Goal: Task Accomplishment & Management: Use online tool/utility

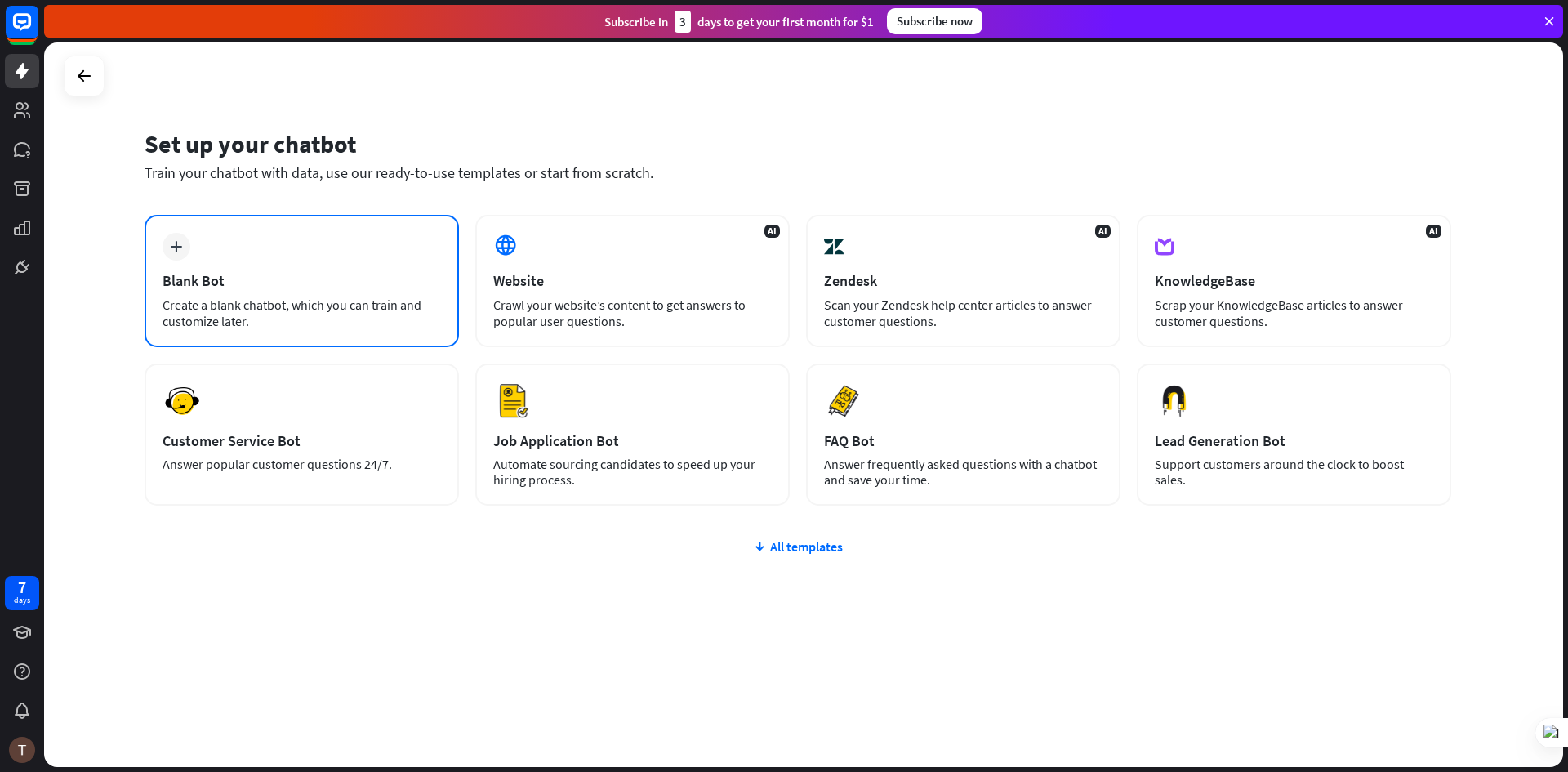
click at [218, 262] on div "plus Blank Bot Create a blank chatbot, which you can train and customize later." at bounding box center [301, 281] width 314 height 133
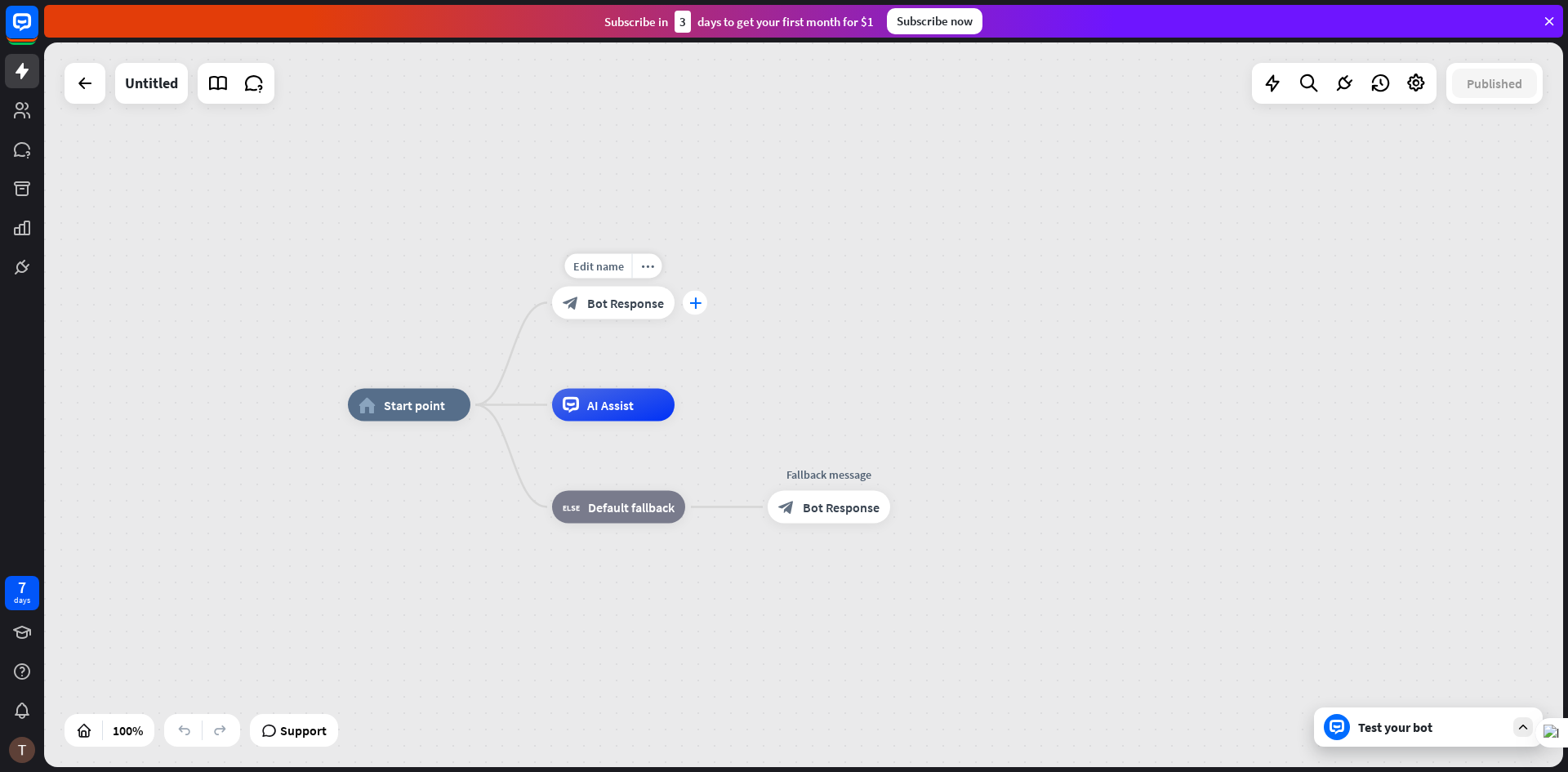
drag, startPoint x: 599, startPoint y: 315, endPoint x: 697, endPoint y: 292, distance: 100.7
click at [675, 292] on div "Edit name more_horiz plus block_bot_response Bot Response" at bounding box center [613, 303] width 123 height 32
click at [695, 304] on icon "plus" at bounding box center [695, 303] width 12 height 11
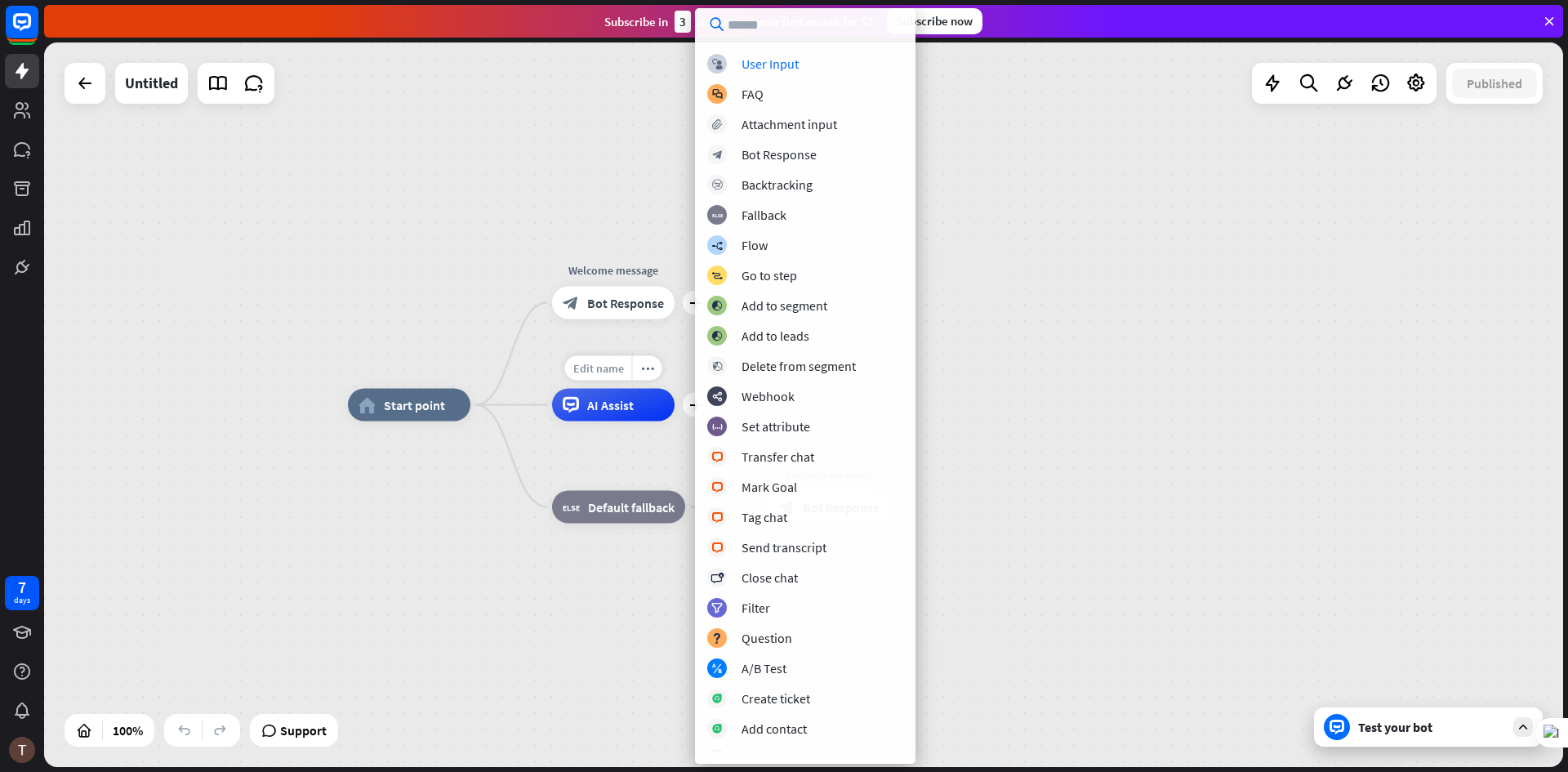
click at [619, 356] on div "Edit name" at bounding box center [598, 368] width 67 height 25
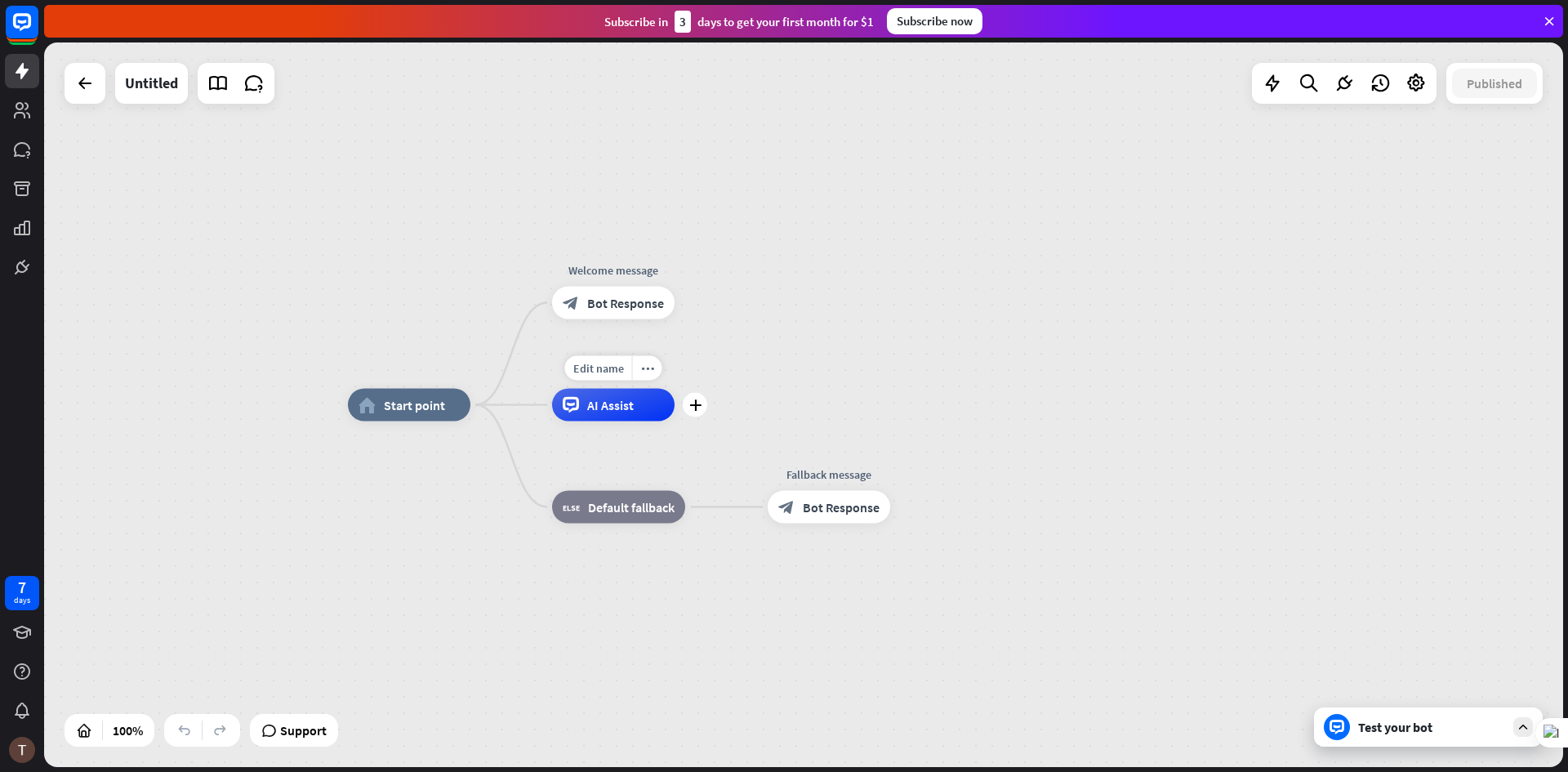
click at [618, 410] on span "AI Assist" at bounding box center [610, 406] width 47 height 17
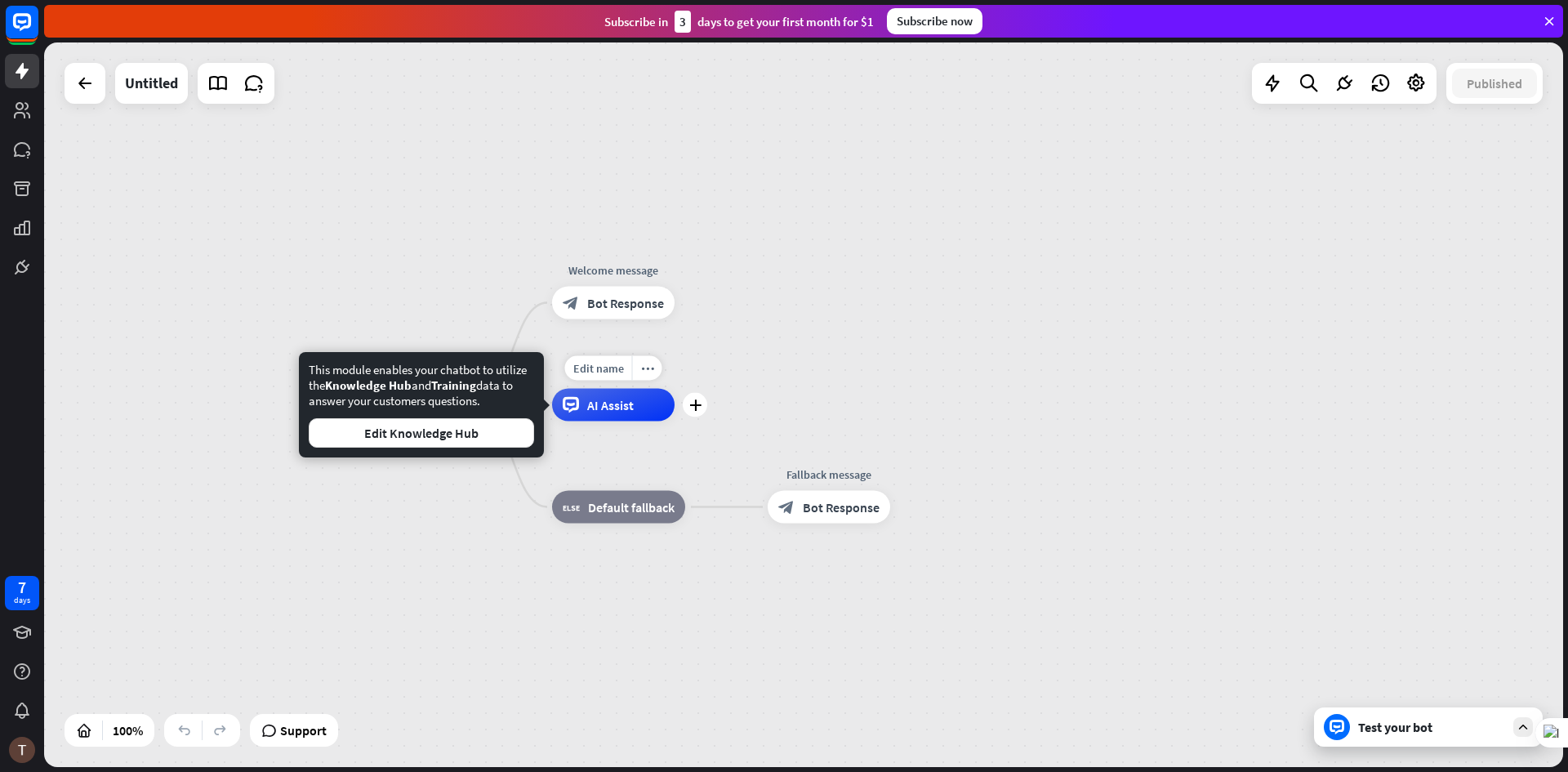
click at [663, 422] on div "Edit name more_horiz plus AI Assist" at bounding box center [613, 405] width 123 height 32
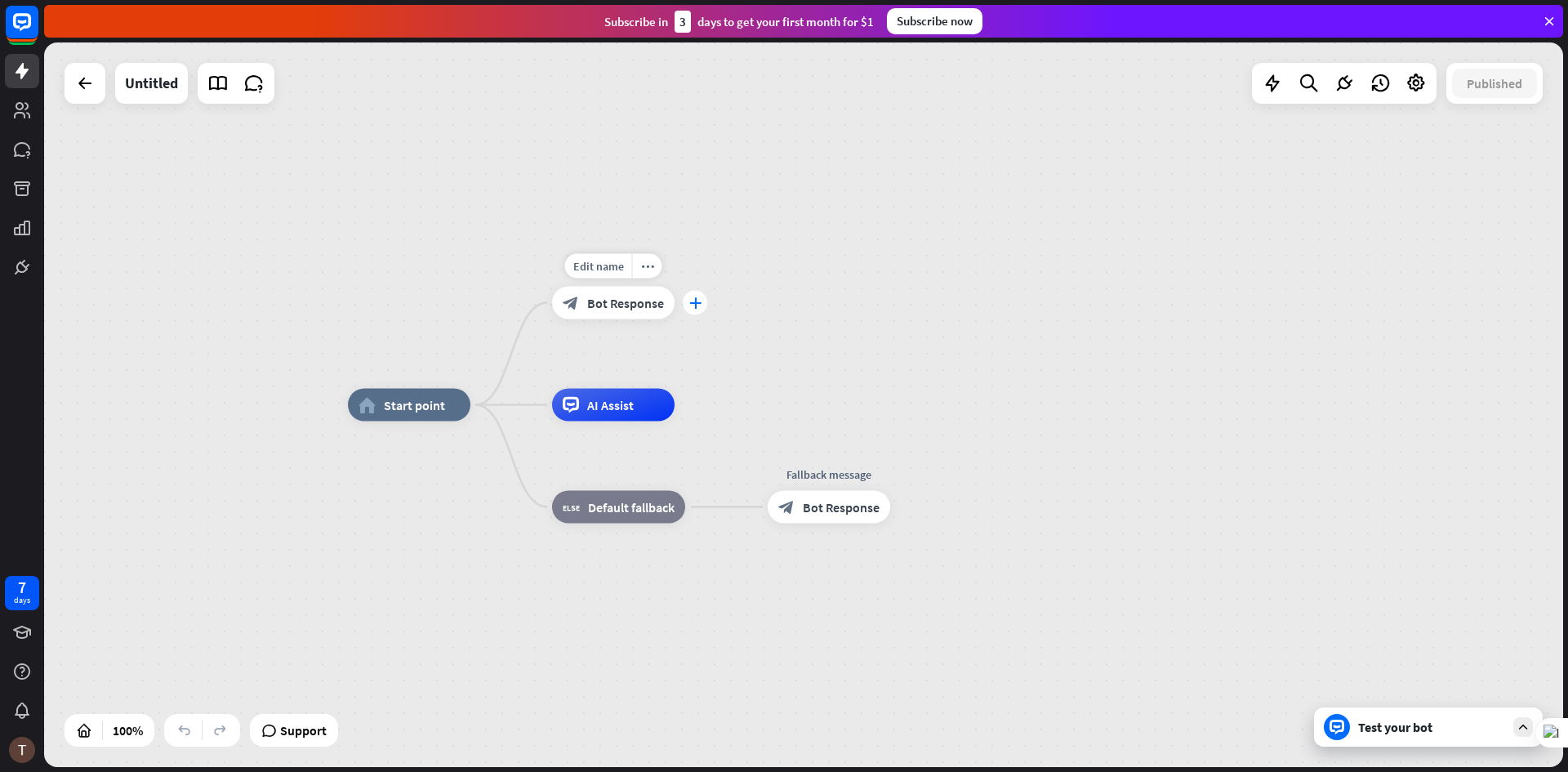
click at [690, 306] on icon "plus" at bounding box center [695, 303] width 12 height 11
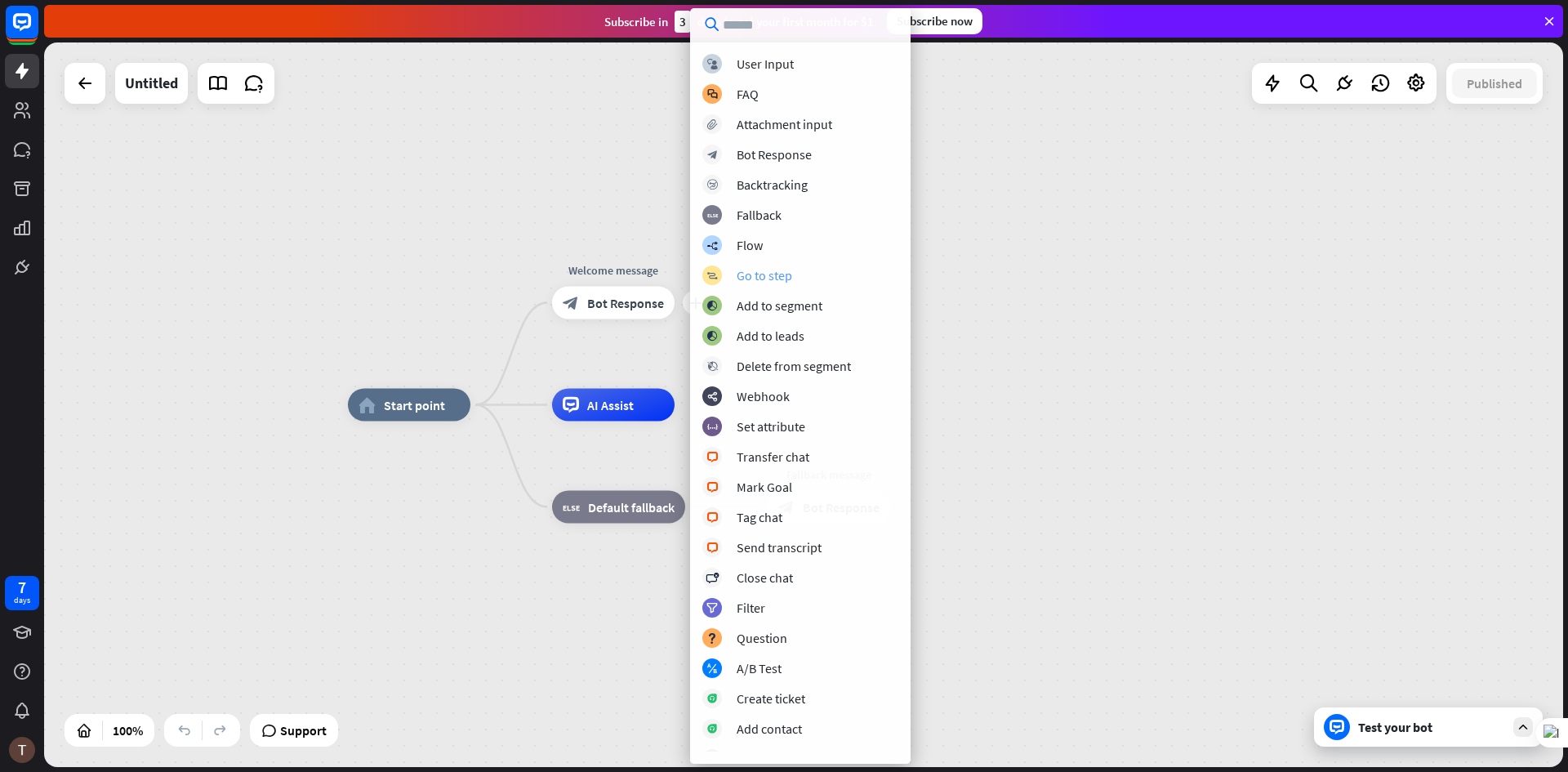
click at [782, 280] on div "Go to step" at bounding box center [764, 276] width 55 height 17
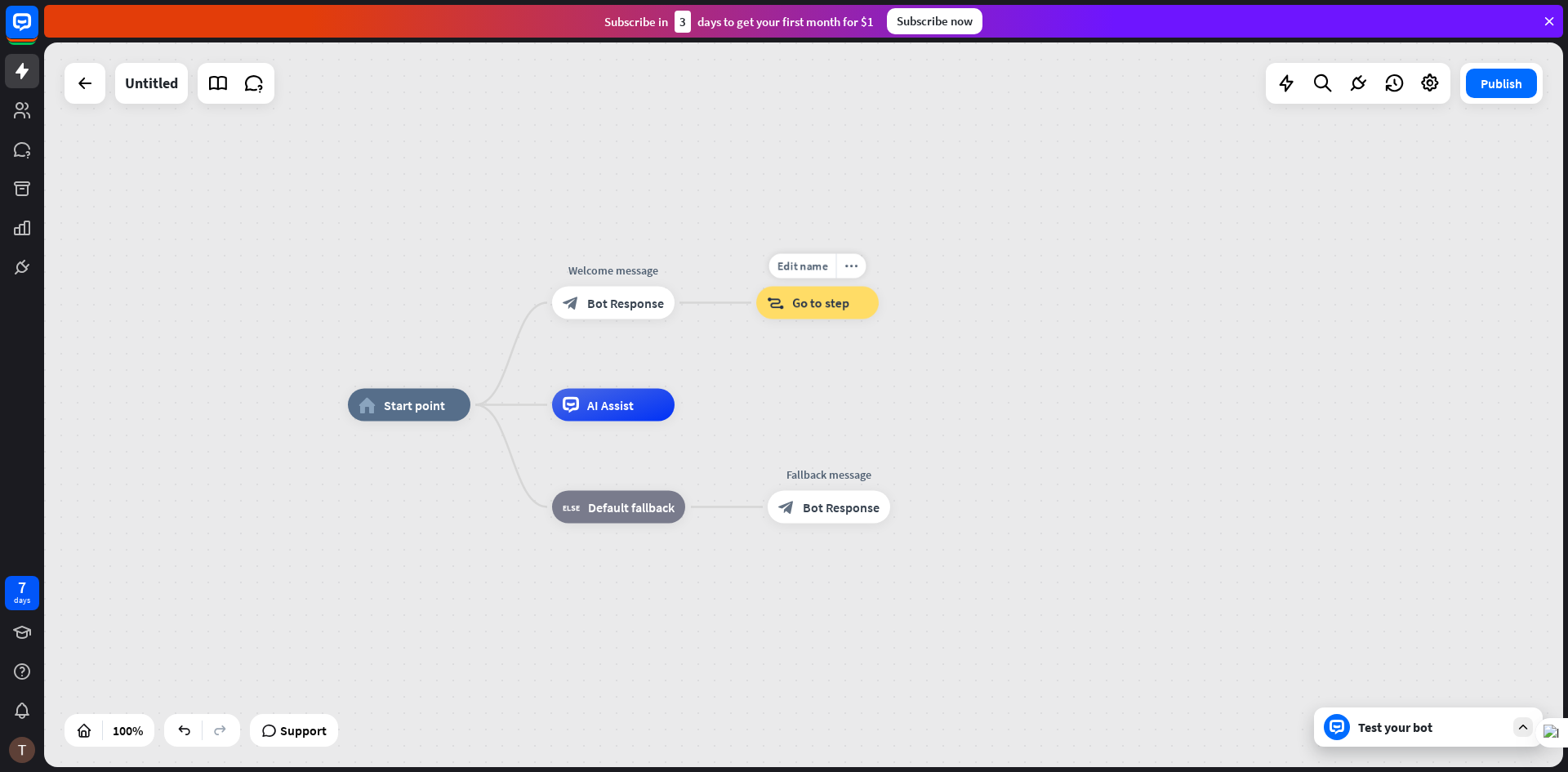
drag, startPoint x: 820, startPoint y: 306, endPoint x: 834, endPoint y: 340, distance: 36.8
click at [834, 319] on div "Edit name more_horiz block_goto Go to step" at bounding box center [817, 303] width 123 height 32
click at [823, 310] on span "Go to step" at bounding box center [820, 303] width 57 height 17
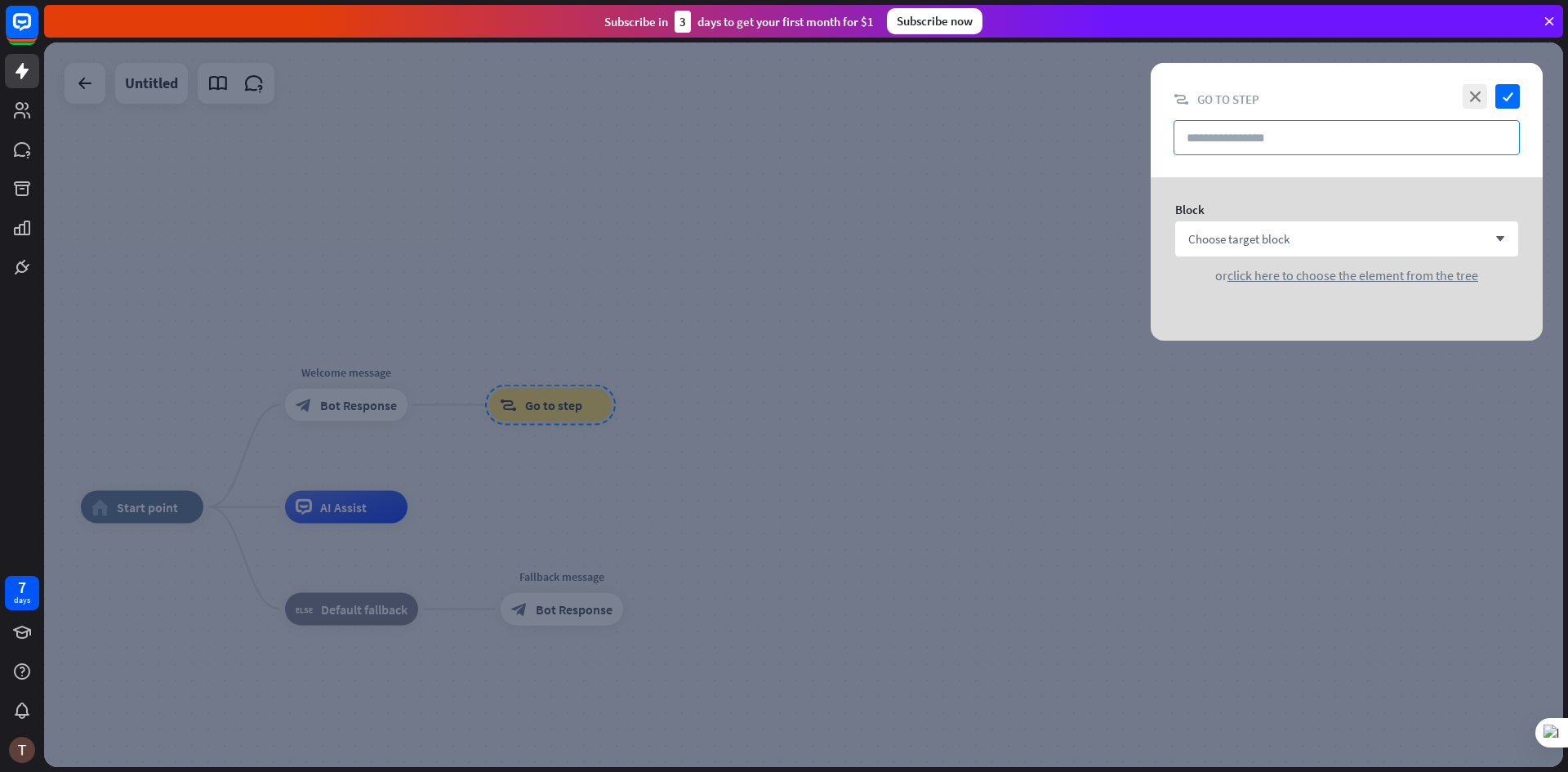
click at [1231, 149] on input "text" at bounding box center [1347, 137] width 347 height 35
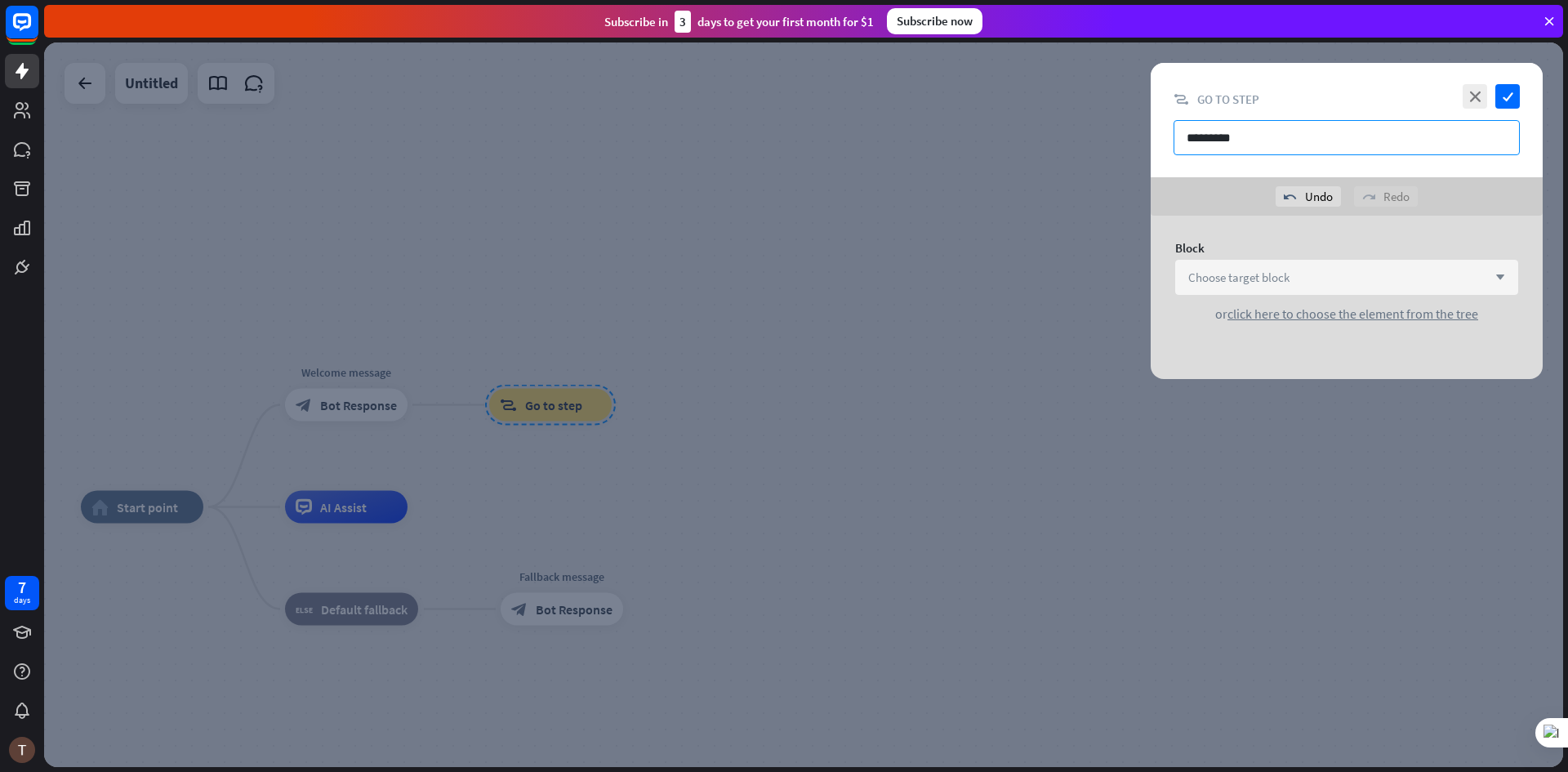
type input "*********"
click at [1300, 276] on div "Choose target block arrow_down" at bounding box center [1347, 278] width 343 height 35
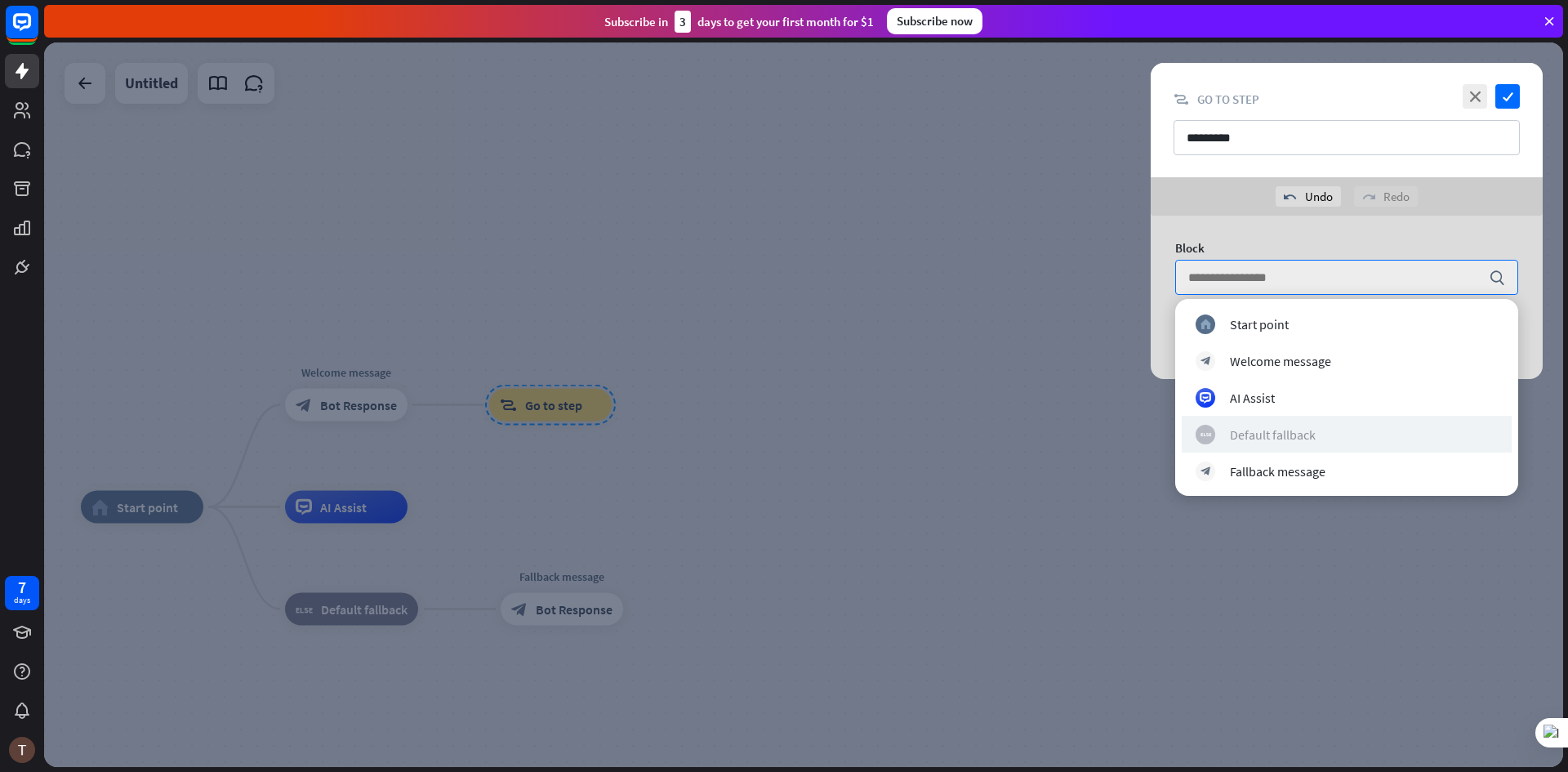
click at [1286, 441] on div "Default fallback" at bounding box center [1272, 434] width 86 height 17
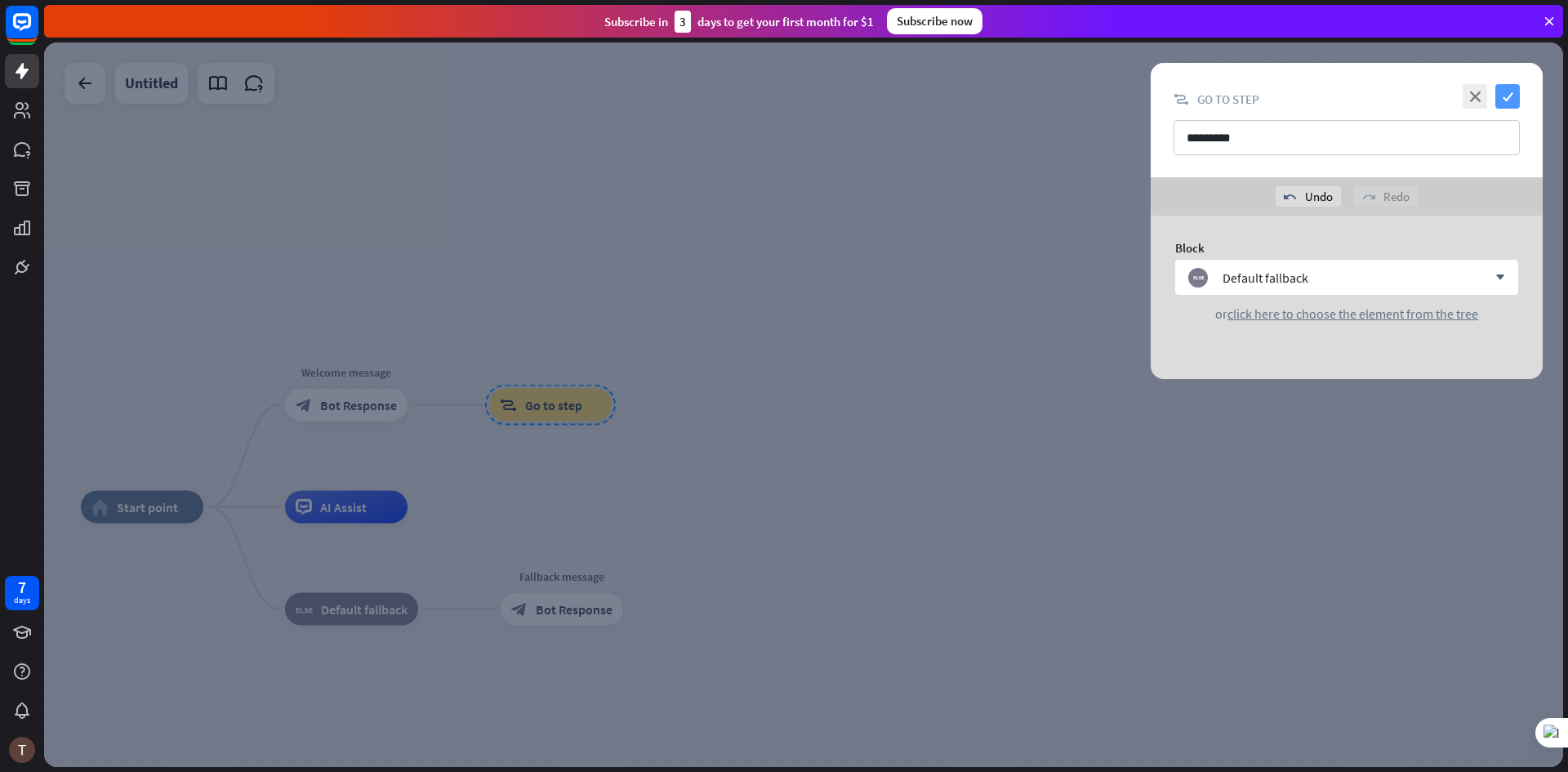
click at [1499, 93] on icon "check" at bounding box center [1507, 96] width 25 height 25
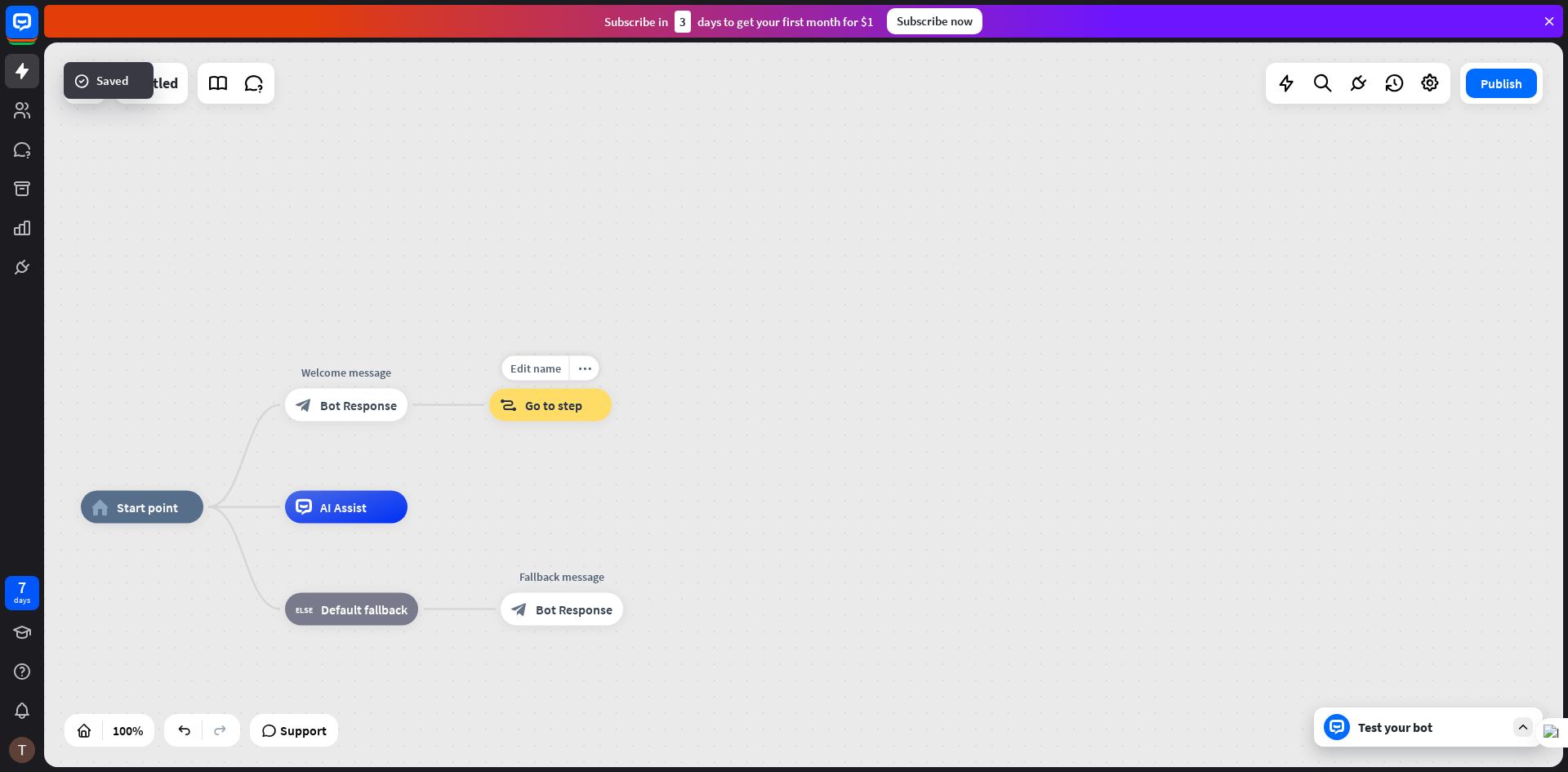
click at [556, 415] on div "block_goto Go to step" at bounding box center [550, 405] width 123 height 32
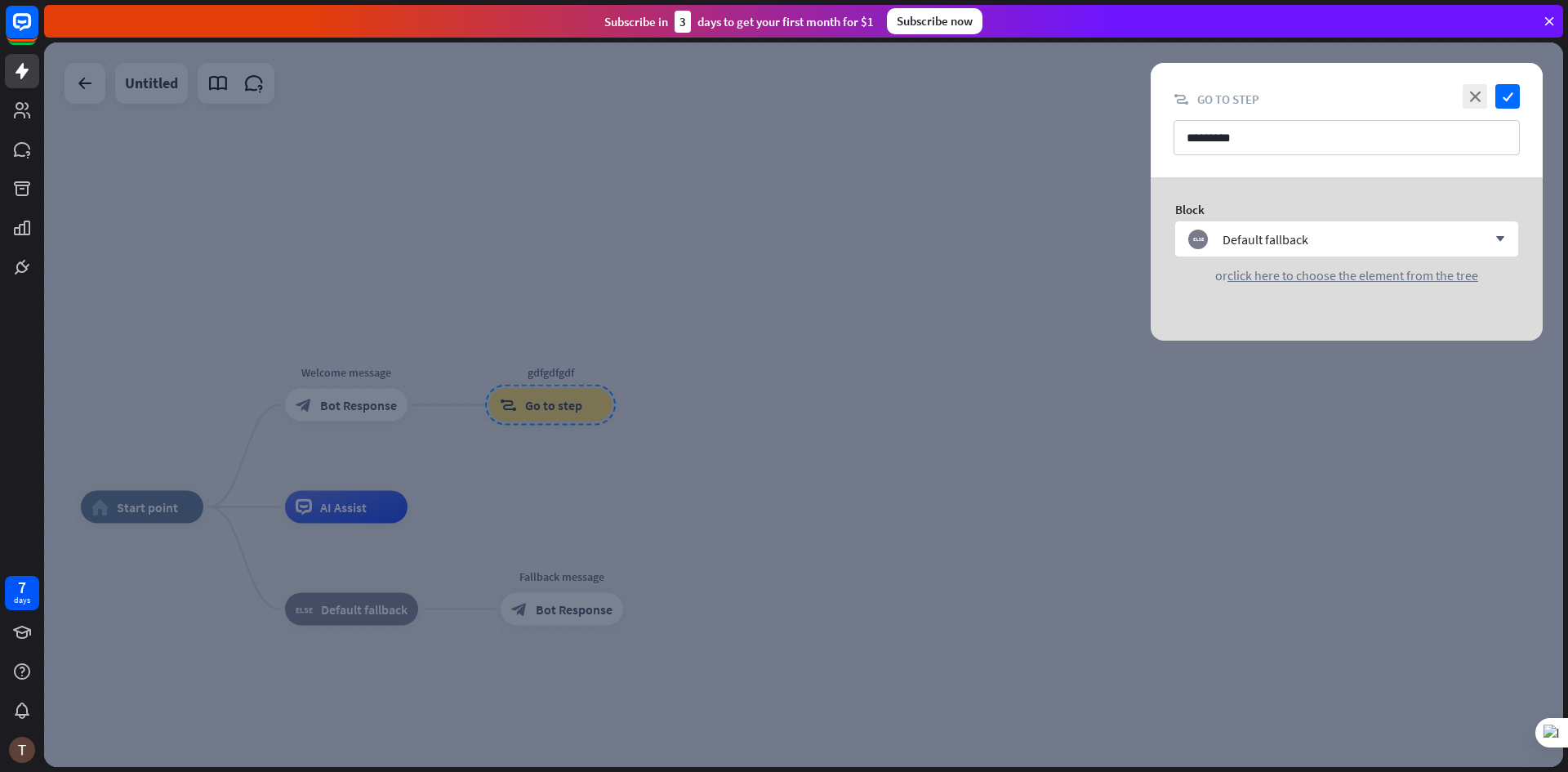
click at [673, 450] on div at bounding box center [804, 405] width 1519 height 725
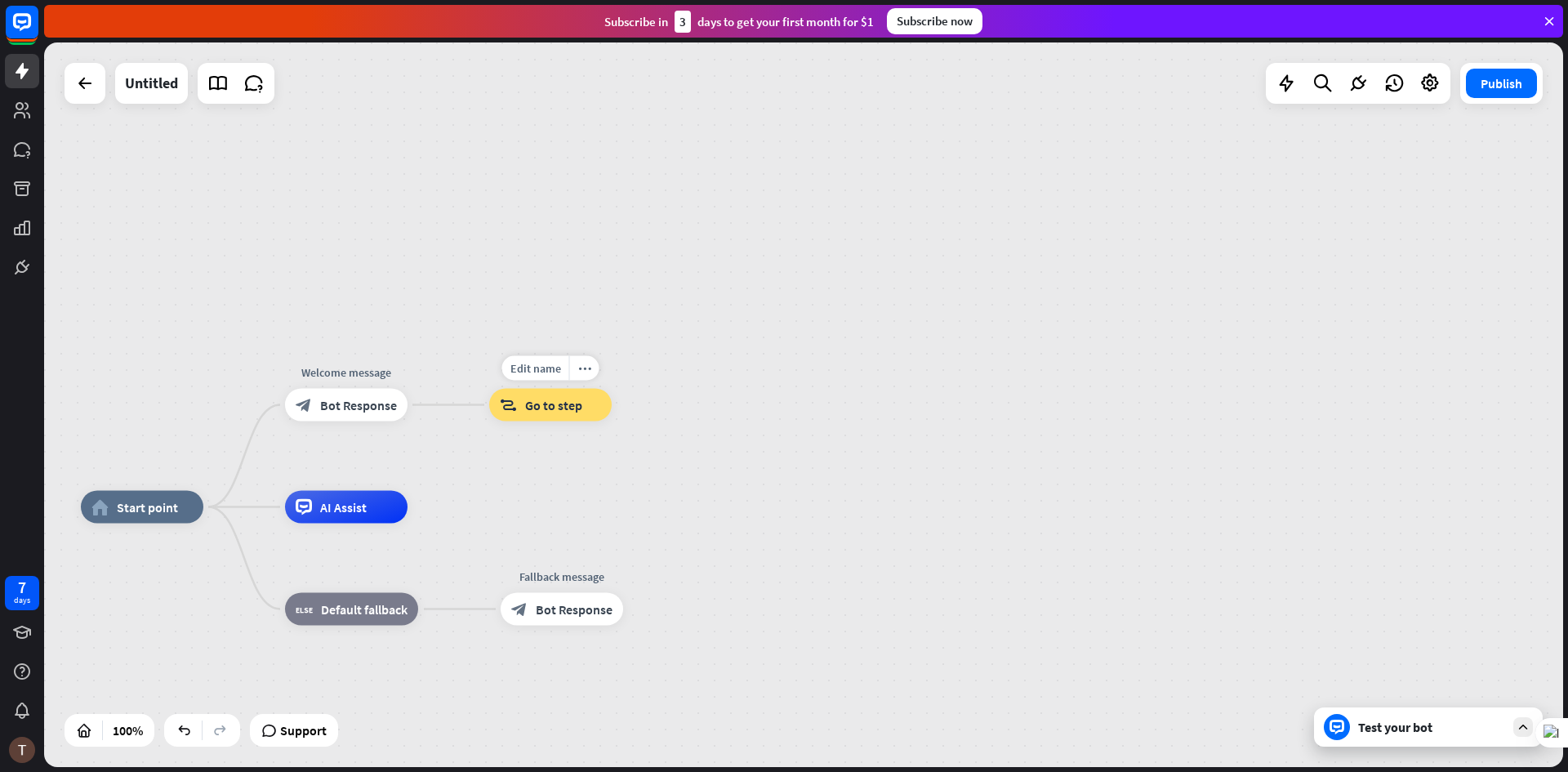
click at [540, 422] on div "Edit name more_horiz gdfgdfgdf block_goto Go to step" at bounding box center [550, 405] width 123 height 32
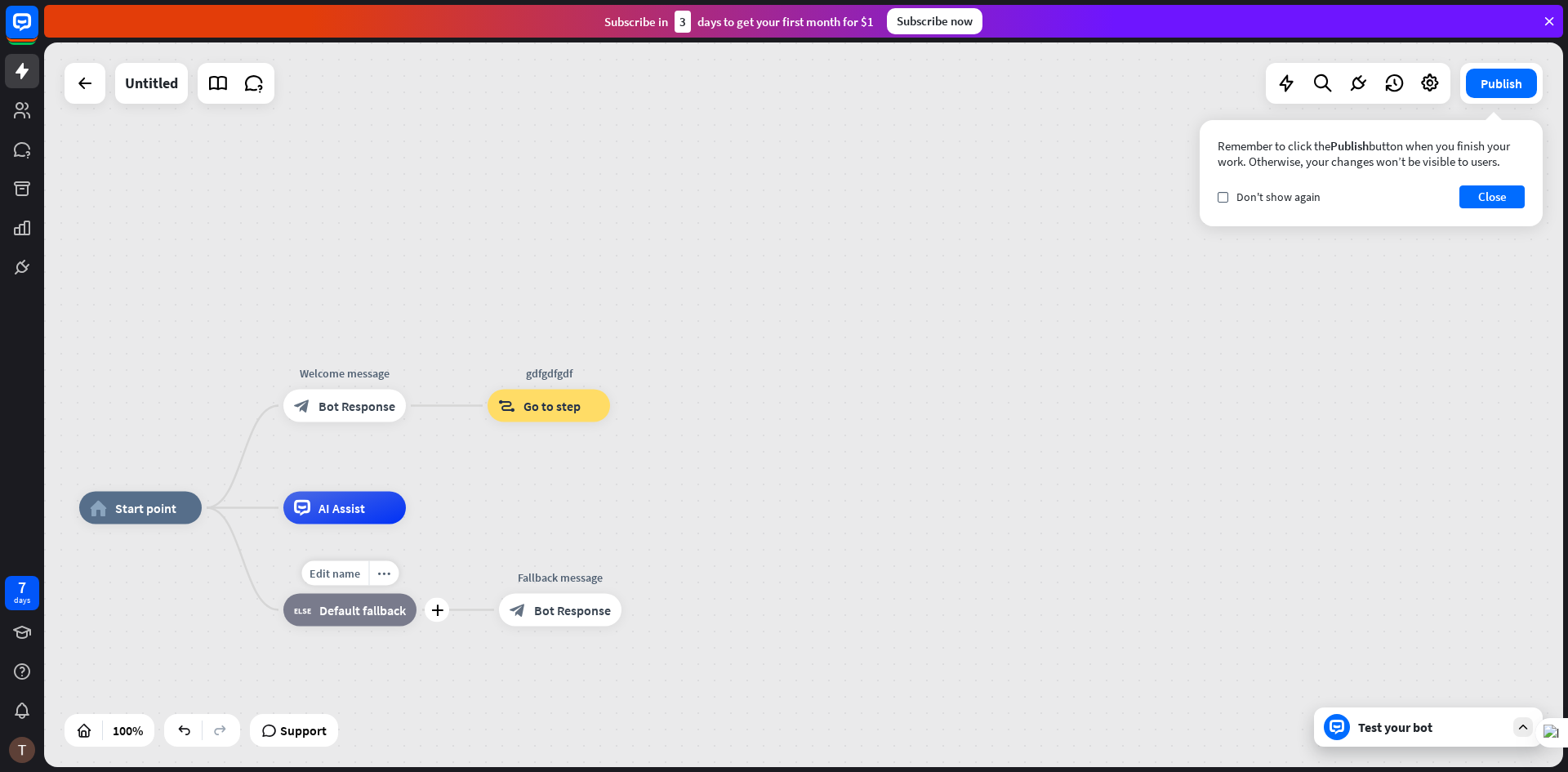
drag, startPoint x: 381, startPoint y: 617, endPoint x: 360, endPoint y: 630, distance: 24.7
click at [360, 627] on div "Edit name more_horiz plus block_fallback Default fallback" at bounding box center [349, 610] width 133 height 32
click at [372, 525] on div "Edit name more_horiz plus AI Assist" at bounding box center [344, 507] width 123 height 32
click at [422, 513] on icon "plus" at bounding box center [426, 508] width 12 height 11
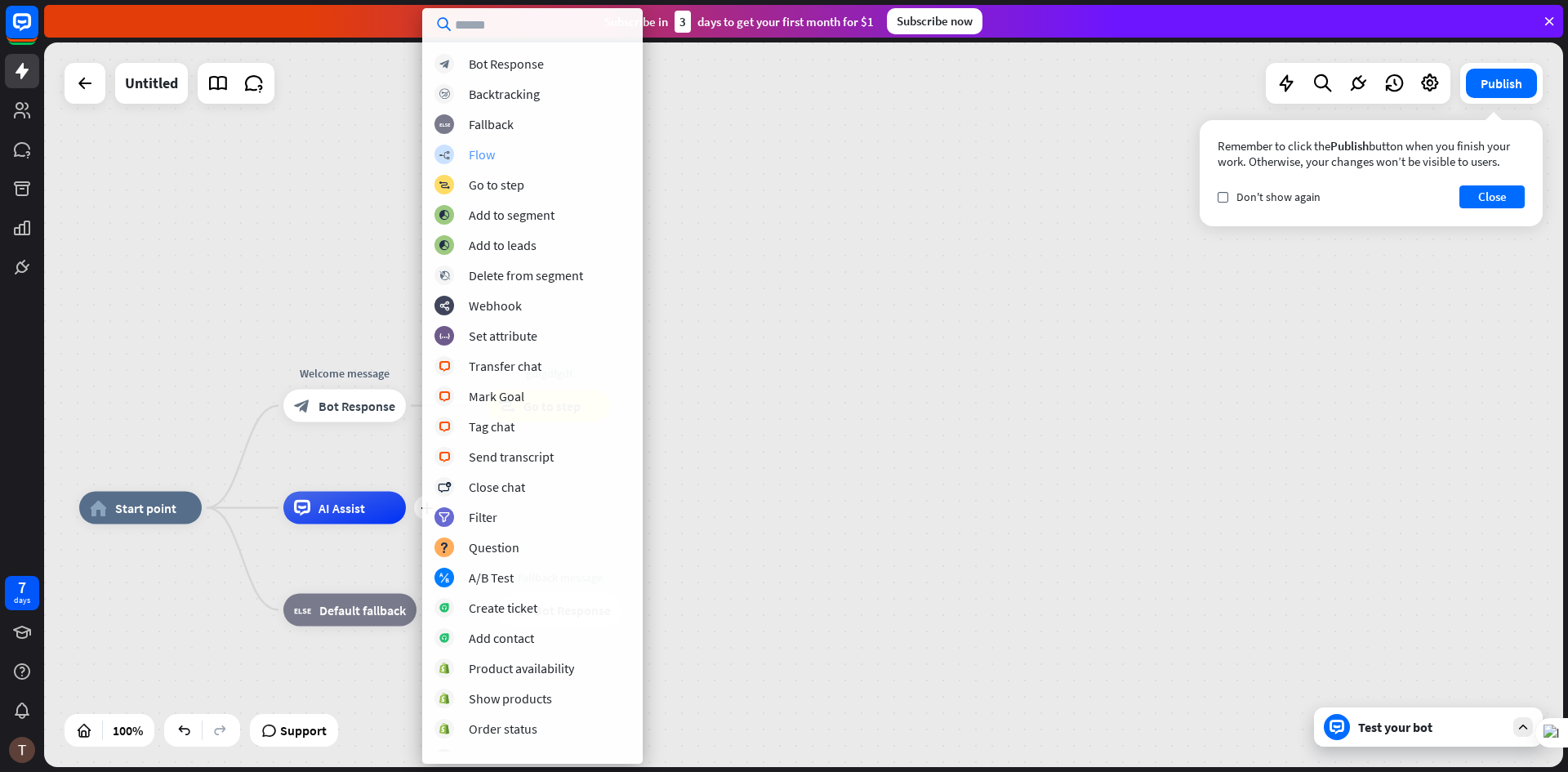
click at [480, 149] on div "Flow" at bounding box center [482, 155] width 26 height 17
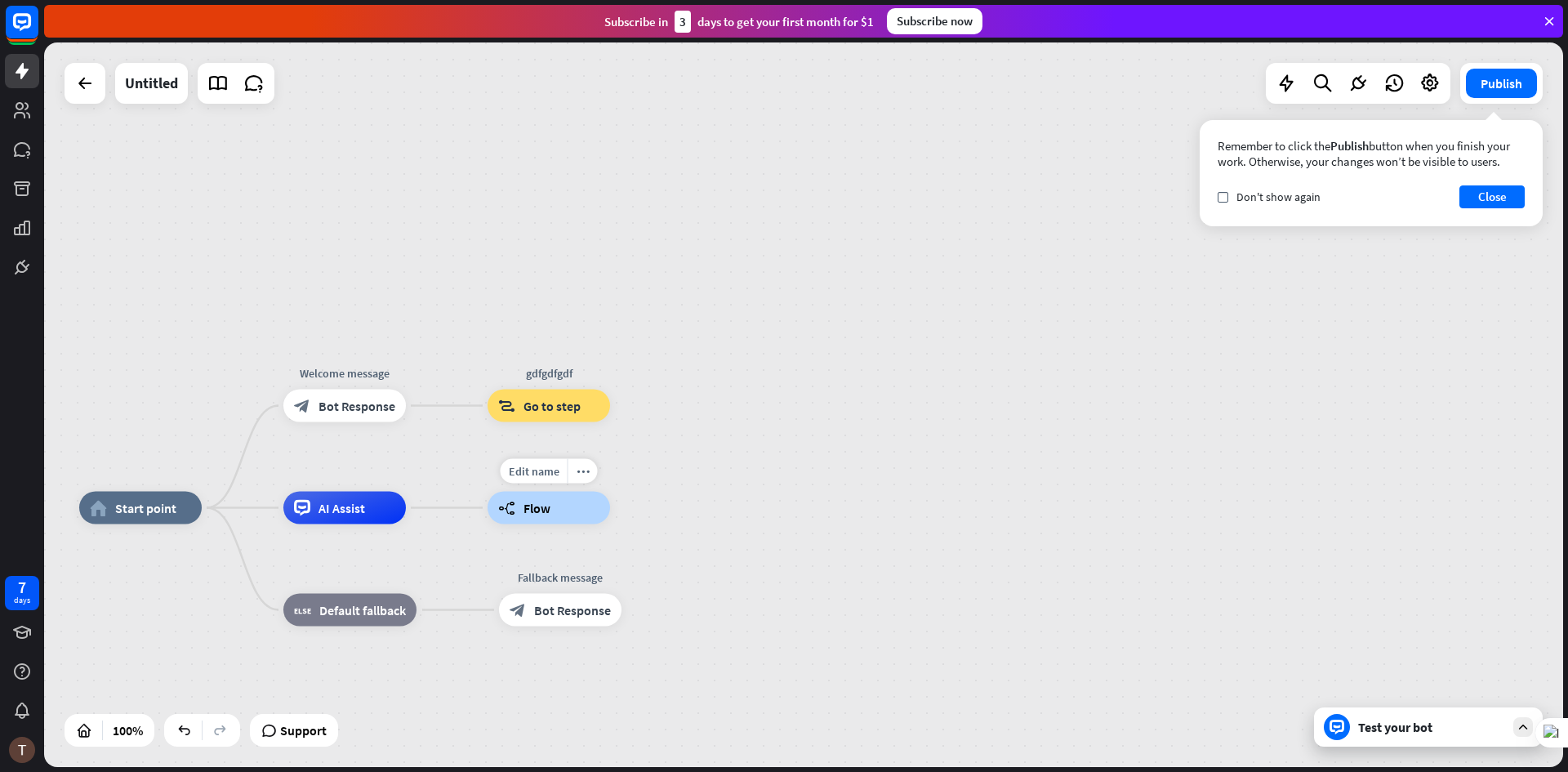
drag, startPoint x: 549, startPoint y: 513, endPoint x: 624, endPoint y: 508, distance: 75.2
click at [610, 508] on div "Edit name more_horiz builder_tree Flow" at bounding box center [548, 507] width 123 height 32
click at [546, 506] on span "Flow" at bounding box center [536, 508] width 27 height 17
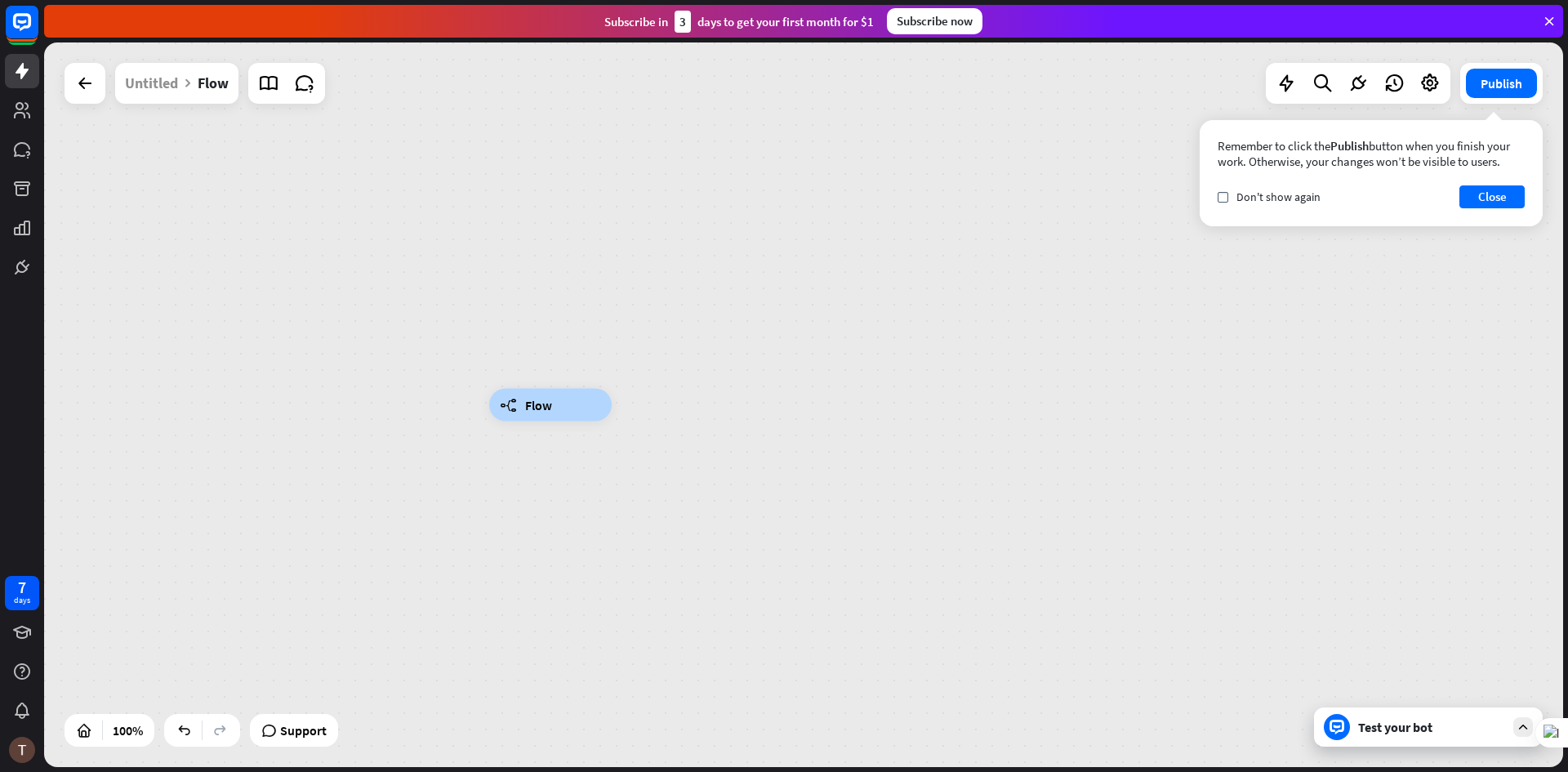
click at [79, 103] on div at bounding box center [85, 83] width 41 height 41
click at [84, 86] on icon at bounding box center [85, 83] width 19 height 19
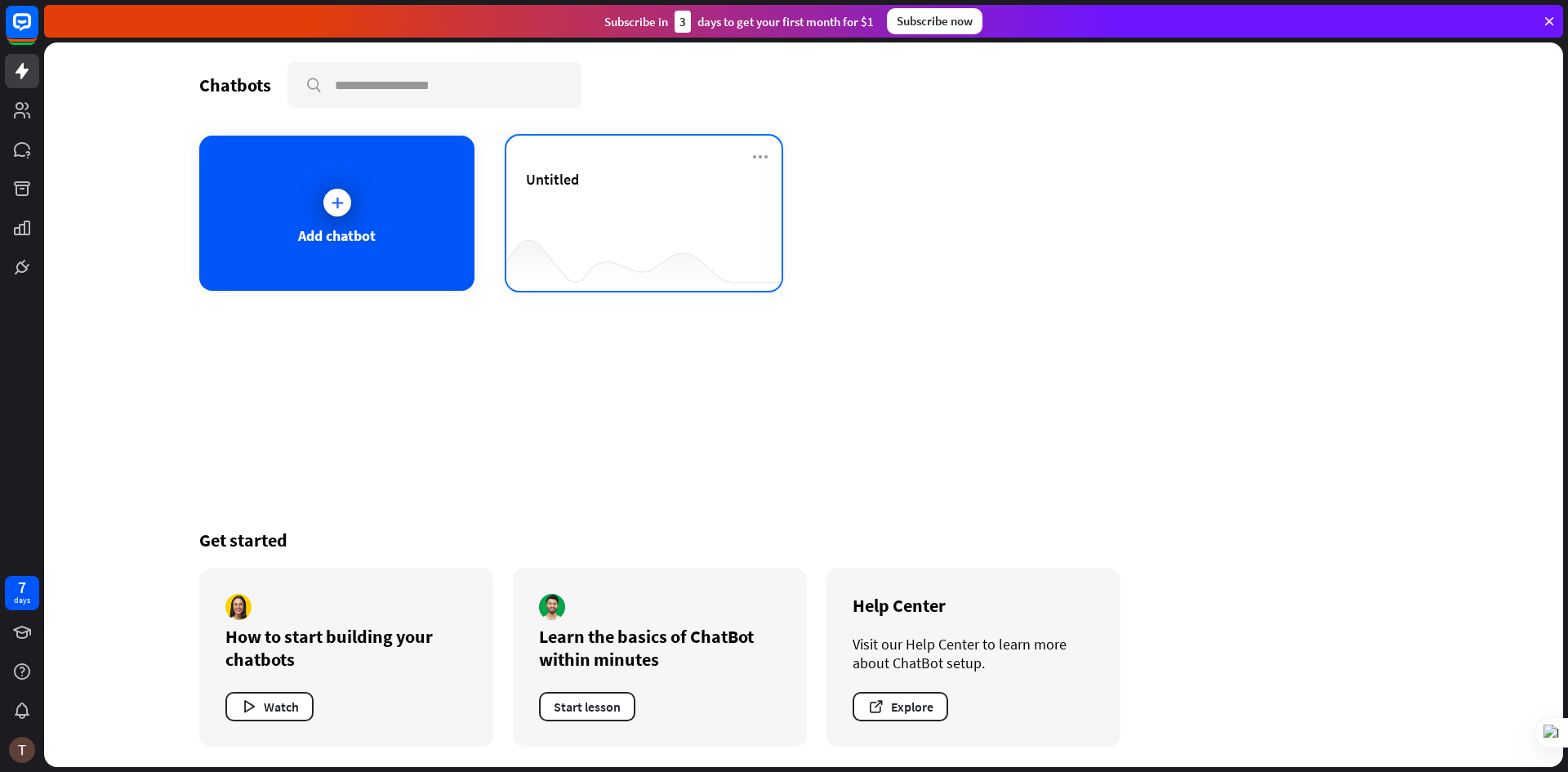
click at [563, 234] on div at bounding box center [643, 258] width 276 height 63
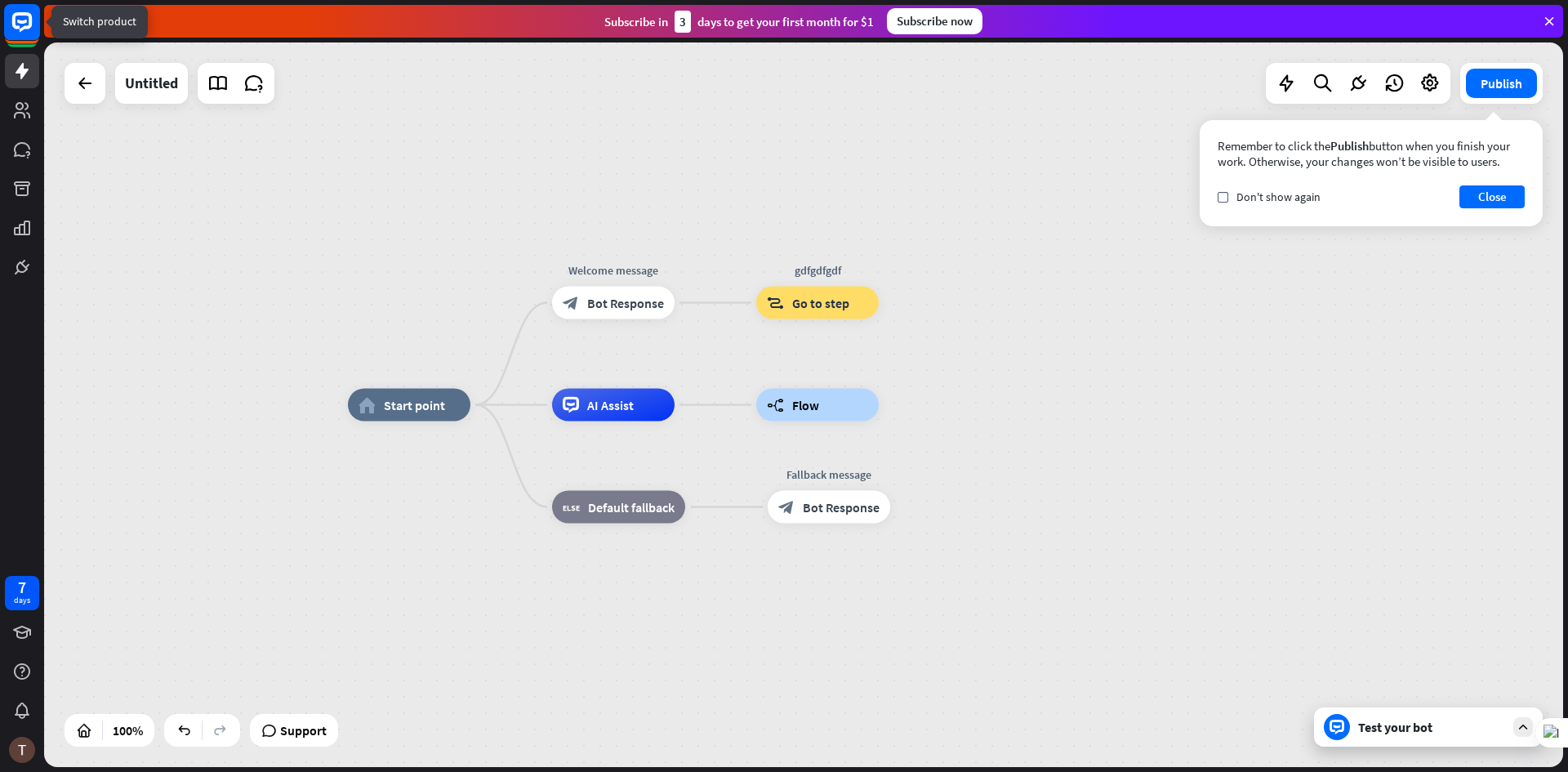
click at [18, 35] on rect at bounding box center [21, 21] width 36 height 36
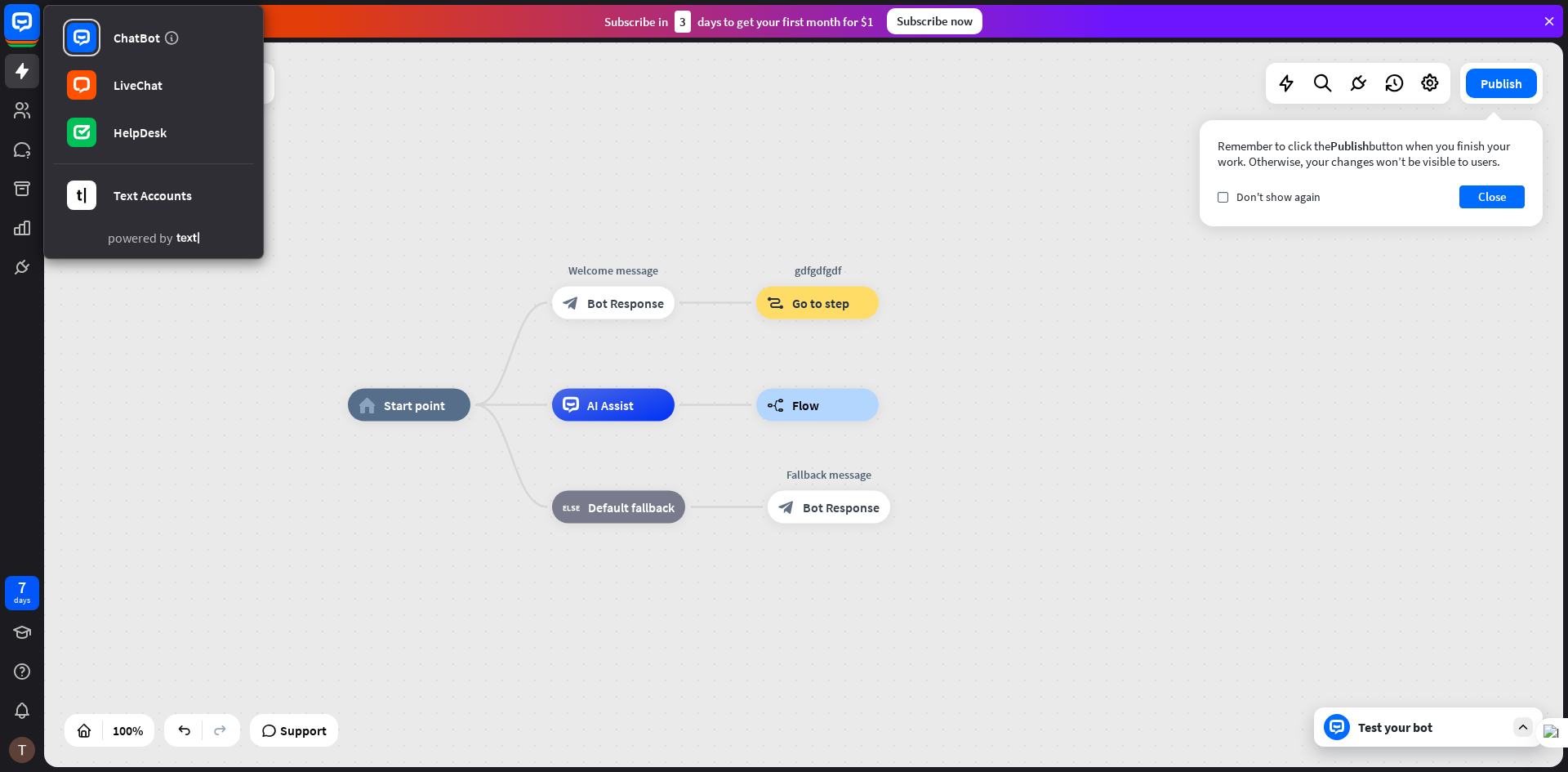
click at [18, 35] on rect at bounding box center [21, 21] width 36 height 36
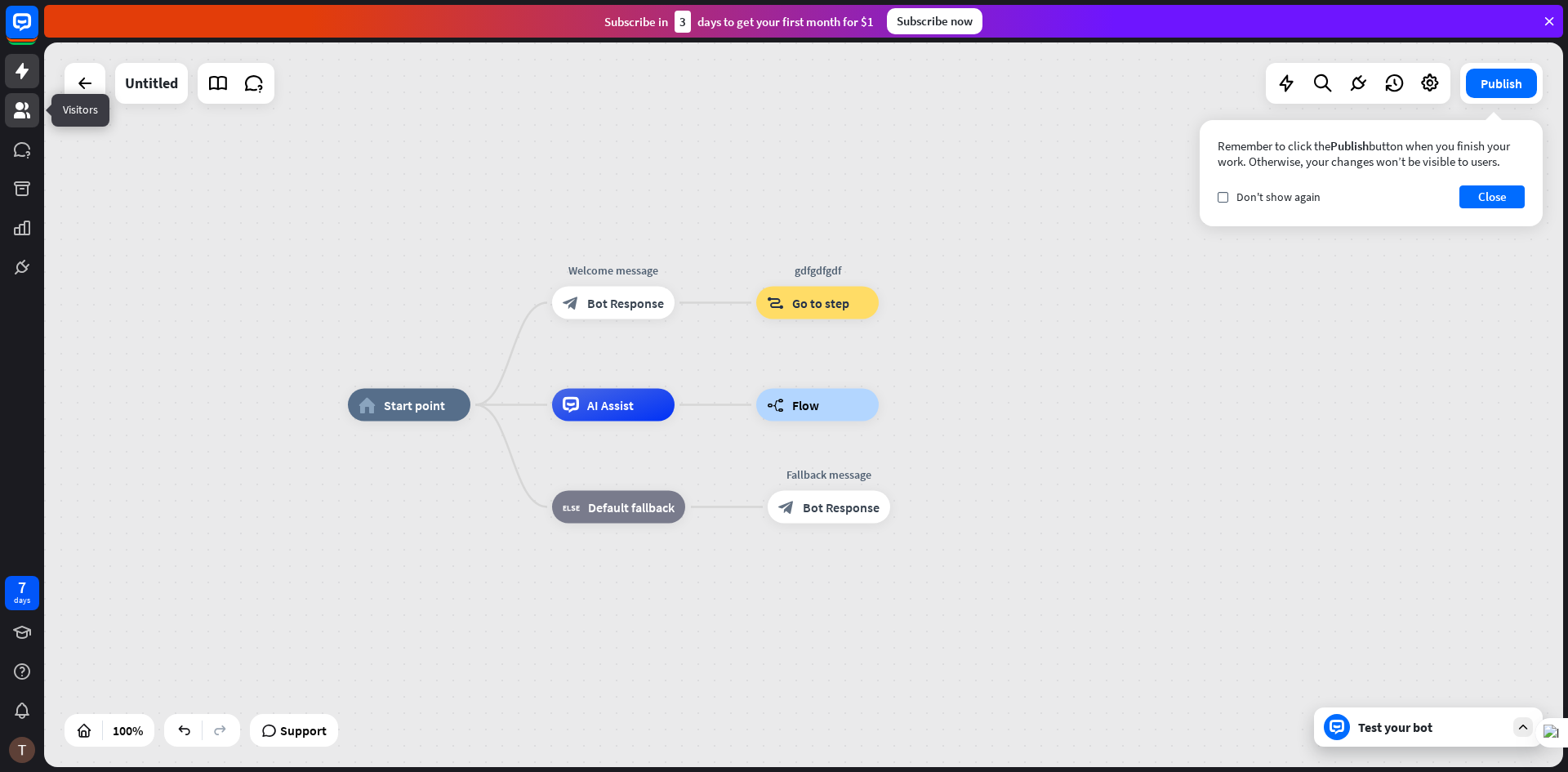
click at [11, 110] on link at bounding box center [21, 110] width 34 height 34
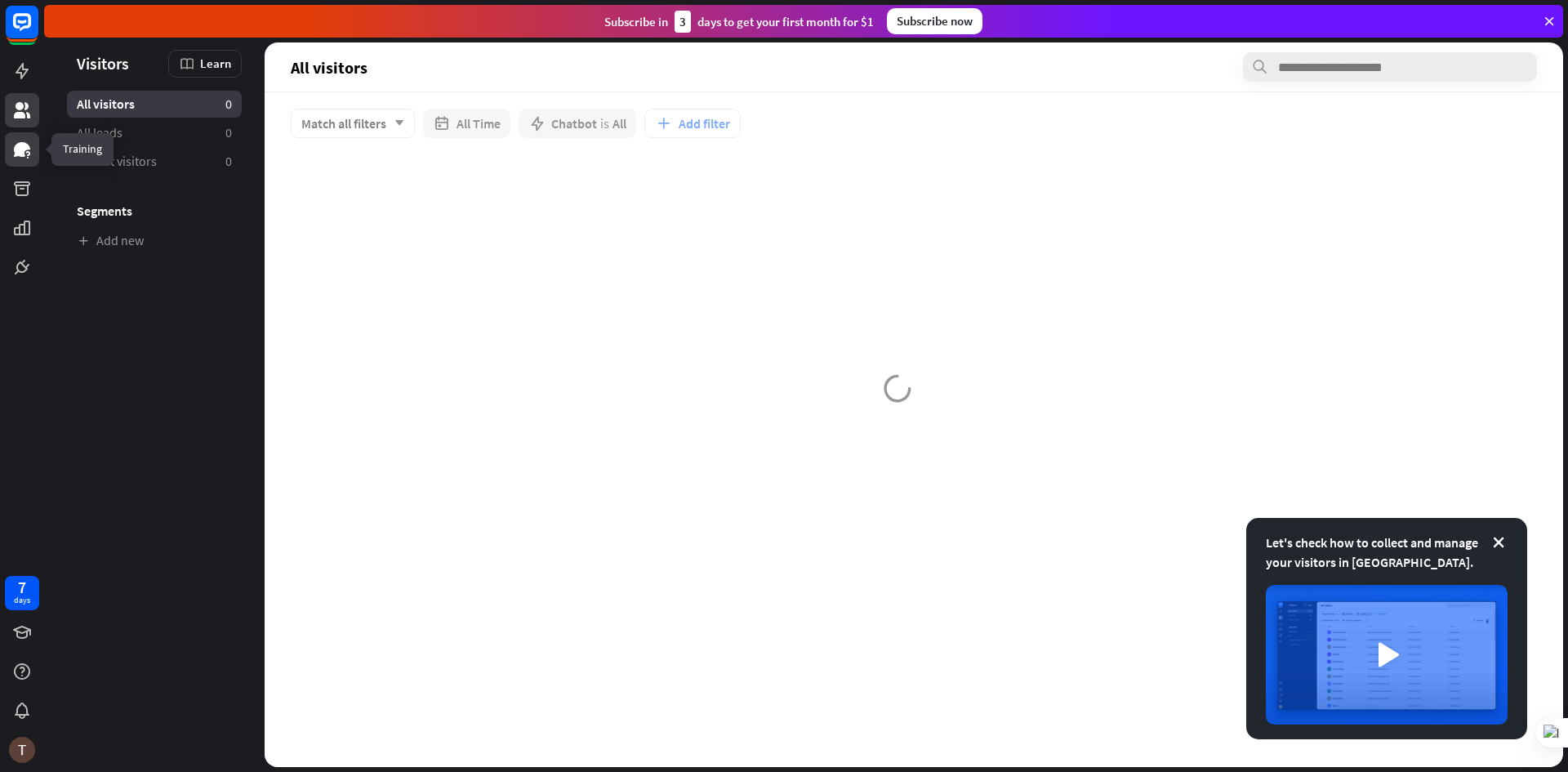
click at [11, 148] on link at bounding box center [21, 149] width 34 height 34
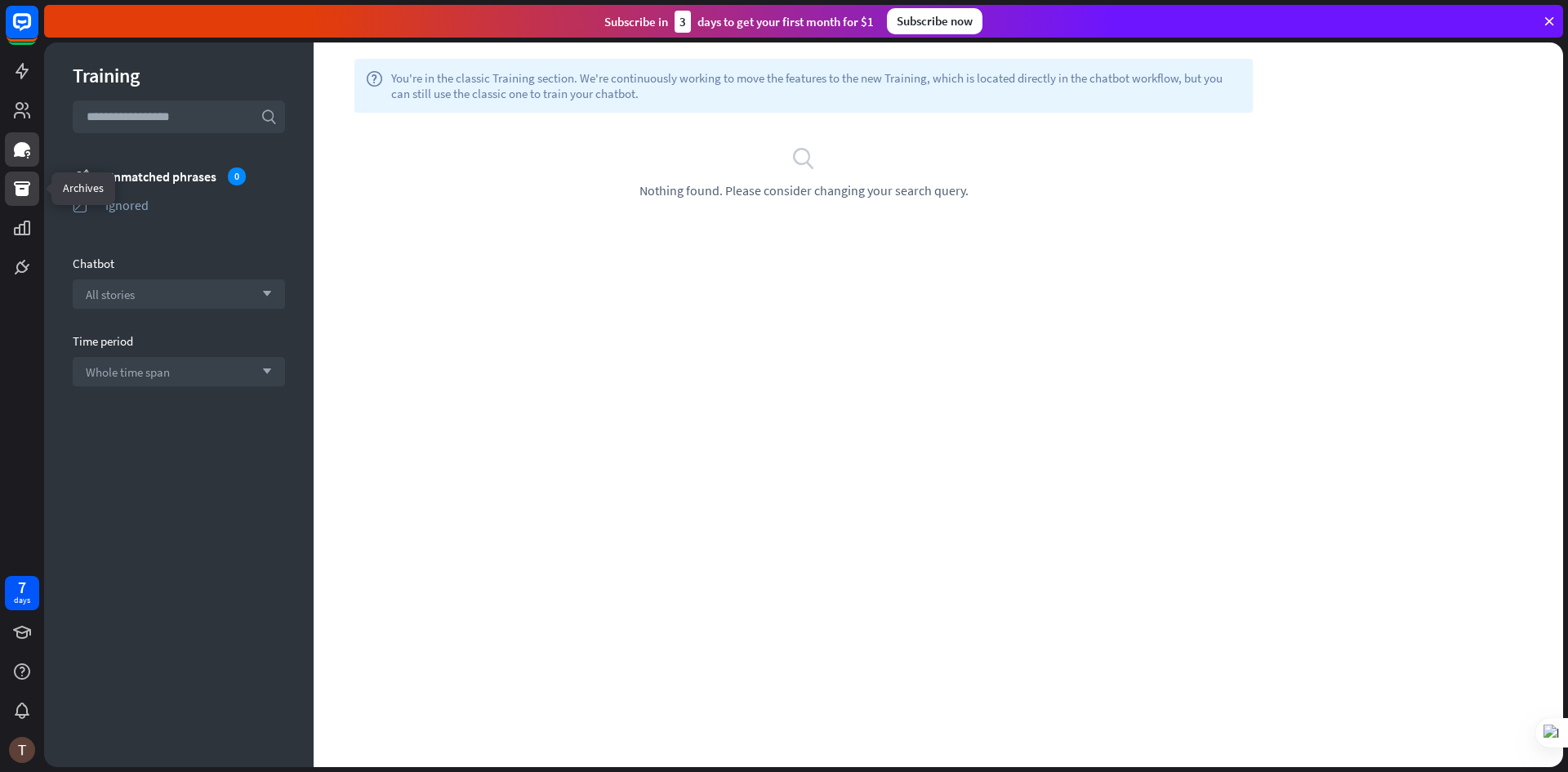
click at [23, 190] on icon at bounding box center [22, 189] width 17 height 15
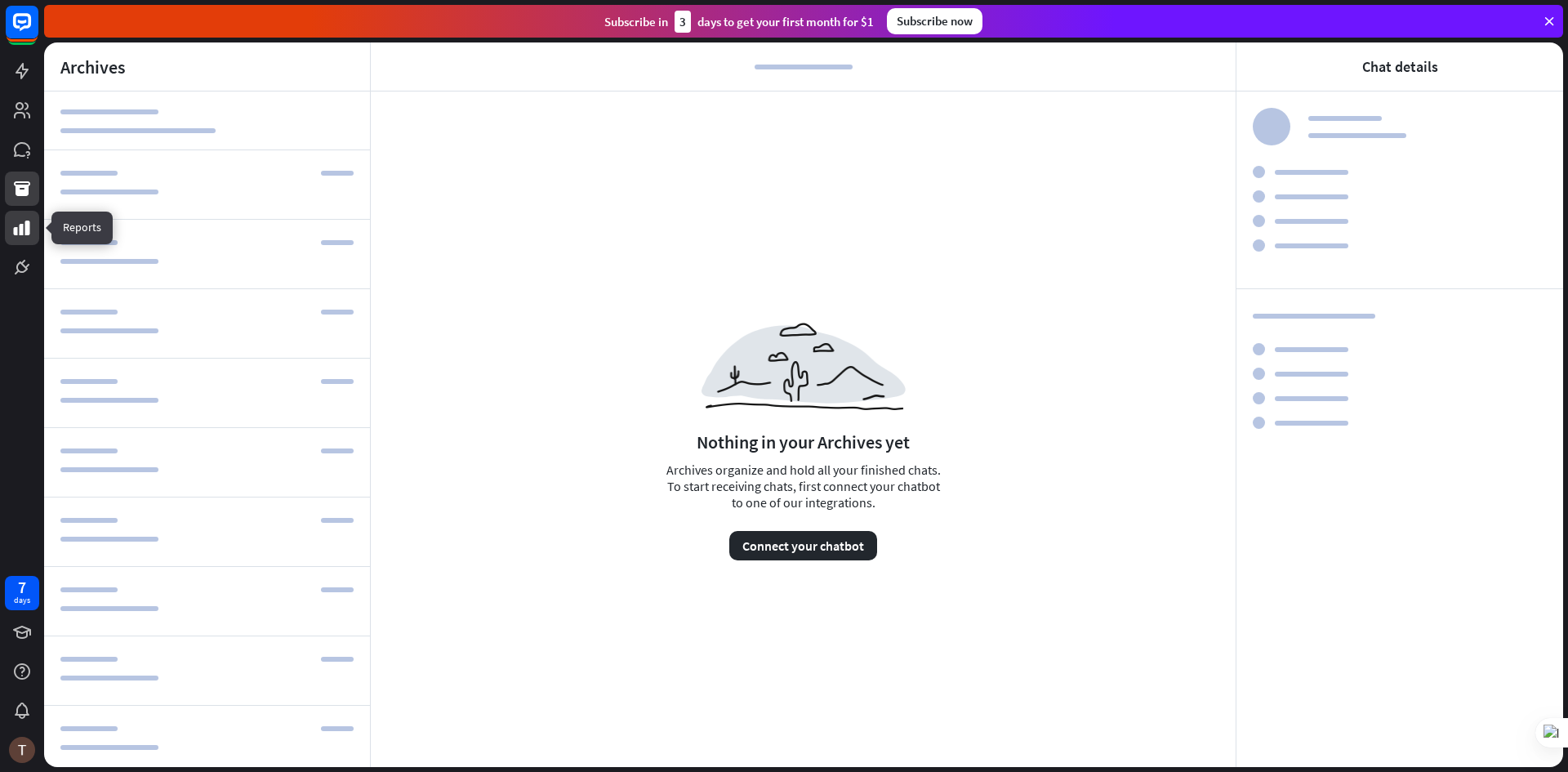
click at [18, 226] on icon at bounding box center [21, 228] width 19 height 19
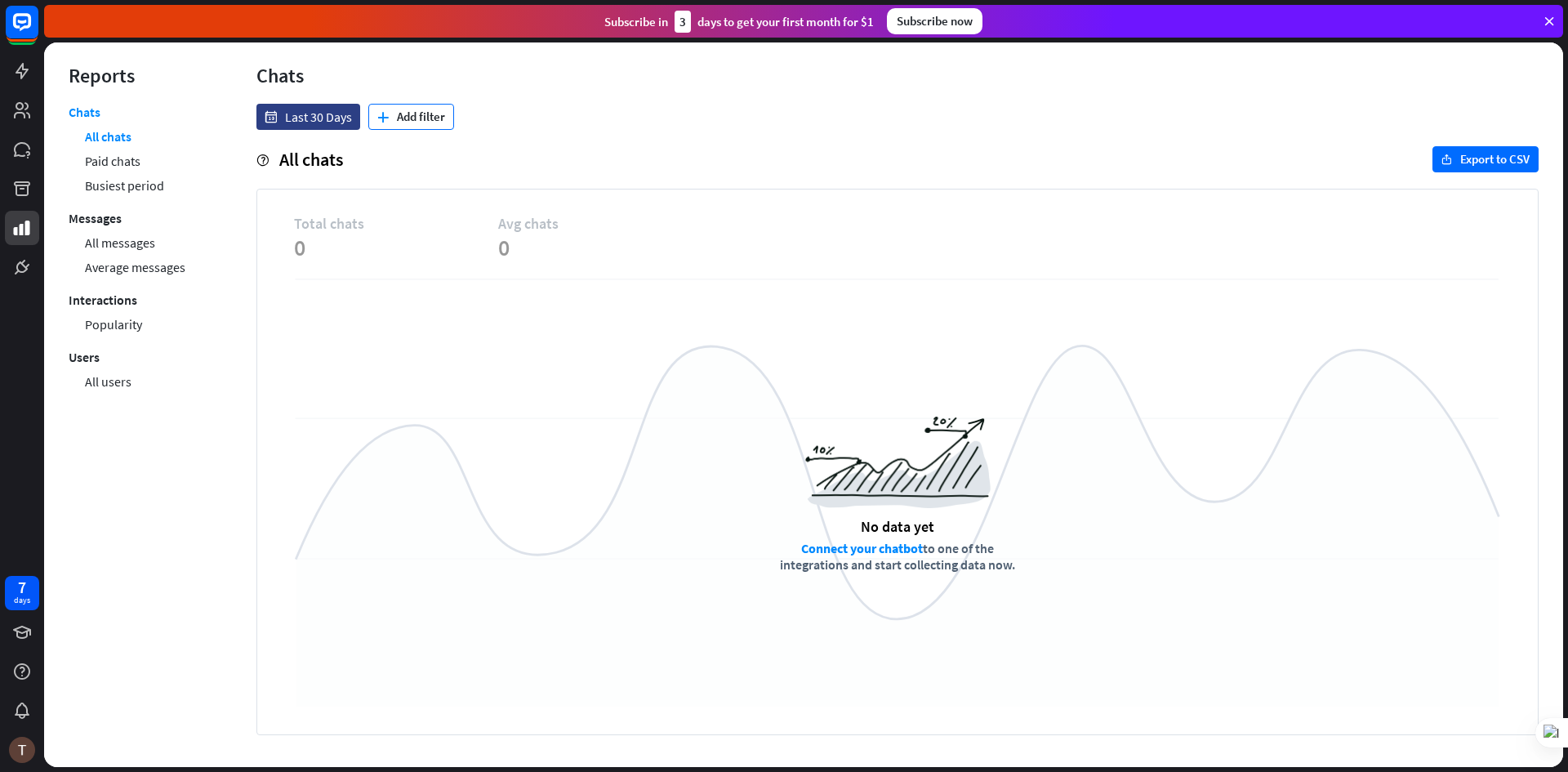
click at [382, 120] on icon "plus" at bounding box center [383, 117] width 11 height 11
drag, startPoint x: 396, startPoint y: 120, endPoint x: 324, endPoint y: 121, distance: 72.0
click at [395, 120] on button "plus Add filter" at bounding box center [411, 117] width 86 height 26
click at [294, 118] on span "Last 30 Days" at bounding box center [318, 117] width 67 height 17
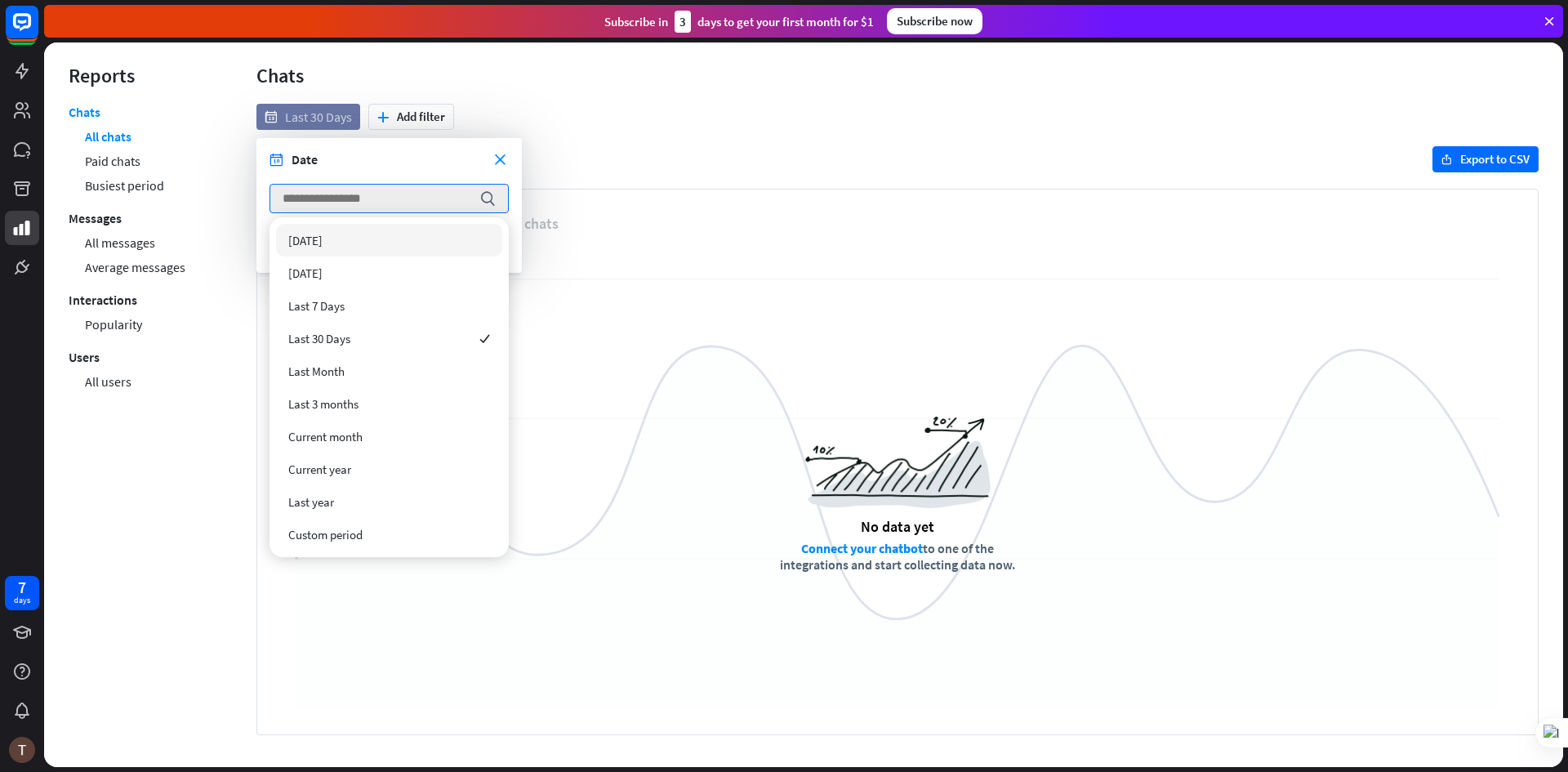
click at [294, 118] on span "Last 30 Days" at bounding box center [318, 117] width 67 height 17
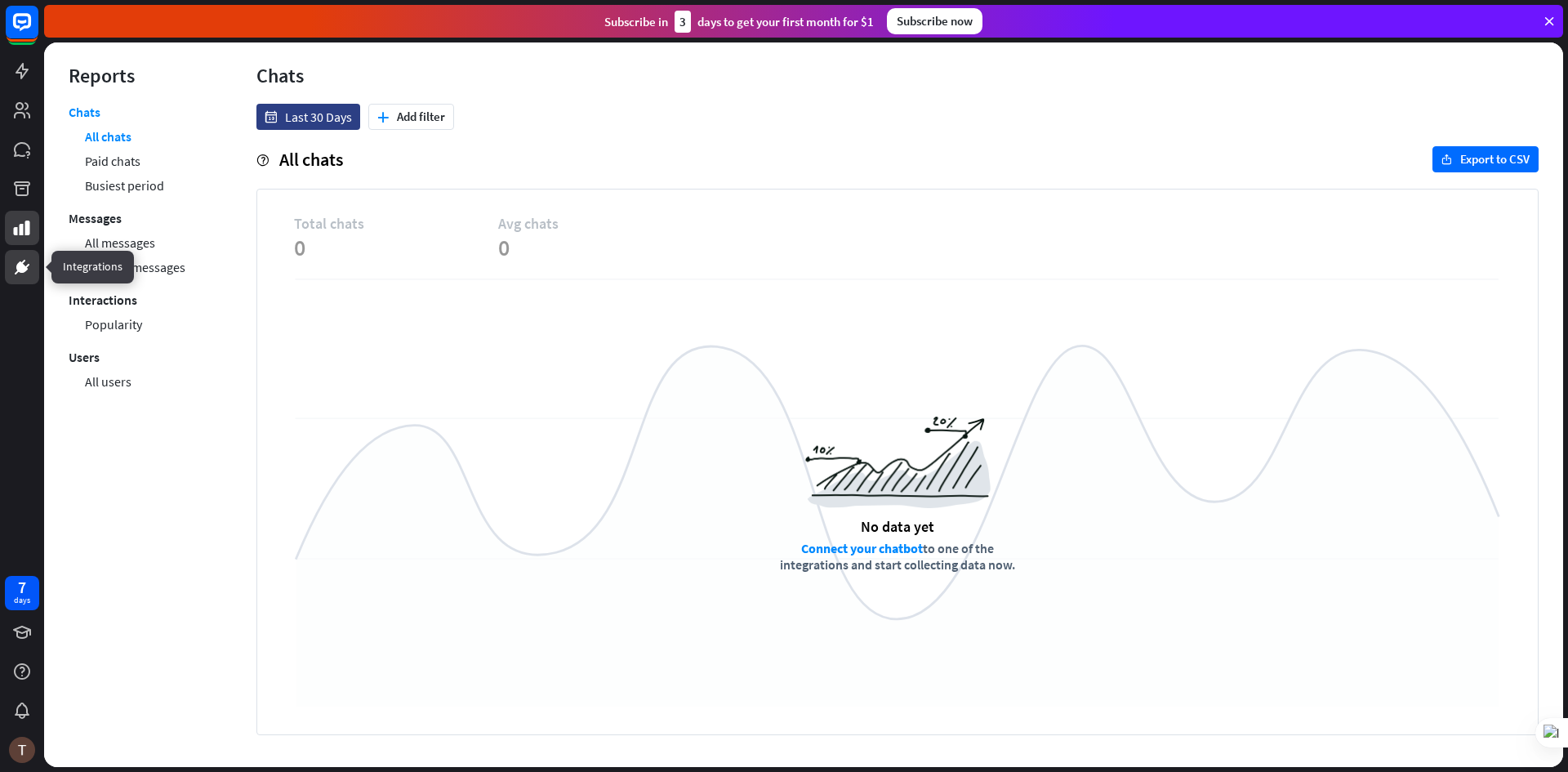
click at [15, 253] on link at bounding box center [21, 267] width 34 height 34
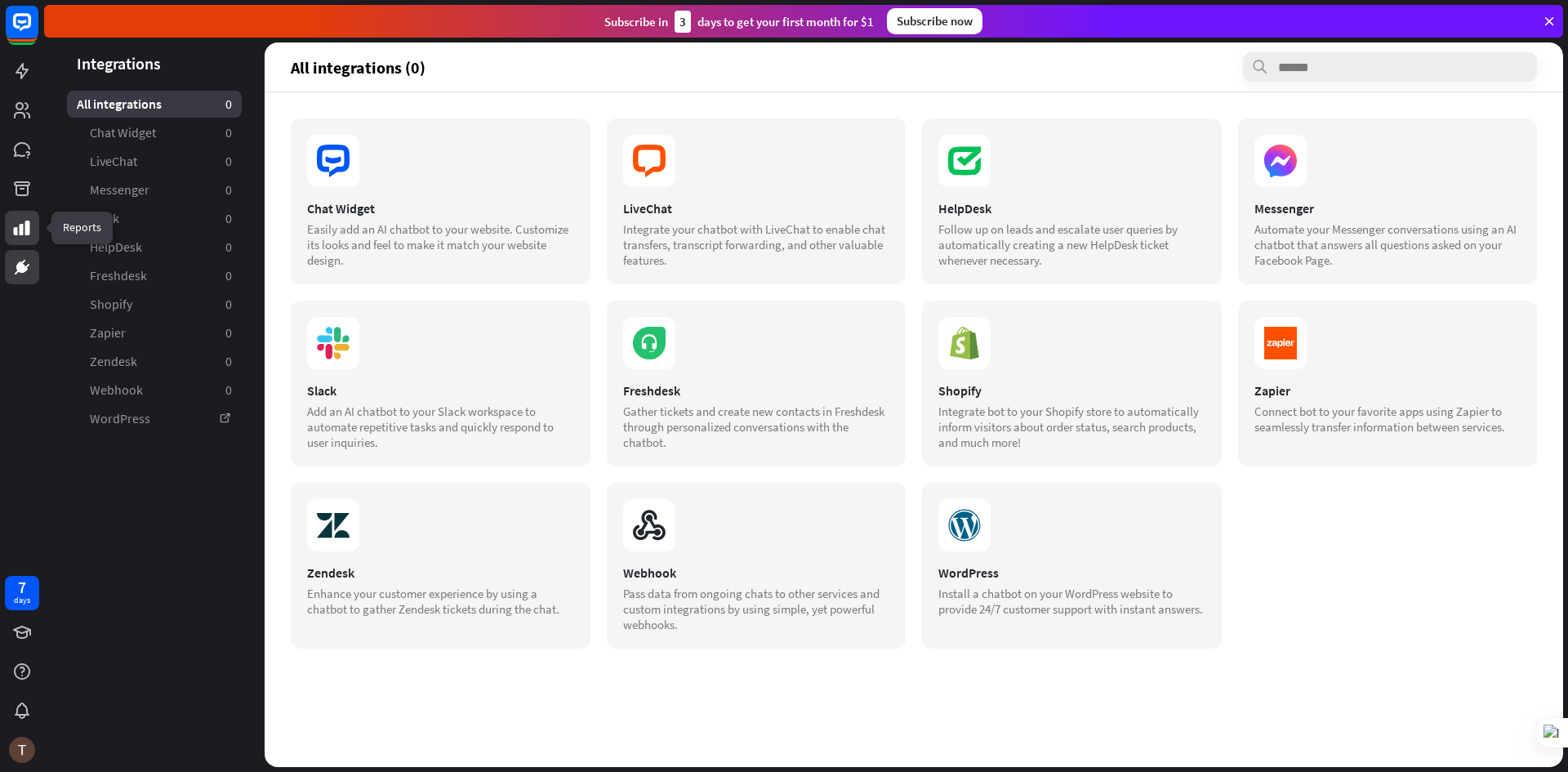
click at [17, 223] on icon at bounding box center [21, 228] width 19 height 19
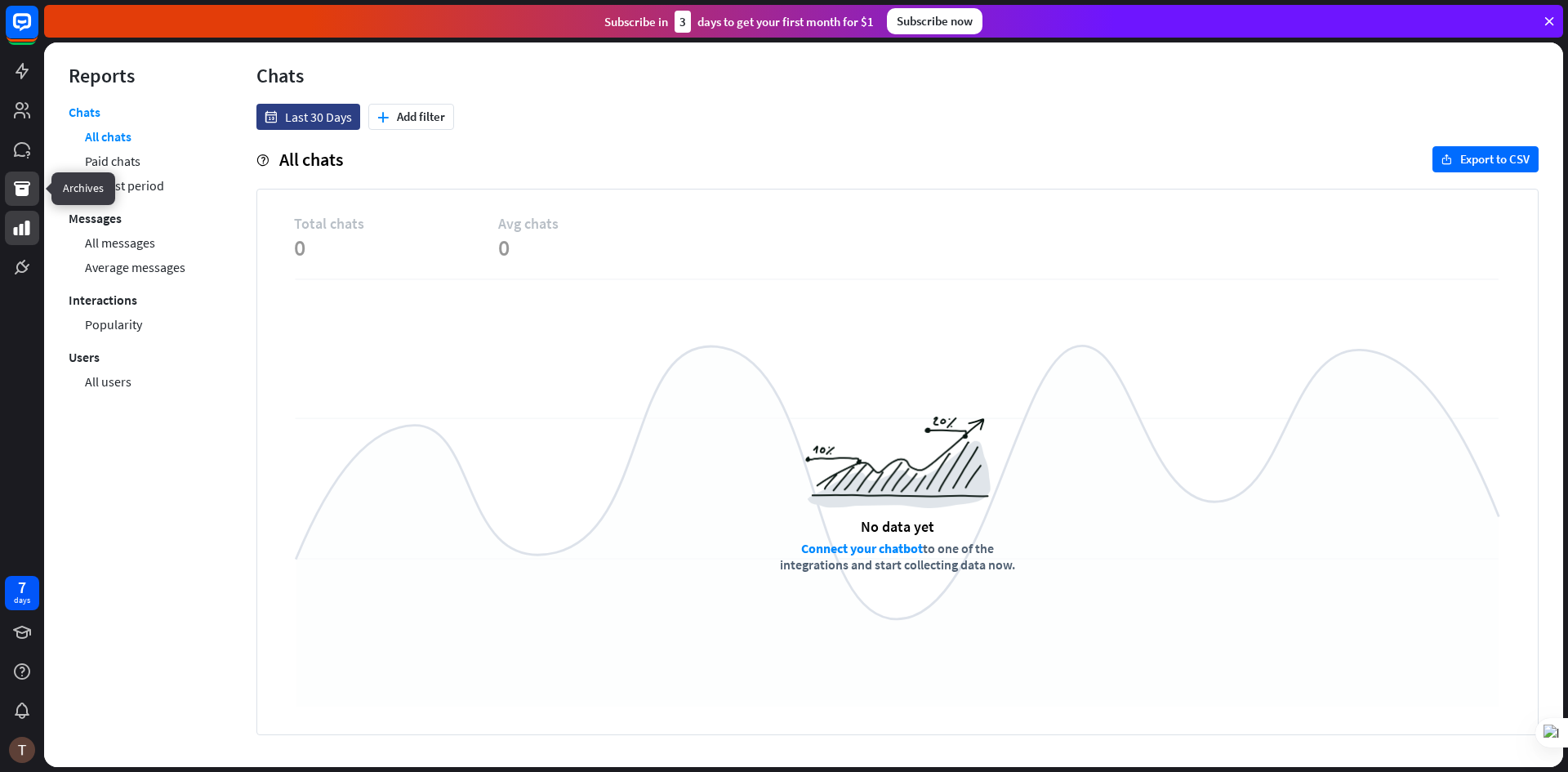
click at [28, 184] on icon at bounding box center [21, 188] width 19 height 19
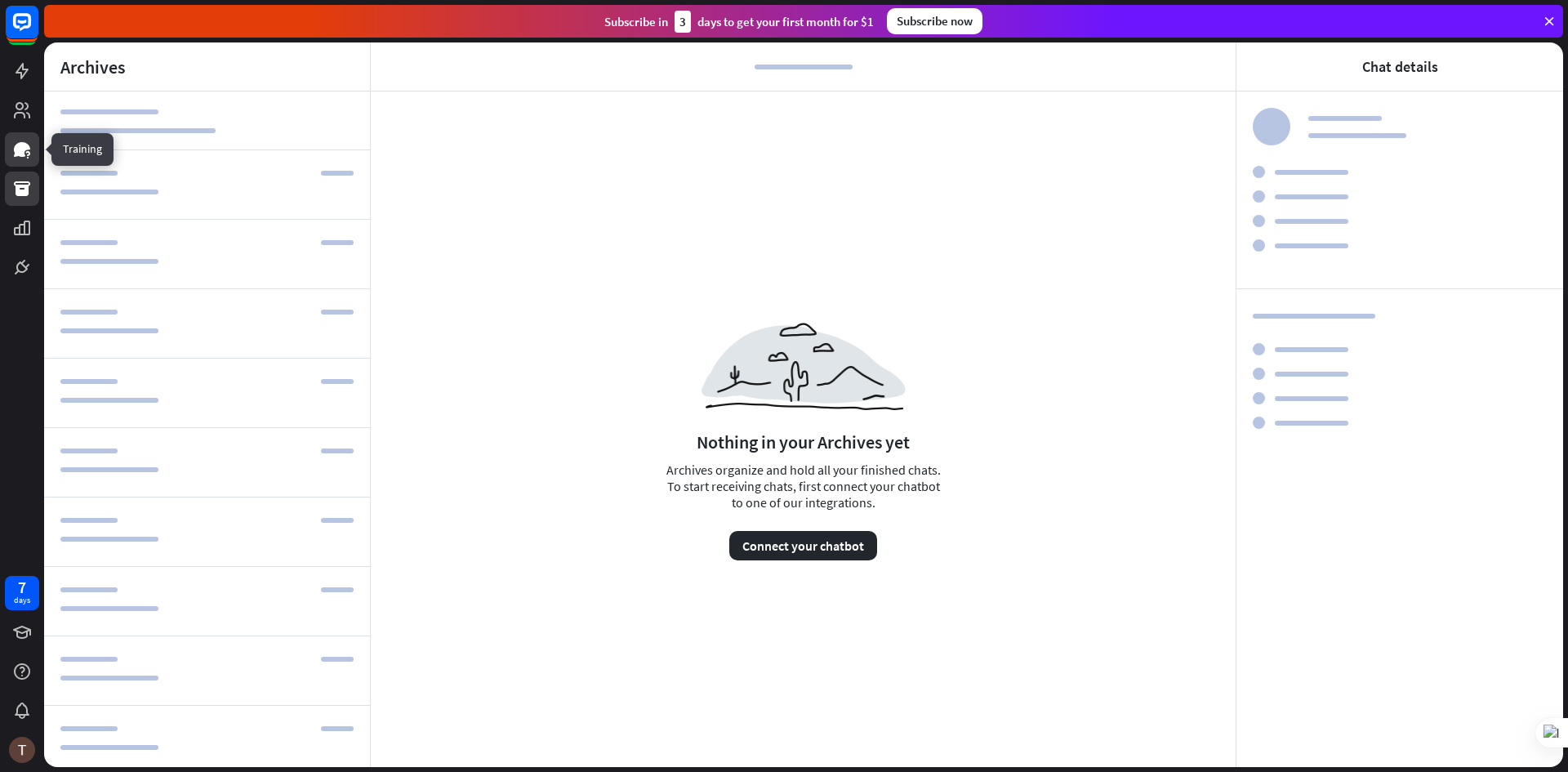
click at [25, 156] on icon at bounding box center [22, 149] width 17 height 15
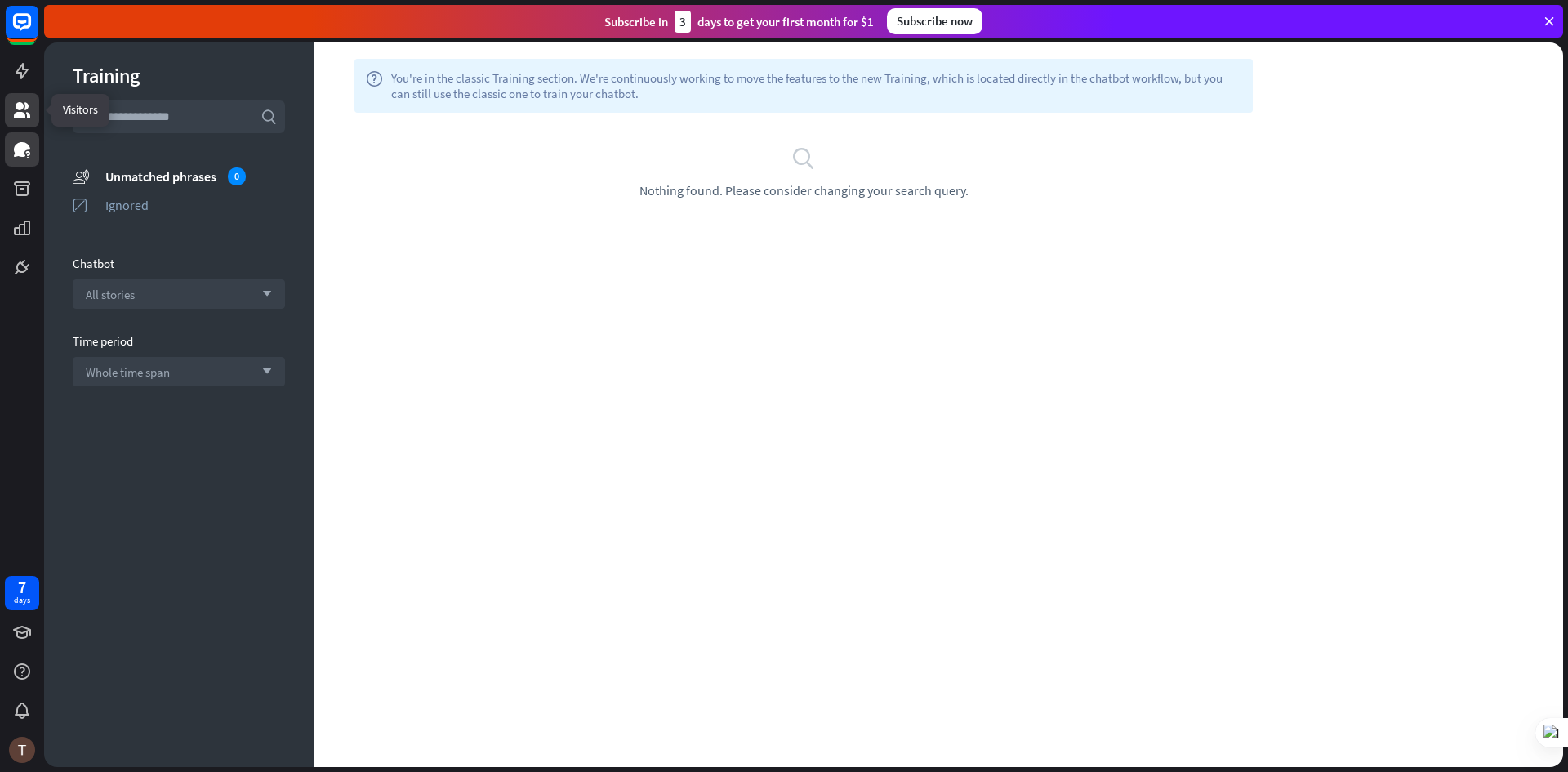
click at [16, 113] on icon at bounding box center [22, 111] width 17 height 17
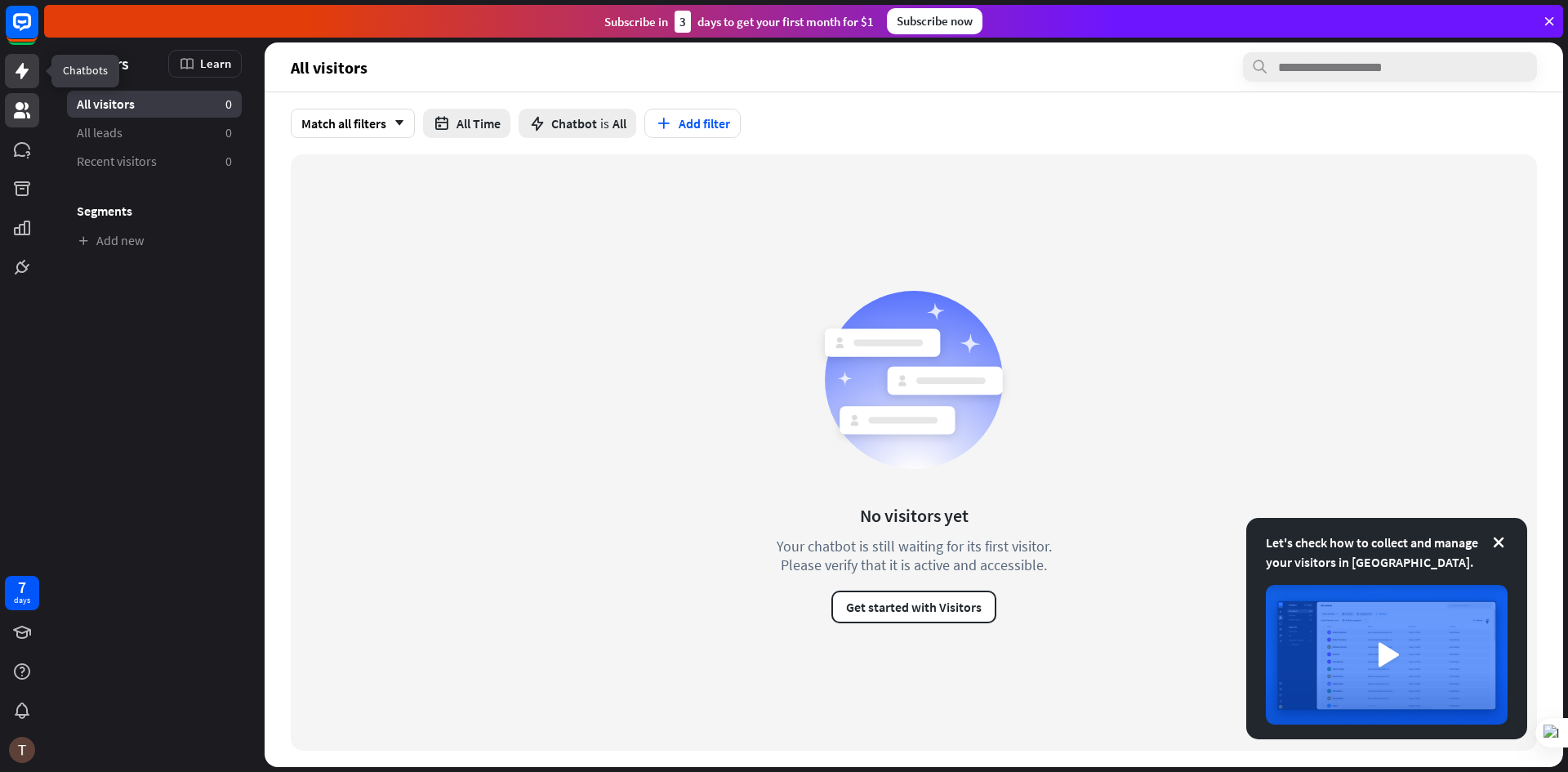
click at [18, 82] on link at bounding box center [21, 70] width 34 height 34
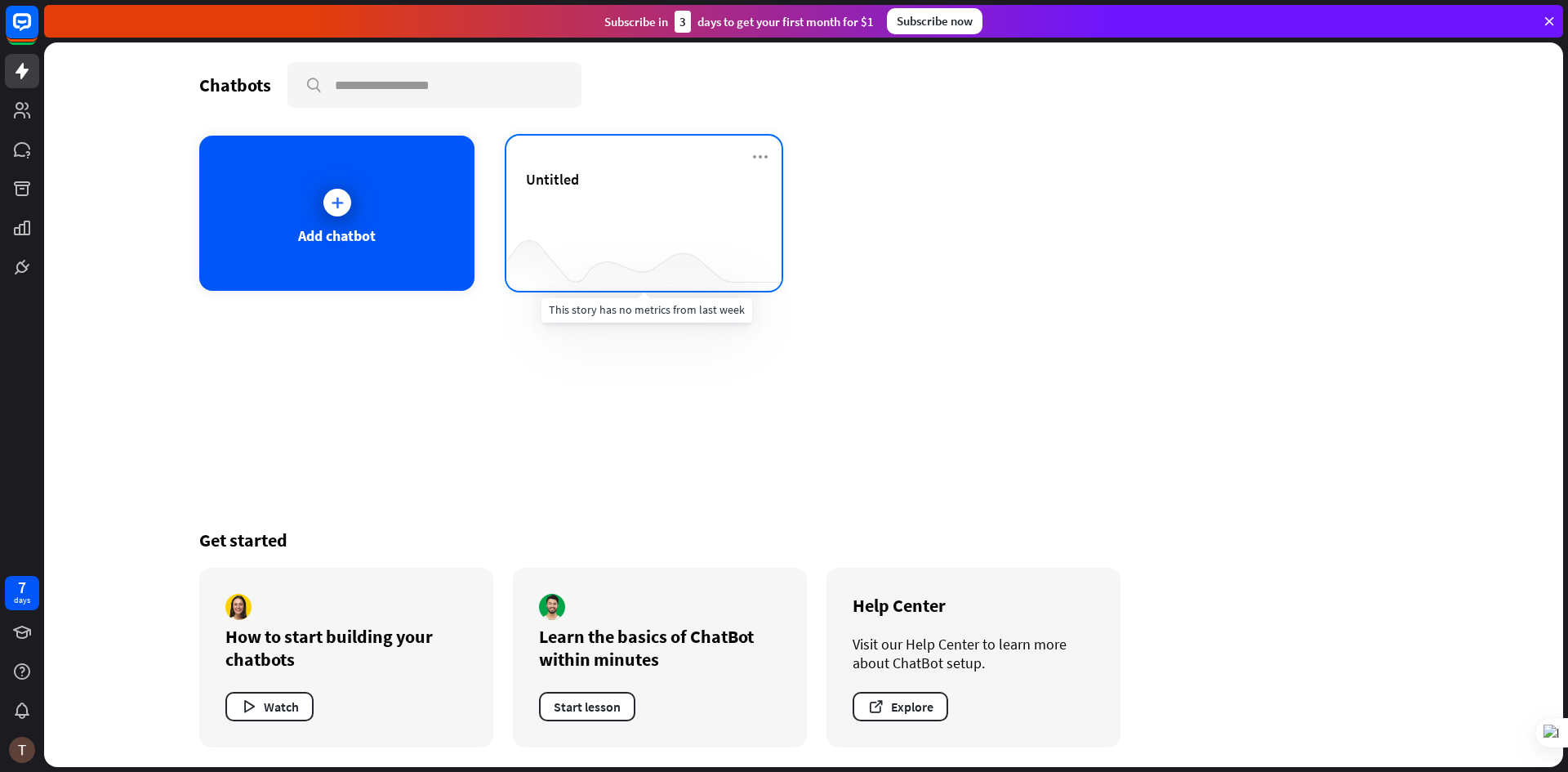
click at [540, 235] on div at bounding box center [643, 258] width 276 height 63
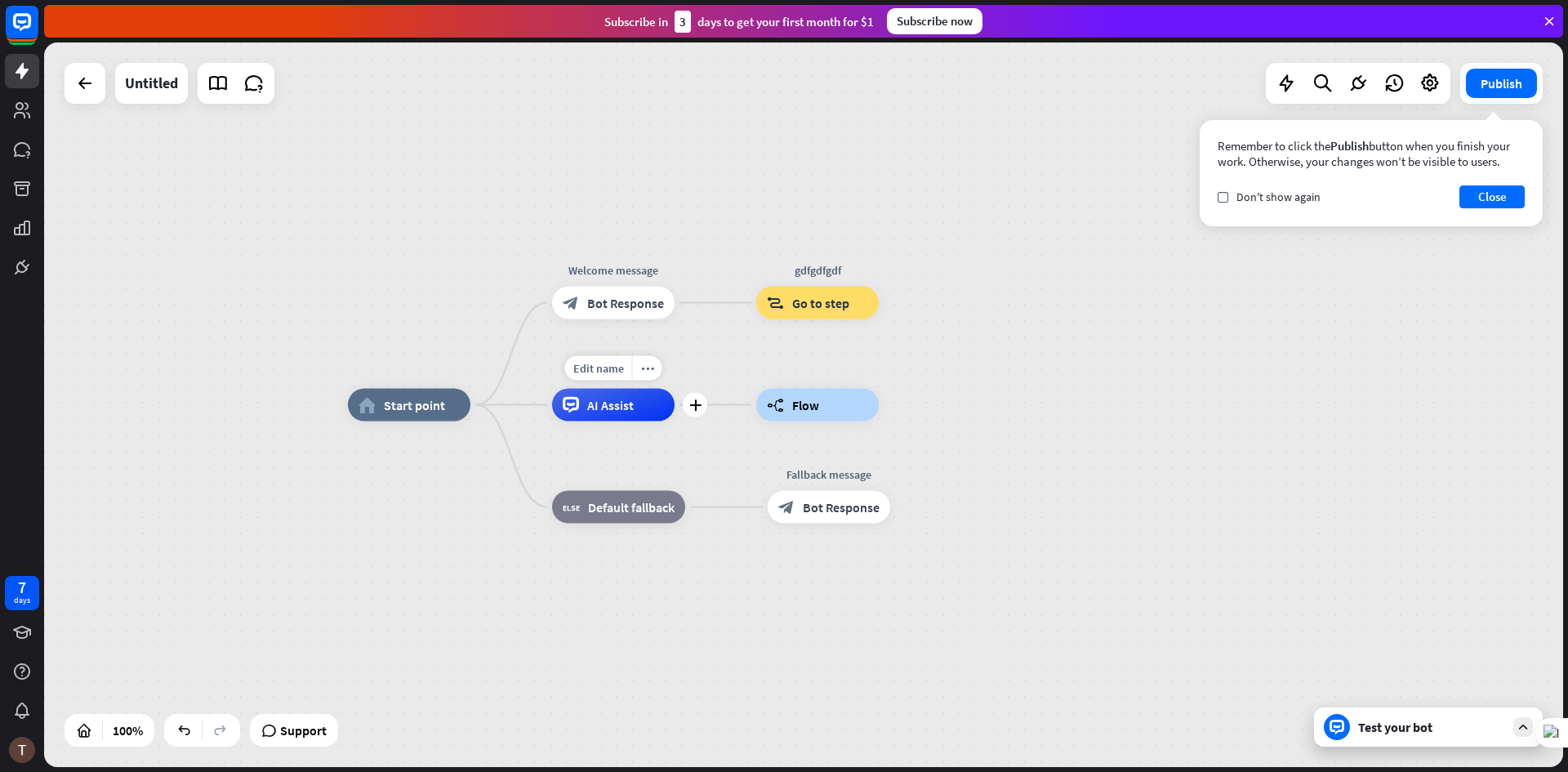
drag, startPoint x: 625, startPoint y: 414, endPoint x: 680, endPoint y: 413, distance: 55.0
click at [675, 413] on div "Edit name more_horiz plus AI Assist" at bounding box center [613, 405] width 123 height 32
click at [427, 407] on span "Start point" at bounding box center [414, 406] width 61 height 17
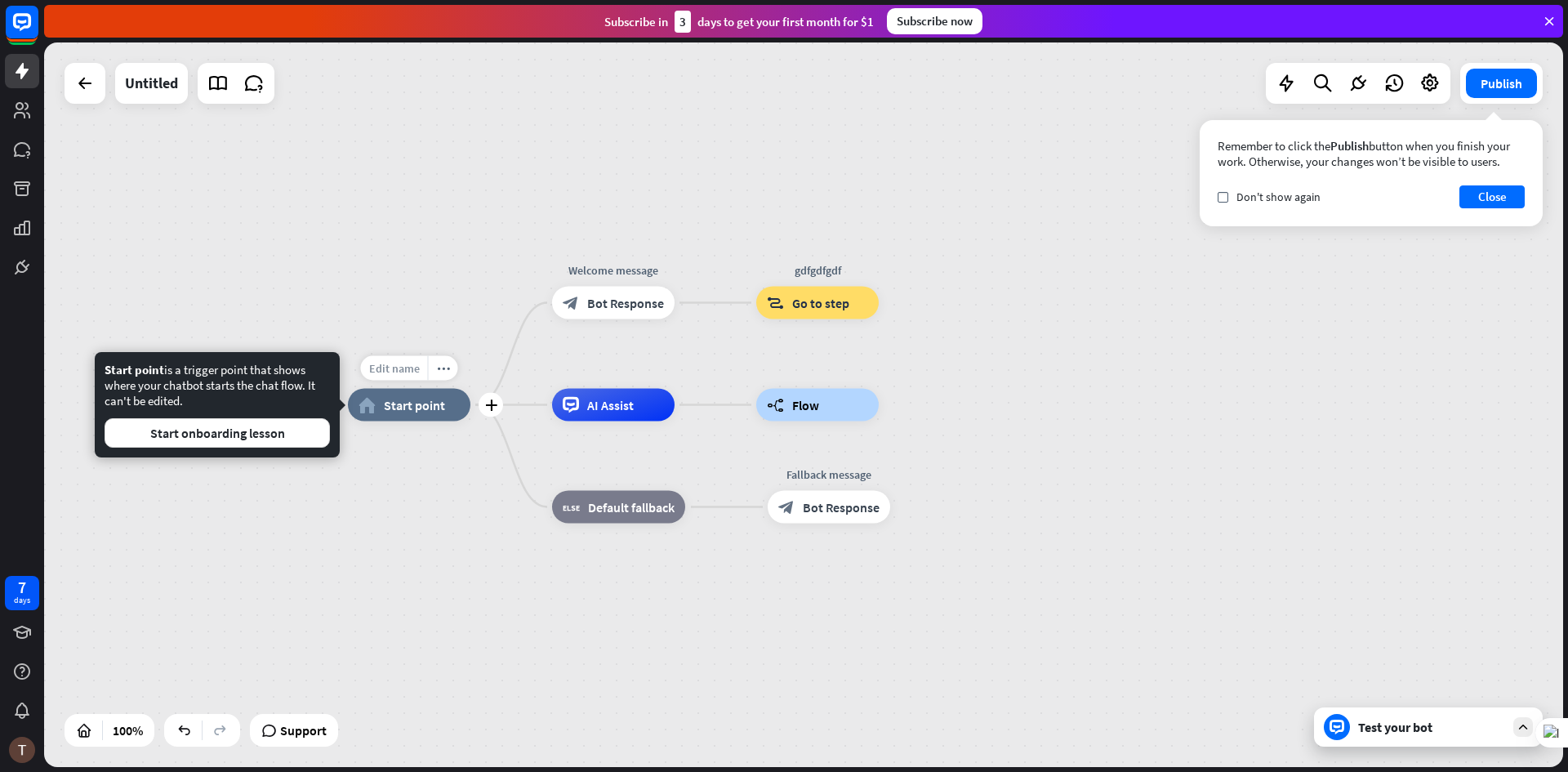
click at [386, 365] on span "Edit name" at bounding box center [394, 369] width 51 height 15
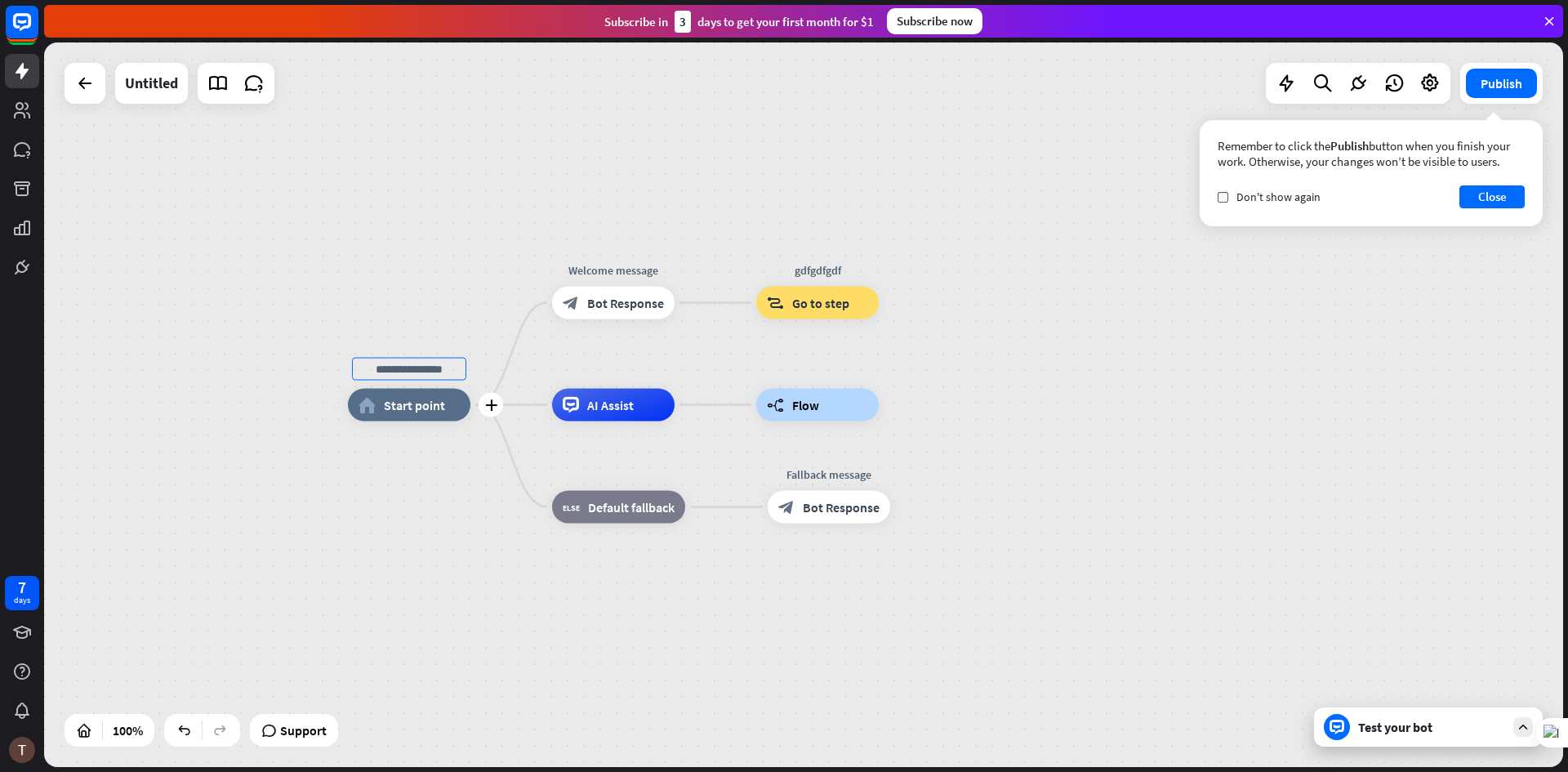
click at [407, 422] on div "plus home_2 Start point" at bounding box center [408, 405] width 123 height 32
click at [138, 84] on div "Untitled" at bounding box center [152, 83] width 53 height 41
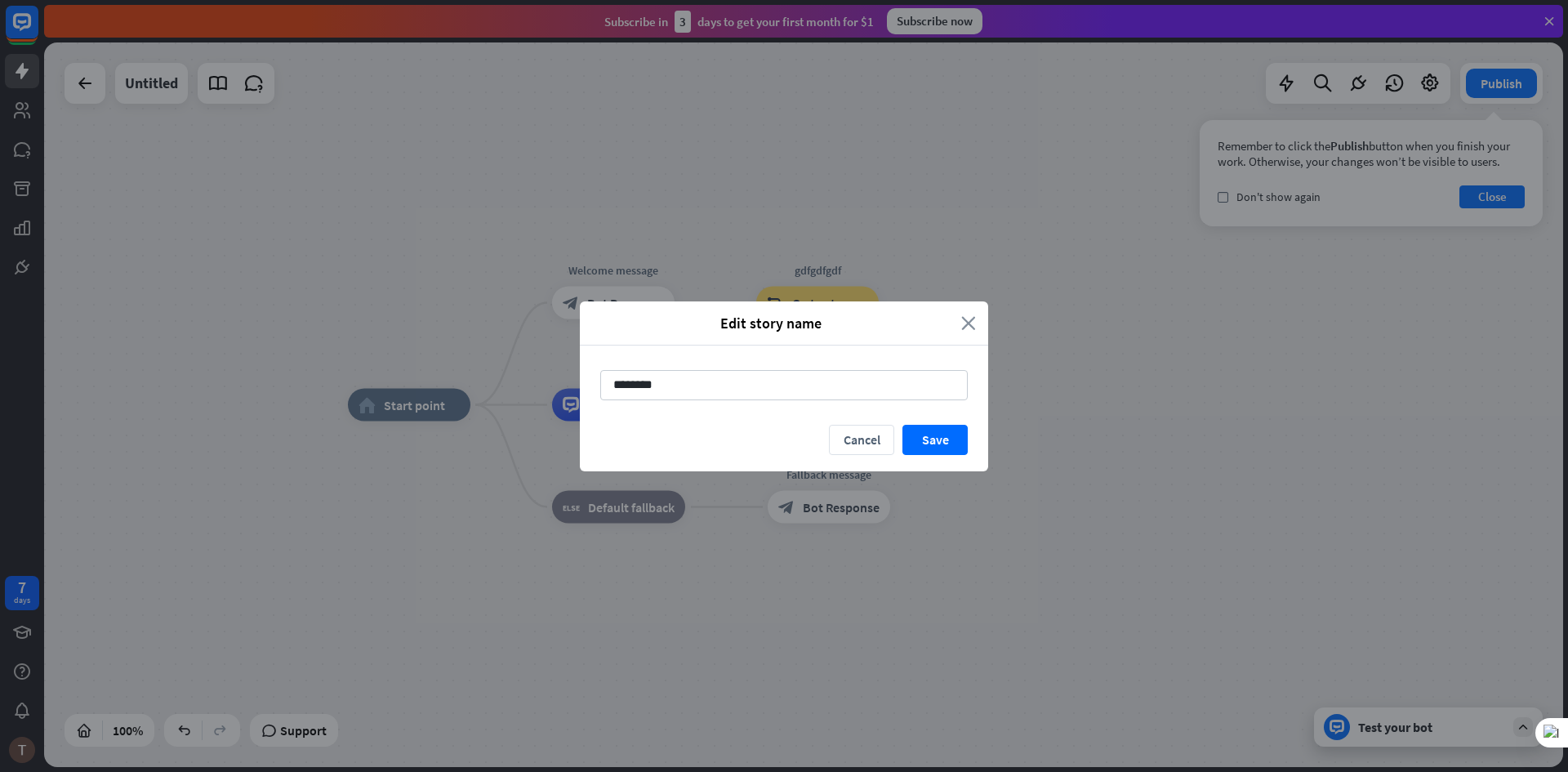
click at [963, 325] on icon "close" at bounding box center [969, 323] width 15 height 18
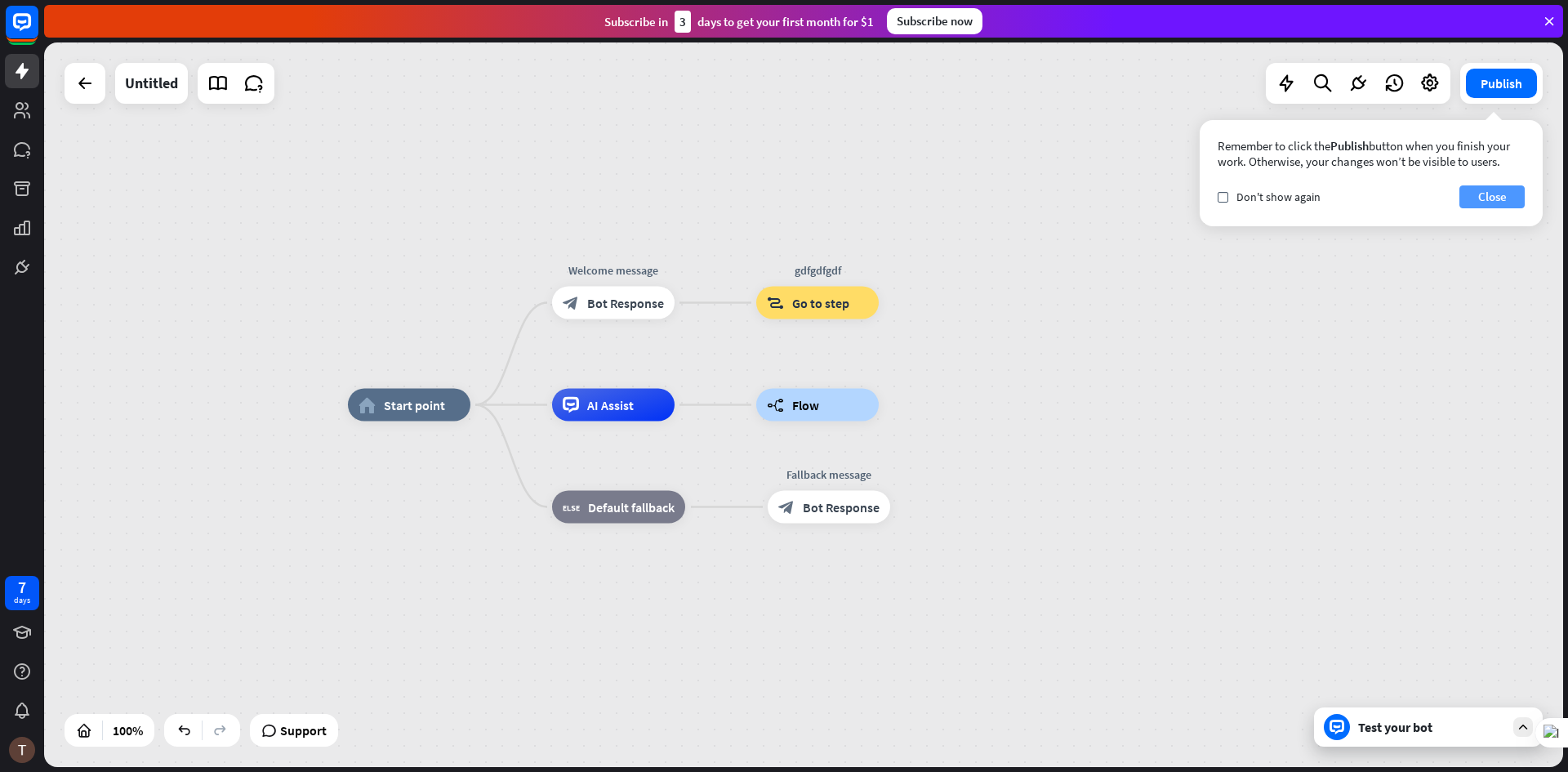
click at [1509, 189] on button "Close" at bounding box center [1491, 196] width 65 height 23
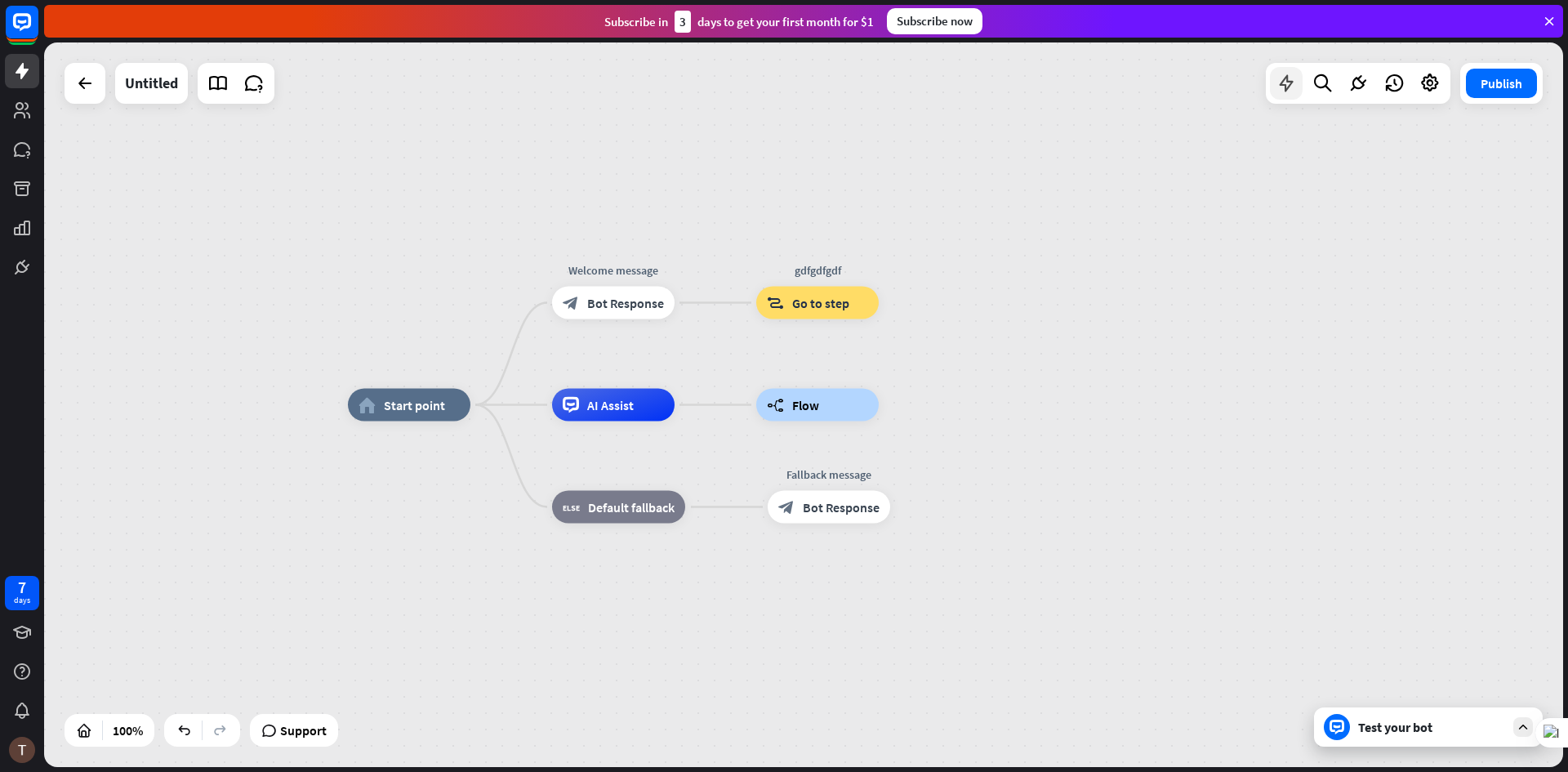
click at [1293, 84] on icon at bounding box center [1286, 83] width 21 height 21
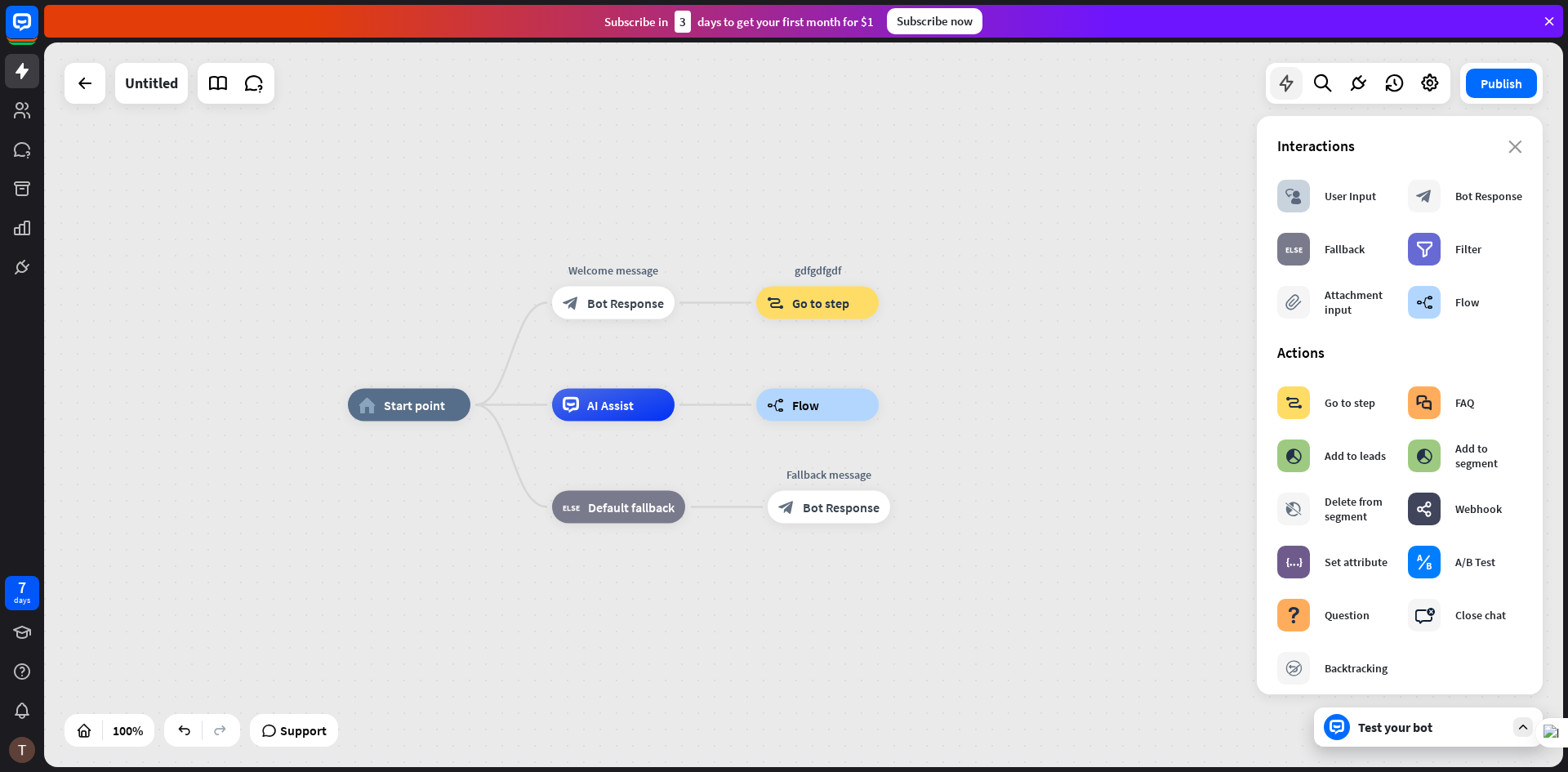
click at [1293, 84] on icon at bounding box center [1286, 83] width 21 height 21
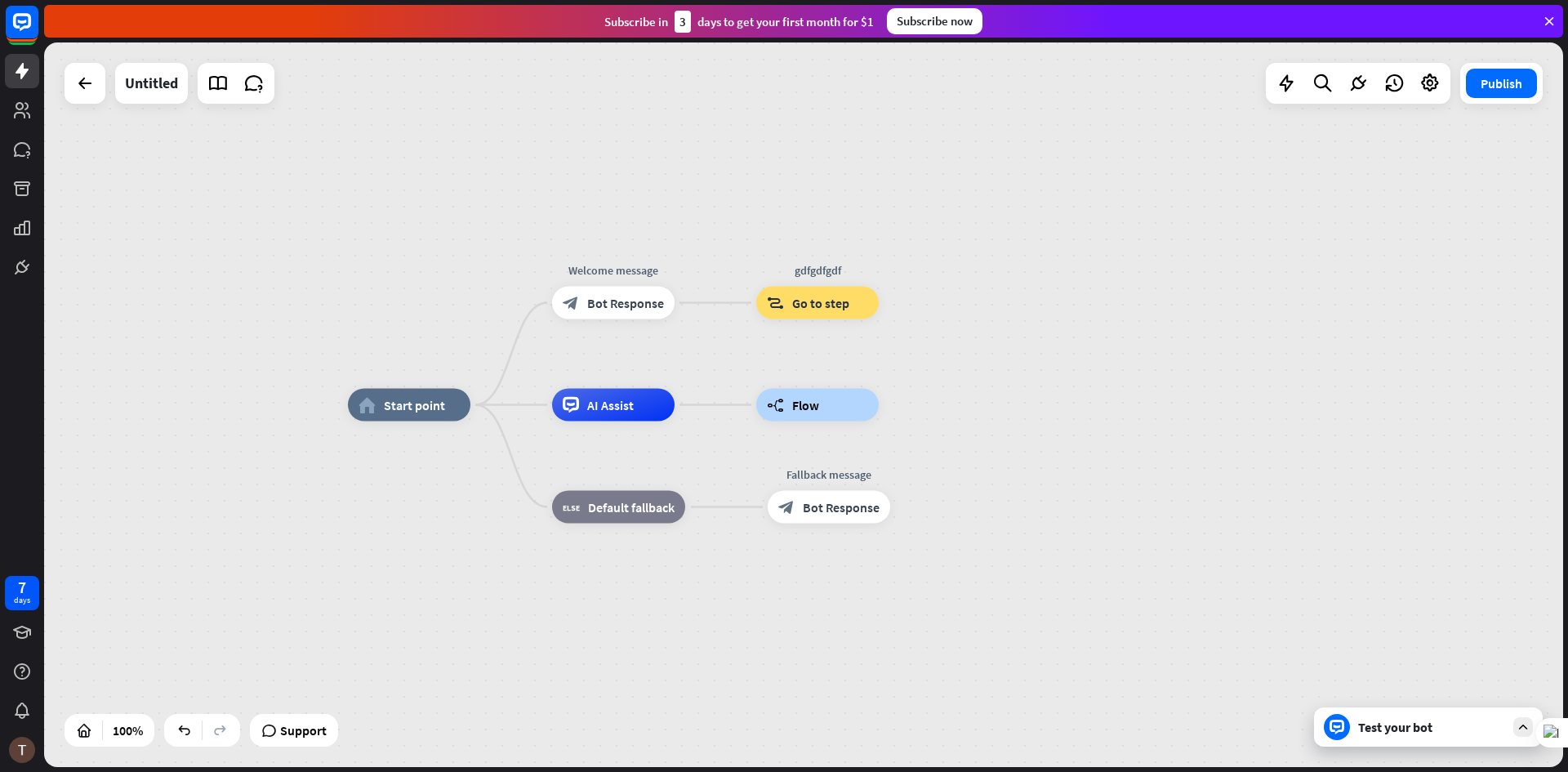
drag, startPoint x: 1401, startPoint y: 85, endPoint x: 1379, endPoint y: 267, distance: 183.3
click at [1389, 140] on div "home_2 Start point Welcome message block_bot_response Bot Response gdfgdfgdf bl…" at bounding box center [804, 405] width 1519 height 725
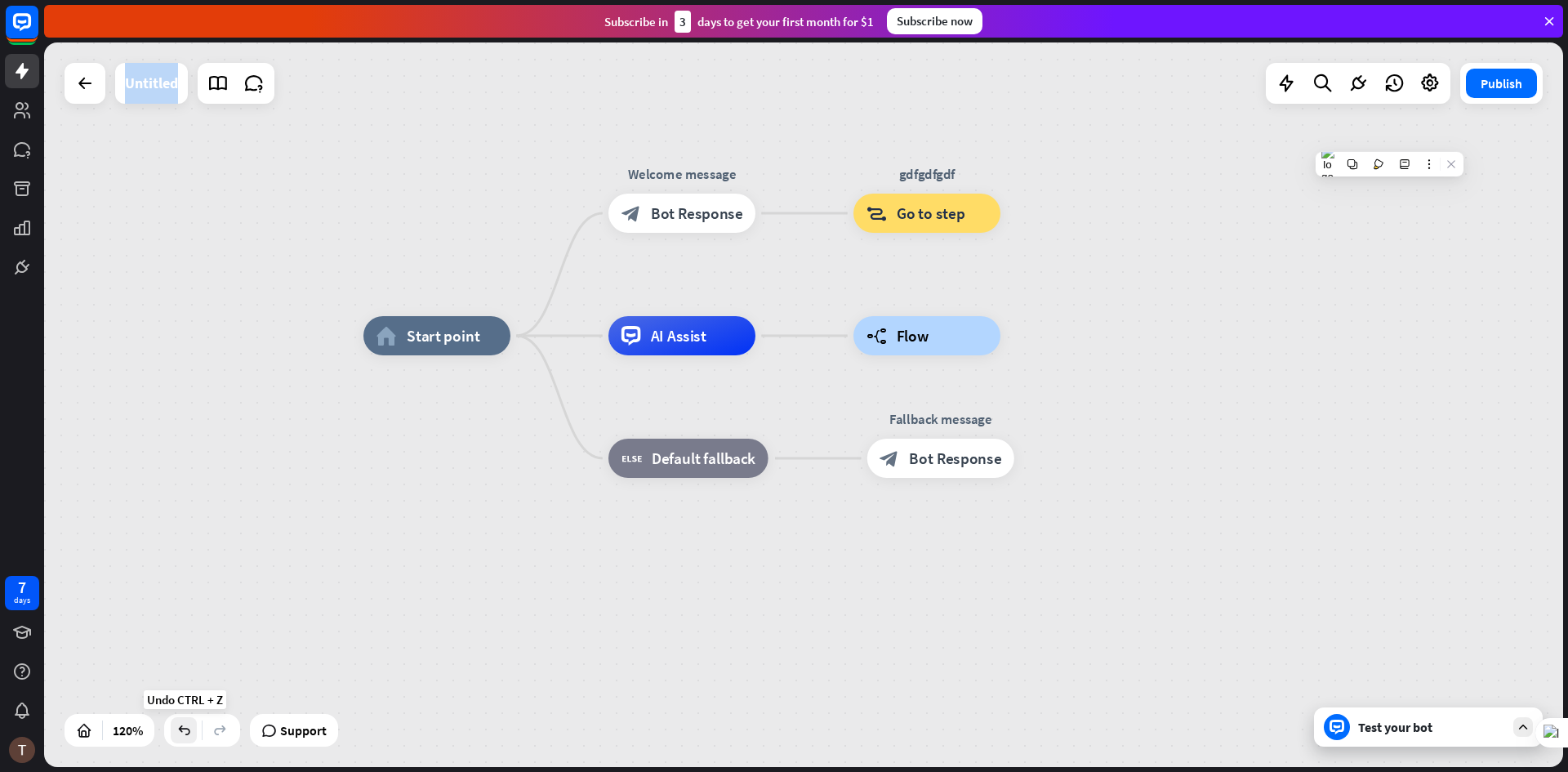
click at [183, 742] on div at bounding box center [183, 730] width 26 height 26
click at [213, 730] on icon at bounding box center [220, 730] width 17 height 17
click at [197, 735] on div at bounding box center [183, 730] width 26 height 26
click at [190, 737] on icon at bounding box center [183, 730] width 17 height 17
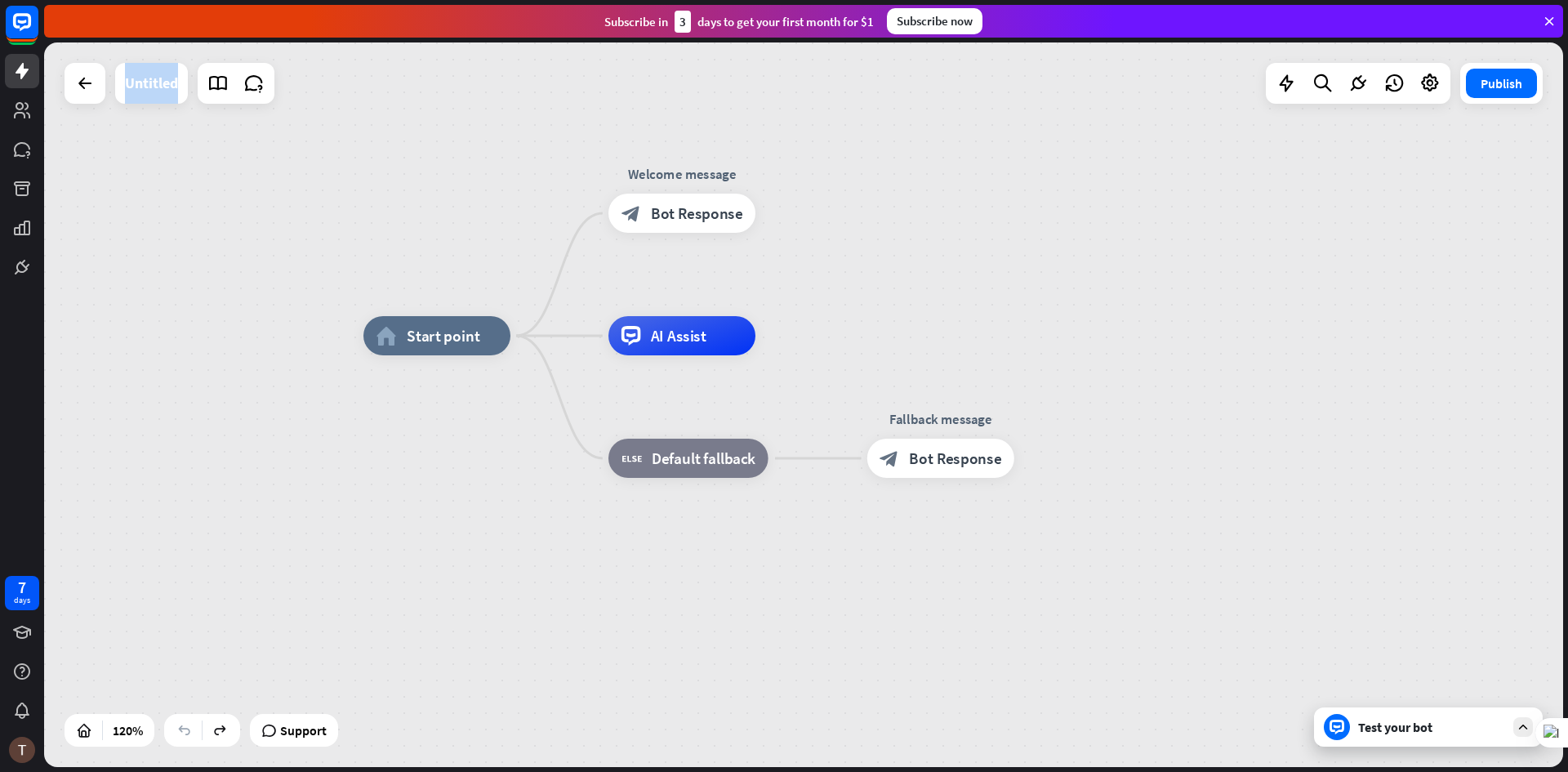
click at [199, 730] on div at bounding box center [202, 730] width 76 height 32
click at [210, 728] on div at bounding box center [202, 730] width 76 height 32
click at [214, 728] on icon at bounding box center [220, 730] width 17 height 17
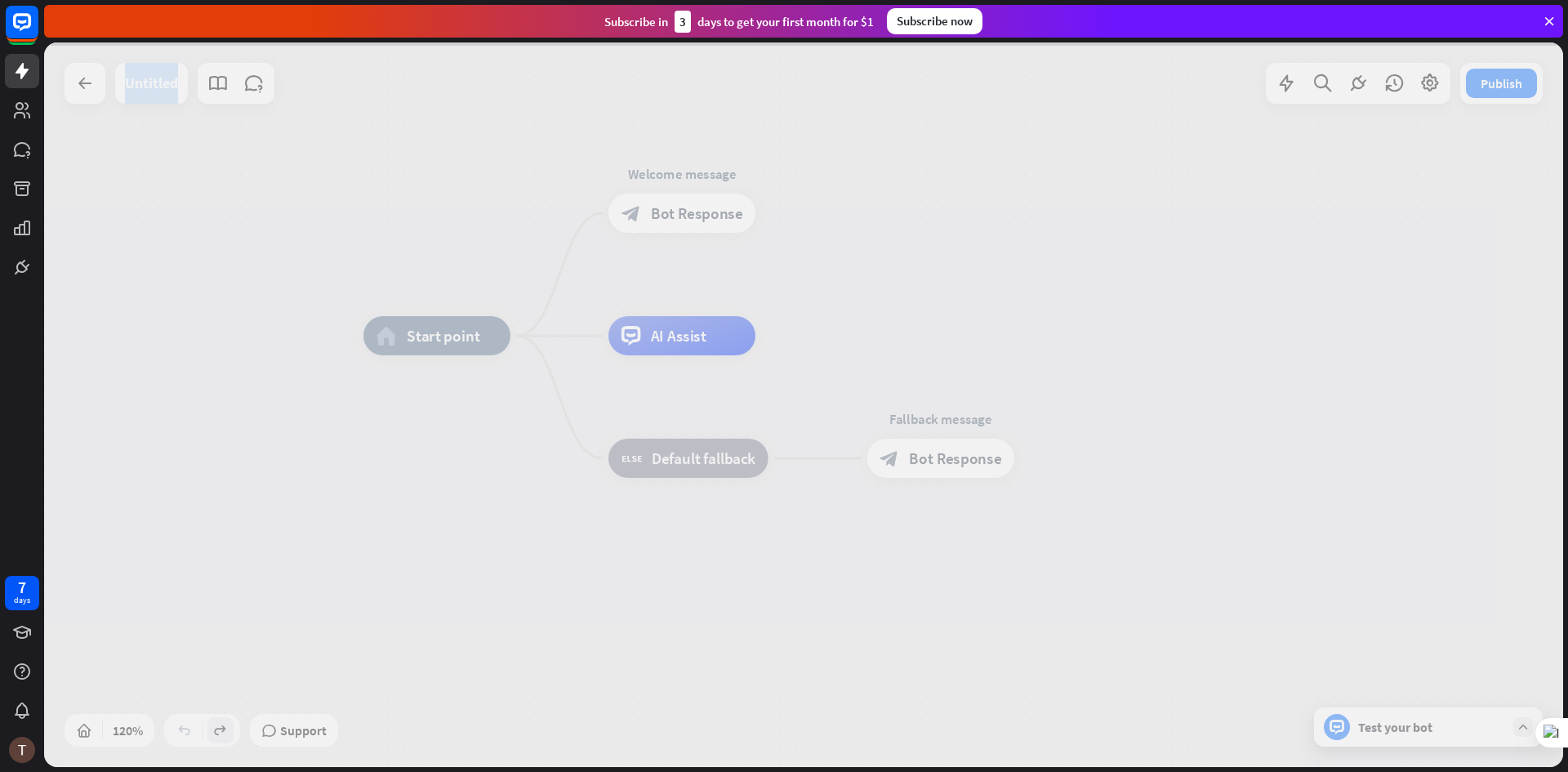
click at [214, 728] on div at bounding box center [804, 405] width 1519 height 725
click at [214, 728] on icon at bounding box center [220, 730] width 17 height 17
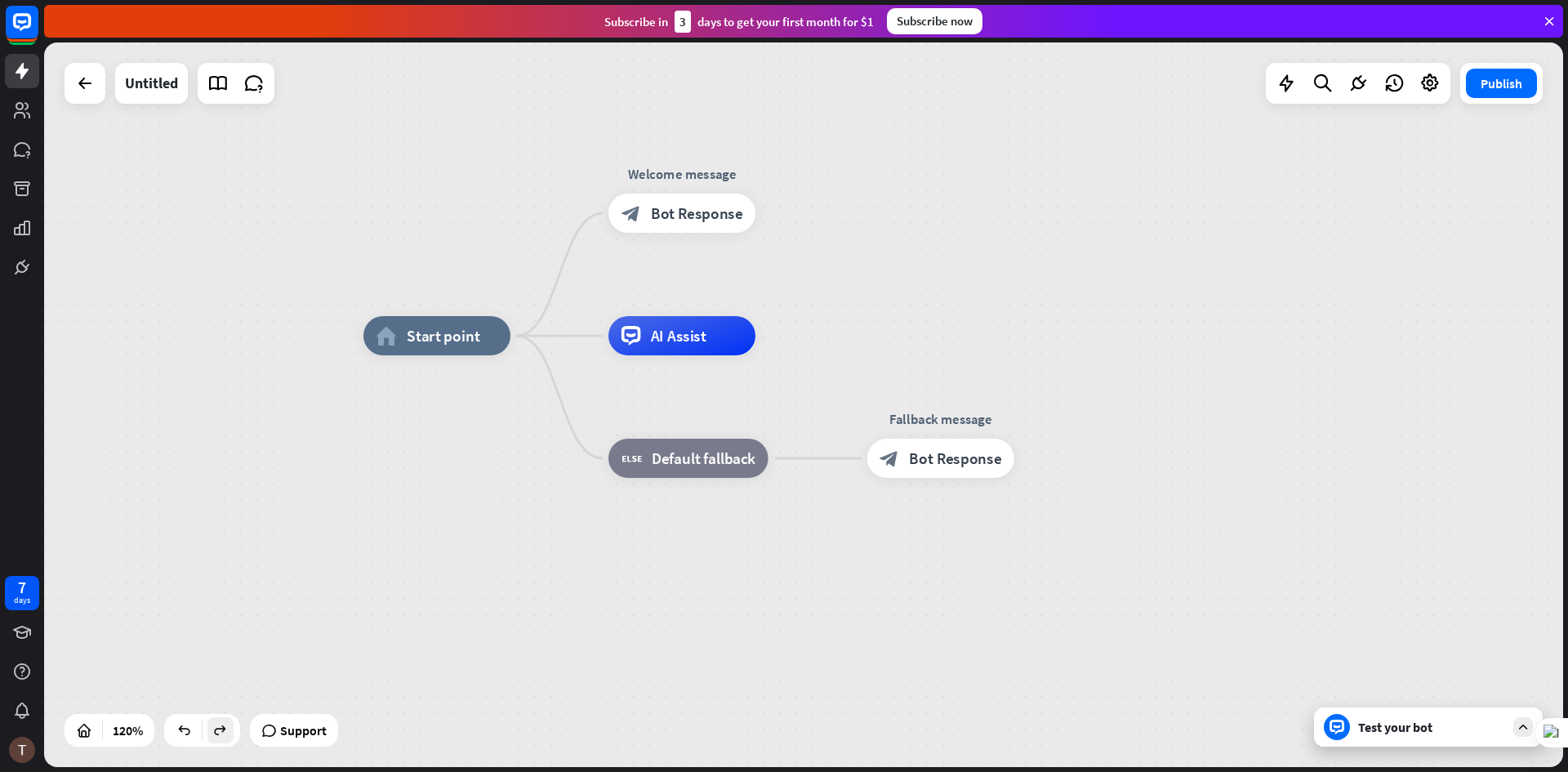
click at [214, 728] on div at bounding box center [804, 405] width 1519 height 725
click at [215, 728] on icon at bounding box center [220, 730] width 17 height 17
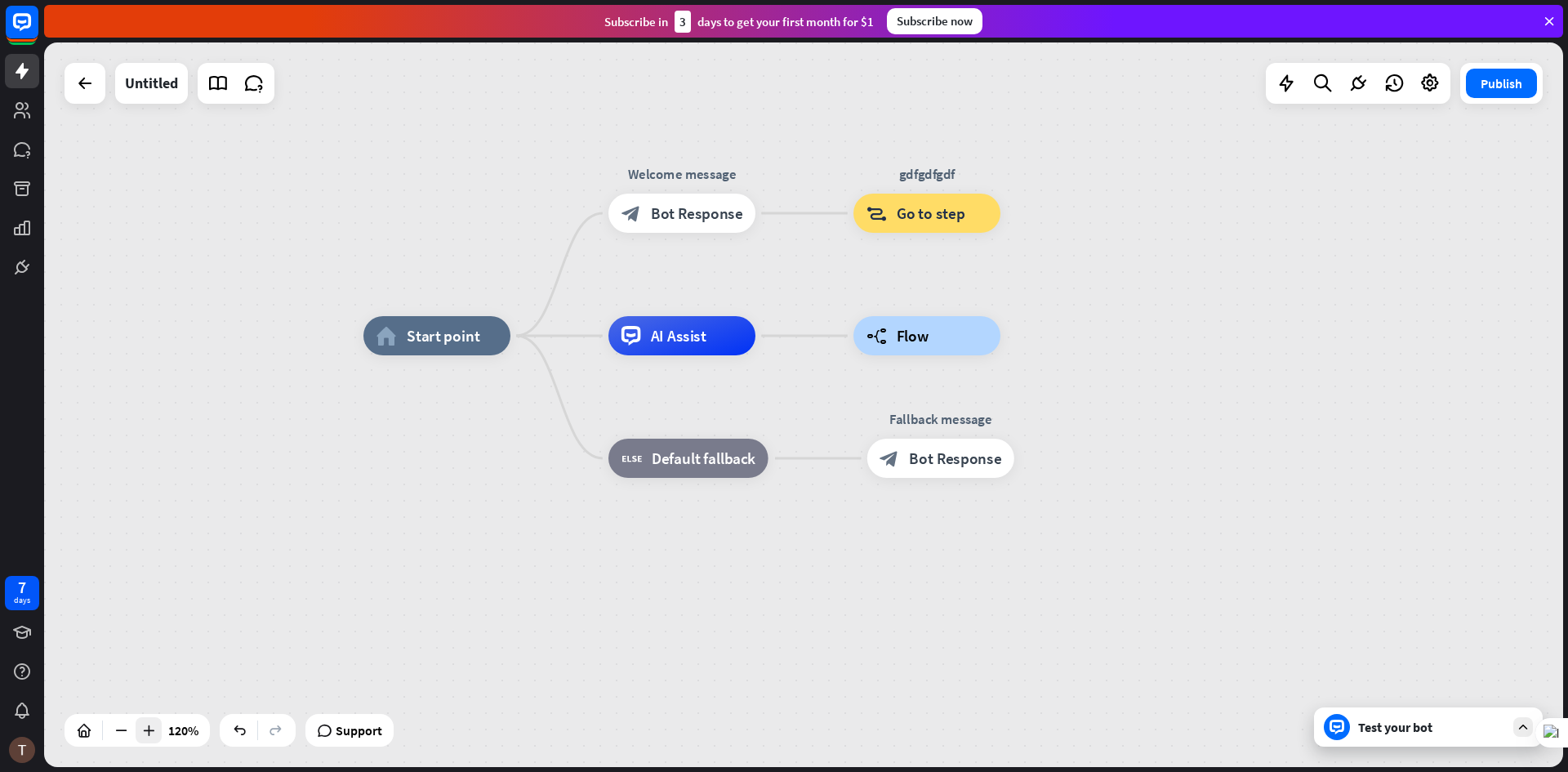
click at [140, 734] on div at bounding box center [148, 730] width 26 height 26
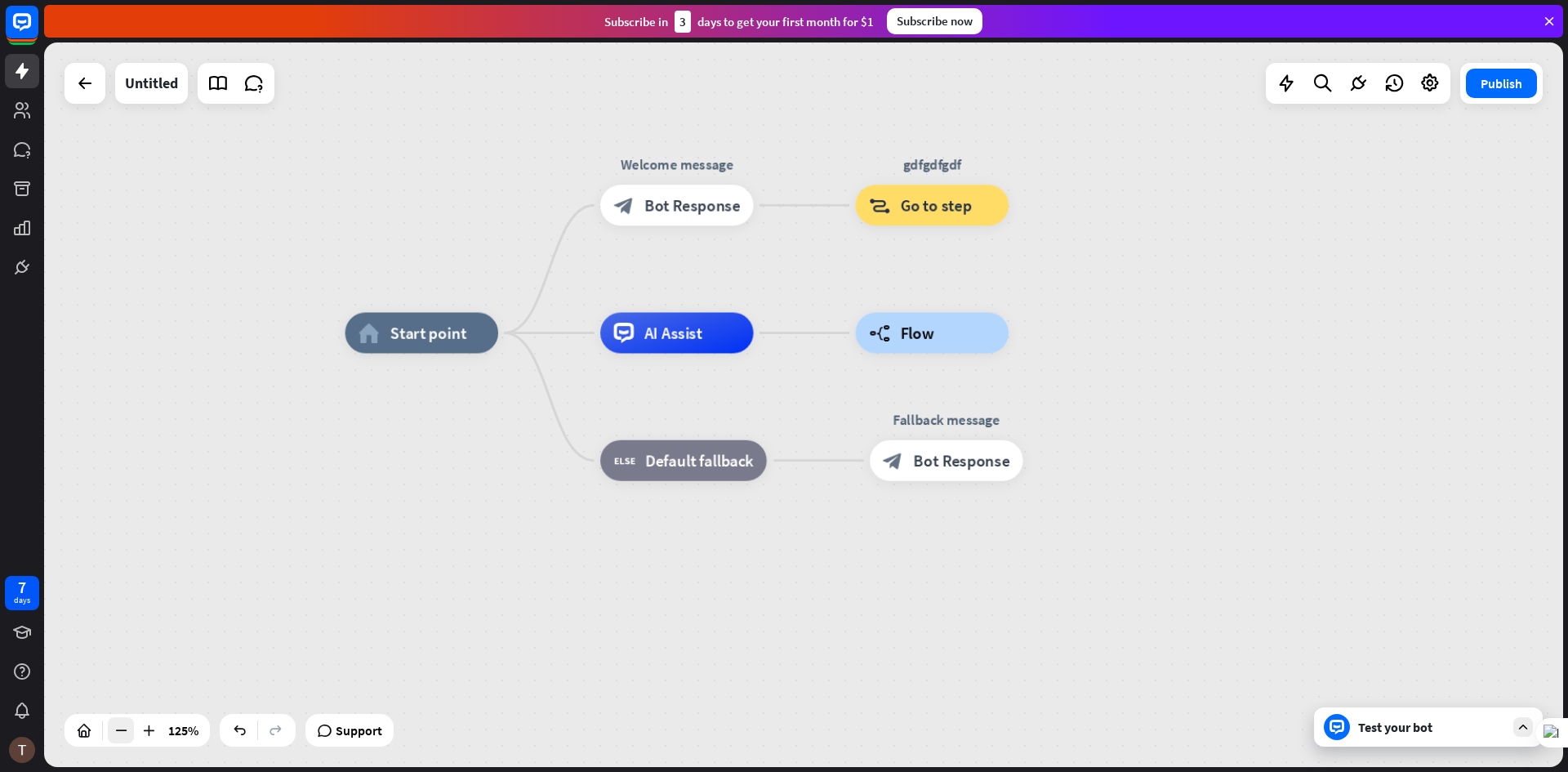
click at [127, 736] on icon at bounding box center [121, 730] width 17 height 17
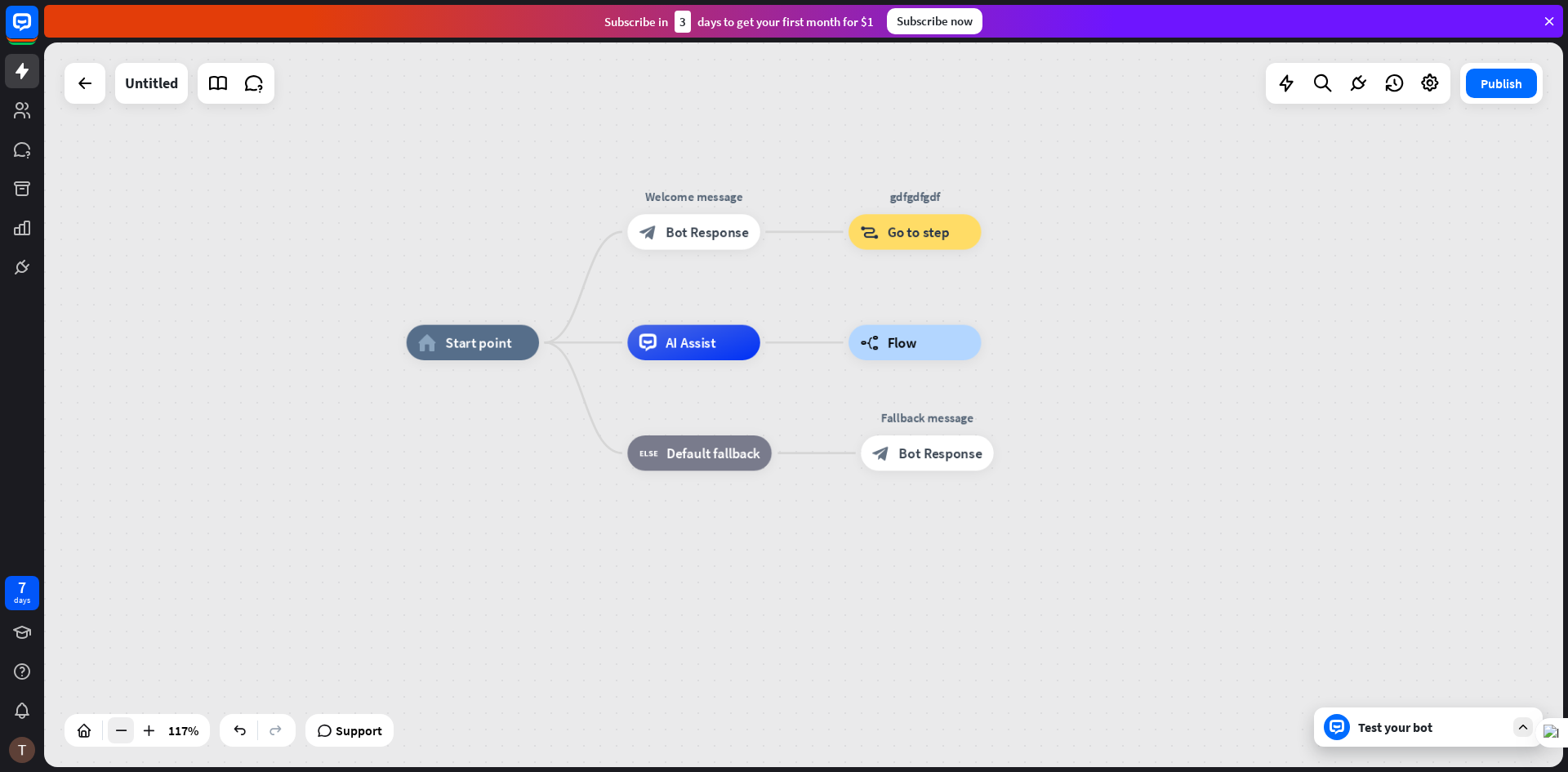
click at [127, 736] on icon at bounding box center [121, 730] width 17 height 17
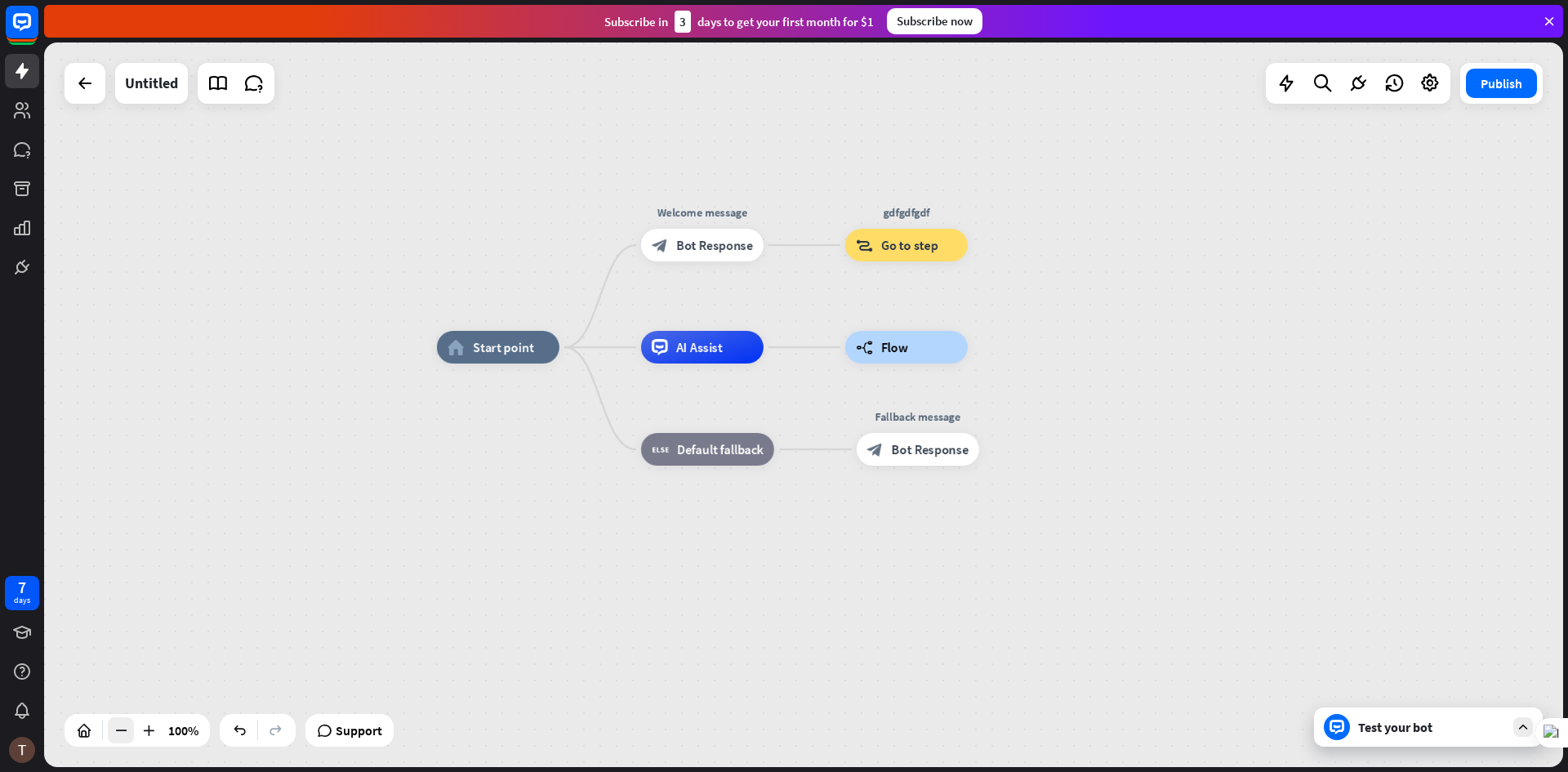
click at [127, 736] on icon at bounding box center [121, 730] width 17 height 17
drag, startPoint x: 171, startPoint y: 733, endPoint x: 175, endPoint y: 718, distance: 15.5
click at [175, 718] on div "100%" at bounding box center [183, 730] width 40 height 26
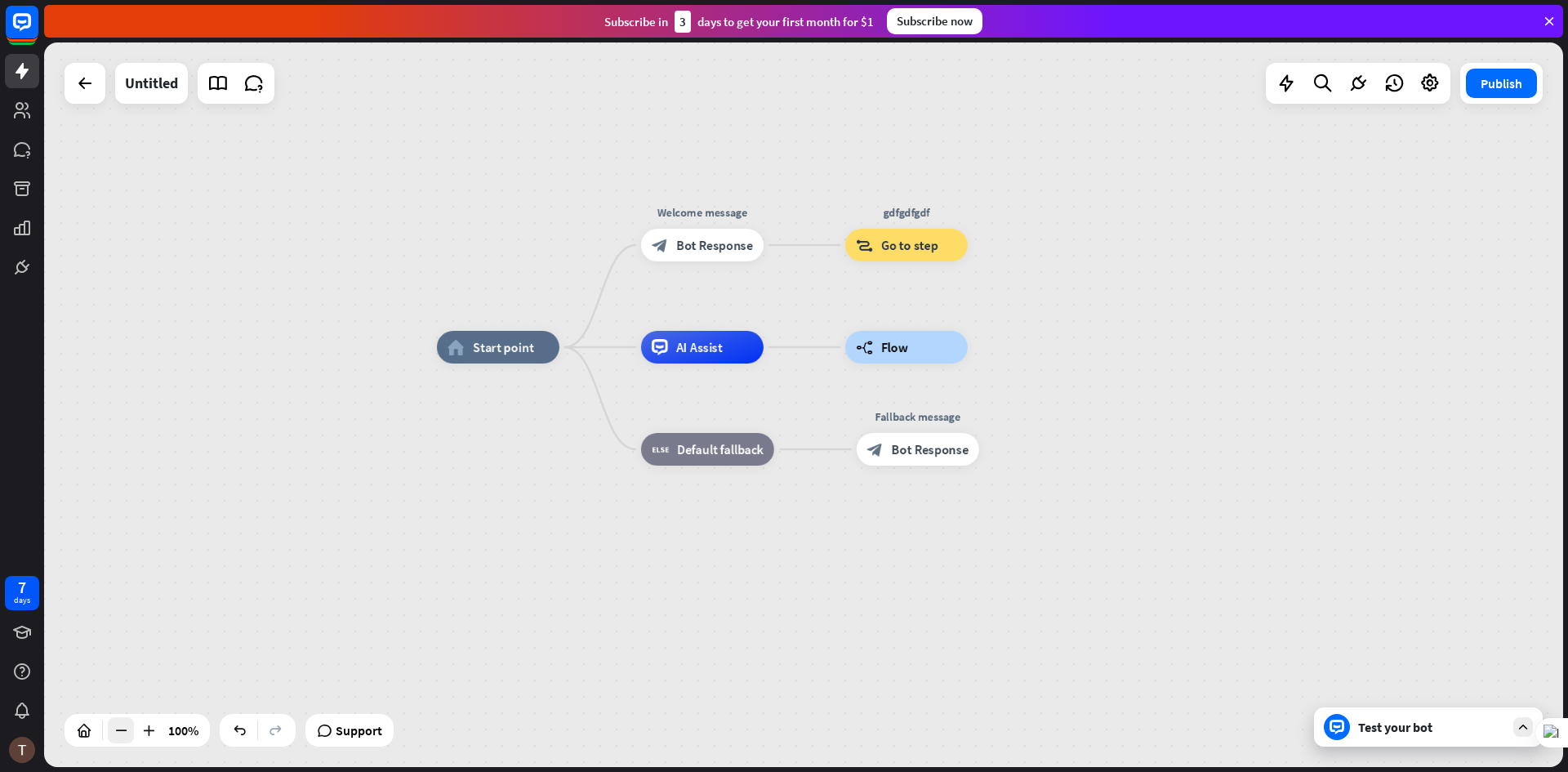
click at [121, 735] on icon at bounding box center [121, 730] width 17 height 17
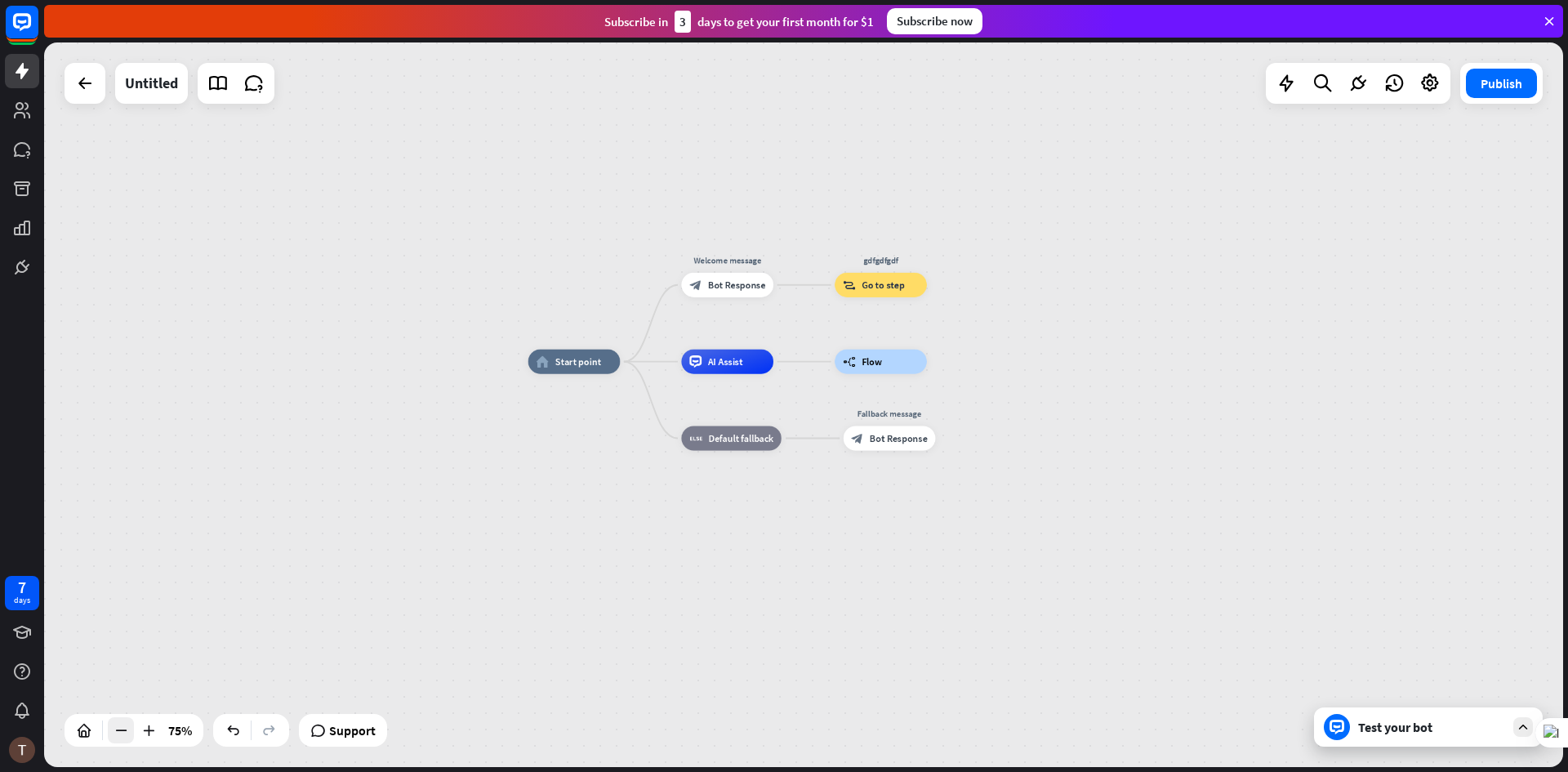
click at [121, 735] on icon at bounding box center [121, 730] width 17 height 17
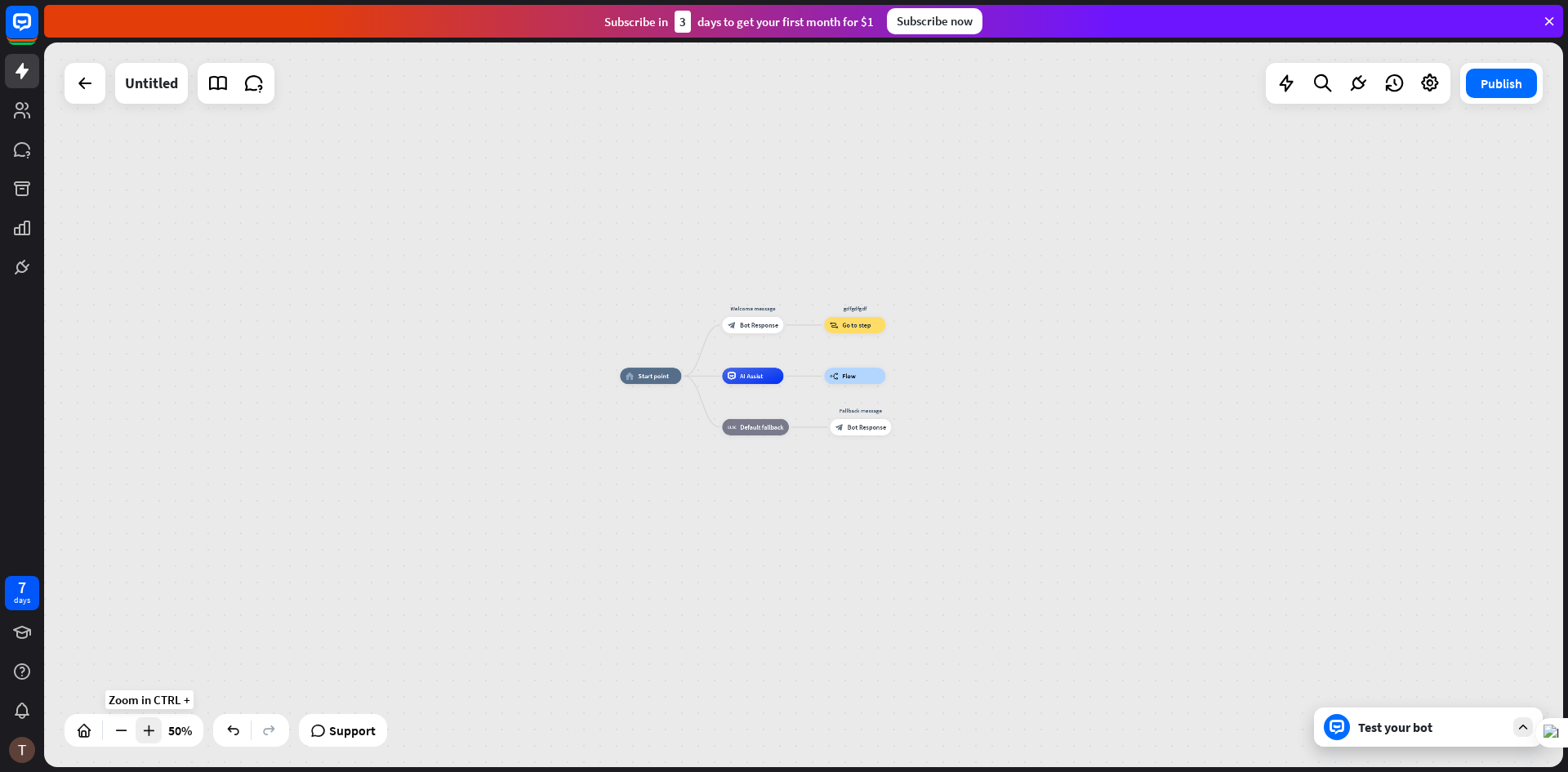
click at [142, 725] on icon at bounding box center [148, 730] width 17 height 17
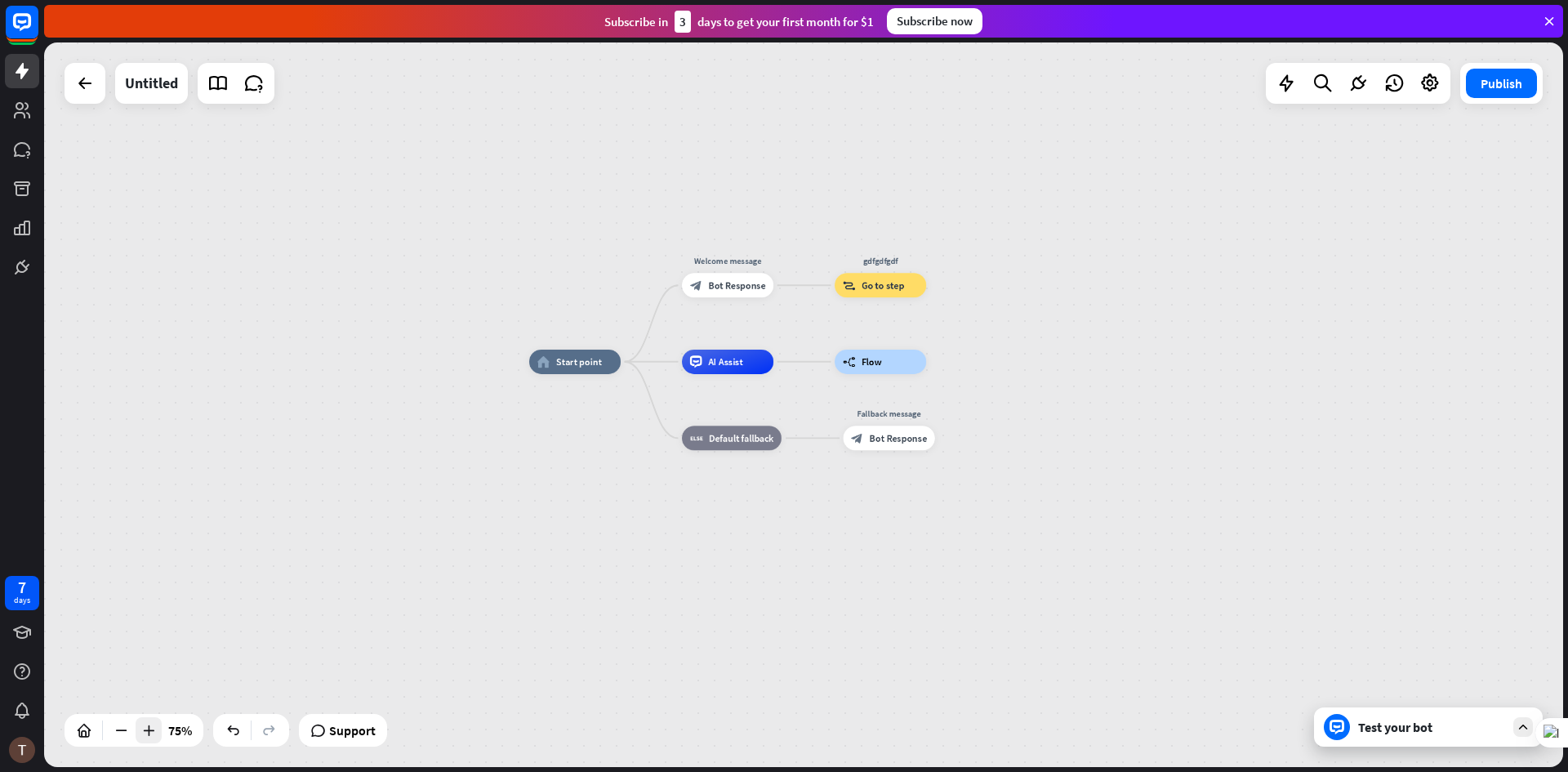
click at [142, 725] on icon at bounding box center [148, 730] width 17 height 17
click at [183, 736] on div "75%" at bounding box center [180, 730] width 33 height 26
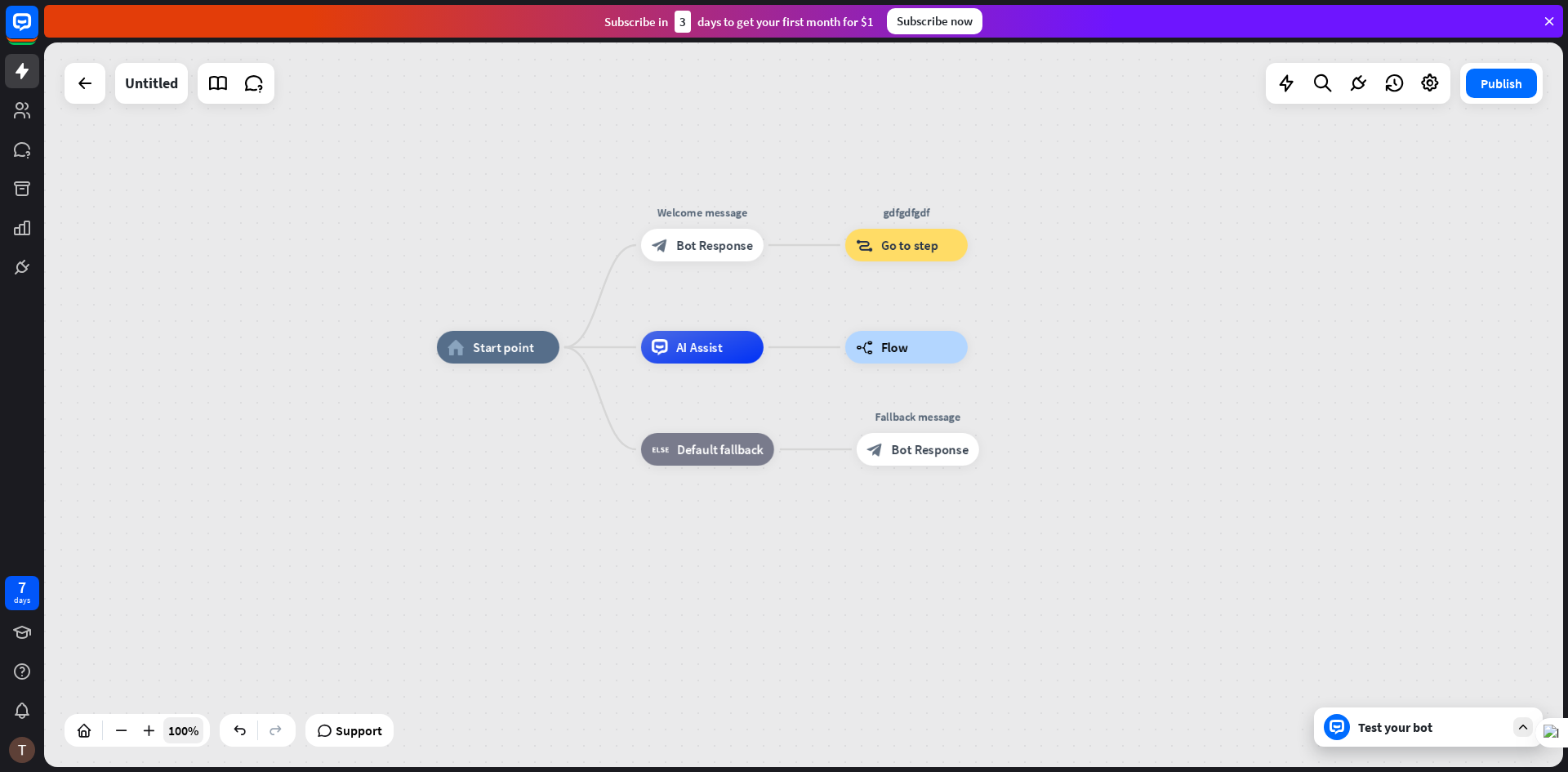
click at [183, 735] on div "100%" at bounding box center [183, 730] width 40 height 26
click at [89, 737] on icon at bounding box center [84, 730] width 17 height 17
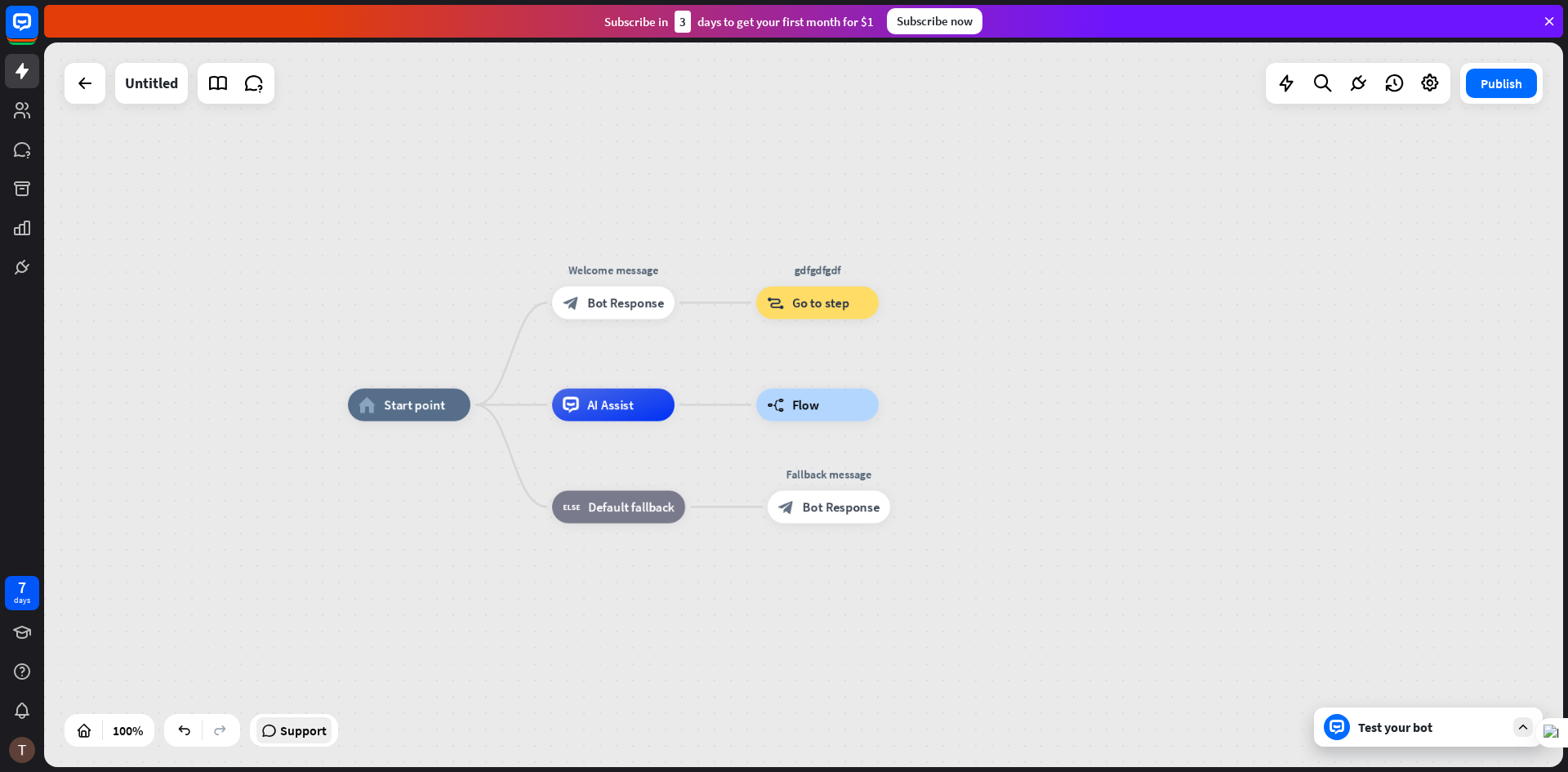
click at [319, 731] on span "Support" at bounding box center [303, 730] width 47 height 26
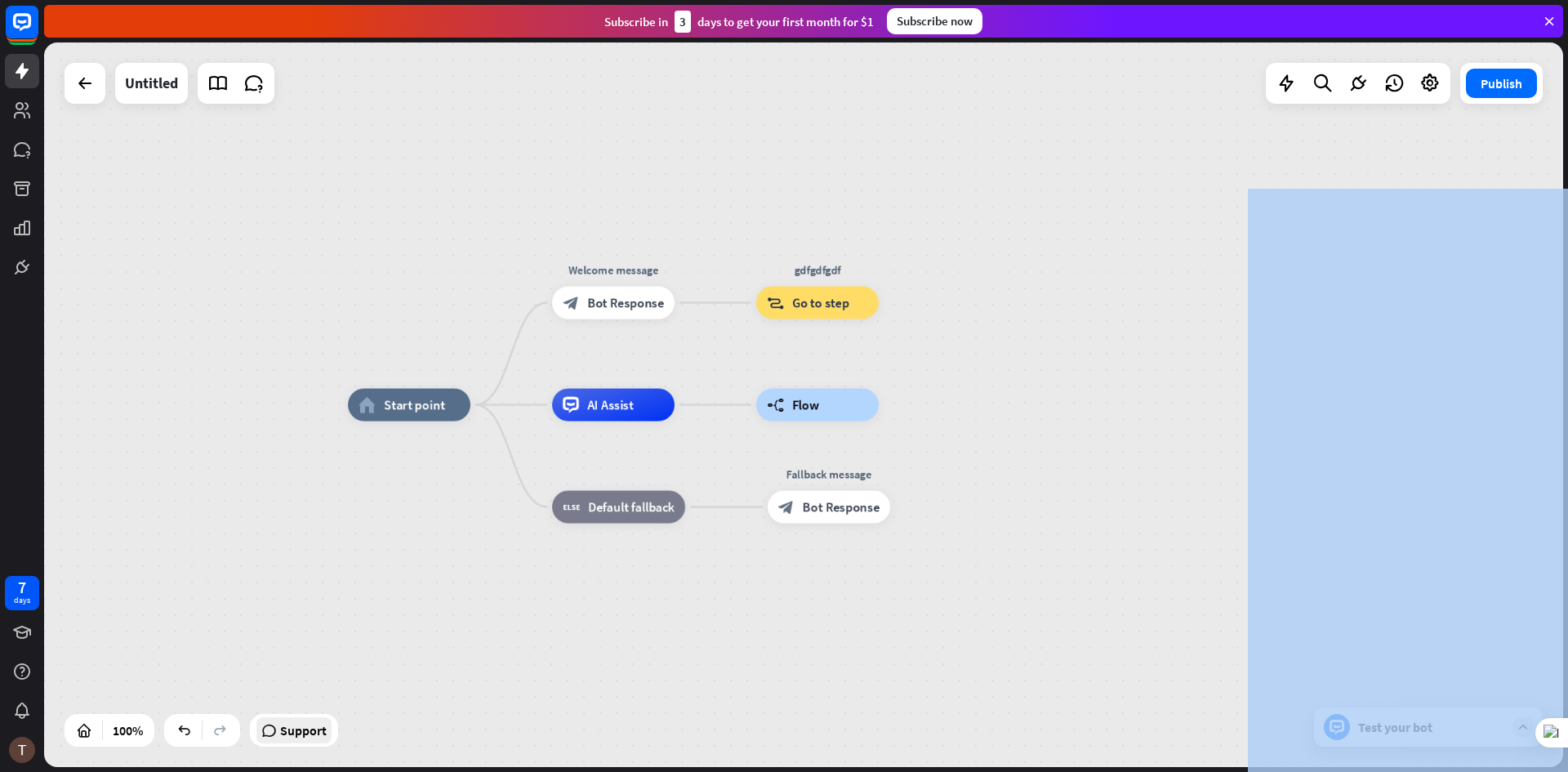
click at [290, 733] on span "Support" at bounding box center [303, 730] width 47 height 26
click at [831, 524] on div "Edit name more_horiz plus Fallback message block_bot_response Bot Response" at bounding box center [829, 506] width 123 height 32
click at [824, 517] on div "block_bot_response Bot Response" at bounding box center [829, 506] width 123 height 32
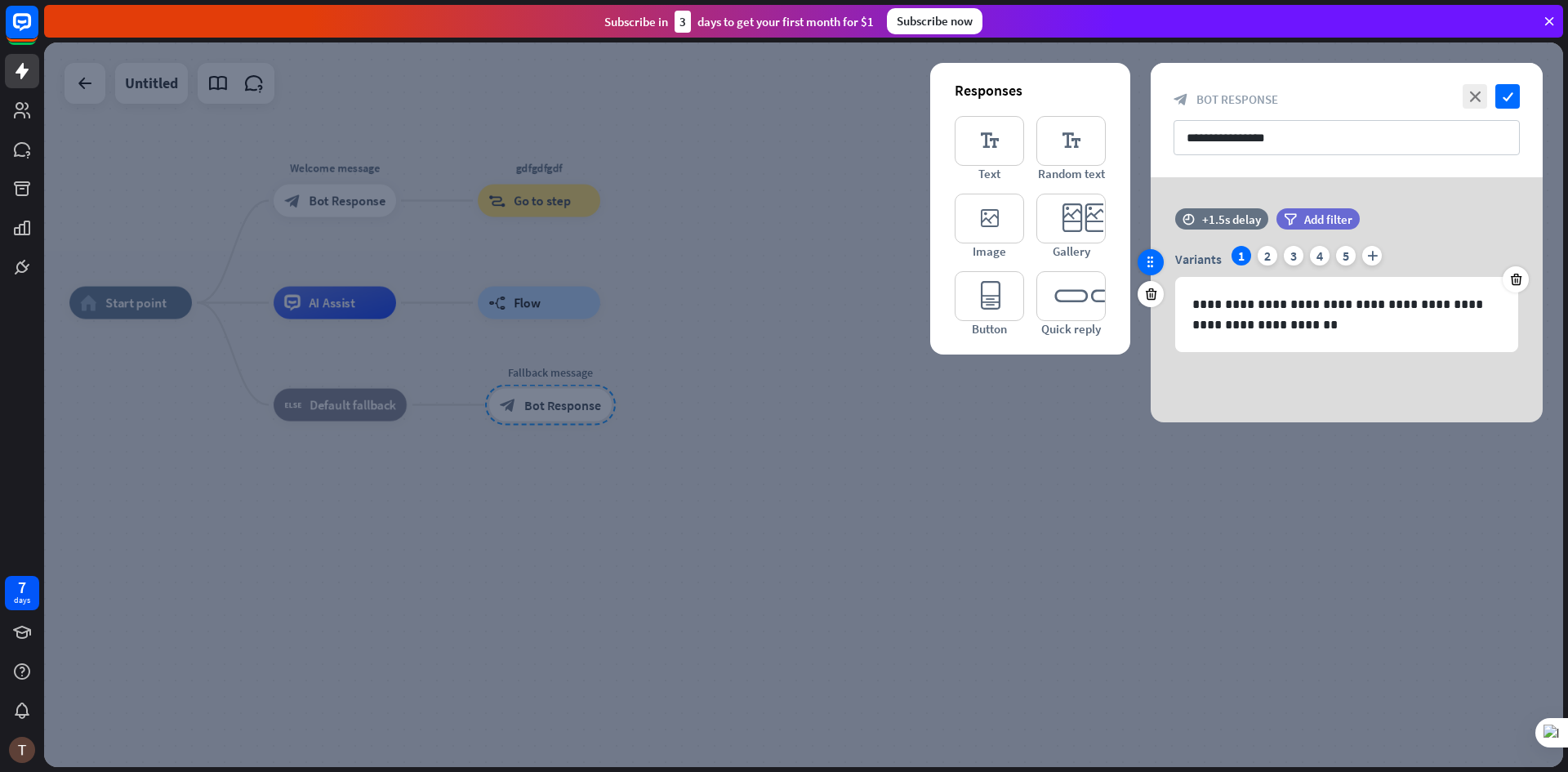
click at [1155, 271] on div at bounding box center [1150, 262] width 26 height 26
drag, startPoint x: 1155, startPoint y: 271, endPoint x: 1156, endPoint y: 217, distance: 54.0
click at [1156, 217] on div "**********" at bounding box center [1346, 289] width 392 height 160
click at [1056, 201] on icon "editor_card" at bounding box center [1070, 219] width 69 height 50
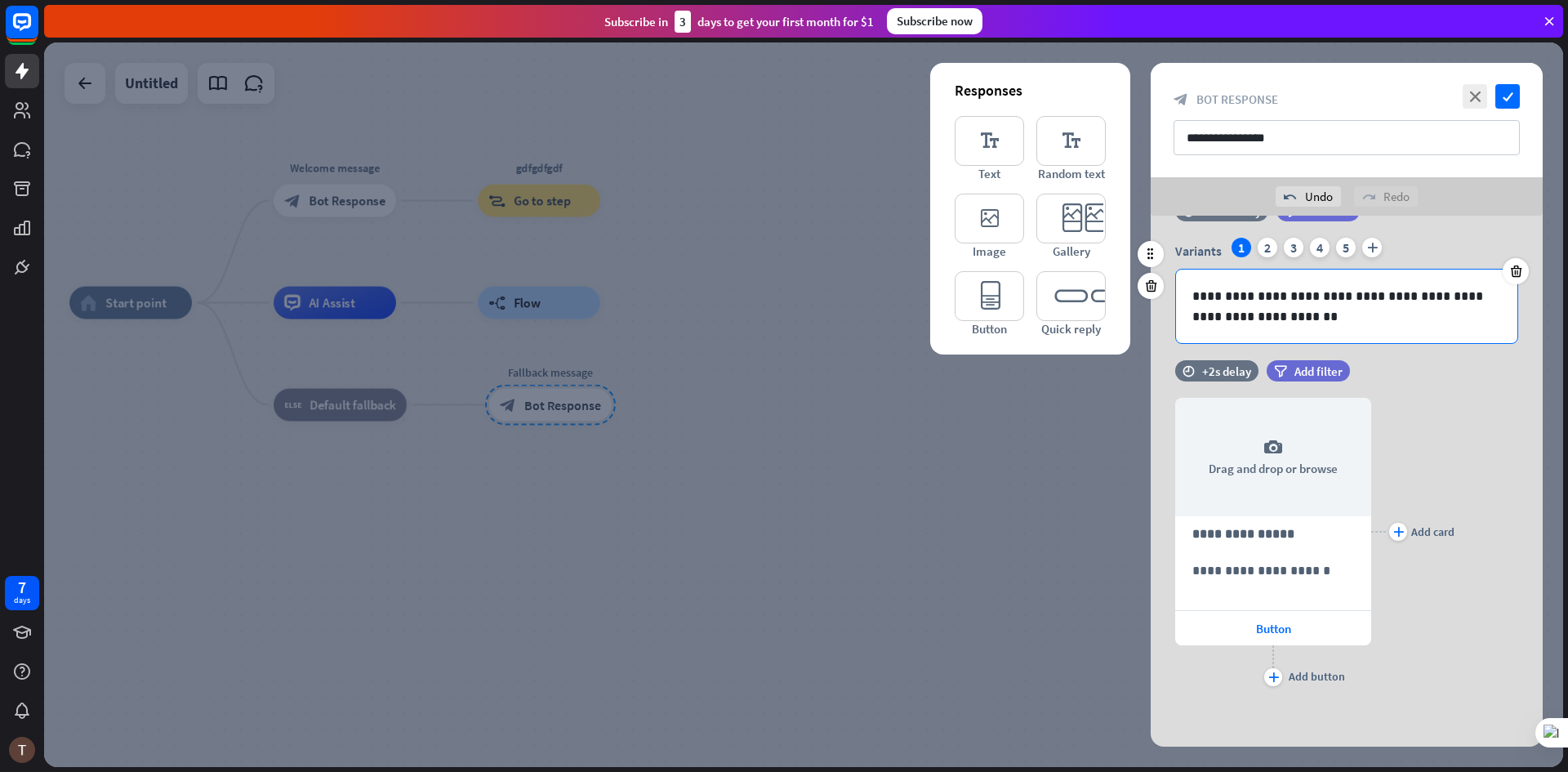
scroll to position [47, 0]
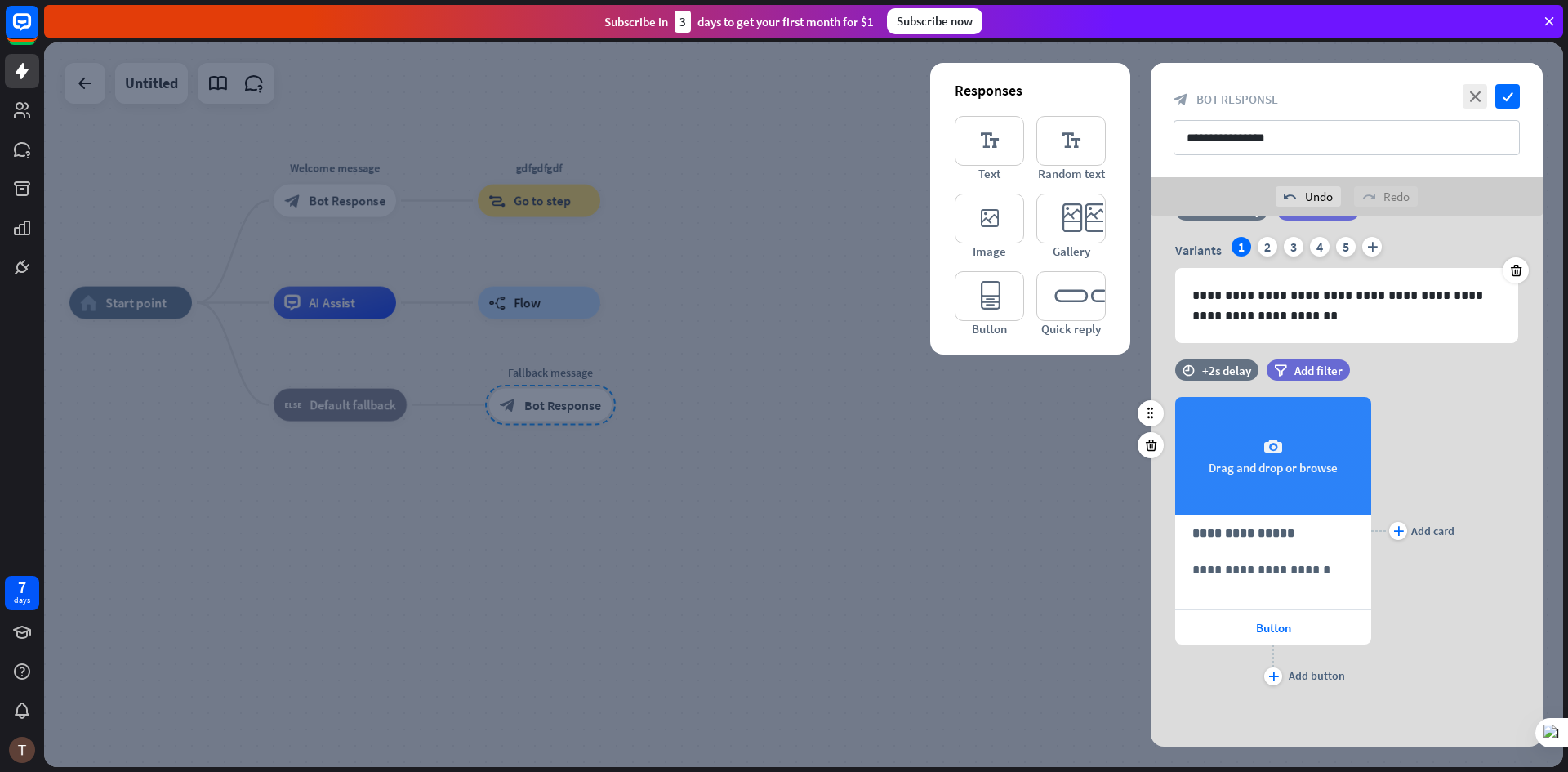
click at [1227, 462] on div "camera Drag and drop or browse" at bounding box center [1273, 457] width 196 height 118
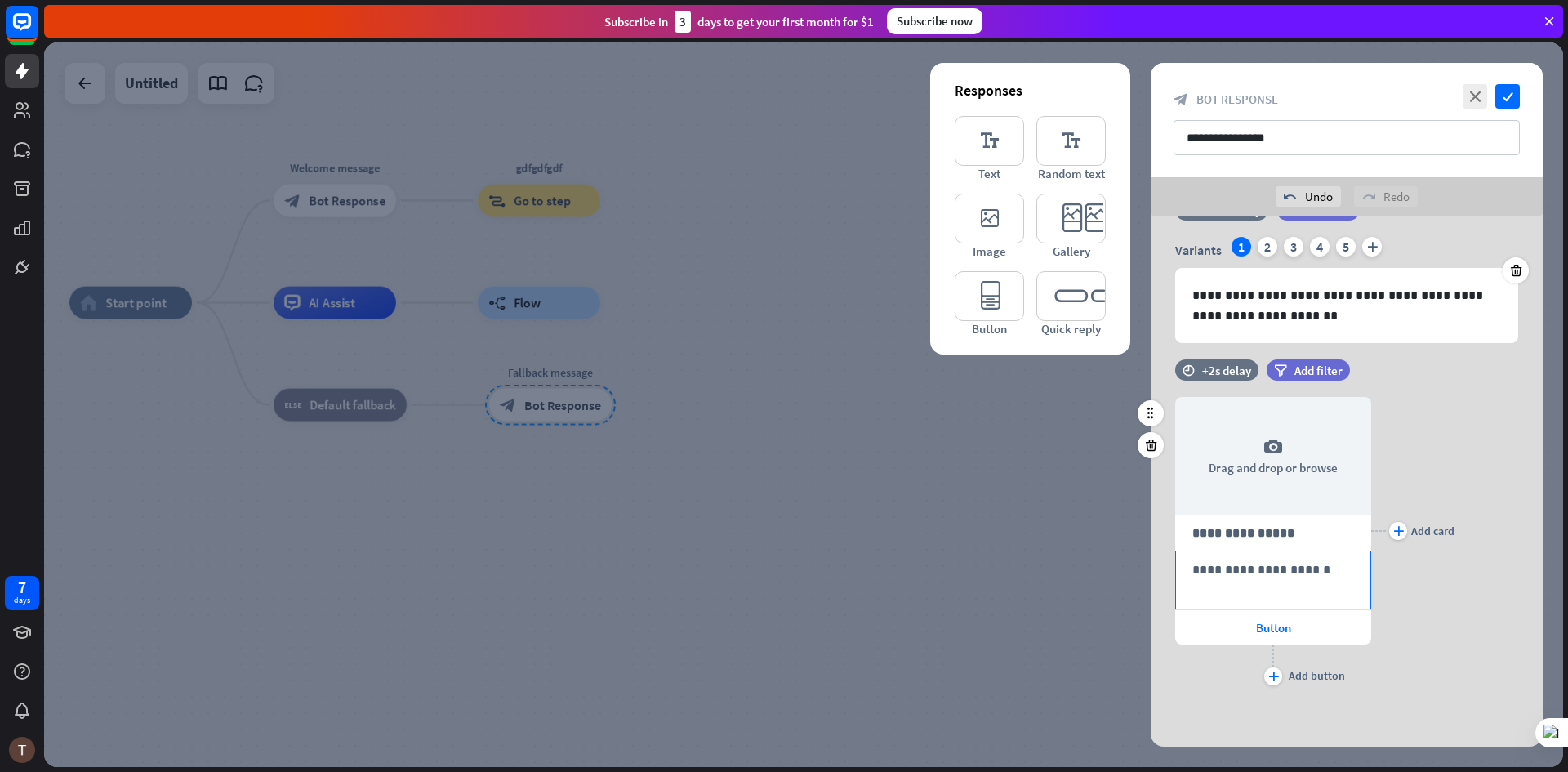
click at [1228, 569] on p "**********" at bounding box center [1273, 570] width 161 height 20
click at [1238, 528] on p "**********" at bounding box center [1273, 533] width 161 height 20
click at [1222, 584] on div "**********" at bounding box center [1273, 580] width 195 height 57
click at [1203, 628] on div "Button" at bounding box center [1273, 627] width 196 height 34
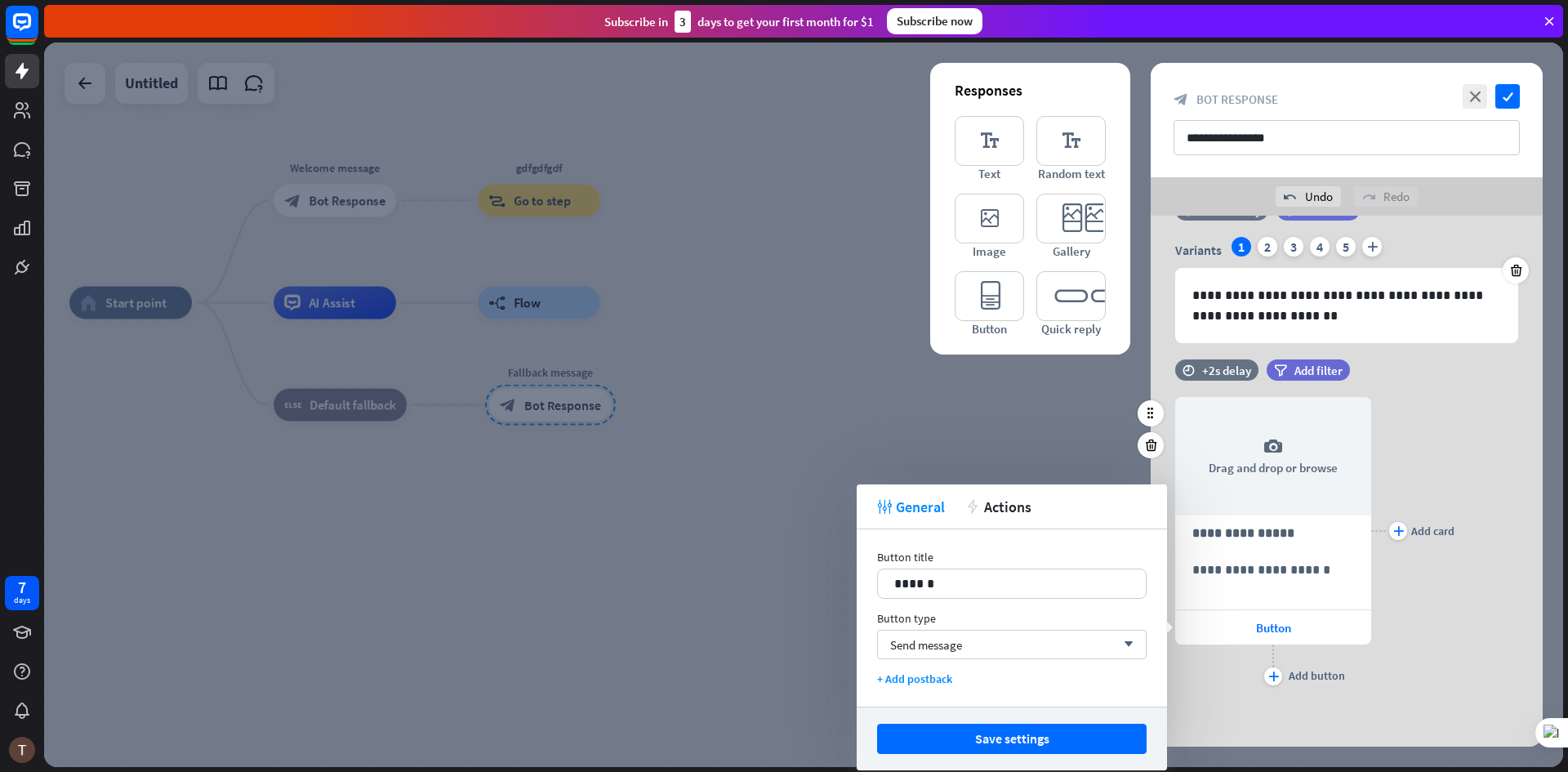
click at [1405, 578] on div "plus Add card" at bounding box center [1413, 531] width 83 height 317
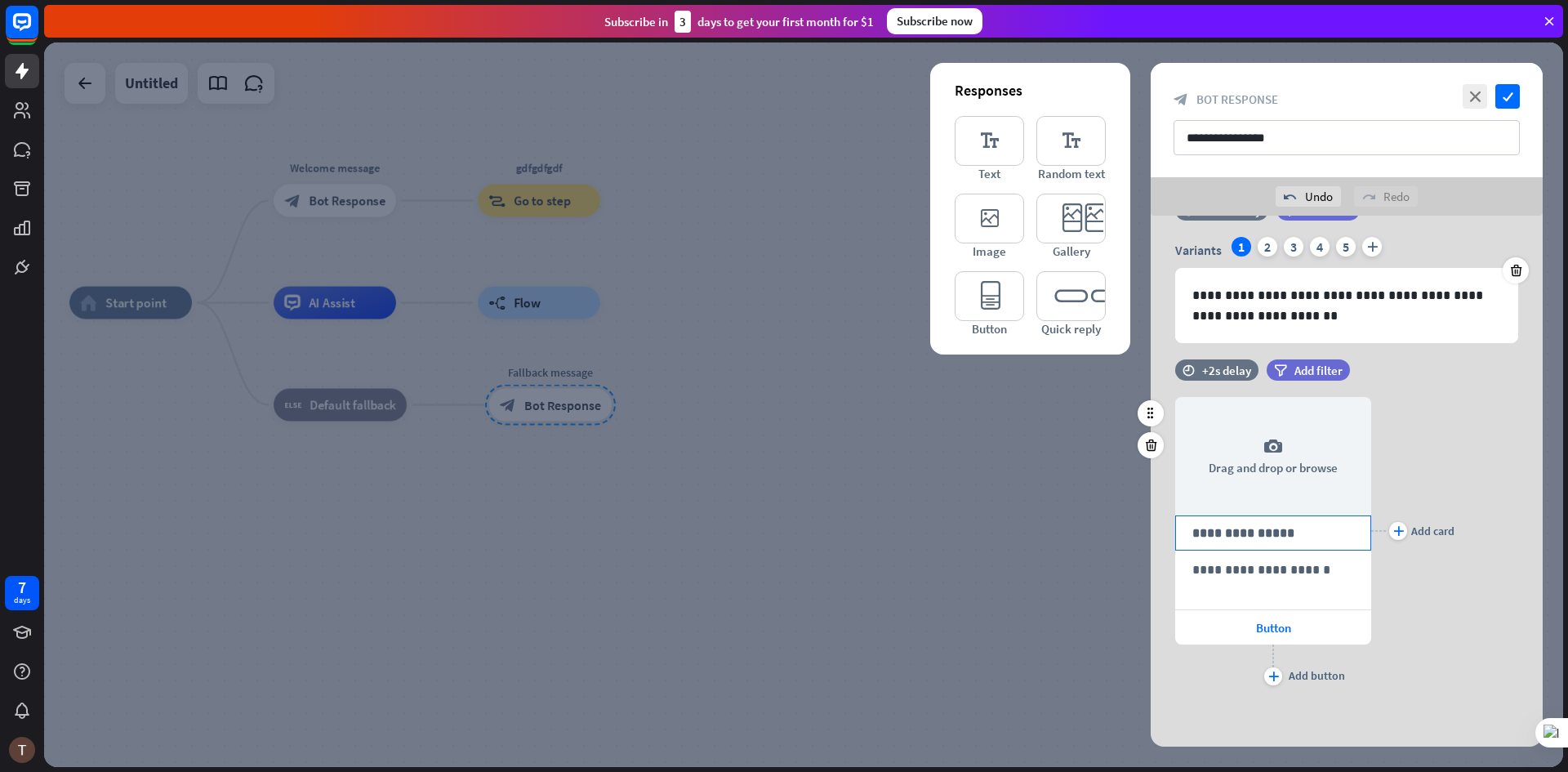
click at [1233, 534] on p "**********" at bounding box center [1273, 533] width 161 height 20
click at [989, 212] on icon "editor_image" at bounding box center [989, 219] width 69 height 50
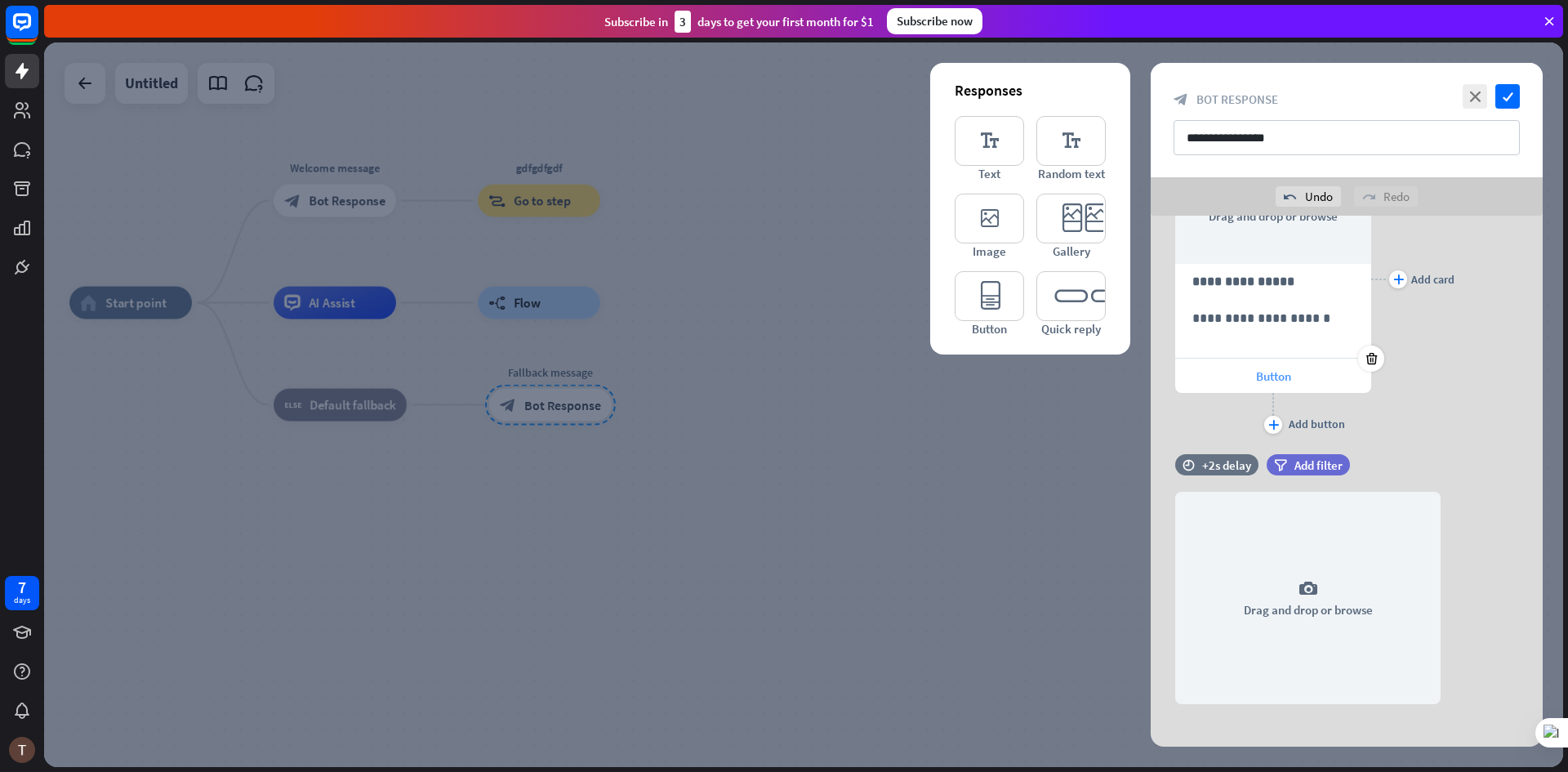
scroll to position [314, 0]
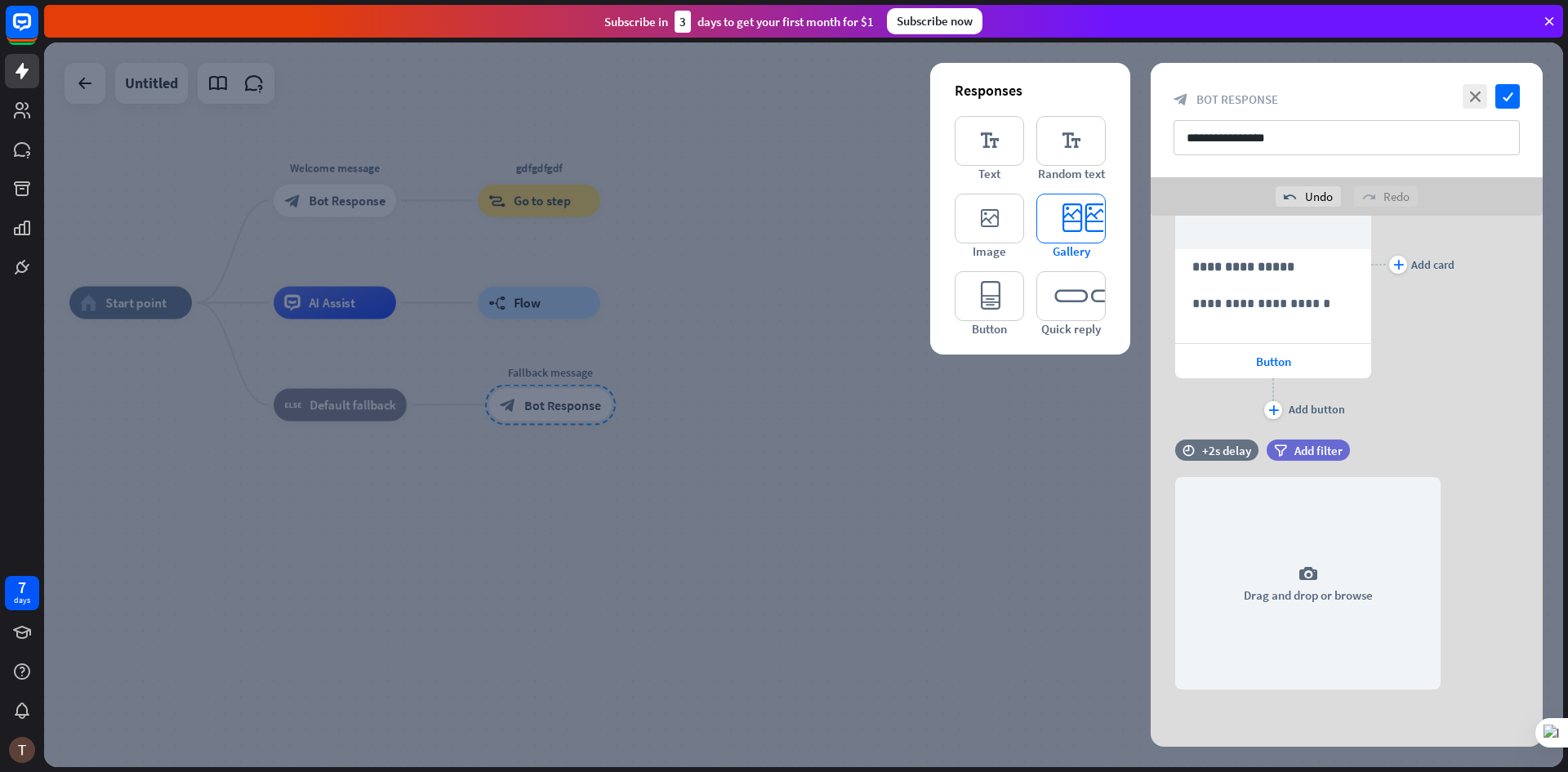
click at [1099, 207] on icon "editor_card" at bounding box center [1070, 219] width 69 height 50
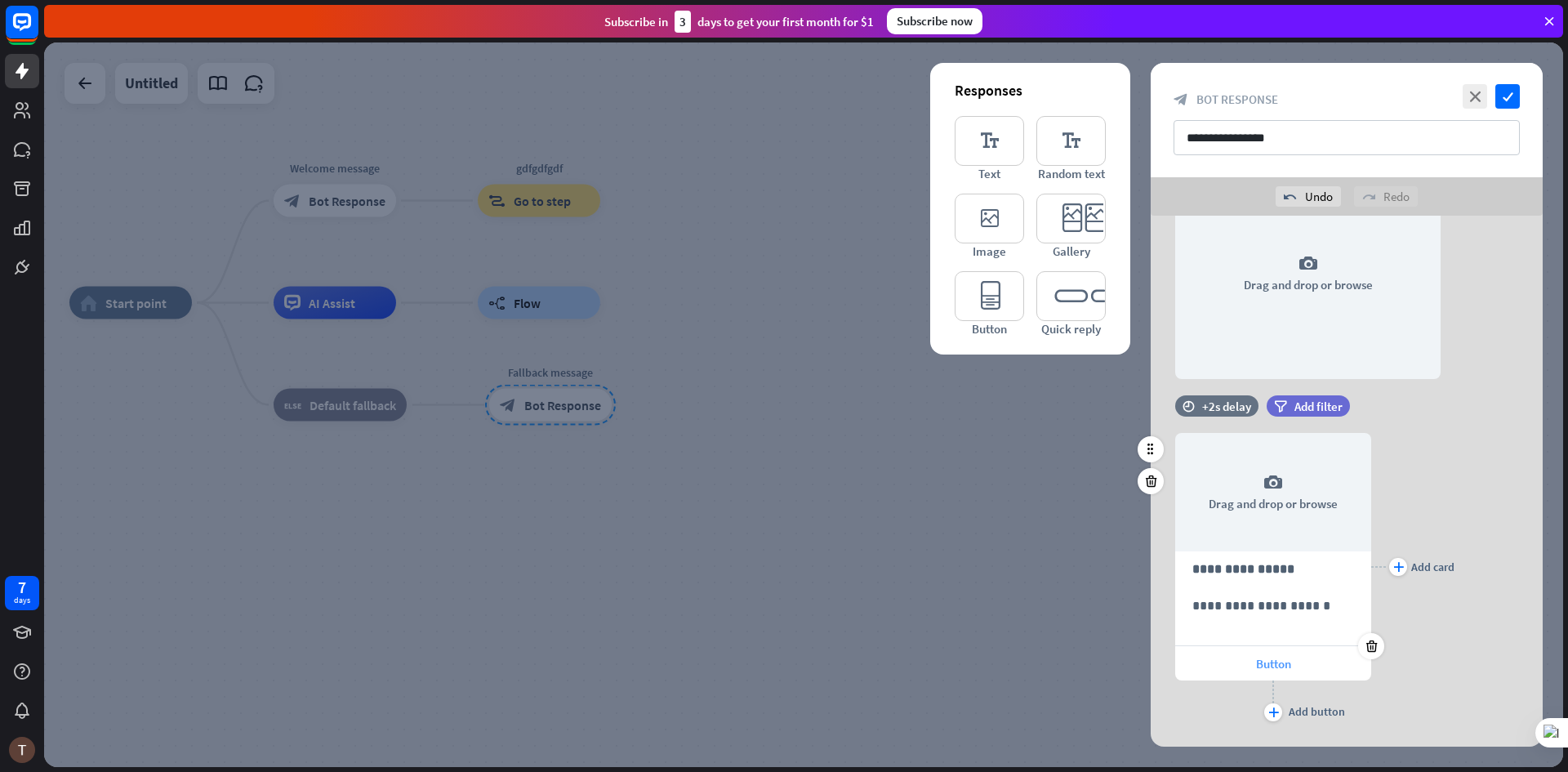
scroll to position [660, 0]
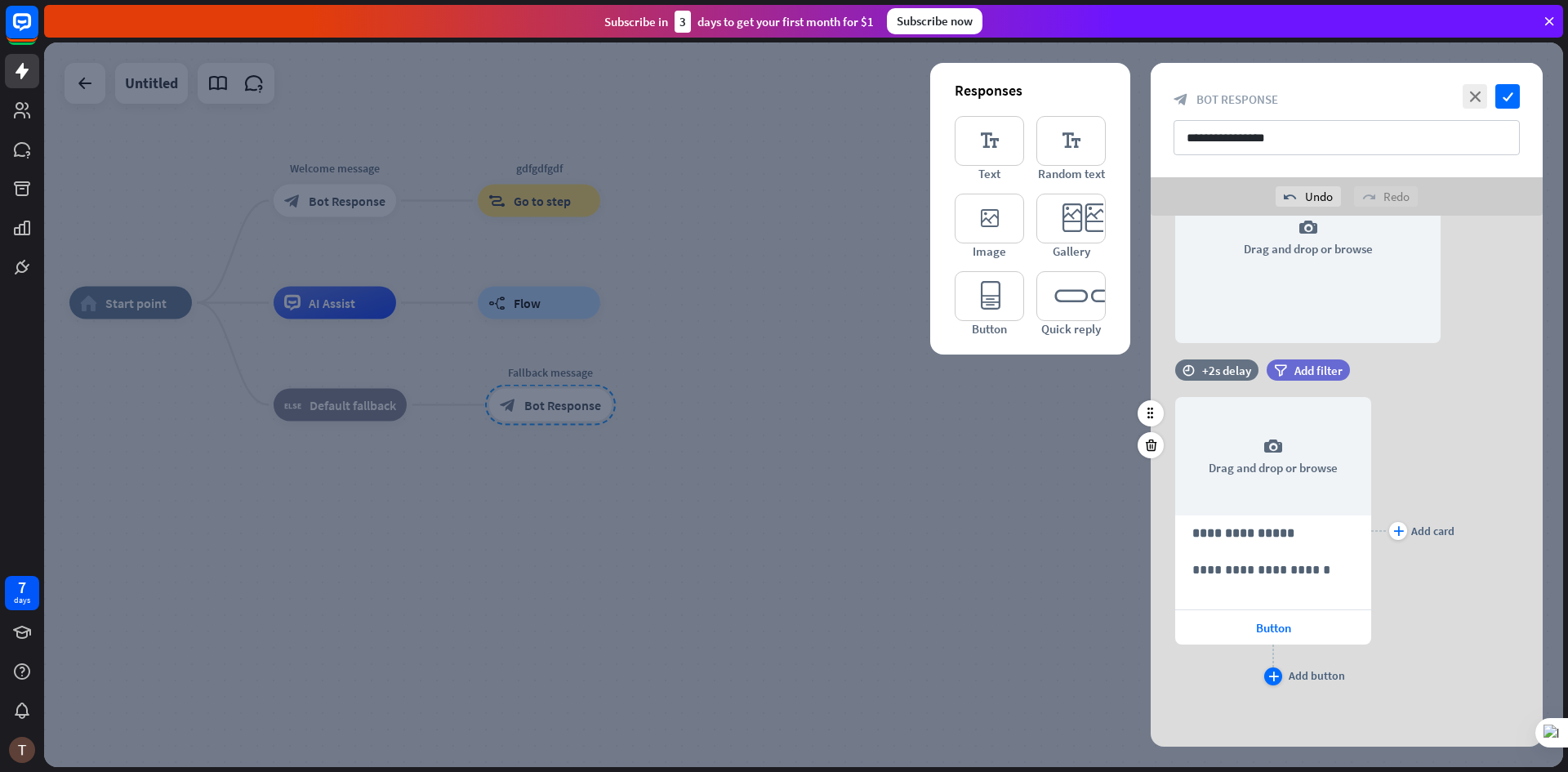
click at [1279, 675] on div "plus" at bounding box center [1273, 676] width 18 height 18
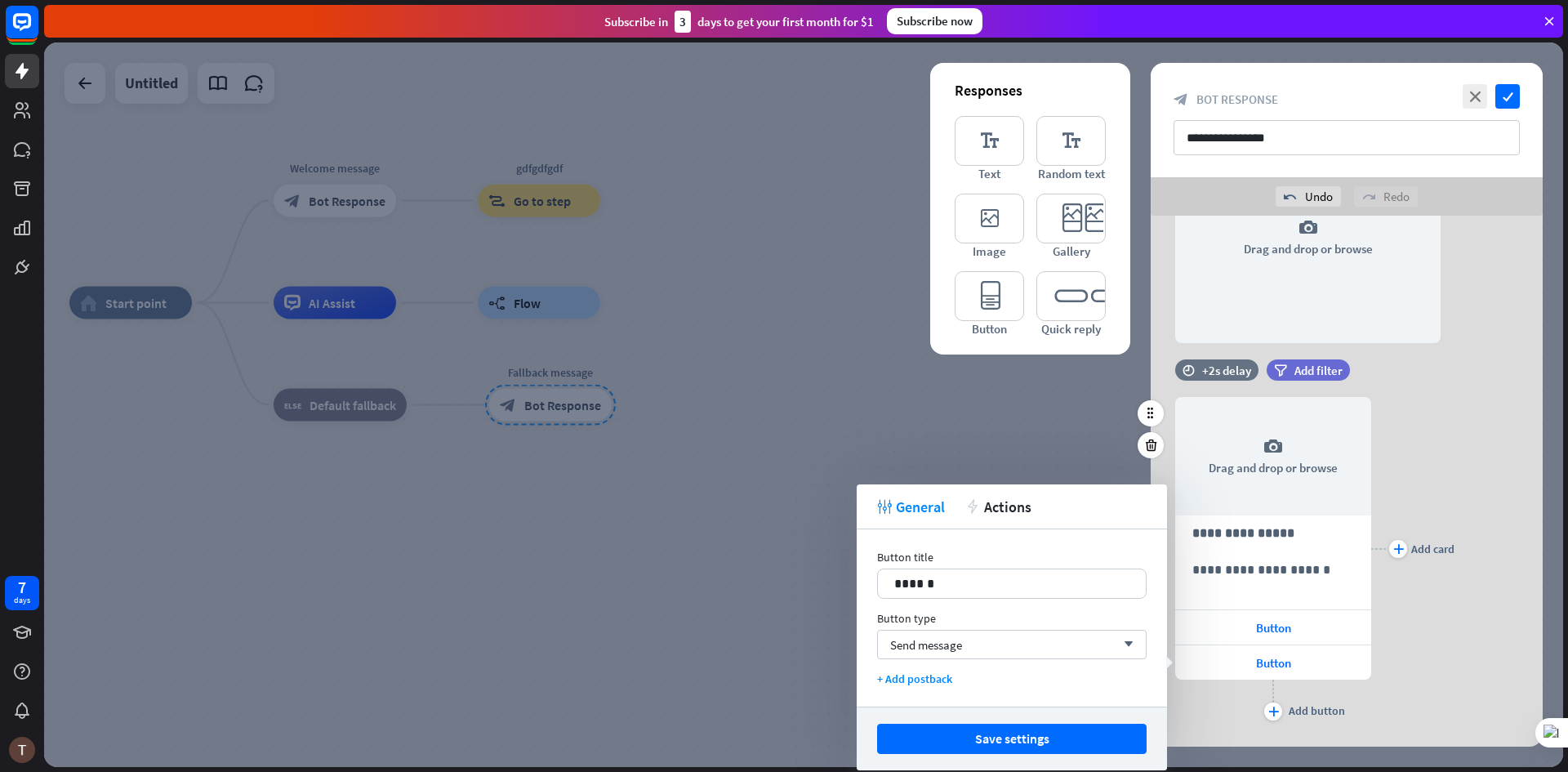
click at [1282, 704] on div "plus Add button" at bounding box center [1273, 700] width 196 height 41
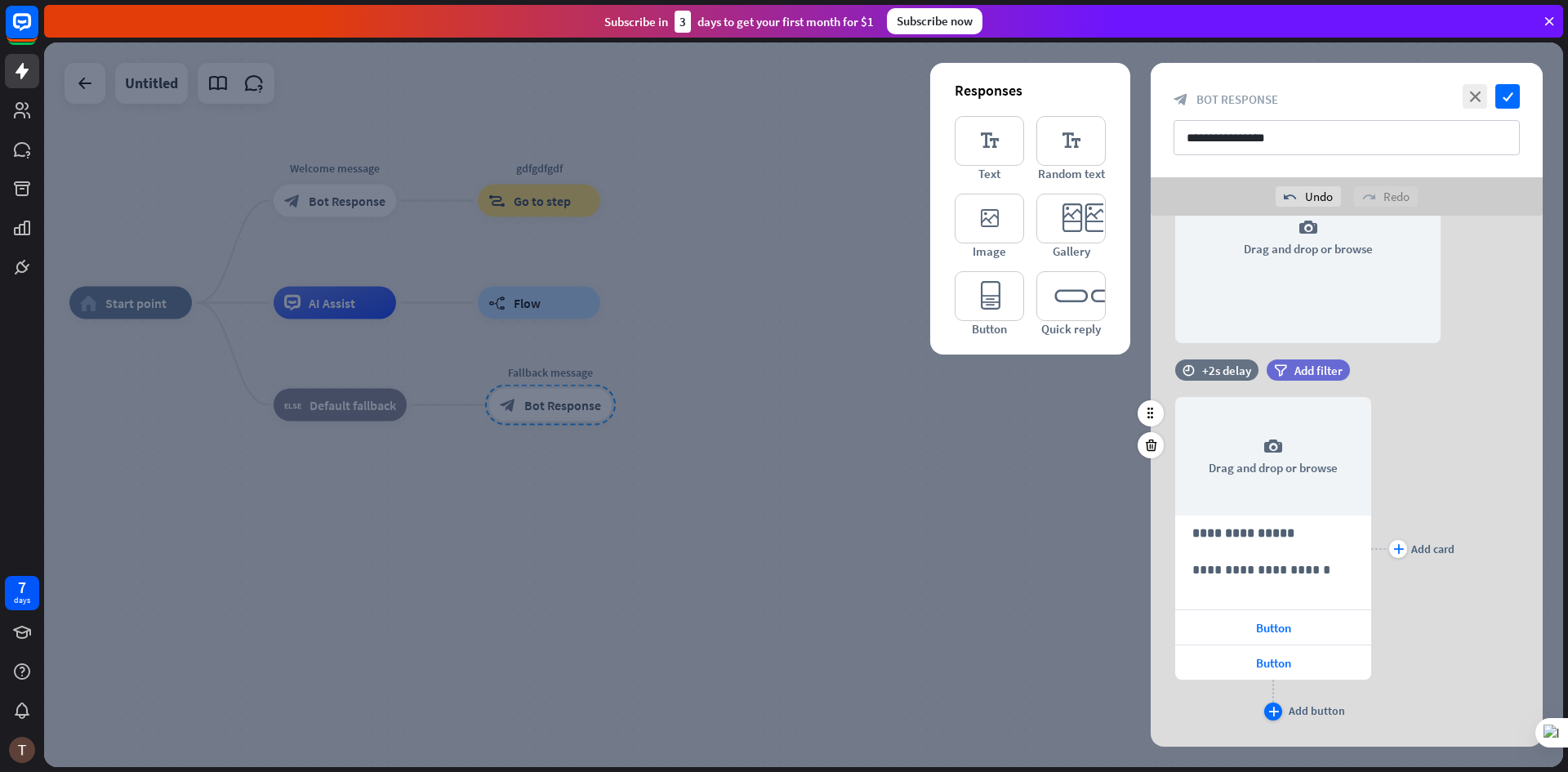
click at [1280, 706] on div "plus Add button" at bounding box center [1273, 711] width 18 height 18
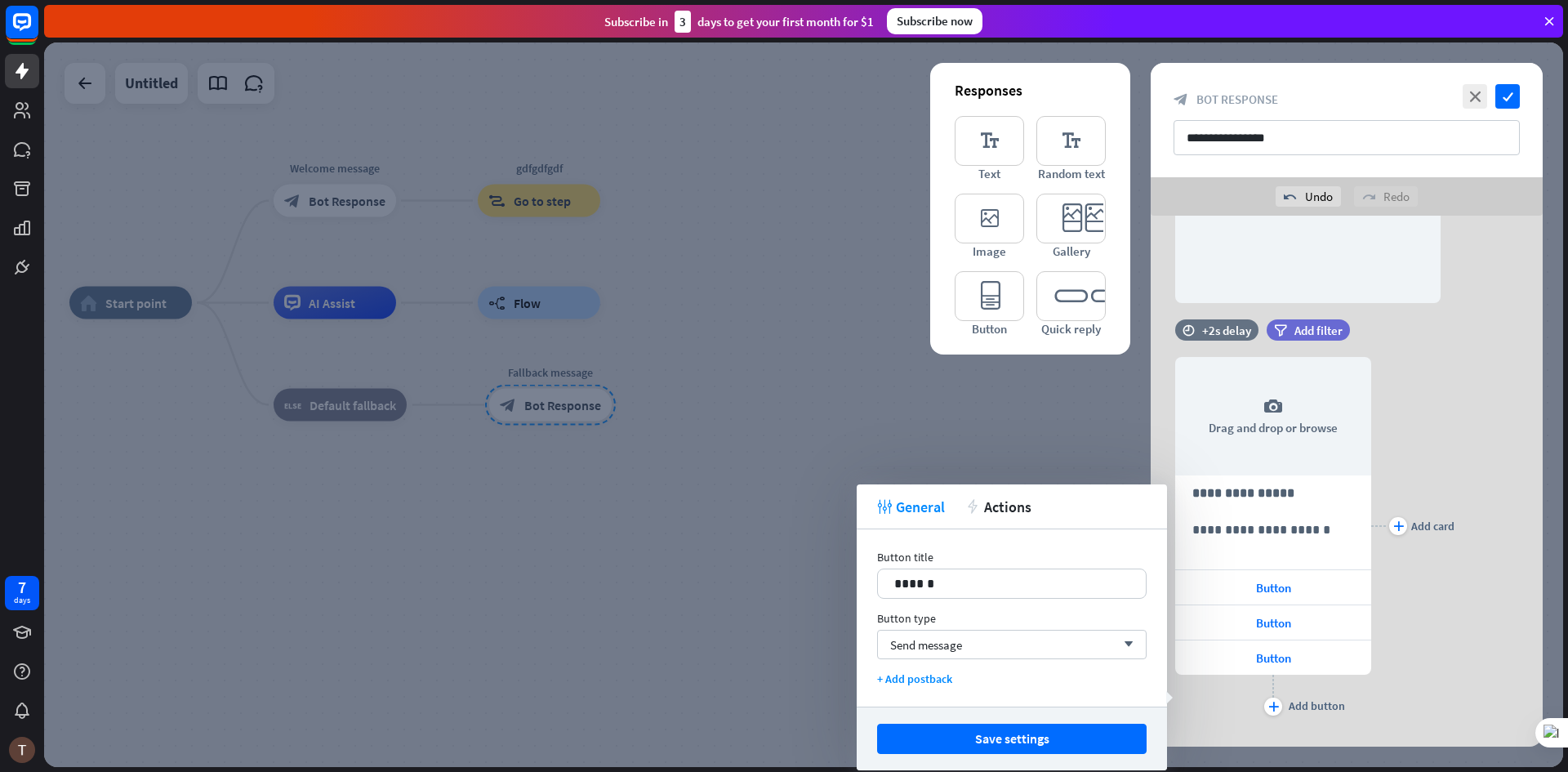
scroll to position [730, 0]
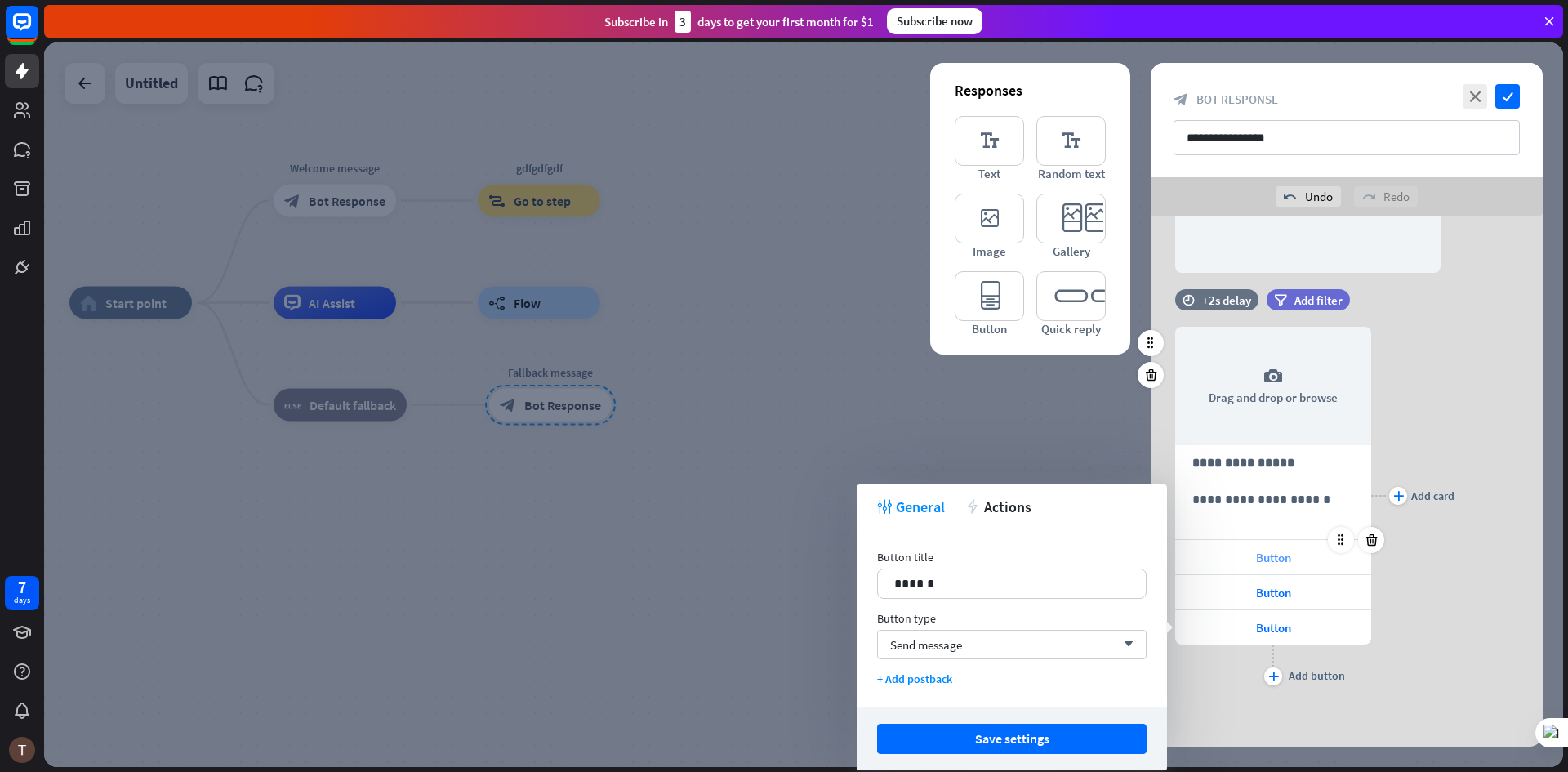
click at [1271, 555] on span "Button" at bounding box center [1274, 557] width 35 height 16
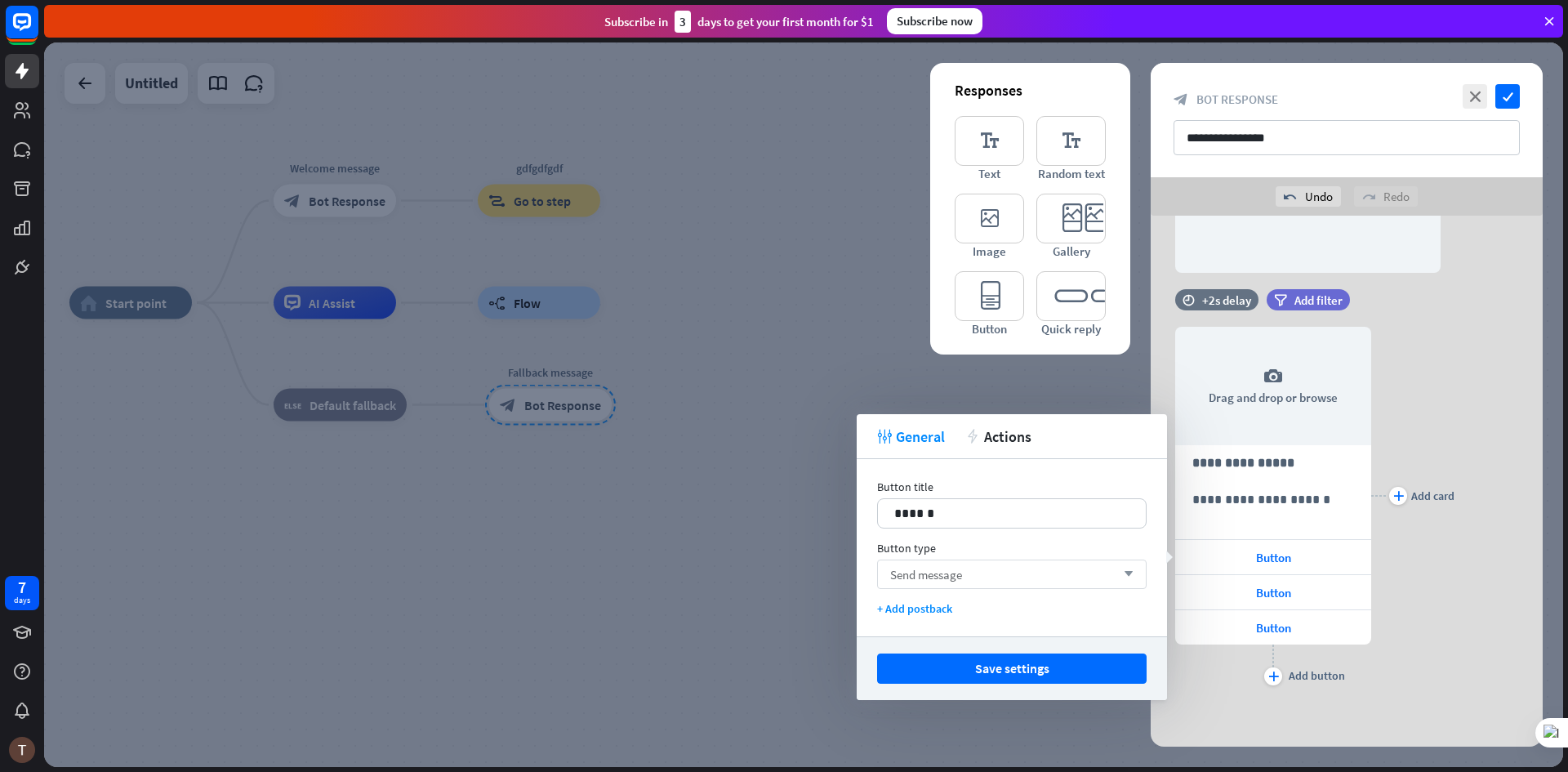
click at [944, 574] on span "Send message" at bounding box center [926, 575] width 72 height 16
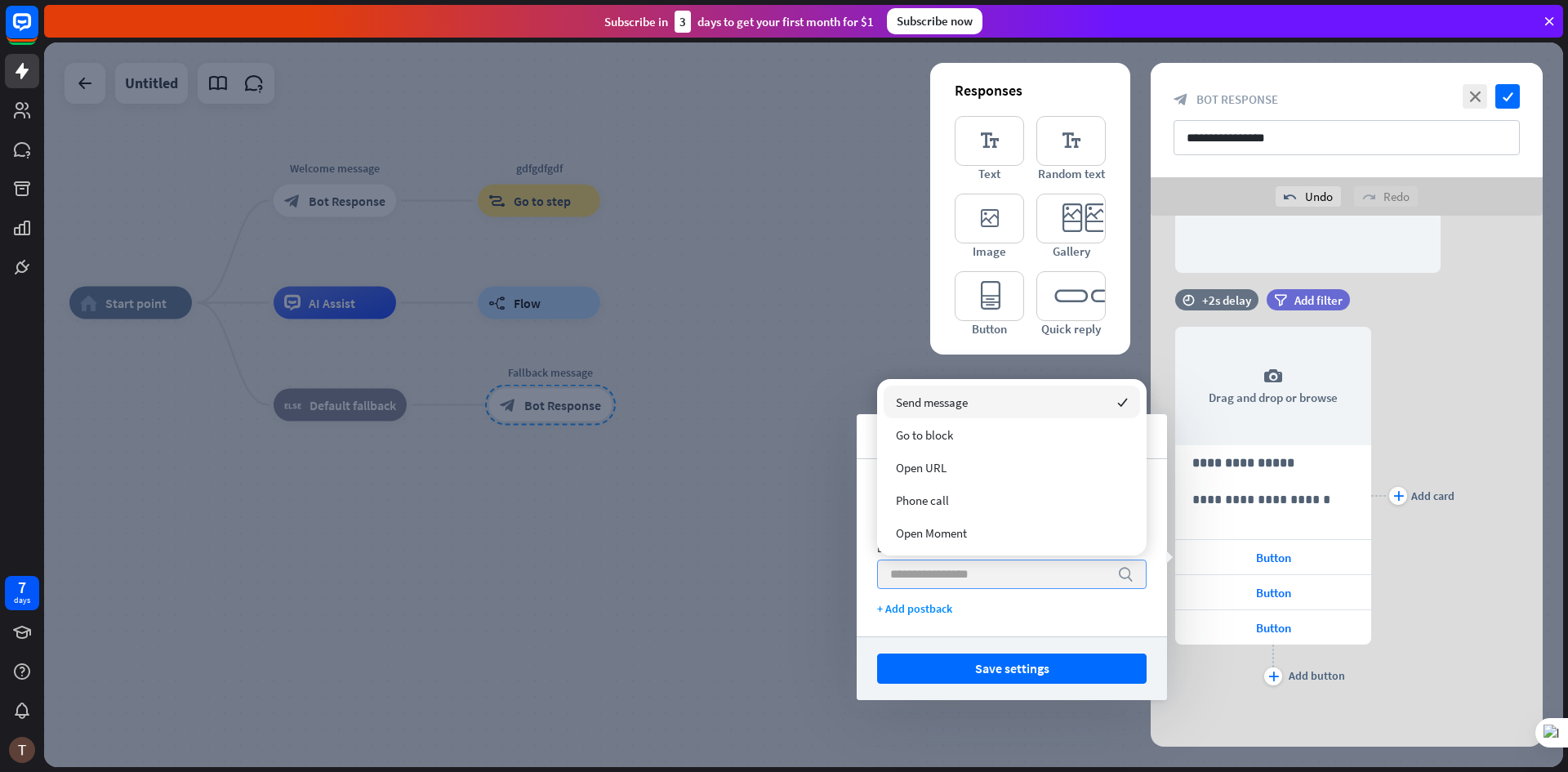
click at [944, 574] on input "search" at bounding box center [999, 575] width 218 height 28
click at [937, 607] on div "+ Add postback" at bounding box center [1012, 609] width 269 height 15
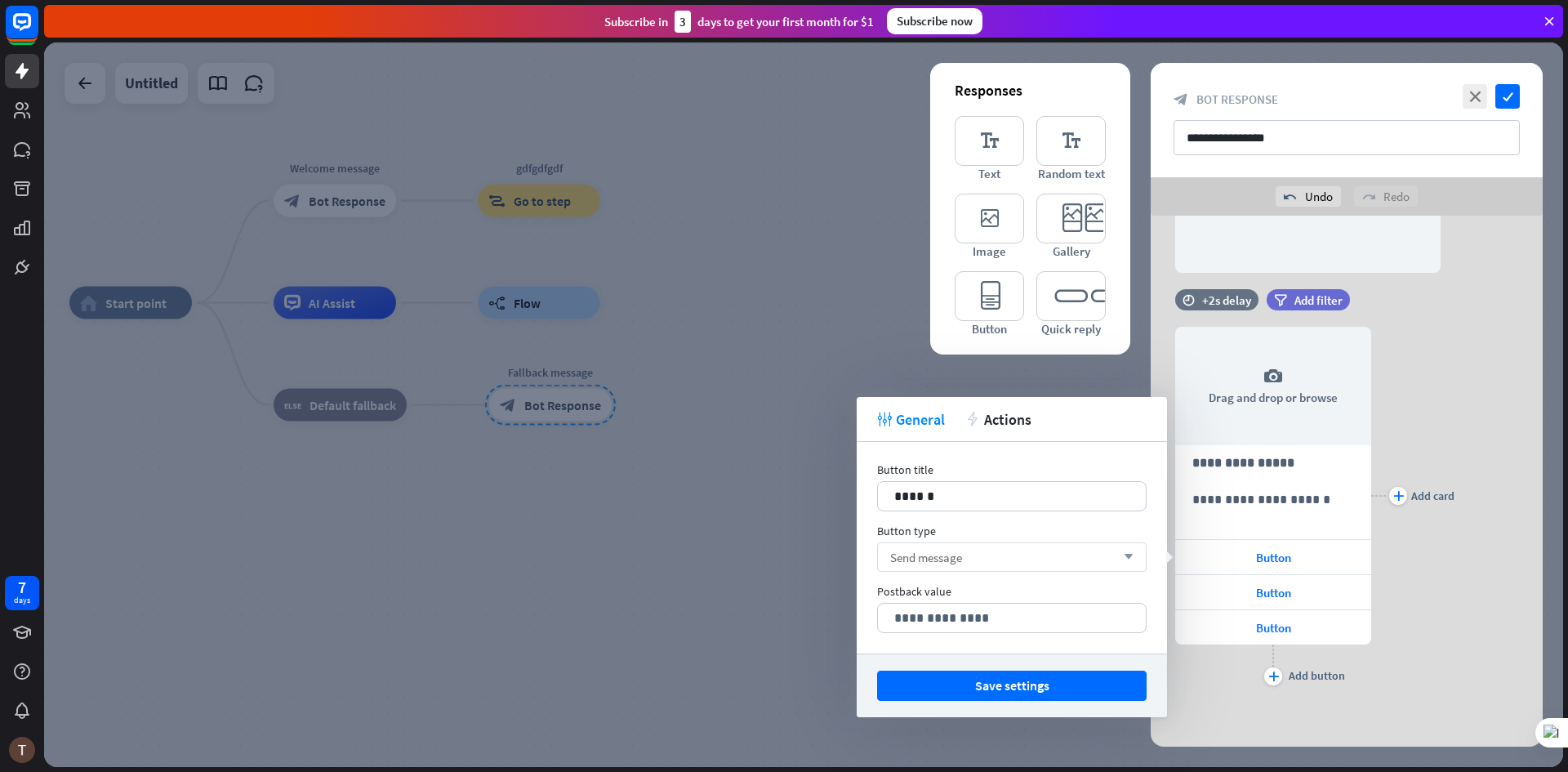
click at [982, 563] on div "Send message arrow_down" at bounding box center [1012, 557] width 269 height 30
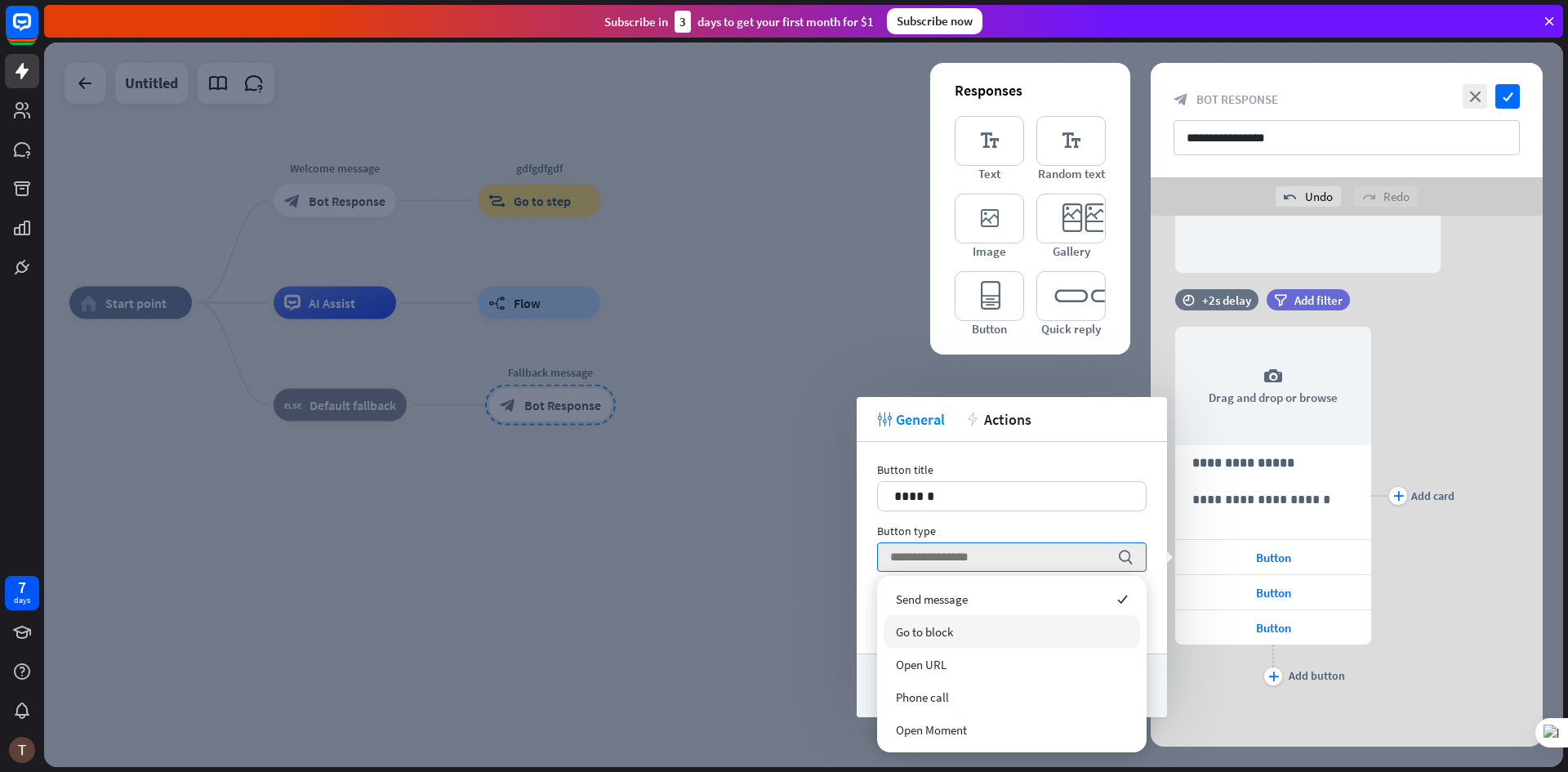
click at [941, 641] on div "Go to block" at bounding box center [1012, 631] width 256 height 32
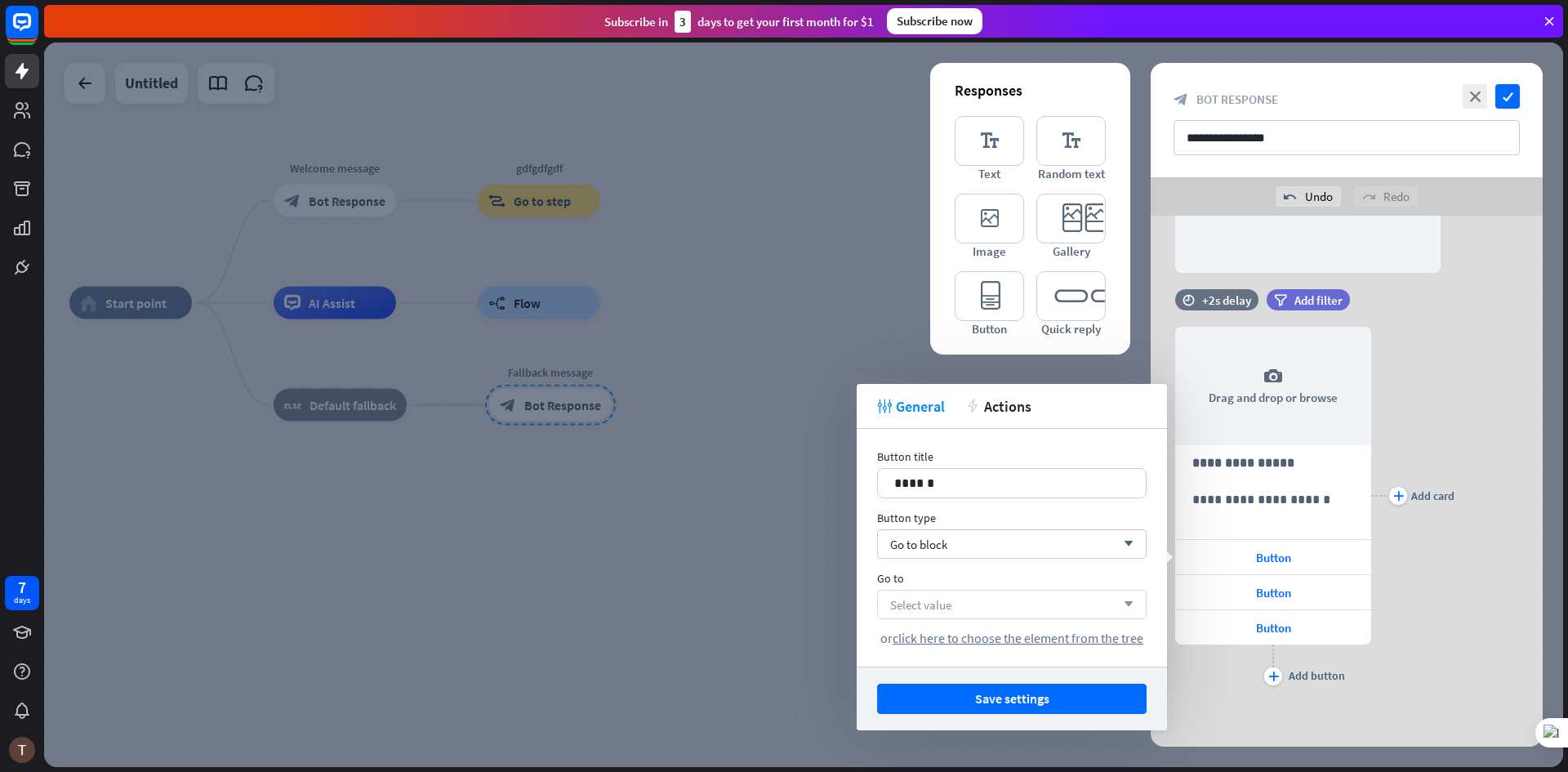
click at [967, 612] on div "Select value arrow_down" at bounding box center [1012, 605] width 269 height 30
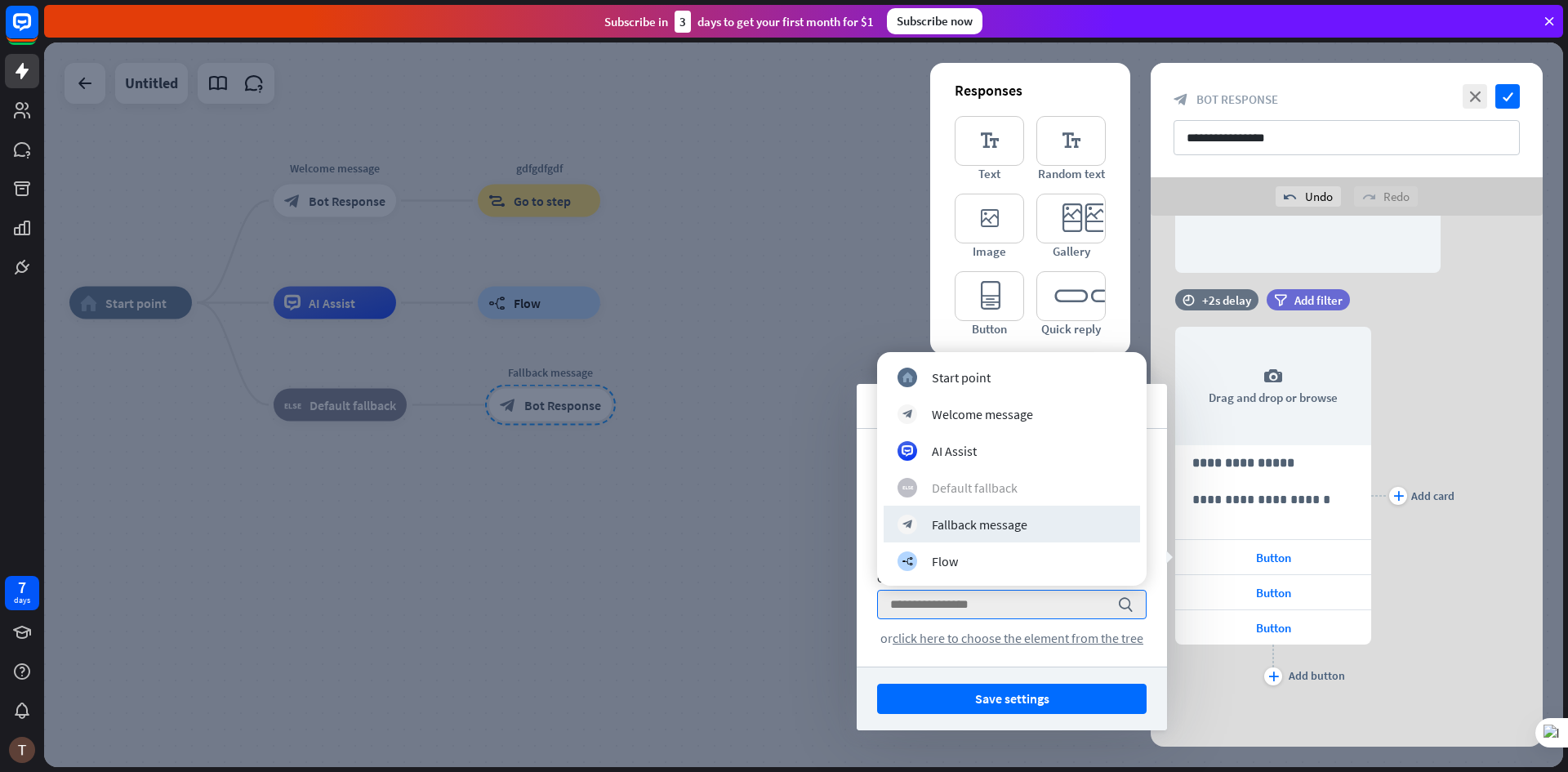
click at [981, 494] on div "Default fallback" at bounding box center [974, 488] width 86 height 17
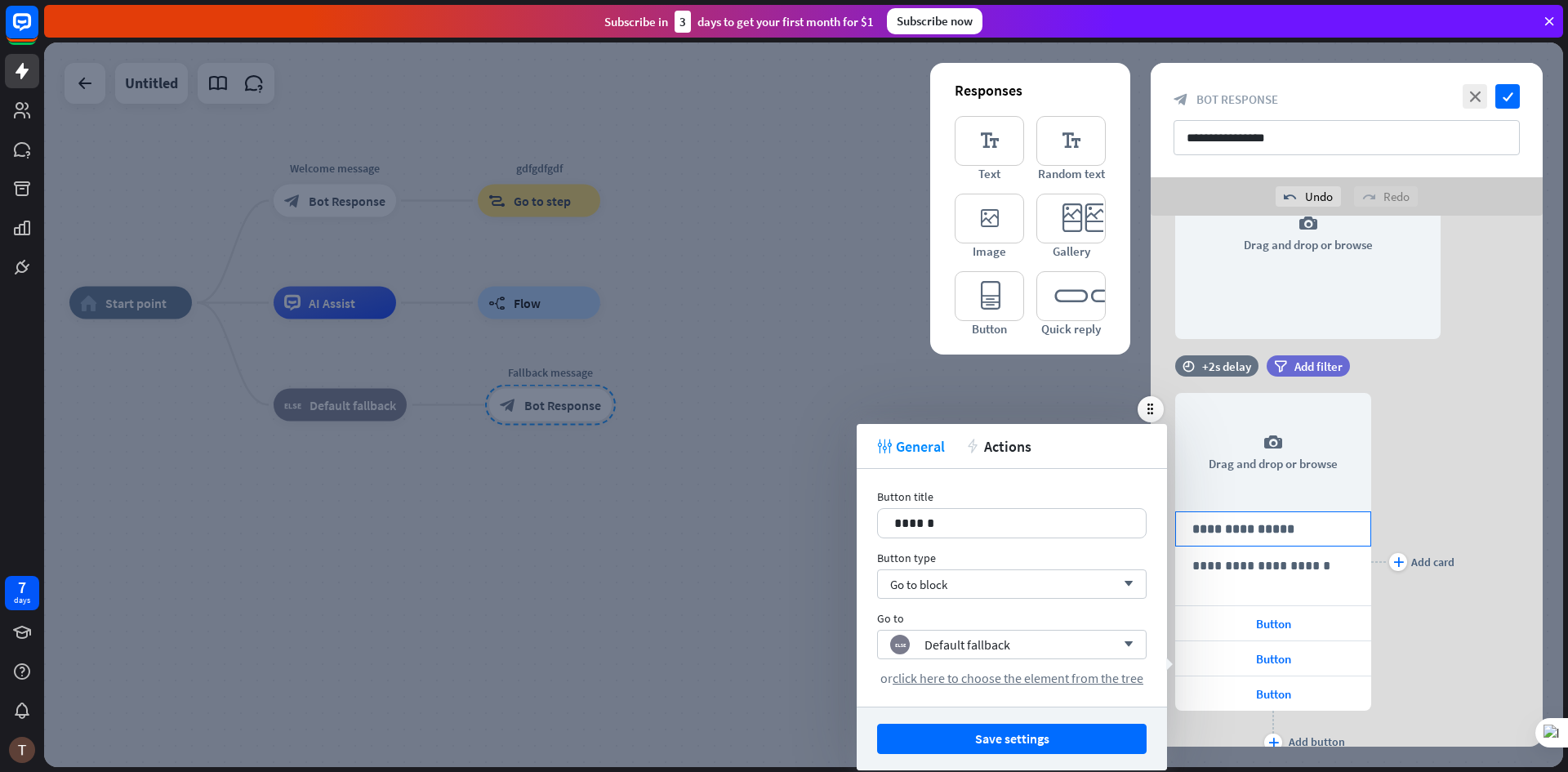
scroll to position [567, 0]
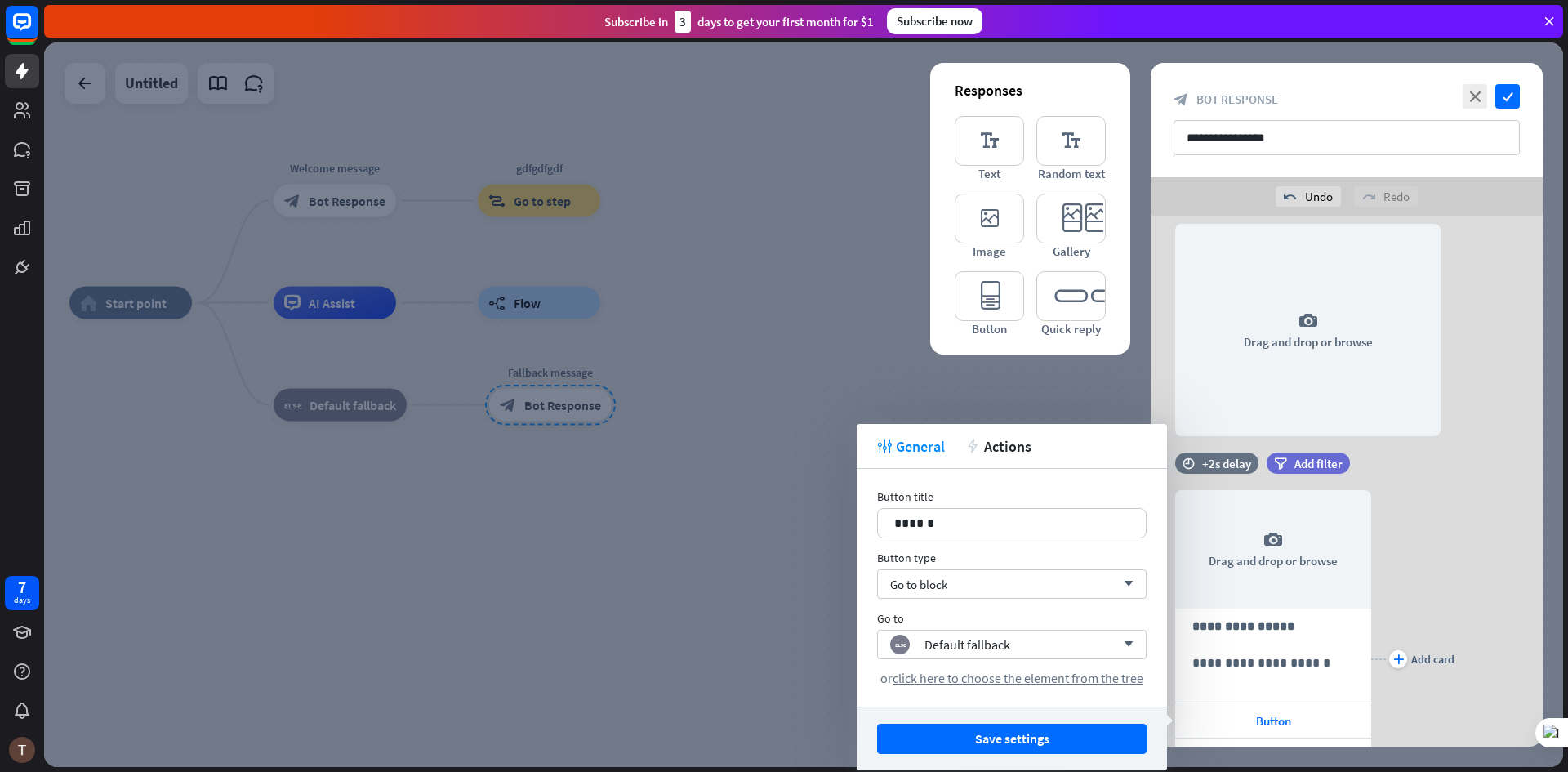
click at [784, 214] on div at bounding box center [804, 405] width 1519 height 725
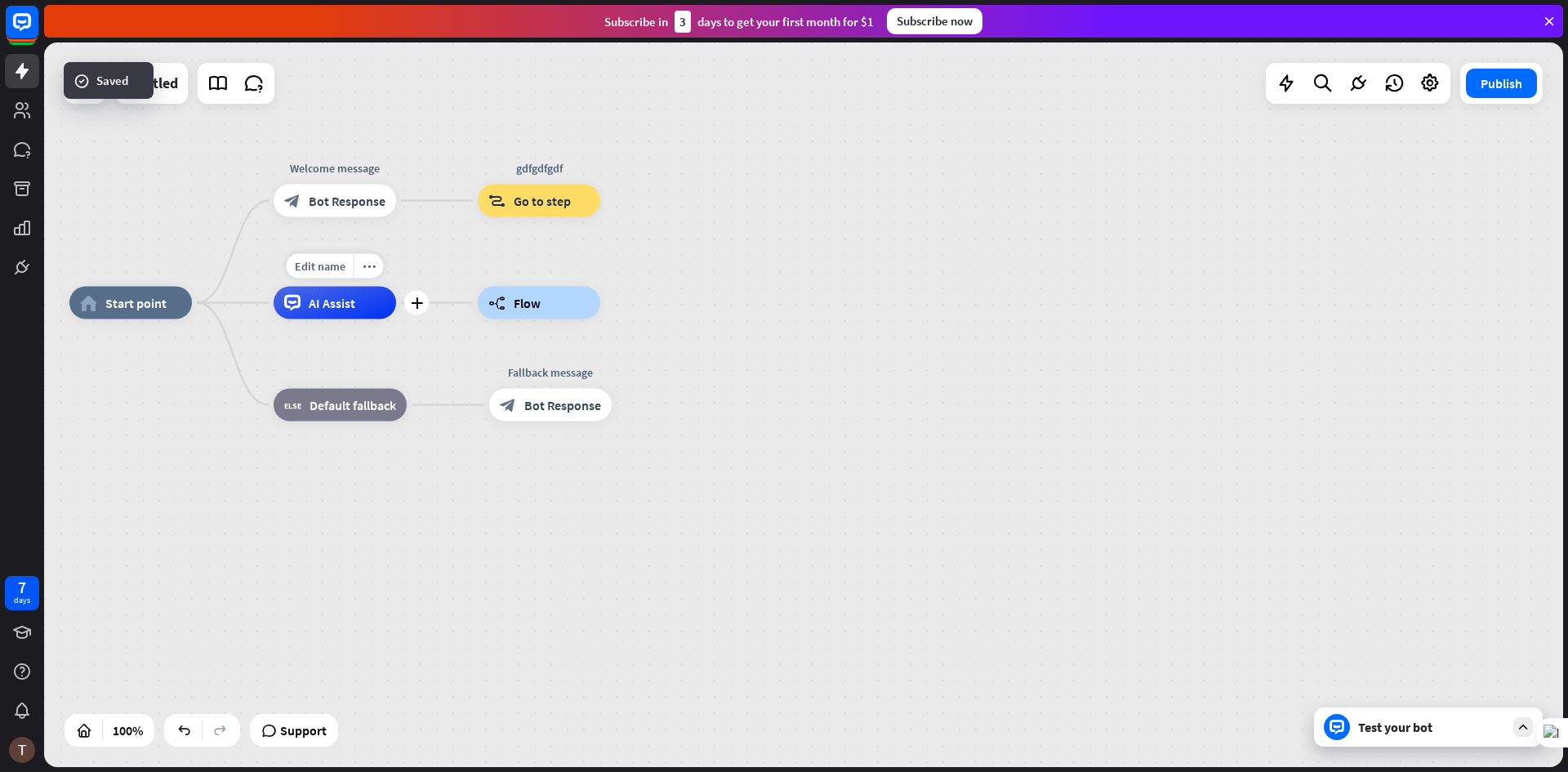
click at [323, 302] on span "AI Assist" at bounding box center [332, 303] width 47 height 17
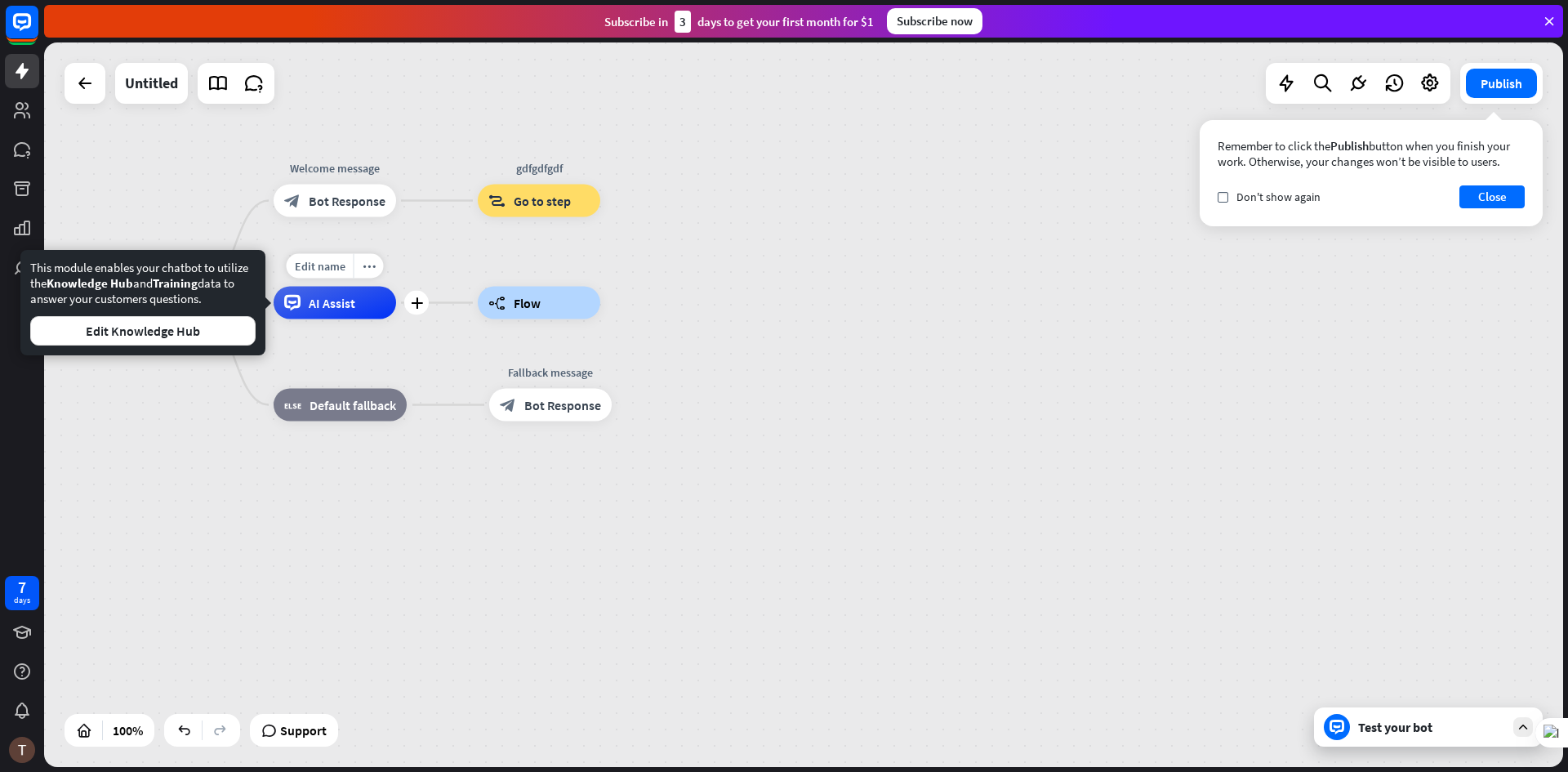
click at [371, 306] on div "AI Assist" at bounding box center [335, 303] width 123 height 32
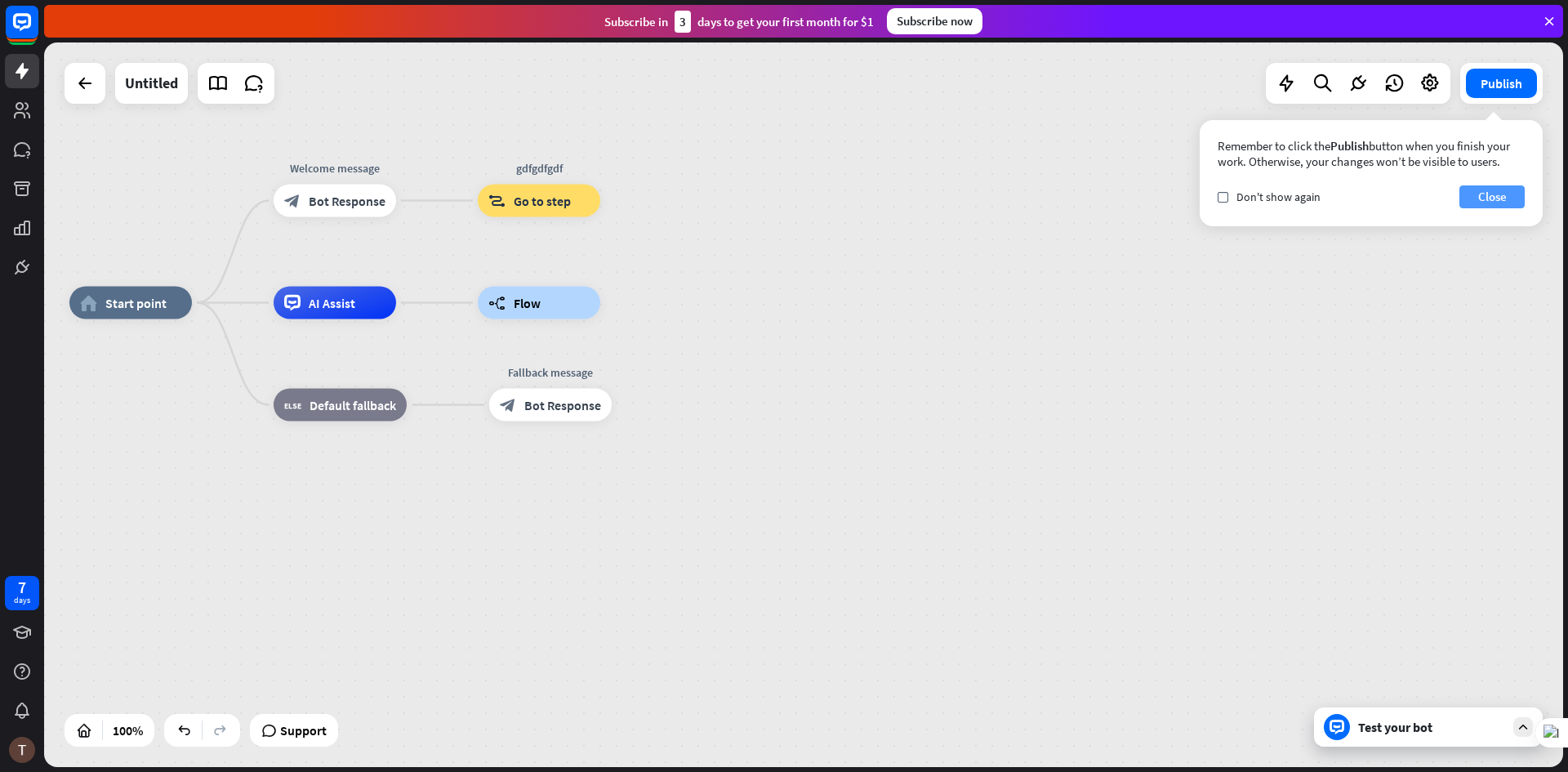
click at [1512, 194] on button "Close" at bounding box center [1491, 196] width 65 height 23
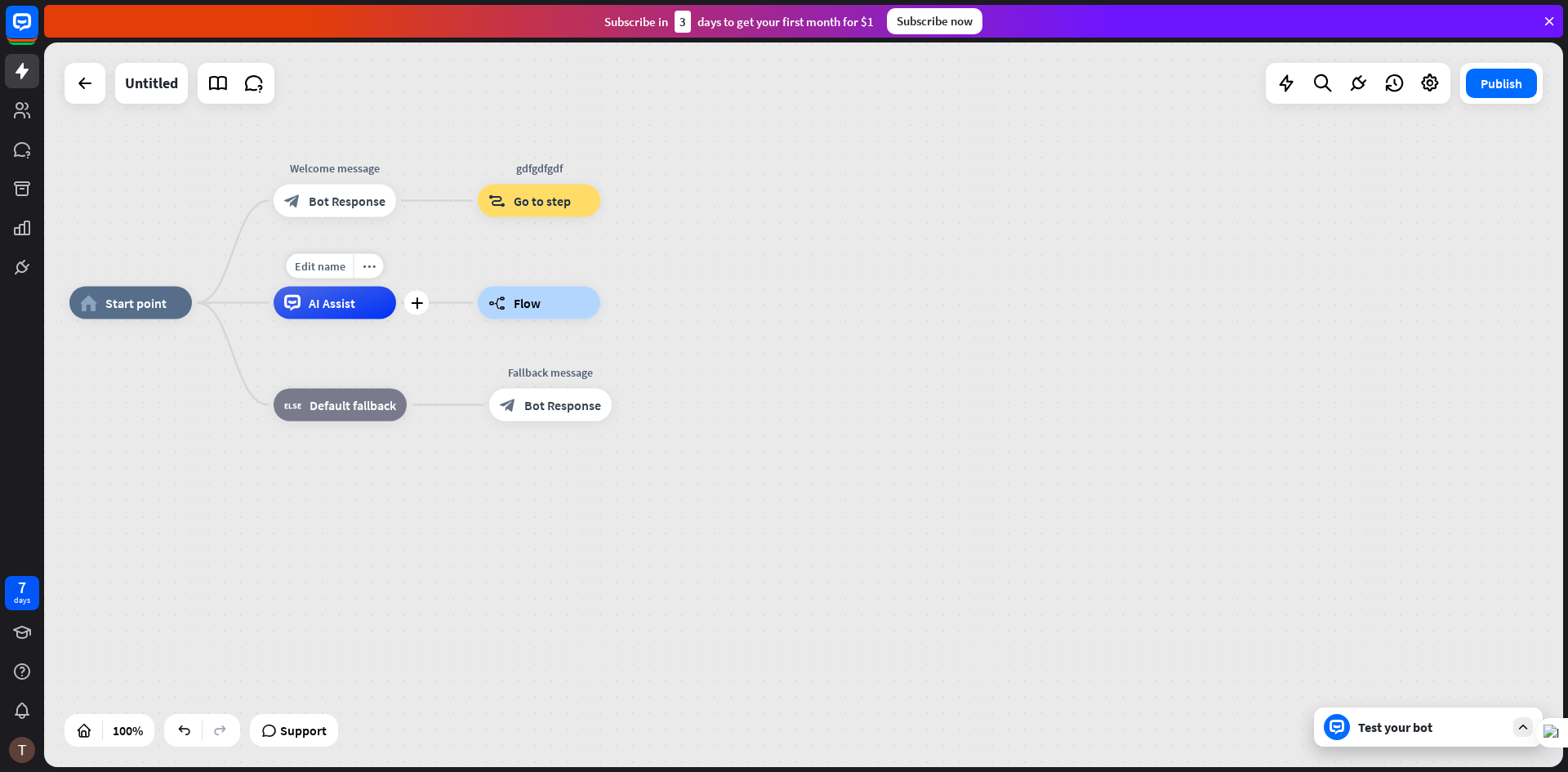
click at [333, 310] on span "AI Assist" at bounding box center [332, 303] width 47 height 17
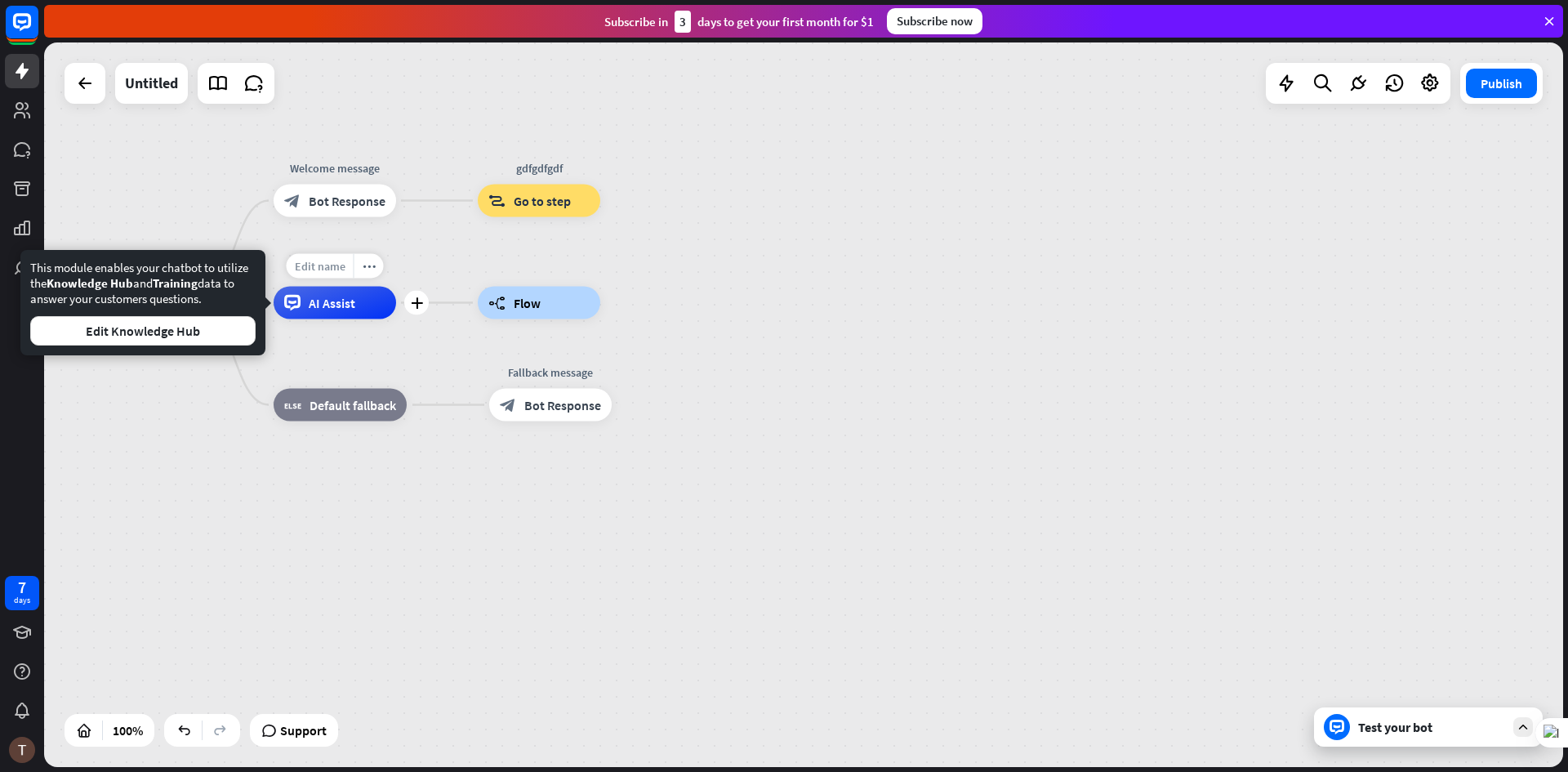
click at [339, 272] on span "Edit name" at bounding box center [320, 267] width 51 height 15
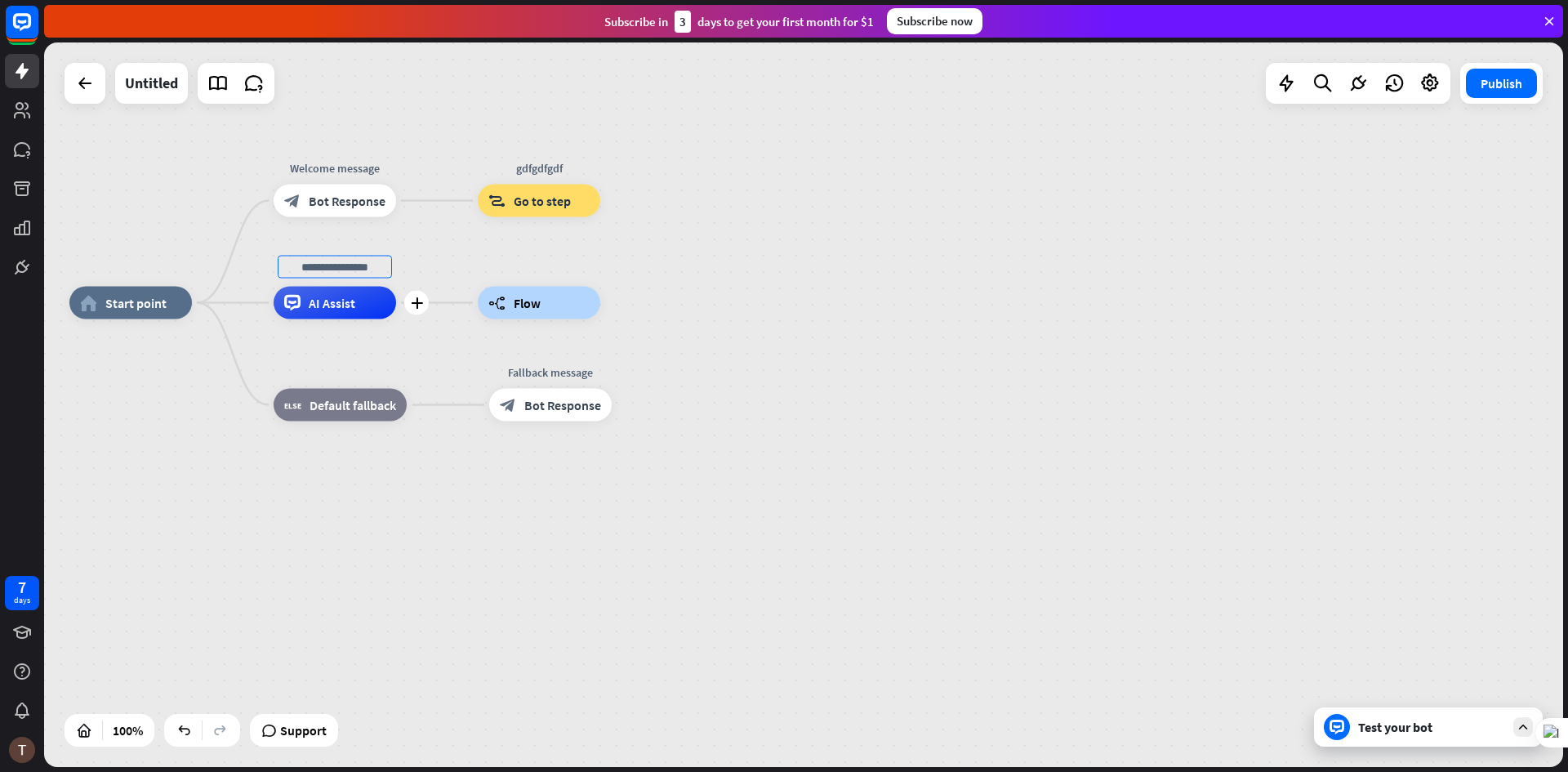
click at [333, 300] on span "AI Assist" at bounding box center [332, 303] width 47 height 17
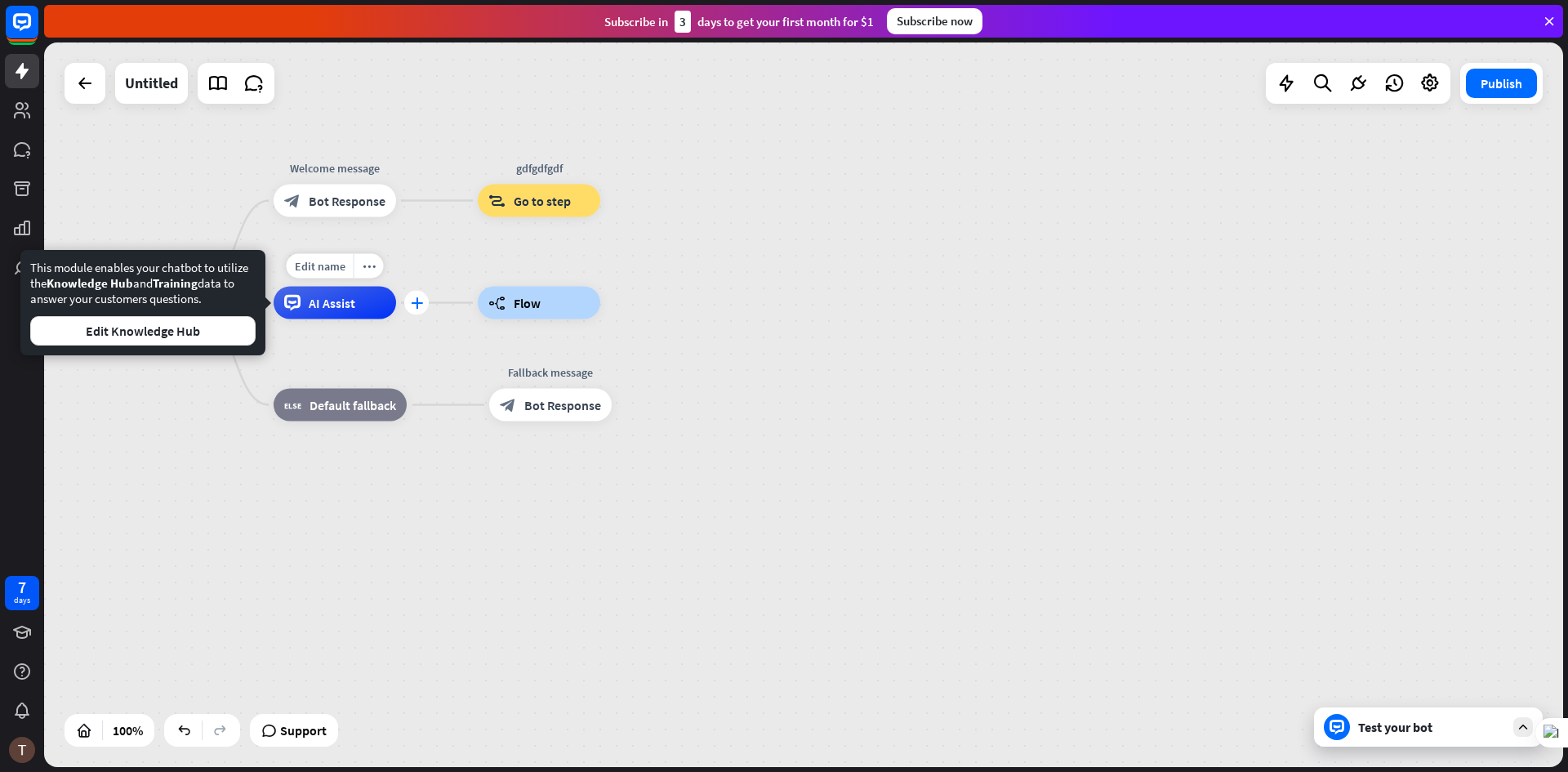
click at [407, 307] on div "plus" at bounding box center [417, 303] width 25 height 25
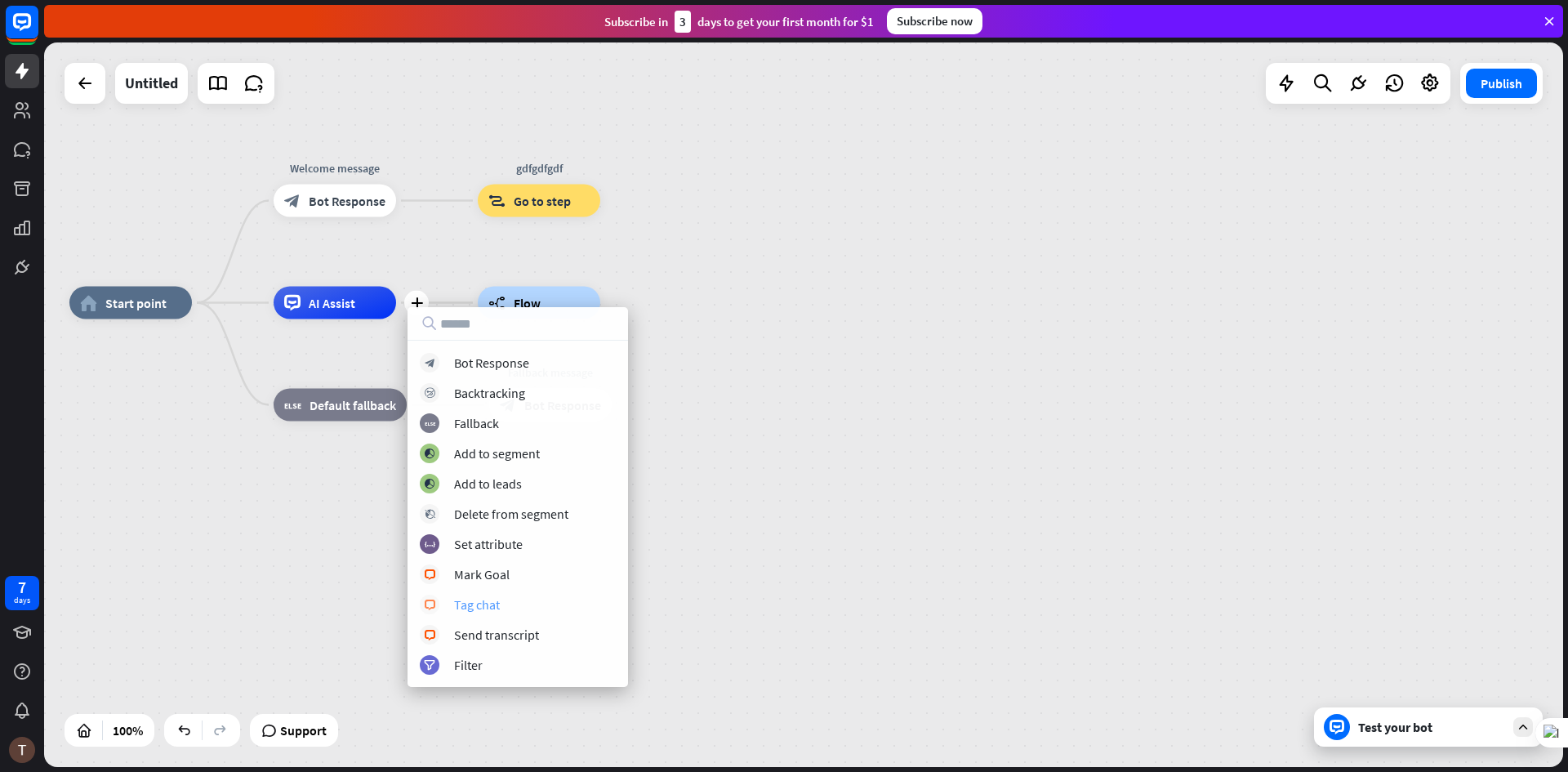
click at [481, 599] on div "Tag chat" at bounding box center [477, 605] width 46 height 17
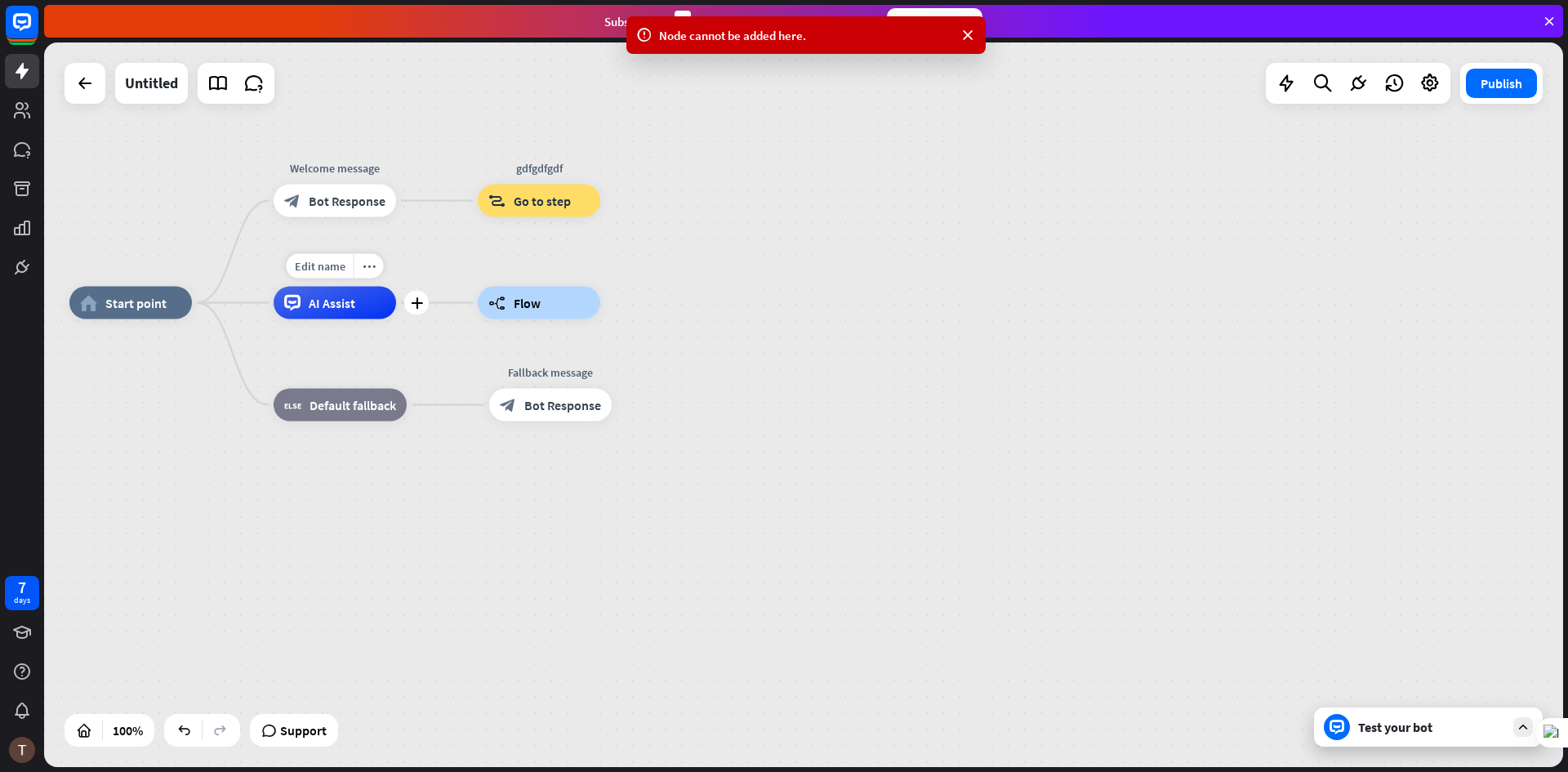
click at [330, 303] on span "AI Assist" at bounding box center [332, 303] width 47 height 17
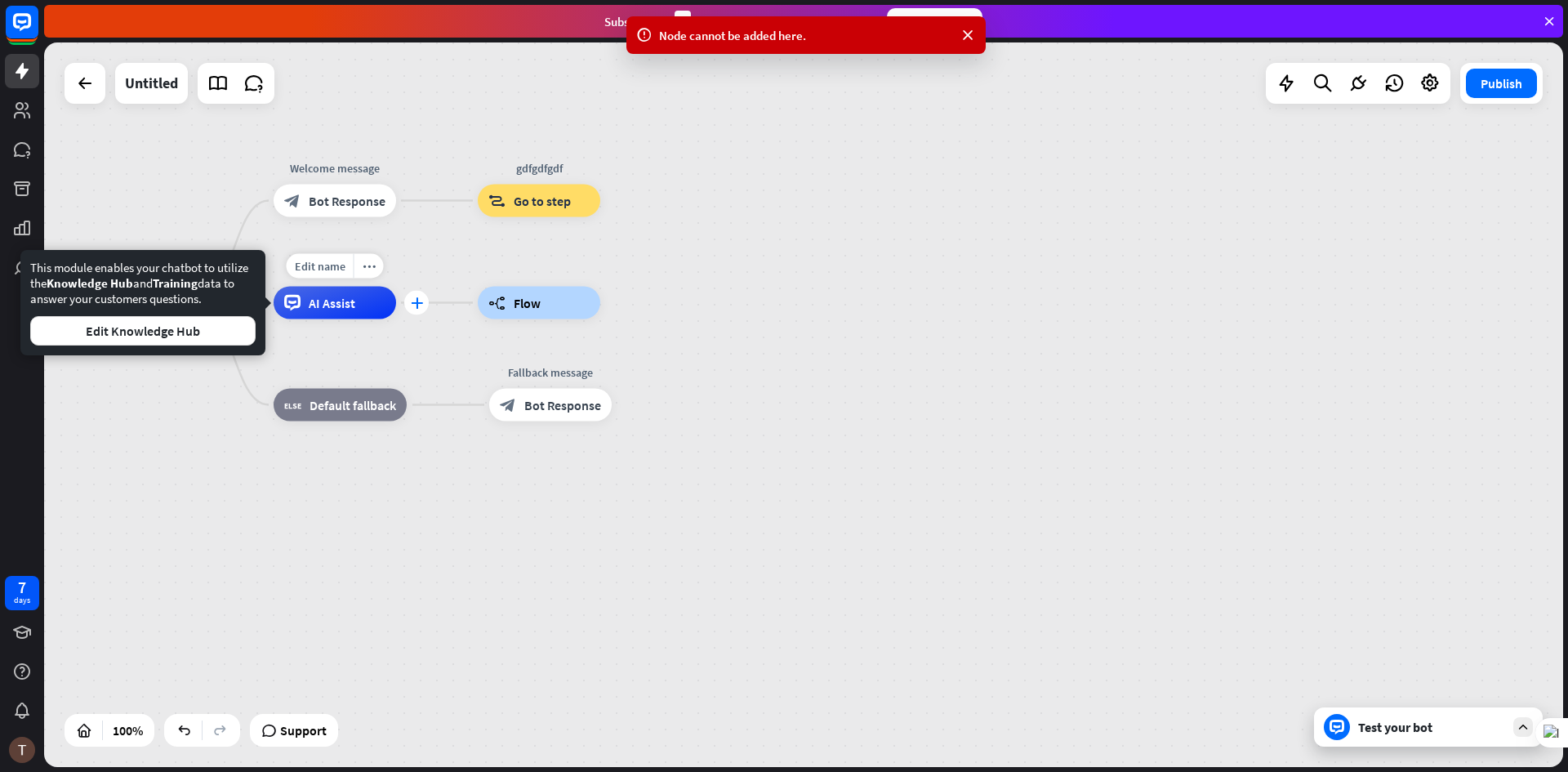
click at [405, 303] on div "plus" at bounding box center [417, 303] width 25 height 25
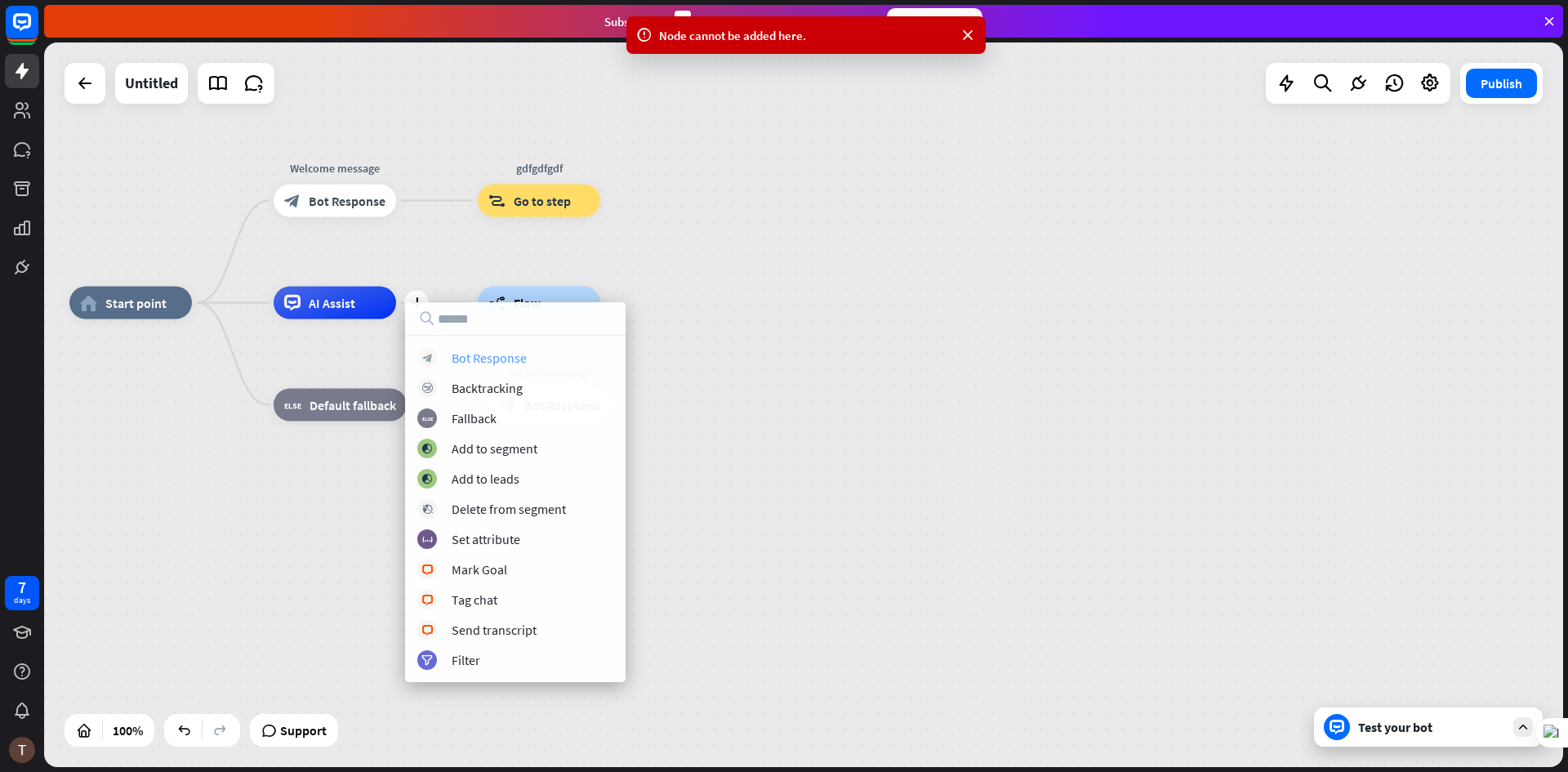
click at [494, 362] on div "Bot Response" at bounding box center [489, 358] width 76 height 17
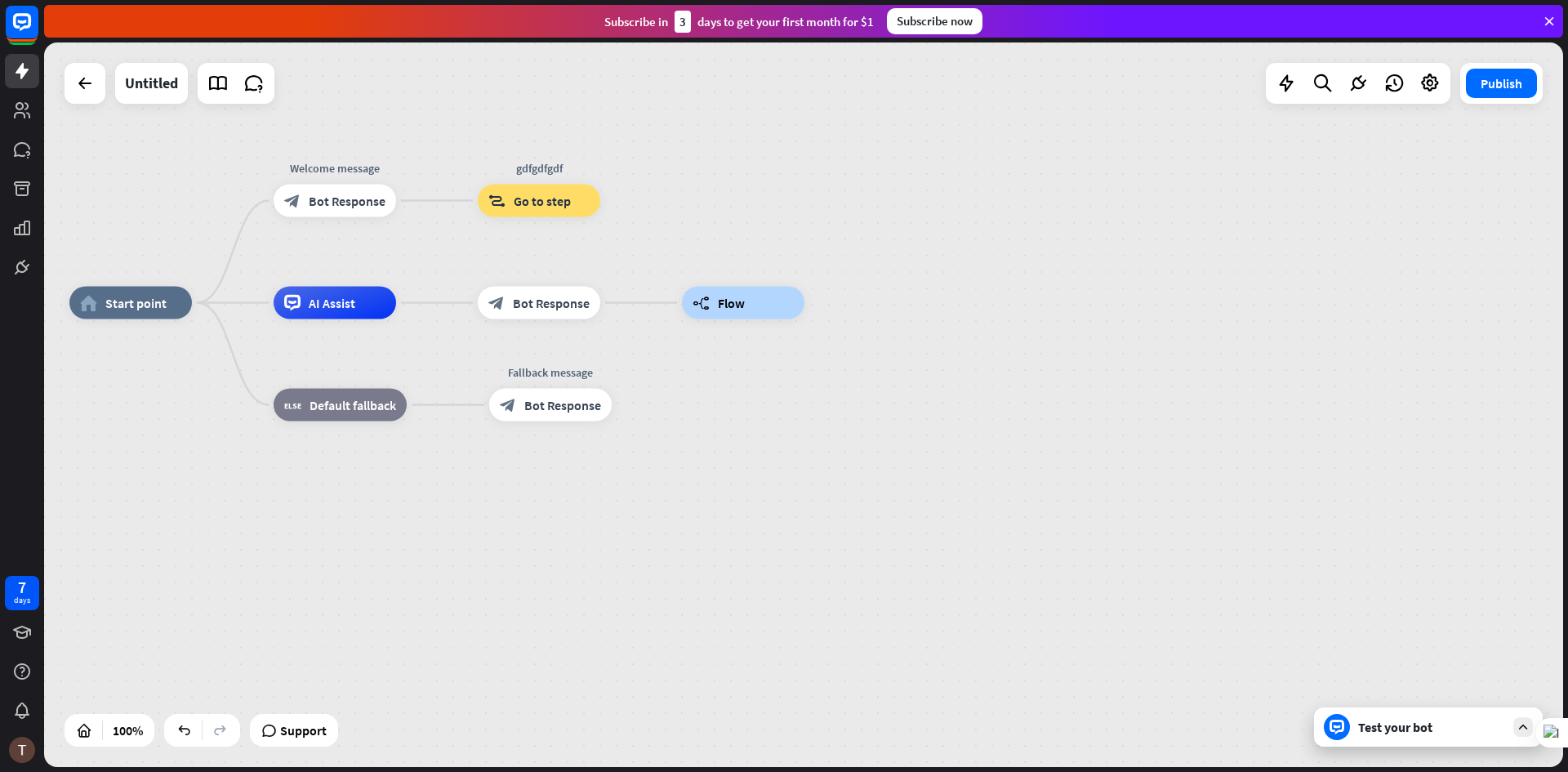
drag, startPoint x: 725, startPoint y: 303, endPoint x: 721, endPoint y: 357, distance: 54.1
click at [721, 357] on div "home_2 Start point Welcome message block_bot_response Bot Response gdfgdfgdf bl…" at bounding box center [829, 666] width 1519 height 725
drag, startPoint x: 701, startPoint y: 305, endPoint x: 630, endPoint y: 315, distance: 71.7
click at [630, 315] on div "home_2 Start point Welcome message block_bot_response Bot Response gdfgdfgdf bl…" at bounding box center [829, 666] width 1519 height 725
click at [548, 306] on span "Bot Response" at bounding box center [550, 303] width 77 height 17
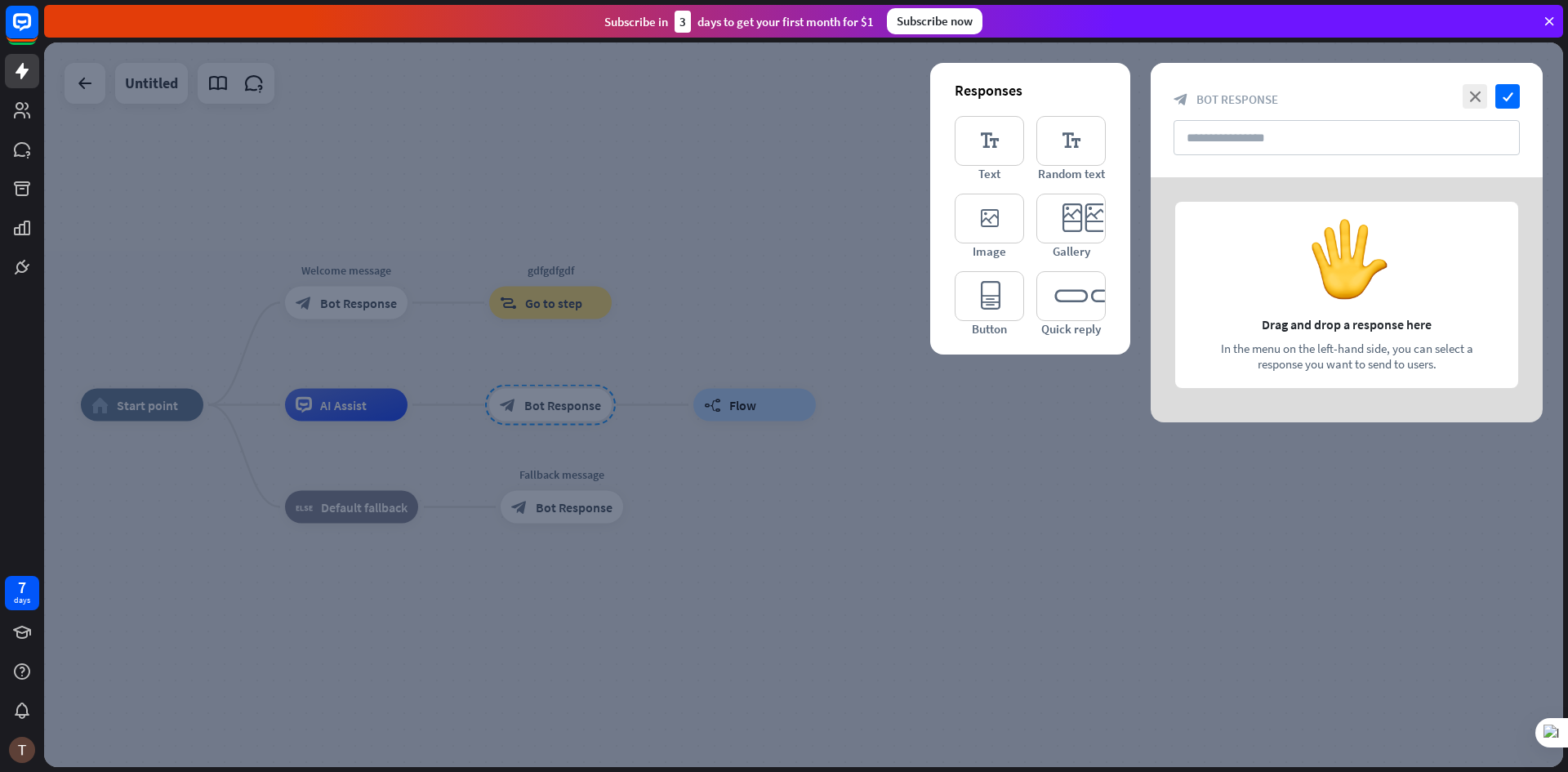
click at [650, 458] on div at bounding box center [804, 405] width 1519 height 725
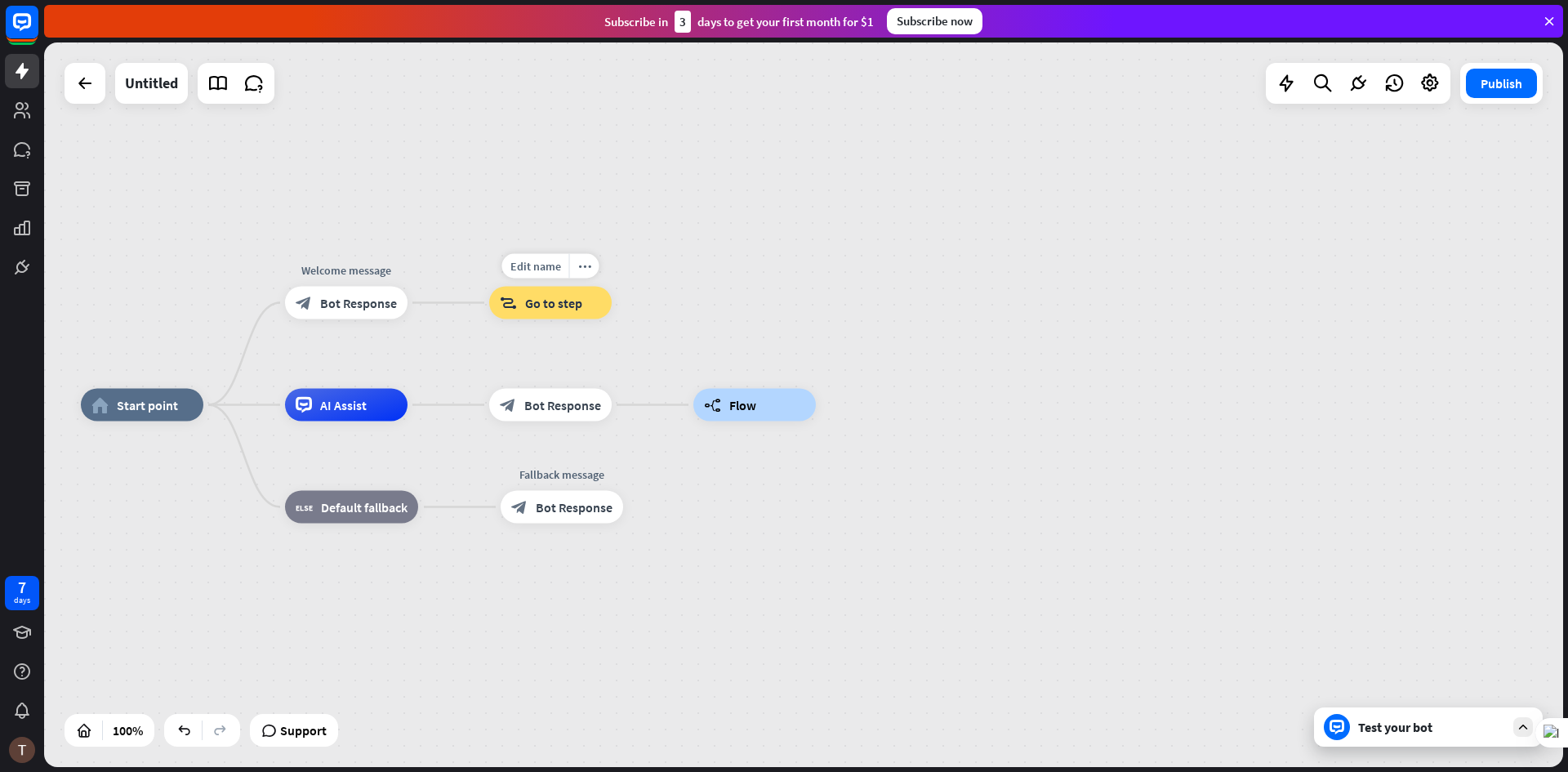
click at [567, 312] on div "block_goto Go to step" at bounding box center [550, 303] width 123 height 32
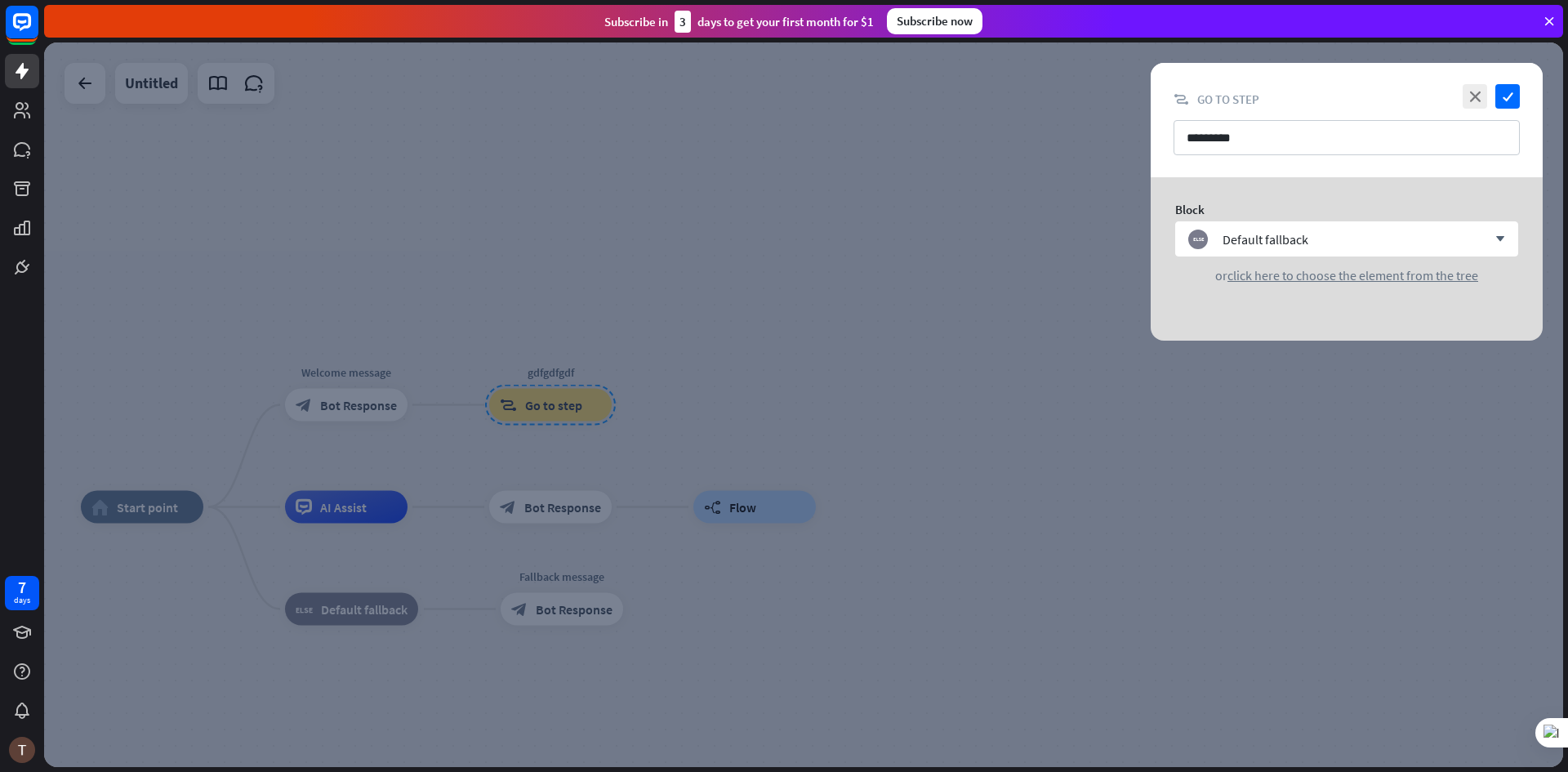
click at [746, 384] on div at bounding box center [804, 405] width 1519 height 725
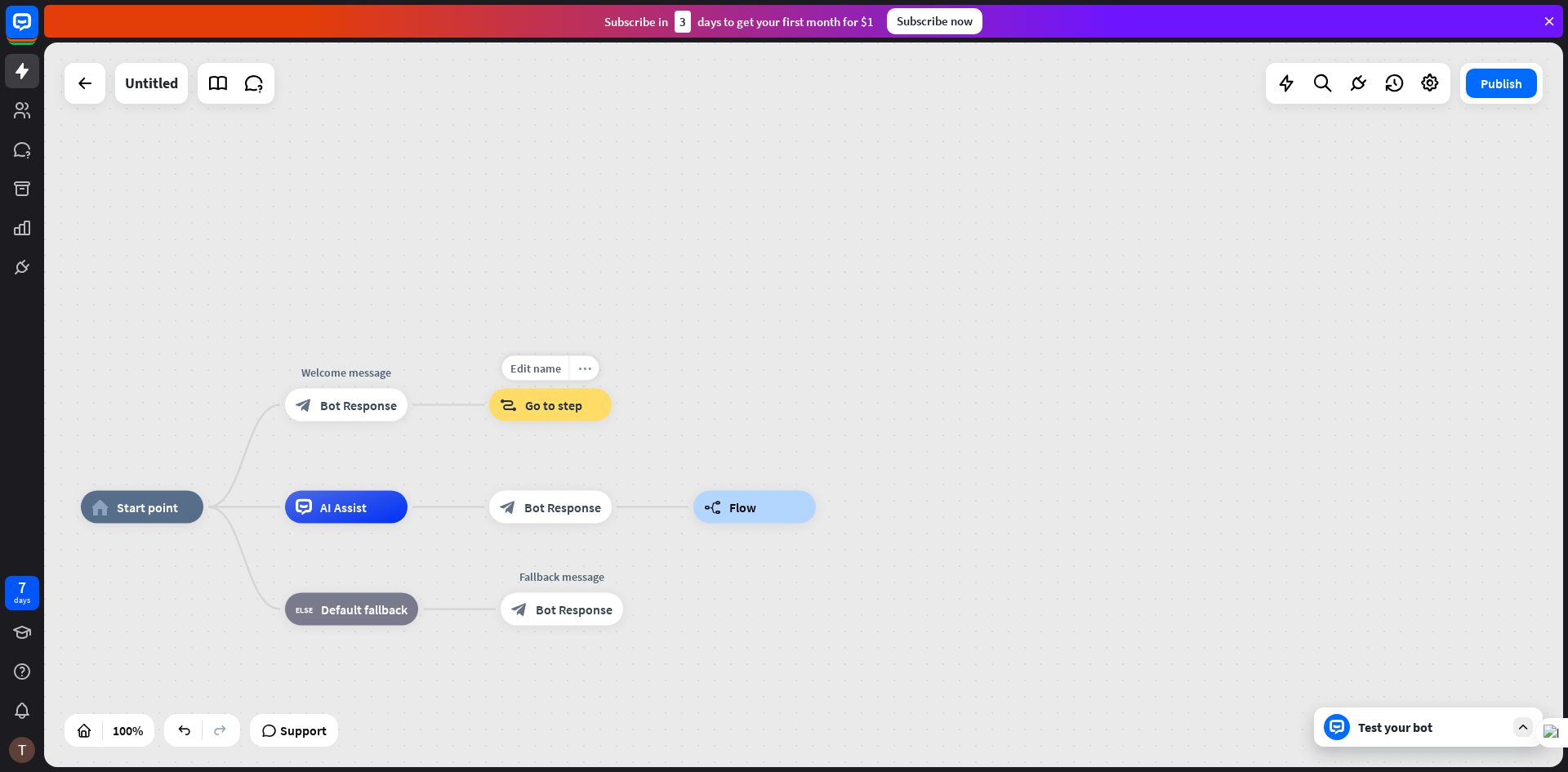
click at [589, 375] on div "more_horiz" at bounding box center [584, 368] width 30 height 25
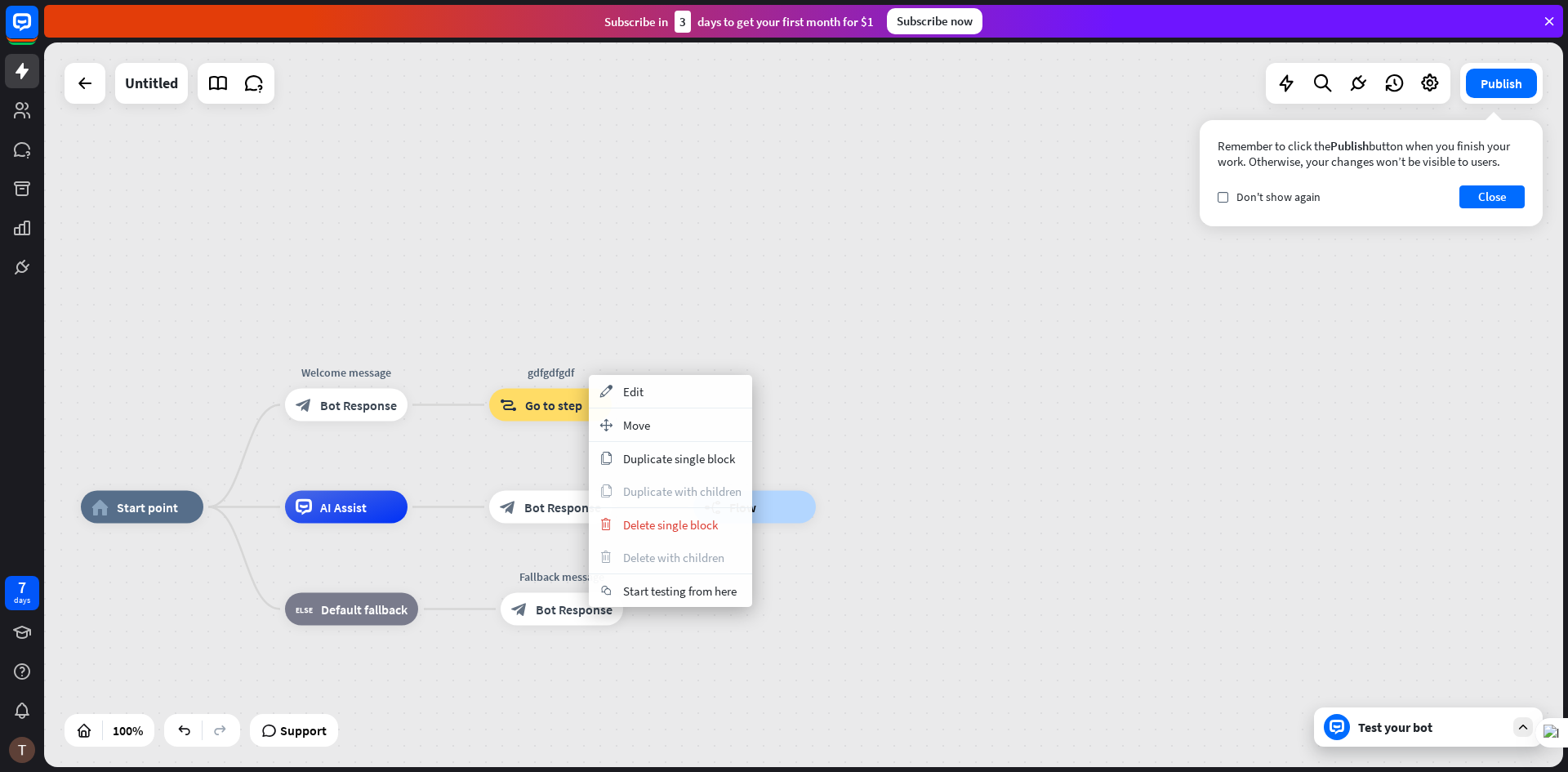
click at [566, 409] on span "Go to step" at bounding box center [554, 406] width 57 height 17
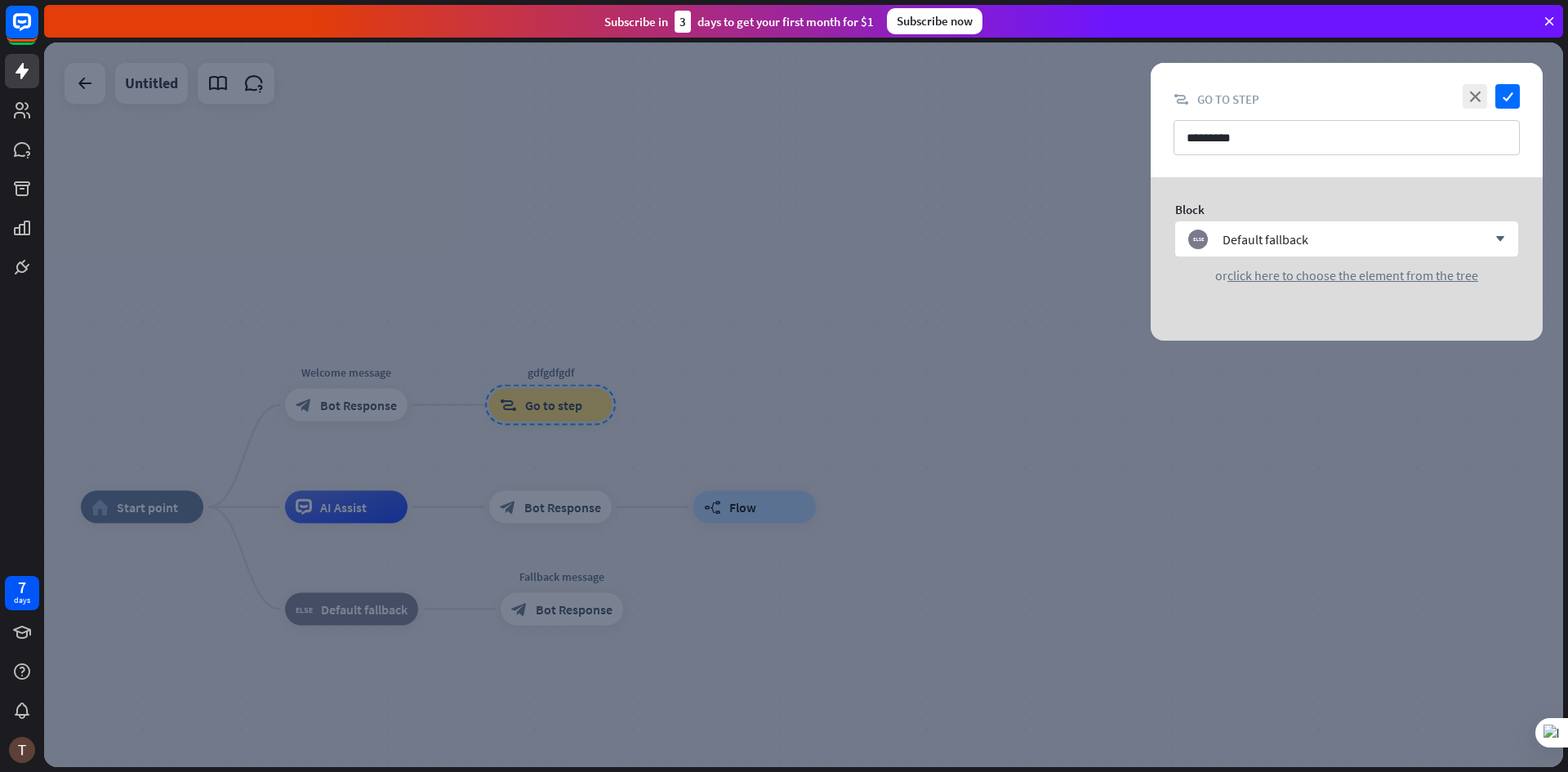
click at [675, 414] on div at bounding box center [804, 405] width 1519 height 725
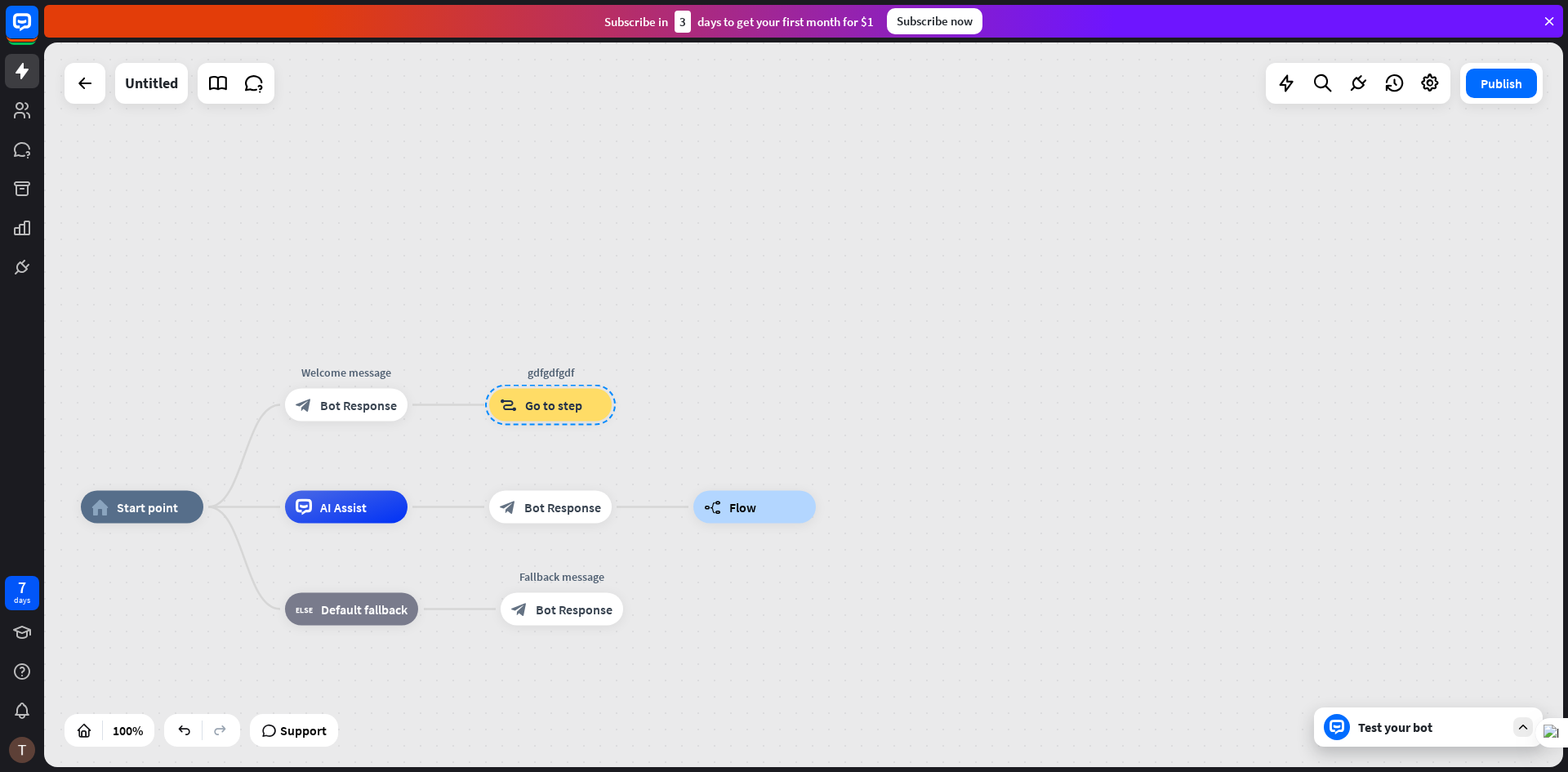
click at [675, 414] on div "home_2 Start point Welcome message block_bot_response Bot Response gdfgdfgdf bl…" at bounding box center [804, 405] width 1519 height 725
click at [732, 517] on div "builder_tree Flow" at bounding box center [754, 506] width 123 height 32
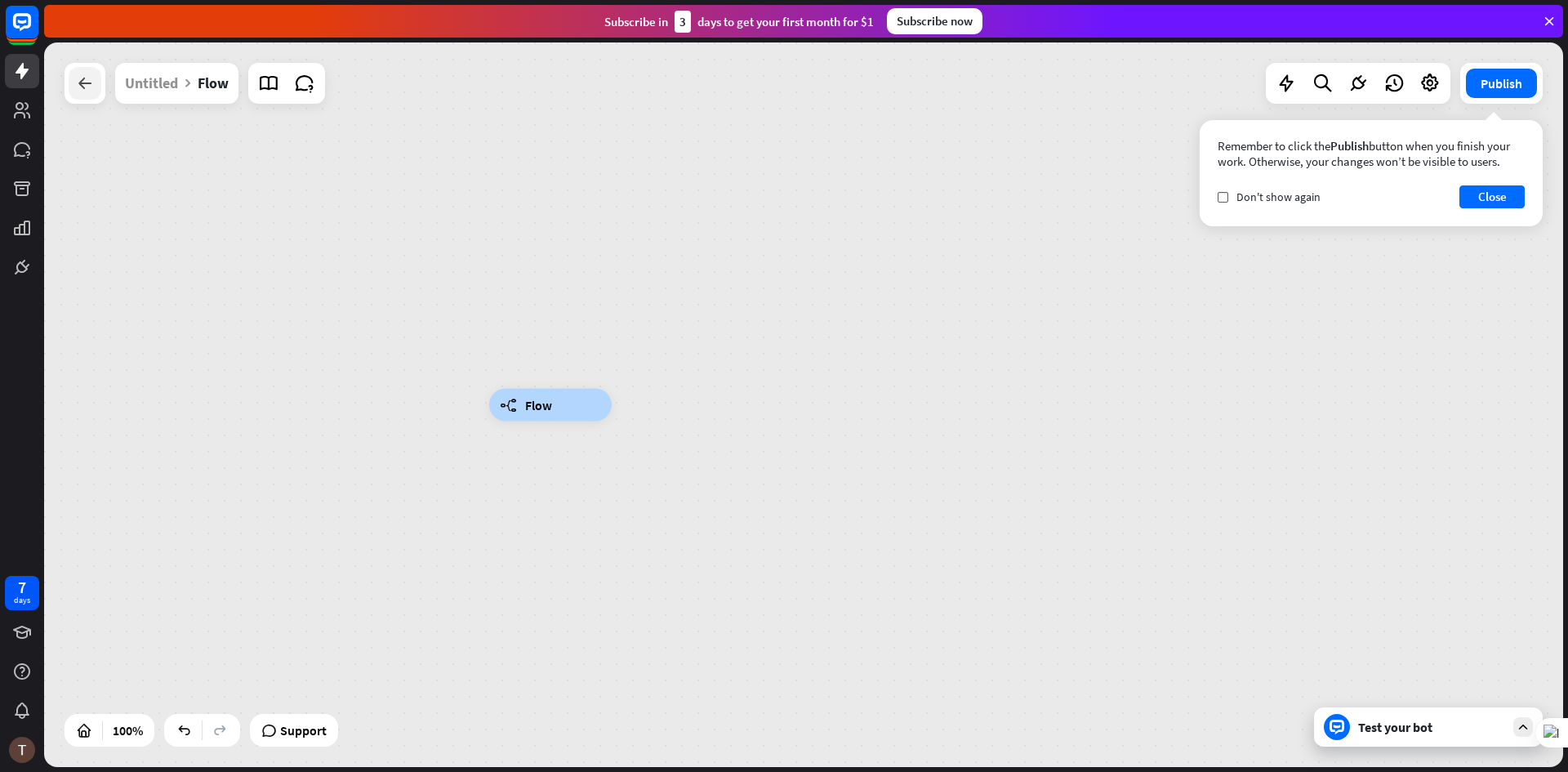
click at [82, 84] on icon at bounding box center [85, 83] width 19 height 19
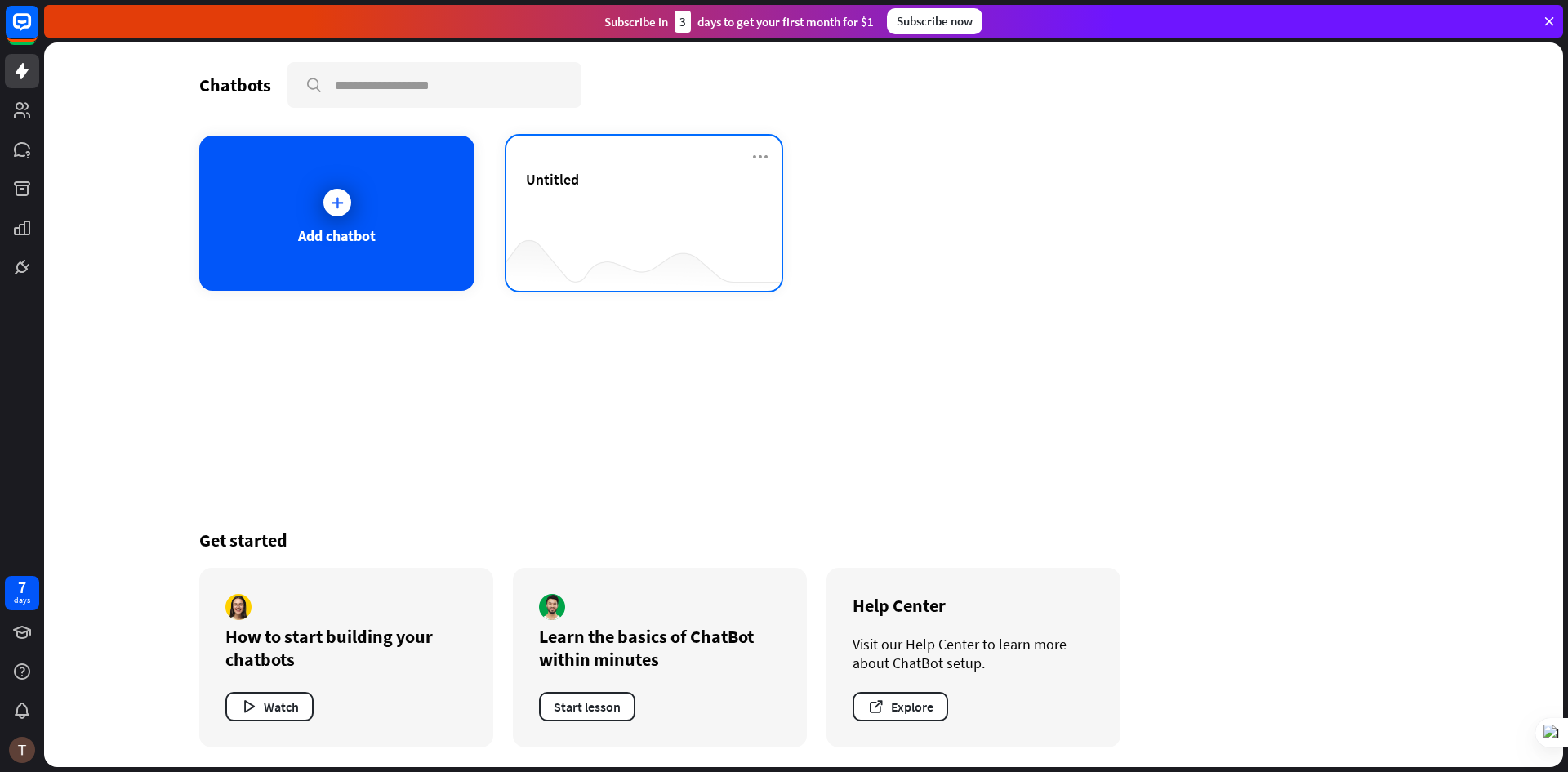
click at [597, 208] on div "Untitled" at bounding box center [644, 198] width 236 height 57
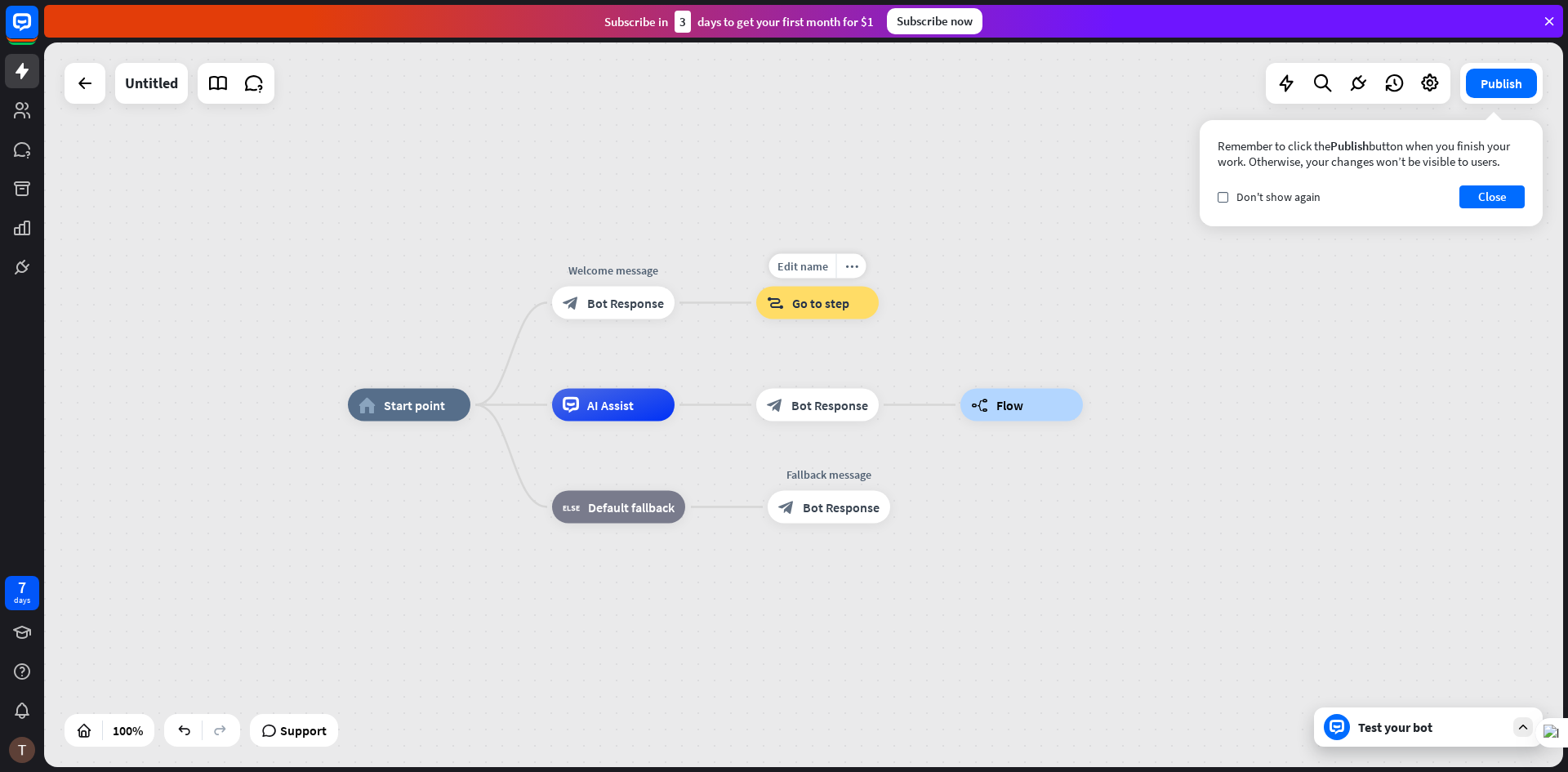
click at [820, 293] on div "block_goto Go to step" at bounding box center [817, 303] width 123 height 32
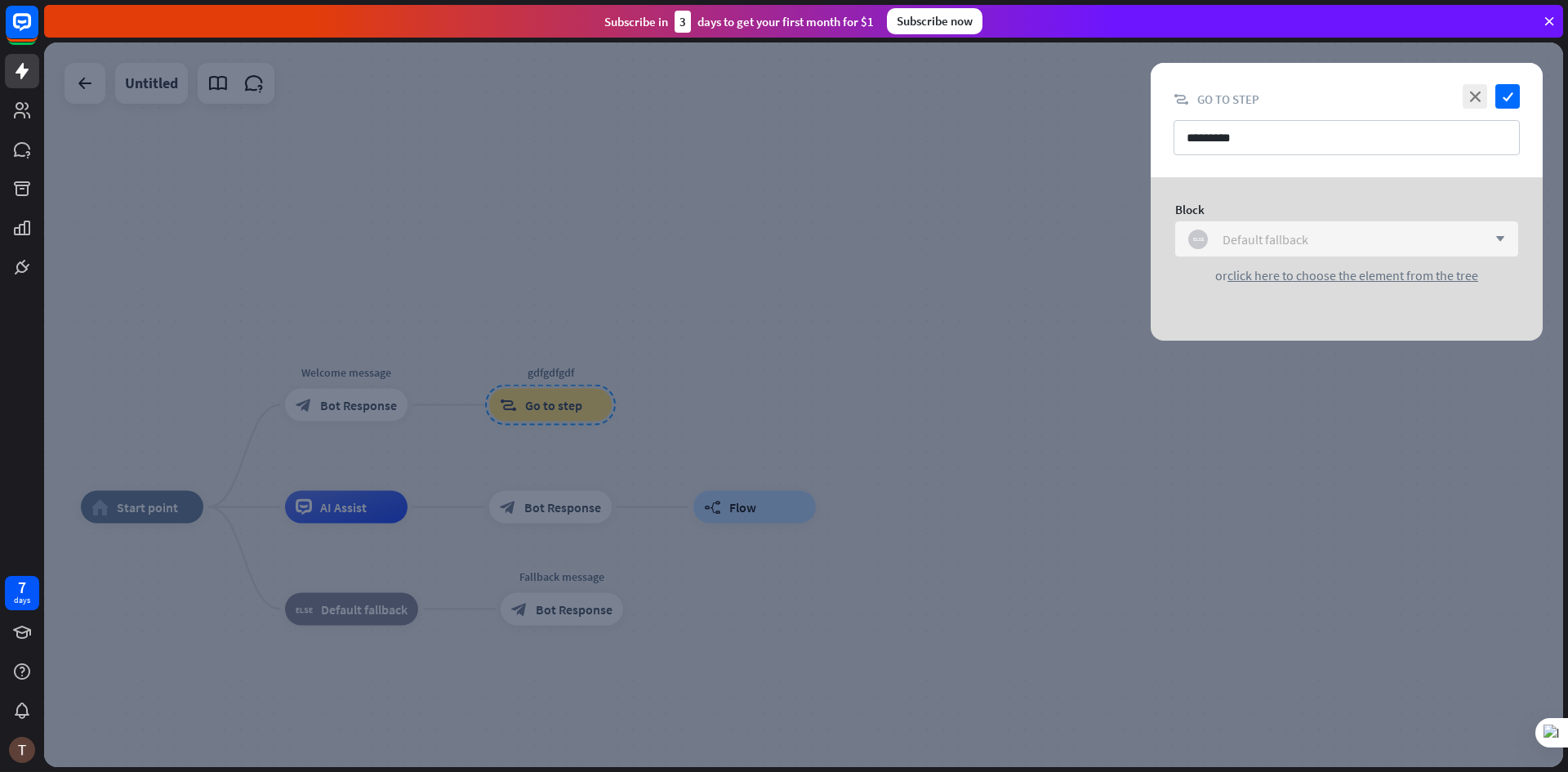
click at [1436, 231] on div "block_fallback Default fallback" at bounding box center [1338, 239] width 299 height 19
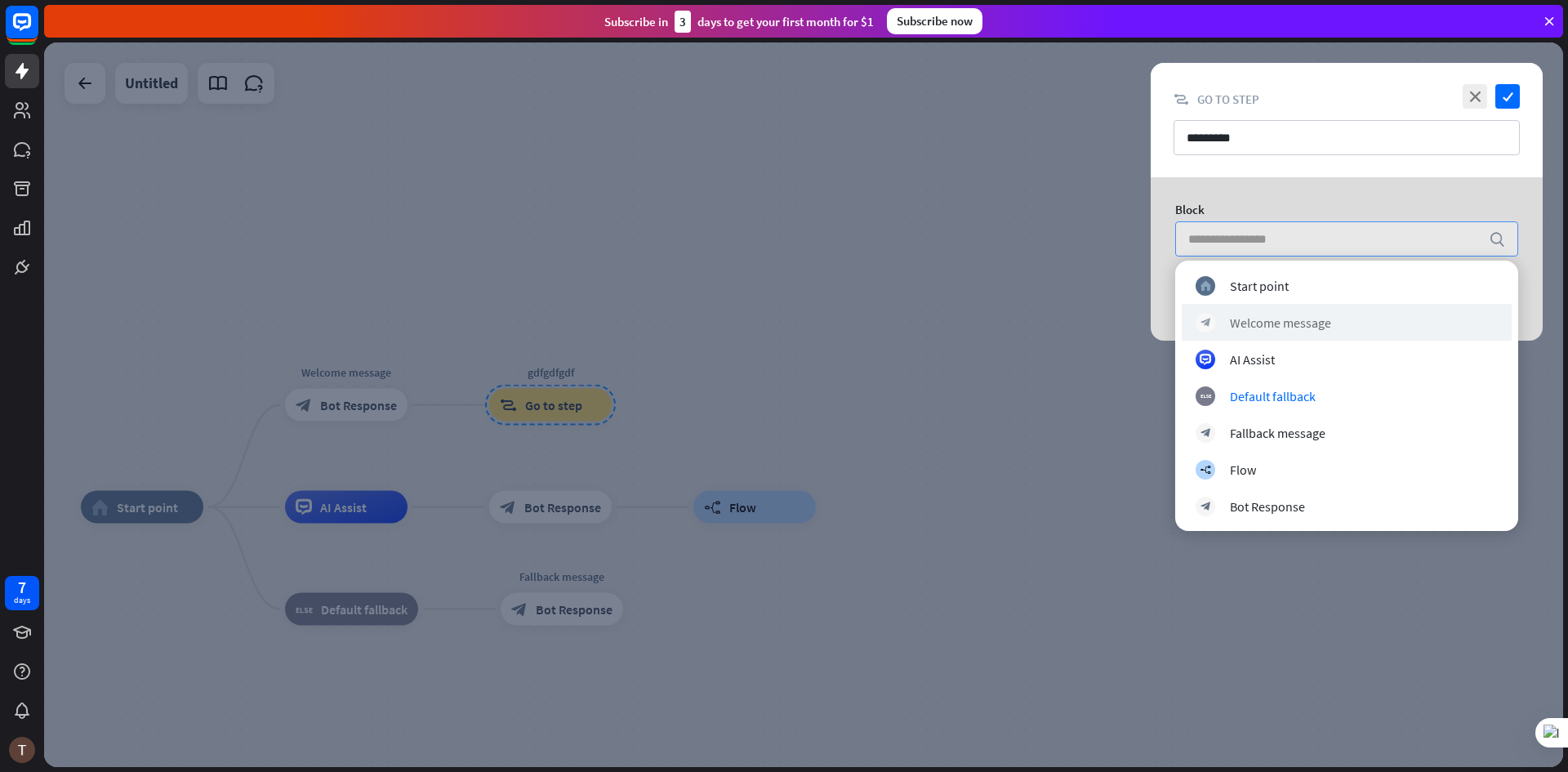
click at [1268, 337] on div "block_bot_response Welcome message" at bounding box center [1347, 323] width 330 height 37
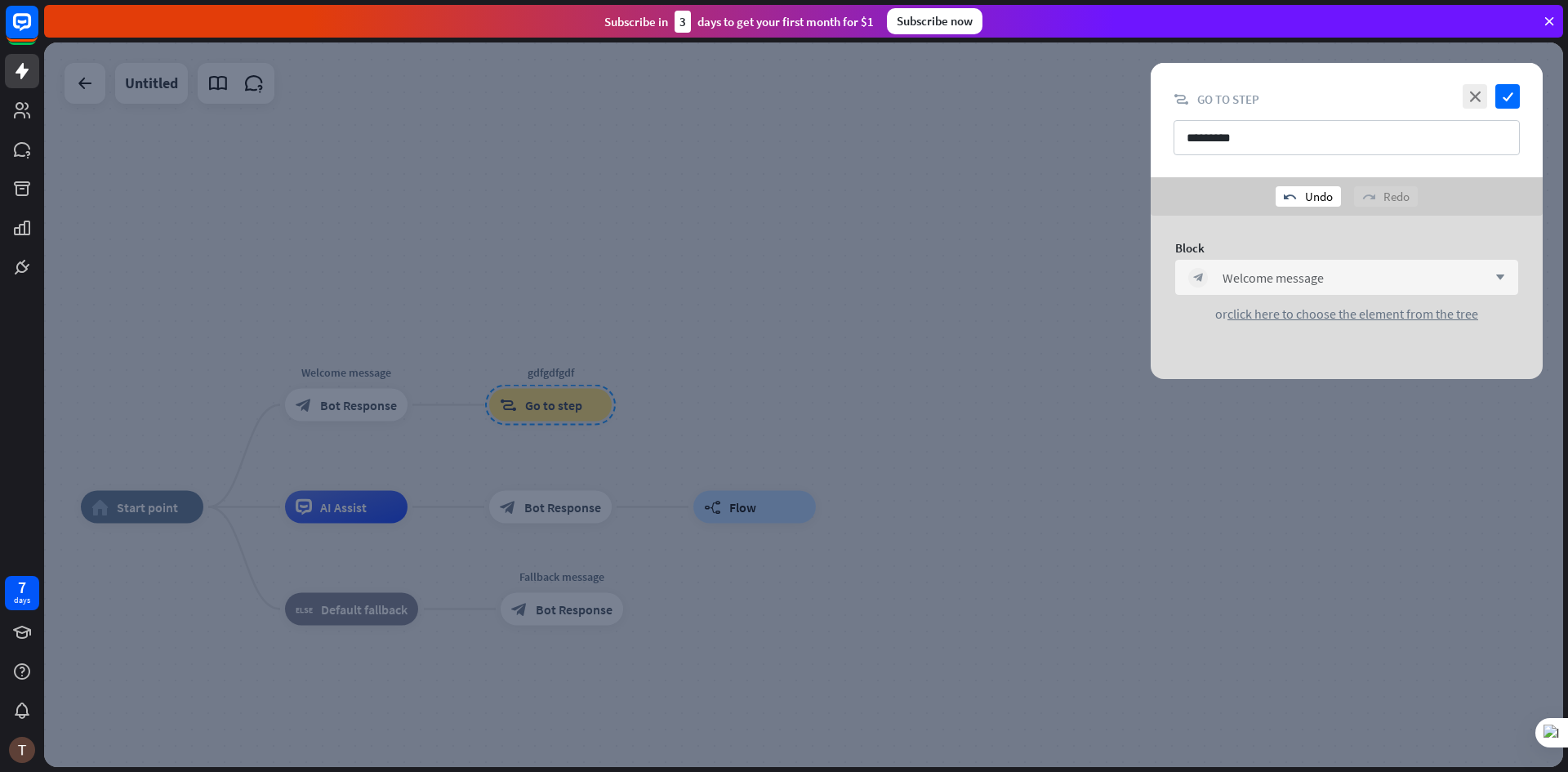
click at [1319, 194] on div "undo Undo" at bounding box center [1308, 196] width 65 height 20
click at [1412, 203] on div "redo Redo" at bounding box center [1385, 196] width 64 height 20
click at [1334, 275] on div "block_bot_response Welcome message" at bounding box center [1338, 278] width 299 height 19
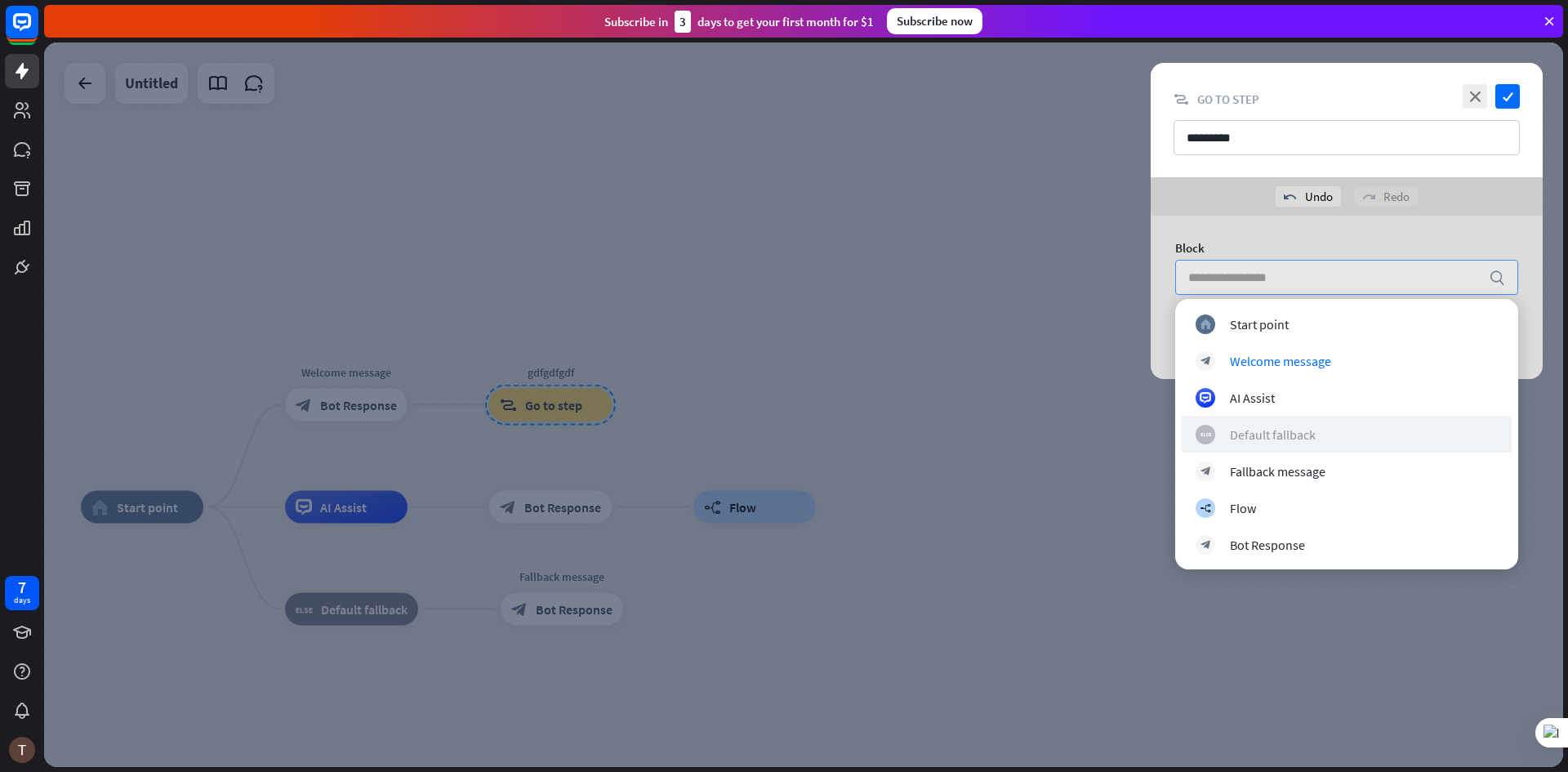
click at [1232, 431] on div "Default fallback" at bounding box center [1272, 434] width 86 height 17
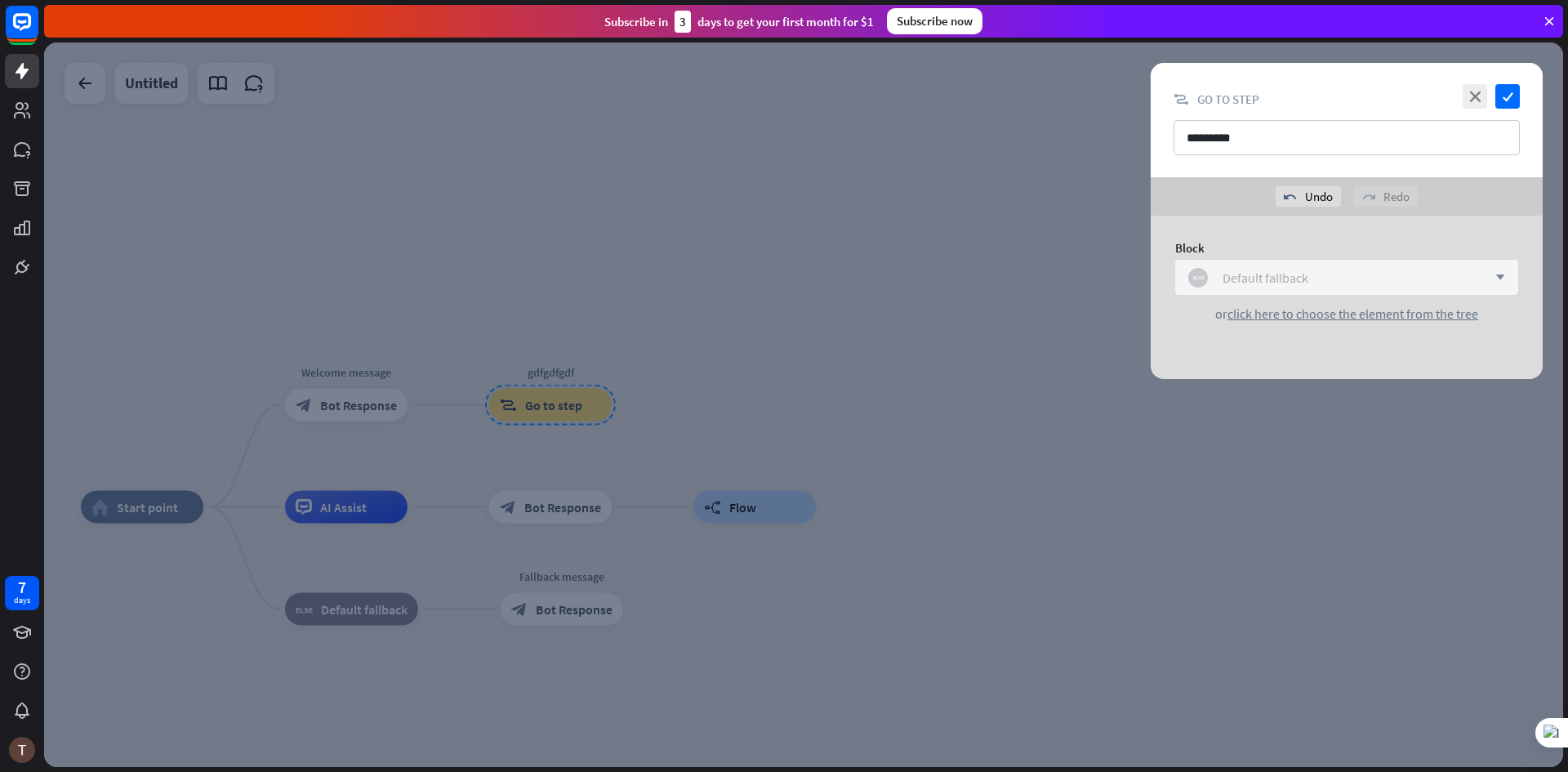
click at [1247, 276] on div "Default fallback" at bounding box center [1265, 278] width 86 height 17
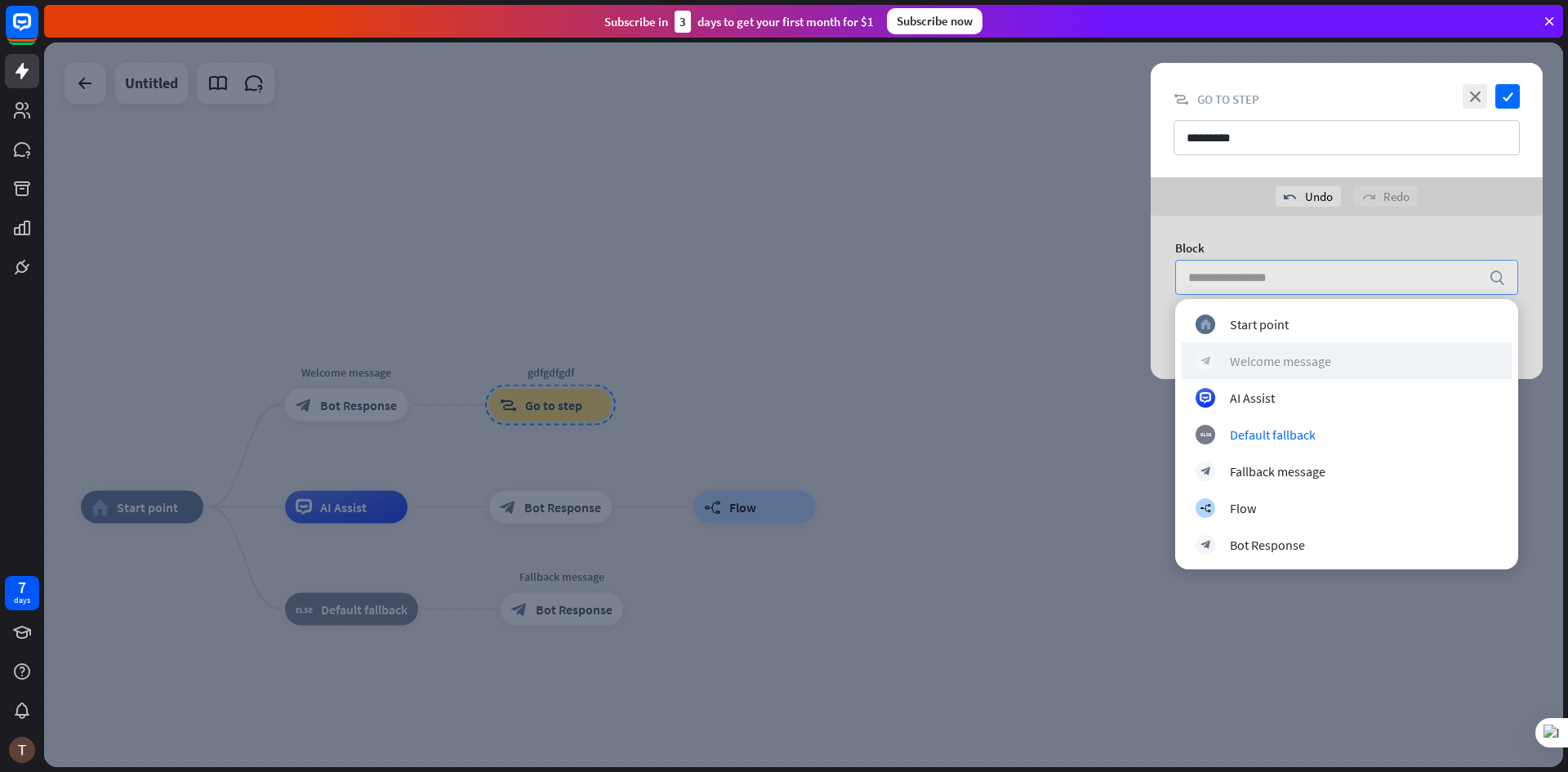
click at [1287, 369] on div "Welcome message" at bounding box center [1280, 362] width 101 height 17
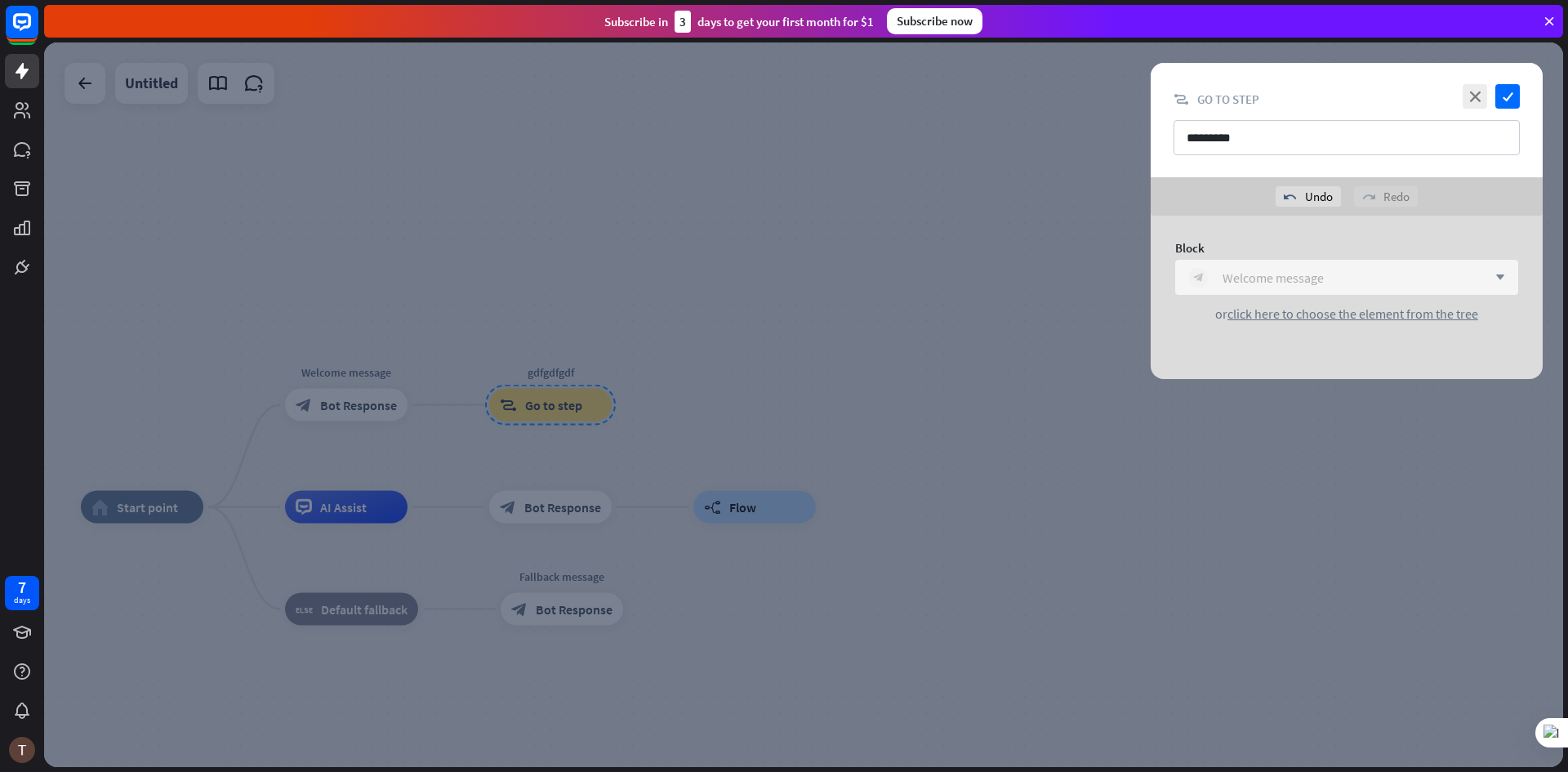
click at [1277, 270] on div "Welcome message" at bounding box center [1273, 278] width 101 height 17
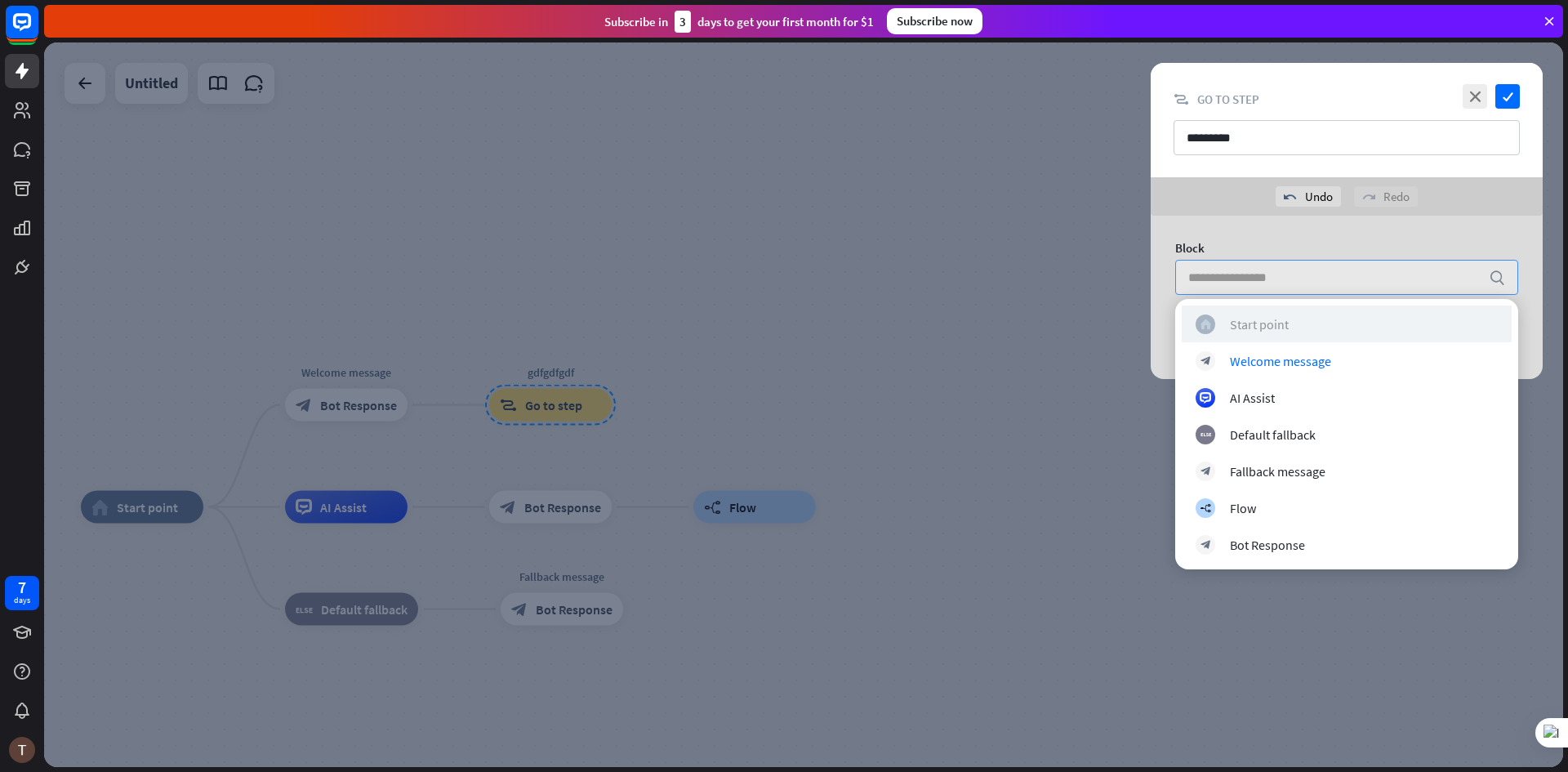
click at [1255, 330] on div "Start point" at bounding box center [1259, 325] width 59 height 17
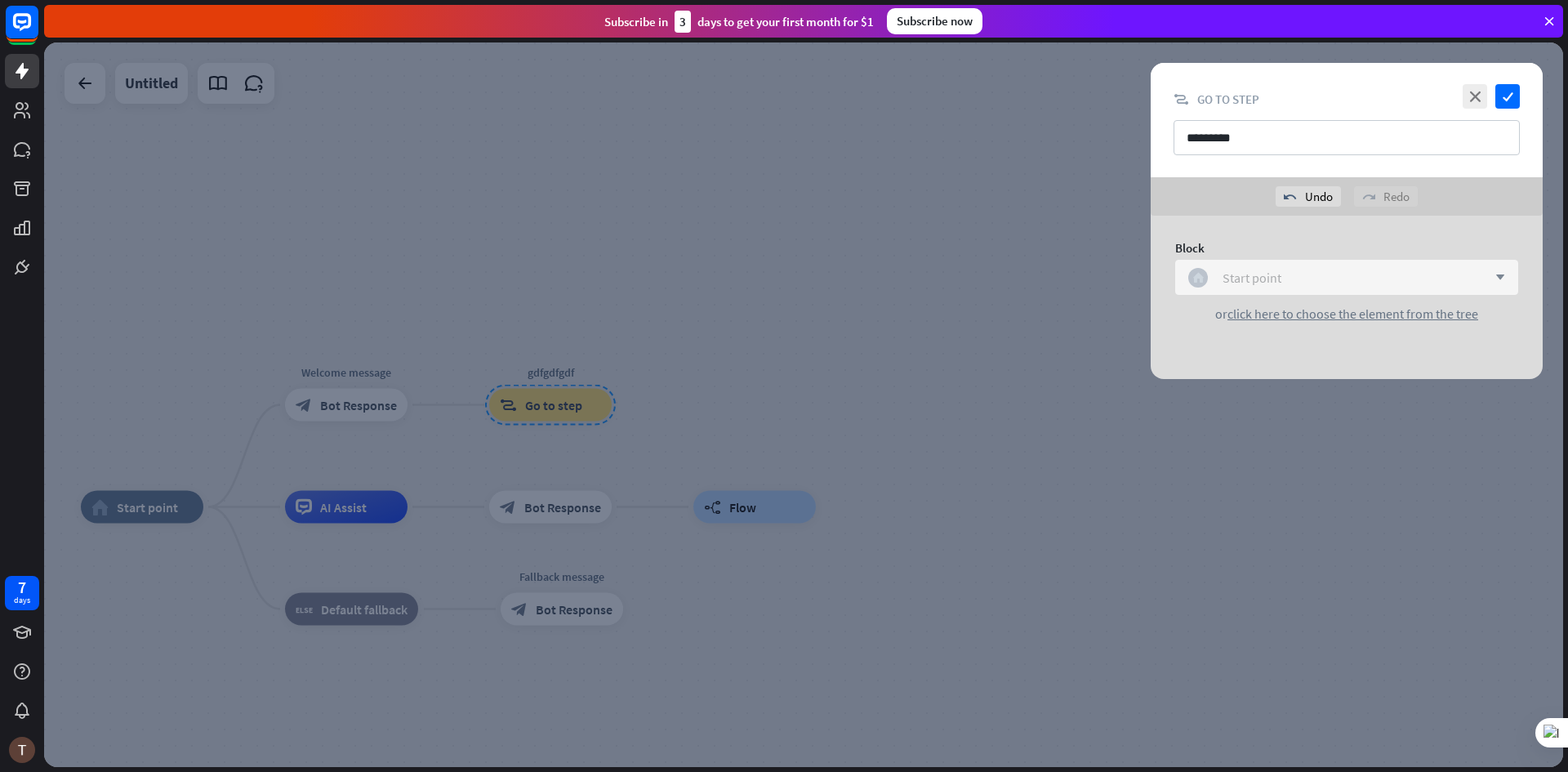
click at [1265, 276] on div "Start point" at bounding box center [1252, 278] width 59 height 17
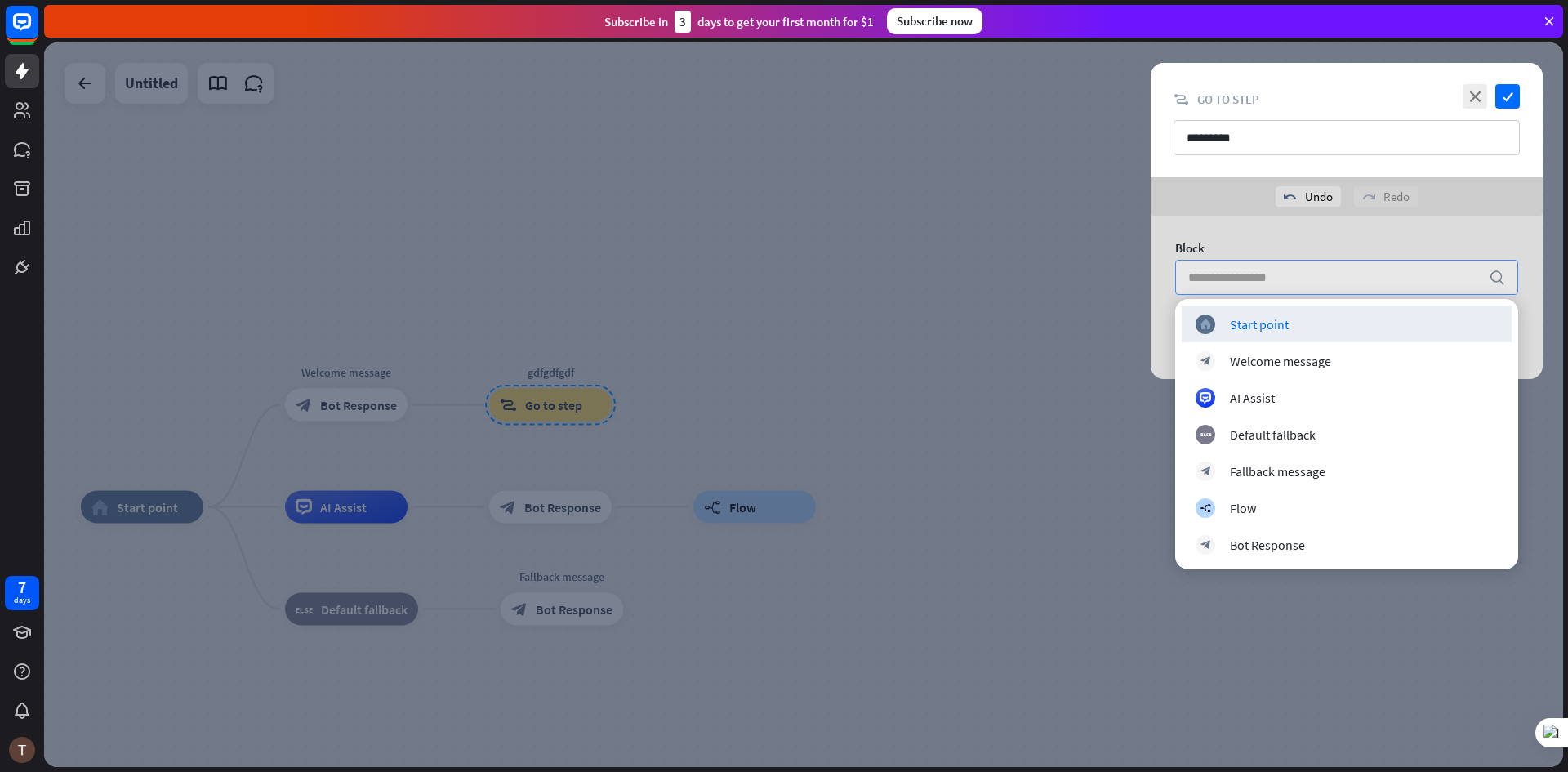
click at [1222, 250] on div "Block" at bounding box center [1347, 247] width 343 height 16
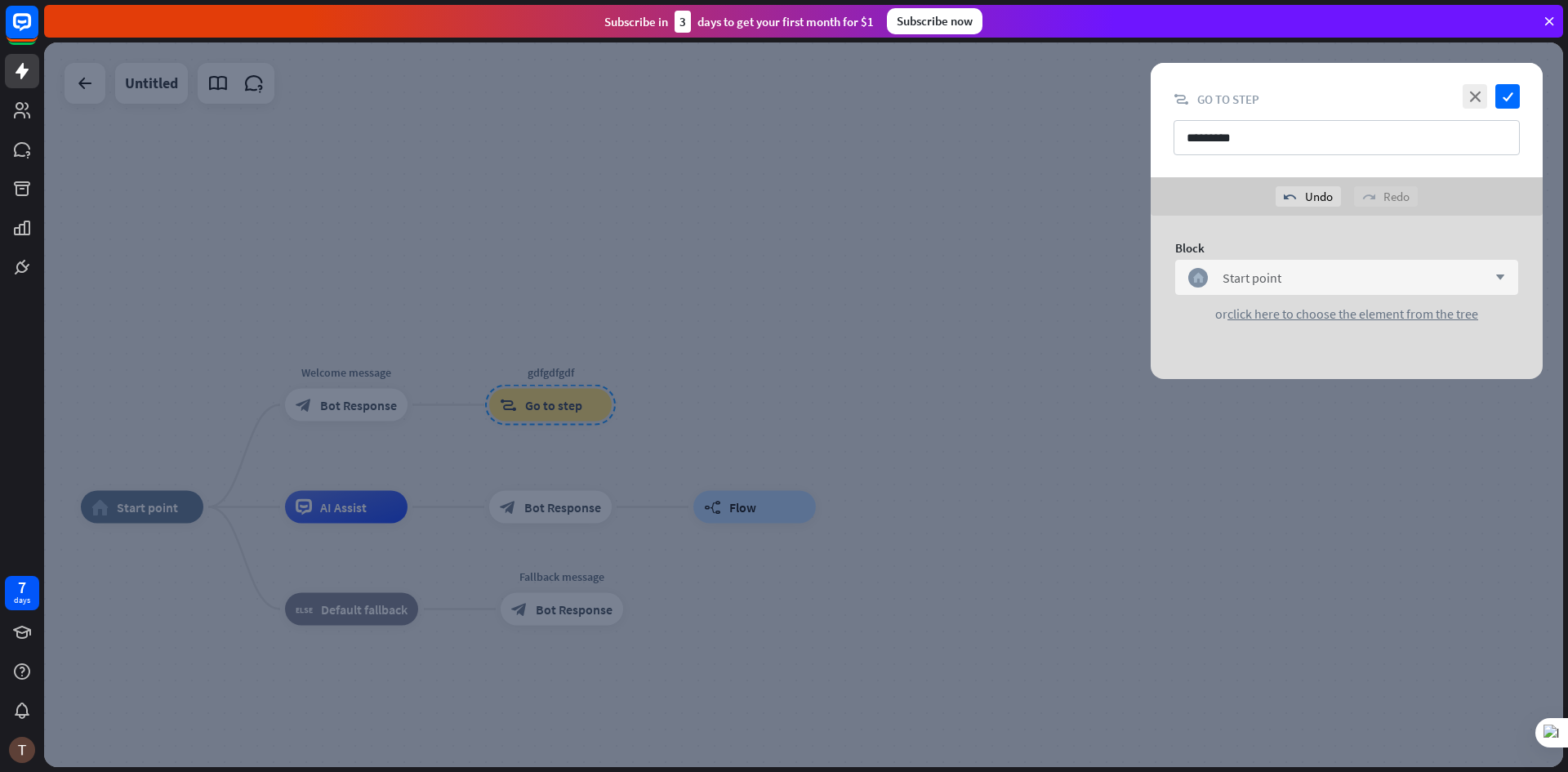
click at [567, 438] on div at bounding box center [804, 405] width 1519 height 725
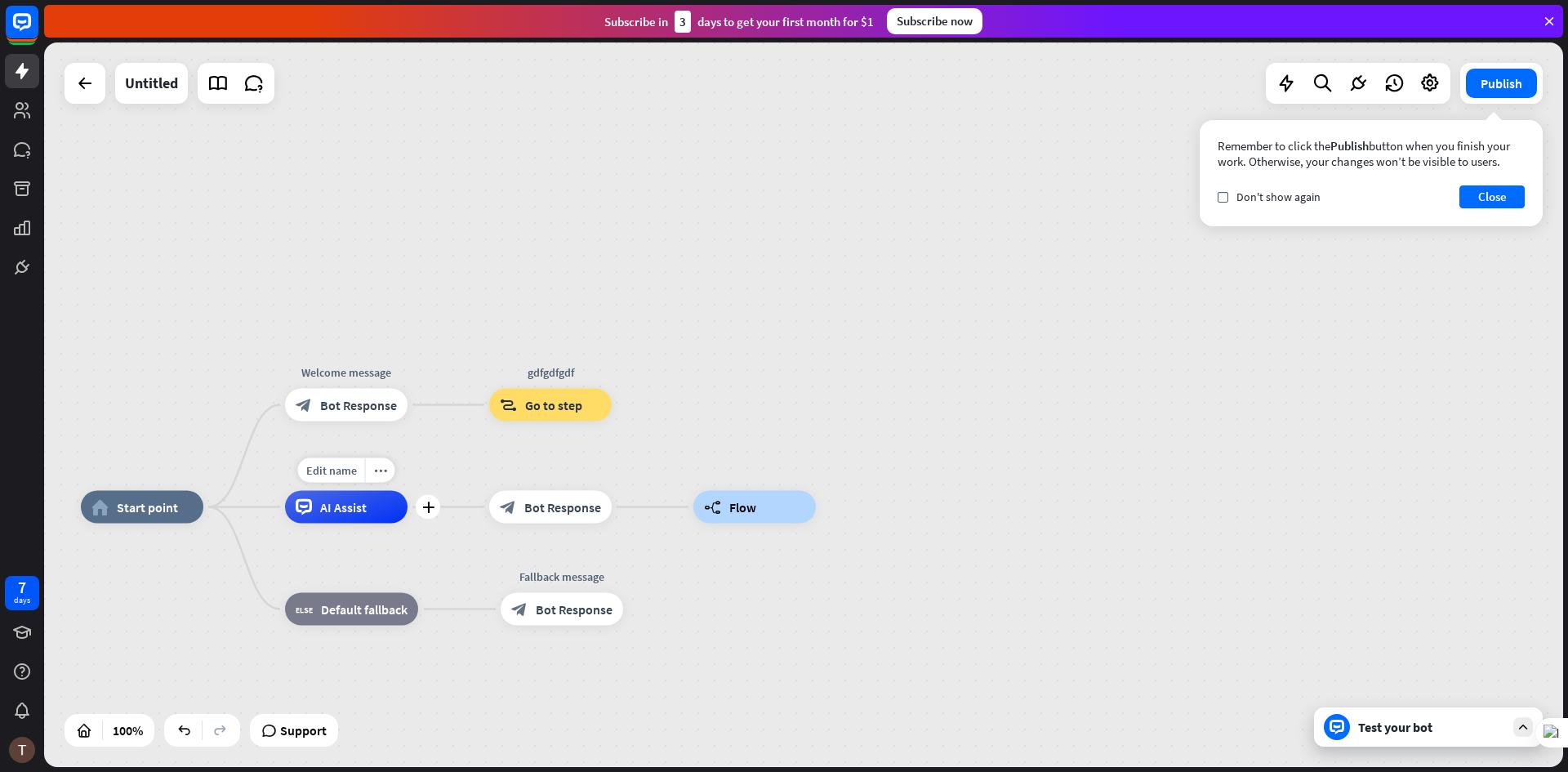
drag, startPoint x: 343, startPoint y: 517, endPoint x: 383, endPoint y: 510, distance: 40.6
click at [383, 510] on div "AI Assist" at bounding box center [346, 506] width 123 height 32
click at [977, 415] on div "home_2 Start point Welcome message block_bot_response Bot Response gdfgdfgdf bl…" at bounding box center [804, 405] width 1519 height 725
click at [1555, 18] on icon at bounding box center [1550, 21] width 15 height 15
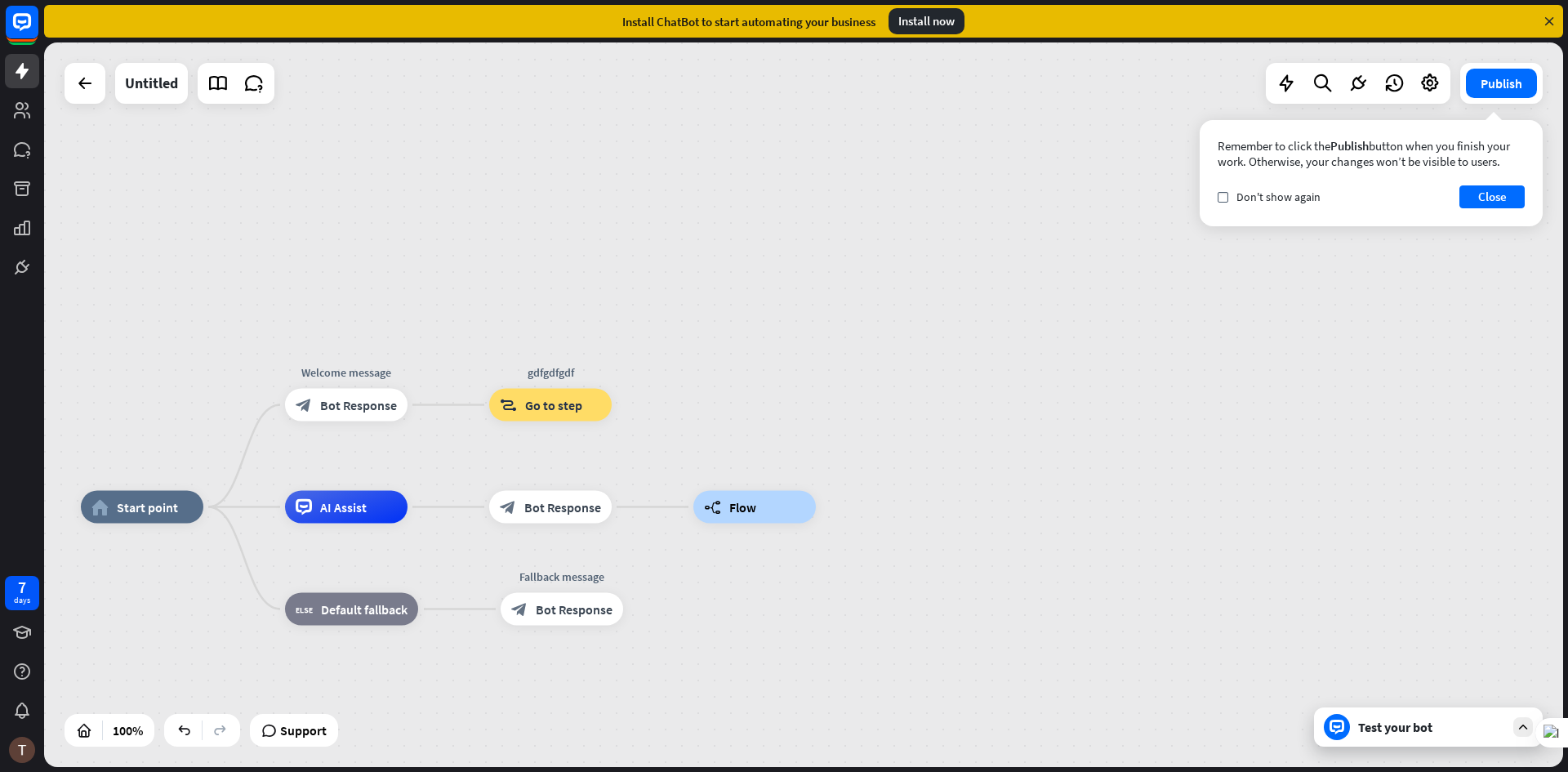
click at [1553, 18] on icon at bounding box center [1550, 21] width 15 height 15
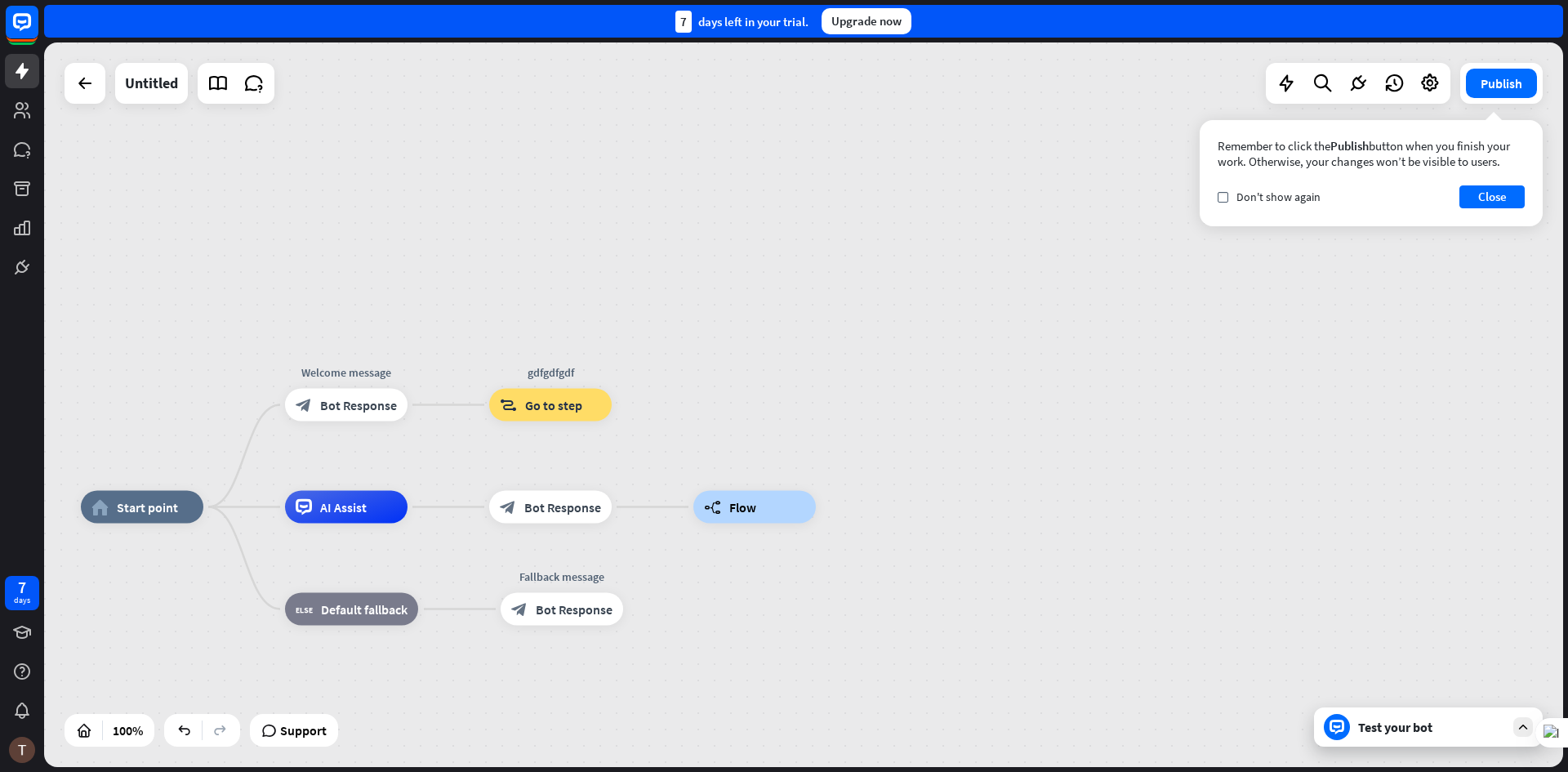
click at [1489, 20] on div "7 days left in your trial. Upgrade now" at bounding box center [804, 20] width 1519 height 32
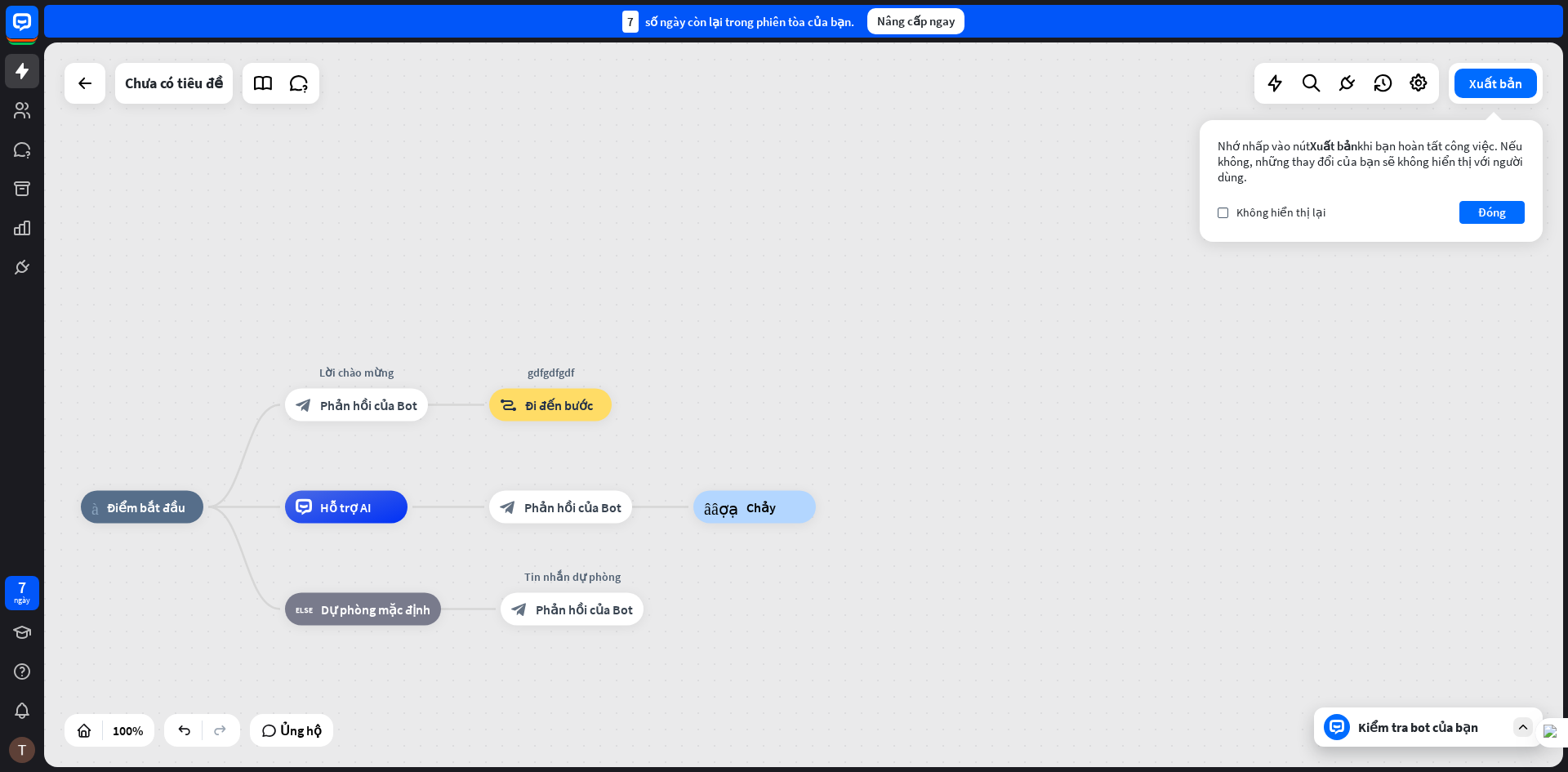
click at [684, 414] on div "nhà_2 Điểm bắt đầu Lời chào mừng block_bot_response Phản hồi của Bot gdfgdfgdf …" at bounding box center [804, 405] width 1519 height 725
drag, startPoint x: 567, startPoint y: 610, endPoint x: 545, endPoint y: 647, distance: 43.0
click at [545, 626] on div "Chỉnh sửa tên more_yellow cộng thêm block_bot_response Phản hồi của Bot" at bounding box center [572, 609] width 143 height 32
click at [656, 617] on div "cộng thêm" at bounding box center [664, 610] width 25 height 25
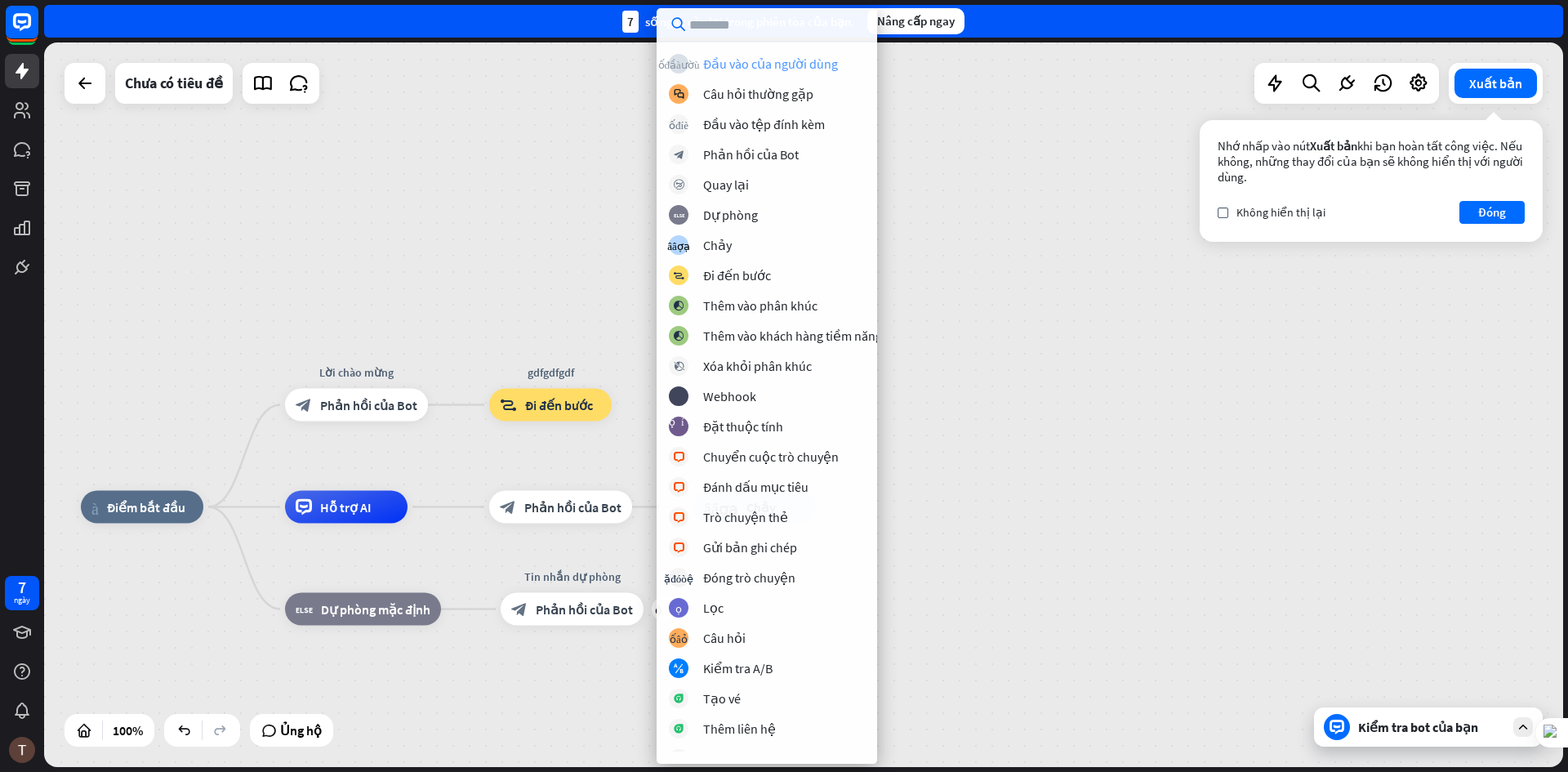
click at [777, 70] on font "Đầu vào của người dùng" at bounding box center [771, 64] width 135 height 17
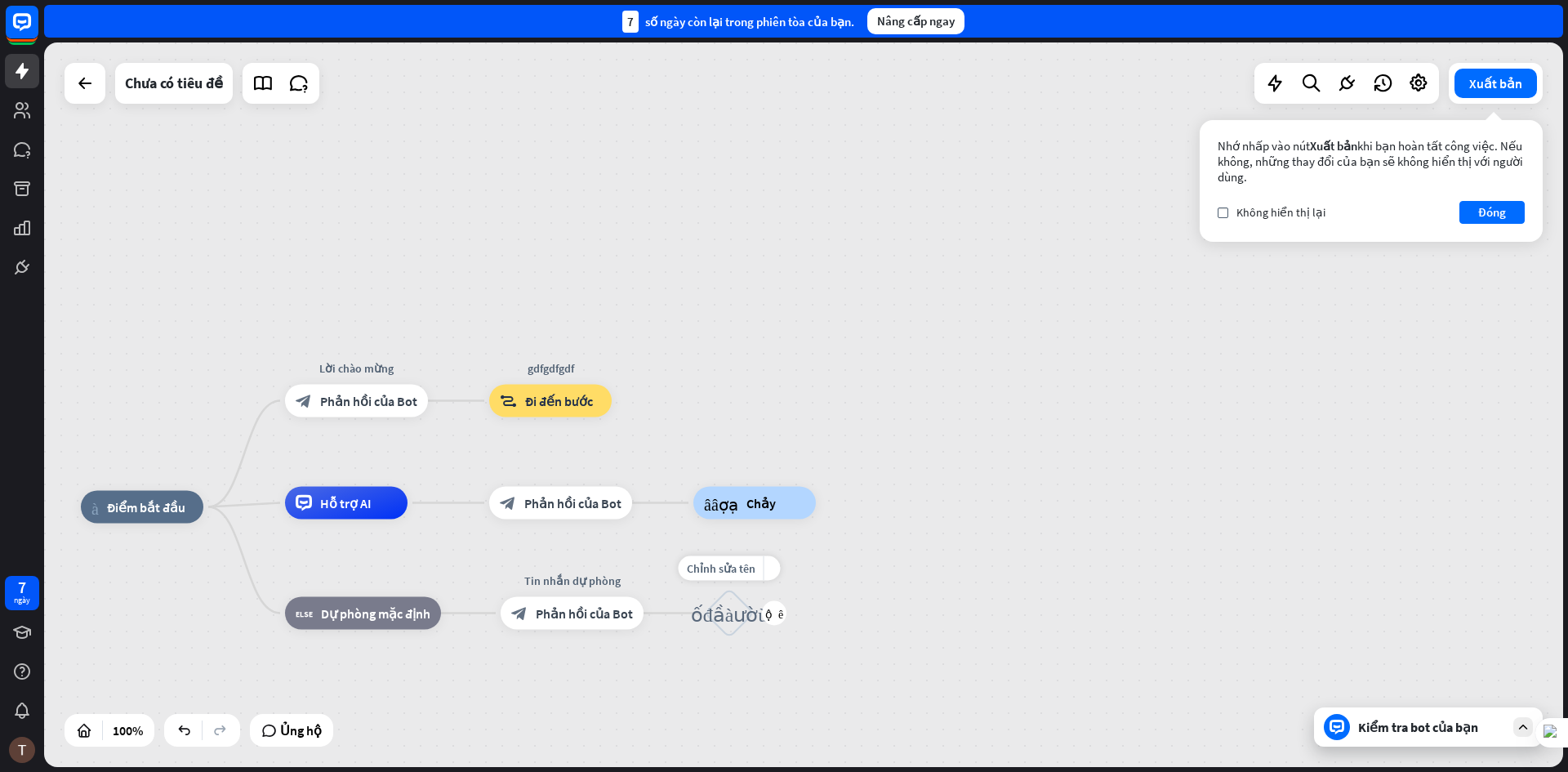
click at [732, 617] on font "khối_đầu_vào_người_dùng" at bounding box center [730, 613] width 77 height 20
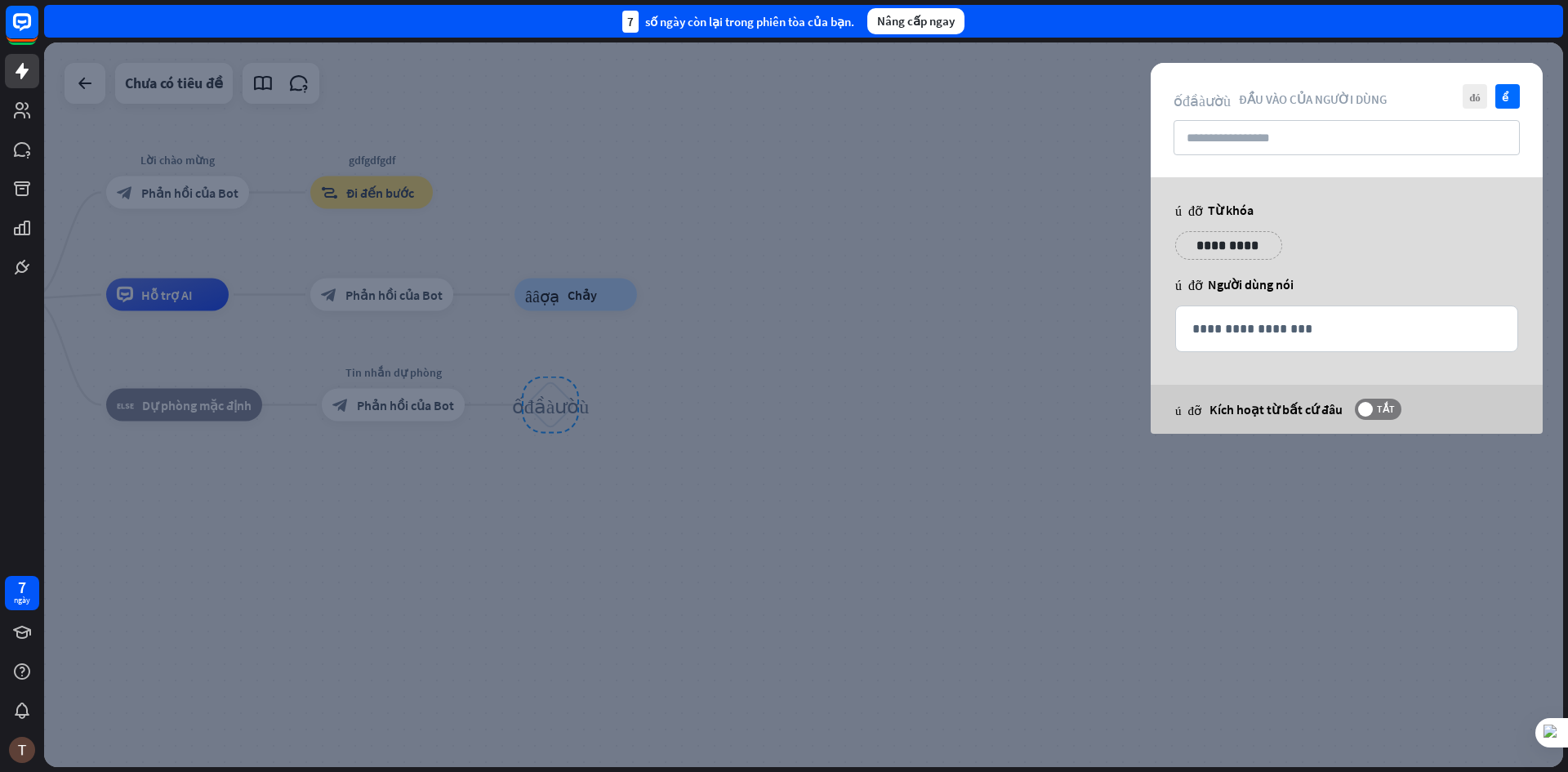
click at [922, 398] on div at bounding box center [804, 405] width 1519 height 725
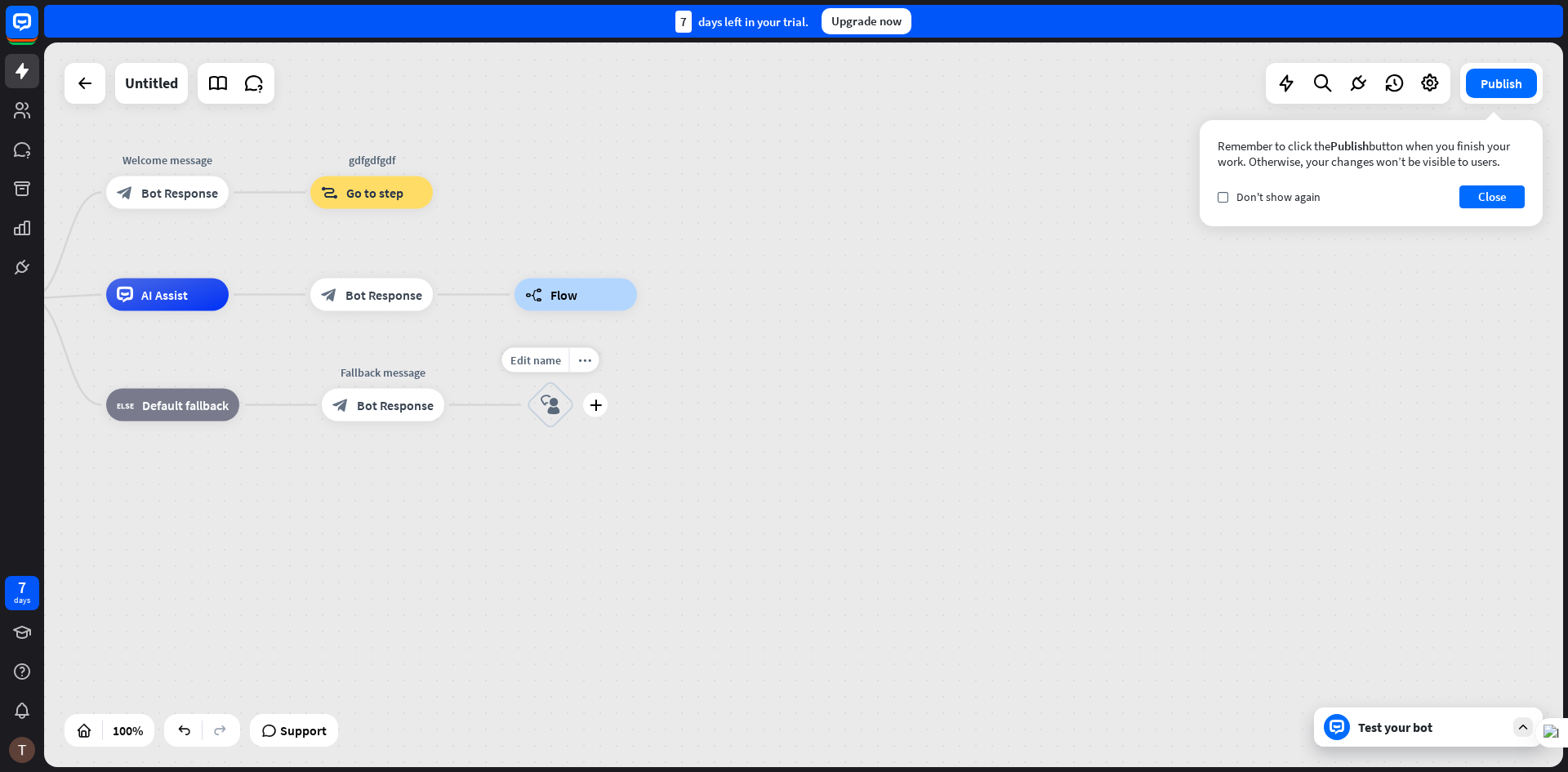
click at [546, 411] on icon "block_user_input" at bounding box center [550, 405] width 19 height 19
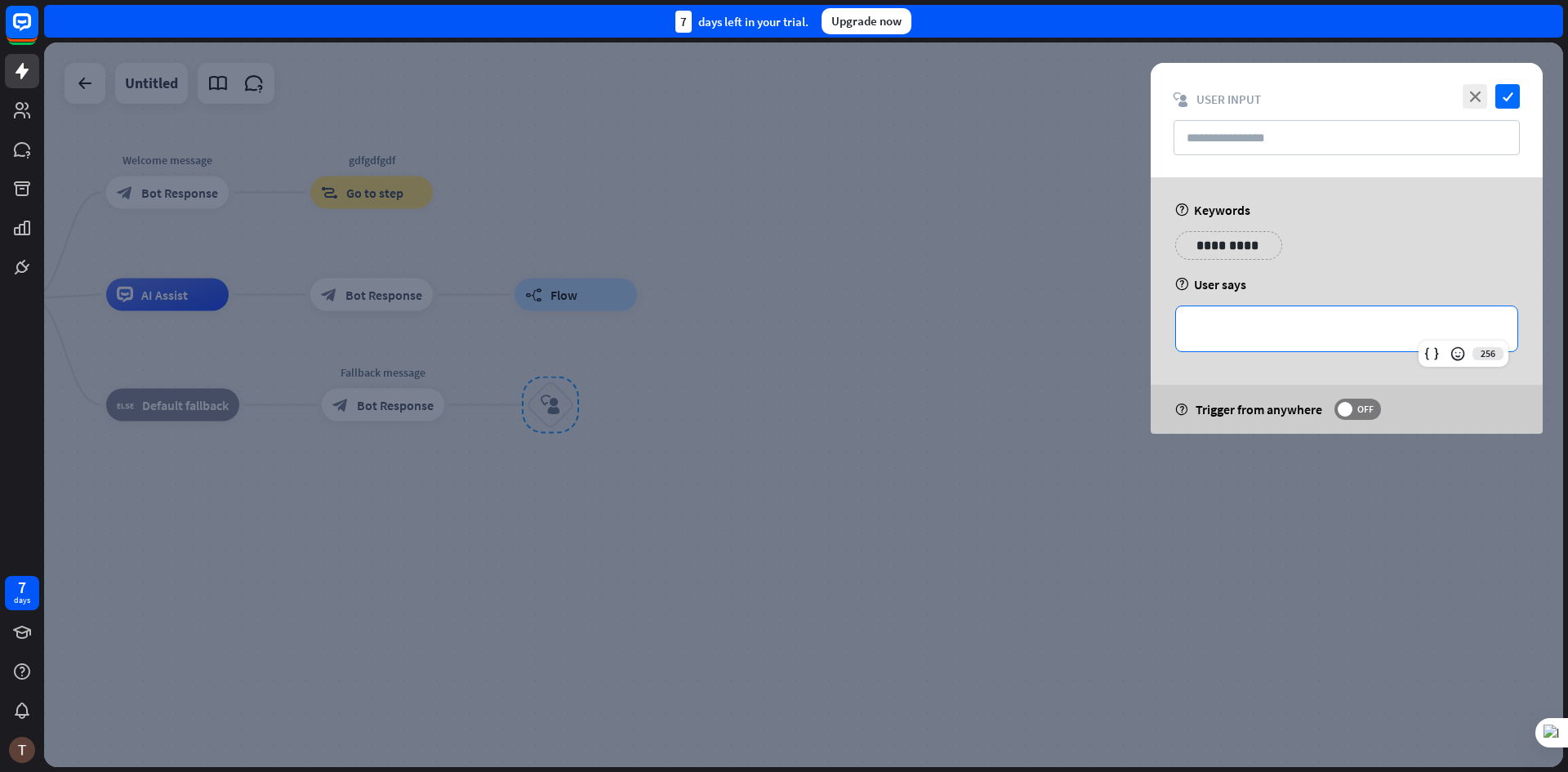
click at [1239, 321] on p "**********" at bounding box center [1347, 329] width 309 height 20
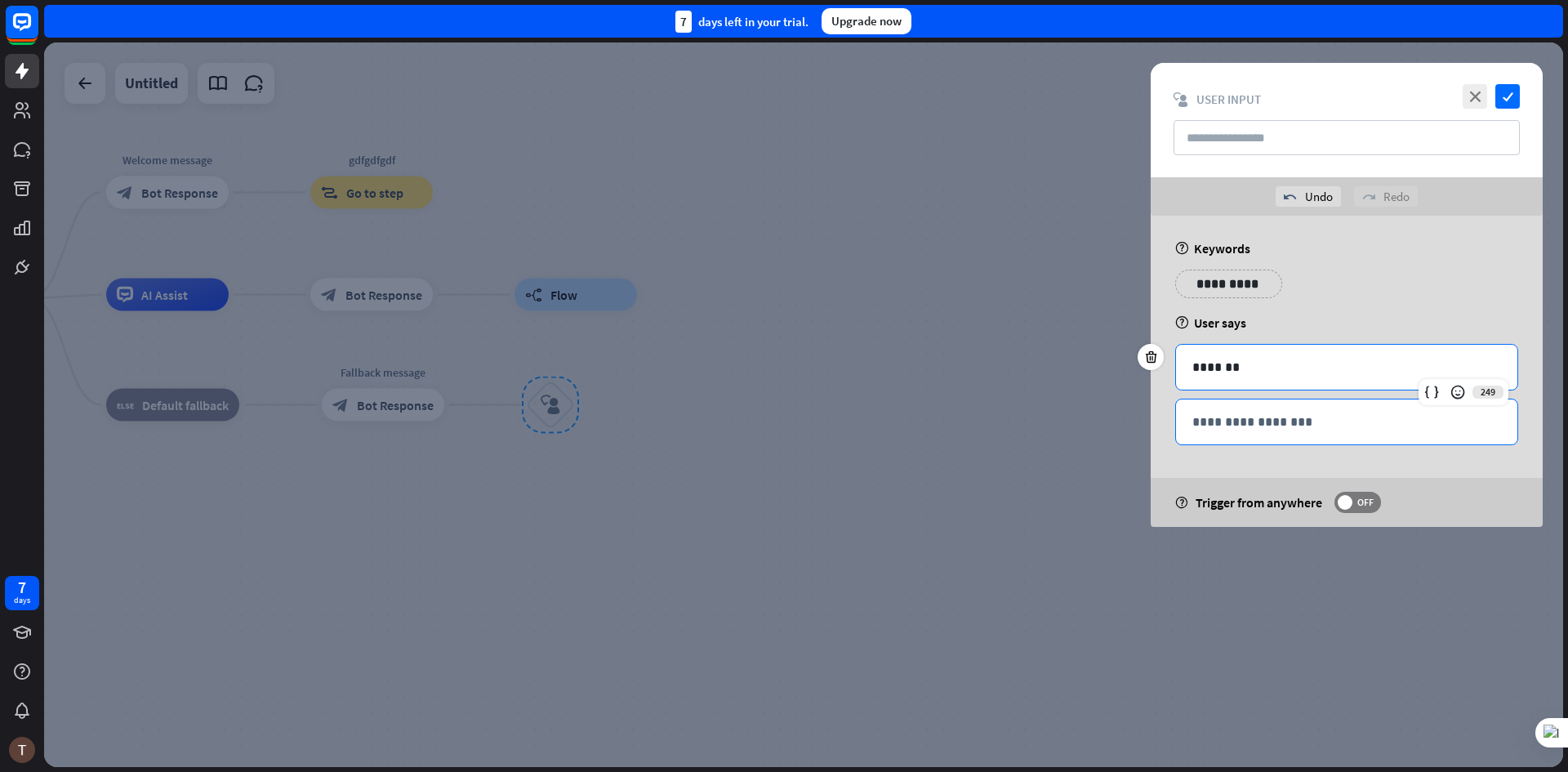
click at [1279, 414] on p "**********" at bounding box center [1347, 422] width 309 height 20
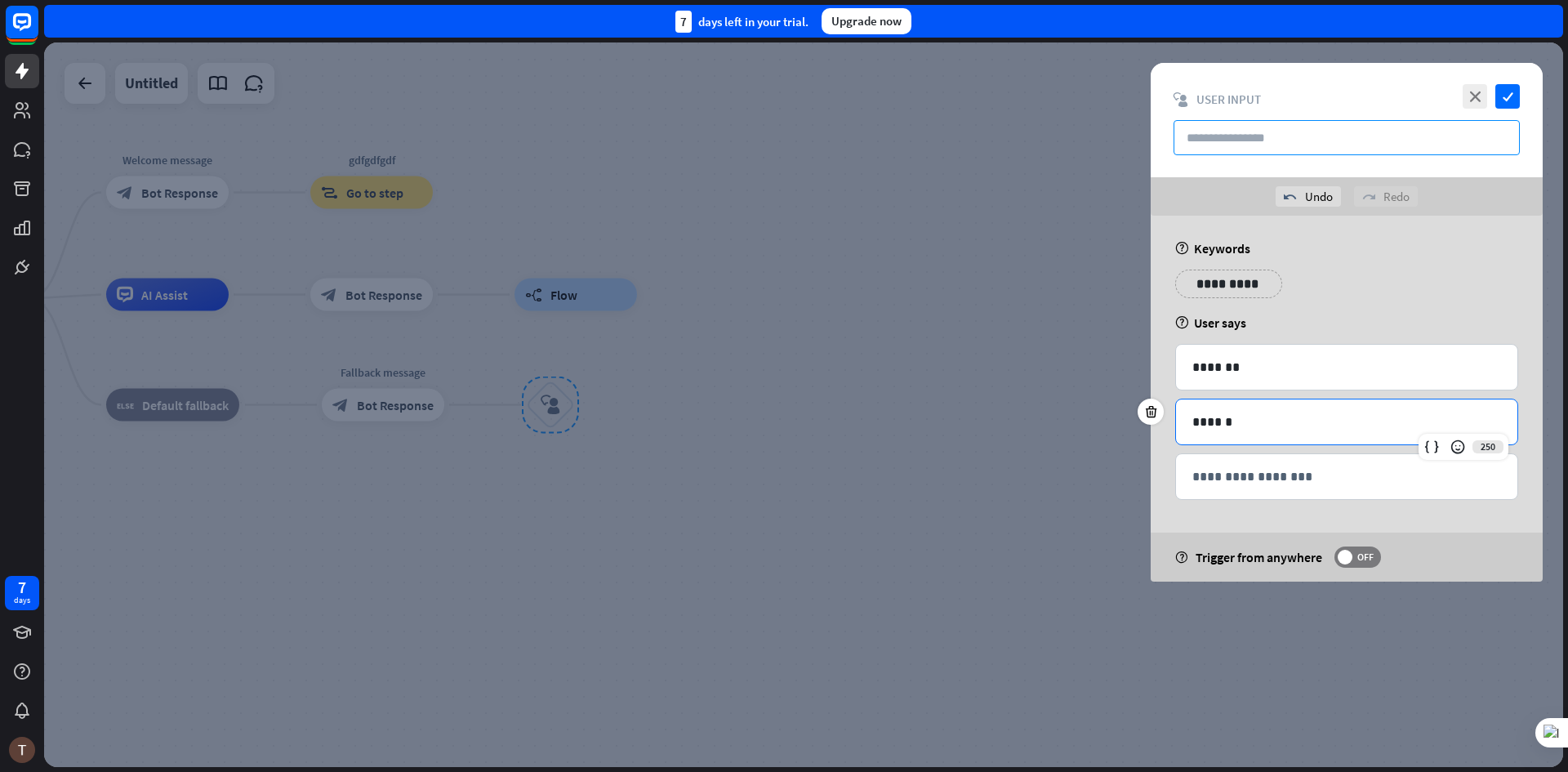
click at [1251, 134] on input "text" at bounding box center [1347, 137] width 347 height 35
type input "******"
click at [1301, 151] on input "******" at bounding box center [1347, 137] width 347 height 35
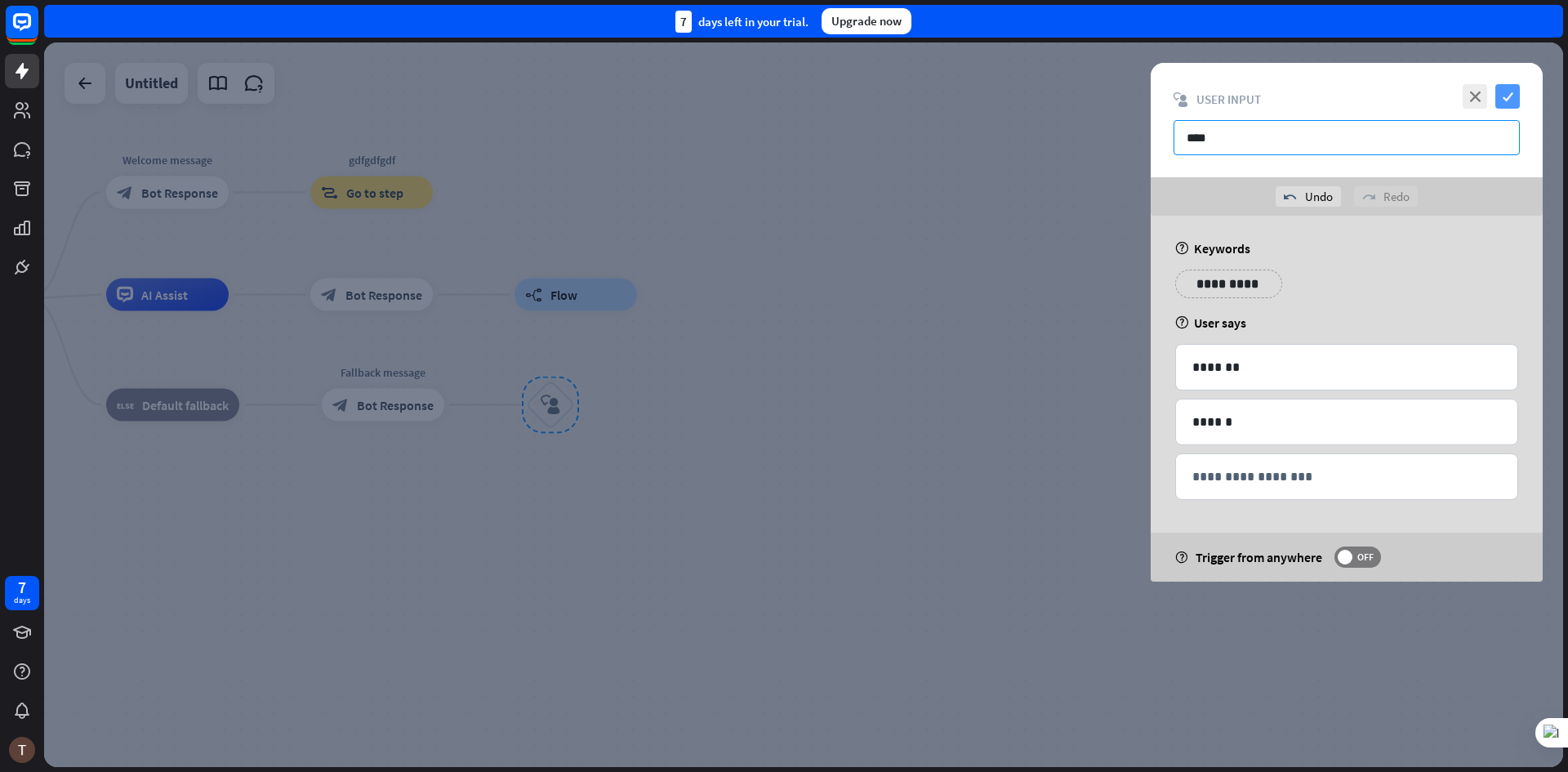
type input "****"
click at [1500, 98] on icon "check" at bounding box center [1507, 96] width 25 height 25
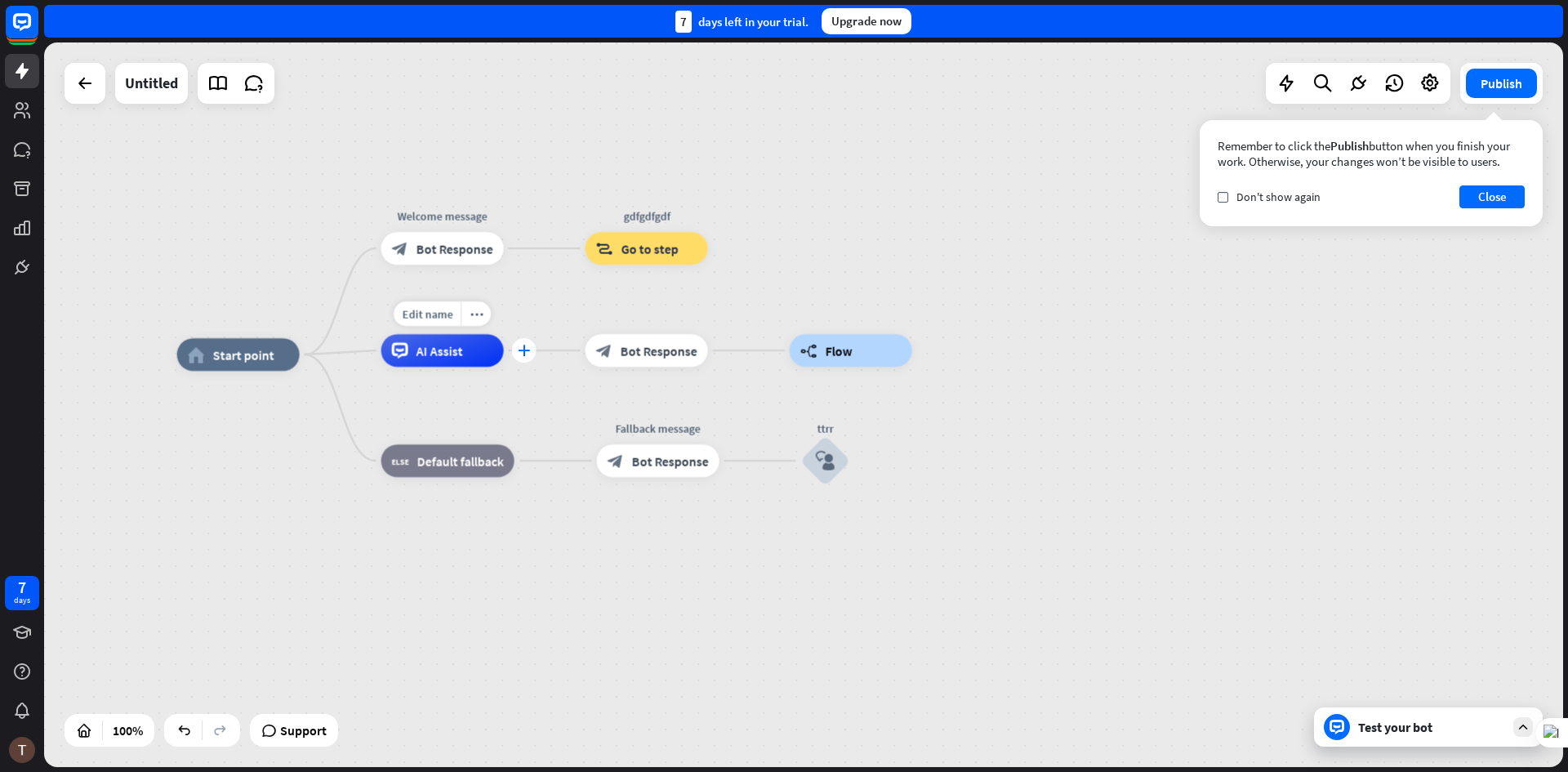
click at [526, 349] on icon "plus" at bounding box center [524, 350] width 12 height 11
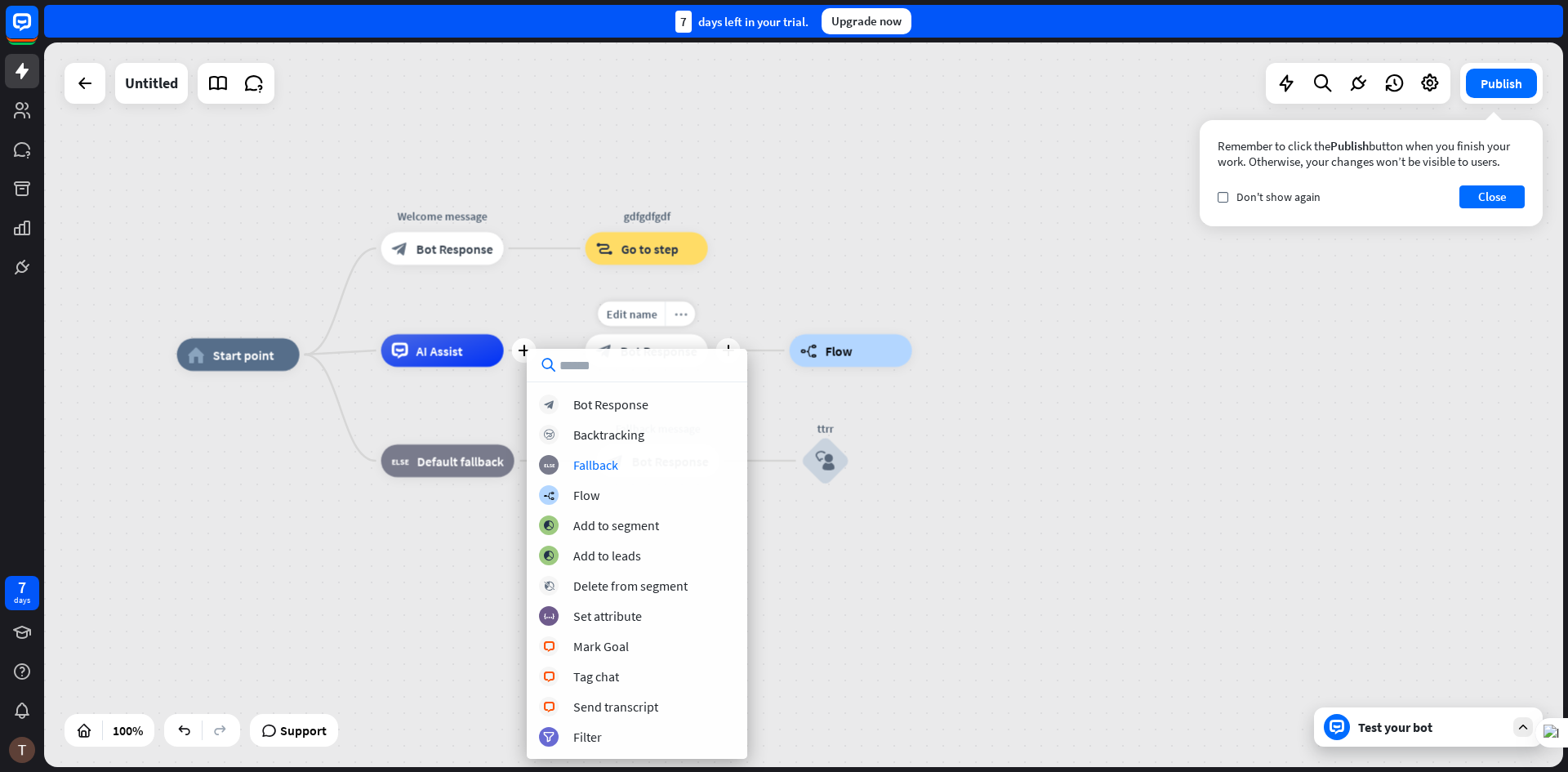
click at [667, 320] on div "more_horiz" at bounding box center [679, 314] width 30 height 25
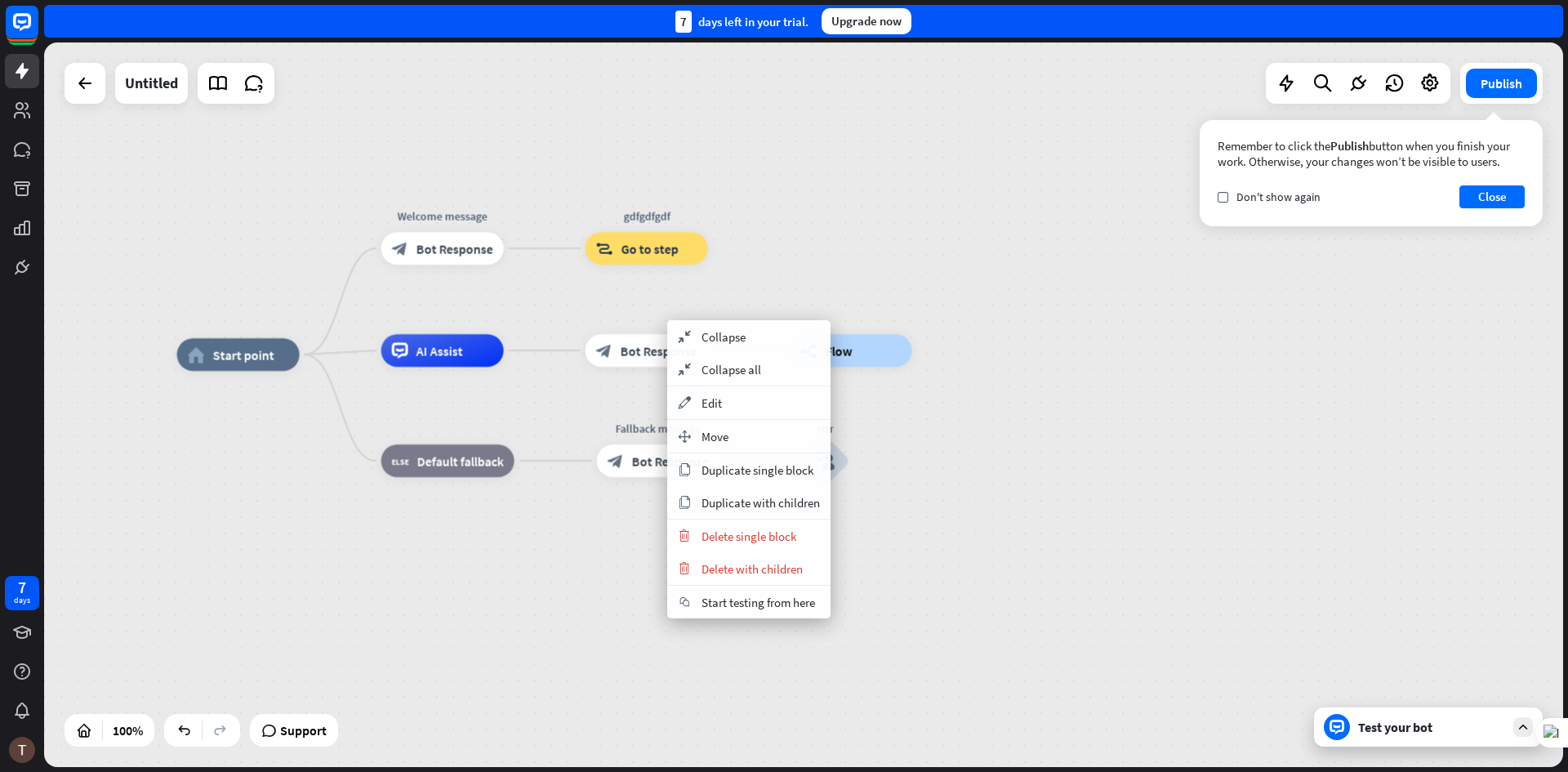
drag, startPoint x: 836, startPoint y: 278, endPoint x: 829, endPoint y: 283, distance: 8.6
click at [831, 282] on div "home_2 Start point Welcome message block_bot_response Bot Response gdfgdfgdf bl…" at bounding box center [804, 405] width 1519 height 725
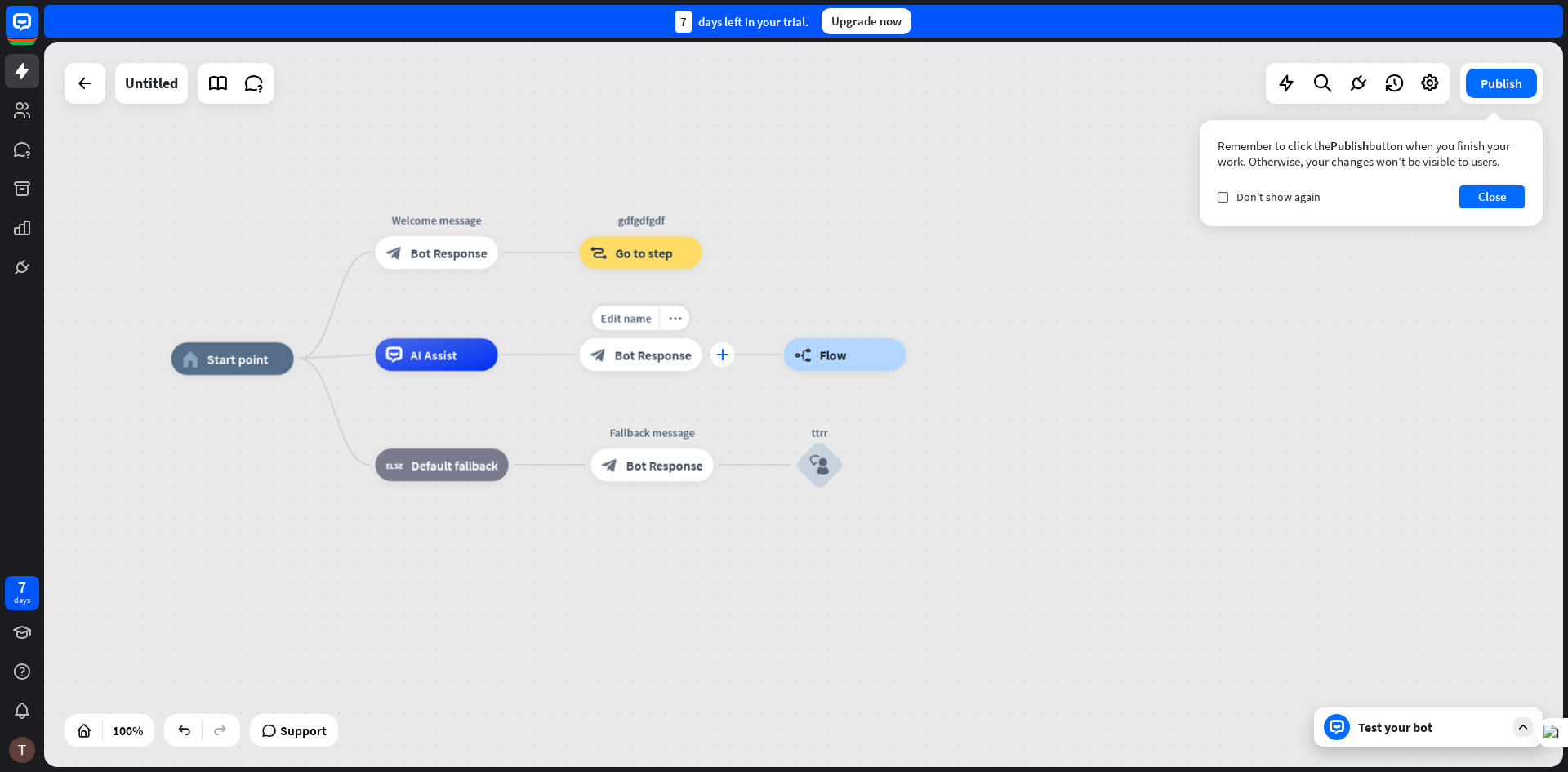
click at [715, 353] on div "plus" at bounding box center [723, 354] width 25 height 25
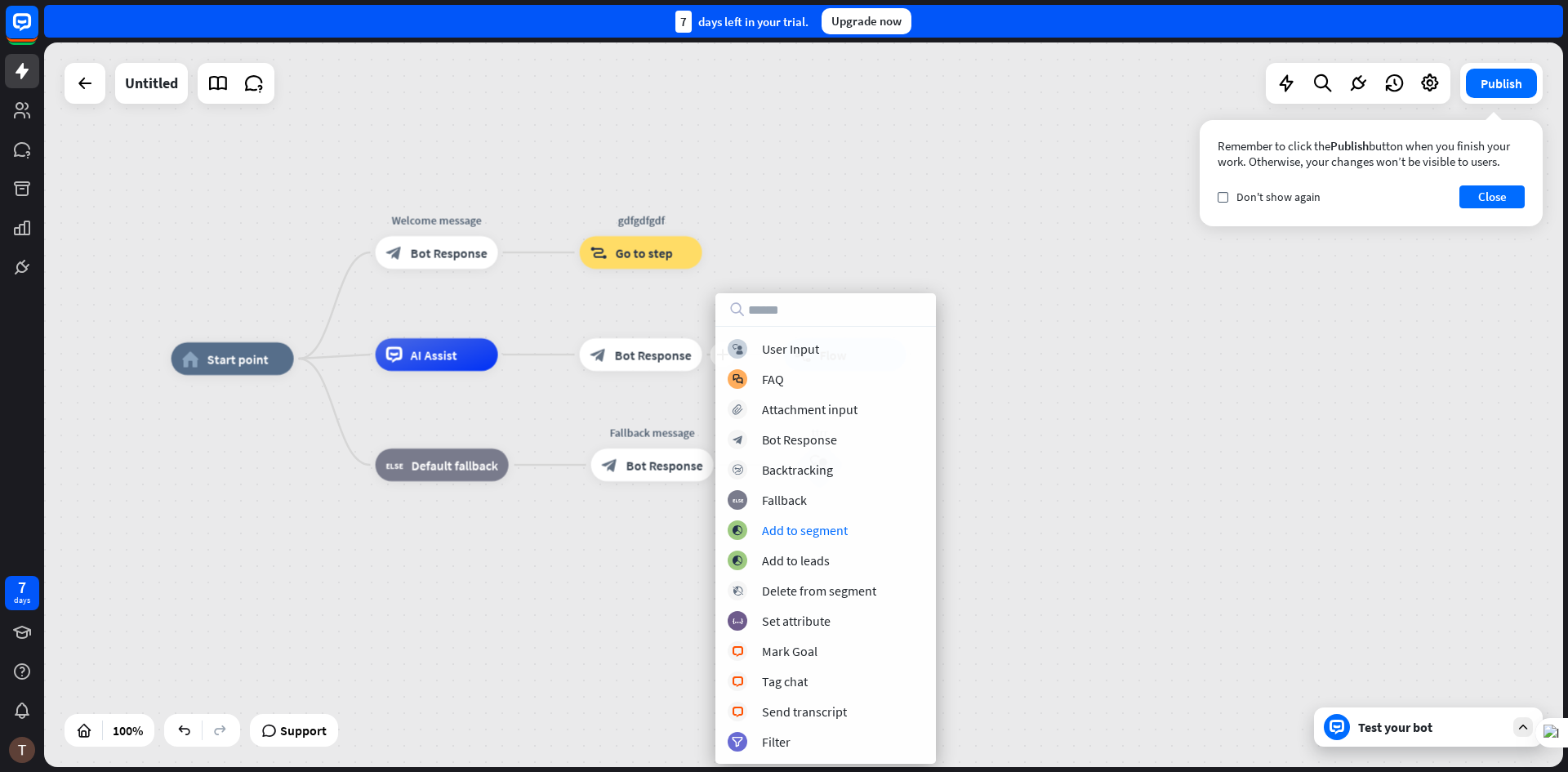
click at [642, 535] on div "home_2 Start point Welcome message block_bot_response Bot Response gdfgdfgdf bl…" at bounding box center [931, 721] width 1519 height 725
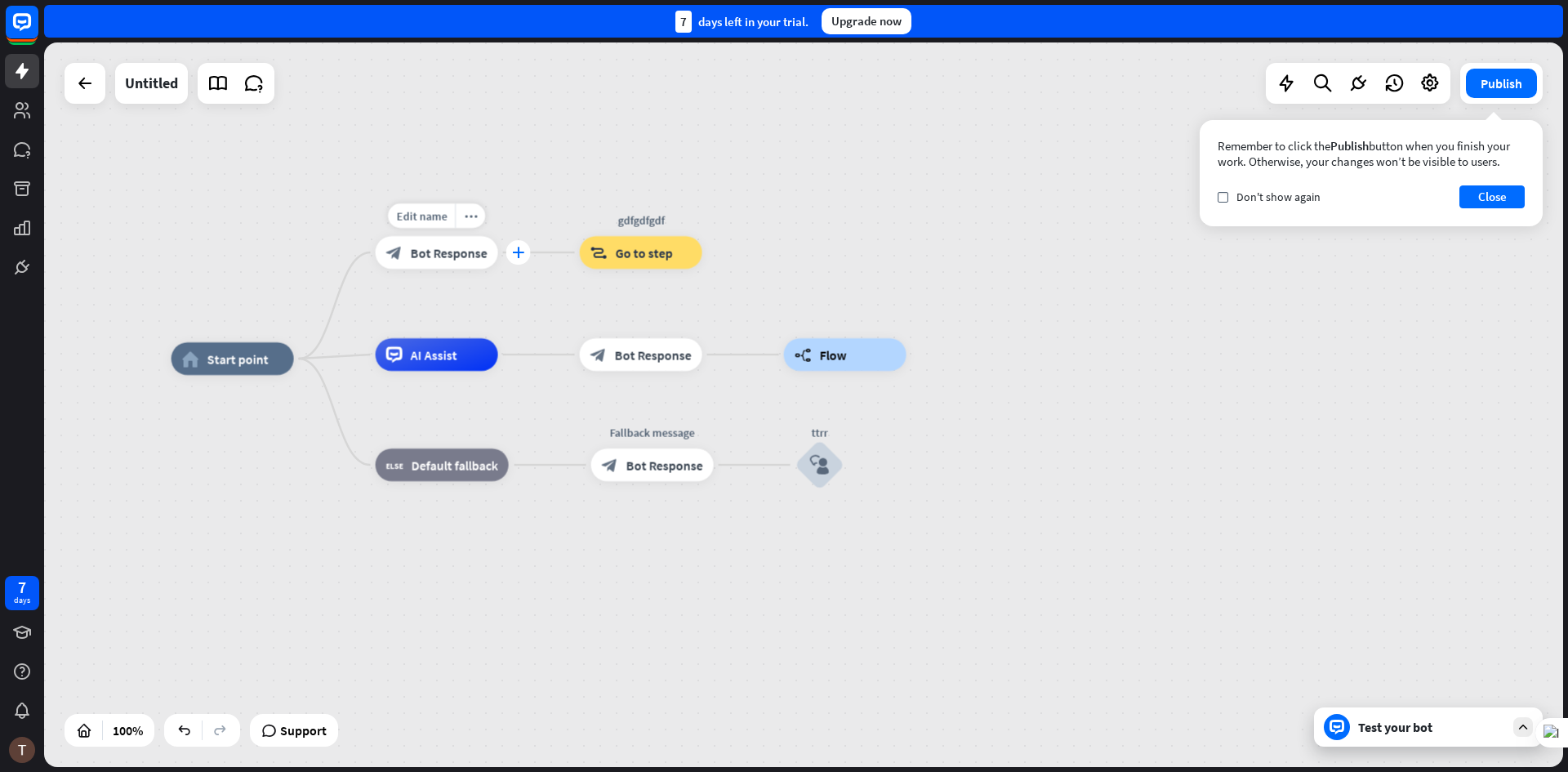
click at [511, 247] on div "plus" at bounding box center [518, 252] width 25 height 25
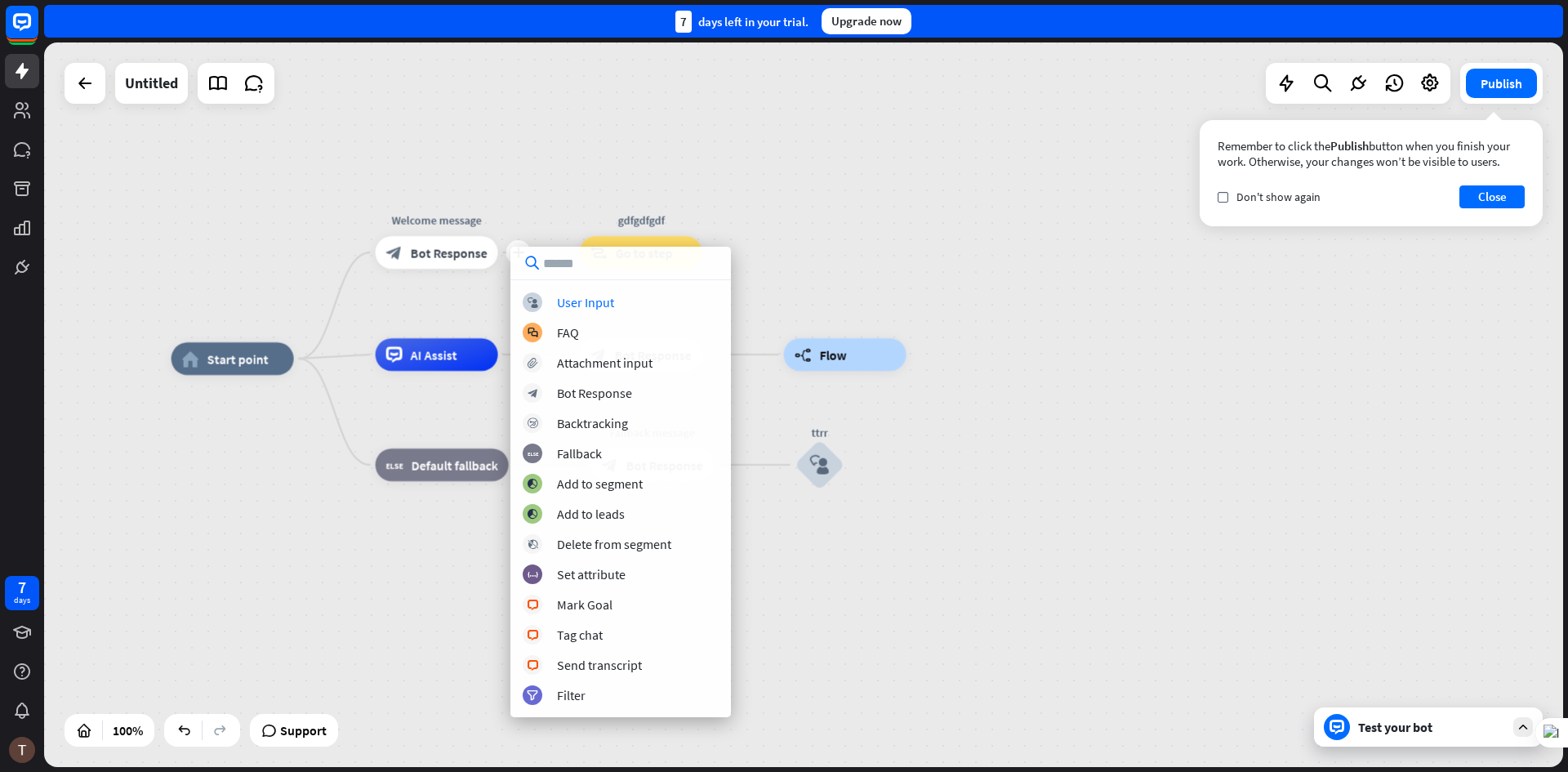
click at [878, 292] on div "home_2 Start point plus Welcome message block_bot_response Bot Response gdfgdfg…" at bounding box center [804, 405] width 1519 height 725
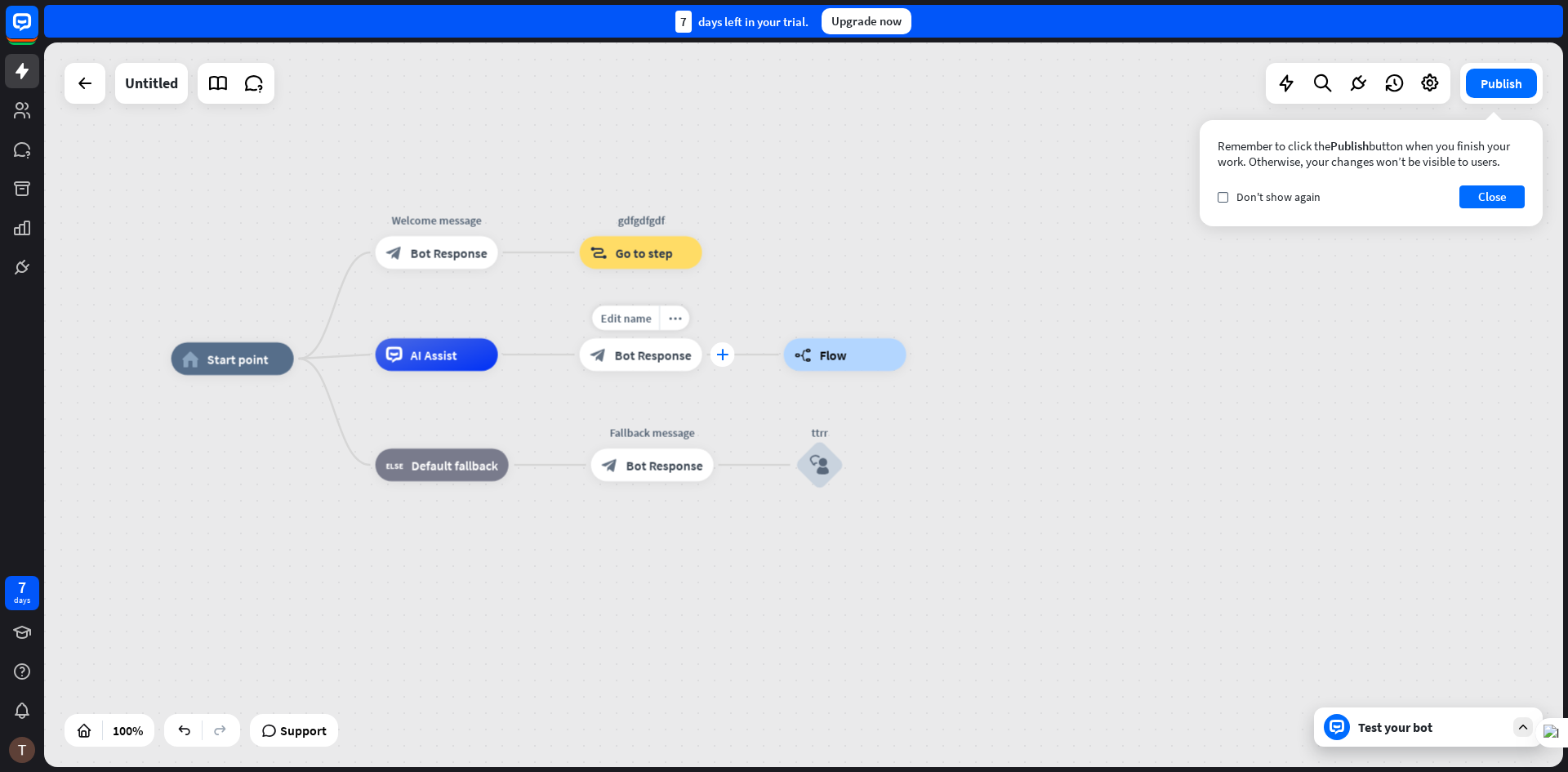
click at [717, 363] on div "plus" at bounding box center [723, 354] width 25 height 25
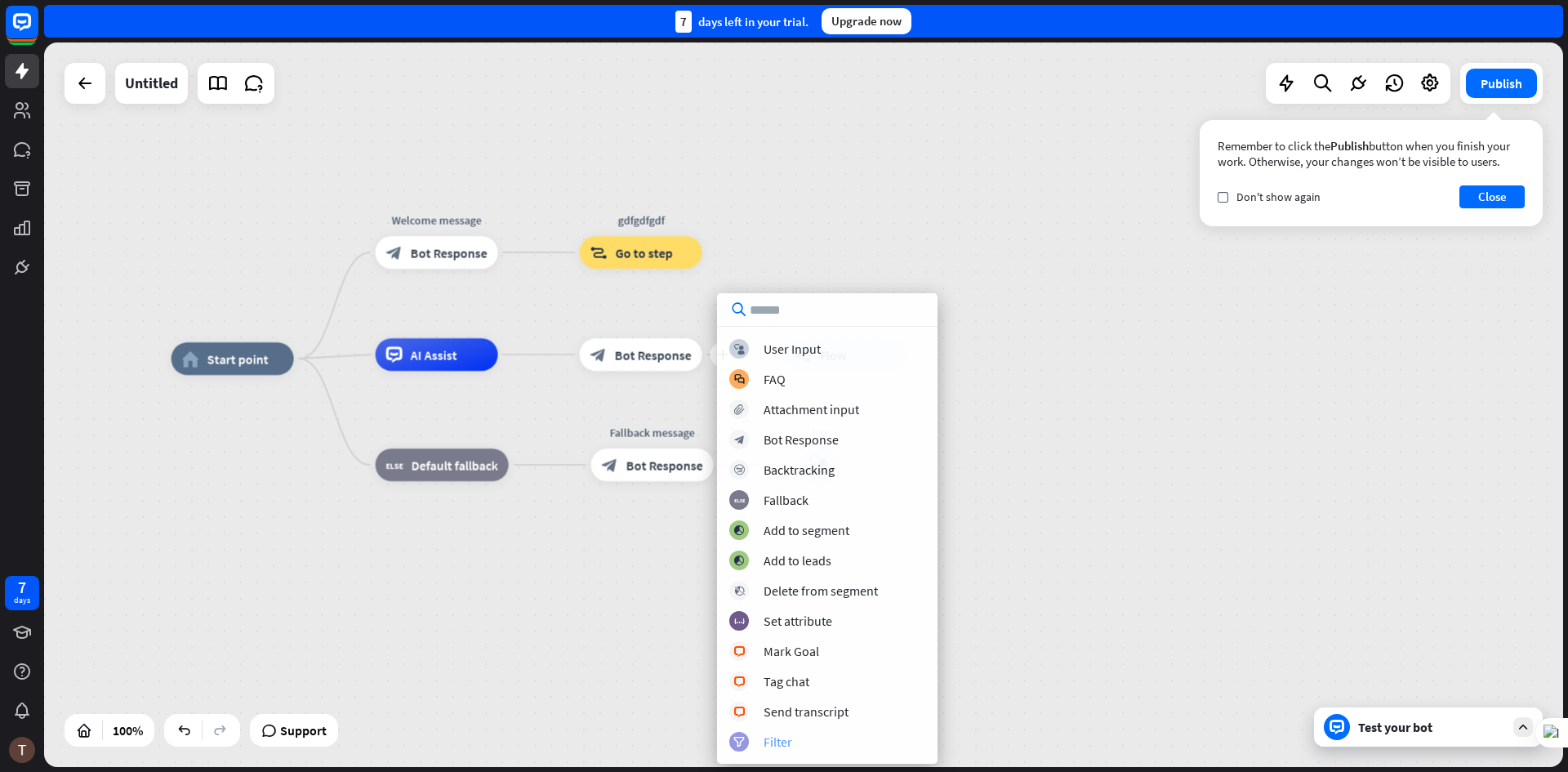
click at [777, 733] on div "filter Filter" at bounding box center [827, 742] width 196 height 19
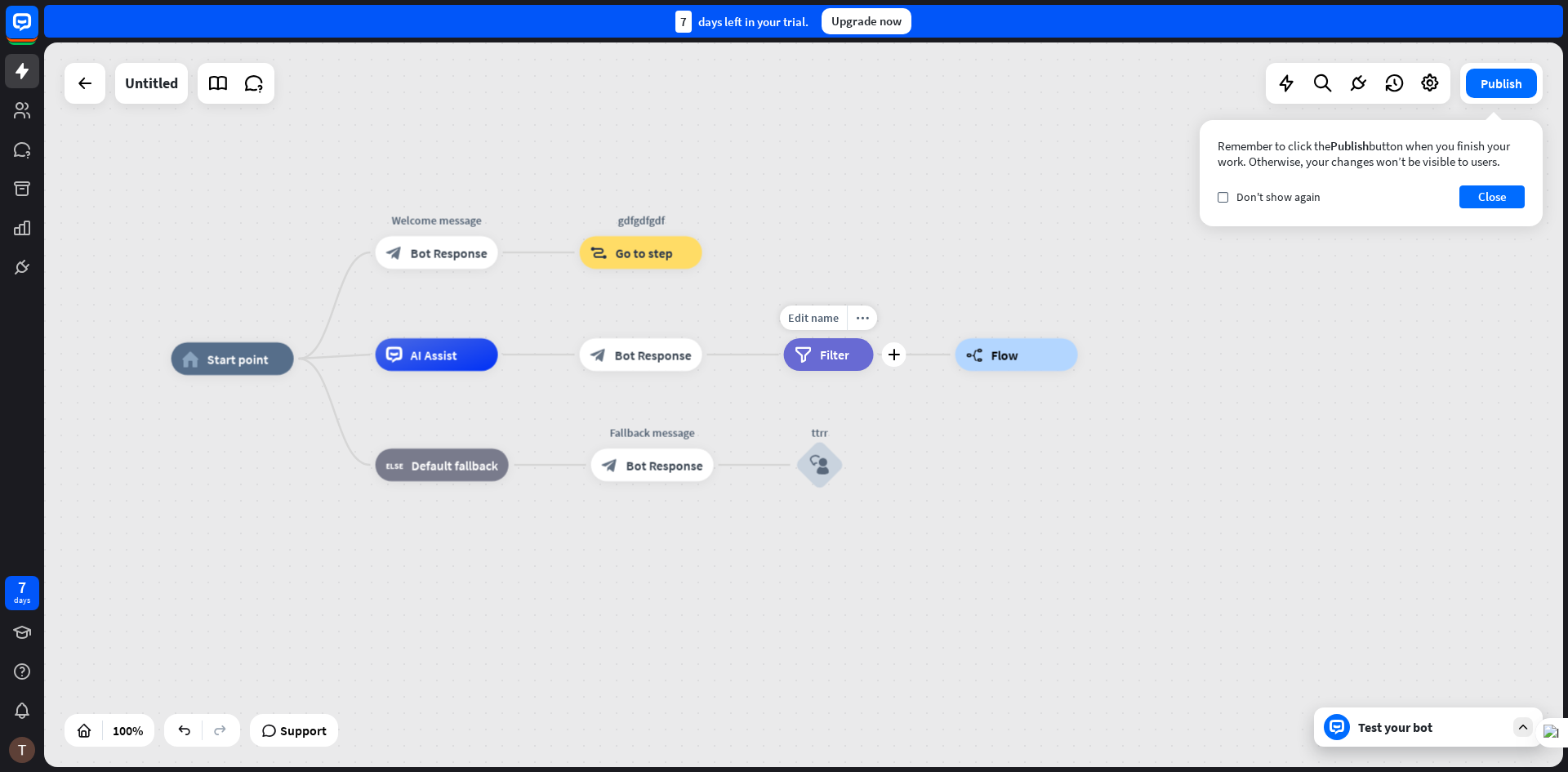
click at [844, 351] on span "Filter" at bounding box center [835, 355] width 29 height 17
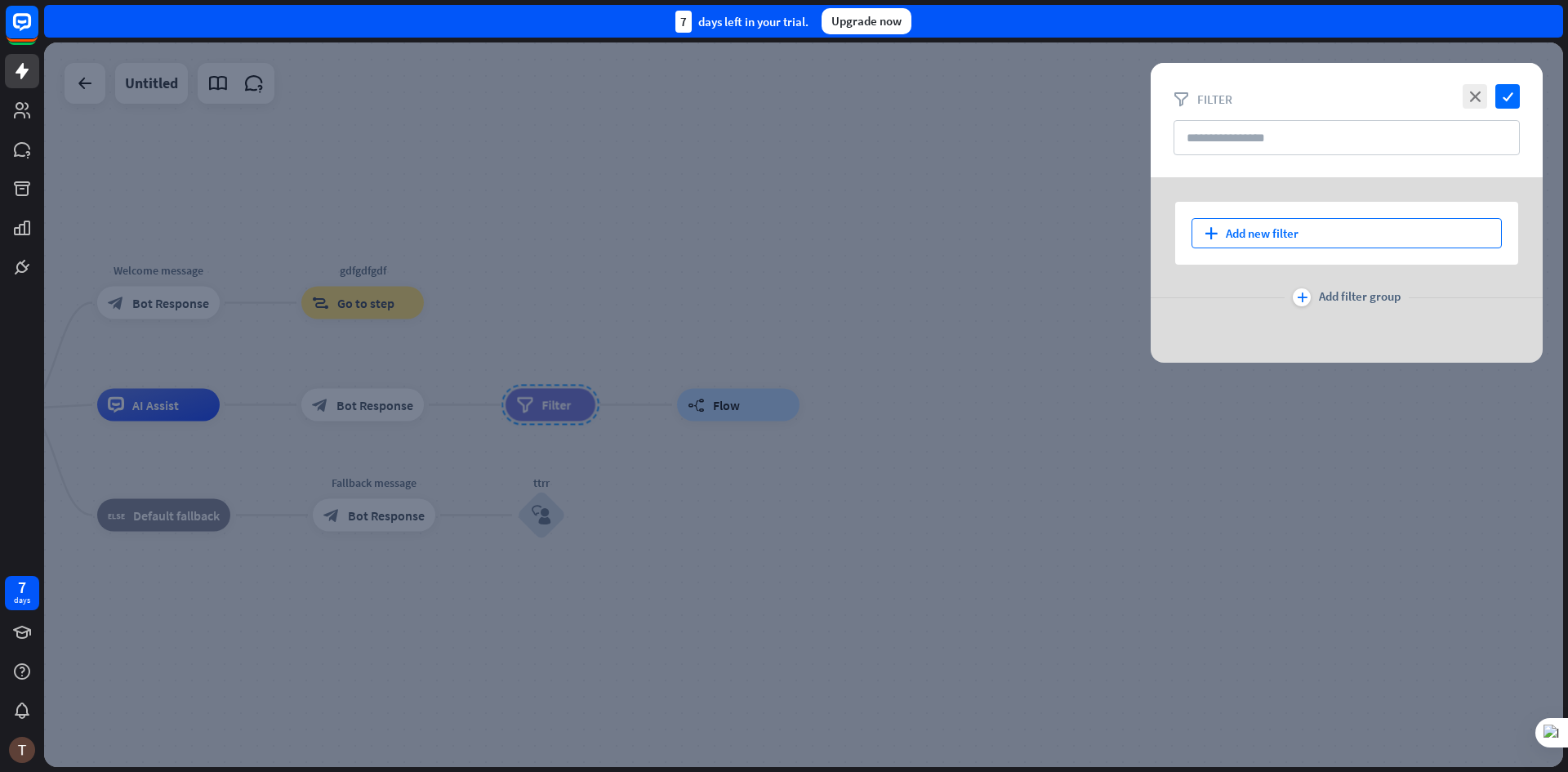
click at [1260, 231] on div "plus Add new filter" at bounding box center [1347, 233] width 311 height 30
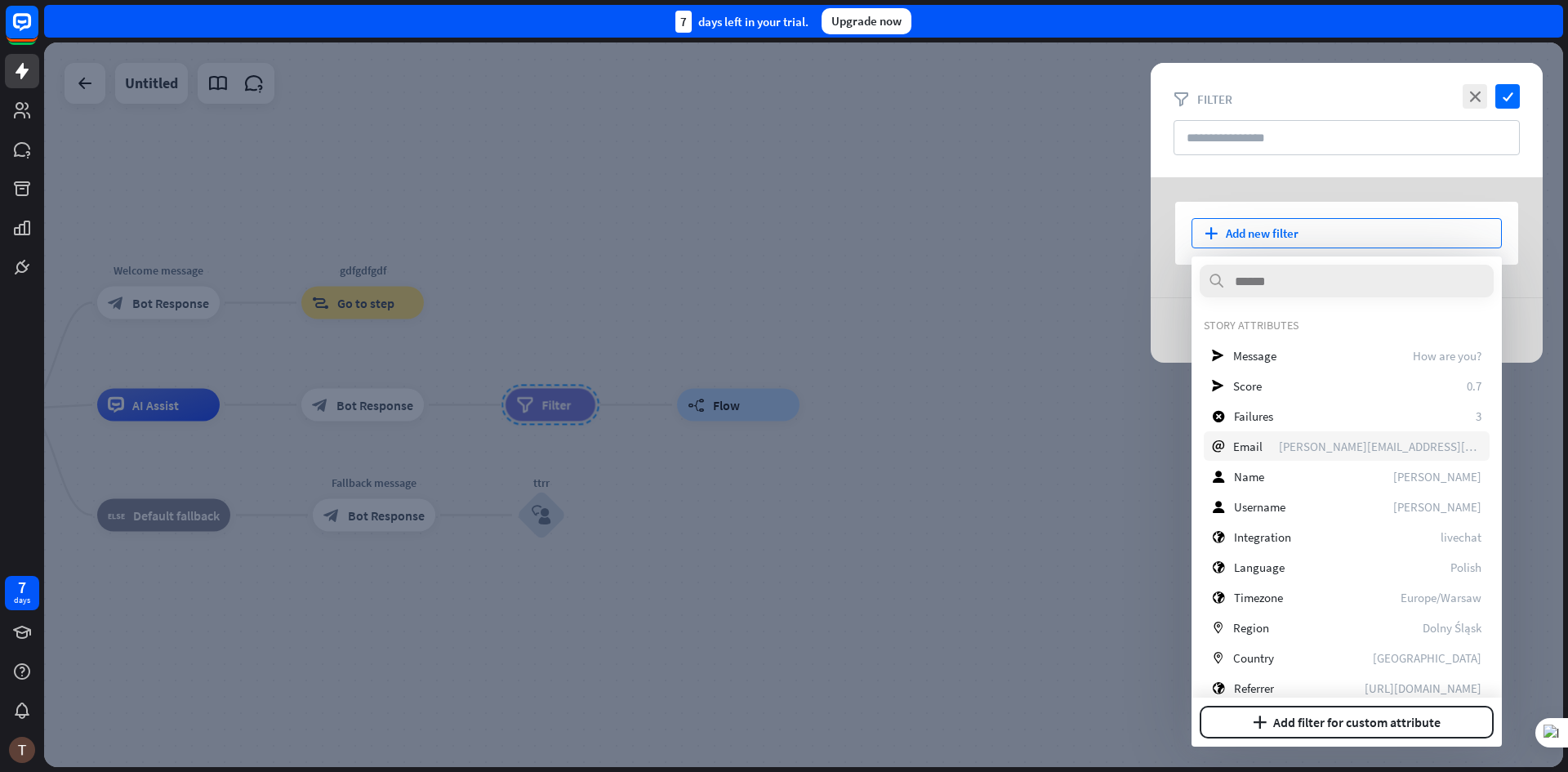
click at [1256, 457] on div "email Email [PERSON_NAME][EMAIL_ADDRESS][DOMAIN_NAME]" at bounding box center [1347, 446] width 286 height 30
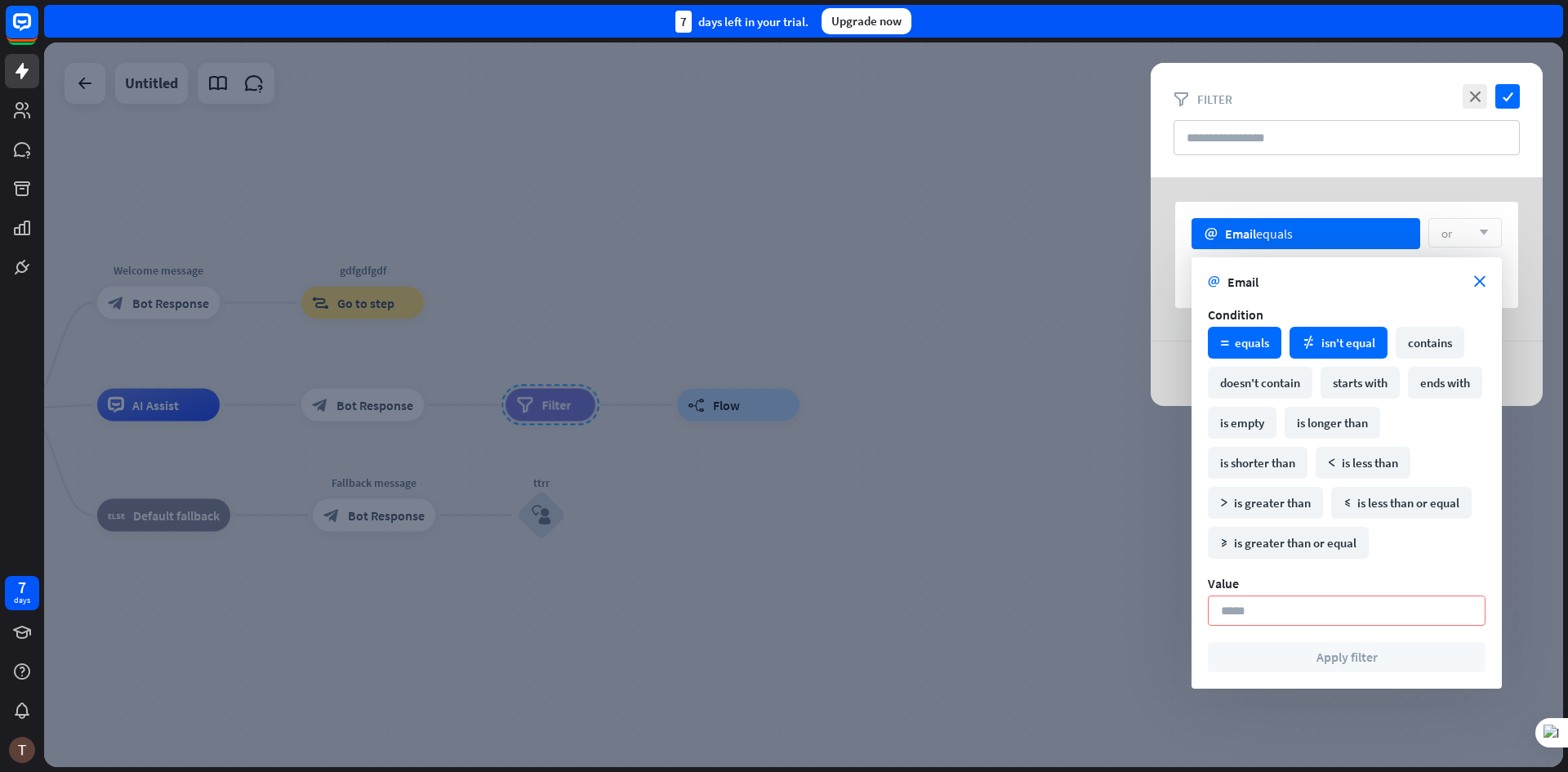
click at [1353, 349] on div "math_not_equal isn't equal" at bounding box center [1338, 342] width 98 height 32
click at [1329, 439] on div "math_equal equals math_not_equal isn't equal contains doesn't contain starts wi…" at bounding box center [1347, 443] width 286 height 240
click at [1322, 519] on div "math_equal equals math_not_equal isn't equal contains doesn't contain starts wi…" at bounding box center [1347, 443] width 286 height 240
click at [1293, 540] on div "math_greater_or_equal is greater than or equal" at bounding box center [1288, 542] width 161 height 32
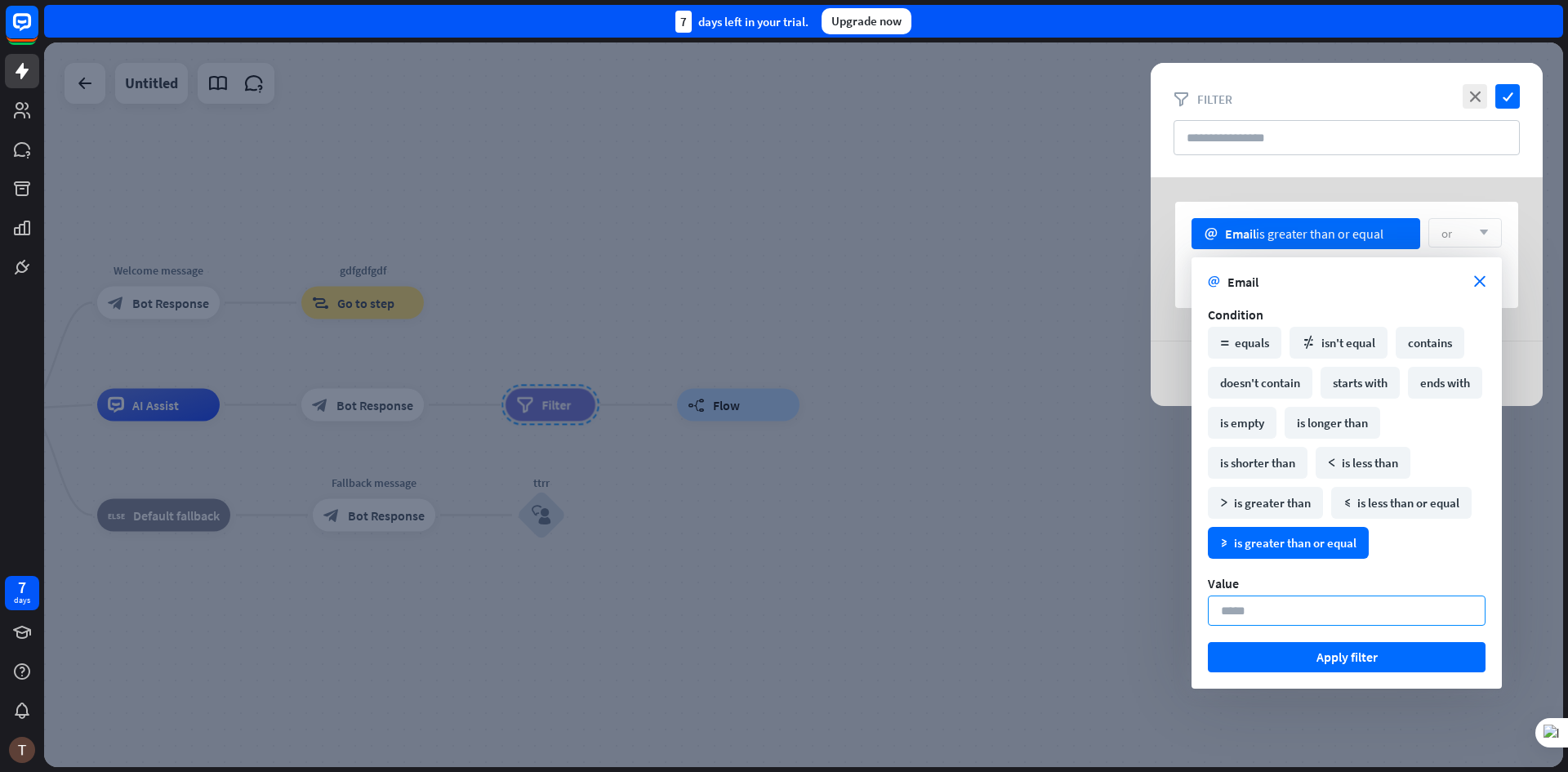
click at [1272, 609] on input "*" at bounding box center [1346, 611] width 277 height 30
click at [1321, 651] on button "Apply filter" at bounding box center [1346, 657] width 277 height 30
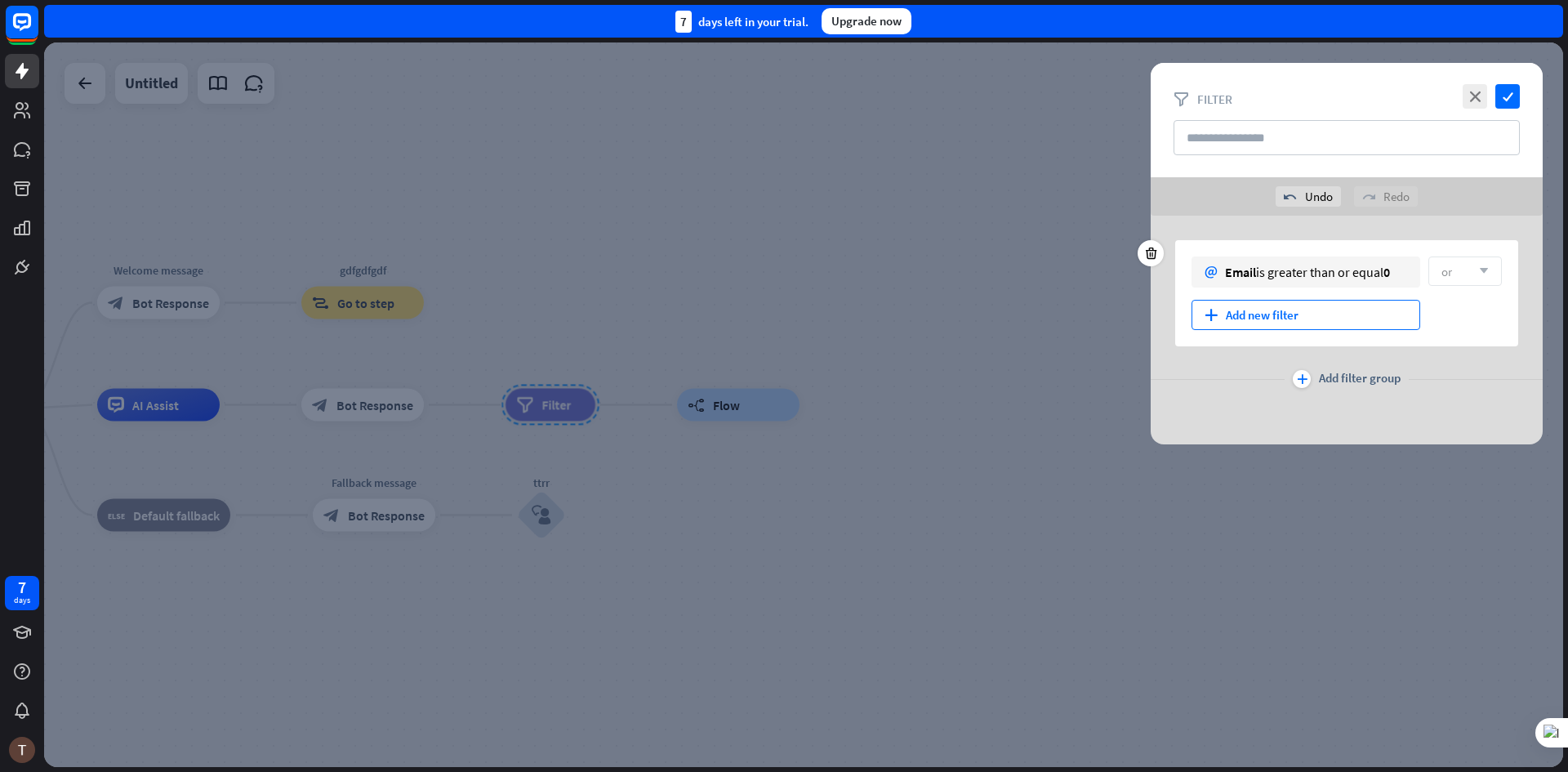
click at [1240, 312] on div "plus Add new filter" at bounding box center [1306, 315] width 229 height 30
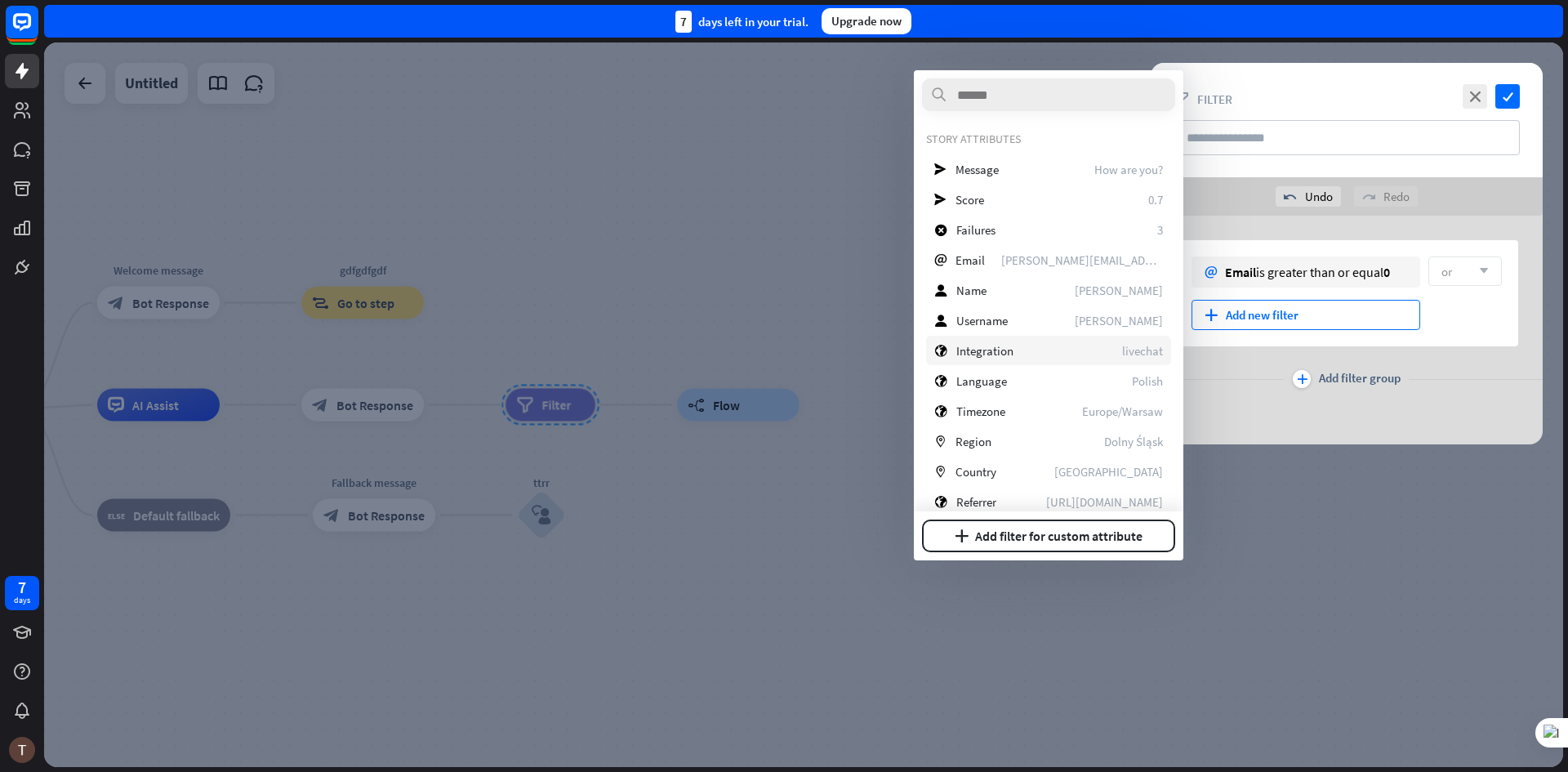
click at [1032, 342] on div "globe Integration livechat" at bounding box center [1049, 350] width 245 height 30
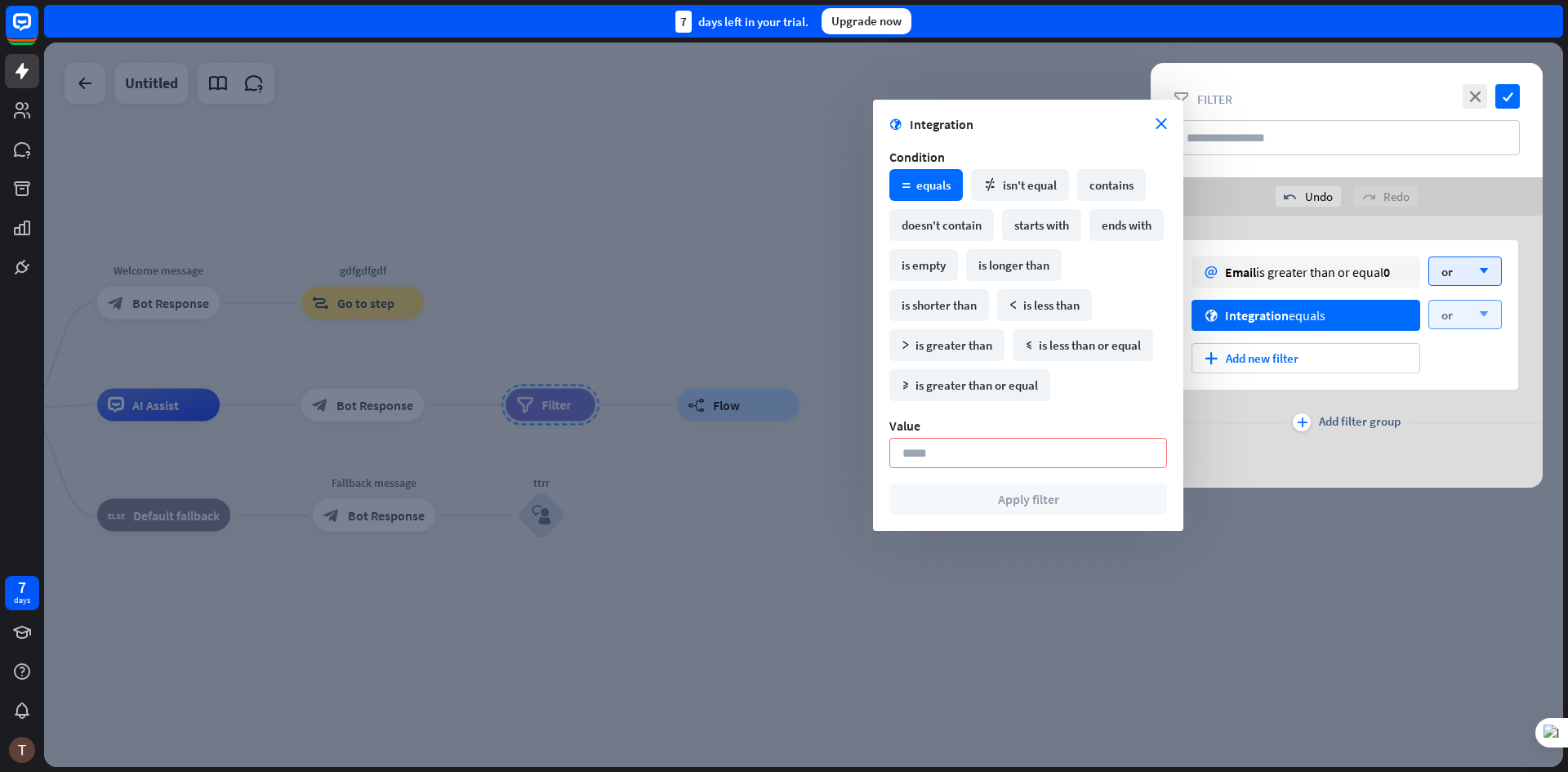
click at [1455, 319] on div "or arrow_down" at bounding box center [1466, 315] width 74 height 30
click at [1463, 353] on span "and" at bounding box center [1456, 356] width 19 height 16
click at [1310, 359] on div "plus Add new filter" at bounding box center [1306, 358] width 229 height 30
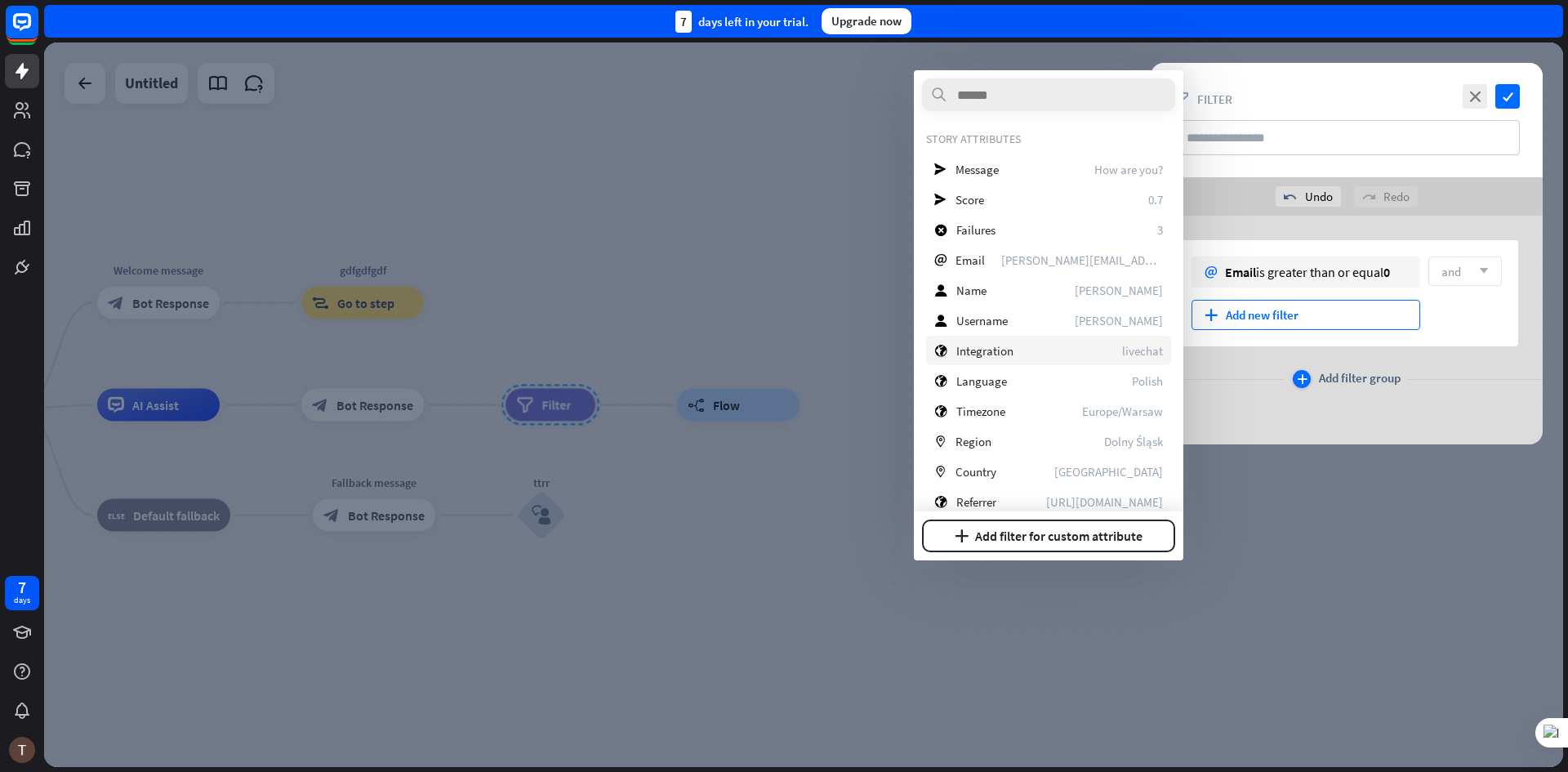
click at [1309, 374] on div "plus" at bounding box center [1302, 378] width 18 height 18
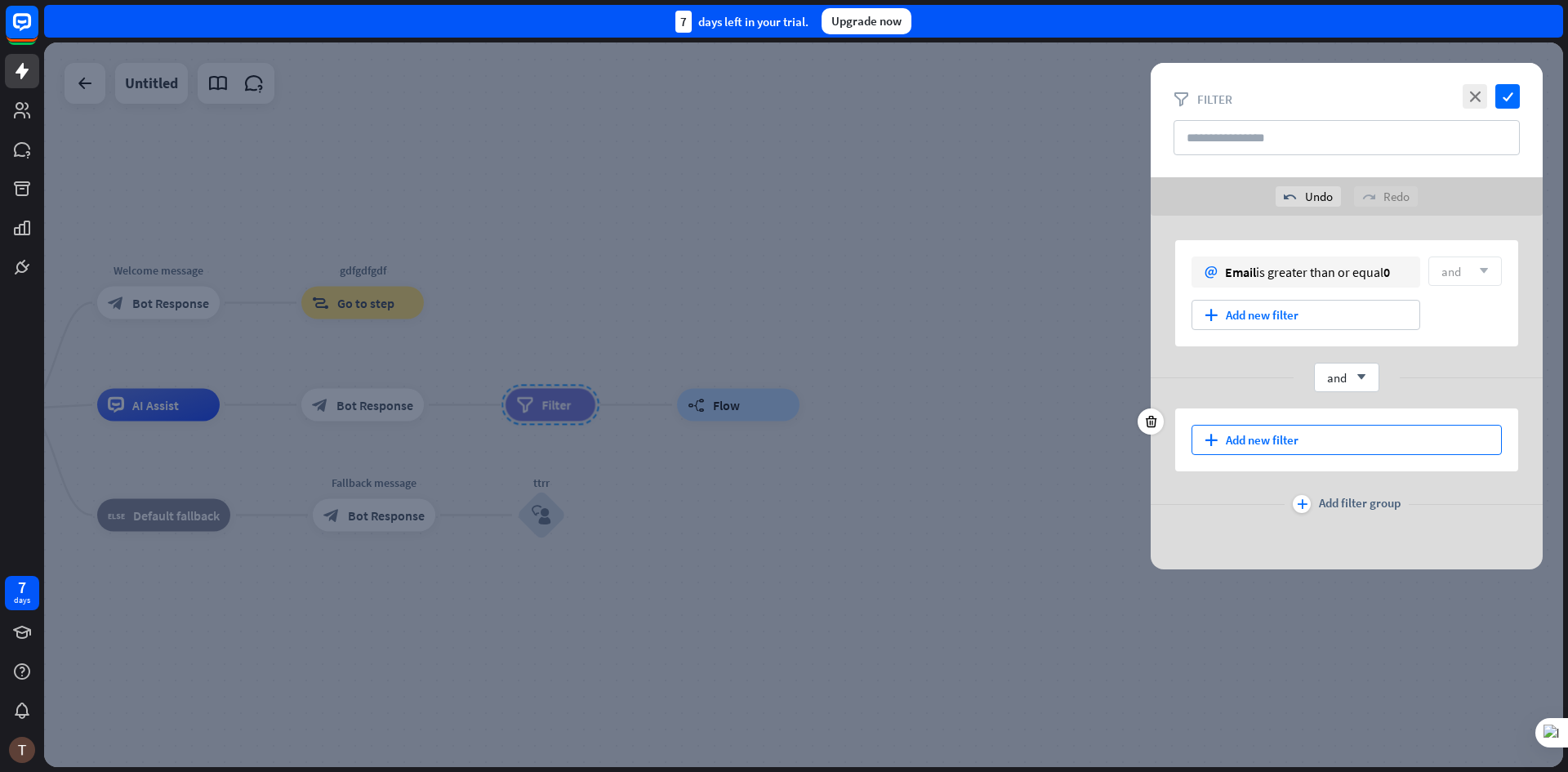
click at [1305, 444] on div "plus Add new filter" at bounding box center [1347, 440] width 311 height 30
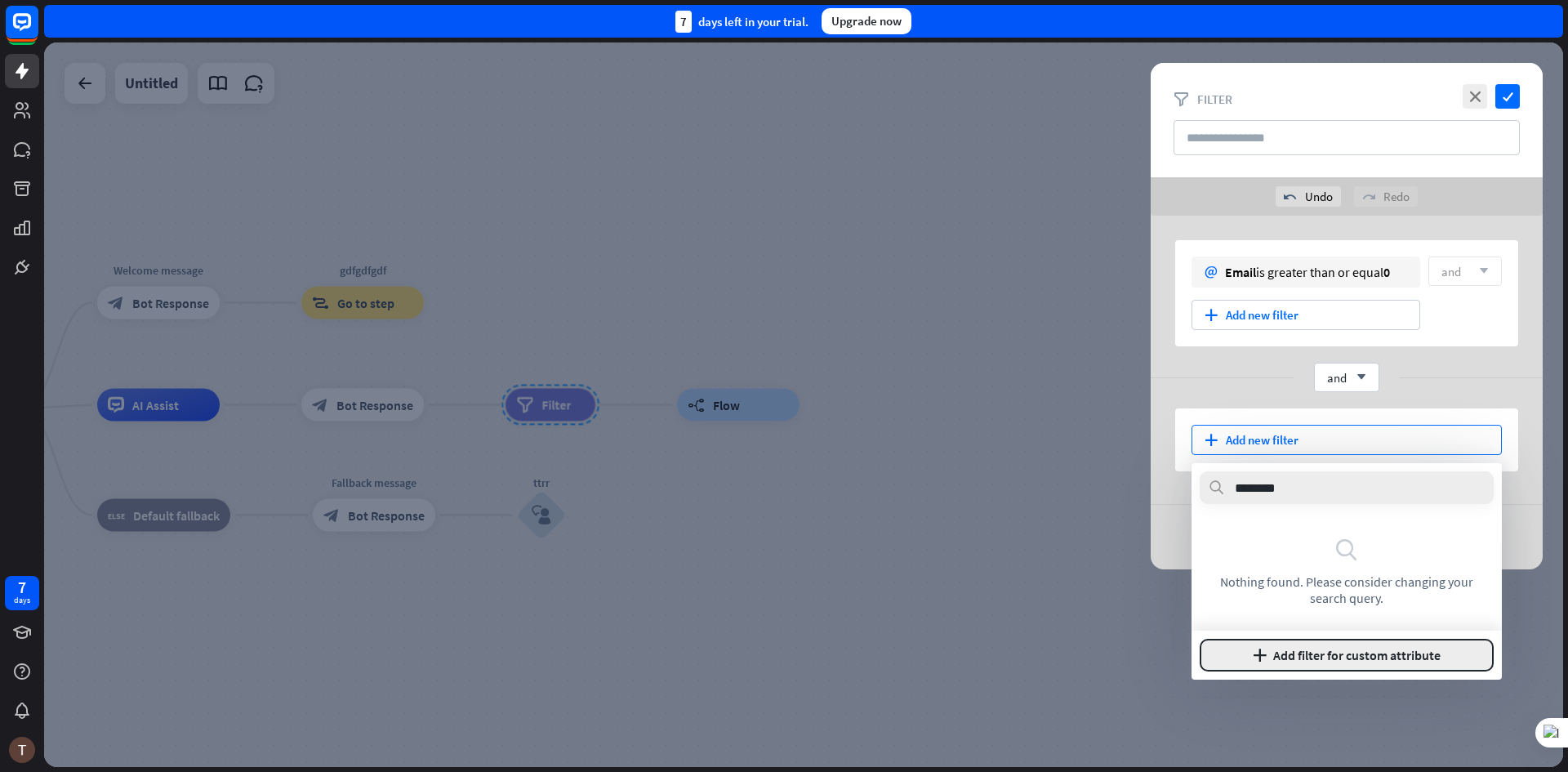
type input "********"
click at [1287, 649] on button "plus Add filter for custom attribute" at bounding box center [1347, 655] width 294 height 32
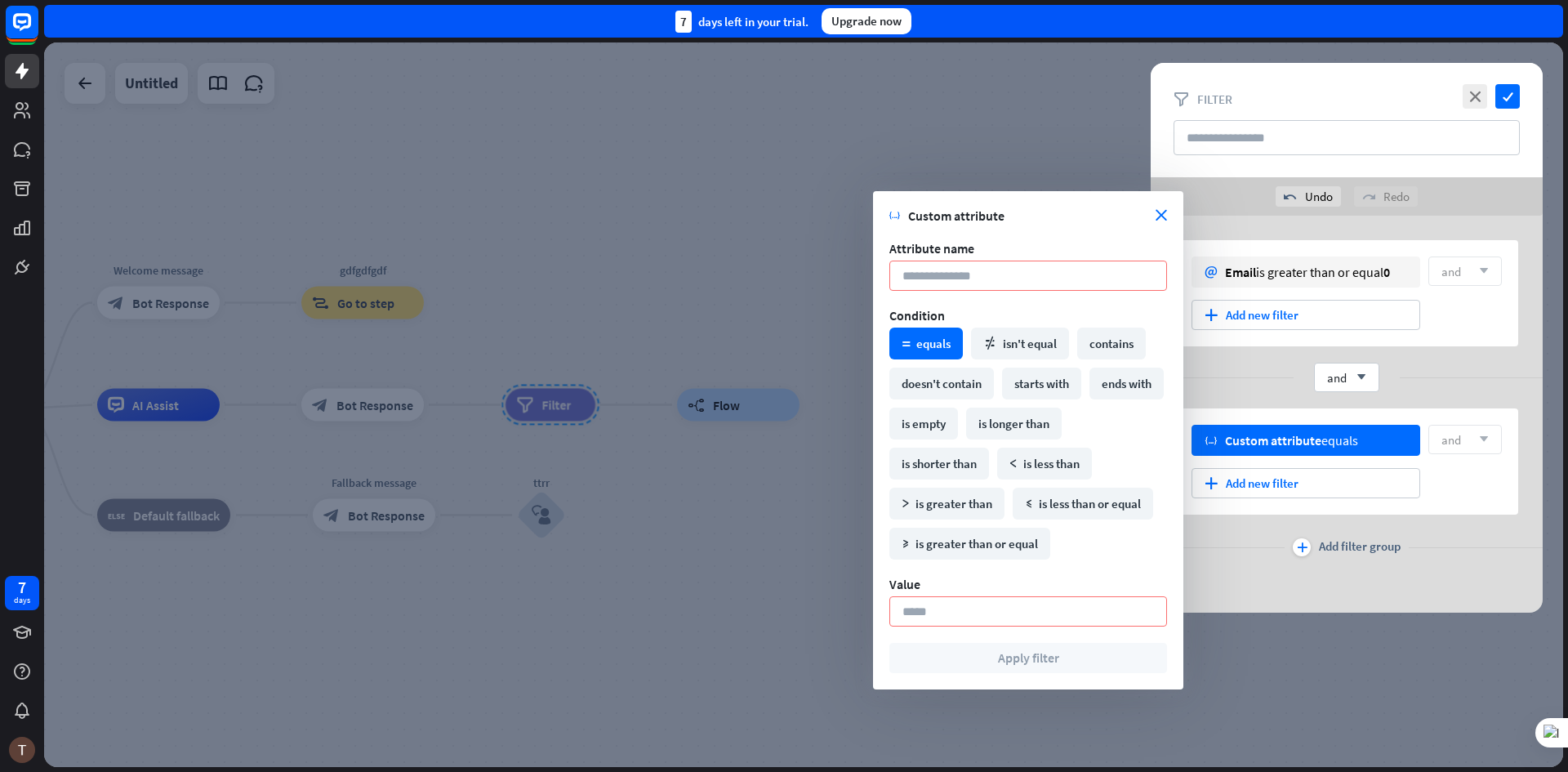
click at [1444, 380] on div "and arrow_down" at bounding box center [1346, 377] width 392 height 30
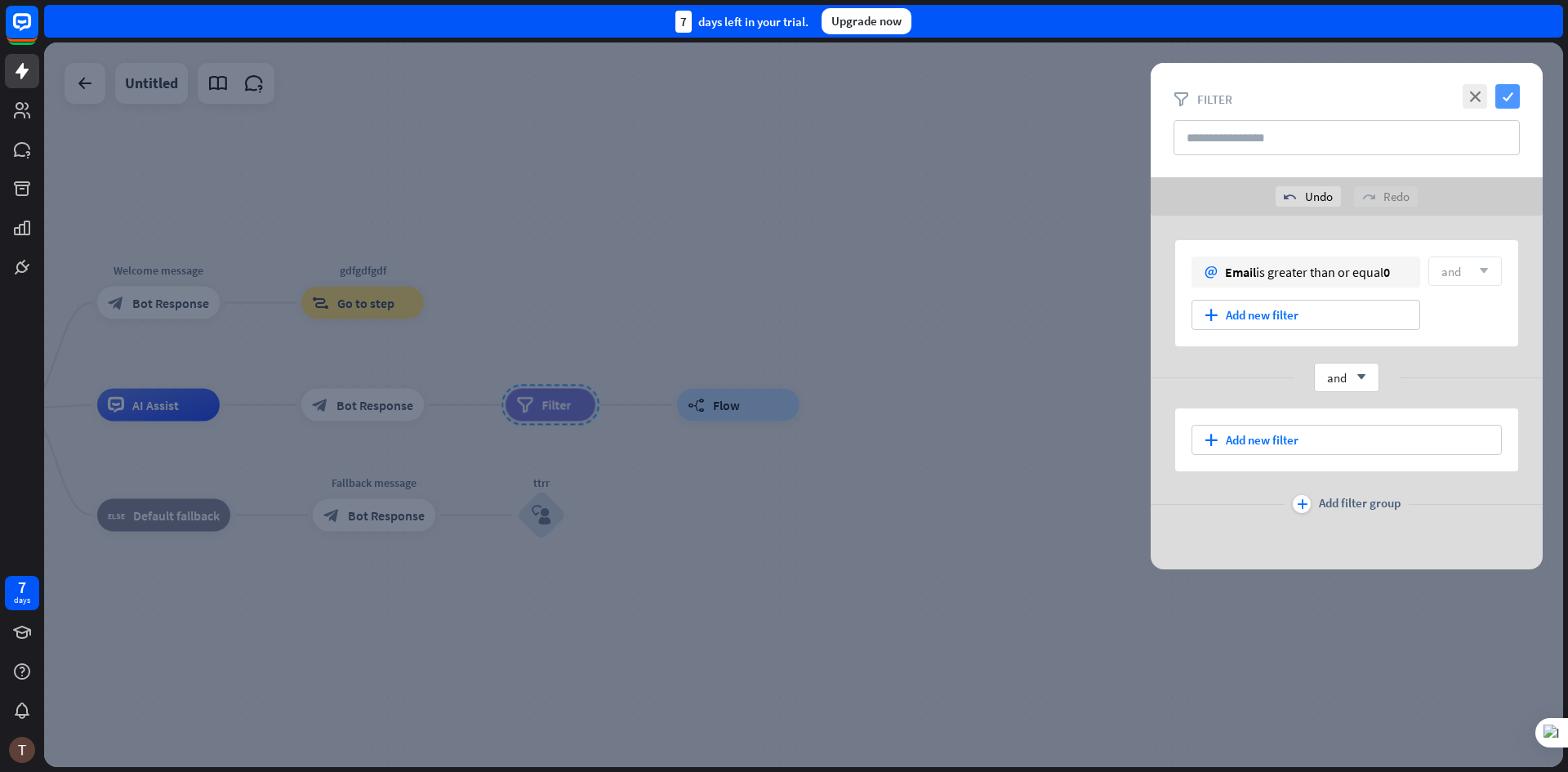
click at [1498, 104] on icon "check" at bounding box center [1507, 96] width 25 height 25
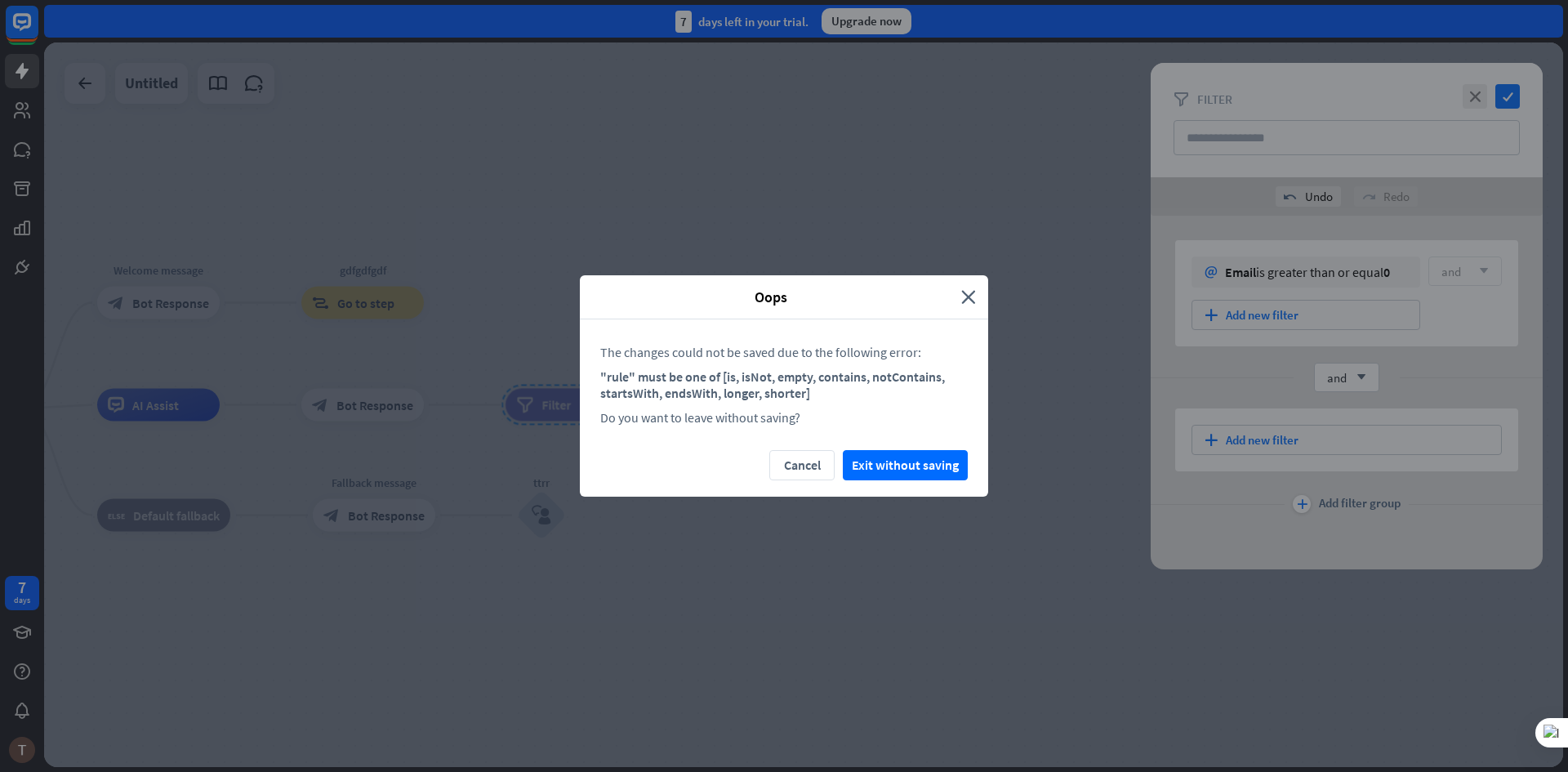
drag, startPoint x: 913, startPoint y: 469, endPoint x: 838, endPoint y: 507, distance: 84.1
click at [849, 500] on div "Oops close The changes could not be saved due to the following error: "rule" mu…" at bounding box center [784, 386] width 1568 height 772
click at [956, 299] on div "Oops" at bounding box center [776, 297] width 369 height 18
click at [963, 296] on icon "close" at bounding box center [969, 297] width 15 height 18
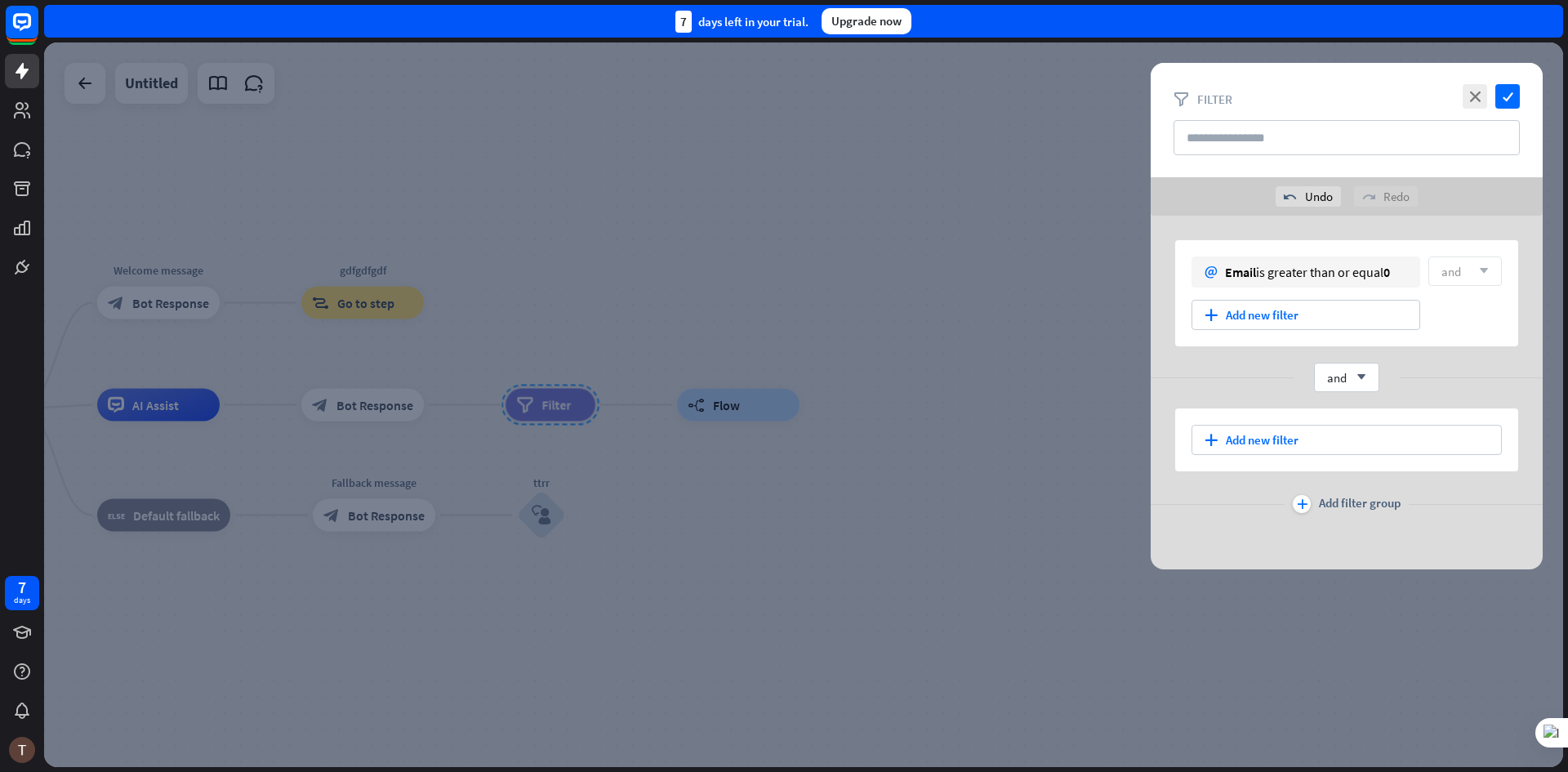
click at [530, 482] on div at bounding box center [804, 405] width 1519 height 725
click at [574, 451] on div "Oops close The changes could not be saved due to the following error: "rule" mu…" at bounding box center [784, 386] width 1568 height 772
click at [1468, 103] on icon "close" at bounding box center [1475, 96] width 25 height 25
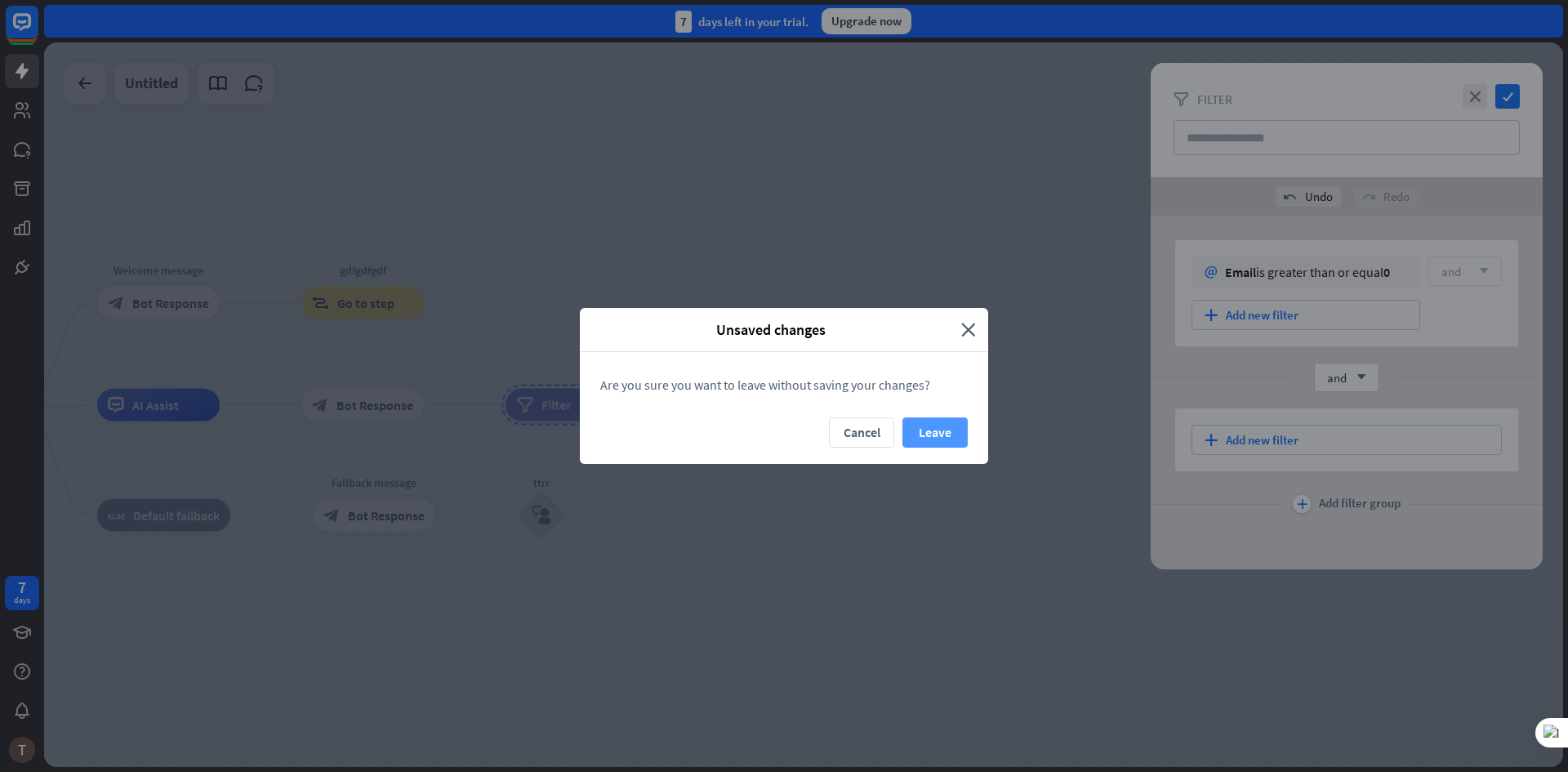
click at [948, 432] on button "Leave" at bounding box center [935, 433] width 65 height 30
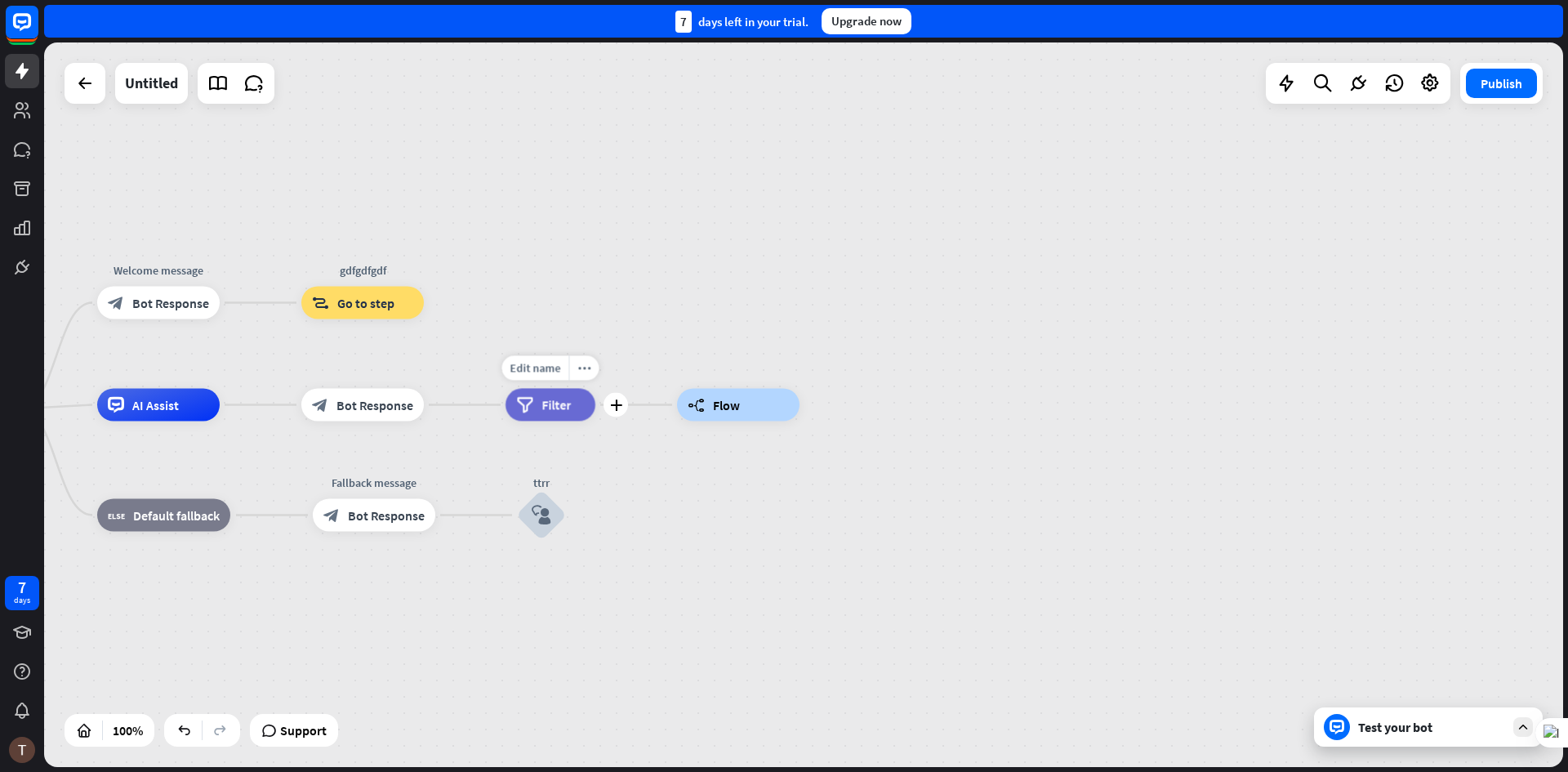
click at [556, 412] on span "Filter" at bounding box center [556, 406] width 29 height 17
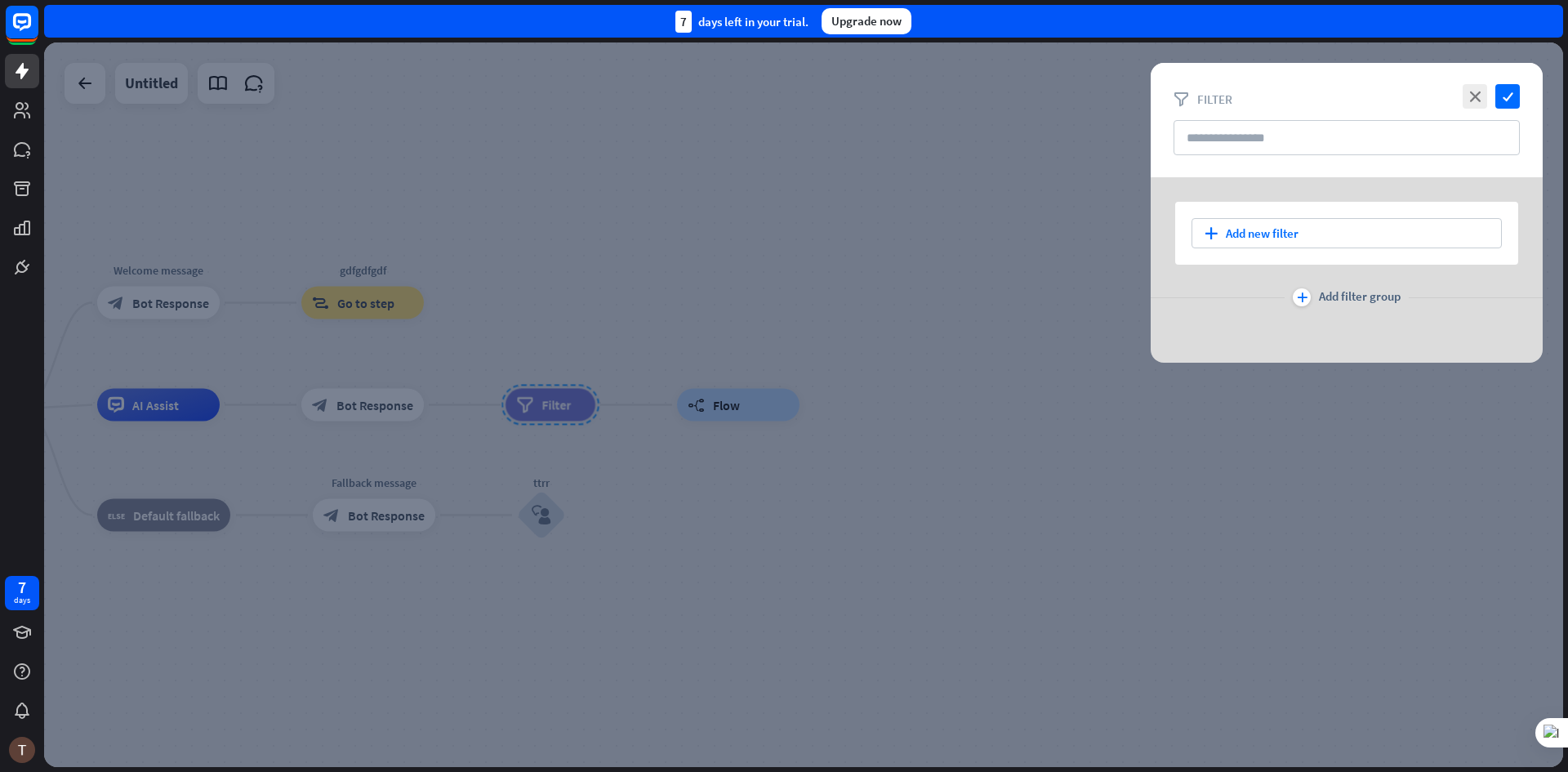
click at [745, 484] on div at bounding box center [804, 405] width 1519 height 725
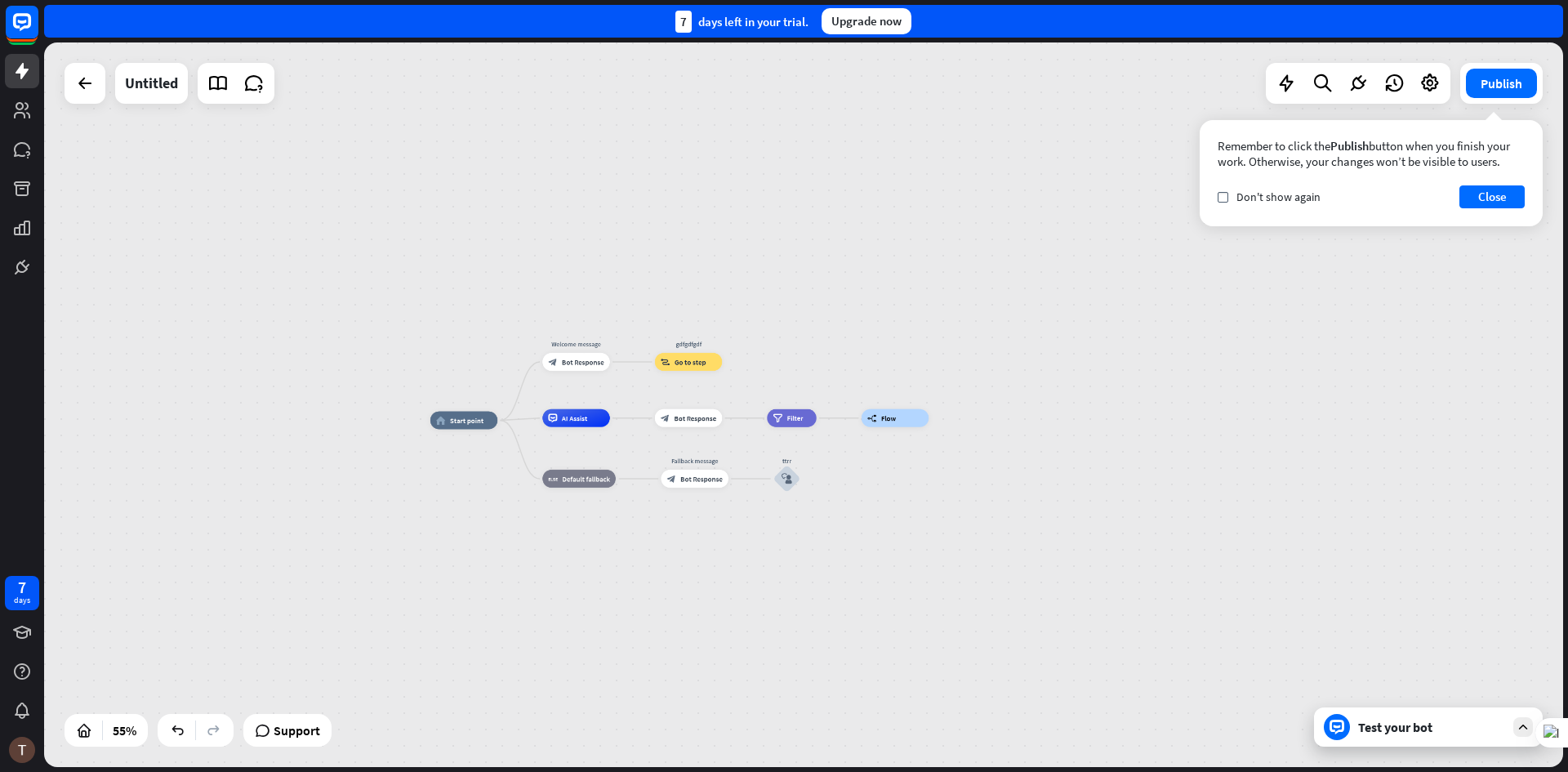
click at [1518, 722] on icon at bounding box center [1523, 728] width 15 height 15
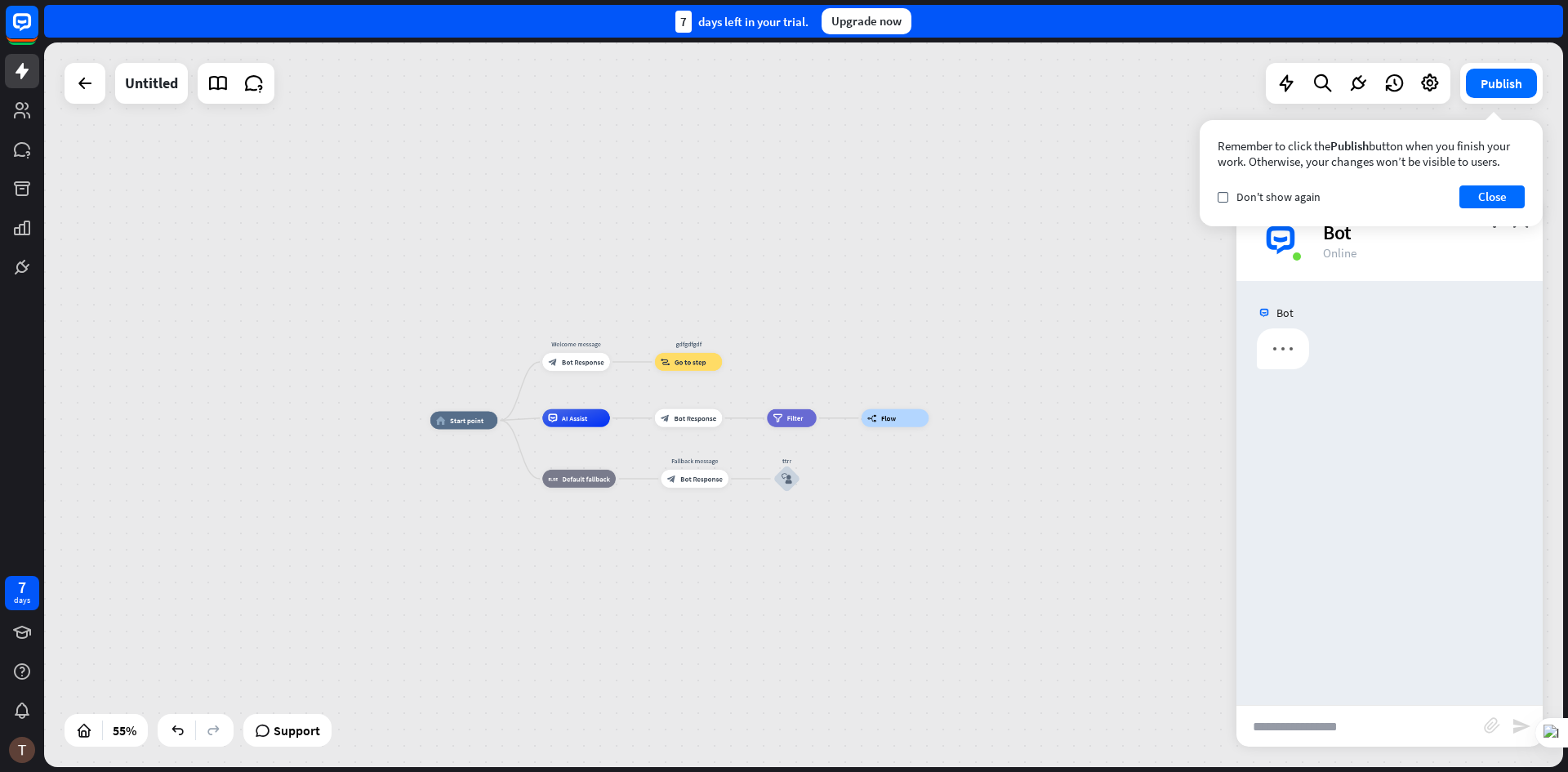
click at [920, 517] on div "home_2 Start point Welcome message block_bot_response Bot Response gdfgdfgdf bl…" at bounding box center [848, 619] width 835 height 398
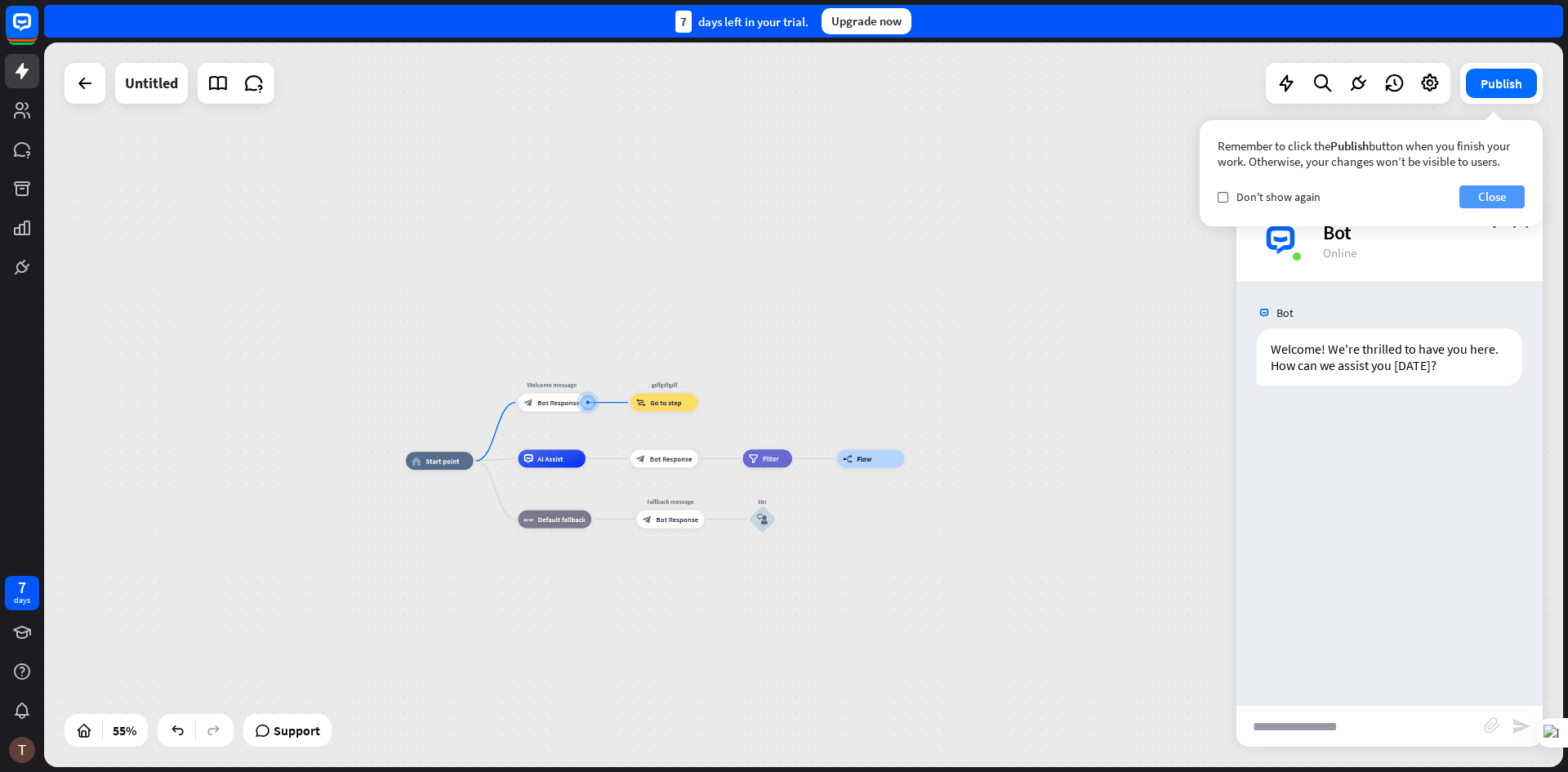
click at [1491, 197] on button "Close" at bounding box center [1491, 196] width 65 height 23
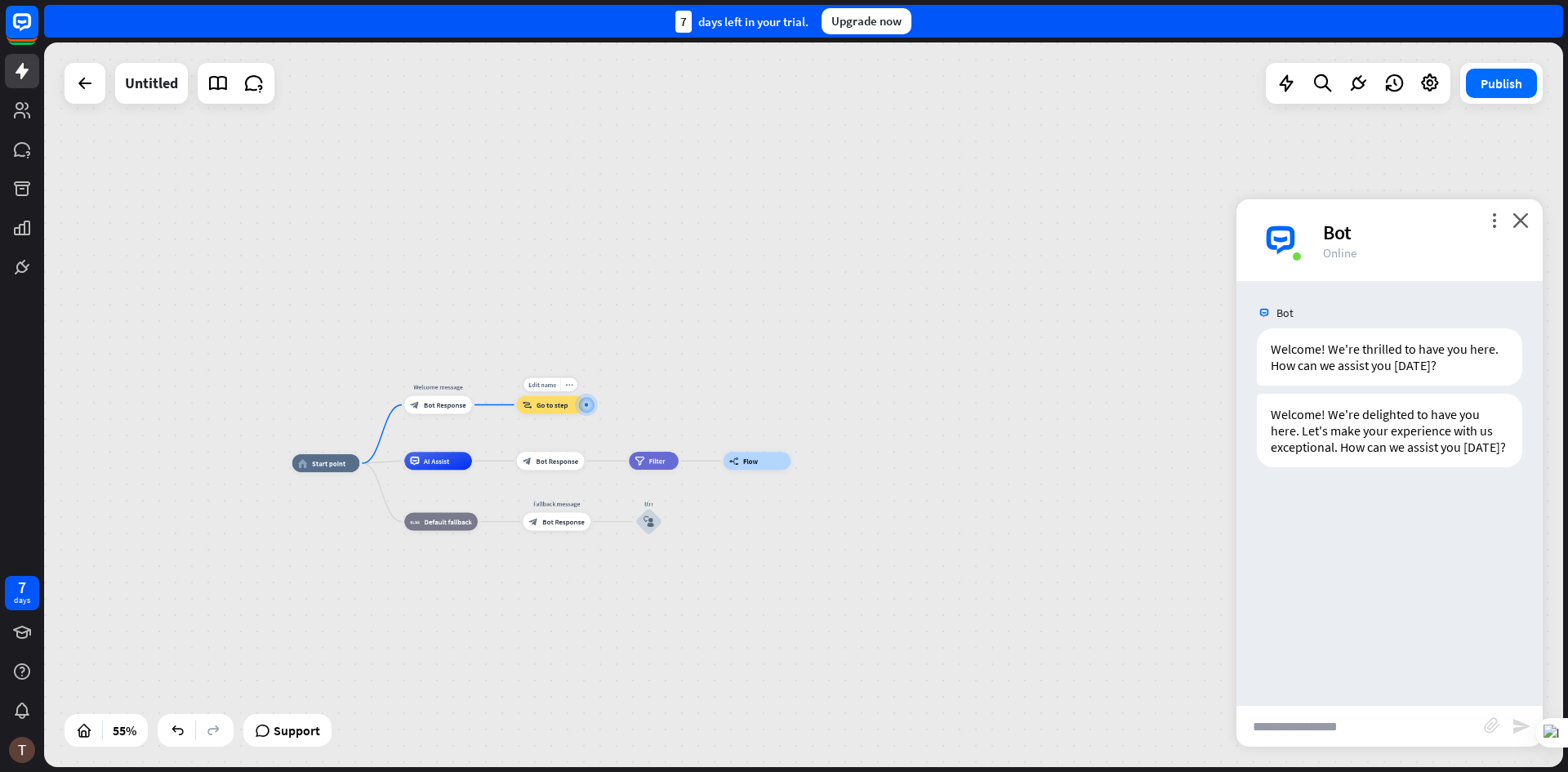
click at [595, 415] on div at bounding box center [586, 405] width 23 height 23
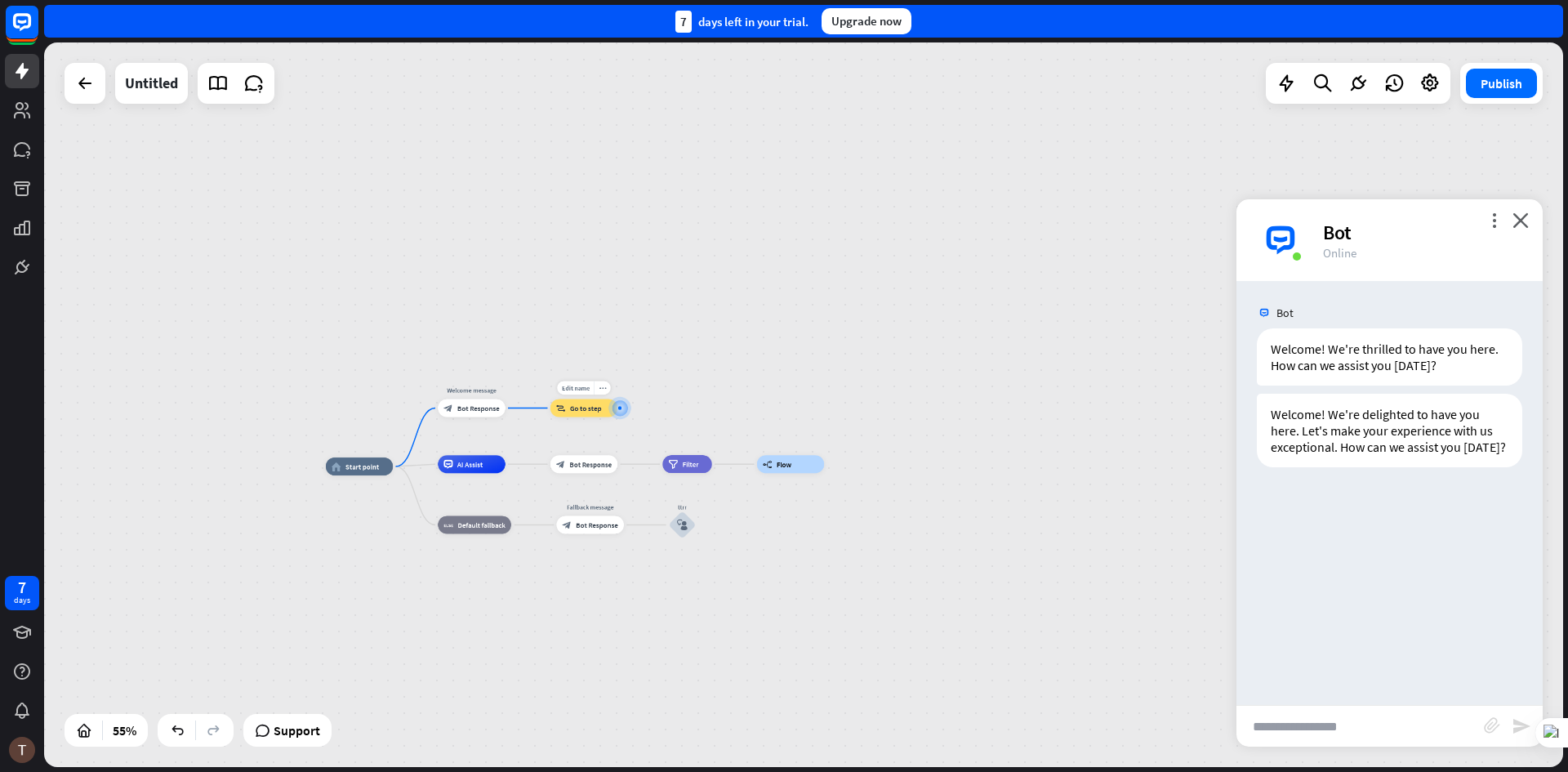
drag, startPoint x: 591, startPoint y: 407, endPoint x: 621, endPoint y: 411, distance: 30.3
click at [621, 411] on div at bounding box center [620, 409] width 9 height 9
drag, startPoint x: 618, startPoint y: 404, endPoint x: 628, endPoint y: 401, distance: 10.4
click at [628, 403] on div at bounding box center [629, 408] width 9 height 9
click at [1528, 226] on icon "close" at bounding box center [1521, 220] width 17 height 16
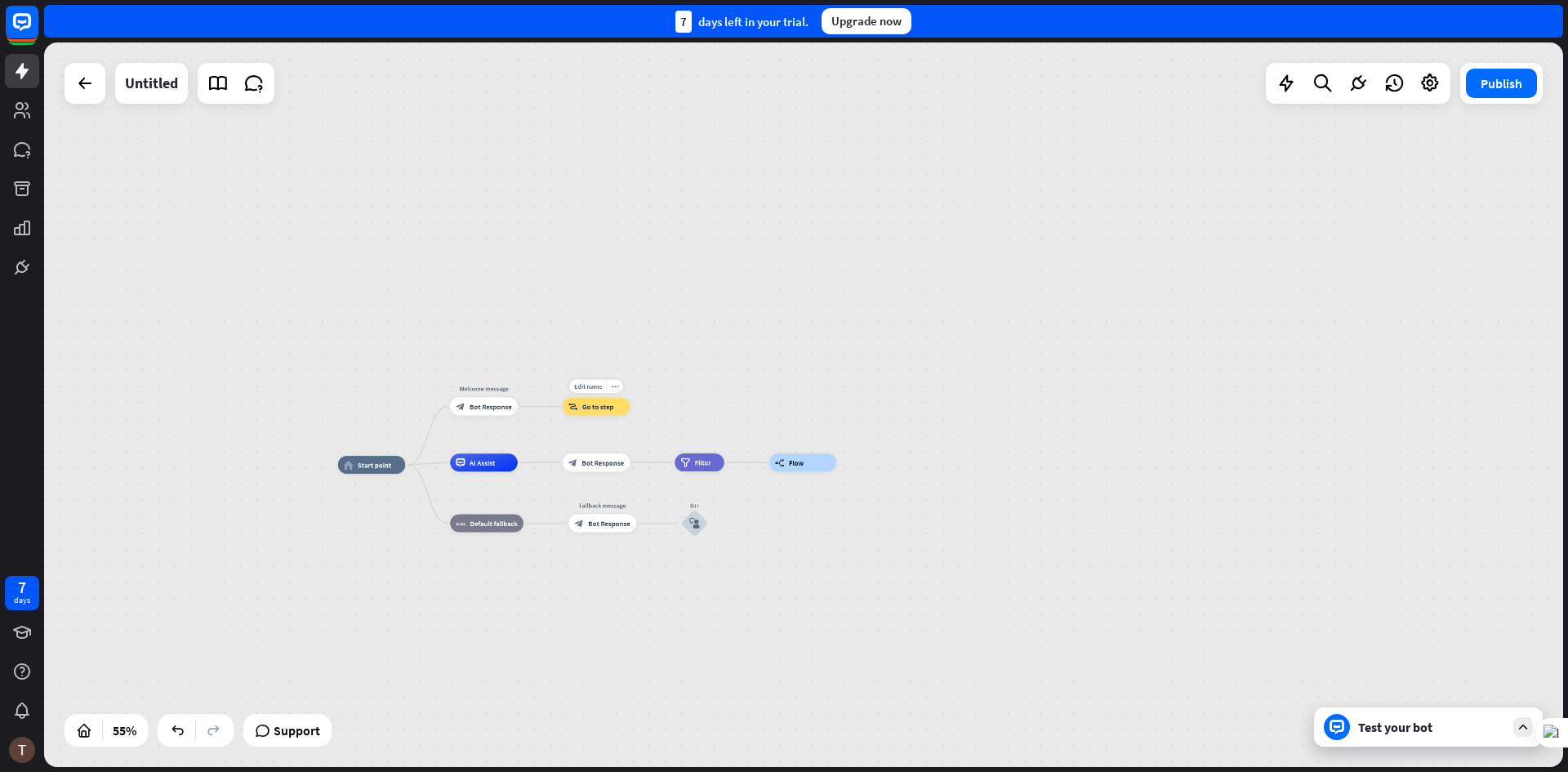
click at [619, 411] on div "block_goto Go to step" at bounding box center [596, 406] width 68 height 18
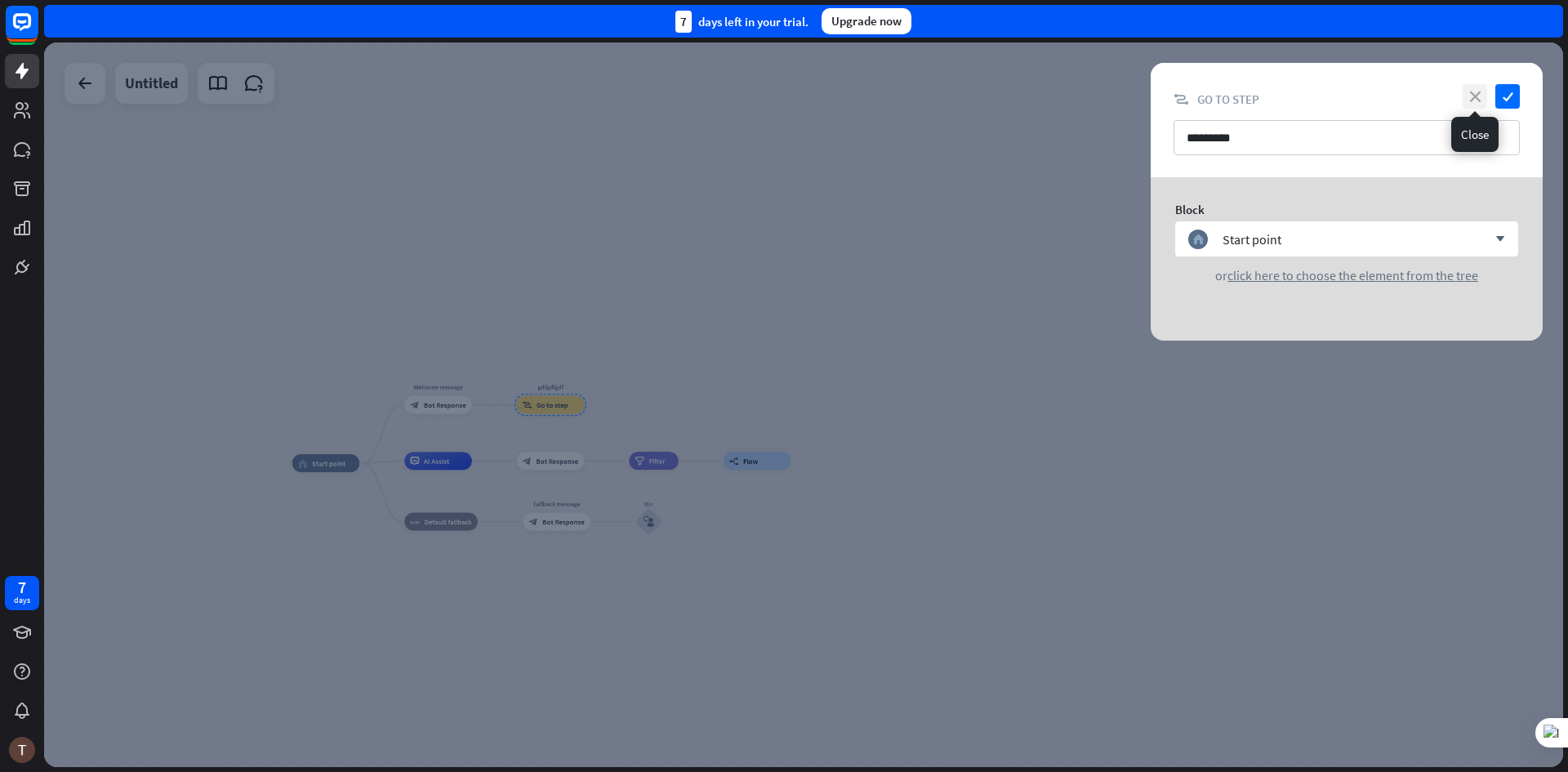
click at [1480, 89] on icon "close" at bounding box center [1475, 96] width 25 height 25
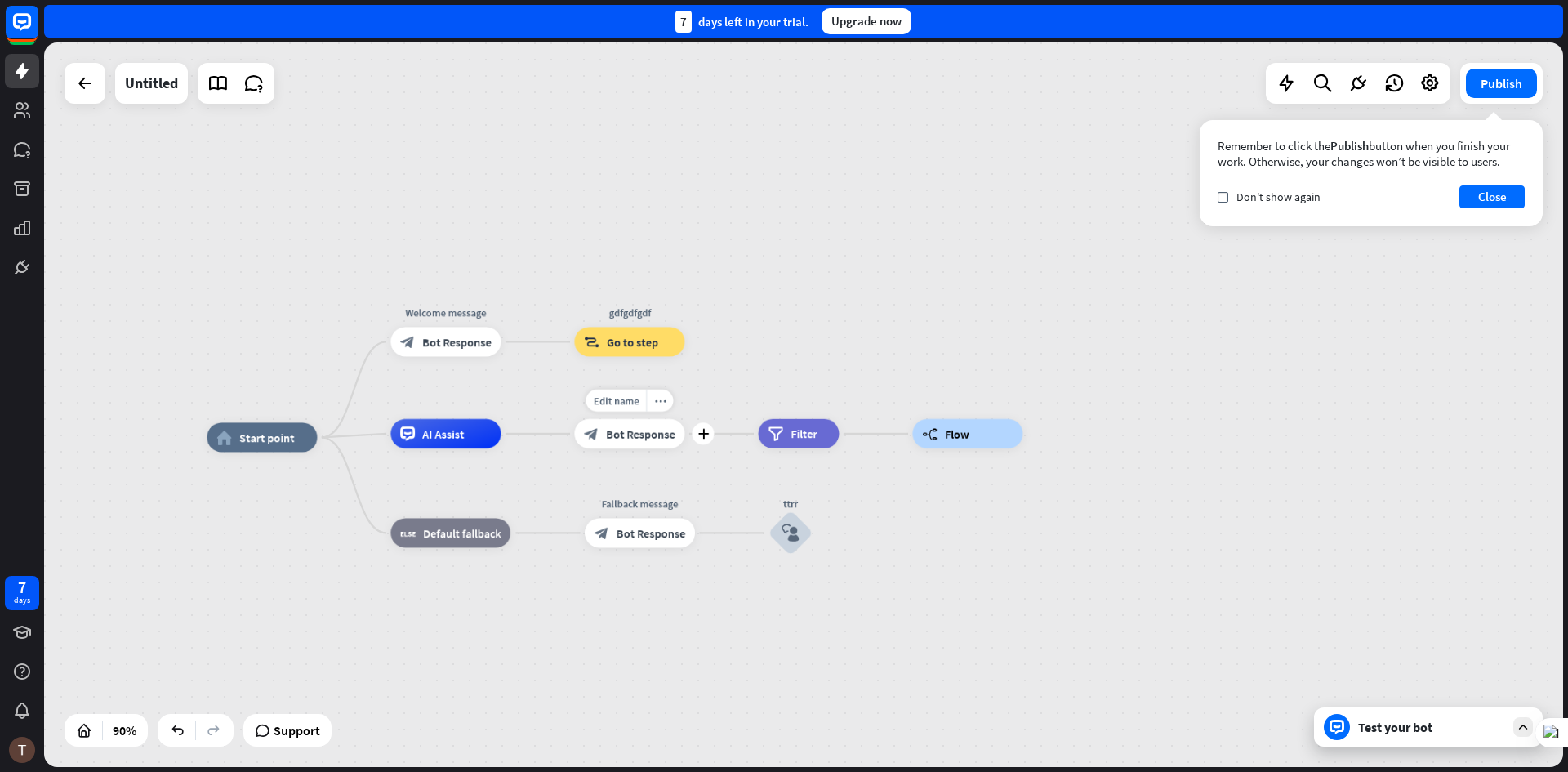
click at [641, 448] on div "Edit name more_horiz plus block_bot_response Bot Response" at bounding box center [630, 434] width 111 height 30
click at [612, 410] on div "Edit name" at bounding box center [616, 401] width 61 height 22
click at [762, 373] on div "home_2 Start point Welcome message block_bot_response Bot Response gdfgdfgdf bl…" at bounding box center [804, 405] width 1519 height 725
click at [619, 439] on span "Bot Response" at bounding box center [640, 434] width 69 height 15
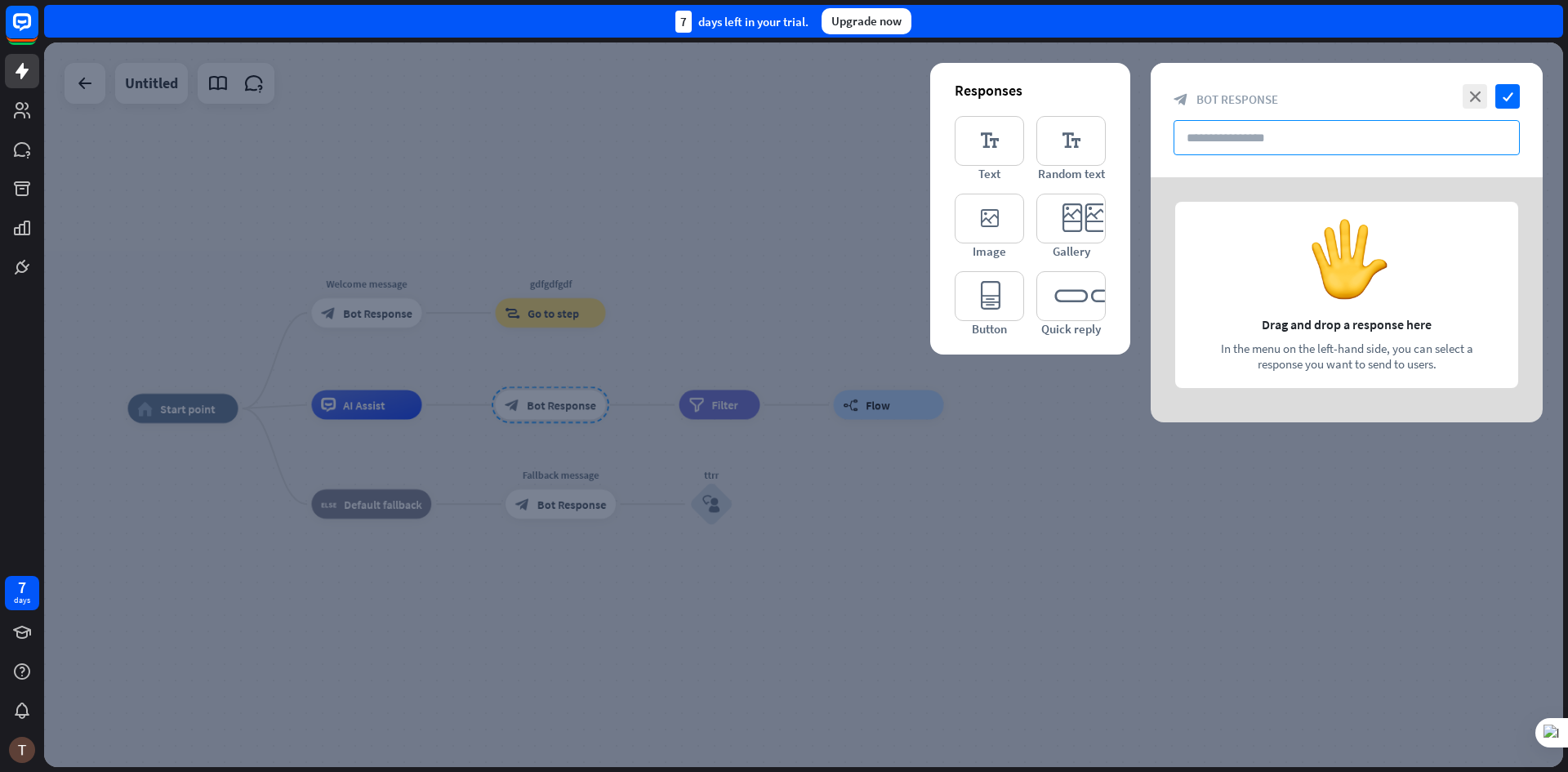
click at [1227, 144] on input "text" at bounding box center [1347, 137] width 347 height 35
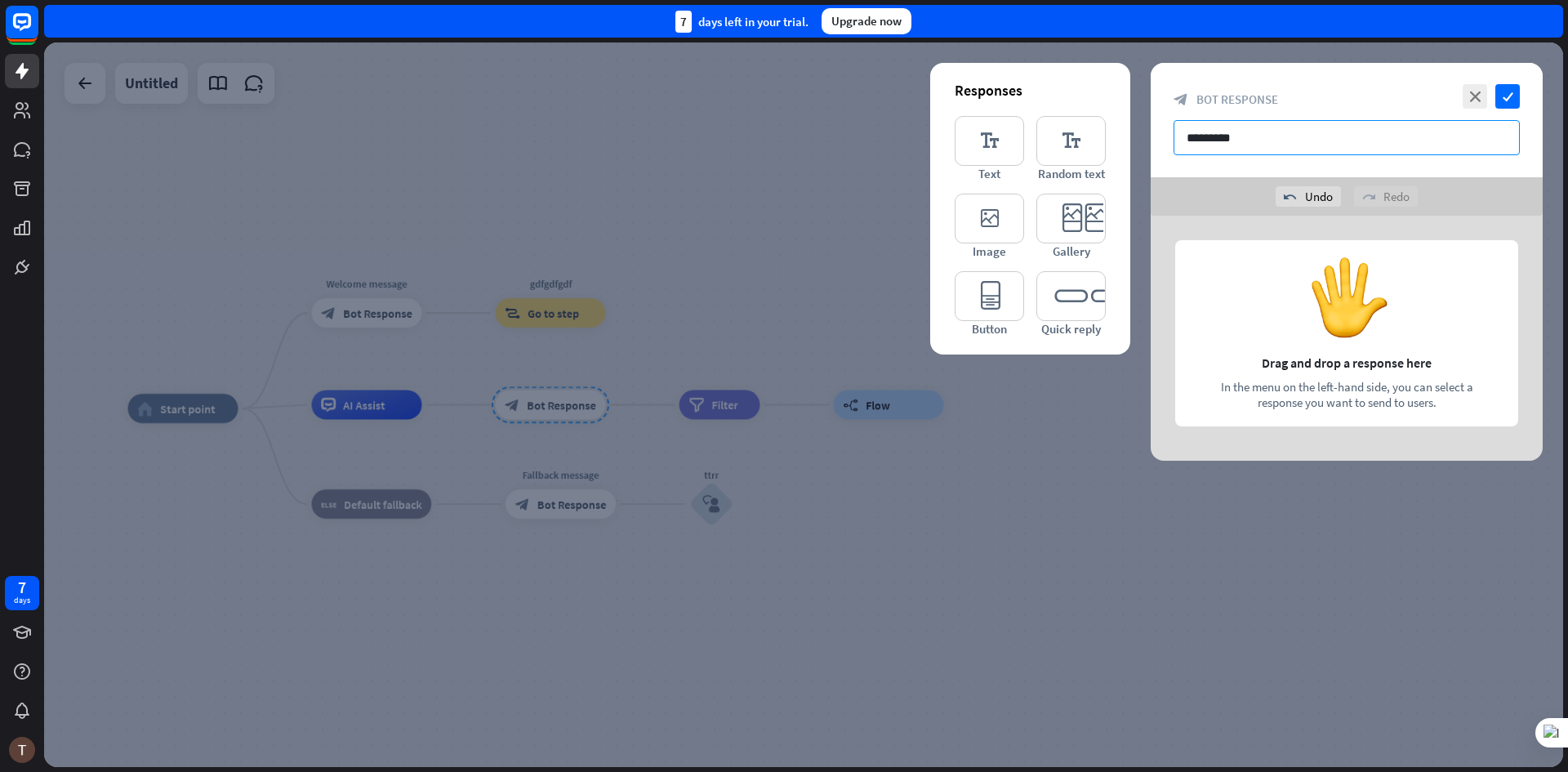
type input "*********"
click at [550, 449] on div at bounding box center [804, 405] width 1519 height 725
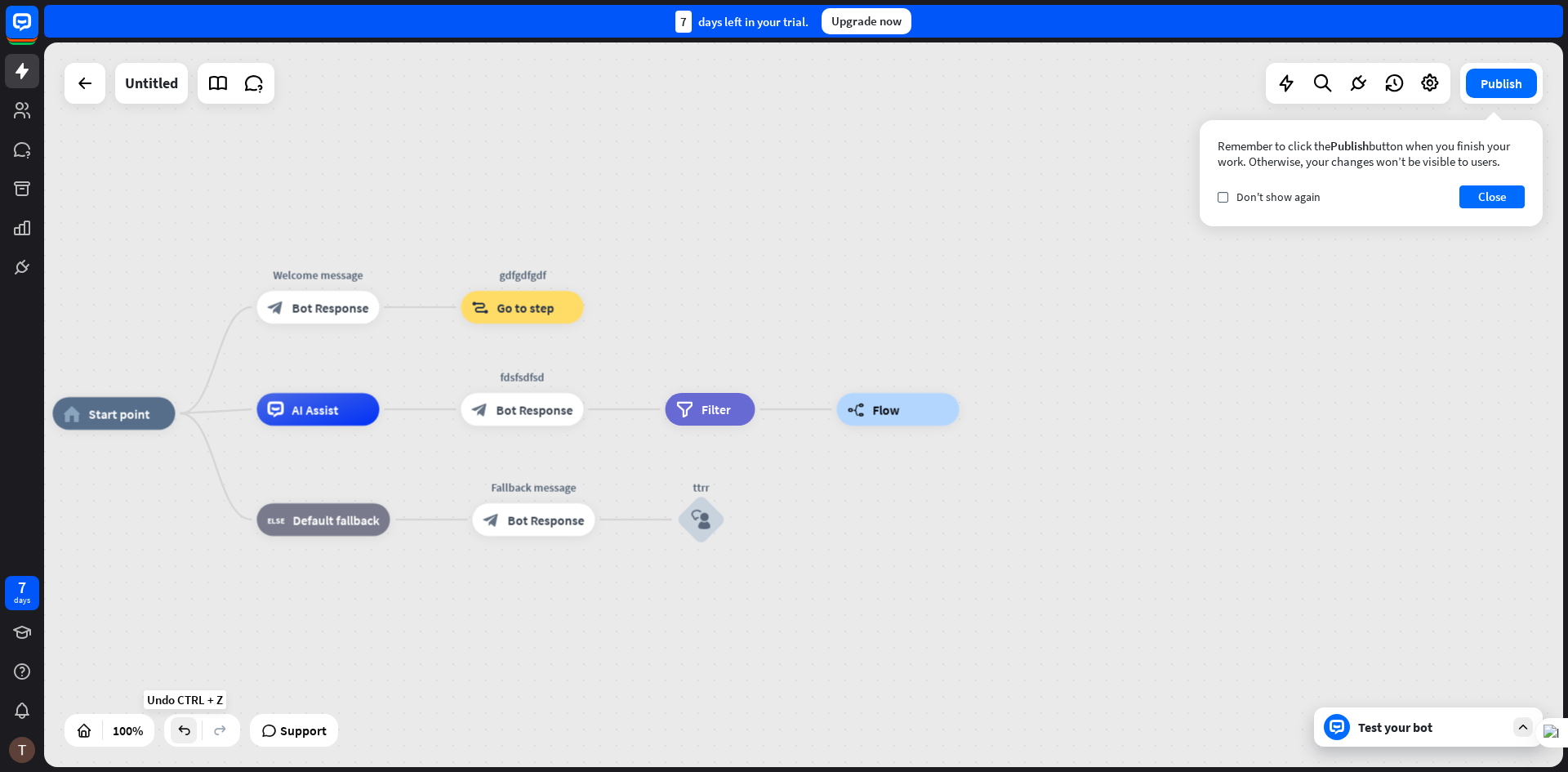
click at [183, 738] on icon at bounding box center [183, 730] width 17 height 17
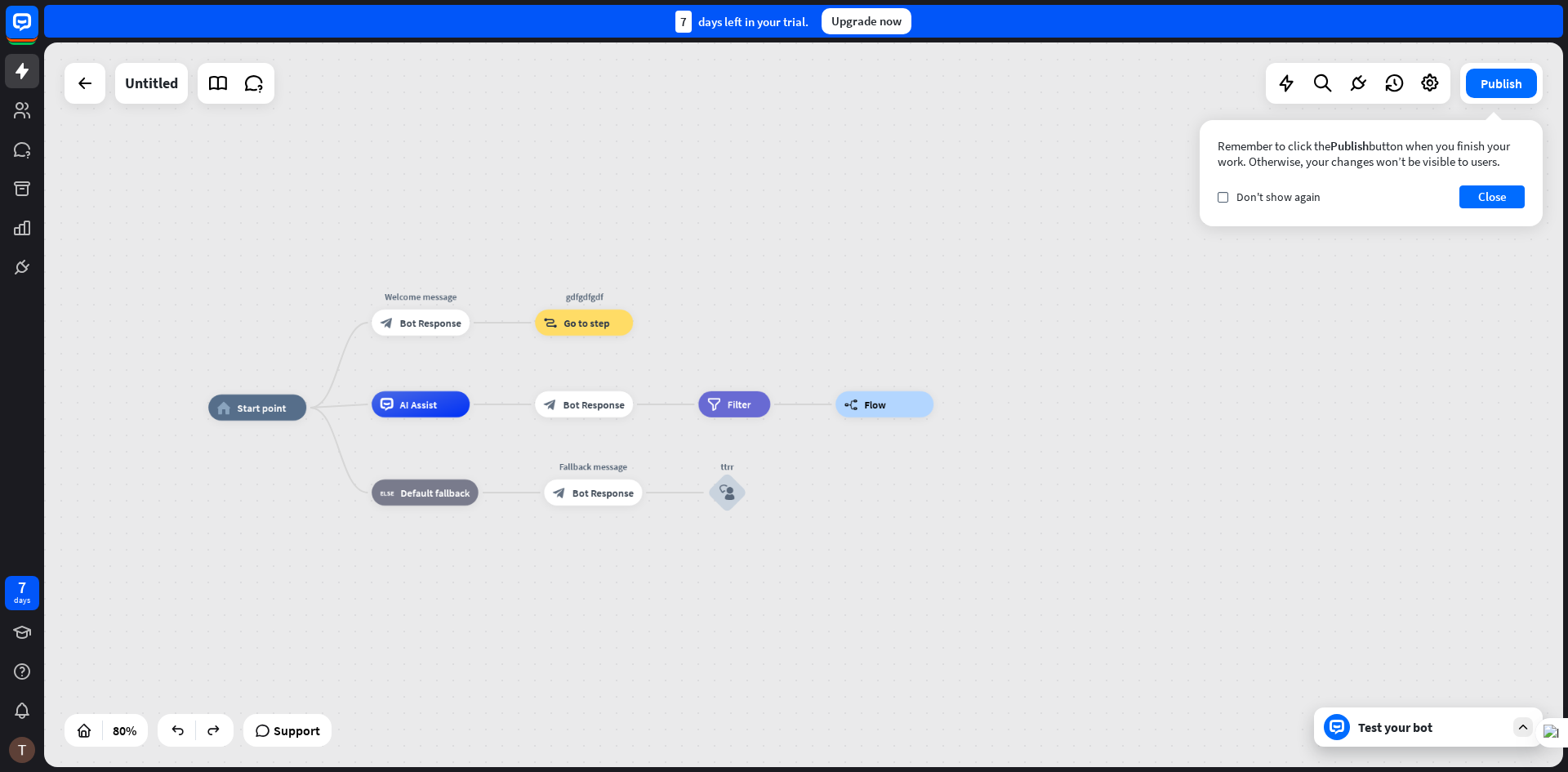
click at [39, 79] on link at bounding box center [21, 70] width 34 height 34
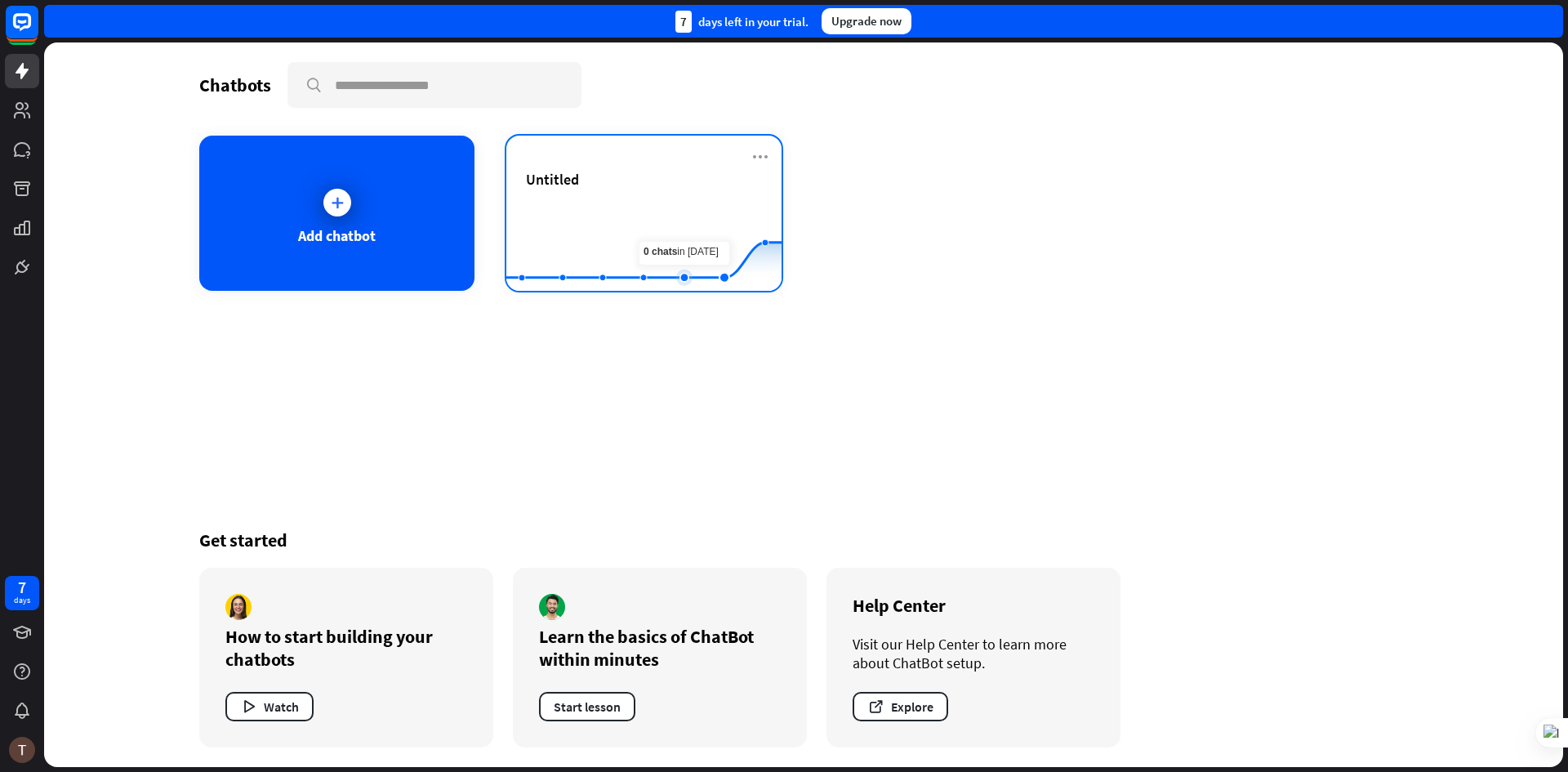
click at [682, 237] on rect at bounding box center [643, 250] width 276 height 102
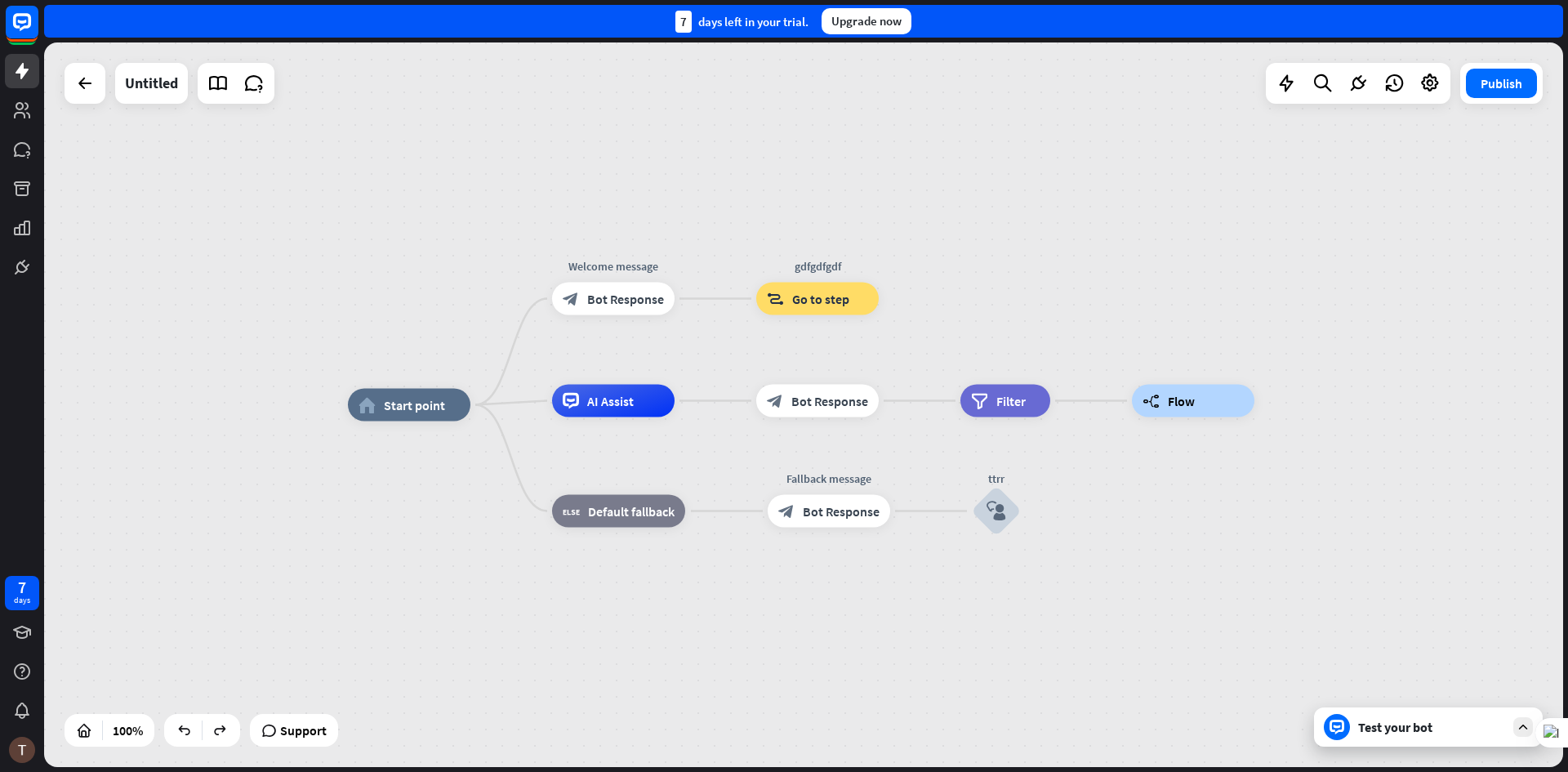
click at [105, 89] on div "Untitled" at bounding box center [170, 83] width 210 height 41
click at [100, 94] on div at bounding box center [84, 83] width 32 height 32
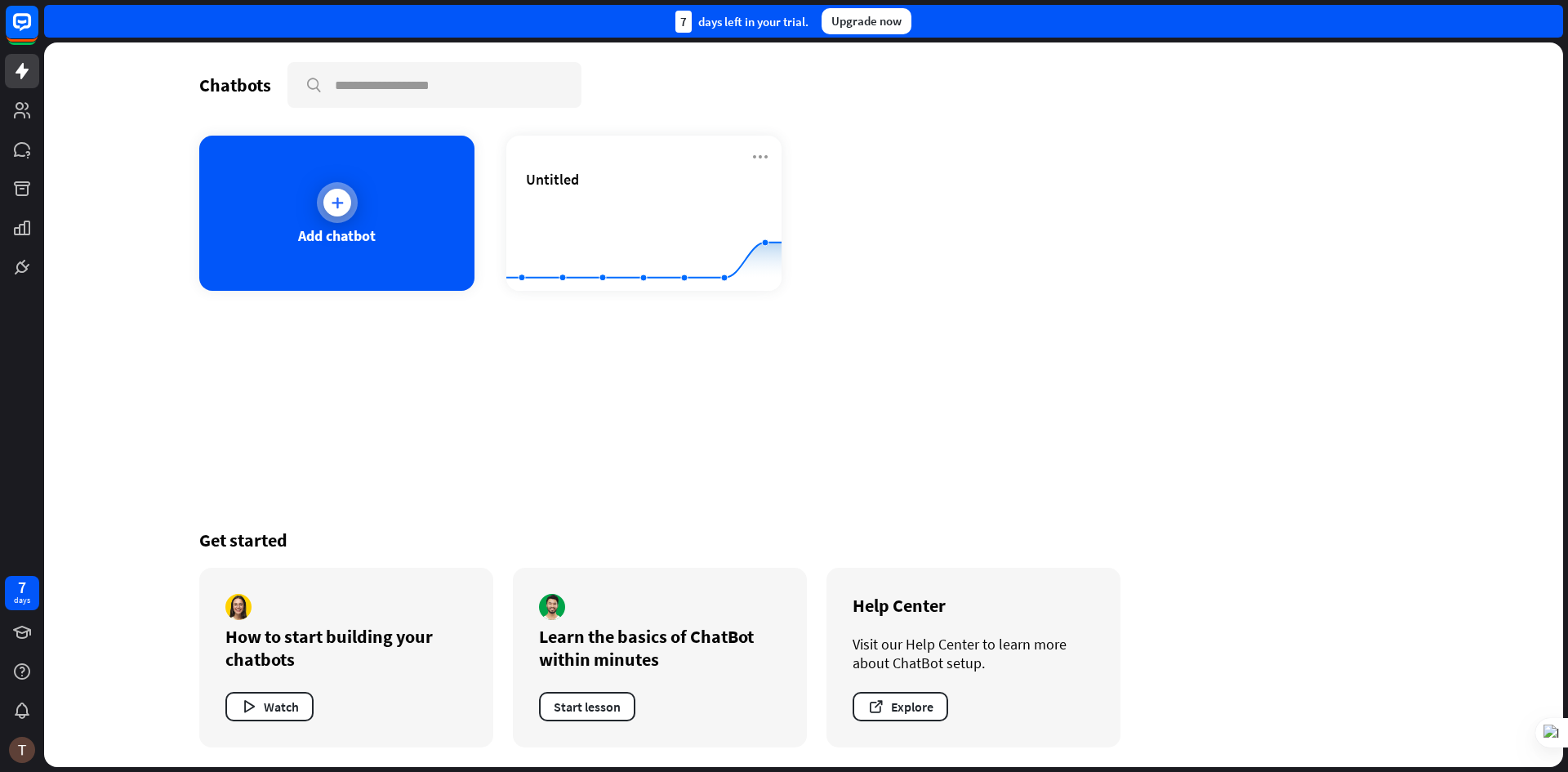
click at [340, 210] on icon at bounding box center [337, 203] width 17 height 17
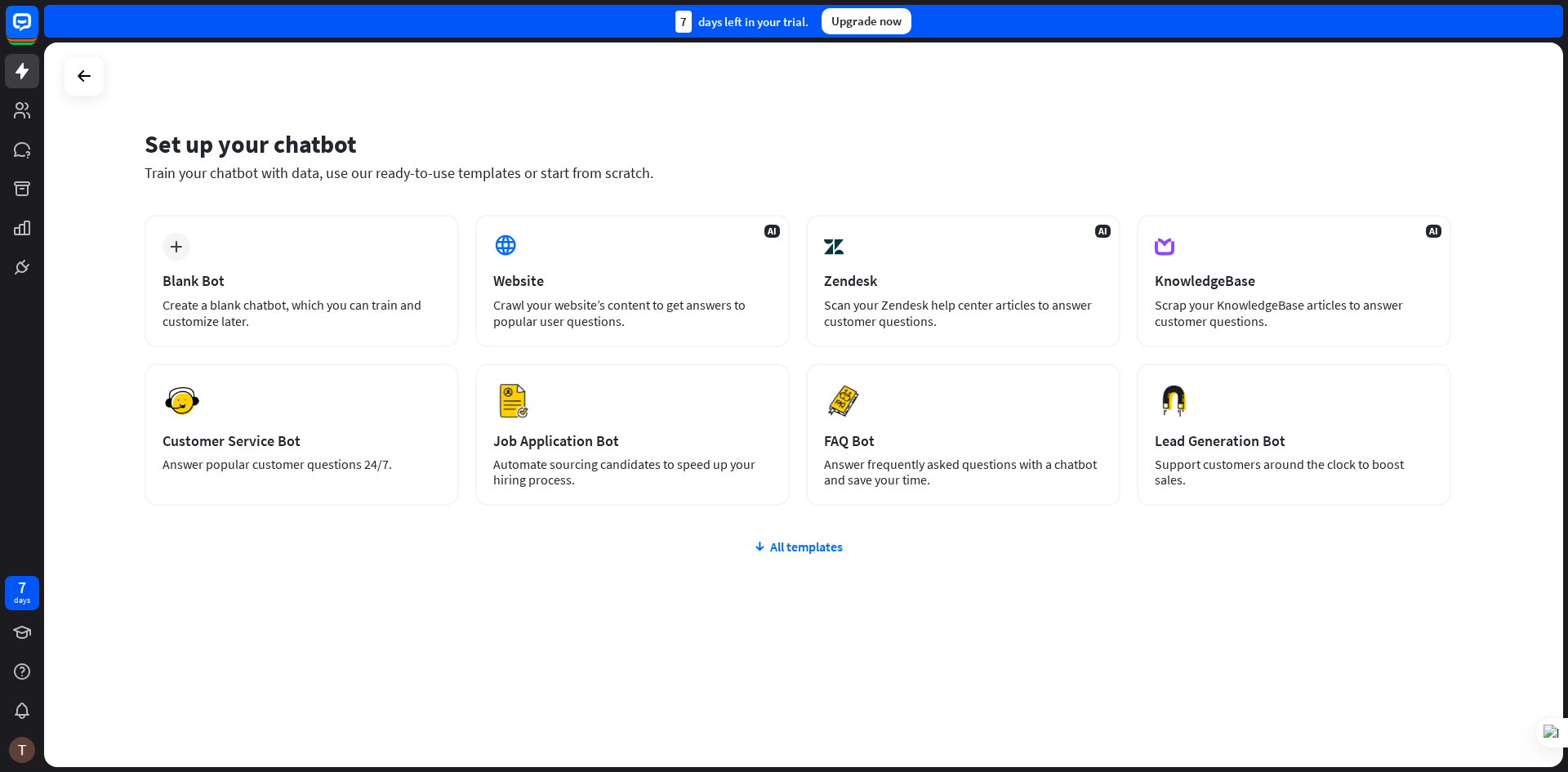
click at [106, 80] on div "Set up your chatbot Train your chatbot with data, use our ready-to-use template…" at bounding box center [804, 405] width 1519 height 725
click at [99, 80] on div at bounding box center [84, 77] width 31 height 31
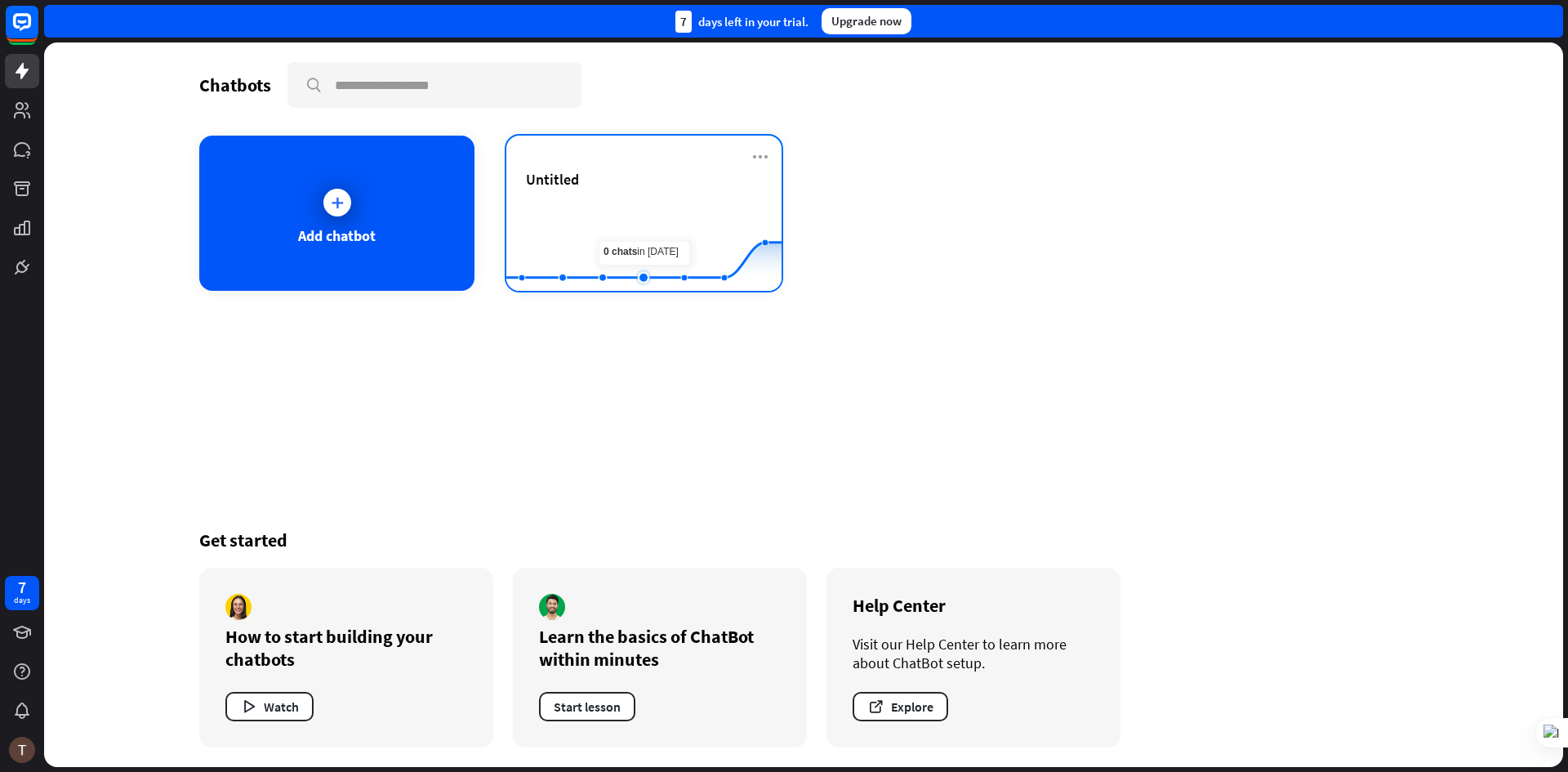
click at [656, 242] on rect at bounding box center [643, 250] width 276 height 102
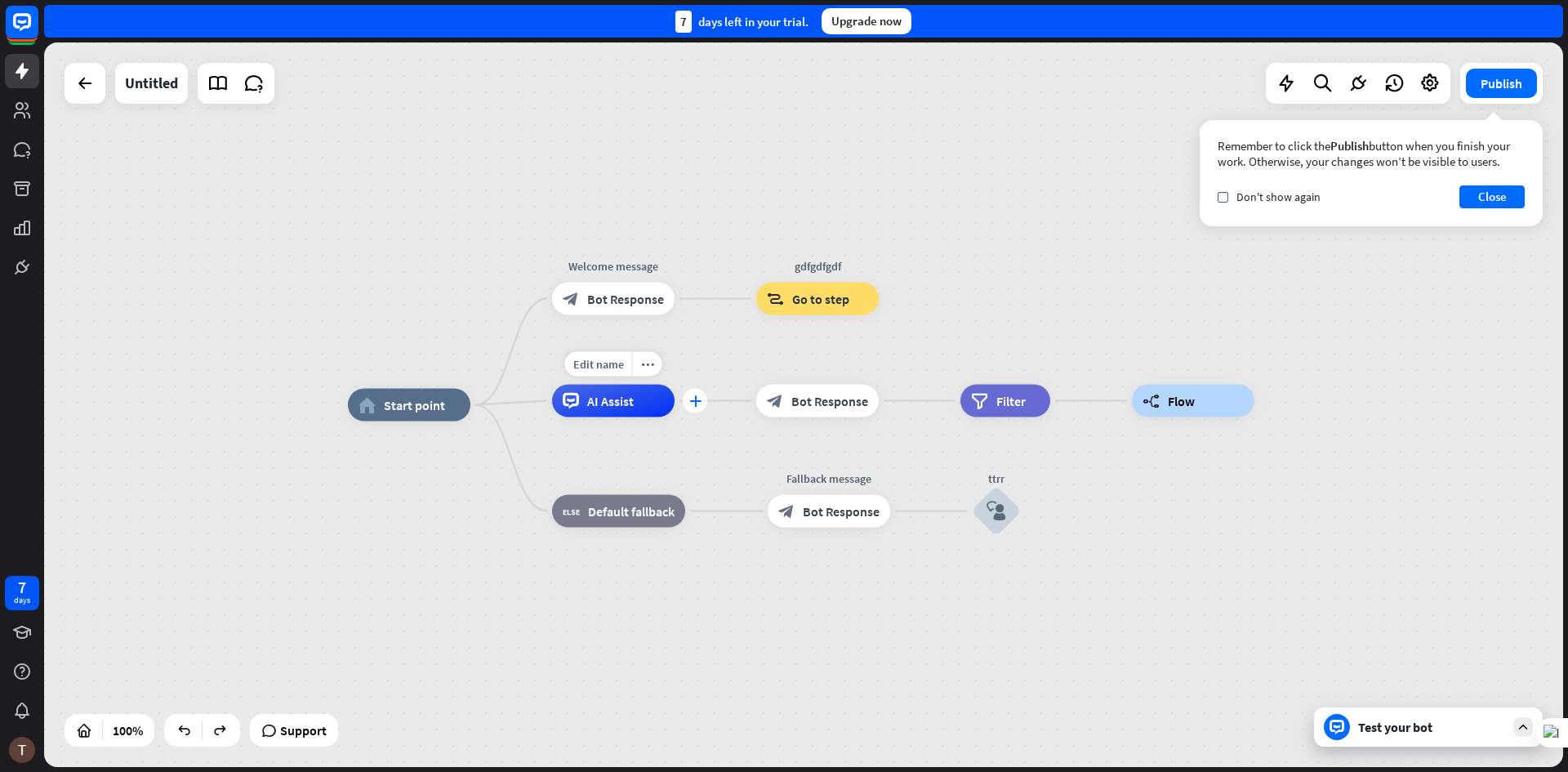
click at [698, 403] on icon "plus" at bounding box center [695, 401] width 12 height 11
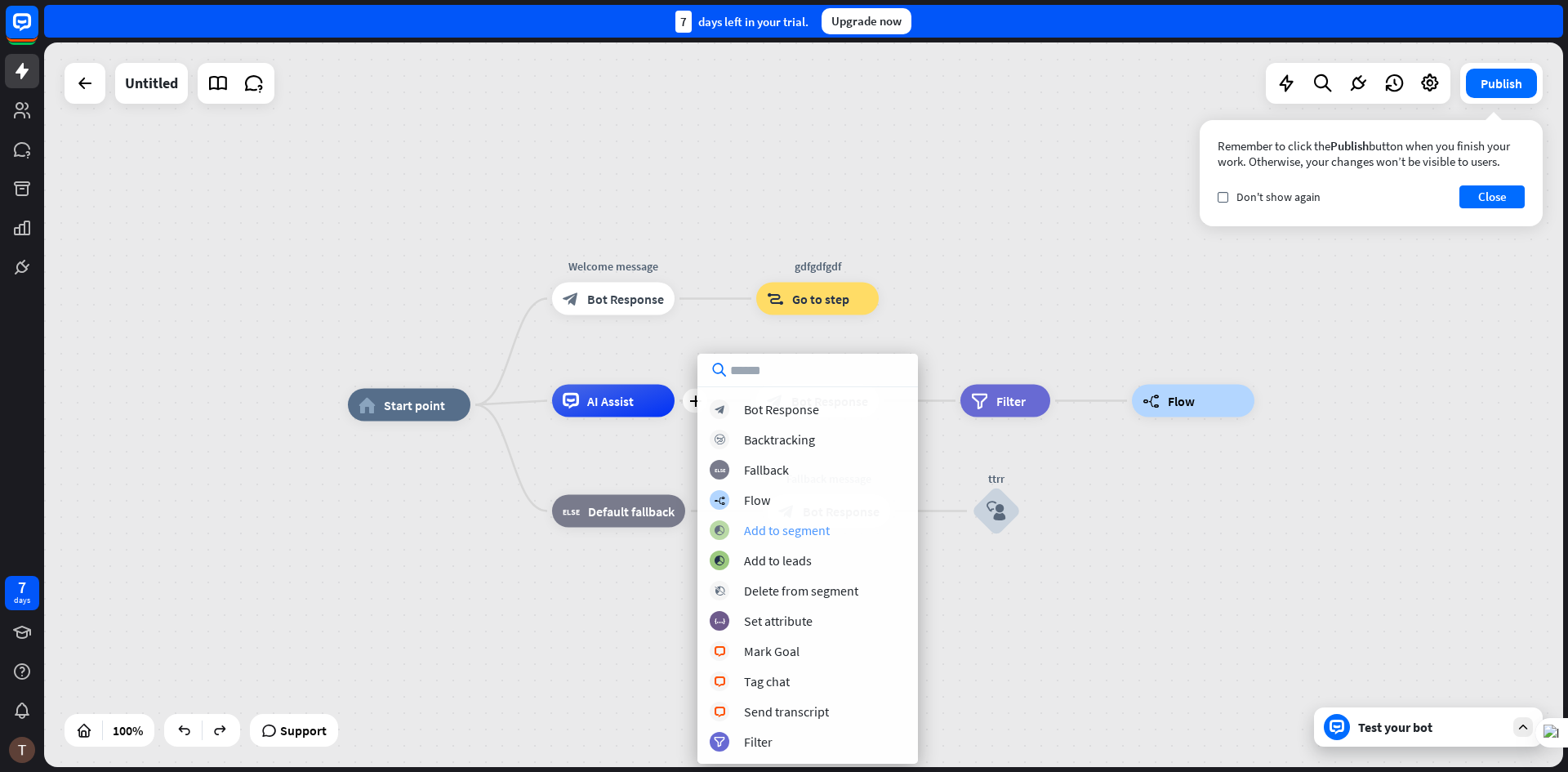
click at [769, 529] on div "Add to segment" at bounding box center [786, 530] width 86 height 17
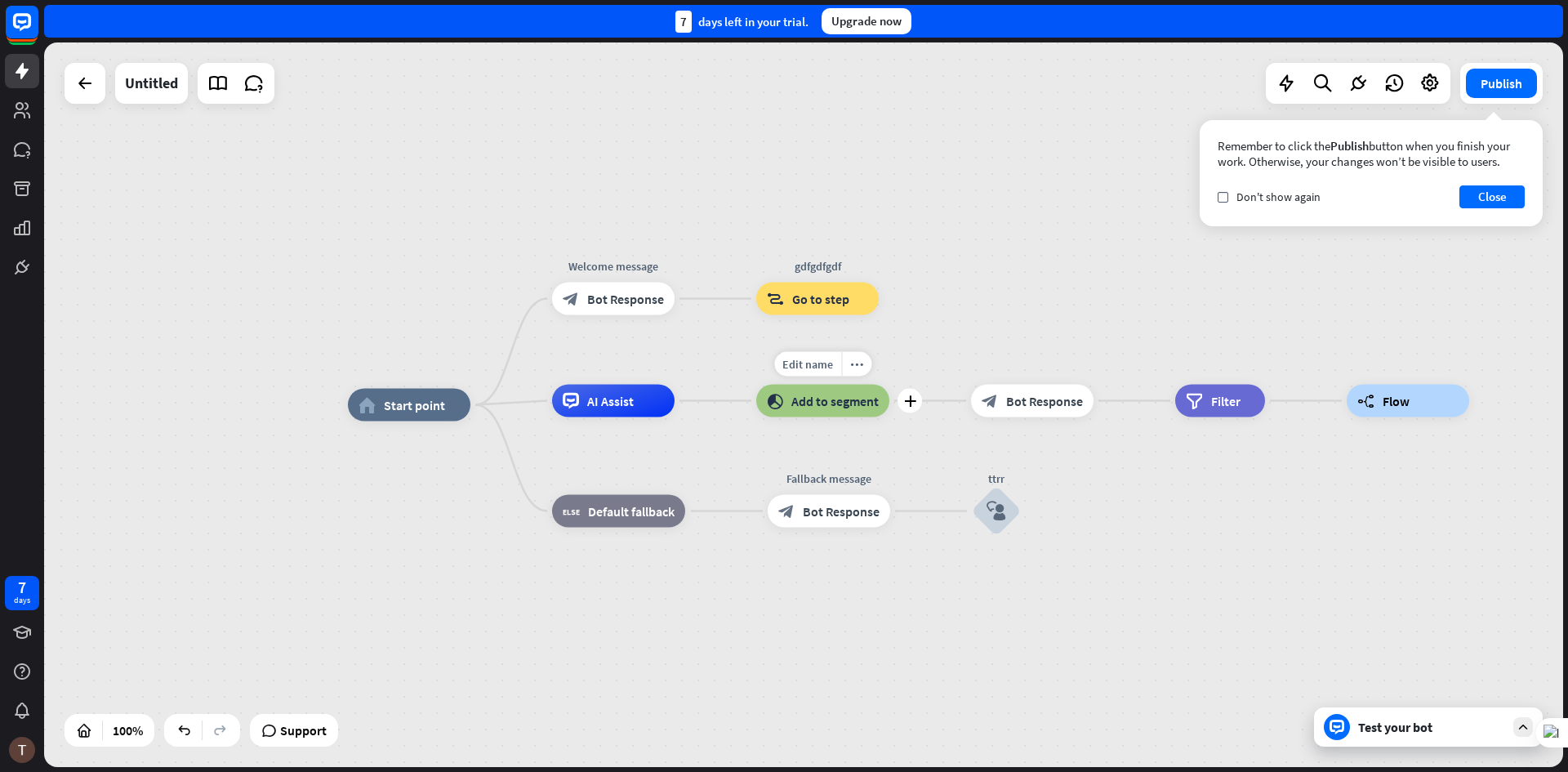
click at [850, 398] on span "Add to segment" at bounding box center [835, 401] width 88 height 17
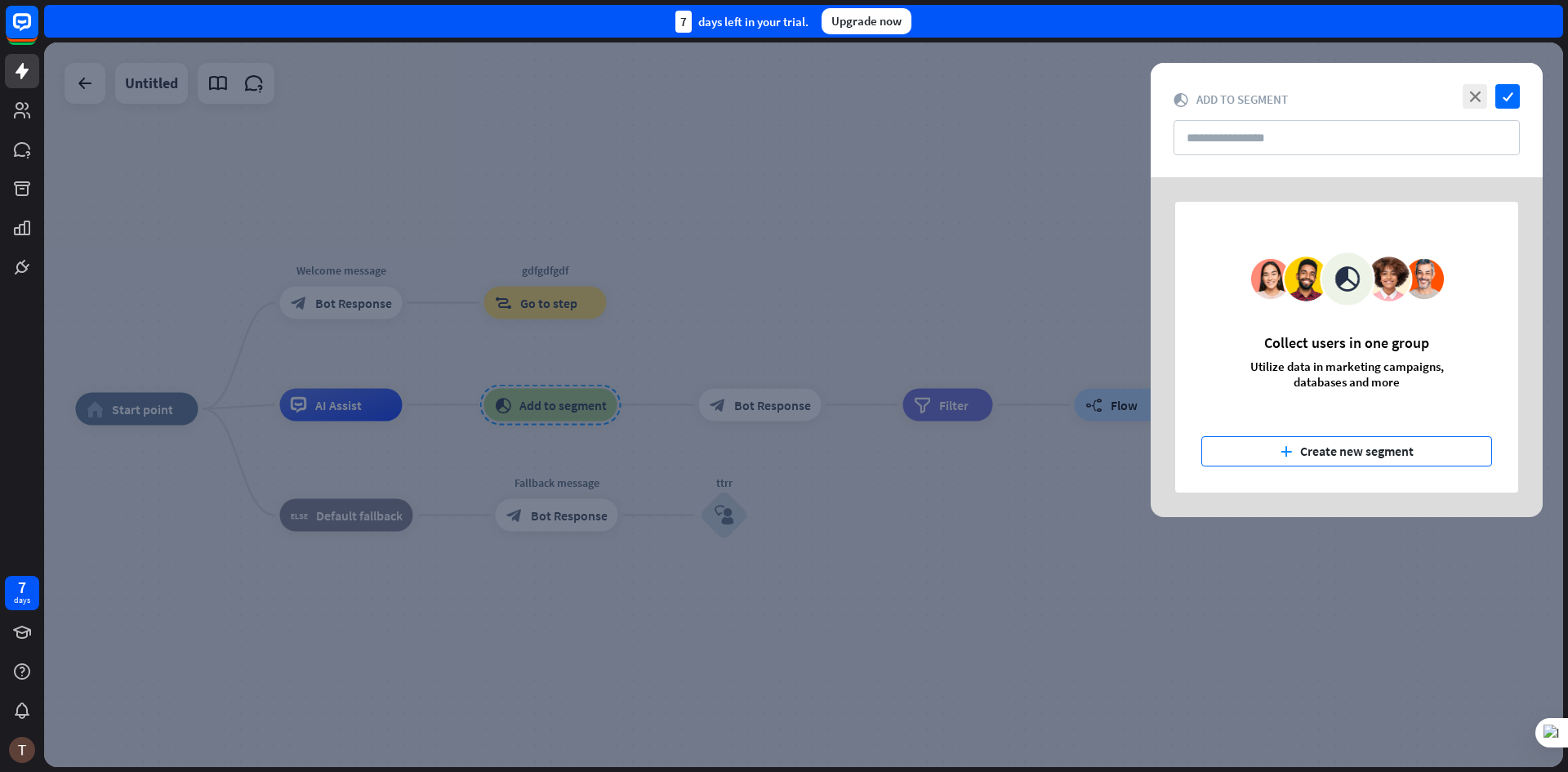
click at [1325, 455] on button "plus Create new segment" at bounding box center [1346, 451] width 290 height 30
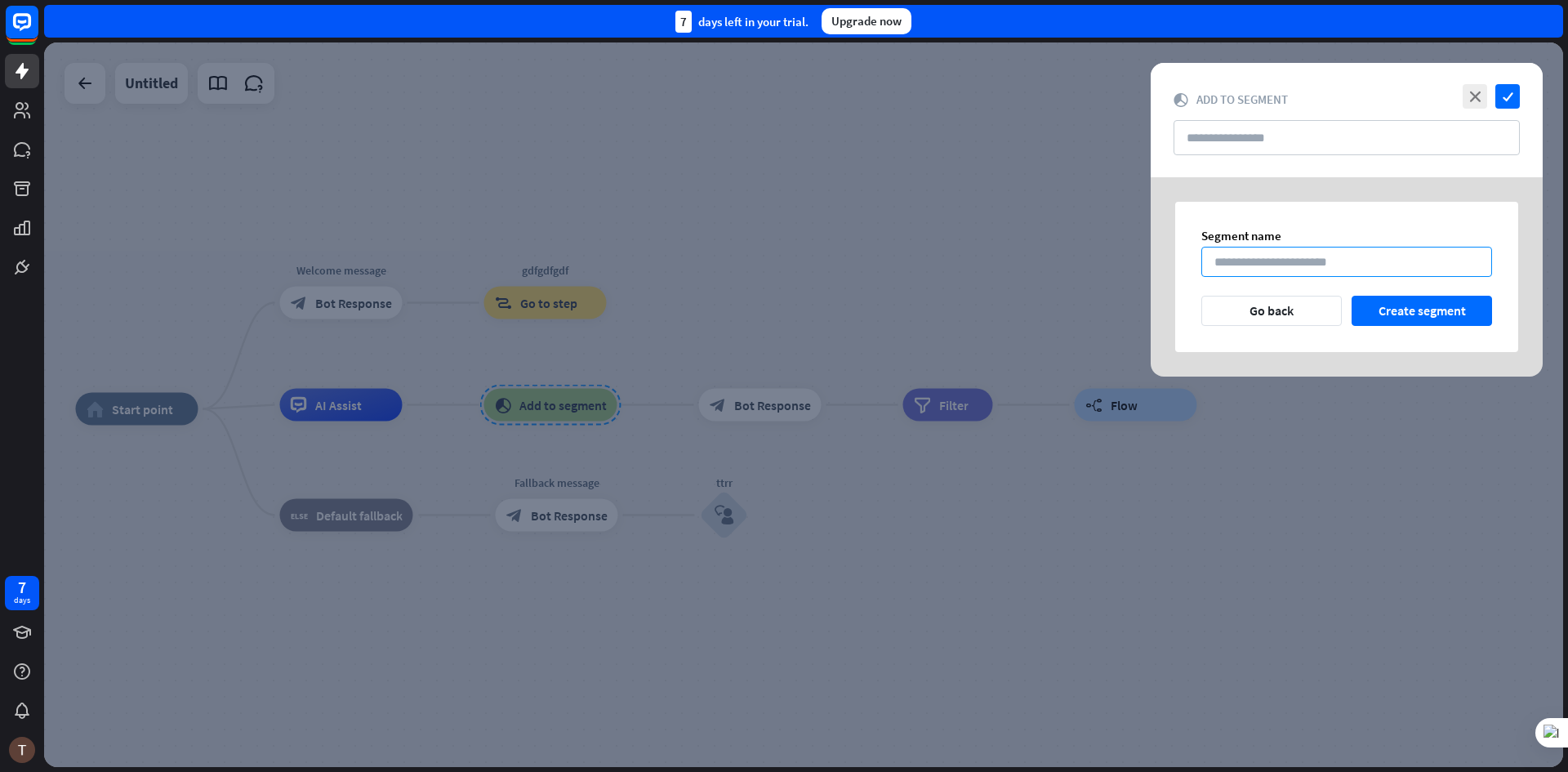
click at [1287, 263] on input at bounding box center [1346, 262] width 290 height 30
type input "*****"
click at [1265, 139] on input "text" at bounding box center [1347, 137] width 347 height 35
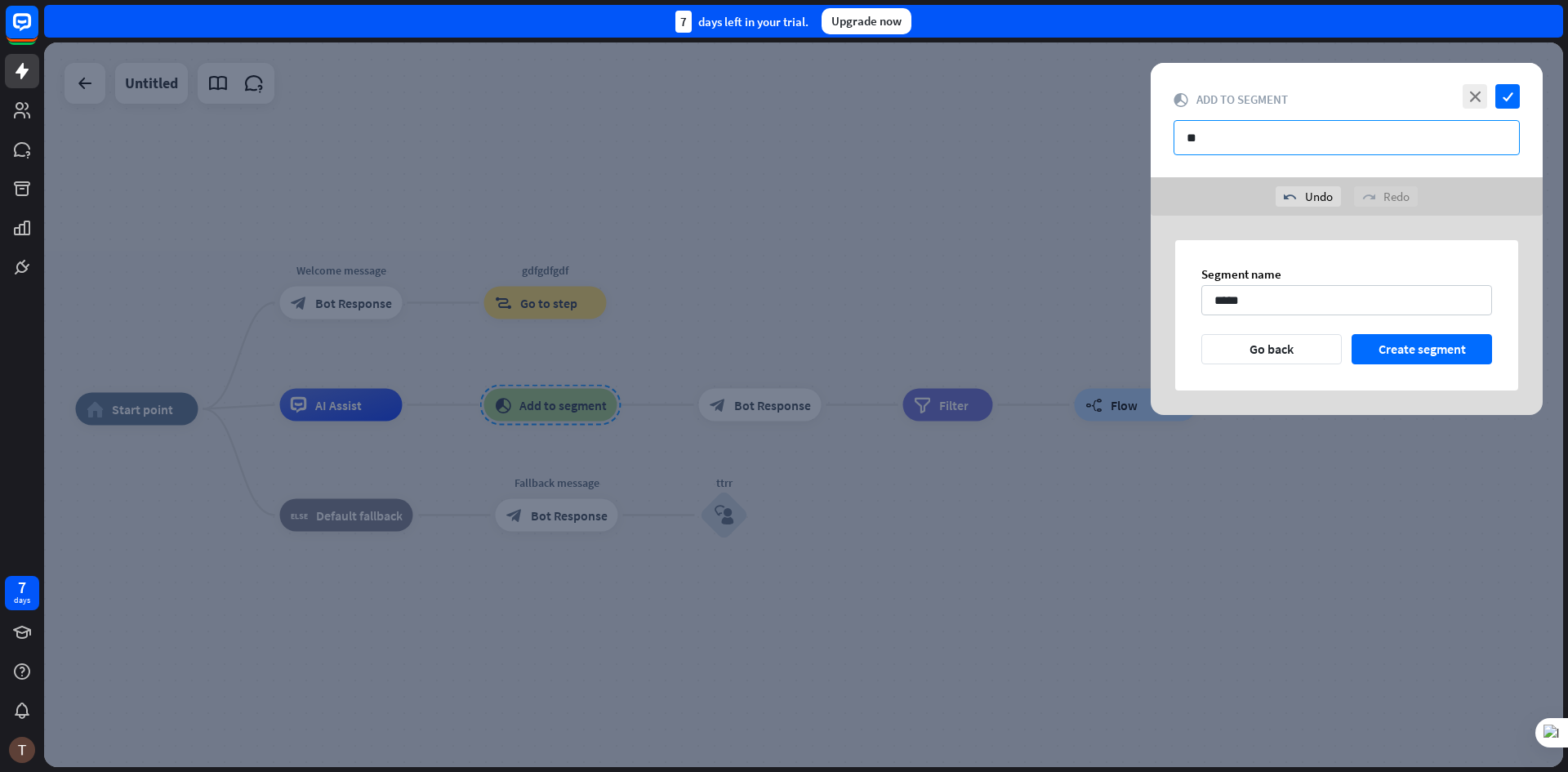
type input "*"
type input "******"
click at [1397, 351] on button "Create segment" at bounding box center [1421, 349] width 140 height 30
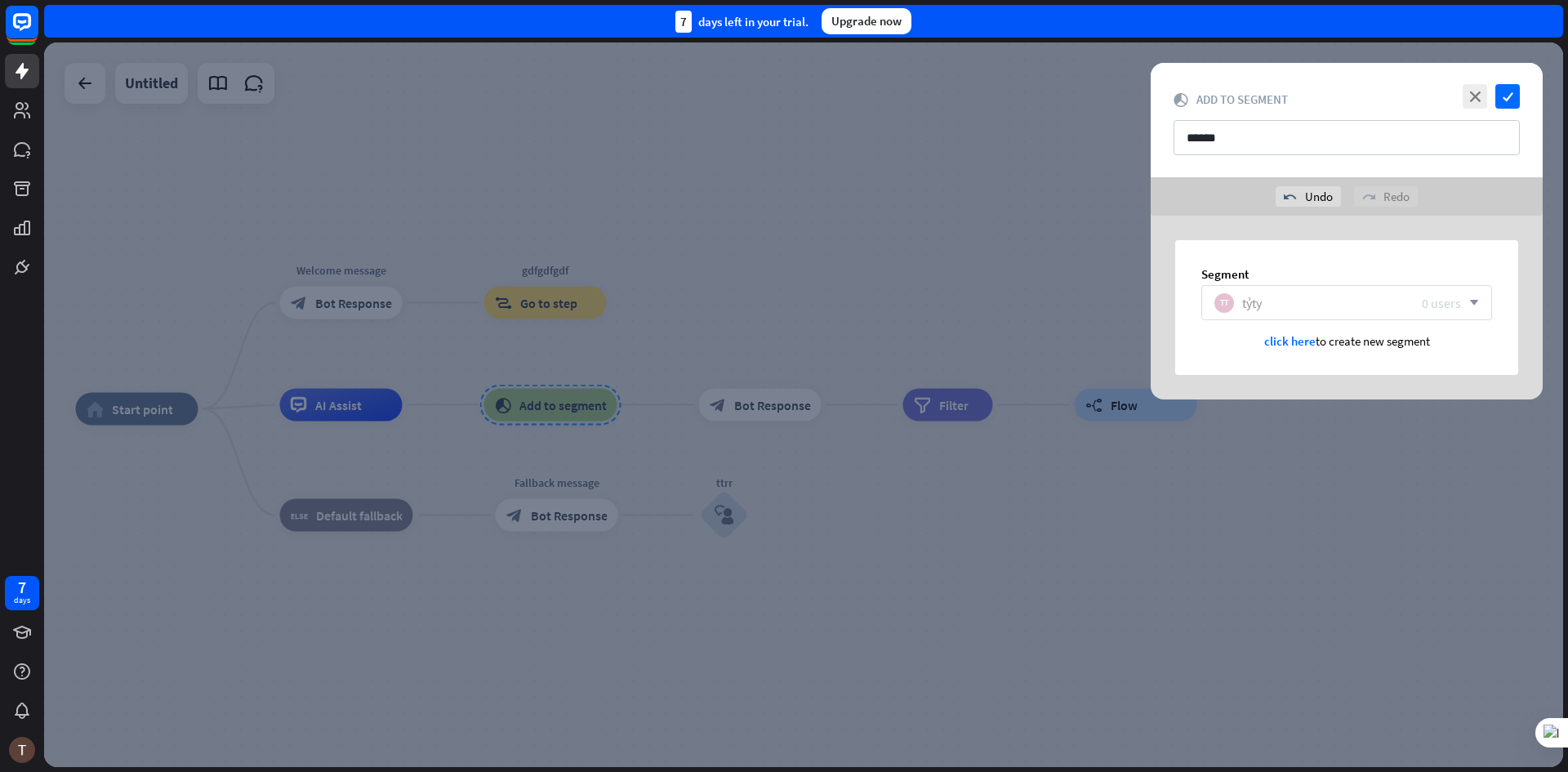
click at [1234, 303] on div "TT tỷty 0 users" at bounding box center [1338, 303] width 247 height 19
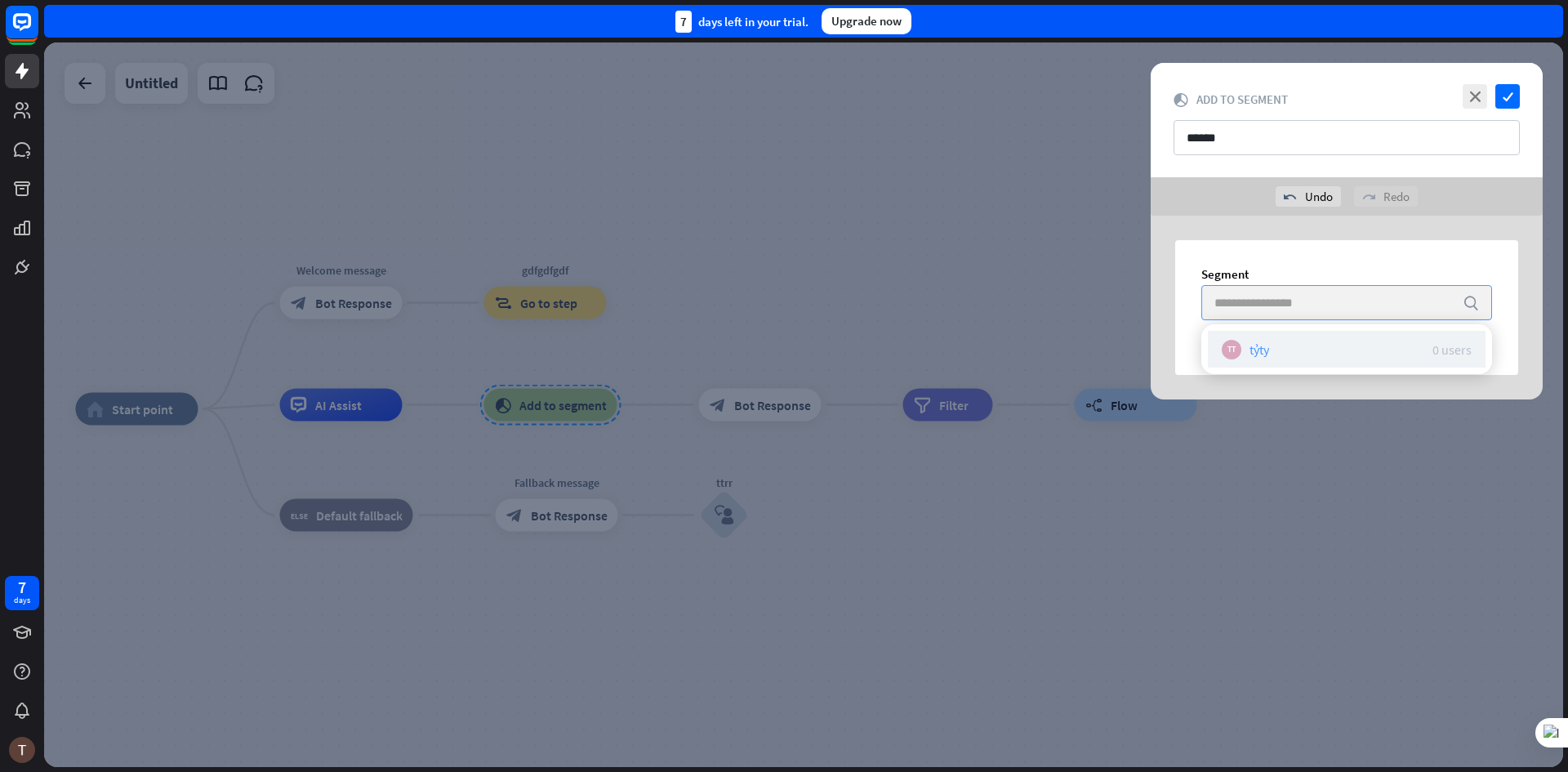
click at [1269, 354] on div "tỷty" at bounding box center [1259, 350] width 19 height 17
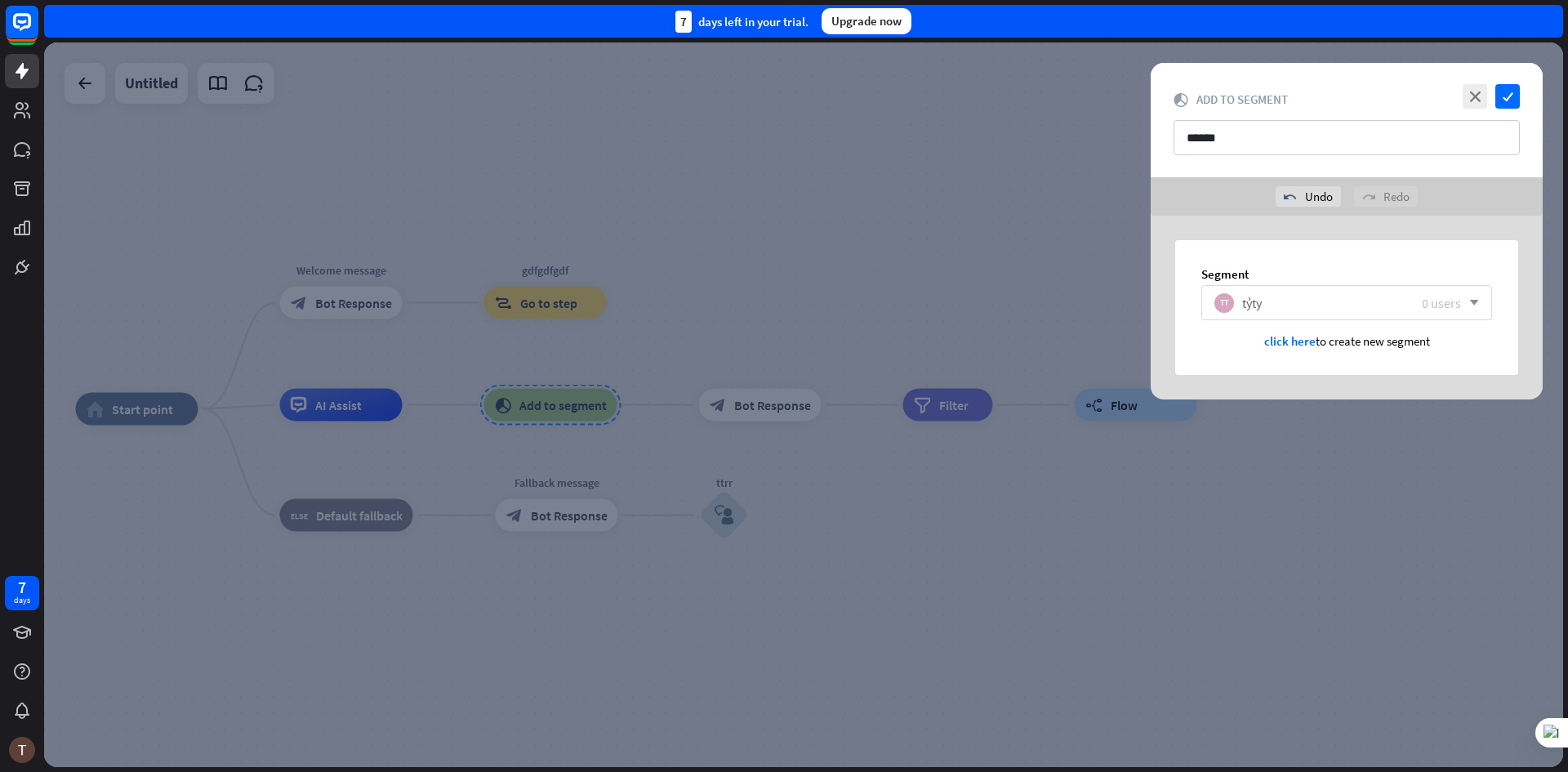
click at [626, 426] on div at bounding box center [804, 405] width 1519 height 725
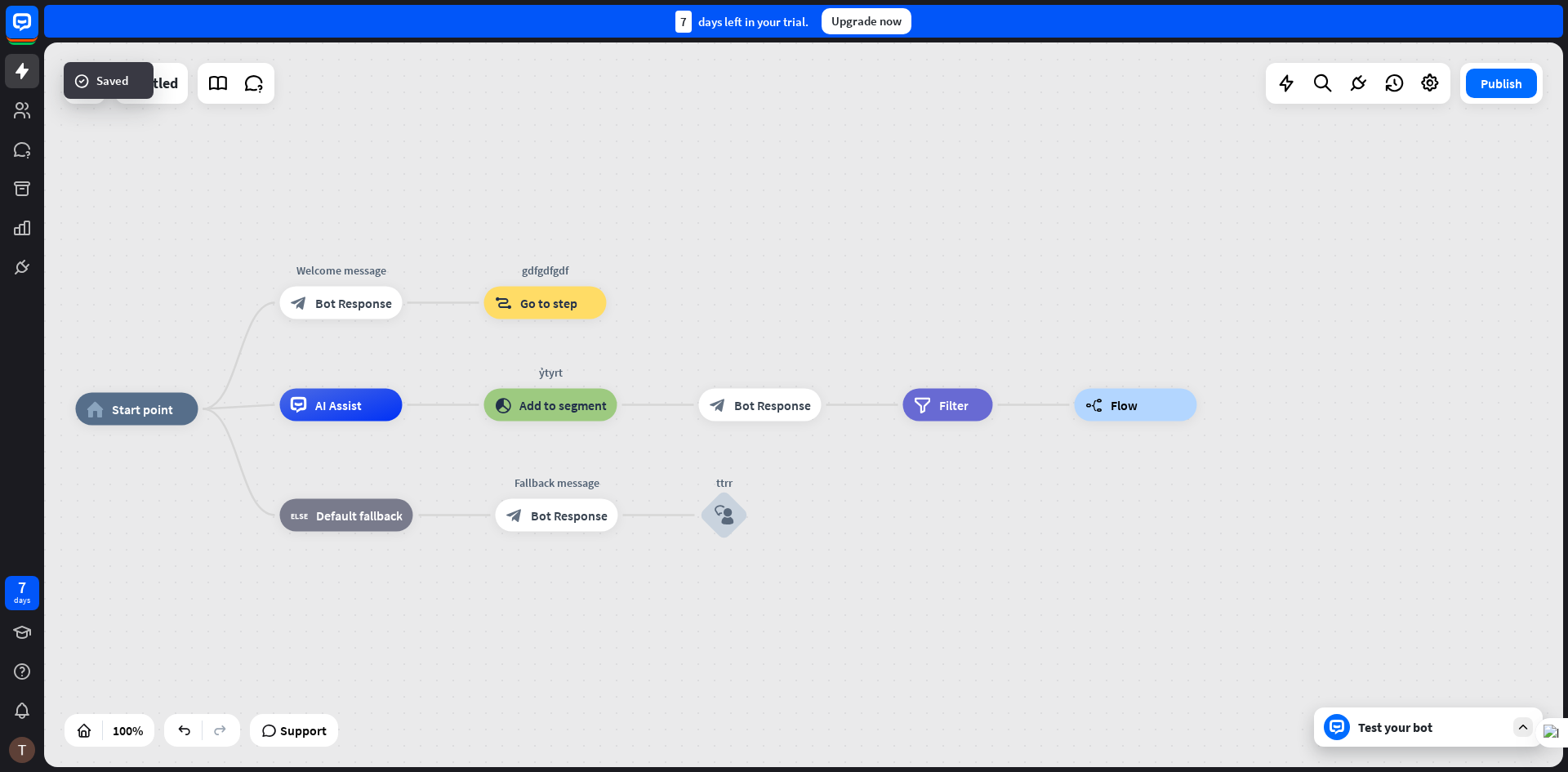
click at [671, 340] on div "home_2 Start point Welcome message block_bot_response Bot Response gdfgdfgdf bl…" at bounding box center [804, 405] width 1519 height 725
click at [577, 370] on div "more_horiz" at bounding box center [584, 368] width 30 height 25
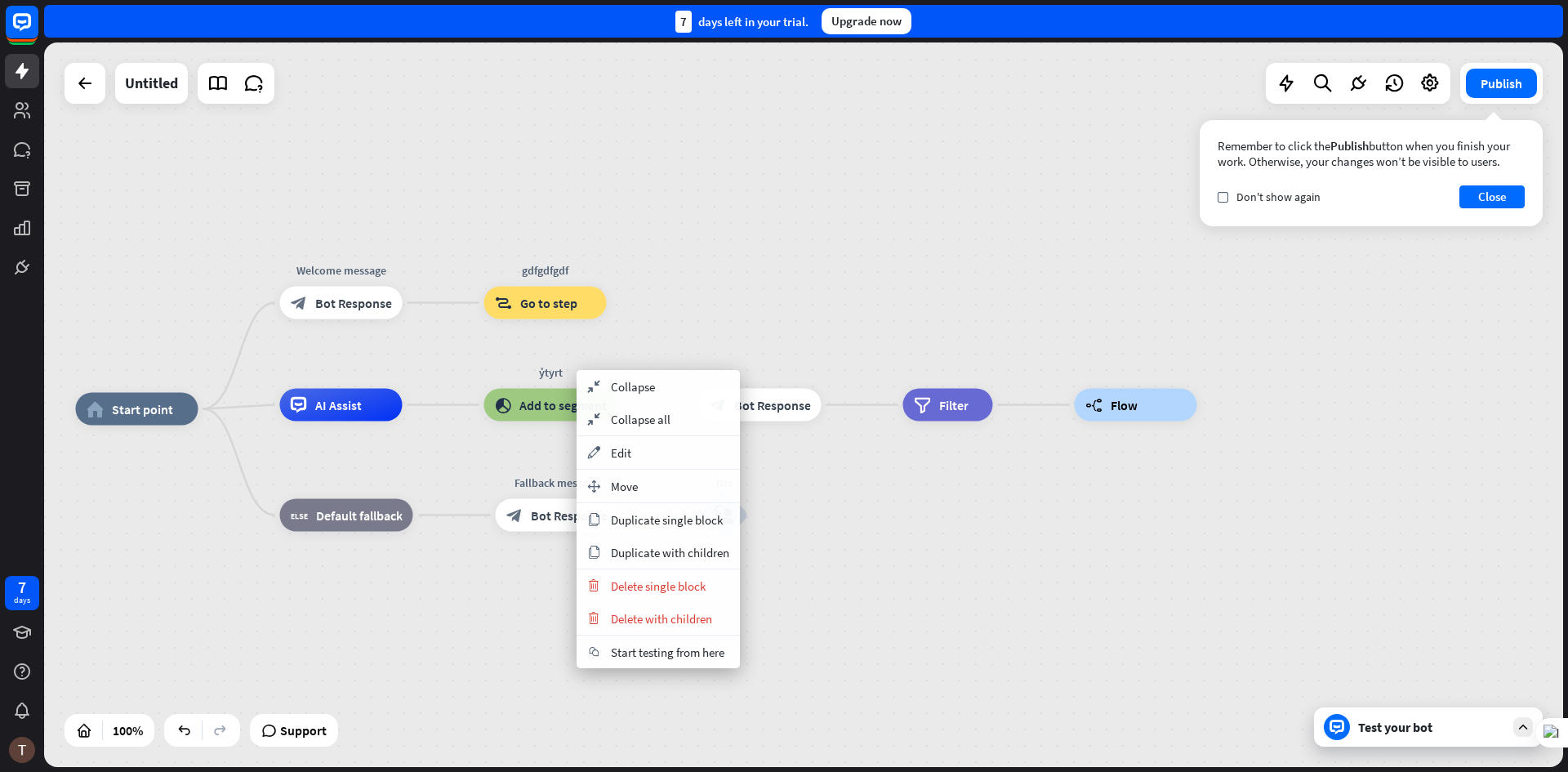
click at [780, 297] on div "home_2 Start point Welcome message block_bot_response Bot Response gdfgdfgdf bl…" at bounding box center [804, 405] width 1519 height 725
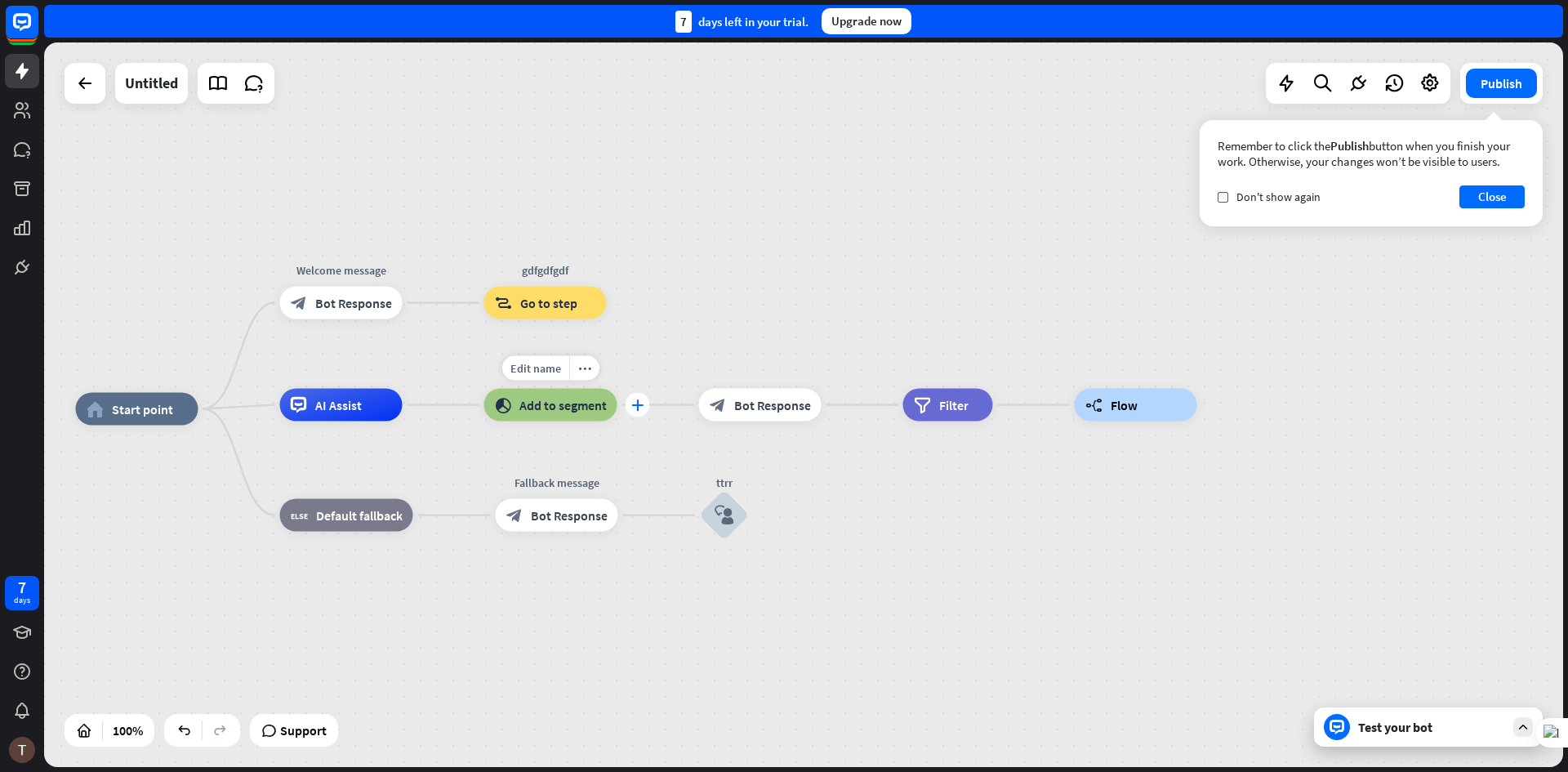
click at [634, 403] on icon "plus" at bounding box center [637, 405] width 12 height 11
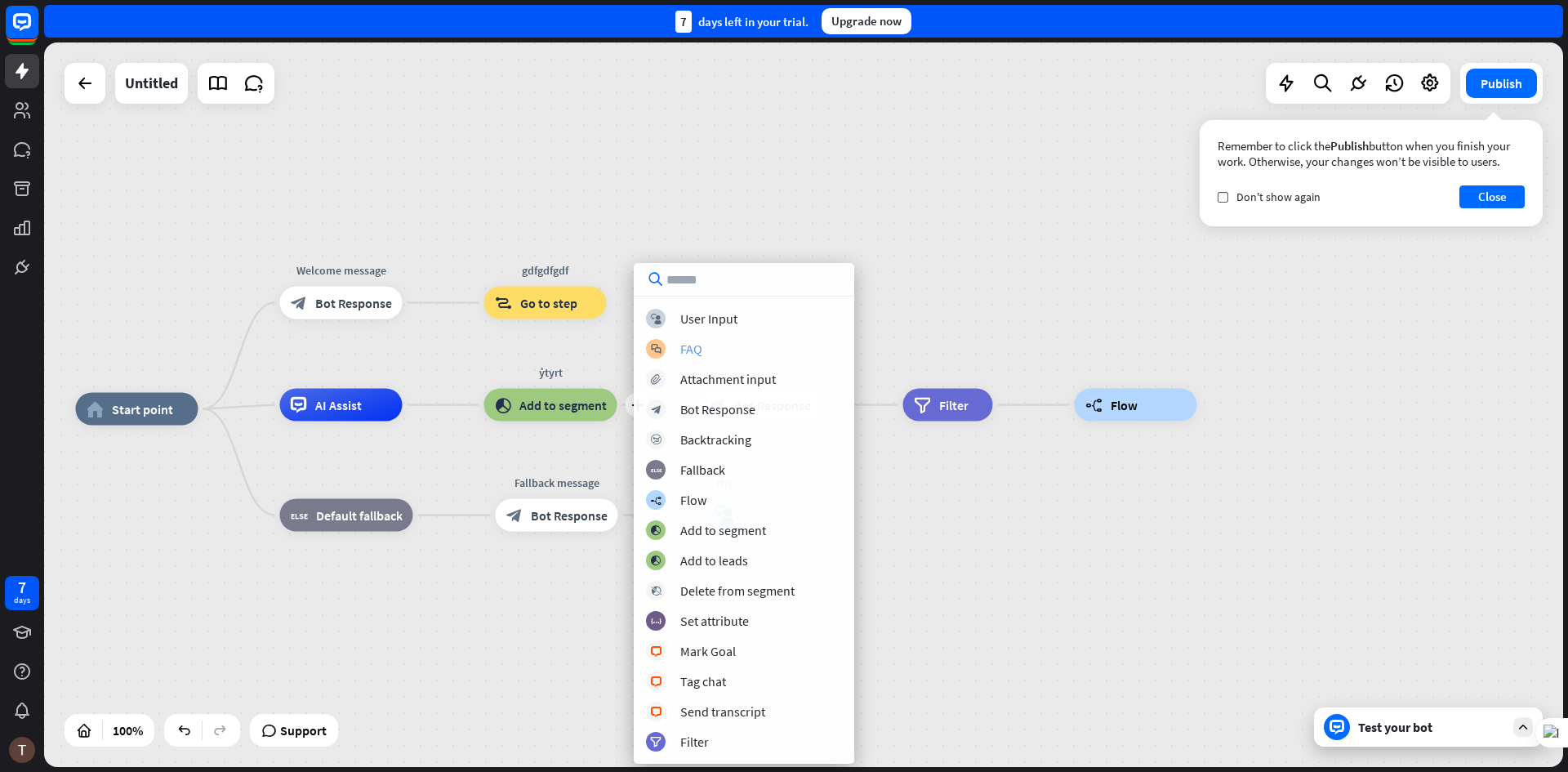
click at [688, 349] on div "FAQ" at bounding box center [691, 349] width 22 height 17
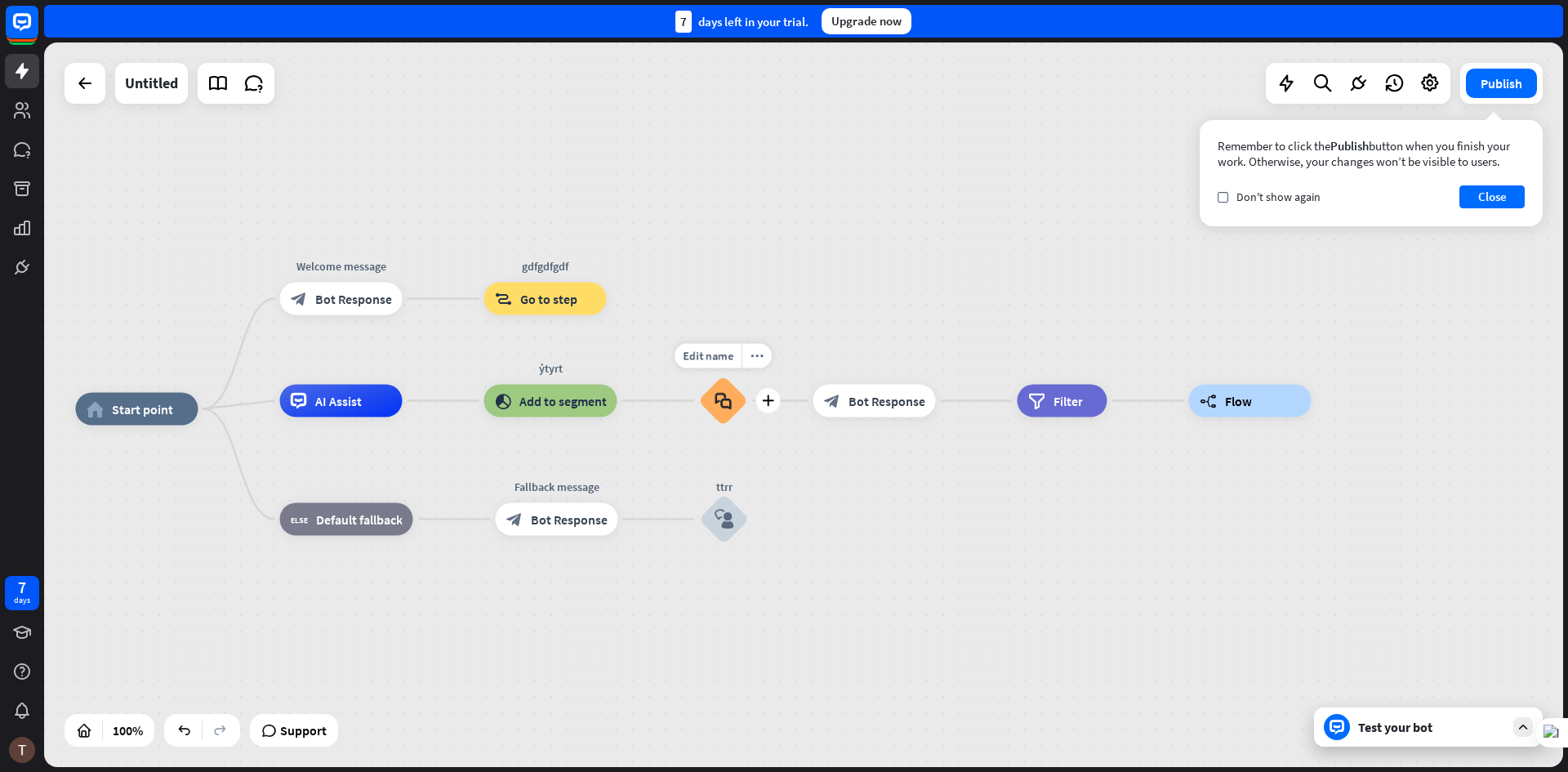
click at [737, 398] on div "block_faq" at bounding box center [723, 400] width 49 height 49
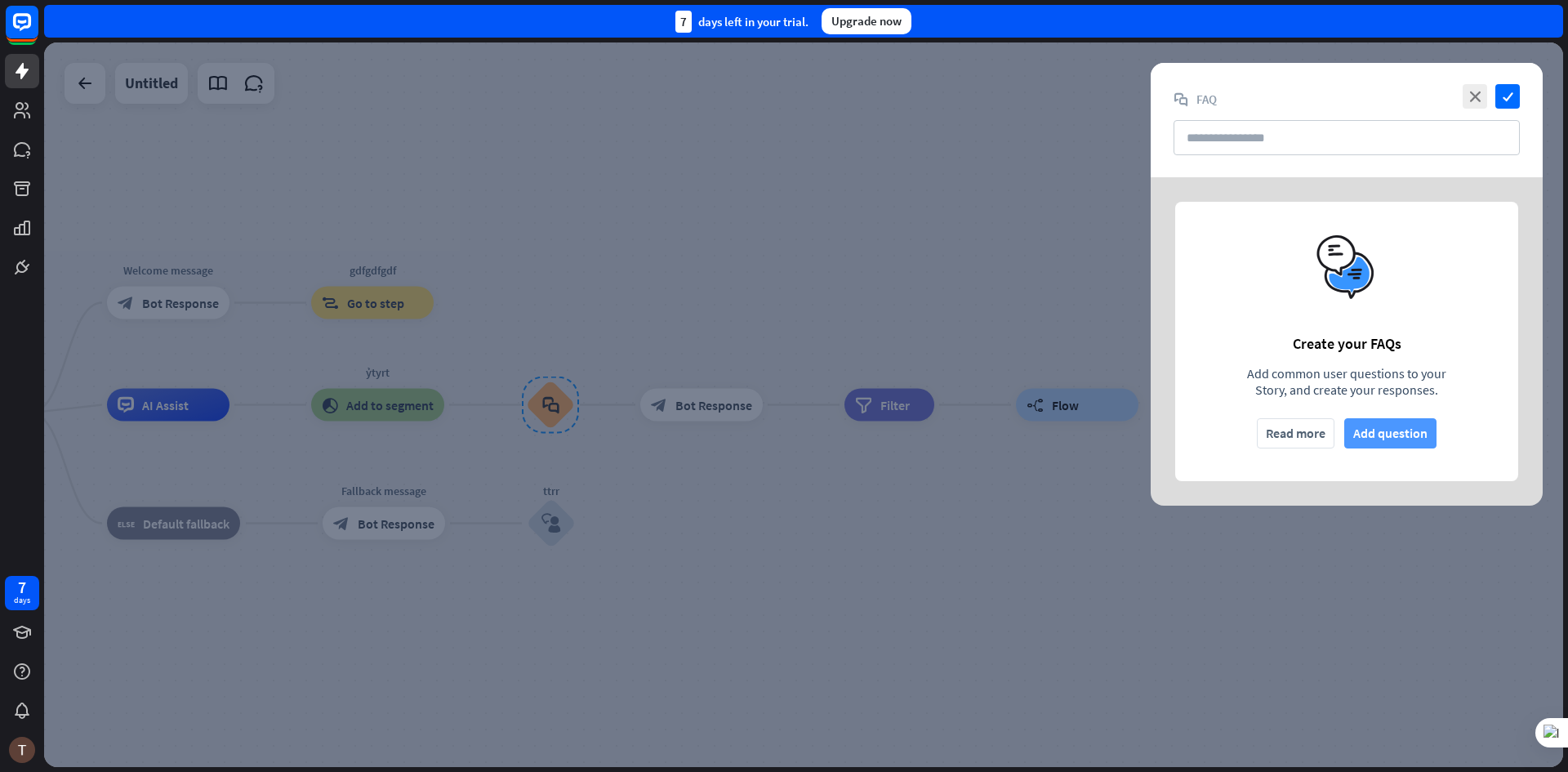
click at [1377, 435] on button "Add question" at bounding box center [1390, 434] width 92 height 30
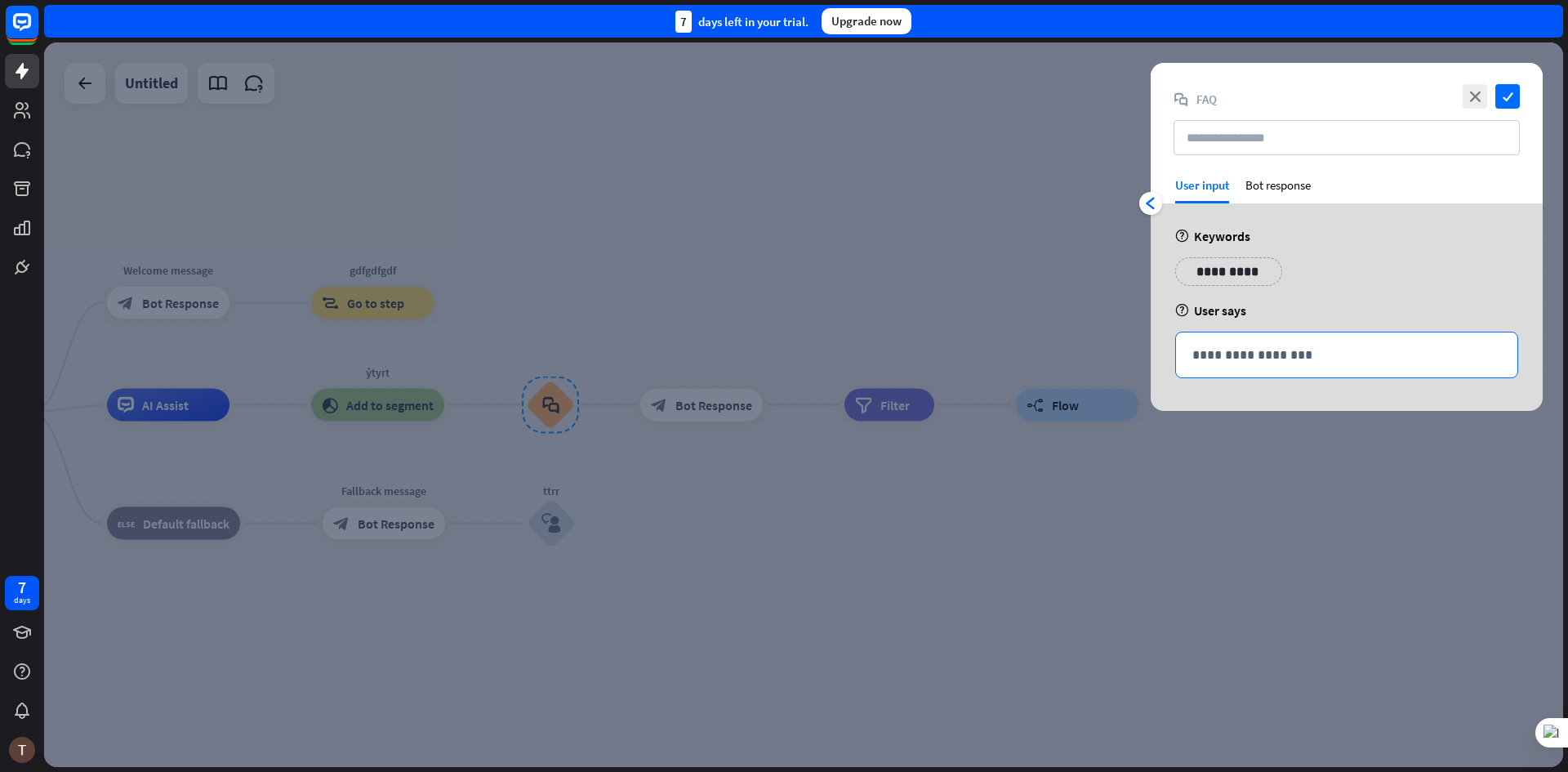
click at [1236, 353] on p "**********" at bounding box center [1347, 355] width 309 height 20
click at [1223, 275] on p "**********" at bounding box center [1228, 272] width 82 height 20
click at [1295, 250] on div "**********" at bounding box center [1346, 307] width 392 height 208
click at [1276, 196] on div "Bot response" at bounding box center [1278, 190] width 65 height 26
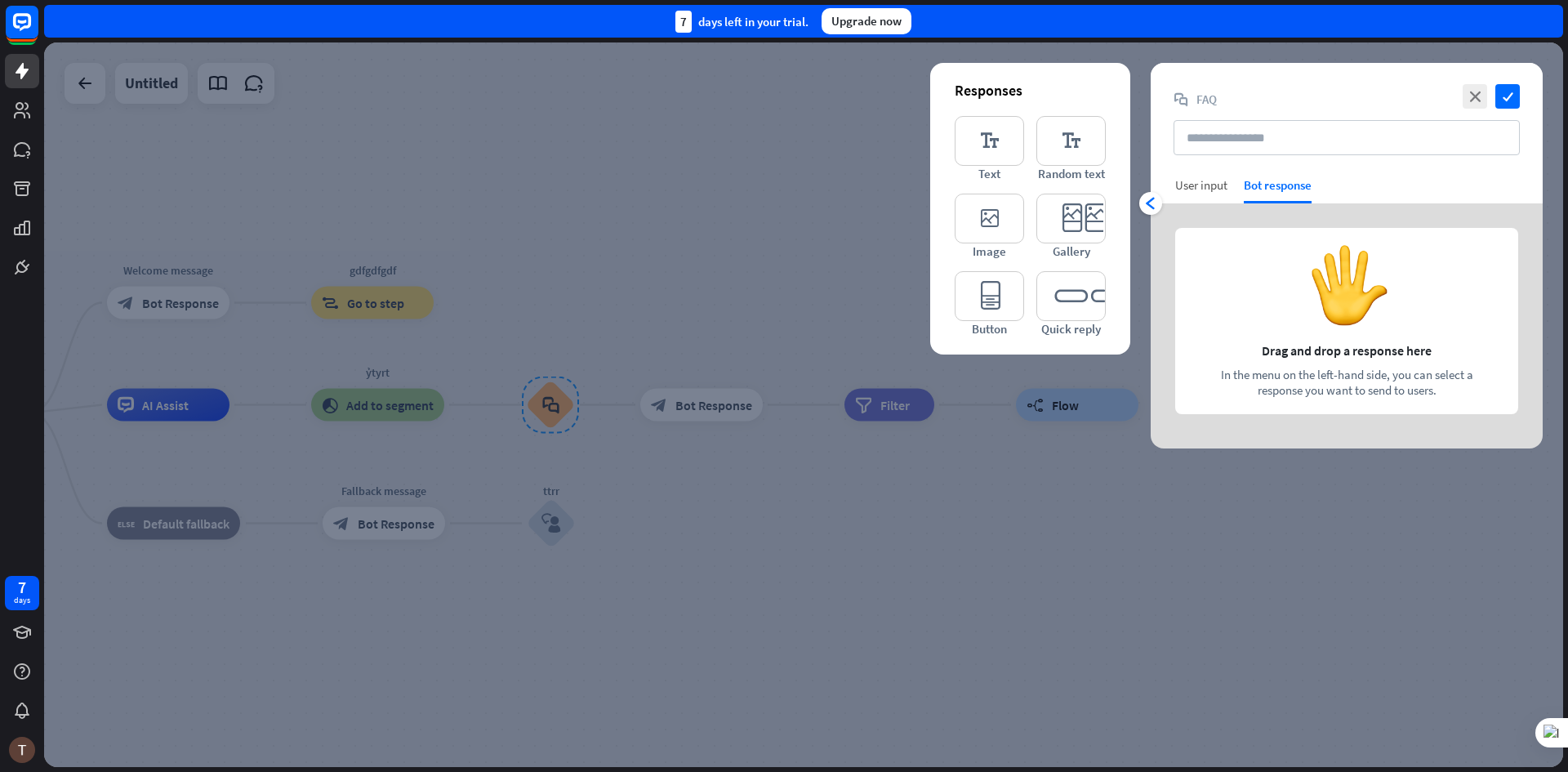
click at [1209, 188] on div "User input" at bounding box center [1201, 184] width 53 height 16
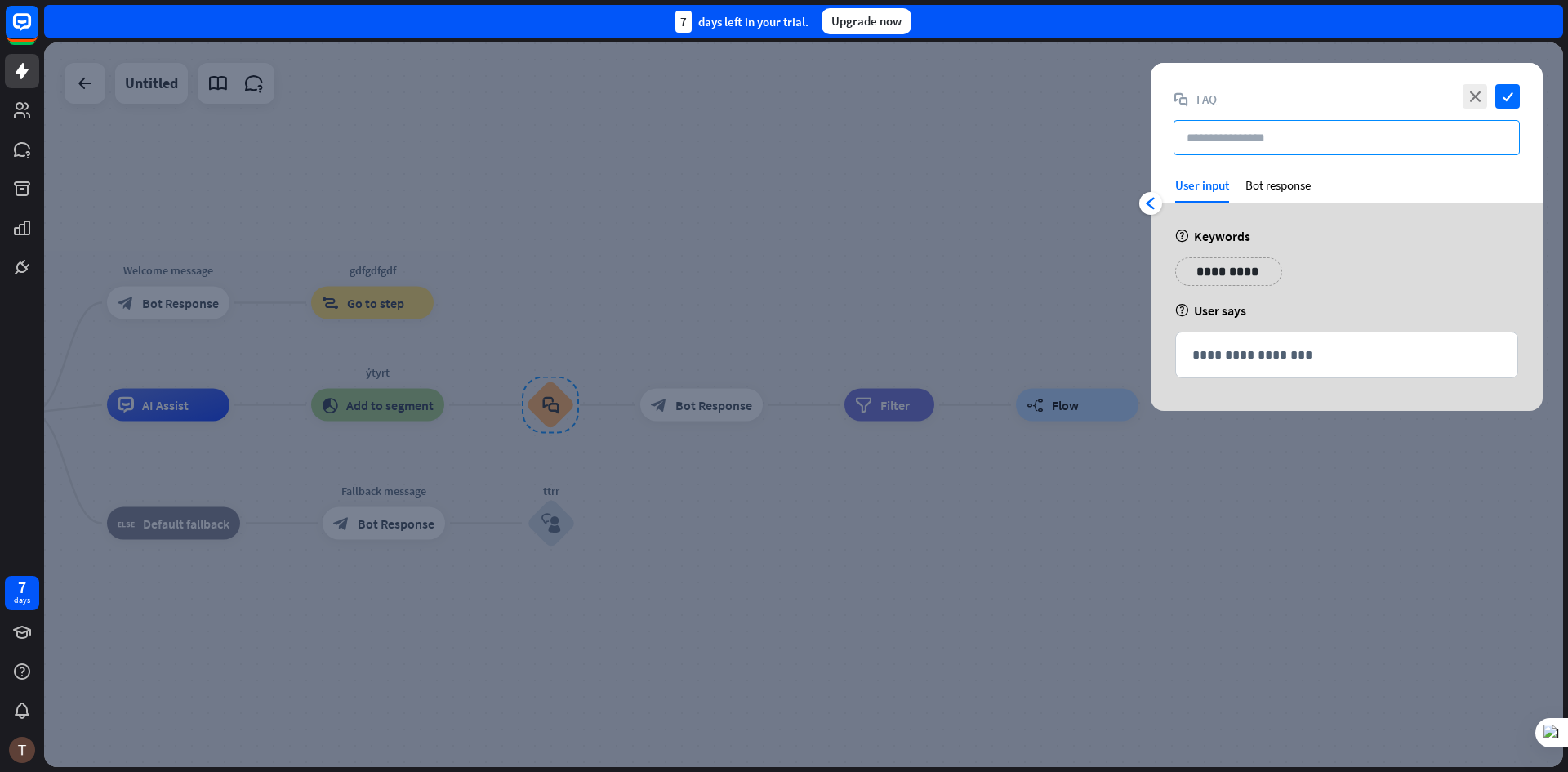
click at [1250, 129] on input "text" at bounding box center [1347, 137] width 347 height 35
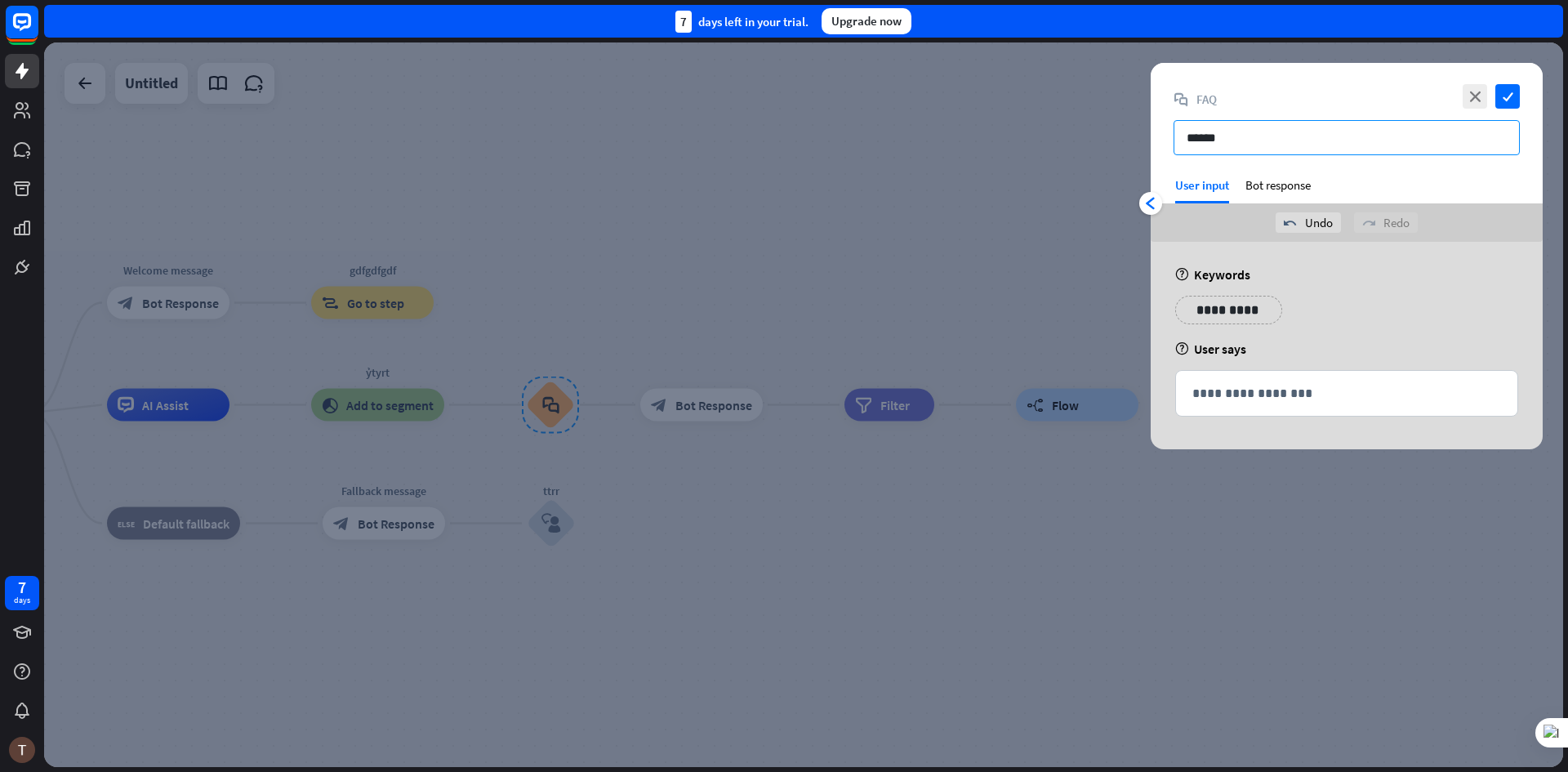
type input "******"
click at [1233, 300] on p "**********" at bounding box center [1228, 310] width 82 height 20
click at [1267, 189] on div "Bot response" at bounding box center [1278, 190] width 65 height 26
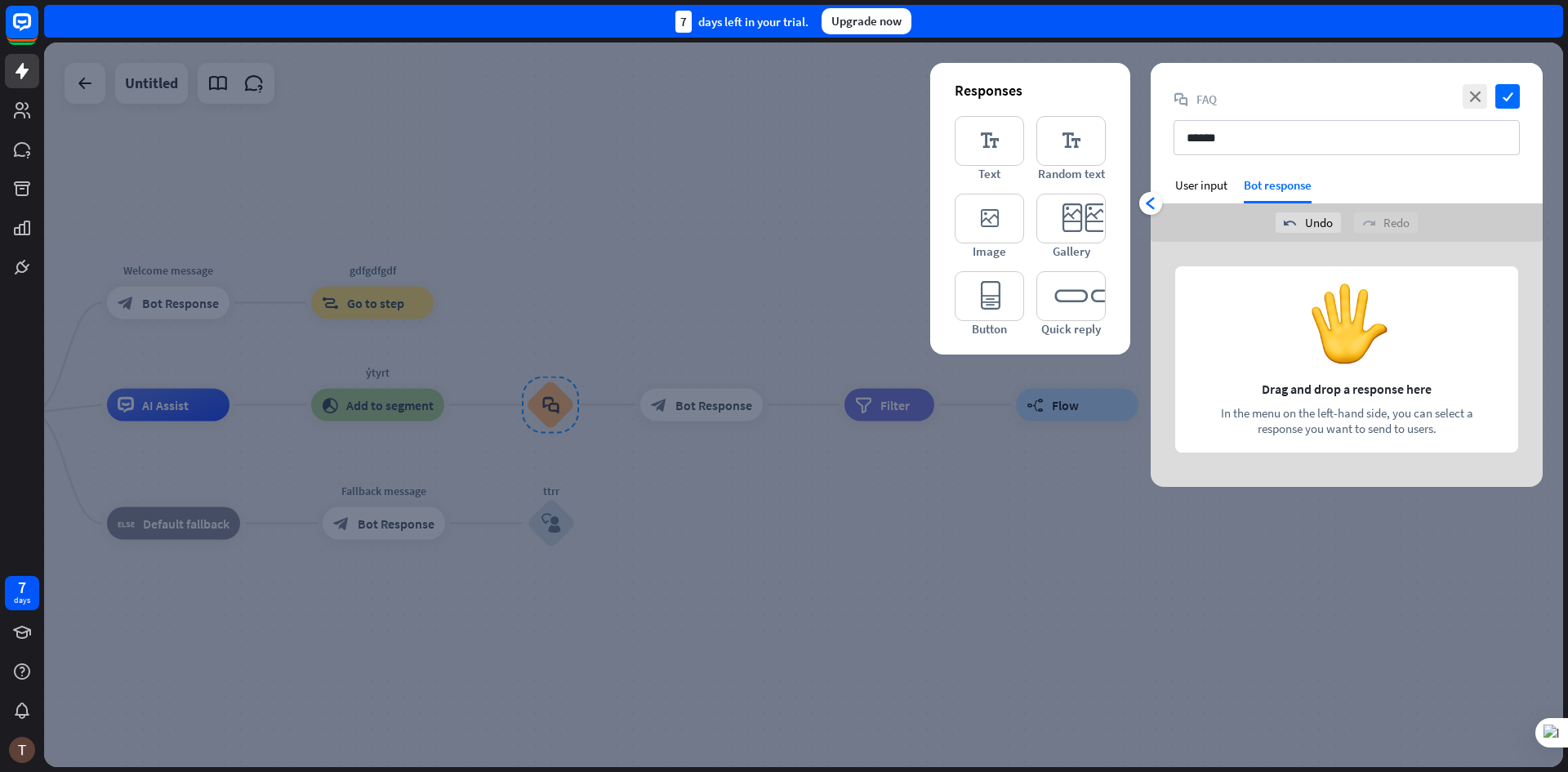
click at [1302, 383] on div at bounding box center [1346, 364] width 392 height 245
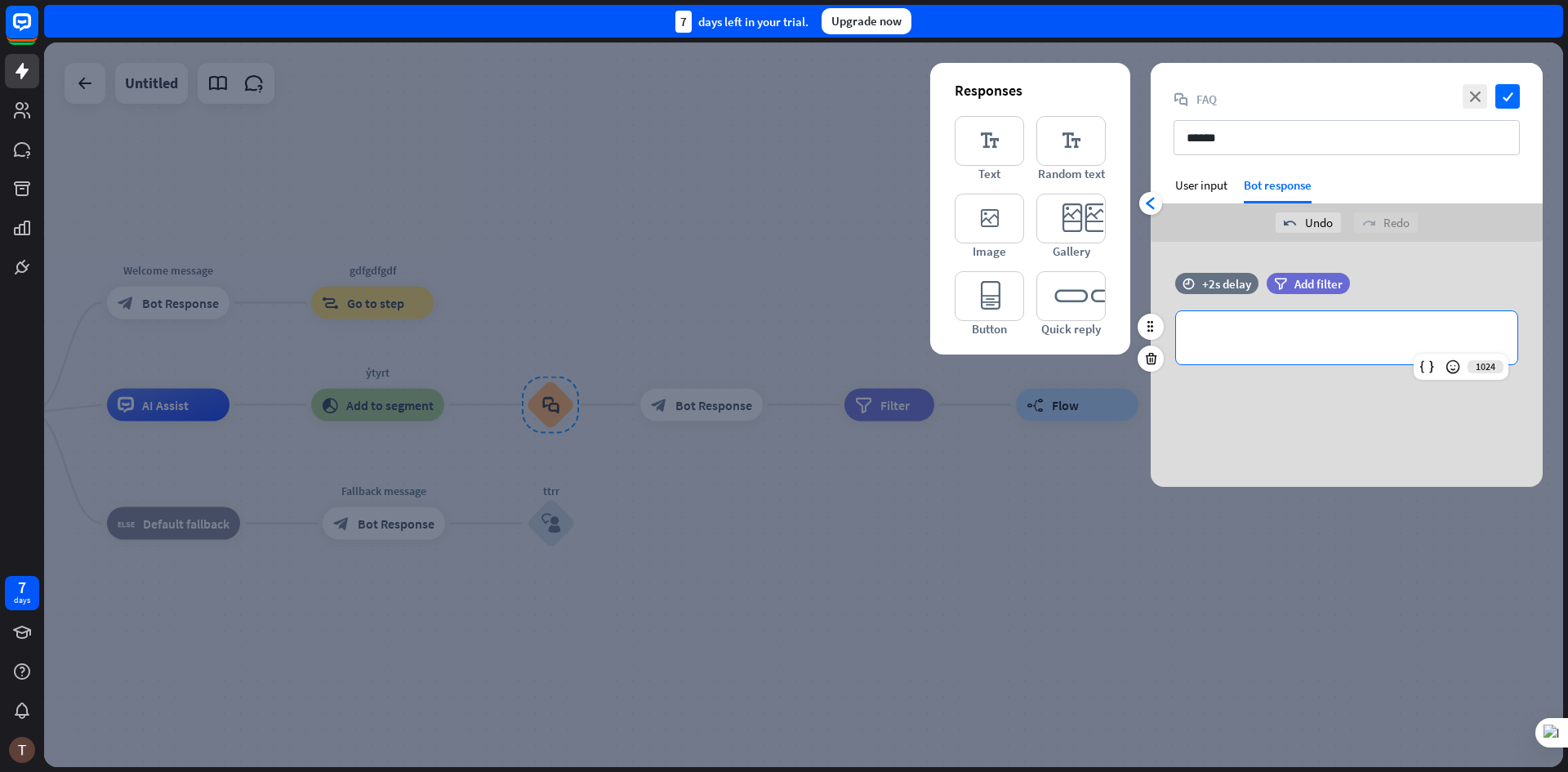
click at [1244, 326] on div "**********" at bounding box center [1347, 338] width 341 height 53
click at [1211, 187] on div "User input" at bounding box center [1201, 184] width 53 height 16
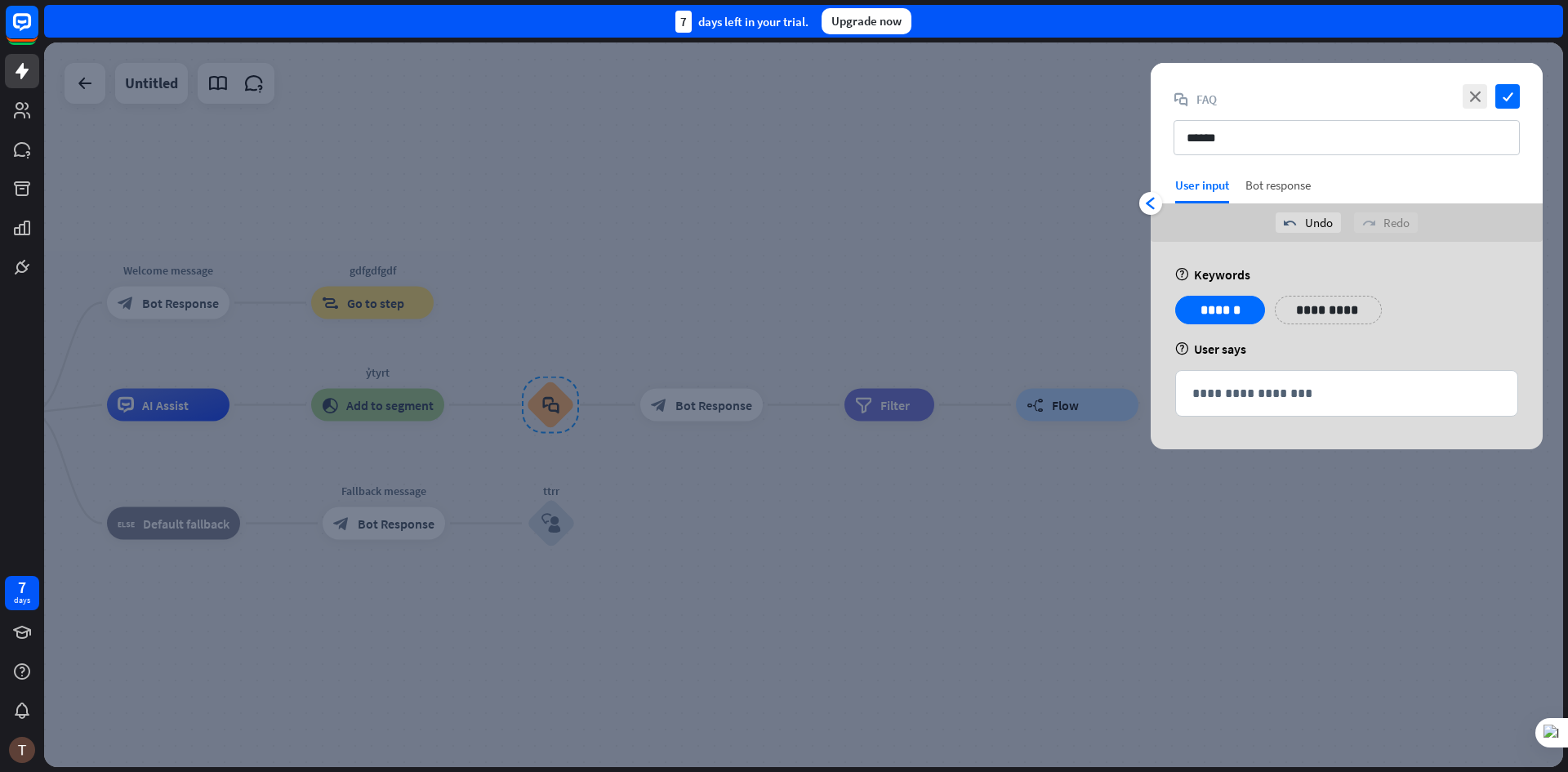
click at [1291, 195] on div "Bot response" at bounding box center [1278, 190] width 65 height 26
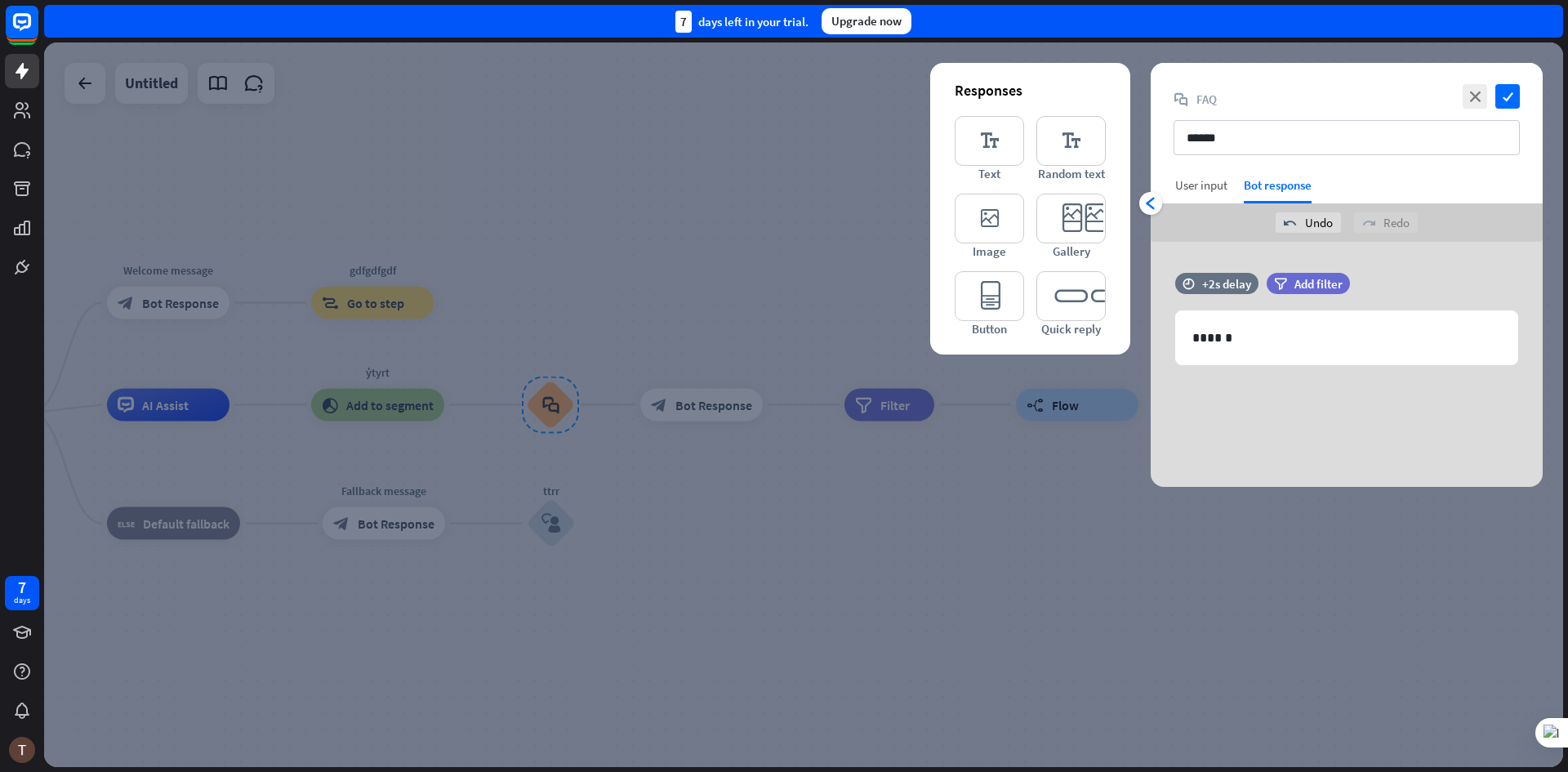
click at [1211, 188] on div "User input" at bounding box center [1201, 184] width 53 height 16
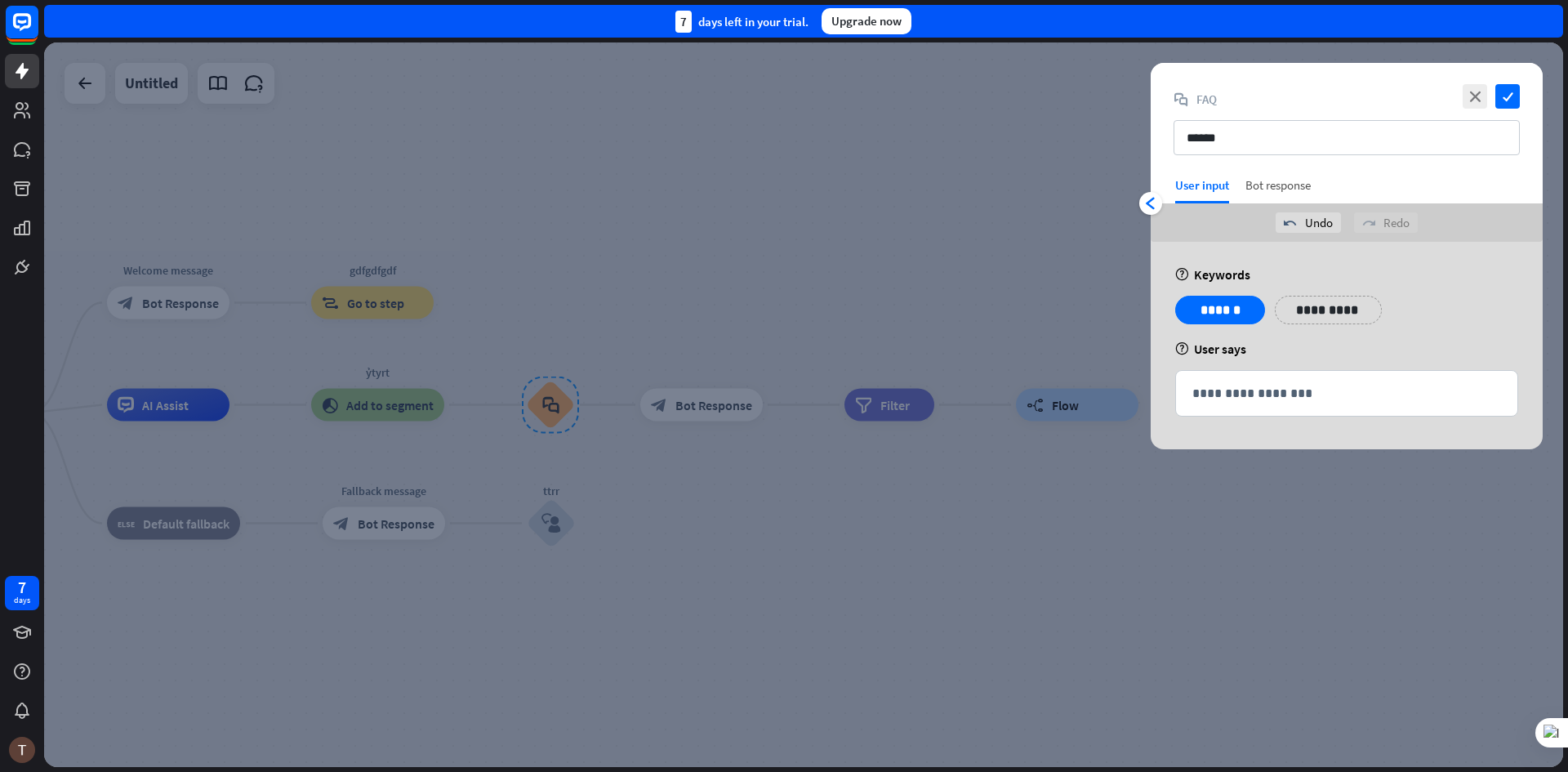
click at [1289, 193] on div "Bot response" at bounding box center [1278, 190] width 65 height 26
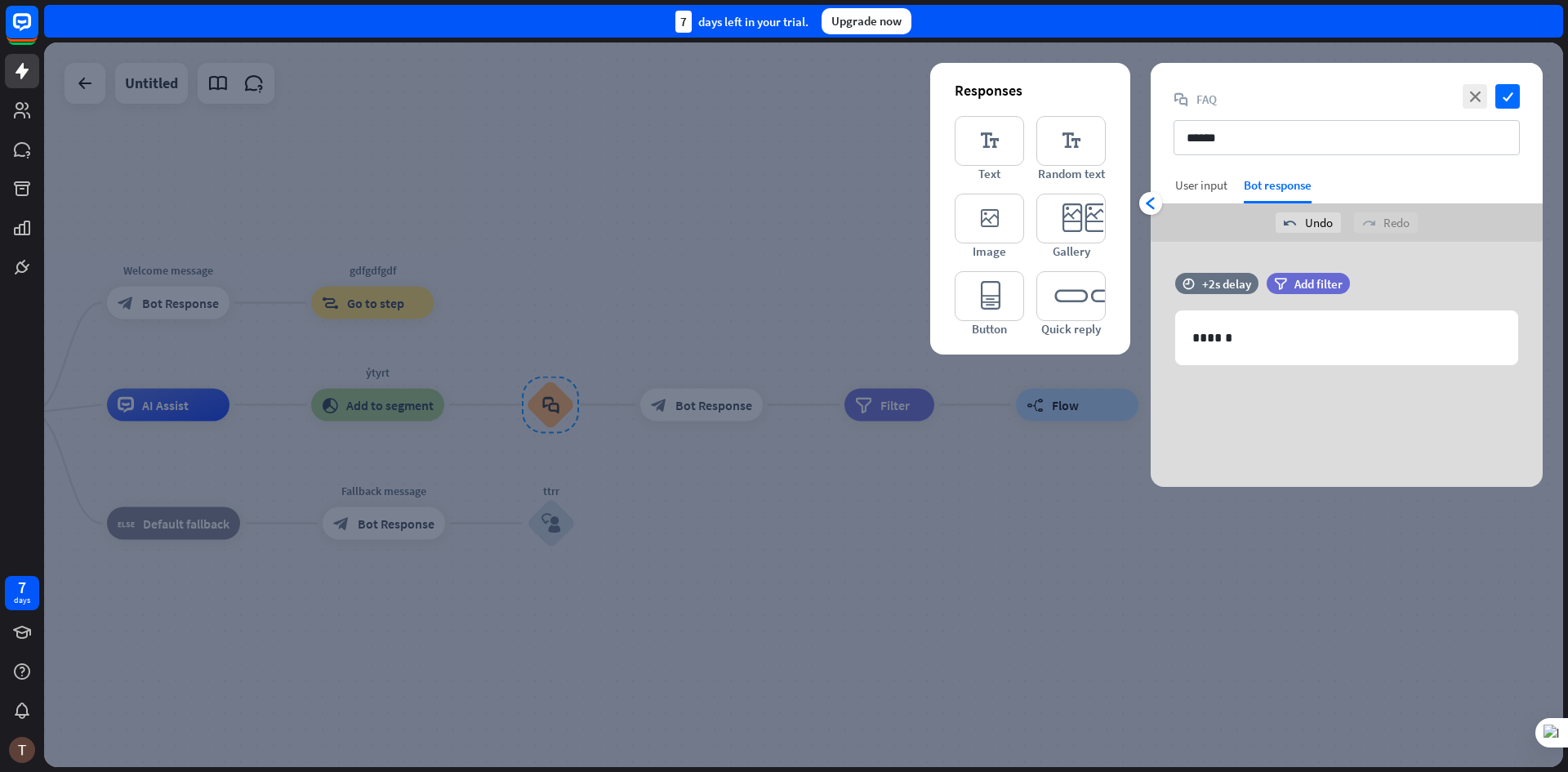
click at [1220, 190] on div "User input" at bounding box center [1201, 184] width 53 height 16
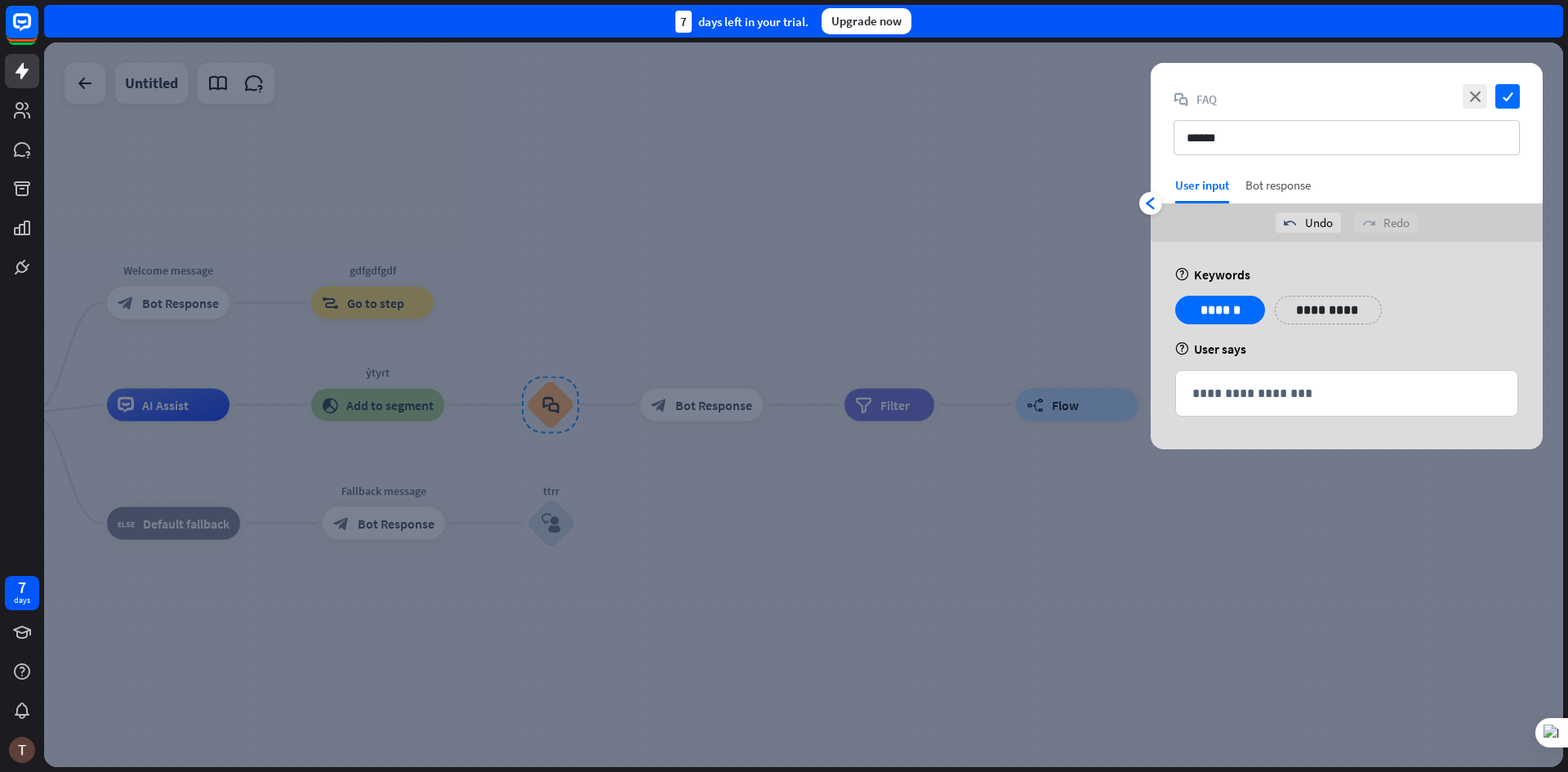
click at [1267, 193] on div "Bot response" at bounding box center [1278, 190] width 65 height 26
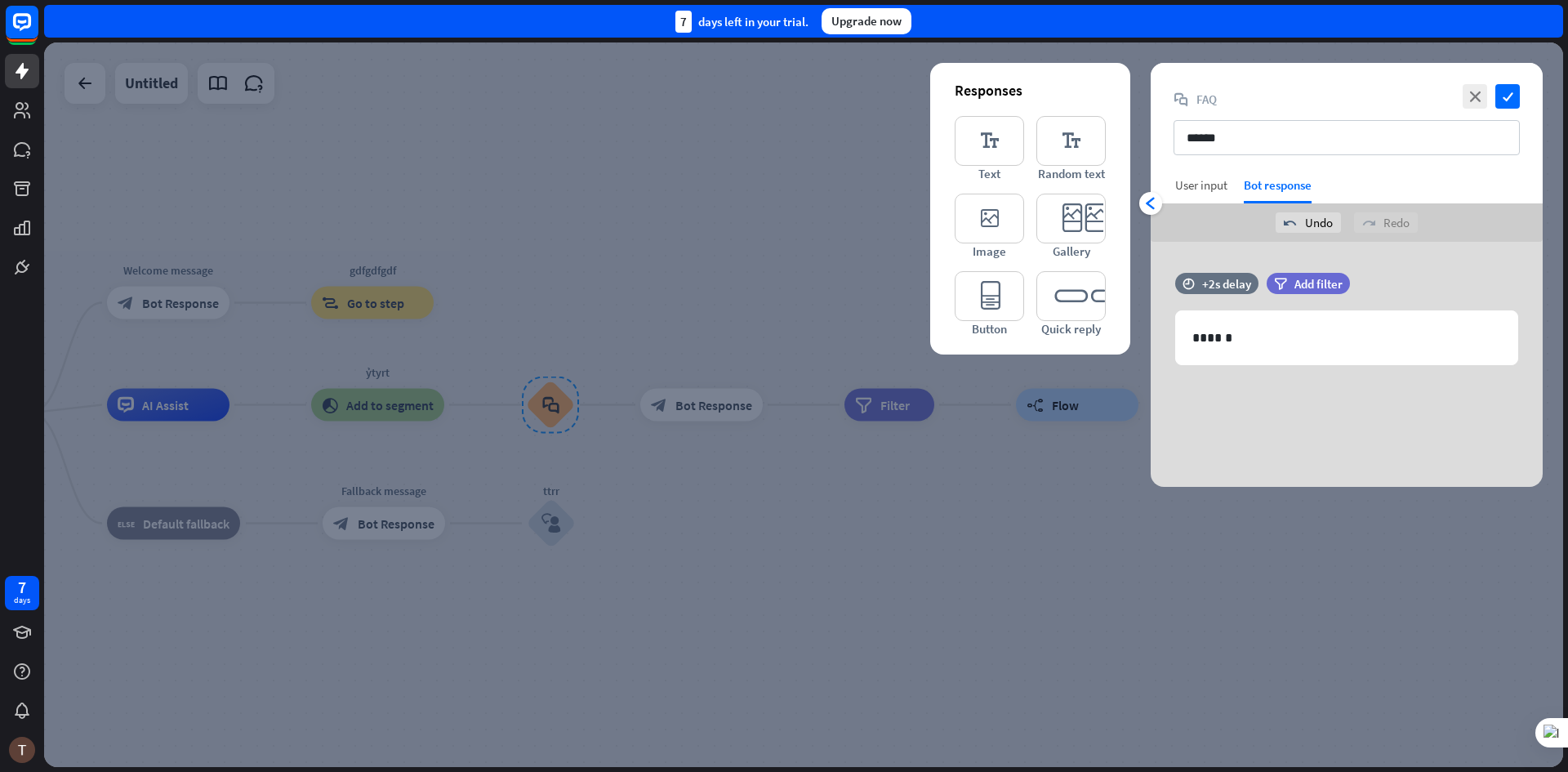
click at [1180, 190] on div "User input" at bounding box center [1201, 184] width 53 height 16
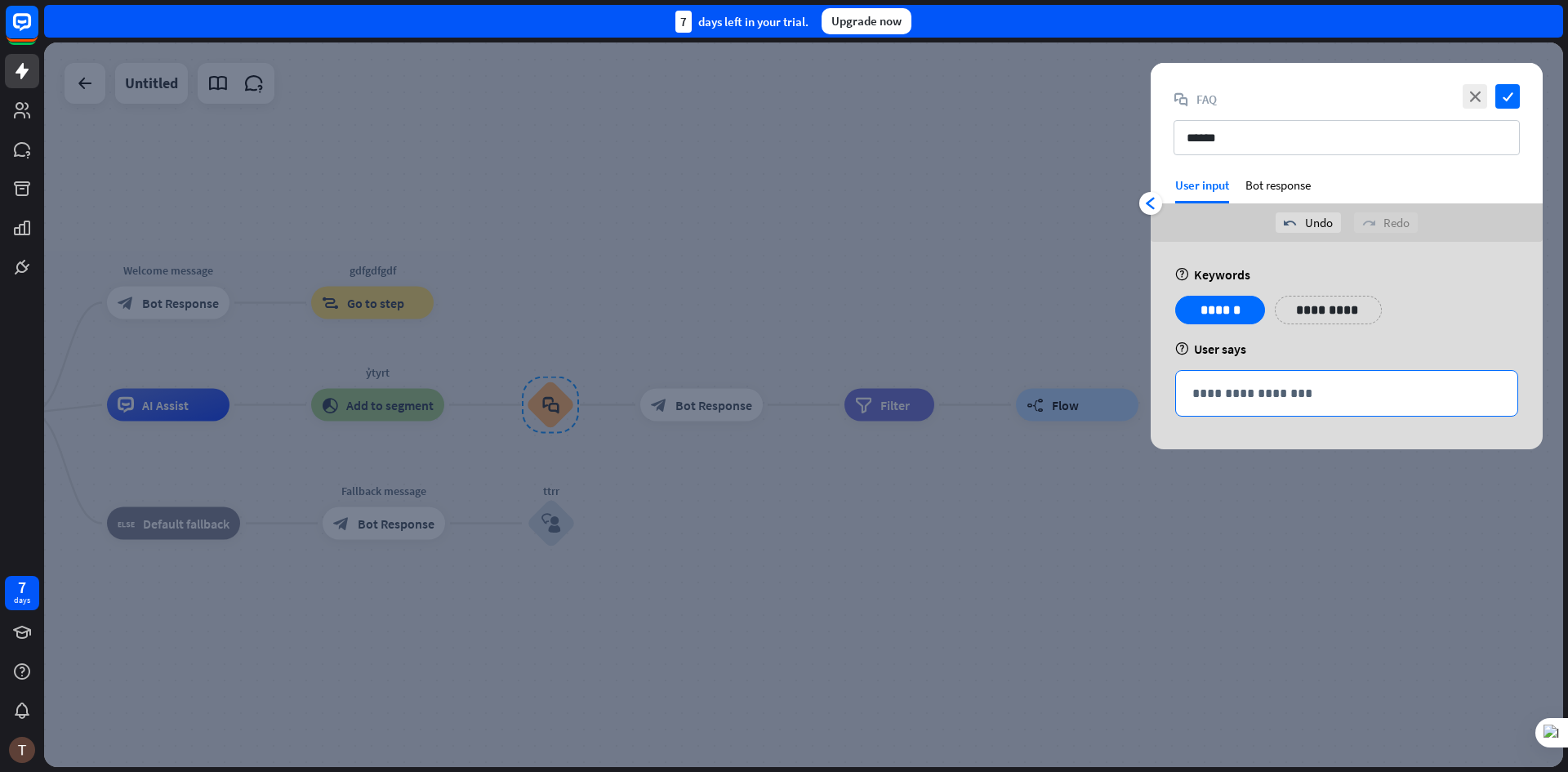
click at [1229, 413] on div "**********" at bounding box center [1347, 393] width 341 height 45
click at [1293, 348] on div "help User says" at bounding box center [1347, 349] width 343 height 17
click at [1270, 387] on p "**********" at bounding box center [1347, 394] width 309 height 20
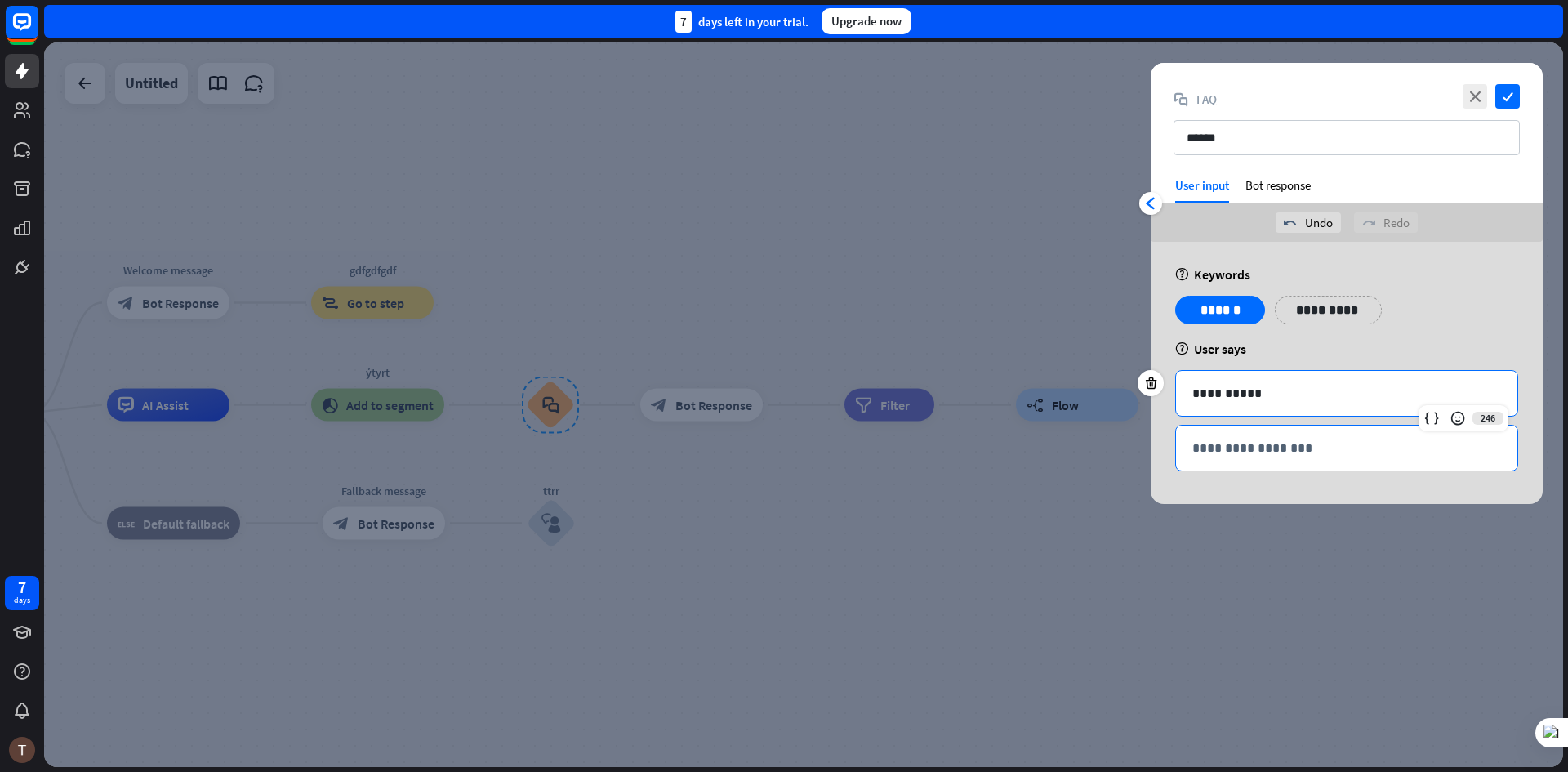
click at [1244, 435] on div "**********" at bounding box center [1347, 448] width 341 height 45
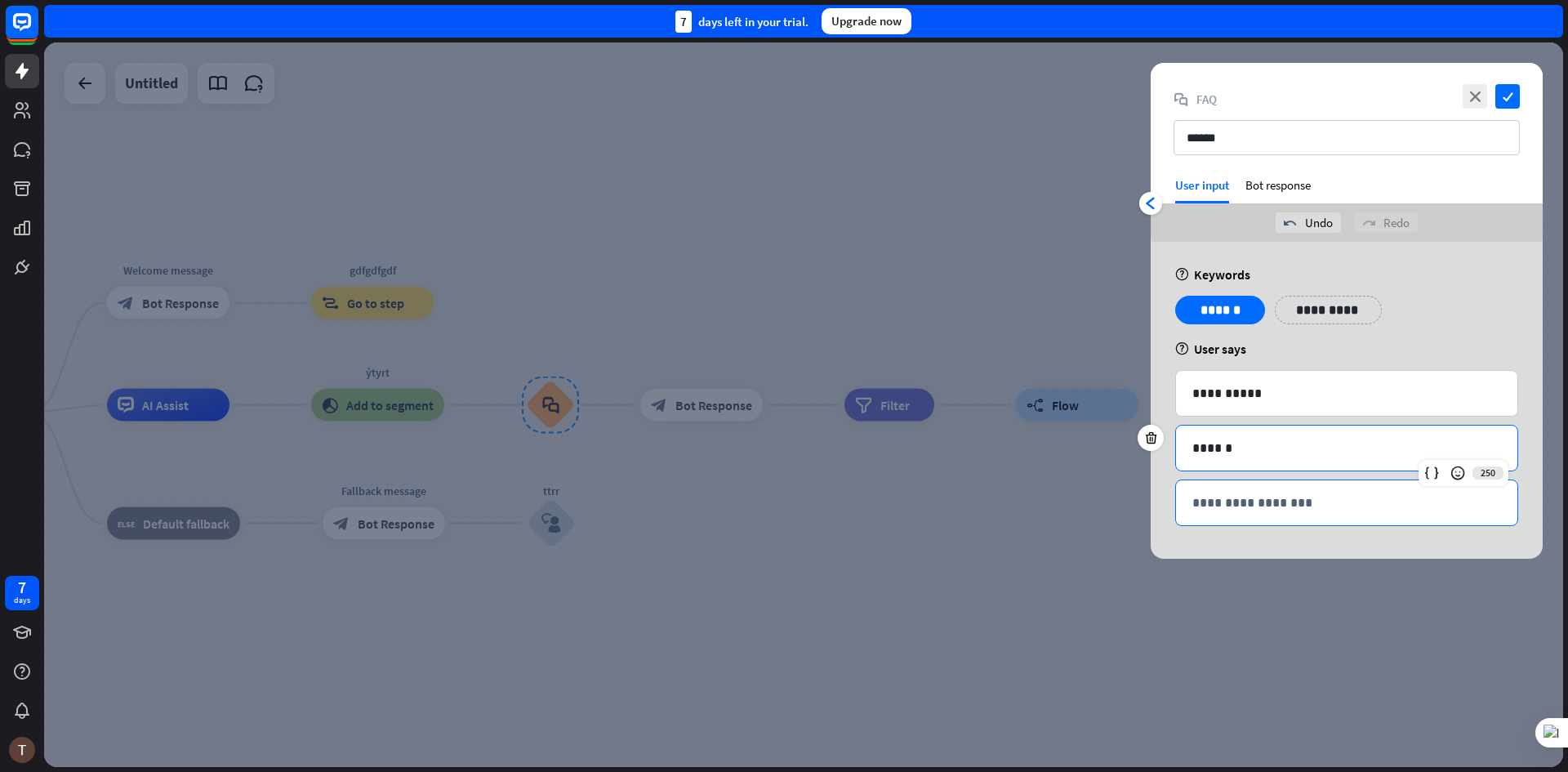
click at [1244, 499] on p "**********" at bounding box center [1347, 503] width 309 height 20
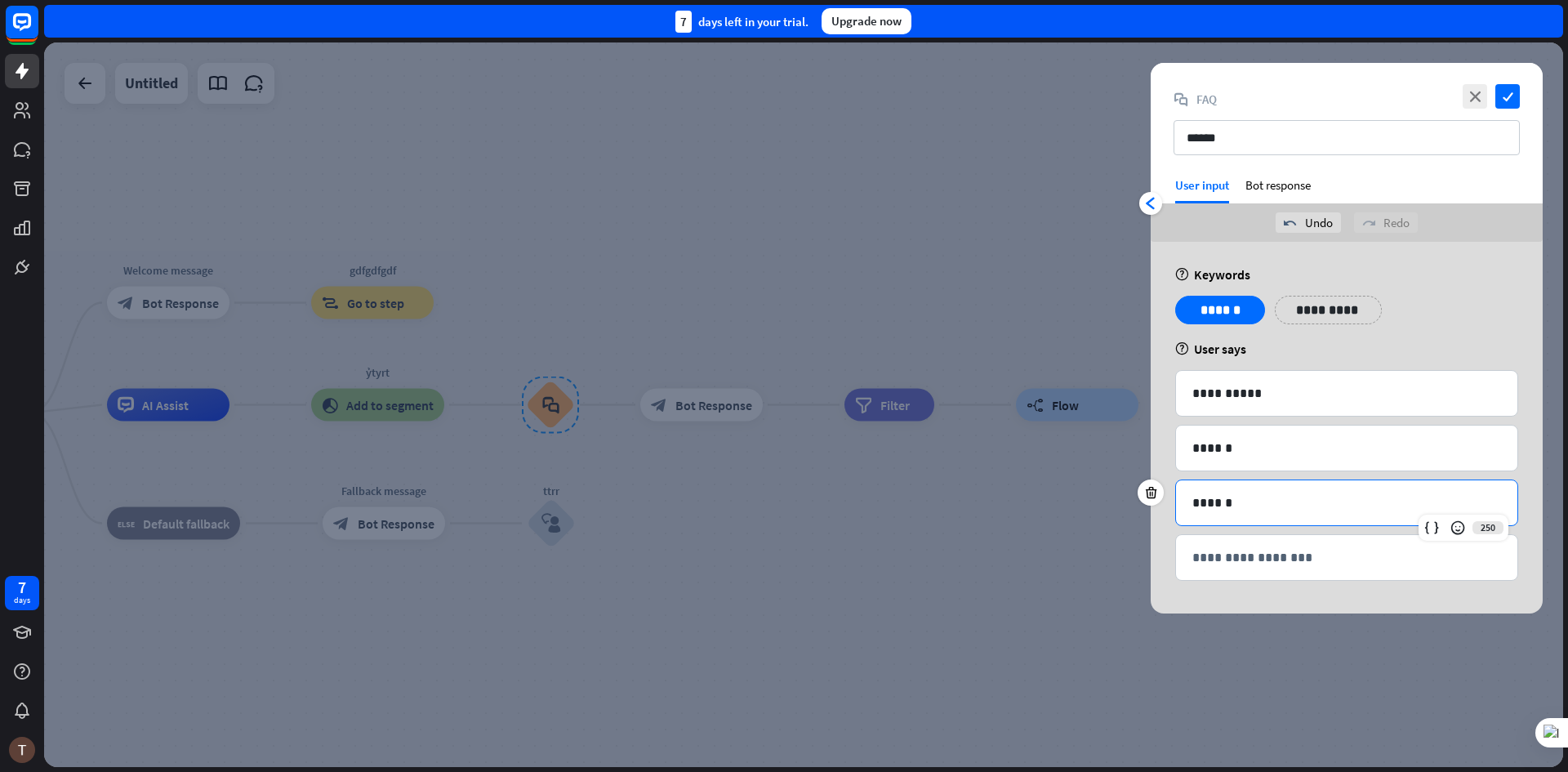
click at [1263, 209] on div "undo Undo redo Redo" at bounding box center [1346, 223] width 392 height 39
click at [1263, 184] on div "Bot response" at bounding box center [1278, 190] width 65 height 26
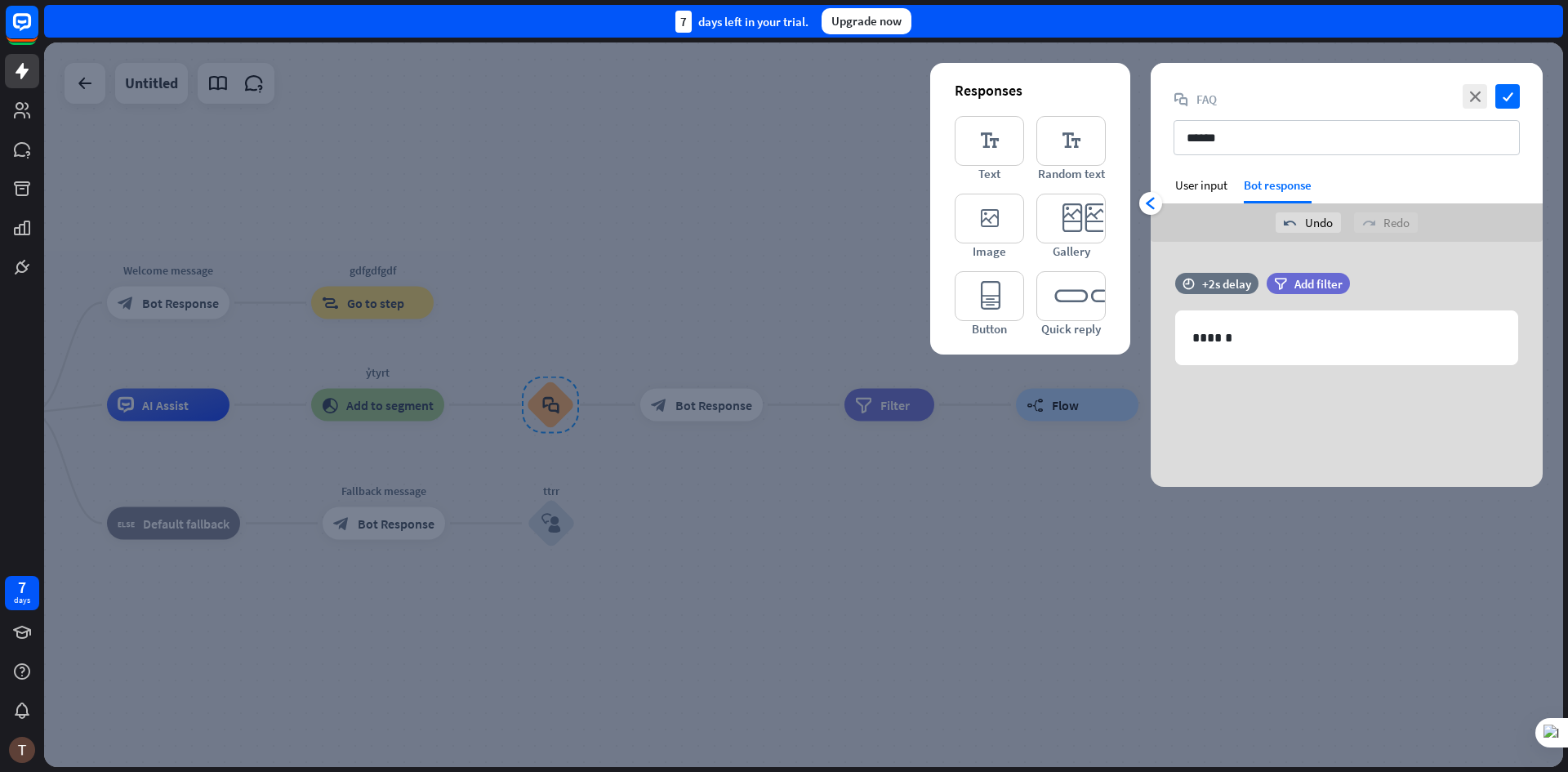
click at [1199, 176] on div "close check block_faq FAQ ******" at bounding box center [1346, 120] width 392 height 114
click at [1199, 189] on div "User input" at bounding box center [1201, 184] width 53 height 16
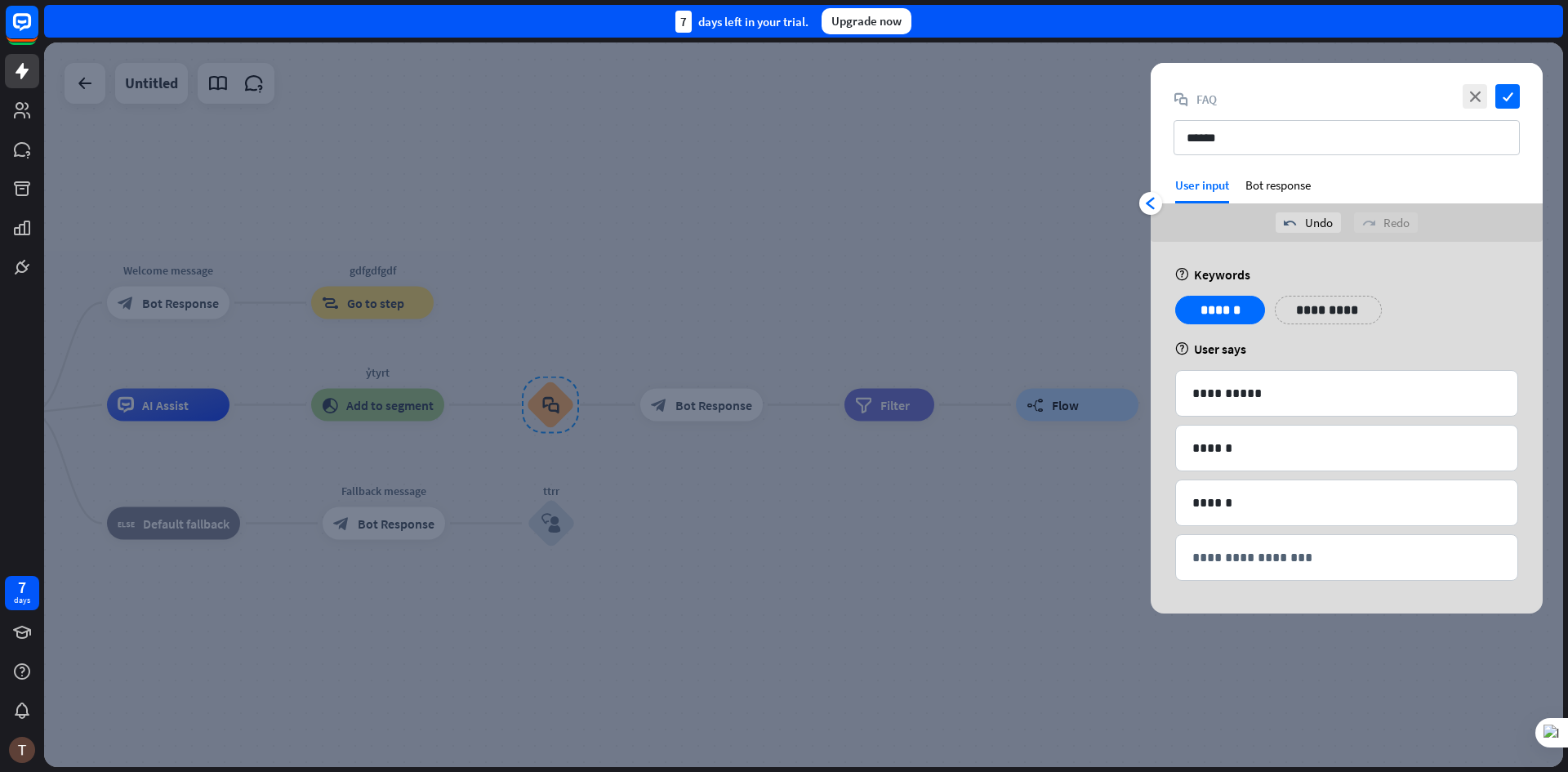
click at [1346, 334] on div "**********" at bounding box center [1347, 316] width 353 height 41
click at [1266, 196] on div "Bot response" at bounding box center [1278, 190] width 65 height 26
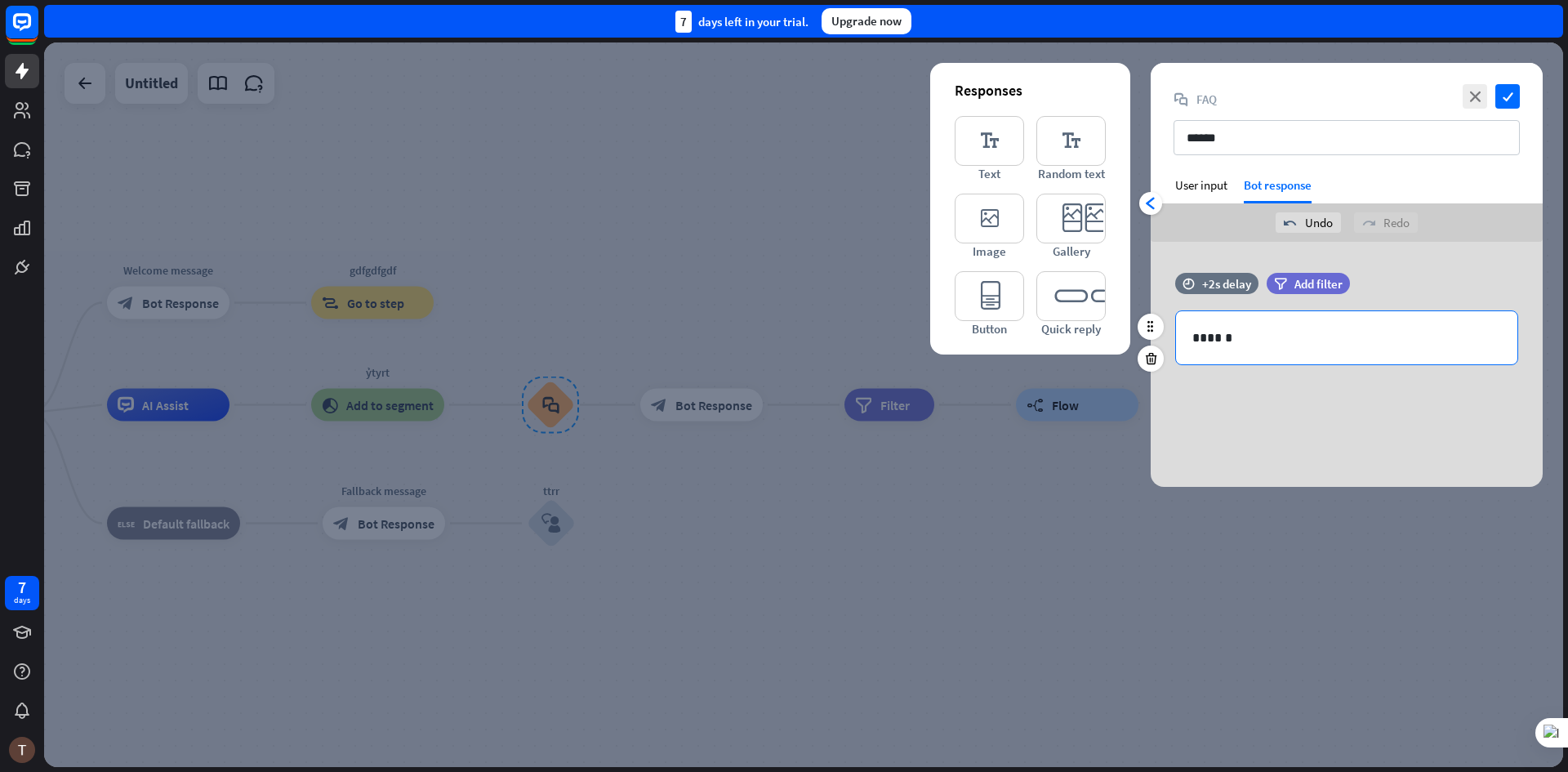
click at [1232, 342] on p "******" at bounding box center [1347, 338] width 309 height 20
click at [1265, 379] on div "time +2s delay filter Add filter 1018 ******" at bounding box center [1346, 327] width 392 height 109
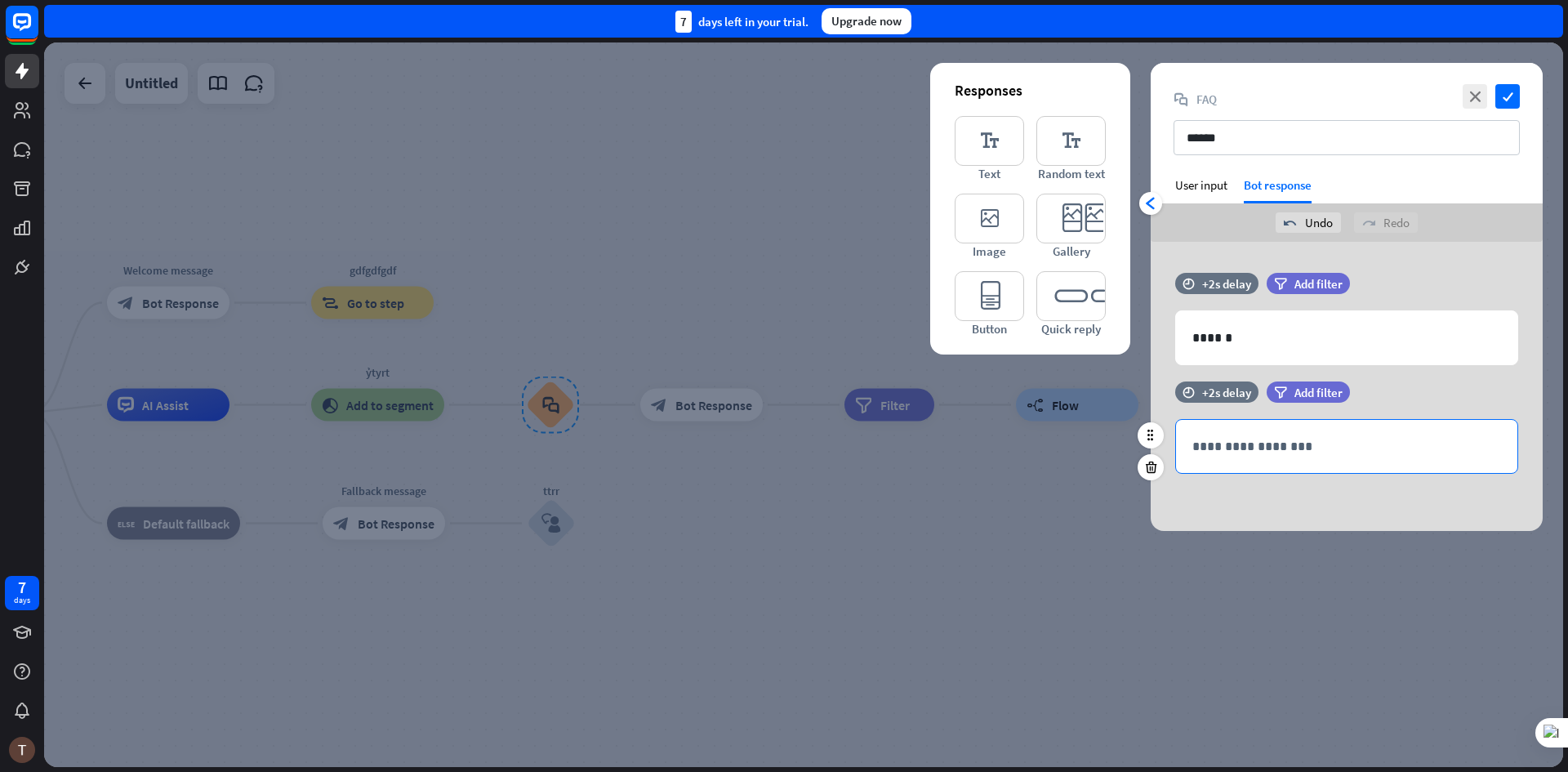
click at [1241, 437] on p "**********" at bounding box center [1347, 446] width 309 height 20
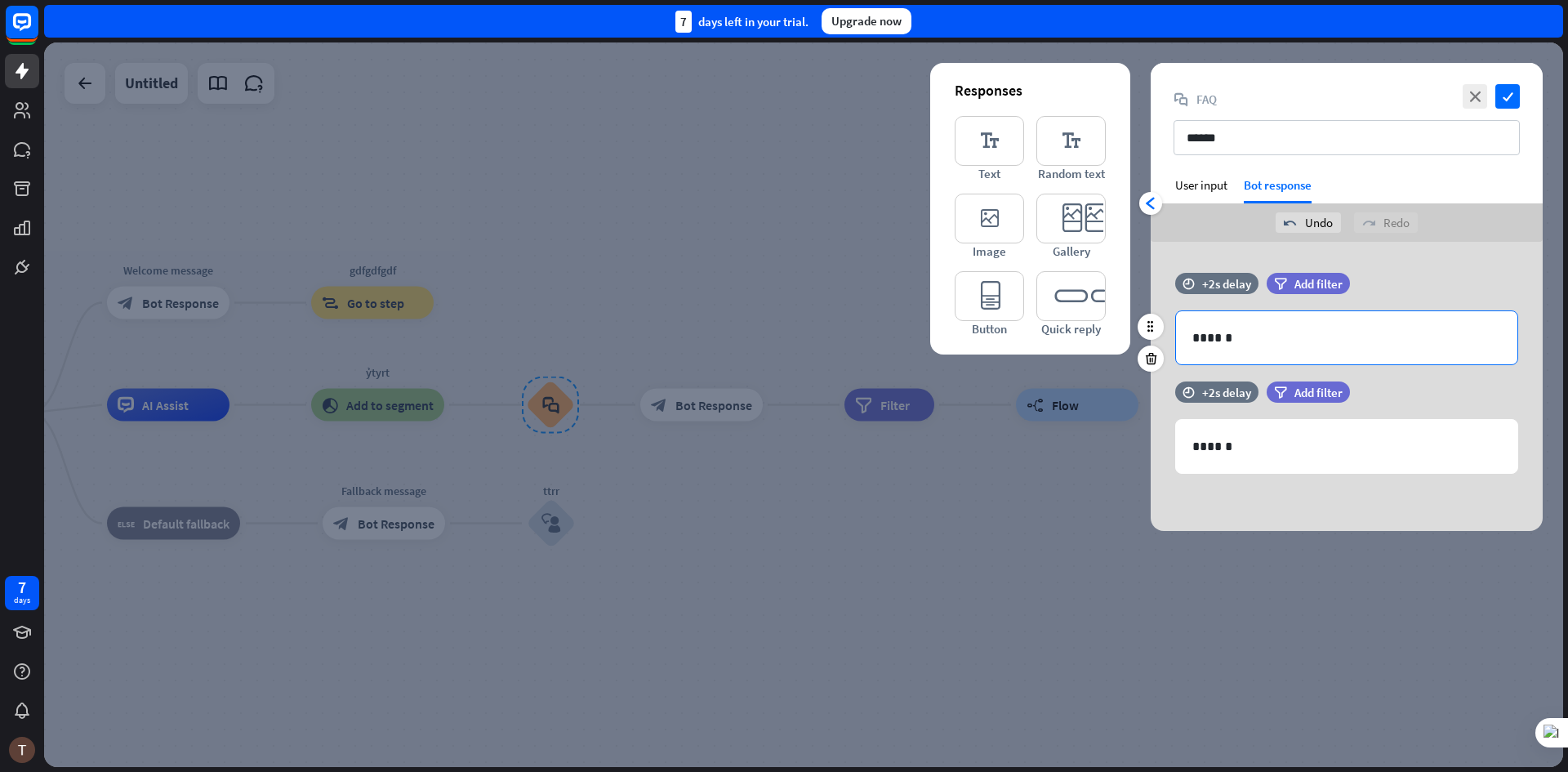
click at [1275, 351] on div "******" at bounding box center [1347, 338] width 341 height 53
click at [1079, 233] on icon "editor_card" at bounding box center [1070, 219] width 69 height 50
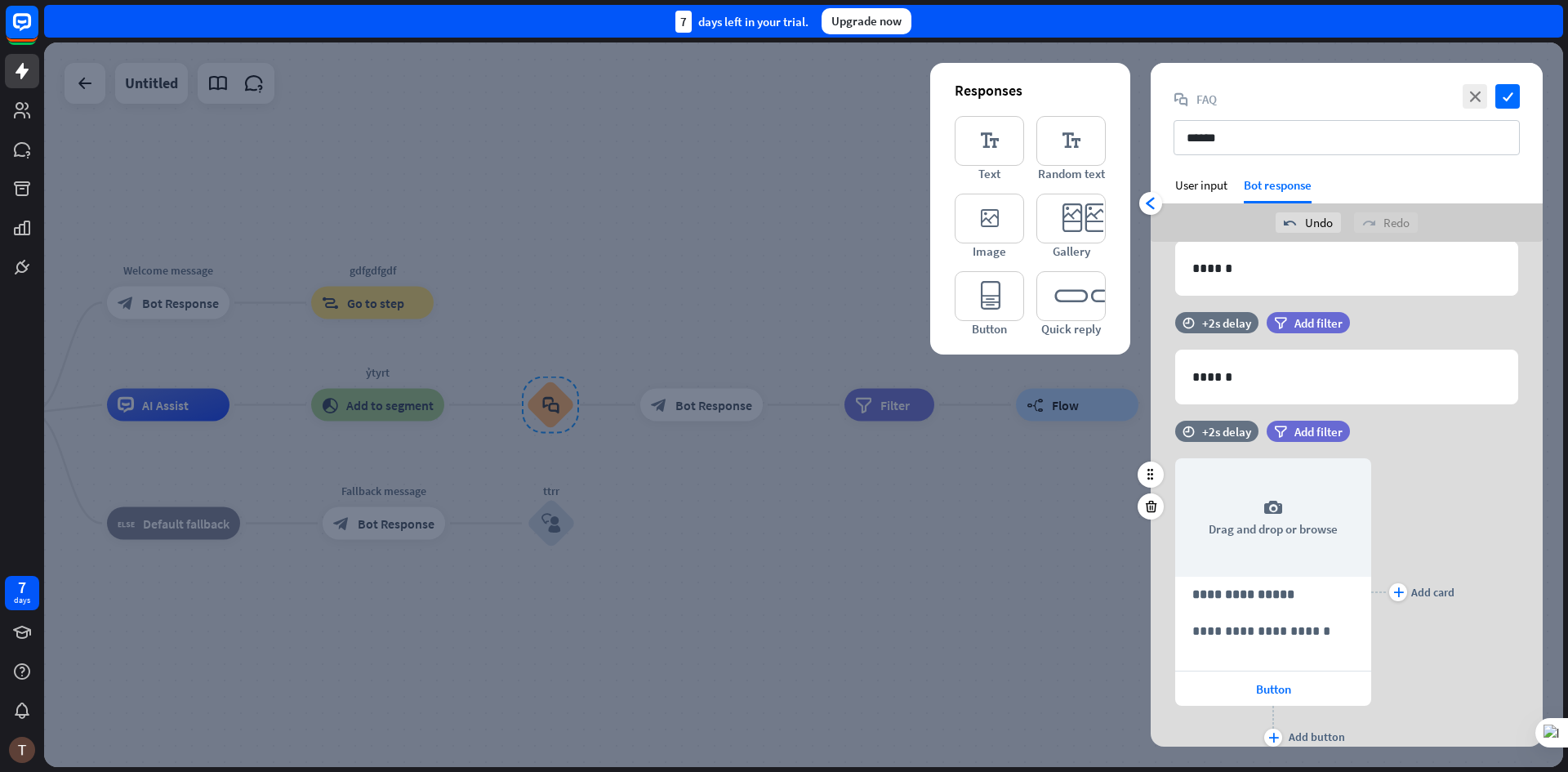
scroll to position [131, 0]
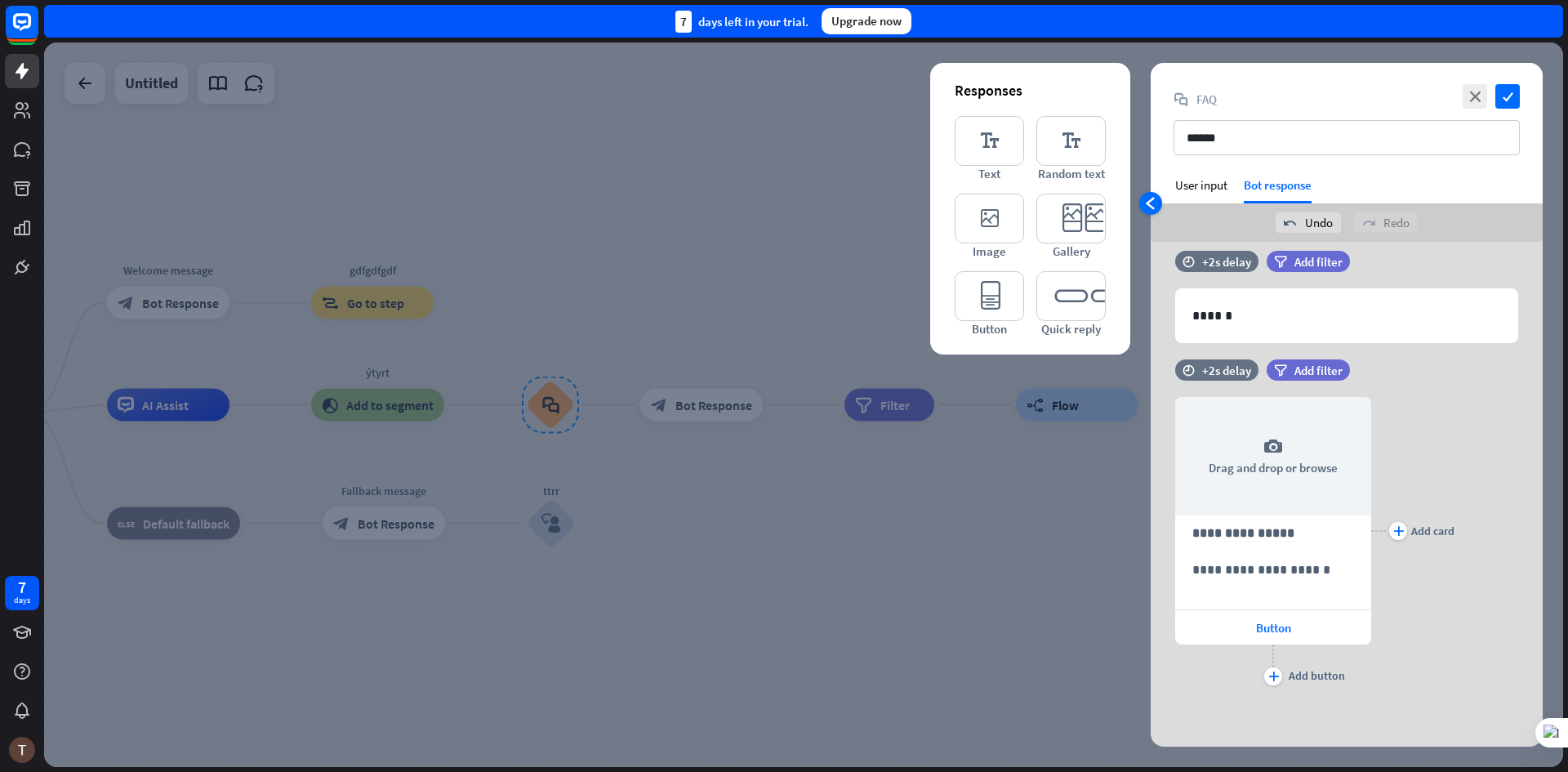
click at [1151, 204] on icon "arrowhead_left" at bounding box center [1150, 204] width 13 height 13
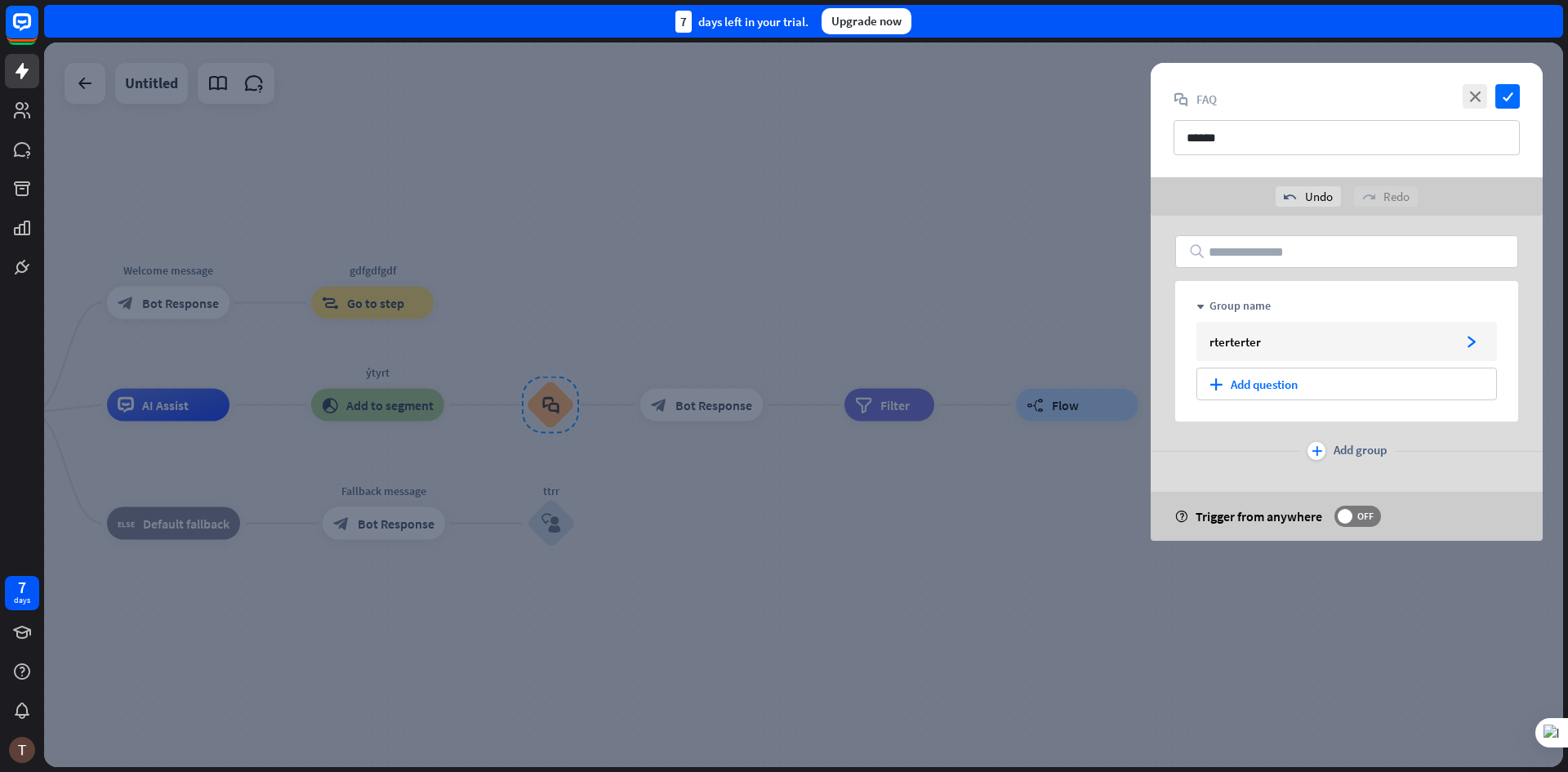
scroll to position [0, 0]
click at [1257, 388] on div "plus Add question" at bounding box center [1347, 384] width 301 height 32
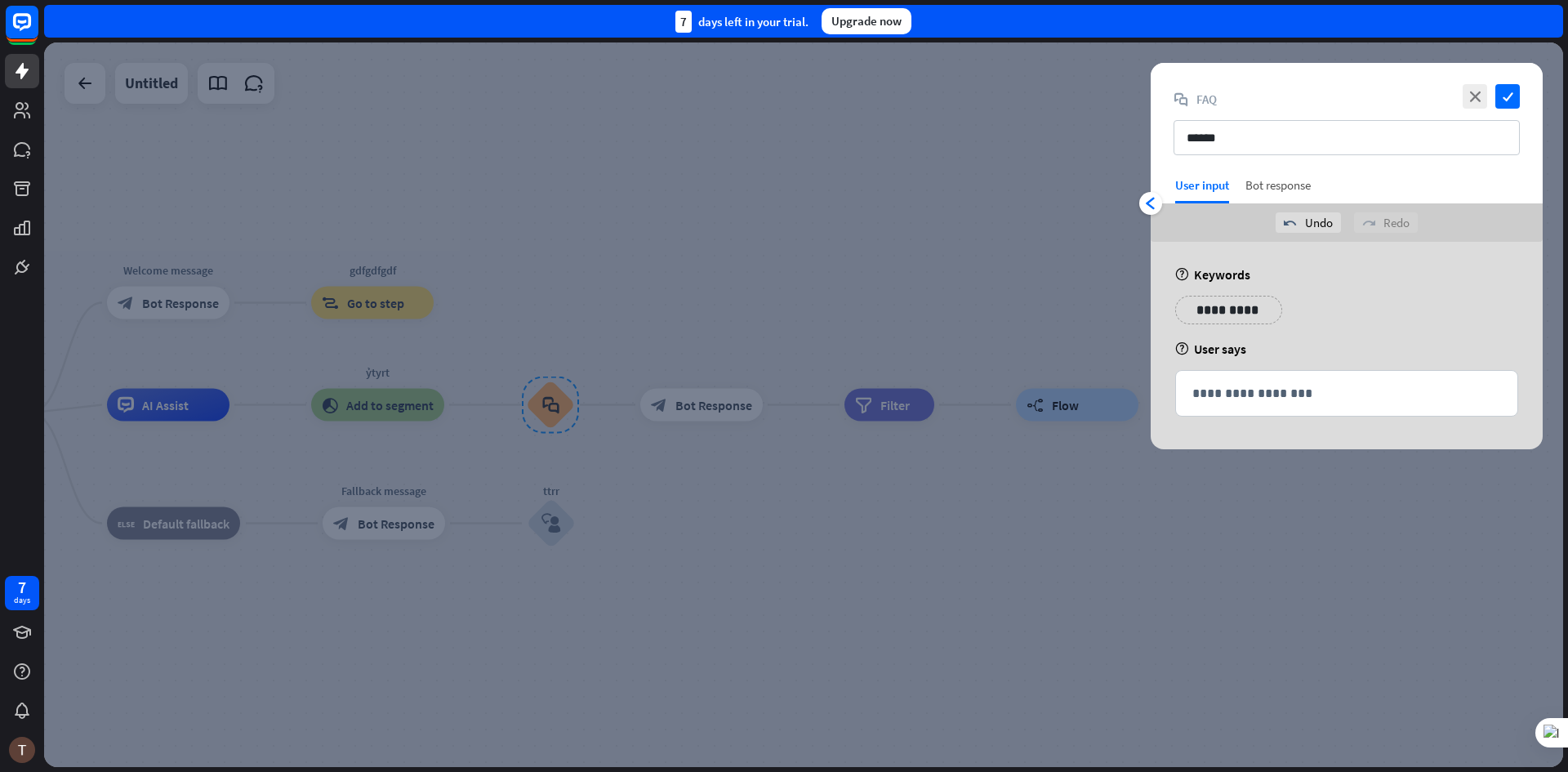
click at [1279, 184] on div "Bot response" at bounding box center [1278, 190] width 65 height 26
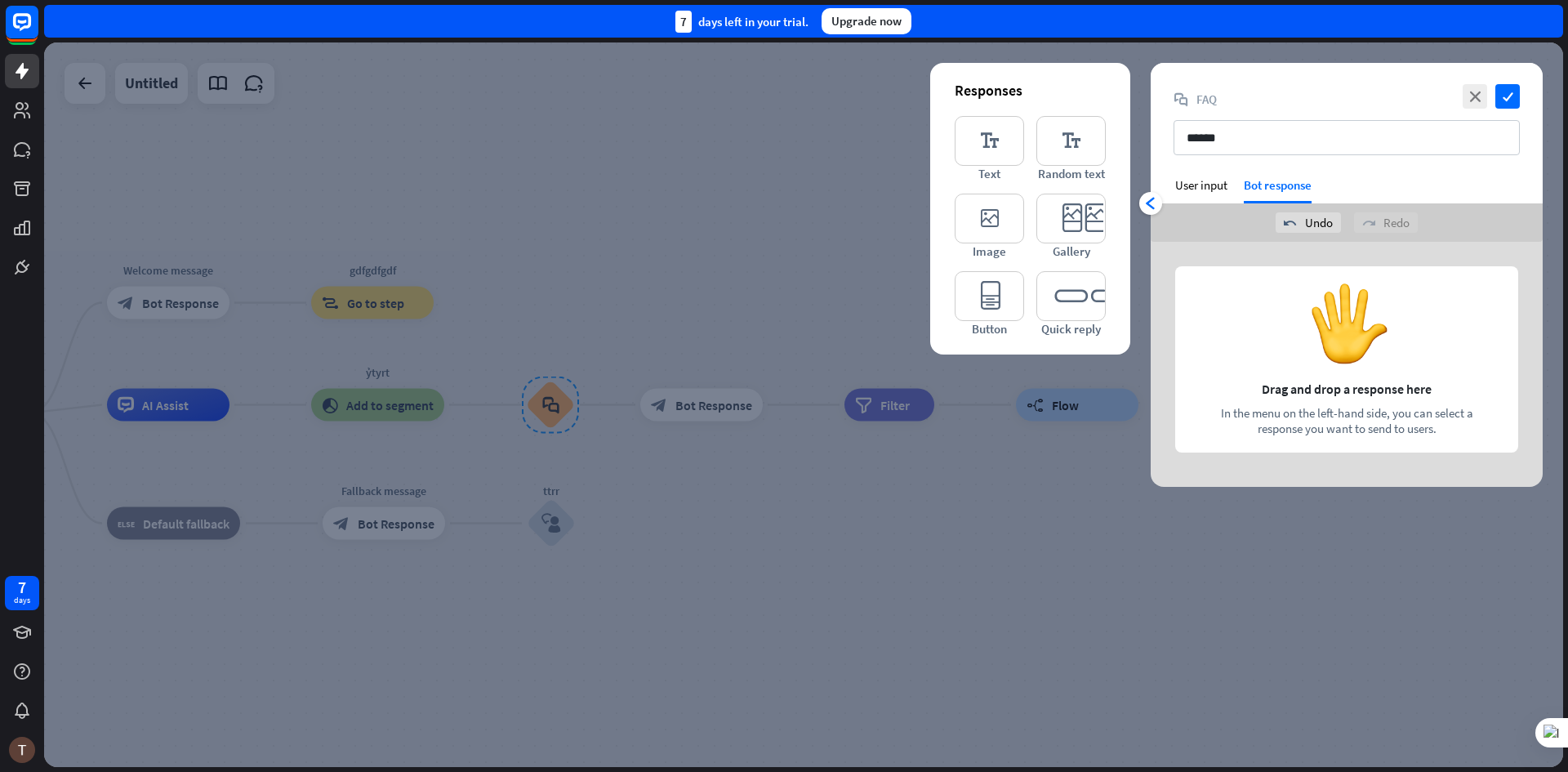
click at [1338, 410] on div at bounding box center [1346, 364] width 392 height 245
click at [1071, 209] on icon "editor_card" at bounding box center [1070, 219] width 69 height 50
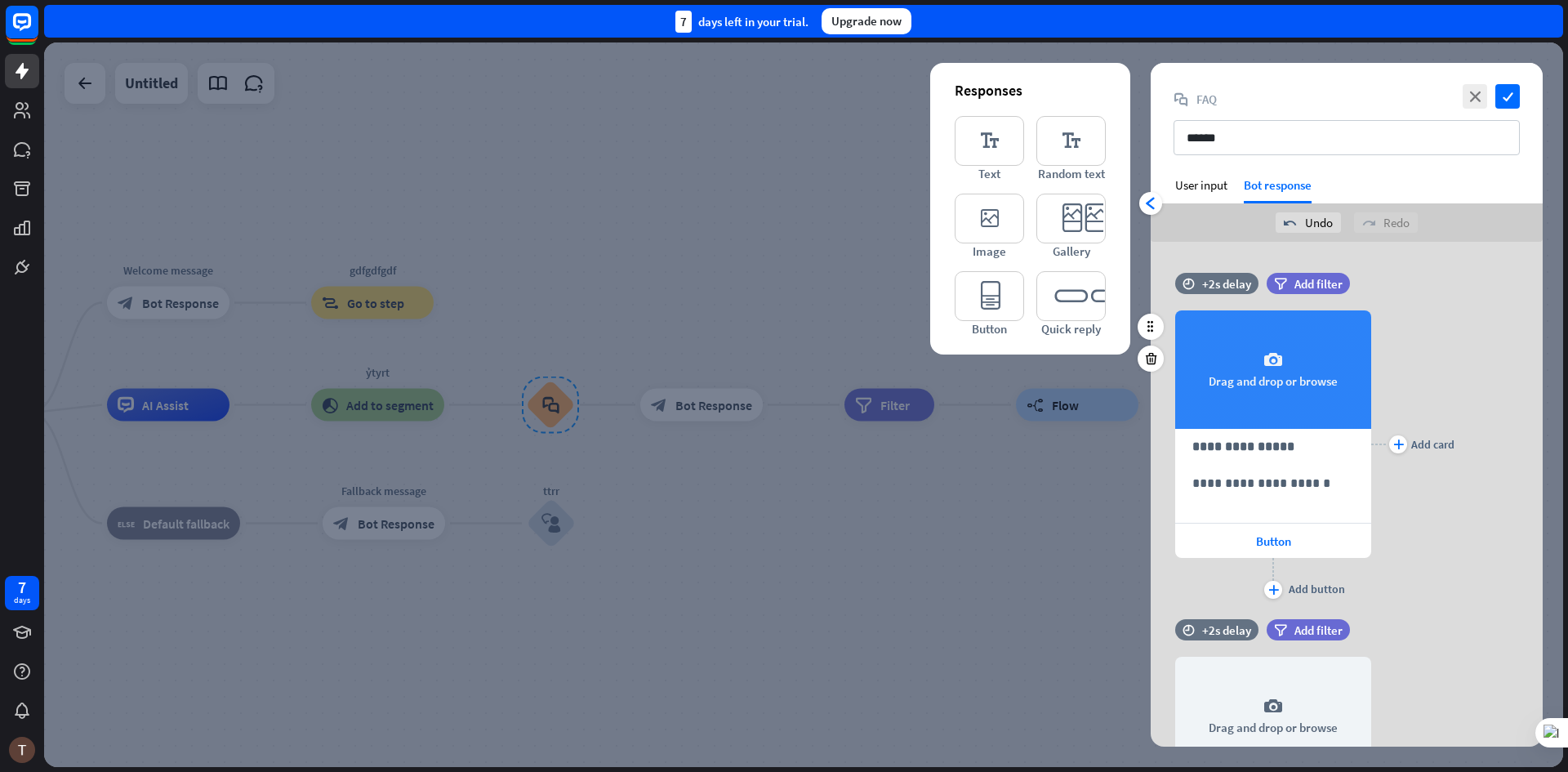
click at [1268, 383] on div "camera Drag and drop or browse" at bounding box center [1273, 370] width 196 height 118
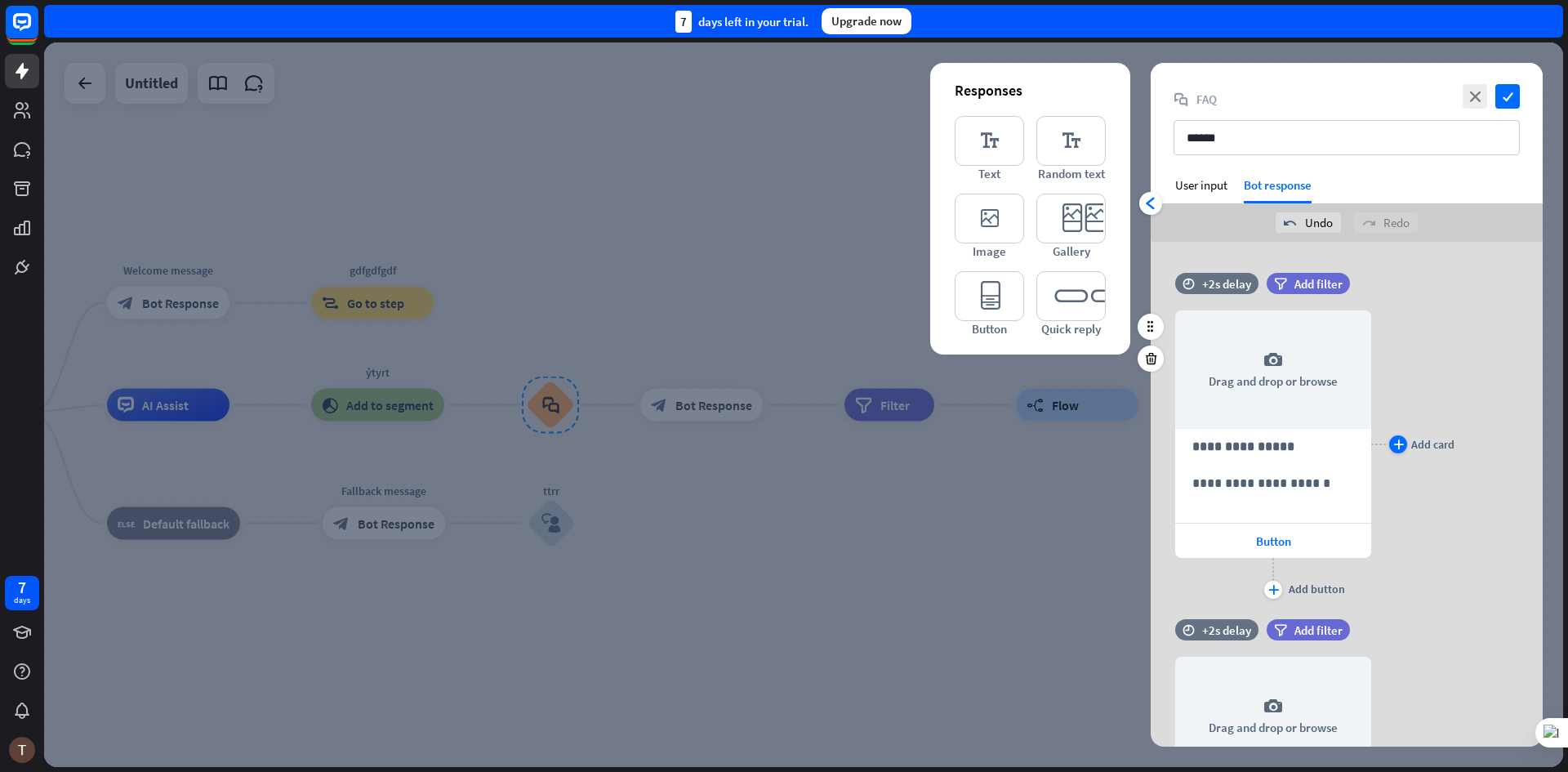
click at [1397, 441] on icon "plus" at bounding box center [1399, 445] width 11 height 10
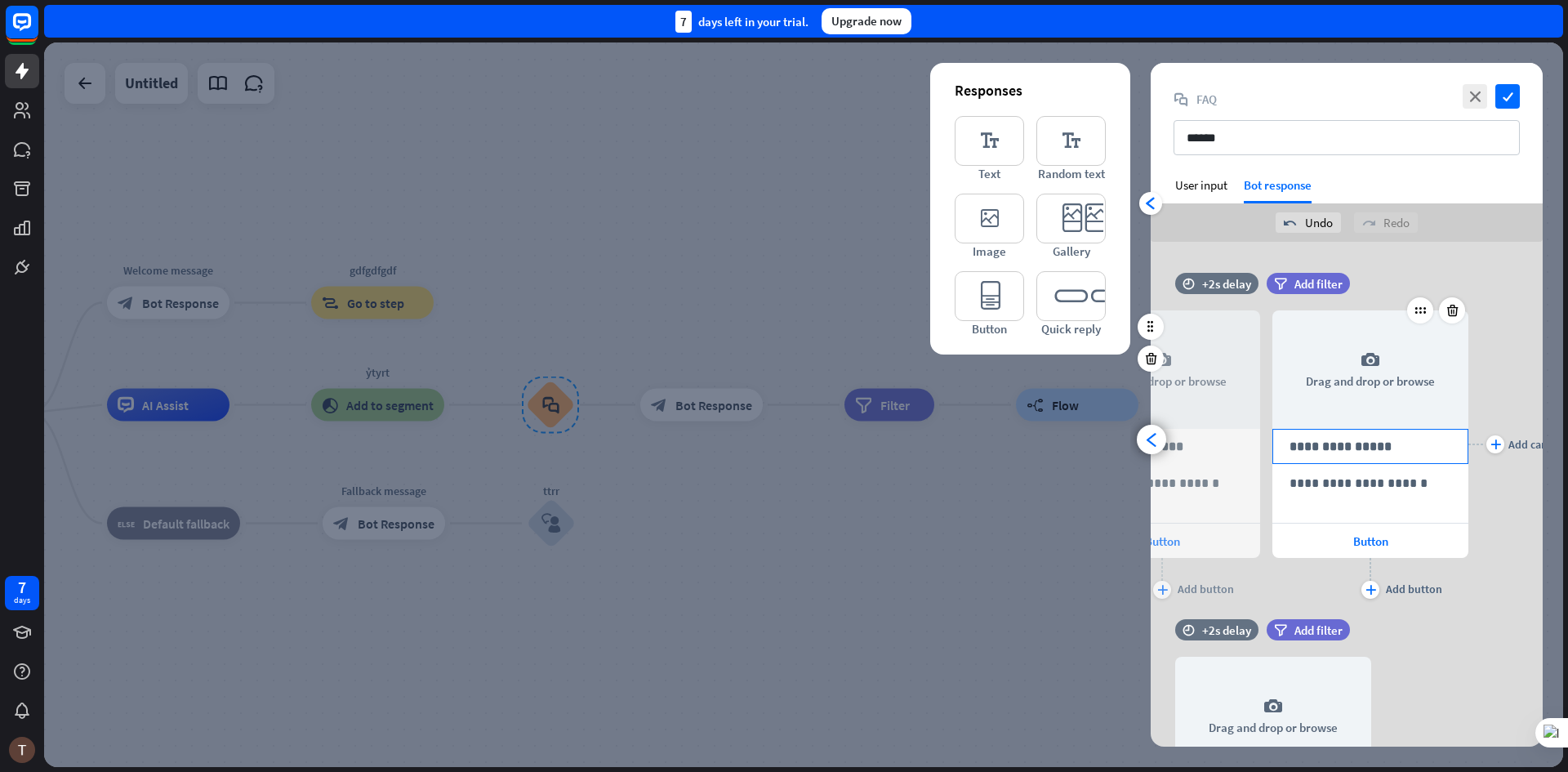
scroll to position [0, 135]
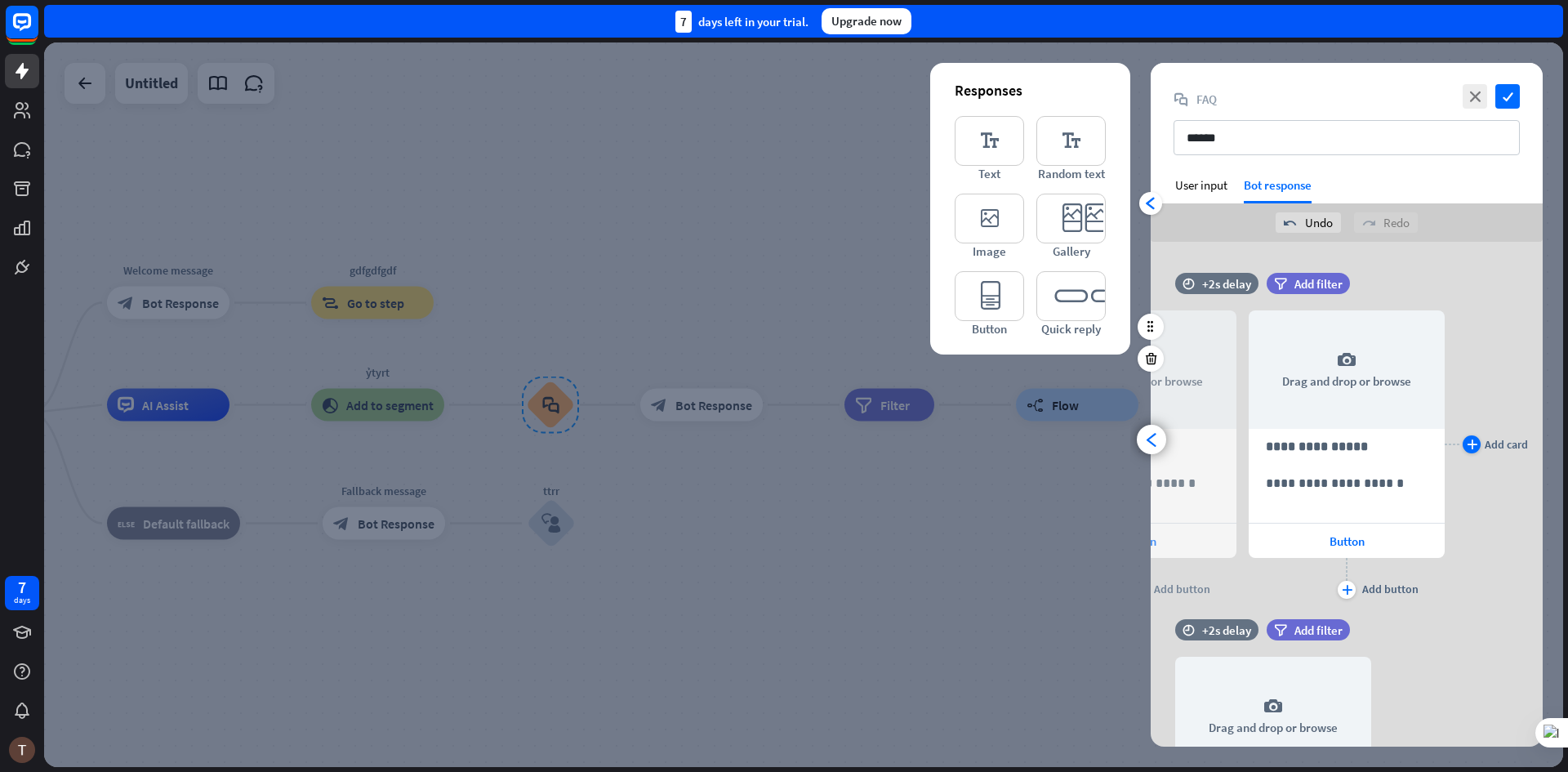
click at [1478, 444] on div "plus" at bounding box center [1471, 444] width 18 height 18
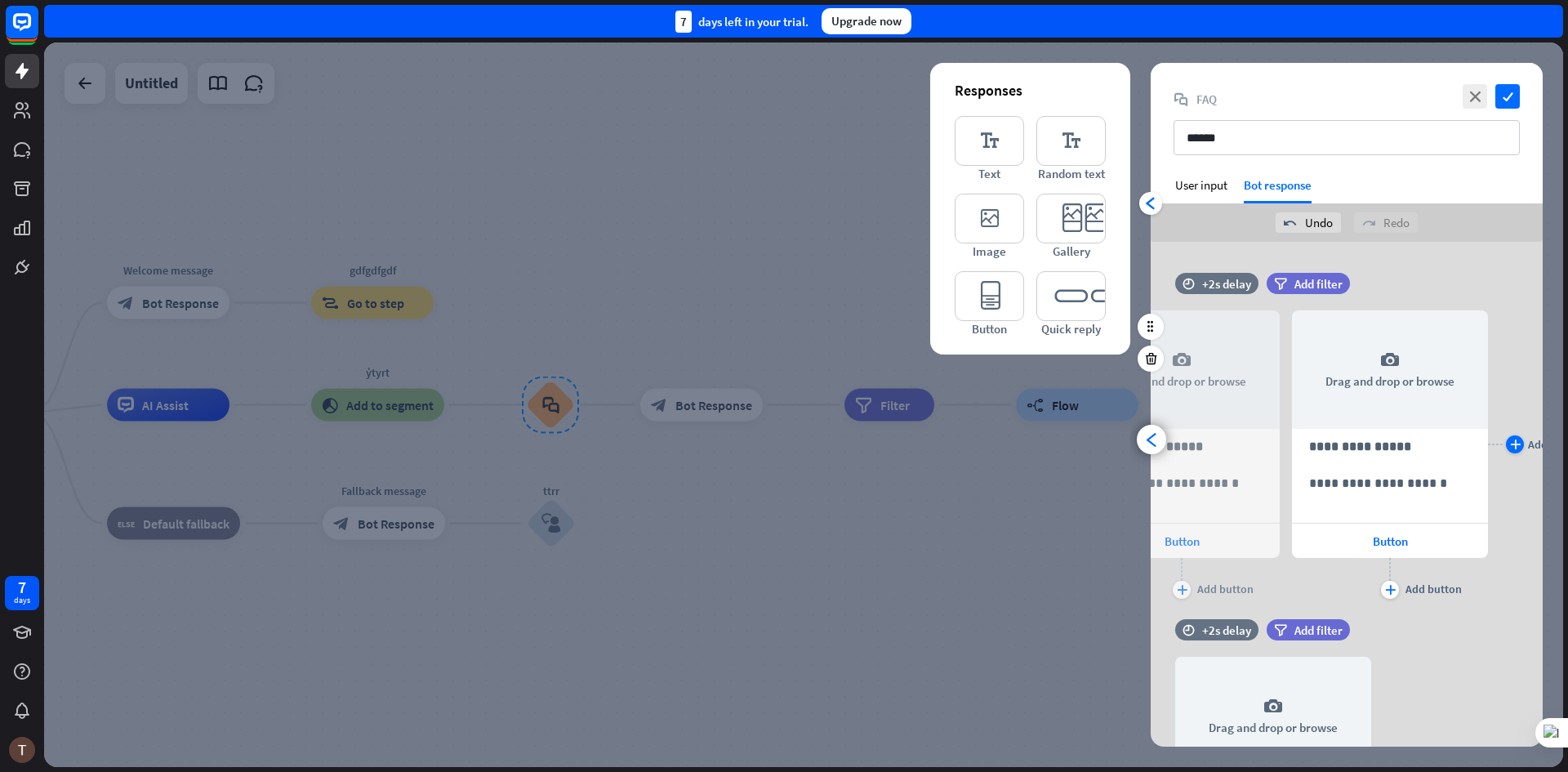
scroll to position [0, 343]
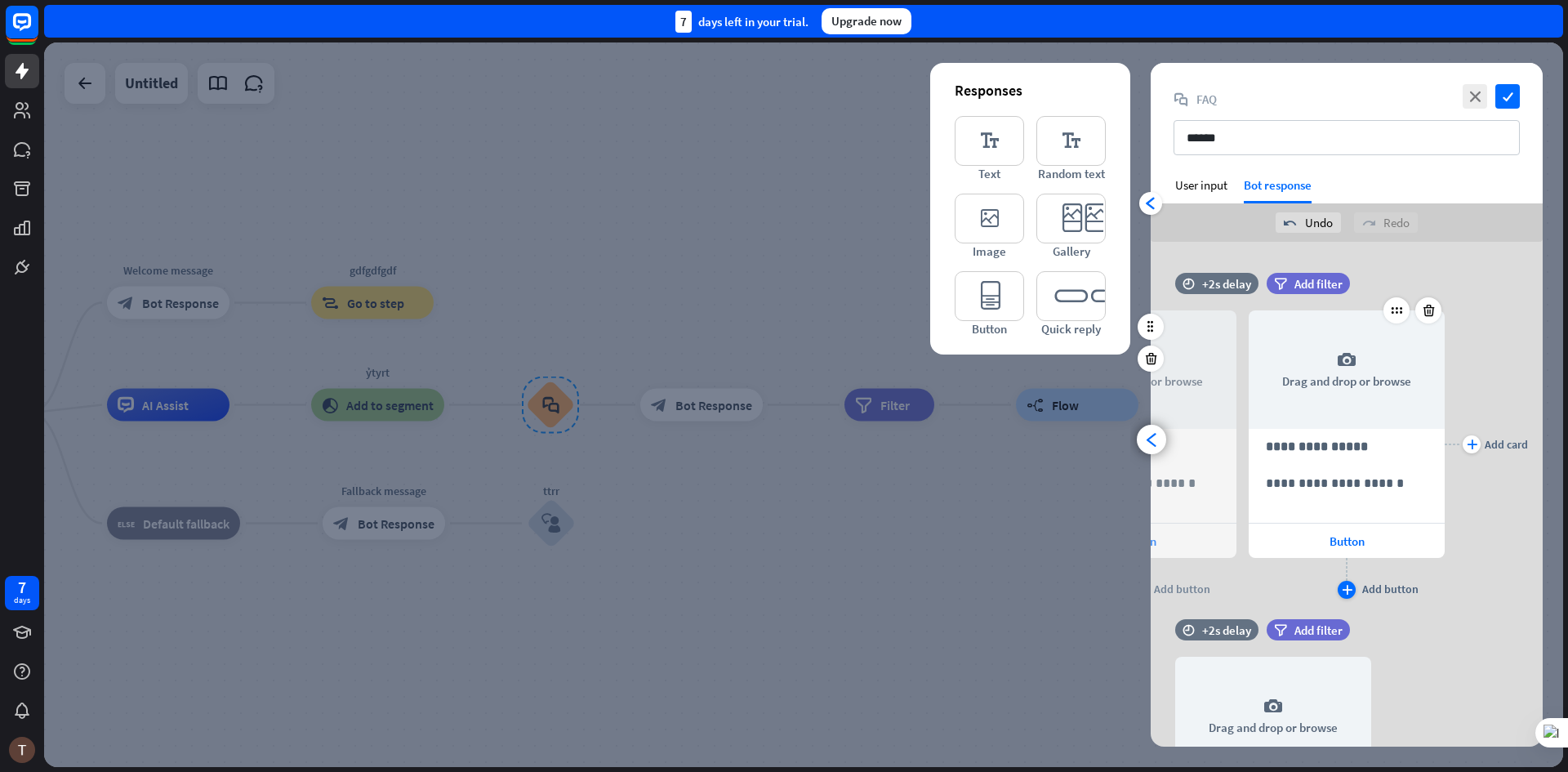
click at [1354, 593] on div "plus" at bounding box center [1346, 589] width 18 height 18
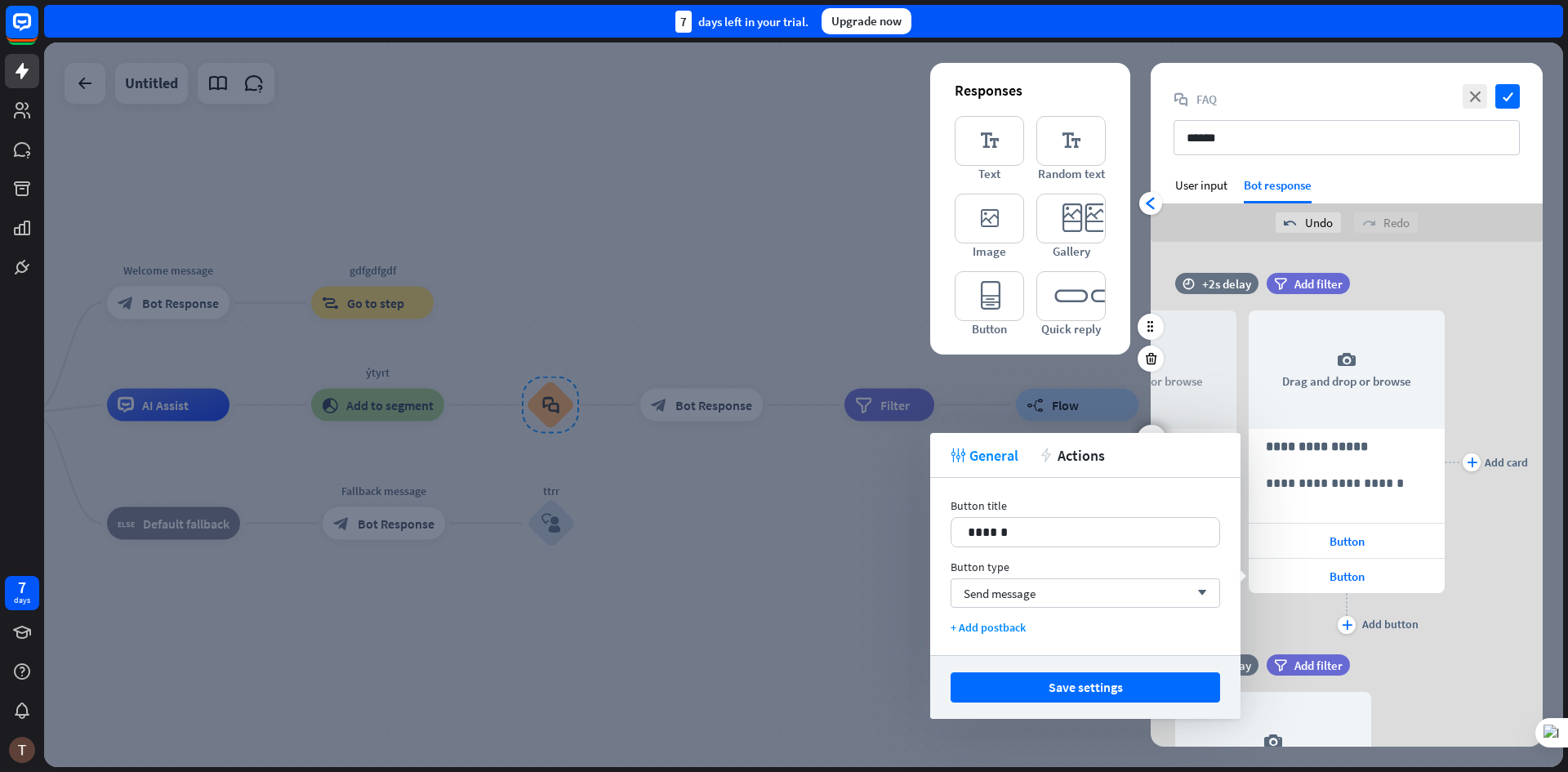
click at [1498, 505] on div "plus Add card" at bounding box center [1486, 462] width 83 height 352
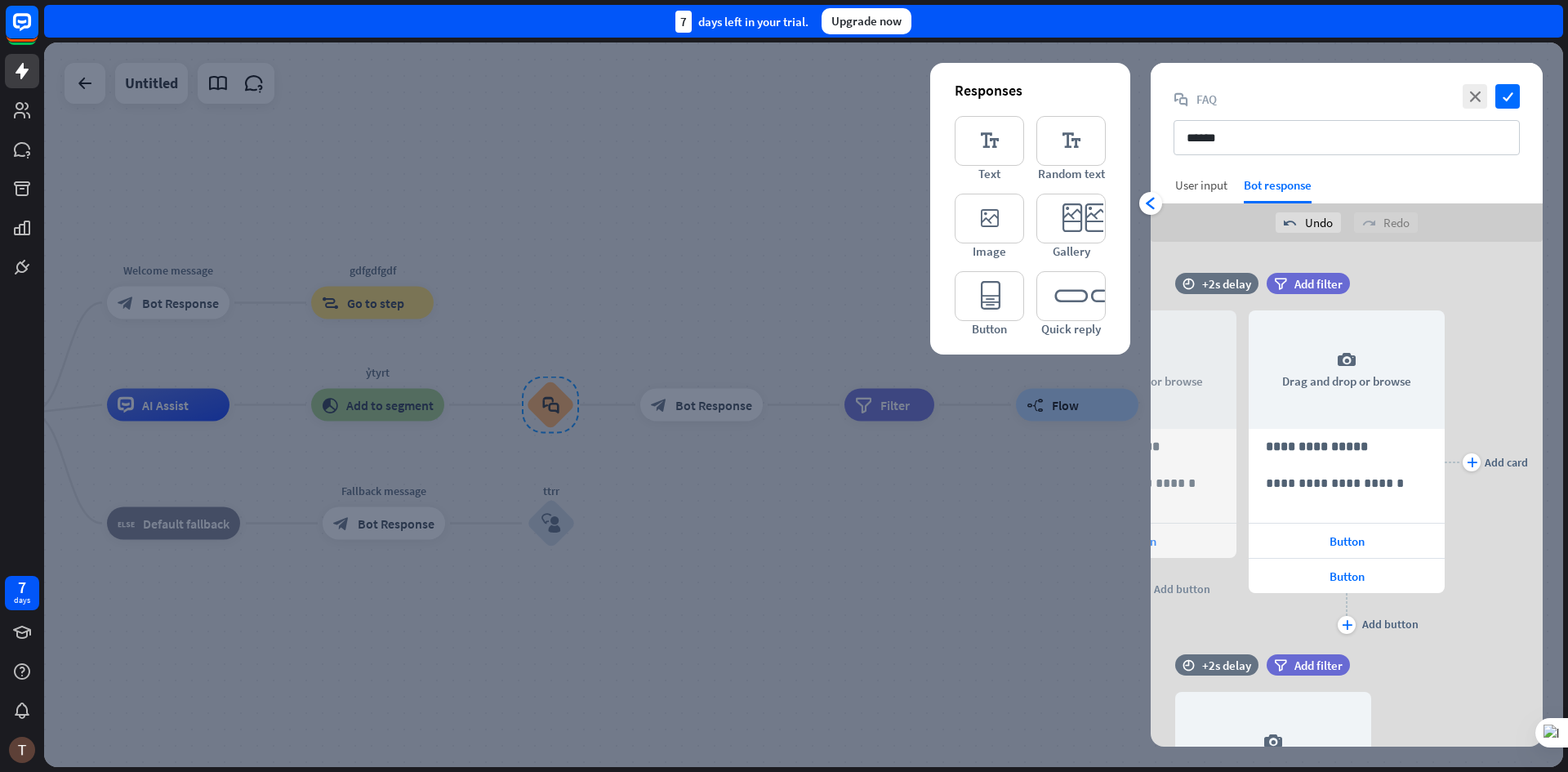
click at [1220, 193] on div "User input" at bounding box center [1201, 190] width 53 height 26
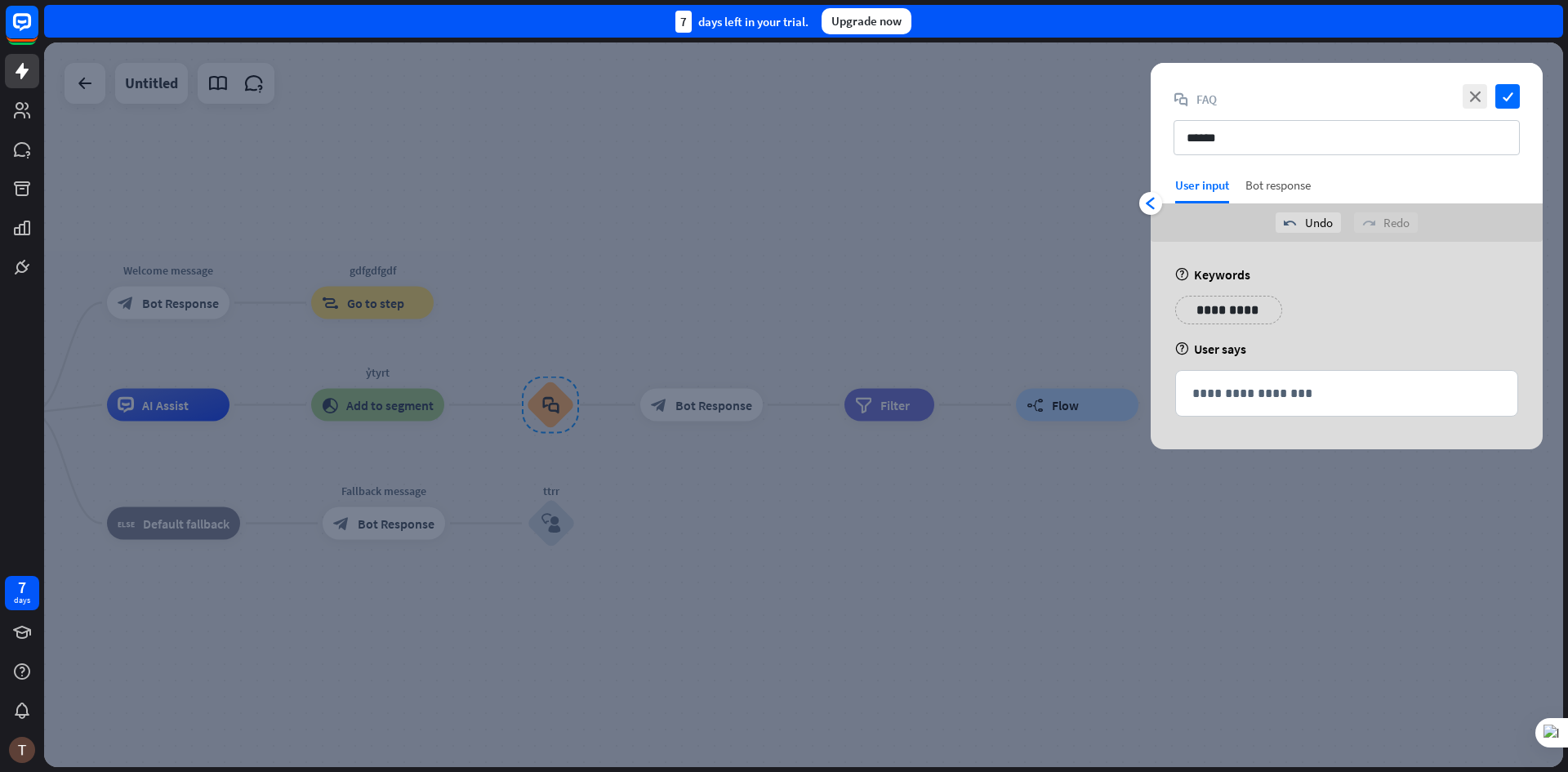
click at [1269, 183] on div "Bot response" at bounding box center [1278, 190] width 65 height 26
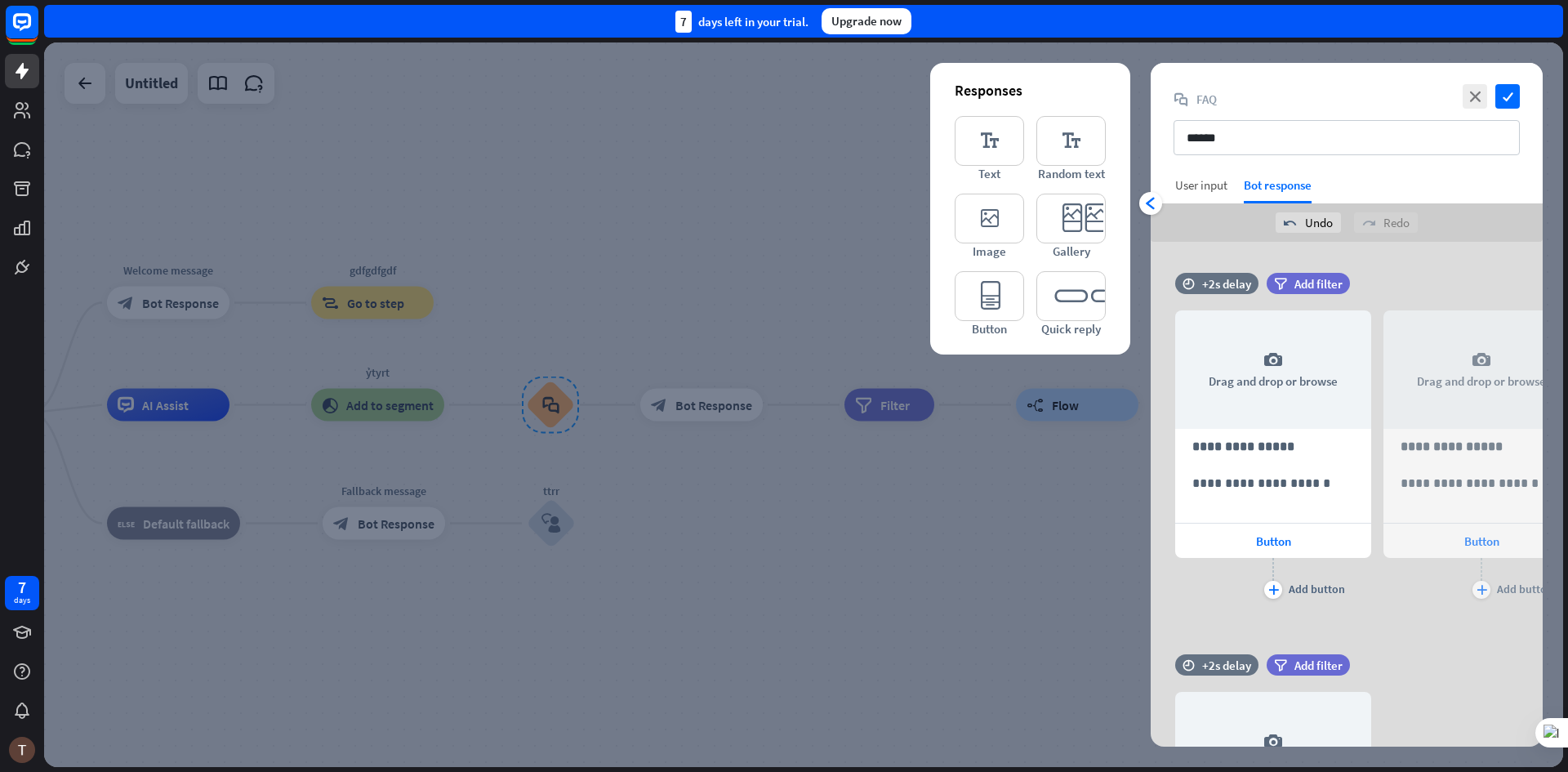
click at [1206, 192] on div "User input" at bounding box center [1201, 184] width 53 height 16
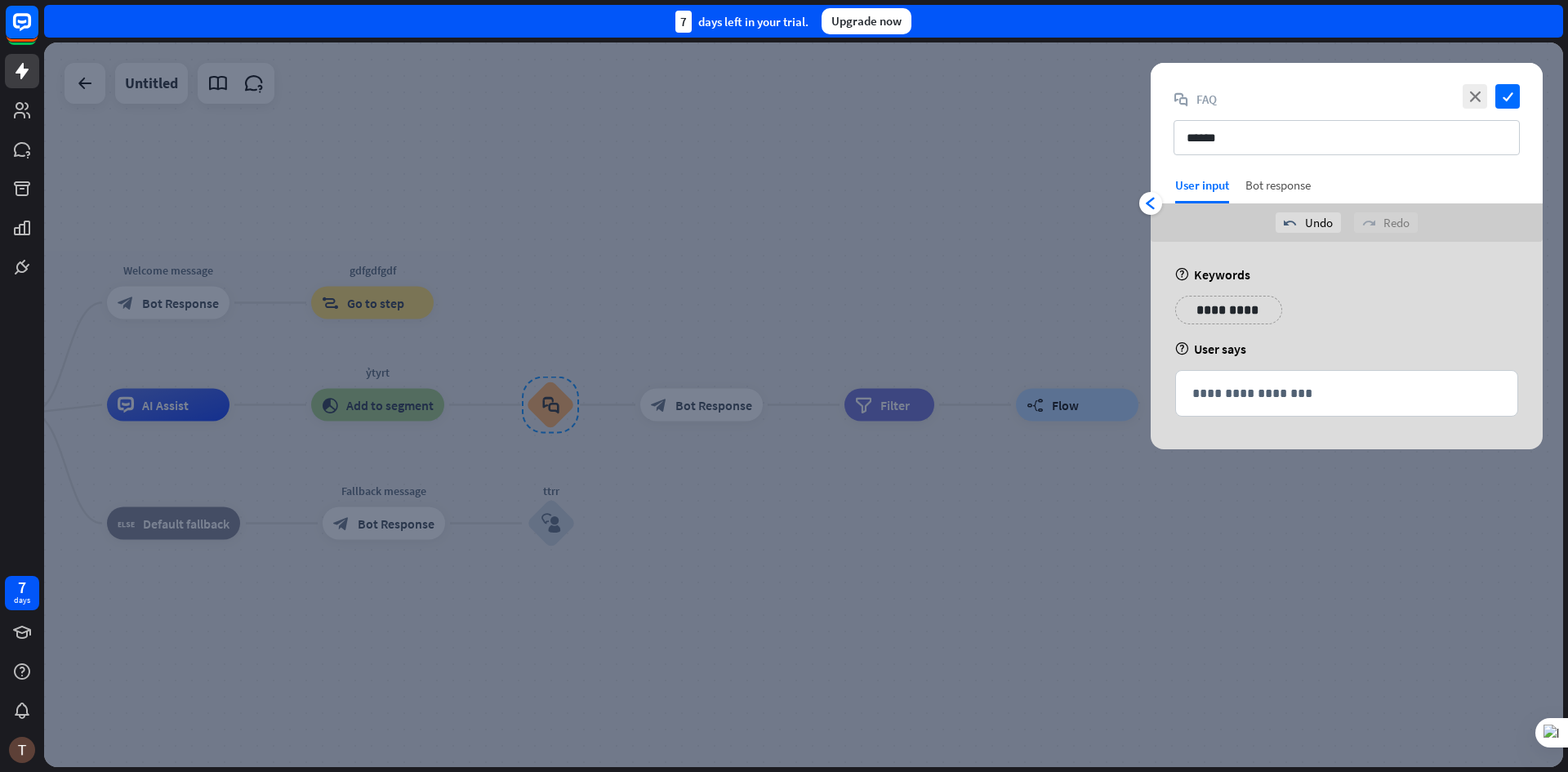
click at [1284, 186] on div "Bot response" at bounding box center [1278, 190] width 65 height 26
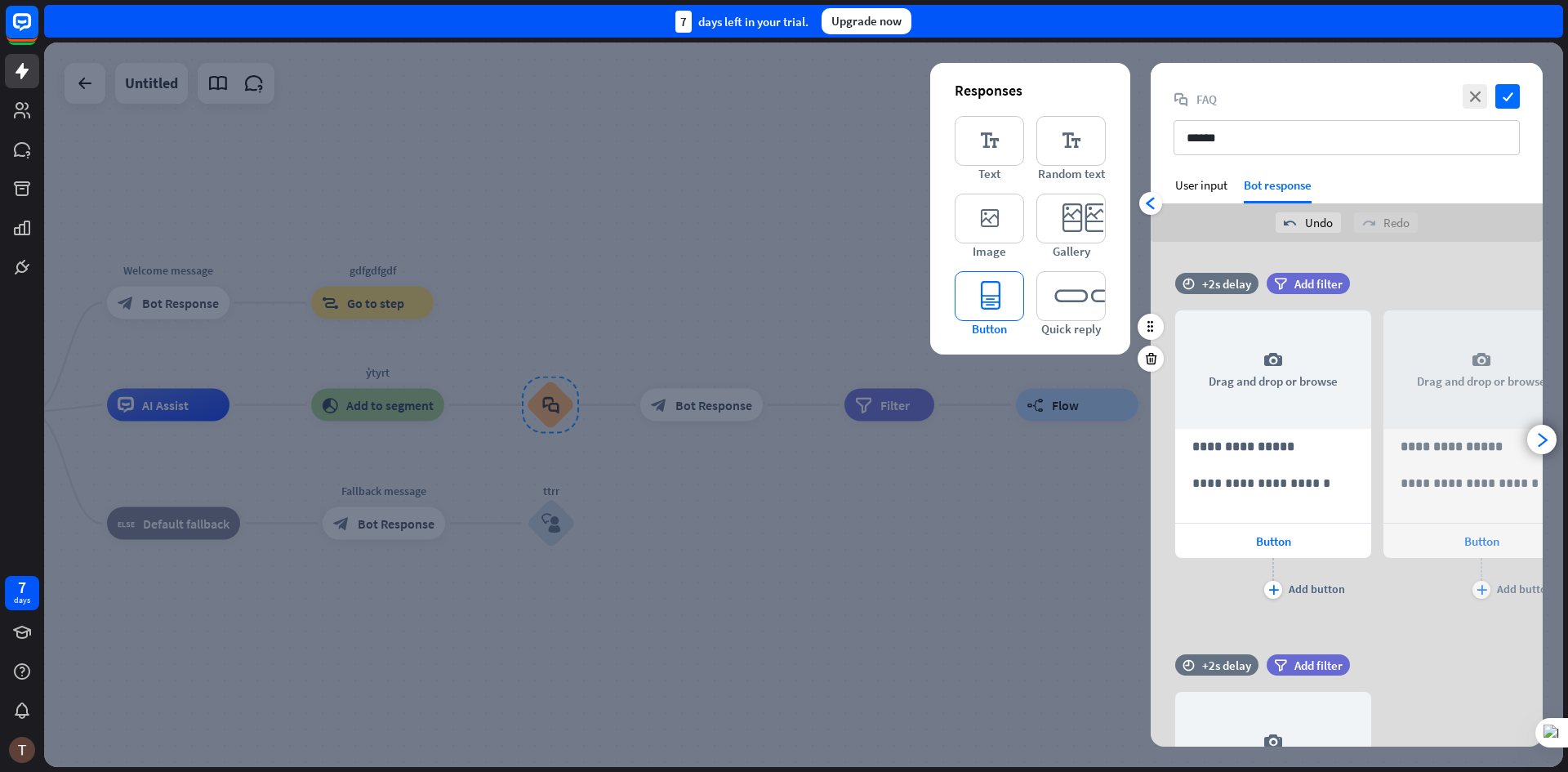
click at [1014, 300] on icon "editor_button" at bounding box center [989, 296] width 69 height 50
click at [990, 288] on icon "editor_button" at bounding box center [989, 296] width 69 height 50
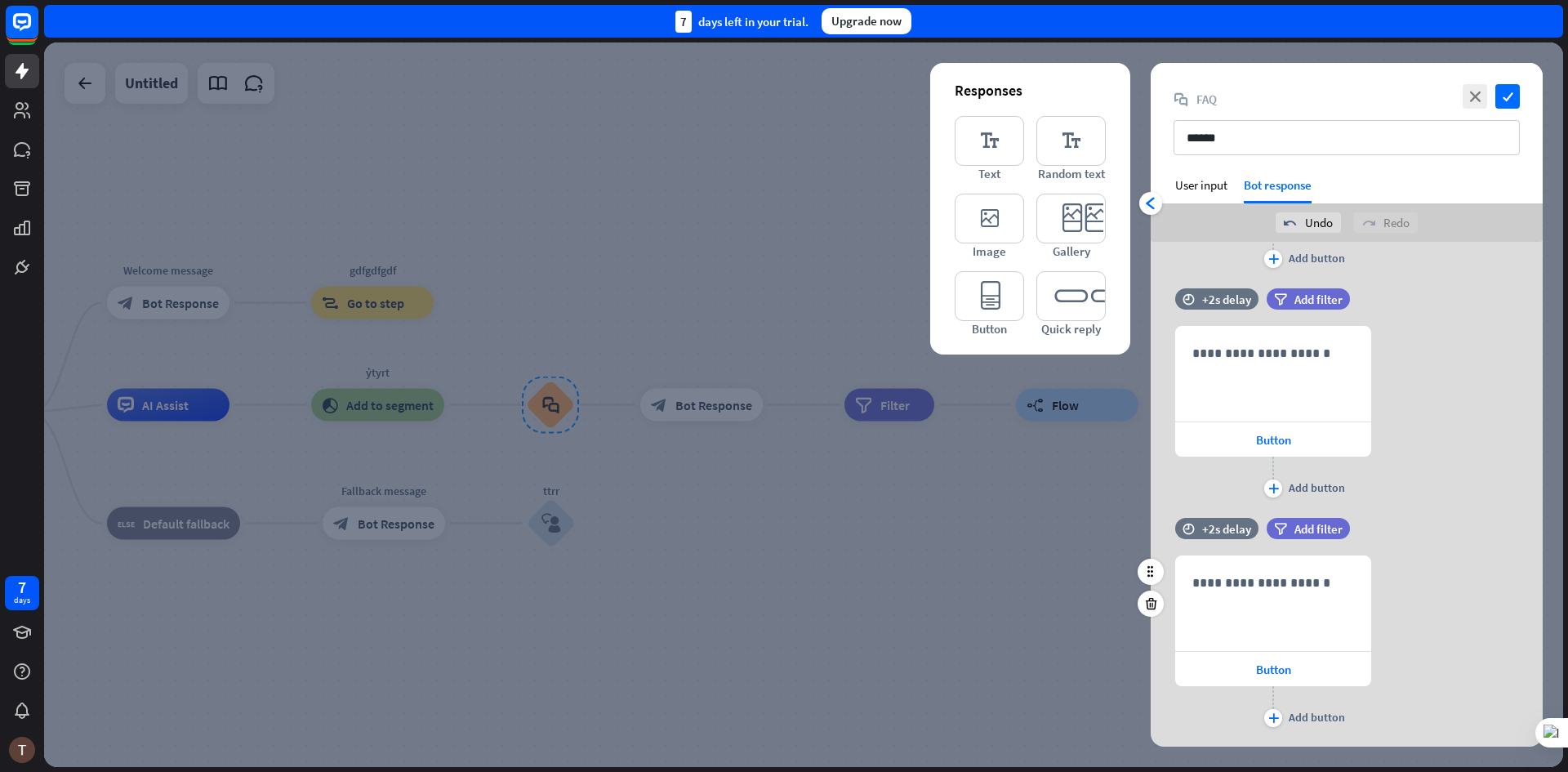
scroll to position [754, 0]
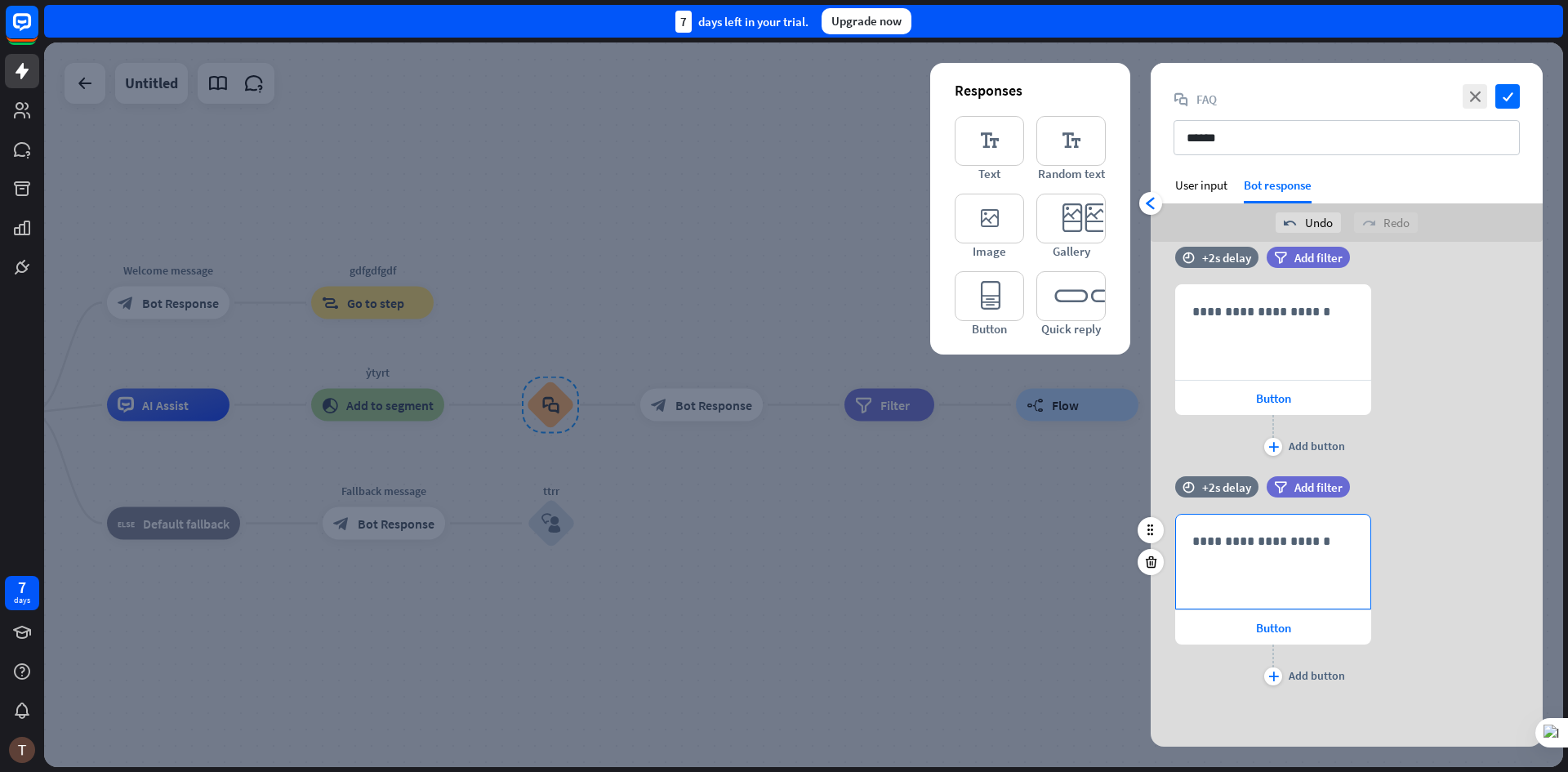
click at [1254, 561] on div "**********" at bounding box center [1273, 562] width 195 height 94
click at [1388, 667] on div "636 **** Button plus Add button" at bounding box center [1346, 601] width 392 height 175
click at [1256, 544] on p "****" at bounding box center [1273, 541] width 161 height 20
click at [1277, 627] on span "Button" at bounding box center [1274, 627] width 35 height 16
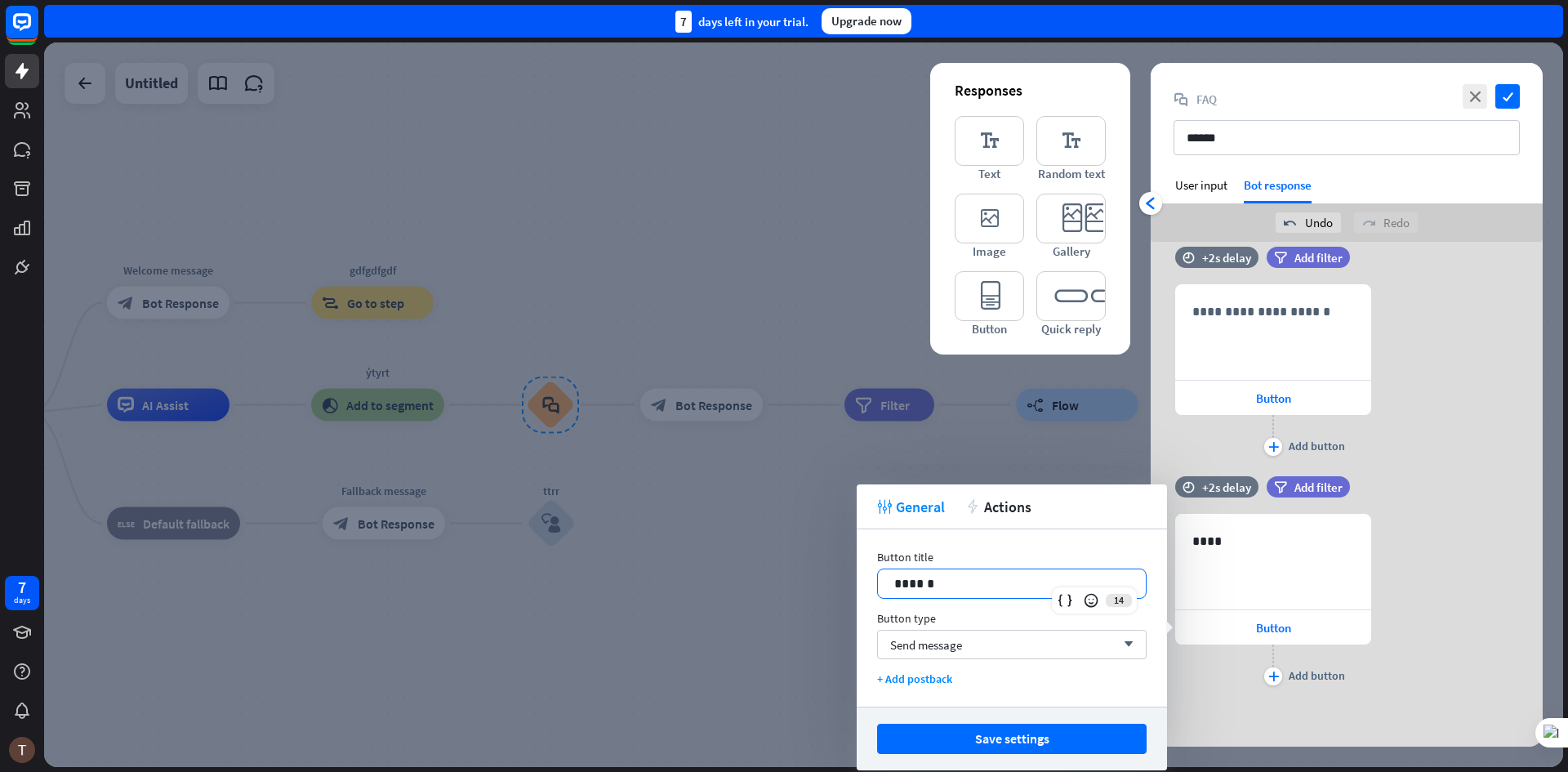
click at [936, 576] on p "******" at bounding box center [1011, 584] width 235 height 20
click at [949, 656] on div "Send message arrow_down" at bounding box center [1012, 645] width 269 height 30
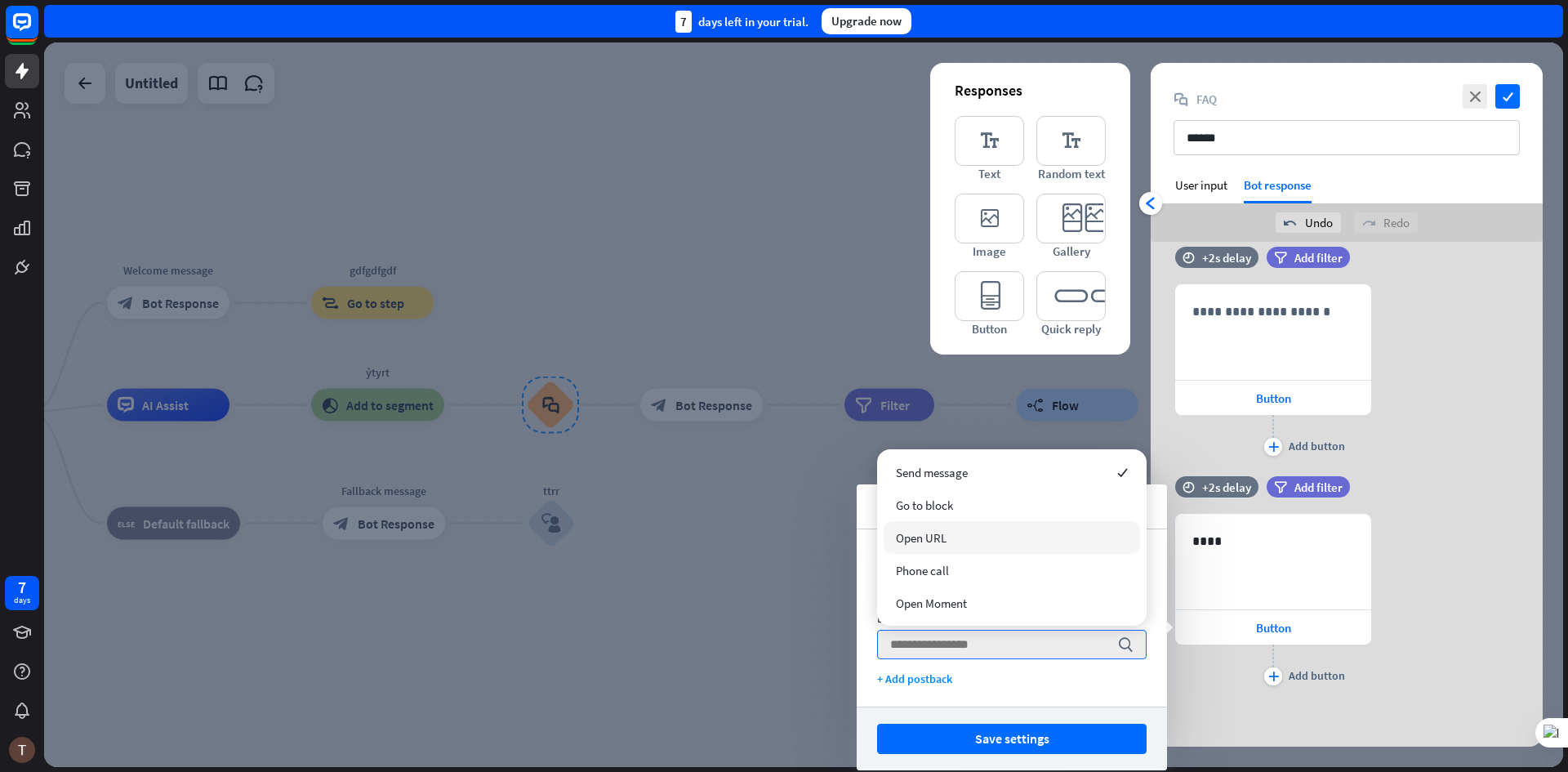
click at [944, 541] on span "Open URL" at bounding box center [921, 538] width 51 height 16
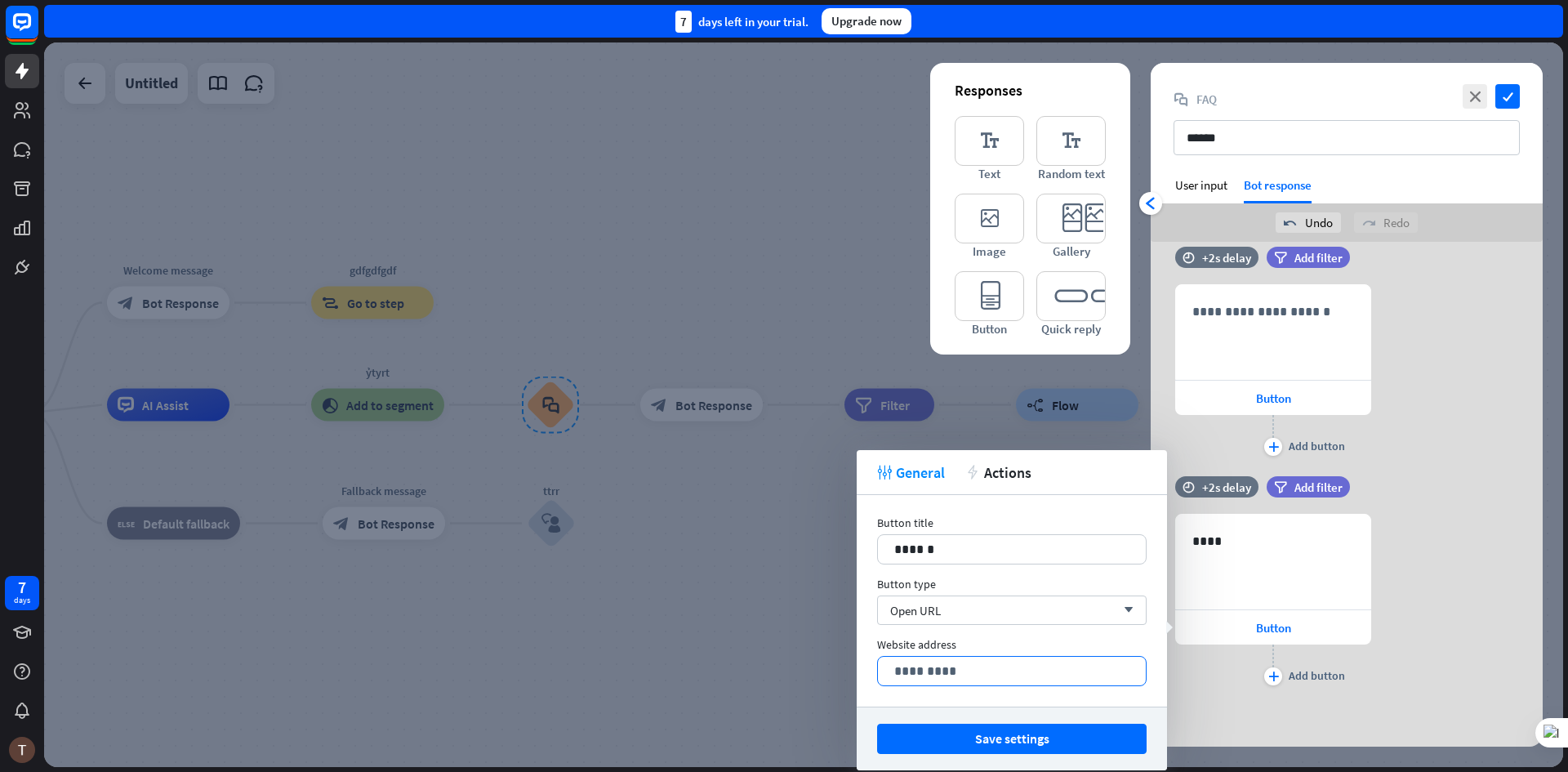
click at [939, 670] on p "*********" at bounding box center [1011, 671] width 235 height 20
click at [969, 603] on div "Open URL arrow_down" at bounding box center [1012, 611] width 269 height 30
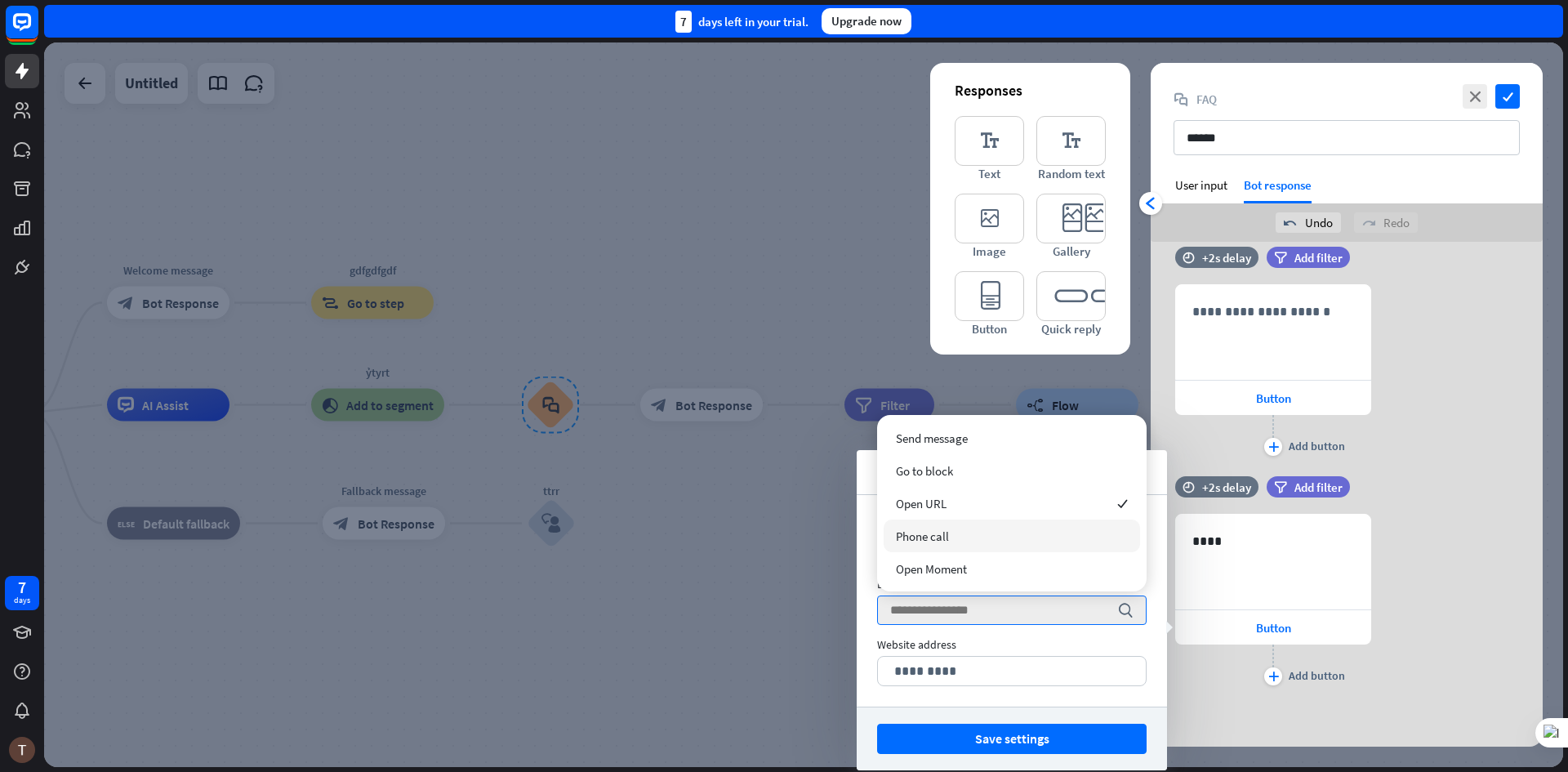
click at [934, 541] on span "Phone call" at bounding box center [923, 536] width 53 height 16
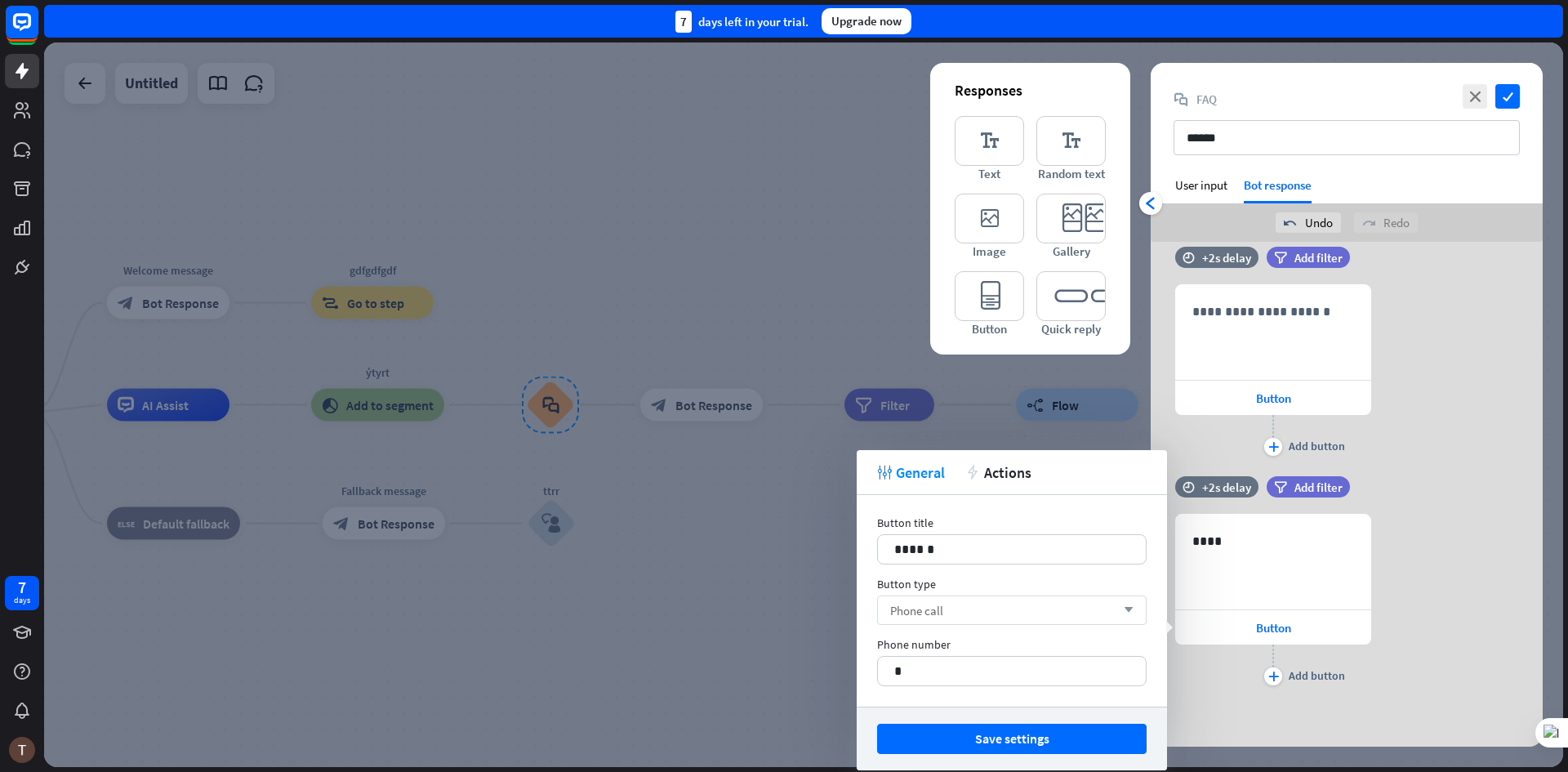
click at [954, 607] on div "Phone call arrow_down" at bounding box center [1012, 611] width 269 height 30
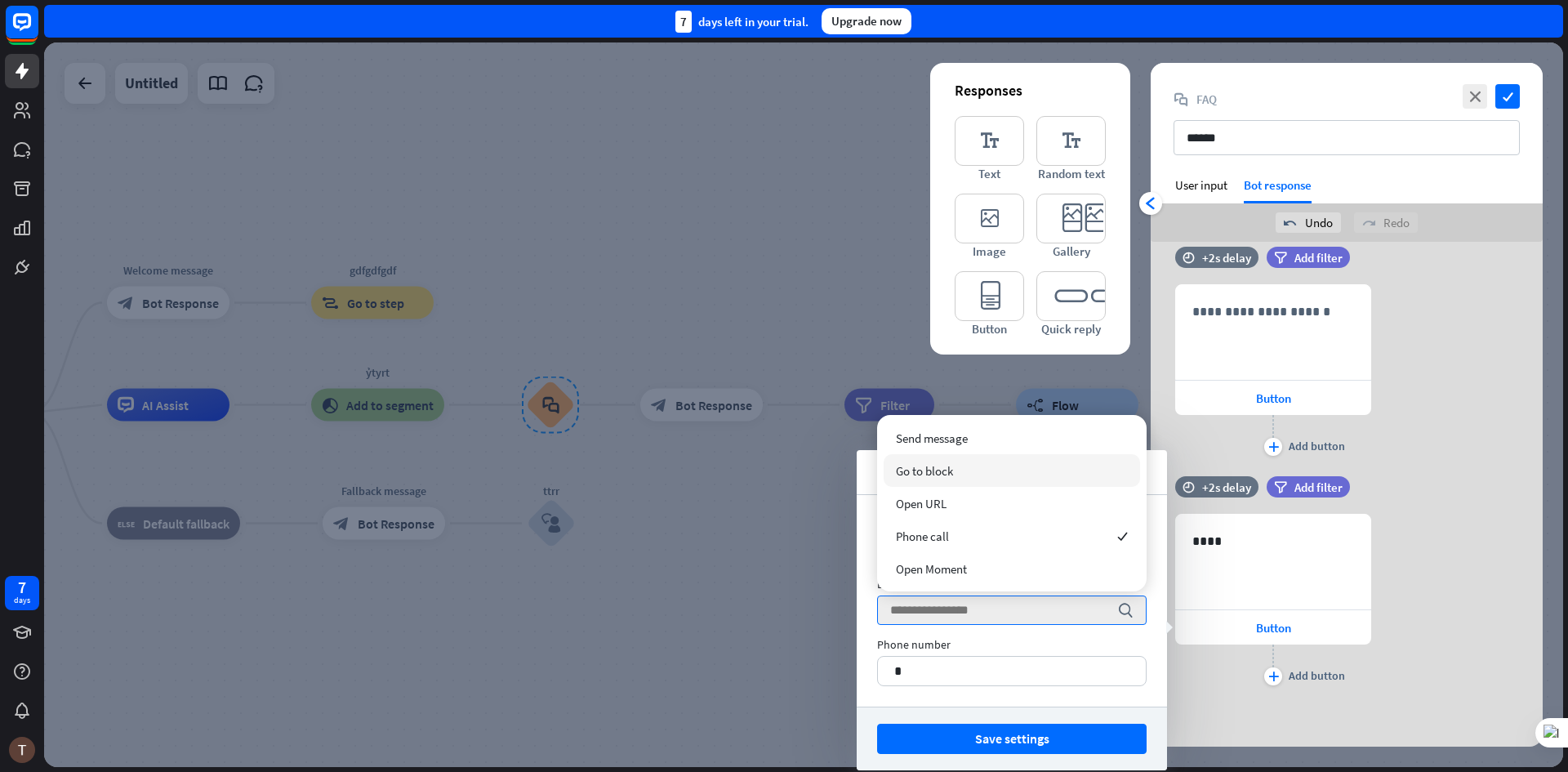
click at [938, 469] on span "Go to block" at bounding box center [925, 470] width 57 height 16
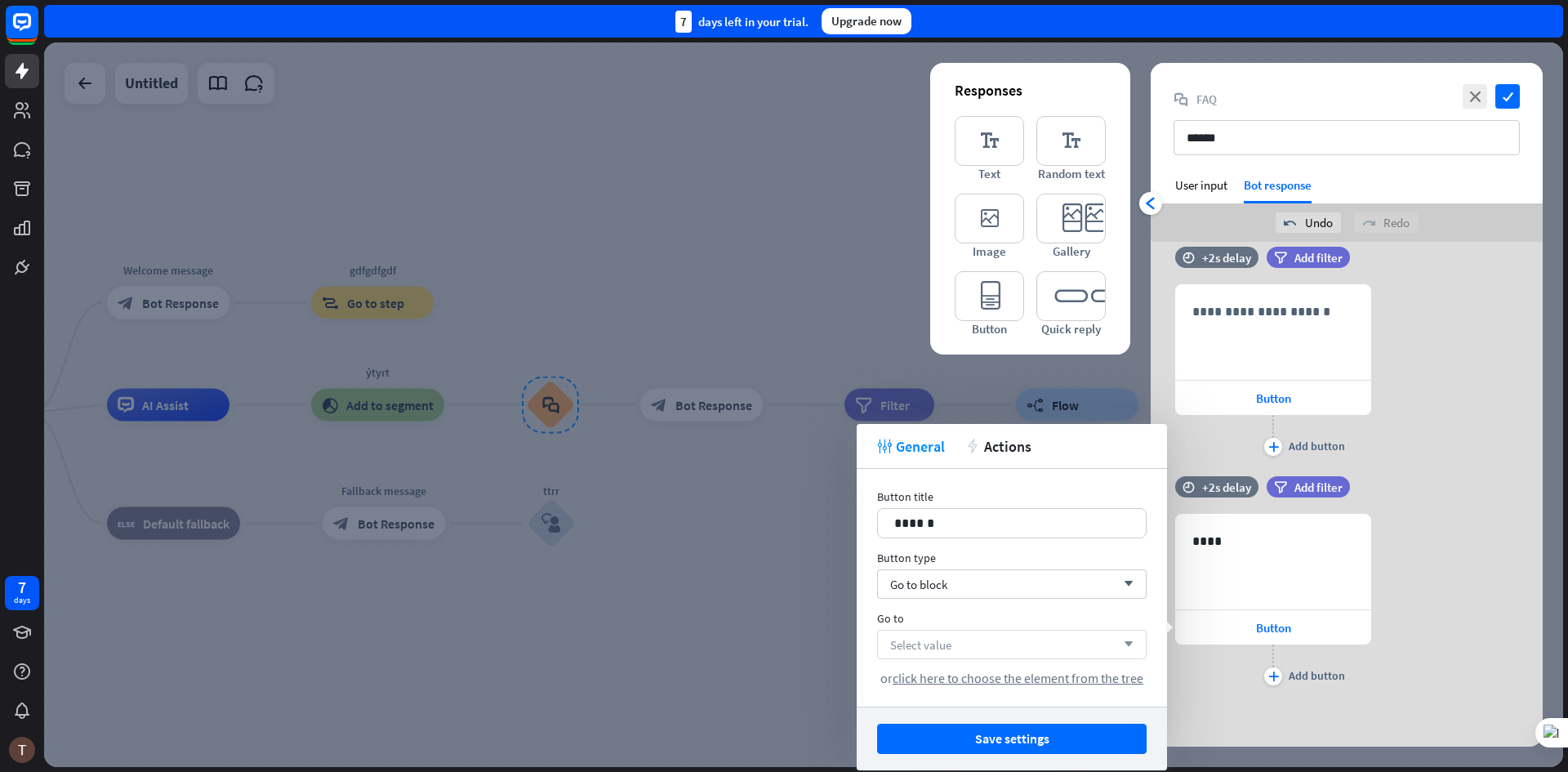
click at [932, 647] on span "Select value" at bounding box center [921, 645] width 61 height 16
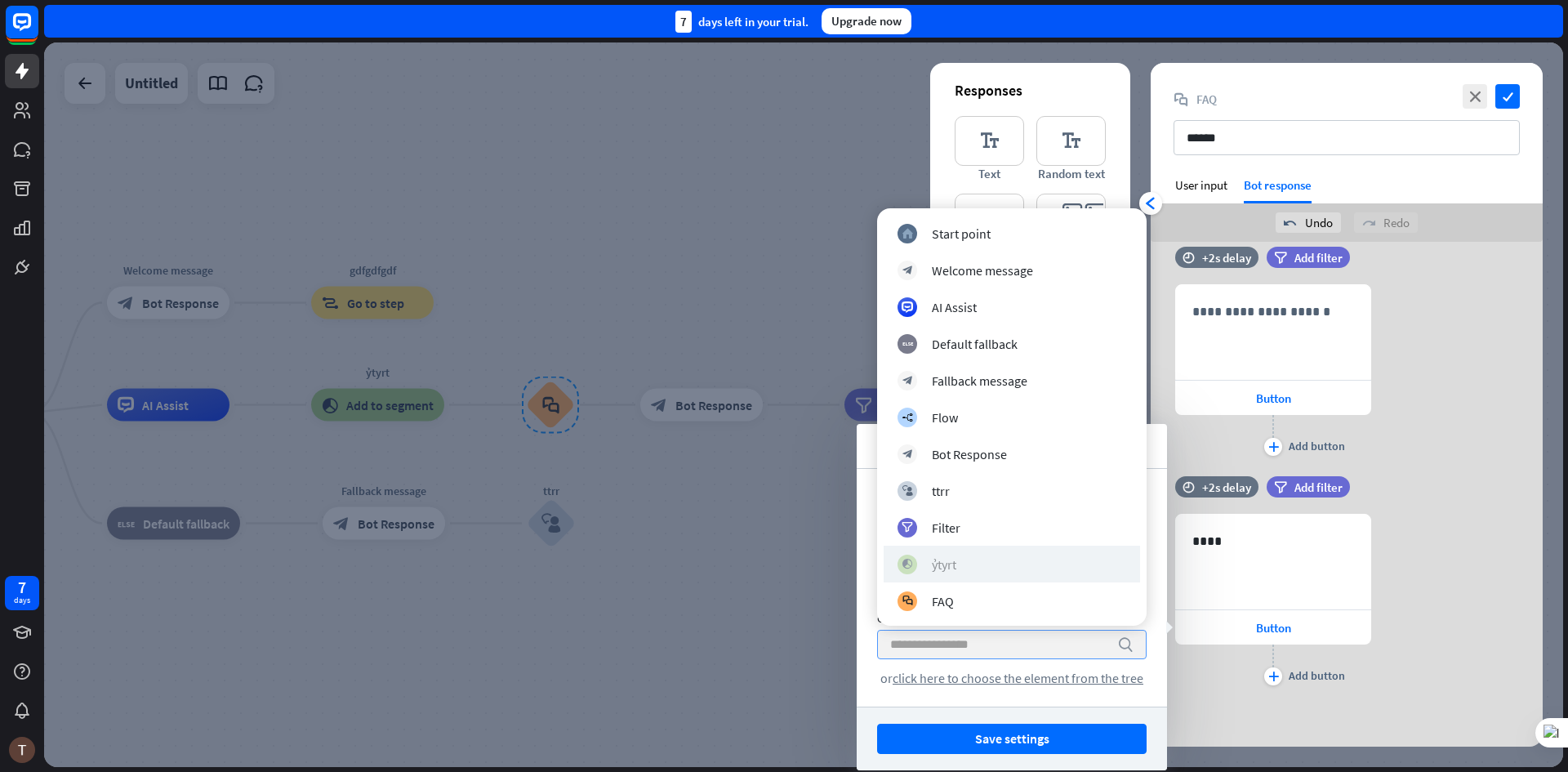
click at [958, 559] on div "block_add_to_segment ỷtyrt" at bounding box center [1012, 564] width 229 height 19
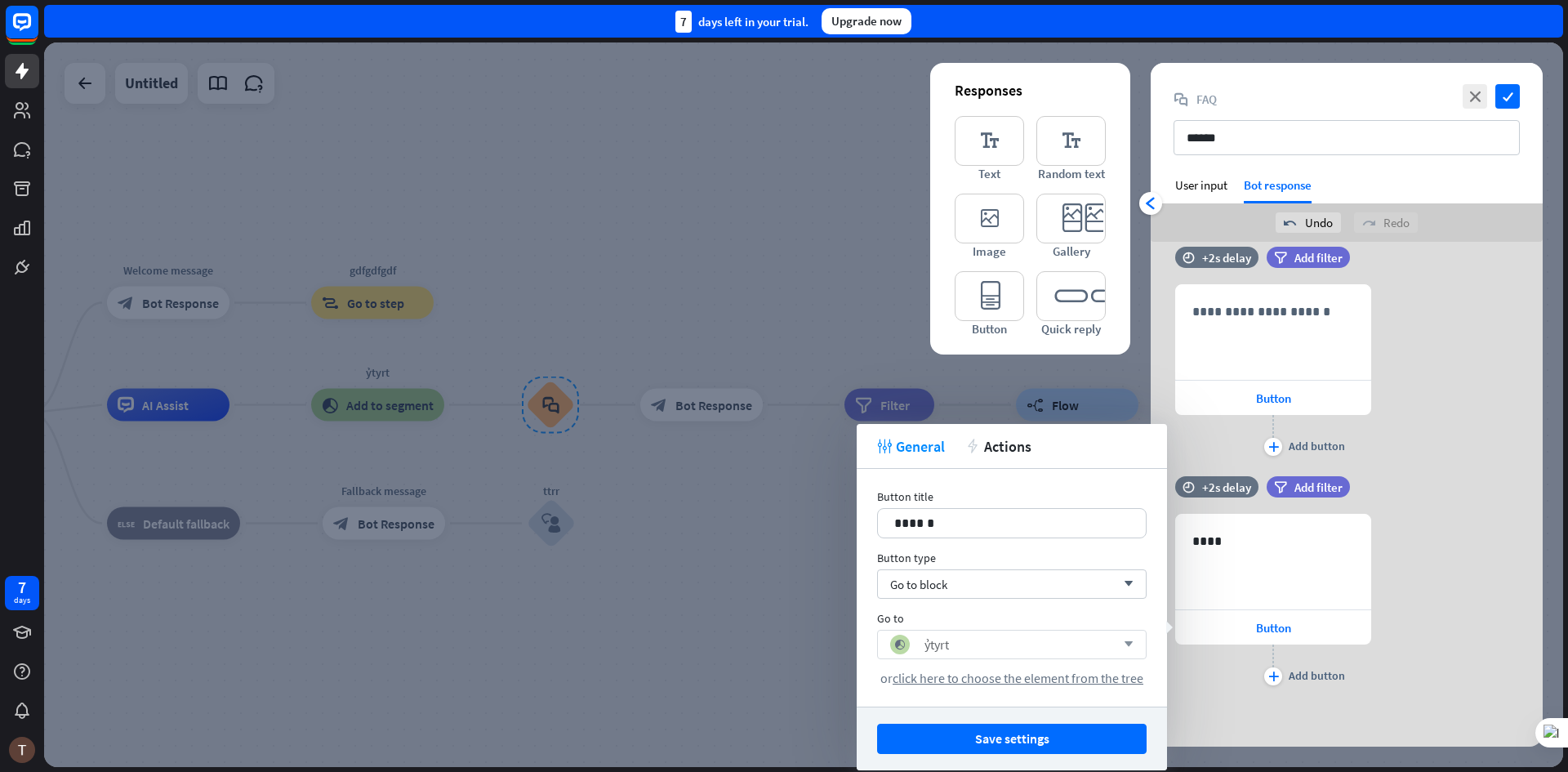
click at [1001, 458] on div "tweak General action Actions" at bounding box center [1011, 446] width 311 height 45
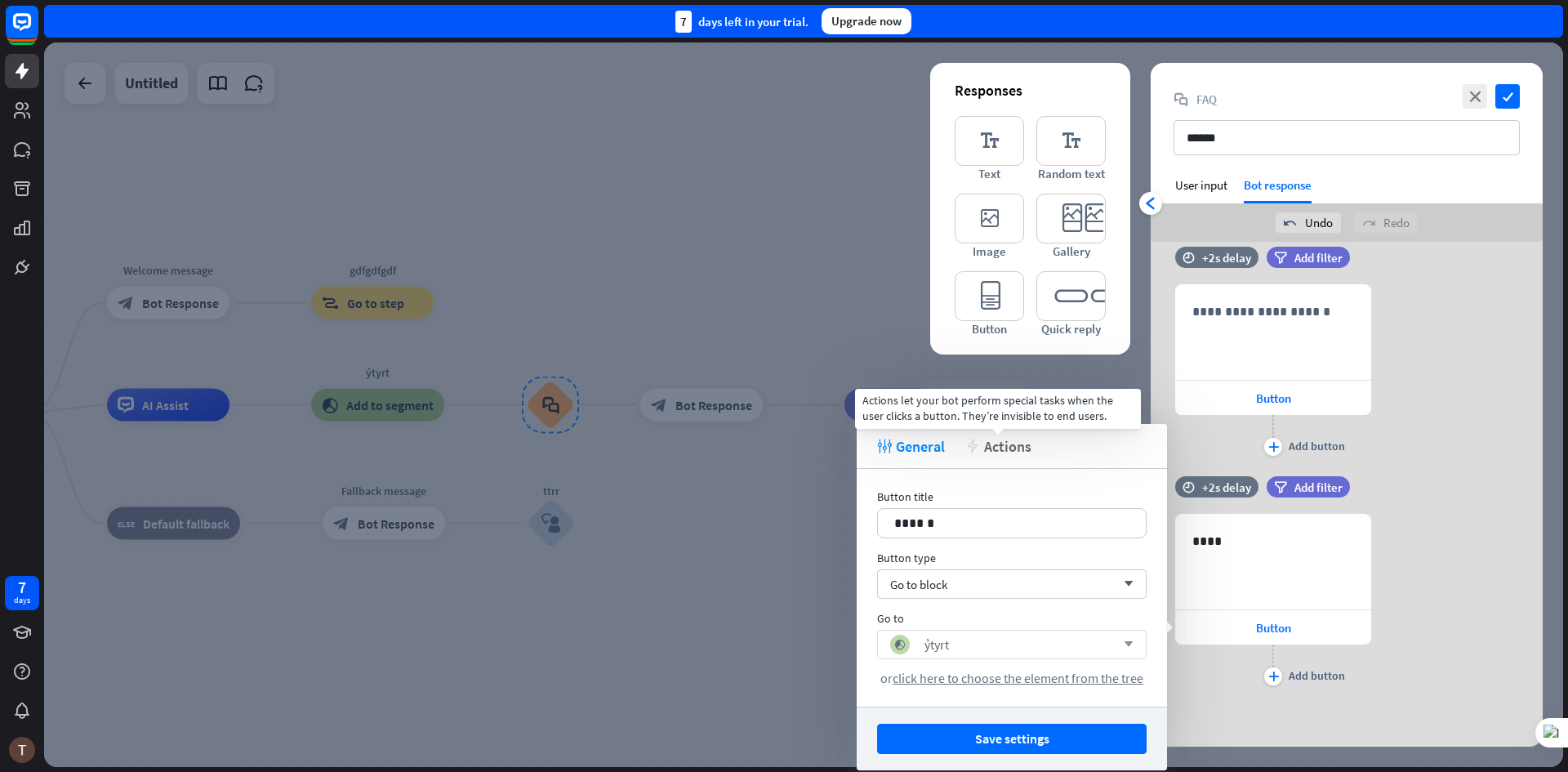
click at [985, 439] on span "Actions" at bounding box center [1008, 446] width 47 height 18
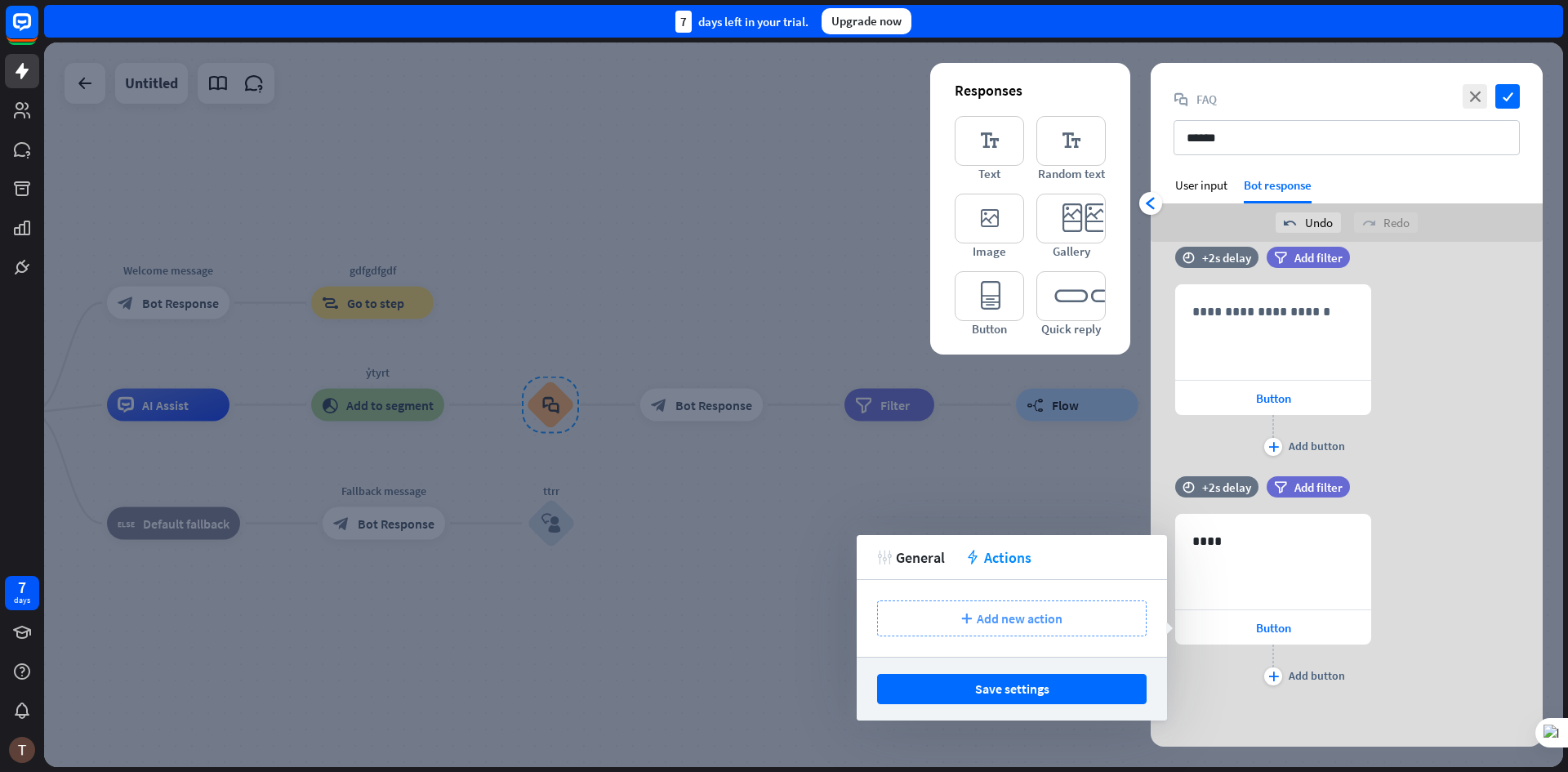
click at [987, 626] on span "Add new action" at bounding box center [1020, 619] width 86 height 17
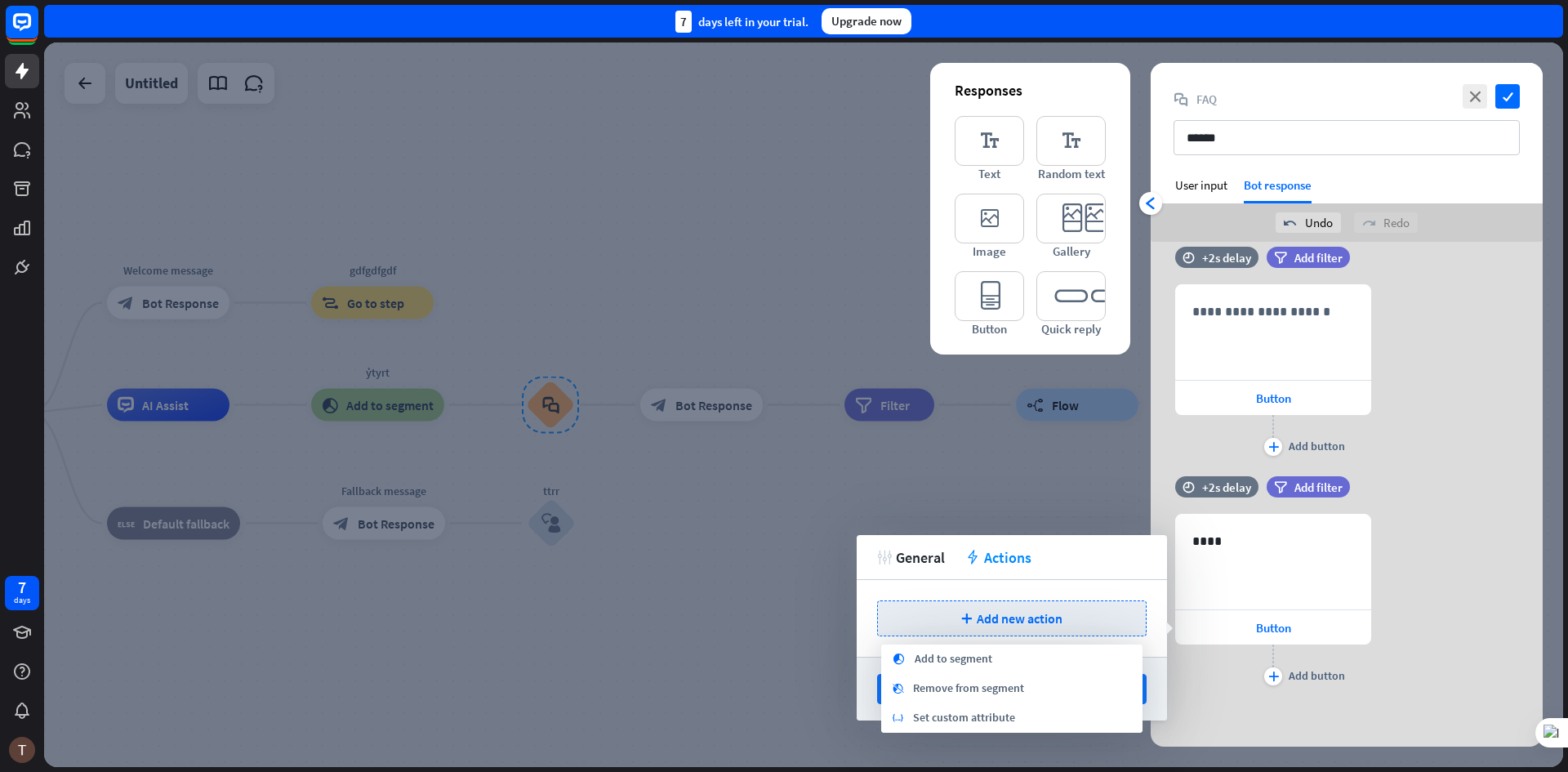
click at [930, 555] on span "General" at bounding box center [920, 558] width 49 height 18
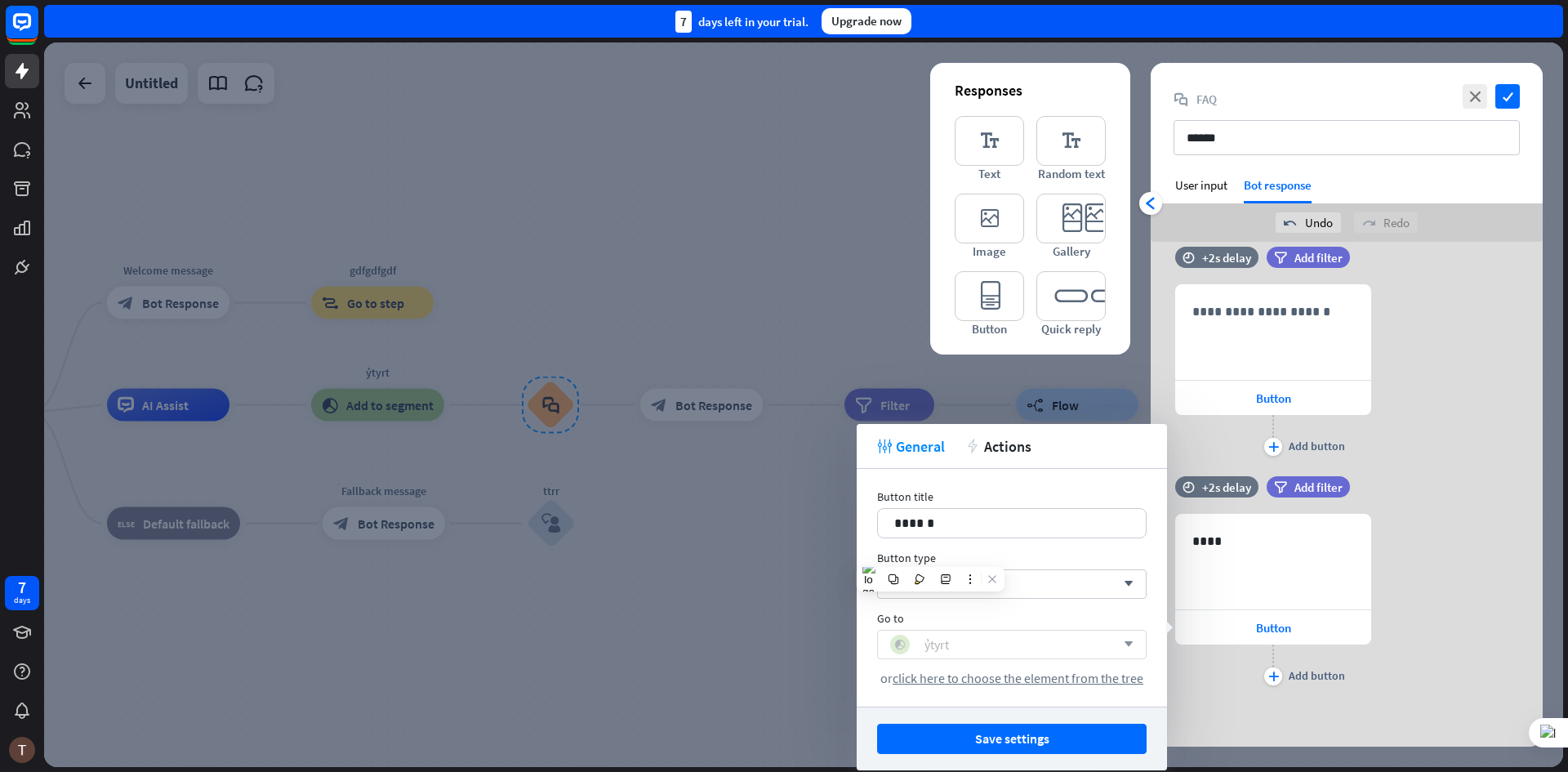
click at [957, 646] on div "block_add_to_segment ỷtyrt" at bounding box center [1003, 644] width 226 height 19
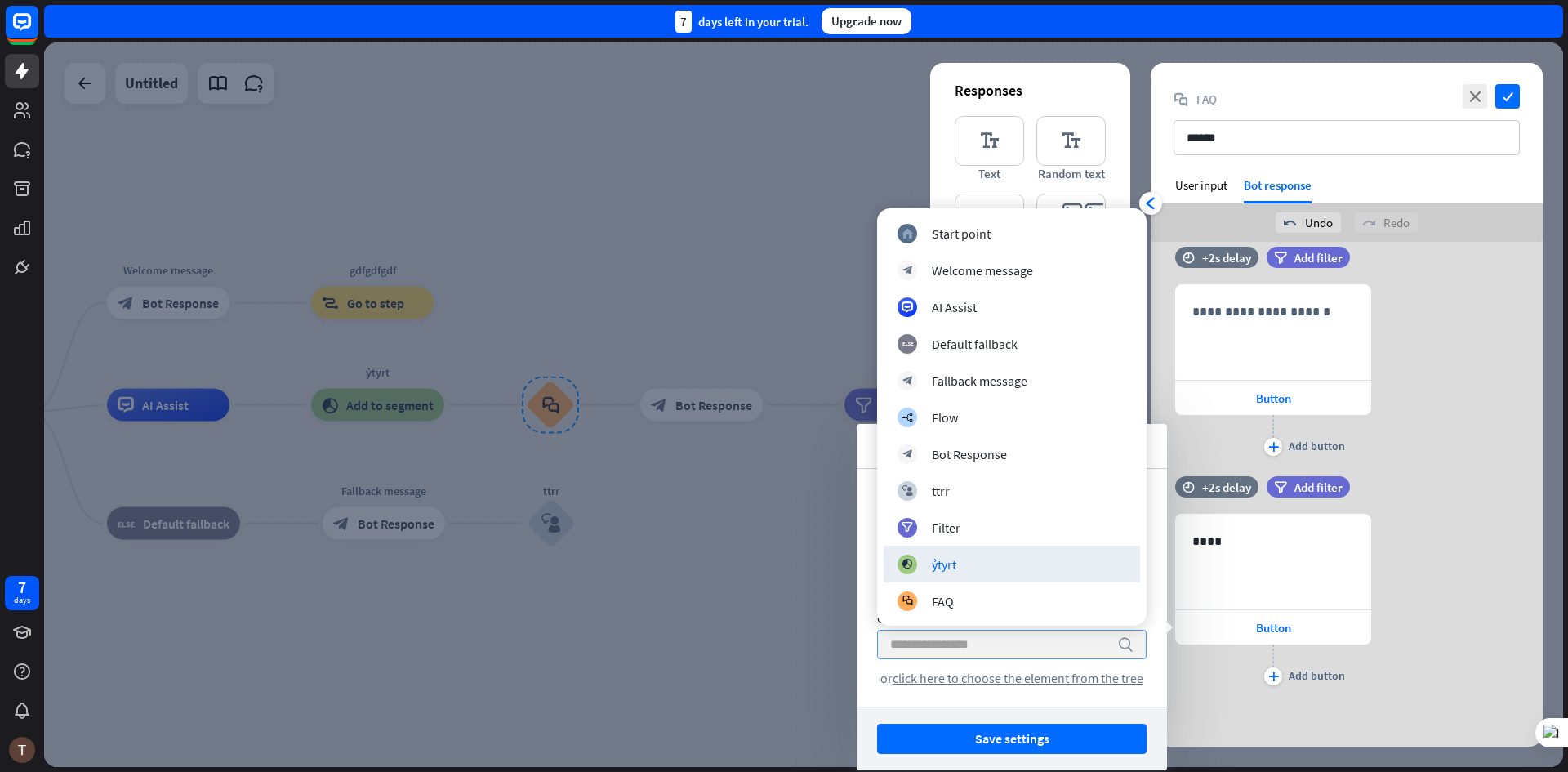
click at [957, 646] on input "search" at bounding box center [999, 645] width 218 height 28
click at [859, 565] on div "Button title 14 ****** Button type Go to block arrow_down Go to search or click…" at bounding box center [1011, 588] width 311 height 238
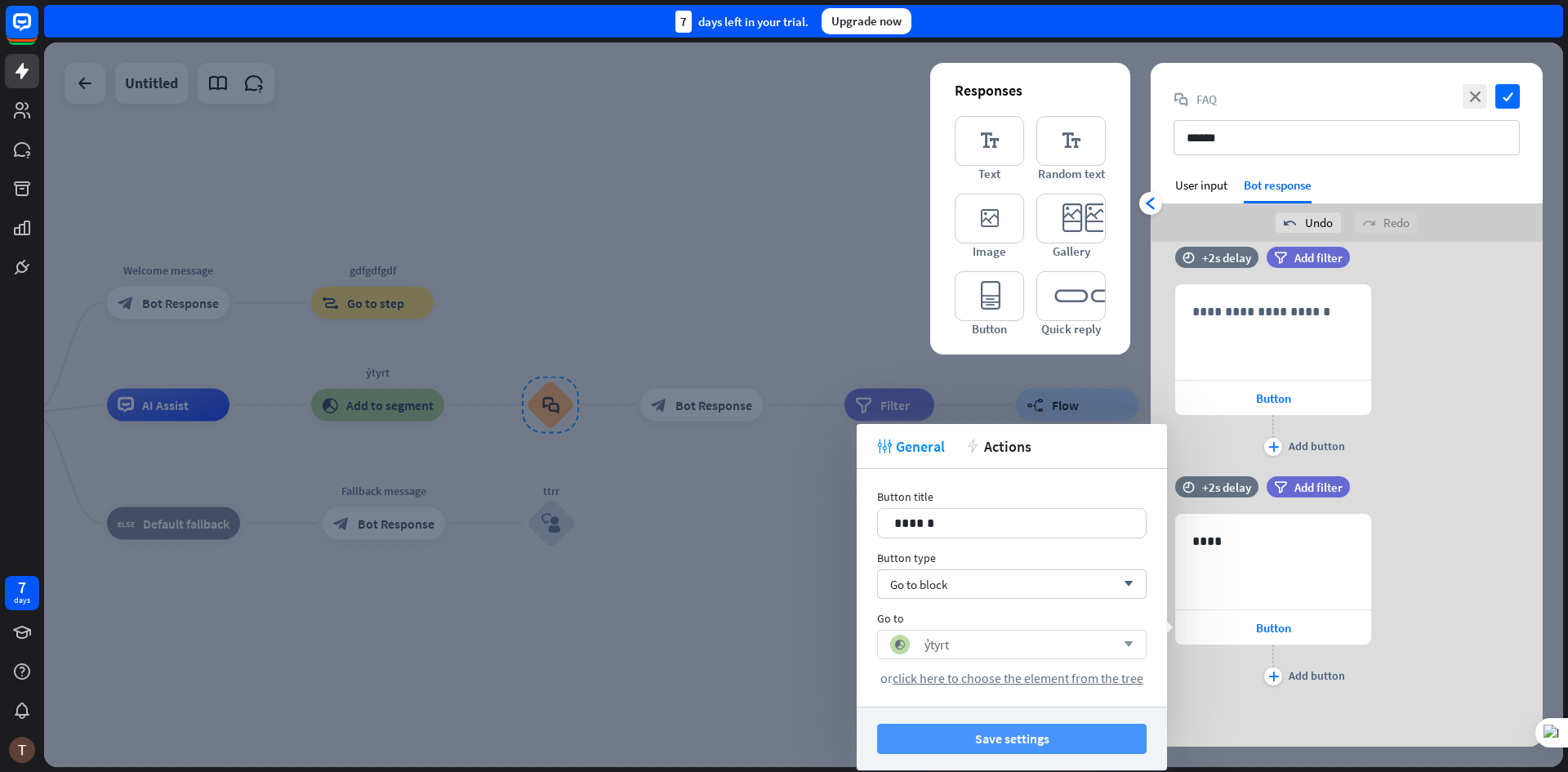
click at [1025, 740] on button "Save settings" at bounding box center [1012, 739] width 269 height 30
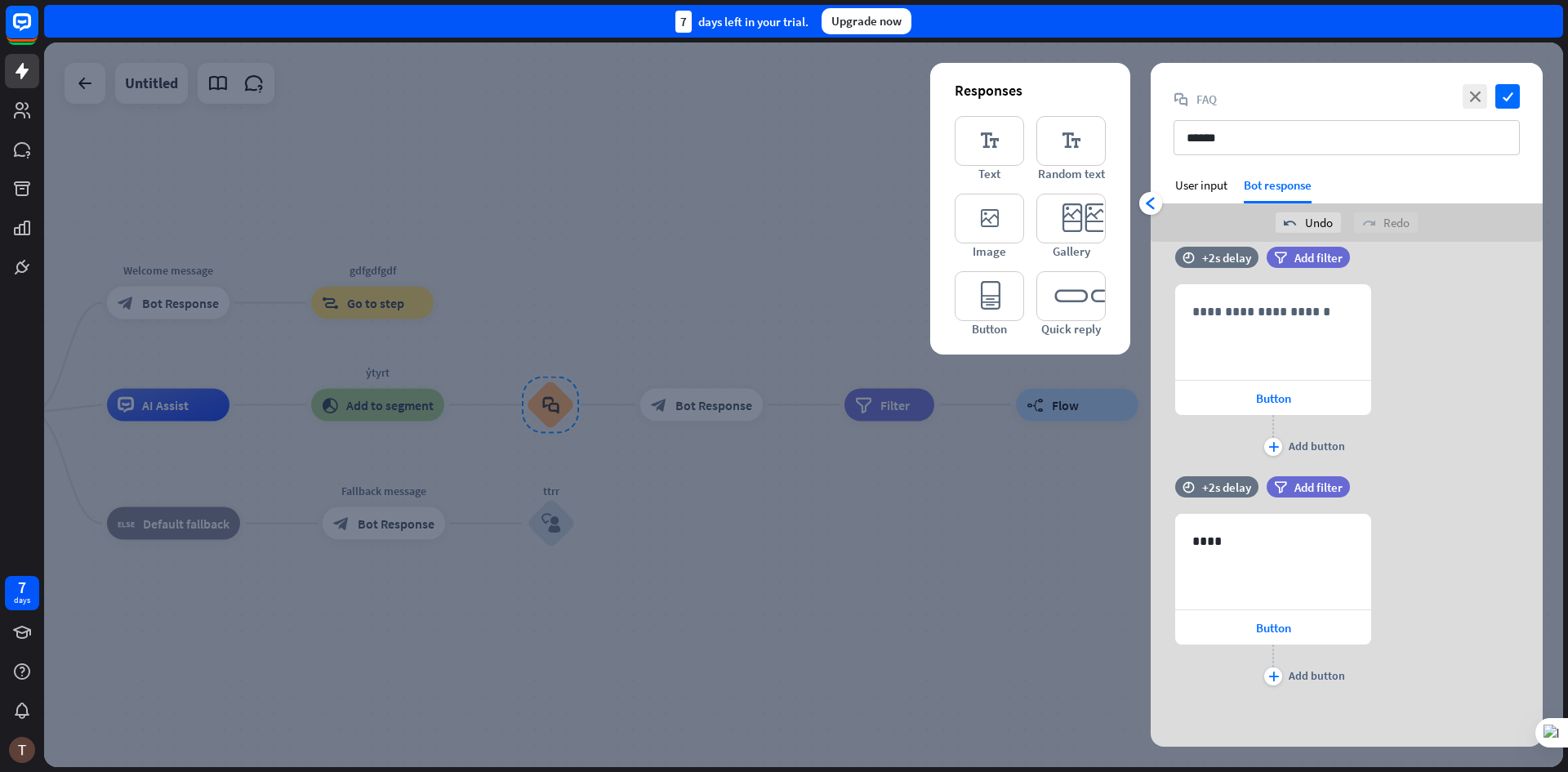
click at [823, 720] on div at bounding box center [804, 405] width 1519 height 725
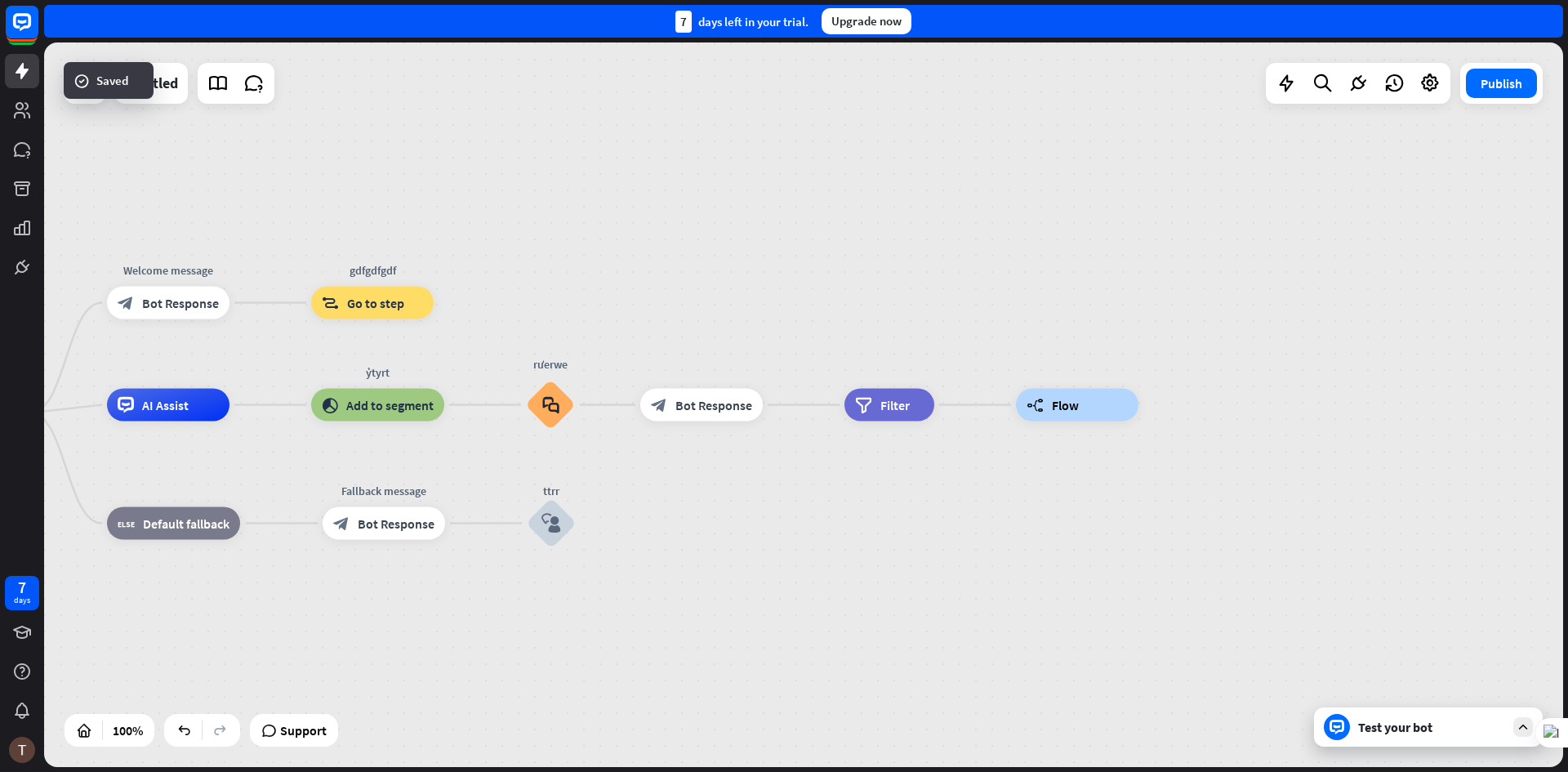
click at [1332, 734] on icon at bounding box center [1337, 728] width 15 height 15
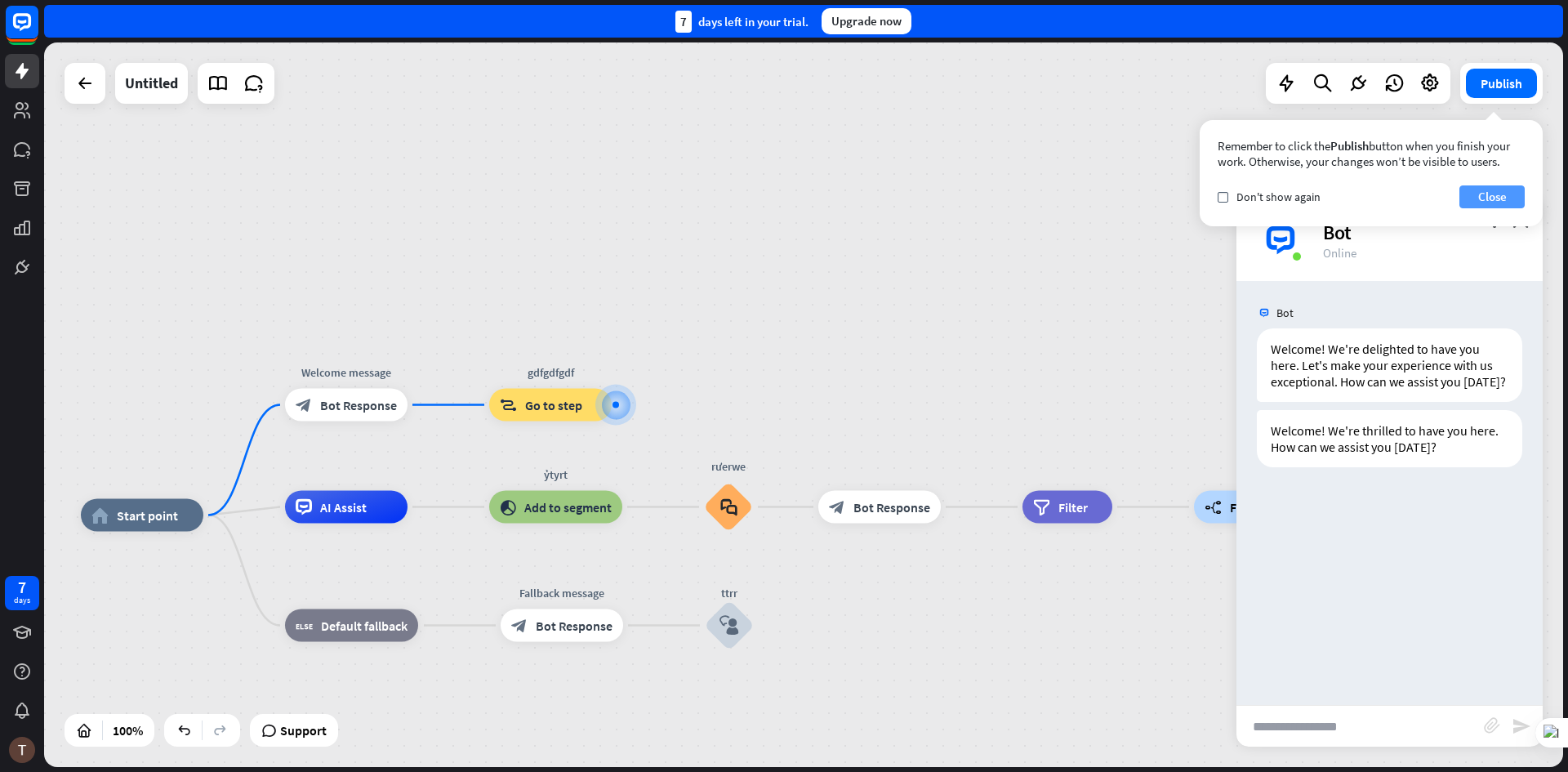
click at [1497, 197] on button "Close" at bounding box center [1491, 196] width 65 height 23
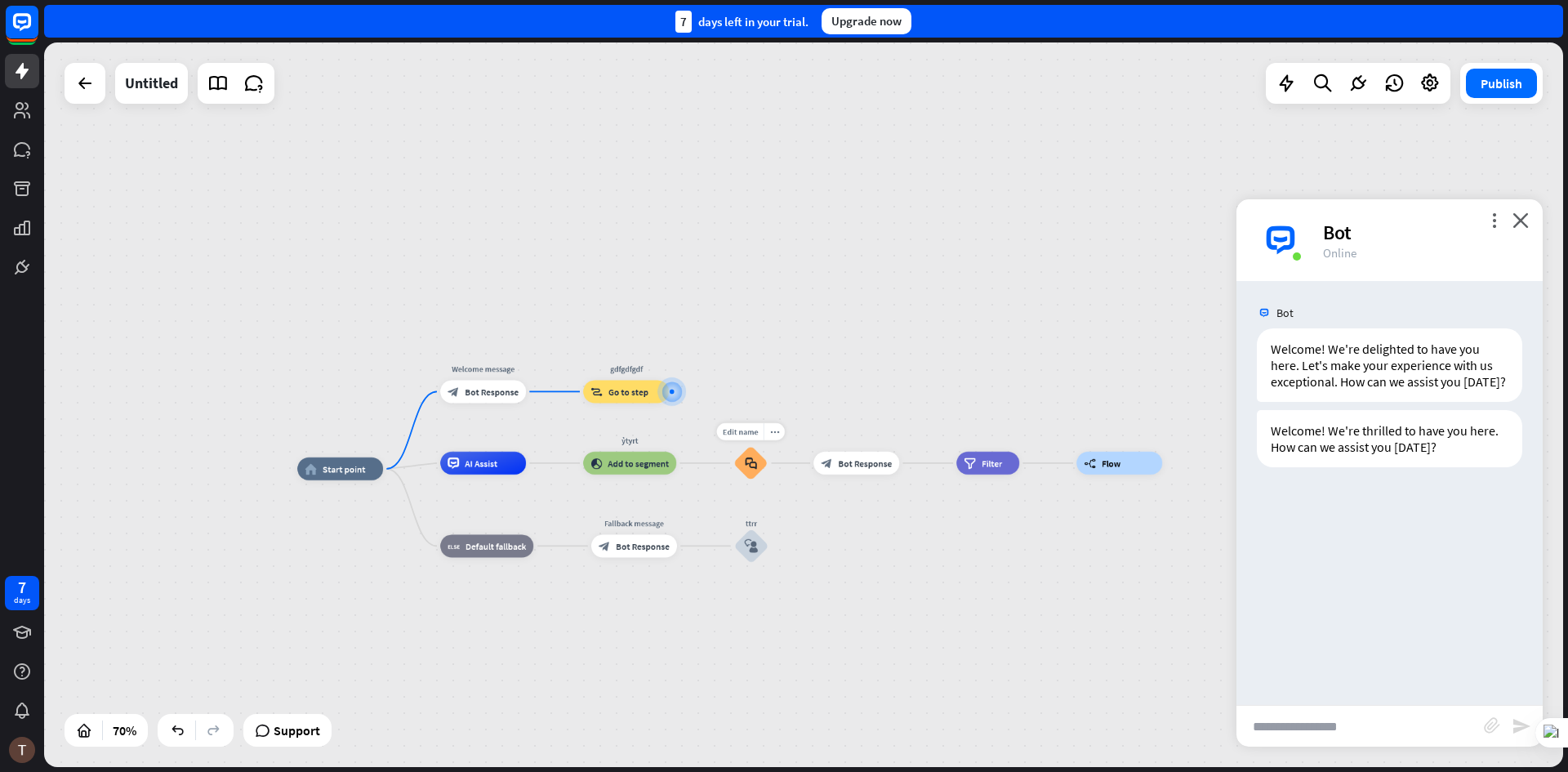
drag, startPoint x: 789, startPoint y: 441, endPoint x: 799, endPoint y: 384, distance: 57.9
click at [768, 446] on div "Edit name more_horiz rưerwe block_faq" at bounding box center [750, 463] width 34 height 34
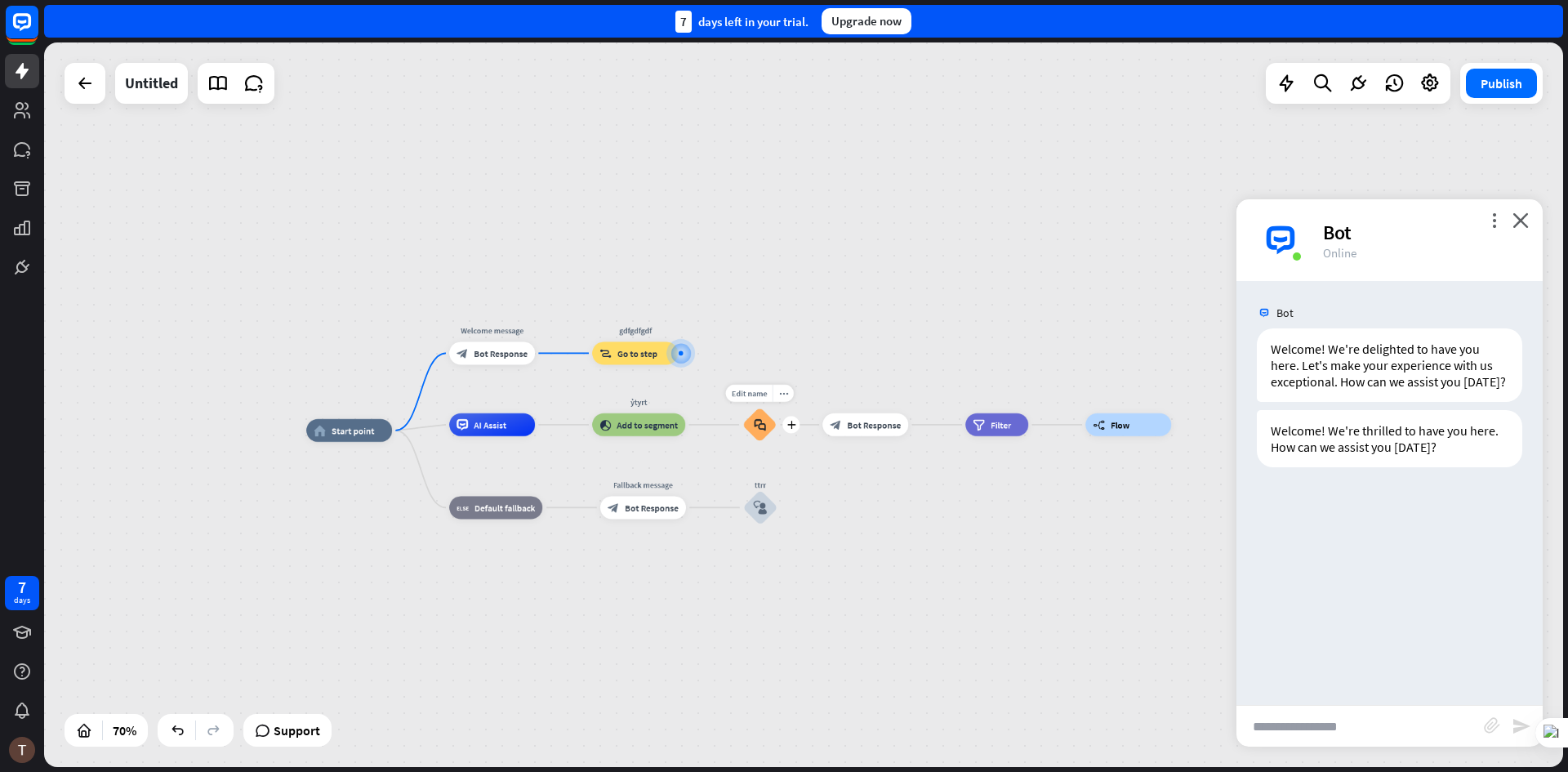
drag, startPoint x: 762, startPoint y: 426, endPoint x: 761, endPoint y: 454, distance: 28.0
click at [761, 442] on div "Edit name more_horiz plus block_faq" at bounding box center [759, 424] width 34 height 34
drag, startPoint x: 763, startPoint y: 428, endPoint x: 725, endPoint y: 441, distance: 40.2
click at [742, 441] on div "Edit name more_horiz plus block_faq" at bounding box center [759, 424] width 34 height 34
drag, startPoint x: 643, startPoint y: 507, endPoint x: 678, endPoint y: 488, distance: 39.8
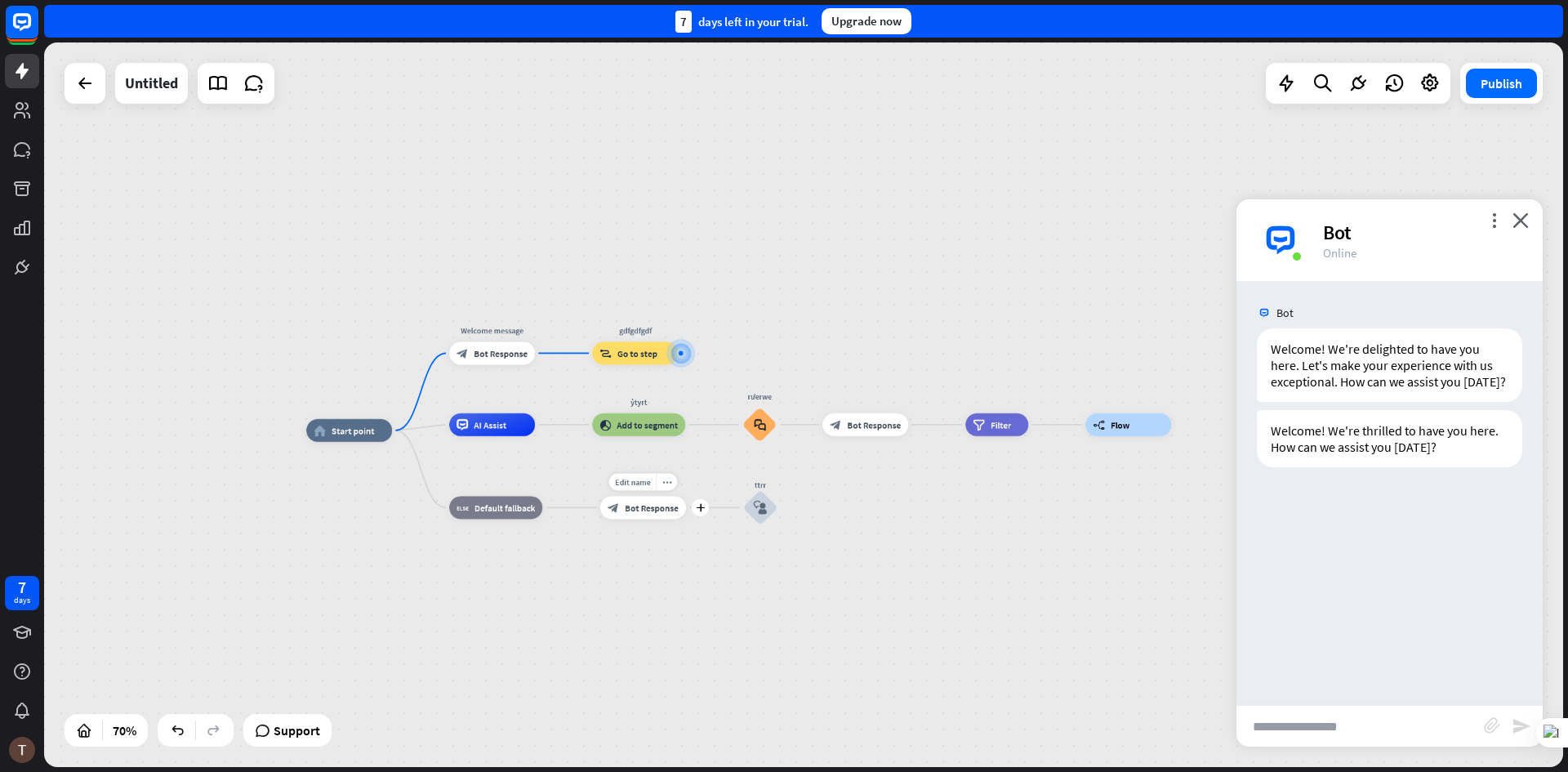
click at [678, 496] on div "Edit name more_horiz plus Fallback message block_bot_response Bot Response" at bounding box center [643, 507] width 86 height 23
drag, startPoint x: 1124, startPoint y: 448, endPoint x: 957, endPoint y: 496, distance: 173.8
click at [1114, 479] on div "home_2 Start point Welcome message block_bot_response Bot Response gdfgdfgdf bl…" at bounding box center [838, 684] width 1064 height 507
click at [937, 541] on div "home_2 Start point Welcome message block_bot_response Bot Response gdfgdfgdf bl…" at bounding box center [838, 684] width 1064 height 507
click at [1522, 229] on div "Bot" at bounding box center [1422, 232] width 200 height 25
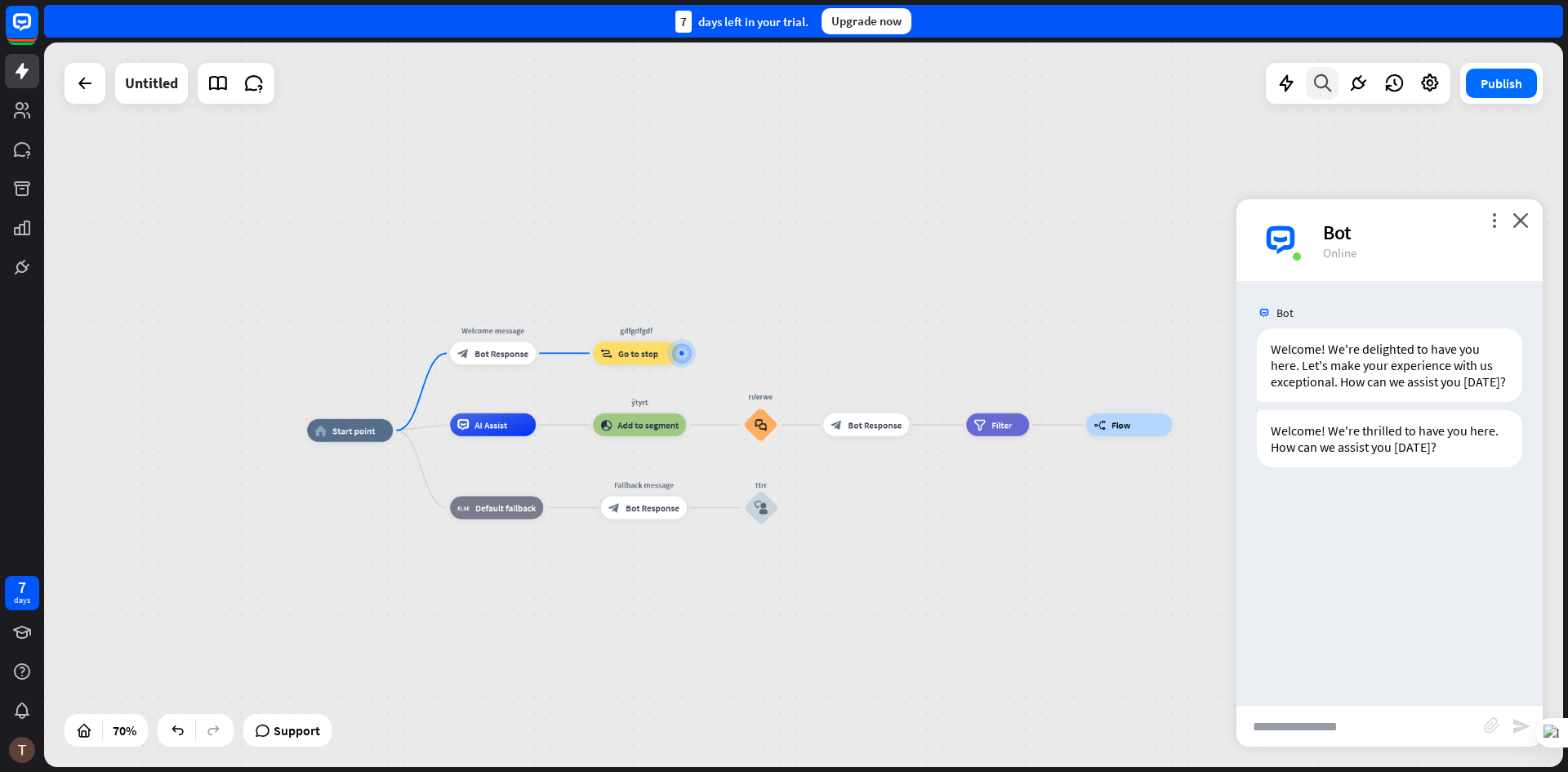
click at [1320, 76] on icon at bounding box center [1323, 83] width 22 height 21
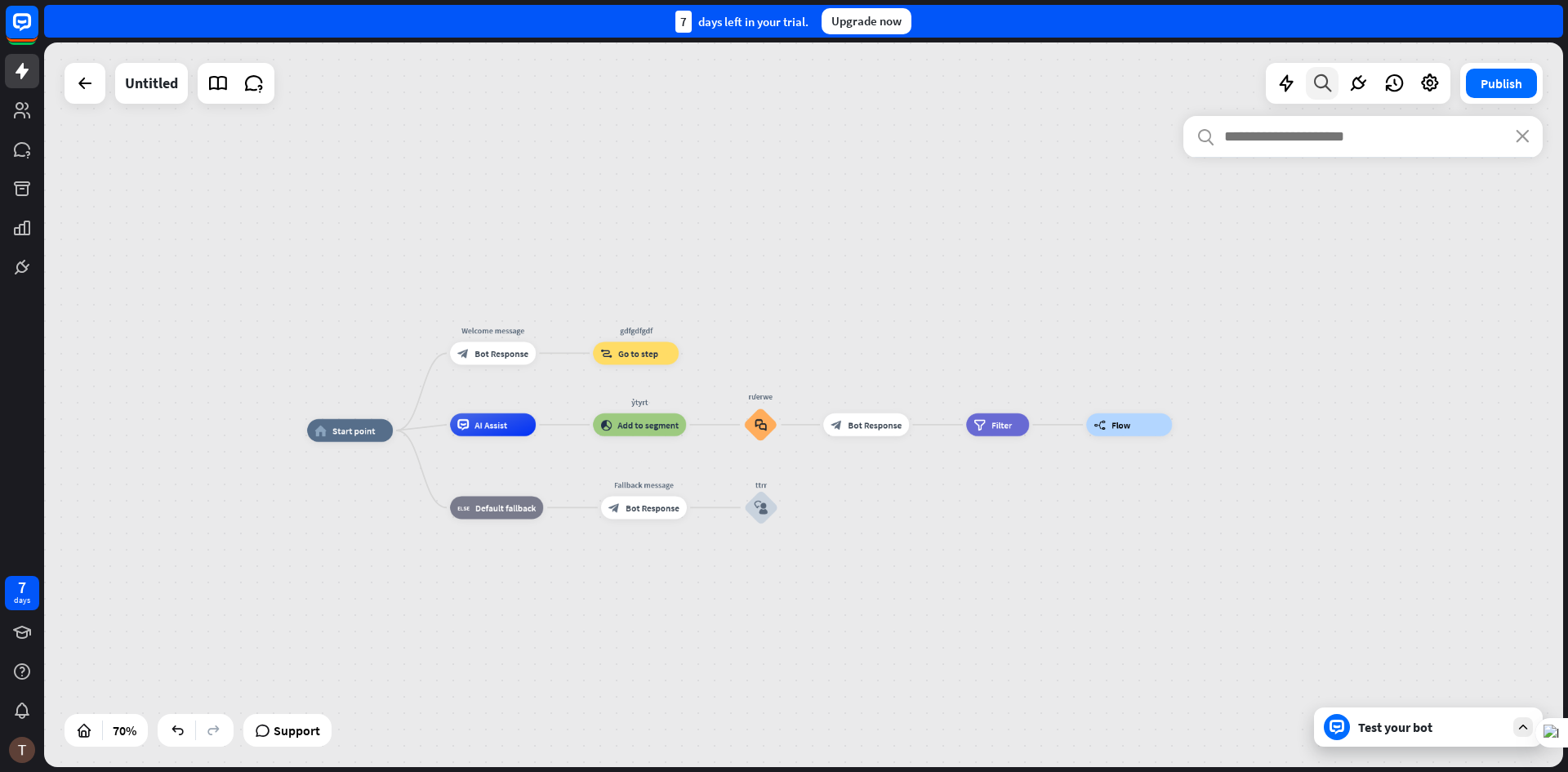
click at [1320, 76] on icon at bounding box center [1323, 83] width 22 height 21
click at [1356, 80] on icon at bounding box center [1358, 83] width 21 height 21
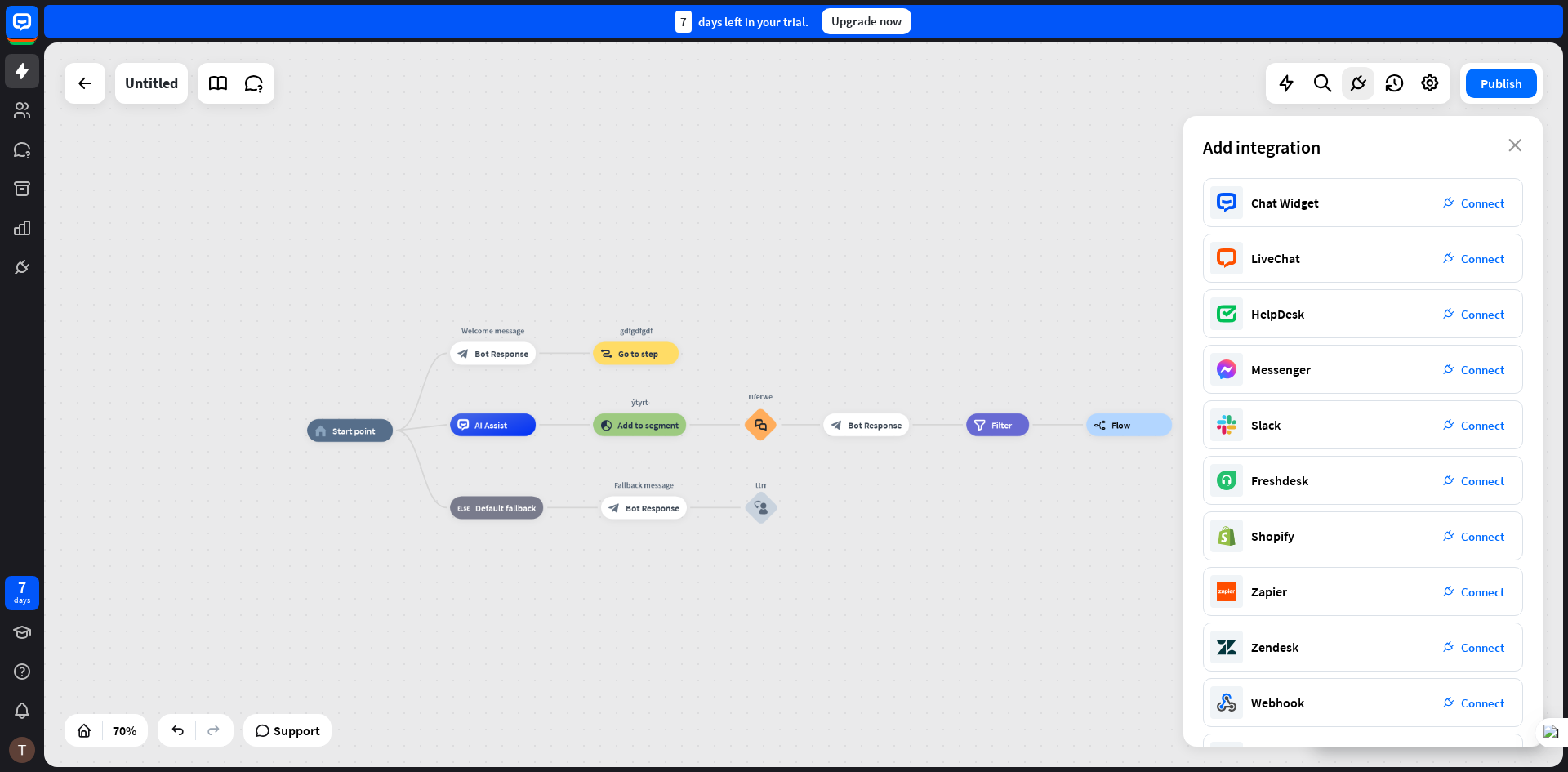
click at [1317, 78] on icon at bounding box center [1323, 83] width 22 height 21
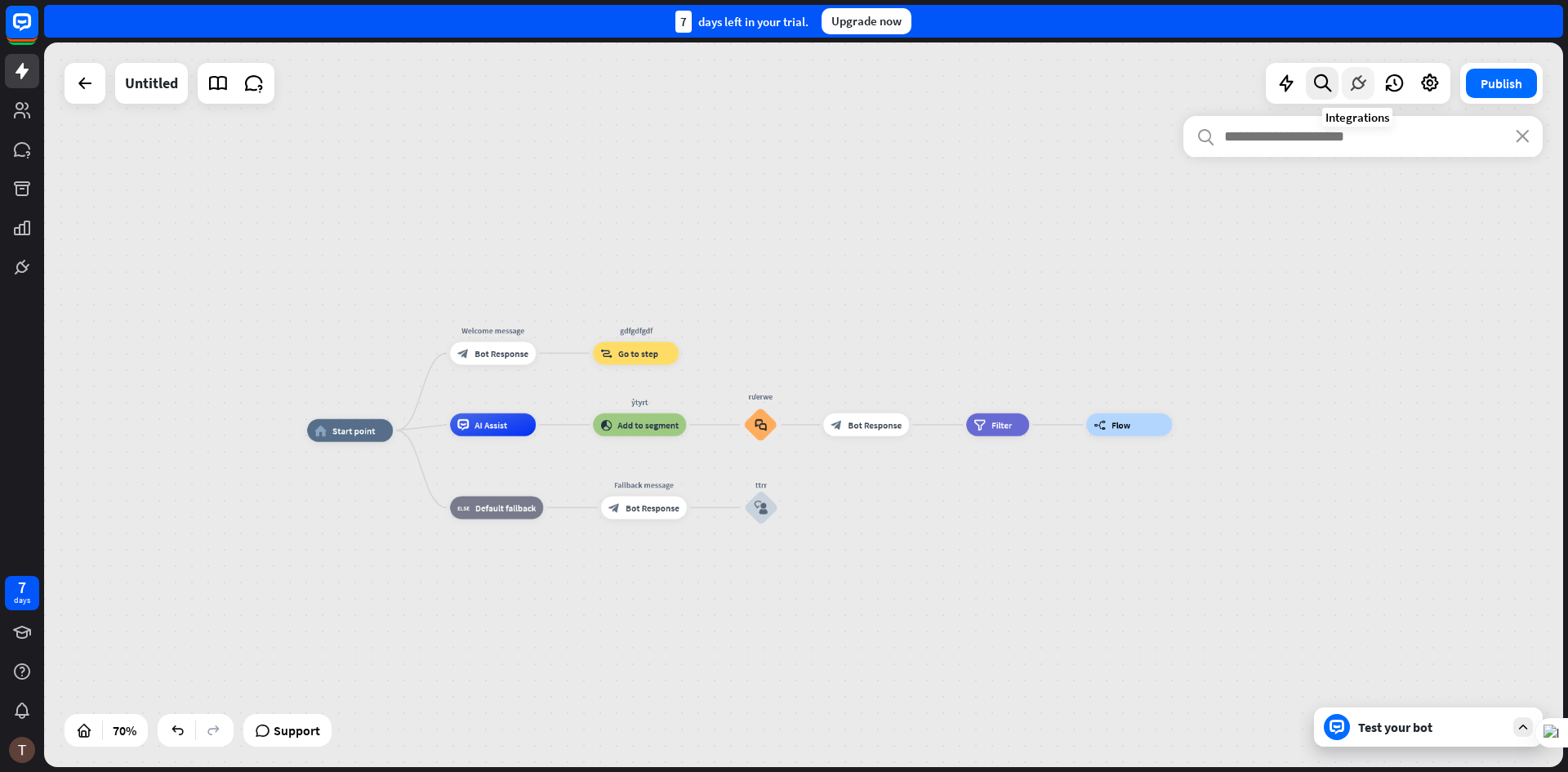
click at [1349, 88] on icon at bounding box center [1358, 83] width 21 height 21
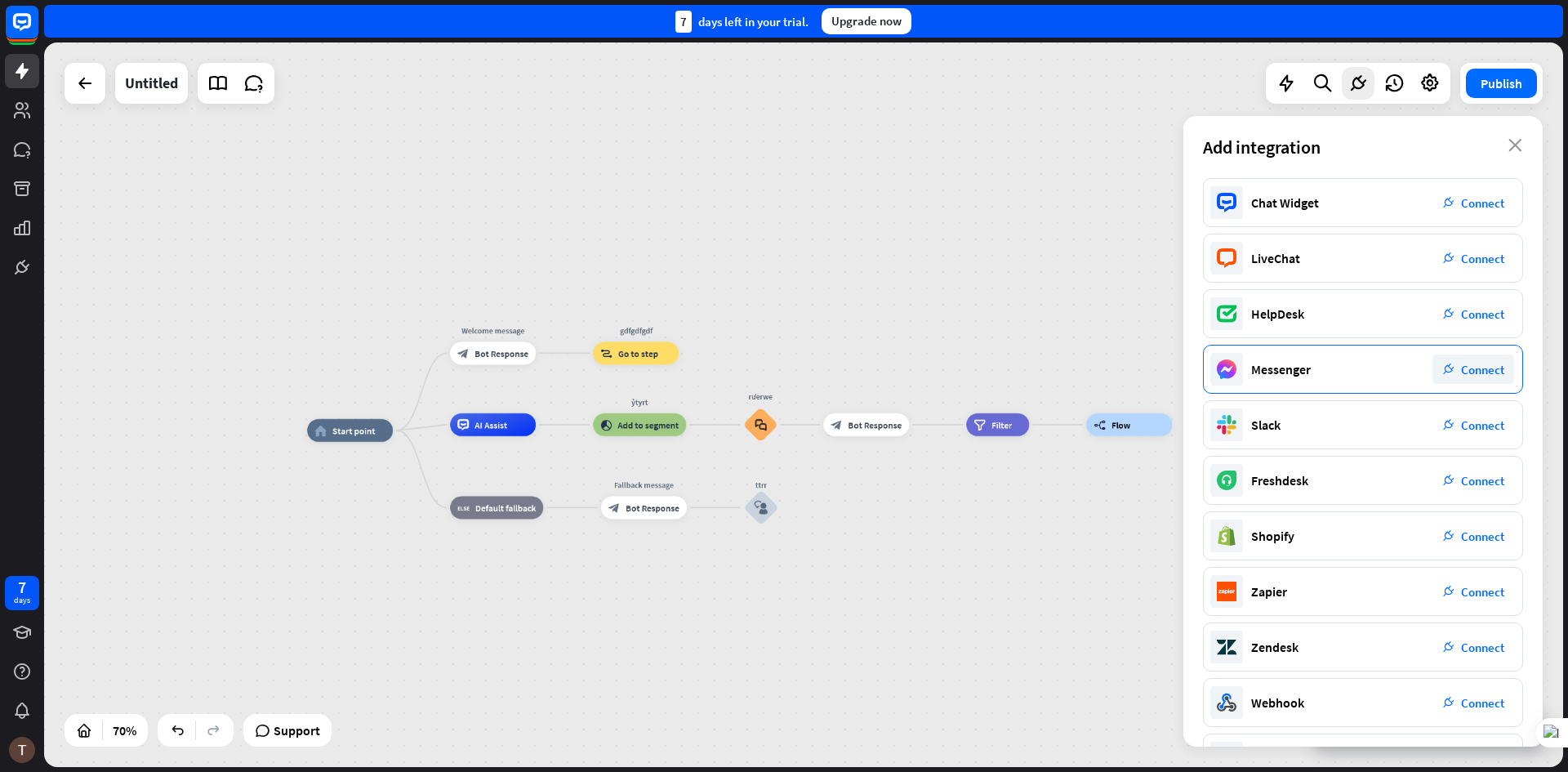
scroll to position [55, 0]
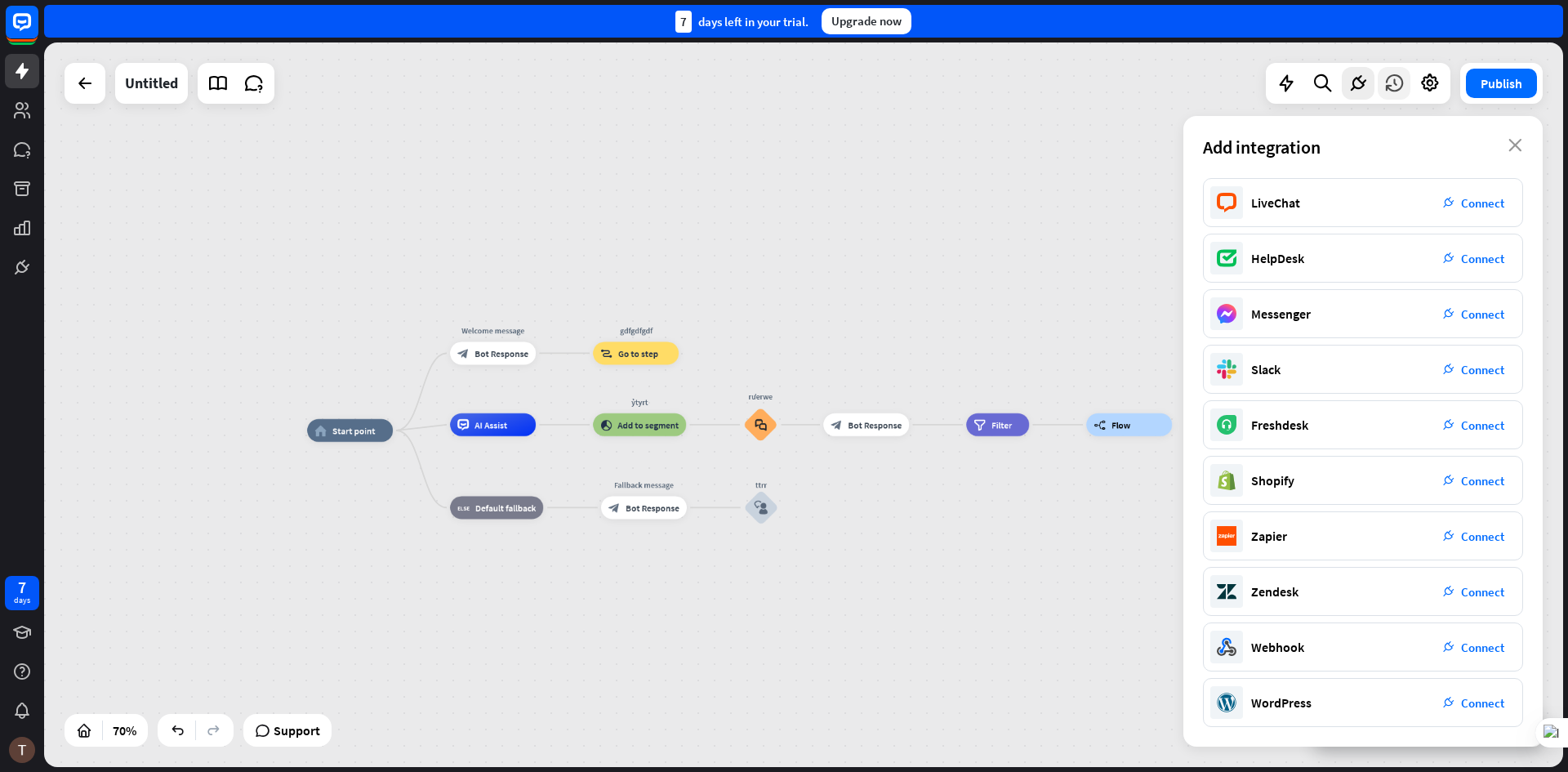
click at [1388, 94] on div at bounding box center [1394, 83] width 32 height 32
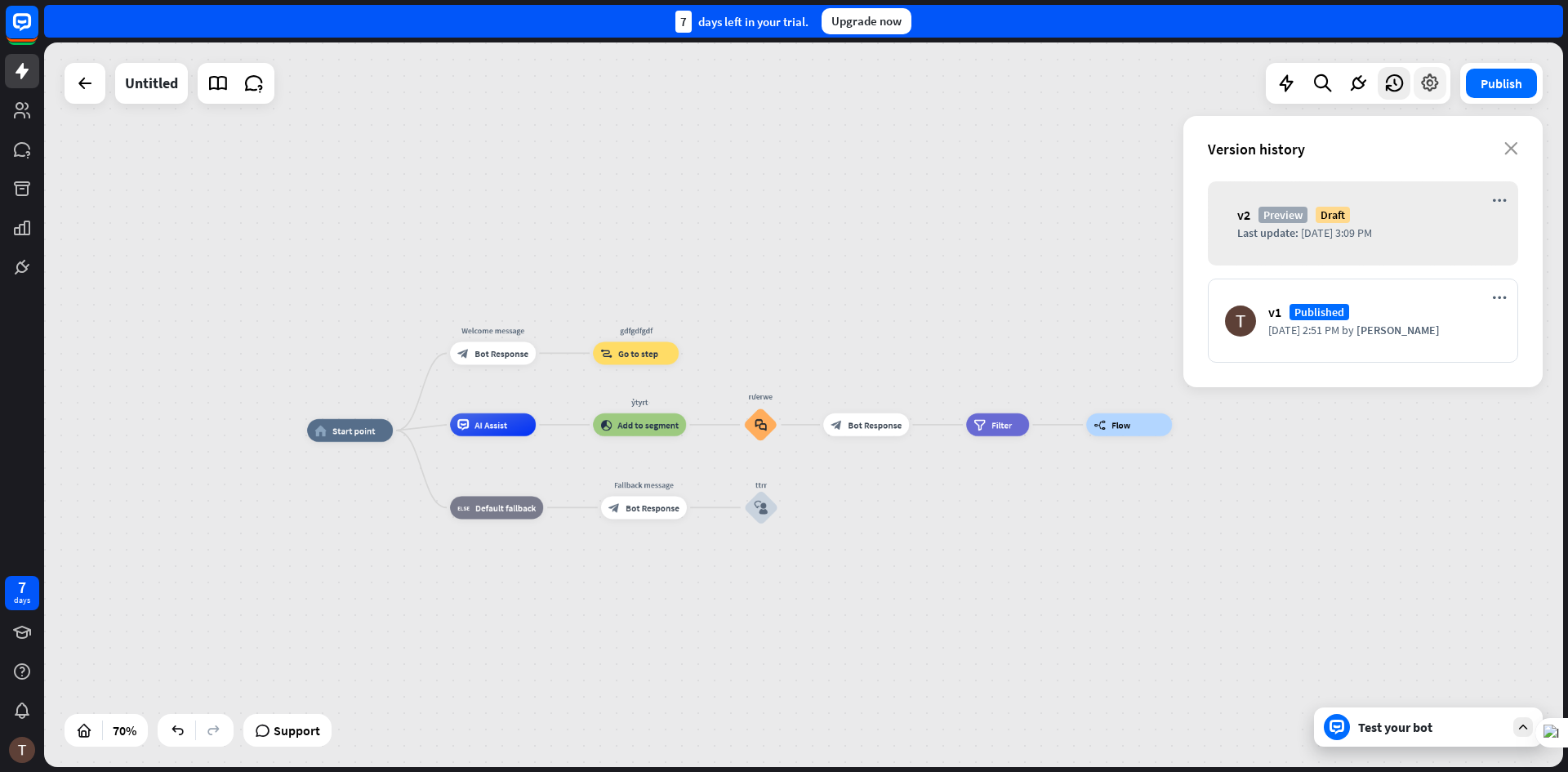
click at [1428, 89] on icon at bounding box center [1430, 83] width 21 height 21
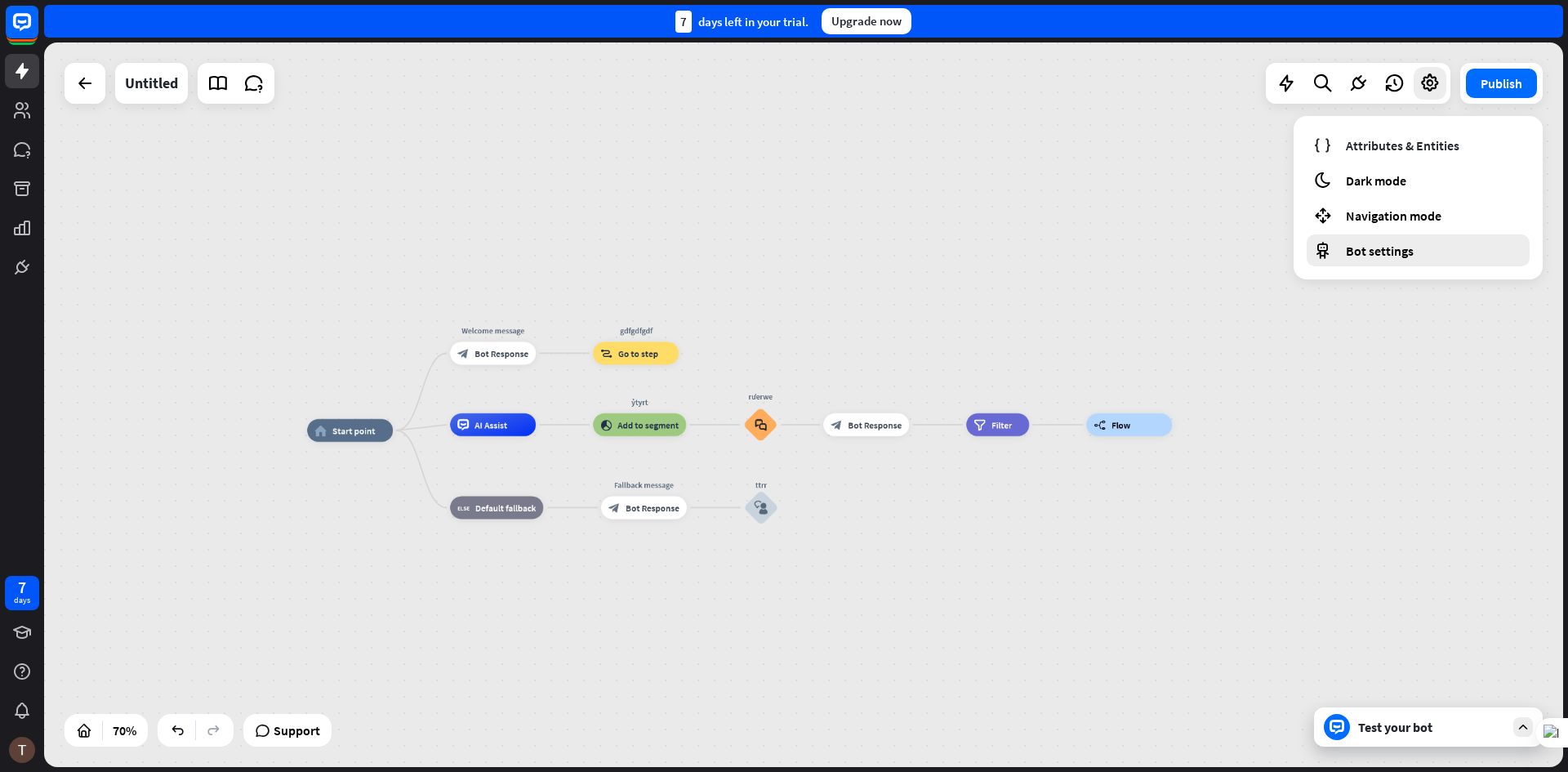
click at [1367, 255] on span "Bot settings" at bounding box center [1380, 251] width 68 height 17
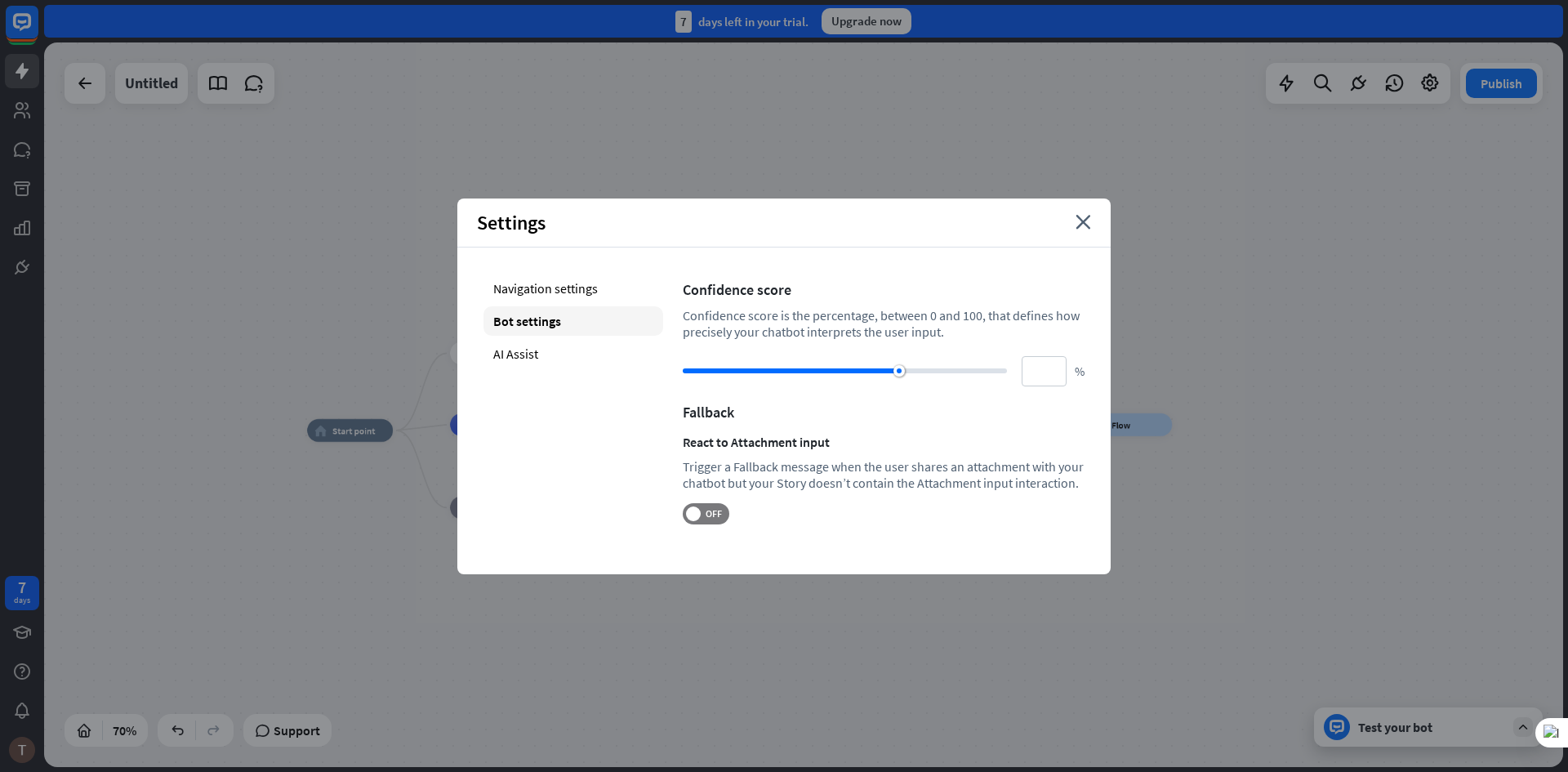
drag, startPoint x: 878, startPoint y: 373, endPoint x: 827, endPoint y: 378, distance: 51.2
click at [827, 378] on div at bounding box center [845, 371] width 324 height 17
drag, startPoint x: 847, startPoint y: 374, endPoint x: 831, endPoint y: 379, distance: 16.8
click at [831, 379] on div "** %" at bounding box center [884, 371] width 402 height 30
drag, startPoint x: 852, startPoint y: 369, endPoint x: 885, endPoint y: 369, distance: 33.0
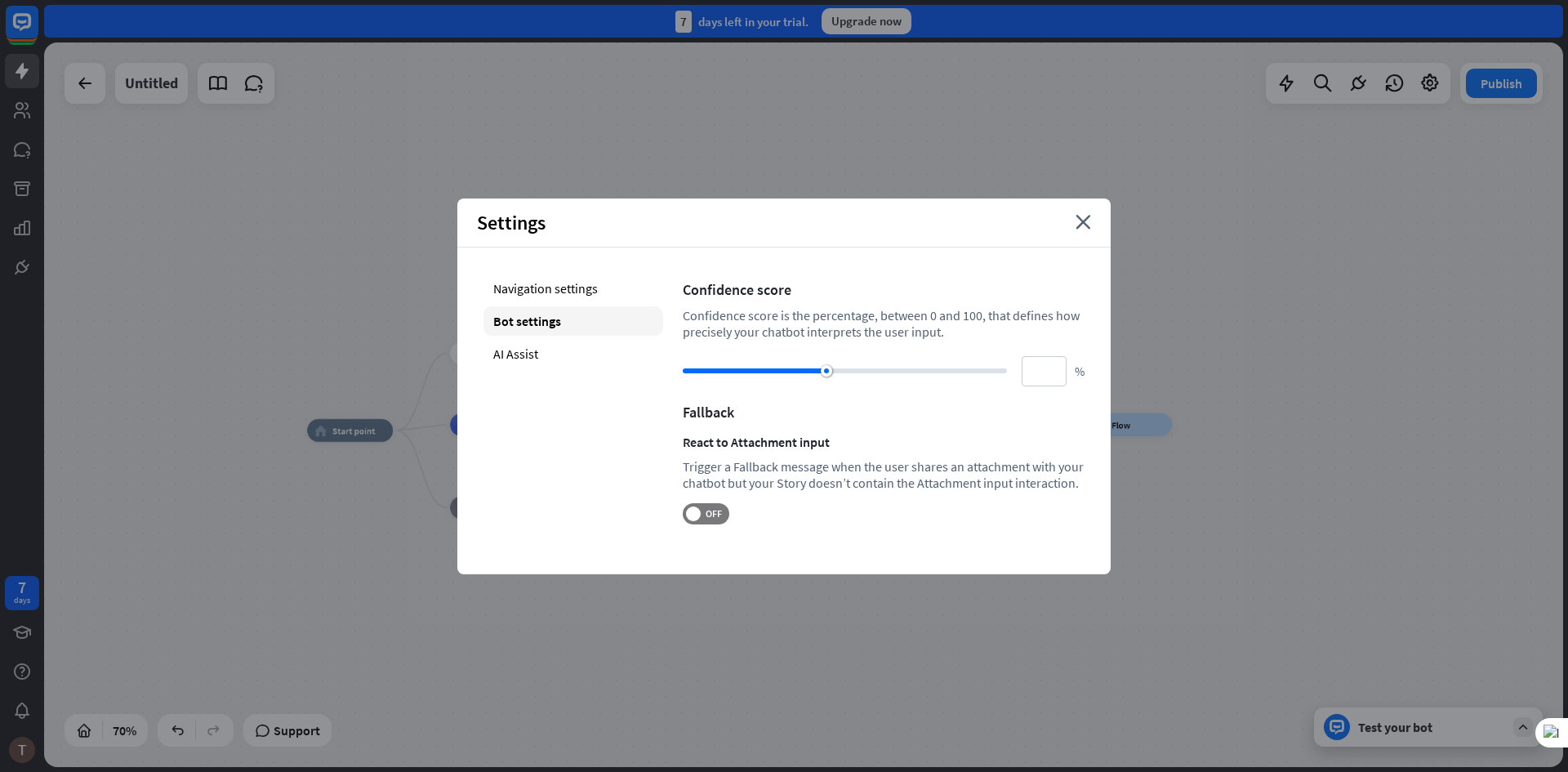
click at [885, 369] on div at bounding box center [845, 371] width 324 height 5
type input "**"
click at [1079, 220] on icon "close" at bounding box center [1083, 222] width 16 height 15
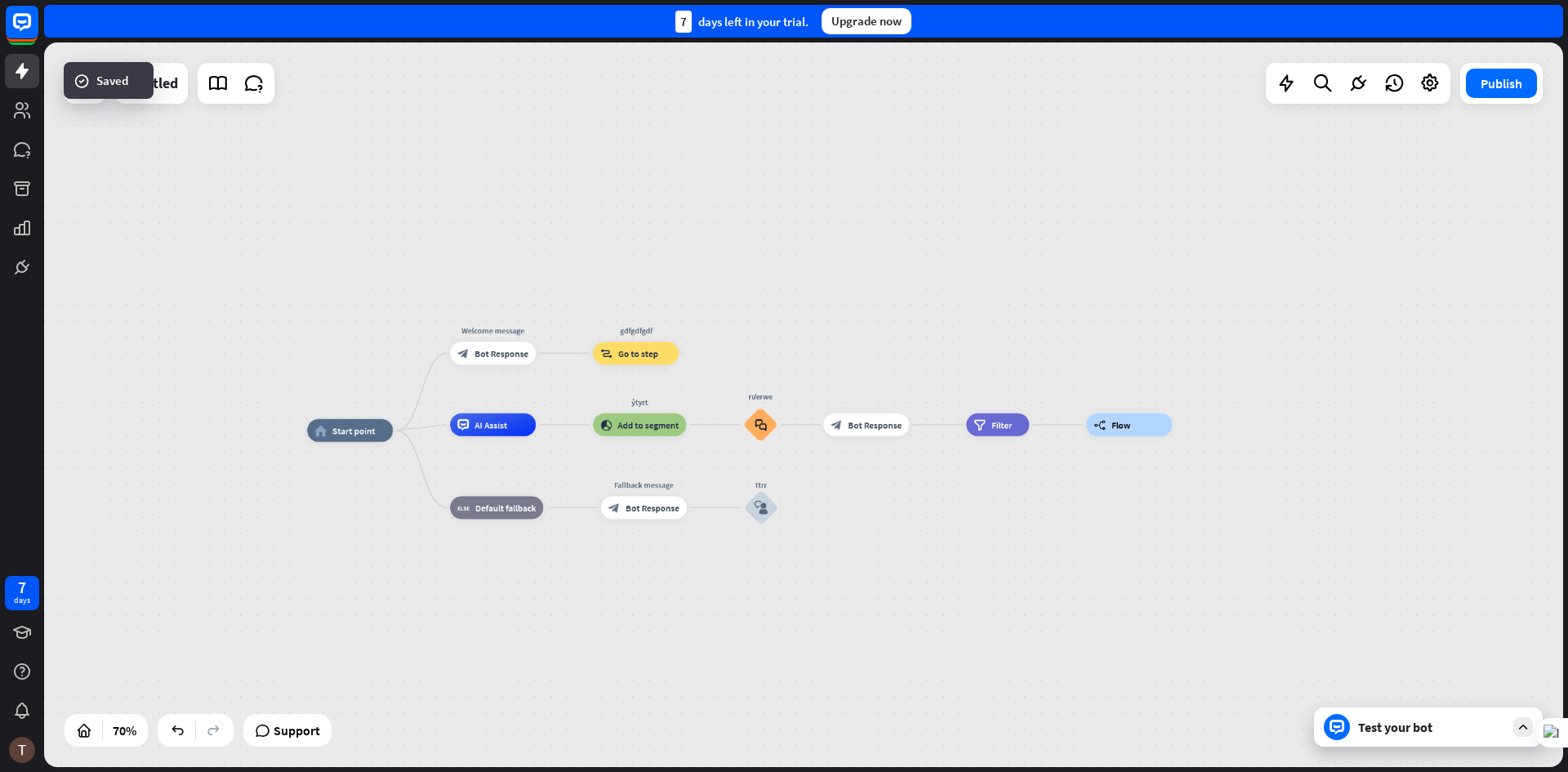
click at [1432, 89] on icon at bounding box center [1430, 83] width 21 height 21
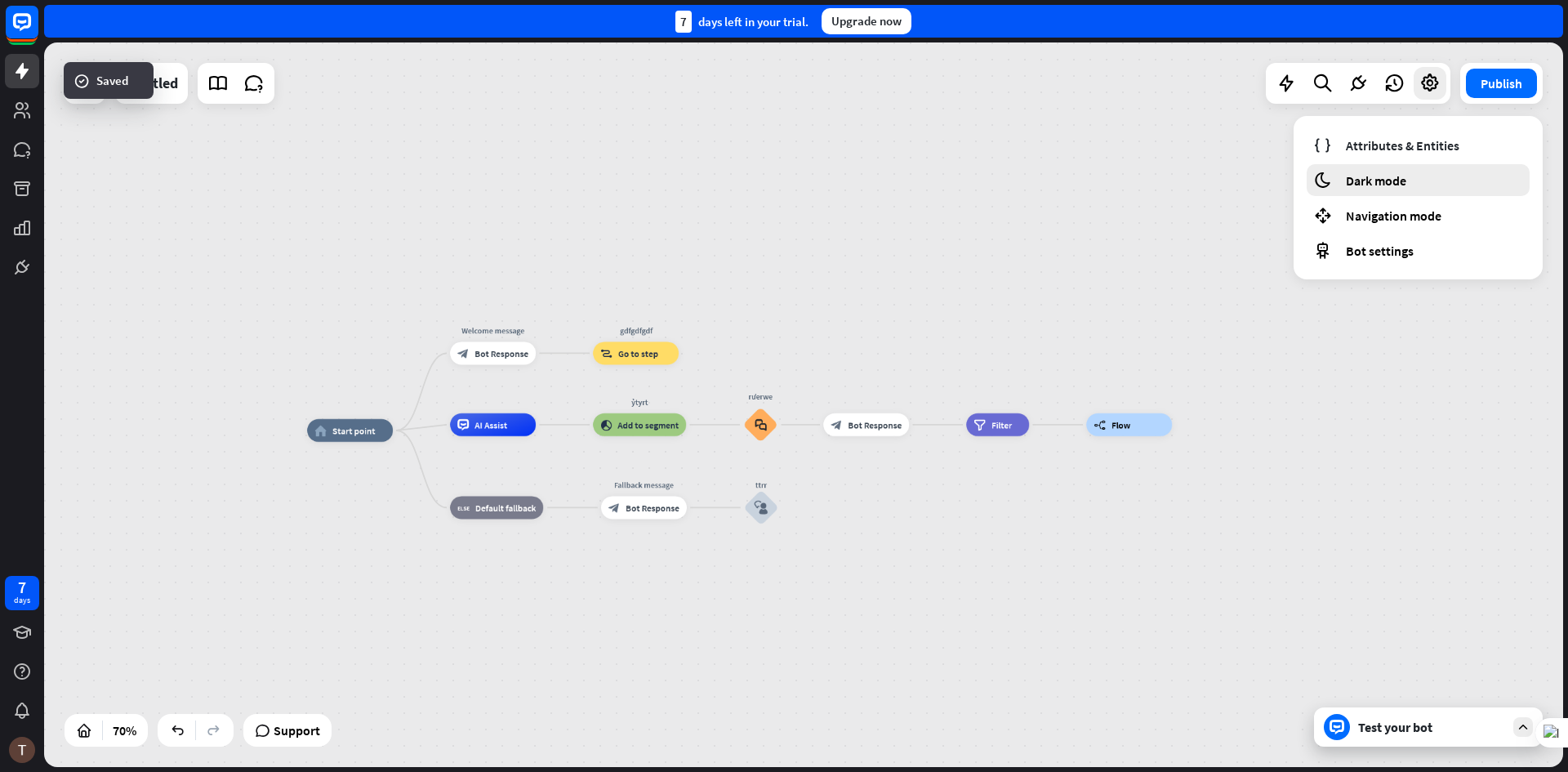
click at [1348, 175] on span "Dark mode" at bounding box center [1376, 181] width 61 height 17
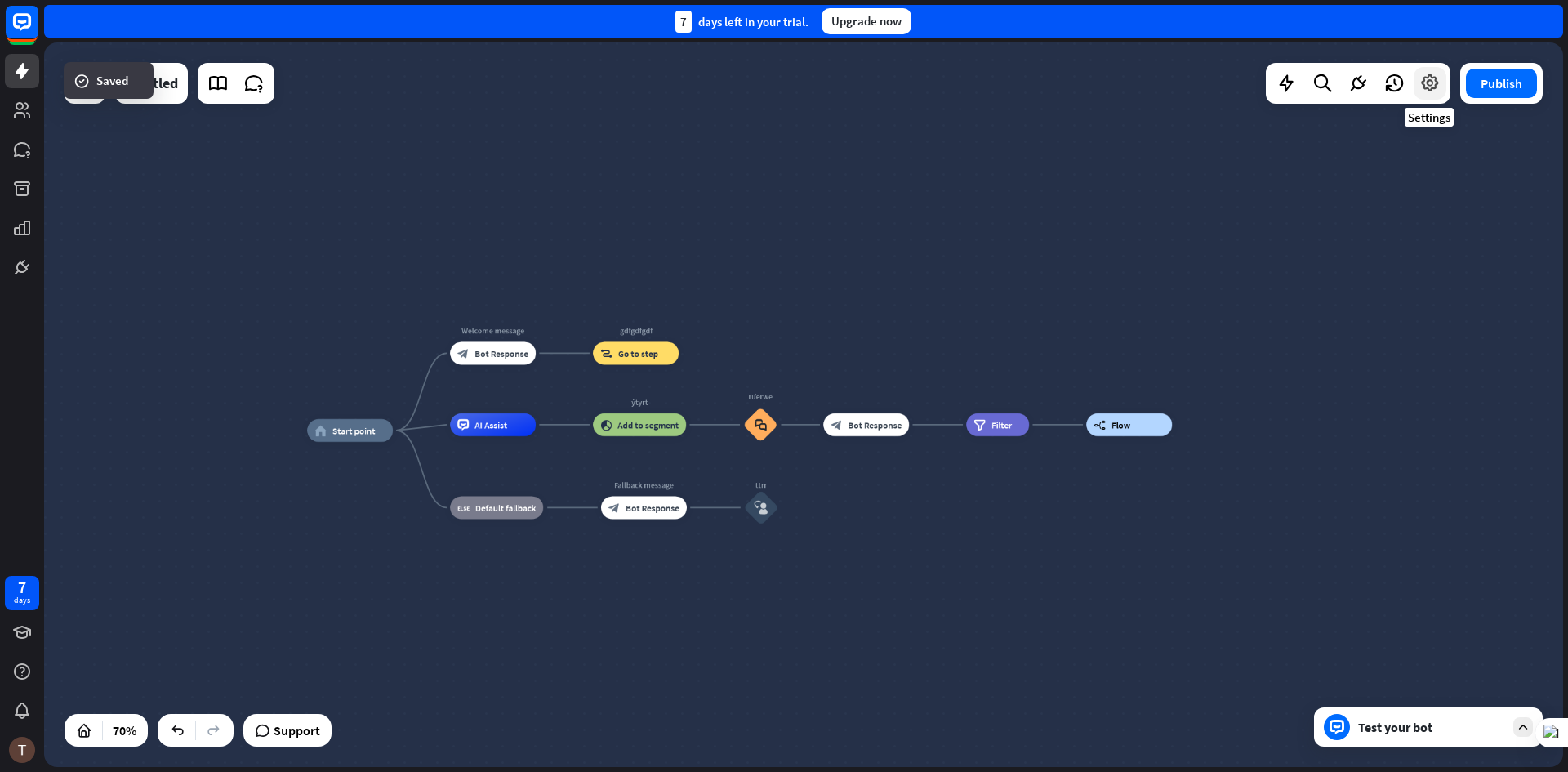
click at [1422, 90] on icon at bounding box center [1430, 83] width 21 height 21
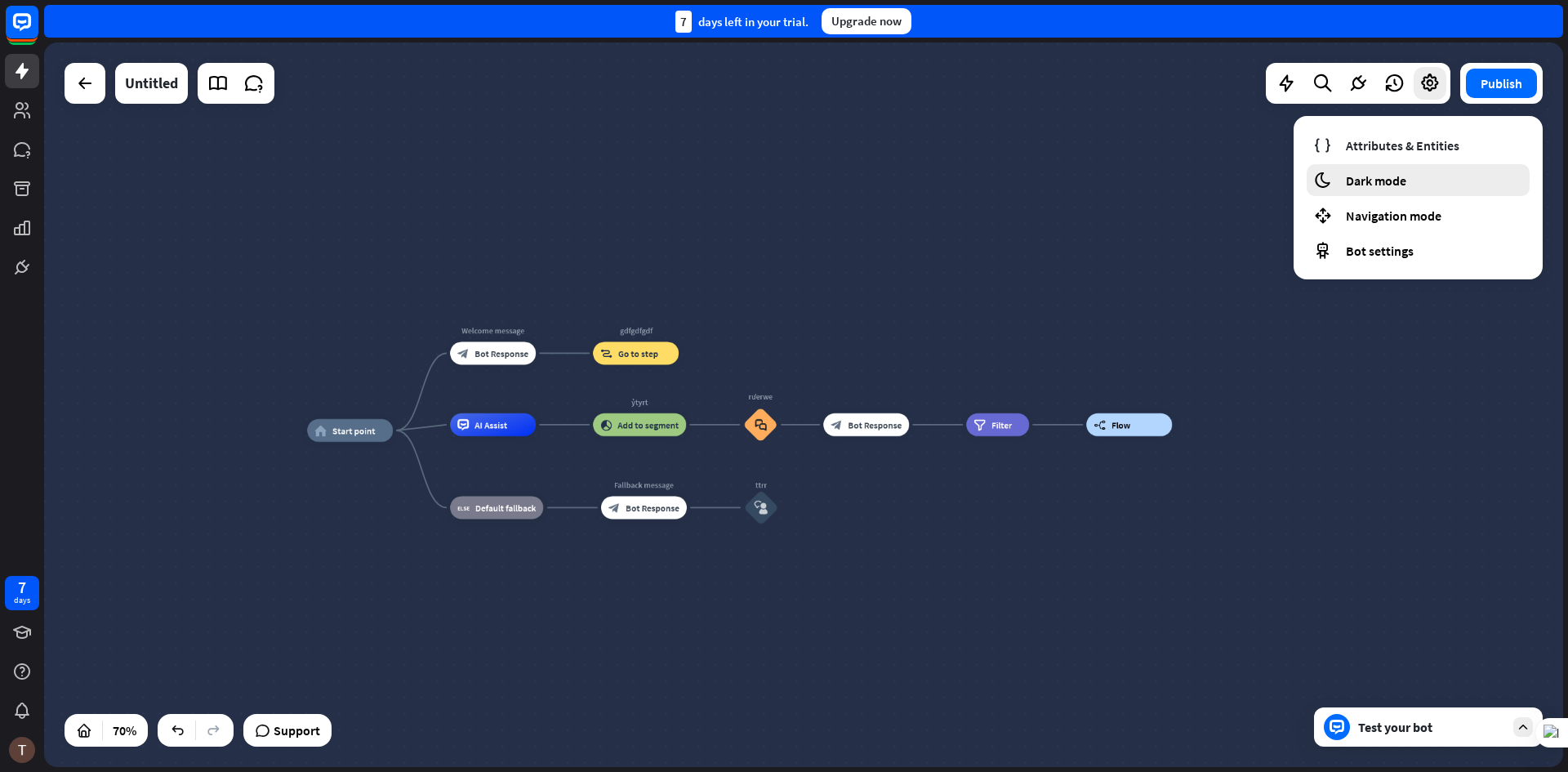
click at [1372, 176] on span "Dark mode" at bounding box center [1376, 181] width 61 height 17
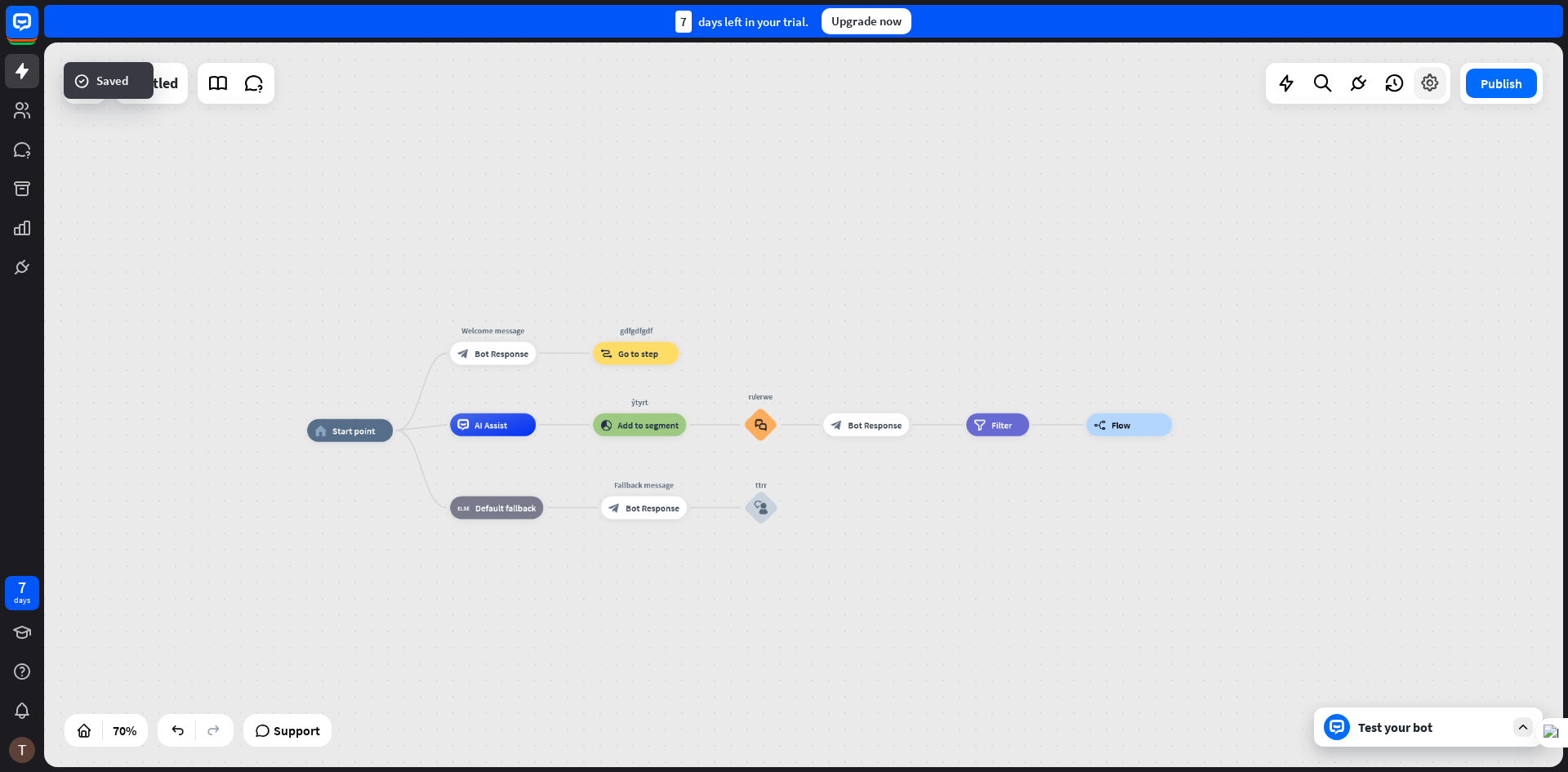
click at [1416, 80] on div at bounding box center [1430, 83] width 32 height 32
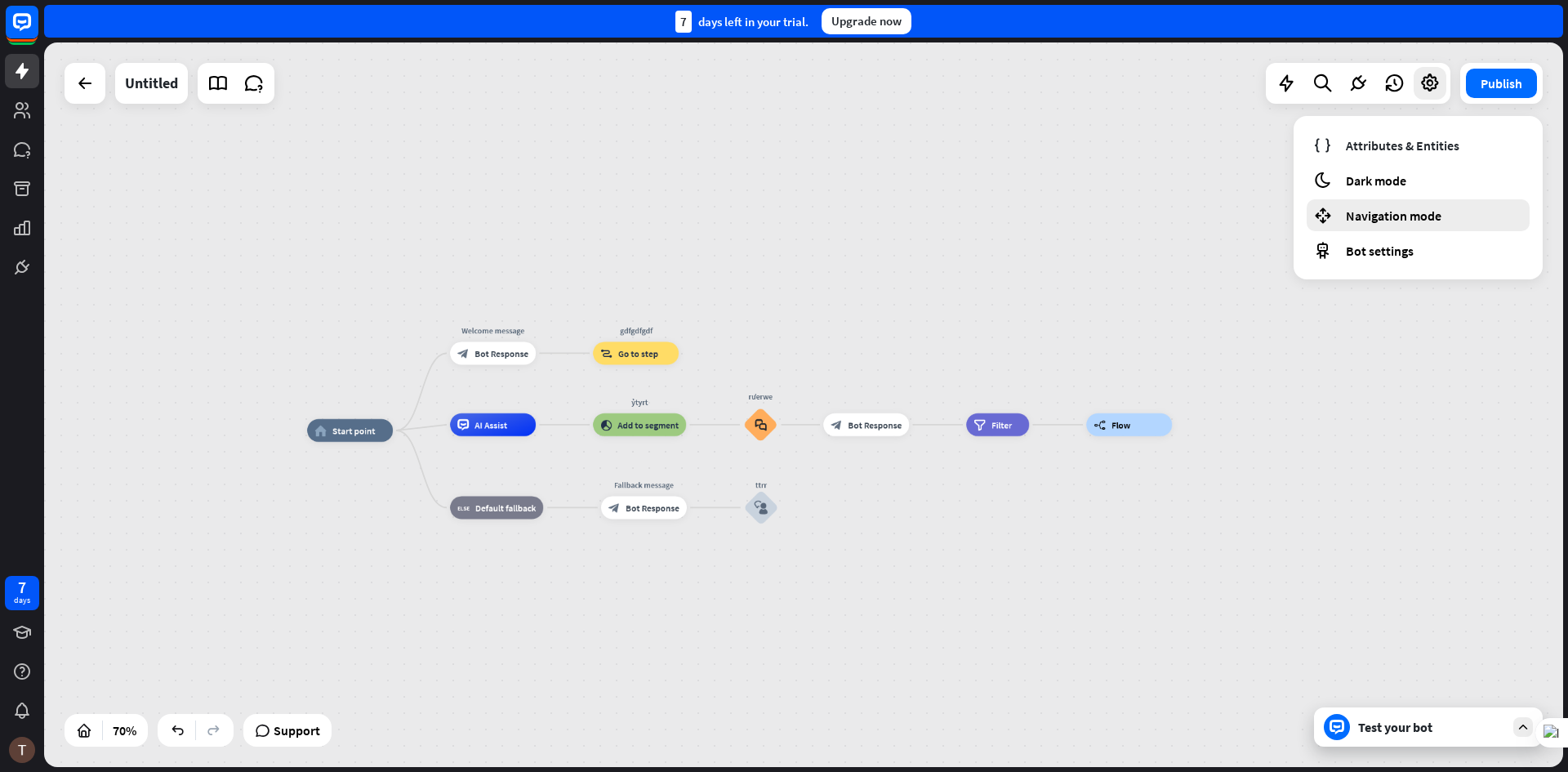
click at [1369, 213] on span "Navigation mode" at bounding box center [1394, 216] width 96 height 17
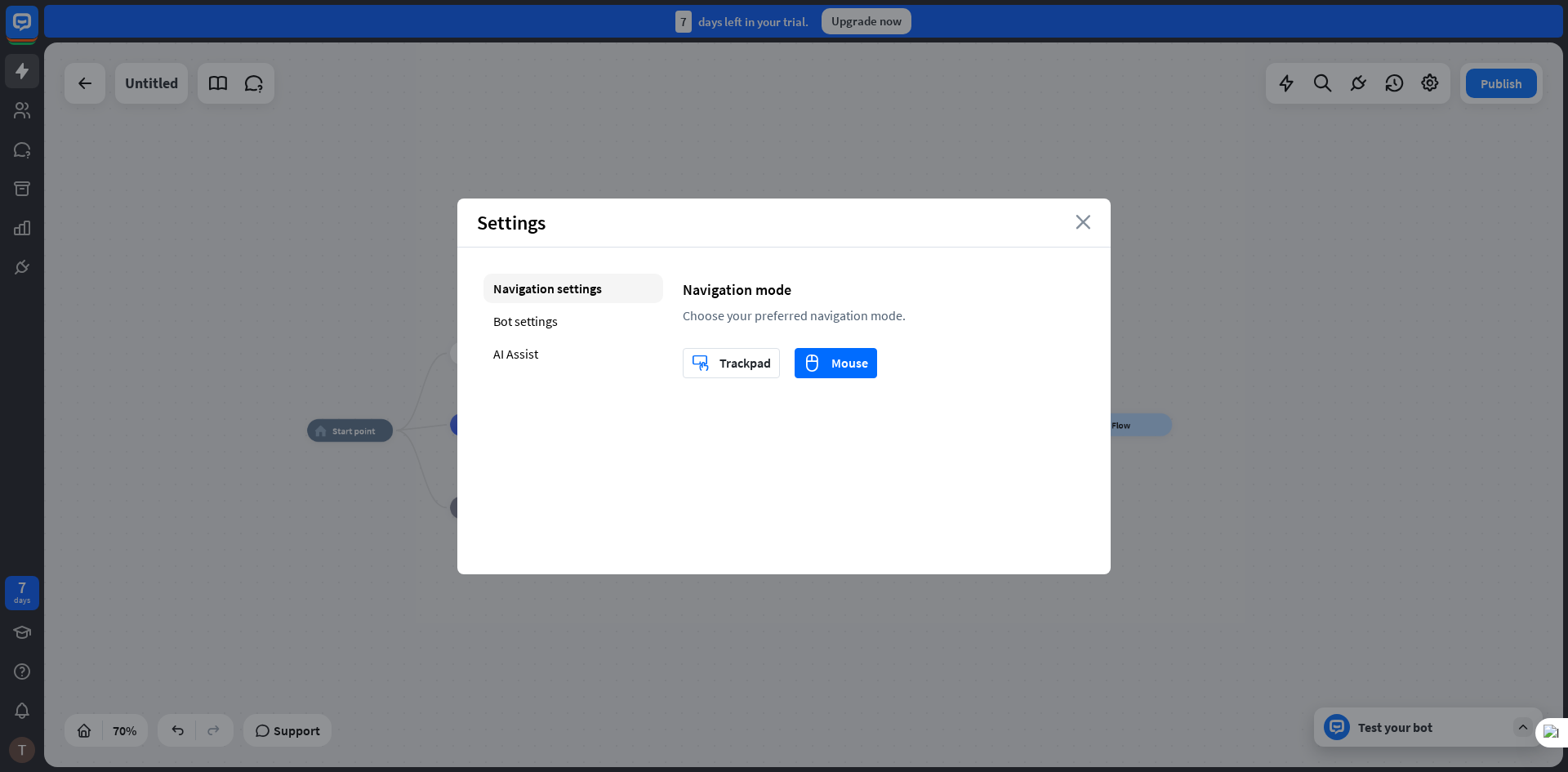
click at [1085, 228] on icon "close" at bounding box center [1083, 222] width 16 height 15
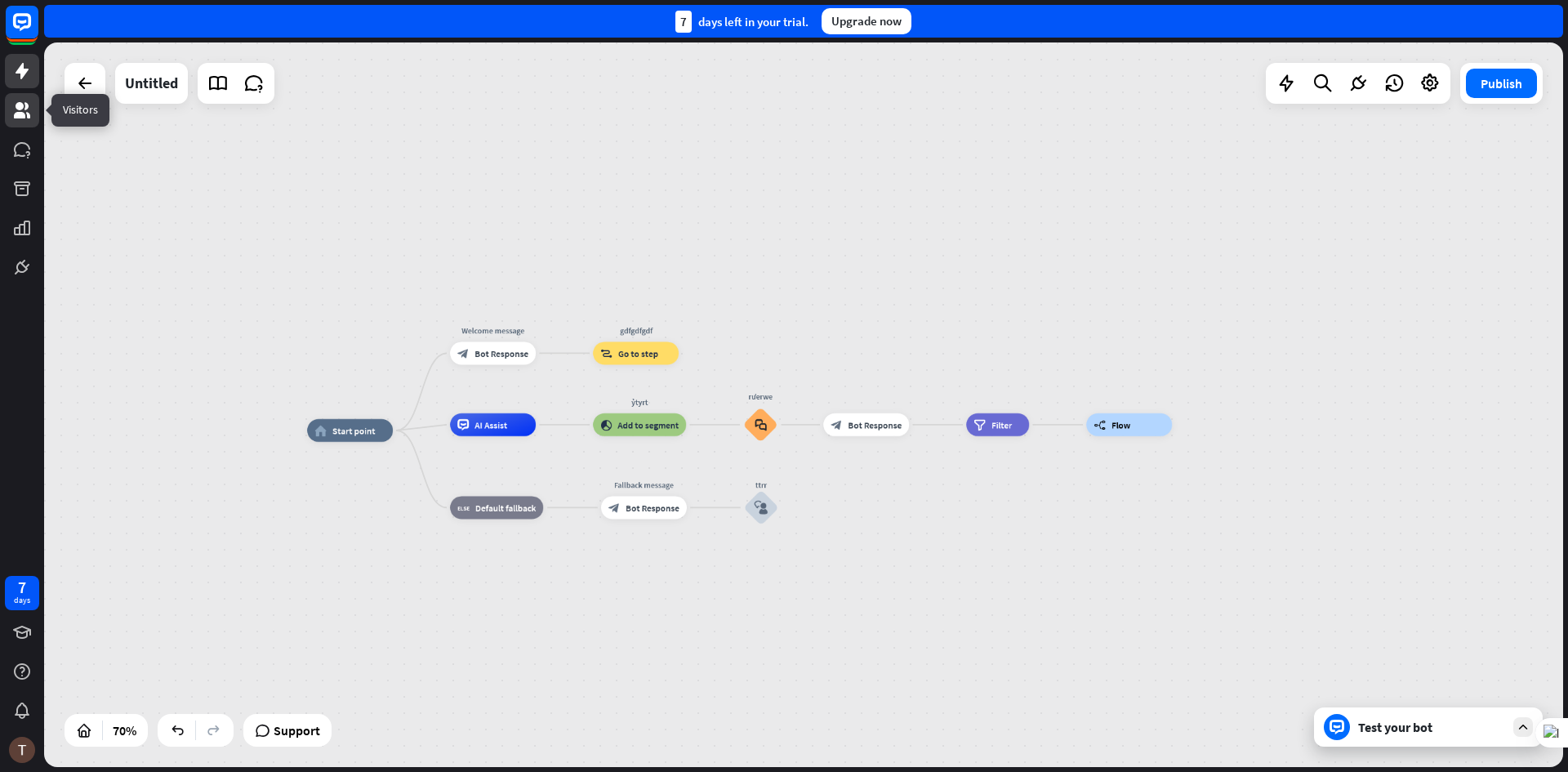
click at [24, 102] on icon at bounding box center [21, 110] width 19 height 19
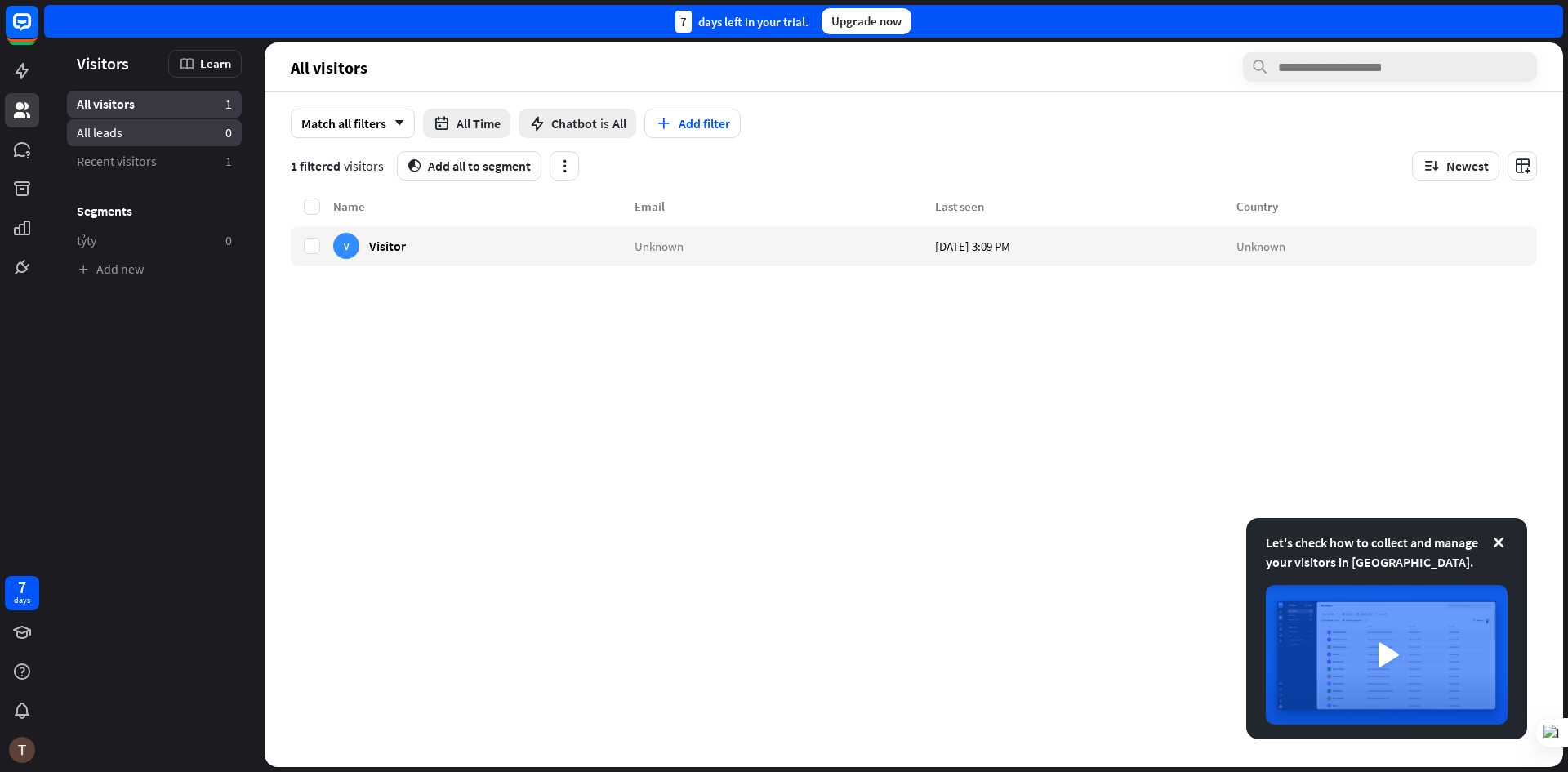
click at [116, 133] on span "All leads" at bounding box center [100, 133] width 46 height 18
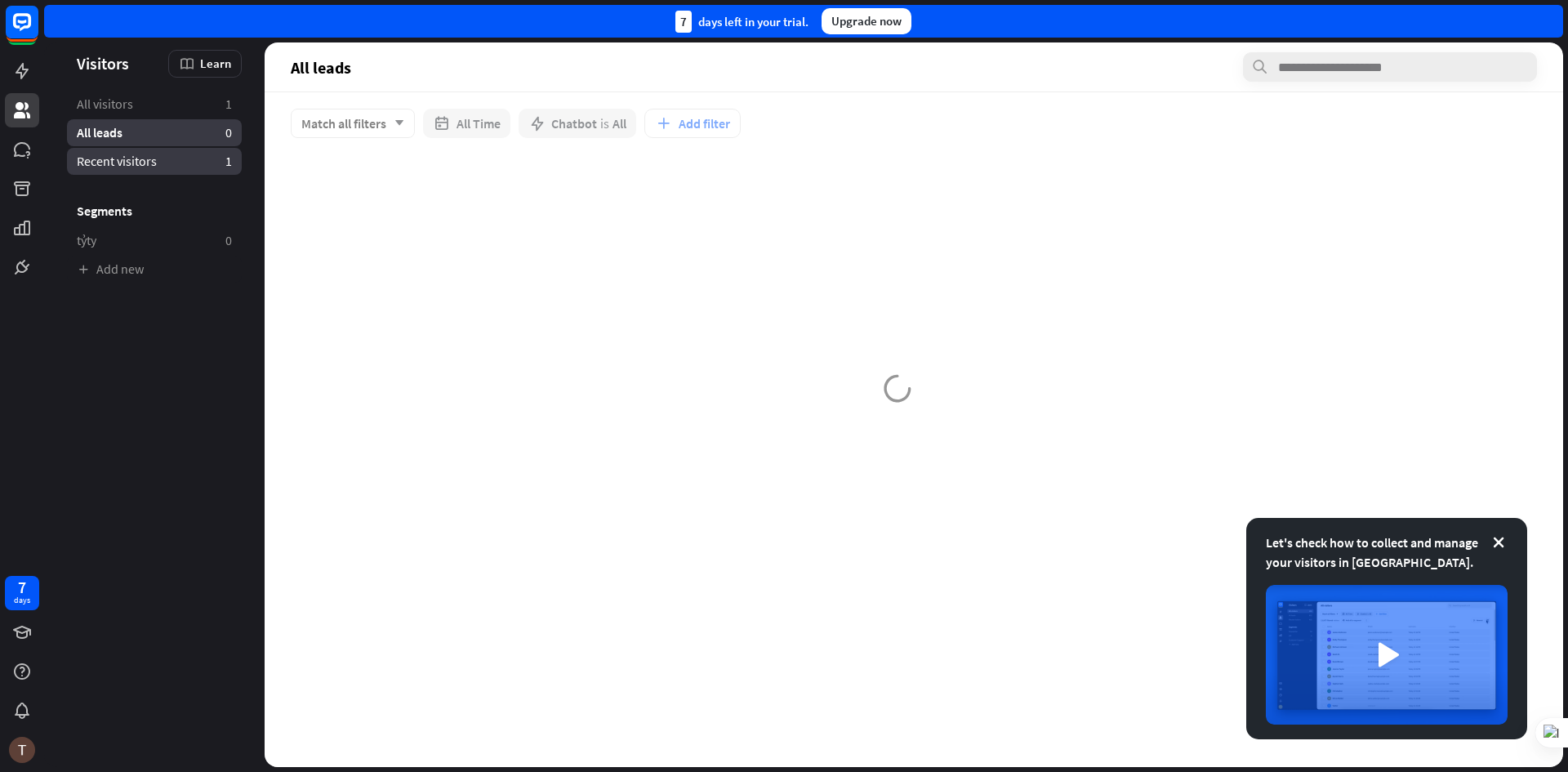
click at [124, 163] on span "Recent visitors" at bounding box center [116, 161] width 80 height 18
click at [129, 107] on span "All visitors" at bounding box center [104, 104] width 56 height 18
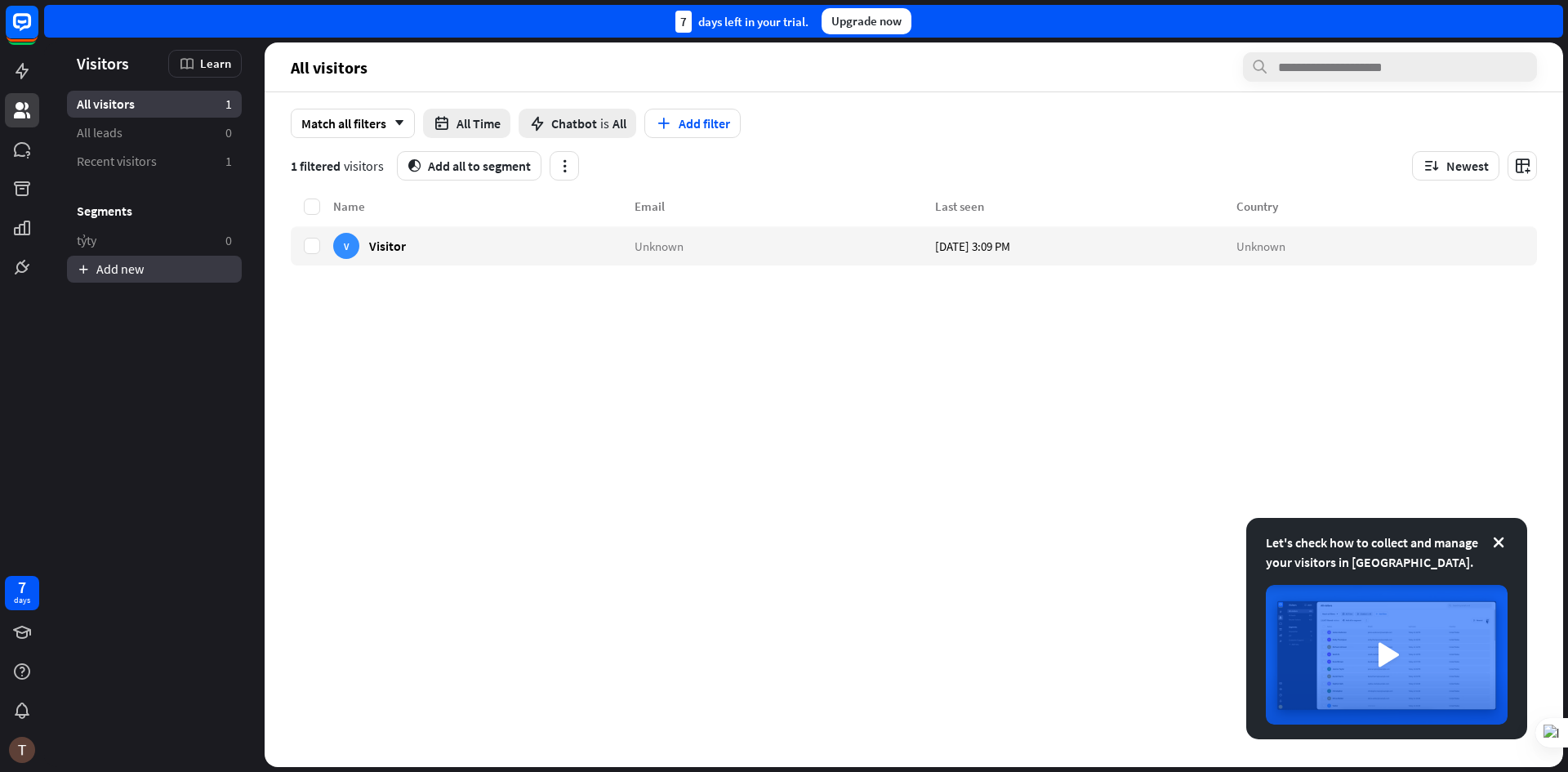
click at [75, 265] on link "Add new" at bounding box center [155, 268] width 175 height 27
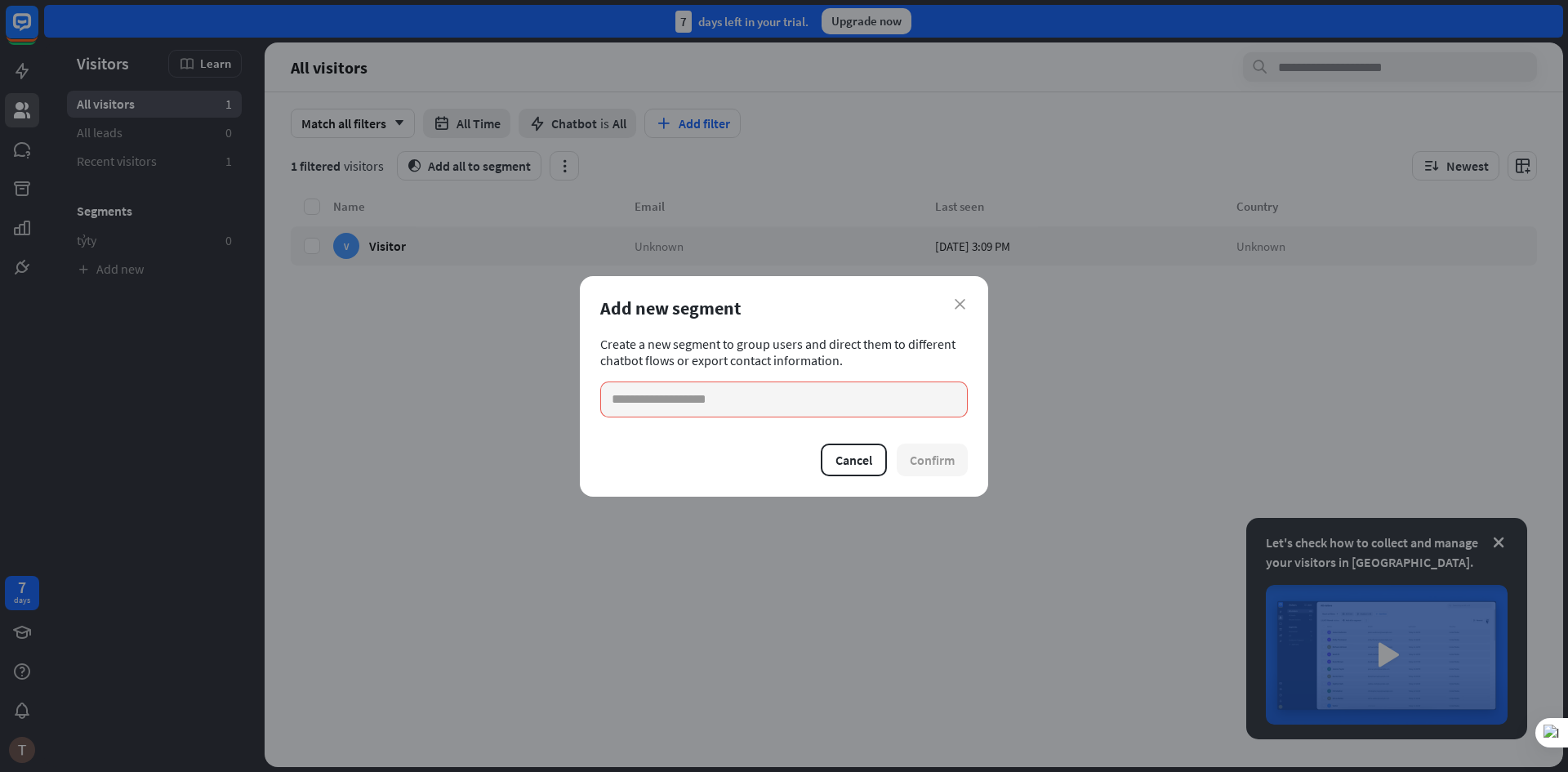
drag, startPoint x: 93, startPoint y: 259, endPoint x: 97, endPoint y: 247, distance: 12.6
click at [94, 260] on div "close Add new segment Create a new segment to group users and direct them to di…" at bounding box center [784, 386] width 1568 height 772
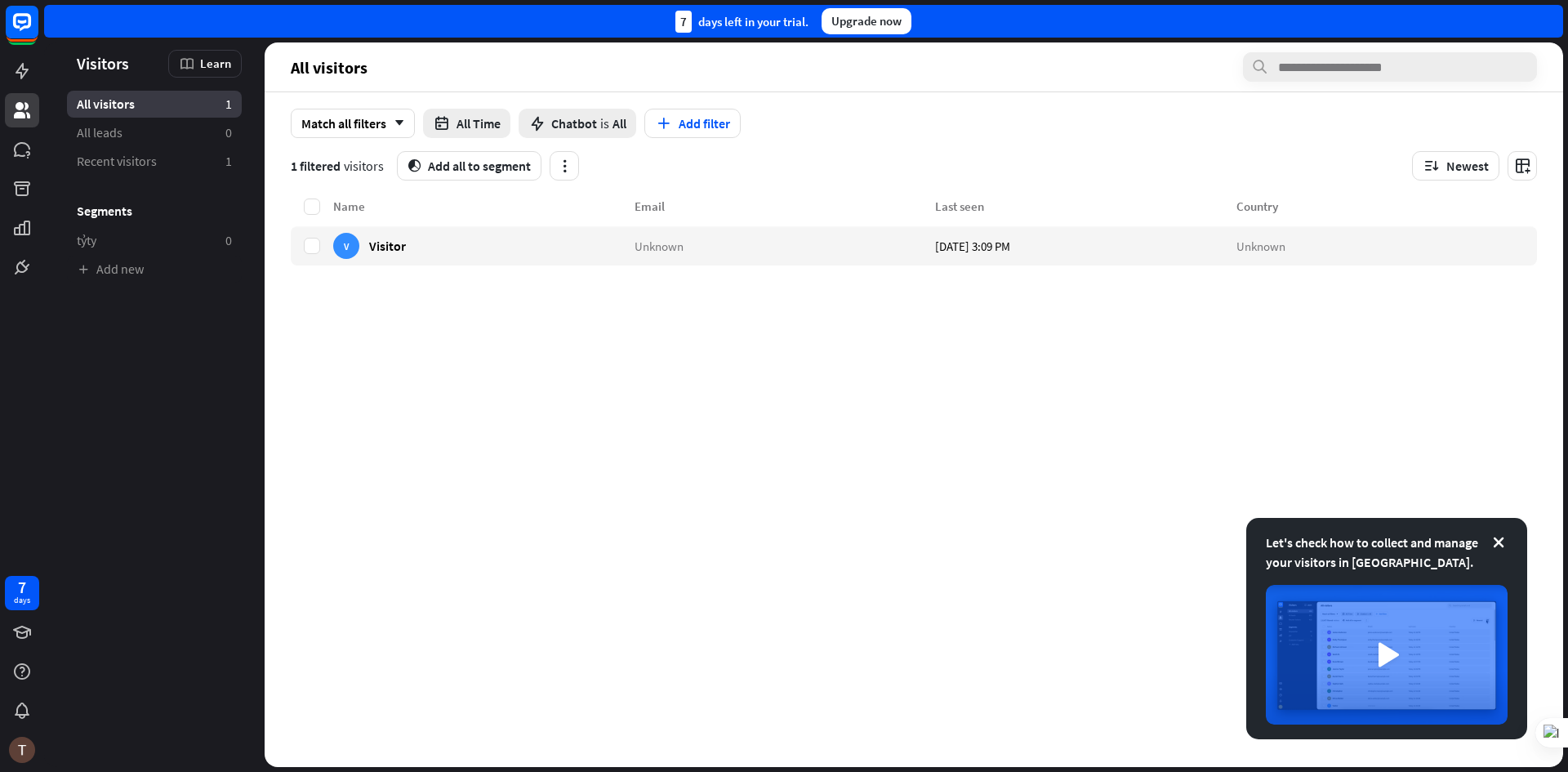
click at [97, 238] on span "tỷty" at bounding box center [86, 241] width 19 height 18
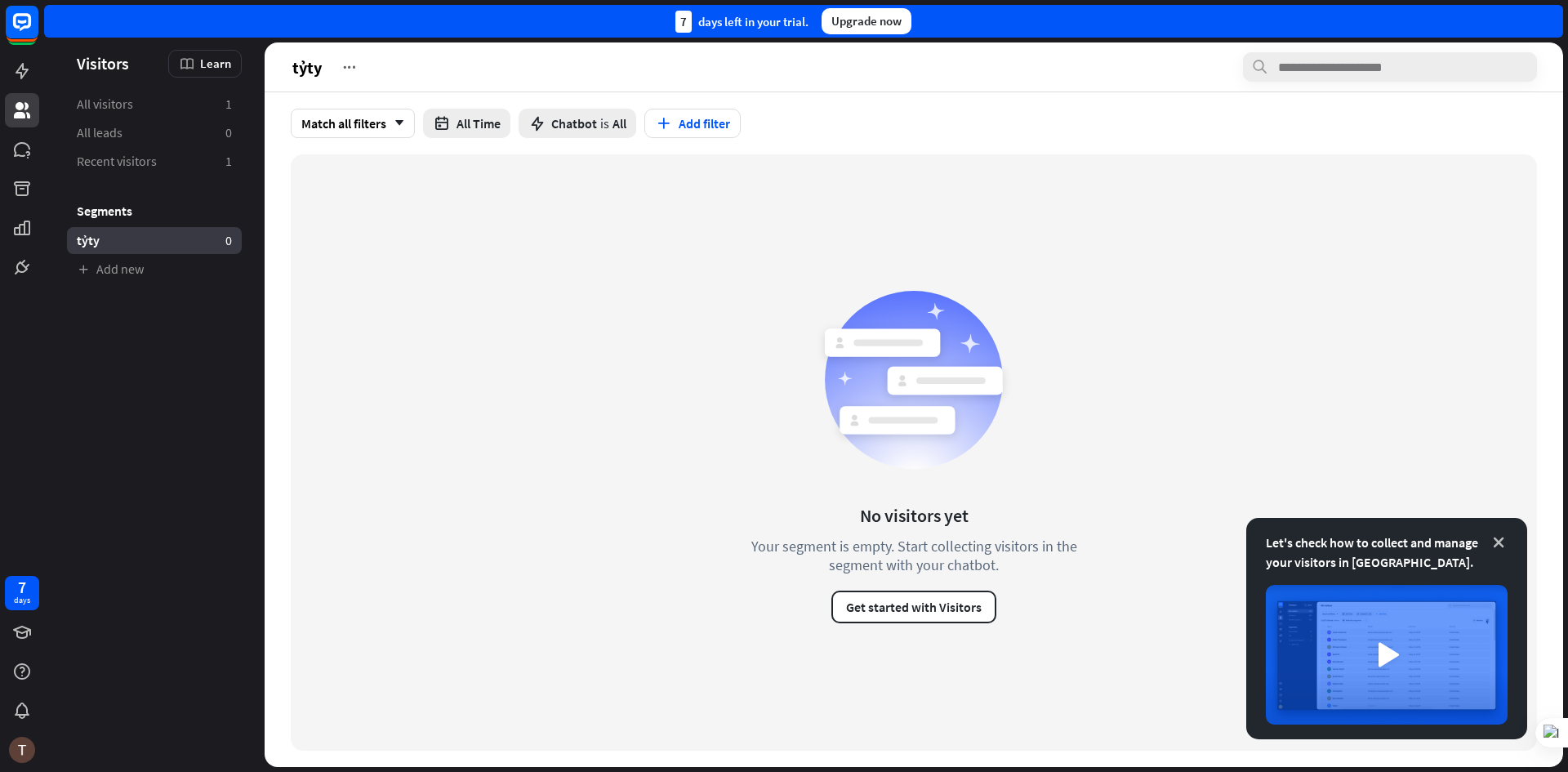
click at [1493, 541] on icon at bounding box center [1499, 542] width 17 height 17
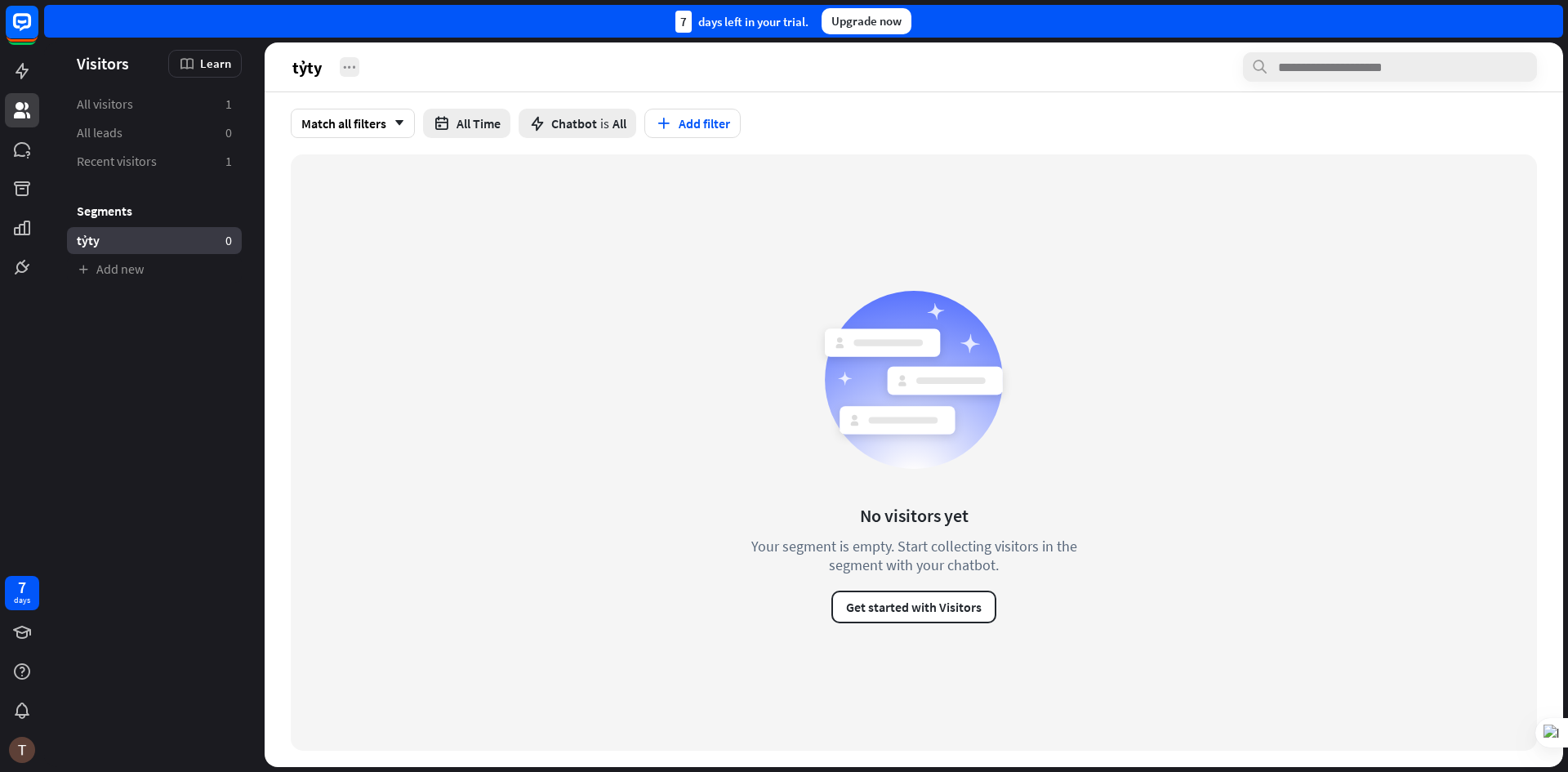
click at [348, 72] on icon at bounding box center [349, 67] width 17 height 17
click at [368, 107] on div "Rename" at bounding box center [375, 107] width 65 height 32
type input "*"
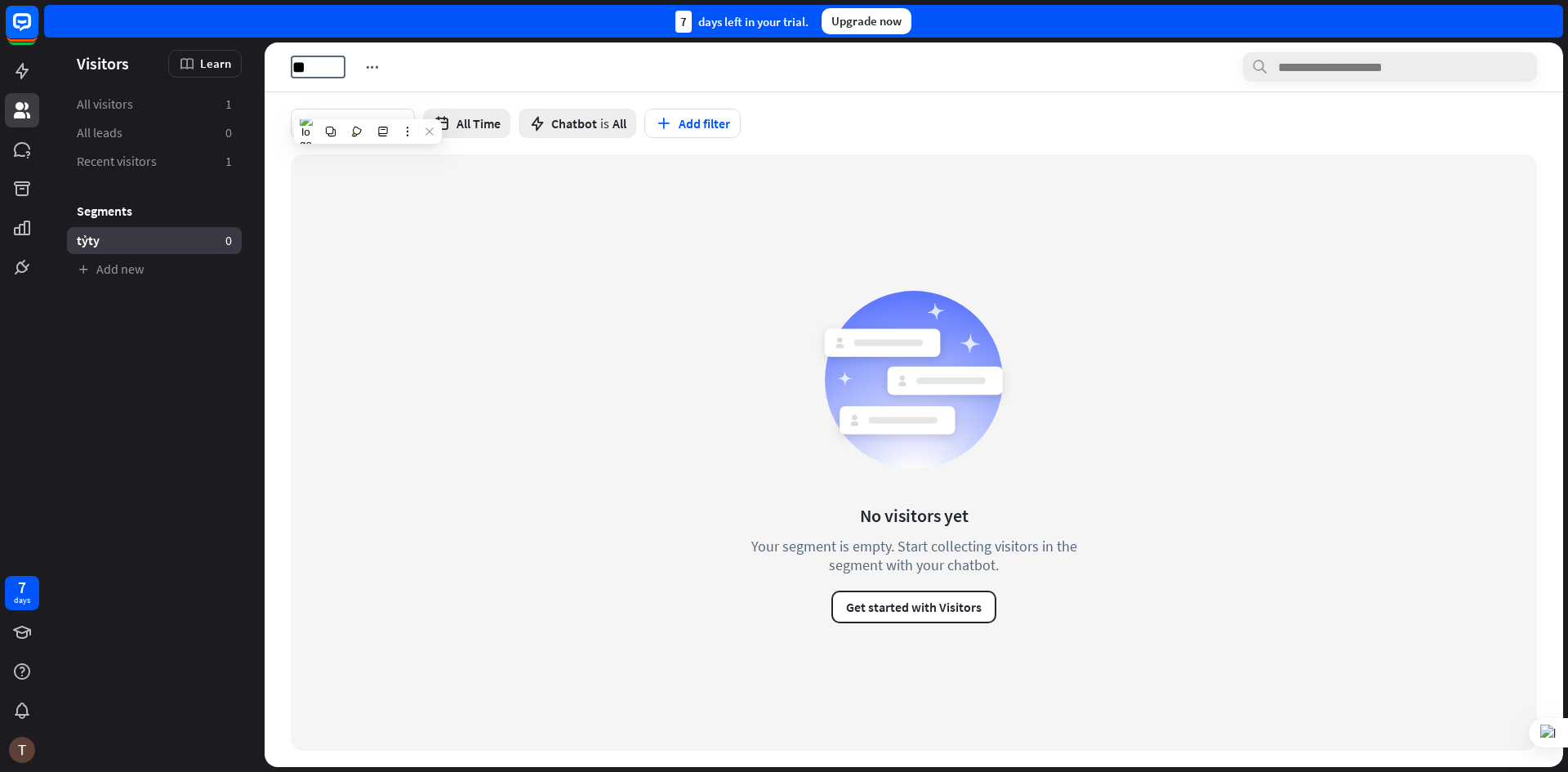
type input "*"
type input "***"
click at [435, 72] on section "êwe.. ***" at bounding box center [914, 67] width 1246 height 30
click at [401, 182] on div "No visitors yet Your segment is empty. Start collecting visitors in the segment…" at bounding box center [914, 452] width 1246 height 597
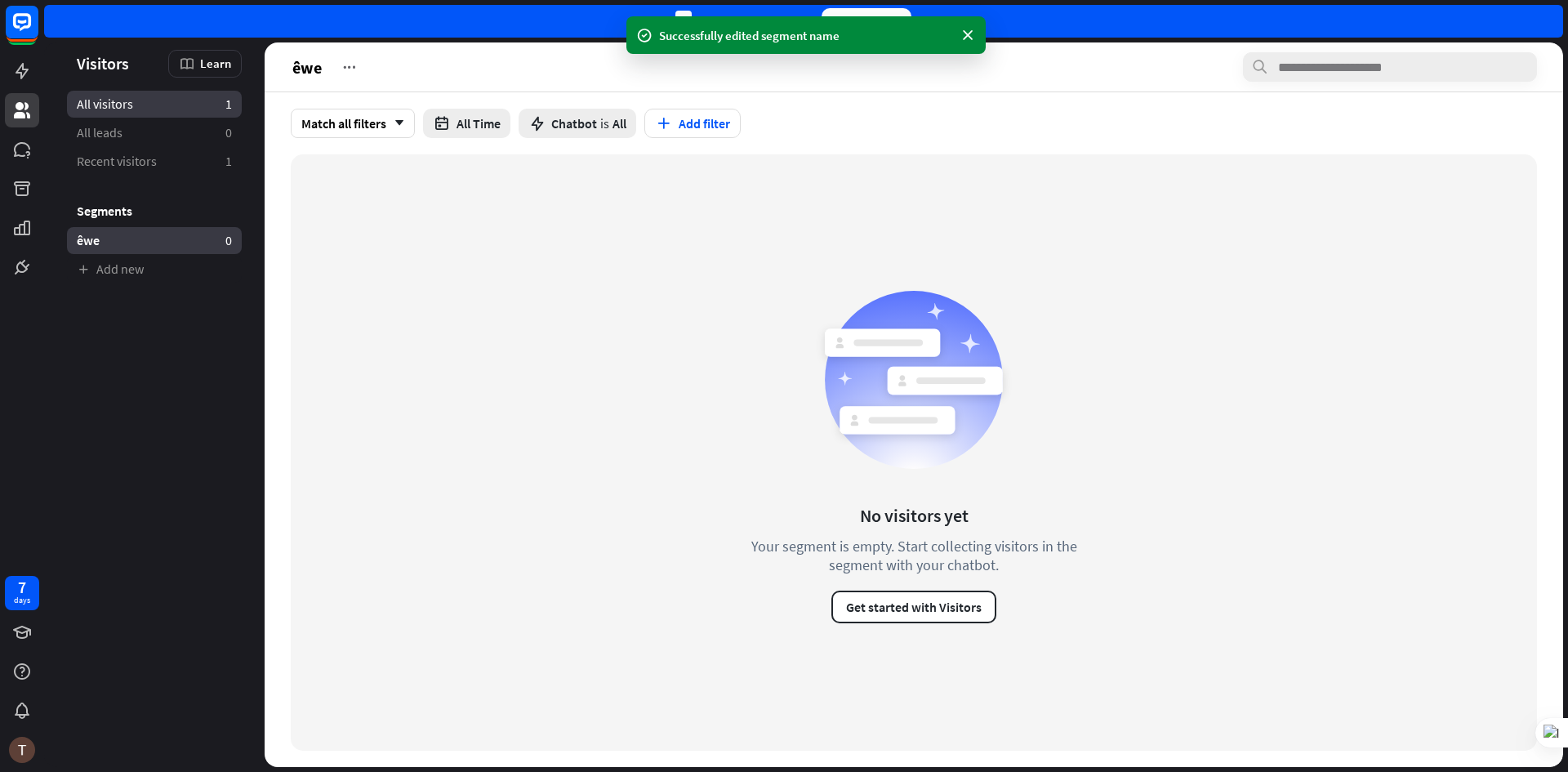
click at [99, 113] on link "All visitors 1" at bounding box center [155, 103] width 175 height 27
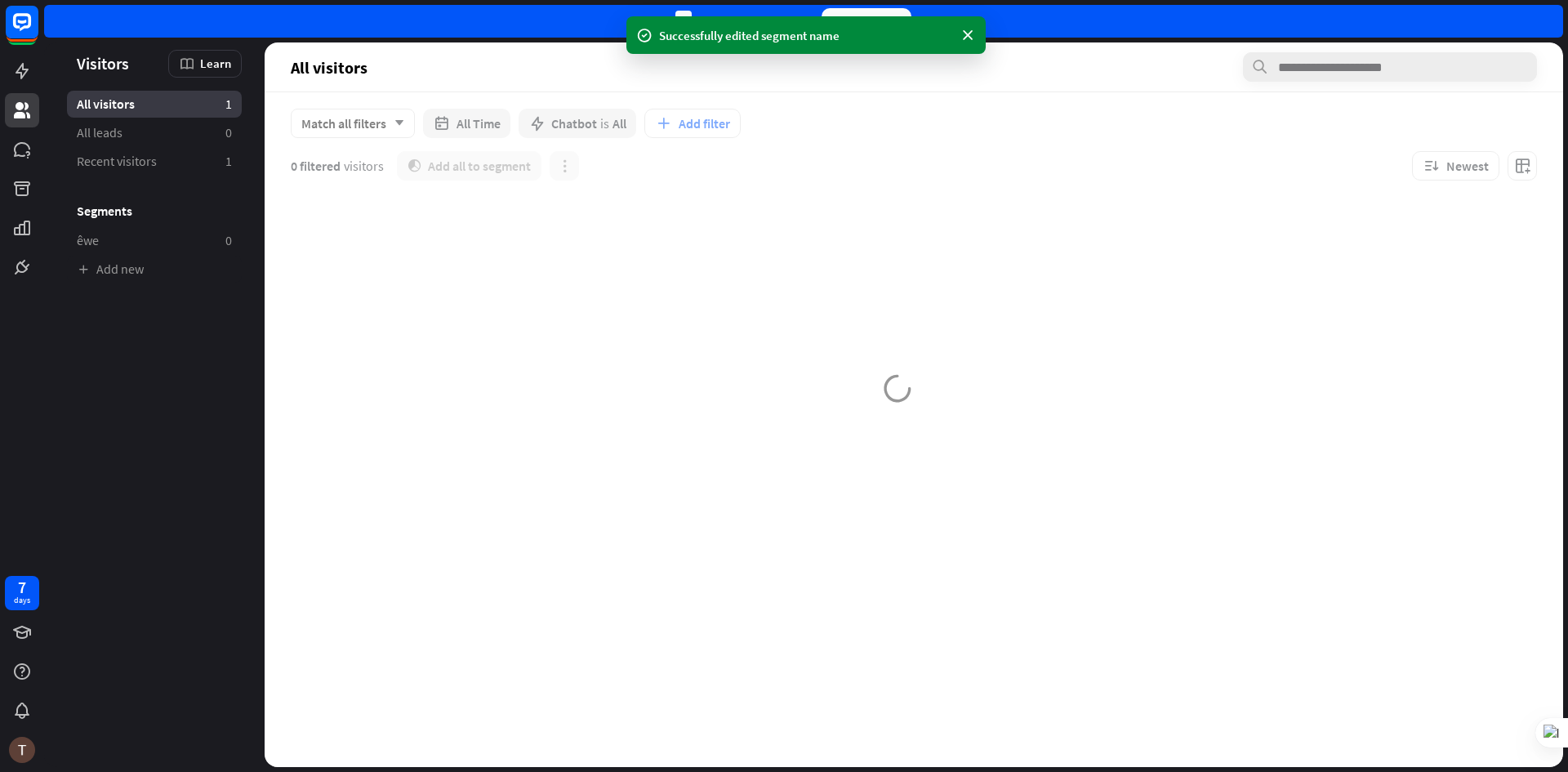
click at [3, 161] on div at bounding box center [22, 142] width 44 height 284
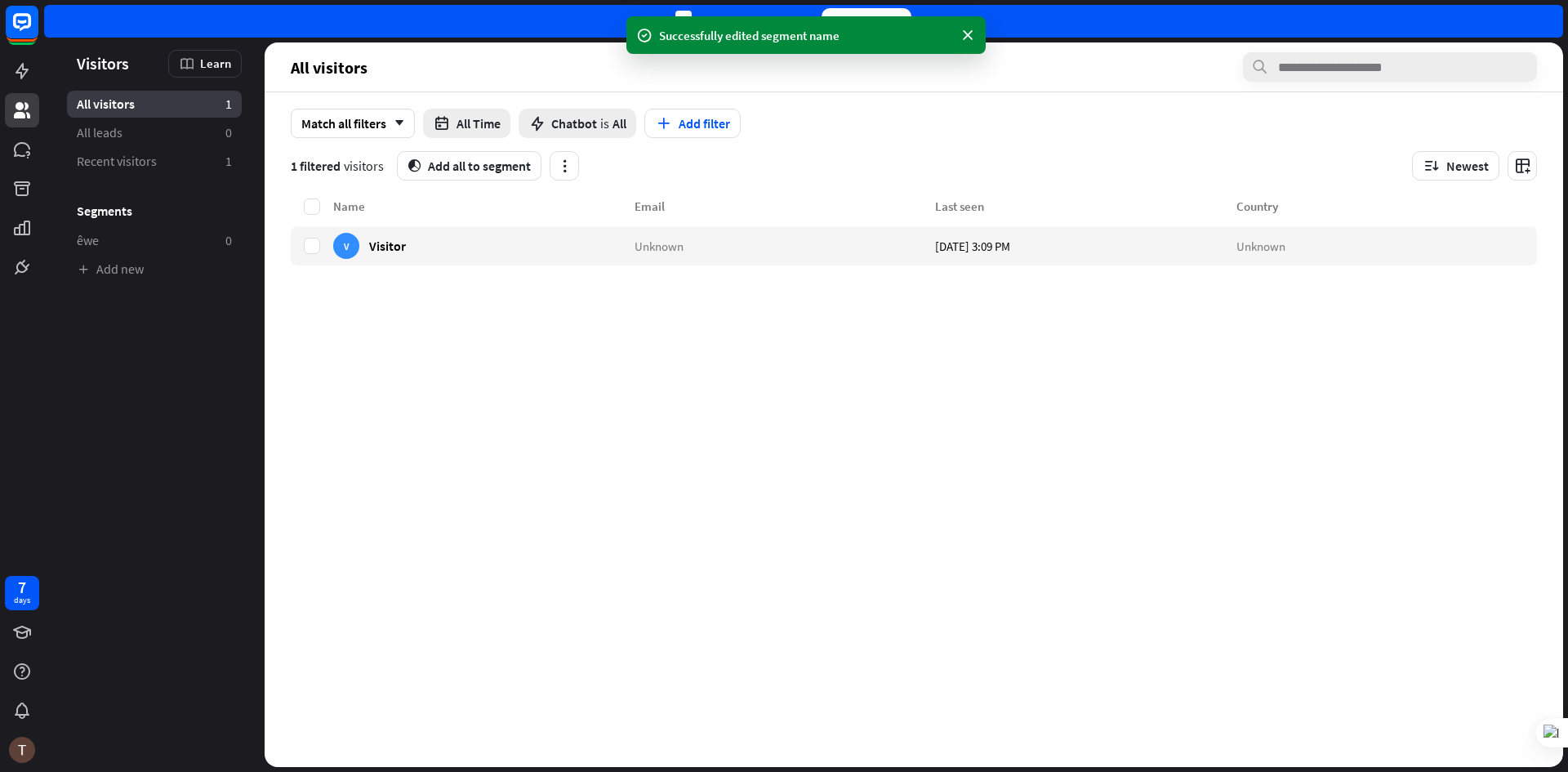
click at [325, 67] on span "All visitors" at bounding box center [328, 67] width 77 height 18
click at [34, 157] on link at bounding box center [21, 149] width 34 height 34
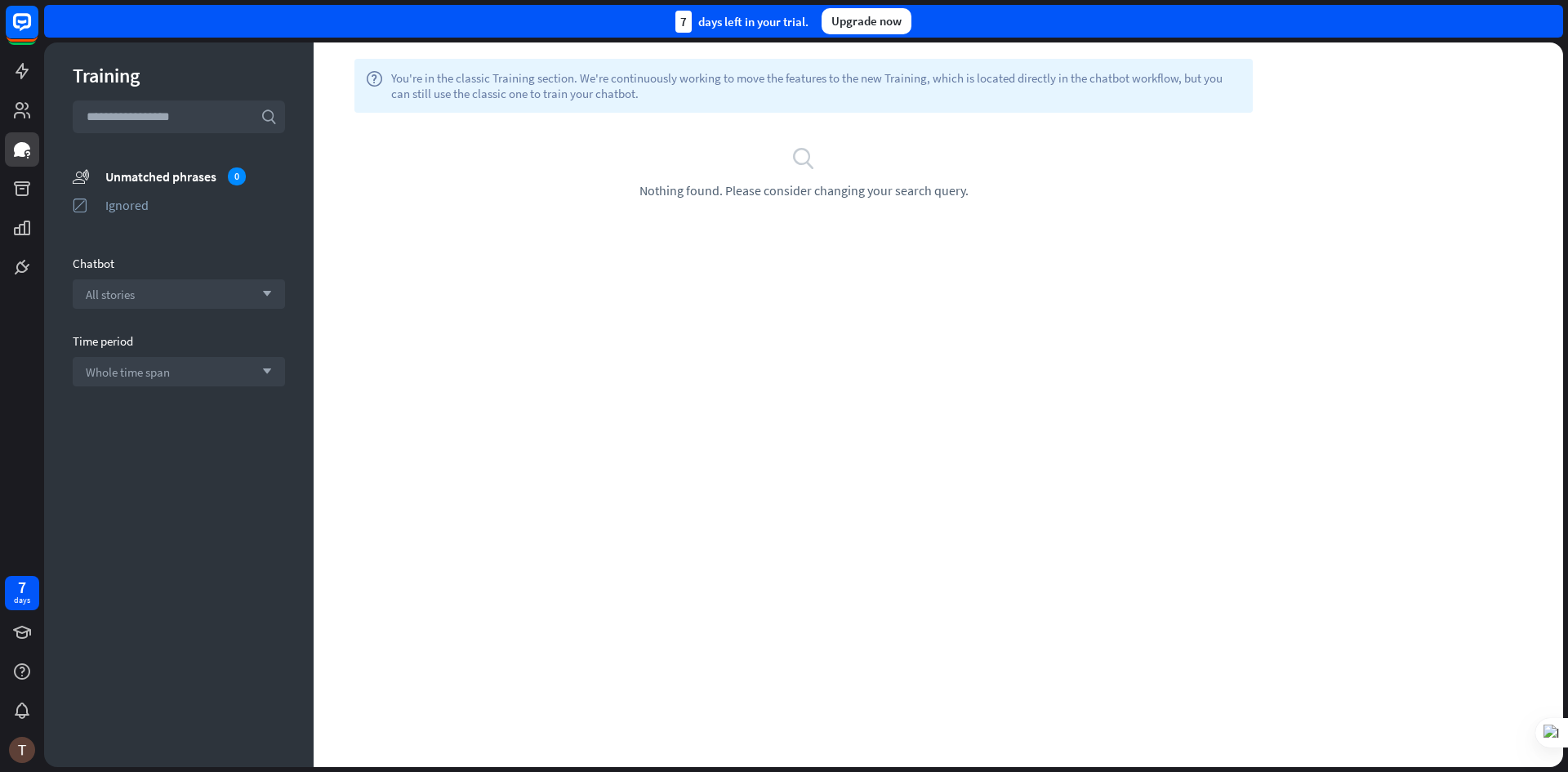
click at [28, 89] on div at bounding box center [22, 142] width 44 height 284
click at [26, 76] on icon at bounding box center [21, 70] width 19 height 19
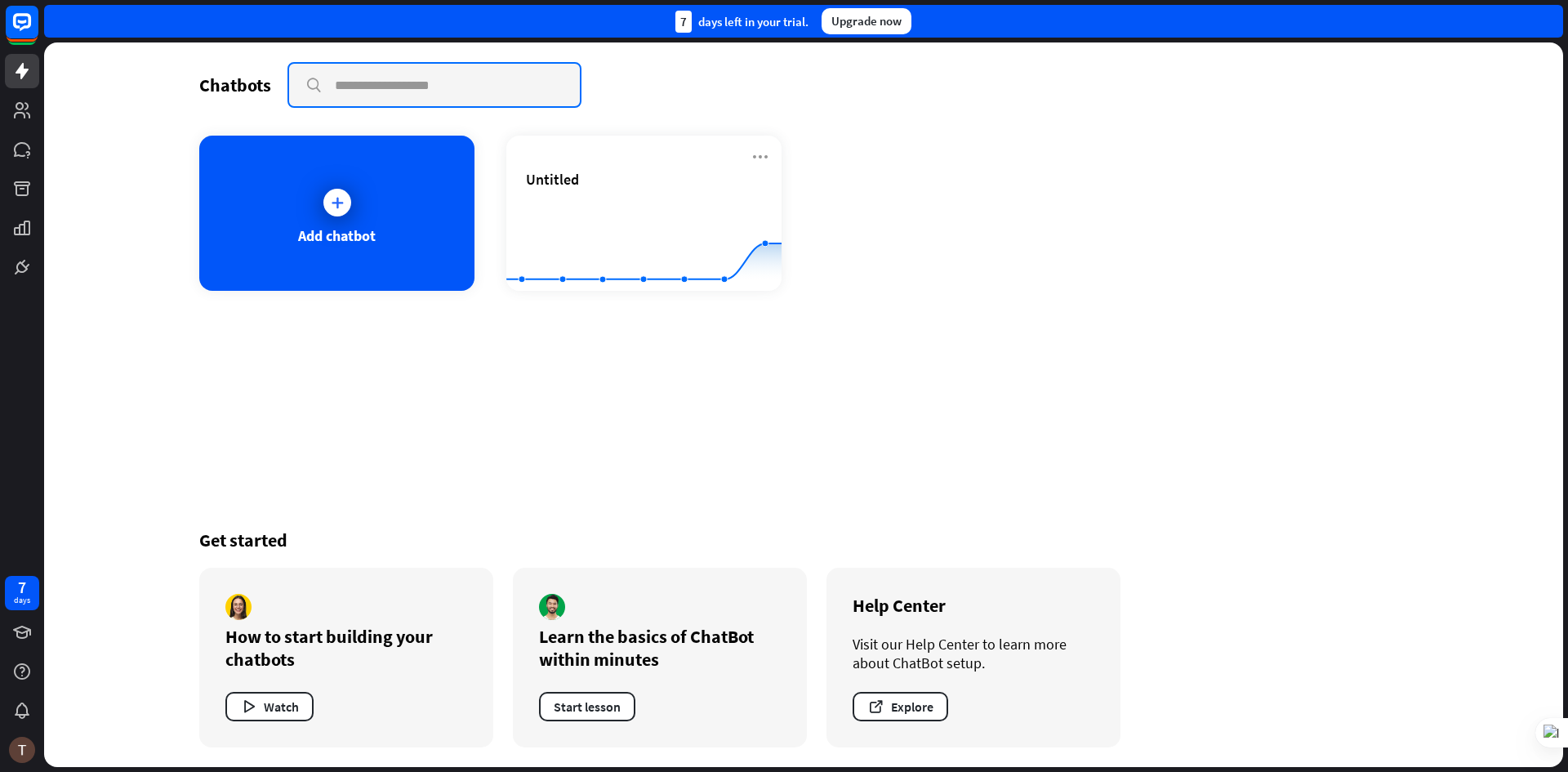
click at [312, 89] on input "text" at bounding box center [434, 85] width 290 height 42
type input "****"
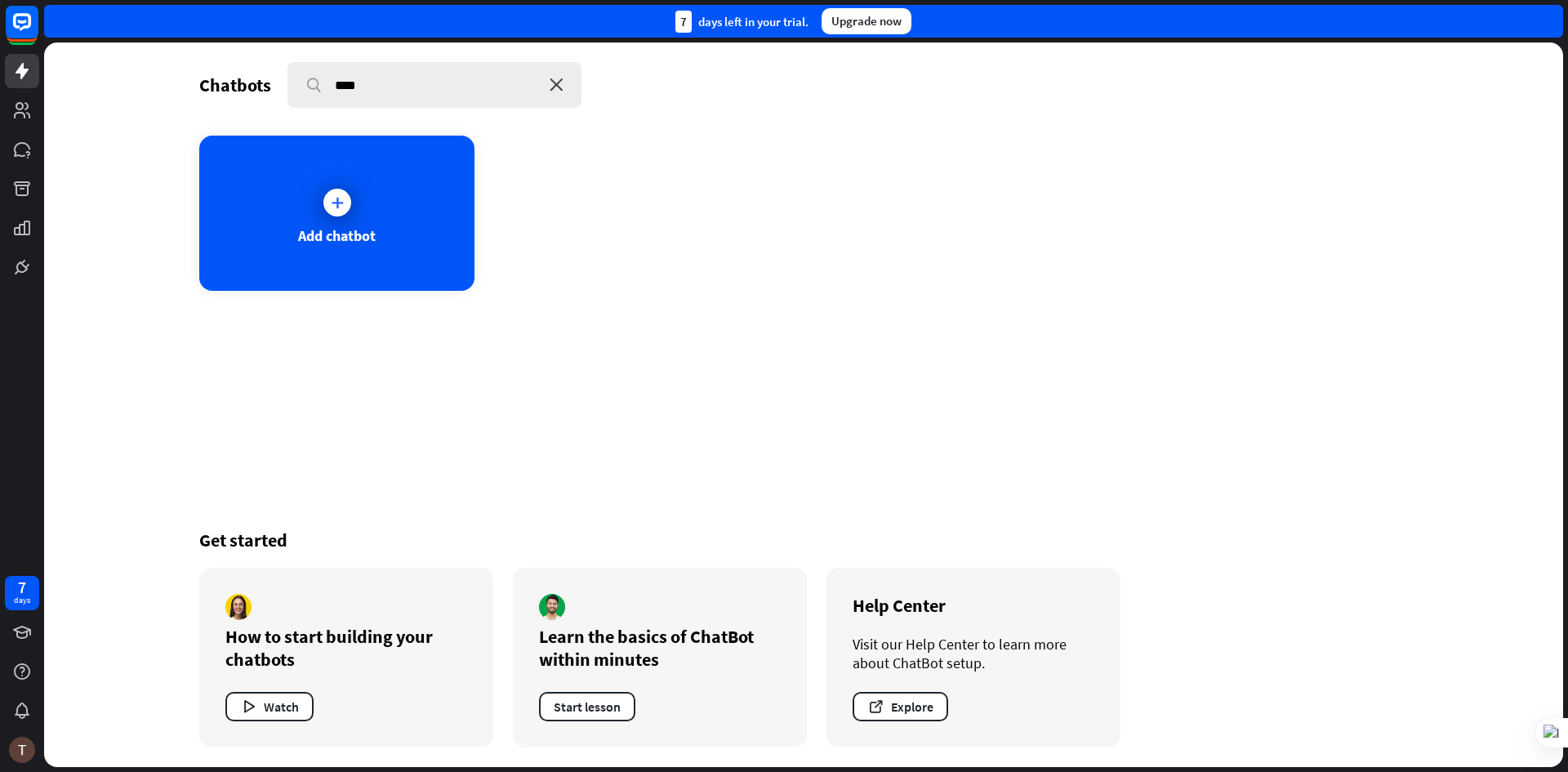
click at [560, 89] on icon "close" at bounding box center [556, 85] width 14 height 13
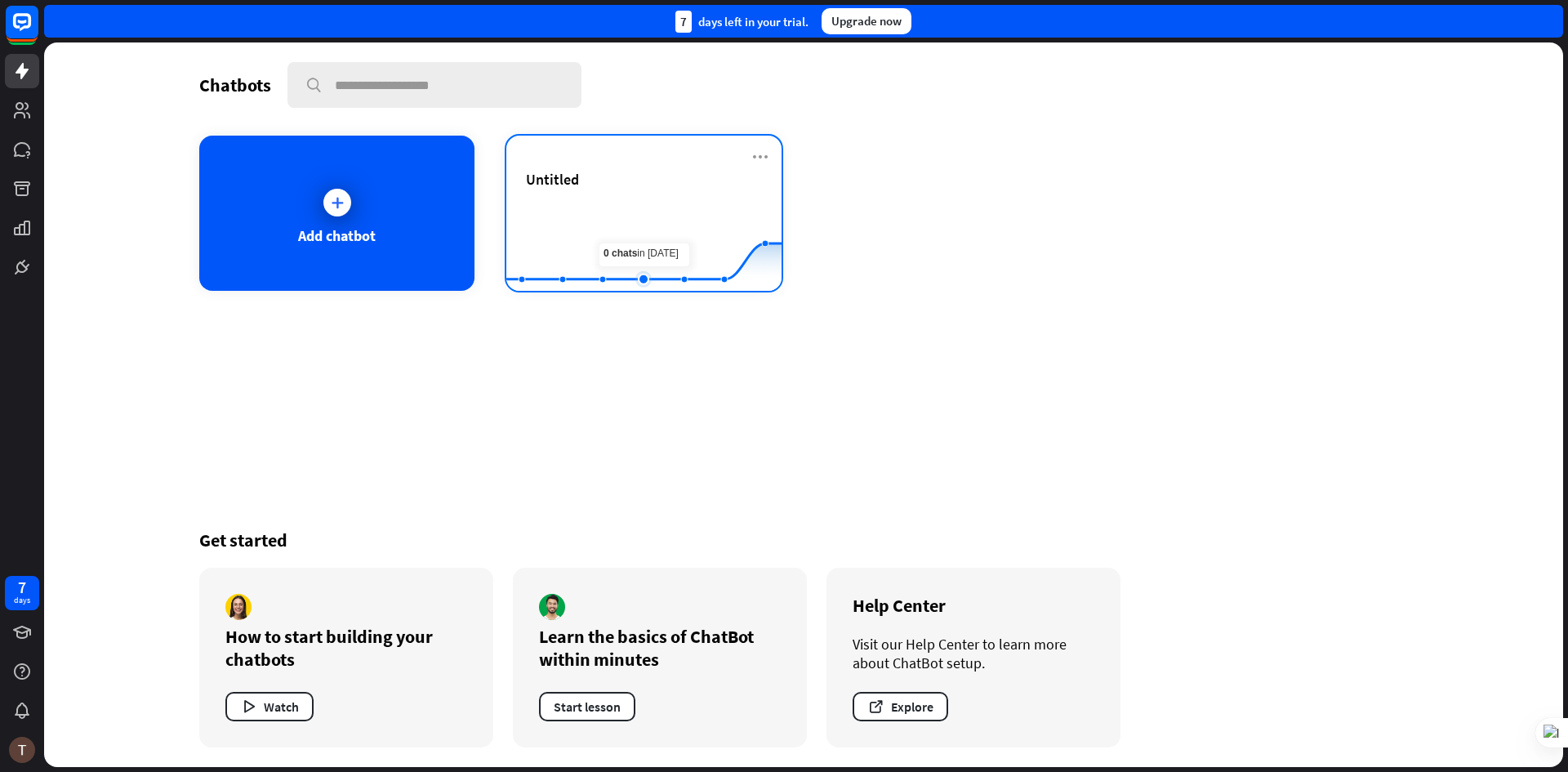
click at [635, 222] on rect at bounding box center [643, 250] width 276 height 102
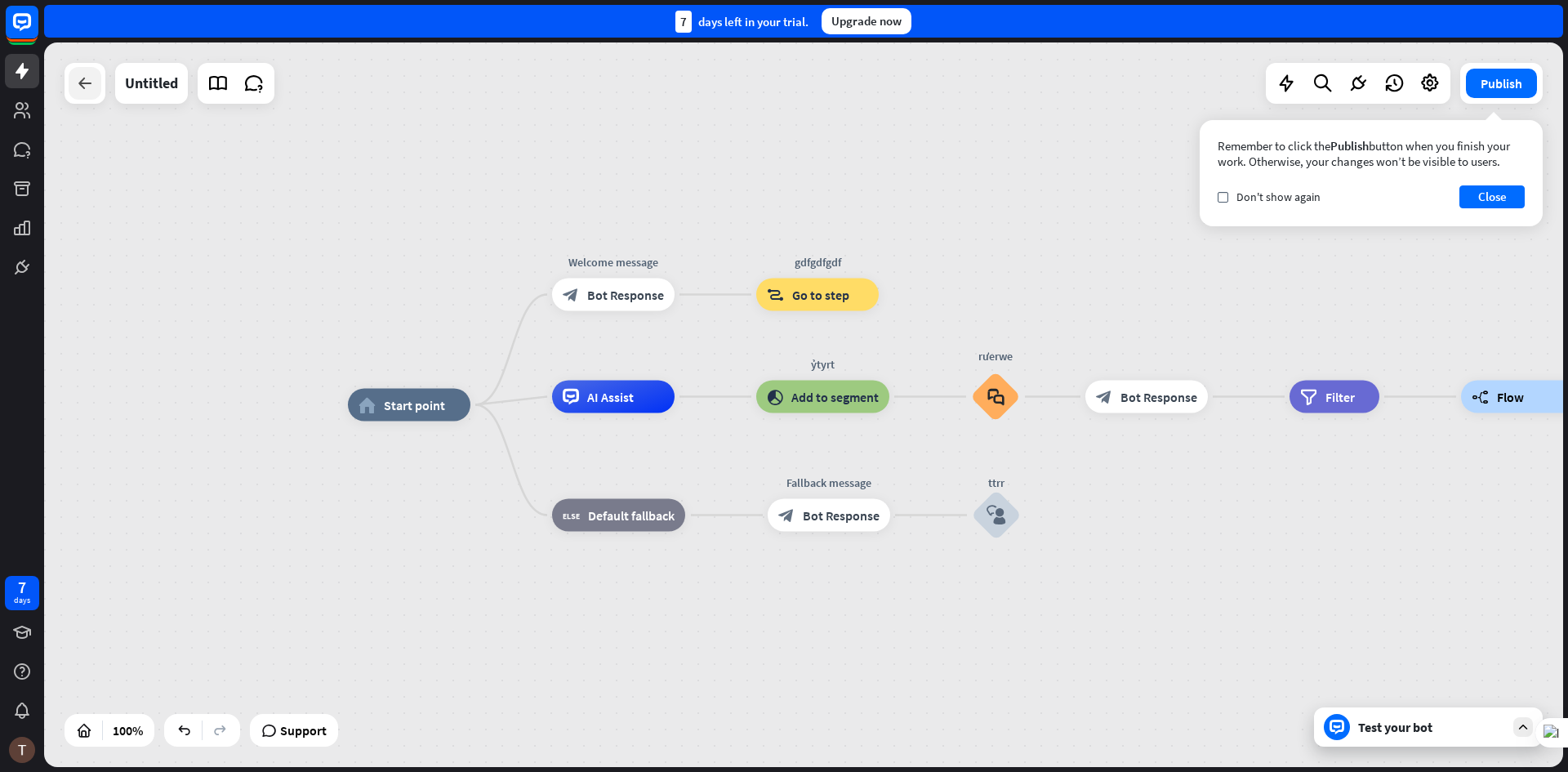
click at [98, 84] on div at bounding box center [84, 83] width 32 height 32
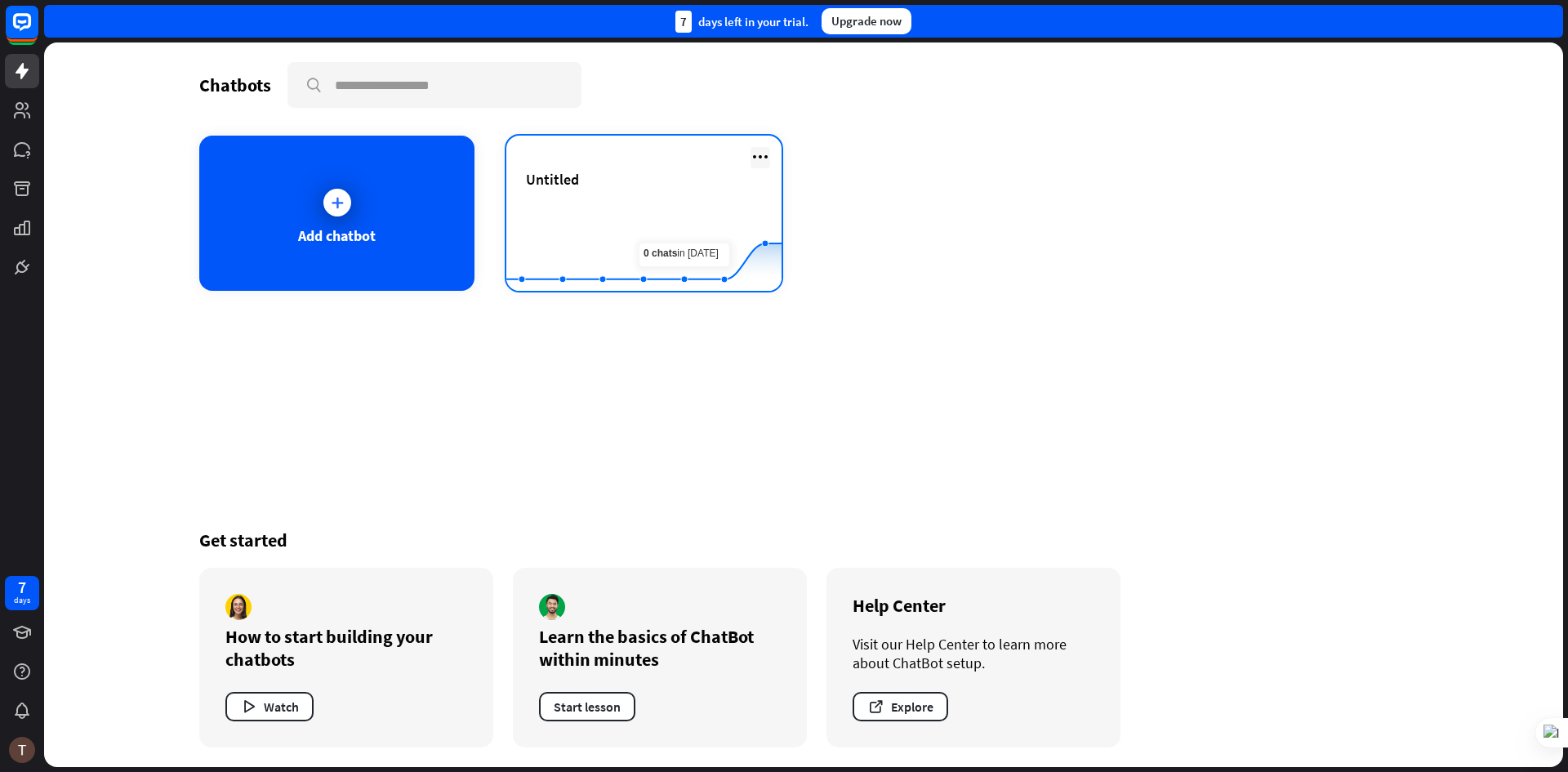
click at [751, 154] on icon at bounding box center [760, 156] width 19 height 19
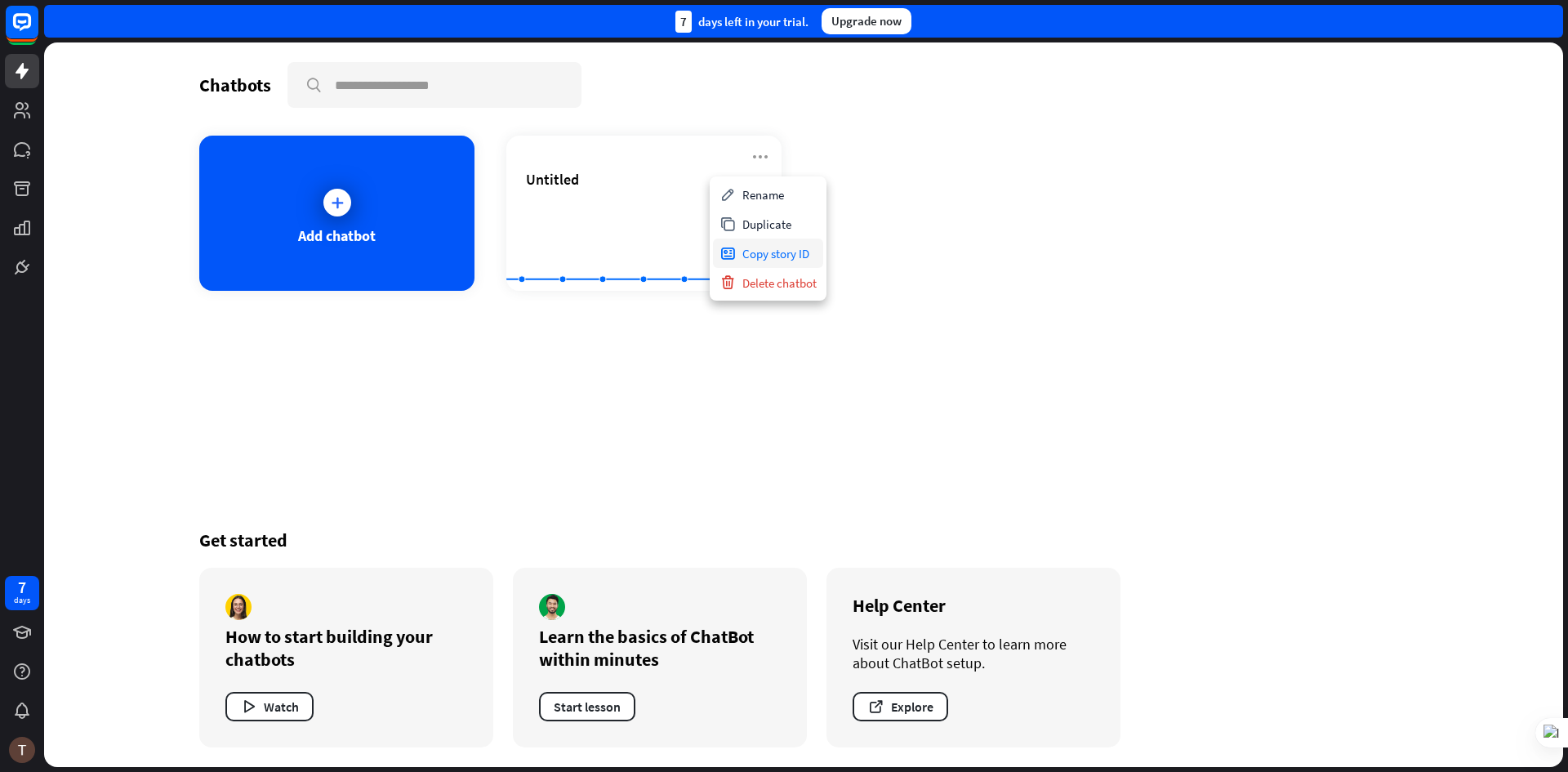
click at [784, 249] on div "Copy story ID" at bounding box center [768, 254] width 111 height 30
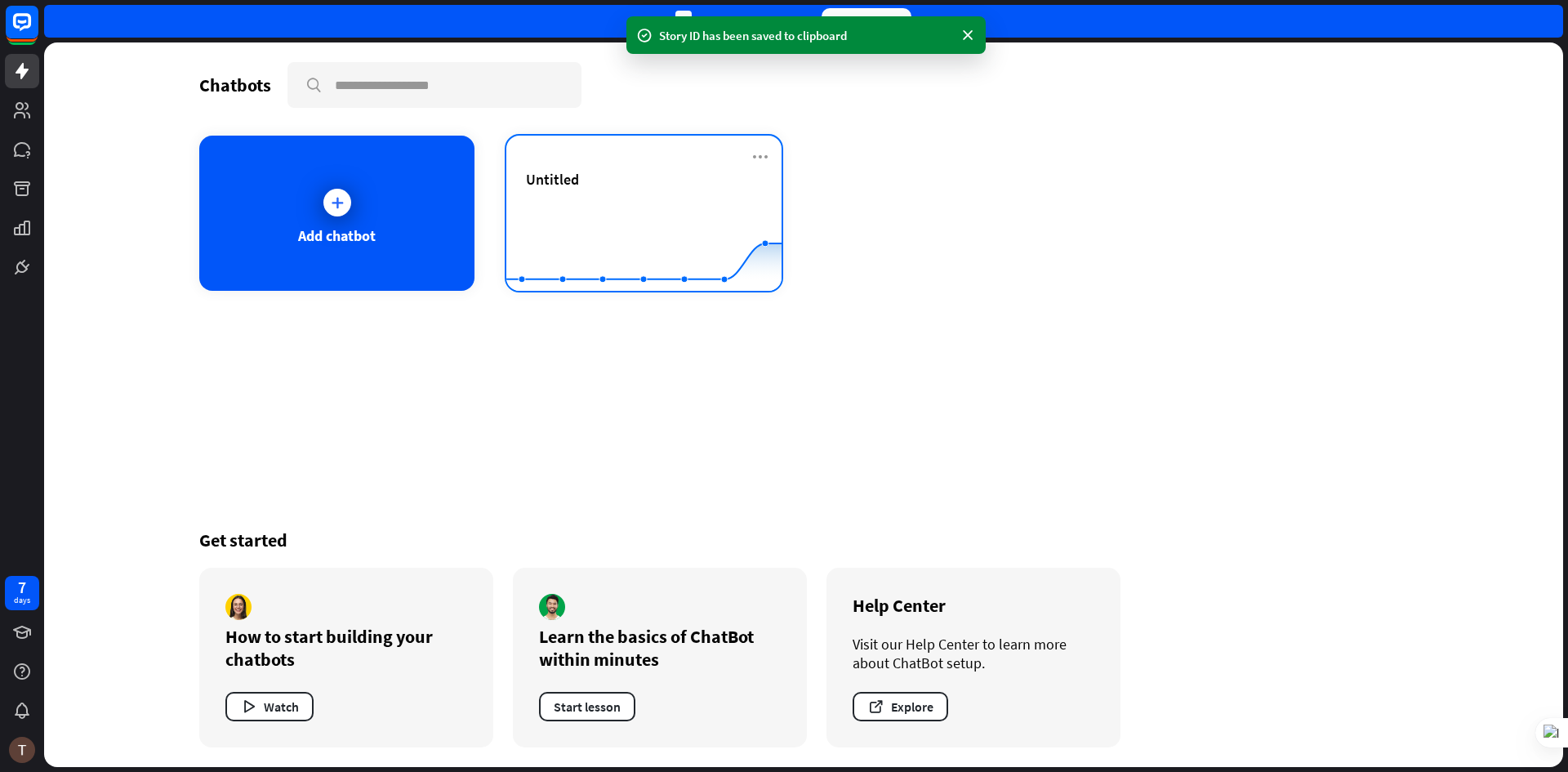
click at [761, 169] on div "Untitled Created with Highcharts 10.1.0 0 2 4" at bounding box center [643, 213] width 276 height 155
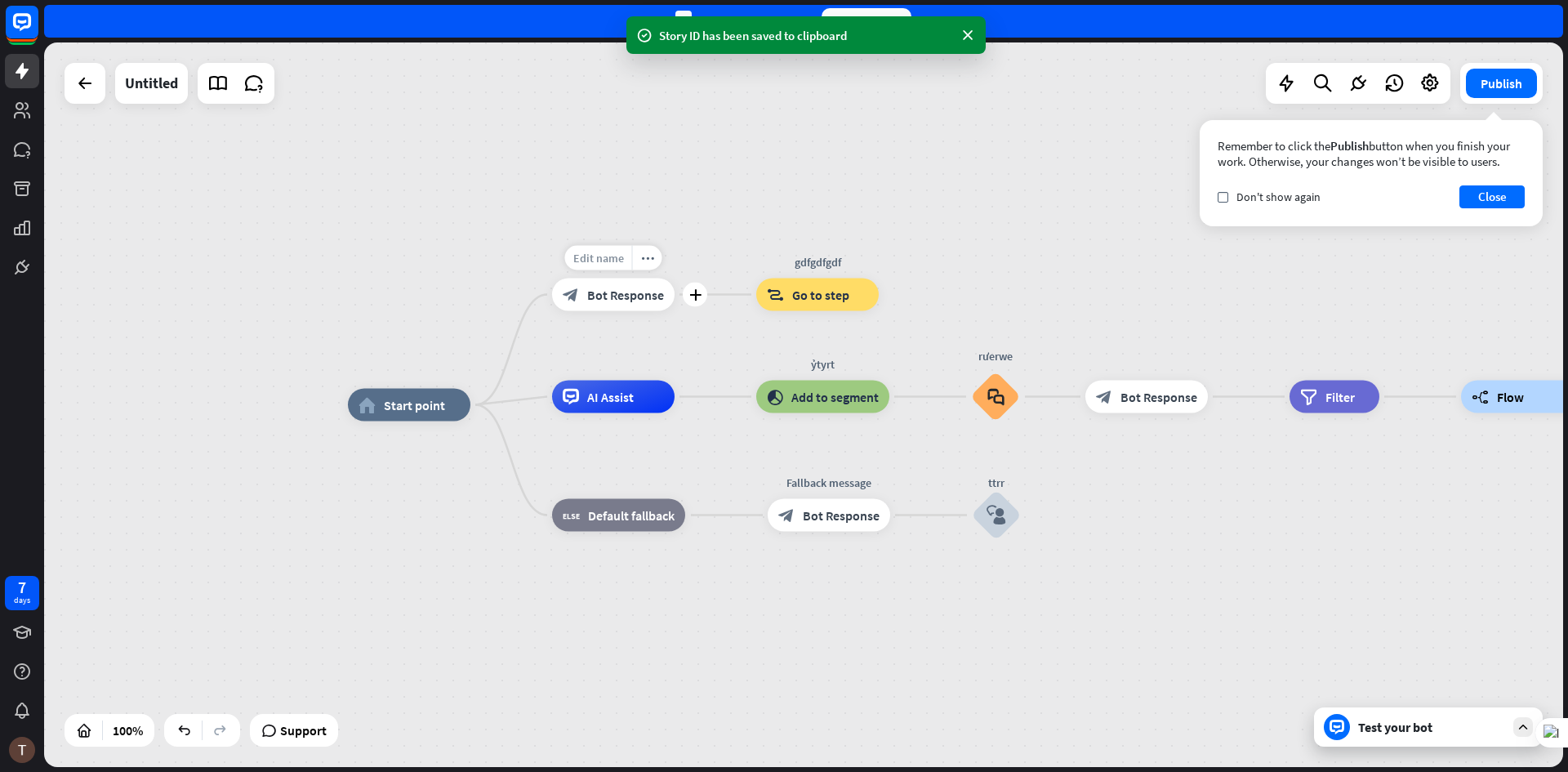
click at [612, 263] on span "Edit name" at bounding box center [598, 258] width 51 height 15
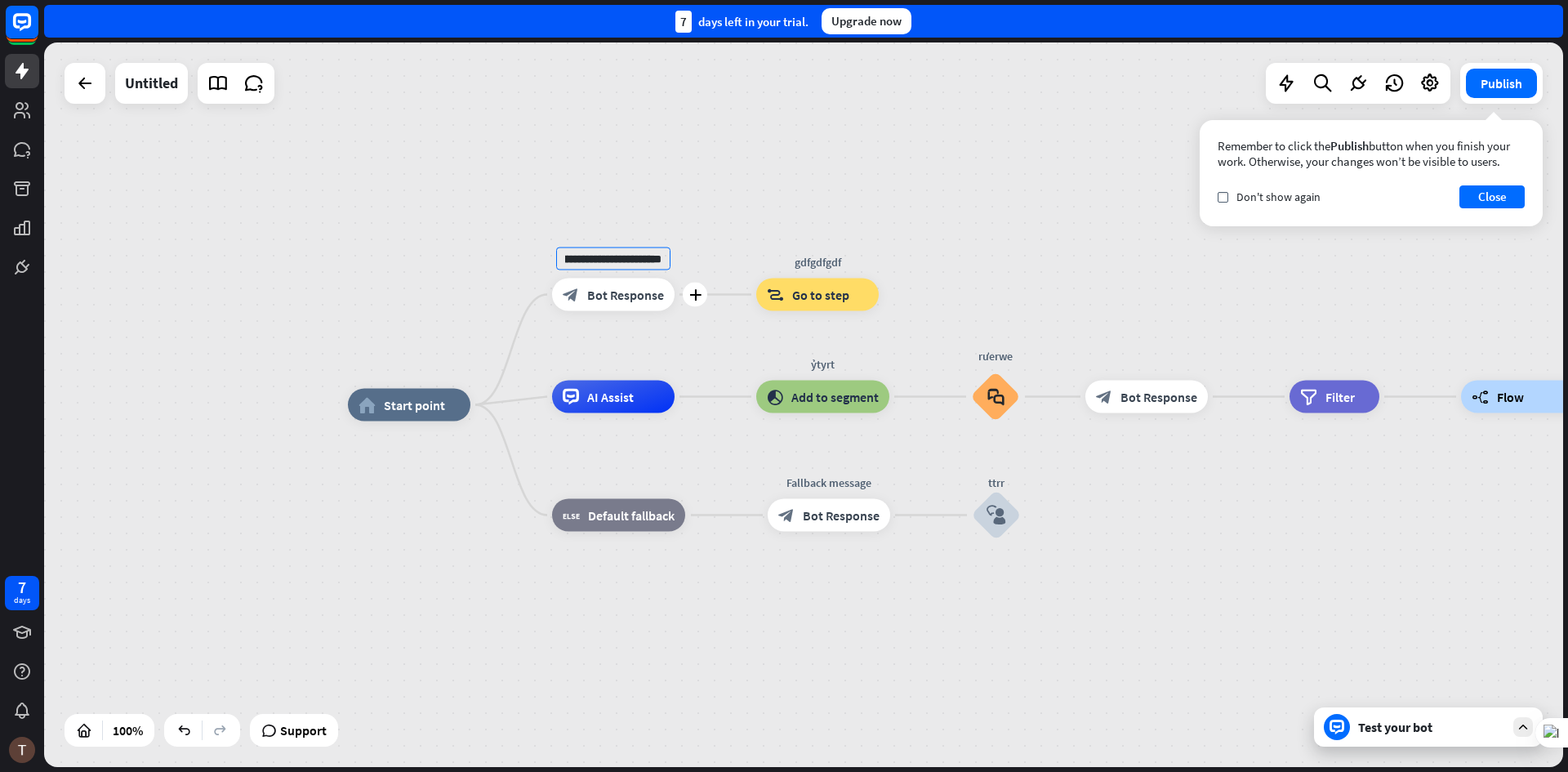
scroll to position [0, 71]
type input "**********"
click at [704, 259] on div "**********" at bounding box center [804, 405] width 1519 height 725
drag, startPoint x: 1002, startPoint y: 529, endPoint x: 978, endPoint y: 595, distance: 70.2
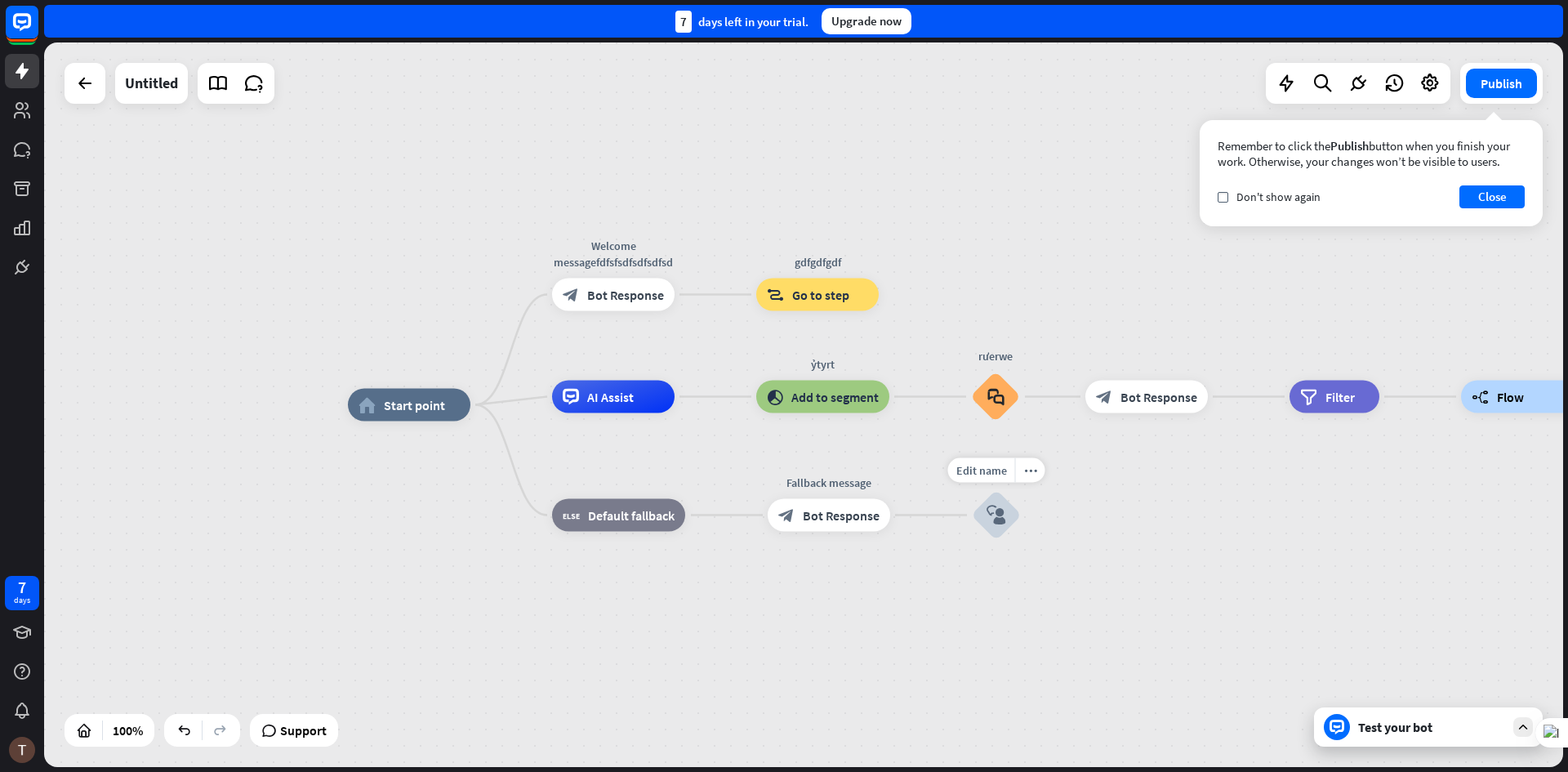
click at [979, 595] on div "home_2 Start point Welcome messagefdfsfsdfsdfsdfsd block_bot_response Bot Respo…" at bounding box center [1107, 767] width 1519 height 725
click at [914, 405] on div "plus" at bounding box center [910, 397] width 25 height 25
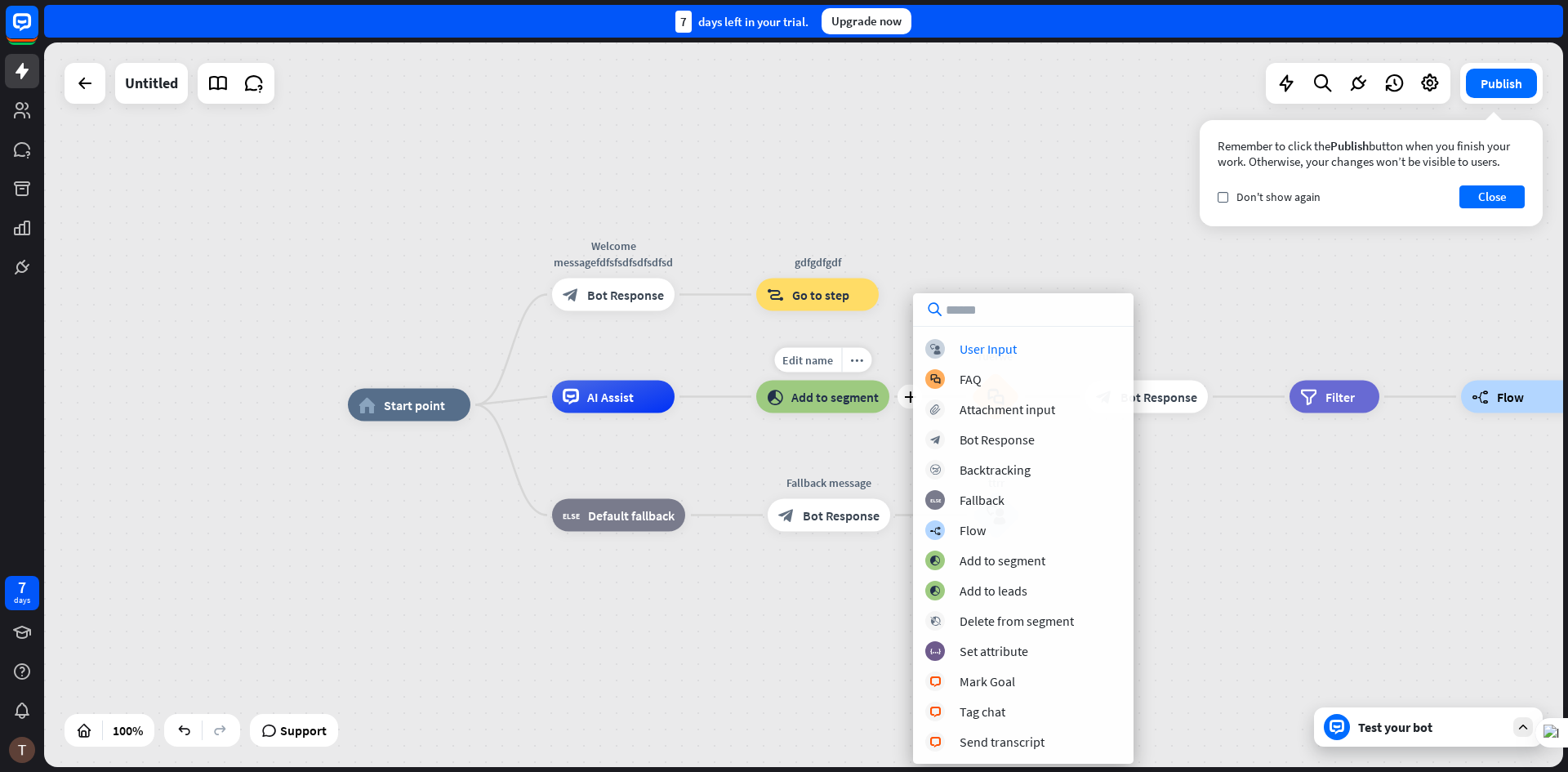
click at [883, 413] on div "Edit name more_horiz plus ỷtyrt block_add_to_segment Add to segment" at bounding box center [822, 397] width 133 height 32
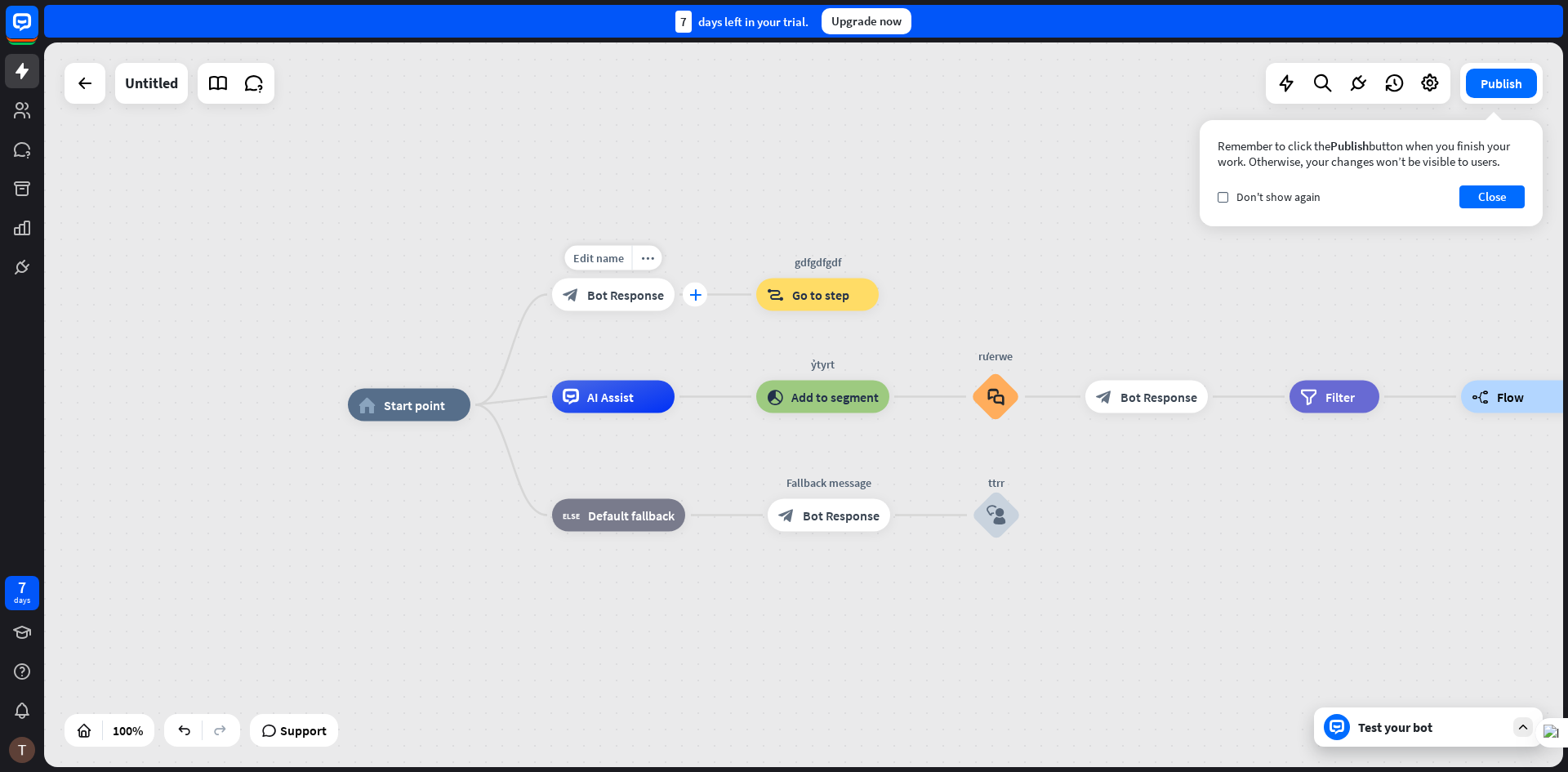
click at [691, 295] on icon "plus" at bounding box center [695, 295] width 12 height 11
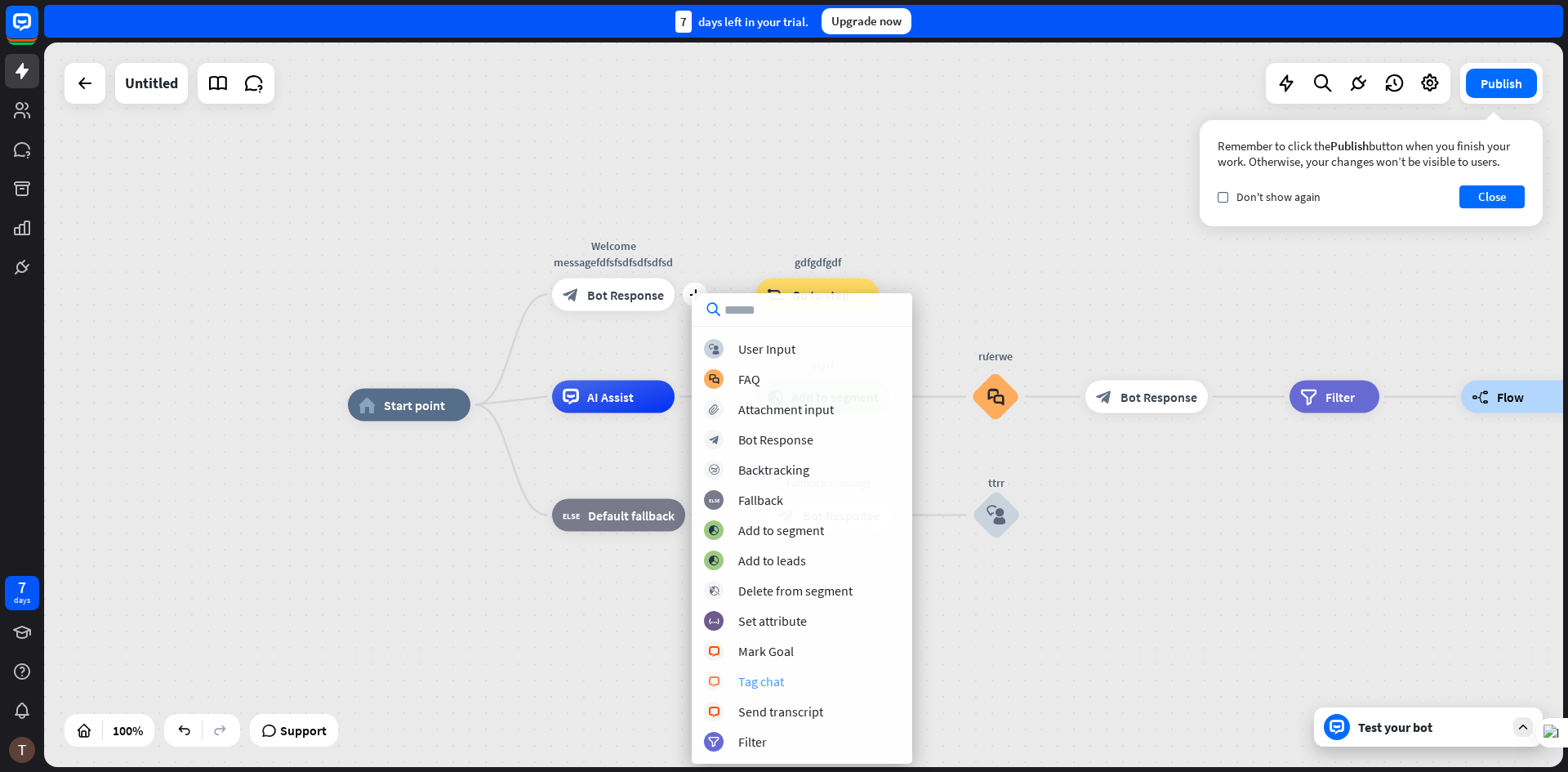
click at [769, 683] on div "Tag chat" at bounding box center [761, 682] width 46 height 17
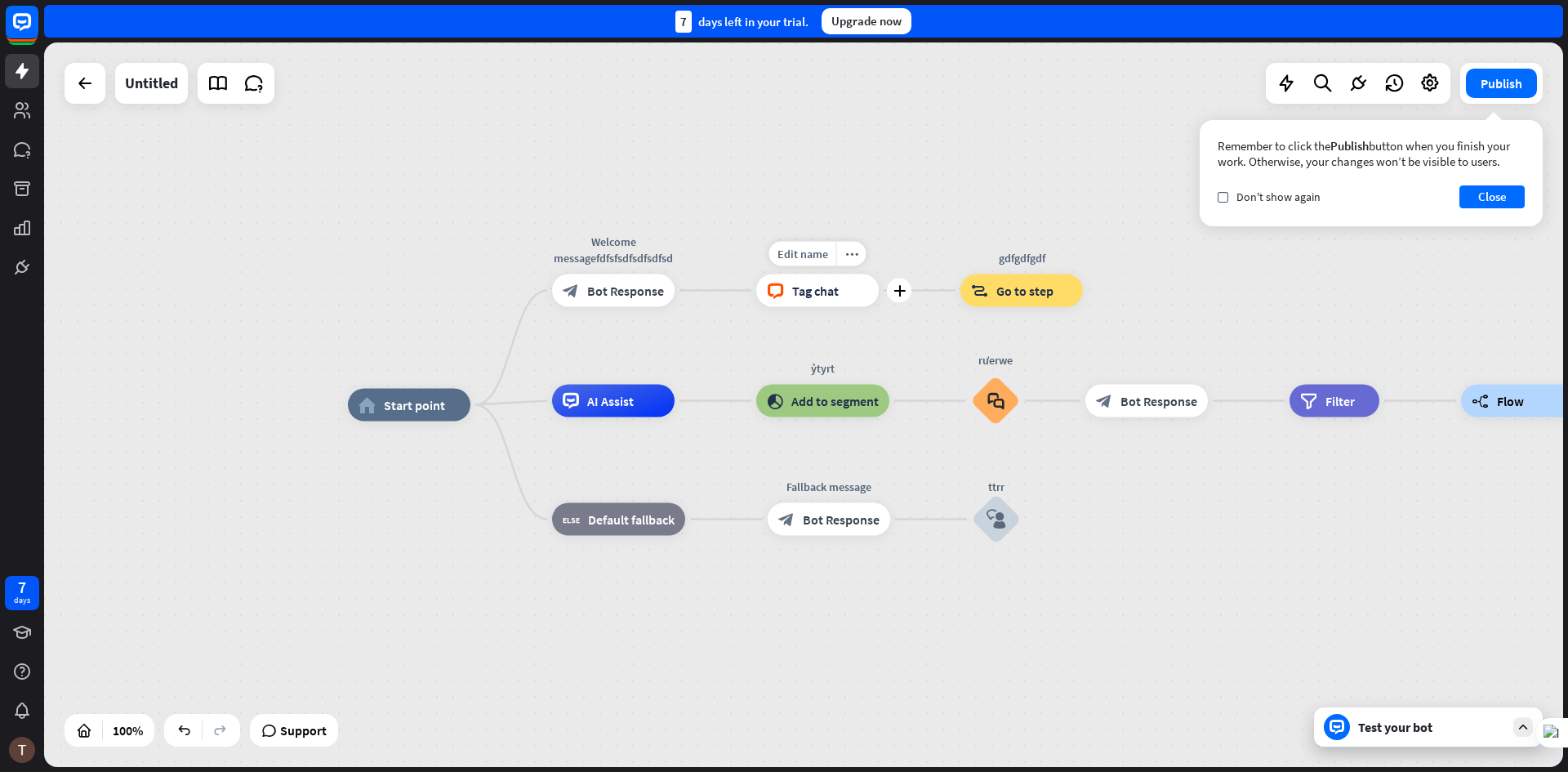
click at [817, 304] on div "block_livechat Tag chat" at bounding box center [817, 291] width 123 height 32
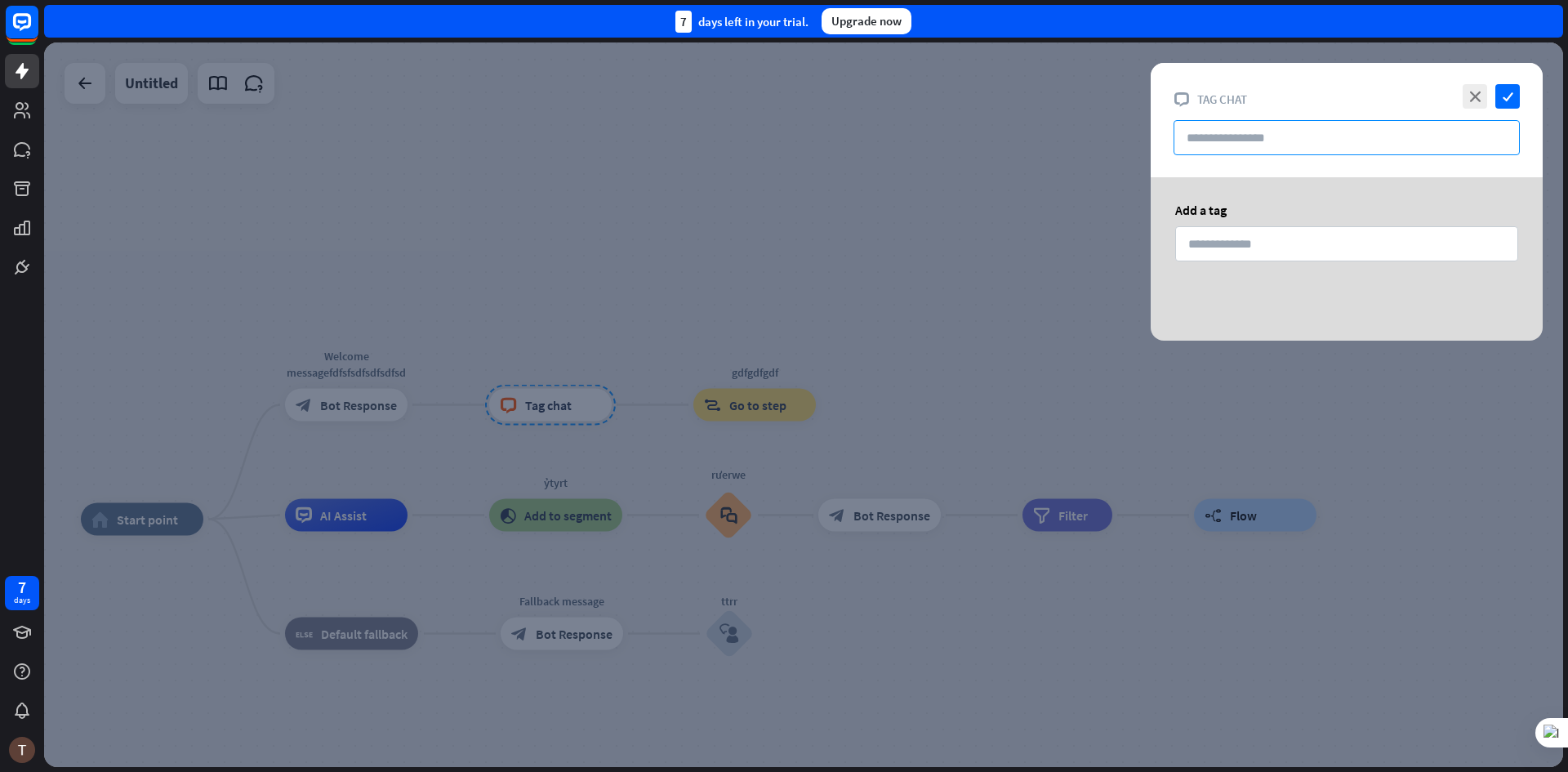
click at [1229, 143] on input "text" at bounding box center [1347, 137] width 347 height 35
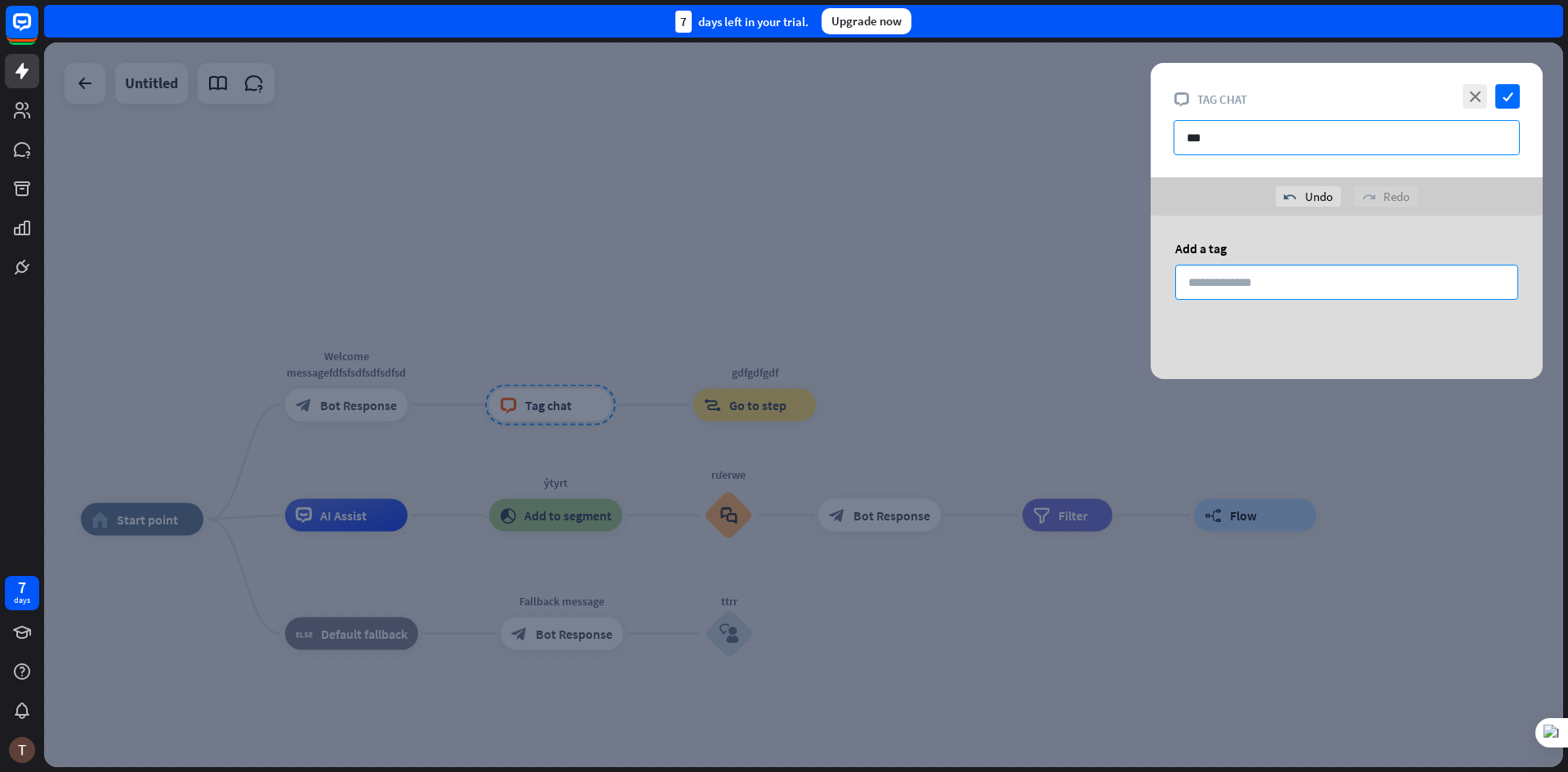
type input "***"
click at [1236, 274] on input at bounding box center [1347, 282] width 343 height 35
type input "*"
type input "*****"
click at [1232, 338] on div "Add a tag *****" at bounding box center [1346, 279] width 392 height 125
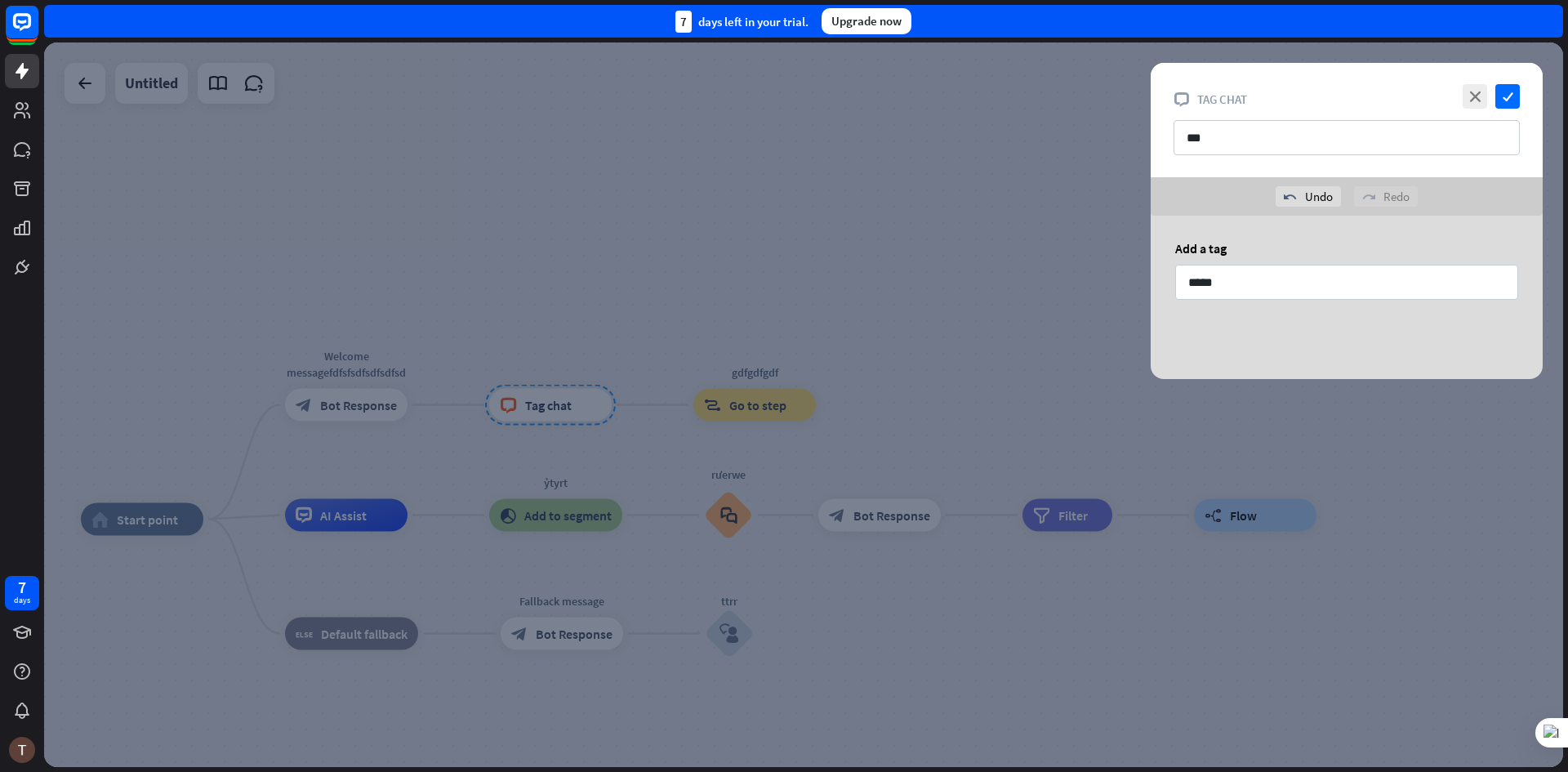
click at [1231, 434] on div at bounding box center [804, 405] width 1519 height 725
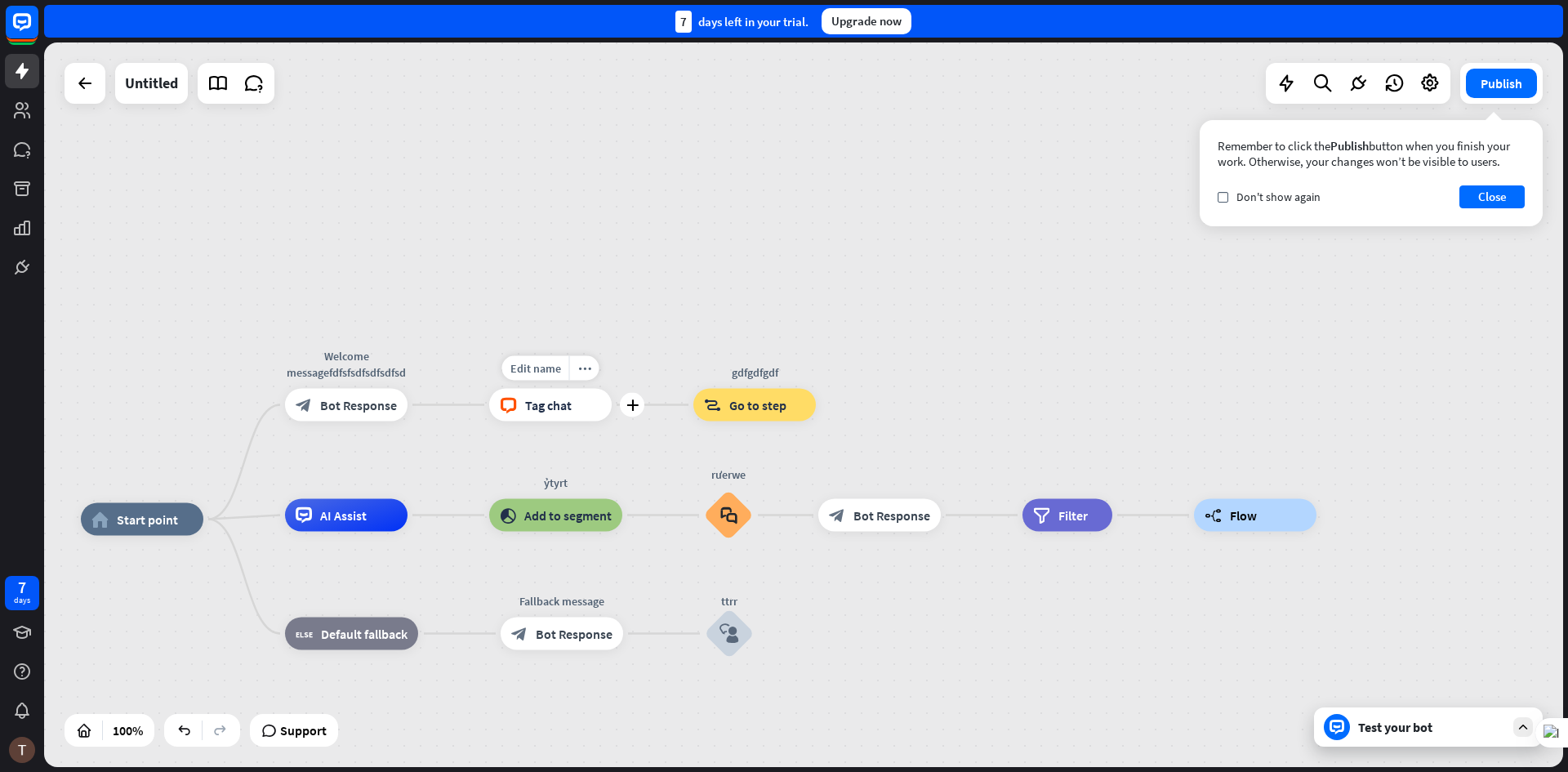
click at [596, 400] on div "block_livechat Tag chat" at bounding box center [550, 405] width 123 height 32
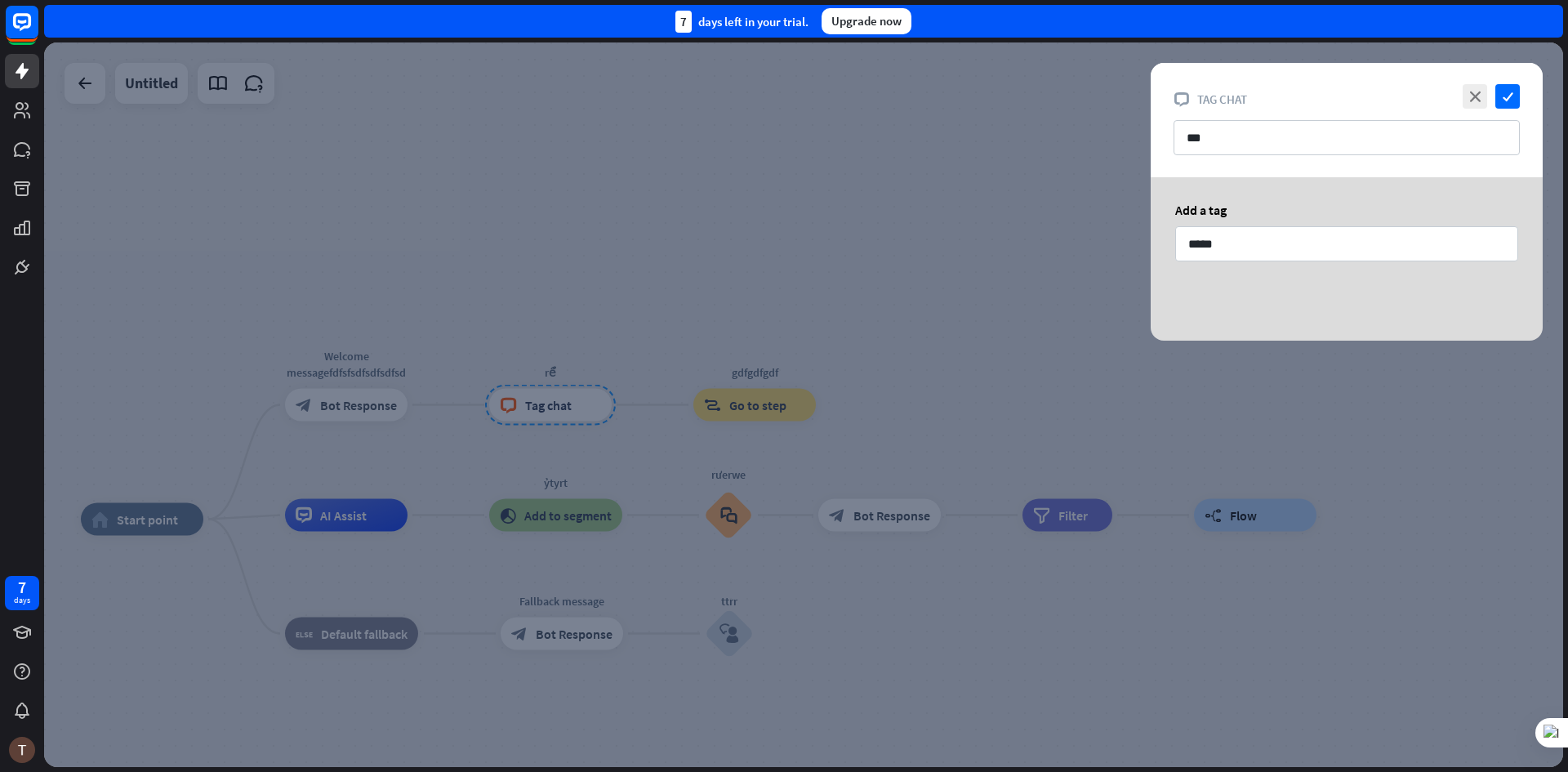
click at [907, 412] on div at bounding box center [804, 405] width 1519 height 725
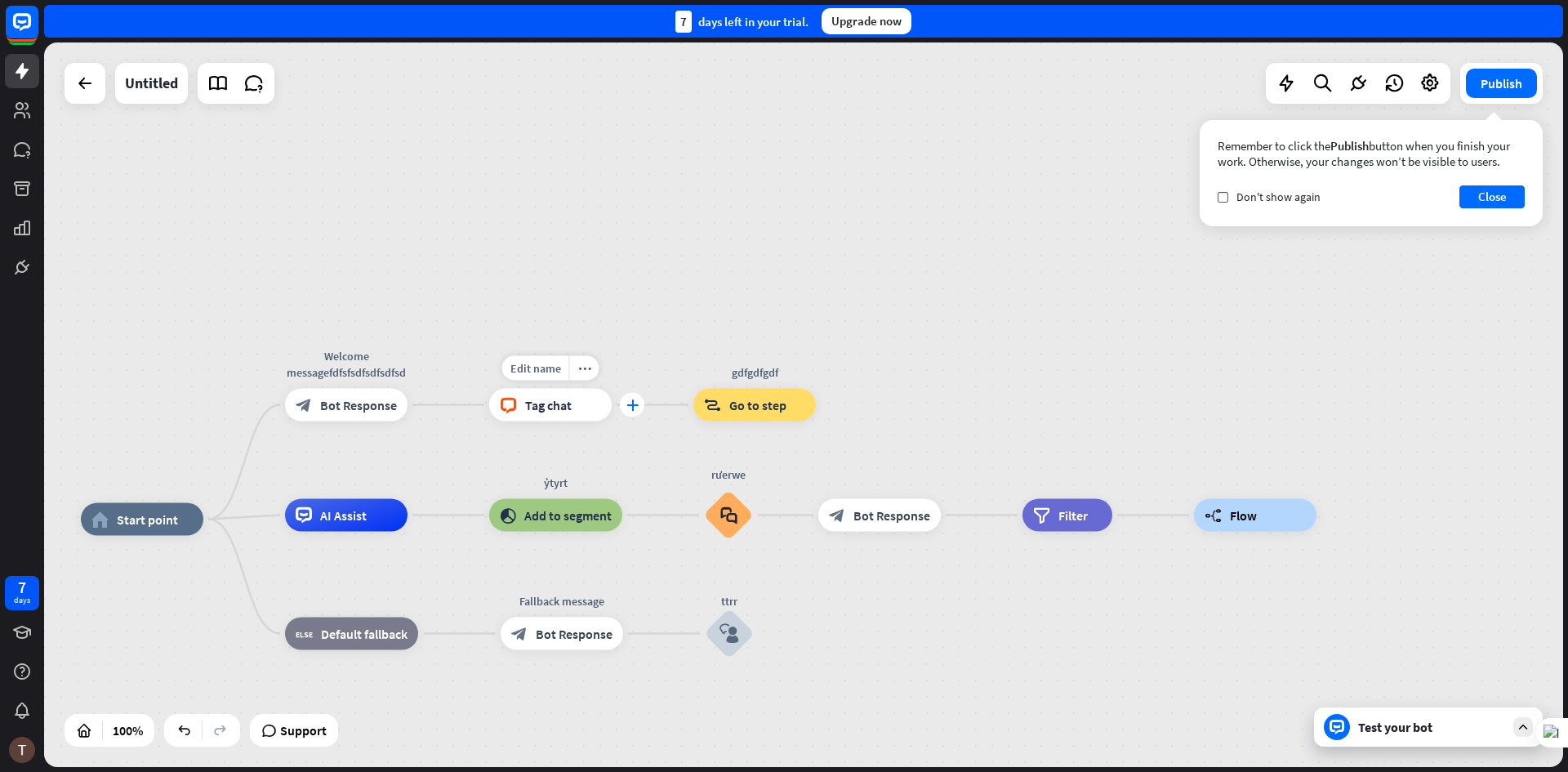
click at [632, 407] on icon "plus" at bounding box center [632, 405] width 12 height 11
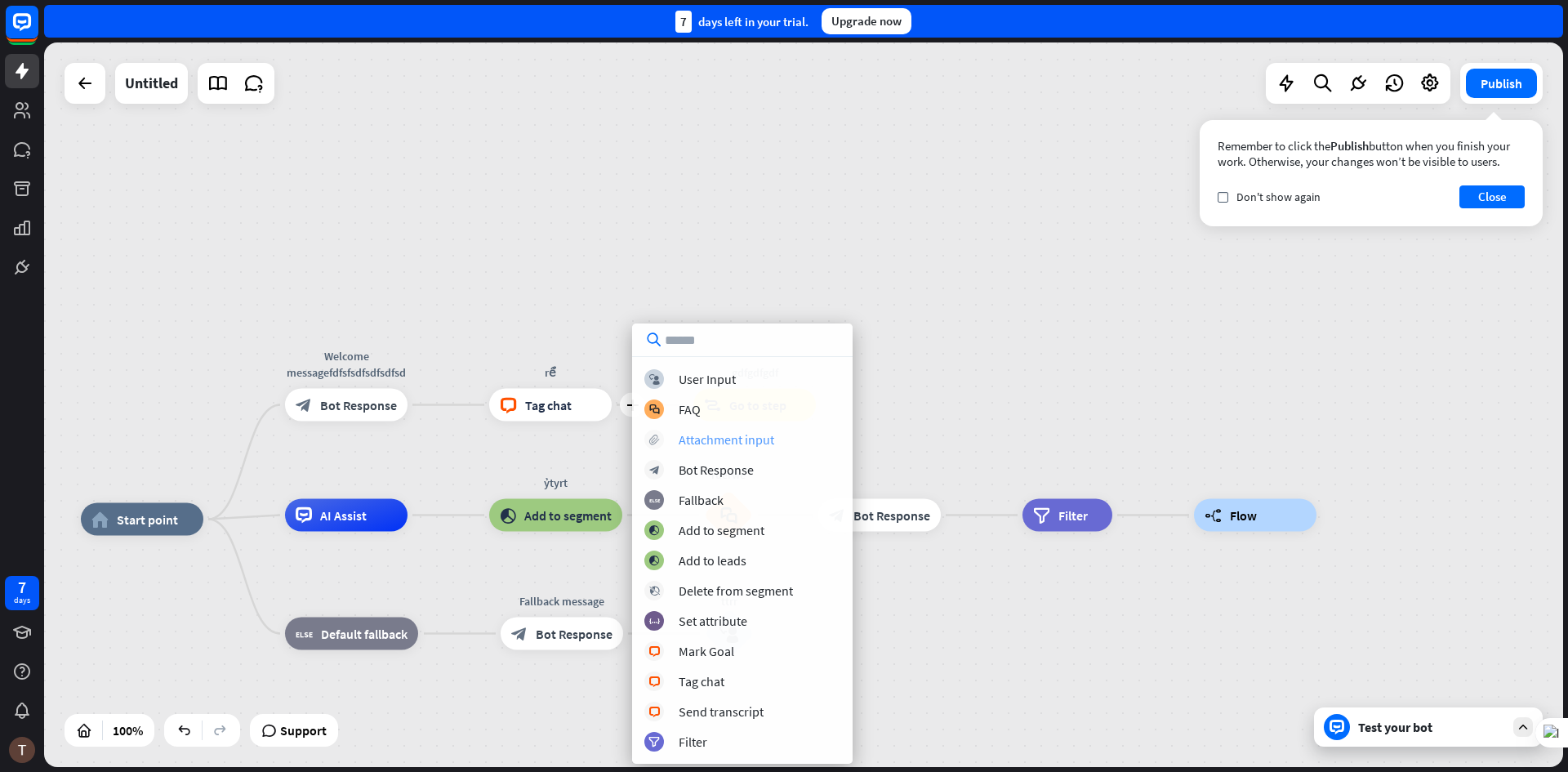
click at [680, 433] on div "Attachment input" at bounding box center [726, 440] width 96 height 17
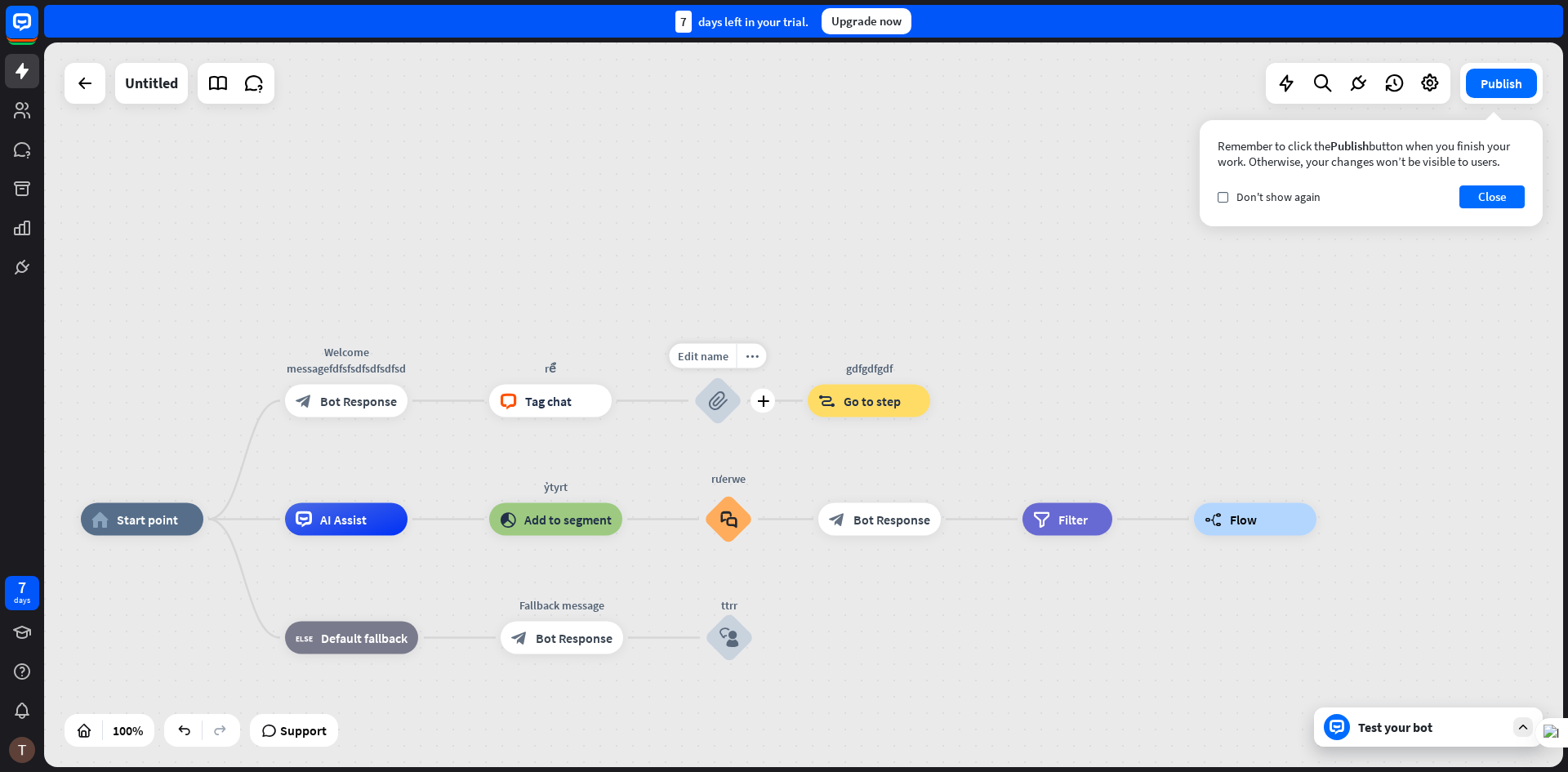
click at [719, 405] on icon "block_attachment" at bounding box center [717, 400] width 19 height 19
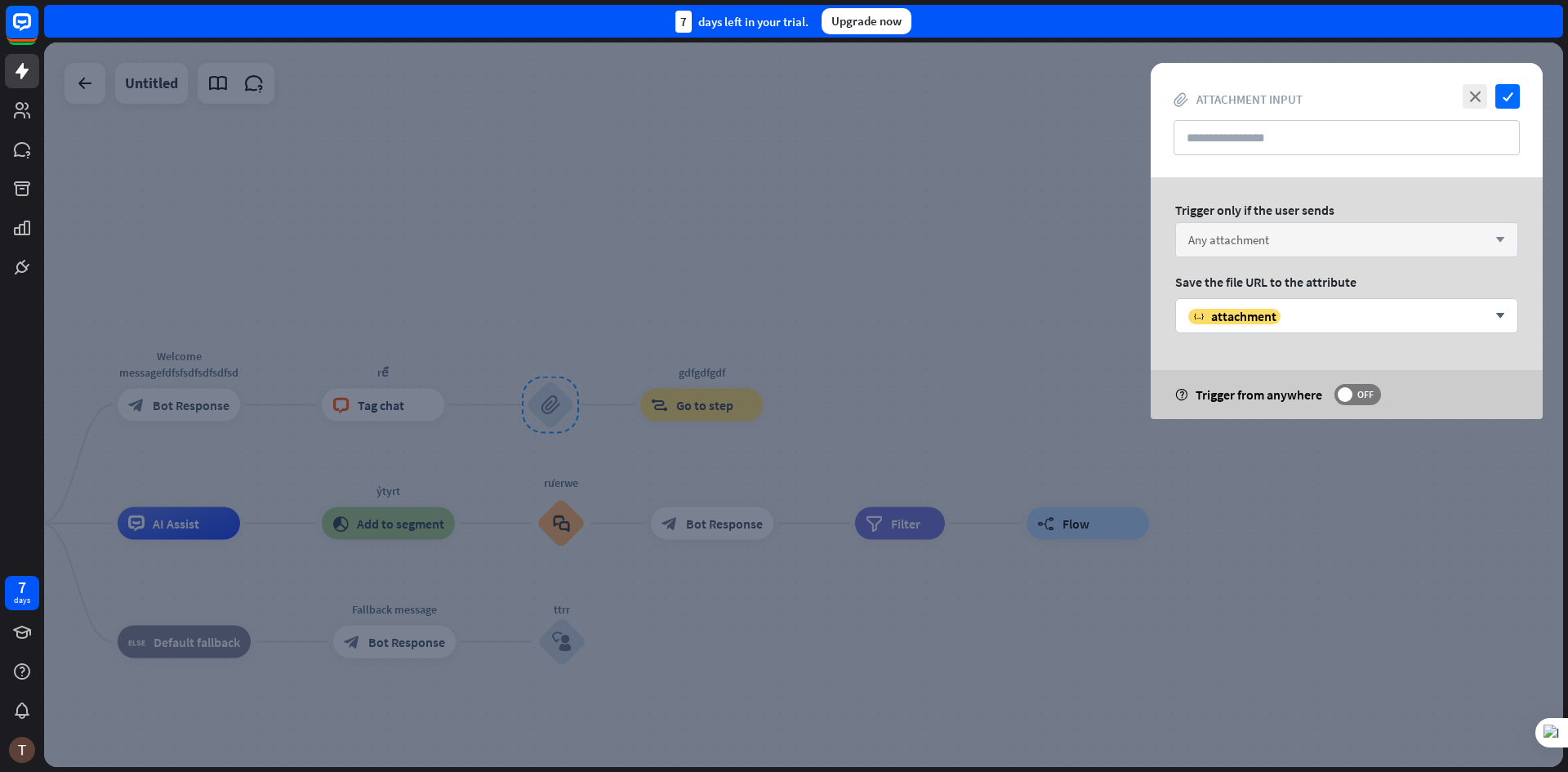
click at [1262, 247] on div "Any attachment arrow_down" at bounding box center [1347, 240] width 343 height 35
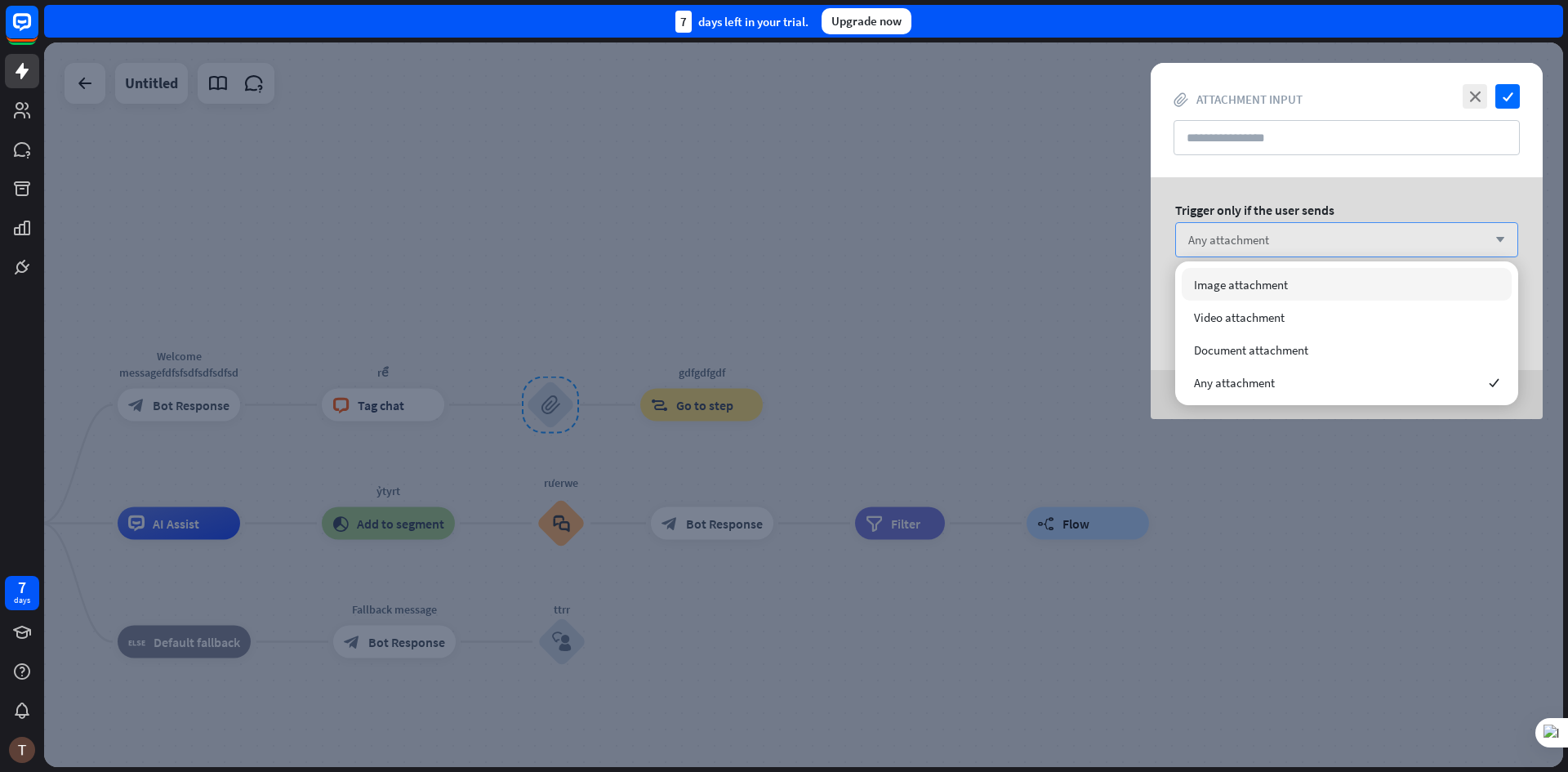
click at [1262, 247] on div "Any attachment arrow_down" at bounding box center [1347, 240] width 343 height 35
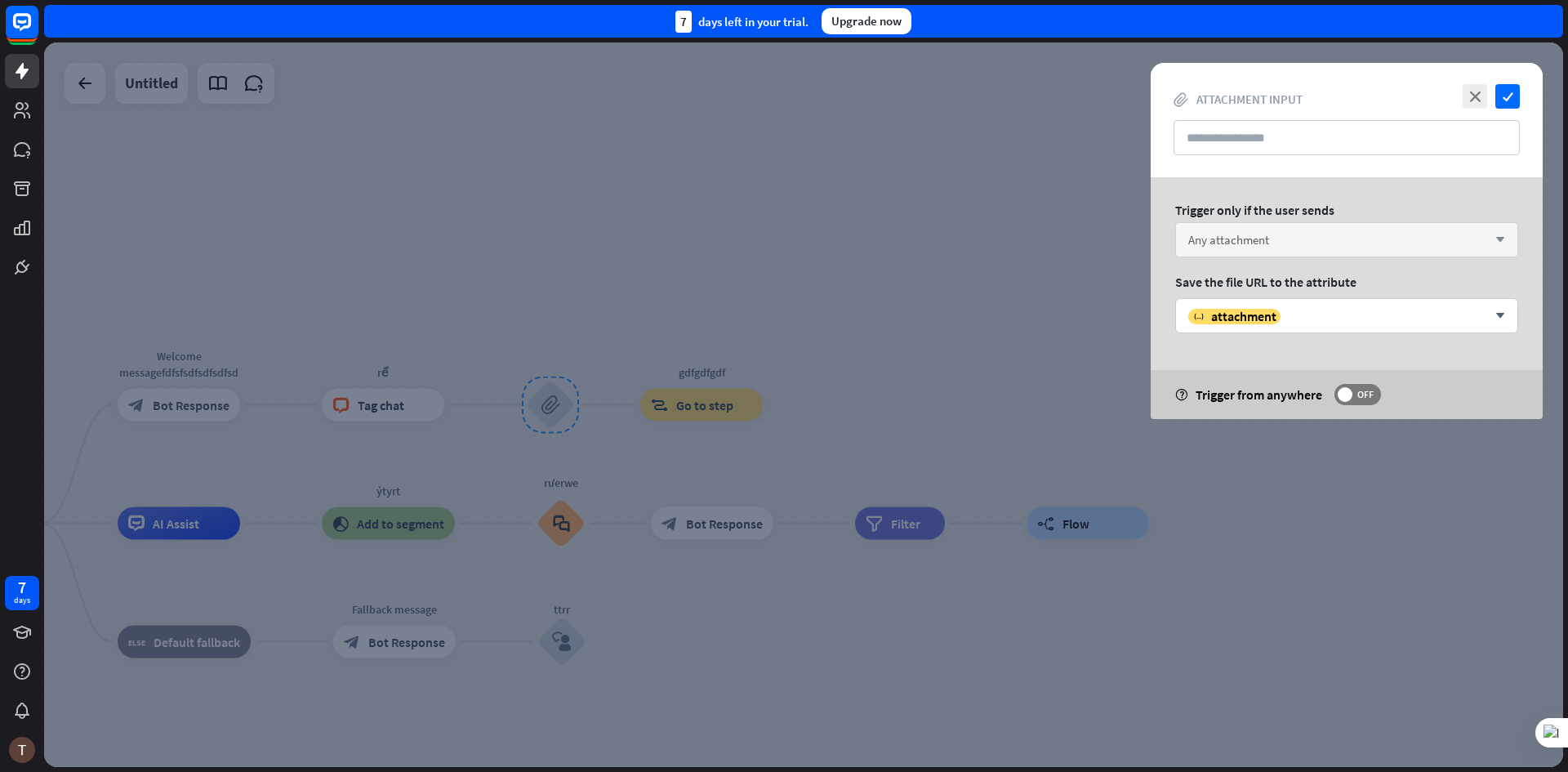
click at [1262, 247] on div "Any attachment arrow_down" at bounding box center [1347, 240] width 343 height 35
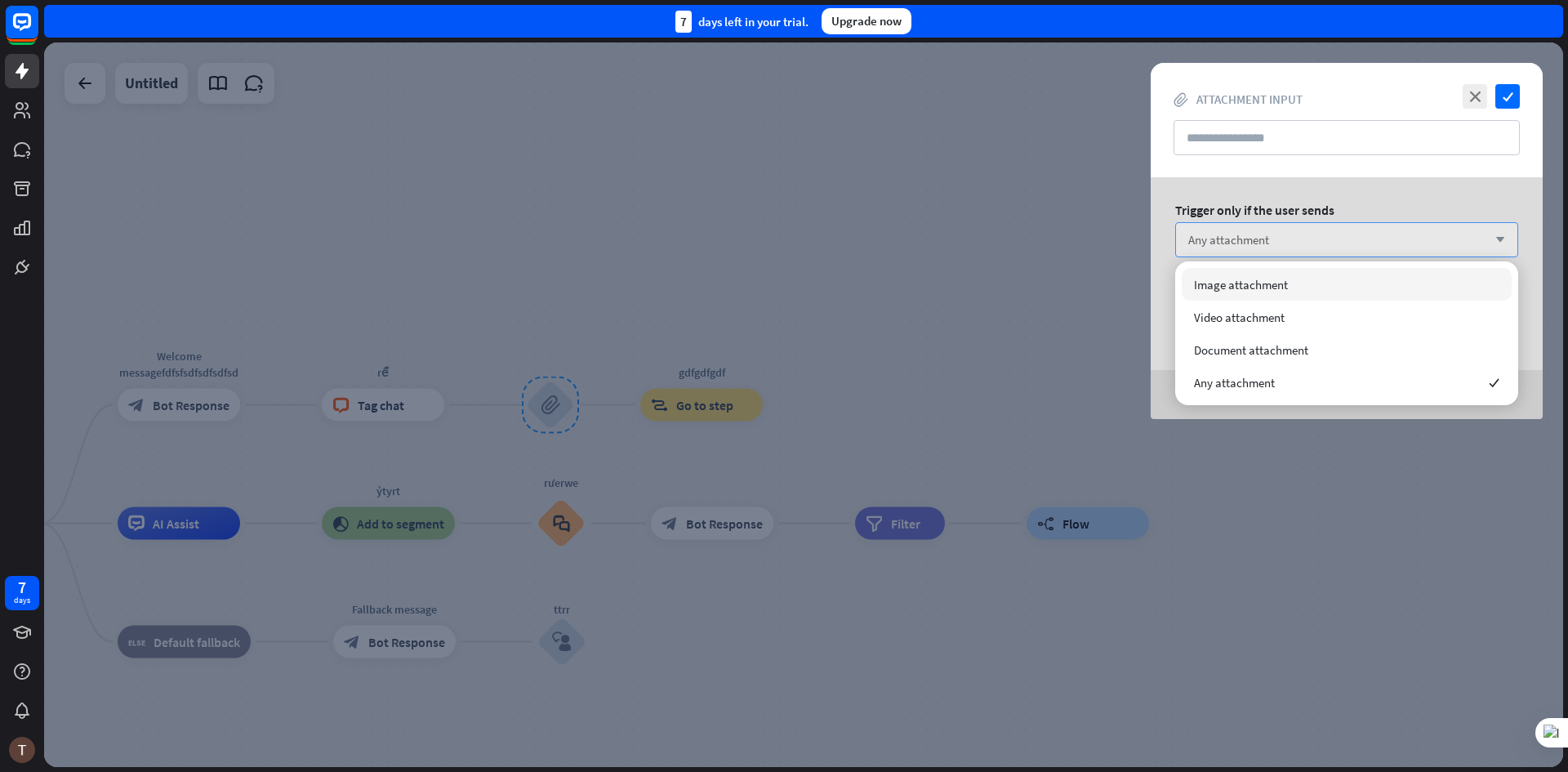
click at [1262, 247] on div "Any attachment arrow_down" at bounding box center [1347, 240] width 343 height 35
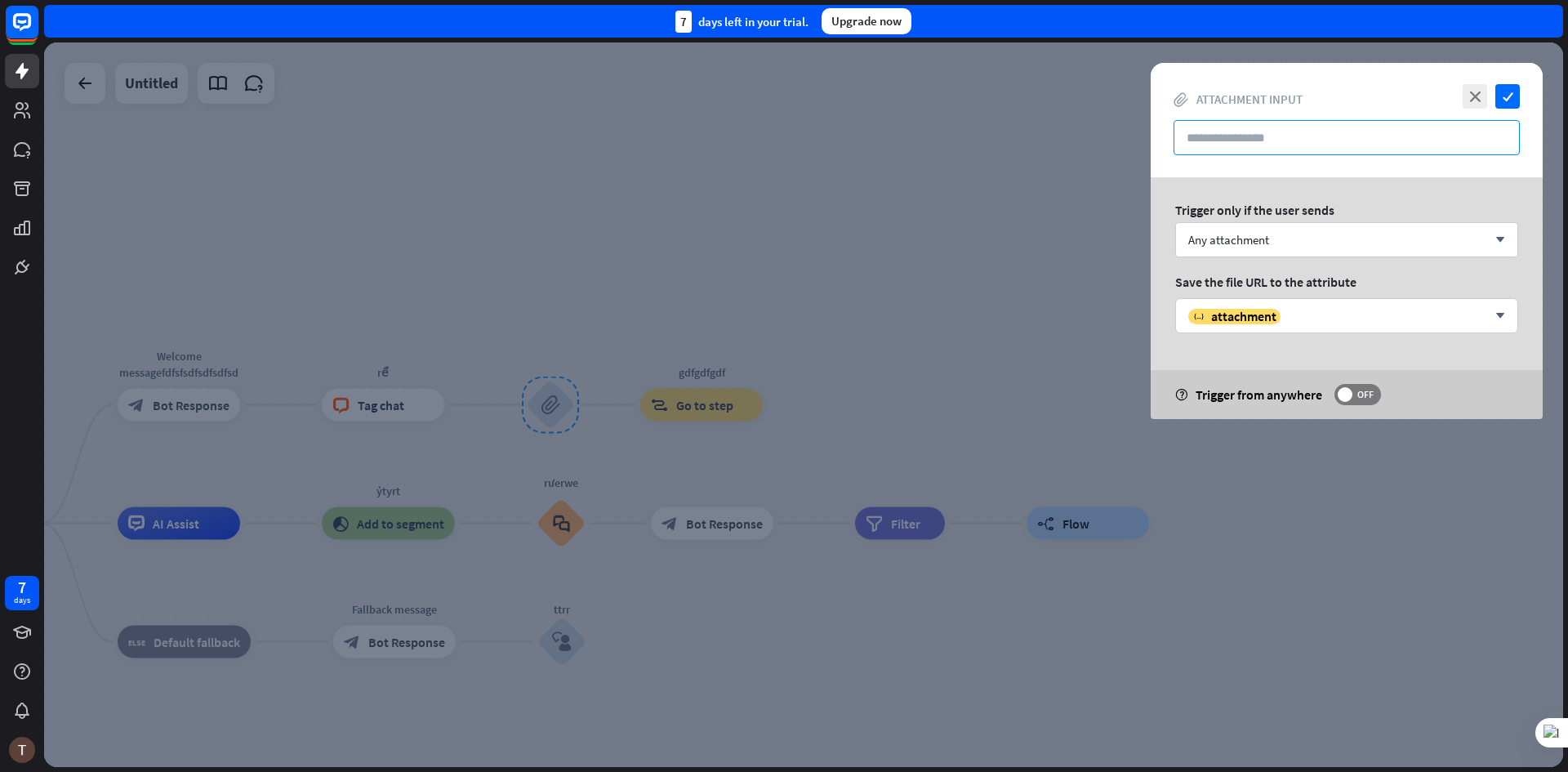
click at [1253, 148] on input "text" at bounding box center [1347, 137] width 347 height 35
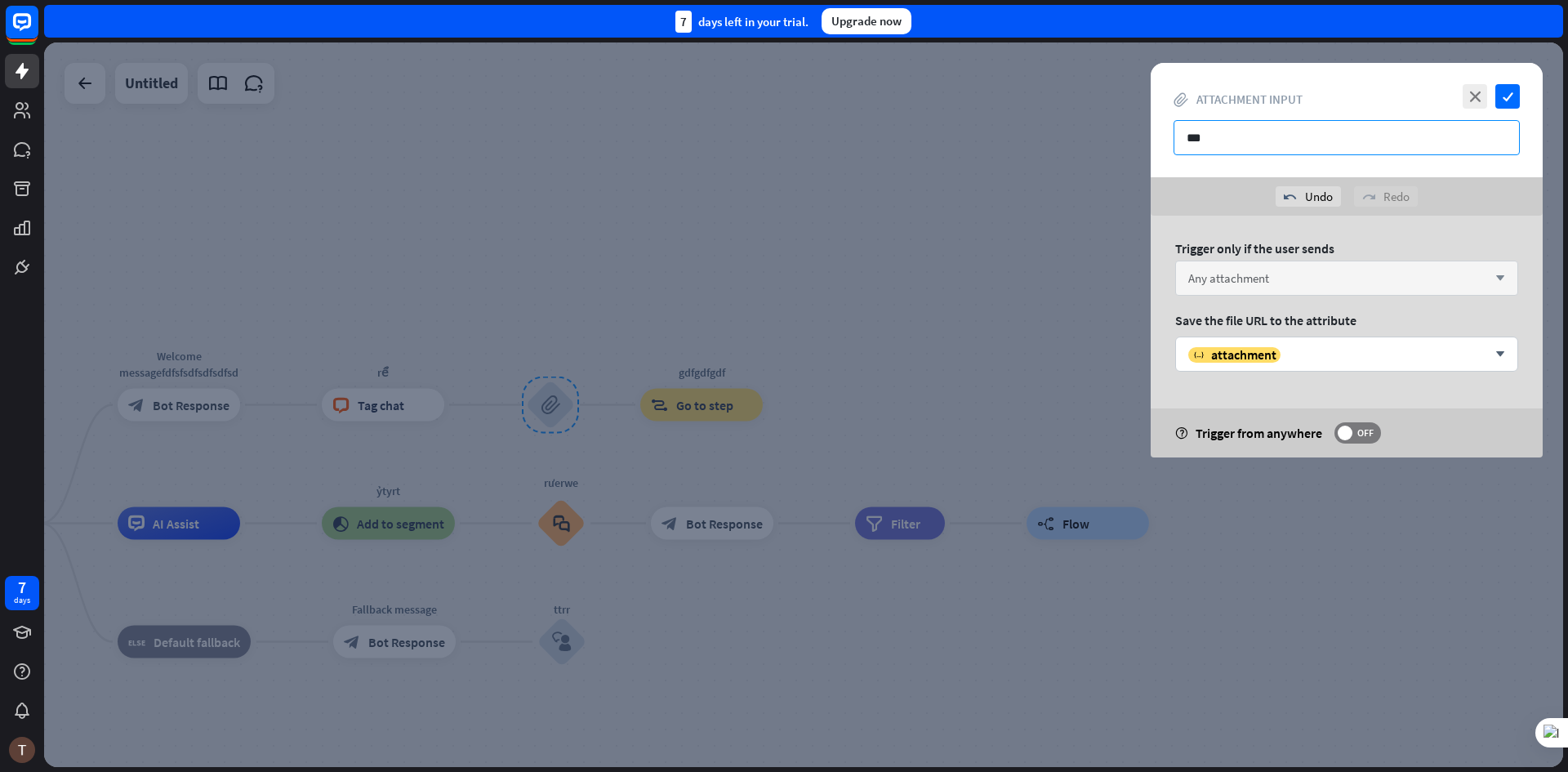
type input "***"
click at [1372, 279] on div "Any attachment arrow_down" at bounding box center [1347, 279] width 343 height 35
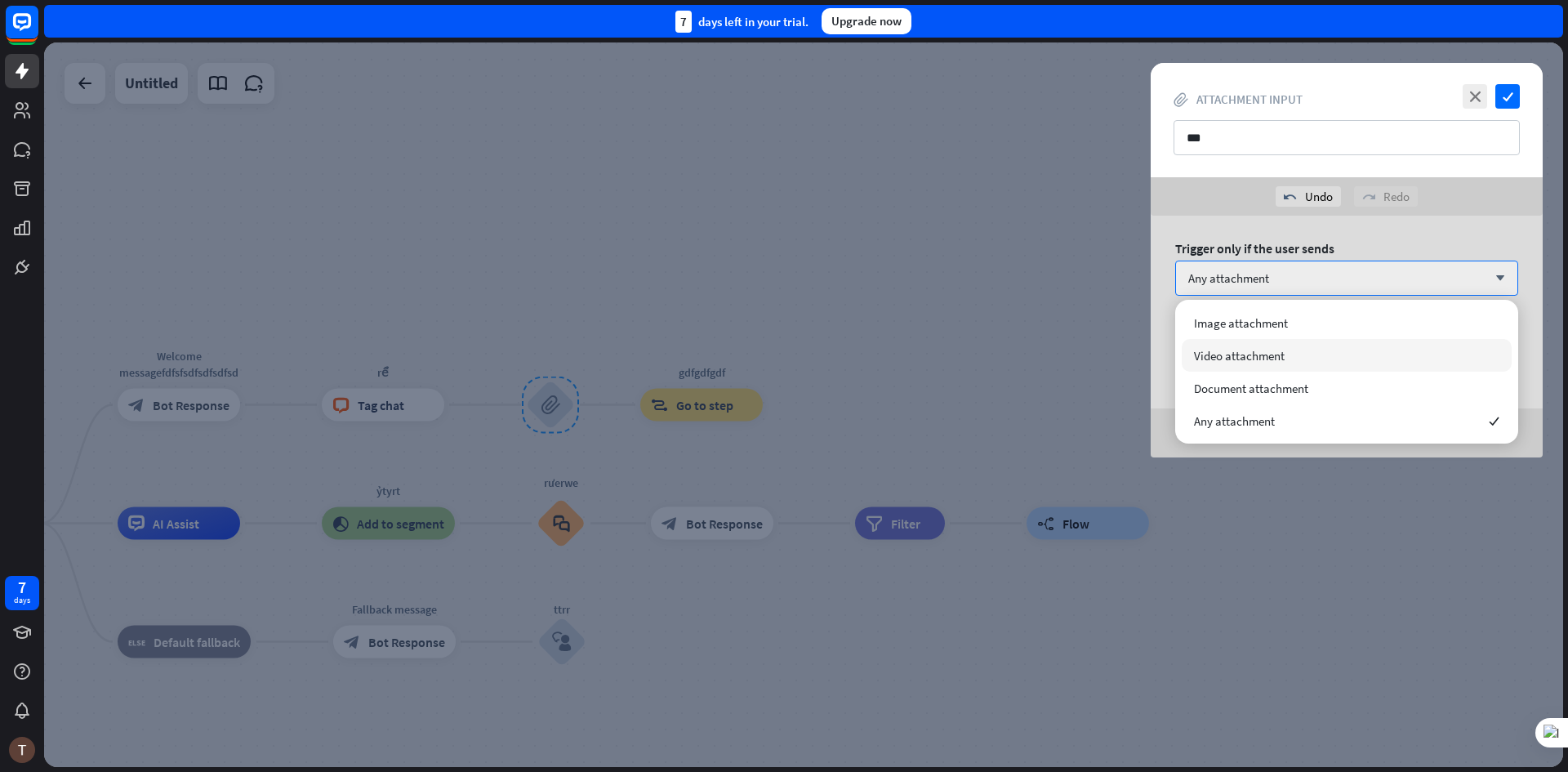
click at [1253, 351] on span "Video attachment" at bounding box center [1239, 355] width 90 height 16
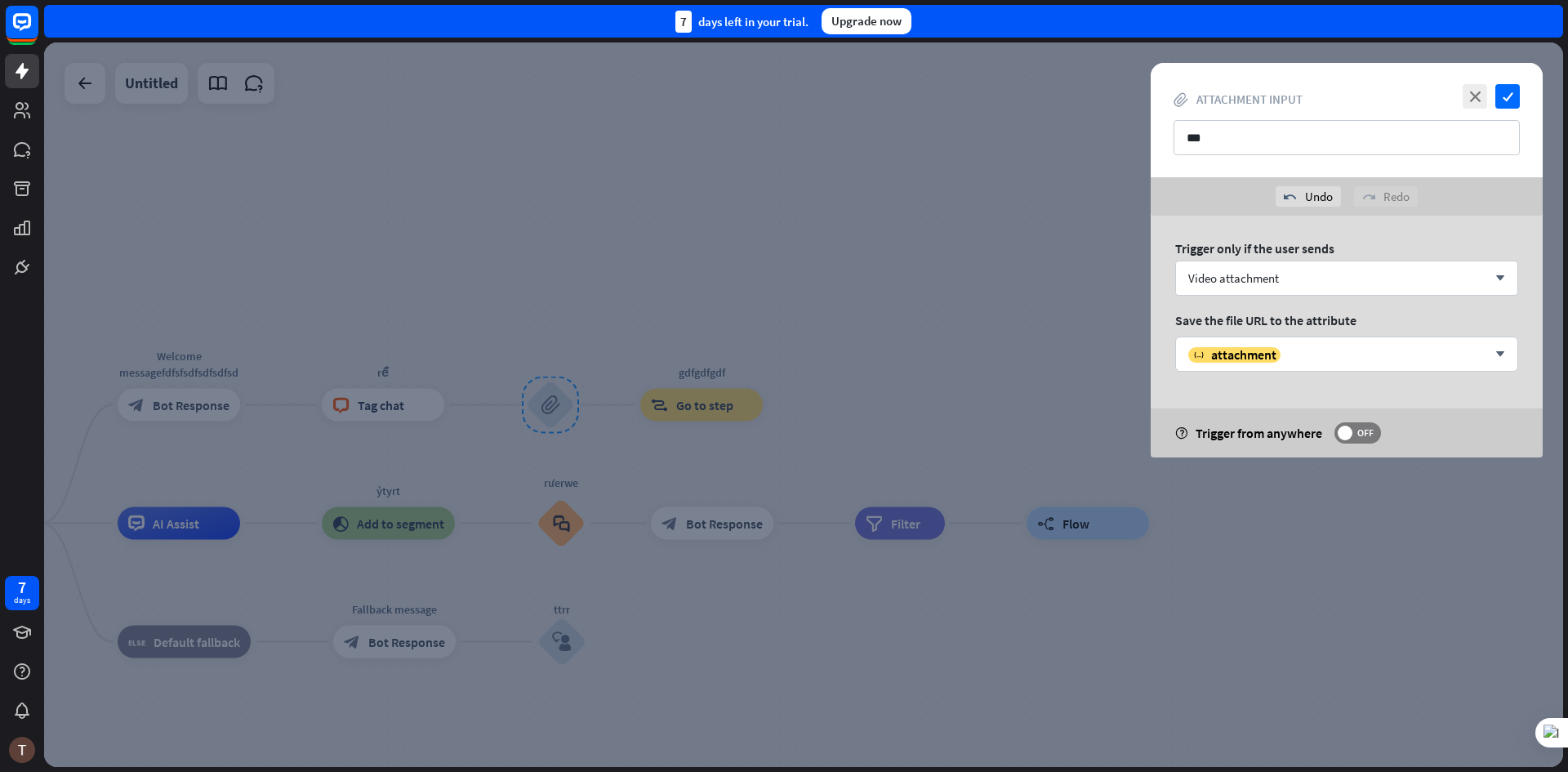
click at [1304, 335] on div "Trigger only if the user sends Video attachment arrow_down Save the file URL to…" at bounding box center [1346, 337] width 392 height 242
click at [1263, 352] on span "attachment" at bounding box center [1244, 355] width 65 height 17
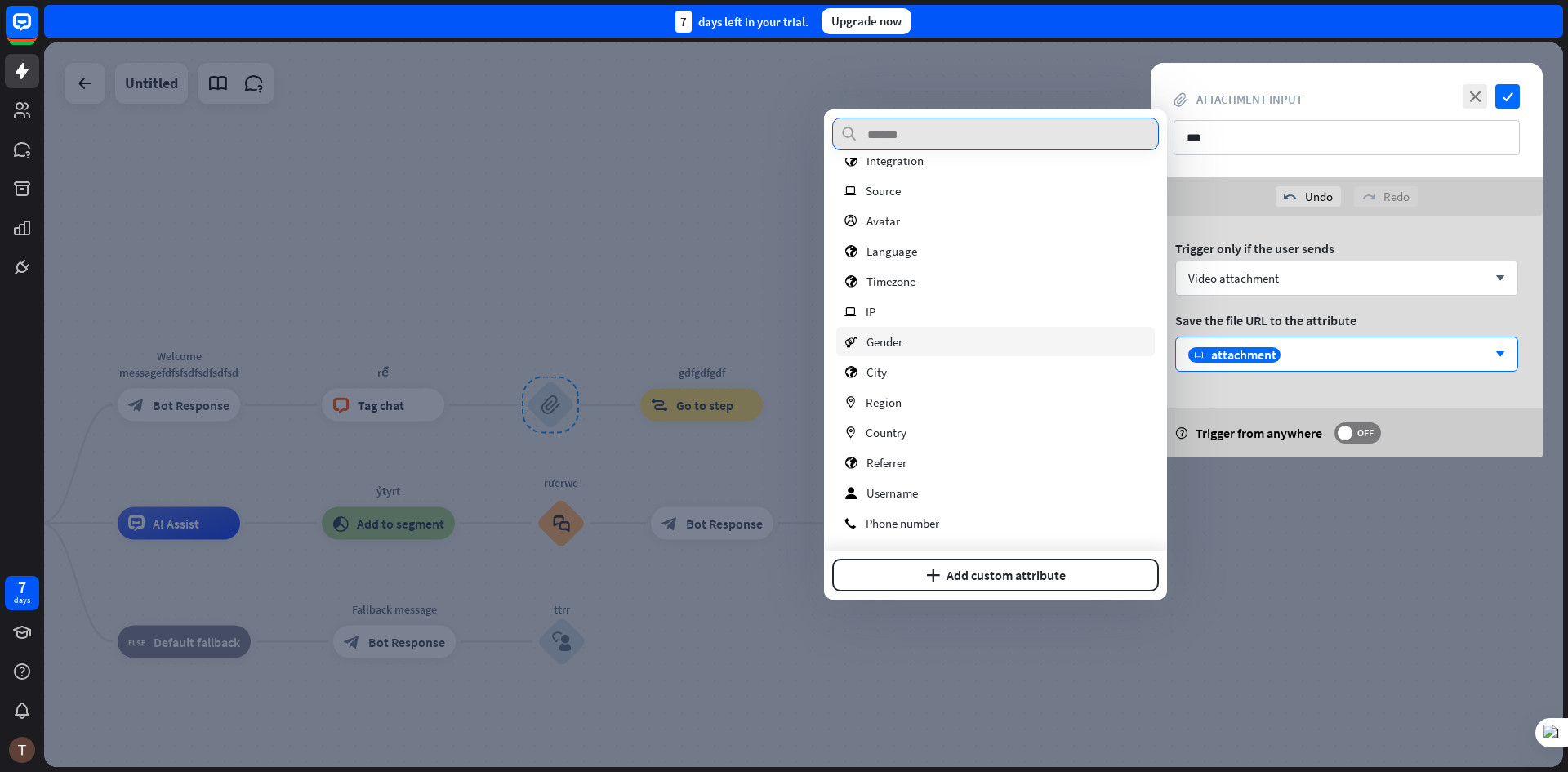
scroll to position [96, 0]
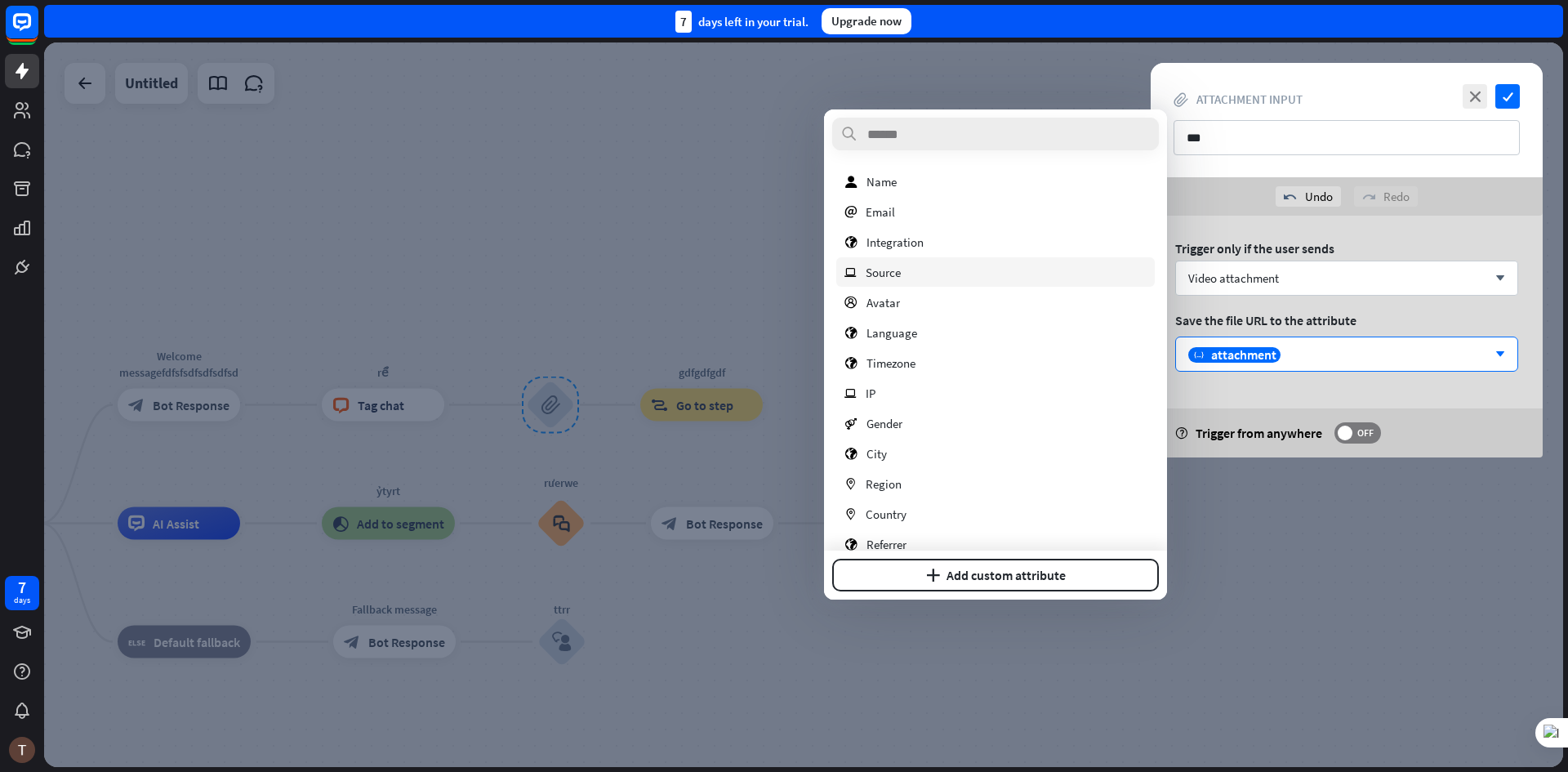
click at [890, 282] on div "ip Source" at bounding box center [996, 272] width 319 height 30
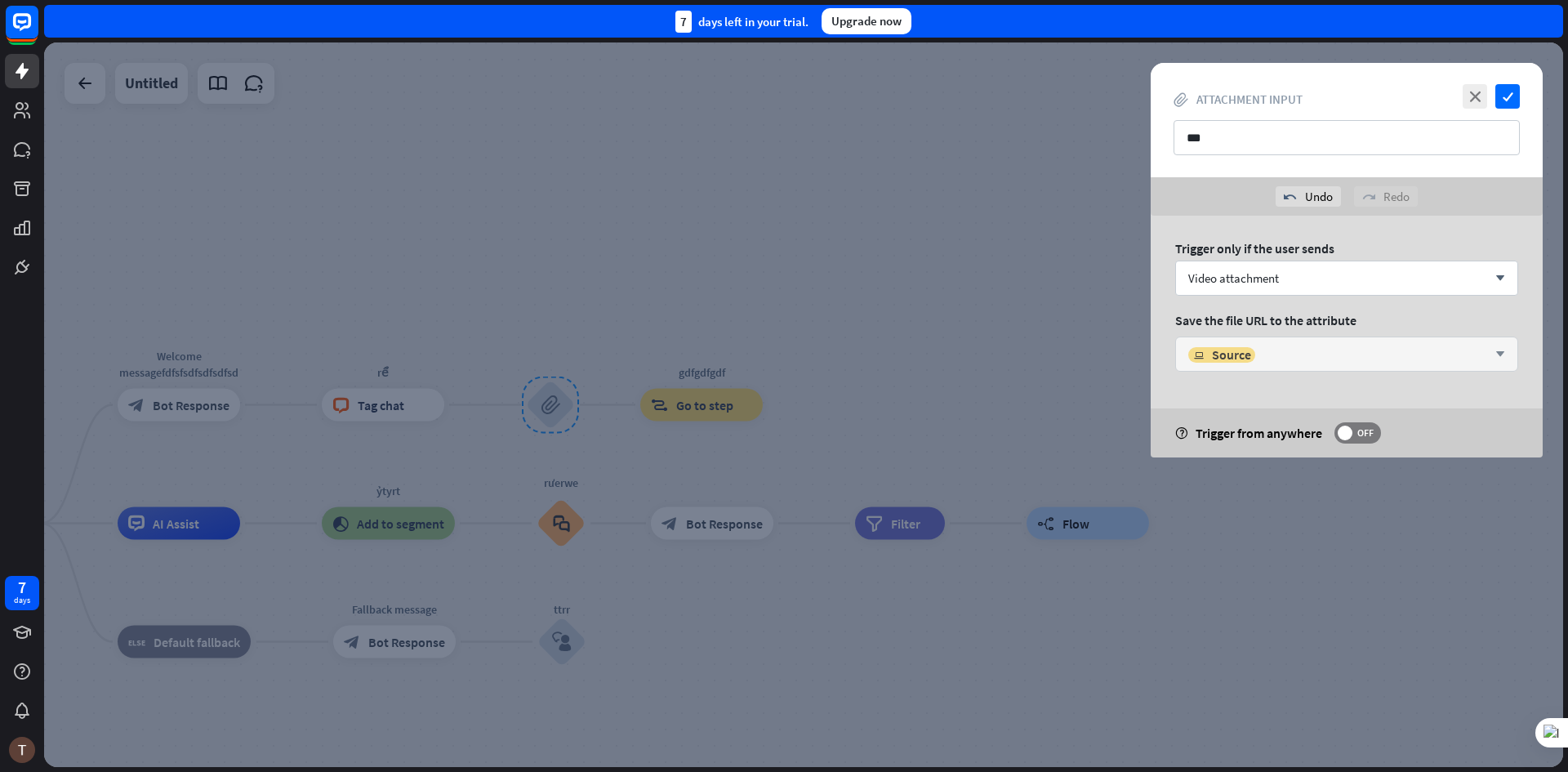
click at [1254, 359] on div "ip Source" at bounding box center [1221, 355] width 67 height 17
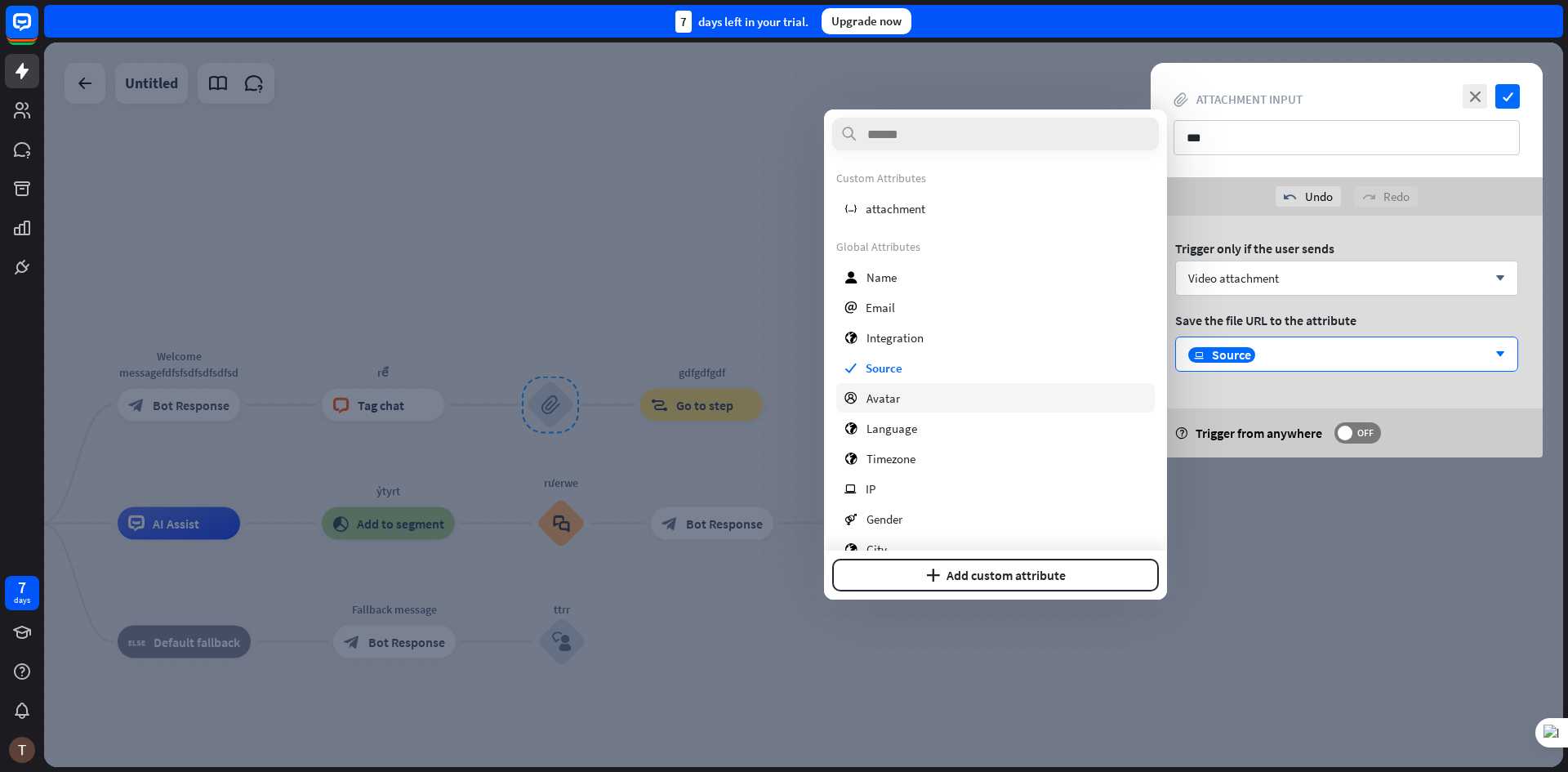
click at [914, 402] on div "profile Avatar" at bounding box center [996, 398] width 319 height 30
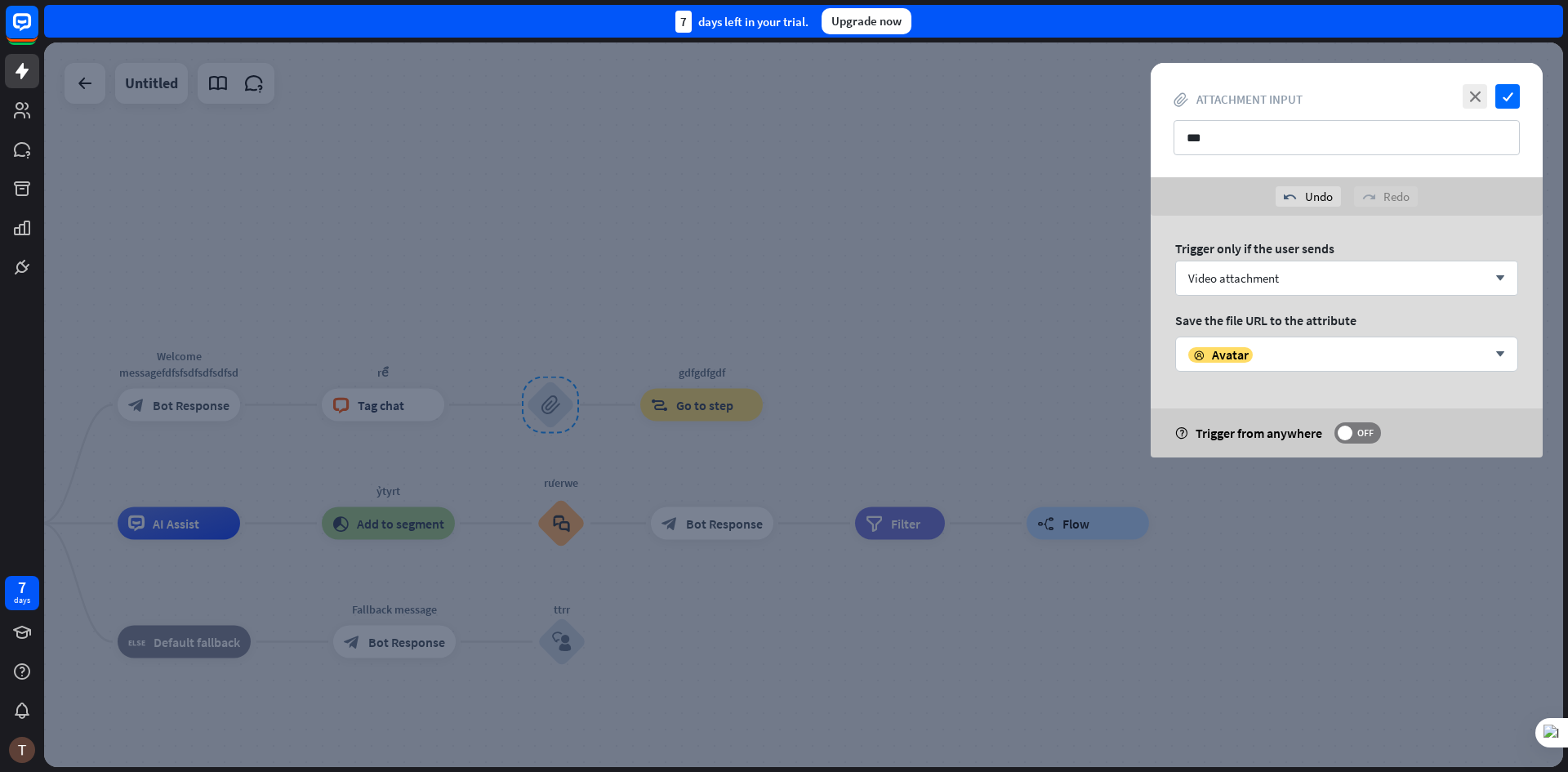
click at [1385, 446] on div "help Trigger from anywhere OFF" at bounding box center [1346, 433] width 392 height 49
click at [1363, 434] on span "OFF" at bounding box center [1364, 433] width 25 height 13
click at [897, 451] on div at bounding box center [804, 405] width 1519 height 725
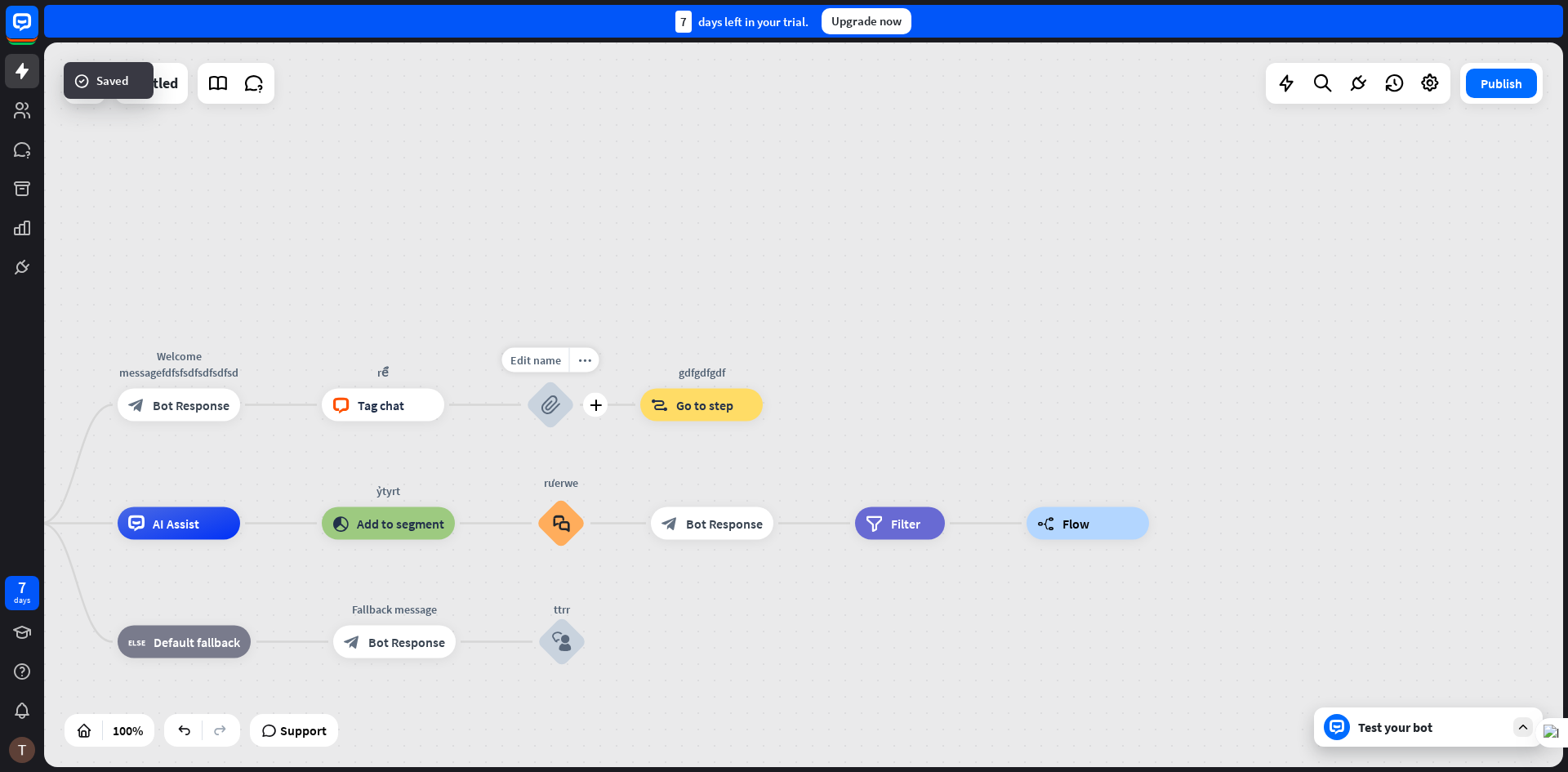
click at [548, 416] on div "block_attachment" at bounding box center [550, 405] width 49 height 49
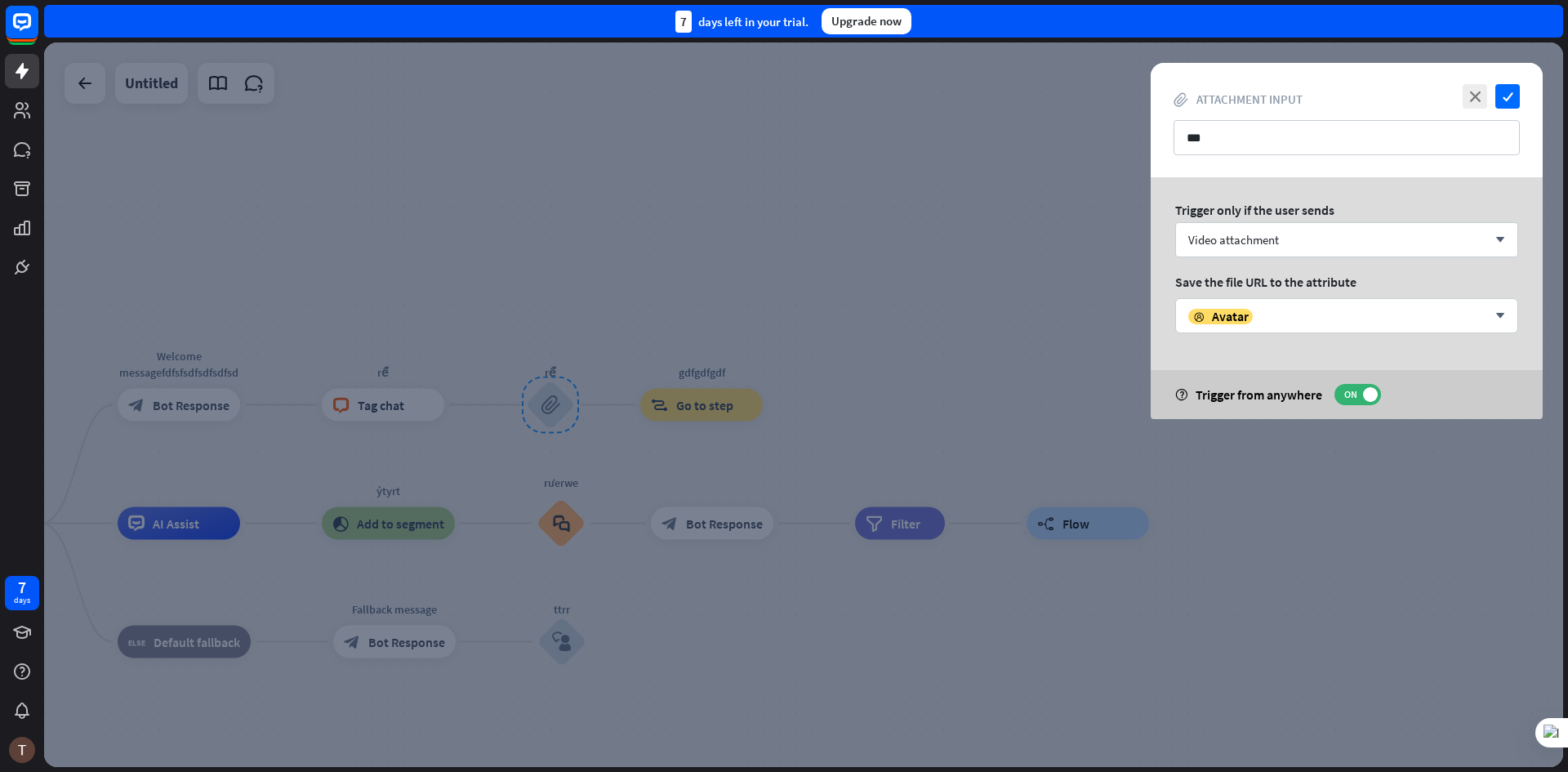
click at [872, 423] on div at bounding box center [804, 405] width 1519 height 725
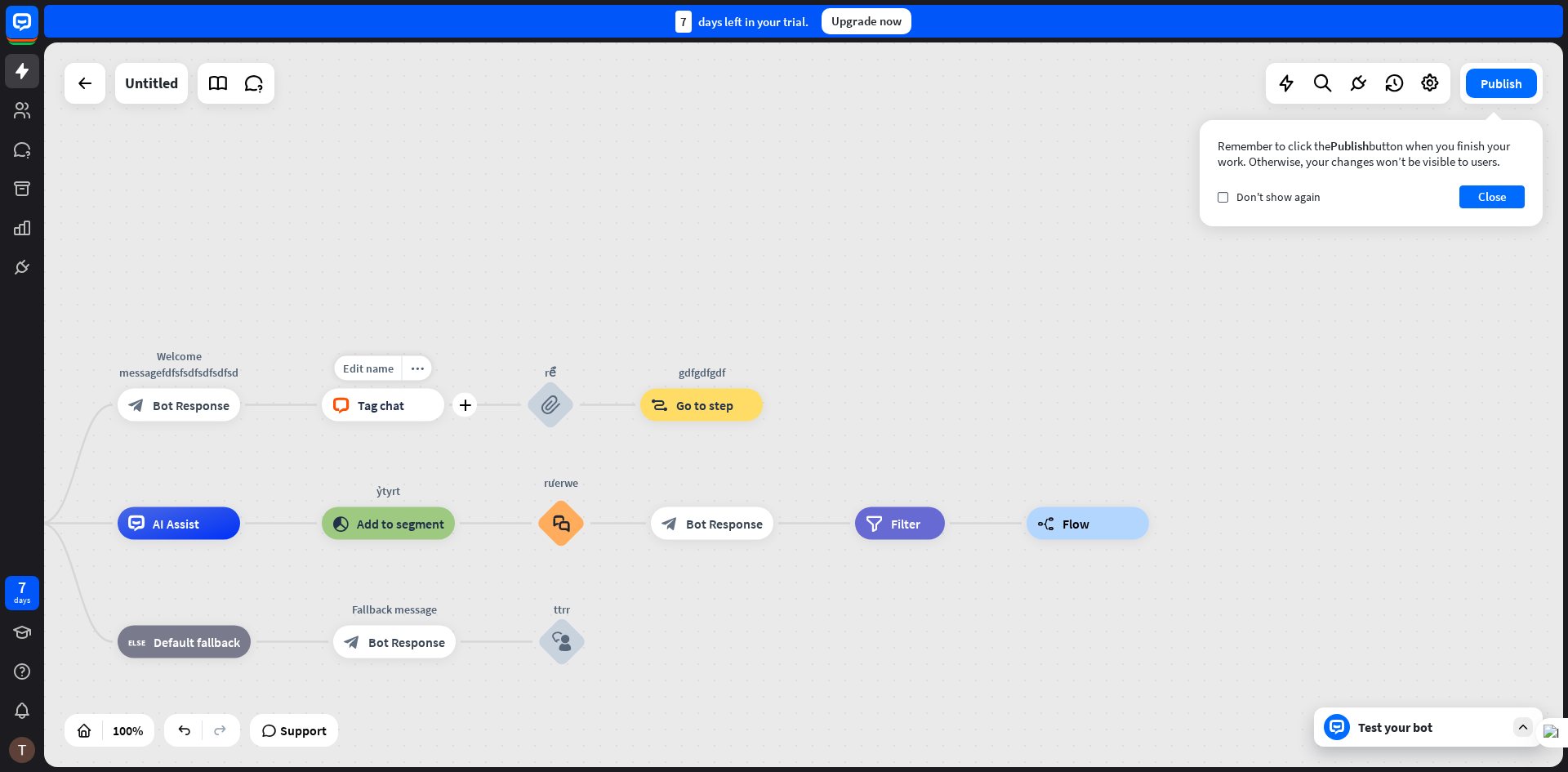
click at [444, 419] on div "Edit name more_horiz plus block_livechat Tag chat" at bounding box center [383, 405] width 123 height 32
click at [468, 413] on div "plus" at bounding box center [465, 405] width 25 height 25
click at [419, 422] on div "Edit name more_horiz plus rể block_livechat Tag chat" at bounding box center [382, 406] width 123 height 32
click at [649, 402] on div "block_goto Go to step" at bounding box center [701, 406] width 123 height 32
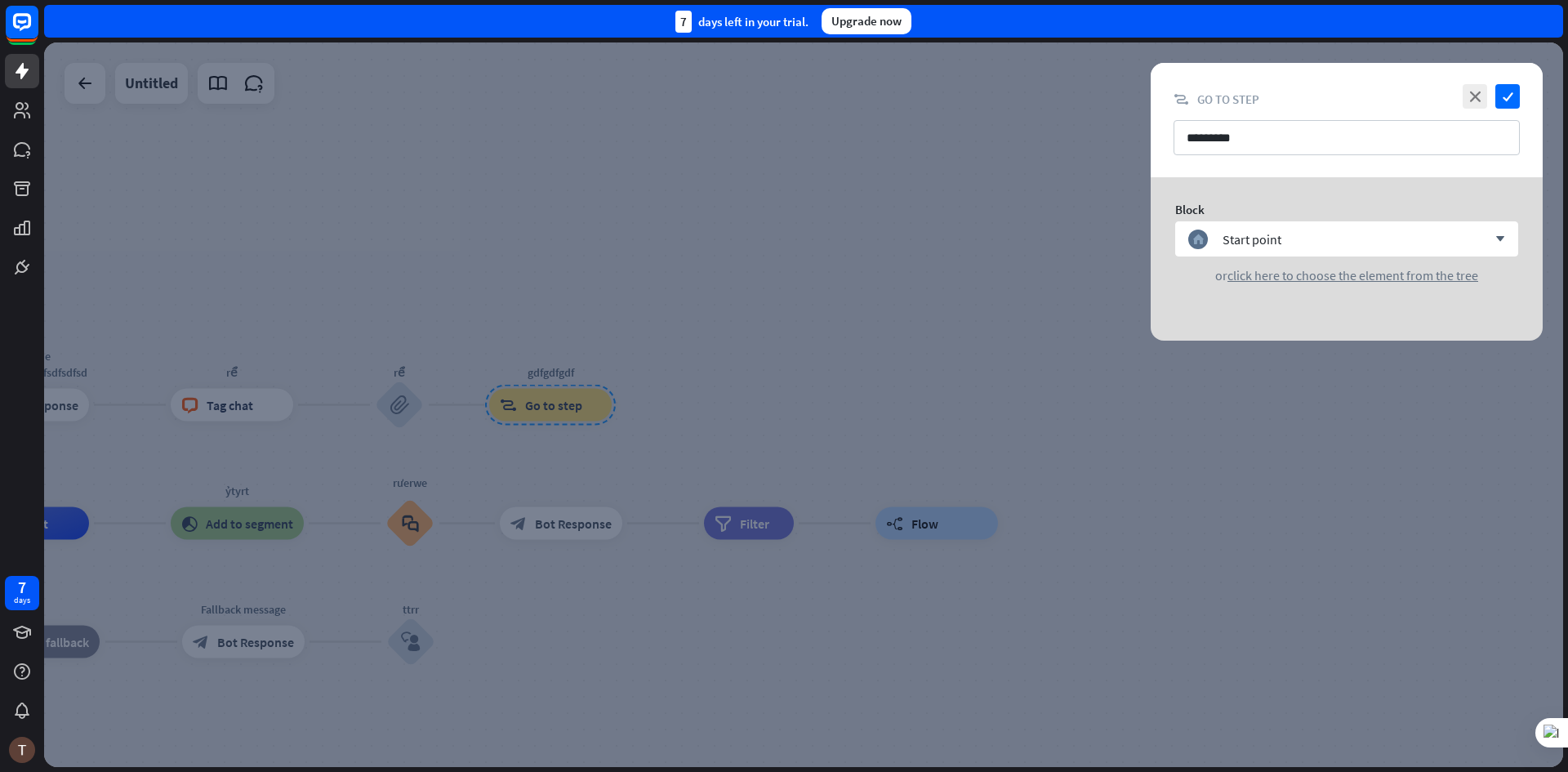
click at [709, 420] on div at bounding box center [804, 405] width 1519 height 725
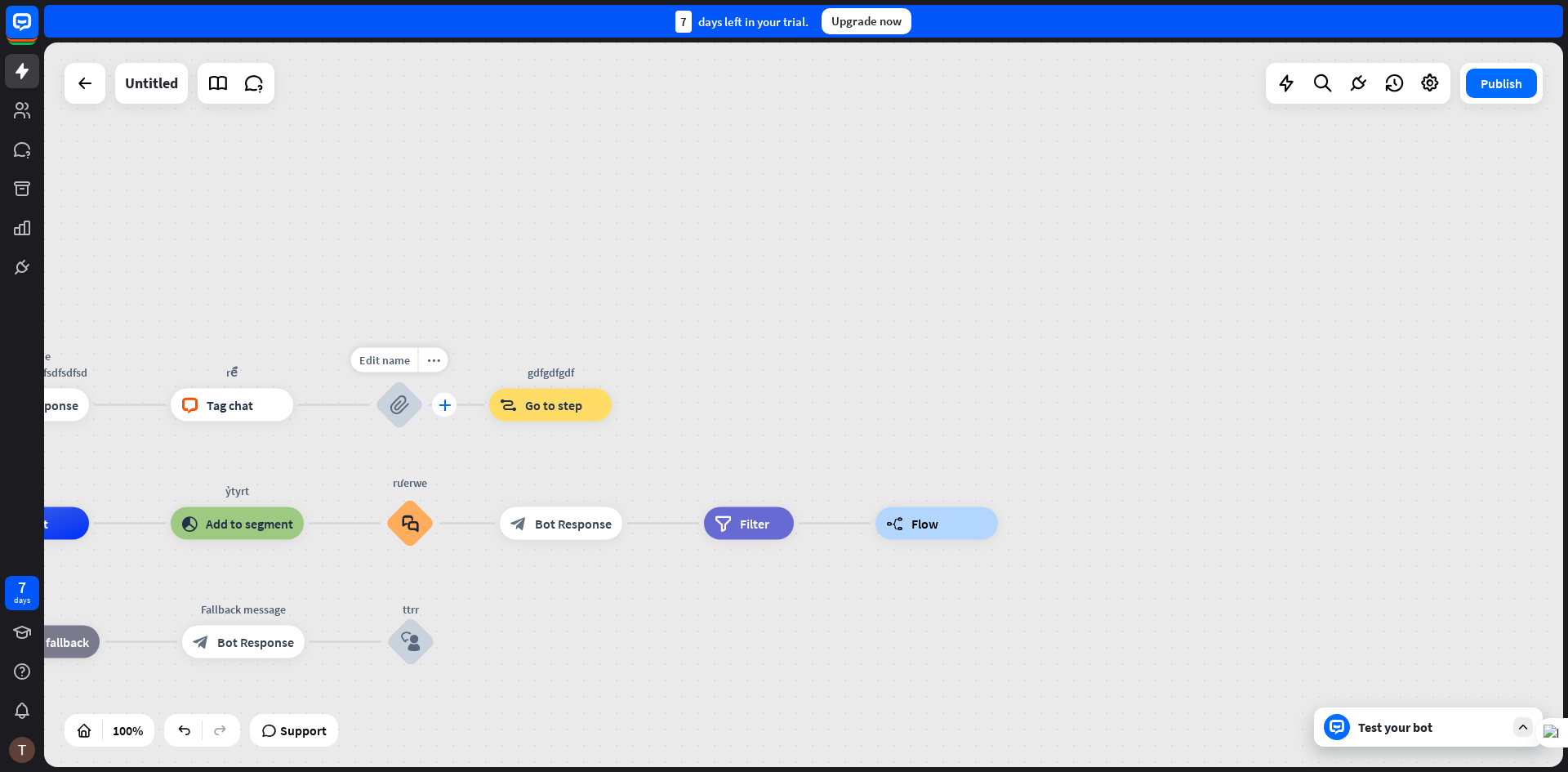
click at [442, 405] on icon "plus" at bounding box center [444, 405] width 12 height 11
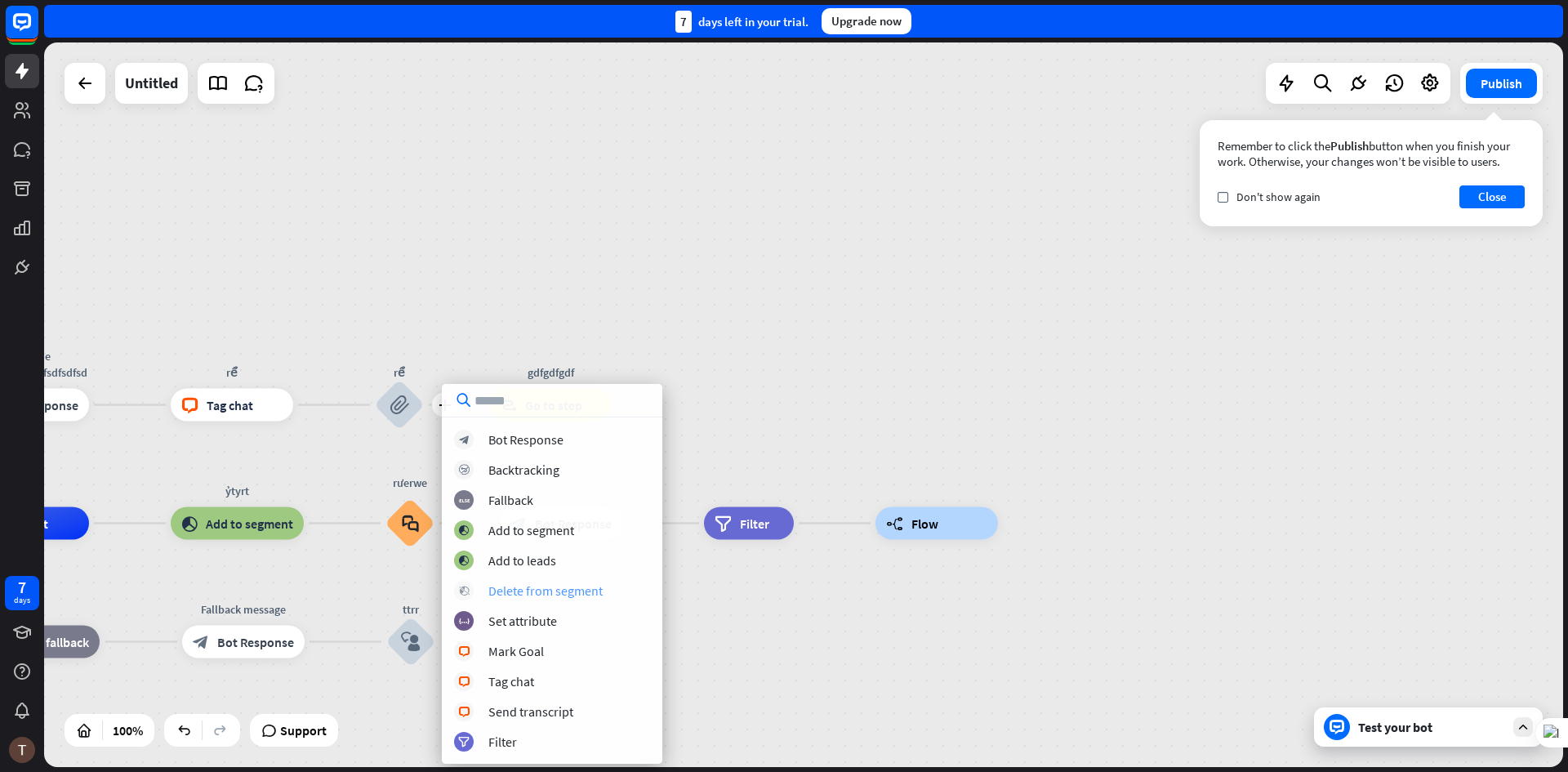
click at [533, 593] on div "Delete from segment" at bounding box center [546, 591] width 114 height 17
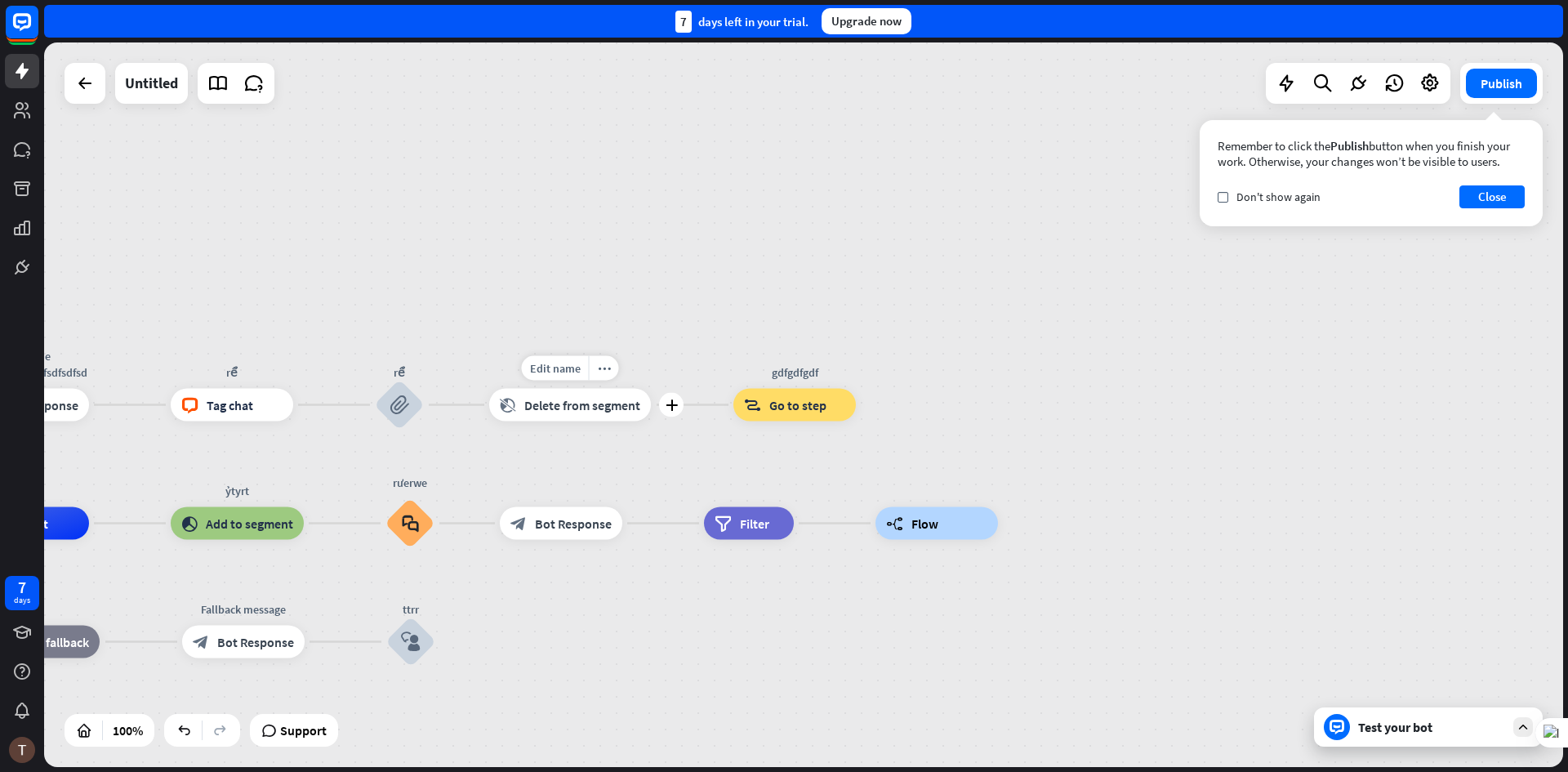
click at [575, 417] on div "block_delete_from_segment Delete from segment" at bounding box center [570, 405] width 161 height 32
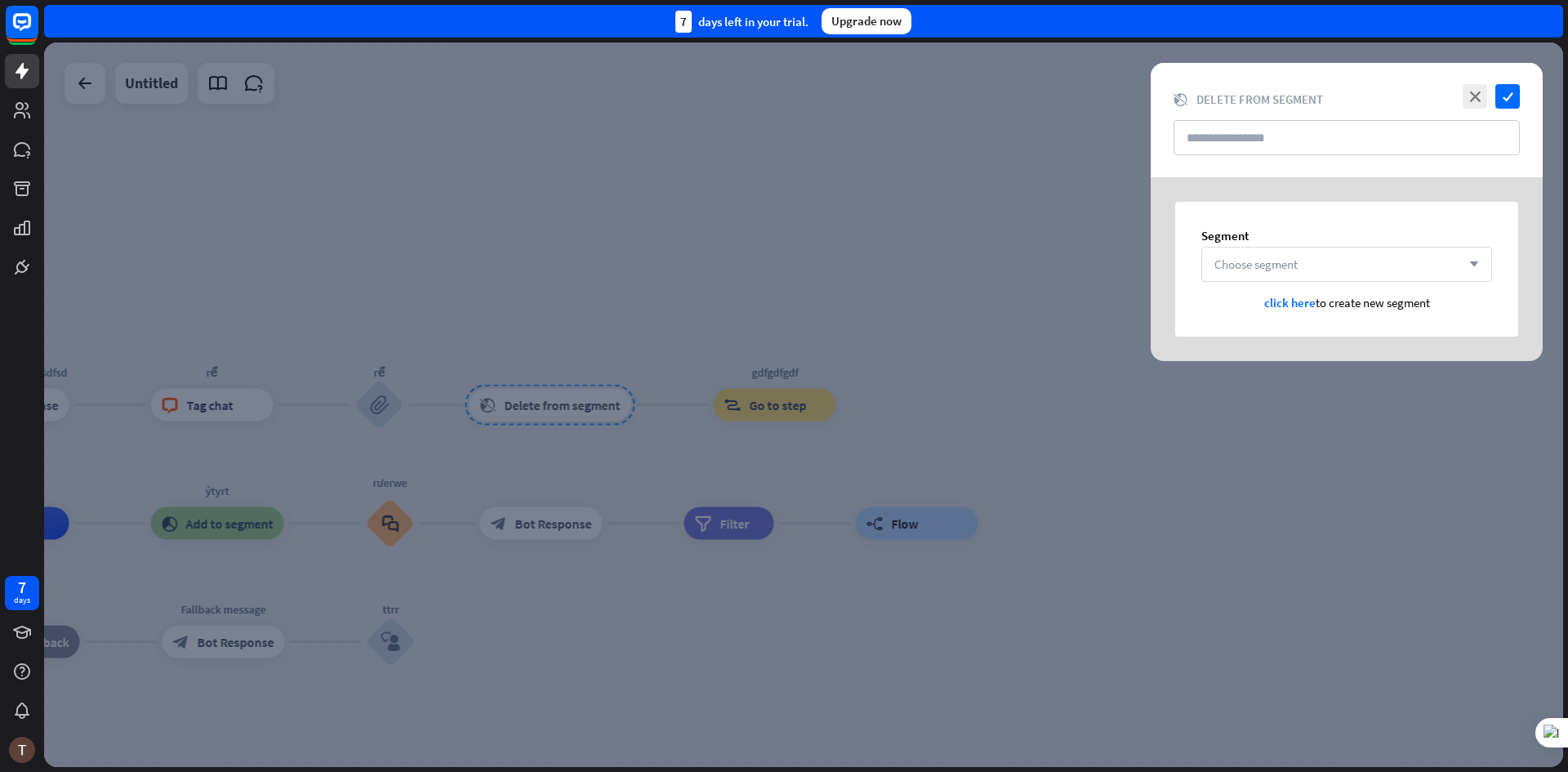
click at [1350, 266] on div "Choose segment arrow_down" at bounding box center [1346, 265] width 290 height 35
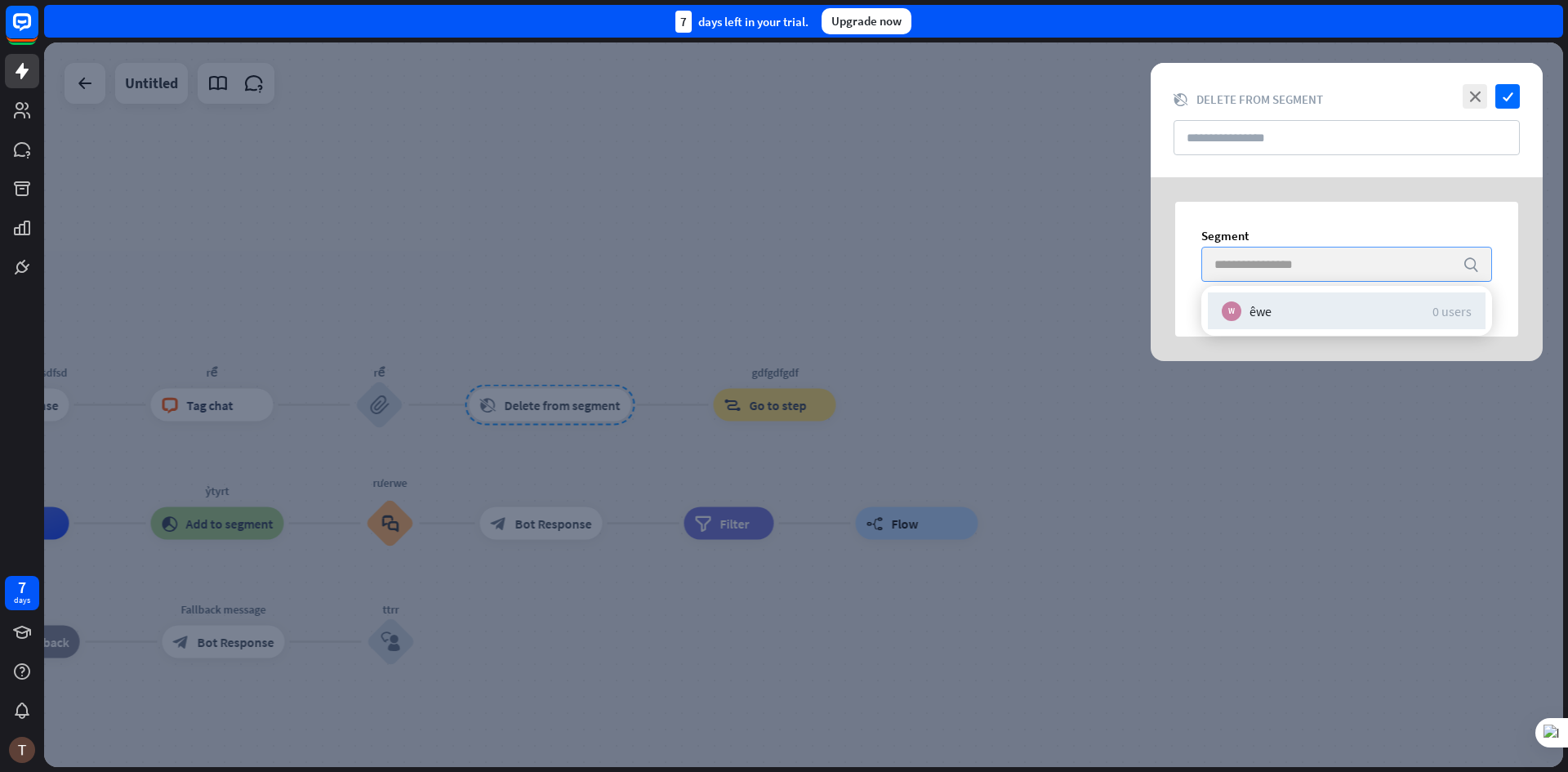
click at [1350, 266] on input "search" at bounding box center [1334, 264] width 240 height 33
click at [1244, 152] on input "text" at bounding box center [1347, 137] width 347 height 35
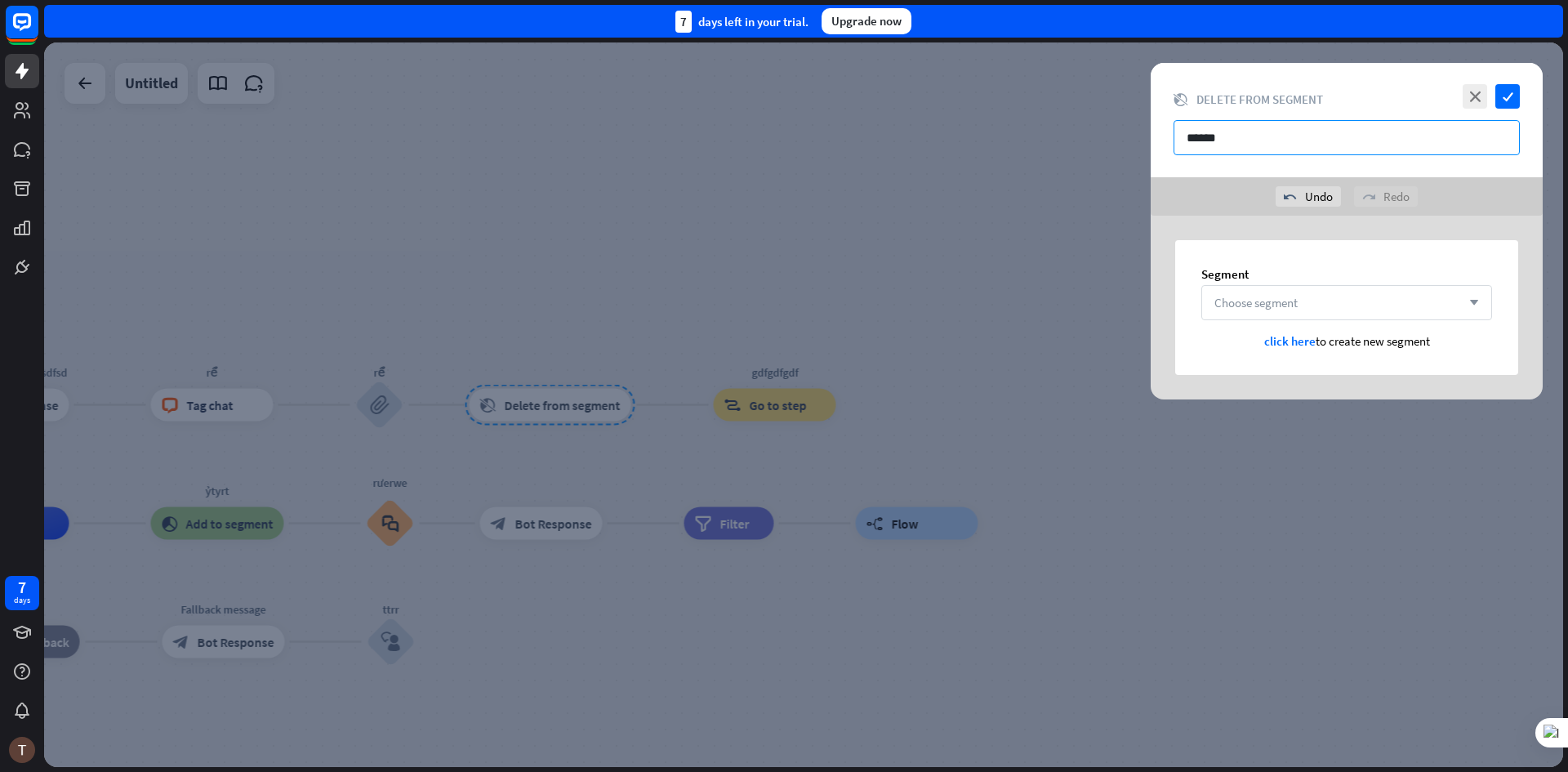
type input "******"
click at [1302, 312] on div "Choose segment arrow_down" at bounding box center [1346, 303] width 290 height 35
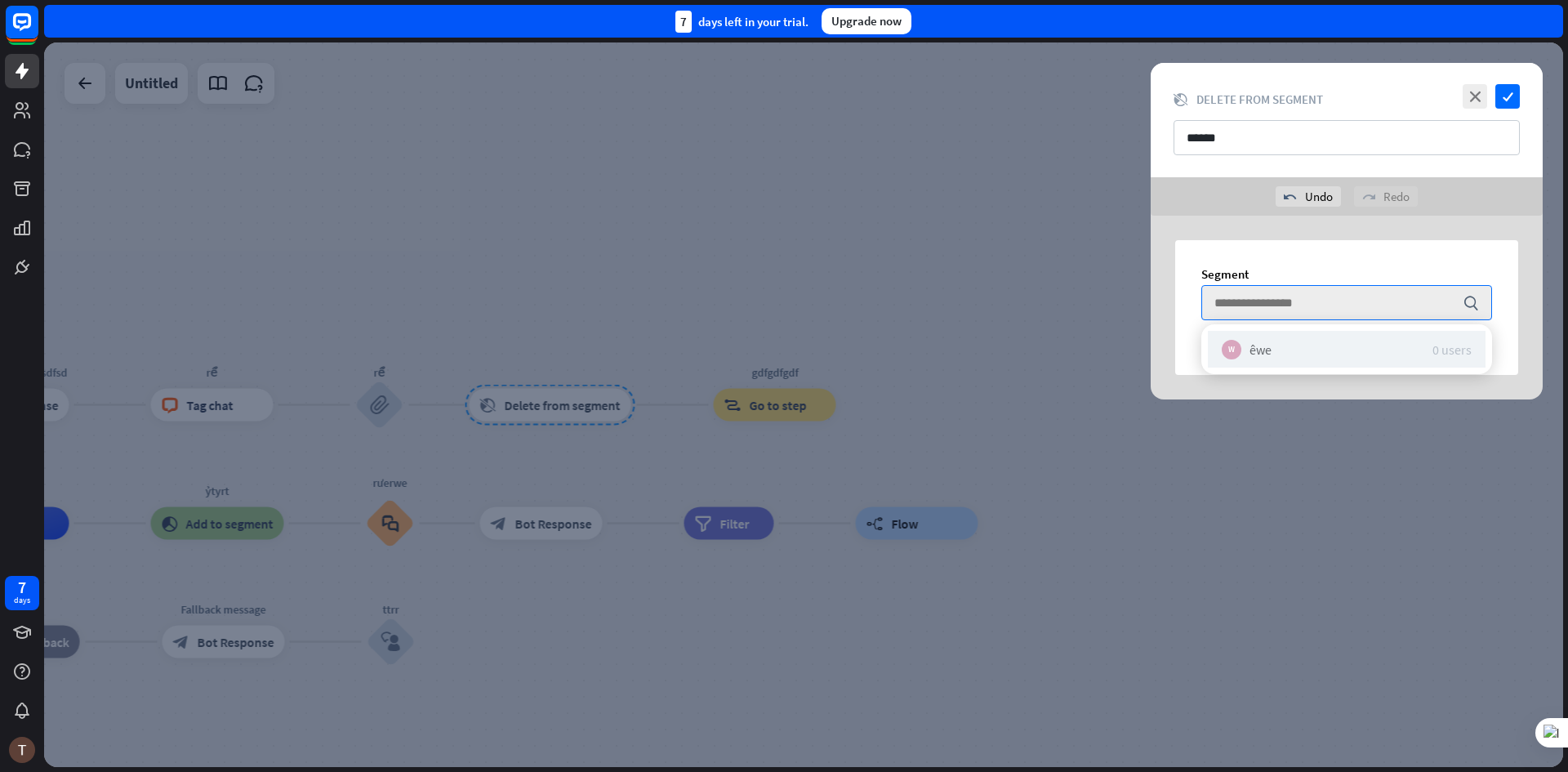
click at [1279, 346] on div "W êwe 0 users" at bounding box center [1346, 350] width 277 height 37
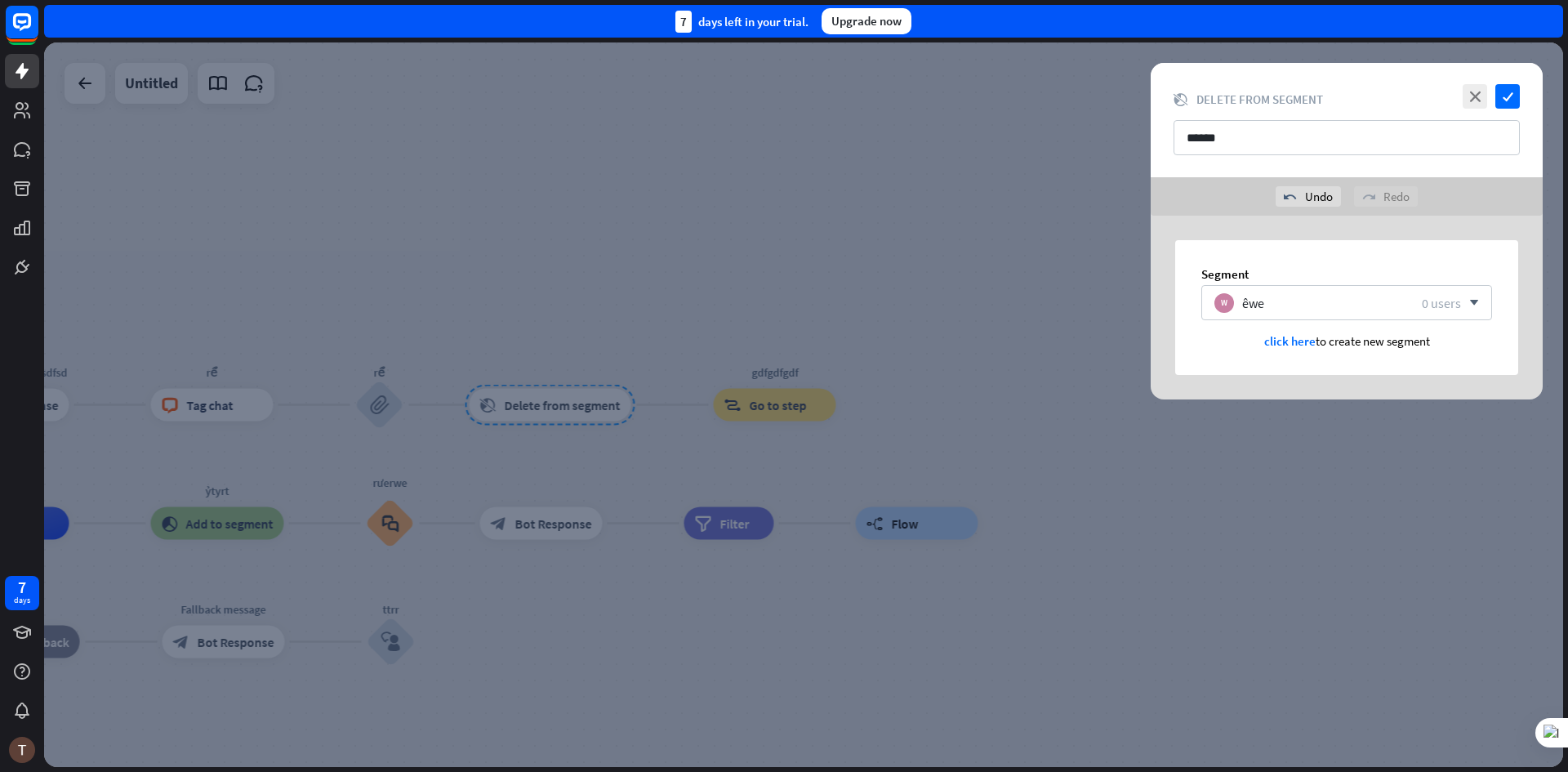
click at [942, 463] on div at bounding box center [804, 405] width 1519 height 725
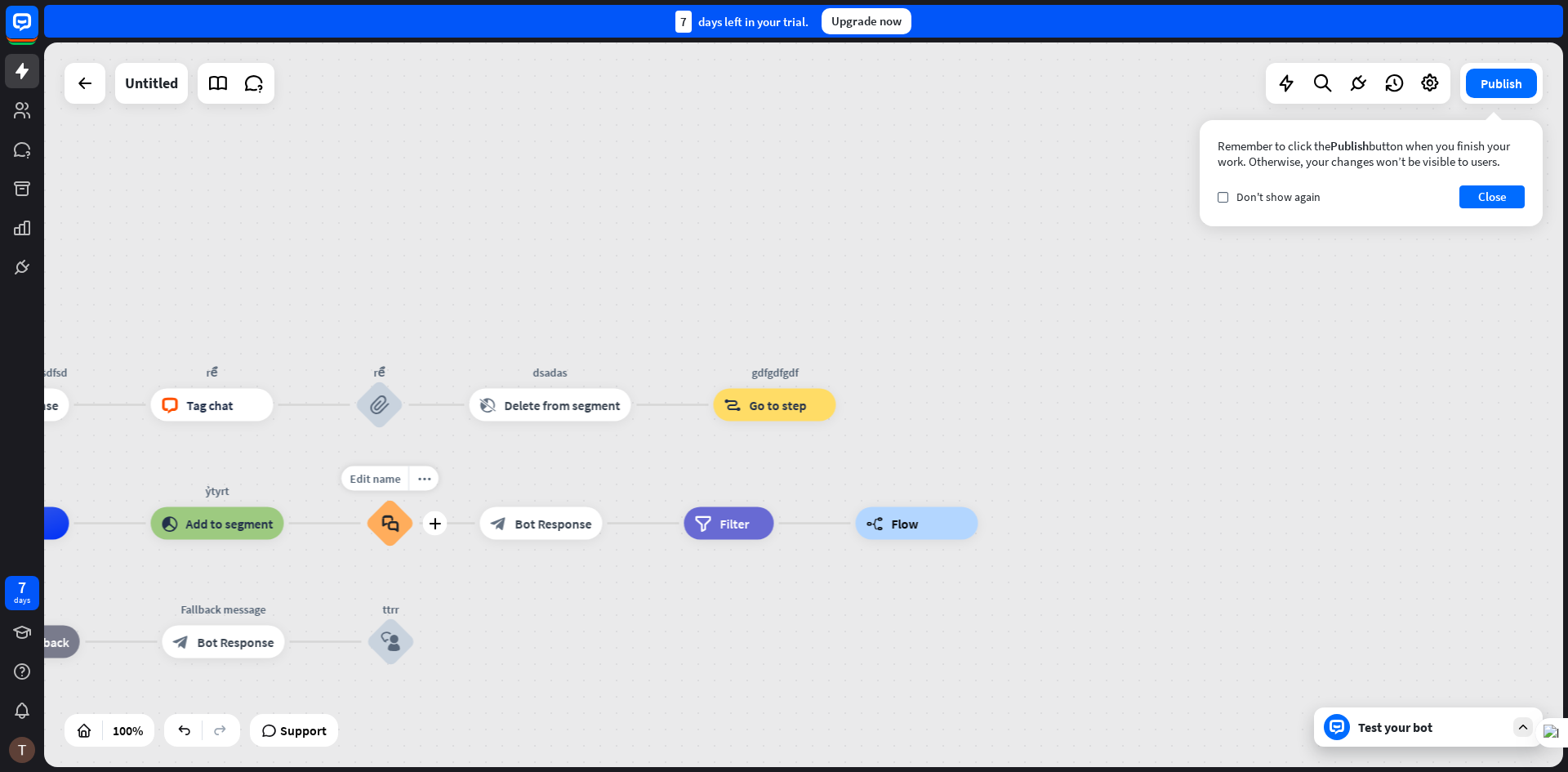
click at [397, 548] on div "block_faq" at bounding box center [390, 523] width 49 height 49
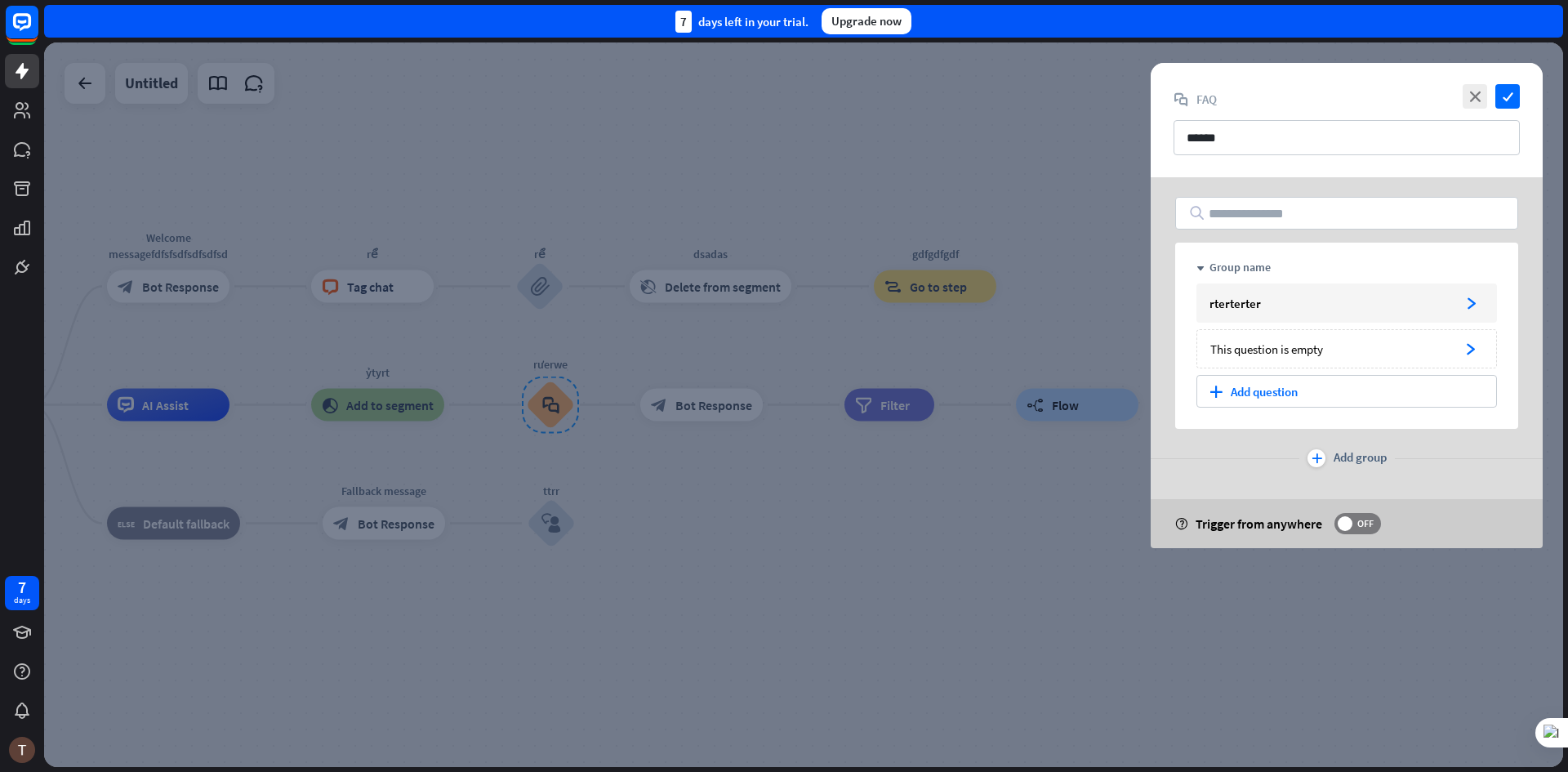
drag, startPoint x: 965, startPoint y: 652, endPoint x: 719, endPoint y: 527, distance: 275.9
click at [964, 651] on div at bounding box center [804, 405] width 1519 height 725
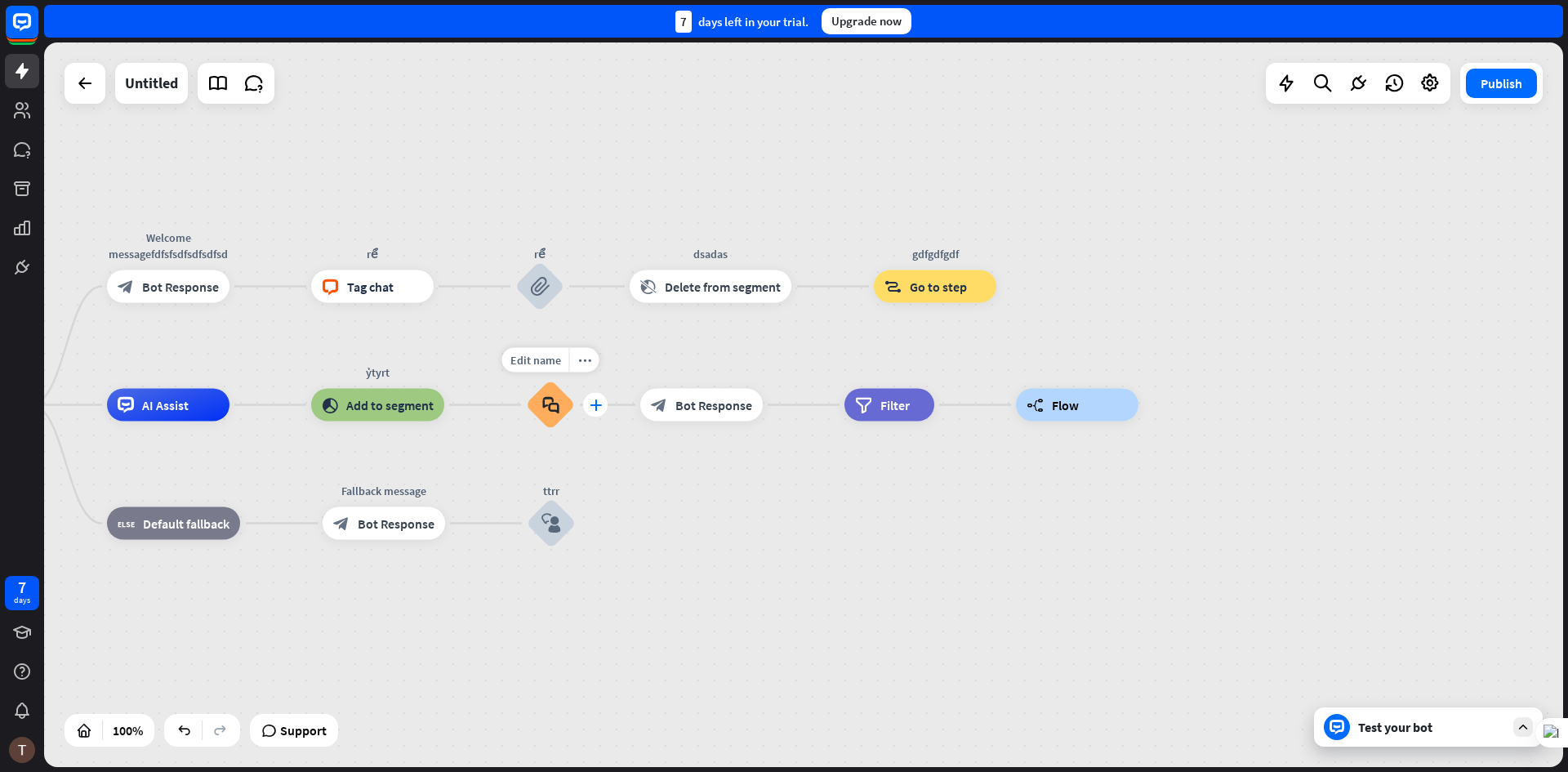
click at [603, 405] on div "plus" at bounding box center [595, 405] width 25 height 25
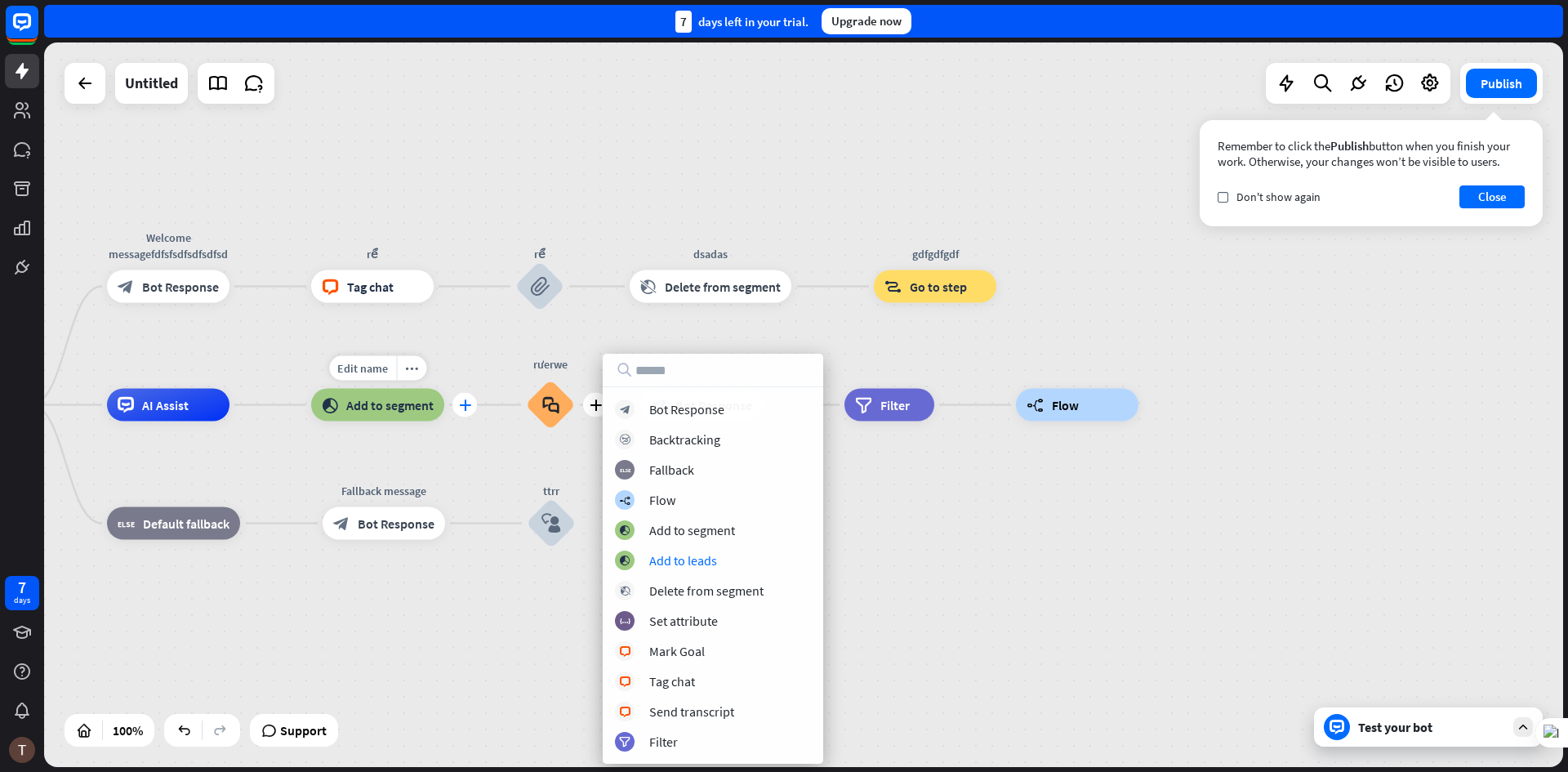
click at [455, 407] on div "plus" at bounding box center [465, 405] width 25 height 25
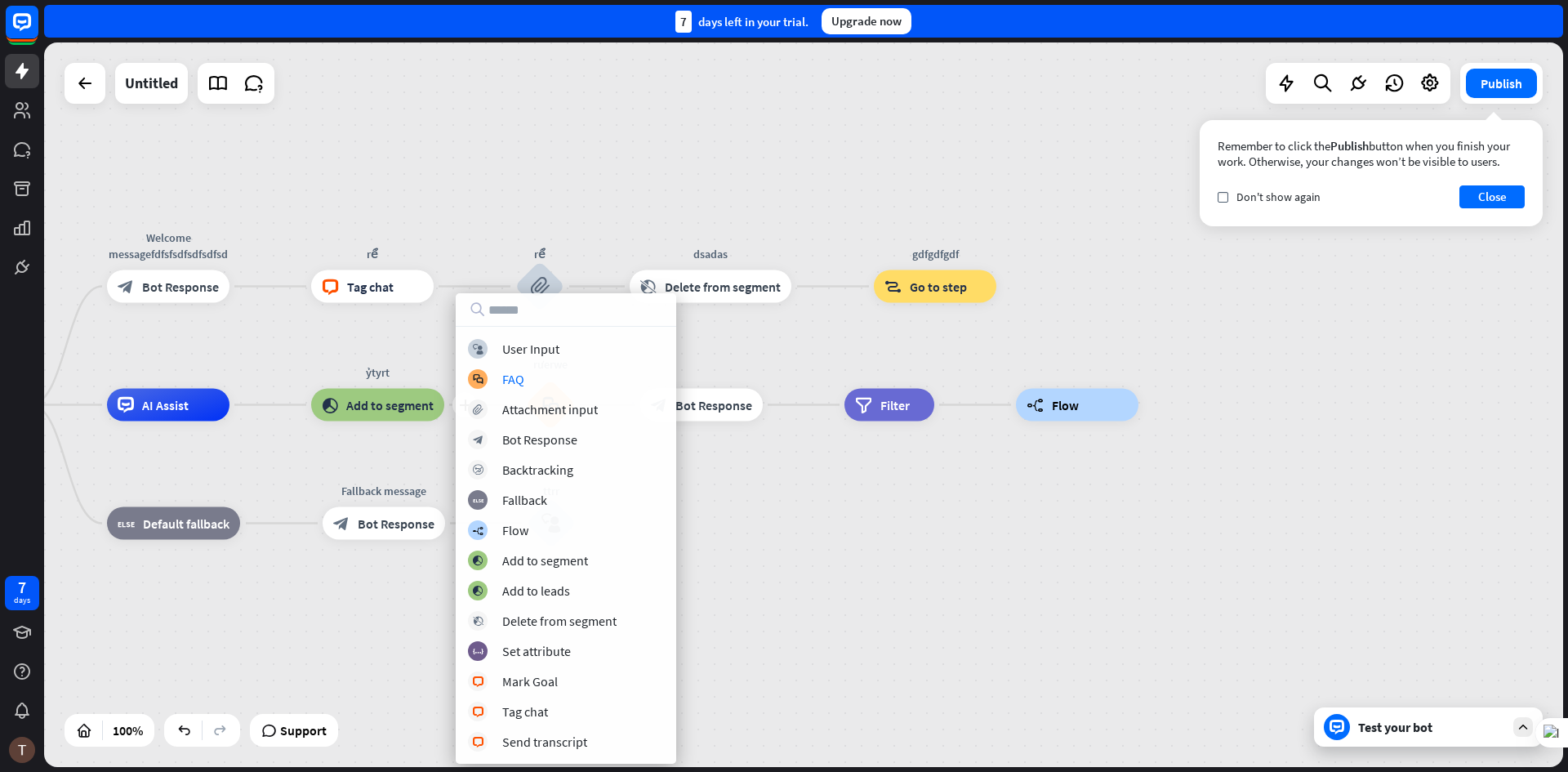
click at [350, 468] on div "home_2 Start point Welcome messagefdfsfsdfsdfsdfsd block_bot_response Bot Respo…" at bounding box center [663, 767] width 1519 height 725
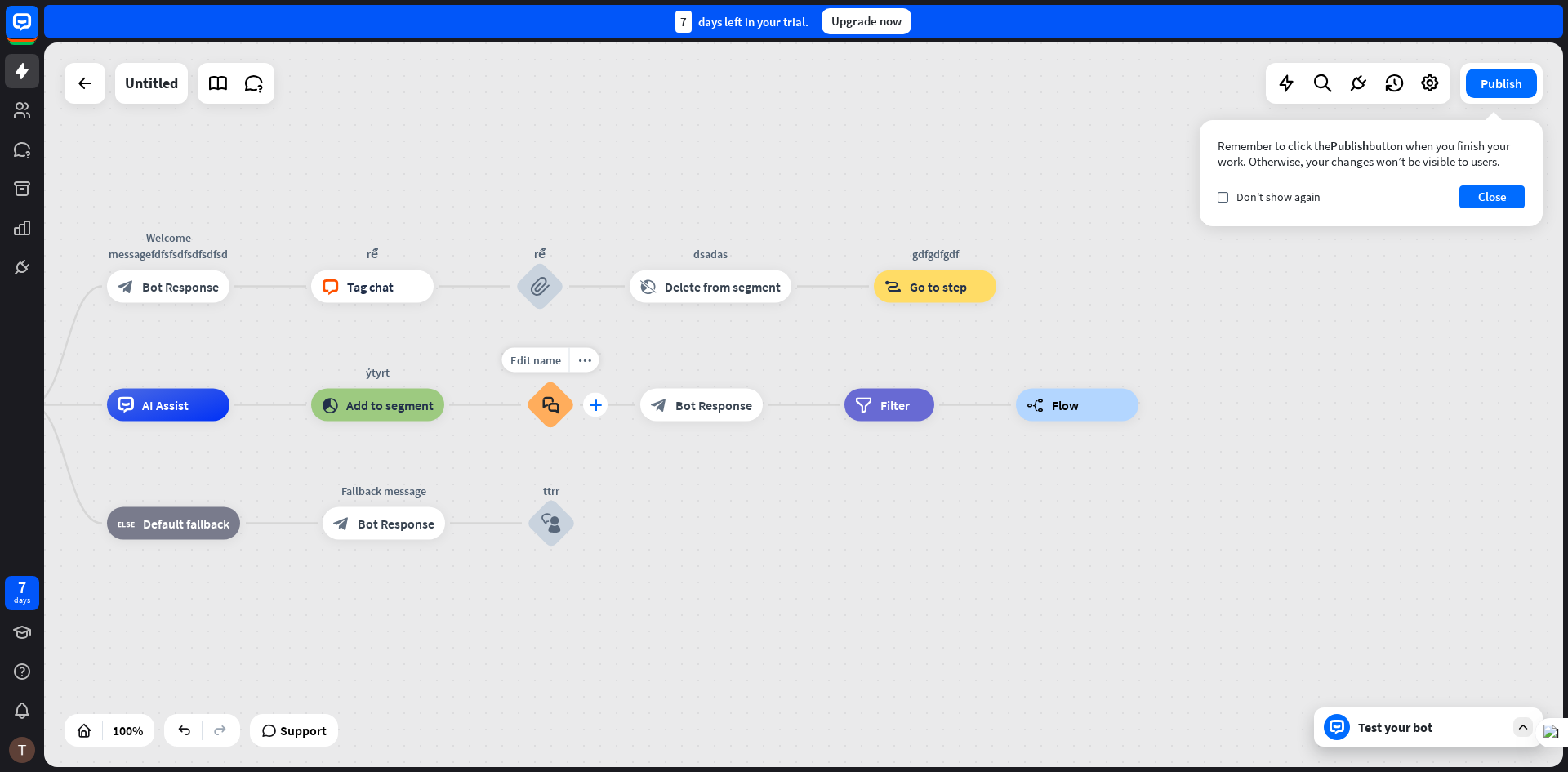
click at [598, 405] on icon "plus" at bounding box center [595, 405] width 12 height 11
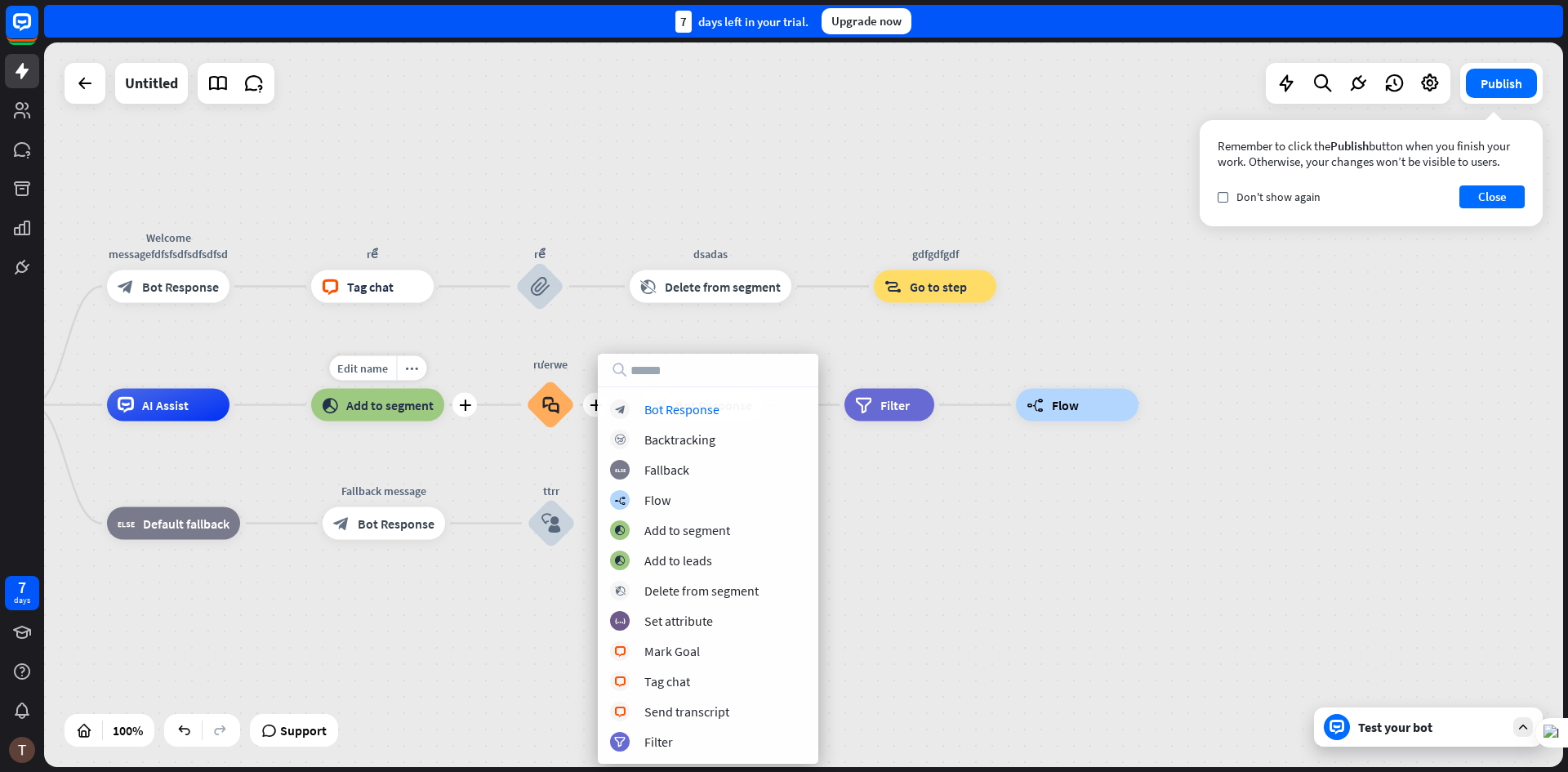
click at [444, 413] on div "Edit name more_horiz plus ỷtyrt block_add_to_segment Add to segment" at bounding box center [378, 405] width 133 height 32
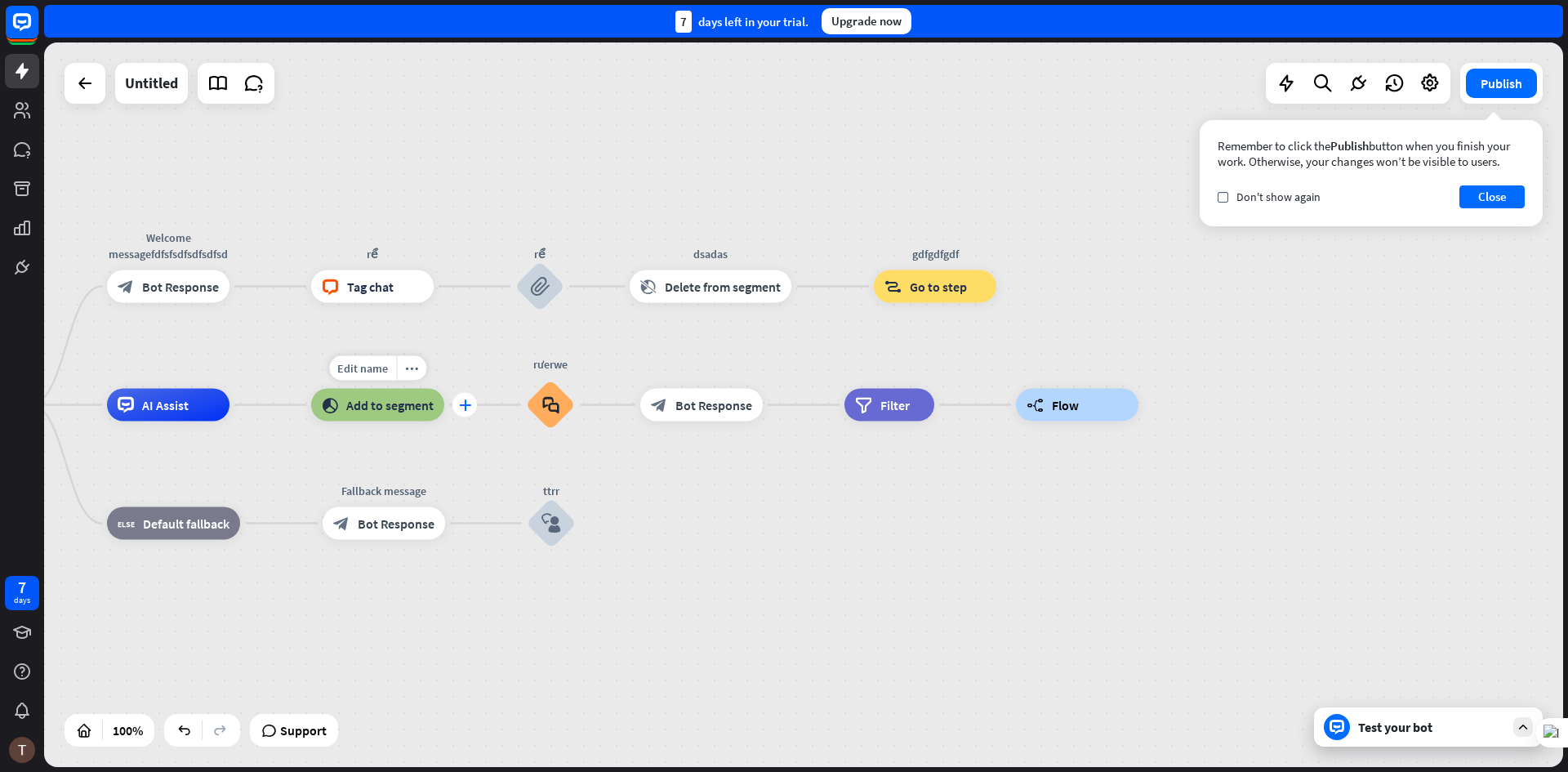
click at [466, 411] on div "plus" at bounding box center [465, 405] width 25 height 25
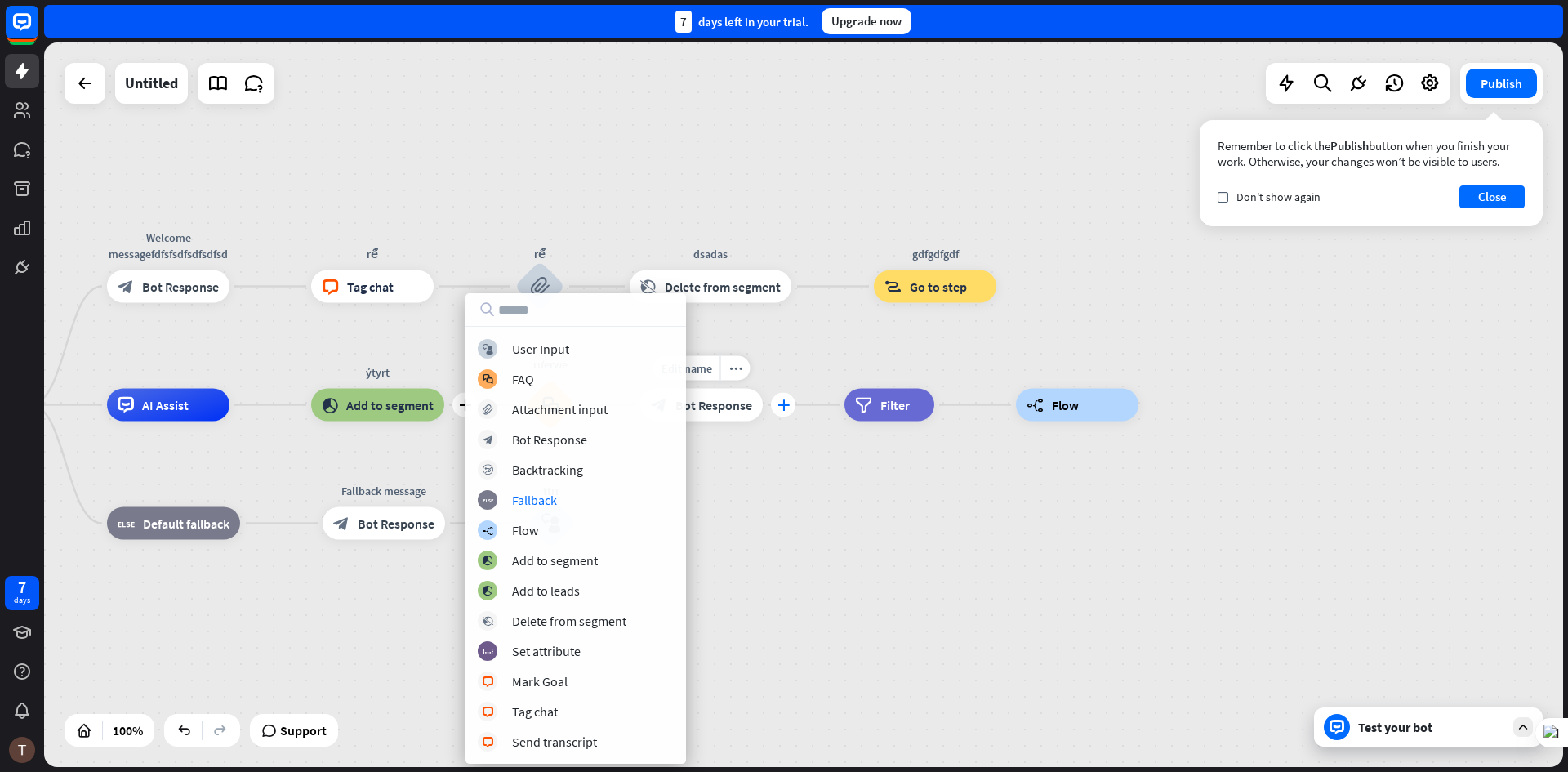
click at [782, 410] on icon "plus" at bounding box center [783, 405] width 12 height 11
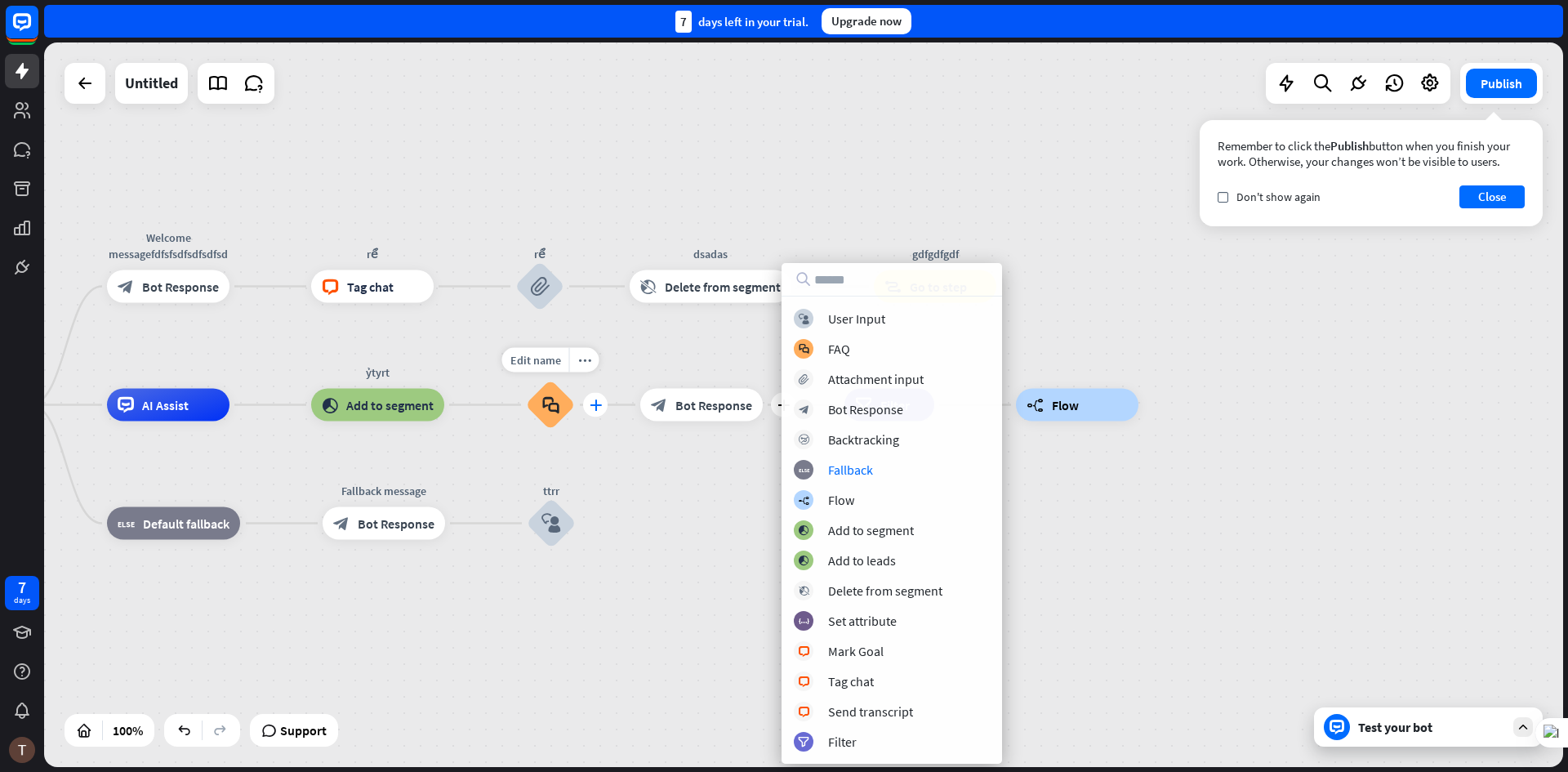
click at [594, 408] on icon "plus" at bounding box center [595, 405] width 12 height 11
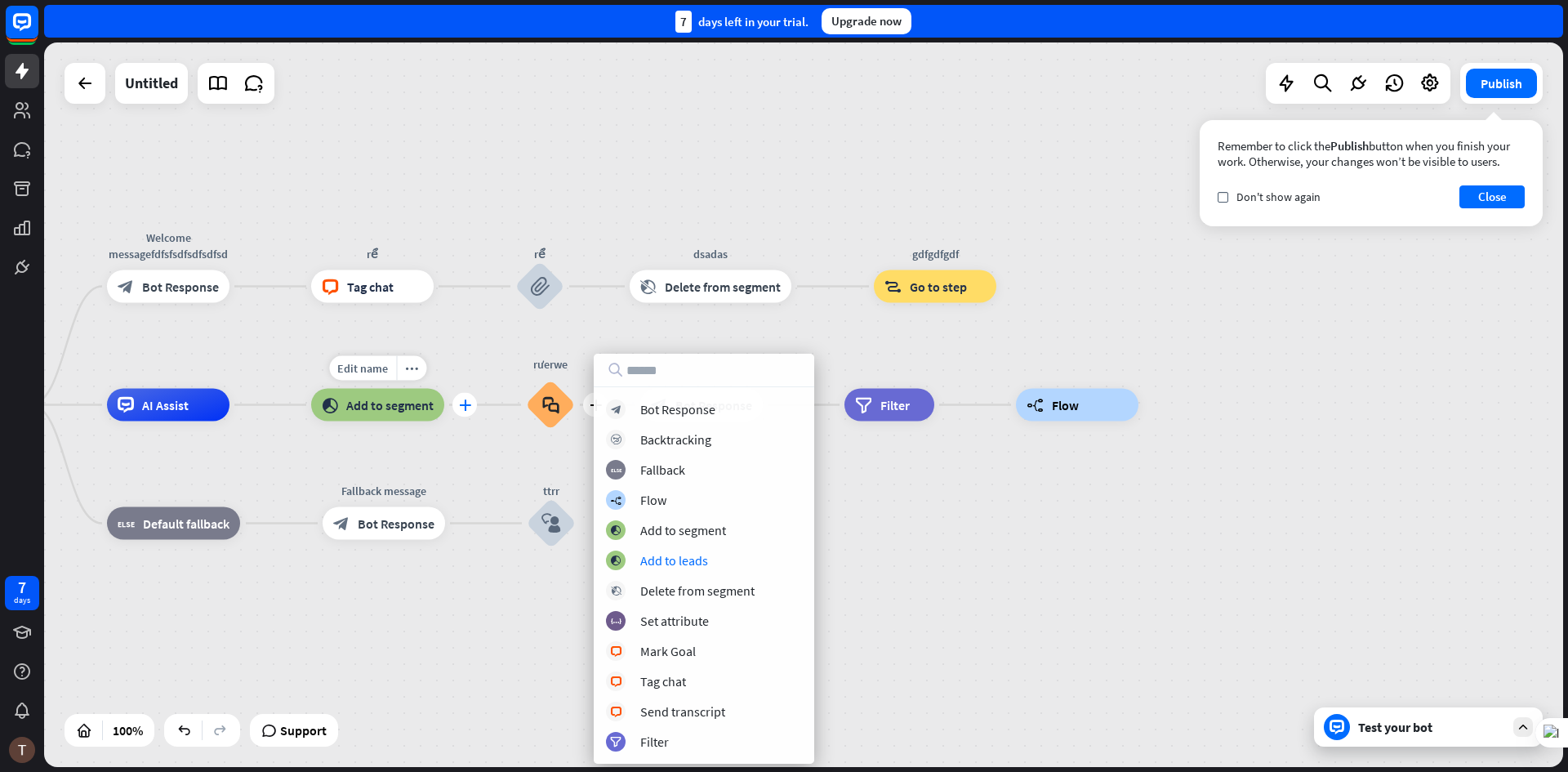
click at [459, 405] on icon "plus" at bounding box center [465, 405] width 12 height 11
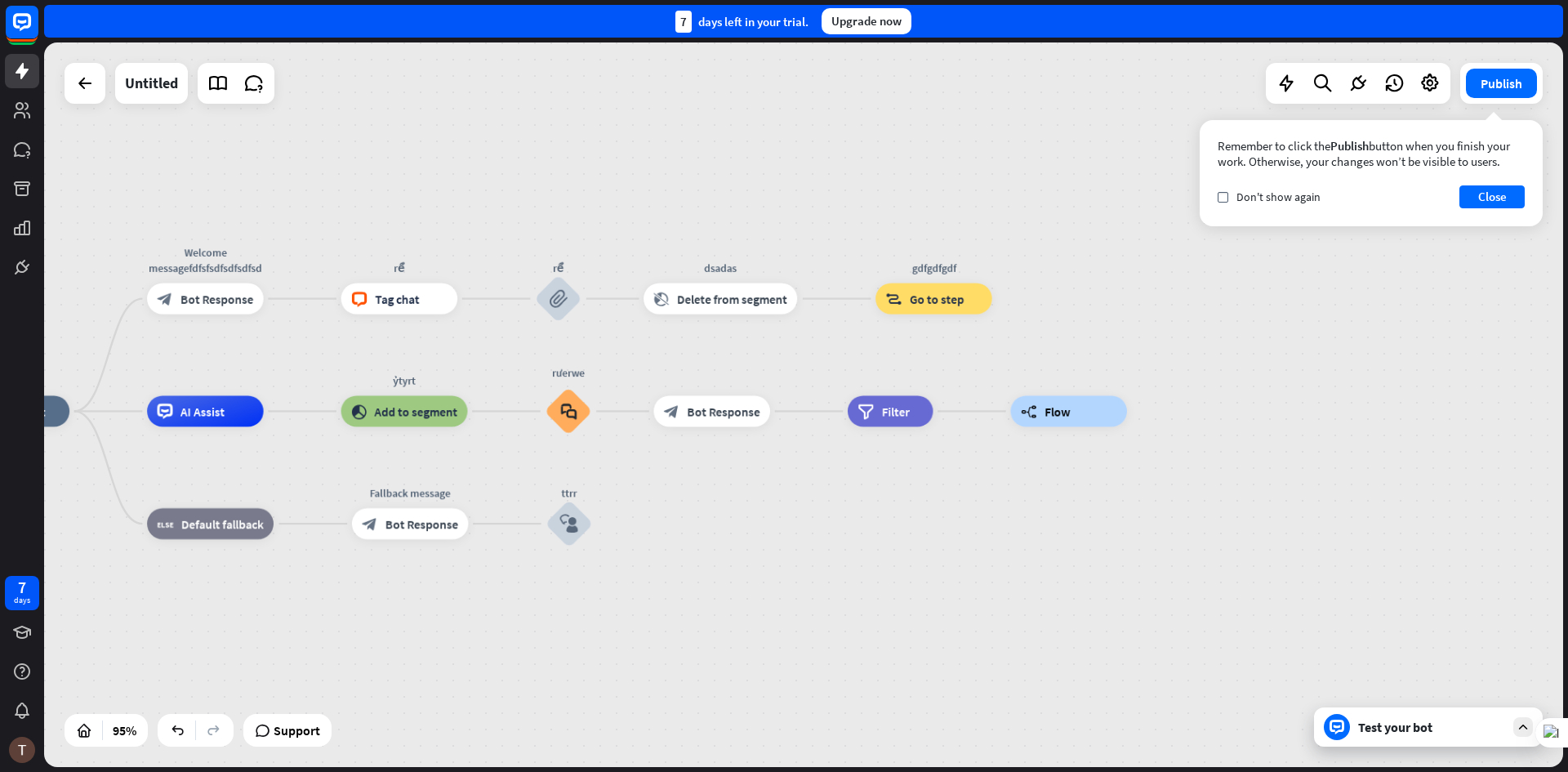
click at [908, 538] on div "home_2 Start point Welcome messagefdfsfsdfsdfsdfsd block_bot_response Bot Respo…" at bounding box center [675, 755] width 1444 height 689
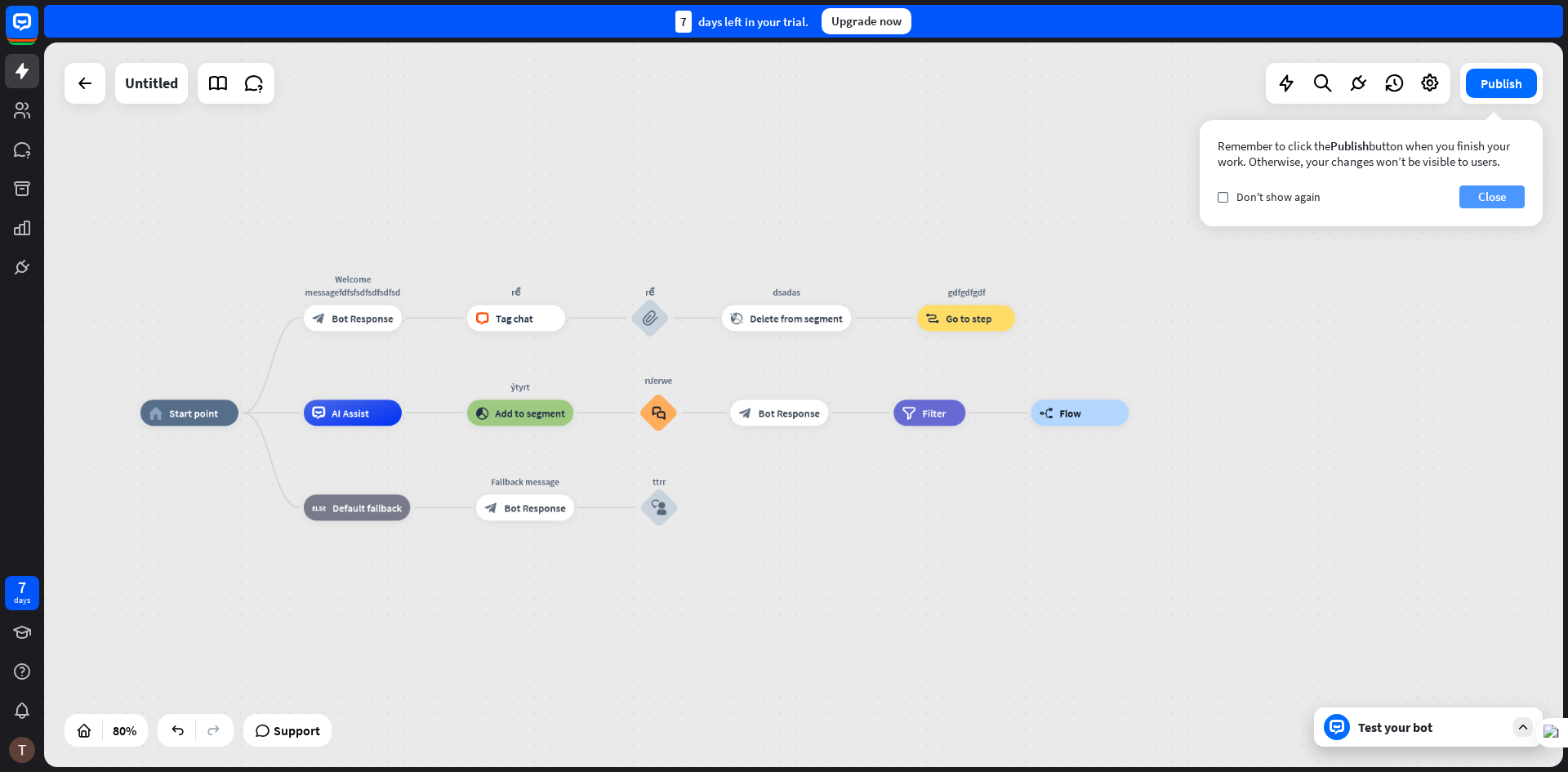
click at [1494, 203] on button "Close" at bounding box center [1491, 196] width 65 height 23
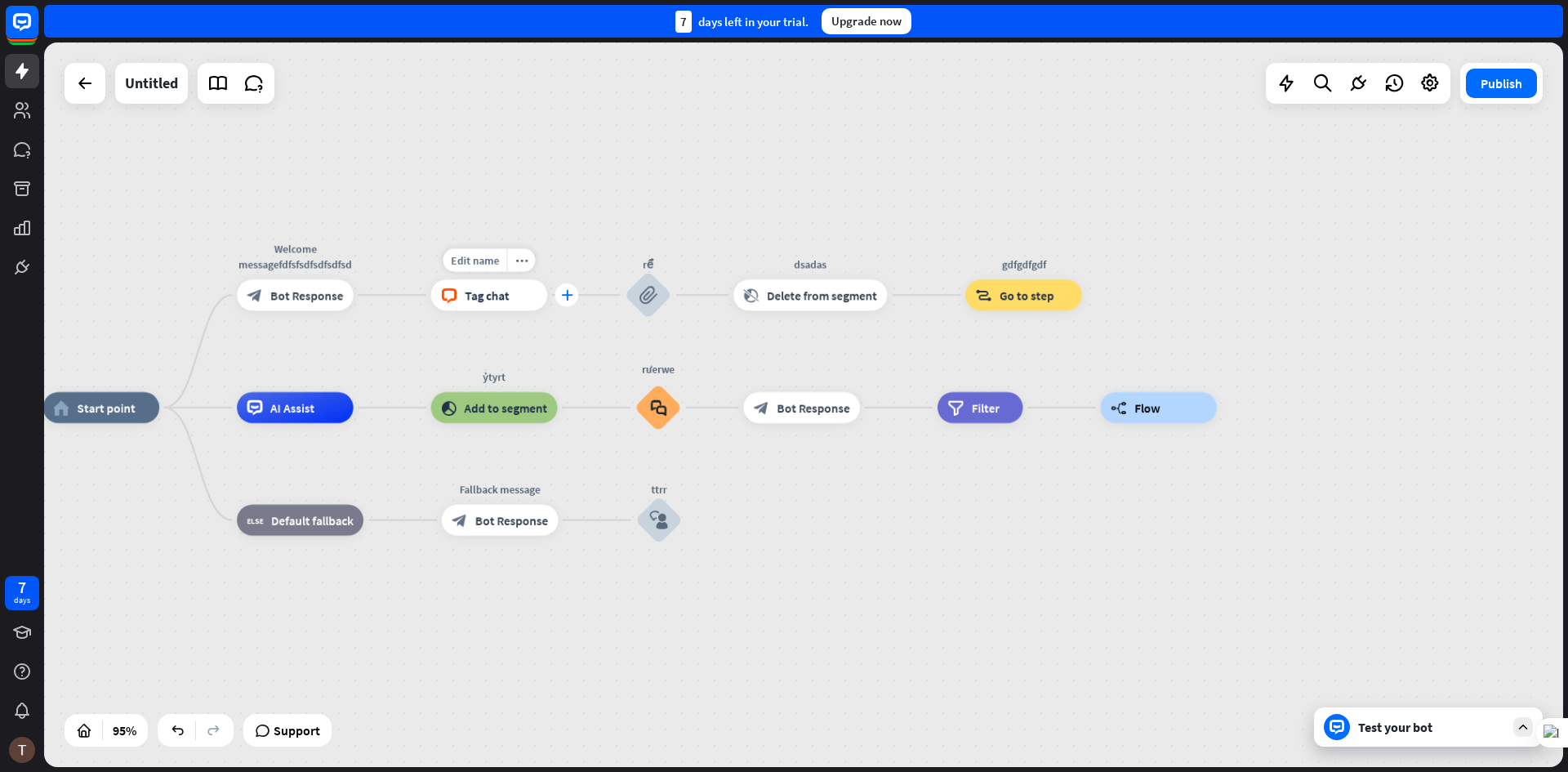
click at [559, 293] on div "plus" at bounding box center [567, 295] width 24 height 24
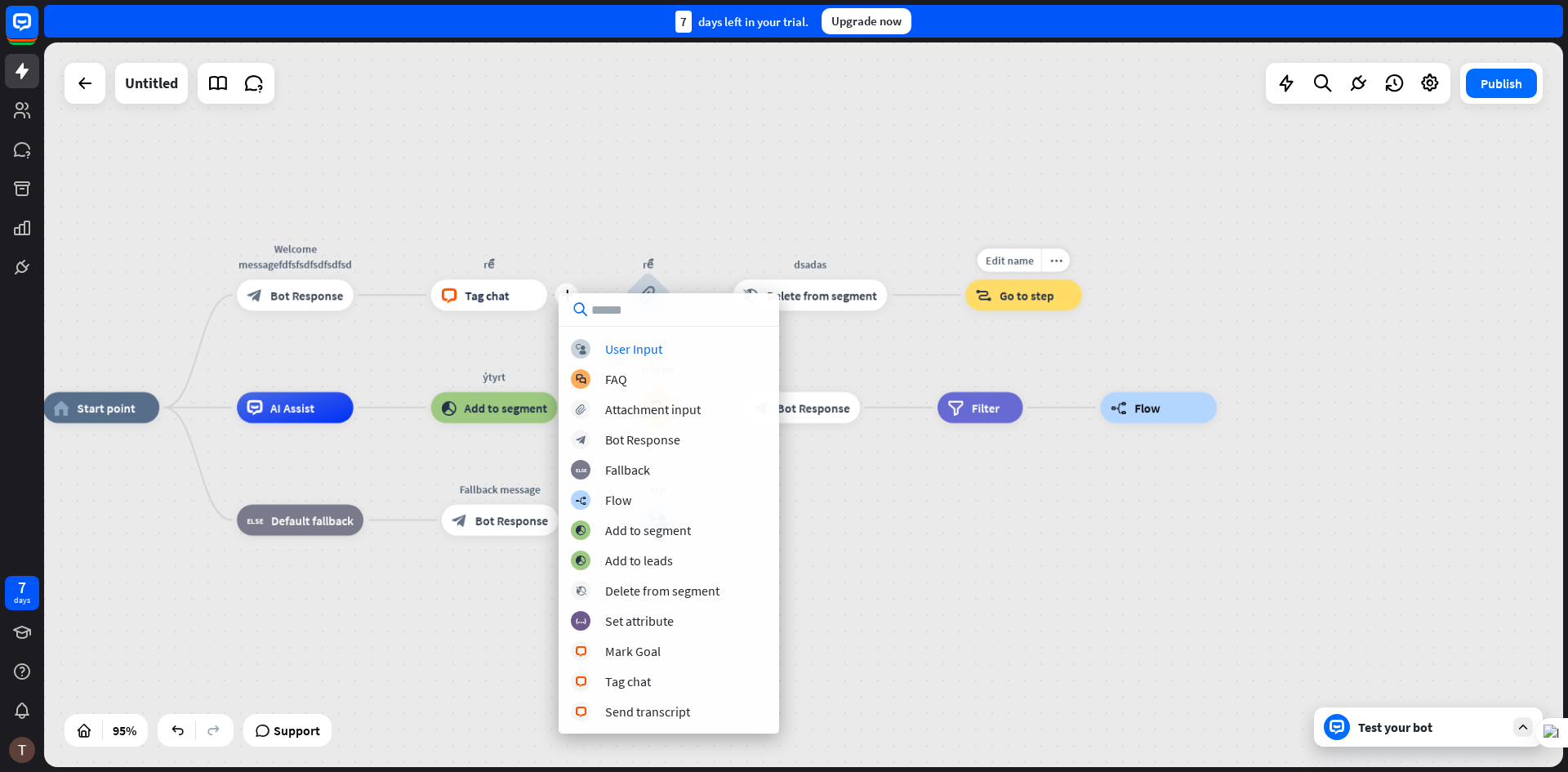
drag, startPoint x: 939, startPoint y: 282, endPoint x: 921, endPoint y: 296, distance: 22.8
click at [965, 283] on div "Edit name more_horiz gdfgdfgdf block_goto Go to step" at bounding box center [1023, 295] width 117 height 31
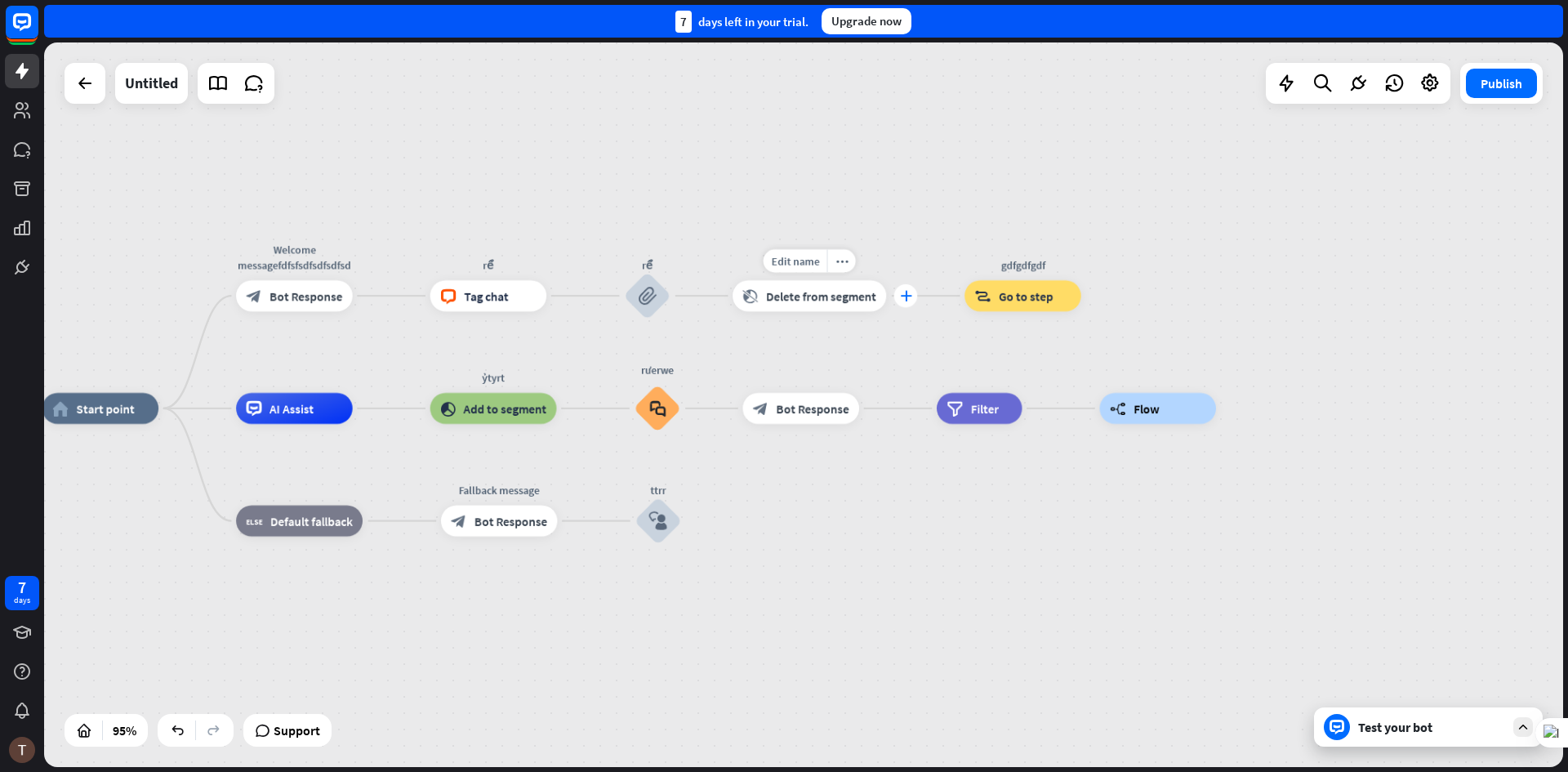
click at [906, 303] on div "plus" at bounding box center [906, 296] width 24 height 24
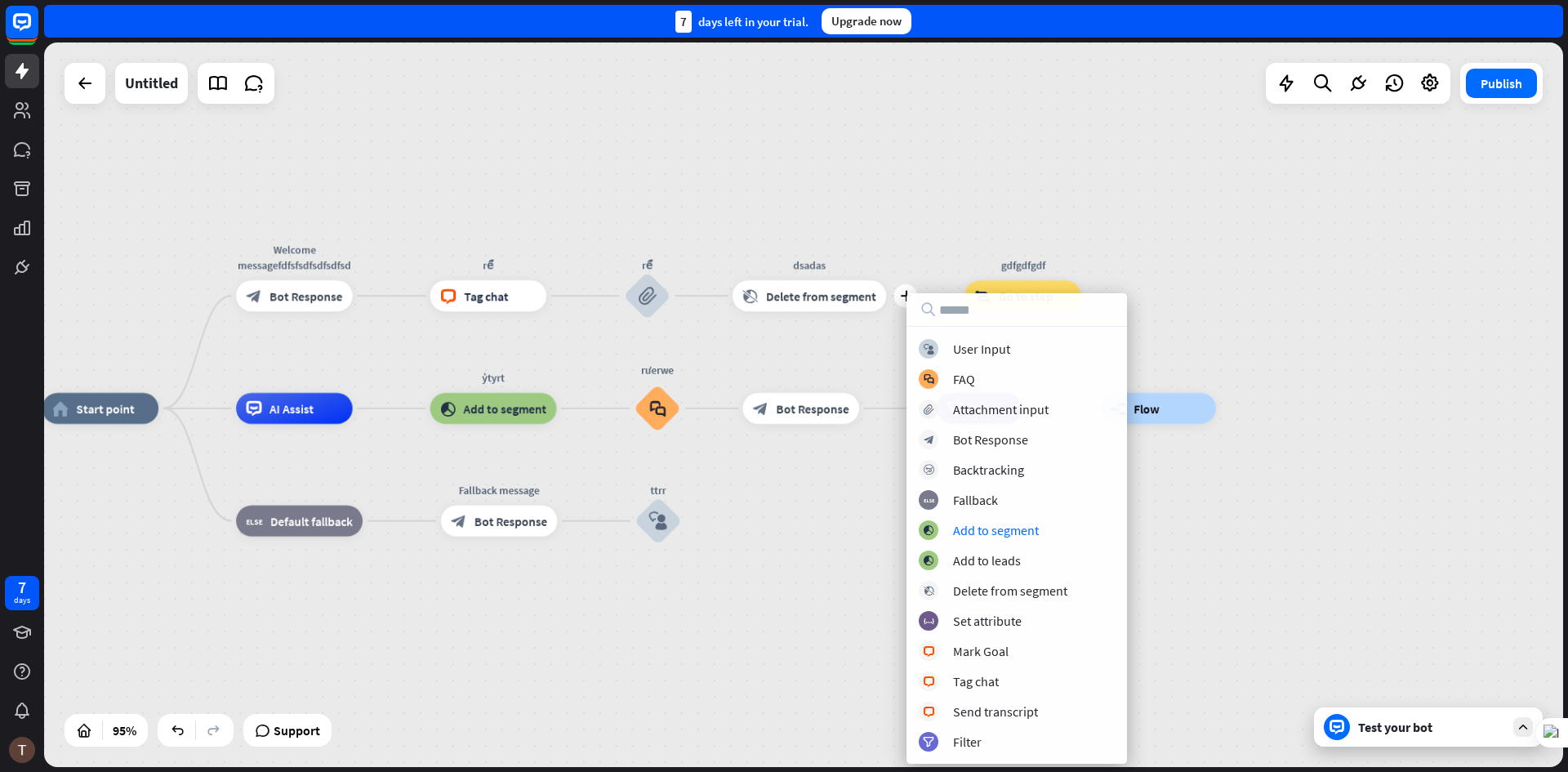
click at [202, 211] on div "home_2 Start point Welcome messagefdfsfsdfsdfsdfsd block_bot_response Bot Respo…" at bounding box center [804, 405] width 1519 height 725
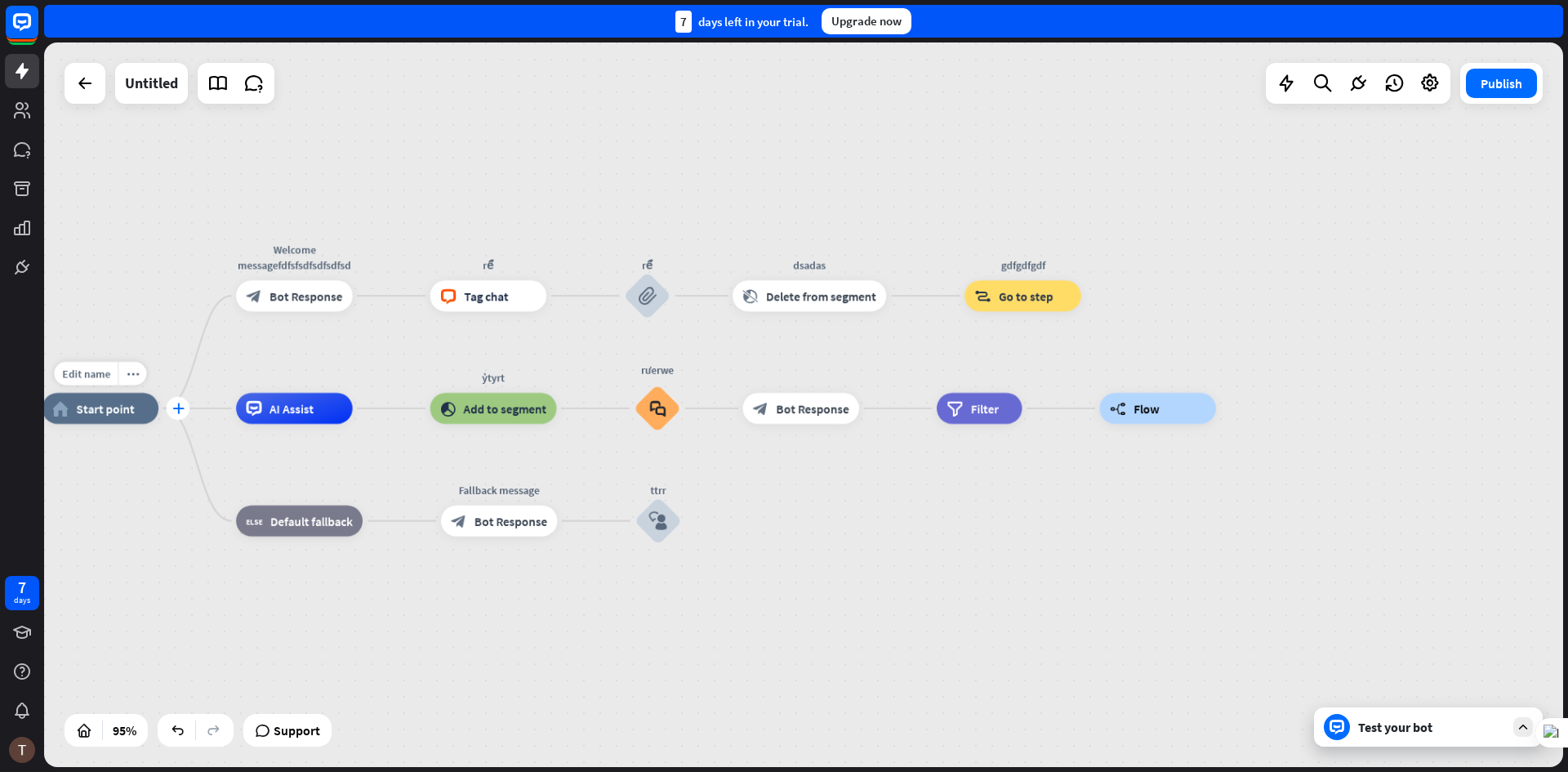
click at [178, 418] on div "plus" at bounding box center [179, 410] width 24 height 24
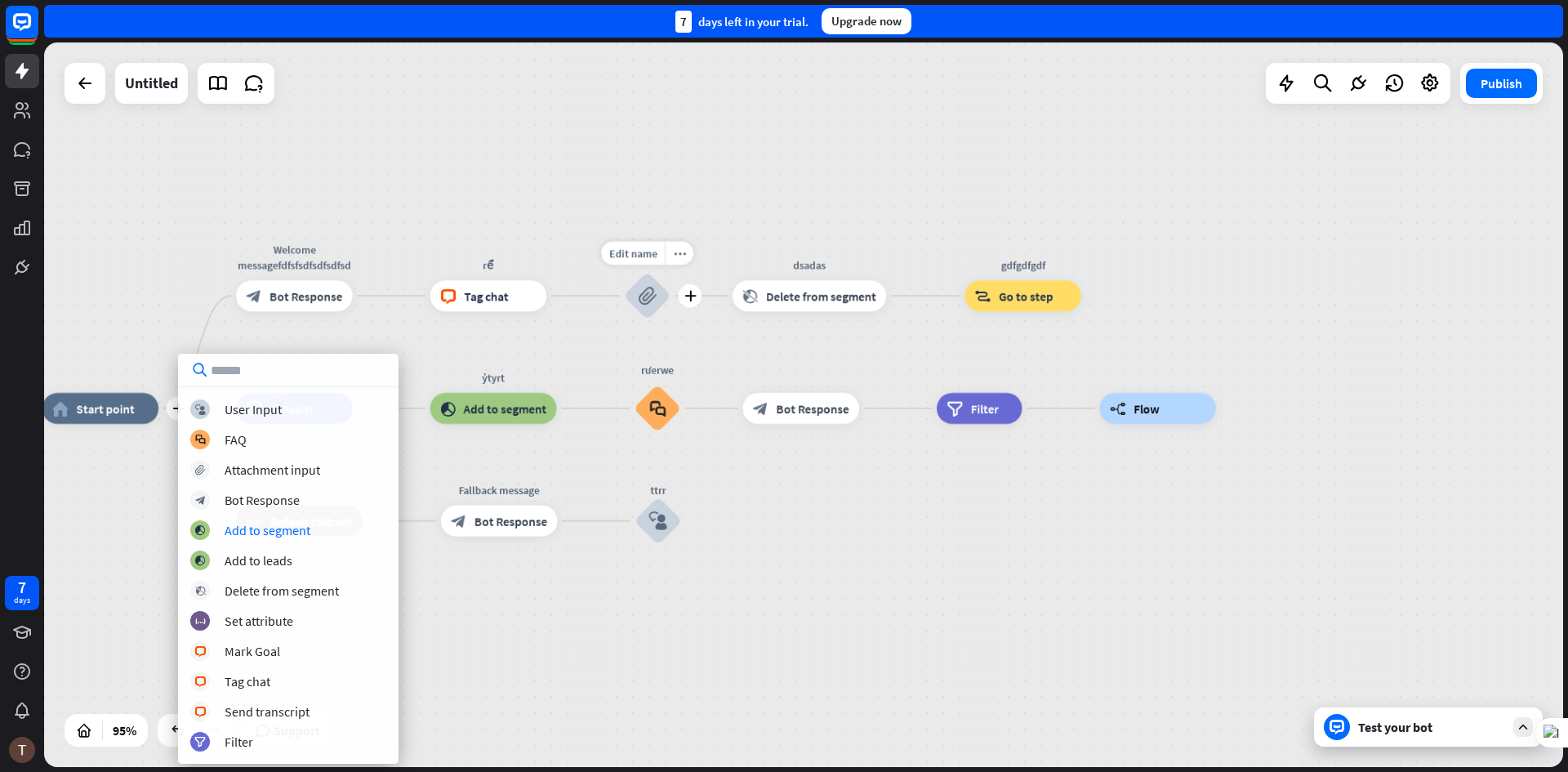
click at [644, 295] on icon "block_attachment" at bounding box center [647, 296] width 18 height 18
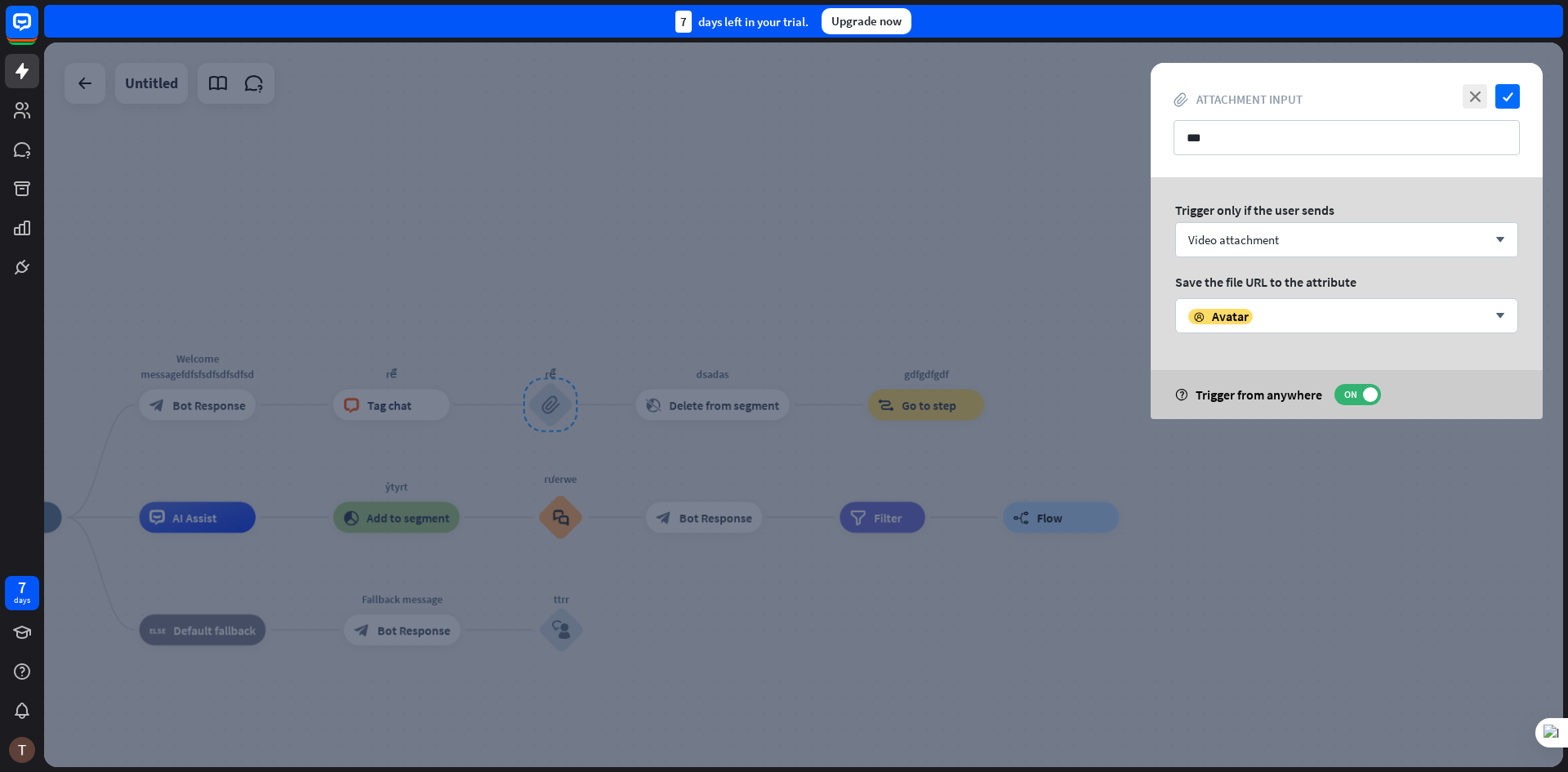
click at [852, 507] on div at bounding box center [804, 405] width 1519 height 725
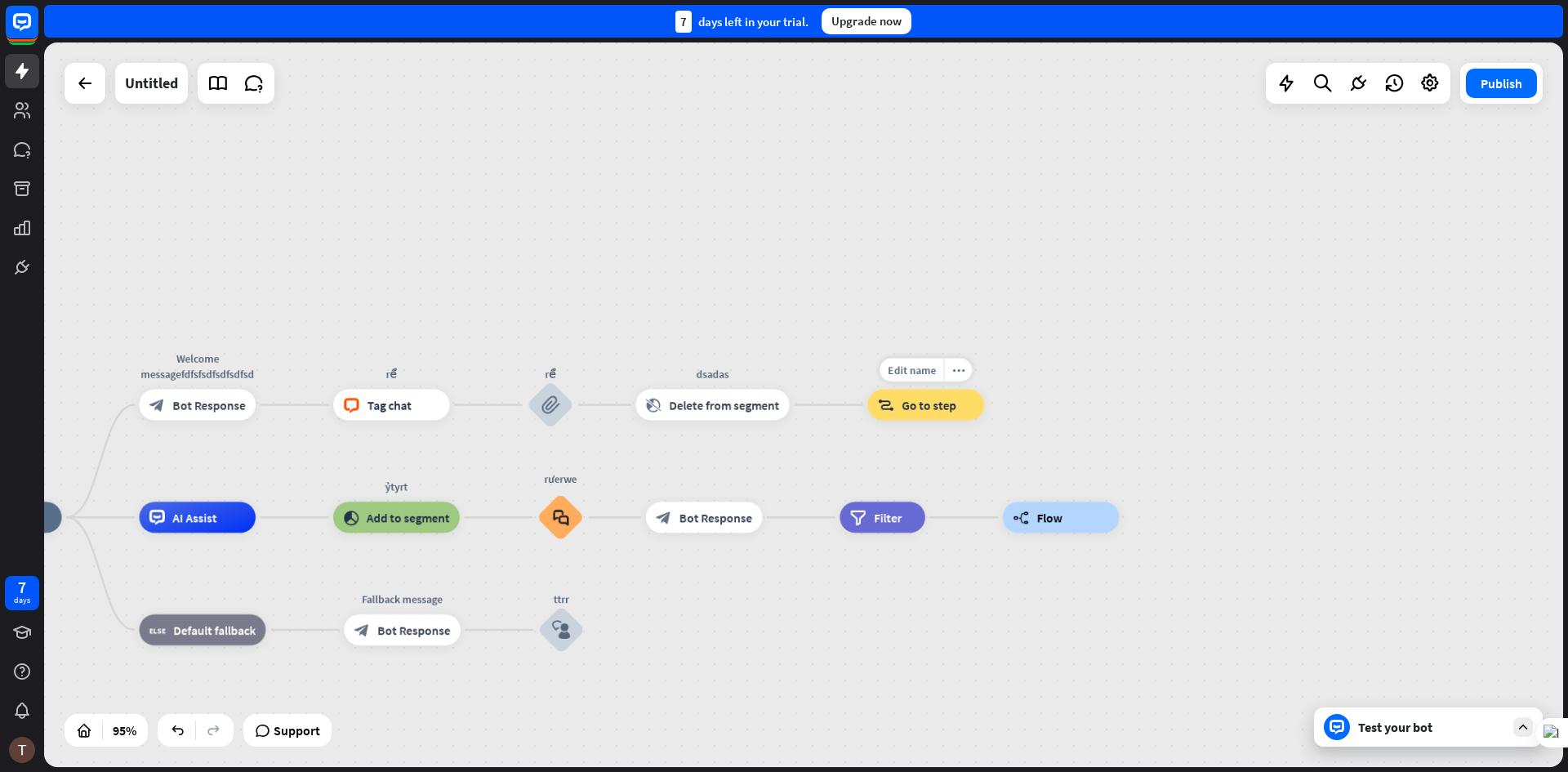
click at [897, 410] on div "block_goto Go to step" at bounding box center [926, 406] width 117 height 31
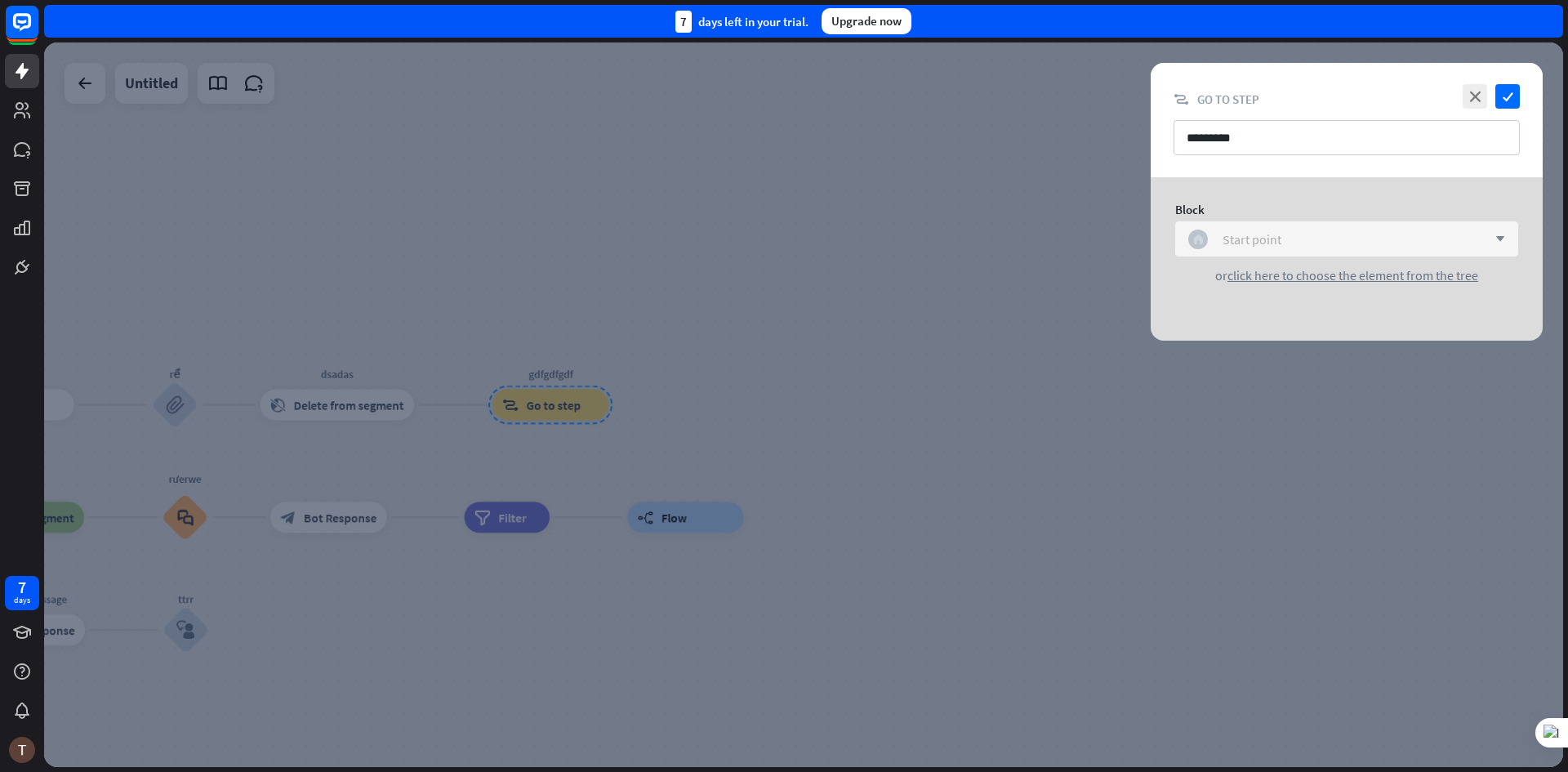
click at [1319, 245] on div "home_2 Start point" at bounding box center [1338, 239] width 299 height 19
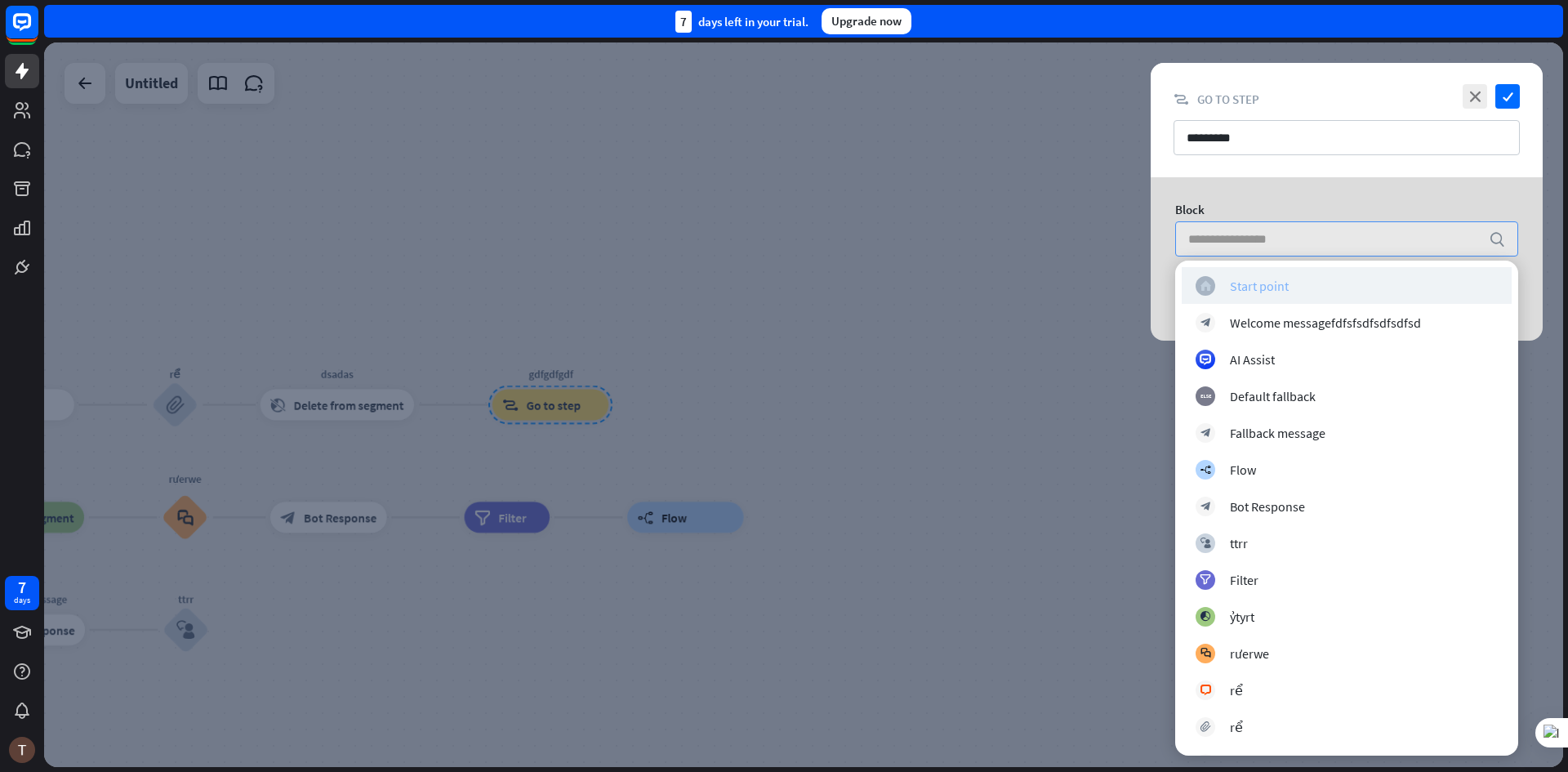
click at [1242, 291] on div "Start point" at bounding box center [1259, 286] width 59 height 17
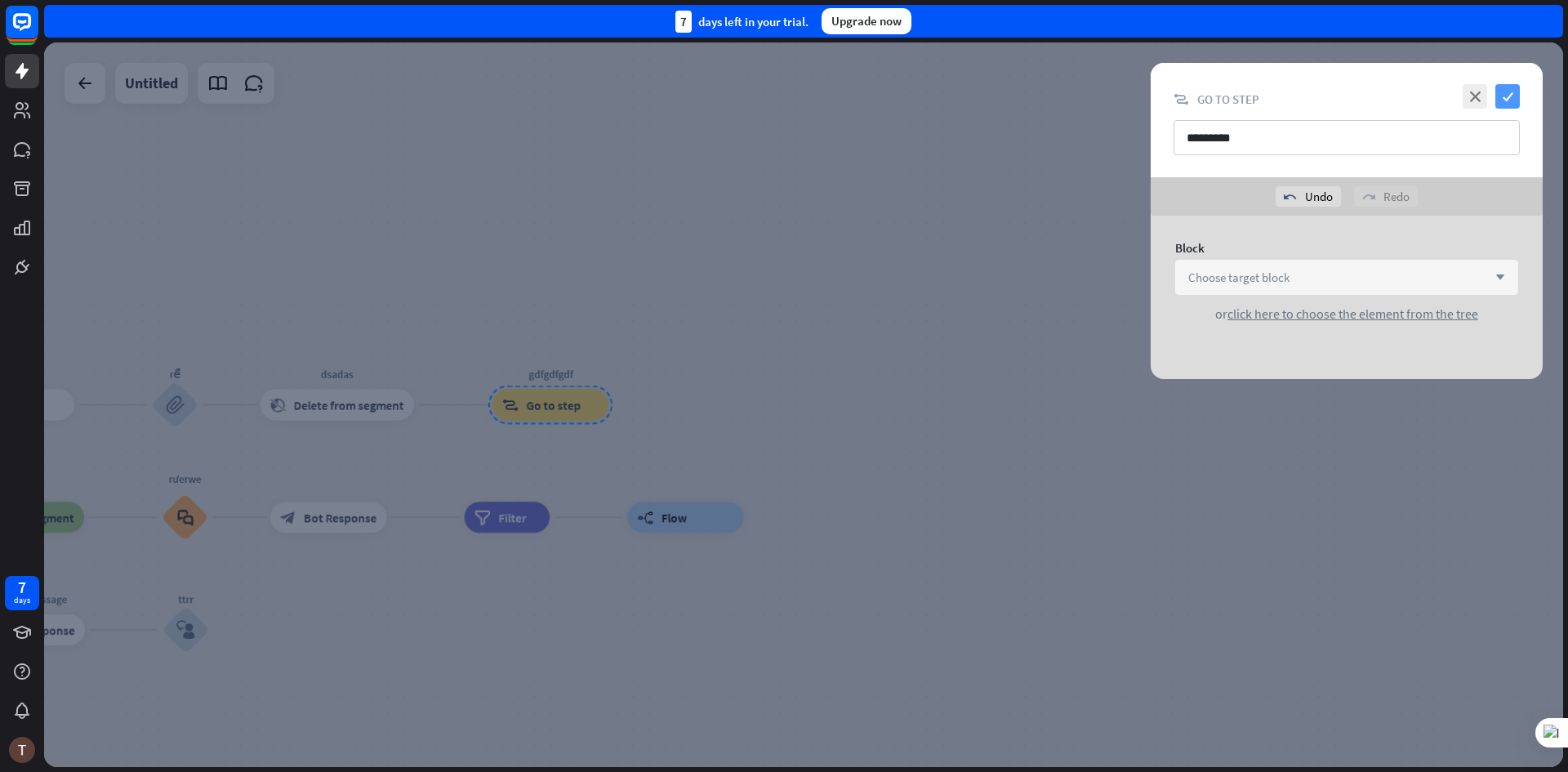
click at [1512, 86] on icon "check" at bounding box center [1507, 96] width 25 height 25
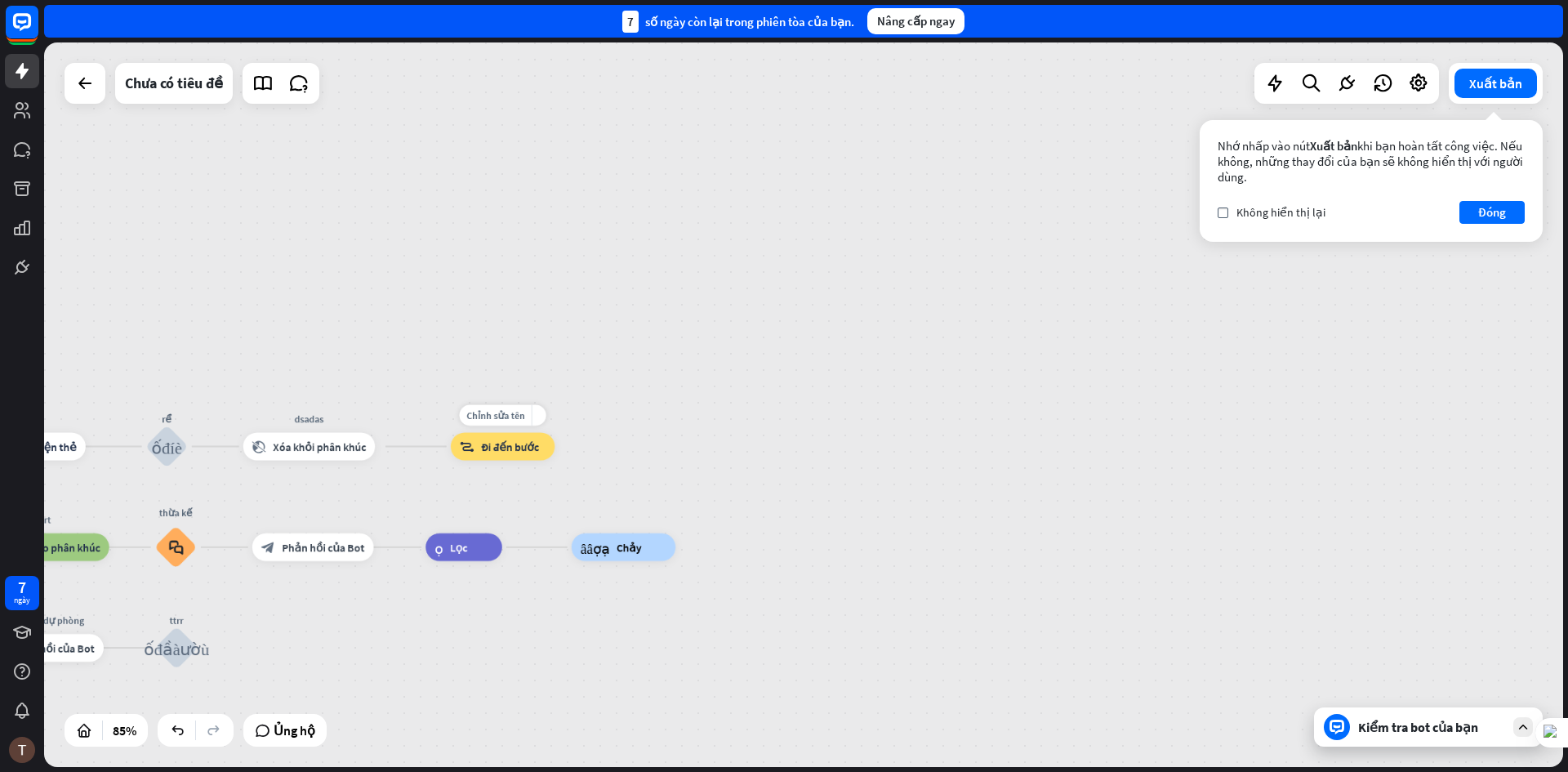
drag, startPoint x: 491, startPoint y: 460, endPoint x: 467, endPoint y: 473, distance: 27.3
click at [467, 461] on div "Chỉnh sửa tên more_yellow block_goto Đi đến bước" at bounding box center [502, 447] width 104 height 28
click at [505, 448] on font "Đi đến bước" at bounding box center [510, 446] width 58 height 14
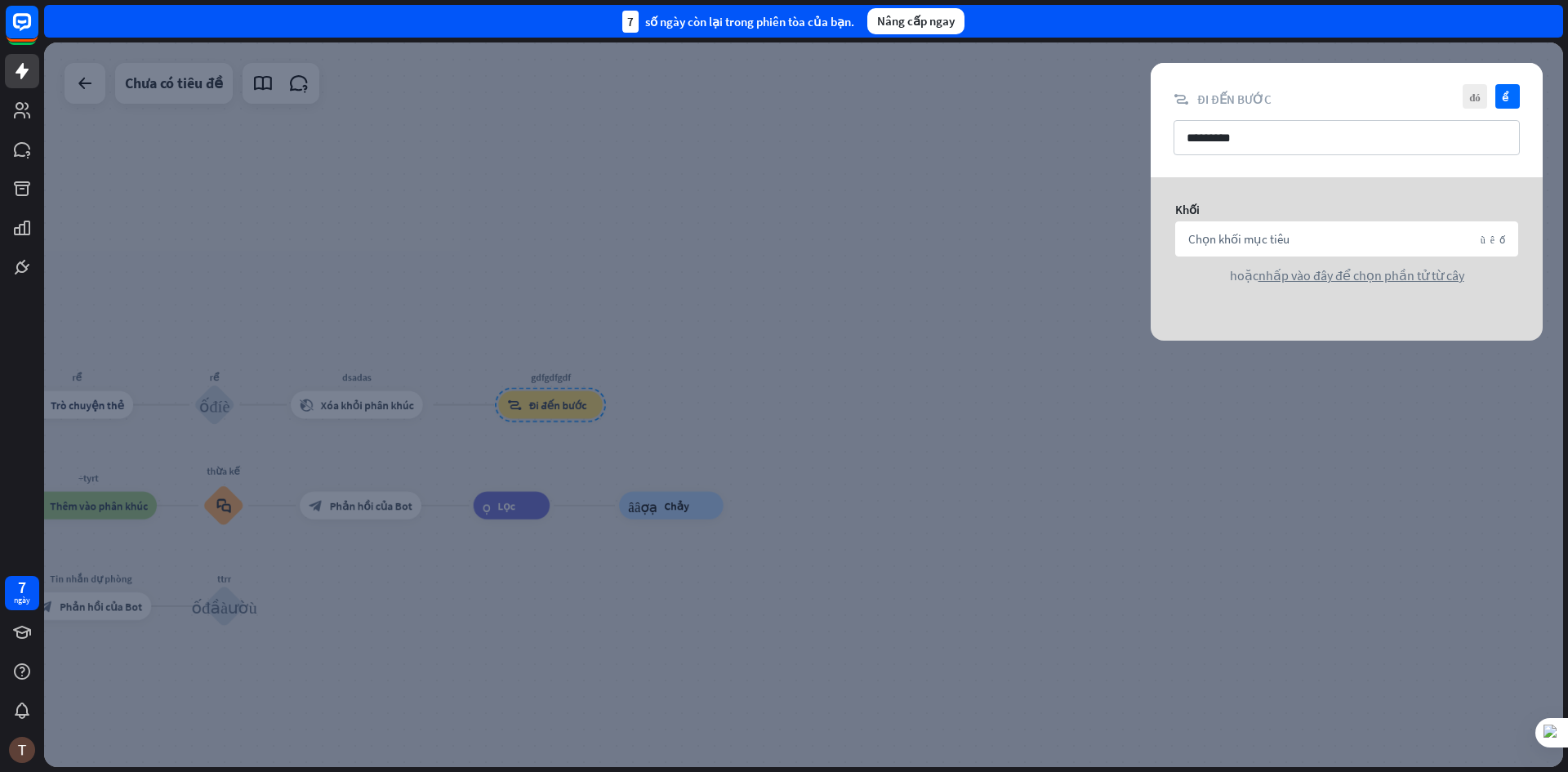
click at [814, 420] on div at bounding box center [804, 405] width 1519 height 725
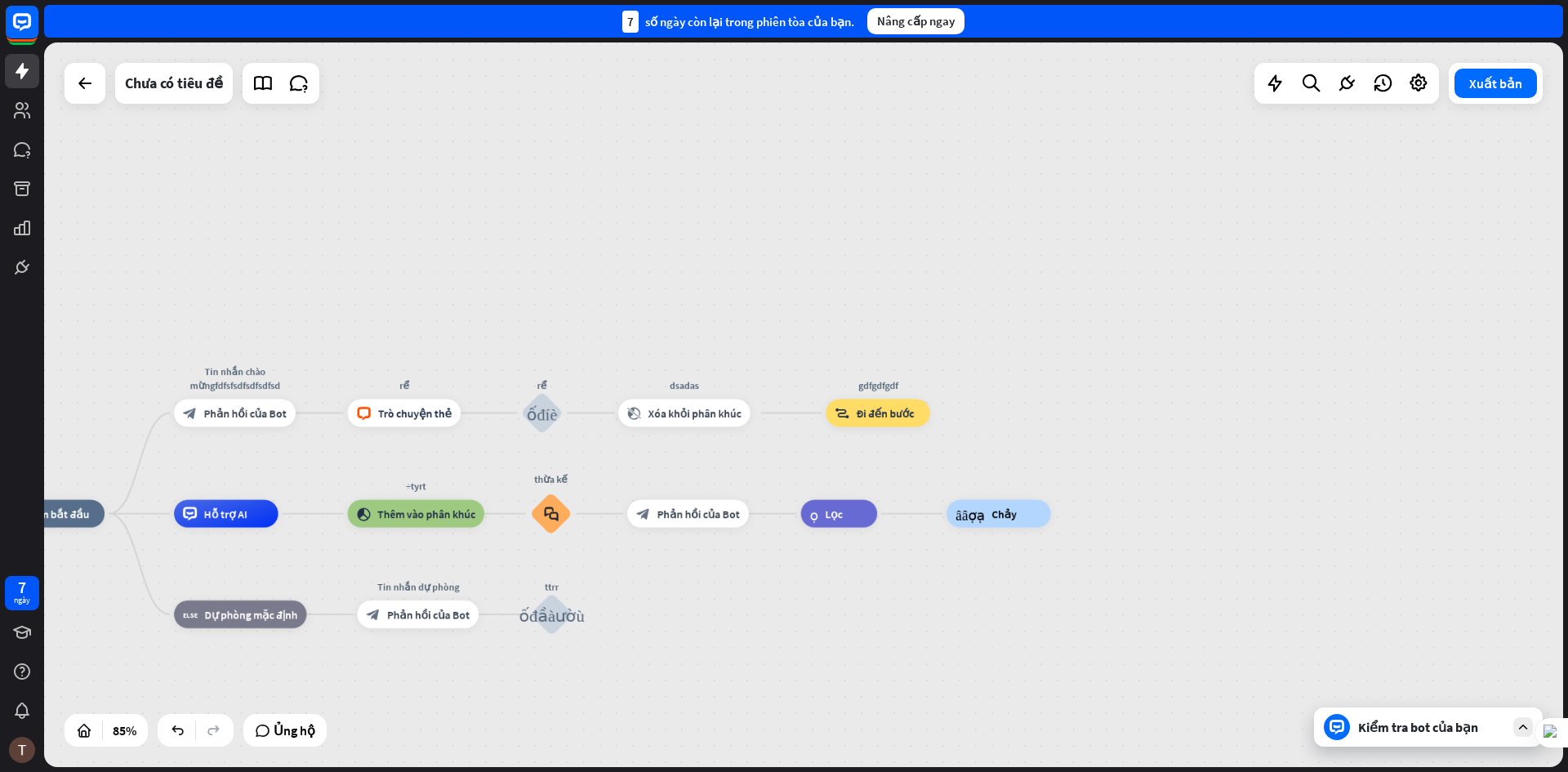
drag, startPoint x: 348, startPoint y: 463, endPoint x: 670, endPoint y: 470, distance: 322.1
click at [670, 470] on div "nhà_2 Điểm bắt đầu Tin nhắn chào mừngfdfsfsdfsdfsdfsd block_bot_response Phản h…" at bounding box center [804, 405] width 1519 height 725
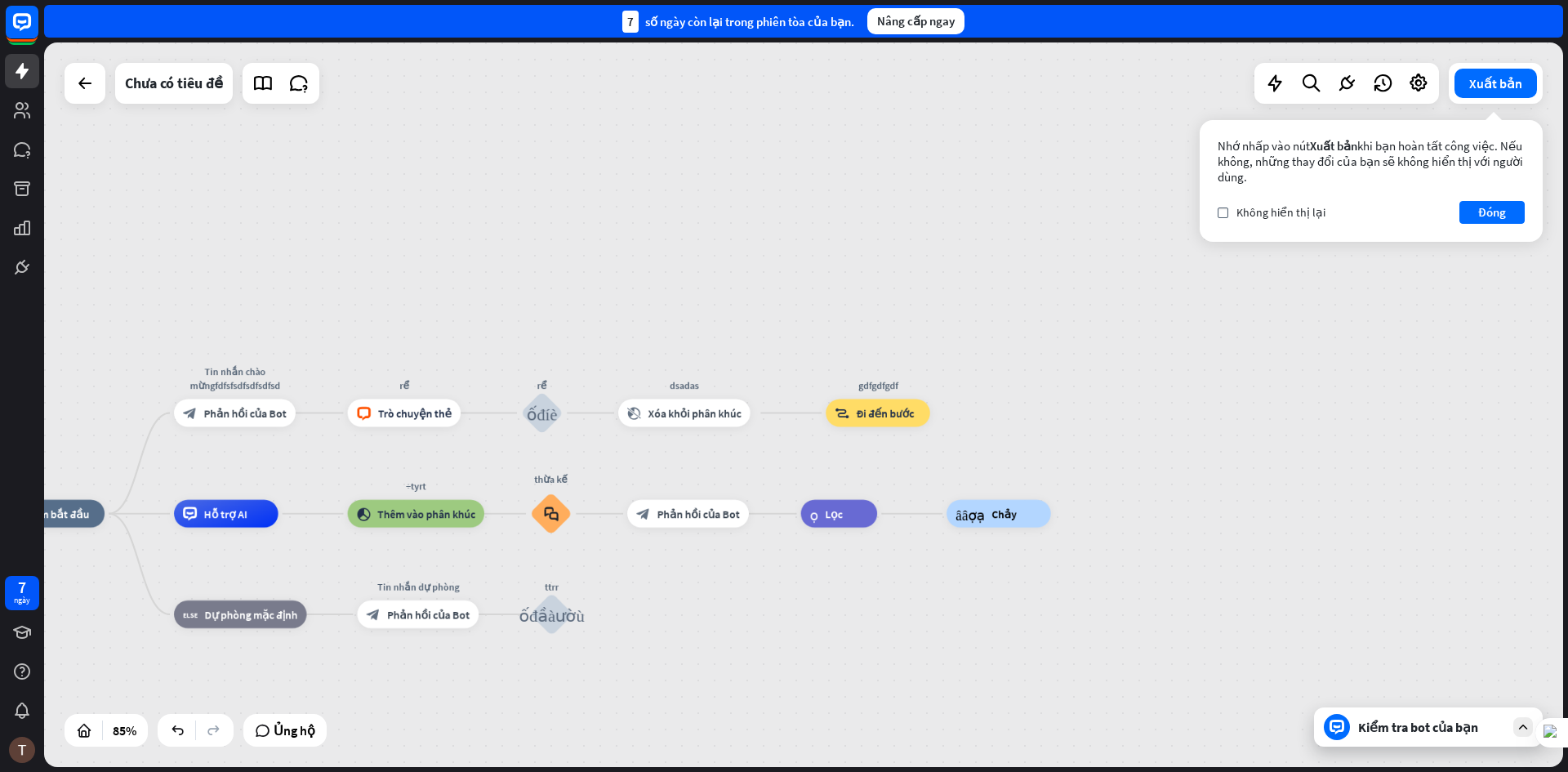
click at [1501, 226] on div "Nhớ nhấp vào nút Xuất bản khi bạn hoàn tất công việc. Nếu không, những thay đổi…" at bounding box center [1372, 181] width 343 height 122
click at [968, 505] on div "cây_xây_thợ_tạo Chảy" at bounding box center [998, 514] width 104 height 28
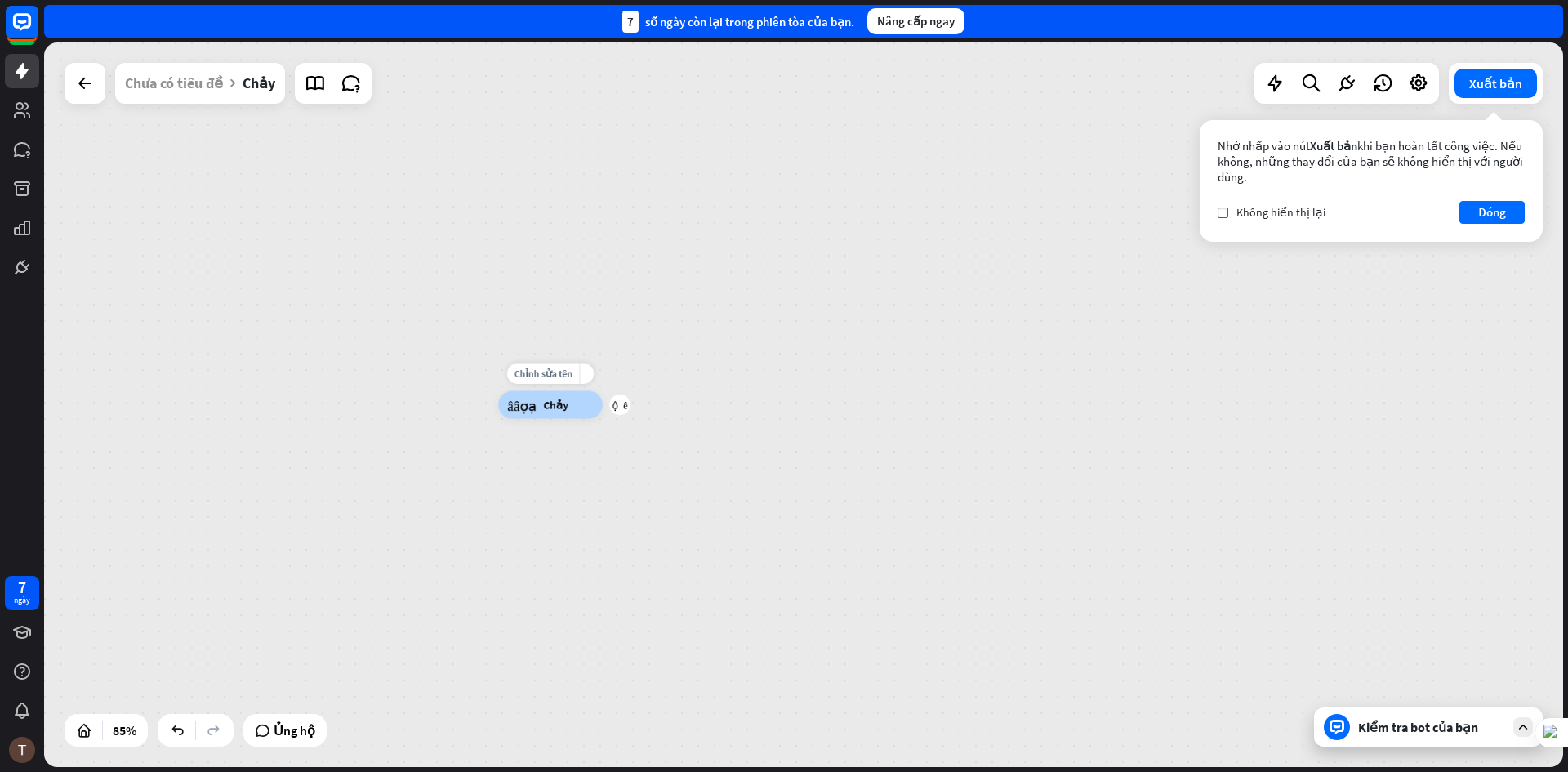
click at [572, 408] on div "cây_xây_thợ_tạo Chảy" at bounding box center [549, 405] width 104 height 28
drag, startPoint x: 594, startPoint y: 405, endPoint x: 611, endPoint y: 409, distance: 17.5
click at [595, 405] on div "cây_xây_thợ_tạo Chảy" at bounding box center [549, 405] width 104 height 28
drag, startPoint x: 584, startPoint y: 404, endPoint x: 702, endPoint y: 428, distance: 120.4
click at [708, 429] on div "Chỉnh sửa tên more_yellow cây_xây_thợ_tạo Chảy" at bounding box center [1143, 713] width 1291 height 616
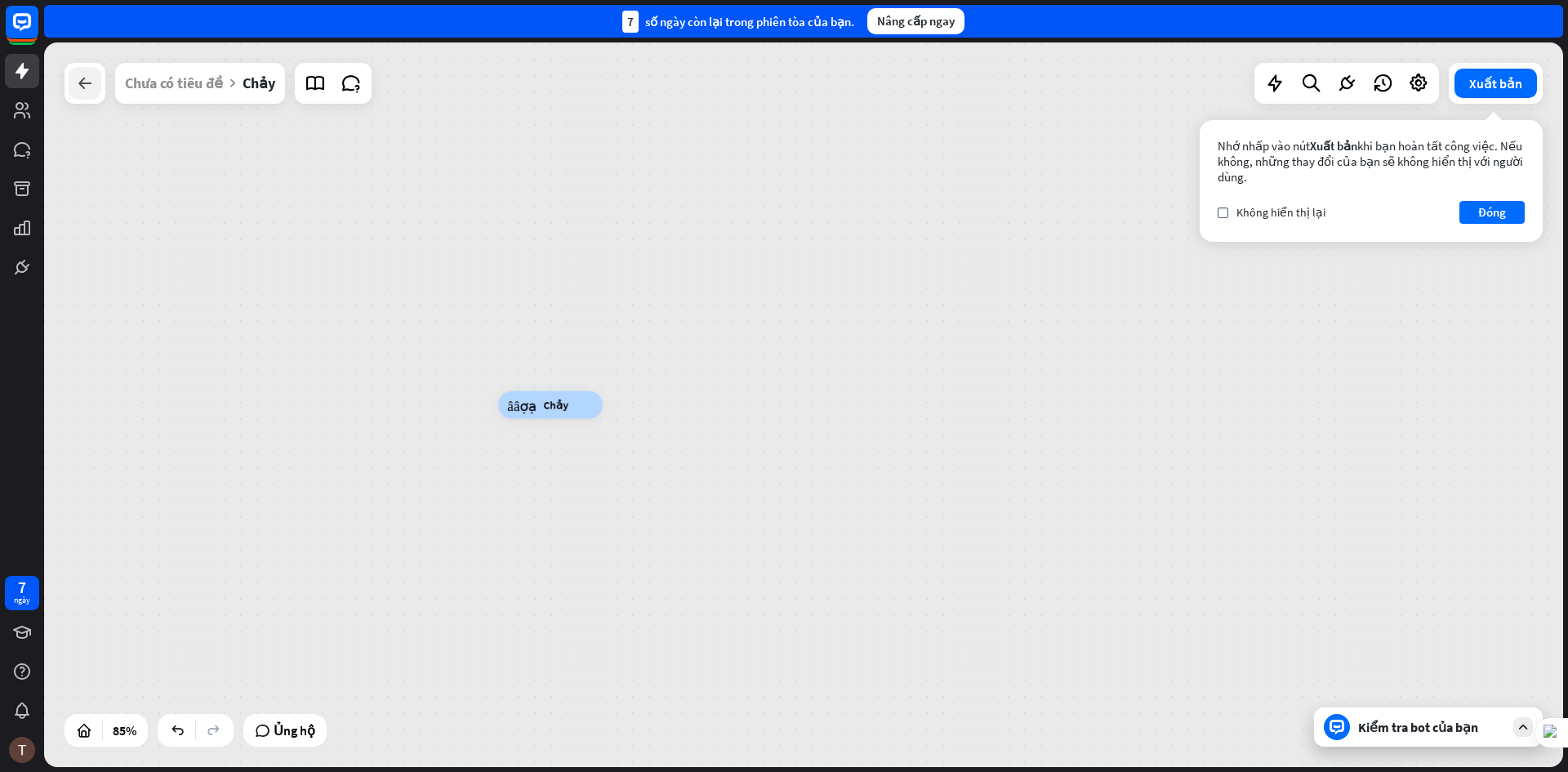
click at [86, 98] on div at bounding box center [84, 83] width 32 height 32
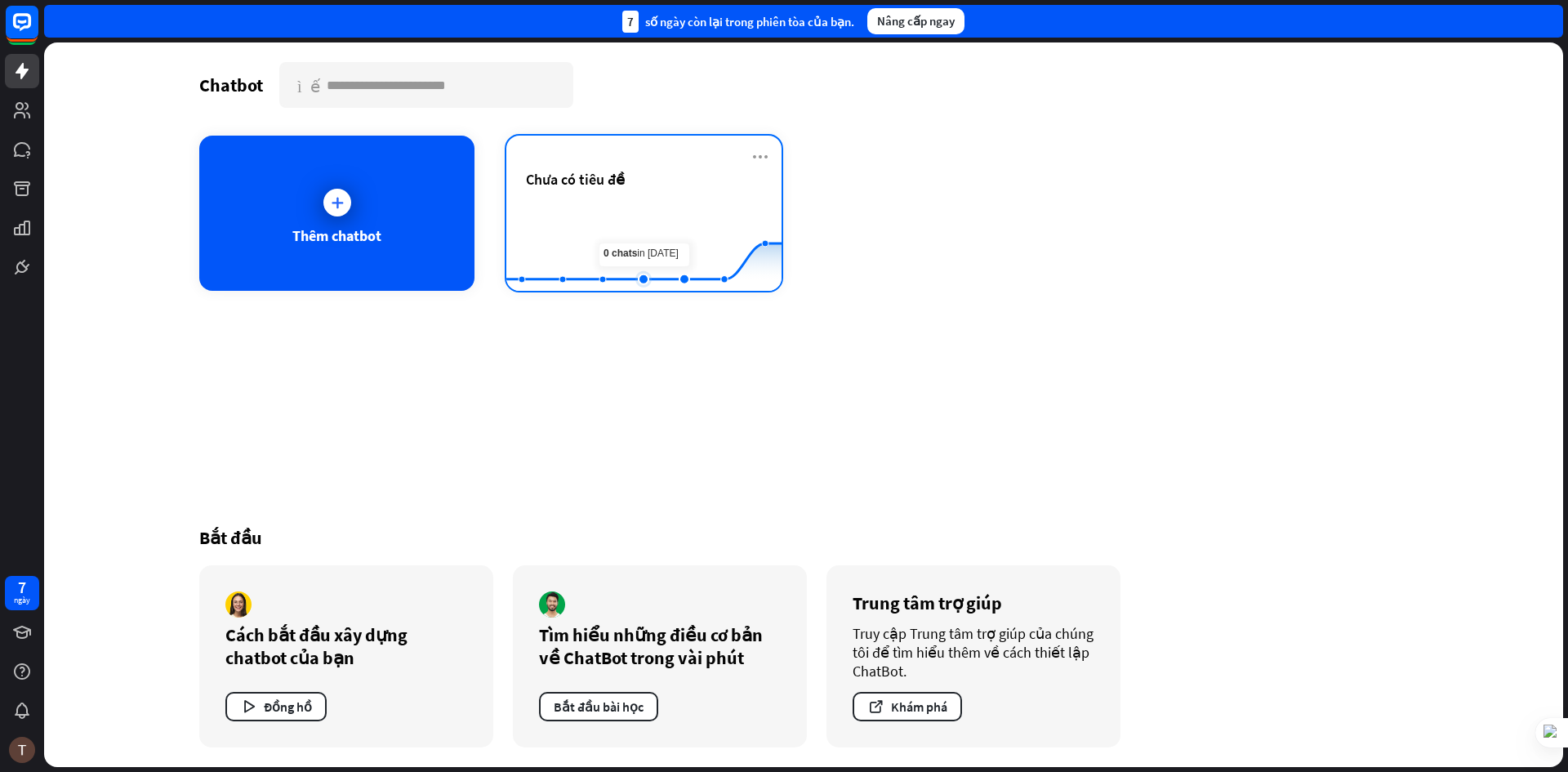
click at [643, 237] on rect at bounding box center [643, 250] width 276 height 102
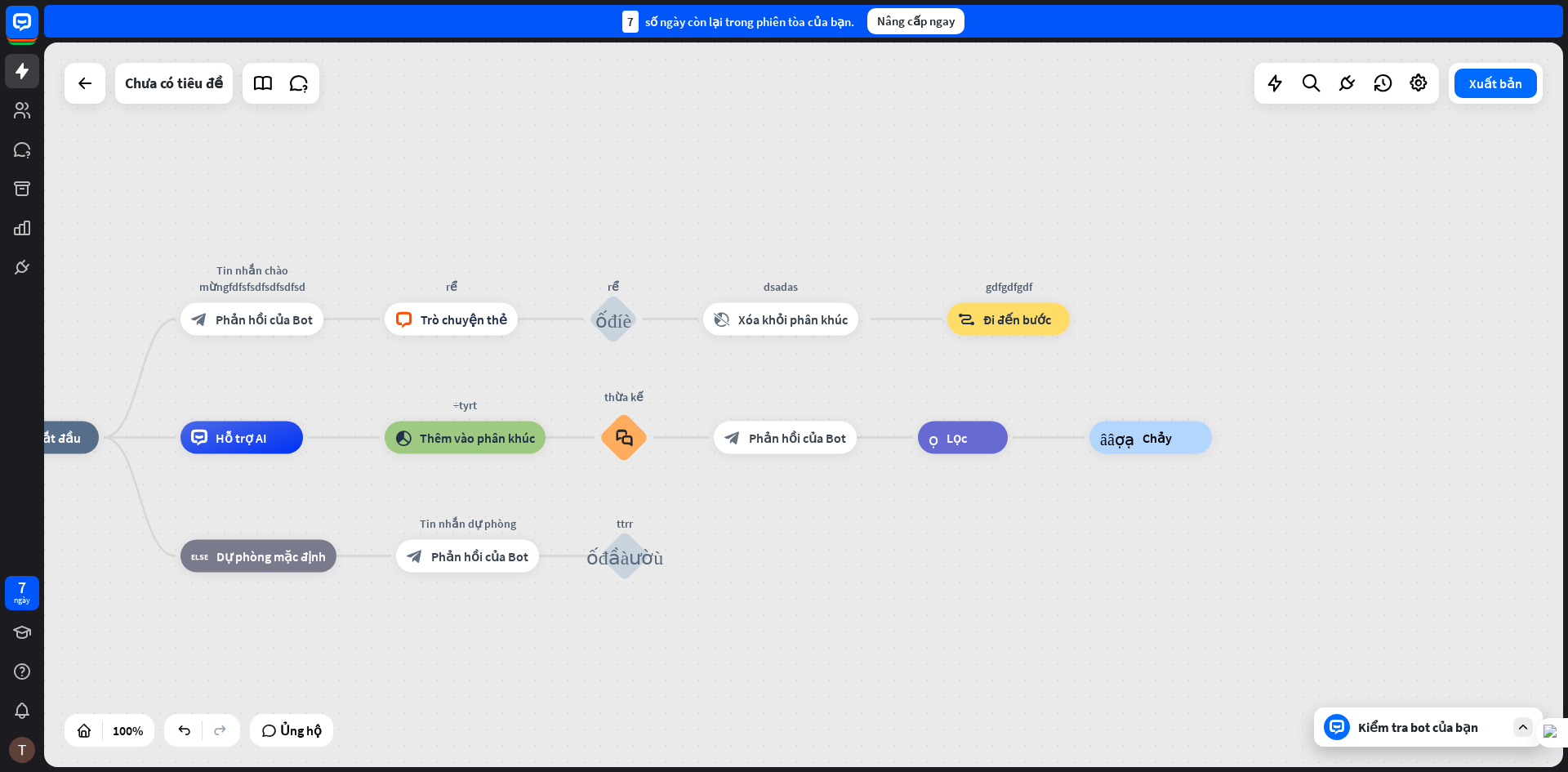
drag, startPoint x: 1114, startPoint y: 484, endPoint x: 751, endPoint y: 508, distance: 363.8
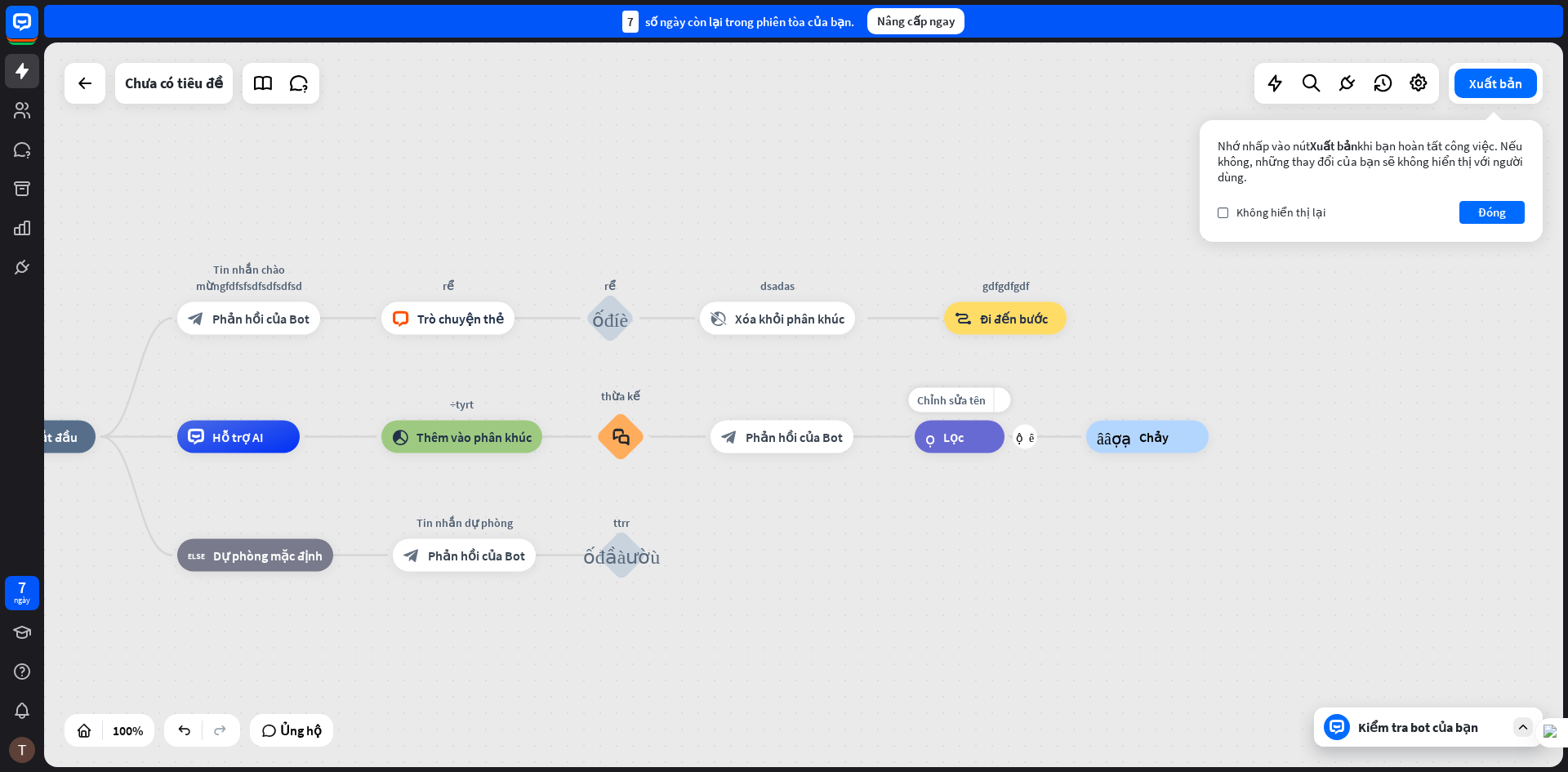
click at [964, 443] on div "lọc Lọc" at bounding box center [959, 436] width 89 height 32
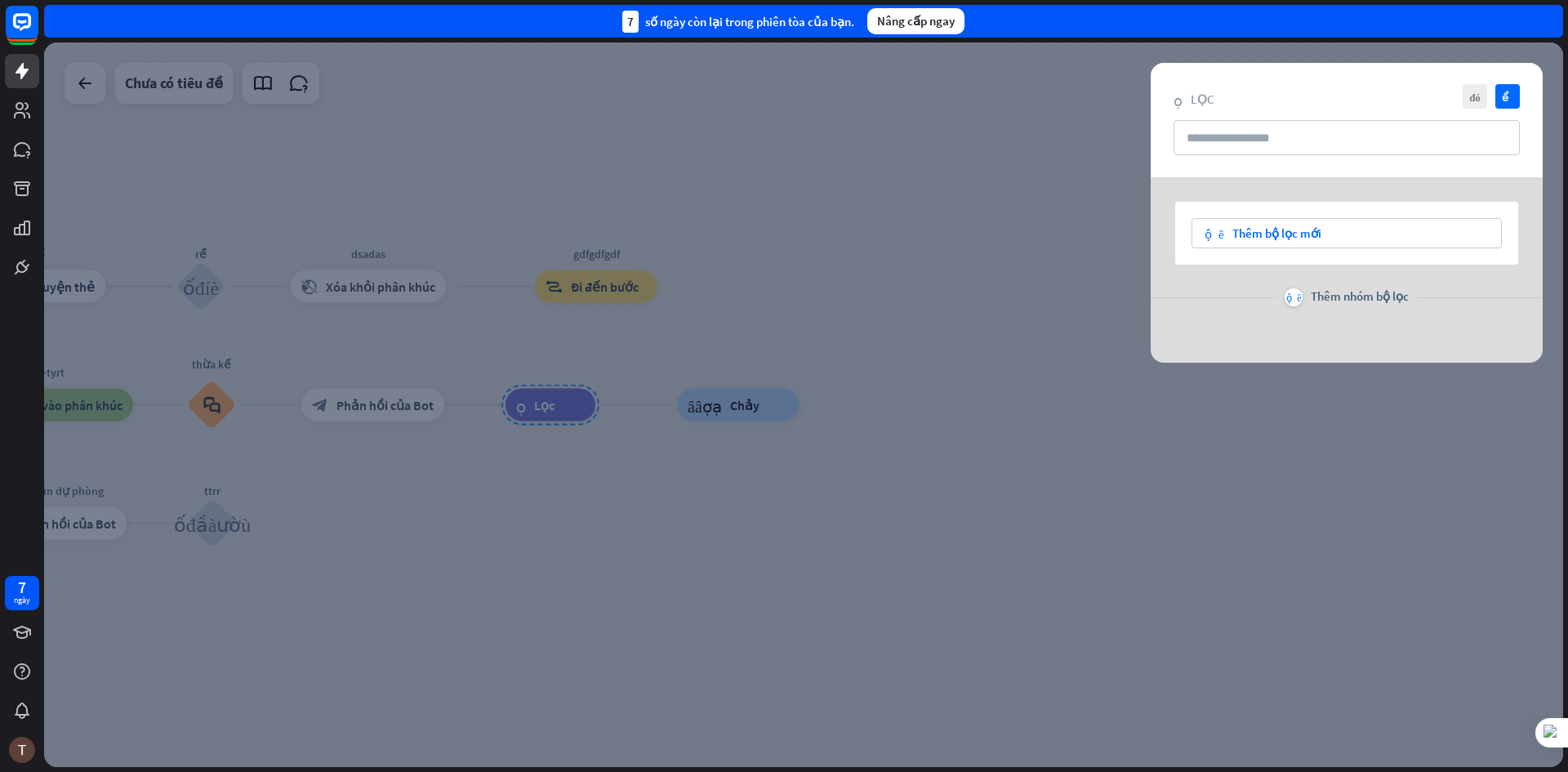
drag, startPoint x: 904, startPoint y: 534, endPoint x: 800, endPoint y: 469, distance: 122.6
click at [903, 533] on div at bounding box center [804, 405] width 1519 height 725
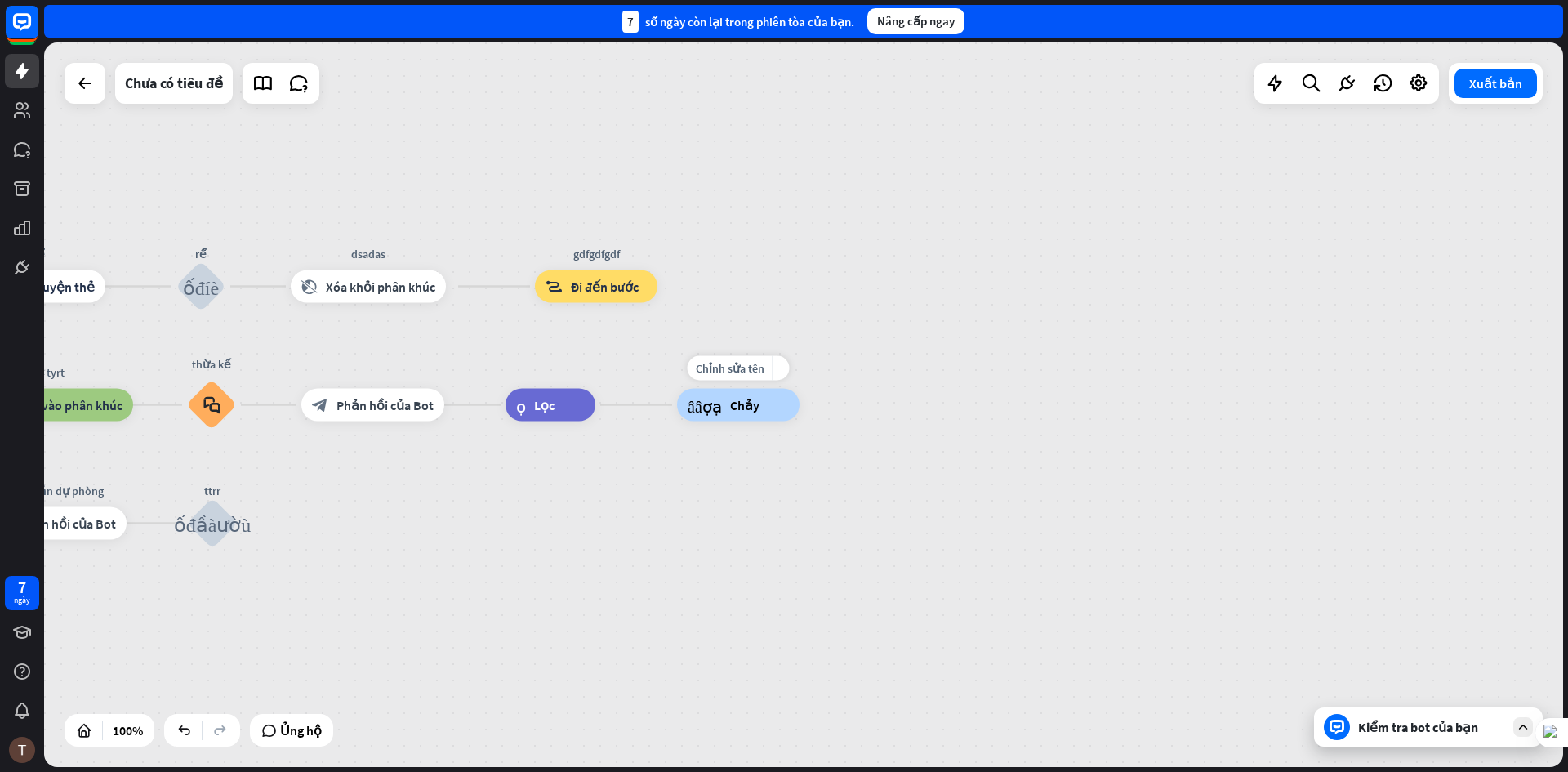
click at [737, 412] on font "Chảy" at bounding box center [745, 406] width 29 height 17
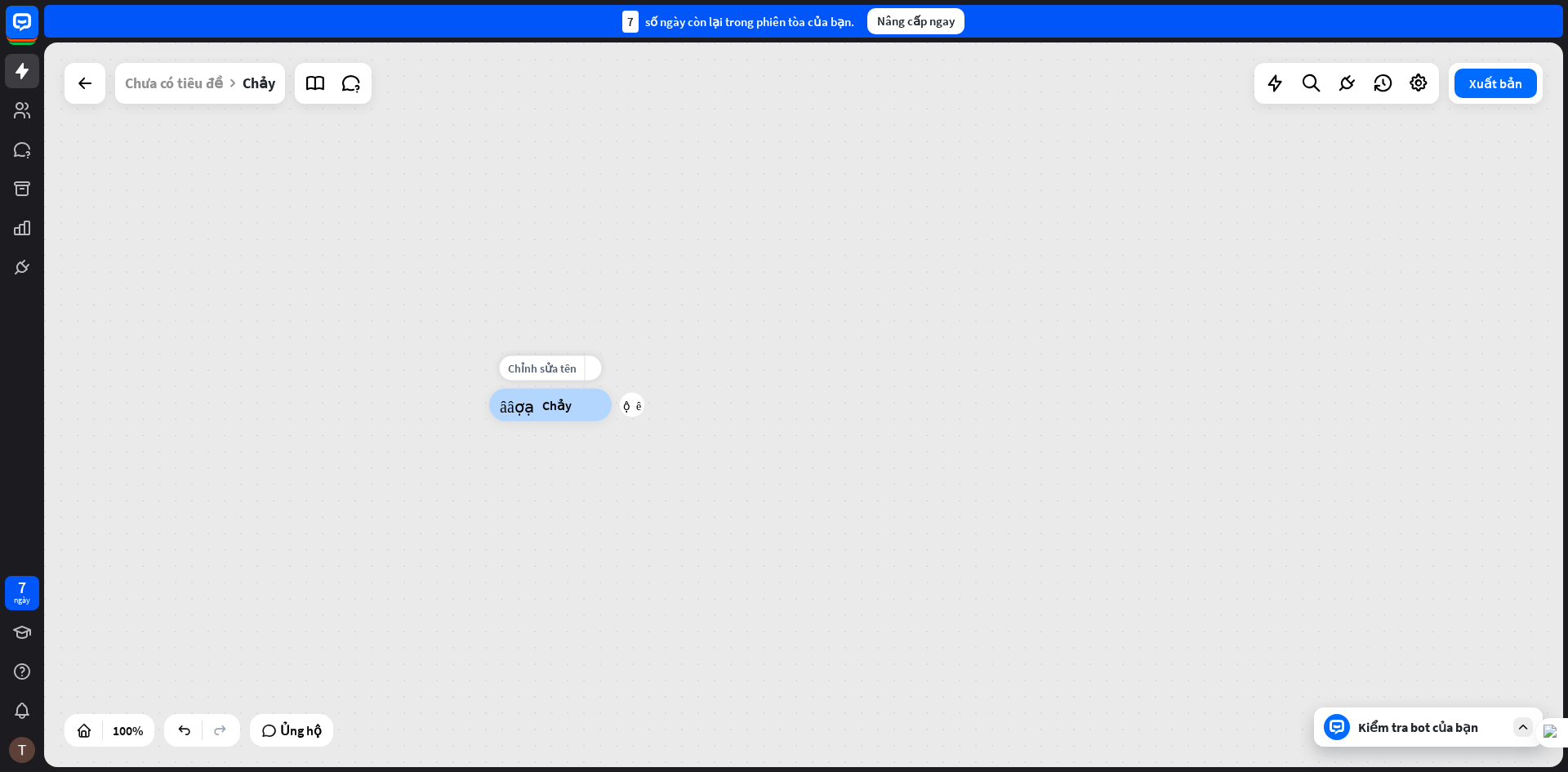
click at [570, 408] on div "cây_xây_thợ_tạo Chảy" at bounding box center [550, 405] width 123 height 32
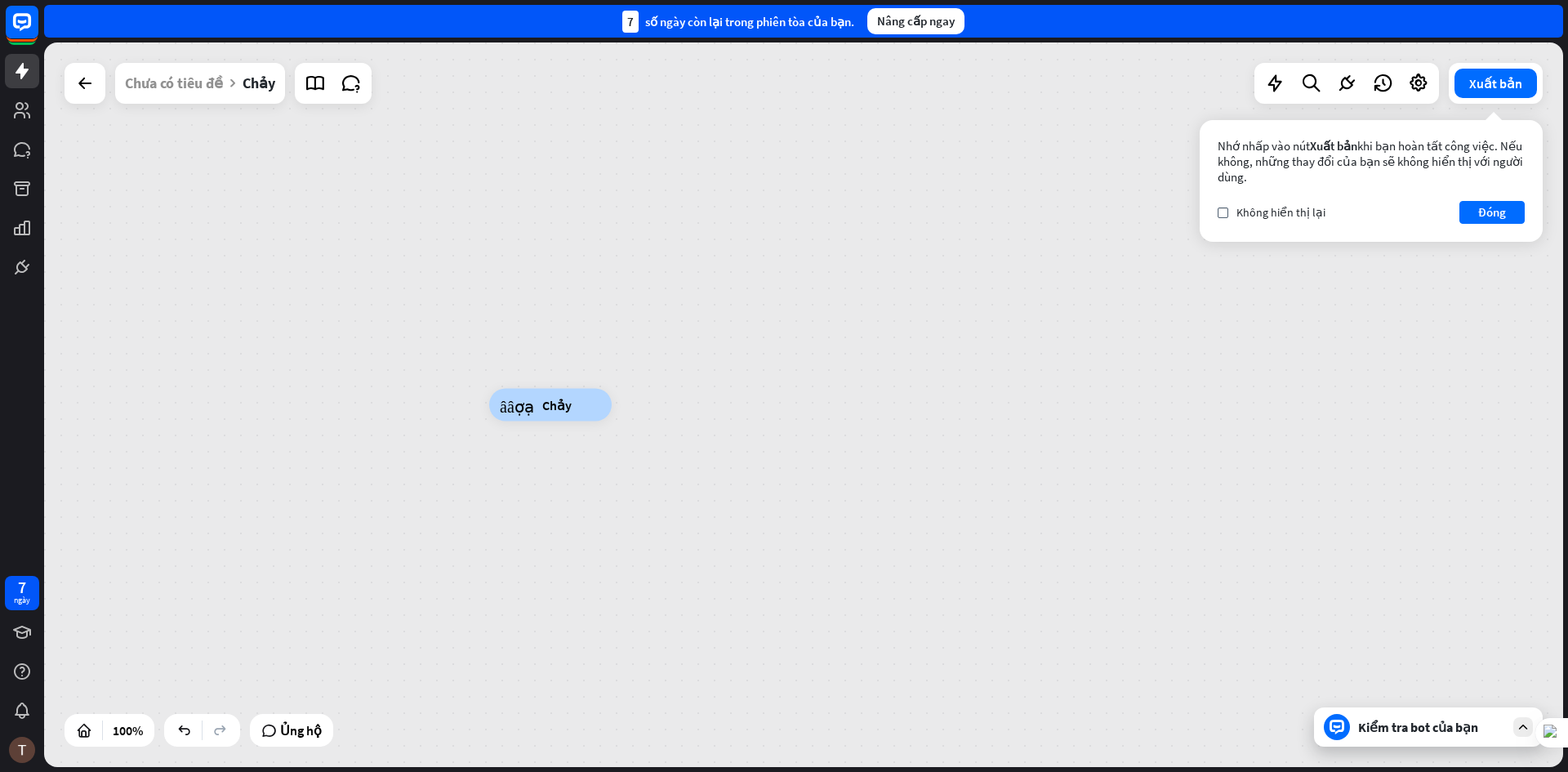
click at [612, 410] on div "cây_xây_thợ_tạo Chảy" at bounding box center [550, 405] width 123 height 32
click at [490, 398] on div "cây_xây_thợ_tạo Chảy" at bounding box center [550, 405] width 123 height 32
drag, startPoint x: 508, startPoint y: 398, endPoint x: 643, endPoint y: 372, distance: 137.5
click at [612, 389] on div "cây_xây_thợ_tạo Chảy" at bounding box center [550, 405] width 123 height 32
drag, startPoint x: 430, startPoint y: 468, endPoint x: 454, endPoint y: 405, distance: 67.4
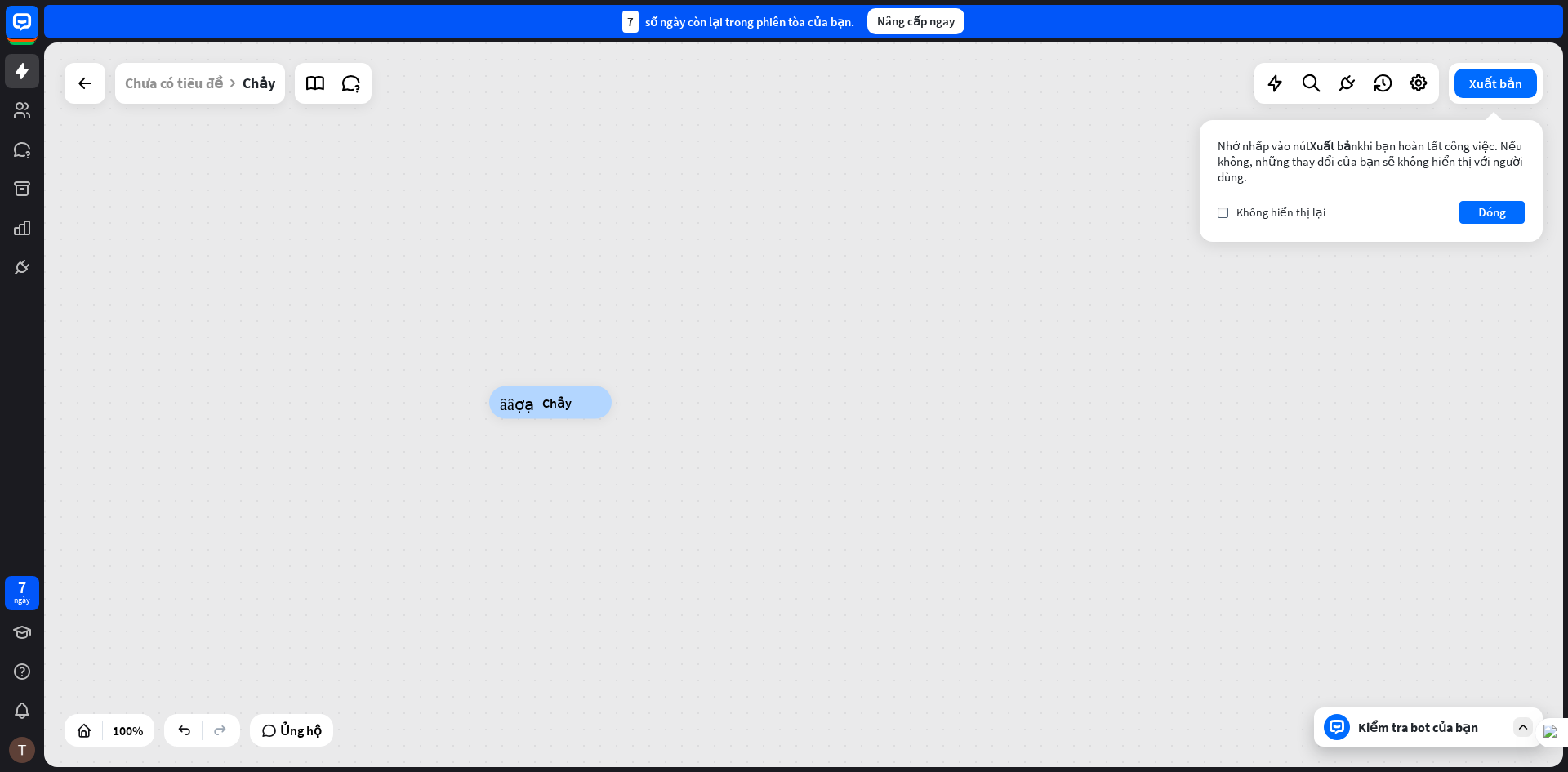
click at [430, 463] on div "cây_xây_thợ_tạo Chảy" at bounding box center [804, 405] width 1519 height 725
click at [489, 385] on div "Chỉnh sửa tên more_yellow cộng thêm cây_xây_thợ_tạo Chảy" at bounding box center [550, 400] width 123 height 32
click at [514, 397] on font "cây_xây_thợ_tạo" at bounding box center [516, 401] width 34 height 17
click at [548, 413] on div "cây_xây_thợ_tạo Chảy" at bounding box center [550, 400] width 123 height 32
click at [489, 402] on div "Chỉnh sửa tên more_yellow cộng thêm cây_xây_thợ_tạo Chảy" at bounding box center [550, 400] width 123 height 32
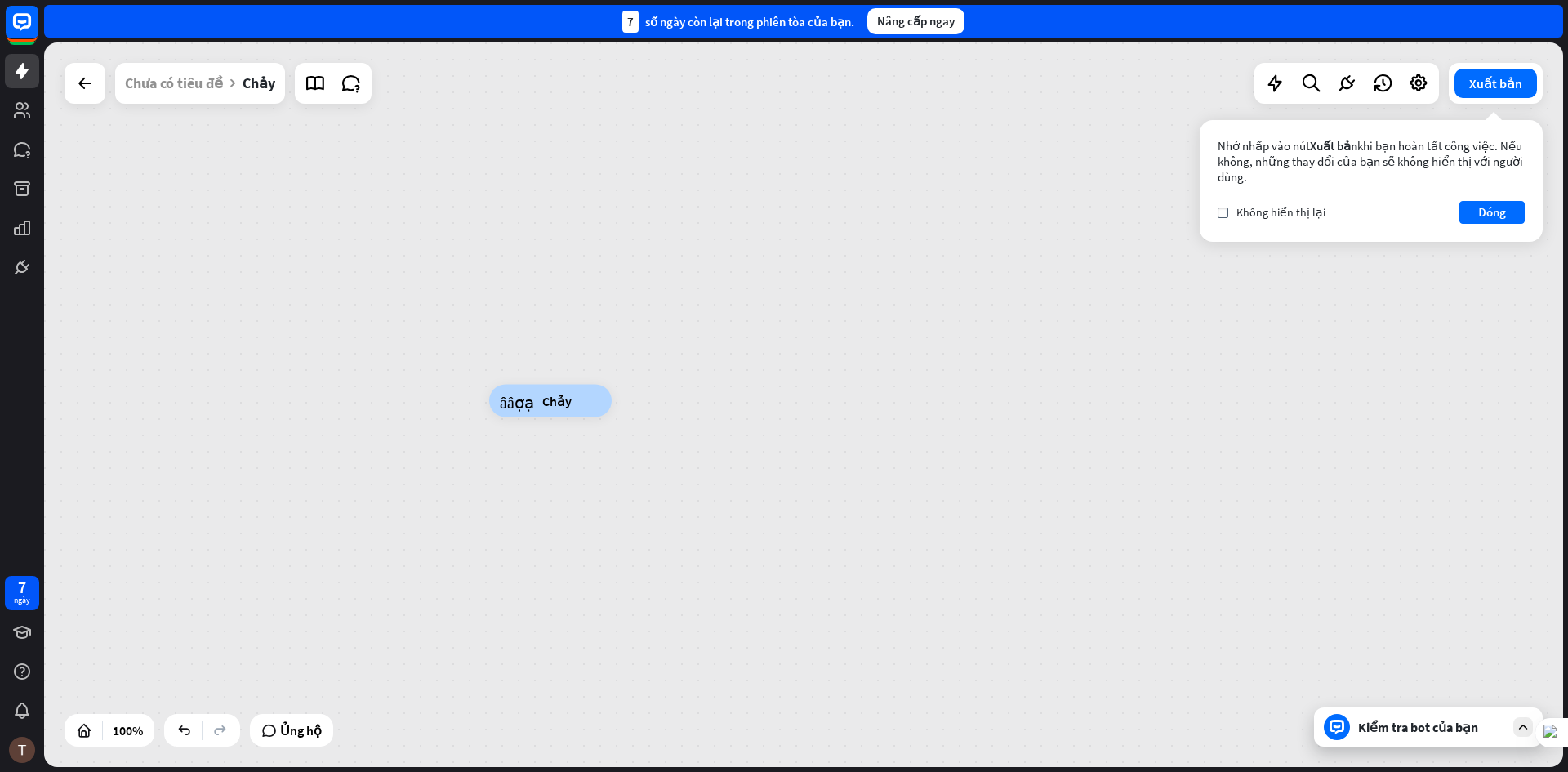
click at [489, 404] on div "Chỉnh sửa tên more_yellow cây_xây_thợ_tạo Chảy" at bounding box center [550, 400] width 123 height 32
click at [431, 422] on div "cây_xây_thợ_tạo Chảy" at bounding box center [804, 405] width 1519 height 725
click at [935, 418] on div "cây_xây_thợ_tạo Chảy" at bounding box center [1249, 764] width 1519 height 725
click at [1465, 211] on button "Đóng" at bounding box center [1491, 212] width 65 height 23
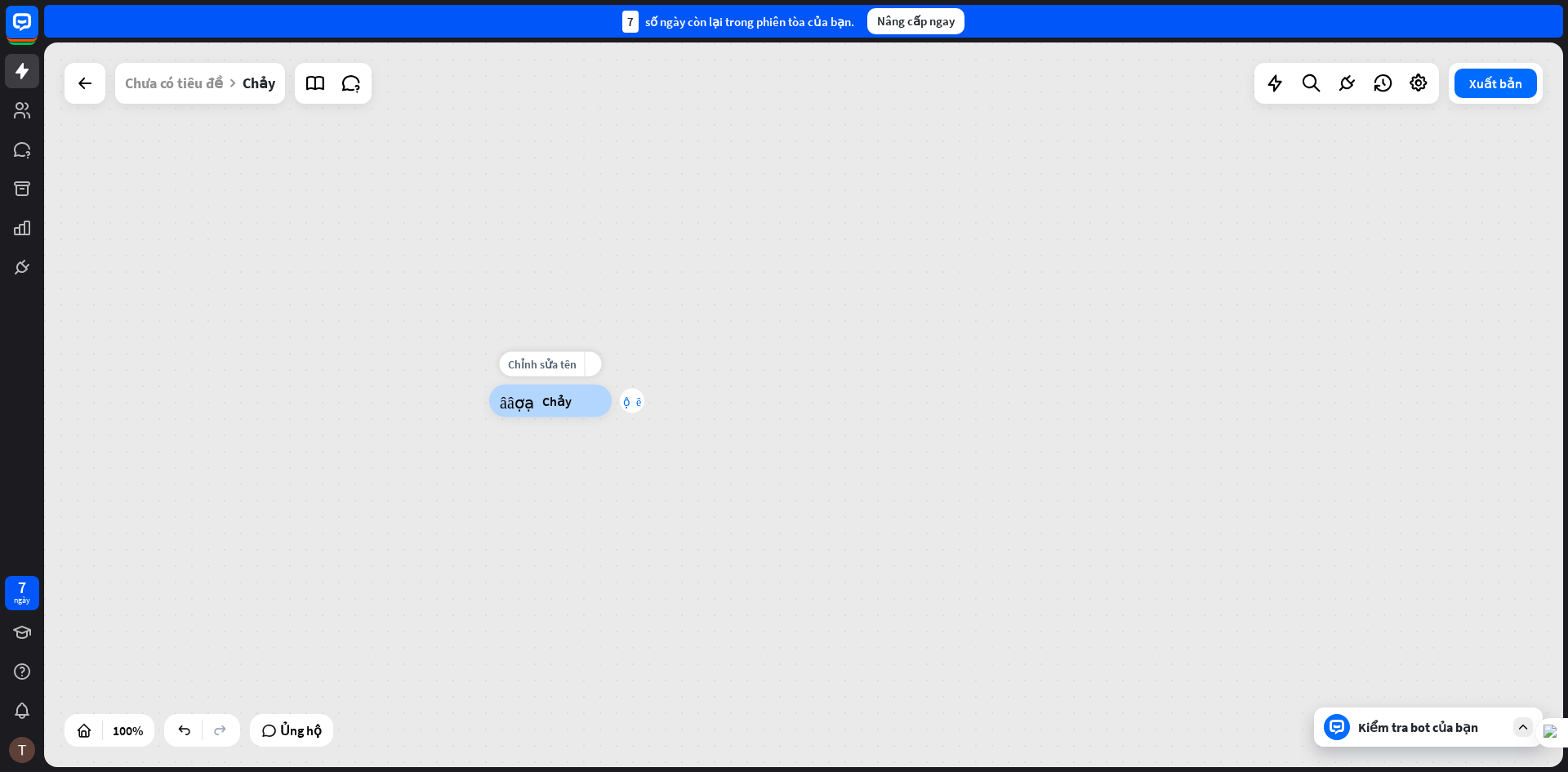
click at [628, 402] on font "cộng thêm" at bounding box center [631, 401] width 18 height 11
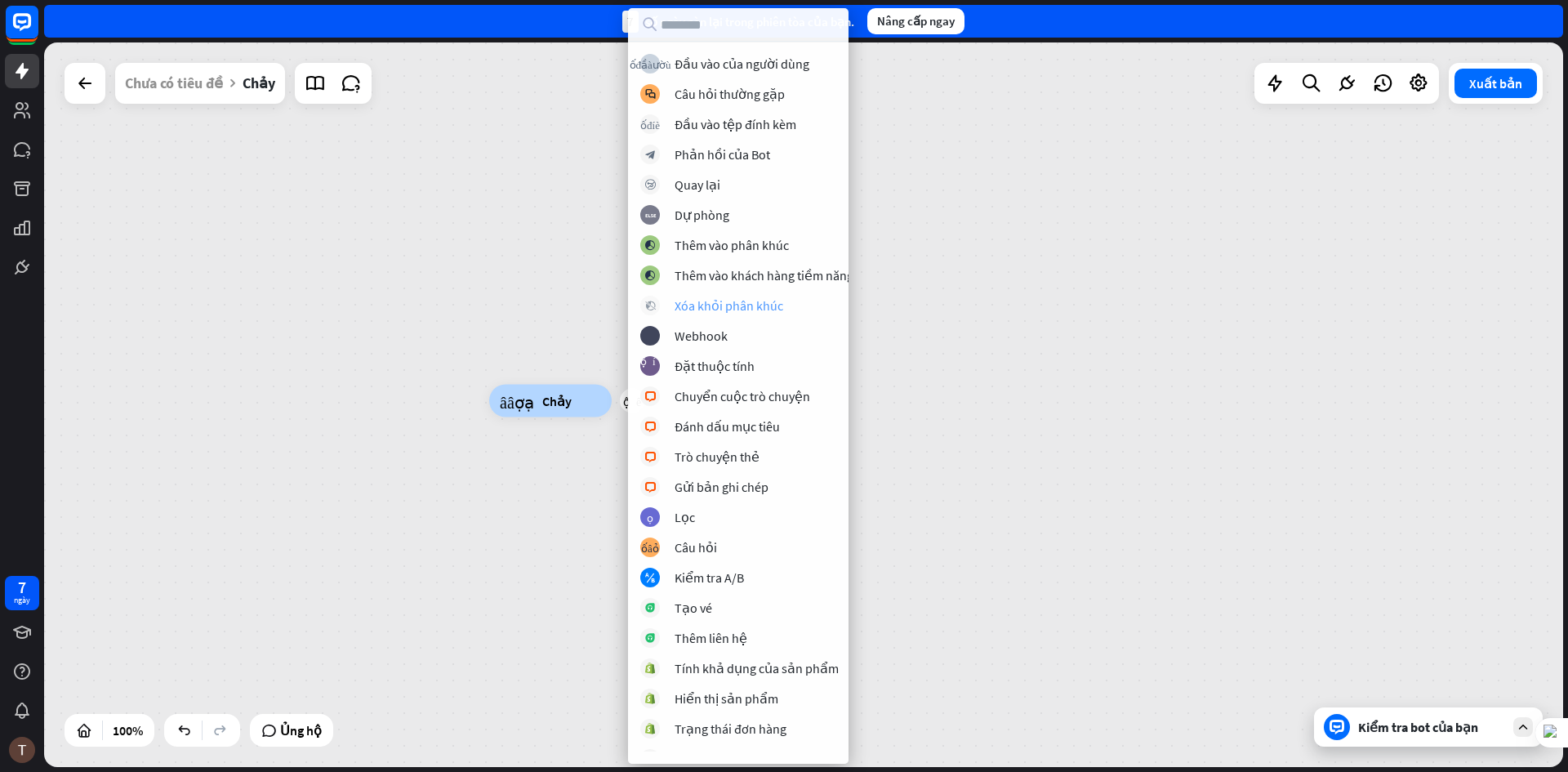
click at [737, 298] on font "Xóa khỏi phân khúc" at bounding box center [729, 306] width 109 height 17
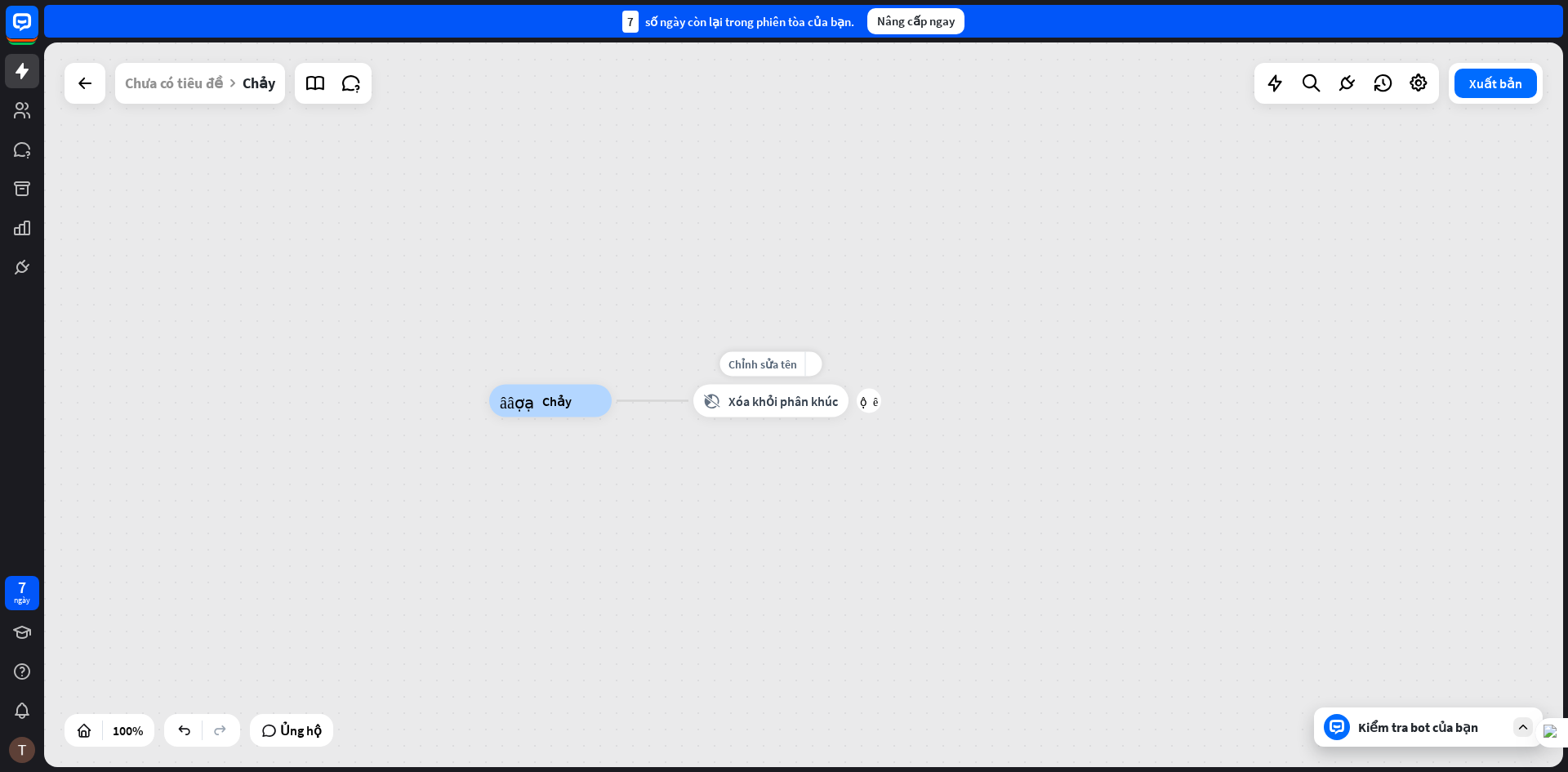
click at [849, 399] on div "Chỉnh sửa tên more_yellow cộng thêm block_delete_from_segment Xóa khỏi phân khúc" at bounding box center [771, 400] width 155 height 32
click at [866, 400] on font "cộng thêm" at bounding box center [868, 401] width 18 height 11
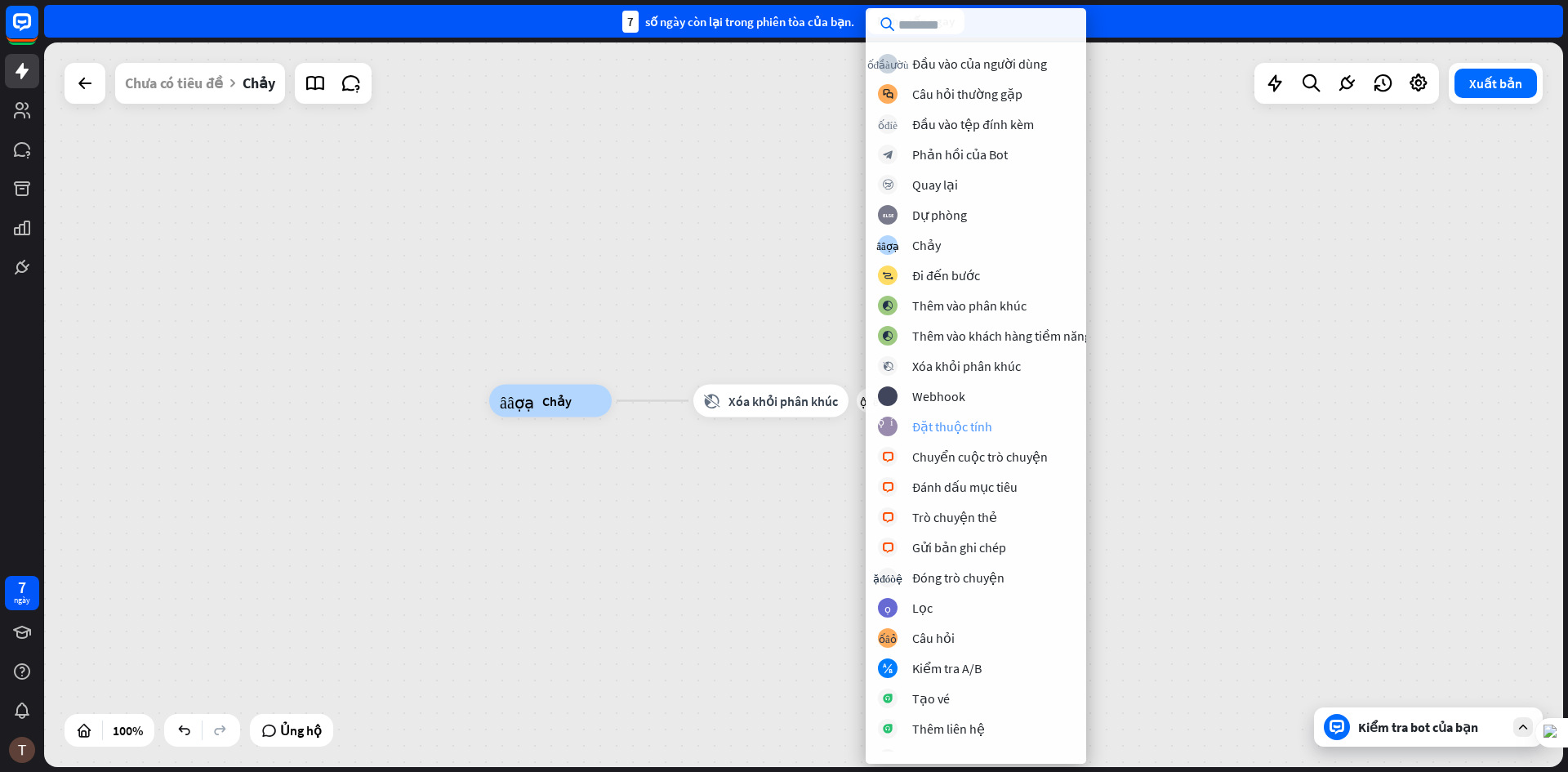
click at [958, 423] on font "Đặt thuộc tính" at bounding box center [952, 427] width 80 height 17
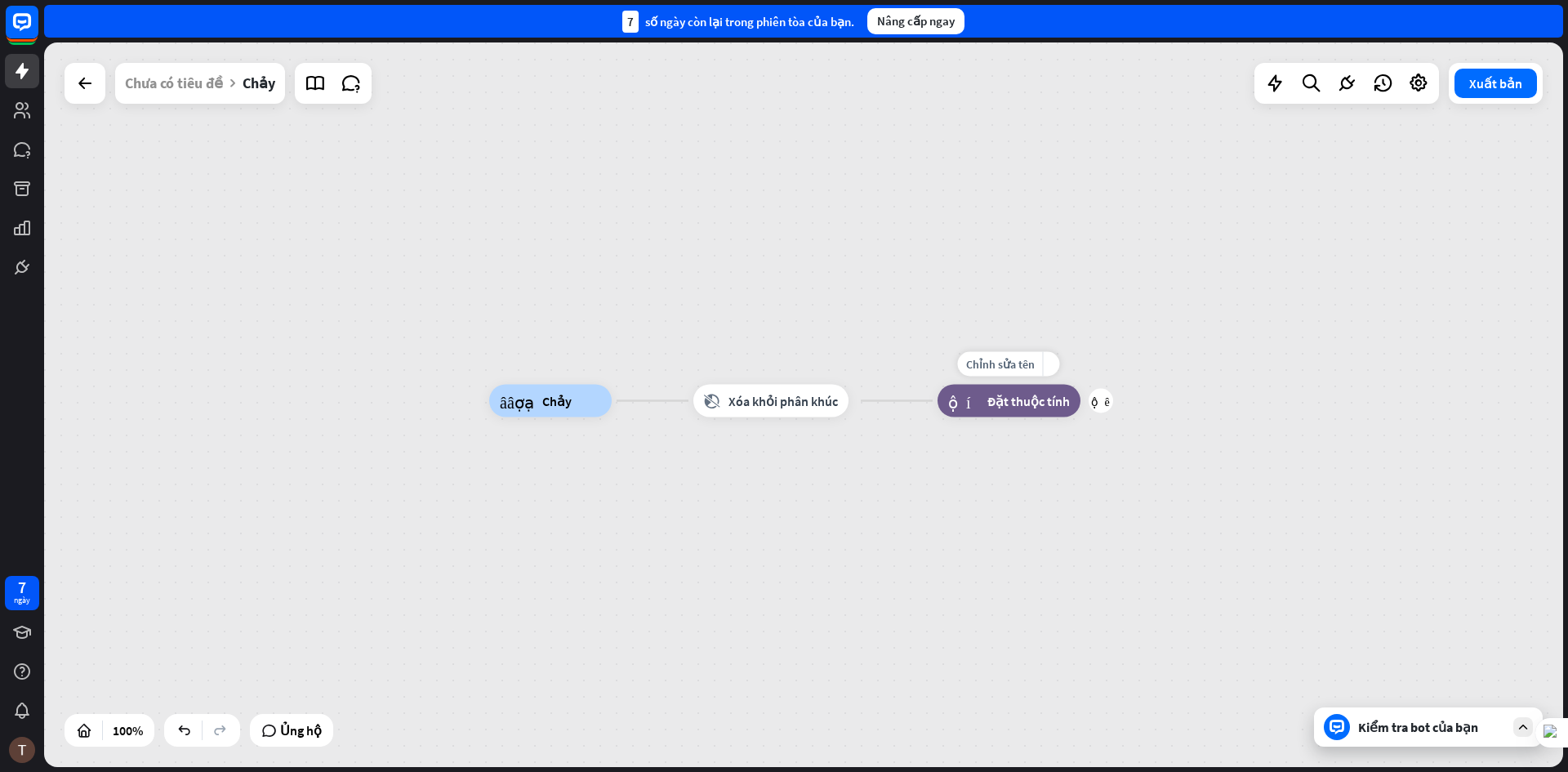
click at [1028, 403] on font "Đặt thuộc tính" at bounding box center [1028, 401] width 82 height 17
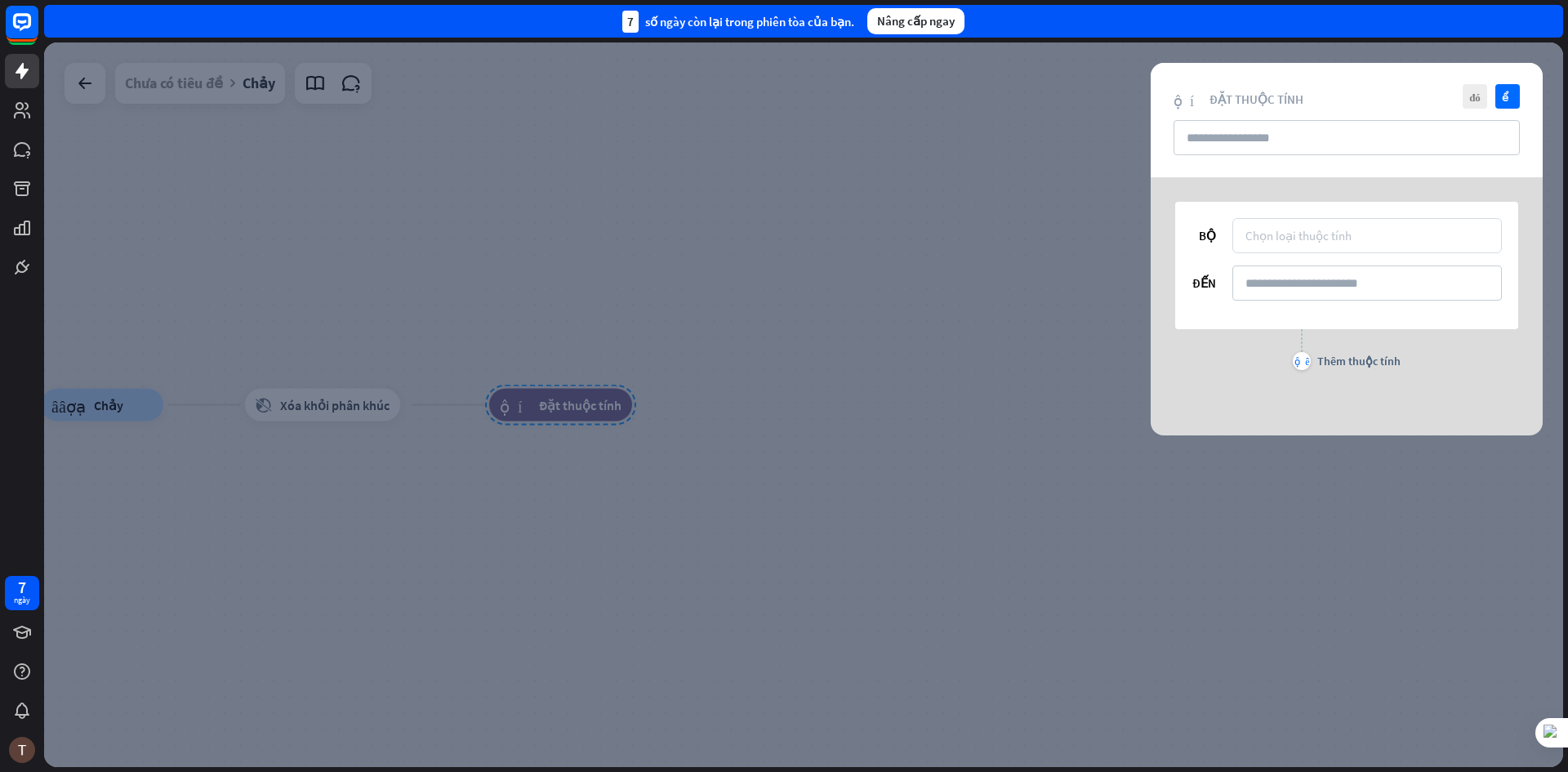
click at [1270, 241] on font "Chọn loại thuộc tính" at bounding box center [1298, 235] width 106 height 16
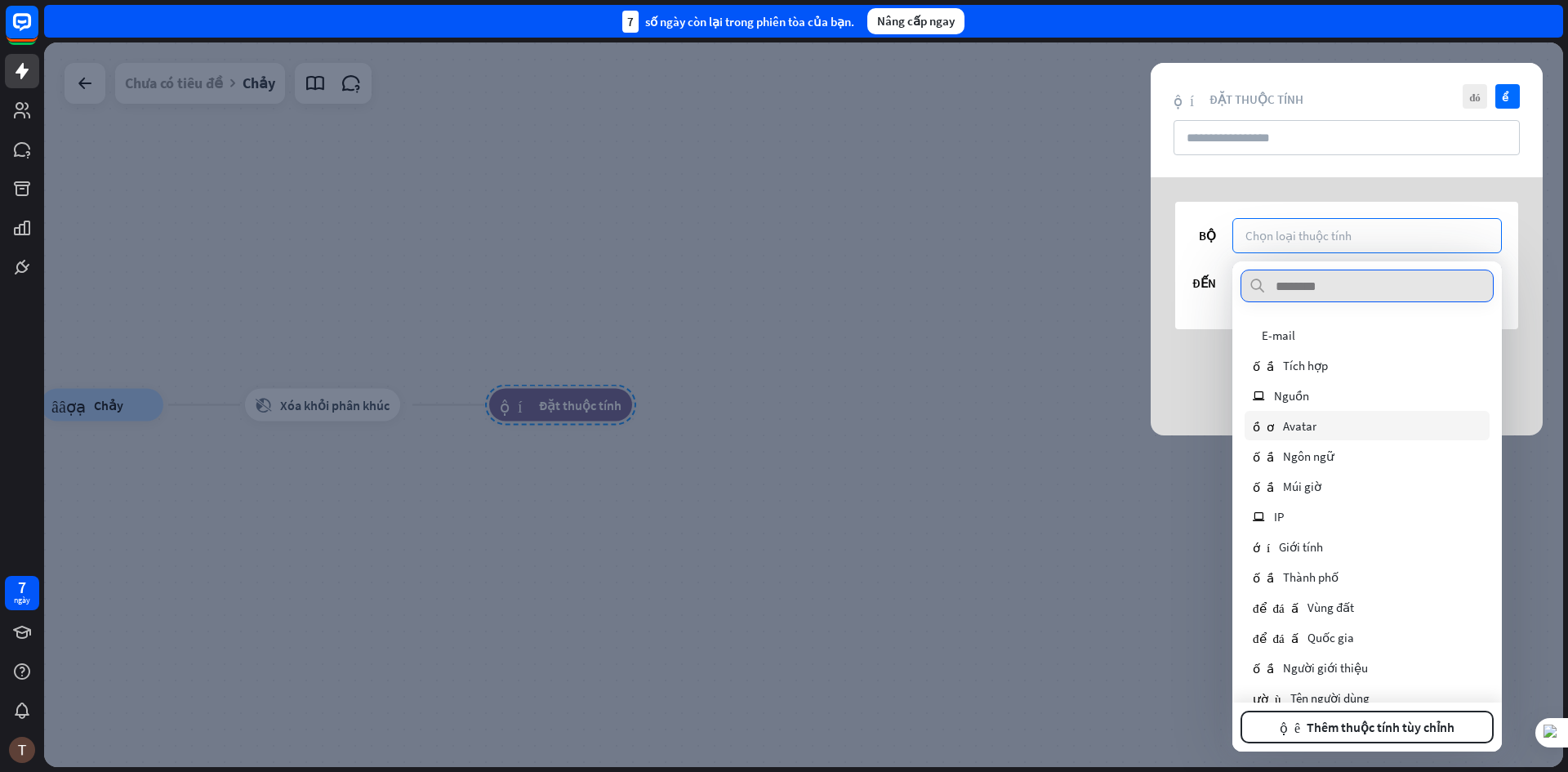
scroll to position [82, 0]
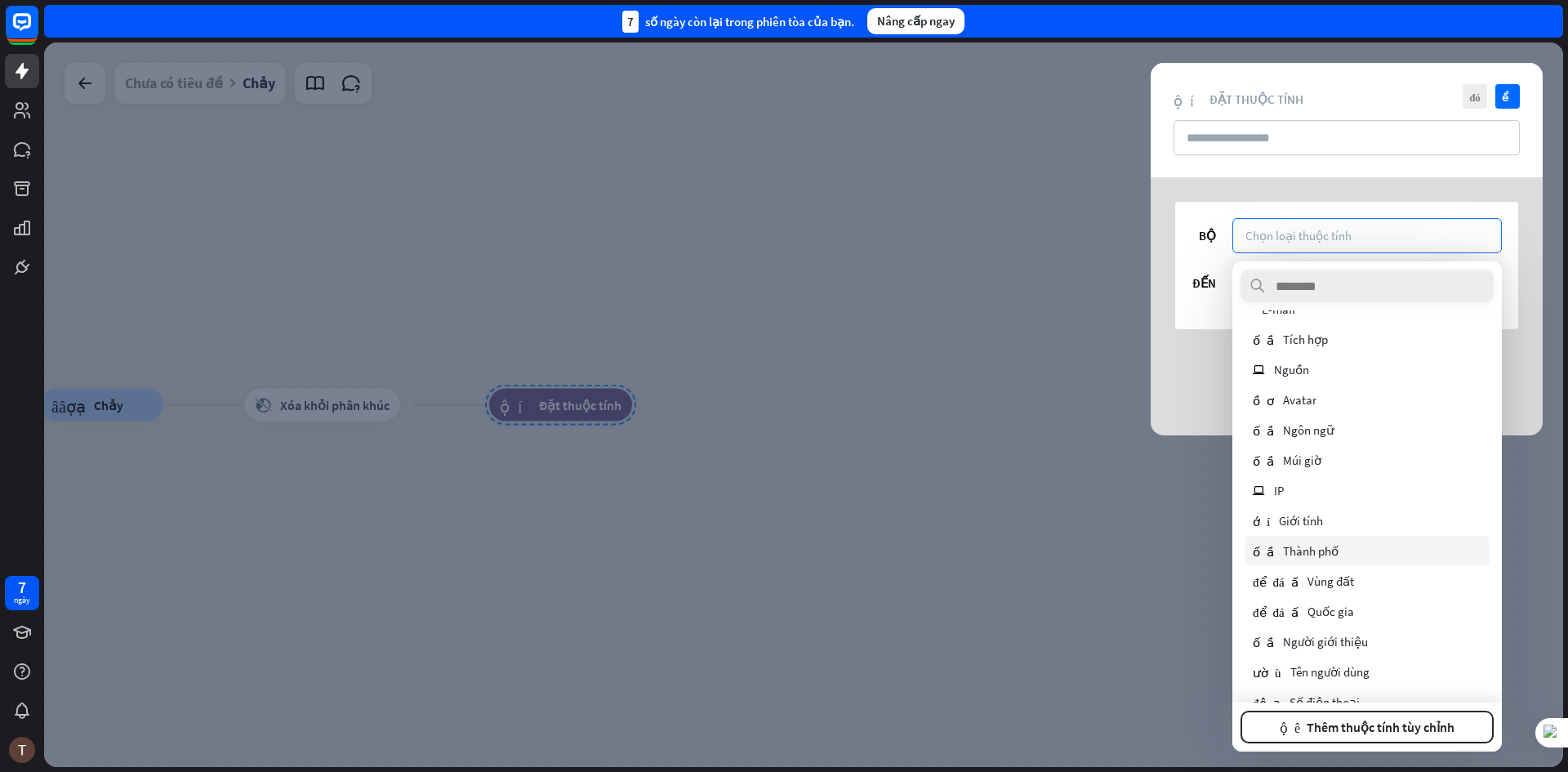
click at [1307, 554] on font "Thành phố" at bounding box center [1311, 551] width 55 height 16
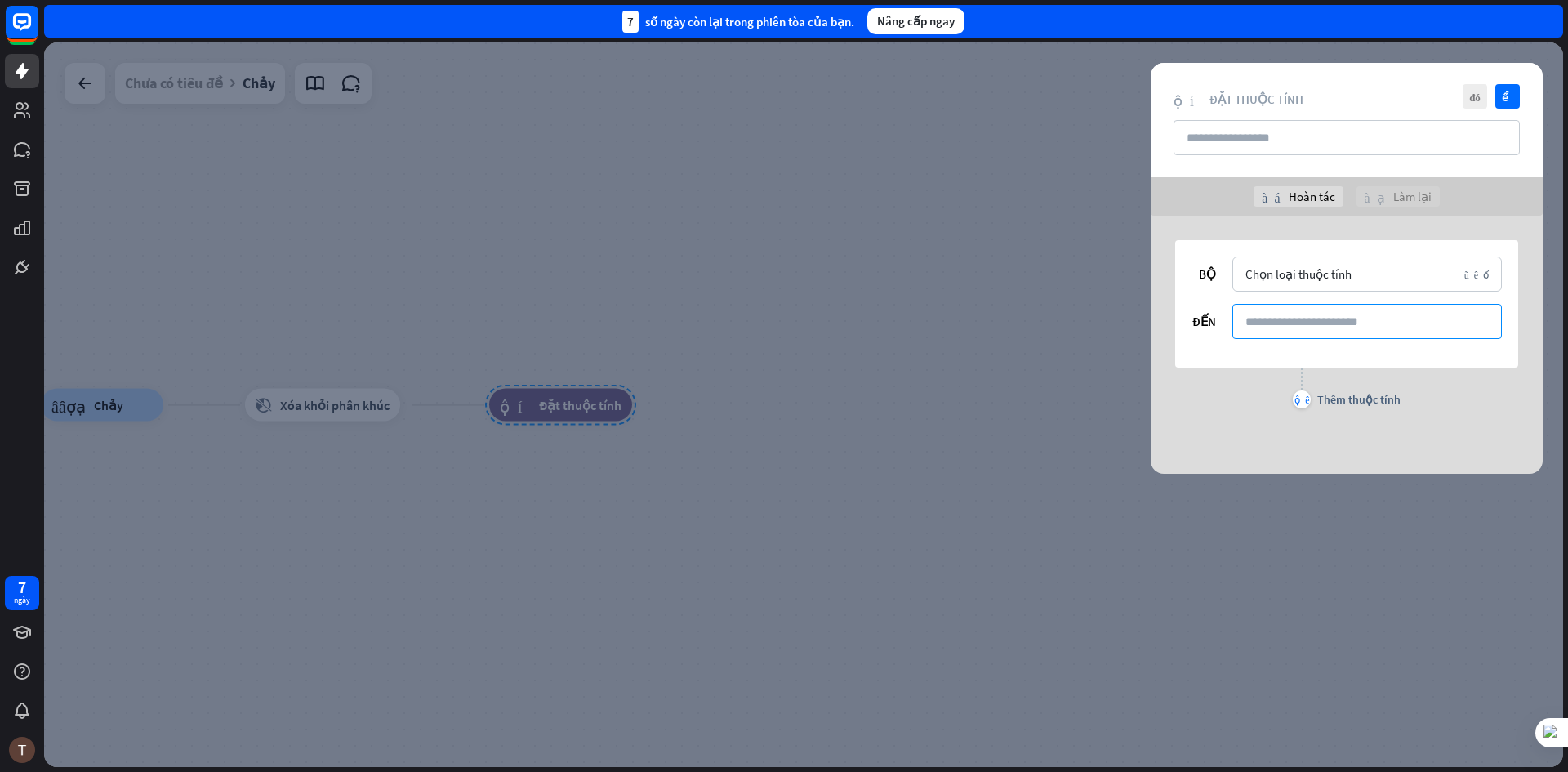
click at [1286, 329] on input at bounding box center [1367, 322] width 269 height 35
click at [1345, 309] on input at bounding box center [1367, 322] width 269 height 35
click at [1340, 335] on input at bounding box center [1367, 322] width 269 height 35
click at [1364, 330] on input at bounding box center [1367, 322] width 269 height 35
click at [1297, 330] on input at bounding box center [1367, 322] width 269 height 35
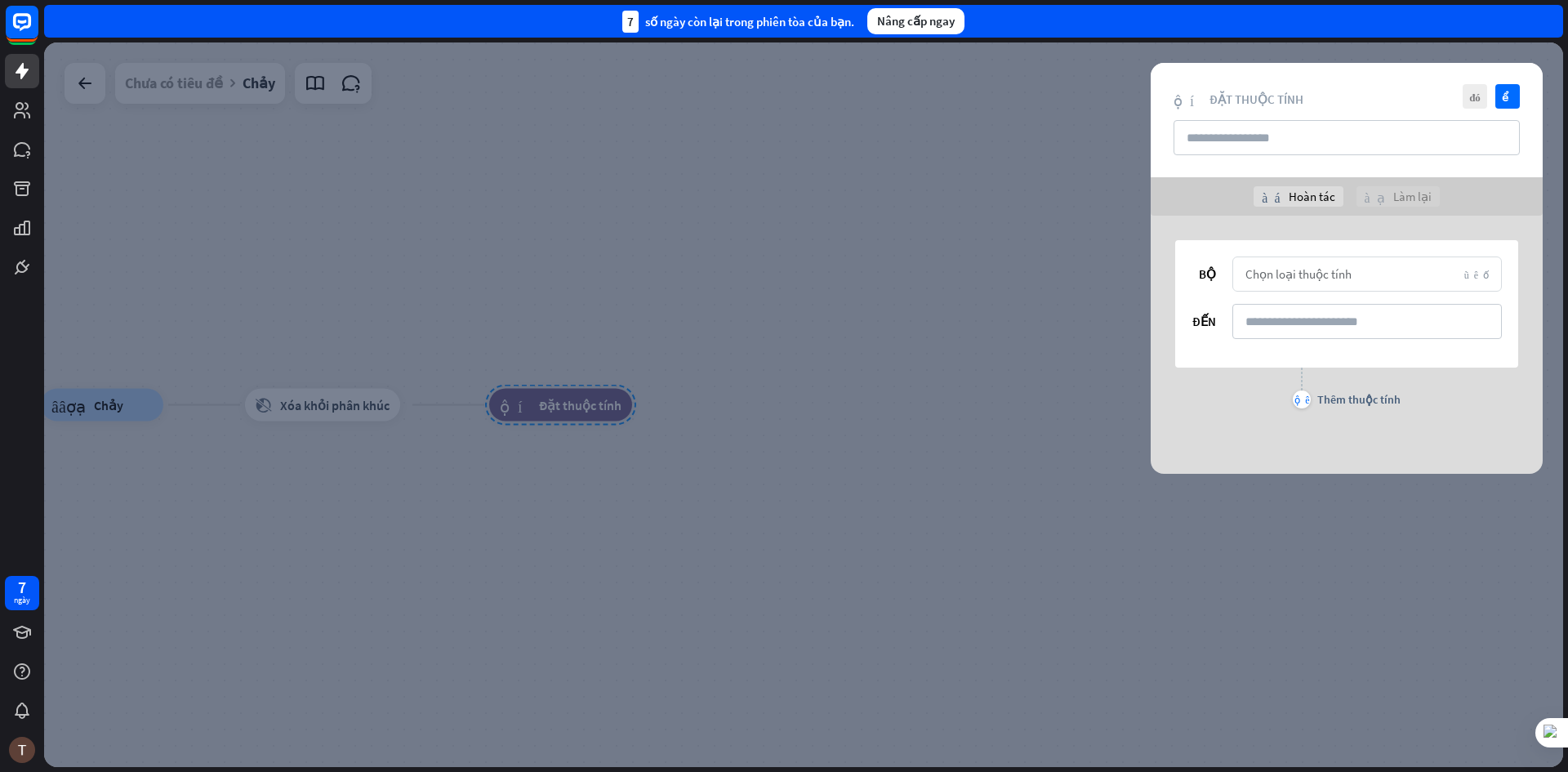
click at [1290, 276] on font "Chọn loại thuộc tính" at bounding box center [1298, 274] width 106 height 16
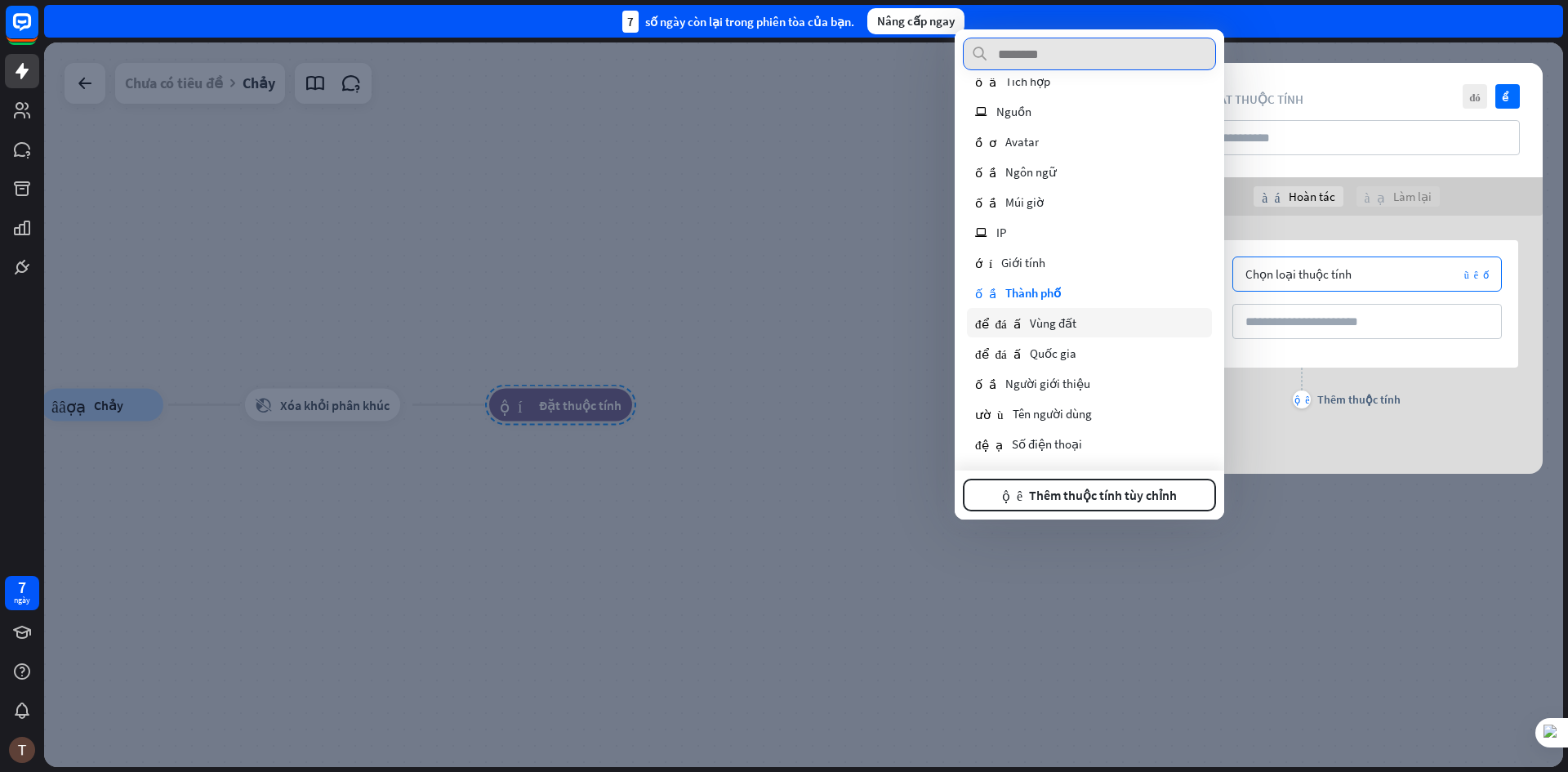
scroll to position [109, 0]
click at [1078, 412] on font "Tên người dùng" at bounding box center [1053, 412] width 79 height 16
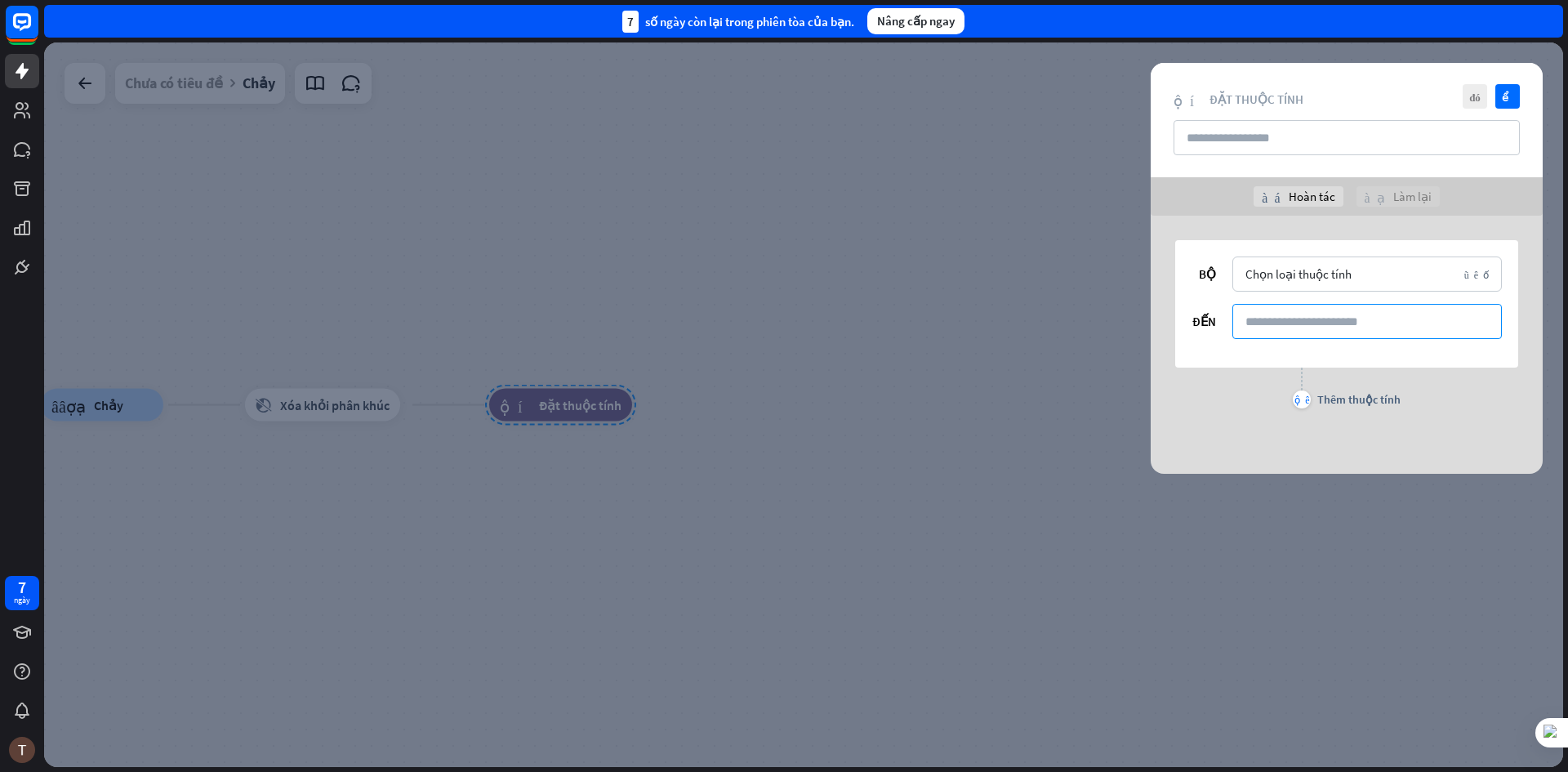
click at [1351, 327] on input at bounding box center [1367, 322] width 269 height 35
click at [151, 434] on div at bounding box center [804, 405] width 1519 height 725
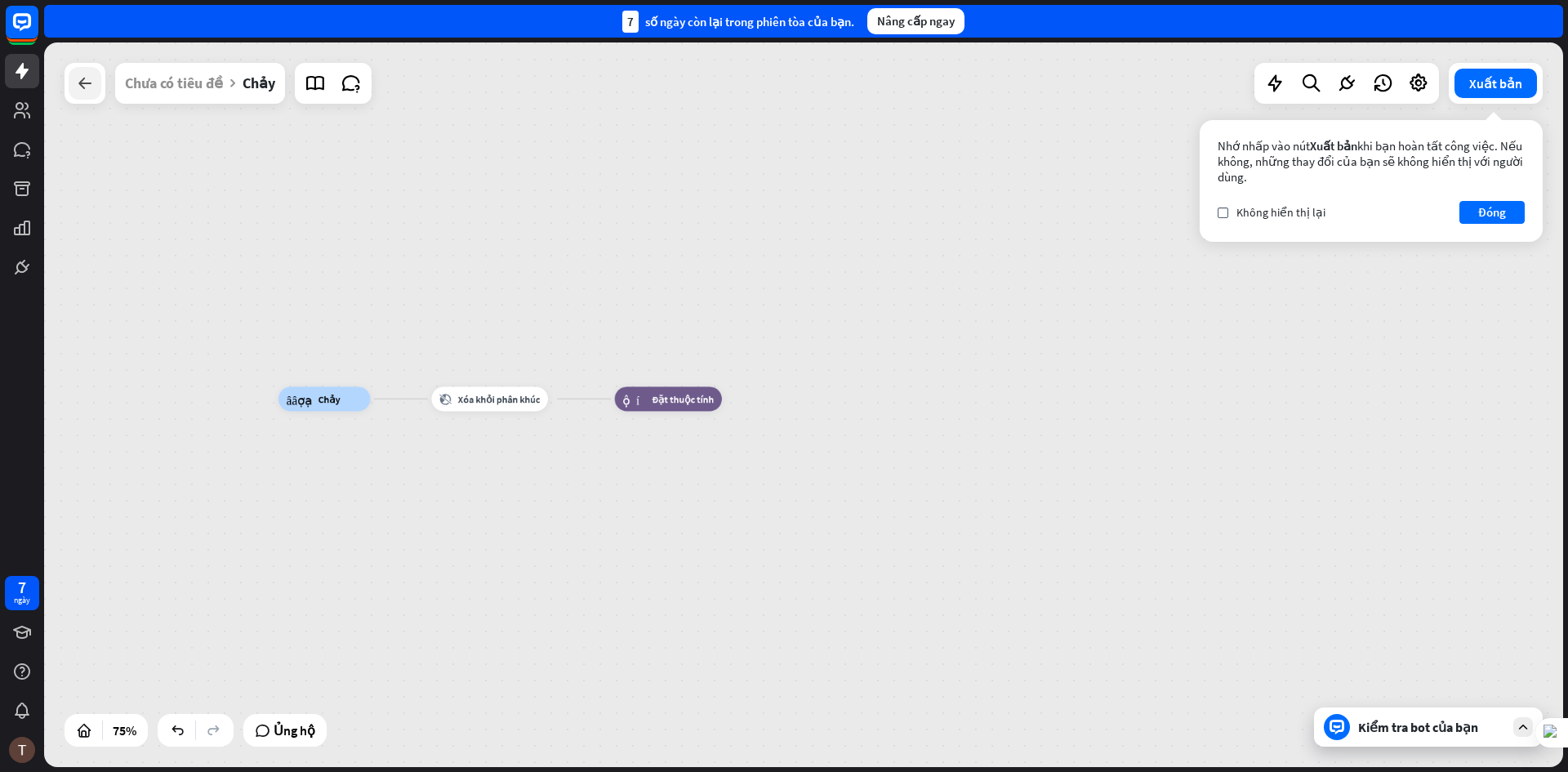
click at [94, 87] on icon at bounding box center [85, 83] width 19 height 19
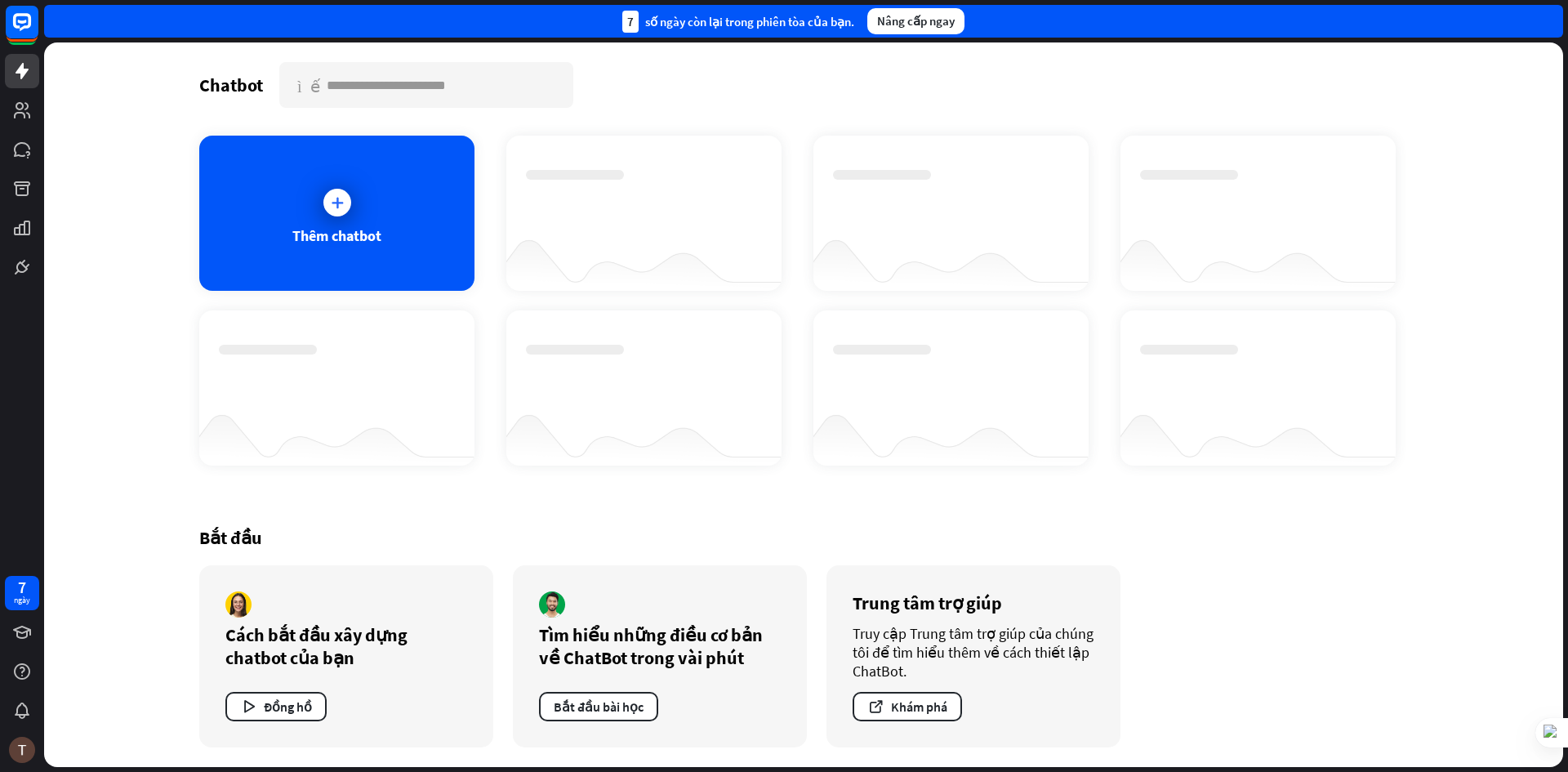
click at [614, 248] on div at bounding box center [643, 258] width 276 height 63
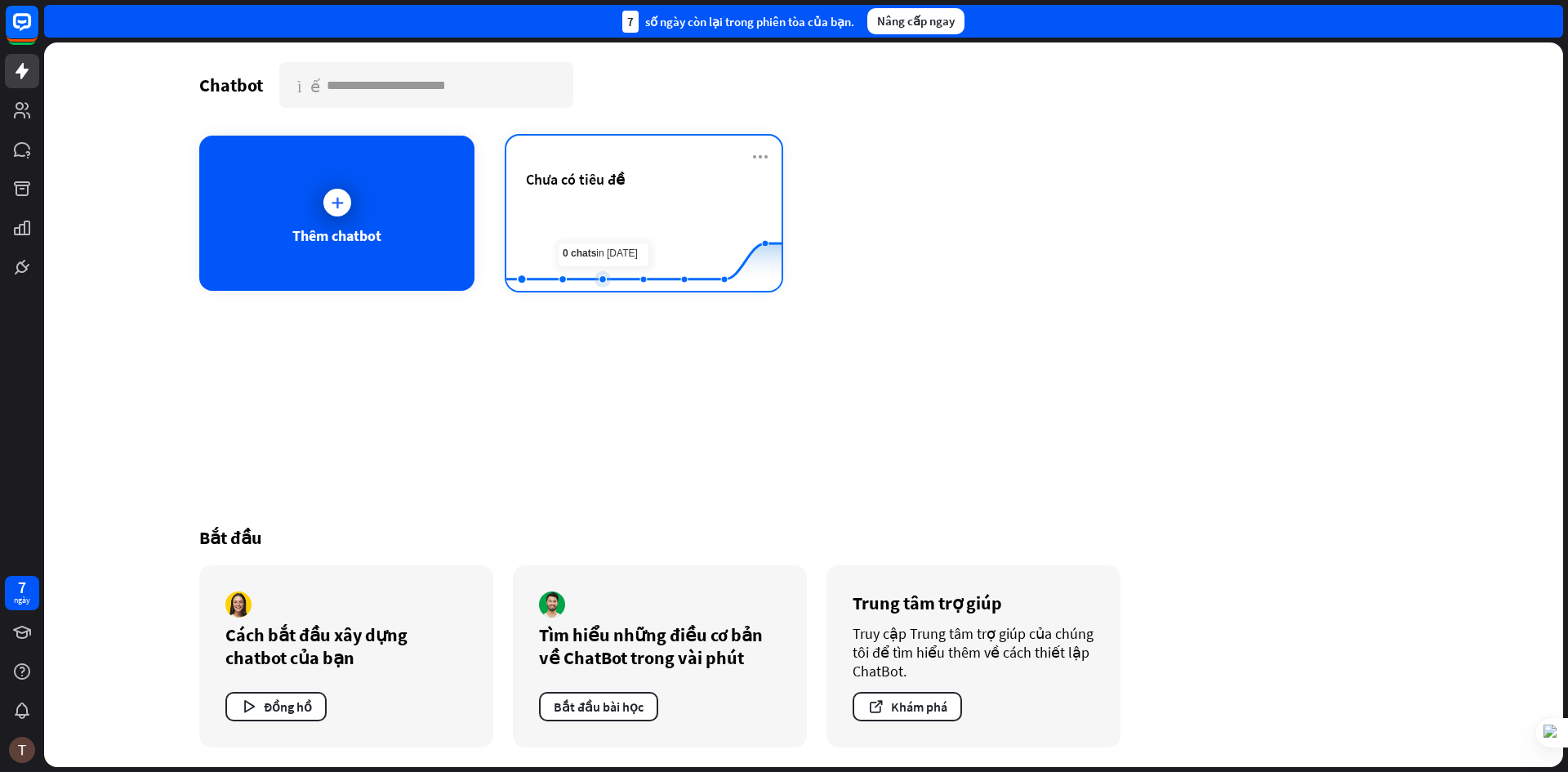
click at [611, 239] on rect at bounding box center [643, 250] width 276 height 102
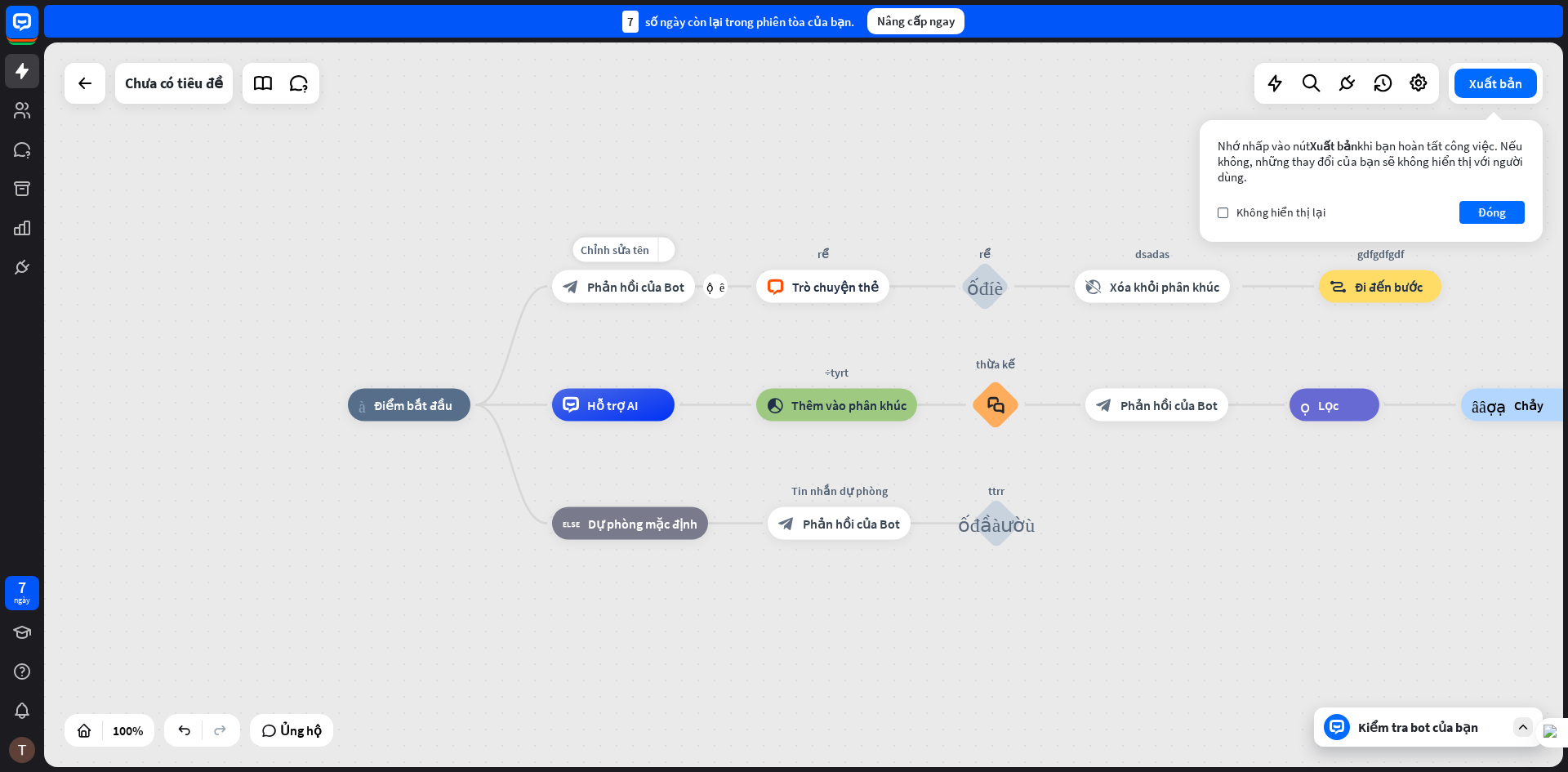
click at [670, 303] on div "Chỉnh sửa tên more_yellow cộng thêm Tin nhắn chào mừngfdfsfsdfsdfsdfsd block_bo…" at bounding box center [623, 286] width 143 height 32
click at [667, 291] on font "Phản hồi của Bot" at bounding box center [635, 287] width 97 height 17
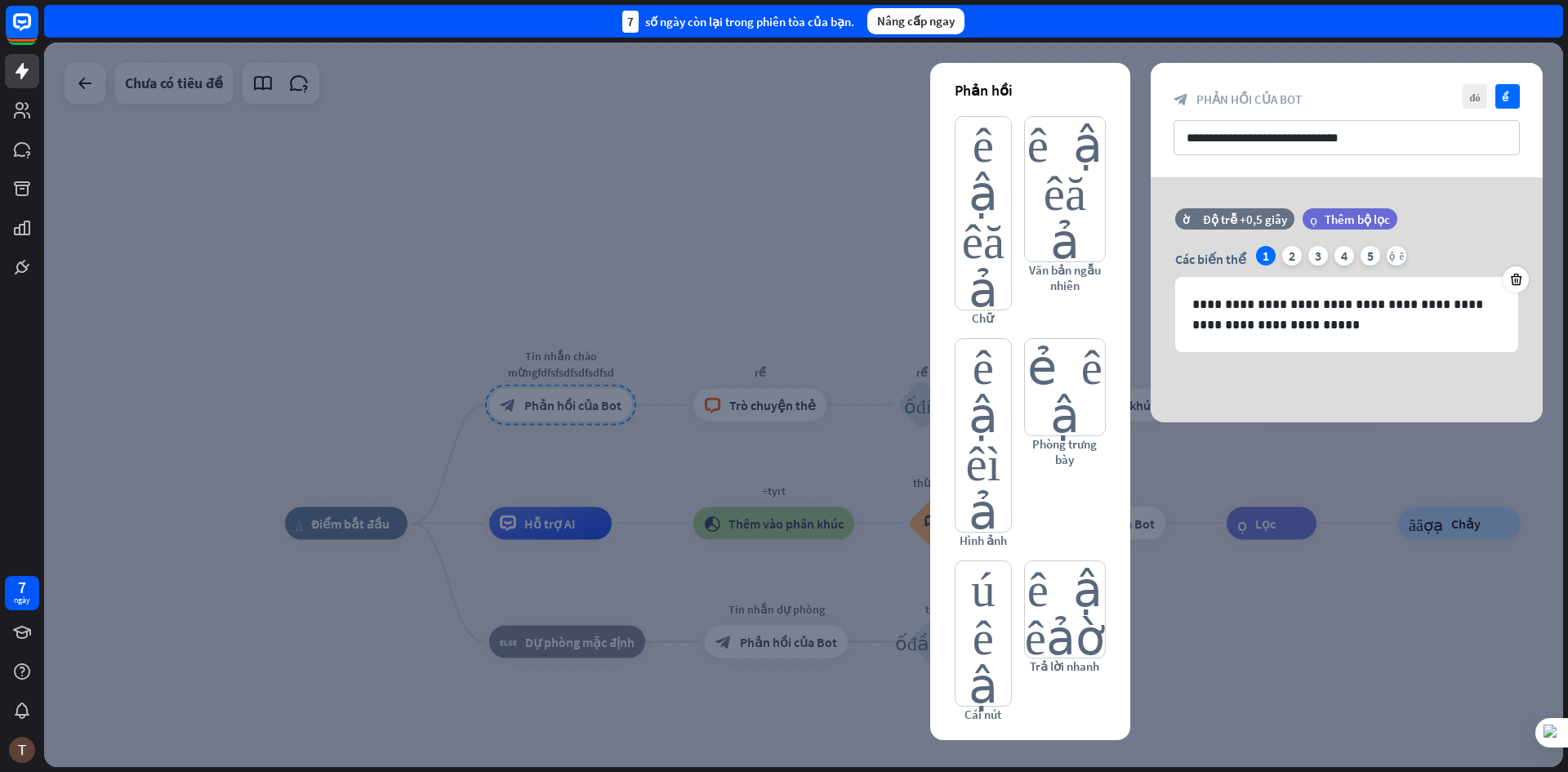
click at [1542, 56] on div at bounding box center [804, 405] width 1519 height 725
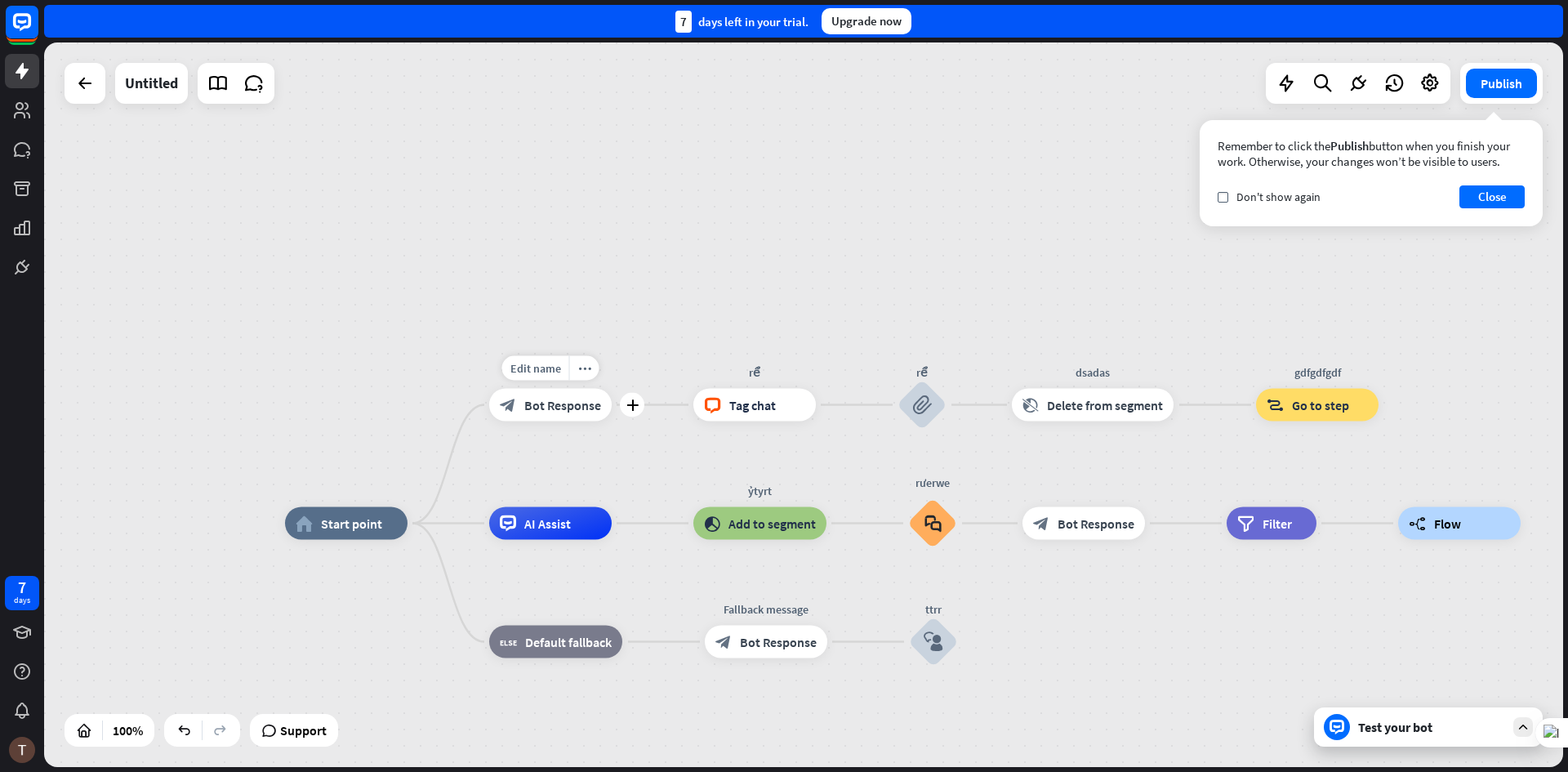
click at [573, 422] on div "Edit name more_horiz plus Welcome messagefdfsfsdfsdfsdfsd block_bot_response Bo…" at bounding box center [550, 405] width 123 height 32
click at [551, 396] on div "block_bot_response Bot Response" at bounding box center [550, 405] width 123 height 32
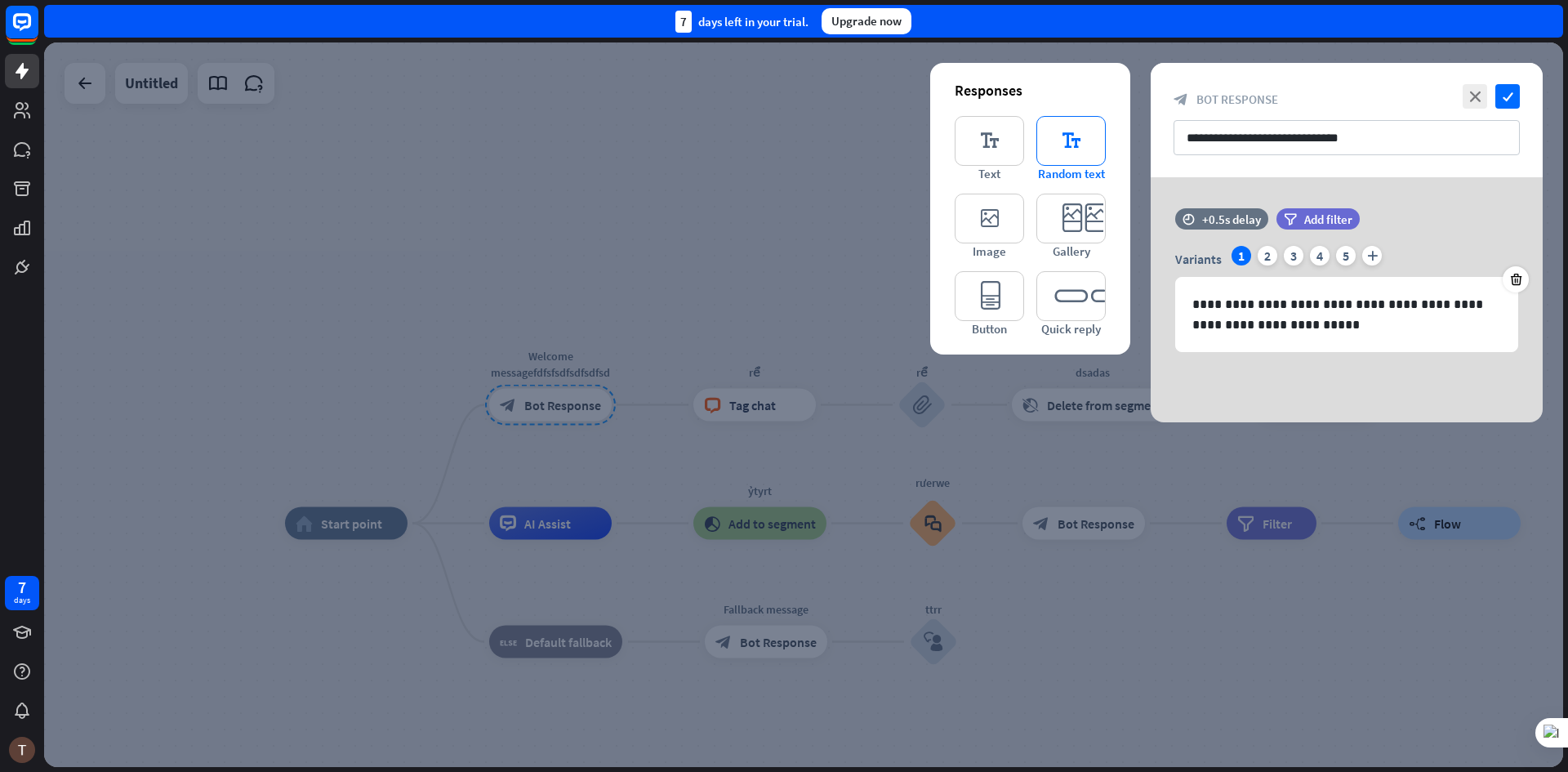
click at [1088, 149] on icon "editor_text" at bounding box center [1070, 141] width 69 height 50
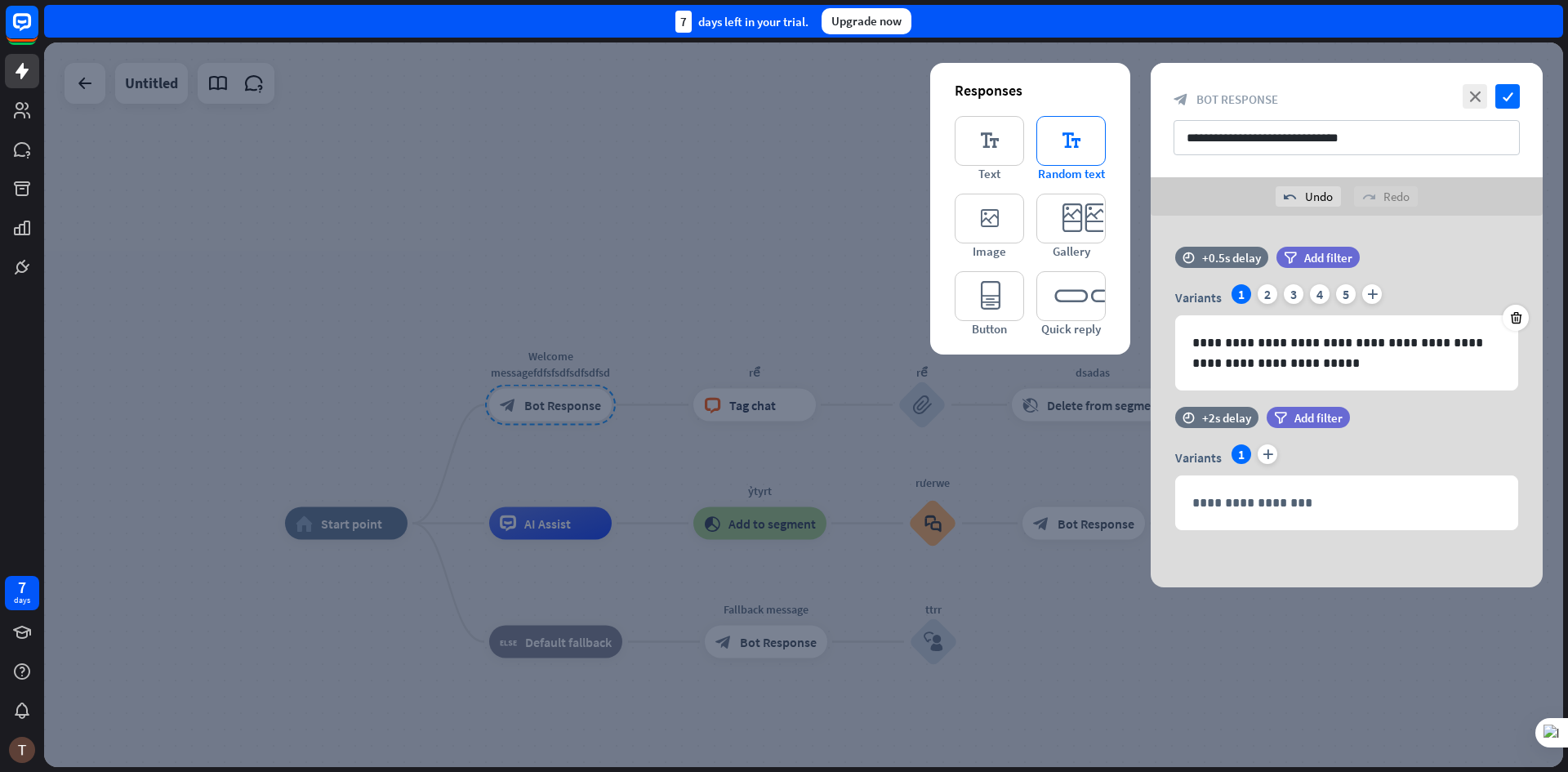
click at [1085, 142] on icon "editor_text" at bounding box center [1070, 141] width 69 height 50
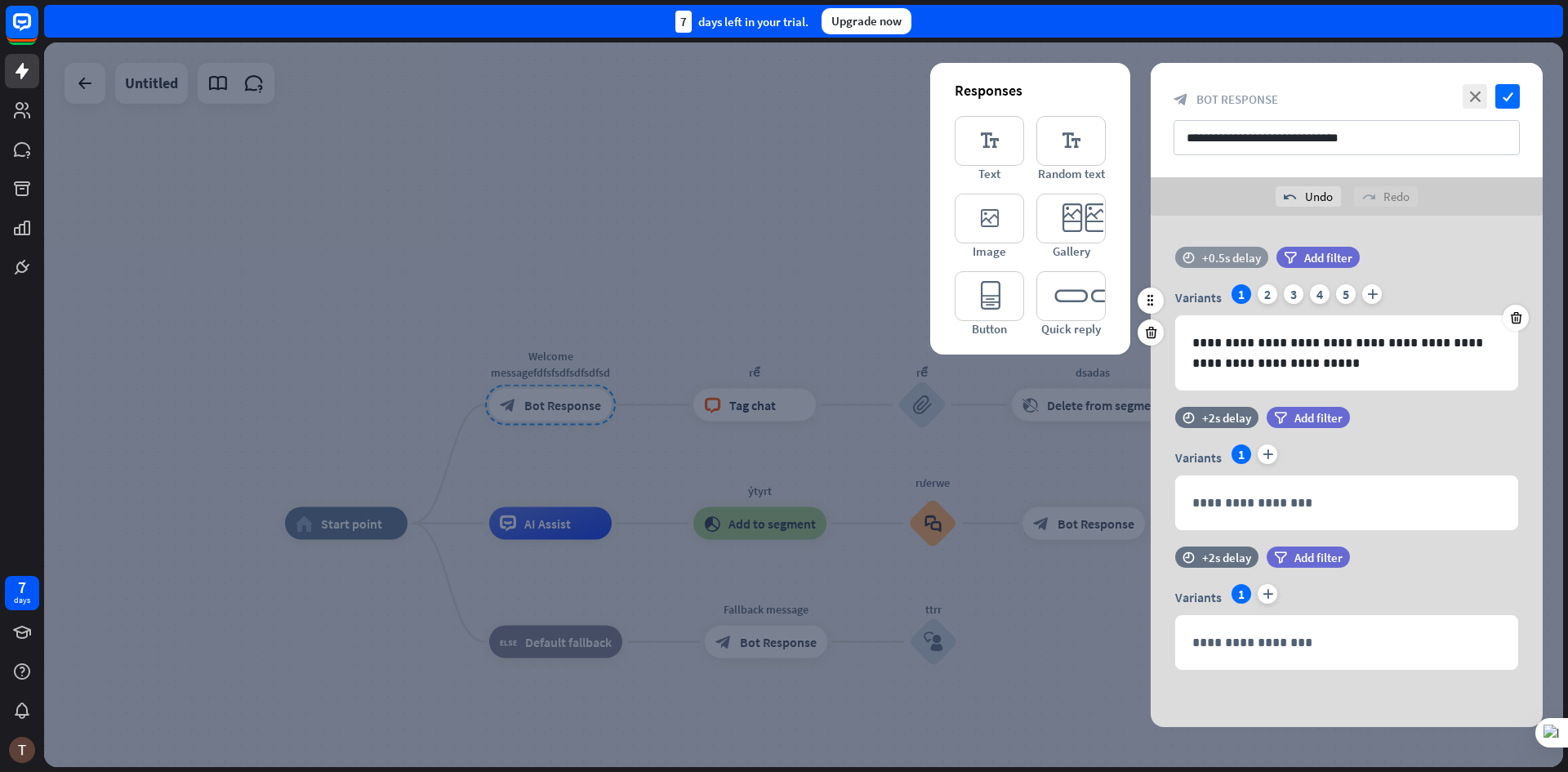
click at [1247, 258] on div "+0.5s delay" at bounding box center [1232, 257] width 59 height 16
click at [1291, 214] on div "undo Undo redo Redo" at bounding box center [1346, 196] width 392 height 39
click at [1290, 247] on div "filter Add filter" at bounding box center [1318, 257] width 83 height 21
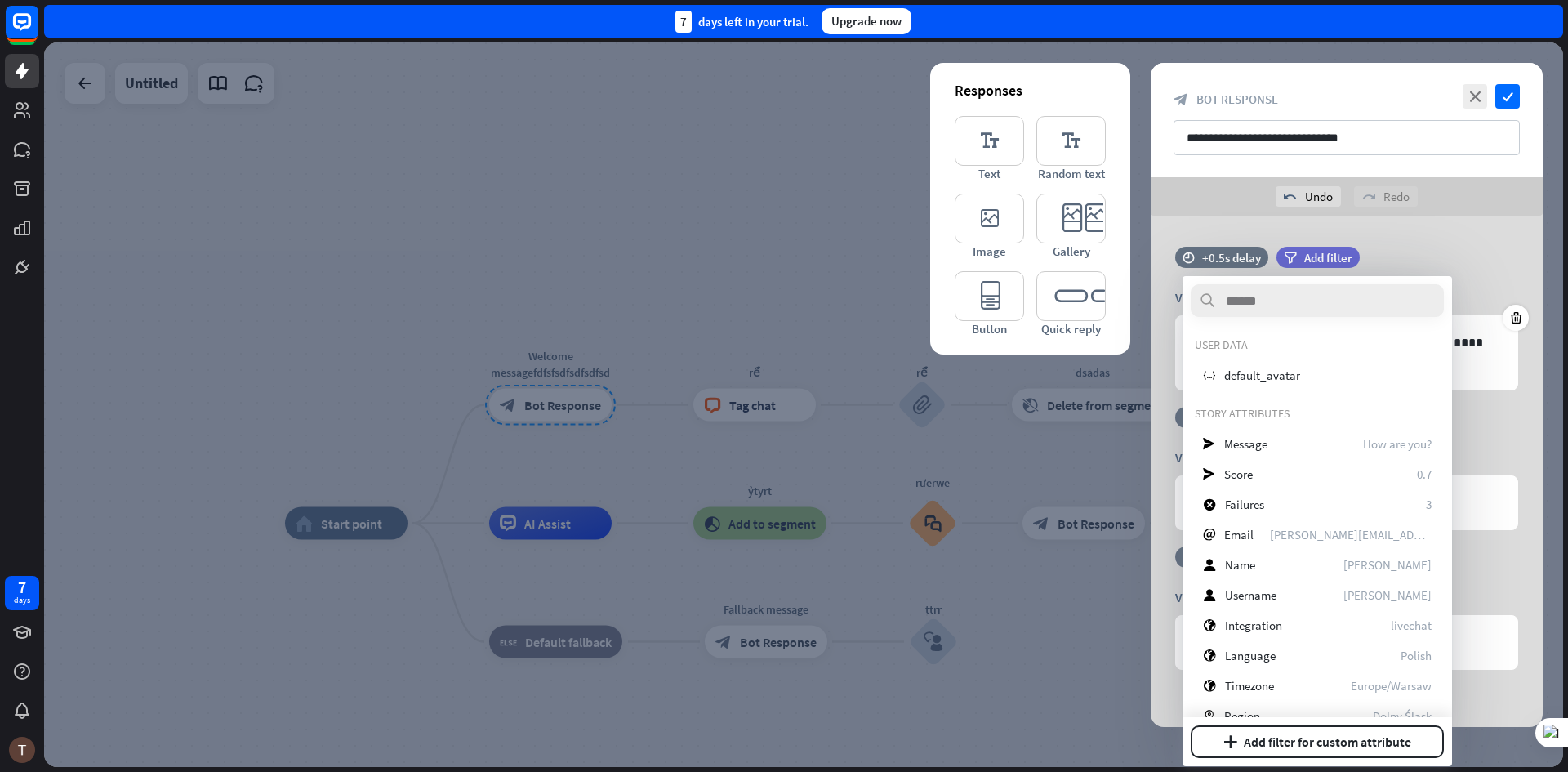
click at [1320, 240] on div "**********" at bounding box center [1346, 471] width 392 height 512
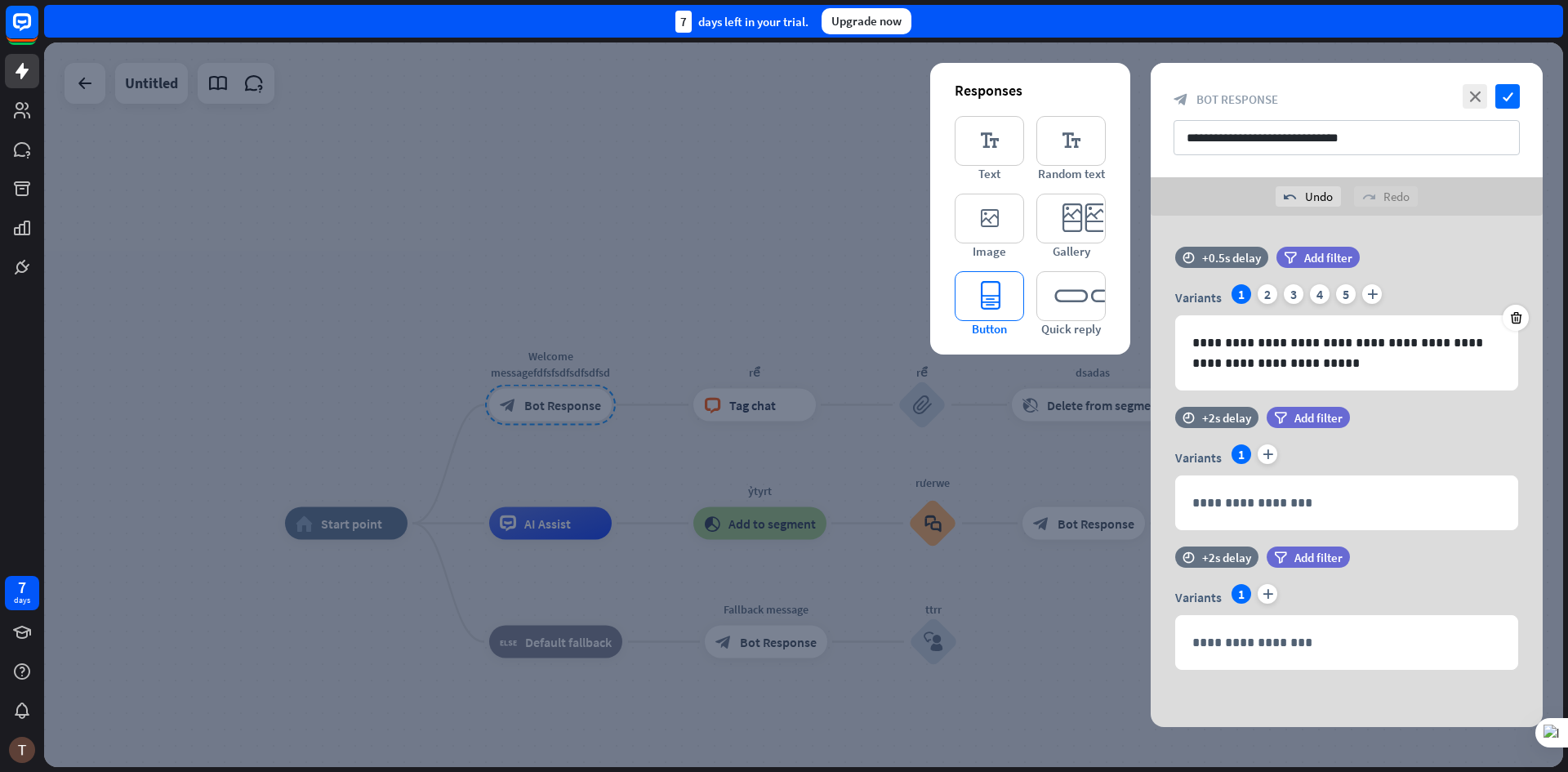
click at [1023, 291] on icon "editor_button" at bounding box center [989, 296] width 69 height 50
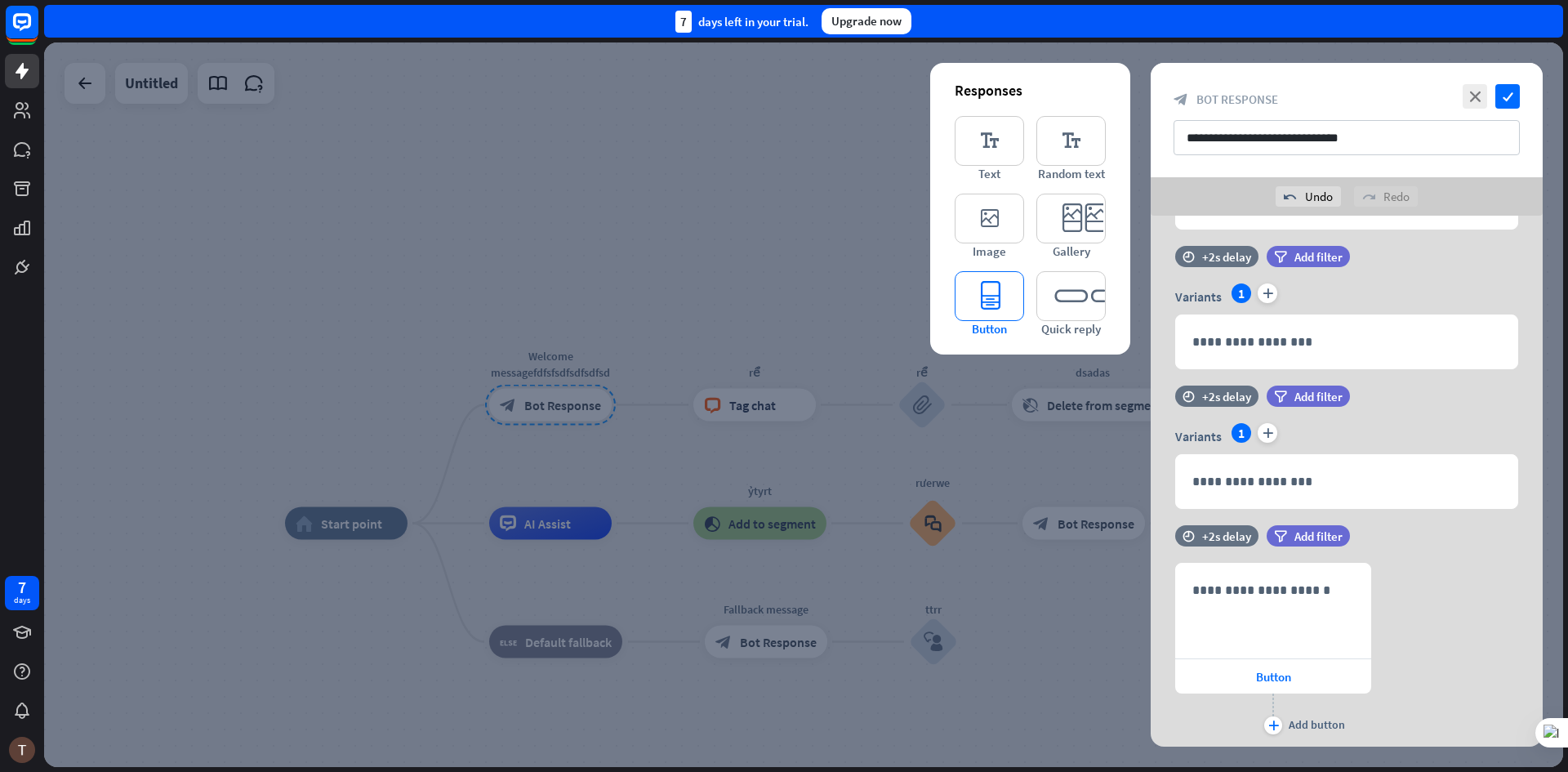
scroll to position [210, 0]
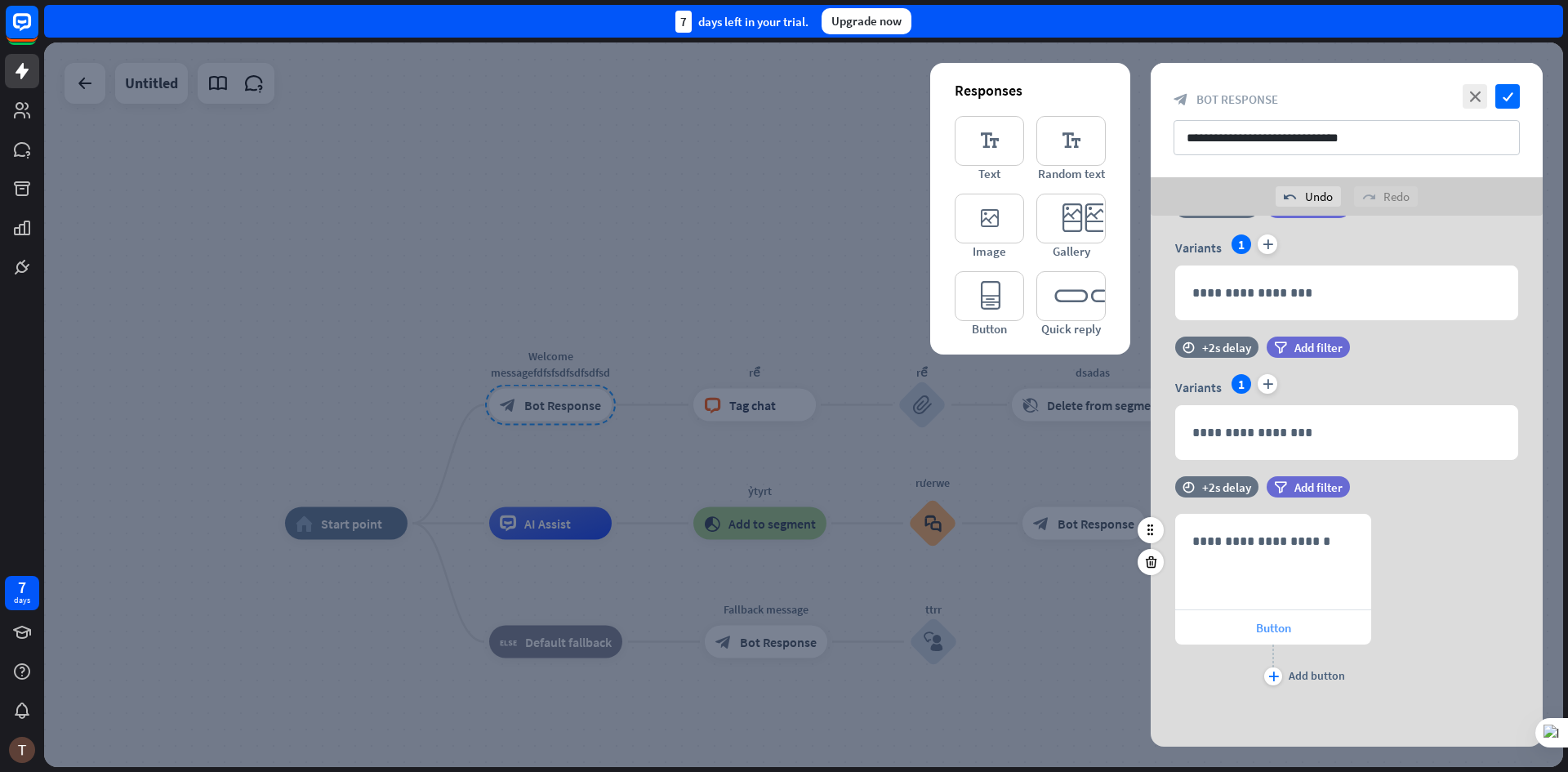
click at [1273, 612] on div "Button" at bounding box center [1273, 627] width 196 height 34
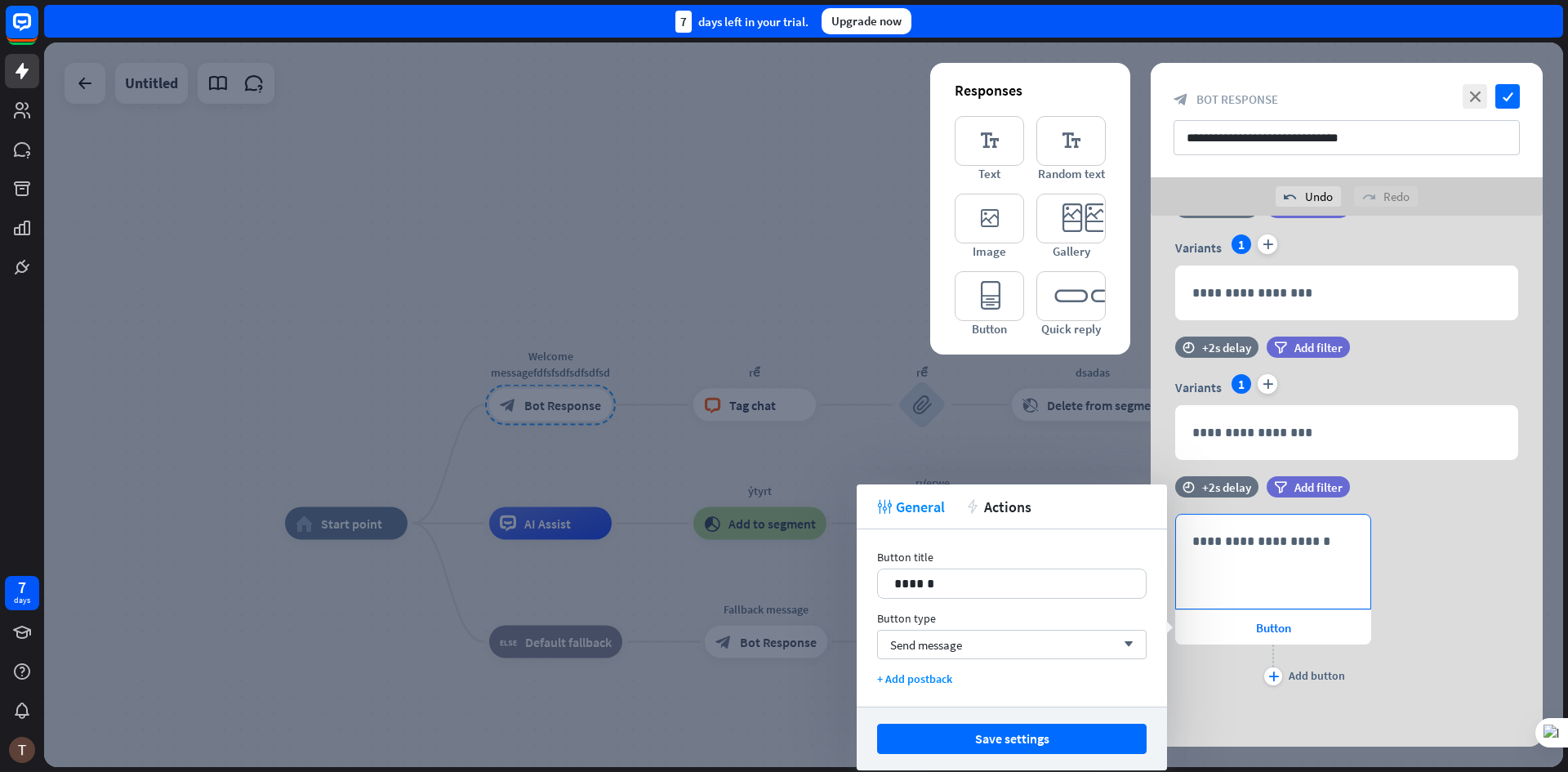
click at [1271, 580] on div "**********" at bounding box center [1273, 562] width 195 height 94
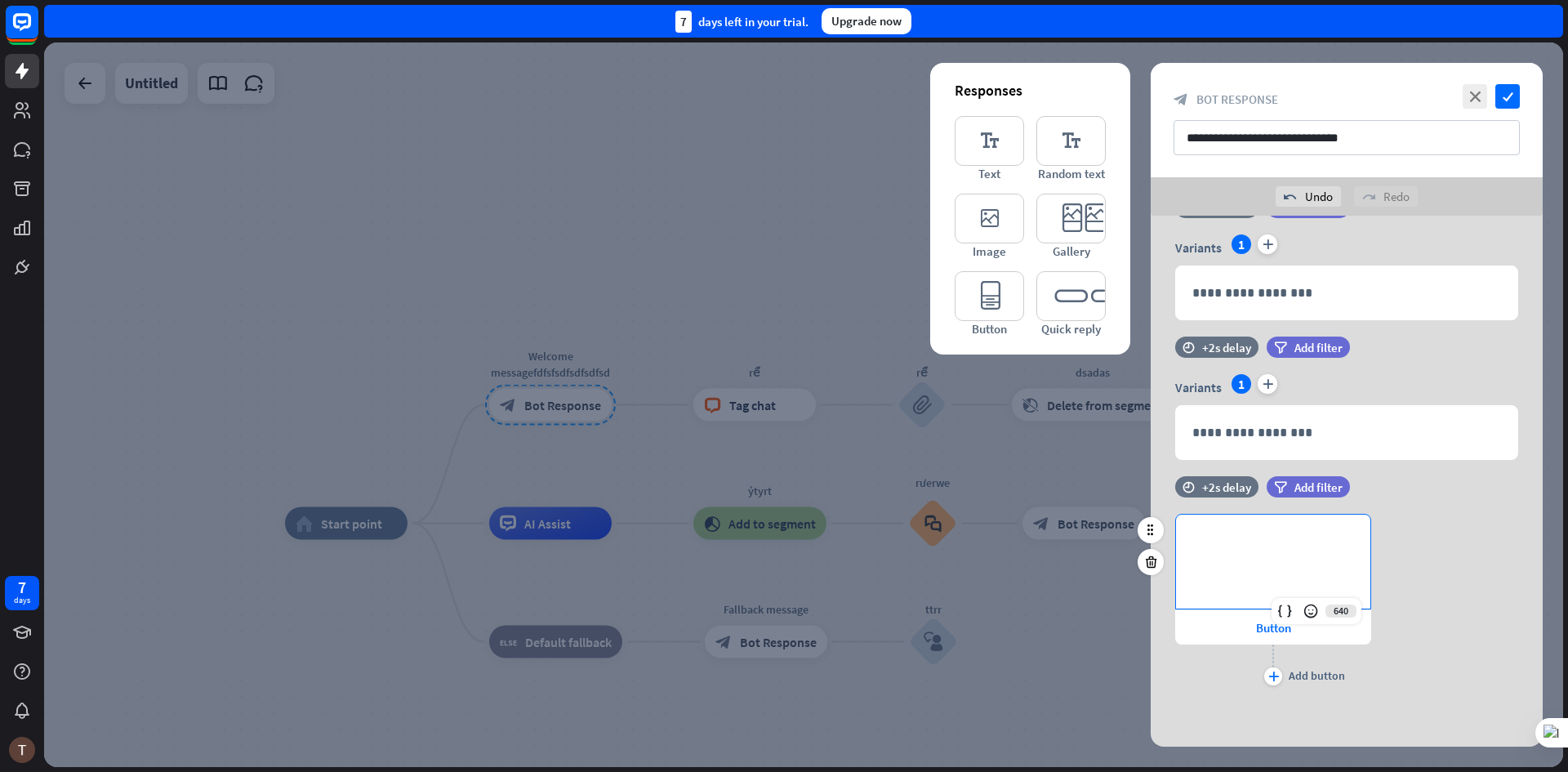
click at [1260, 581] on div "**********" at bounding box center [1273, 562] width 195 height 94
click at [1223, 618] on div "Button" at bounding box center [1273, 627] width 196 height 34
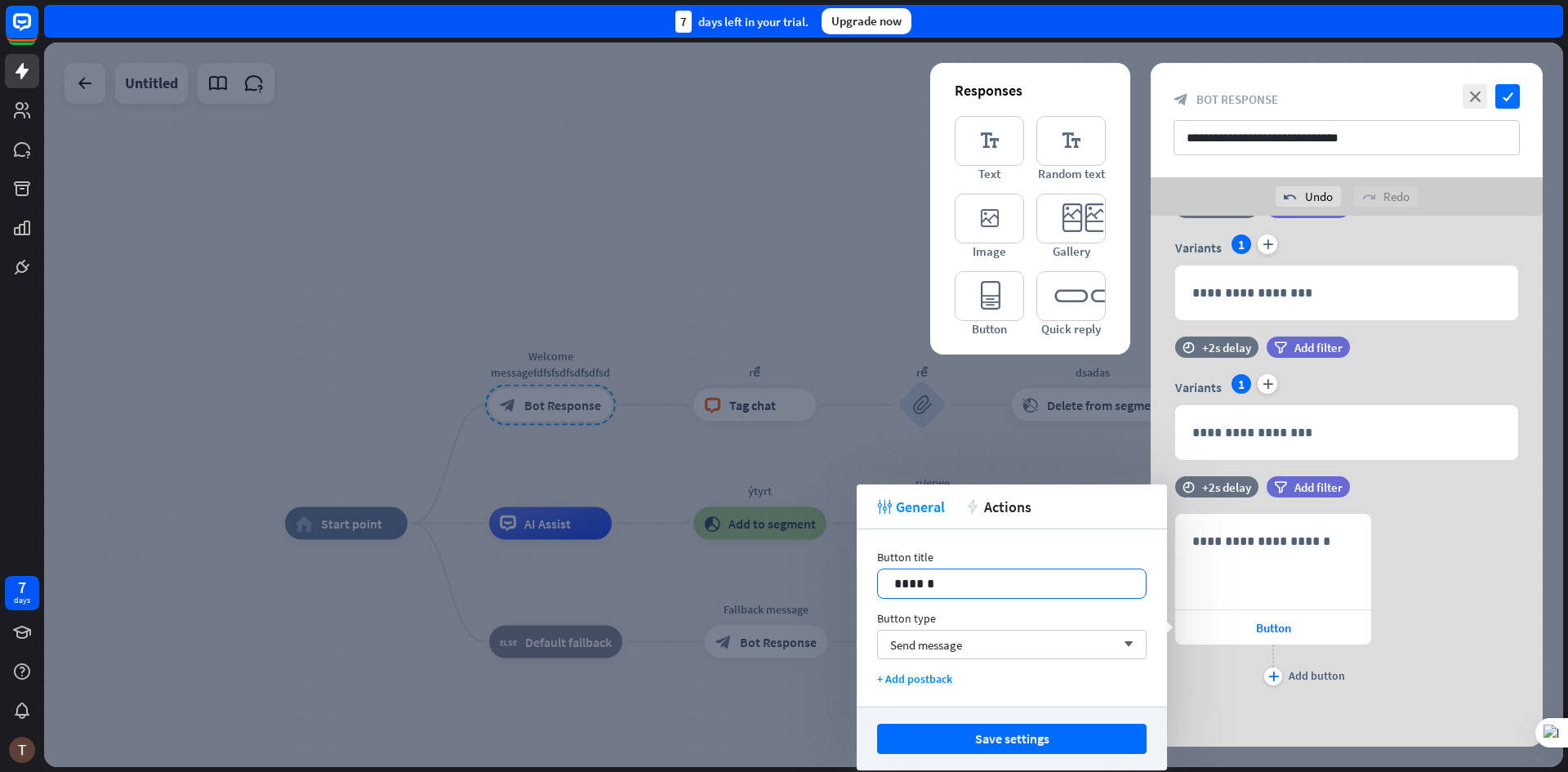
click at [992, 591] on p "******" at bounding box center [1011, 584] width 235 height 20
click at [967, 635] on div "Send message arrow_down" at bounding box center [1012, 645] width 269 height 30
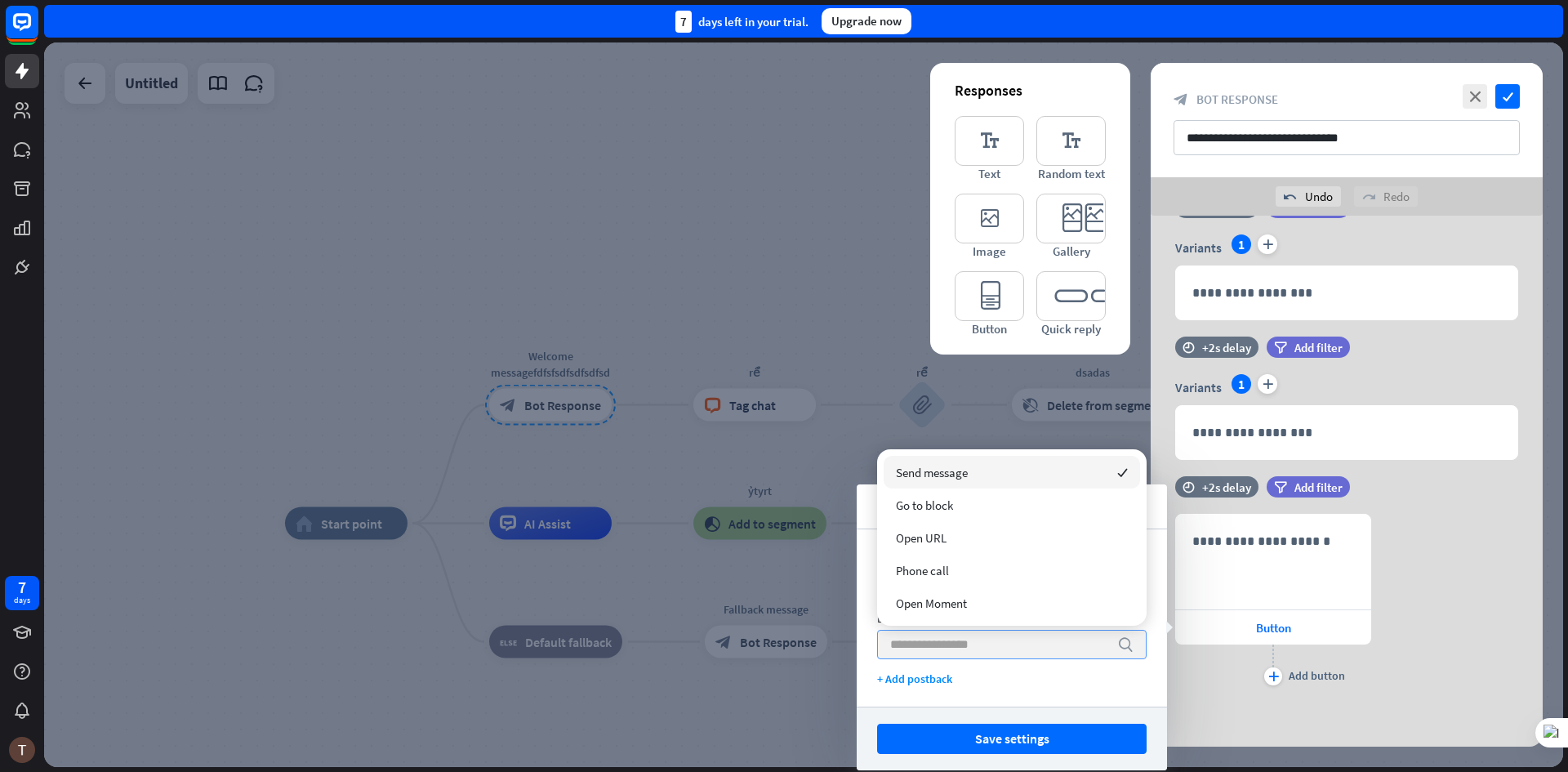
click at [967, 635] on input "search" at bounding box center [999, 645] width 218 height 28
click at [868, 612] on div "Button title 14 ****** Button type search + Add postback" at bounding box center [1011, 618] width 311 height 177
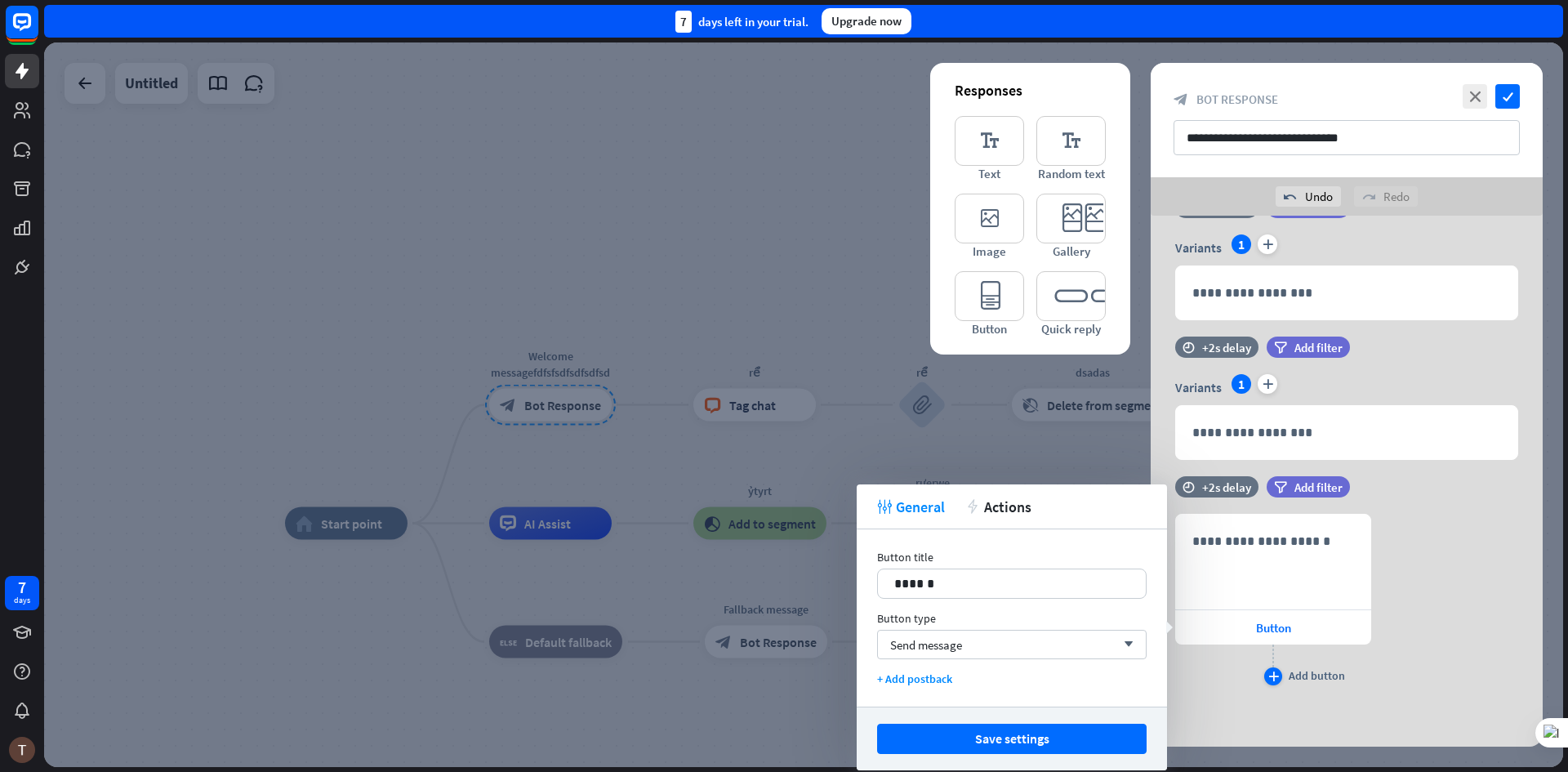
click at [1274, 669] on div "plus" at bounding box center [1273, 676] width 18 height 18
click at [1426, 527] on div "**********" at bounding box center [1346, 619] width 392 height 211
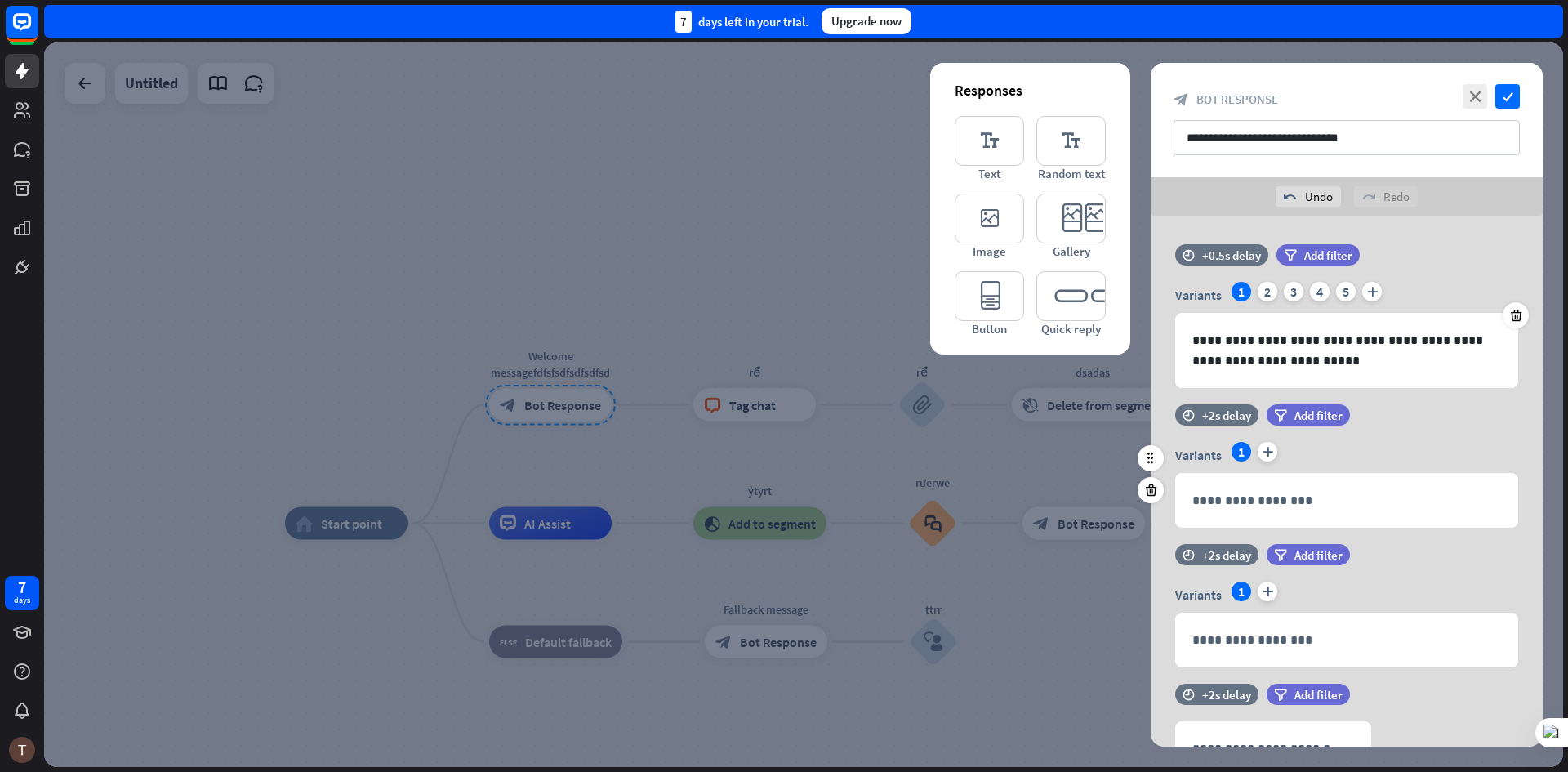
scroll to position [0, 0]
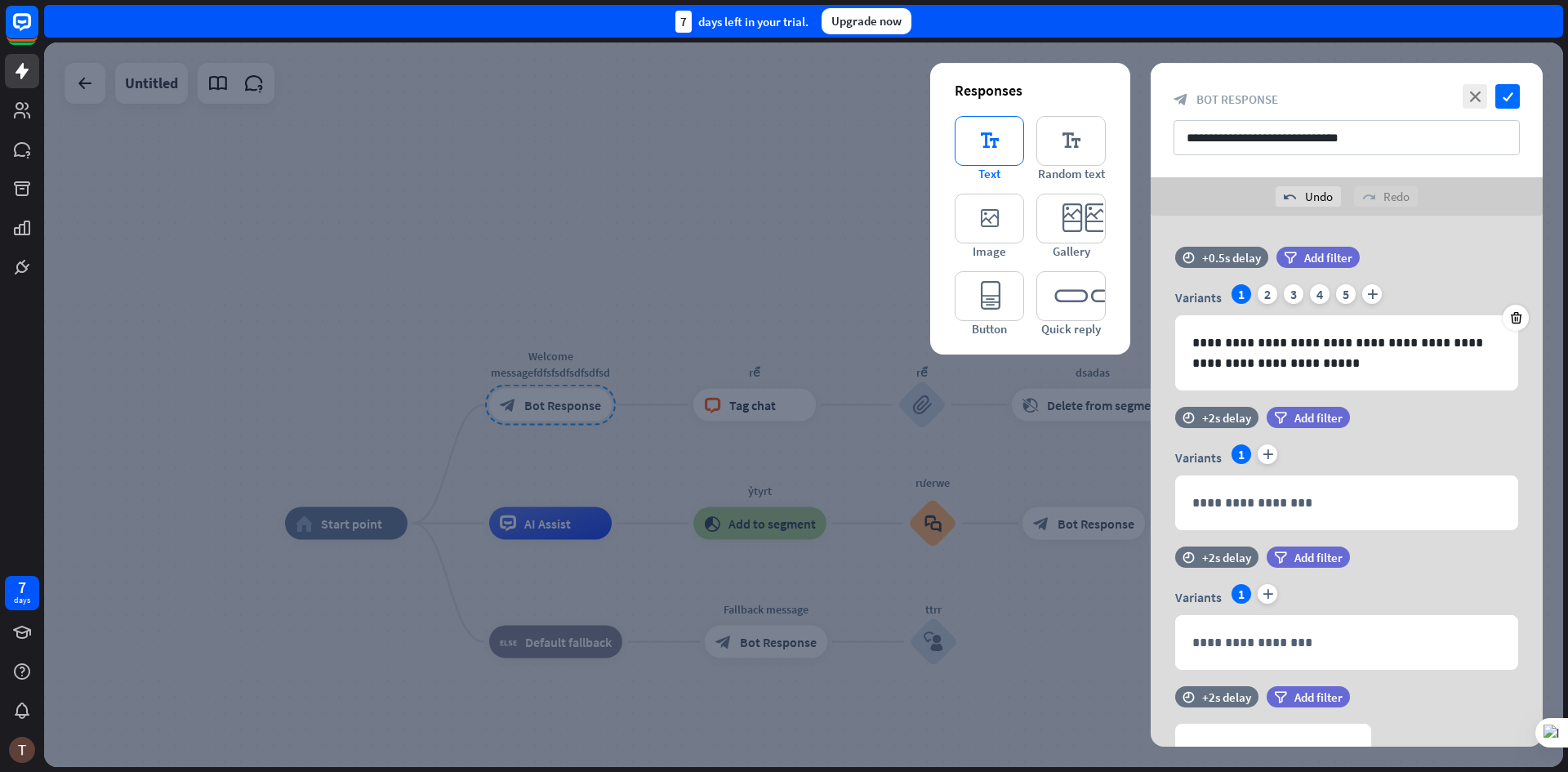
click at [984, 133] on icon "editor_text" at bounding box center [989, 141] width 69 height 50
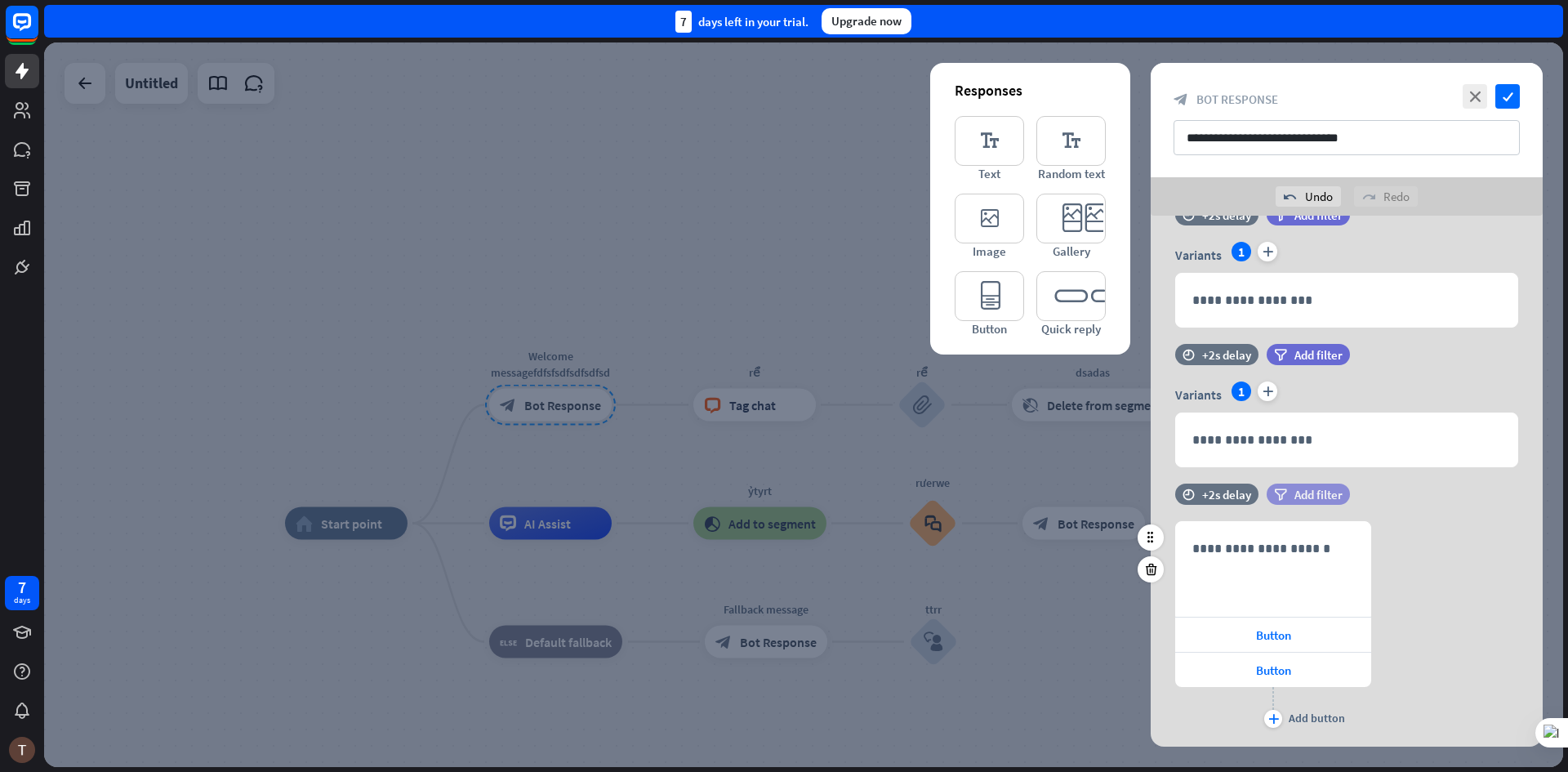
scroll to position [190, 0]
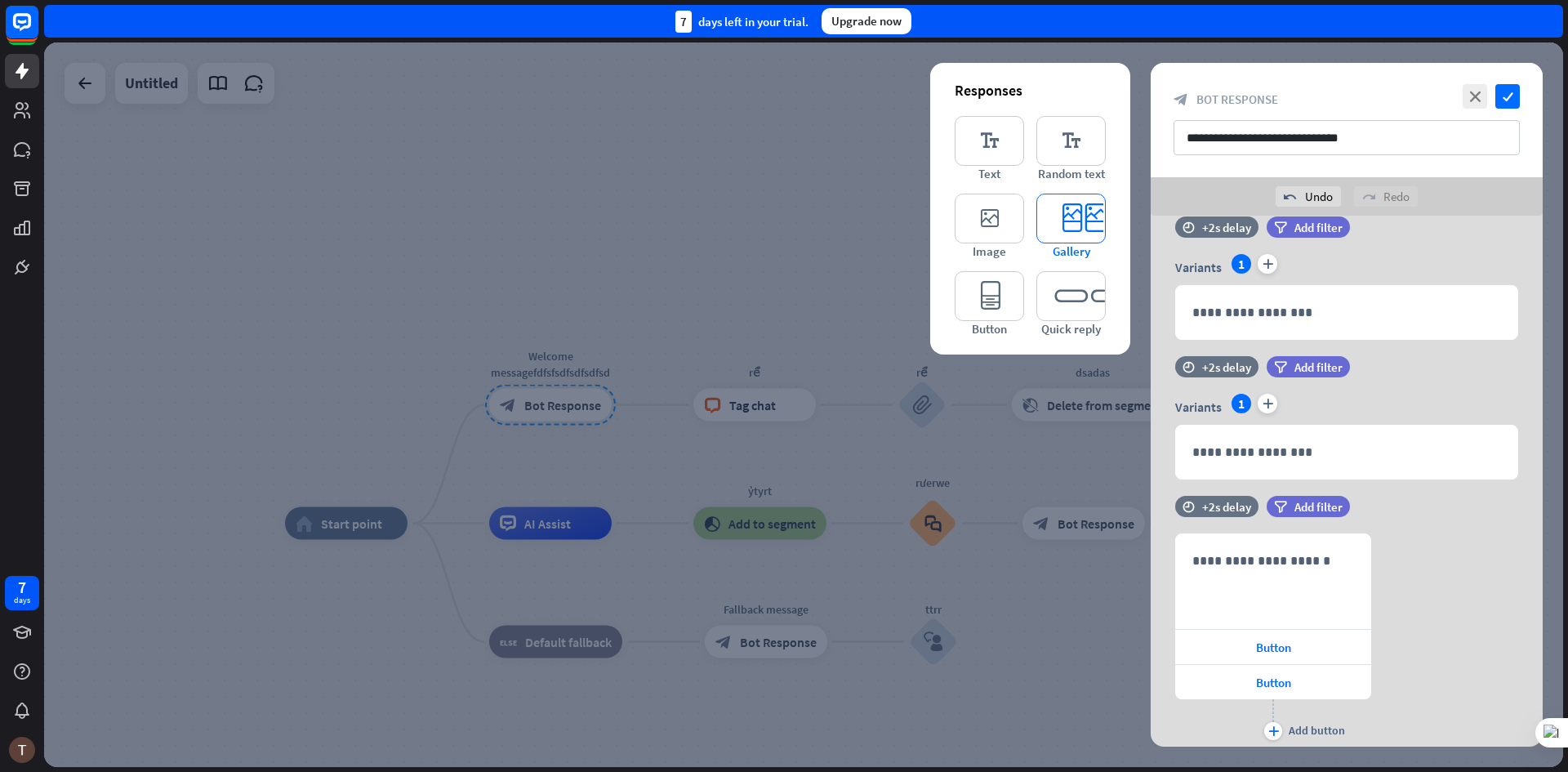
click at [1089, 212] on icon "editor_card" at bounding box center [1070, 219] width 69 height 50
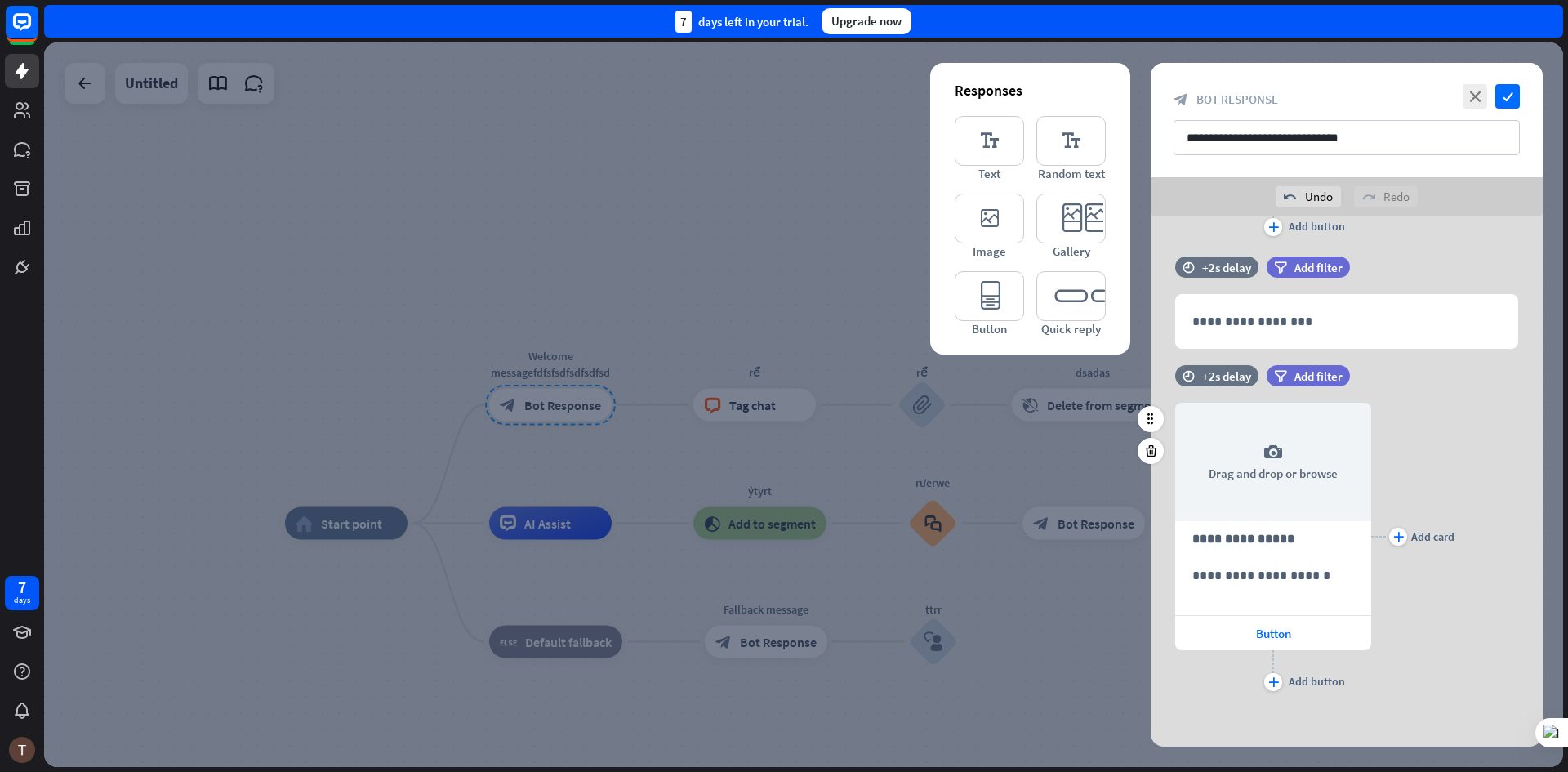
scroll to position [700, 0]
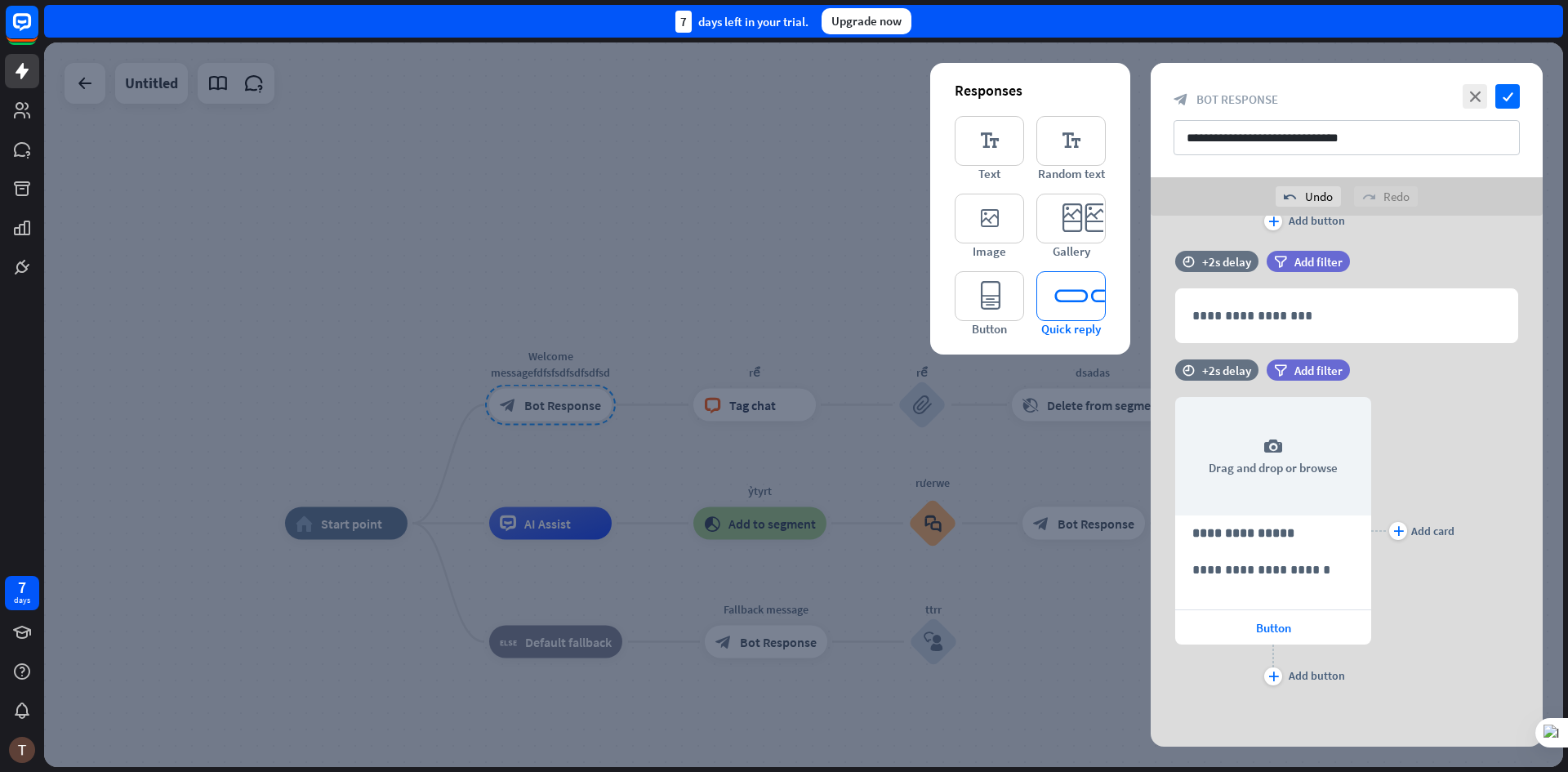
click at [1064, 300] on icon "editor_quick_replies" at bounding box center [1070, 296] width 69 height 50
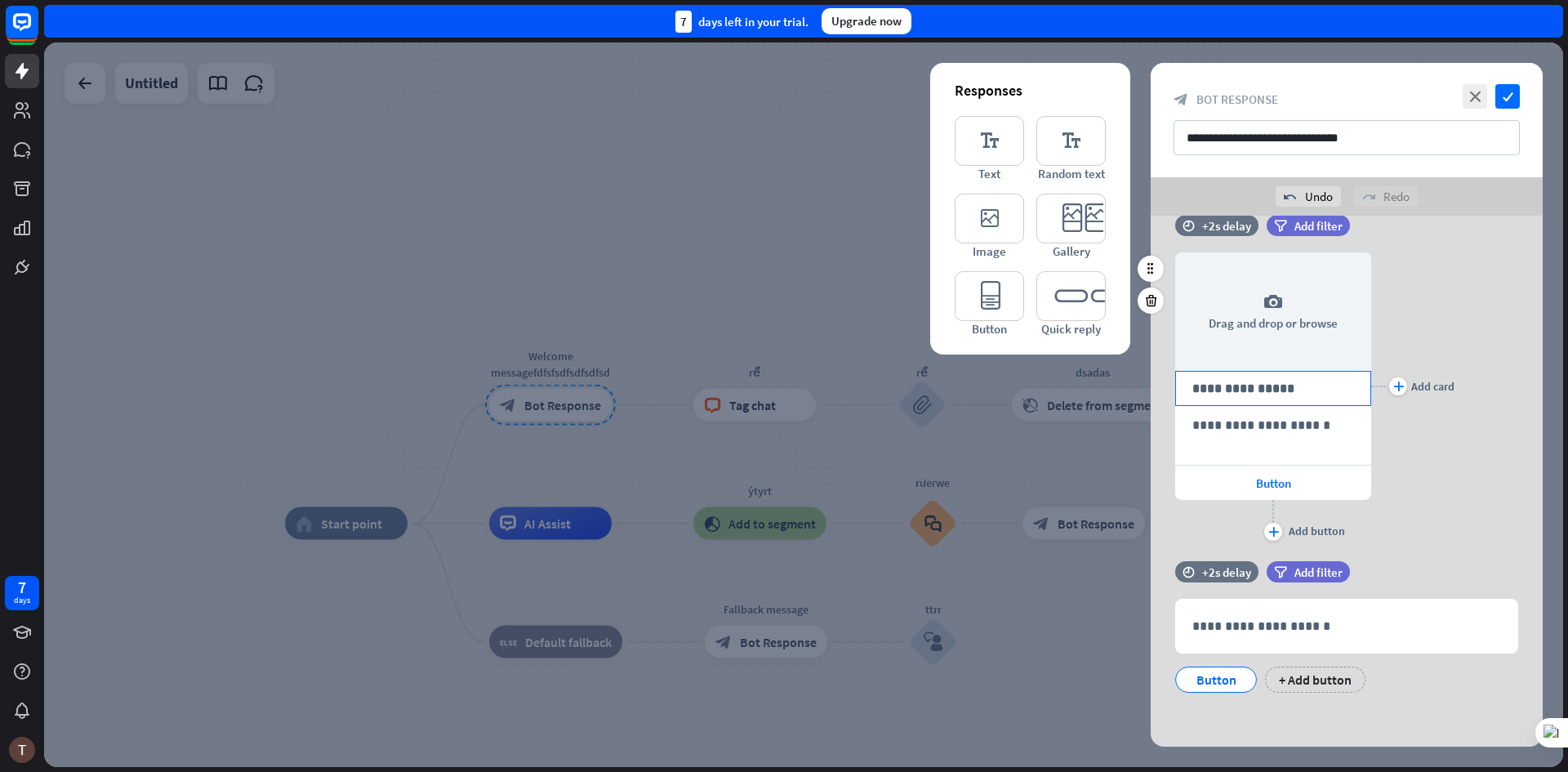
scroll to position [849, 0]
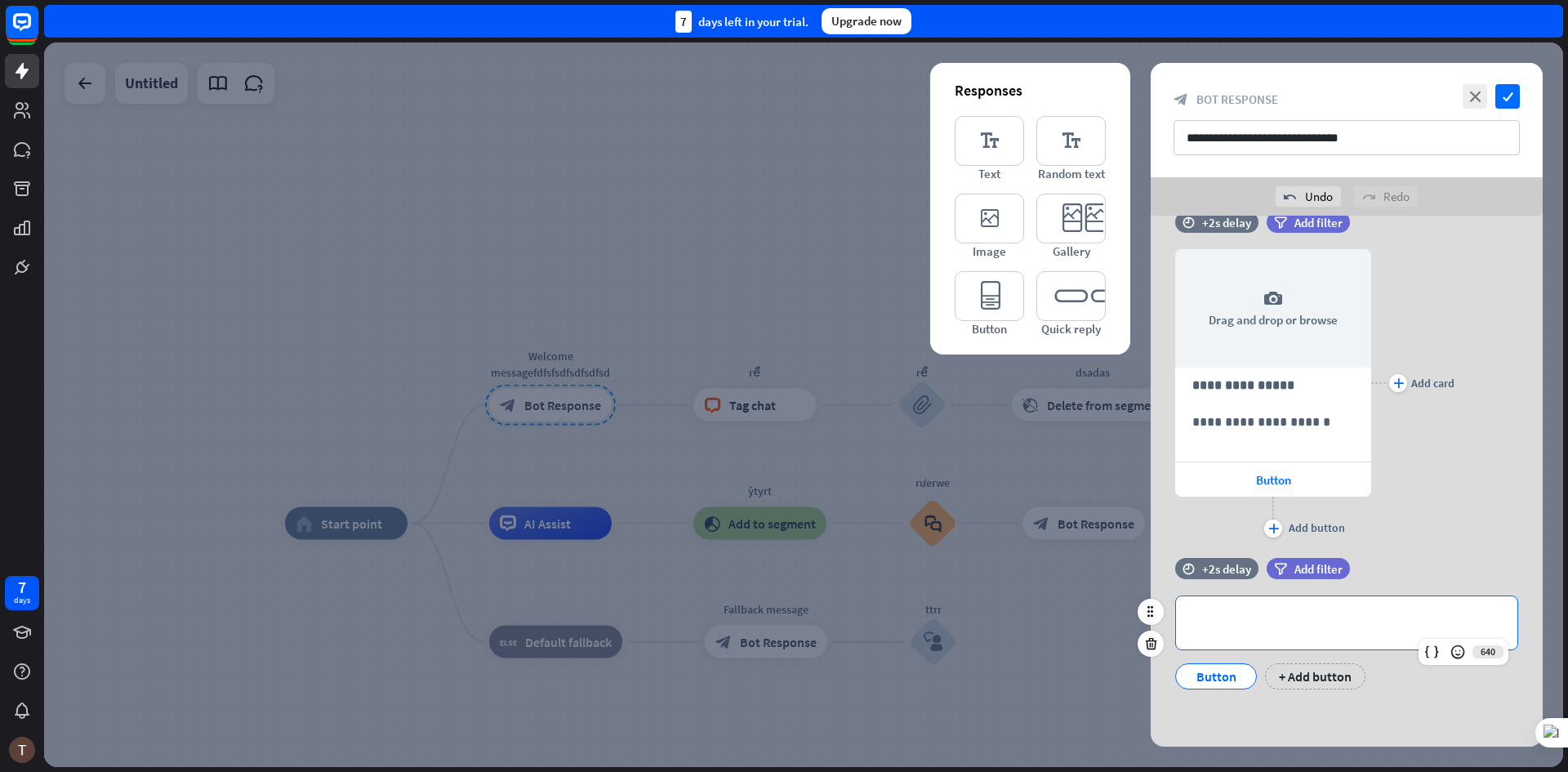
click at [1246, 624] on p "**********" at bounding box center [1347, 623] width 309 height 20
click at [1291, 678] on div "+ Add button" at bounding box center [1315, 676] width 100 height 26
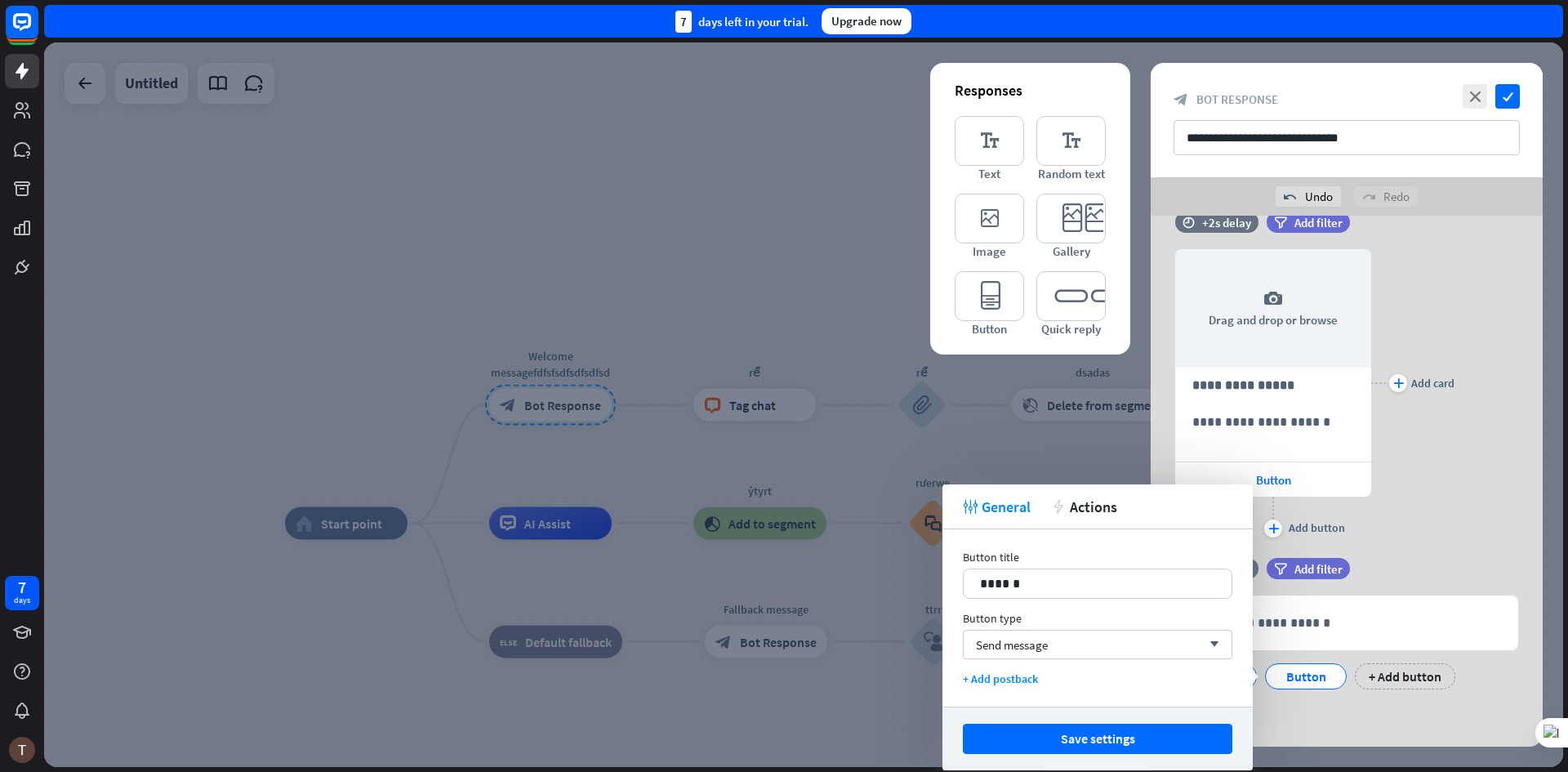
click at [1315, 700] on div "**********" at bounding box center [1346, 632] width 392 height 148
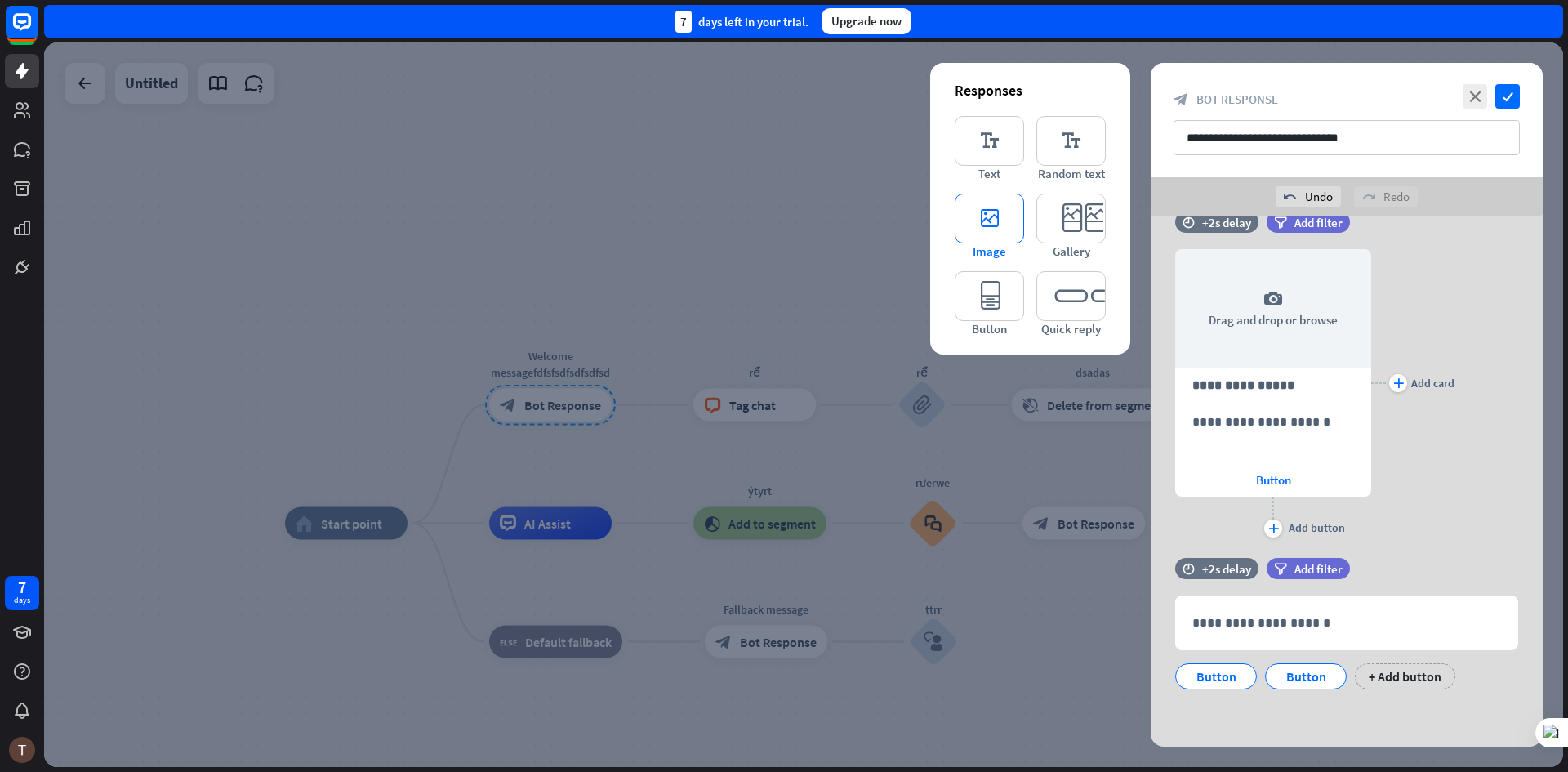
click at [995, 237] on icon "editor_image" at bounding box center [989, 219] width 69 height 50
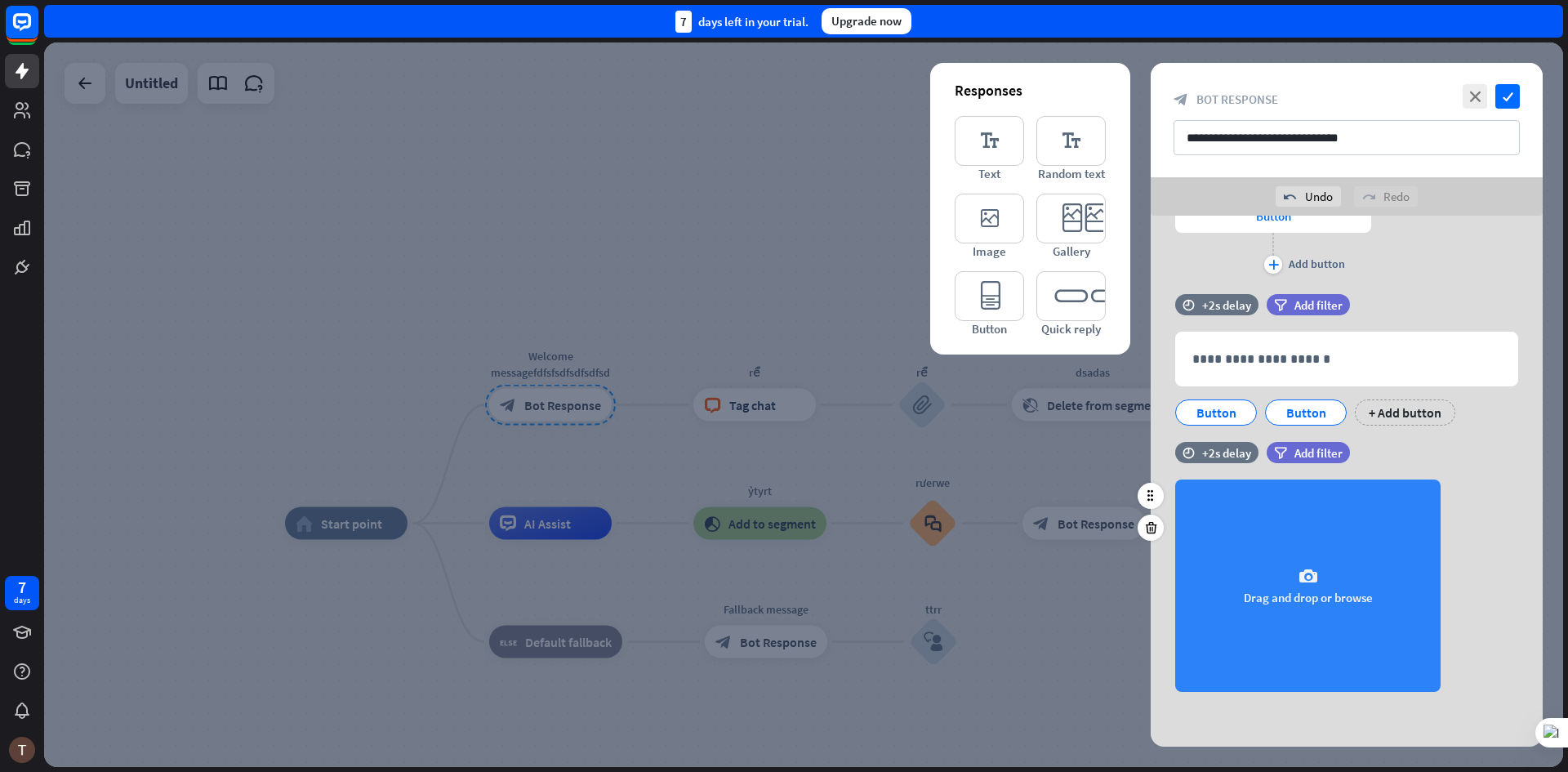
scroll to position [1115, 0]
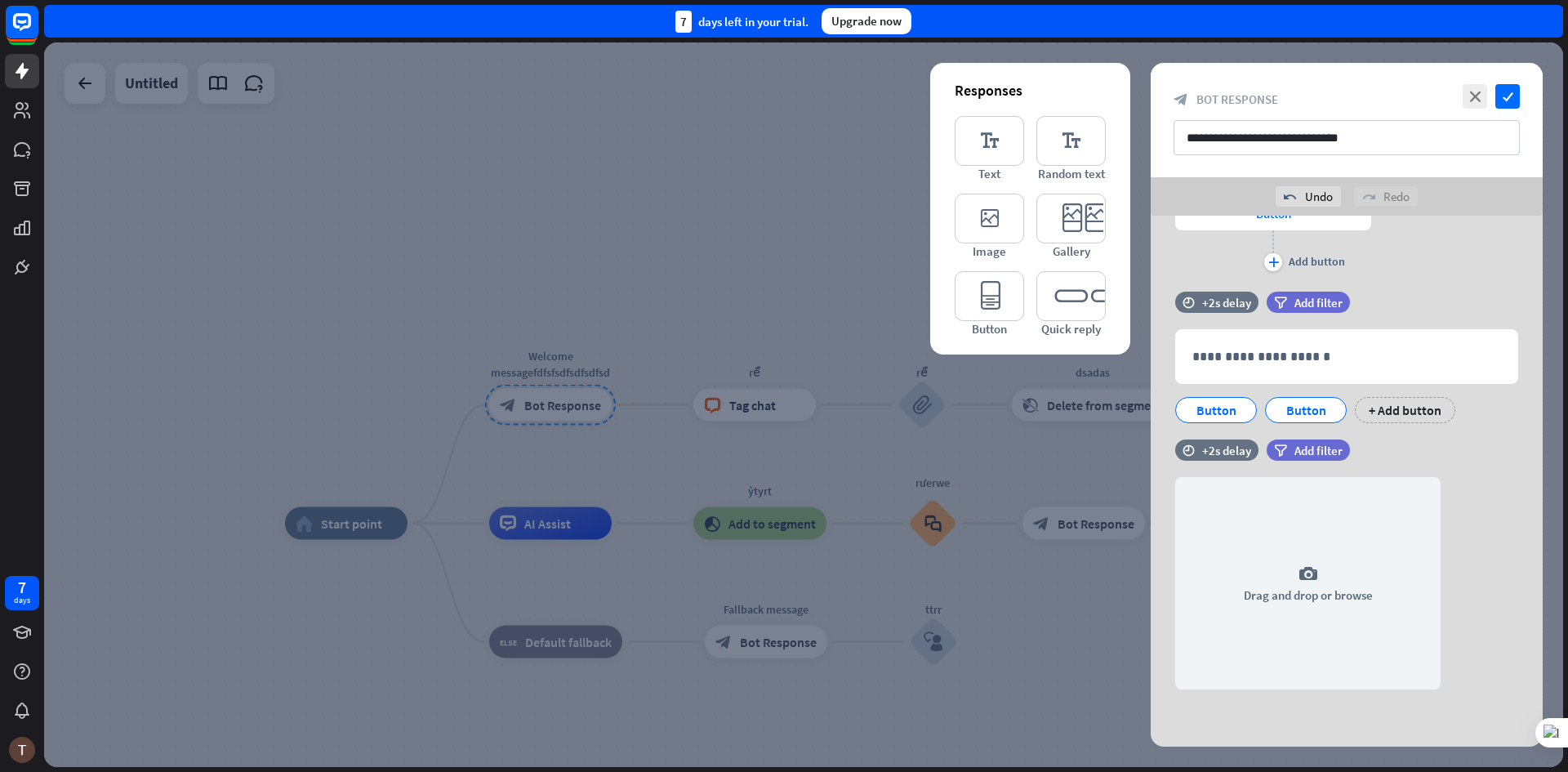
click at [987, 269] on div "editor_text Text editor_text Random text editor_image Image editor_card Gallery…" at bounding box center [1031, 226] width 151 height 220
click at [990, 291] on icon "editor_button" at bounding box center [989, 296] width 69 height 50
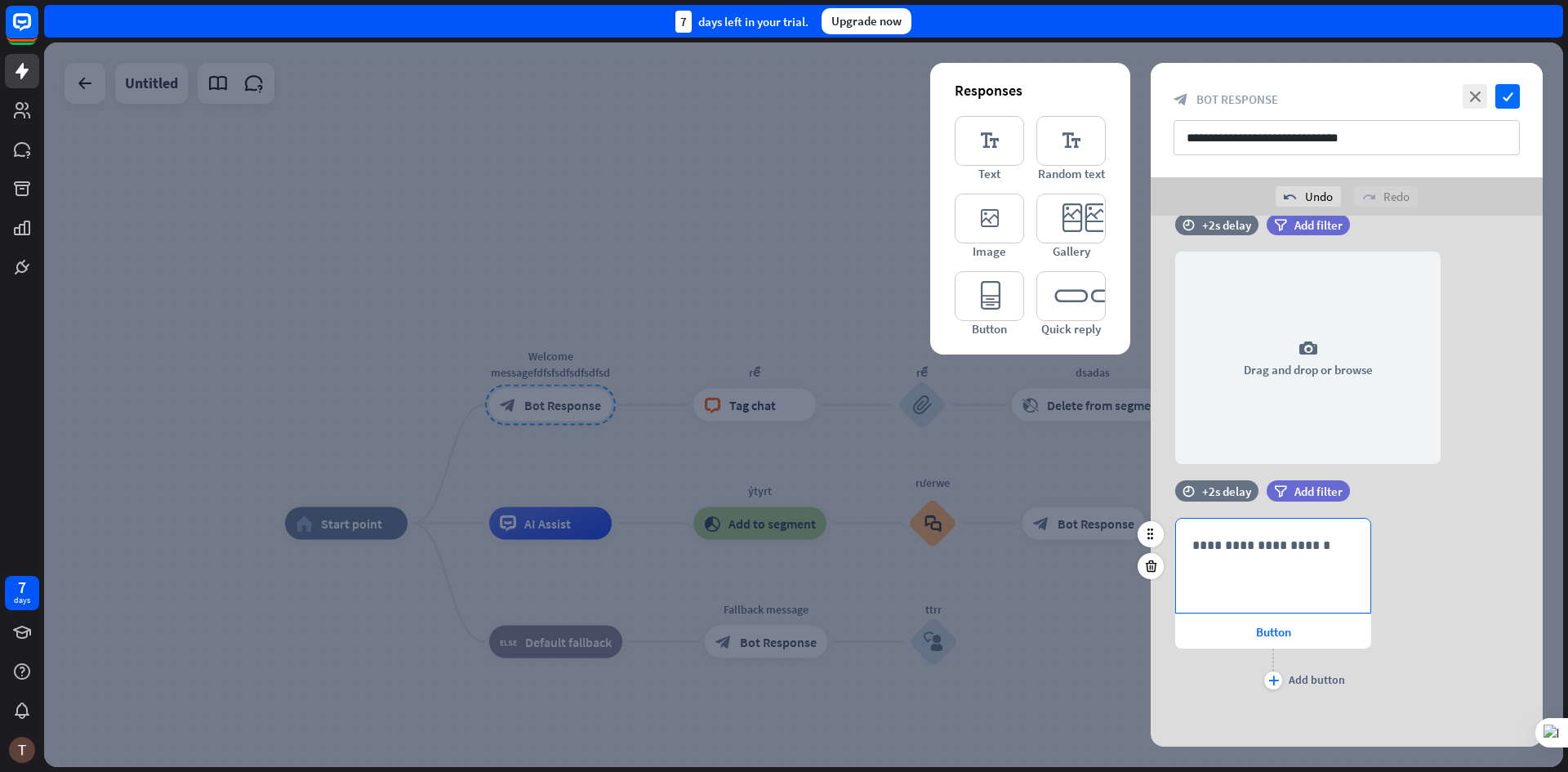
scroll to position [1344, 0]
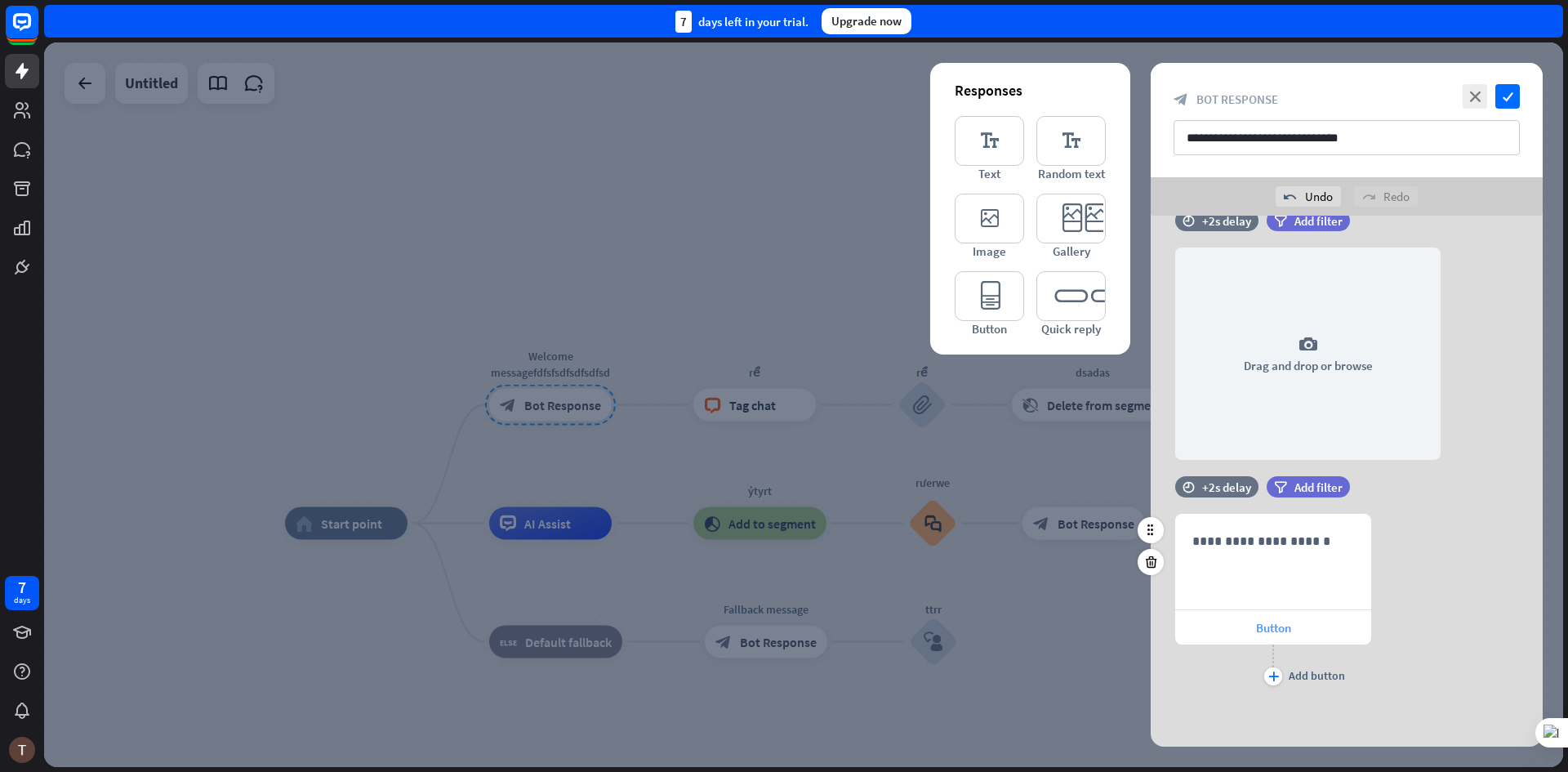
click at [1283, 629] on span "Button" at bounding box center [1274, 627] width 35 height 16
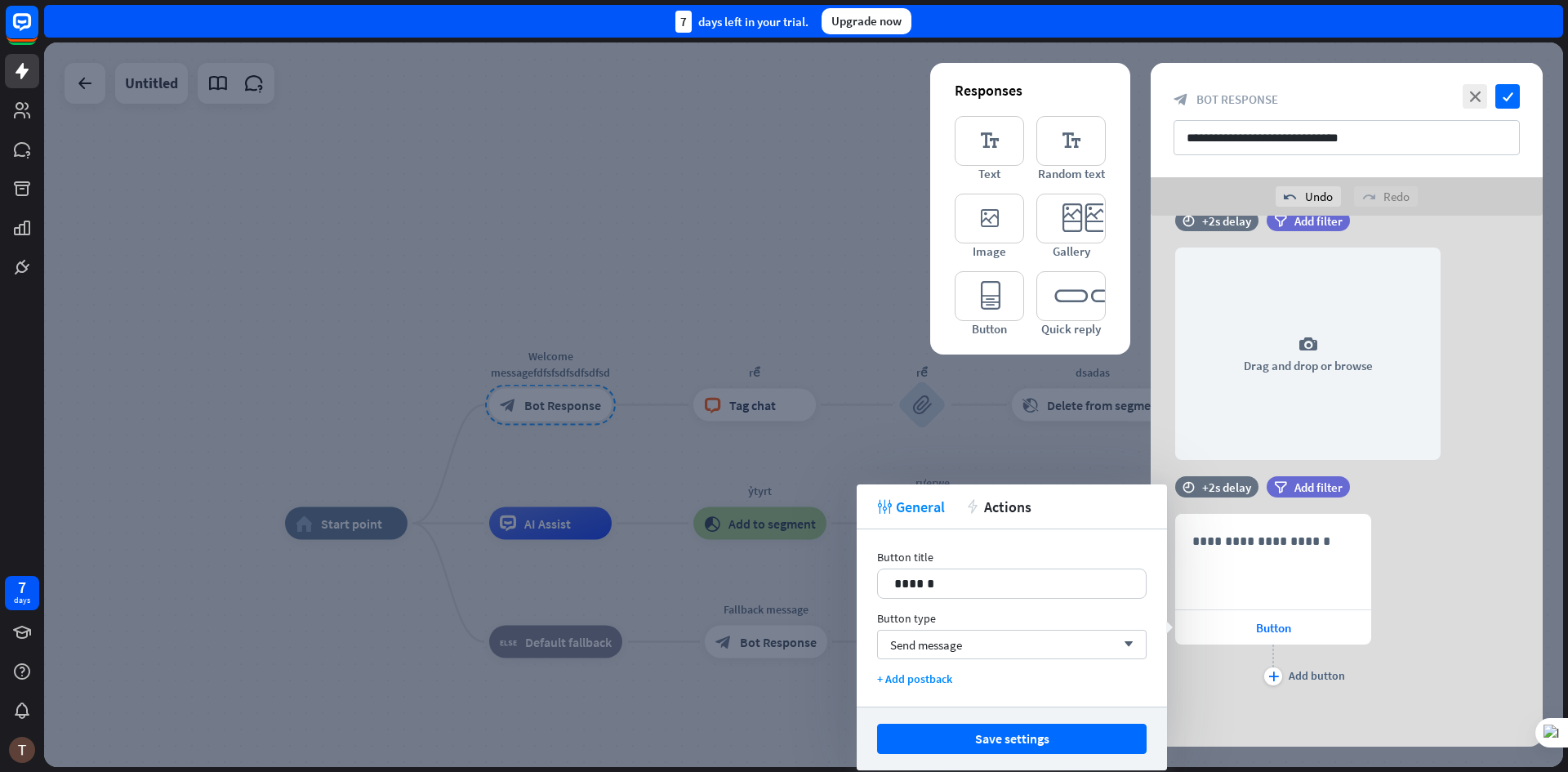
click at [799, 588] on div at bounding box center [804, 405] width 1519 height 725
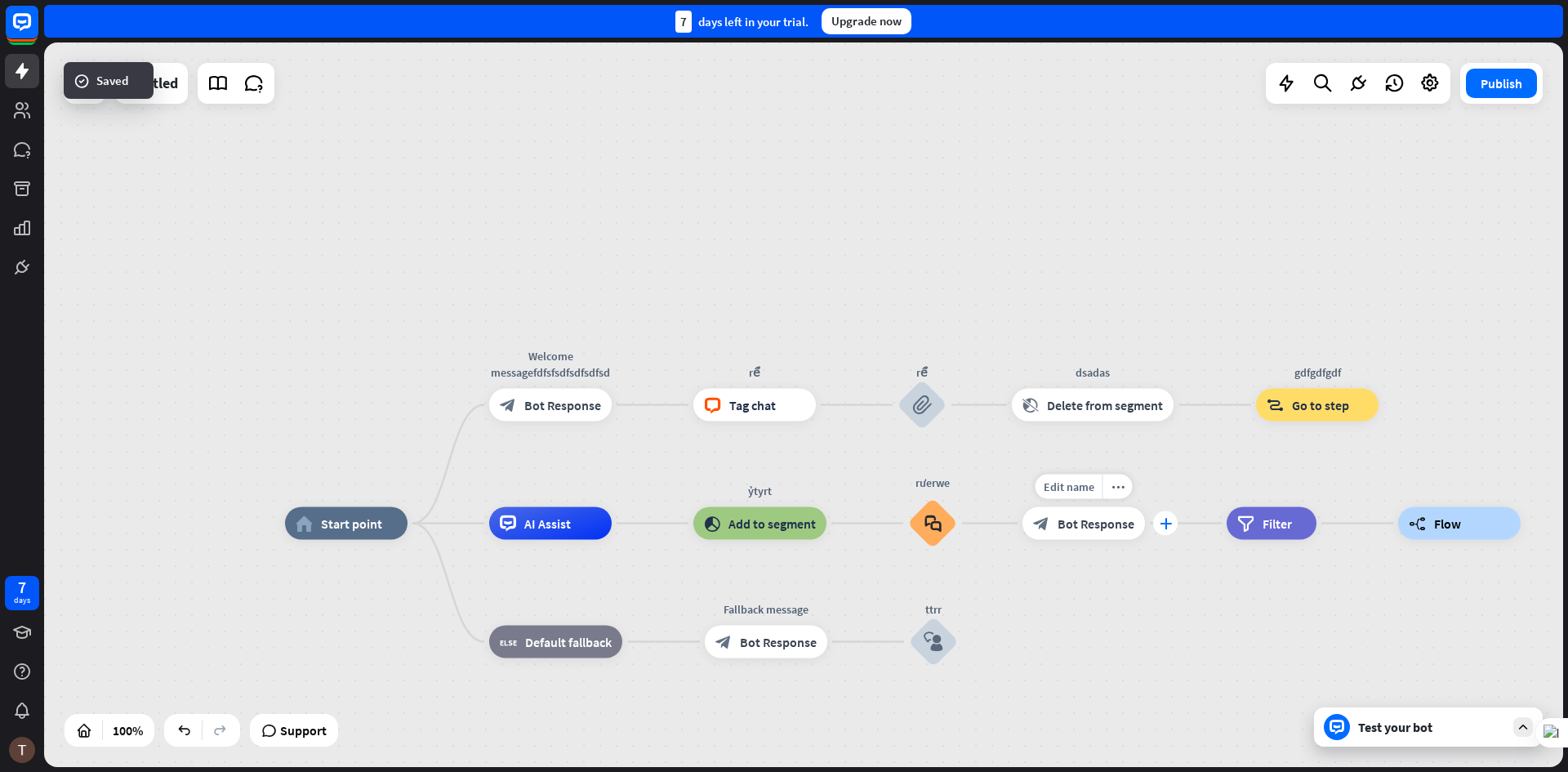
click at [1160, 521] on icon "plus" at bounding box center [1165, 524] width 12 height 11
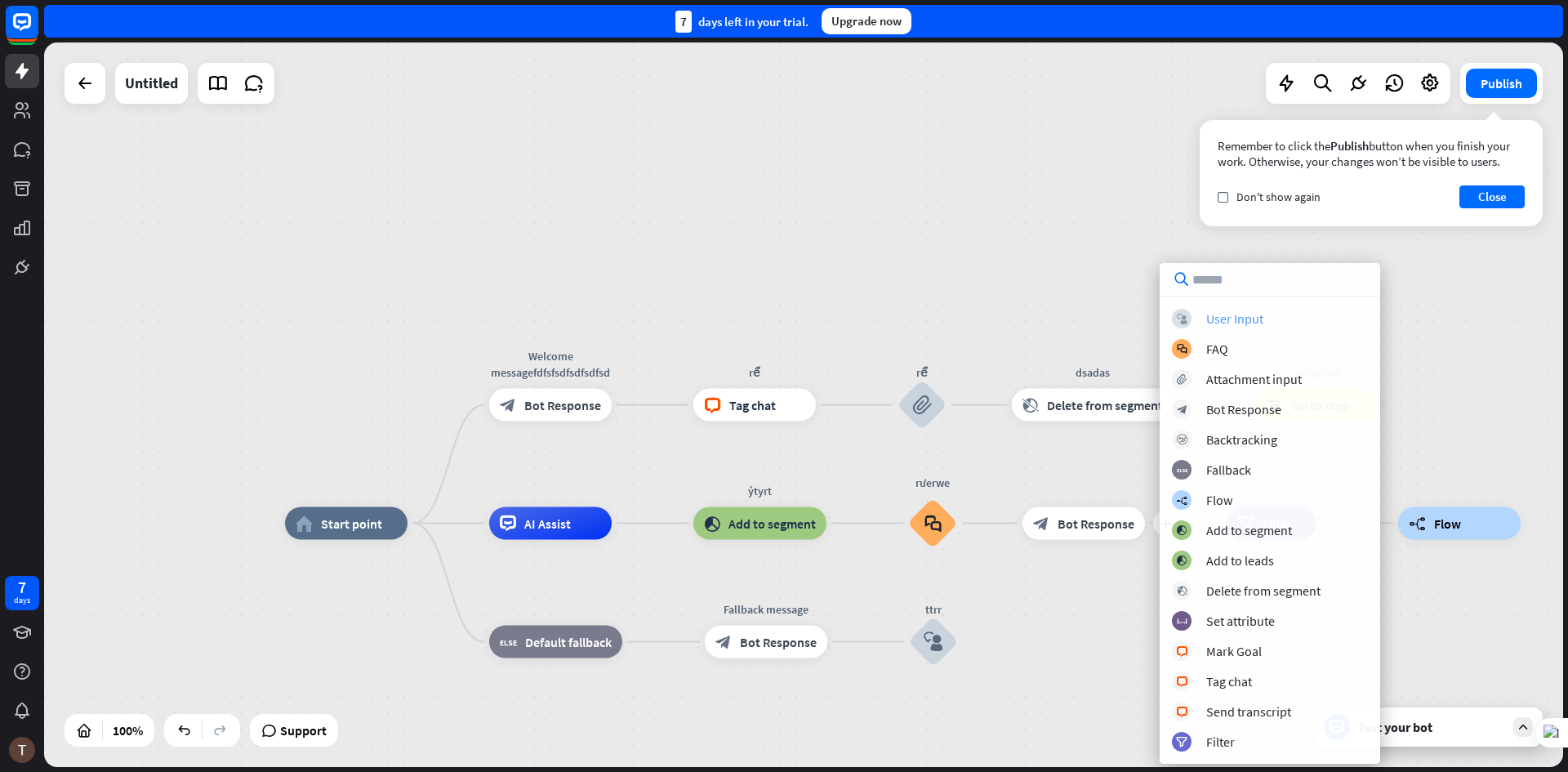
click at [1243, 322] on div "User Input" at bounding box center [1235, 319] width 57 height 17
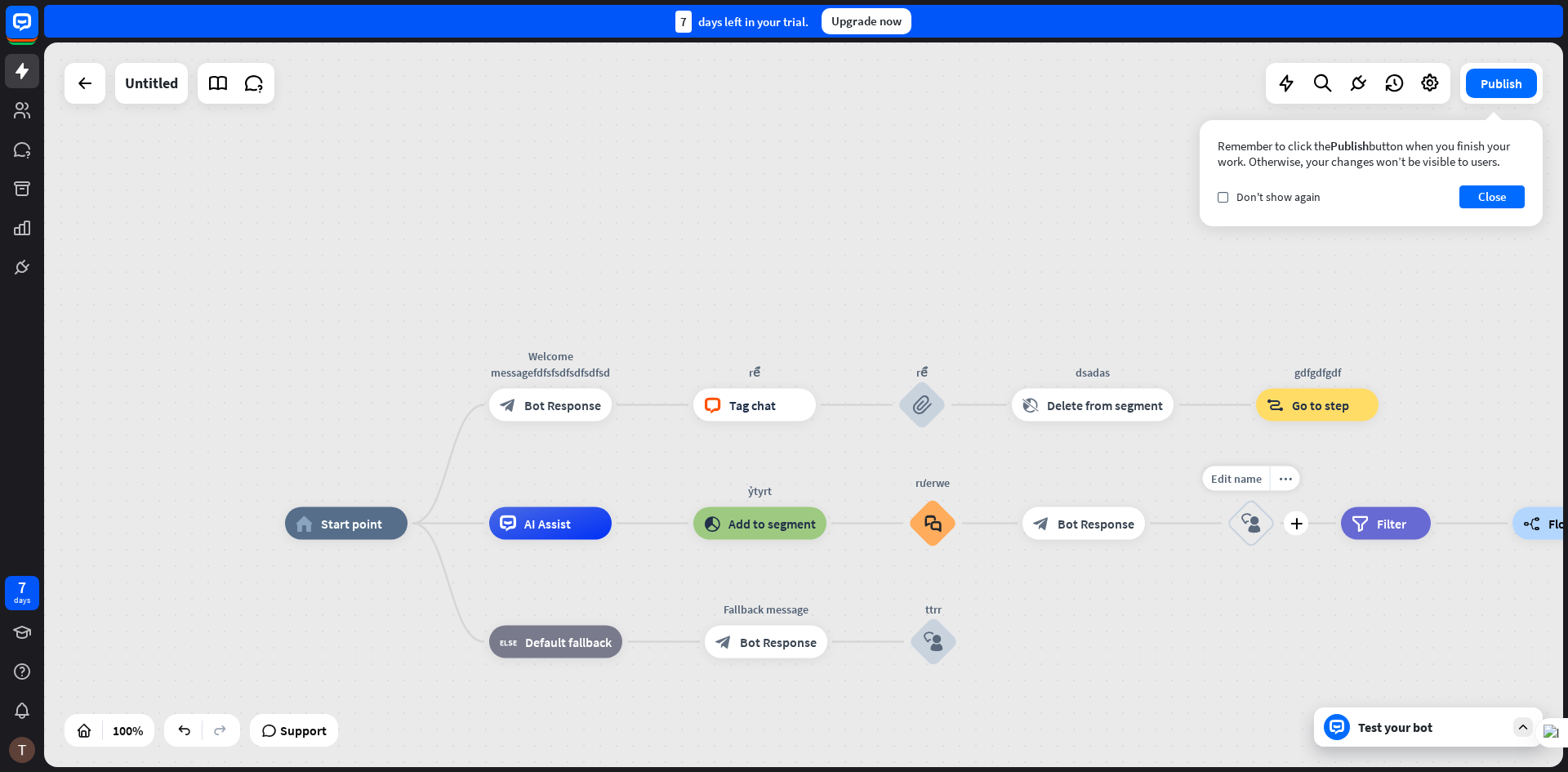
click at [1259, 532] on icon "block_user_input" at bounding box center [1251, 523] width 19 height 19
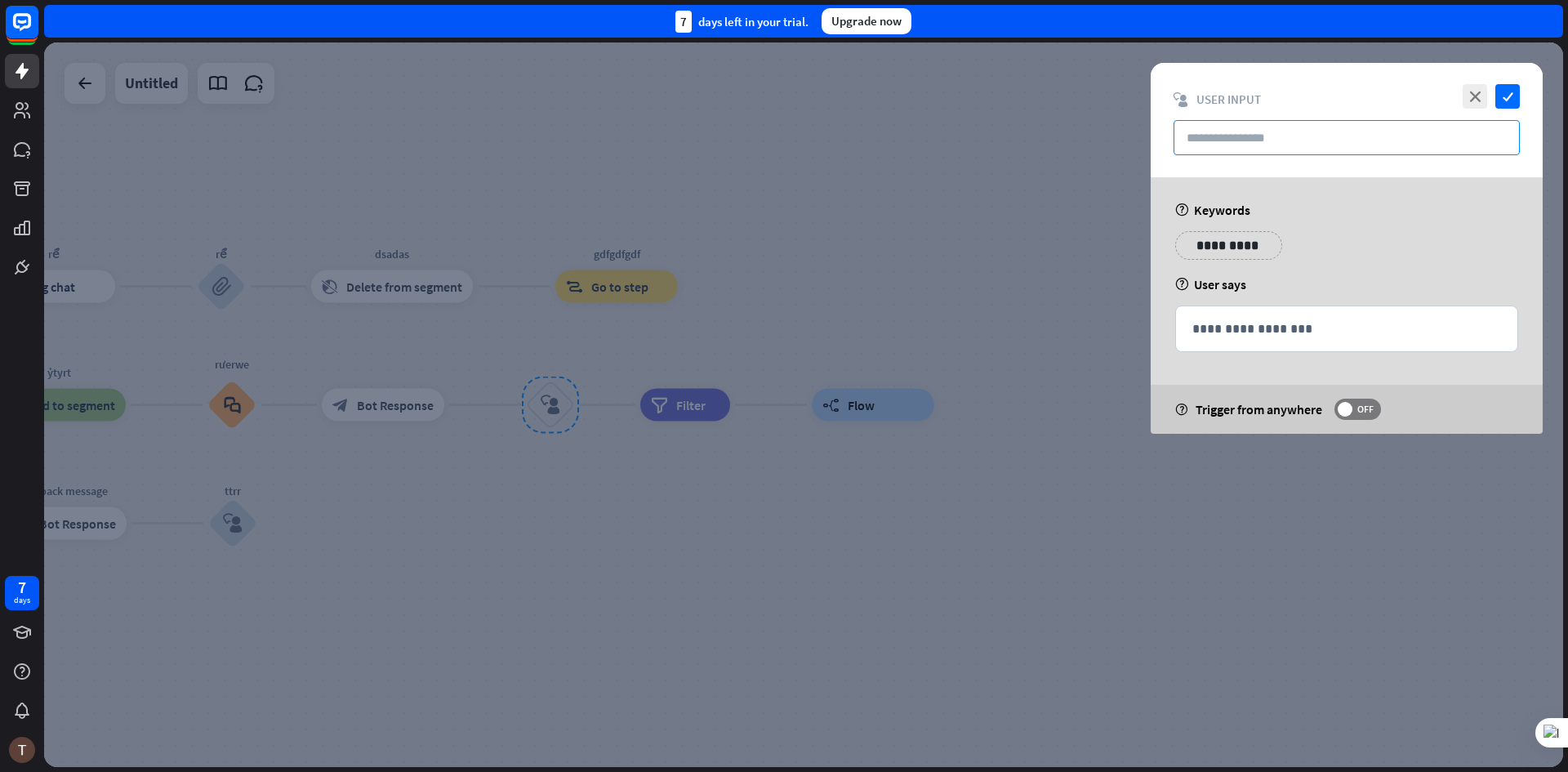
click at [1244, 130] on input "text" at bounding box center [1347, 137] width 347 height 35
click at [1226, 121] on input "text" at bounding box center [1347, 137] width 347 height 35
click at [1222, 135] on input "text" at bounding box center [1347, 137] width 347 height 35
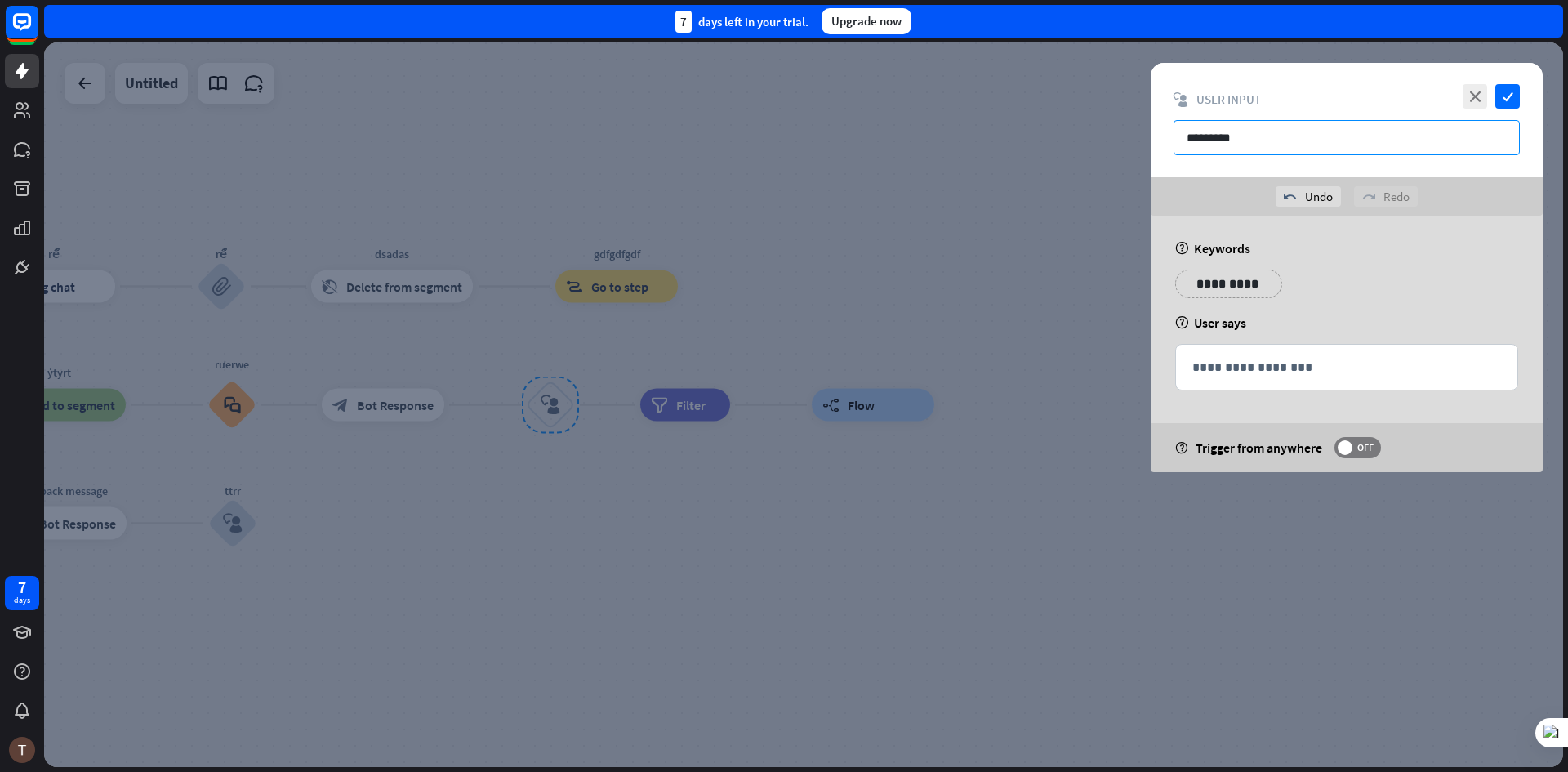
type input "*********"
click at [1231, 289] on p "**********" at bounding box center [1228, 284] width 82 height 20
click at [1277, 271] on div "**********" at bounding box center [1347, 290] width 353 height 41
click at [1217, 286] on p "**********" at bounding box center [1228, 284] width 82 height 20
click at [1307, 323] on div "help User says" at bounding box center [1347, 323] width 343 height 17
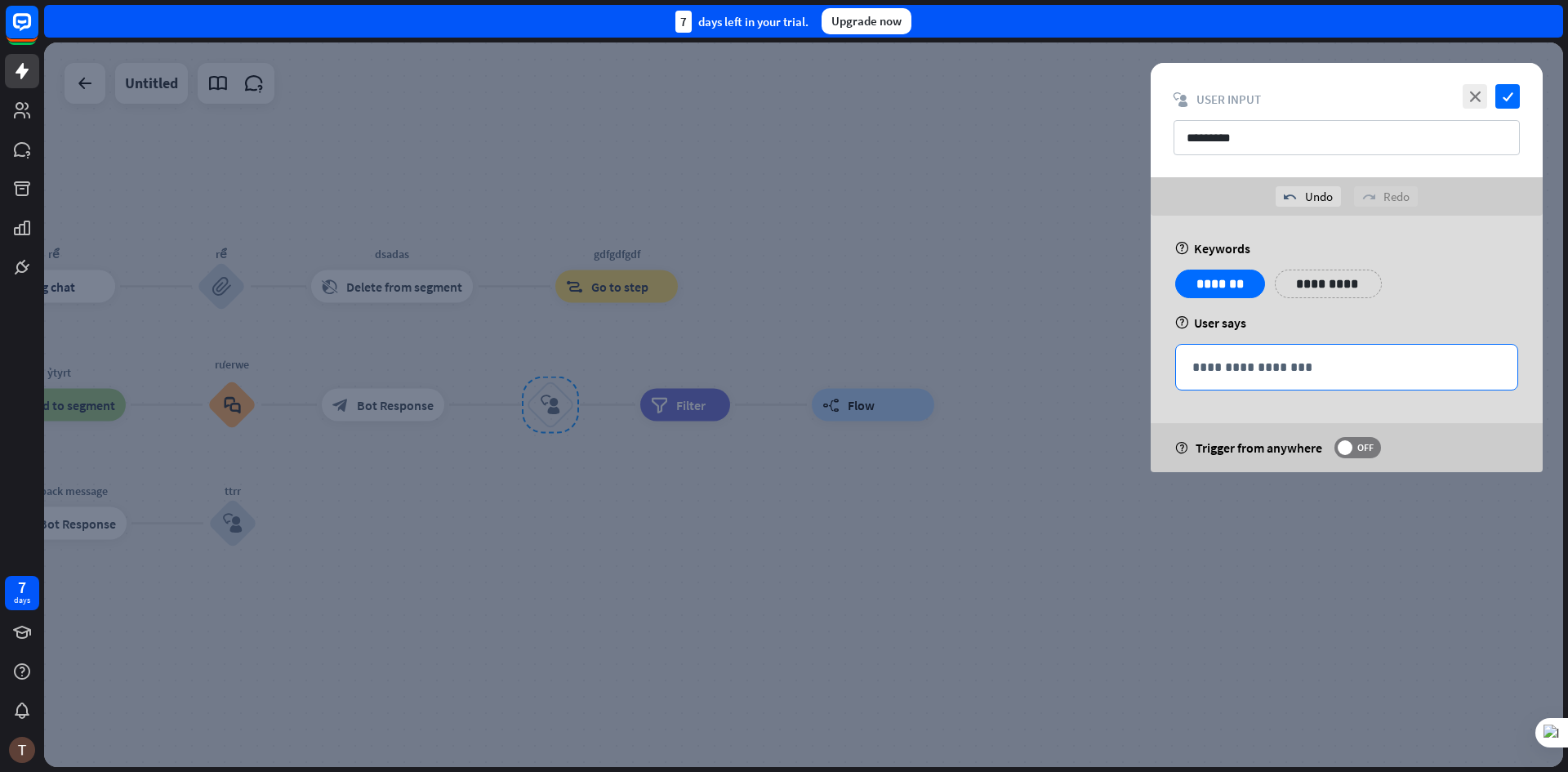
click at [1279, 353] on div "**********" at bounding box center [1347, 367] width 341 height 45
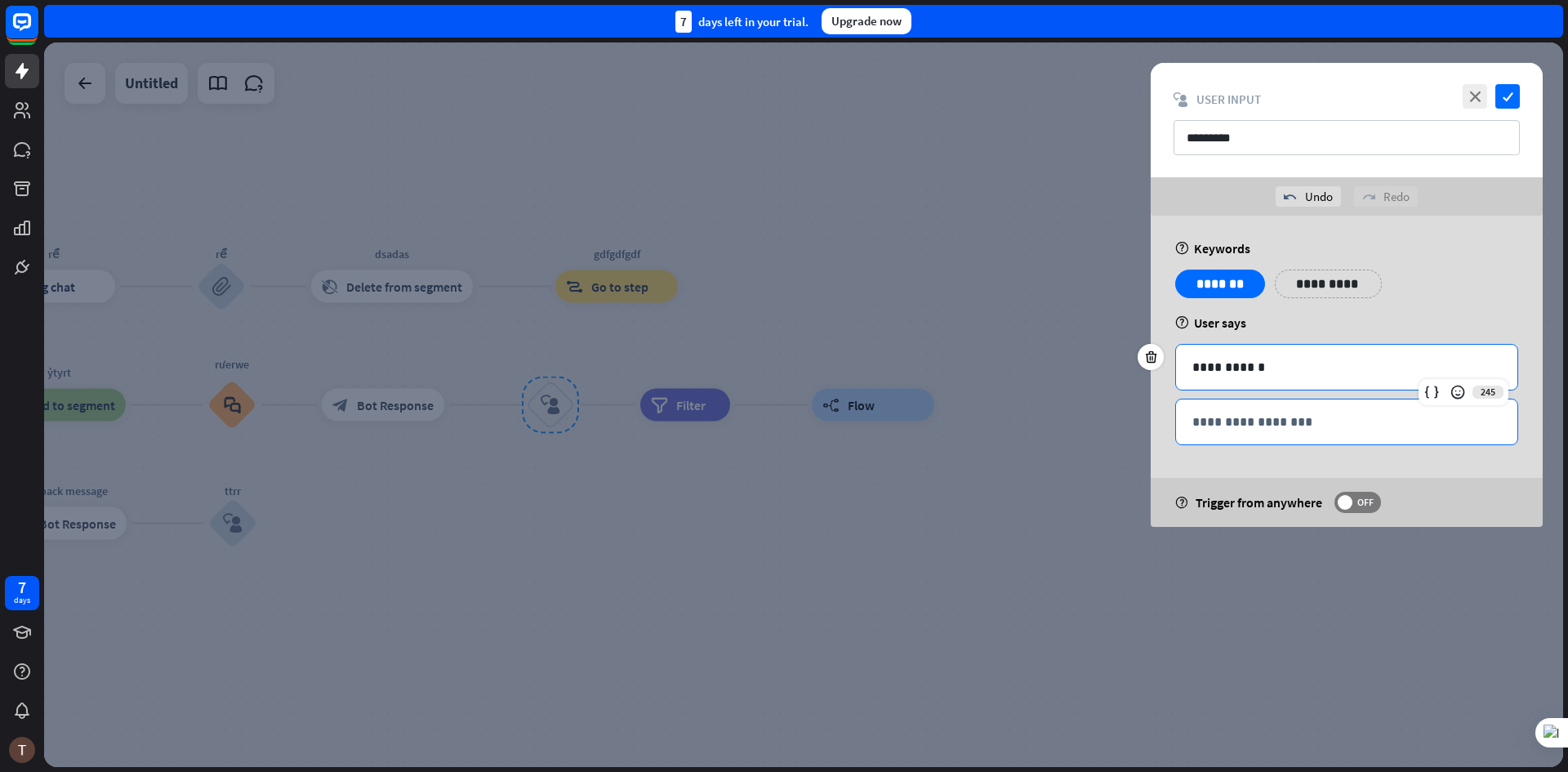
click at [1208, 429] on p "**********" at bounding box center [1347, 422] width 309 height 20
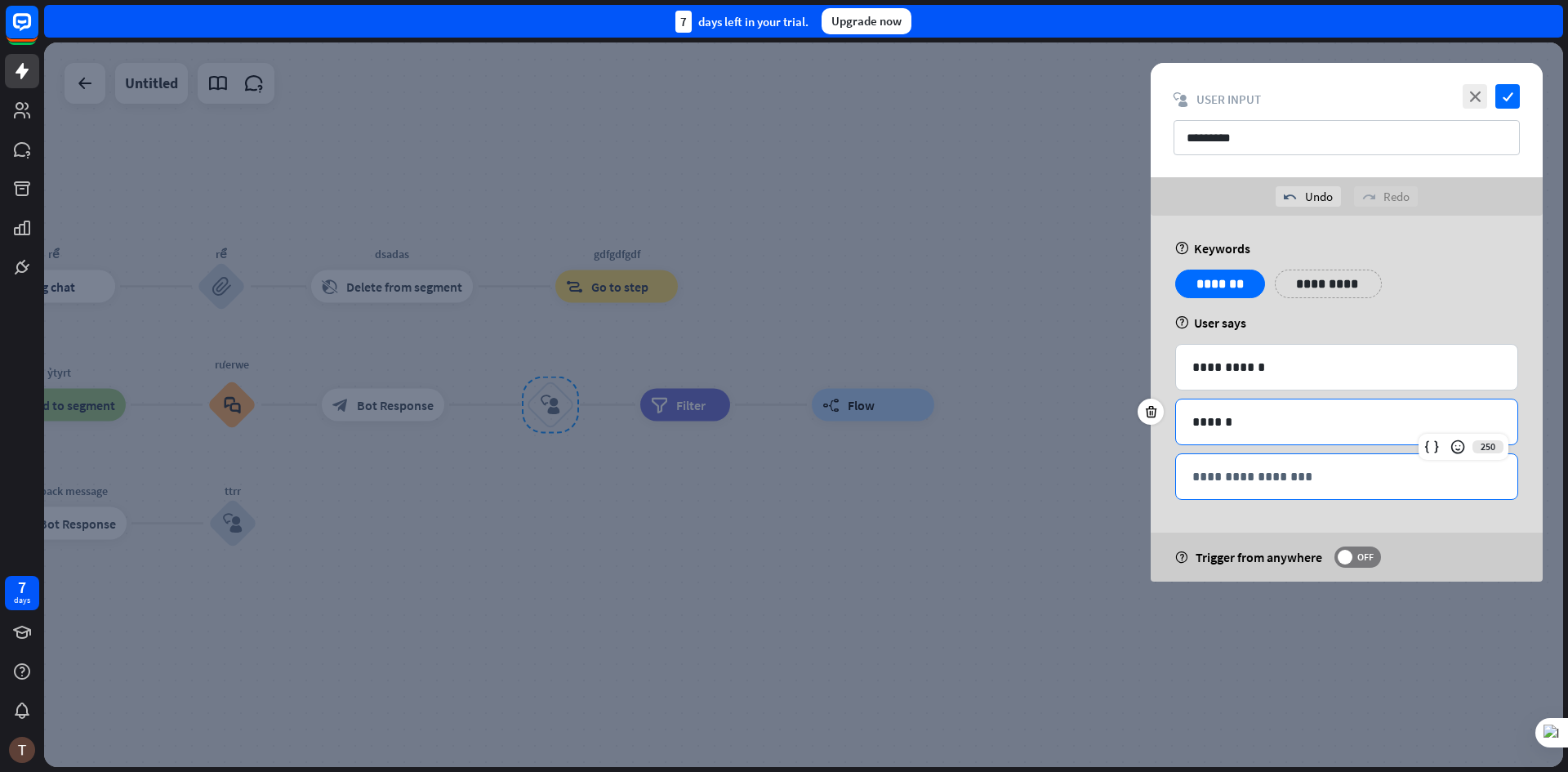
click at [1232, 473] on p "**********" at bounding box center [1347, 477] width 309 height 20
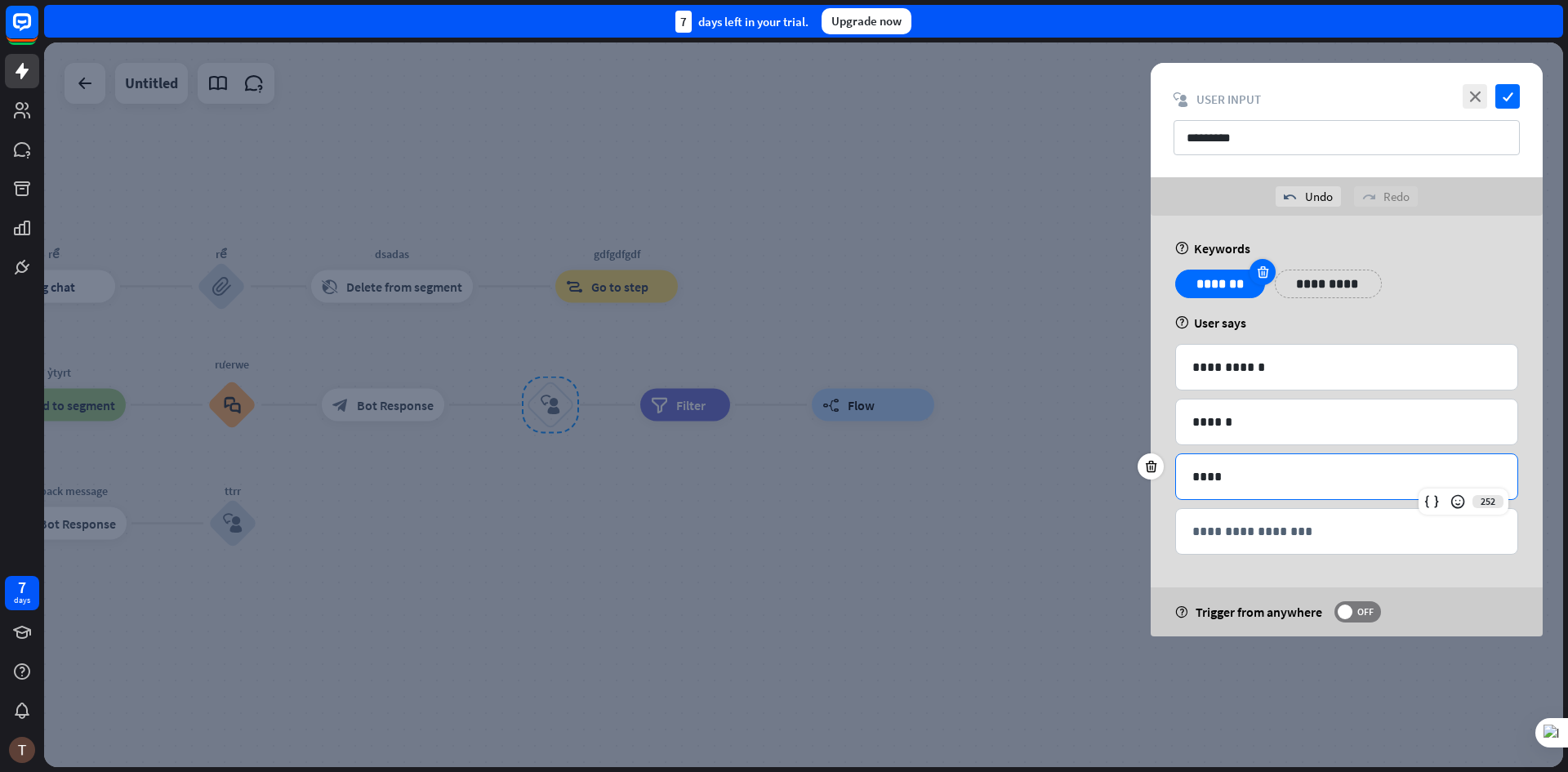
click at [1269, 272] on icon at bounding box center [1263, 272] width 16 height 15
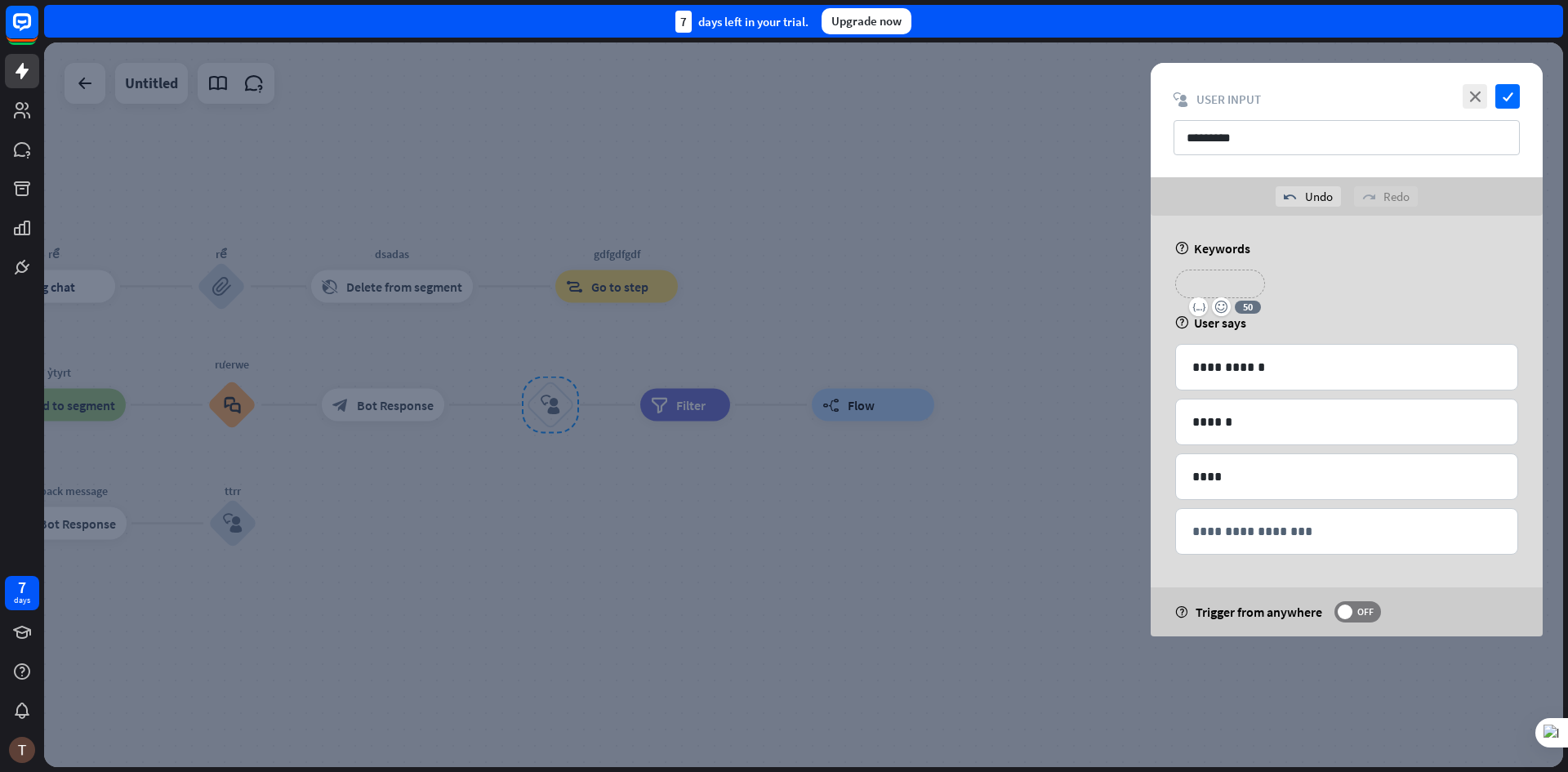
click at [1255, 283] on div "**********" at bounding box center [1220, 283] width 89 height 29
click at [1273, 269] on div "**********" at bounding box center [1347, 290] width 353 height 41
click at [1247, 375] on p "**********" at bounding box center [1347, 367] width 309 height 20
click at [1213, 369] on p "**********" at bounding box center [1347, 367] width 309 height 20
click at [921, 560] on div at bounding box center [804, 405] width 1519 height 725
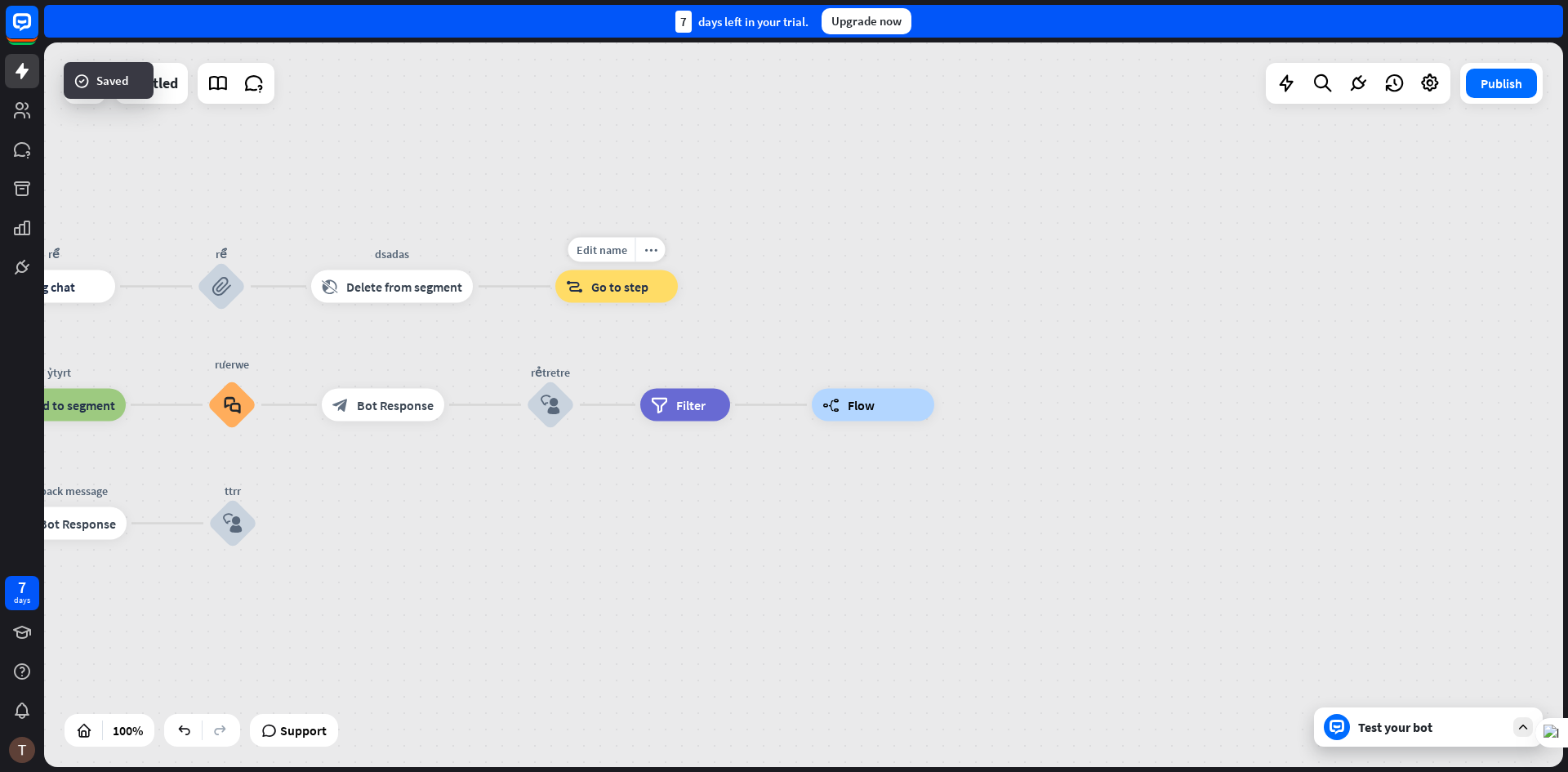
click at [621, 292] on span "Go to step" at bounding box center [619, 287] width 57 height 17
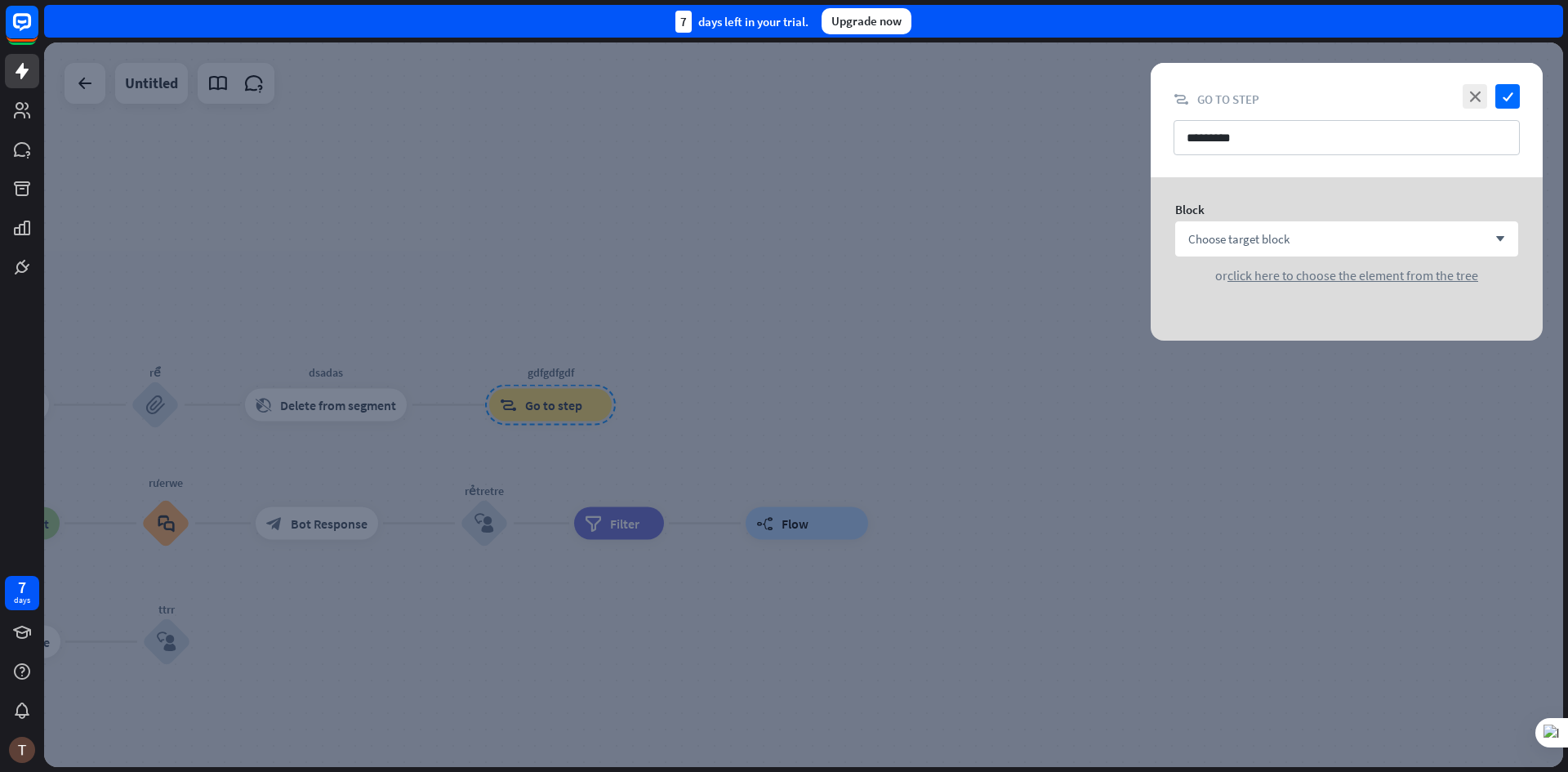
click at [683, 437] on div at bounding box center [804, 405] width 1519 height 725
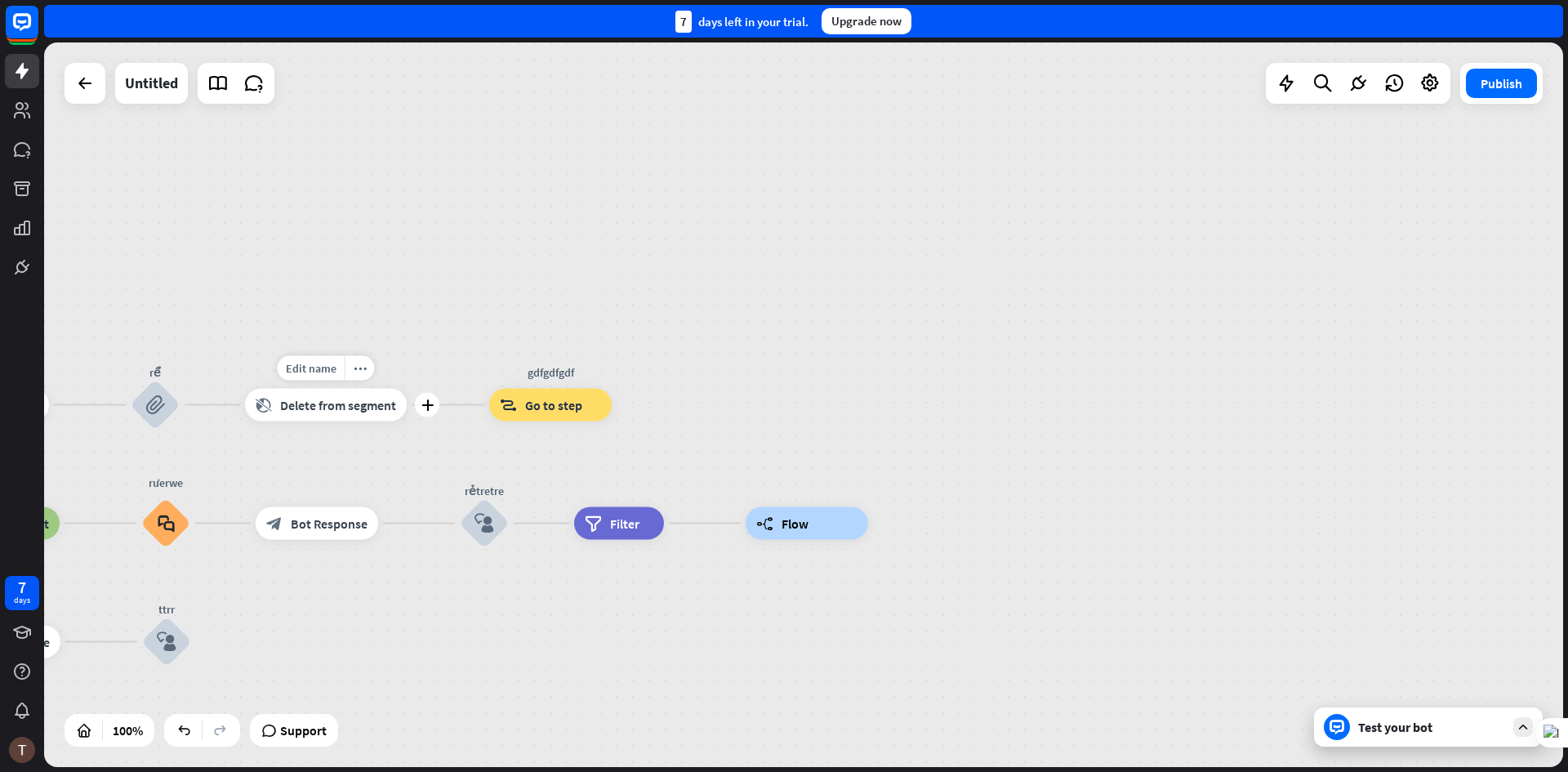
click at [345, 400] on span "Delete from segment" at bounding box center [338, 406] width 116 height 17
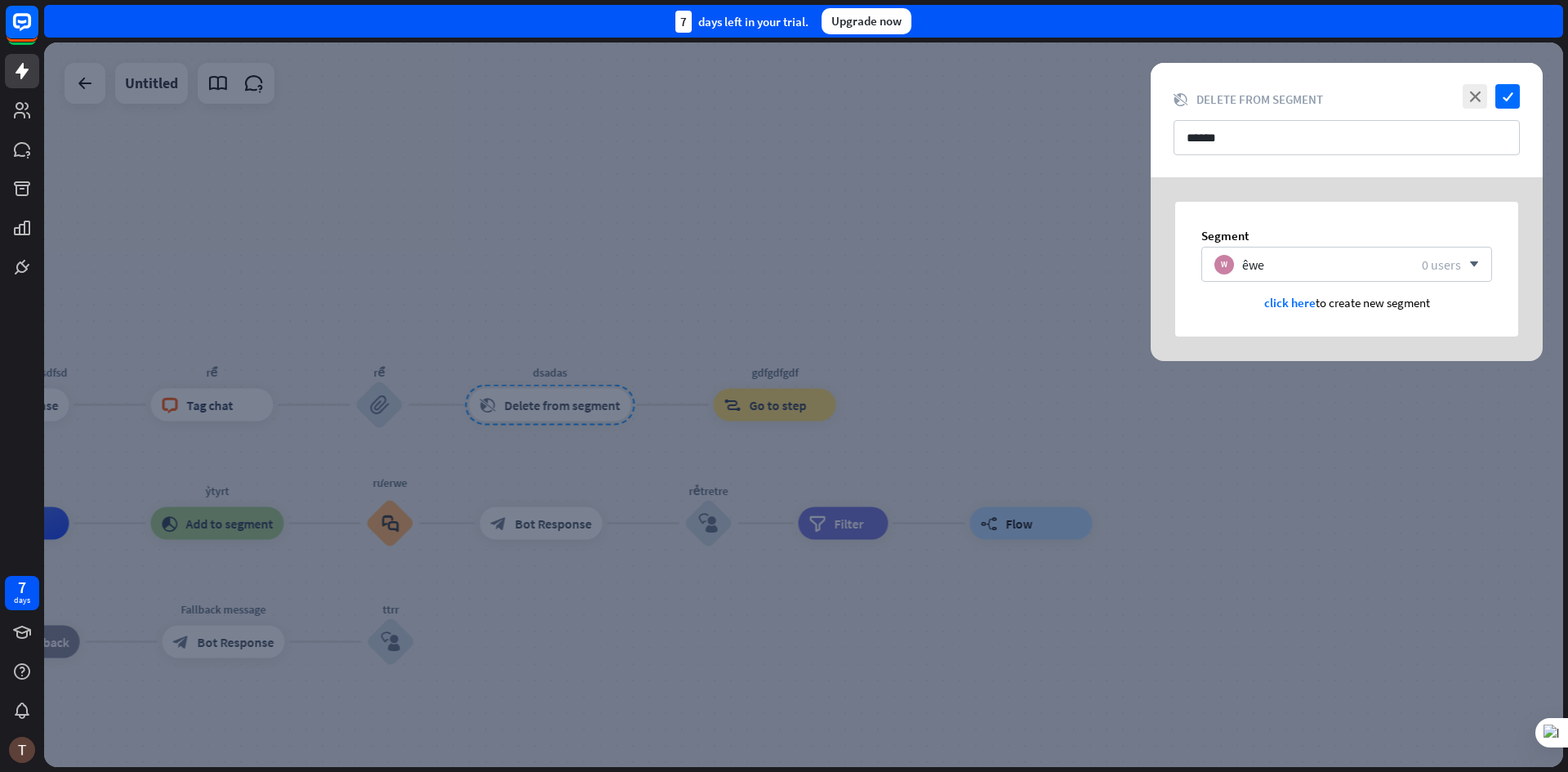
click at [856, 406] on div at bounding box center [804, 405] width 1519 height 725
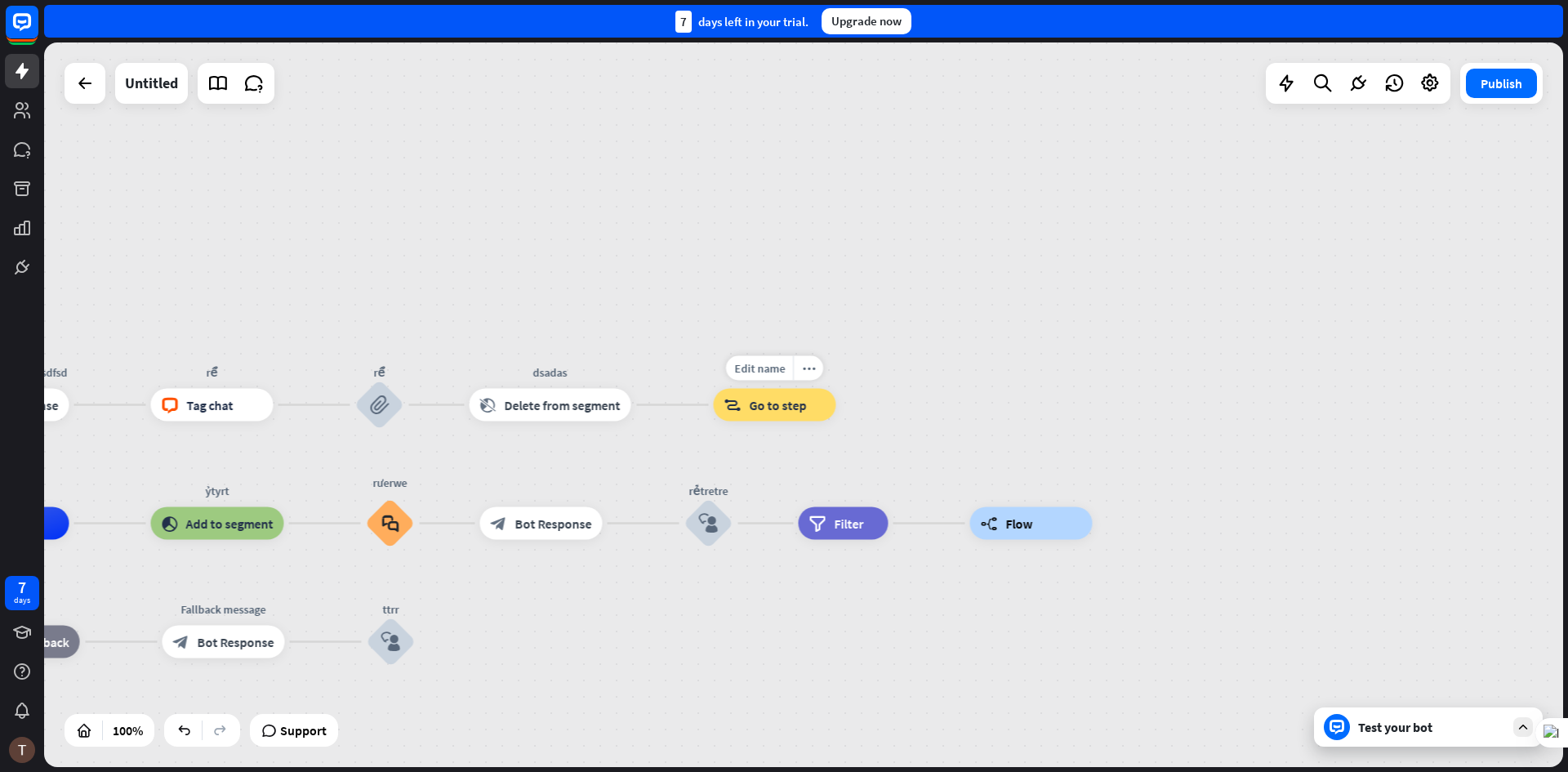
click at [768, 407] on span "Go to step" at bounding box center [778, 406] width 57 height 17
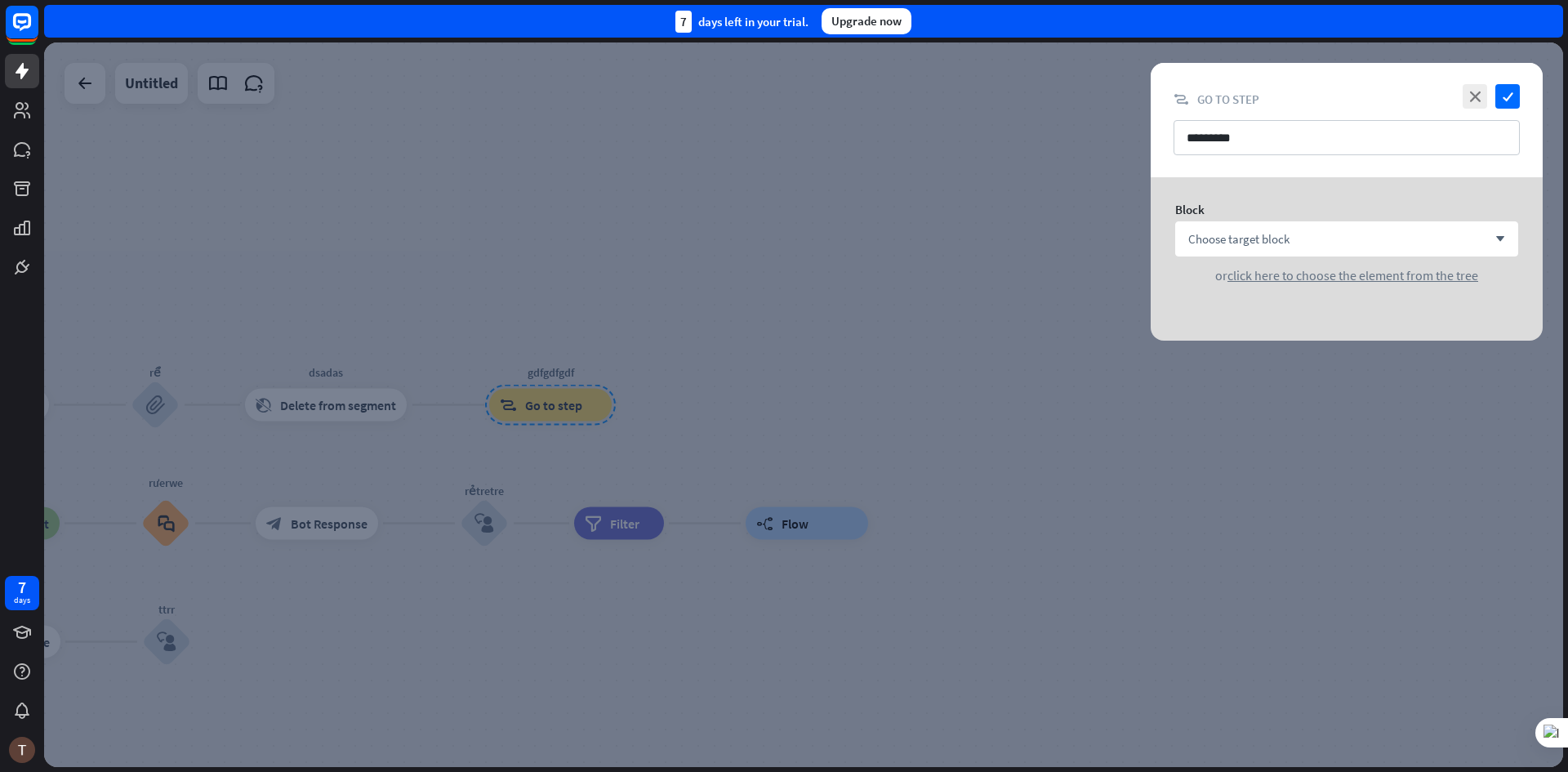
click at [777, 558] on div at bounding box center [804, 405] width 1519 height 725
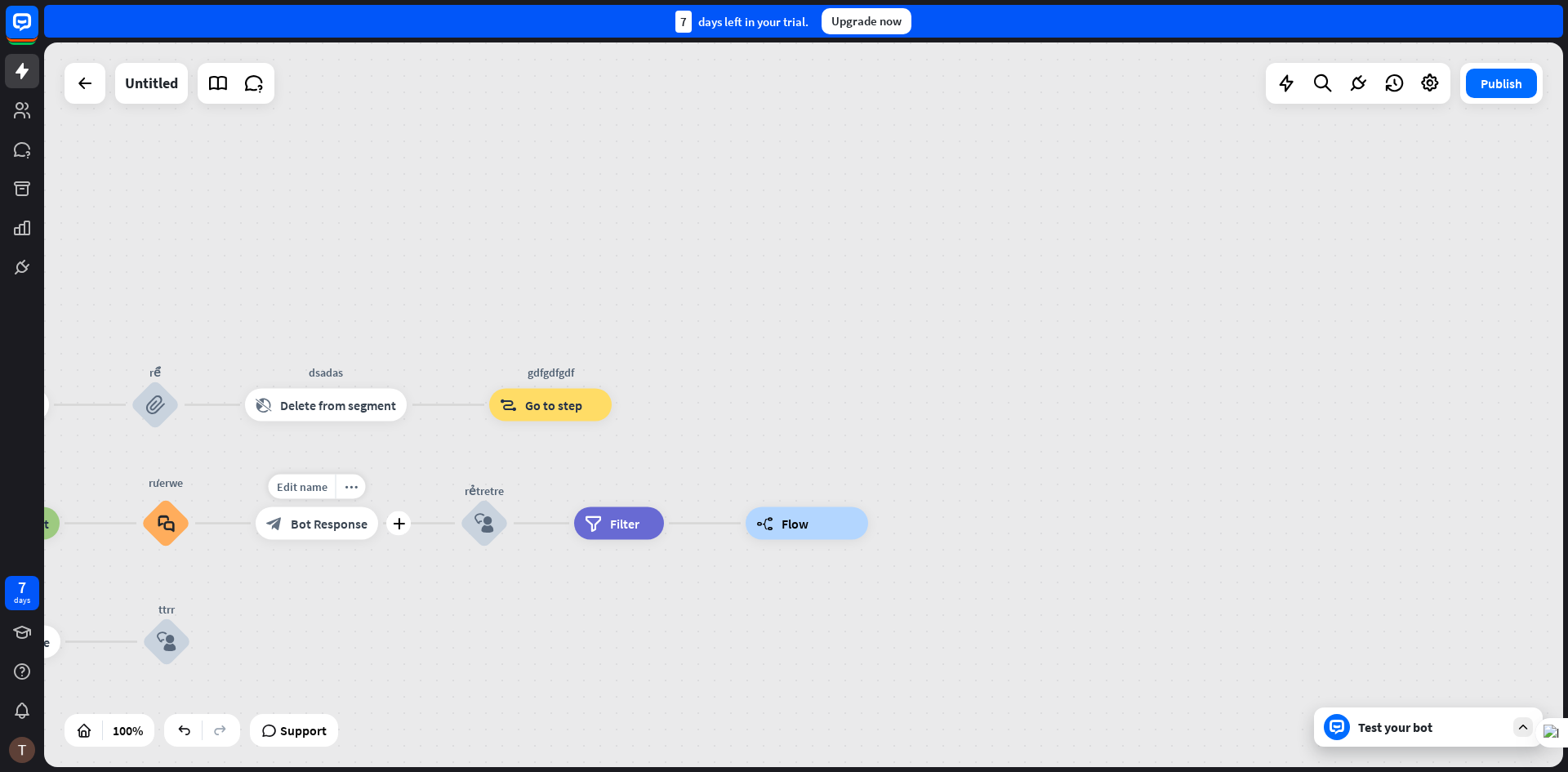
click at [342, 538] on div "block_bot_response Bot Response" at bounding box center [316, 523] width 123 height 32
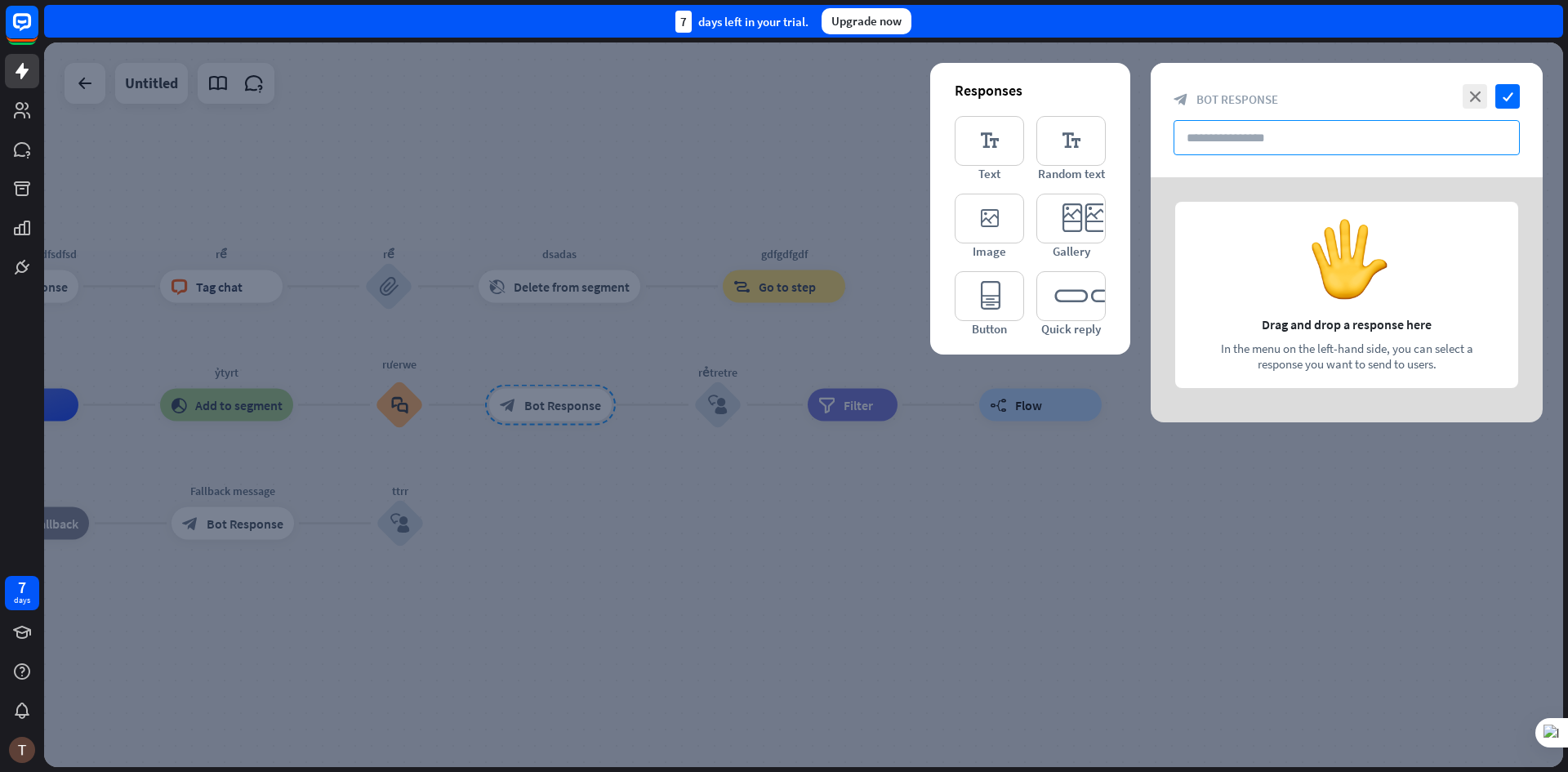
click at [1280, 139] on input "text" at bounding box center [1347, 137] width 347 height 35
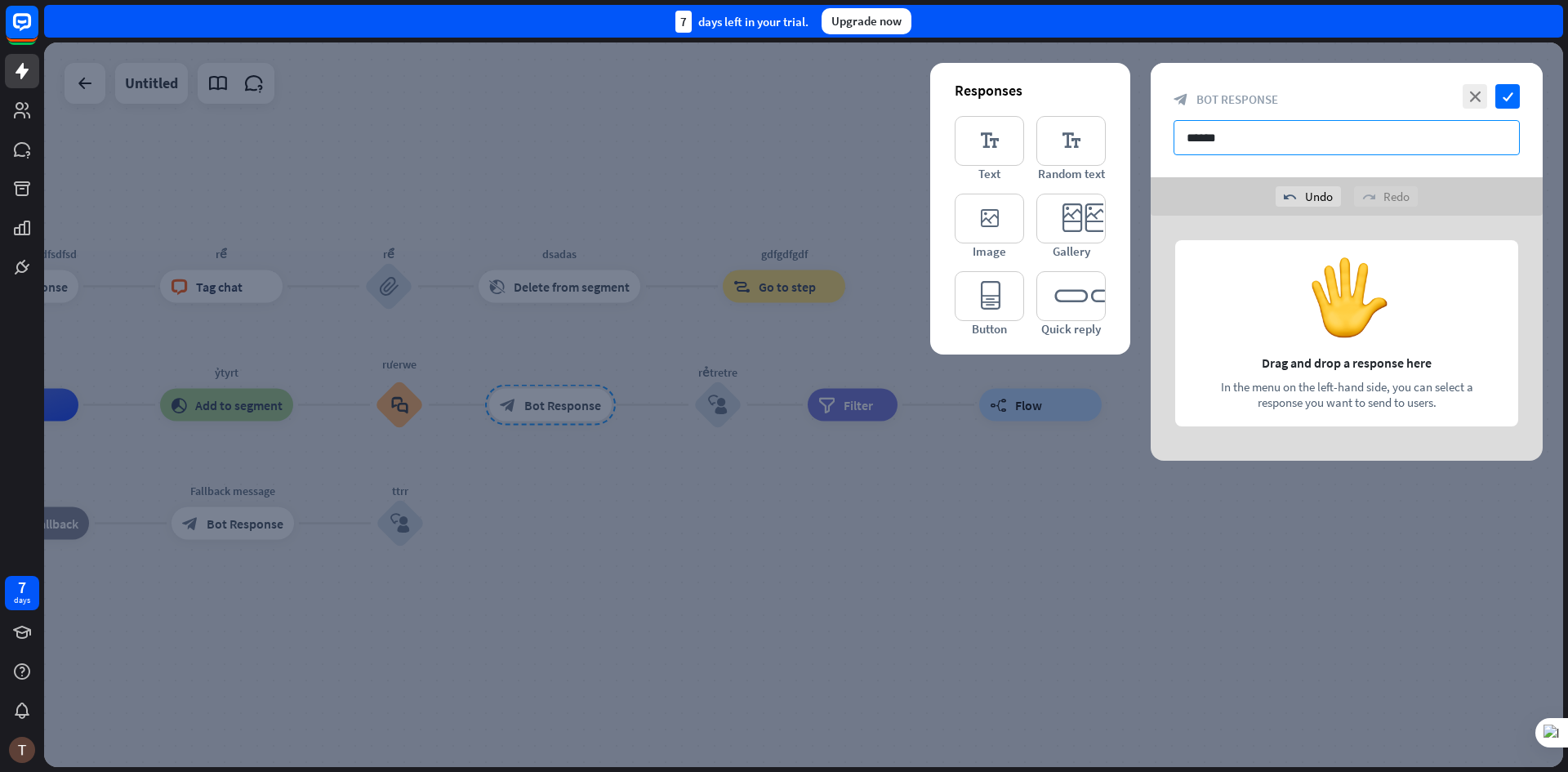
type input "******"
click at [1150, 184] on div "undo Undo redo Redo" at bounding box center [1346, 196] width 392 height 39
click at [1206, 185] on div "undo Undo redo Redo" at bounding box center [1346, 196] width 392 height 39
click at [1218, 137] on input "******" at bounding box center [1347, 137] width 347 height 35
click at [1012, 153] on icon "editor_text" at bounding box center [989, 141] width 69 height 50
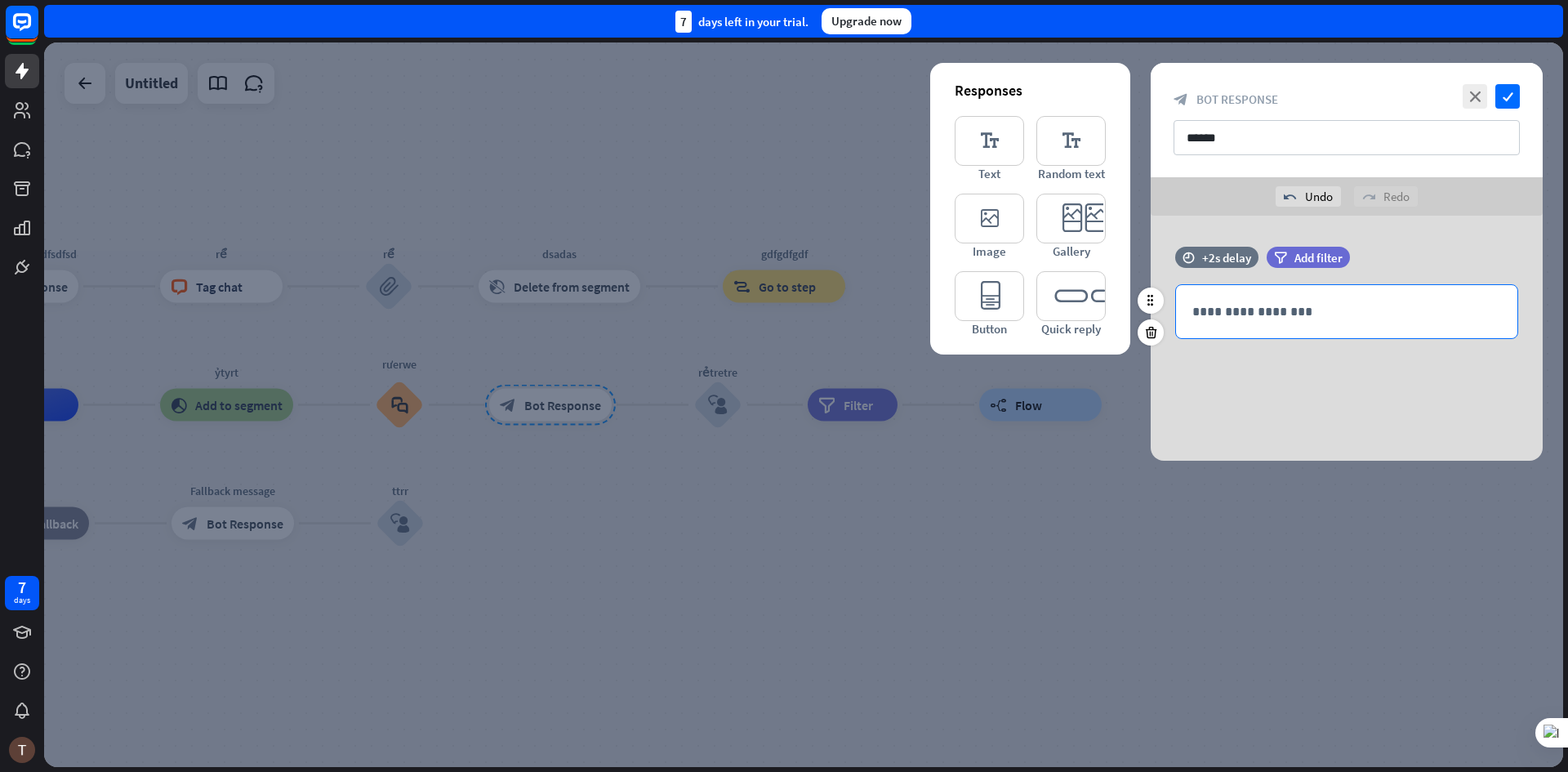
click at [1239, 302] on p "**********" at bounding box center [1347, 312] width 309 height 20
click at [1315, 392] on div "time +2s delay filter Add filter 1018 ******" at bounding box center [1346, 338] width 392 height 245
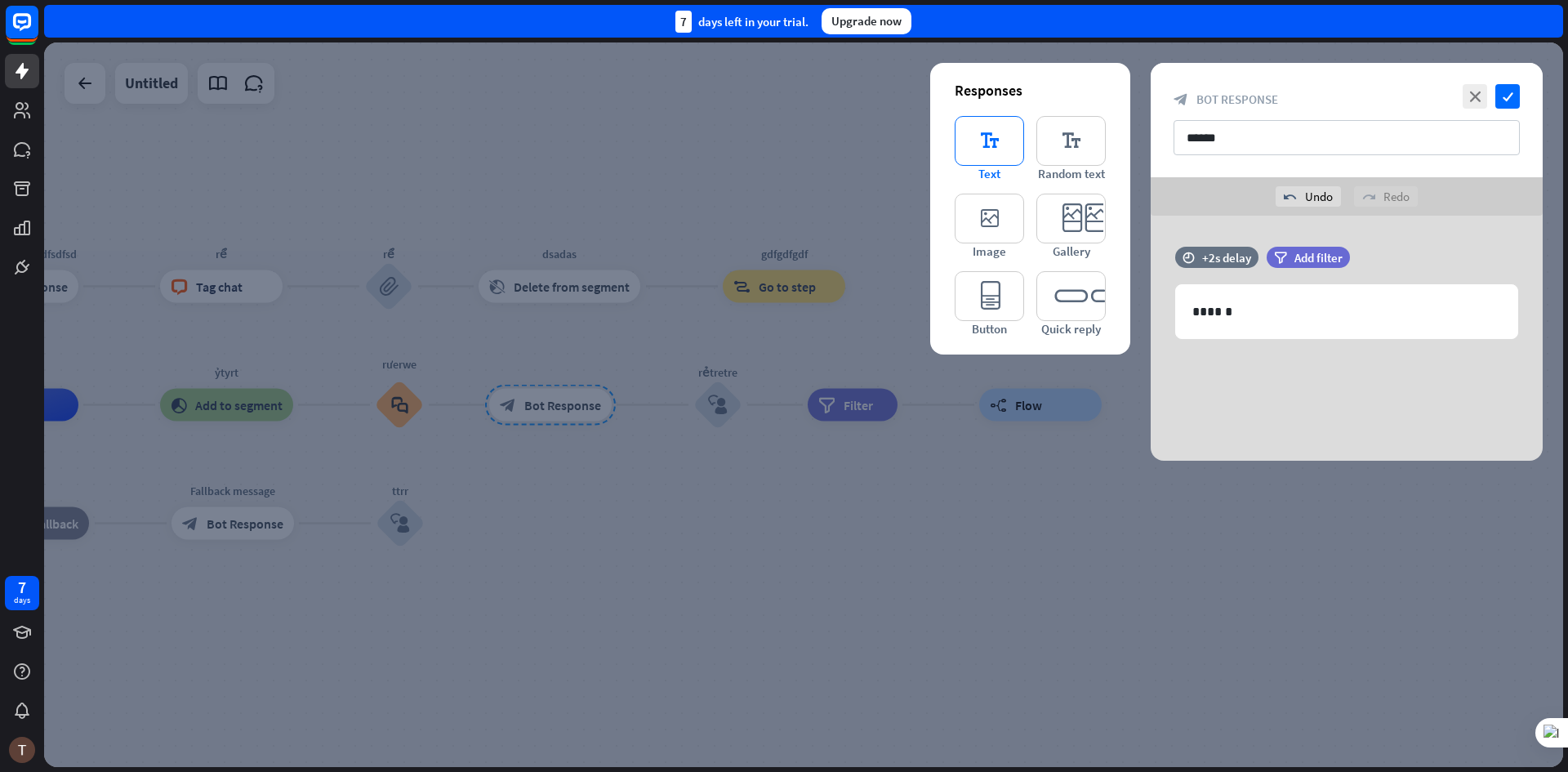
click at [1012, 157] on icon "editor_text" at bounding box center [989, 141] width 69 height 50
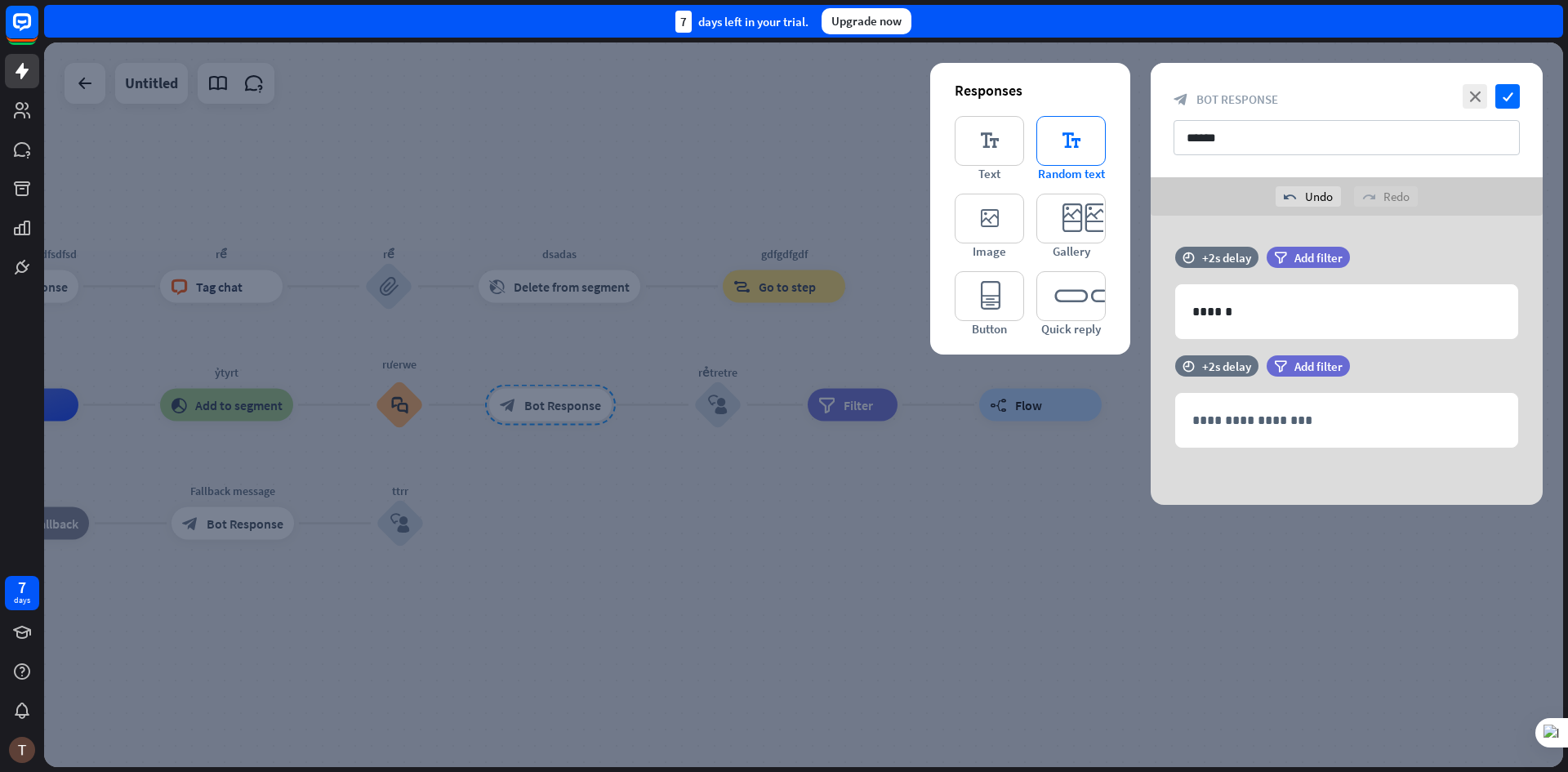
click at [1088, 155] on icon "editor_text" at bounding box center [1070, 141] width 69 height 50
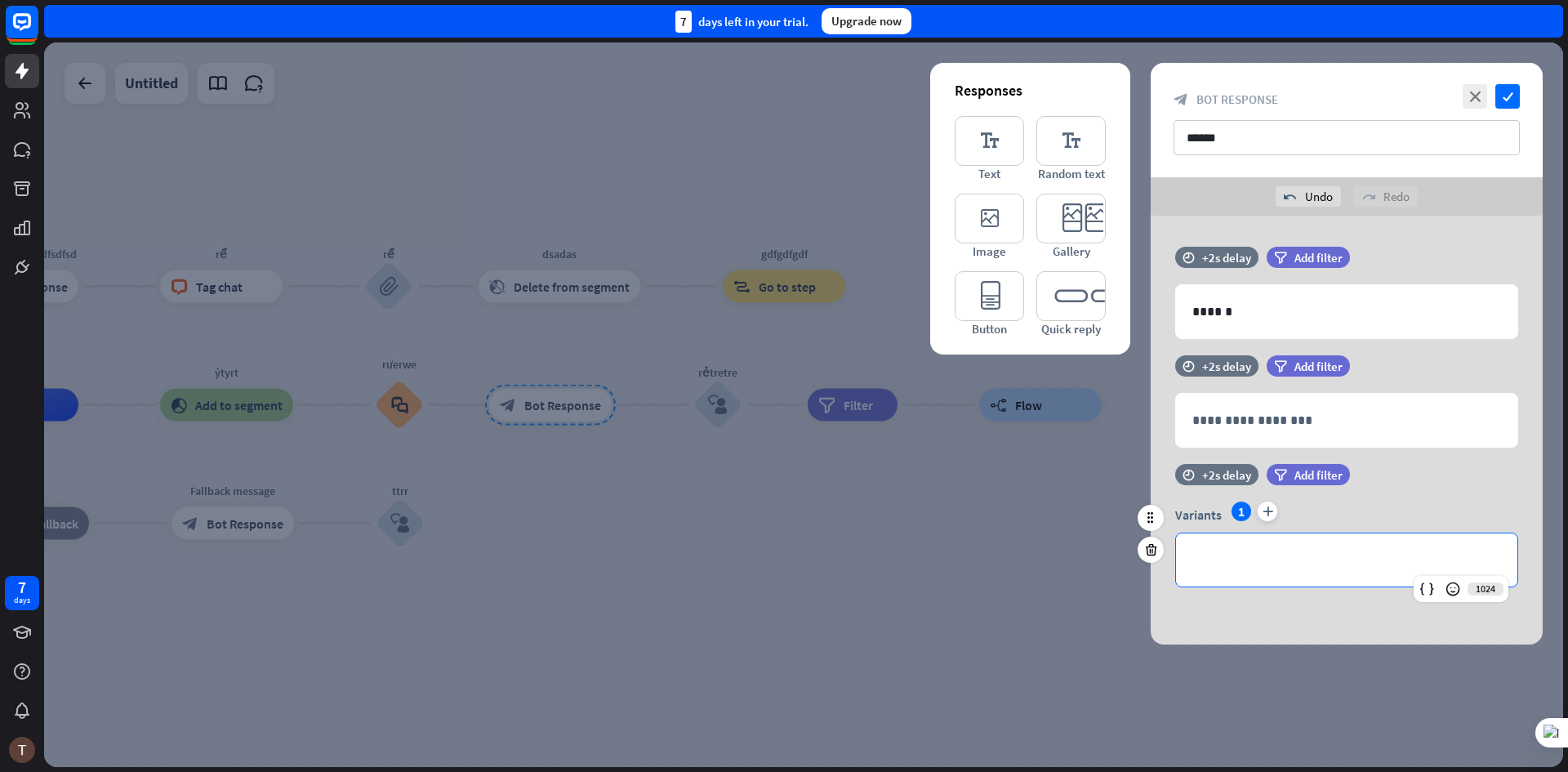
click at [1232, 569] on p "**********" at bounding box center [1347, 560] width 309 height 20
click at [1271, 515] on icon "plus" at bounding box center [1267, 511] width 19 height 19
click at [1269, 553] on p "**********" at bounding box center [1347, 560] width 309 height 20
click at [1409, 477] on div "filter Add filter" at bounding box center [1349, 474] width 165 height 21
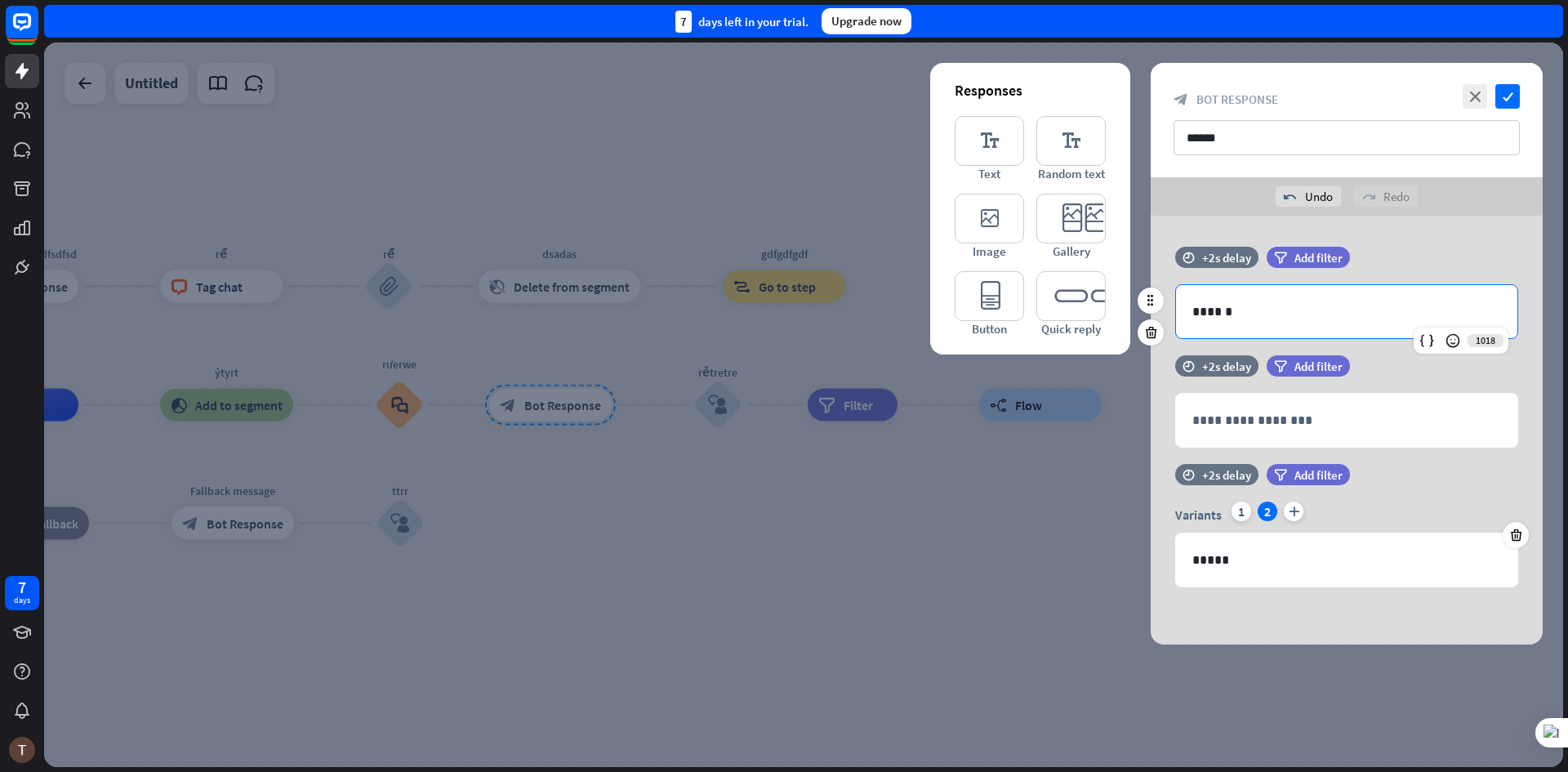
click at [1271, 336] on div "******" at bounding box center [1347, 312] width 341 height 53
click at [1377, 236] on div "**********" at bounding box center [1346, 430] width 392 height 429
click at [1225, 369] on div "+2s delay" at bounding box center [1226, 366] width 49 height 16
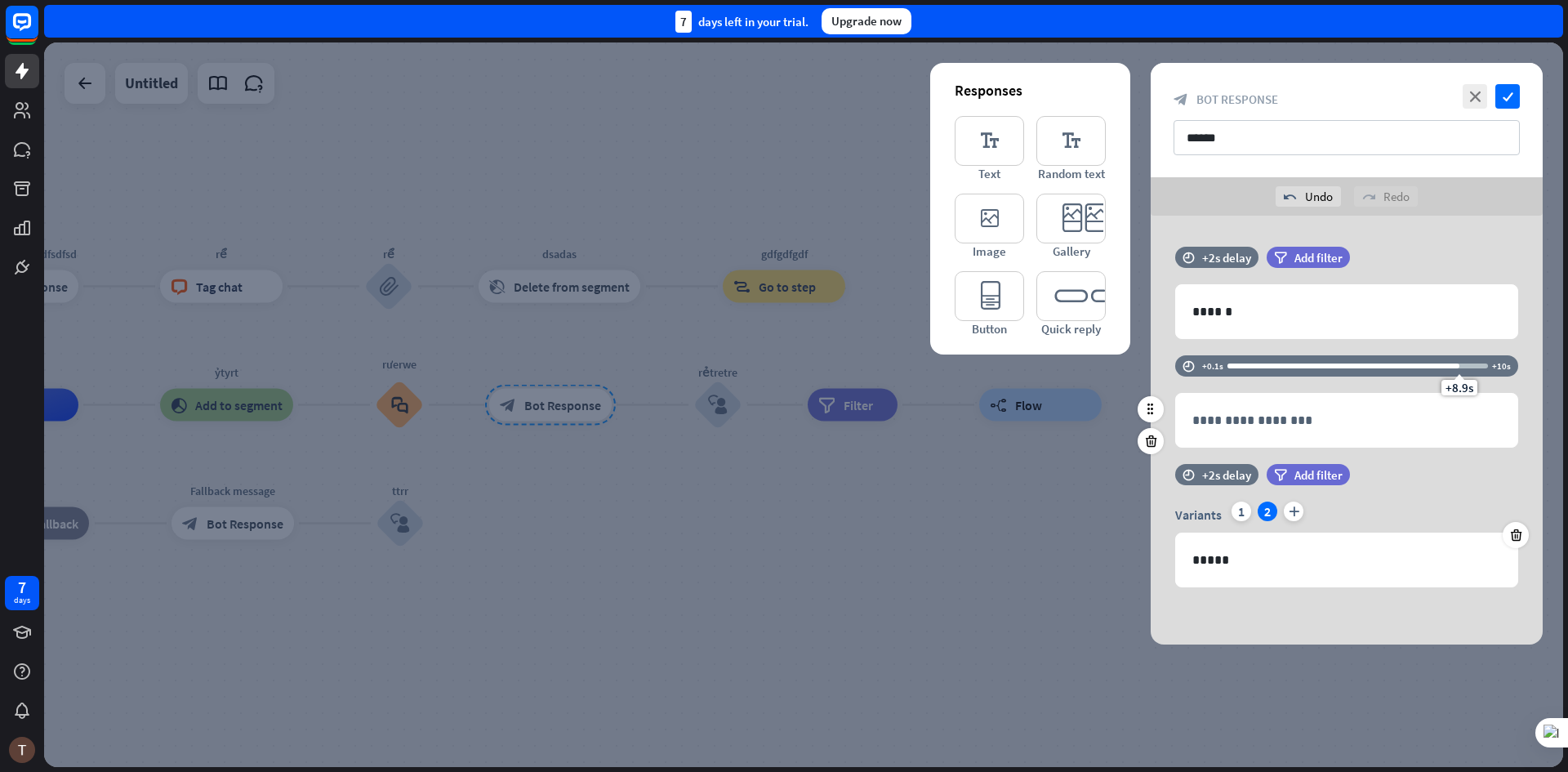
drag, startPoint x: 1277, startPoint y: 376, endPoint x: 1464, endPoint y: 369, distance: 187.1
click at [1464, 369] on div "+8.9s" at bounding box center [1459, 366] width 11 height 11
drag, startPoint x: 1392, startPoint y: 369, endPoint x: 1370, endPoint y: 365, distance: 22.4
click at [1370, 365] on div "+9s" at bounding box center [1358, 366] width 261 height 17
drag, startPoint x: 1336, startPoint y: 365, endPoint x: 1303, endPoint y: 369, distance: 33.2
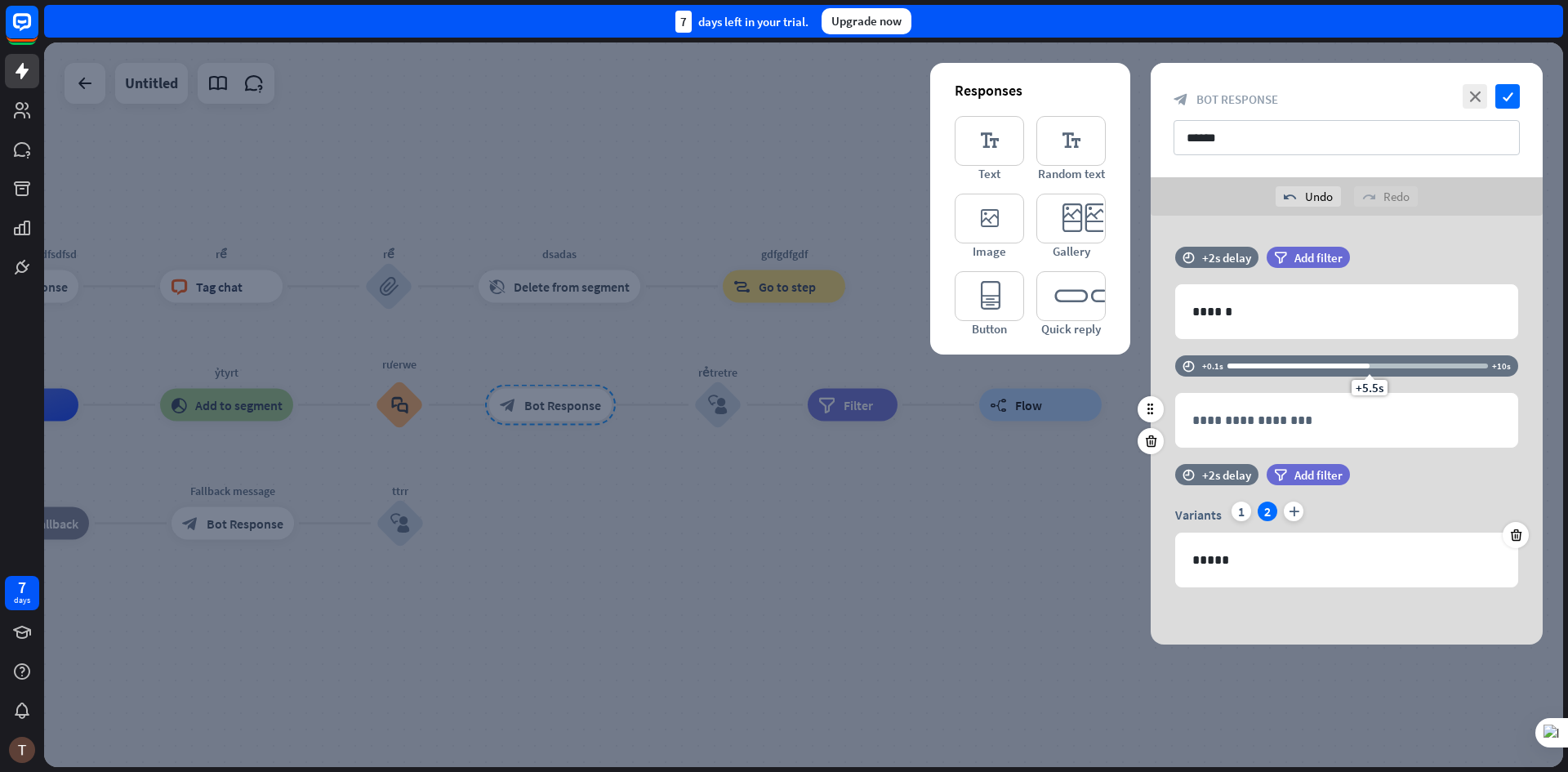
click at [1303, 369] on div "+5.5s" at bounding box center [1358, 366] width 261 height 17
click at [1326, 721] on div at bounding box center [804, 405] width 1519 height 725
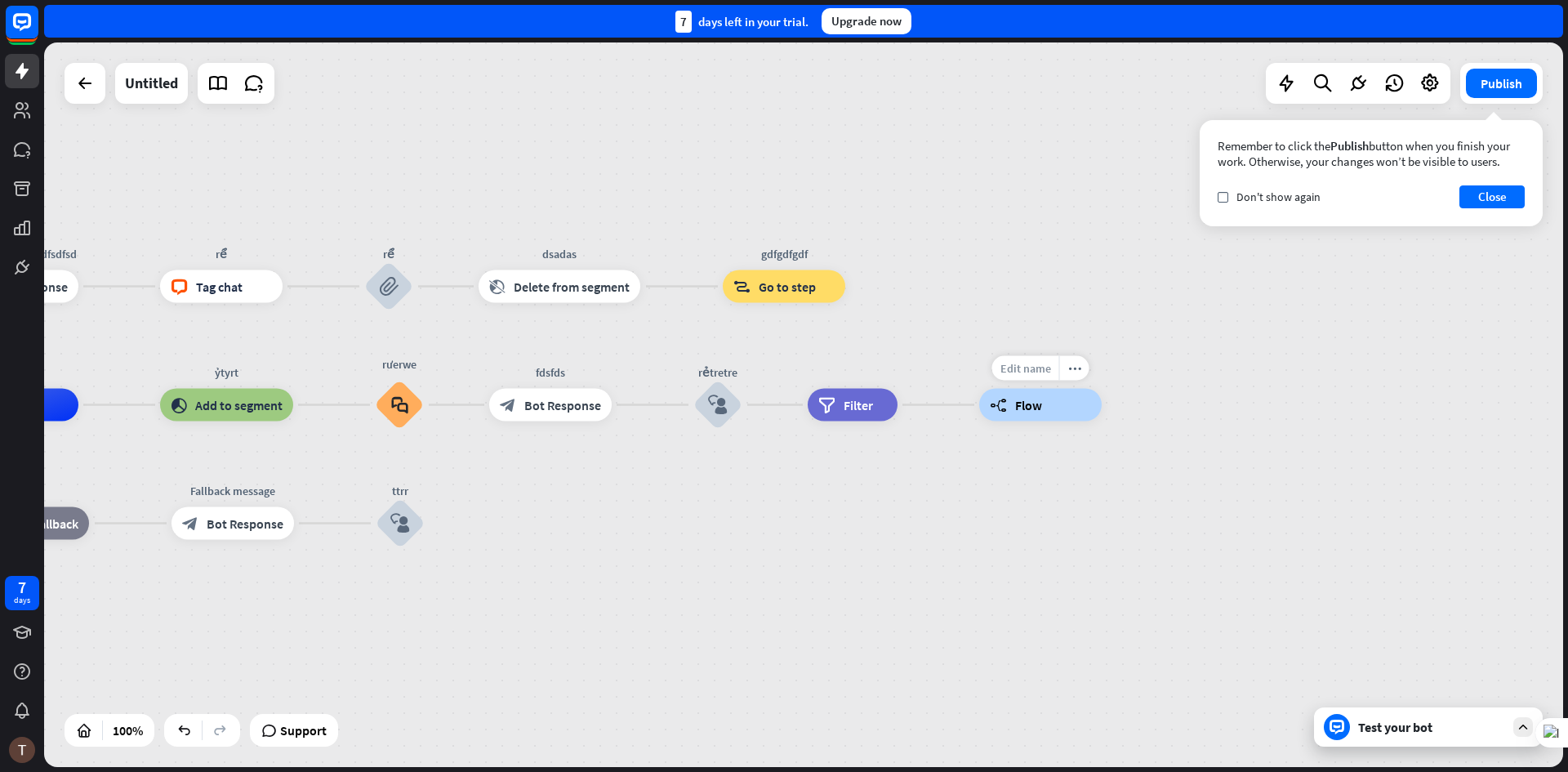
click at [1017, 376] on div "Edit name" at bounding box center [1025, 368] width 67 height 25
click at [1003, 422] on div "builder_tree Flow" at bounding box center [1040, 405] width 123 height 32
click at [538, 374] on span "Edit name" at bounding box center [536, 369] width 51 height 15
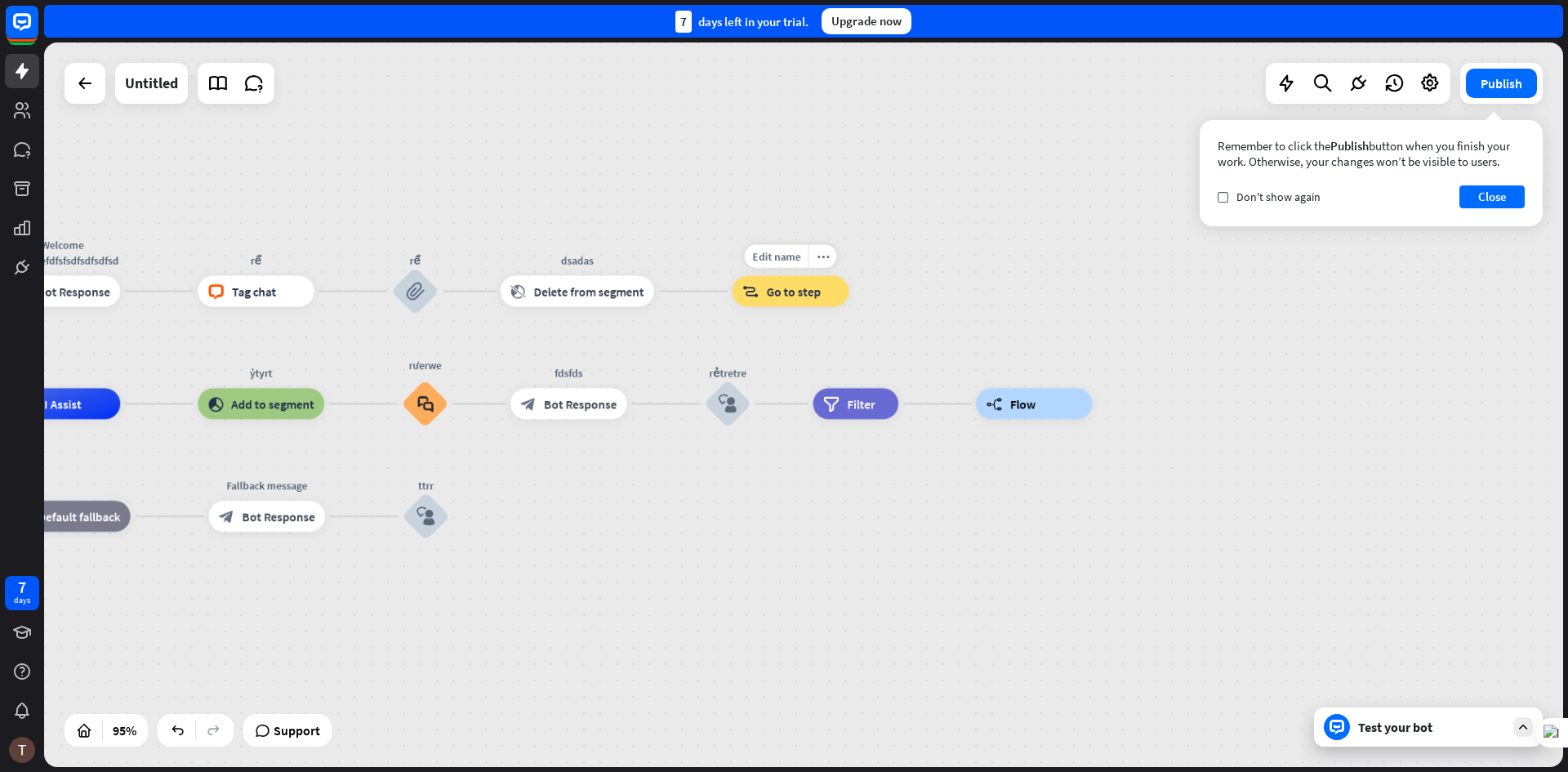
click at [802, 291] on span "Go to step" at bounding box center [794, 291] width 54 height 16
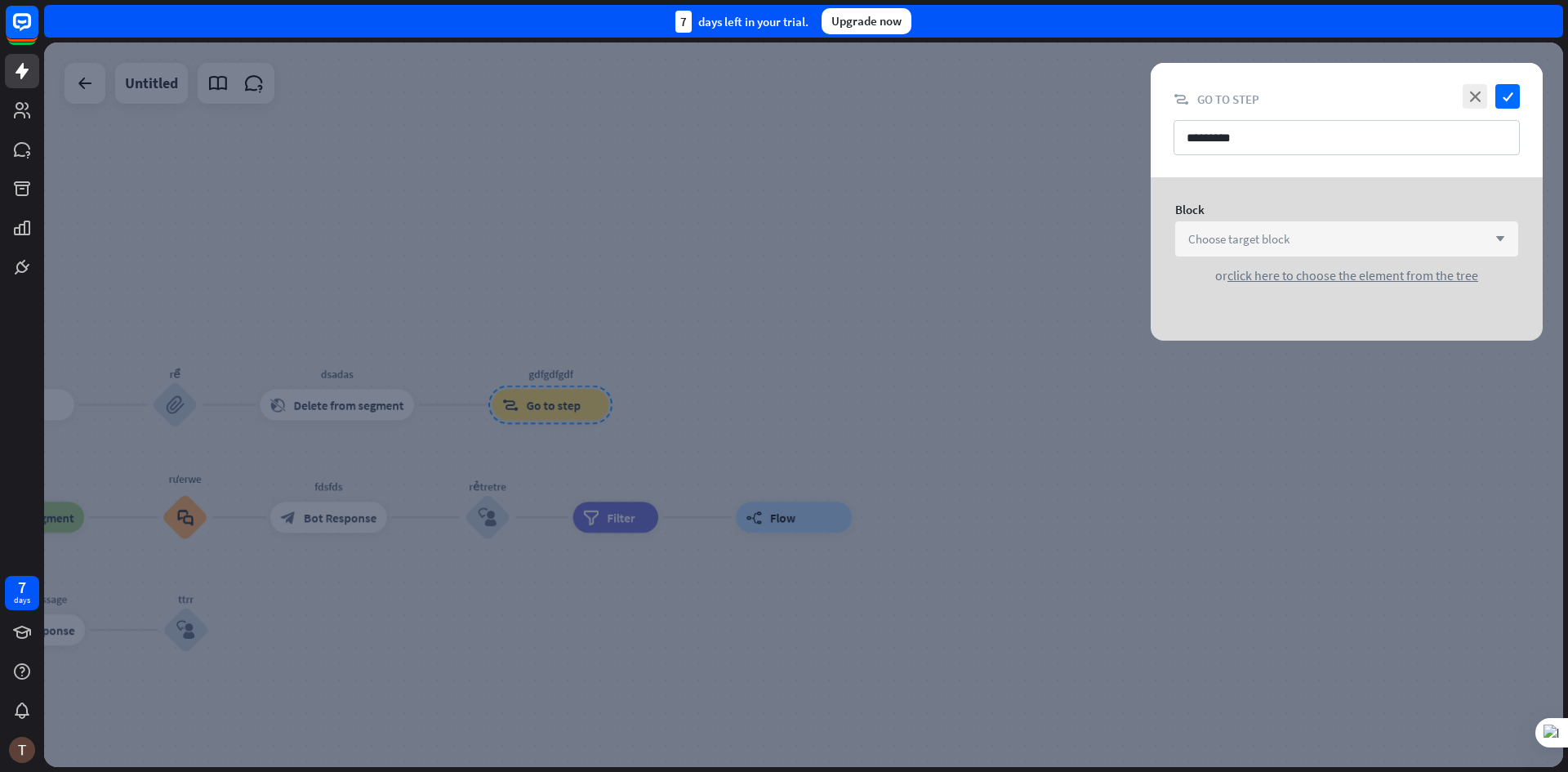
click at [1271, 236] on span "Choose target block" at bounding box center [1239, 239] width 101 height 16
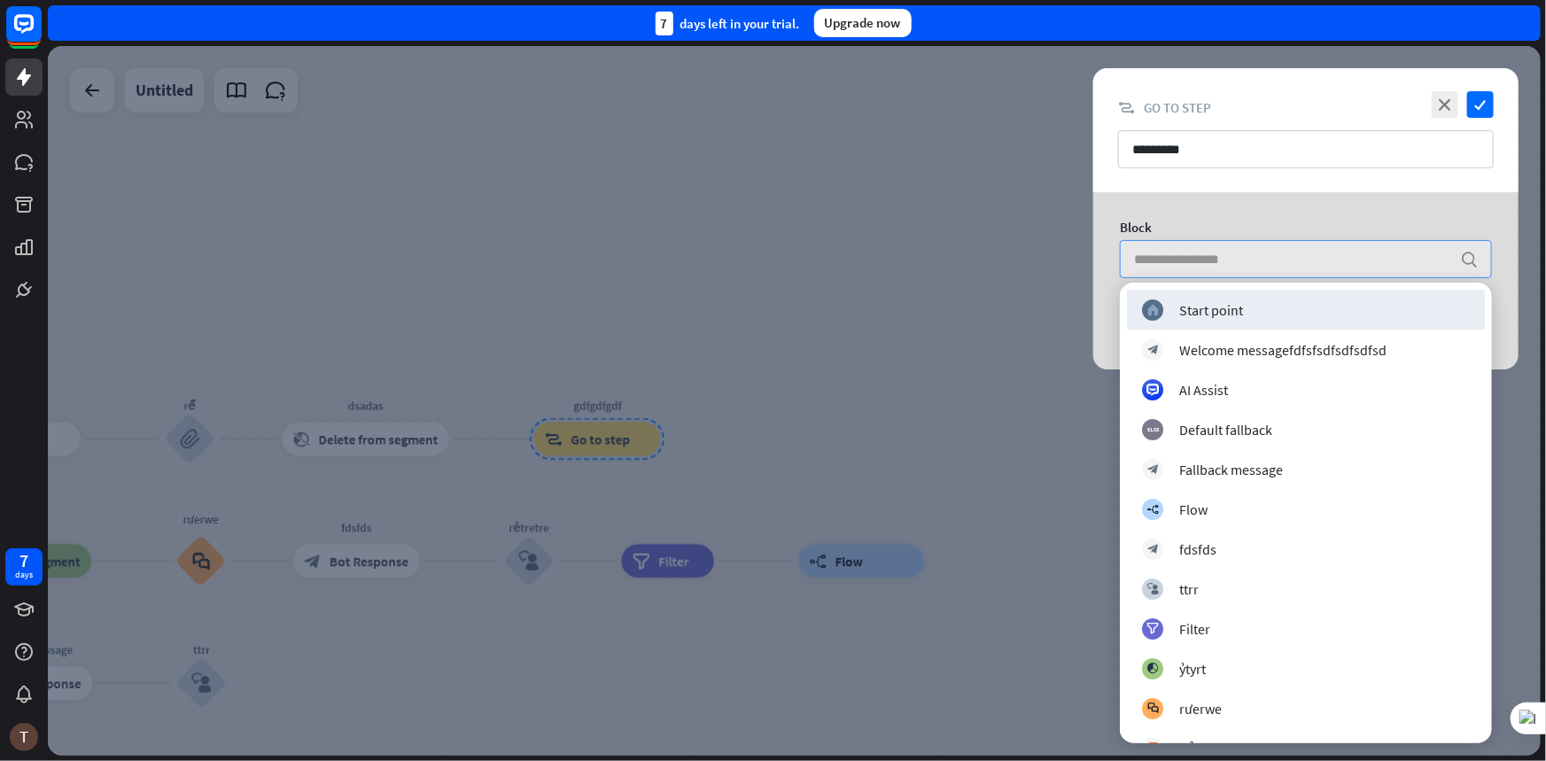
click at [917, 346] on div at bounding box center [794, 401] width 1493 height 710
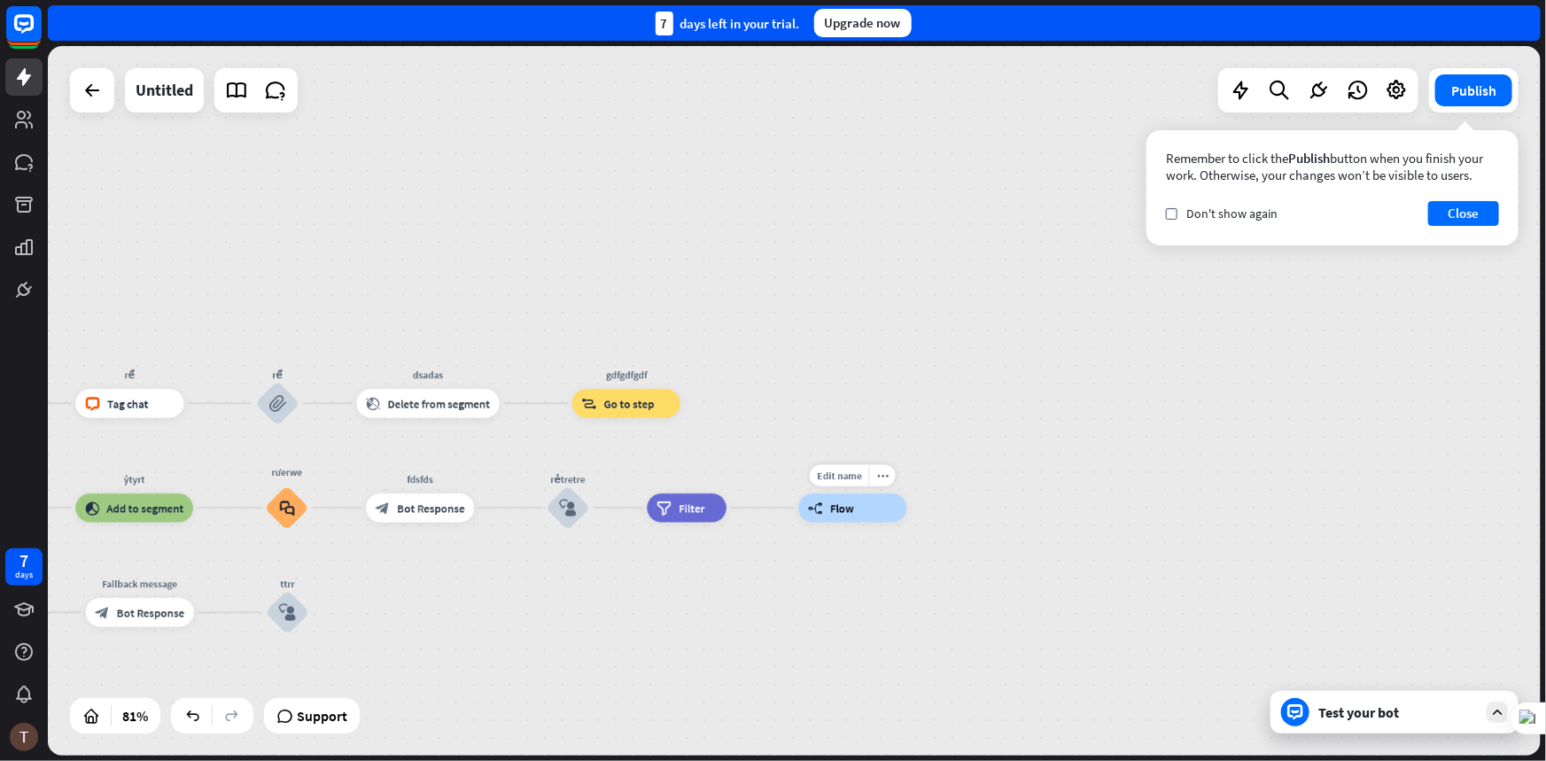
click at [825, 509] on div "builder_tree Flow" at bounding box center [852, 508] width 108 height 29
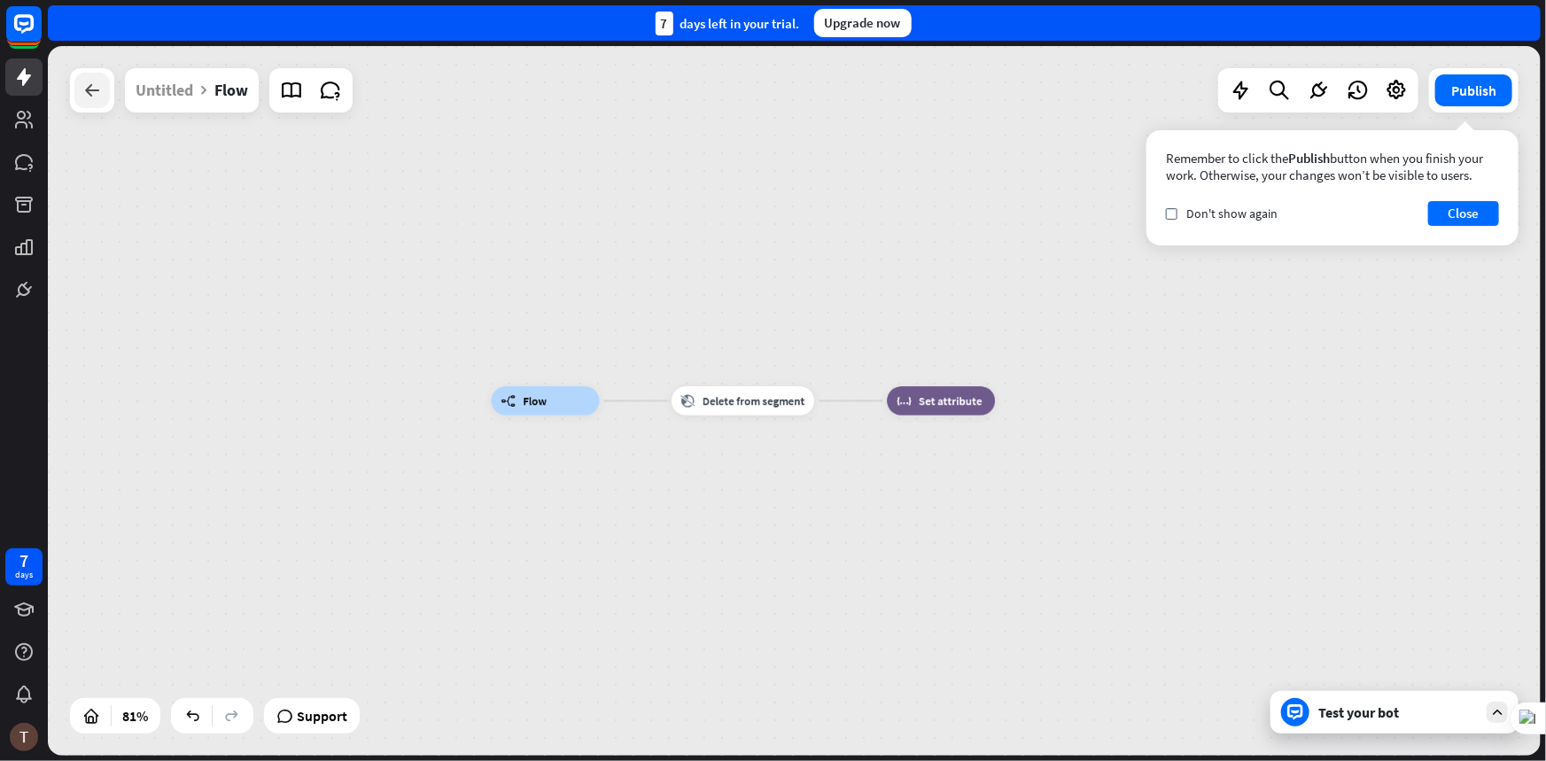
click at [94, 80] on icon at bounding box center [92, 90] width 21 height 21
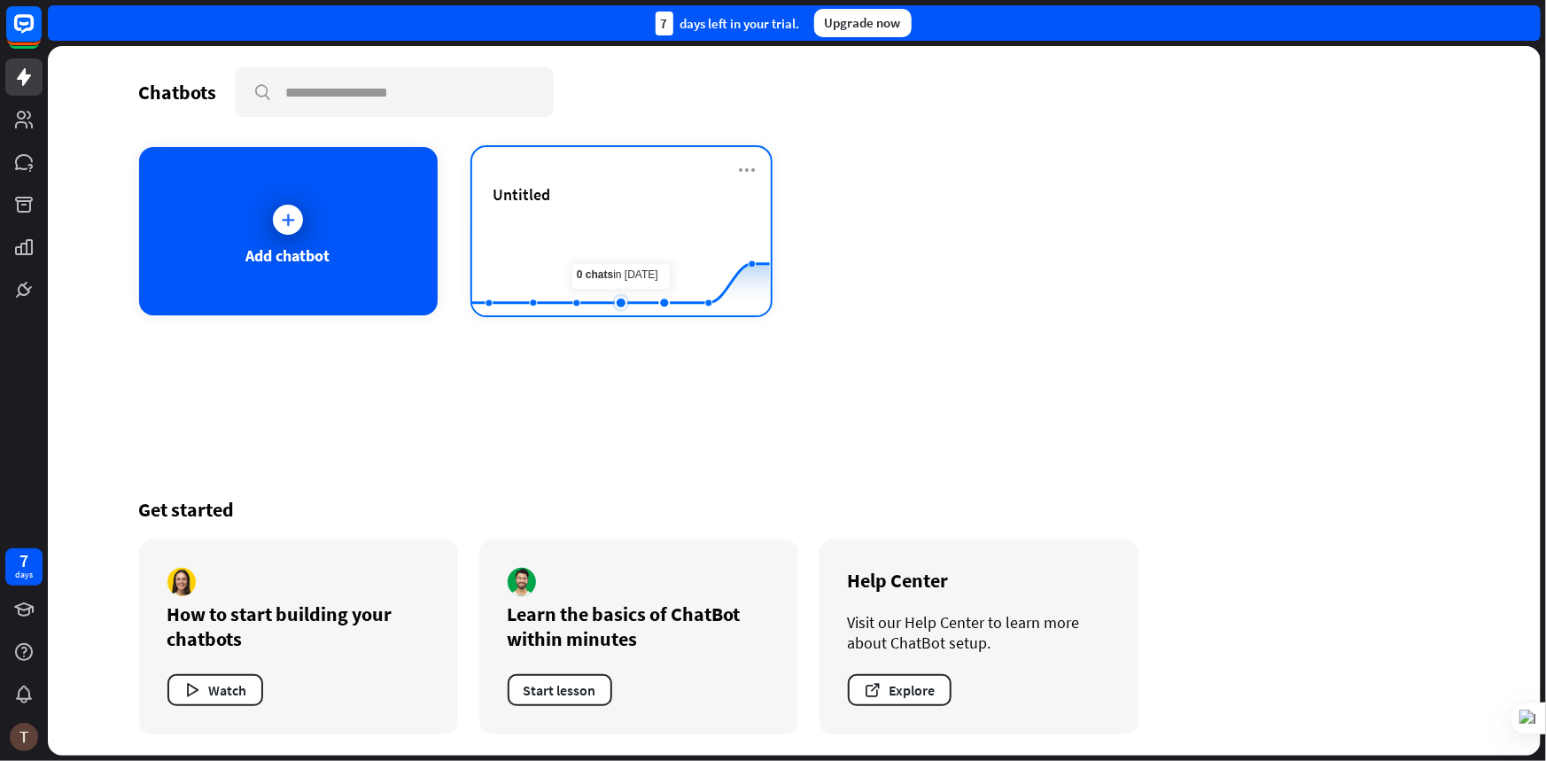
click at [641, 273] on rect at bounding box center [621, 271] width 298 height 111
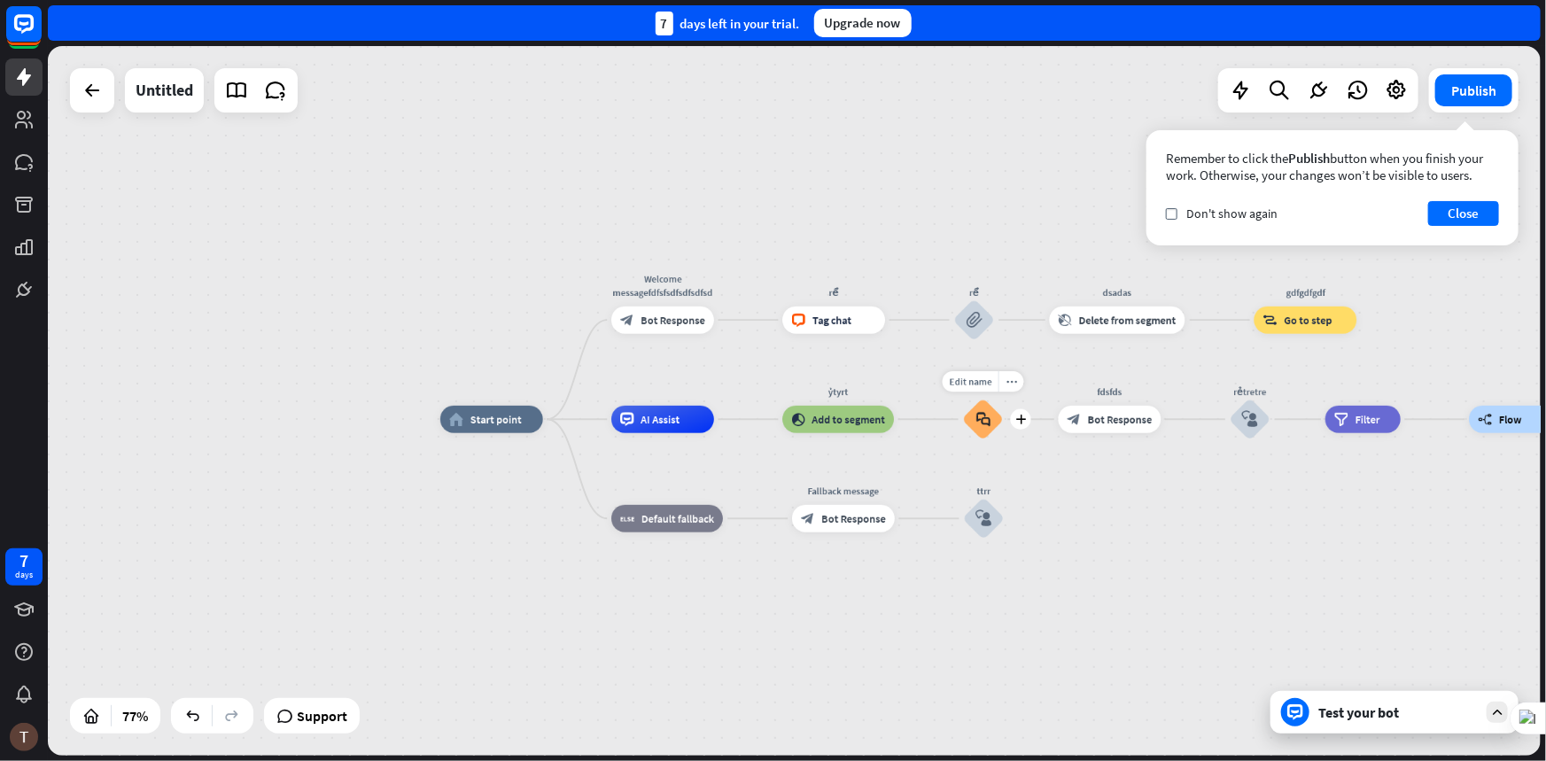
click at [980, 425] on icon "block_faq" at bounding box center [983, 419] width 14 height 15
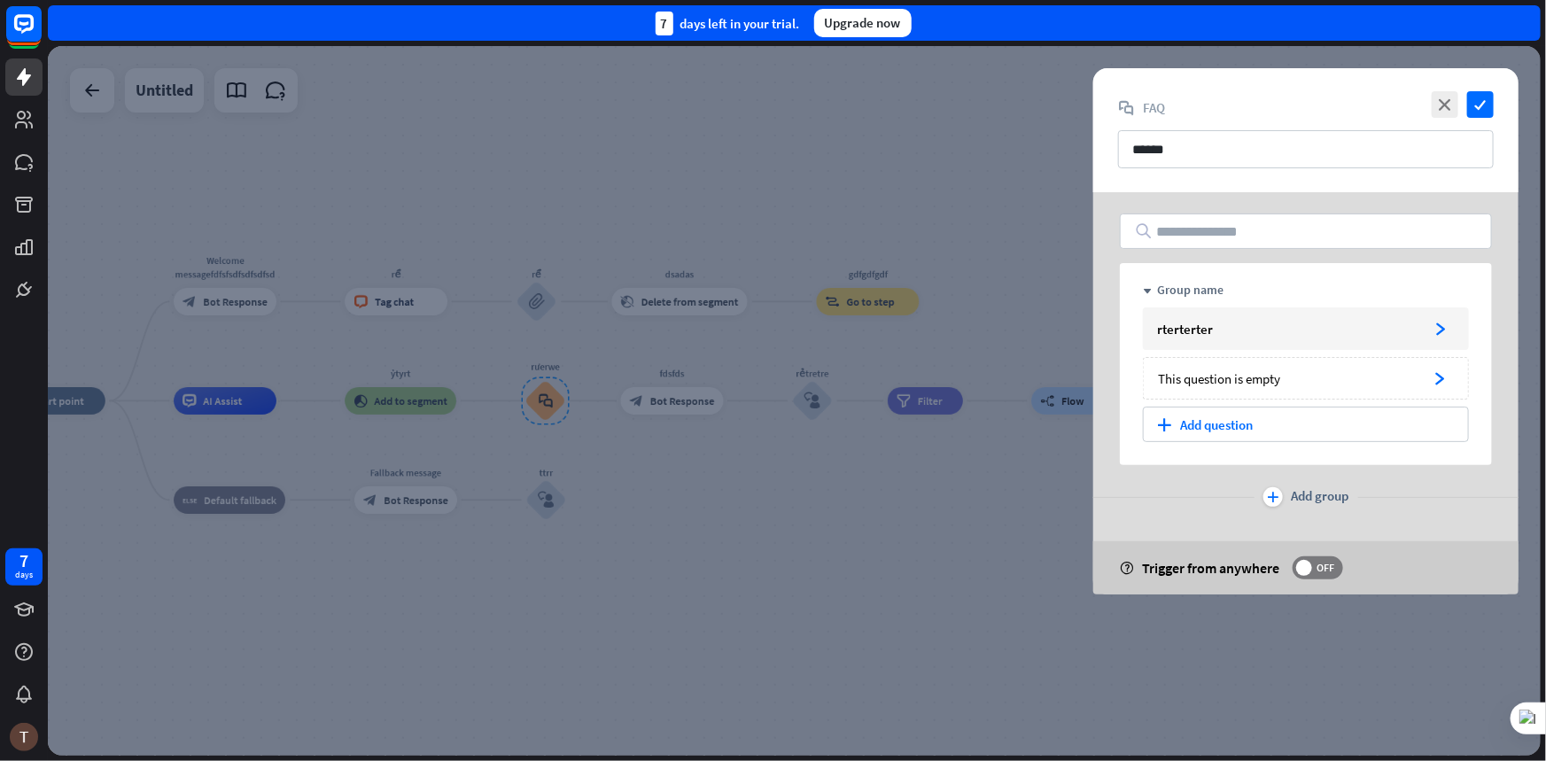
click at [840, 441] on div at bounding box center [794, 401] width 1493 height 710
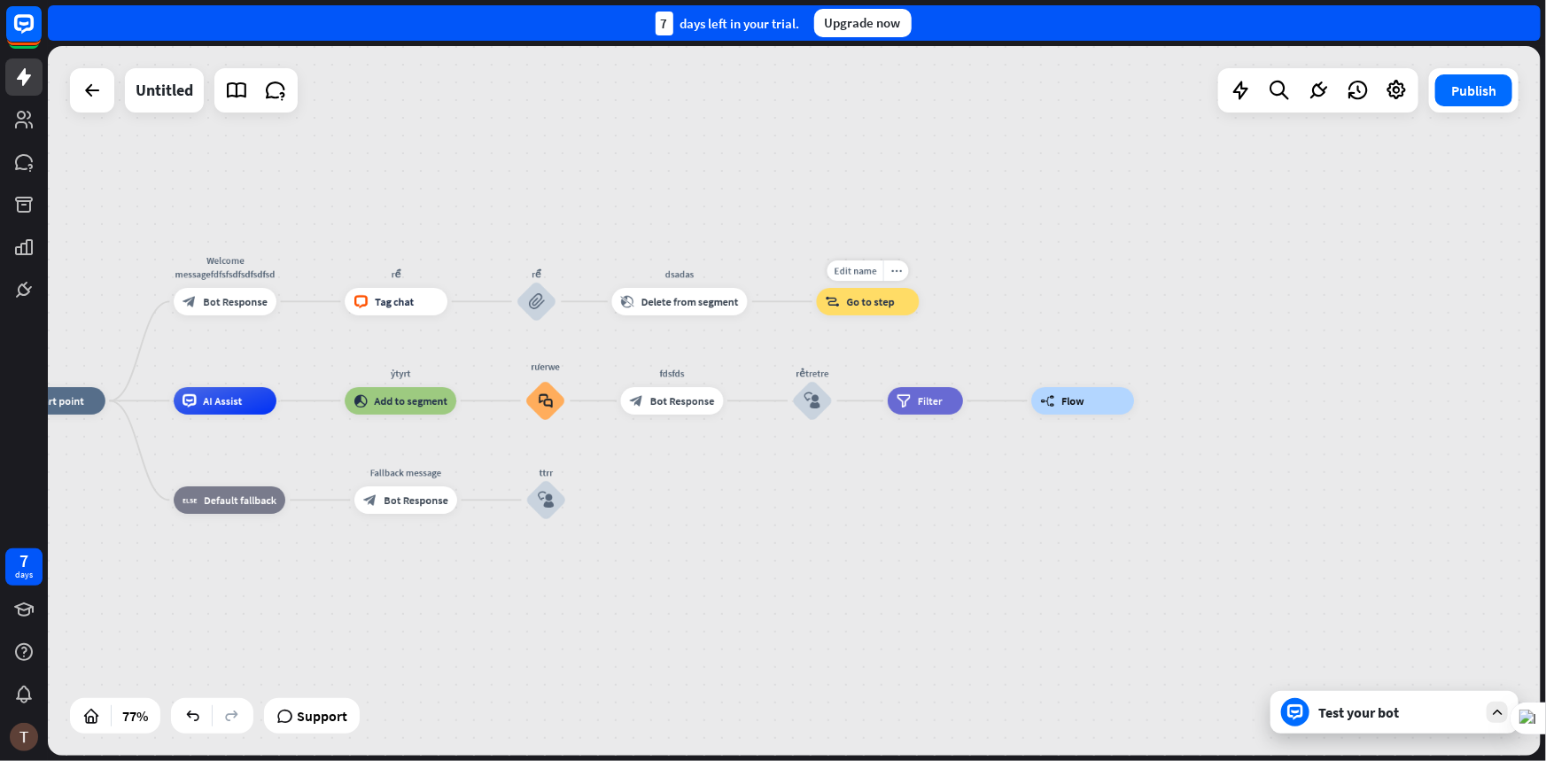
click at [854, 315] on div "Edit name more_horiz block_goto Go to step" at bounding box center [868, 301] width 103 height 27
click at [836, 309] on div "block_goto Go to step" at bounding box center [868, 301] width 103 height 27
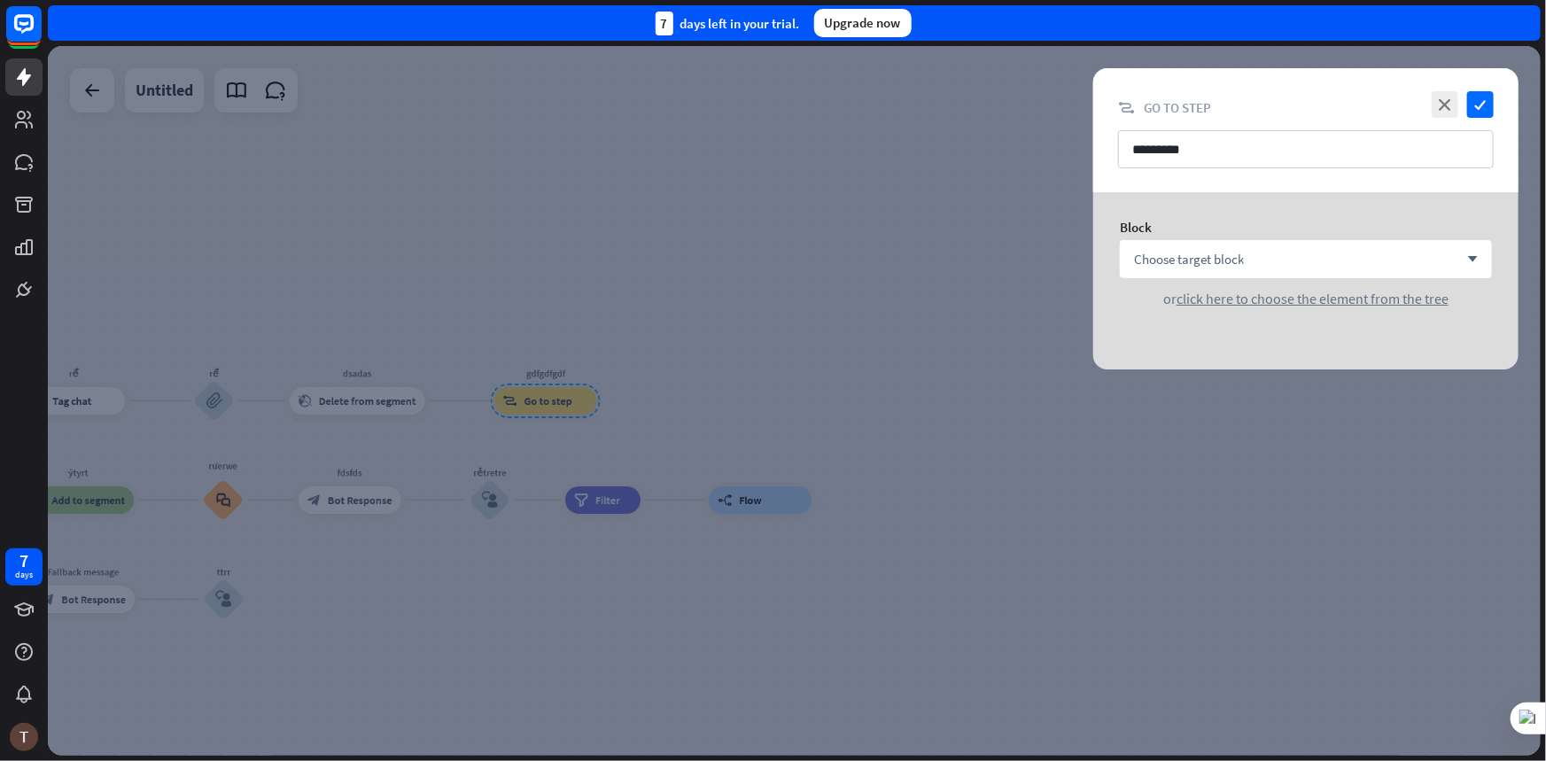
click at [713, 369] on div at bounding box center [794, 401] width 1493 height 710
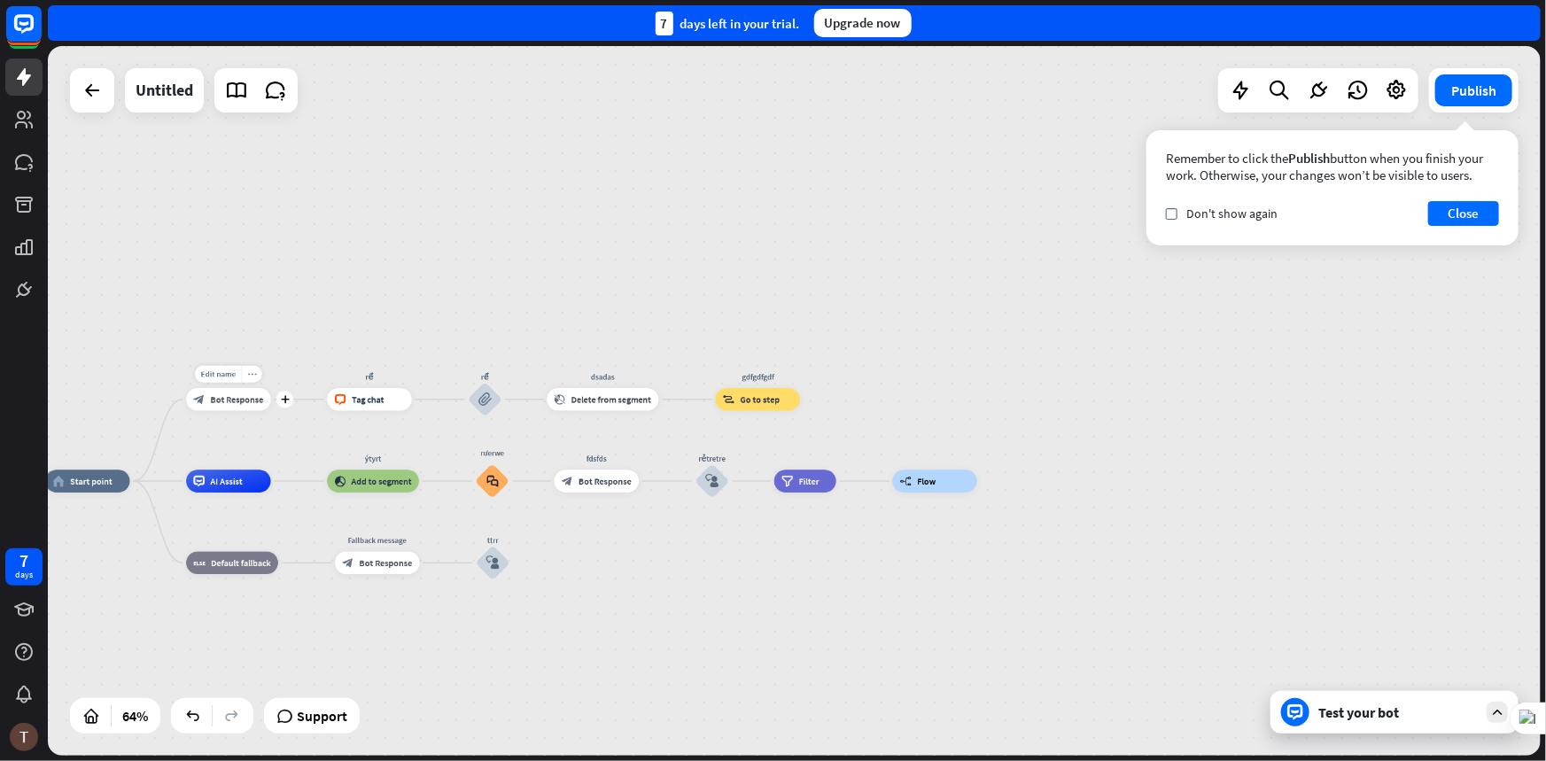
click at [253, 380] on div "more_horiz" at bounding box center [251, 374] width 21 height 17
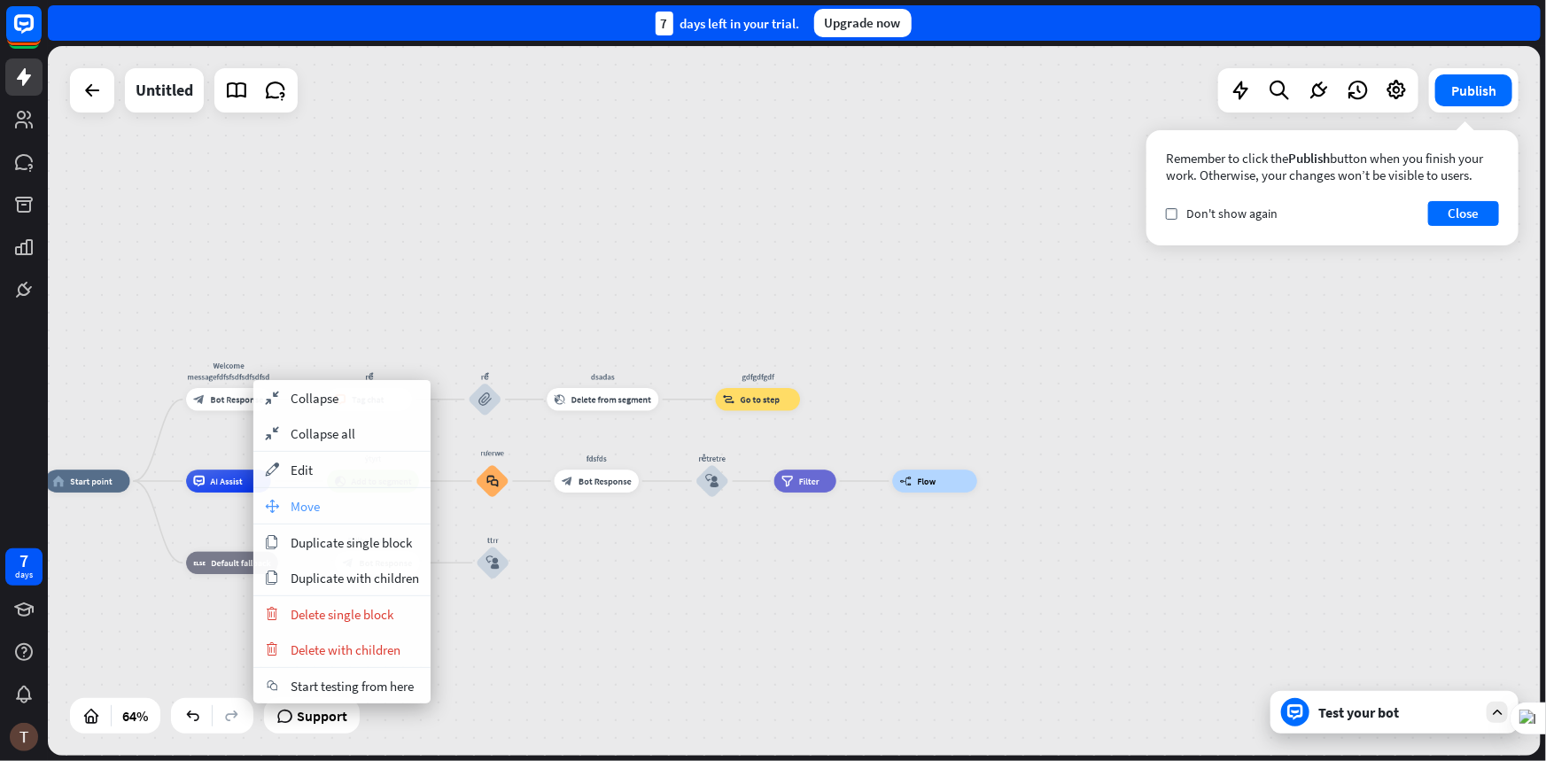
click at [316, 500] on span "Move" at bounding box center [305, 506] width 29 height 17
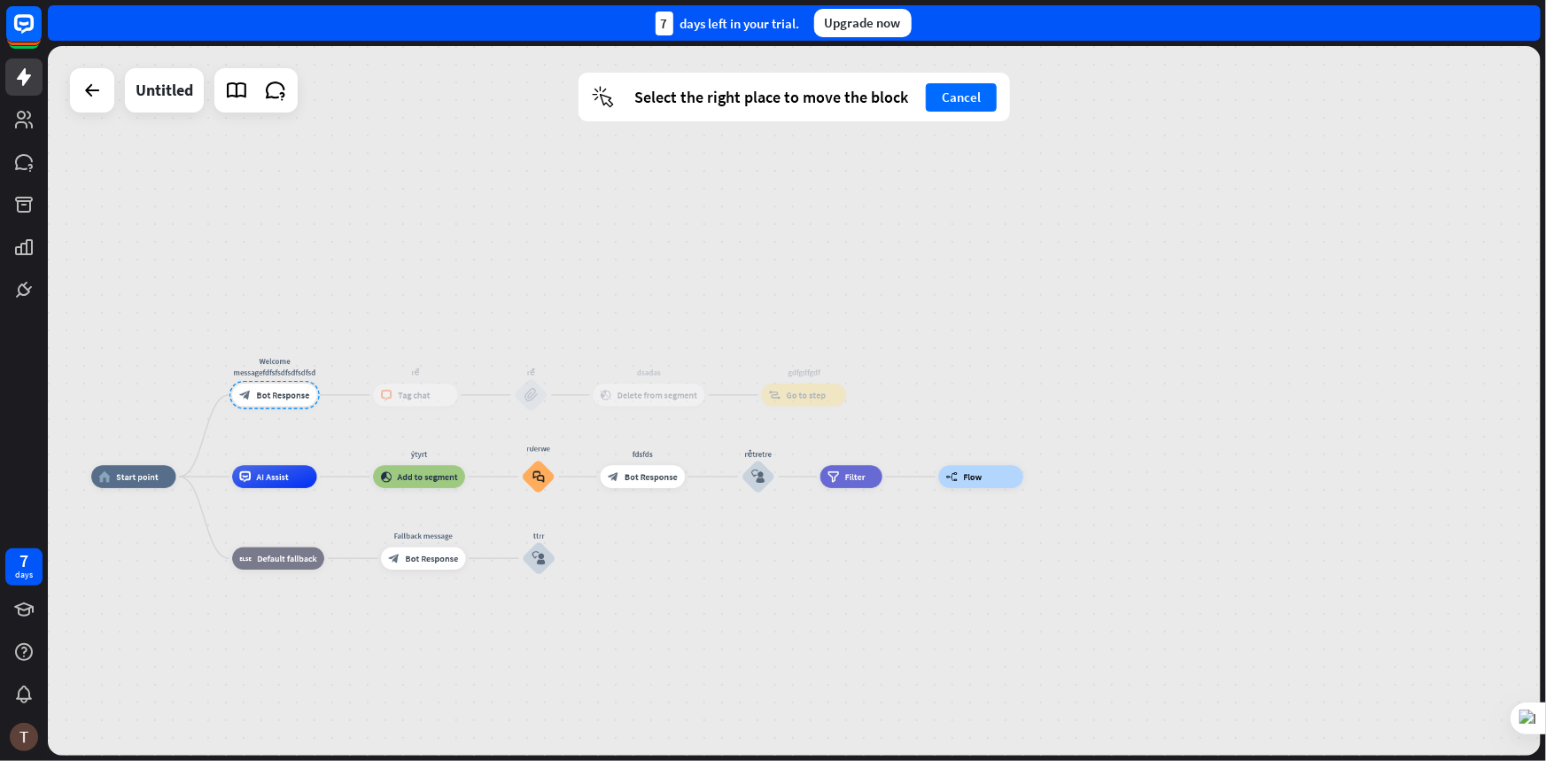
drag, startPoint x: 247, startPoint y: 410, endPoint x: 298, endPoint y: 407, distance: 50.6
click at [298, 407] on div at bounding box center [274, 395] width 90 height 28
click at [276, 390] on div at bounding box center [279, 396] width 90 height 28
click at [289, 358] on div "Welcome messagefdfsfsdfsdfsdfsd" at bounding box center [280, 367] width 102 height 22
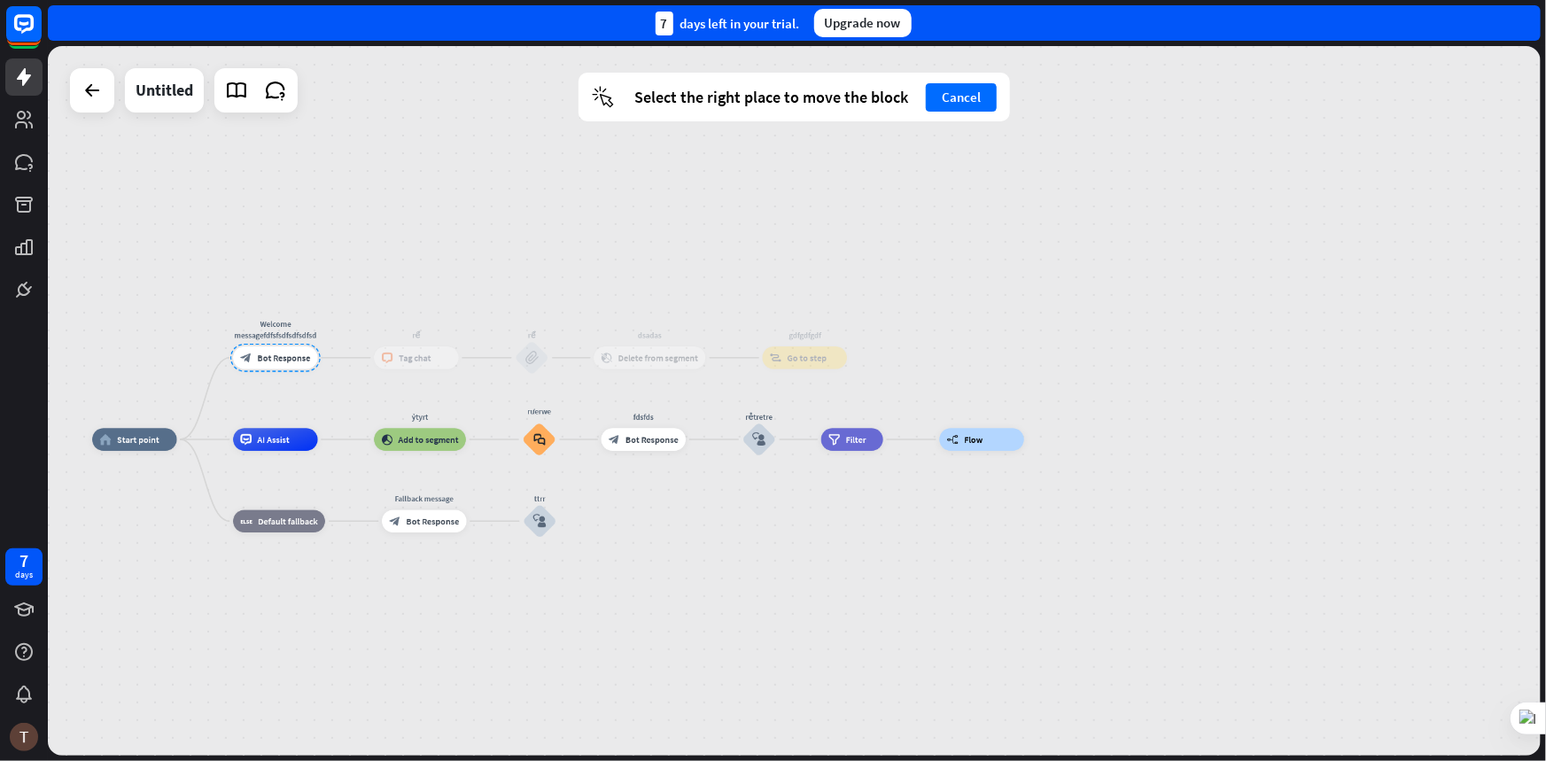
drag, startPoint x: 294, startPoint y: 396, endPoint x: 433, endPoint y: 380, distance: 140.0
click at [321, 372] on div at bounding box center [275, 358] width 90 height 28
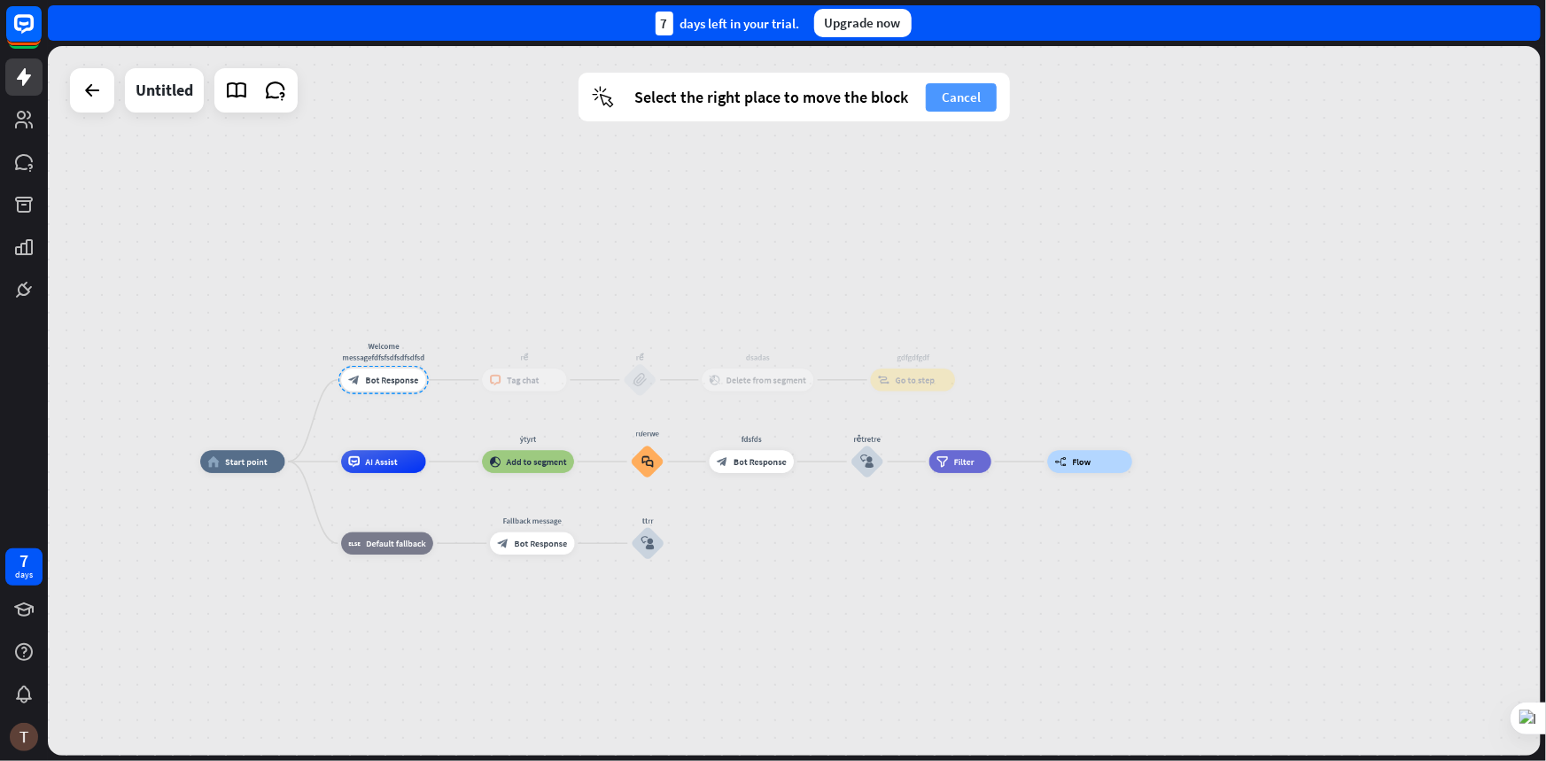
click at [960, 95] on button "Cancel" at bounding box center [961, 97] width 71 height 28
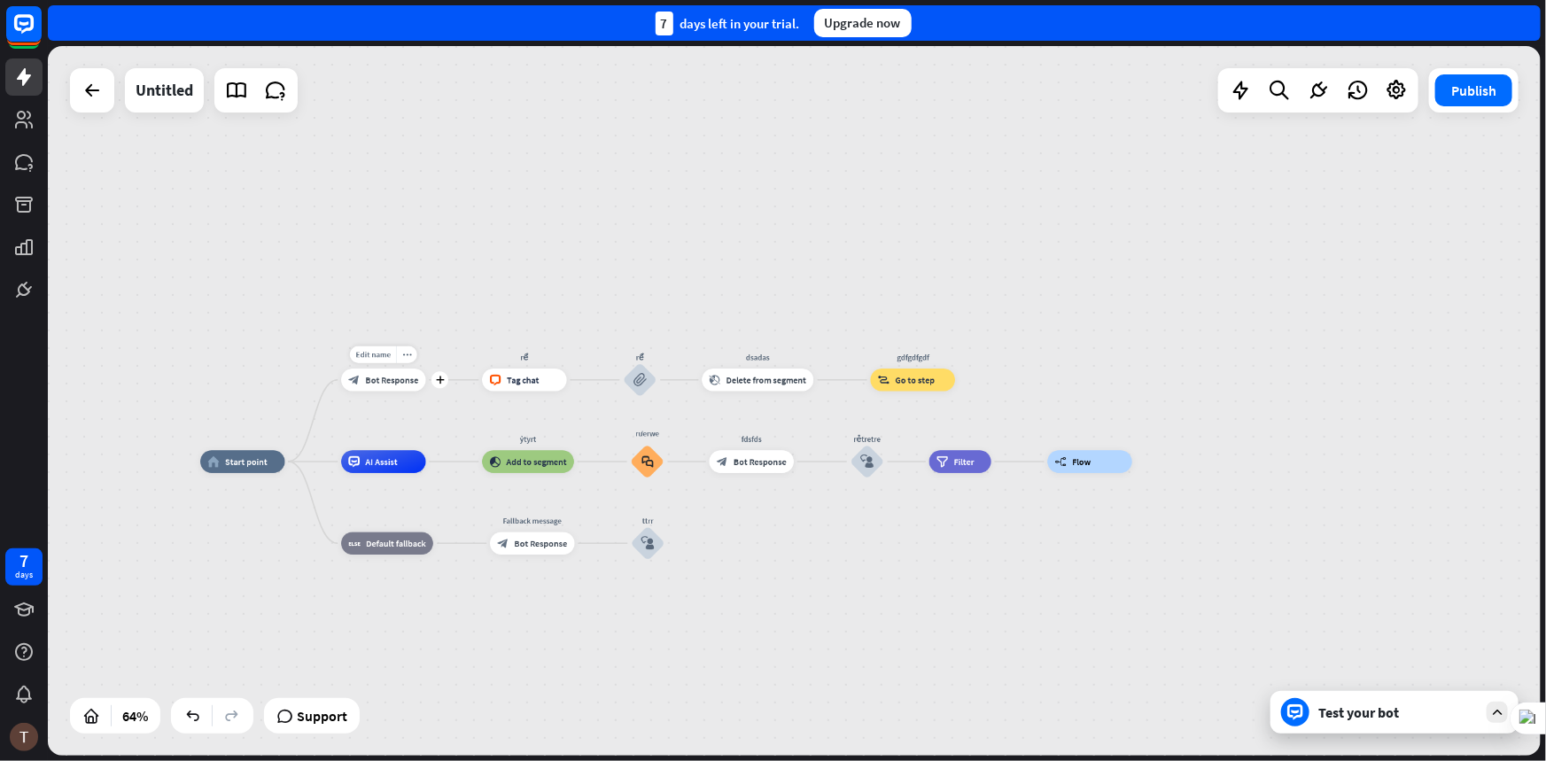
click at [380, 381] on span "Bot Response" at bounding box center [392, 381] width 53 height 12
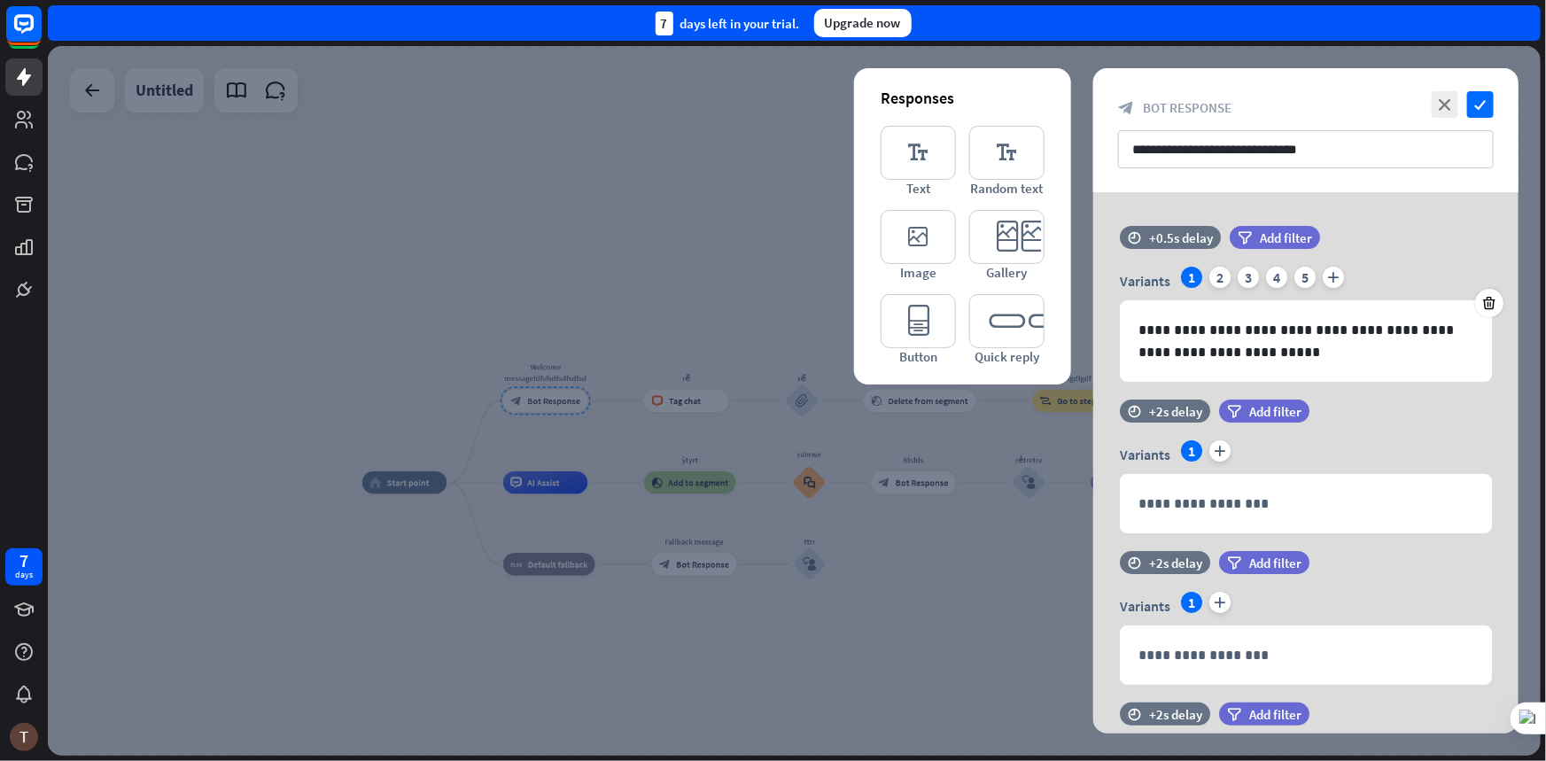
click at [705, 324] on div at bounding box center [794, 401] width 1493 height 710
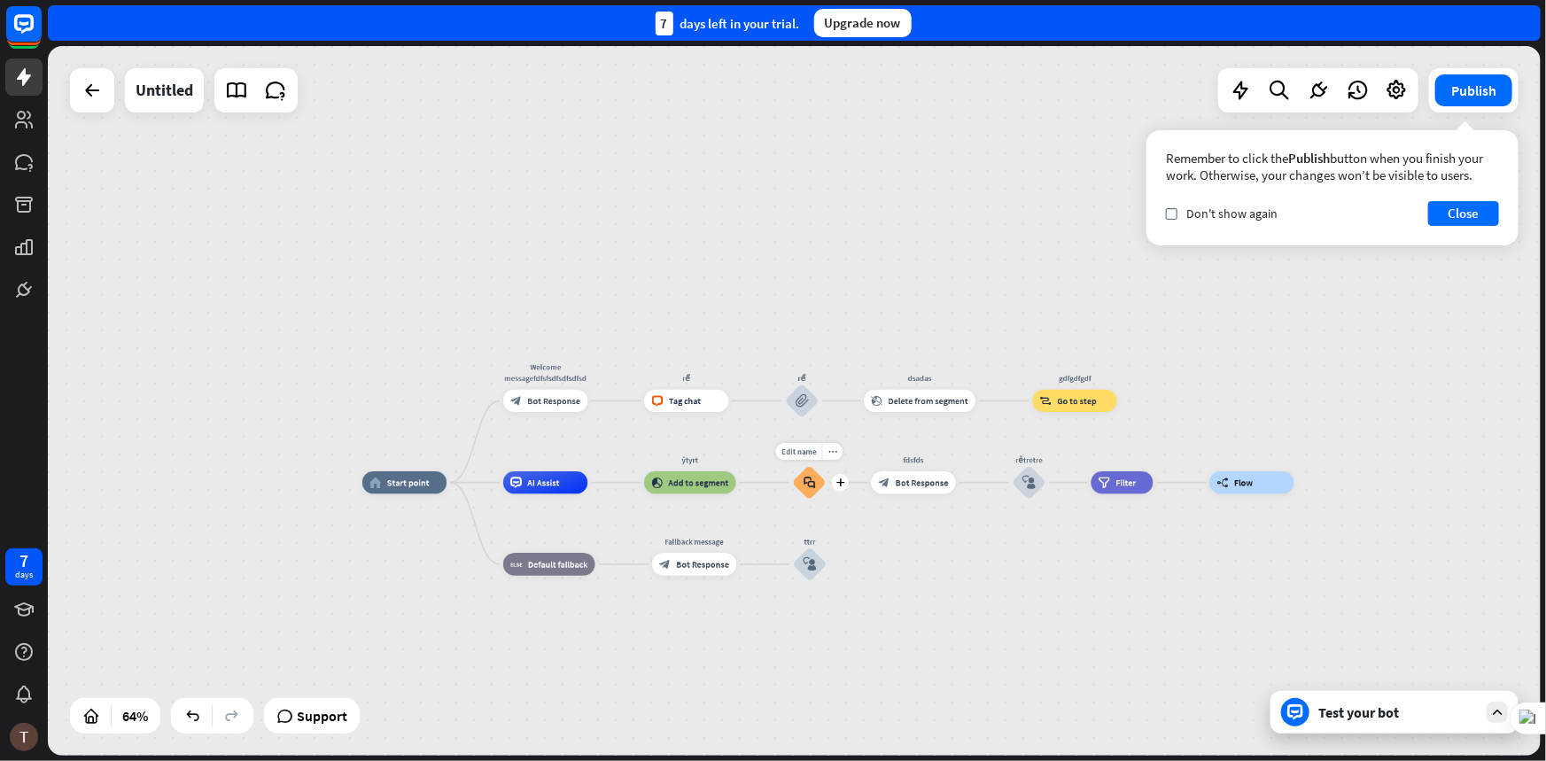
click at [814, 485] on icon "block_faq" at bounding box center [810, 483] width 12 height 12
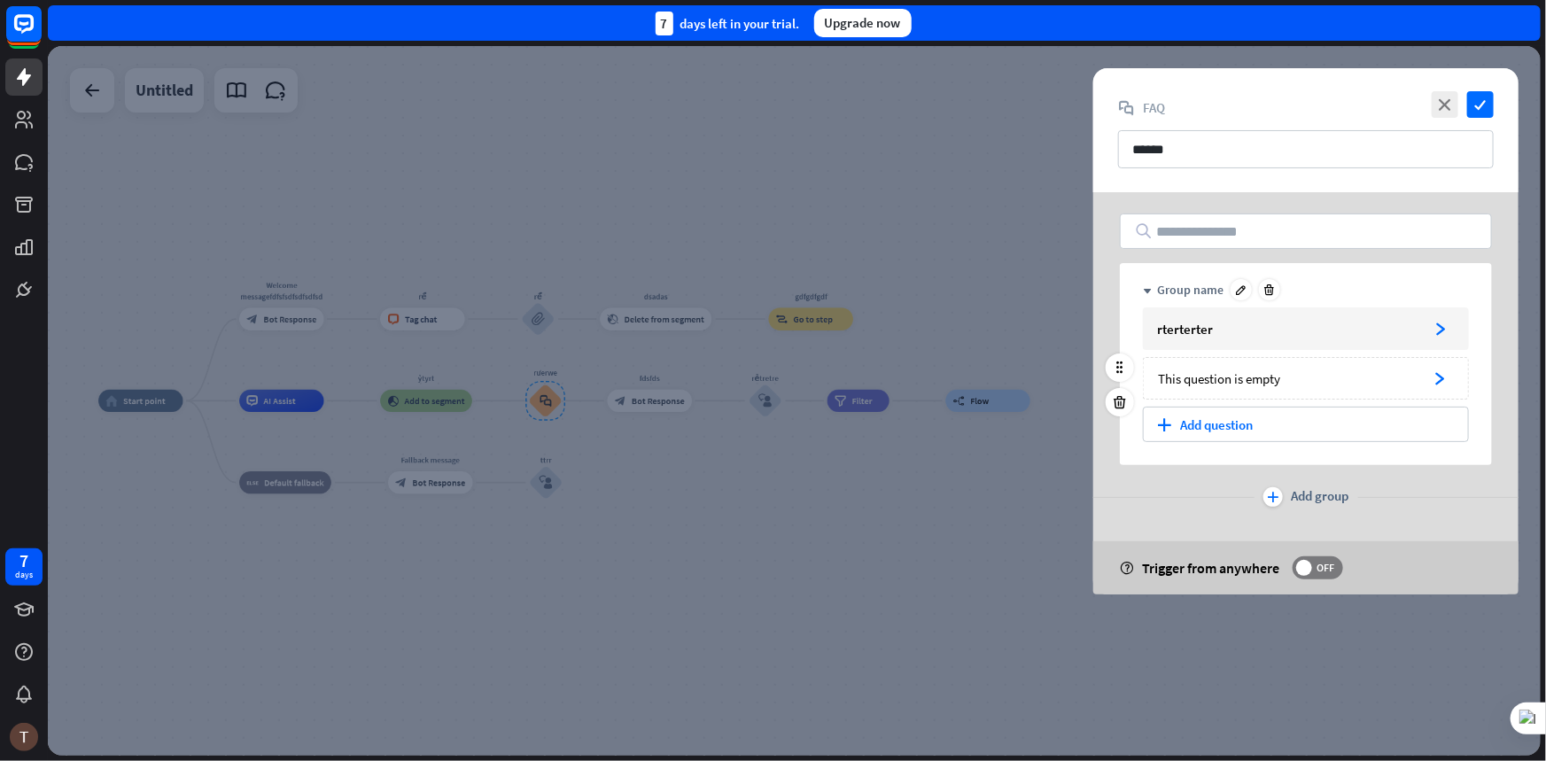
click at [1276, 374] on div "This question is empty" at bounding box center [1288, 378] width 260 height 17
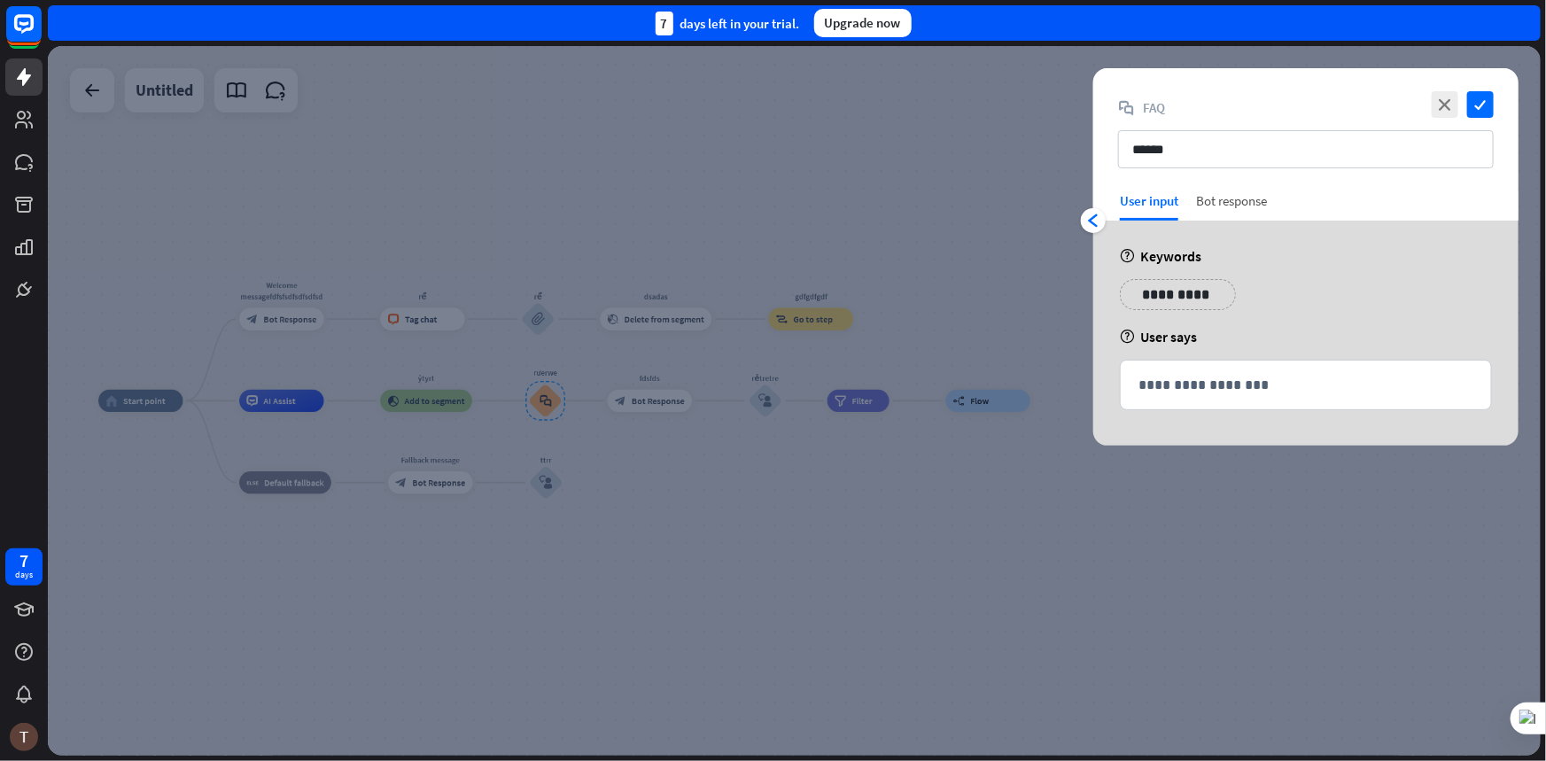
click at [1205, 207] on div "Bot response" at bounding box center [1231, 206] width 71 height 28
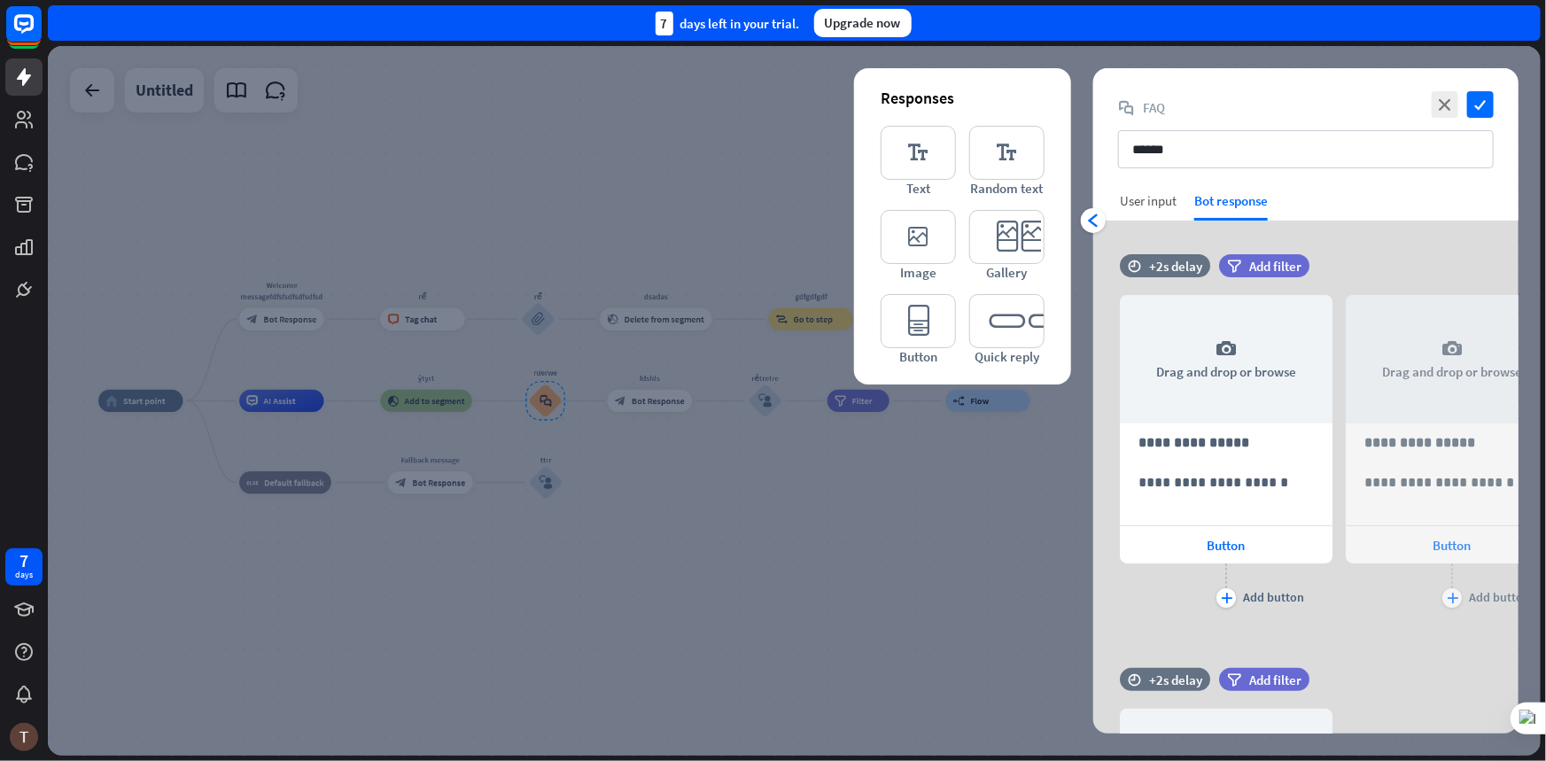
click at [1149, 206] on div "User input" at bounding box center [1148, 200] width 57 height 17
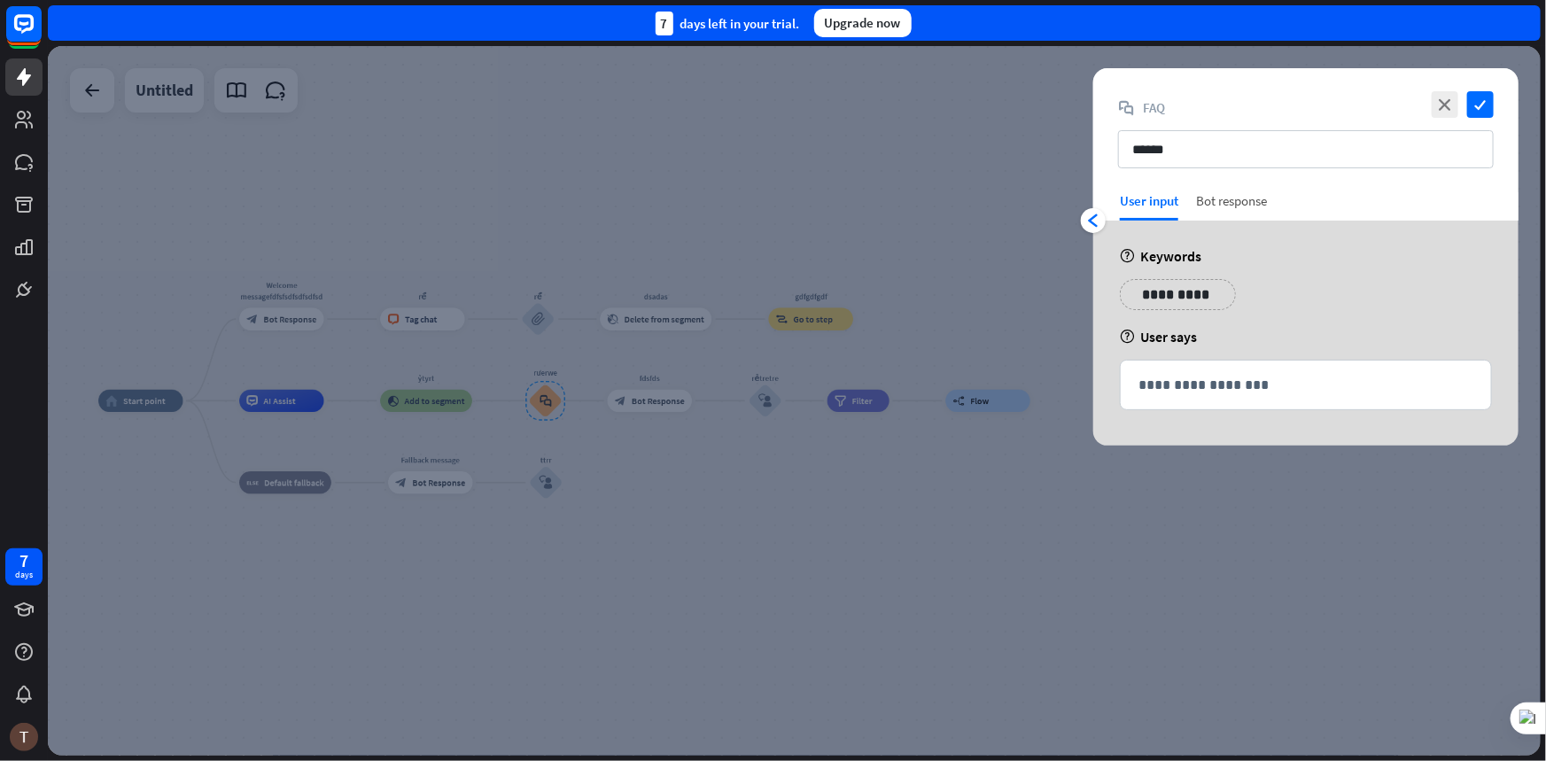
click at [1214, 198] on div "Bot response" at bounding box center [1231, 206] width 71 height 28
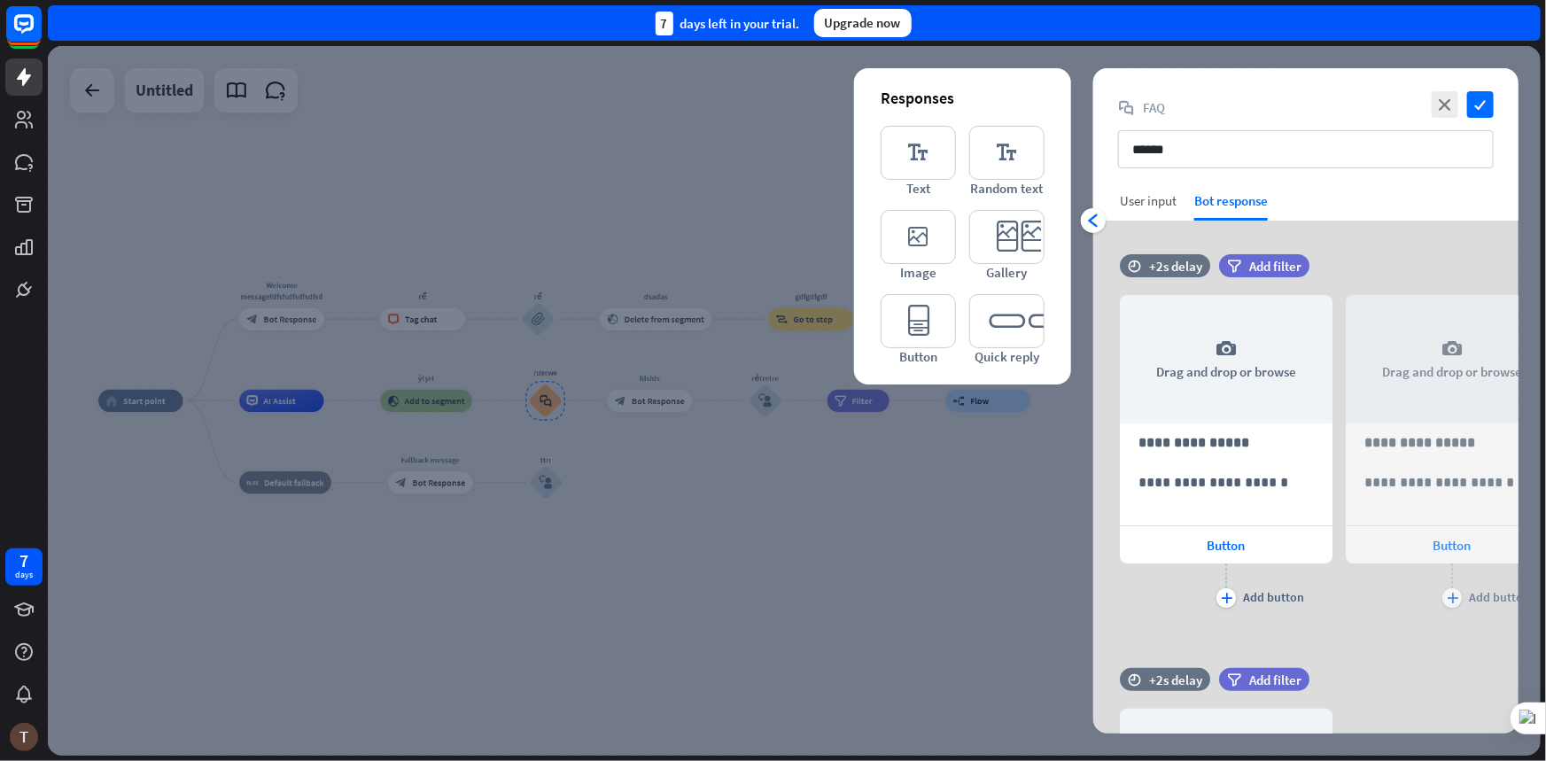
click at [1172, 210] on div "User input" at bounding box center [1148, 206] width 57 height 28
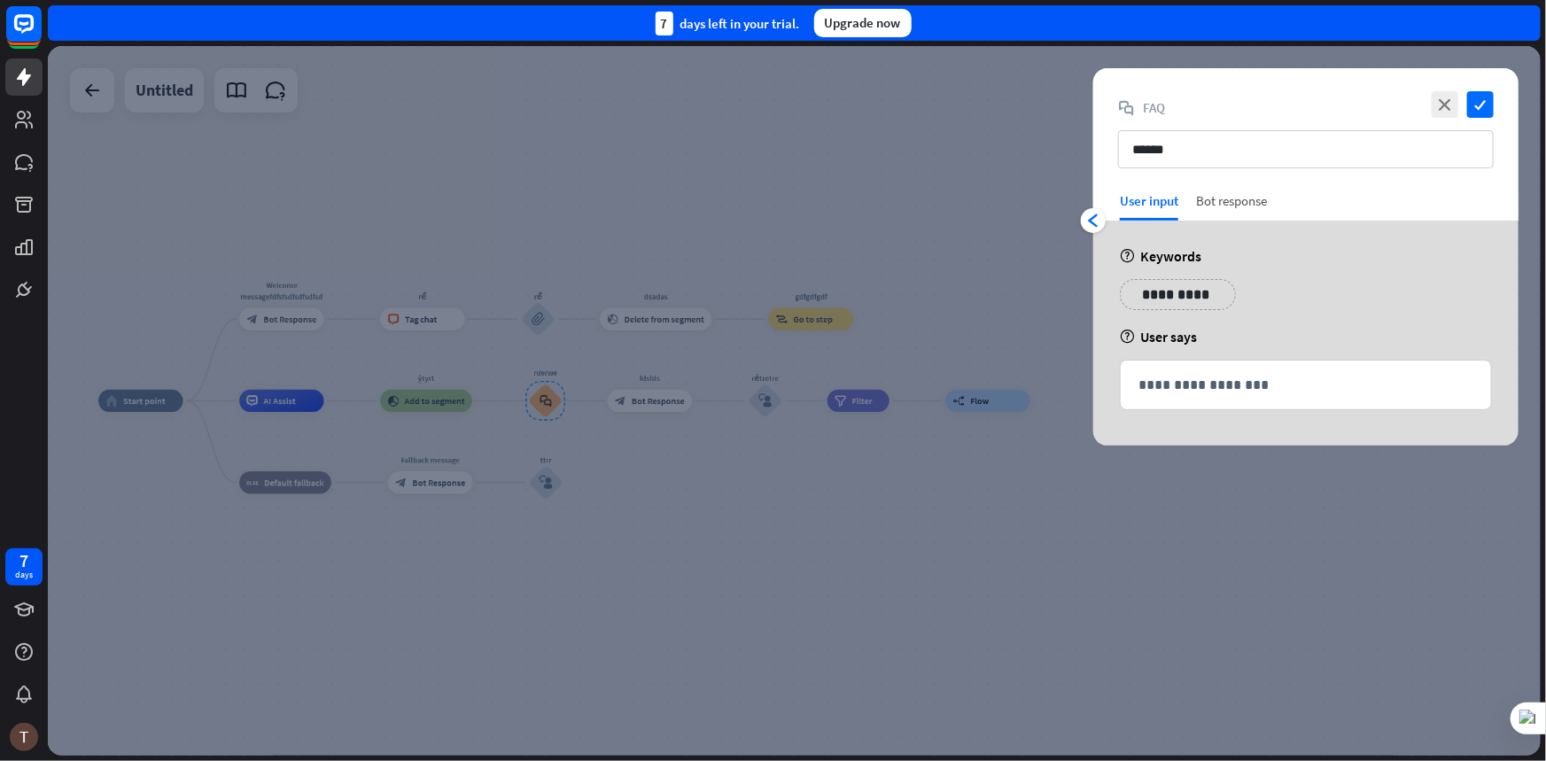
click at [1213, 206] on div "Bot response" at bounding box center [1231, 206] width 71 height 28
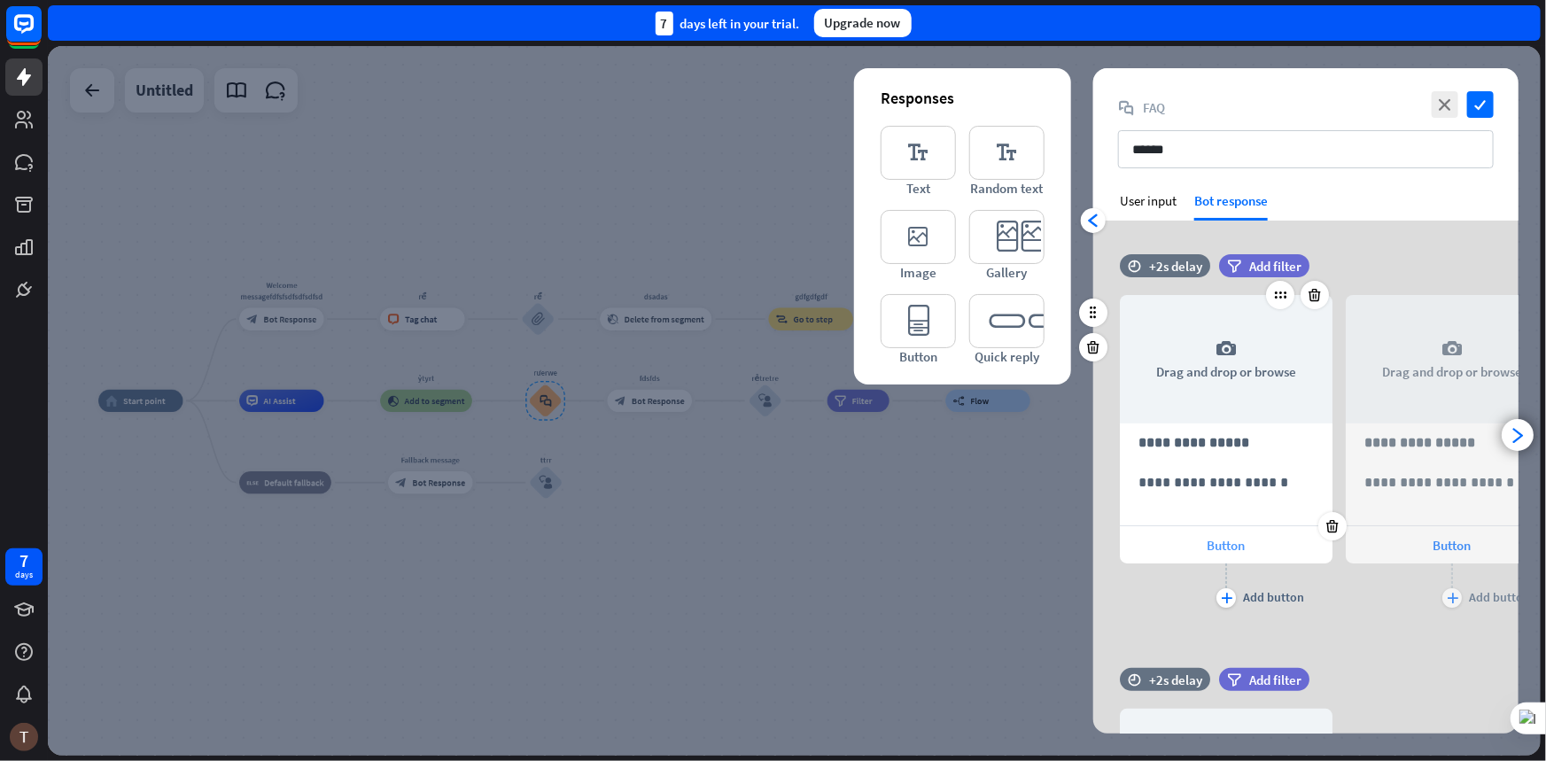
click at [1200, 540] on div "Button" at bounding box center [1226, 544] width 213 height 37
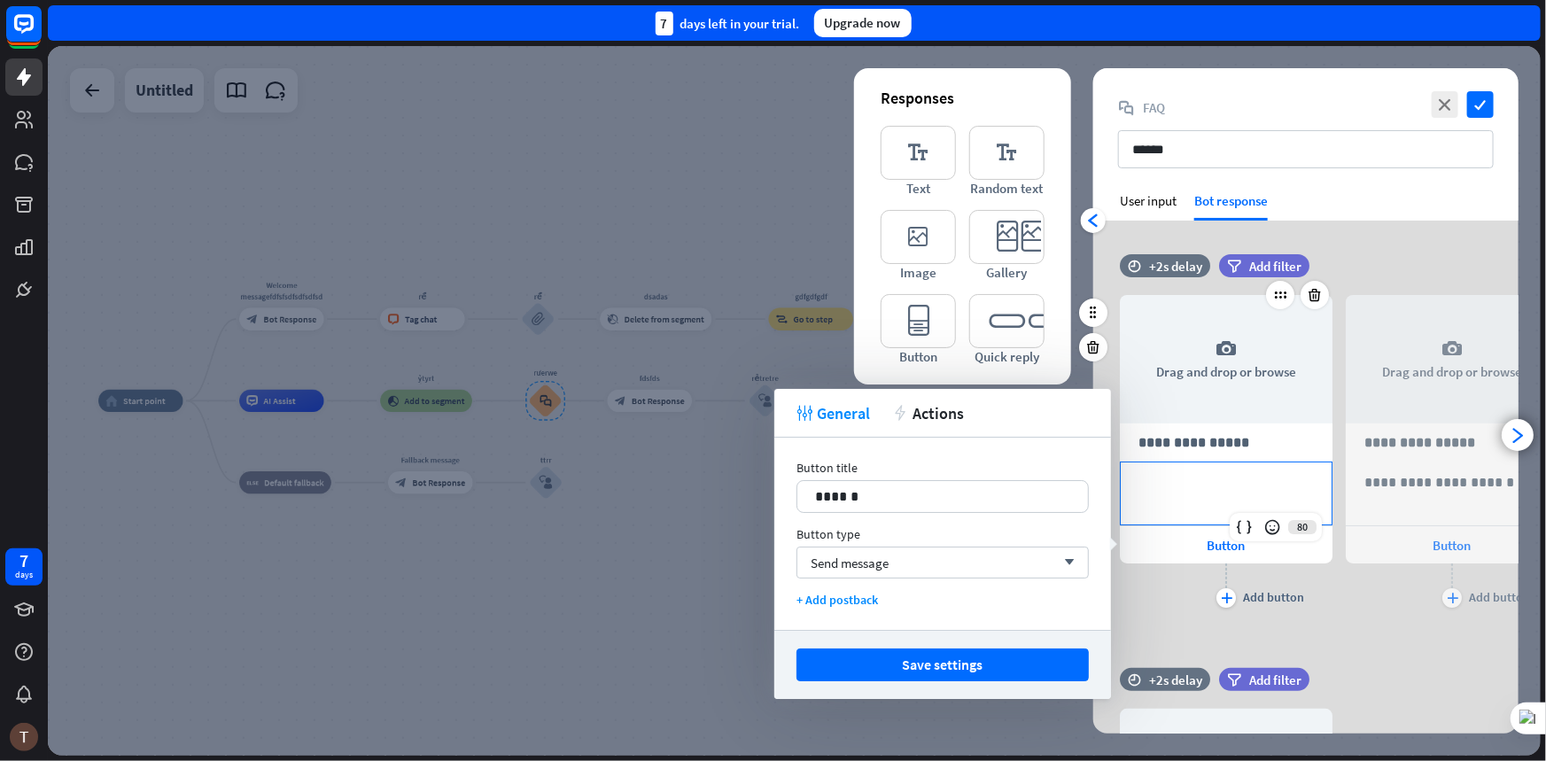
click at [1152, 502] on div "**********" at bounding box center [1226, 493] width 211 height 62
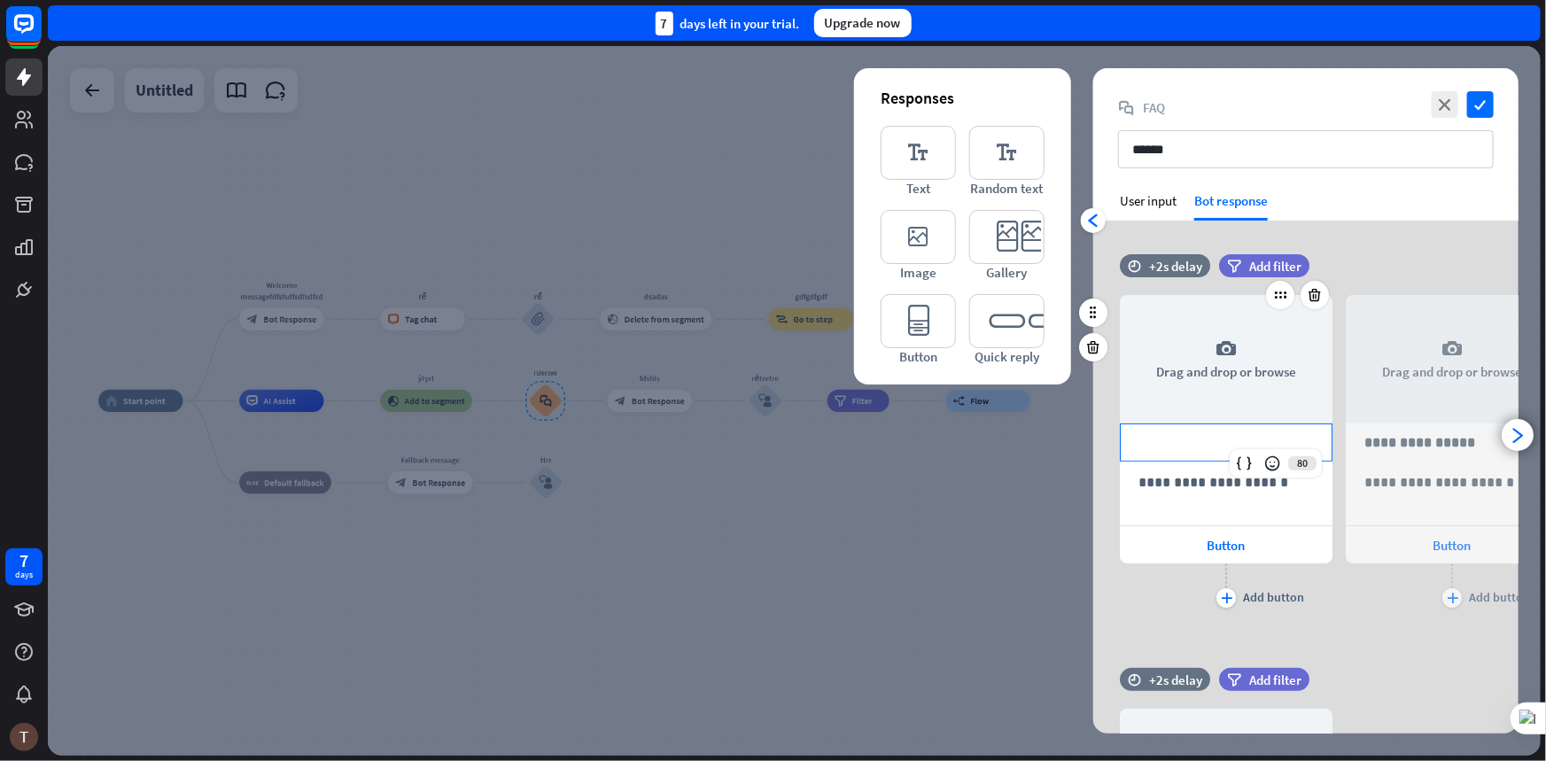
click at [1203, 430] on div "**********" at bounding box center [1226, 442] width 211 height 36
click at [1180, 490] on p "**********" at bounding box center [1226, 482] width 175 height 22
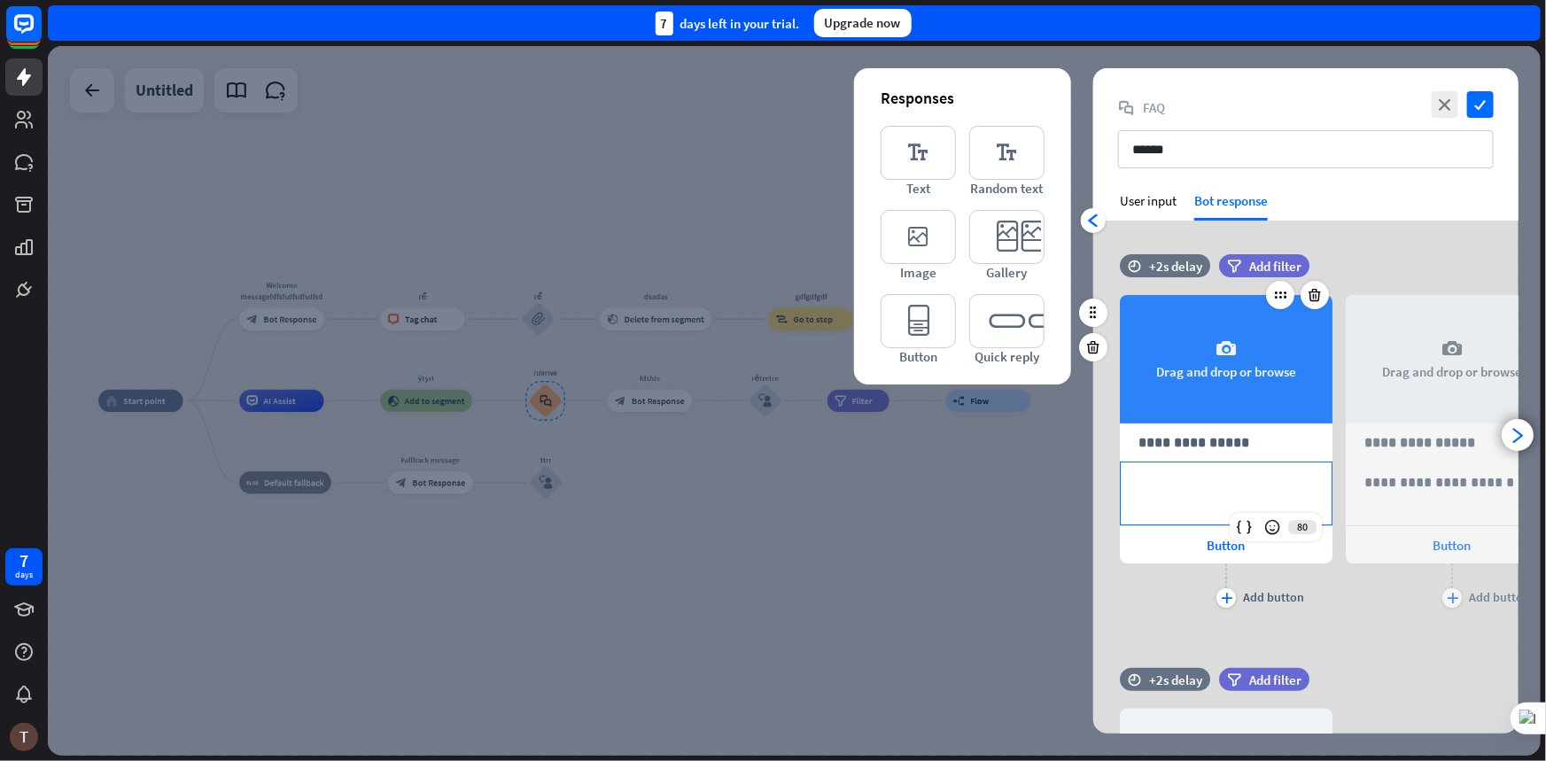
click at [1216, 398] on div "camera Drag and drop or browse" at bounding box center [1226, 359] width 213 height 128
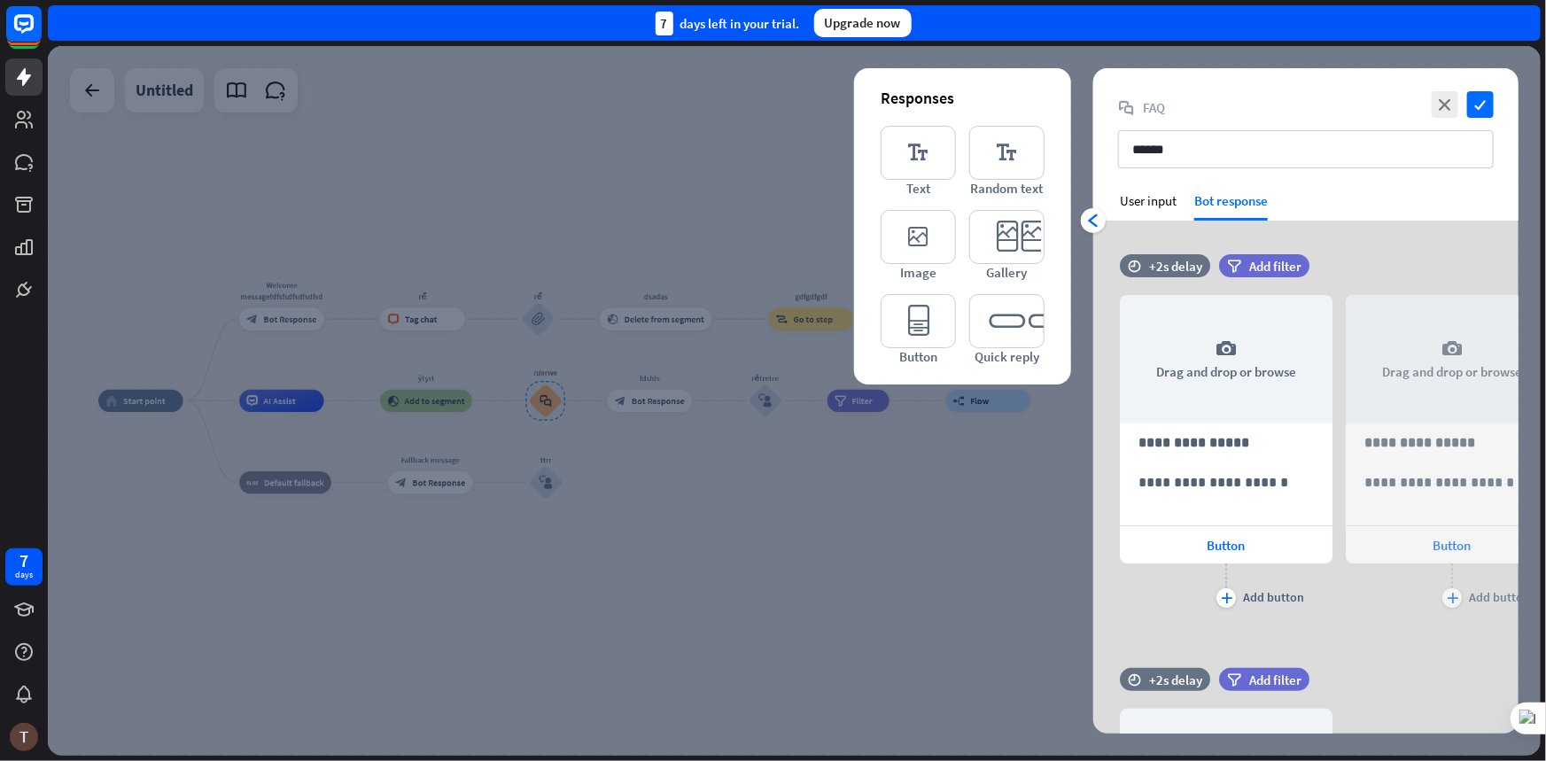
click at [944, 528] on div at bounding box center [794, 401] width 1493 height 710
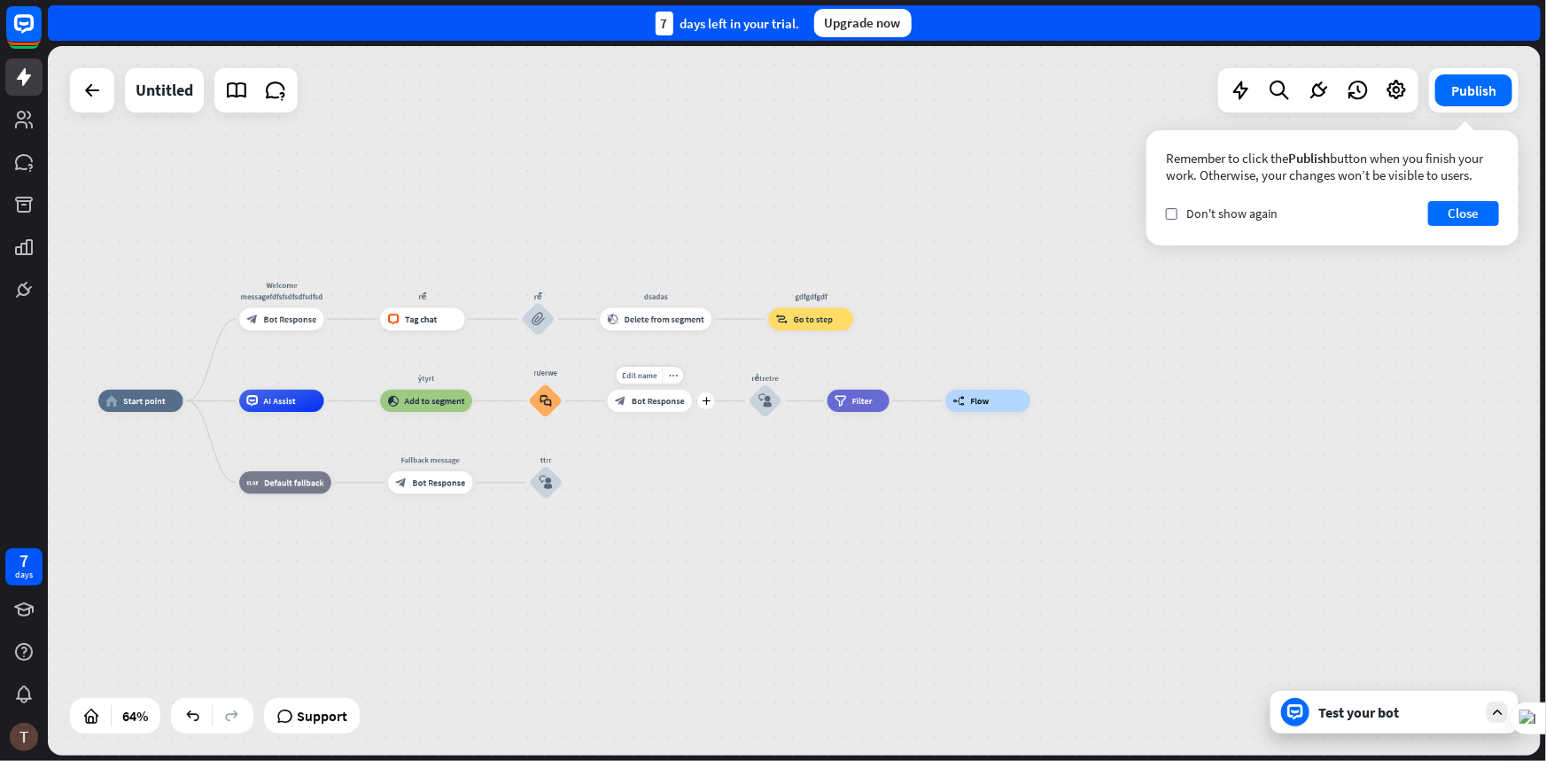
click at [637, 407] on div "block_bot_response Bot Response" at bounding box center [650, 401] width 84 height 22
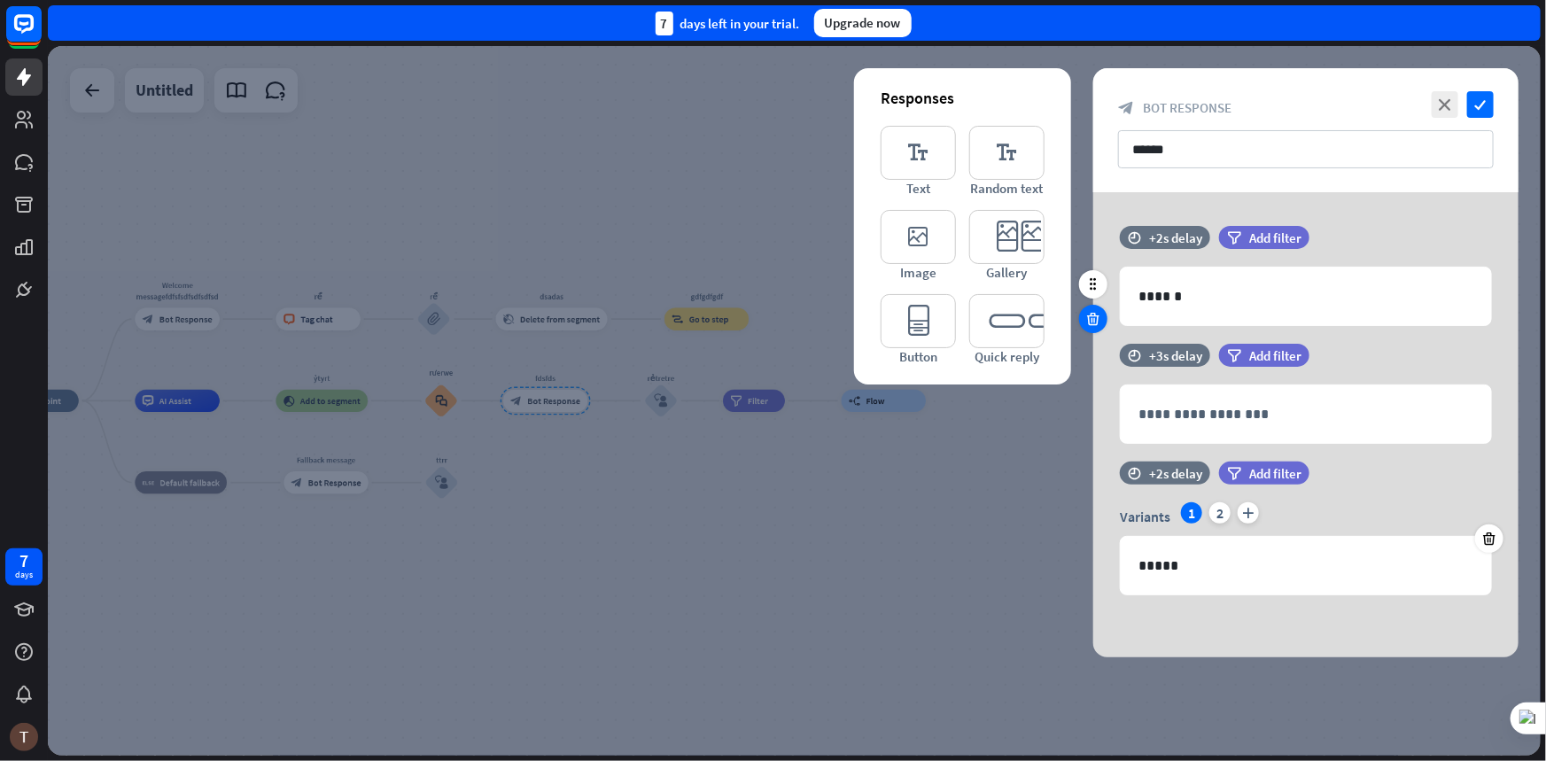
click at [1096, 315] on icon at bounding box center [1093, 319] width 17 height 16
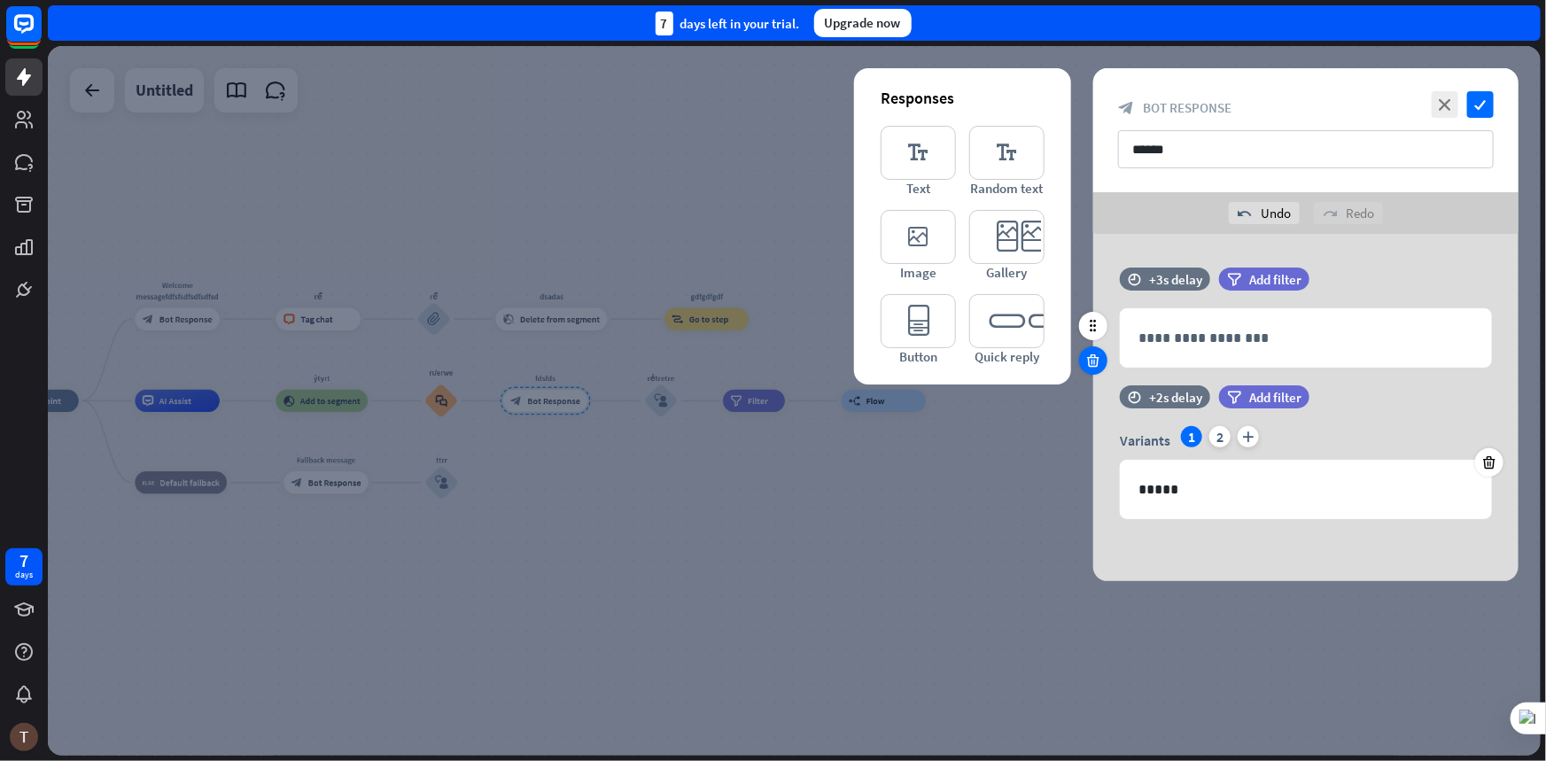
click at [1096, 372] on div at bounding box center [1093, 360] width 28 height 28
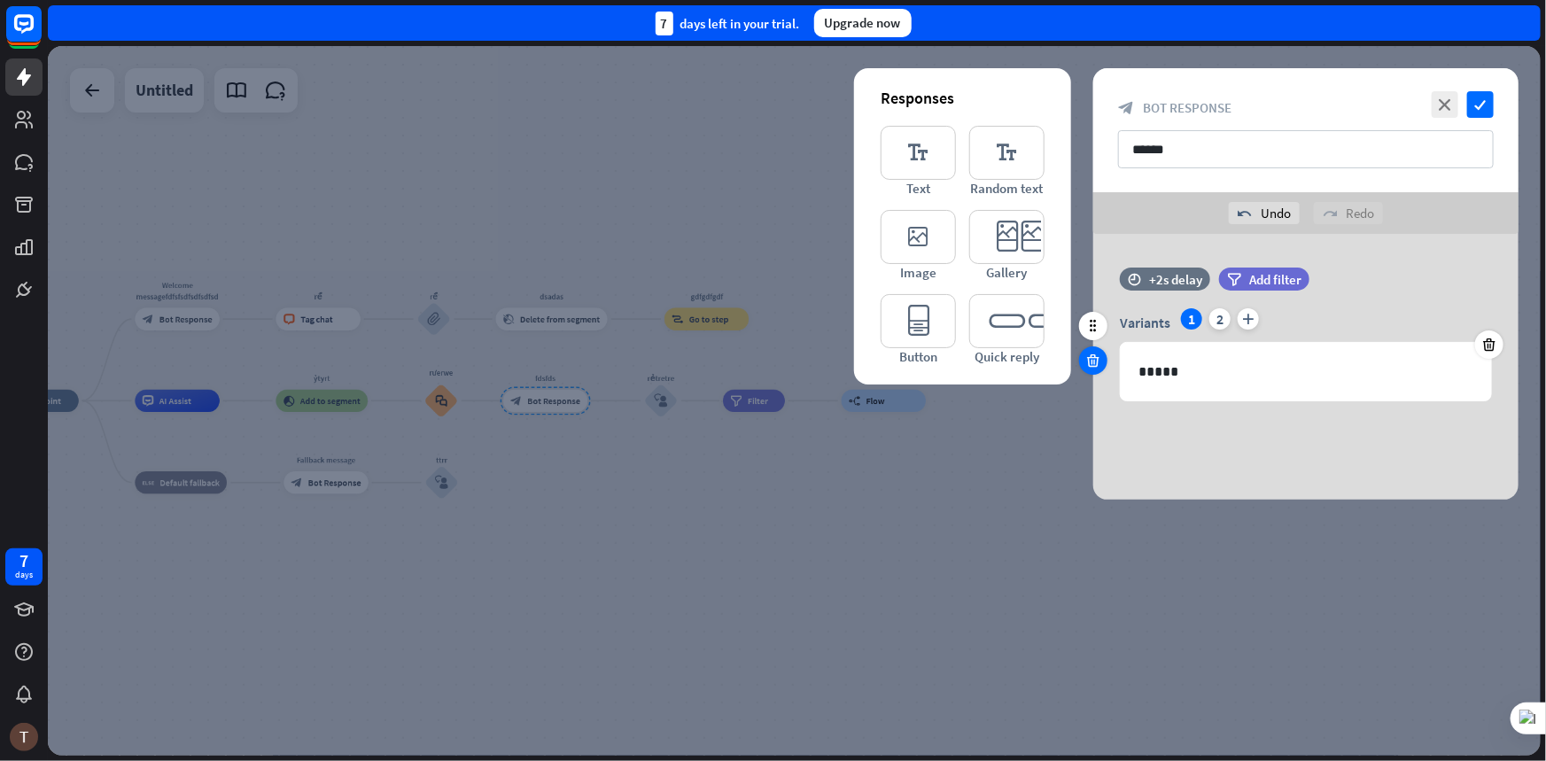
click at [1096, 358] on icon at bounding box center [1093, 361] width 17 height 16
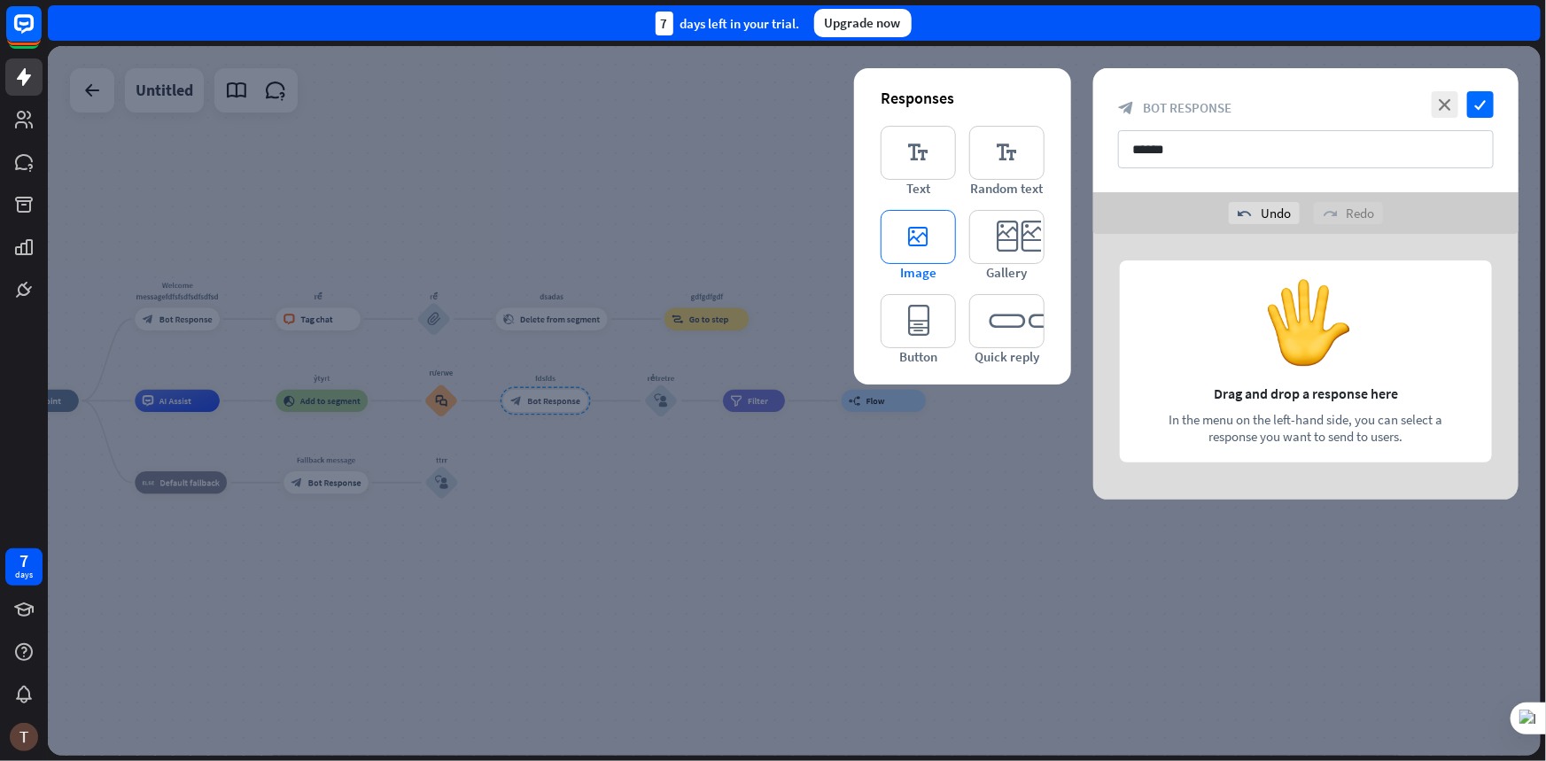
click at [922, 235] on icon "editor_image" at bounding box center [918, 237] width 75 height 54
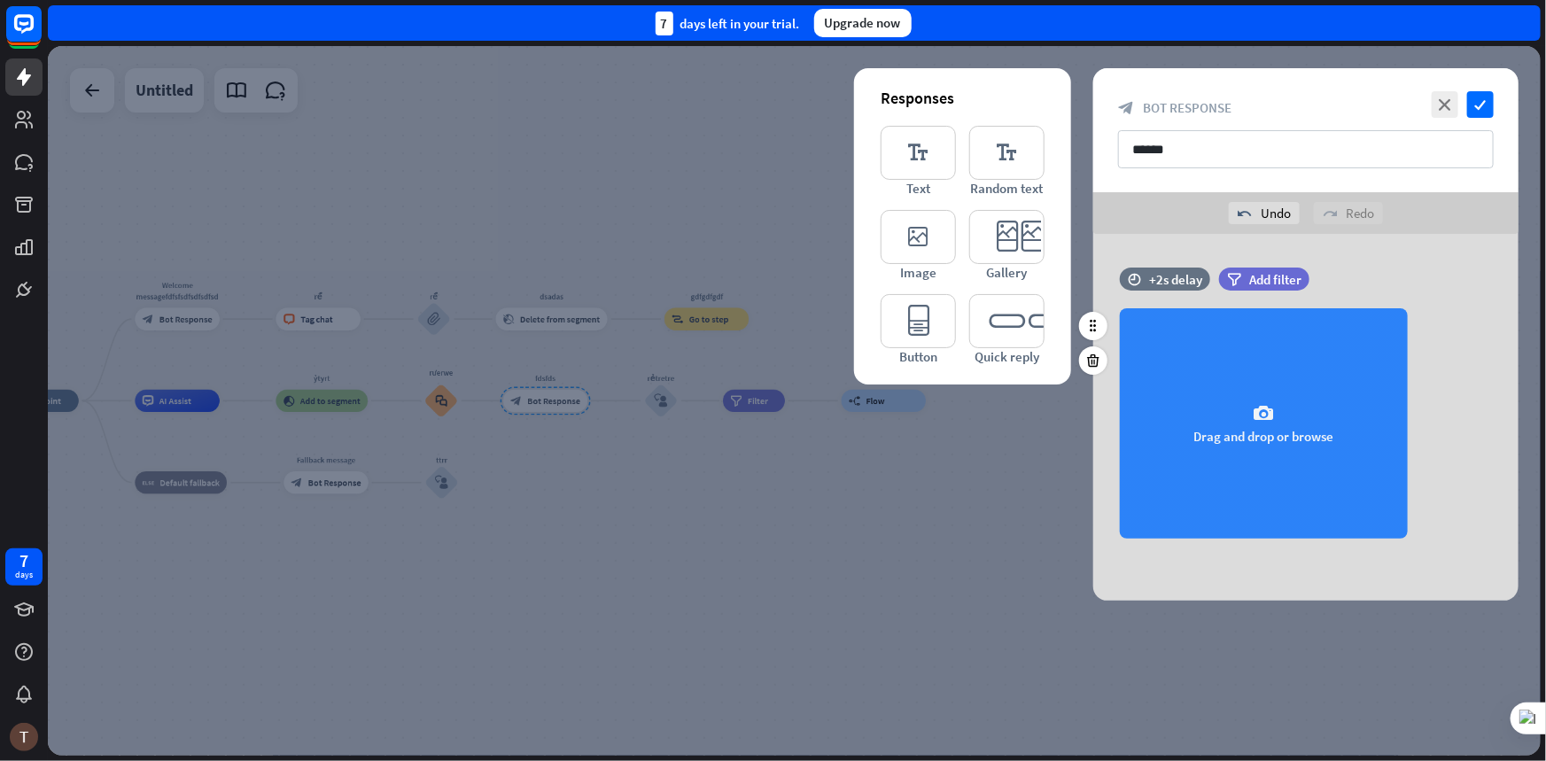
click at [1286, 423] on div "camera Drag and drop or browse" at bounding box center [1264, 423] width 288 height 230
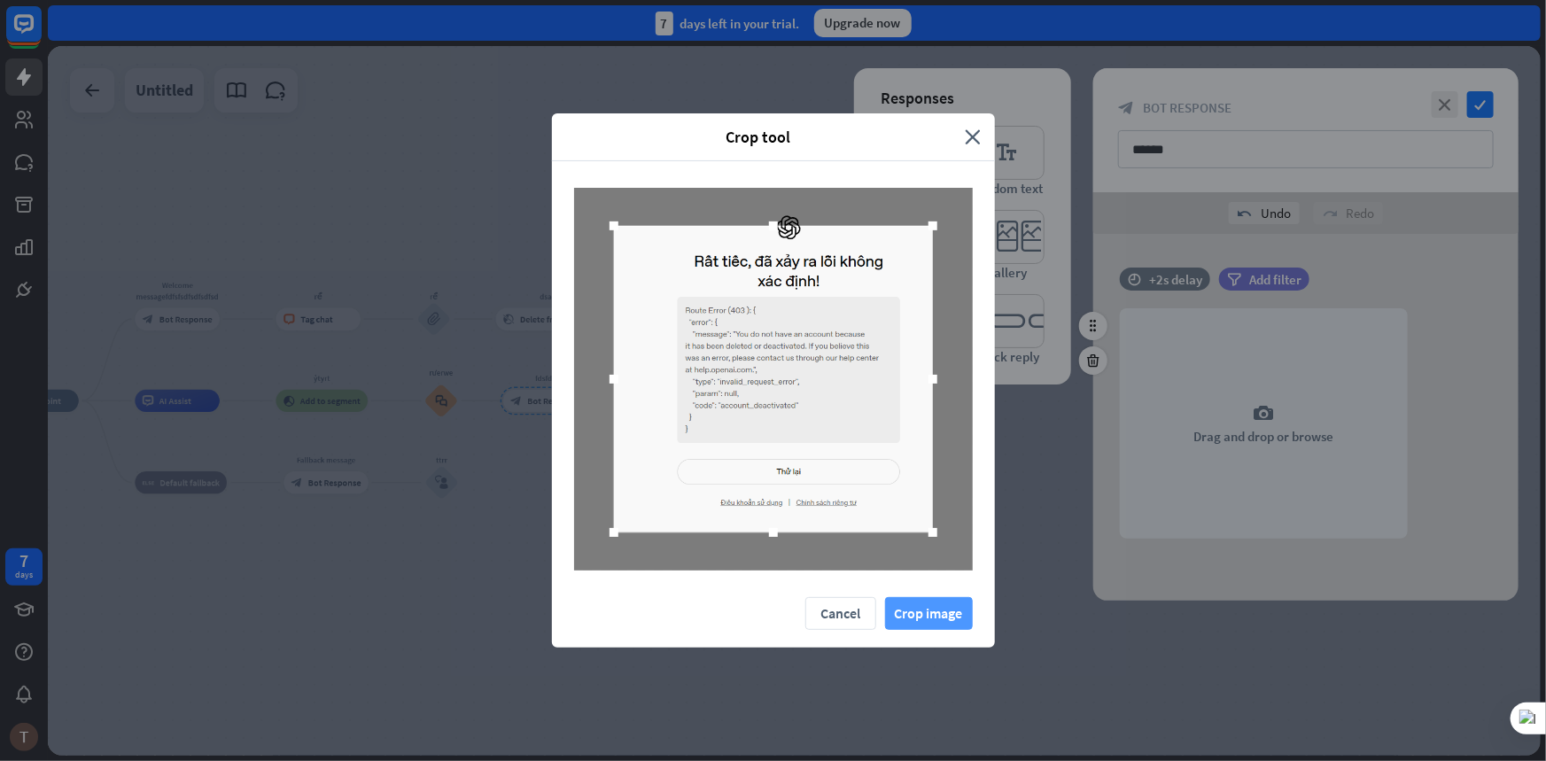
click at [966, 623] on button "Crop image" at bounding box center [929, 613] width 88 height 33
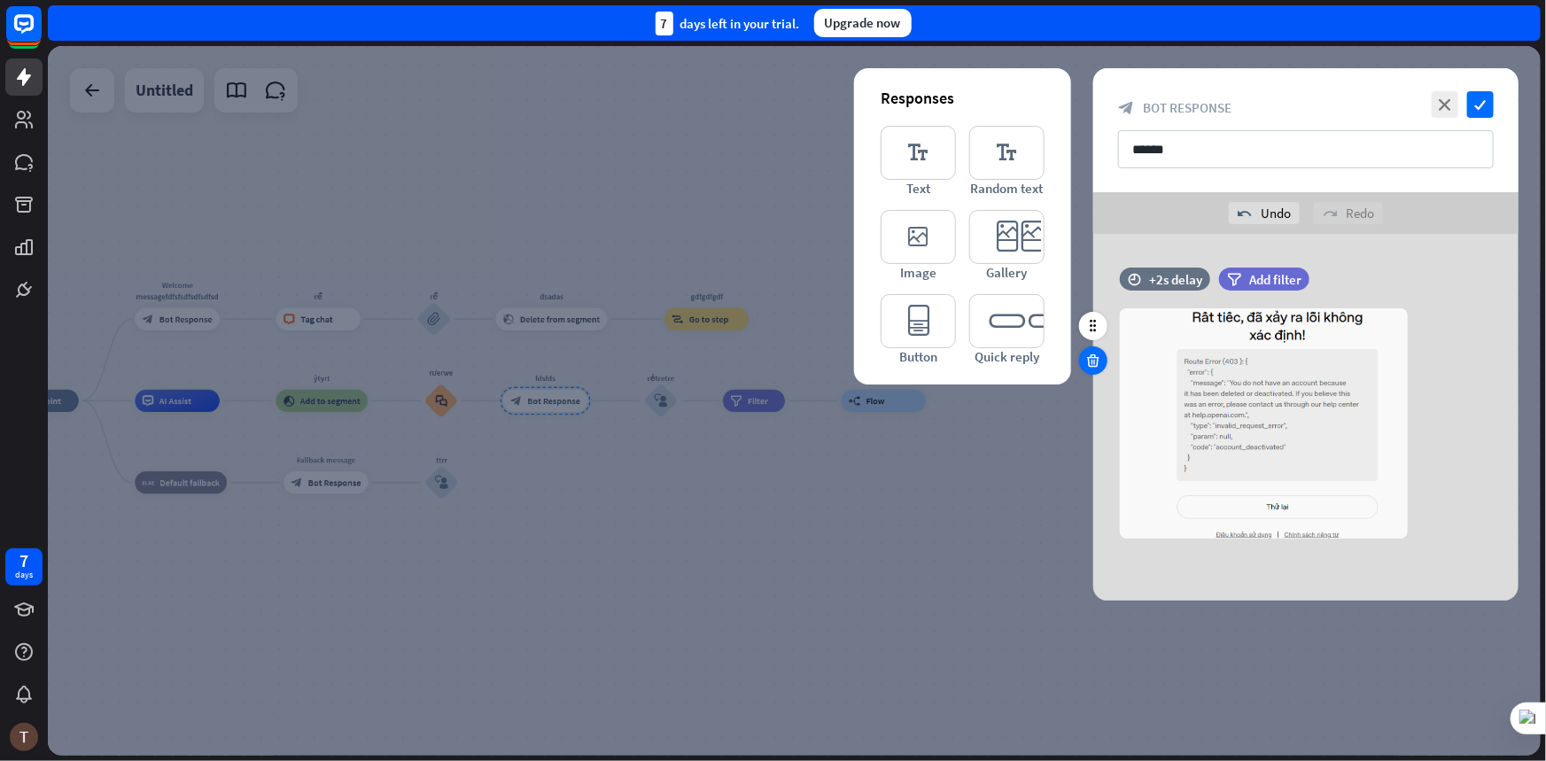
click at [1089, 361] on icon at bounding box center [1093, 361] width 17 height 16
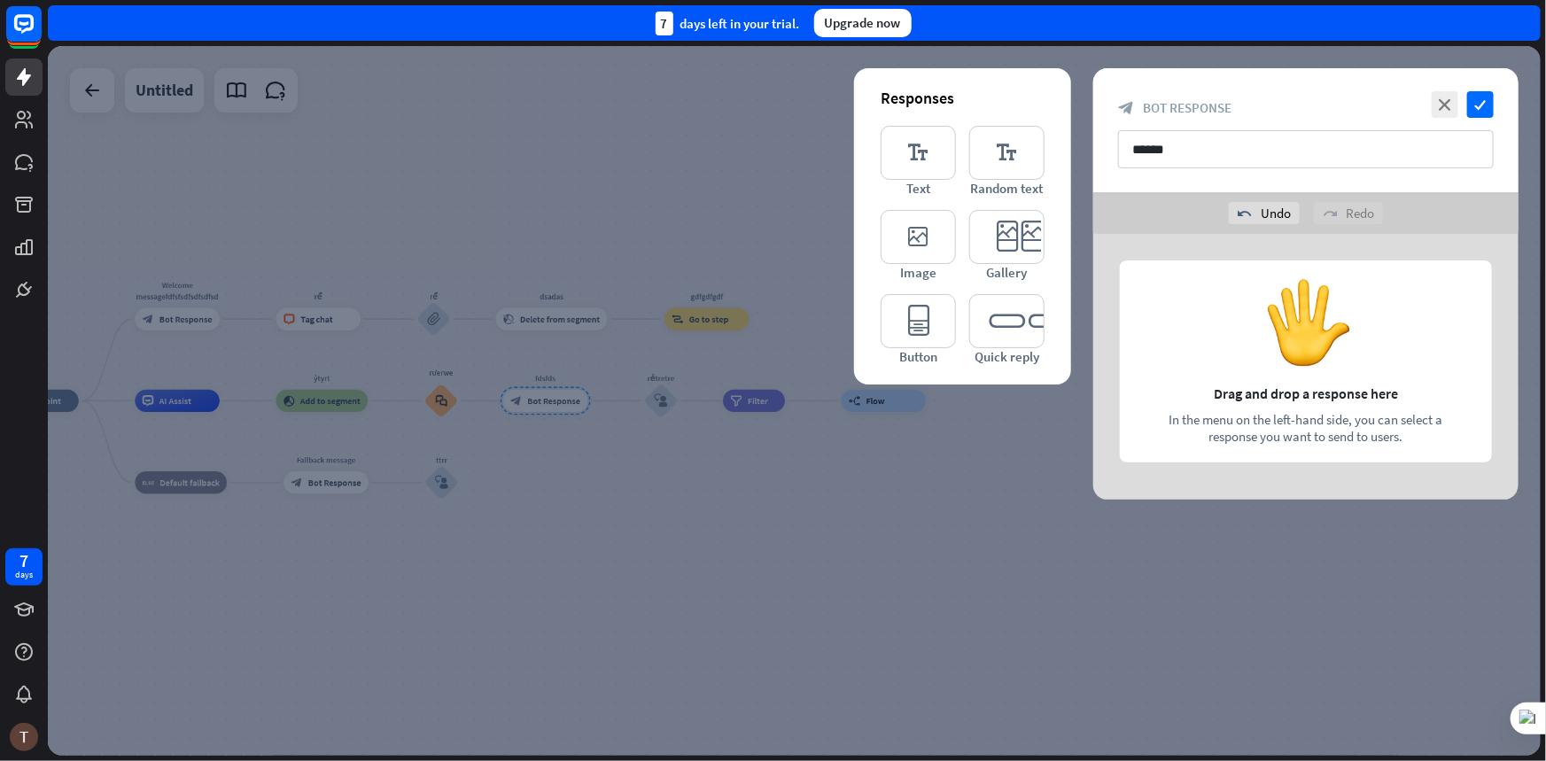
click at [1285, 339] on div at bounding box center [1305, 367] width 425 height 266
drag, startPoint x: 1257, startPoint y: 424, endPoint x: 1152, endPoint y: 354, distance: 127.0
click at [1256, 424] on div at bounding box center [1305, 367] width 425 height 266
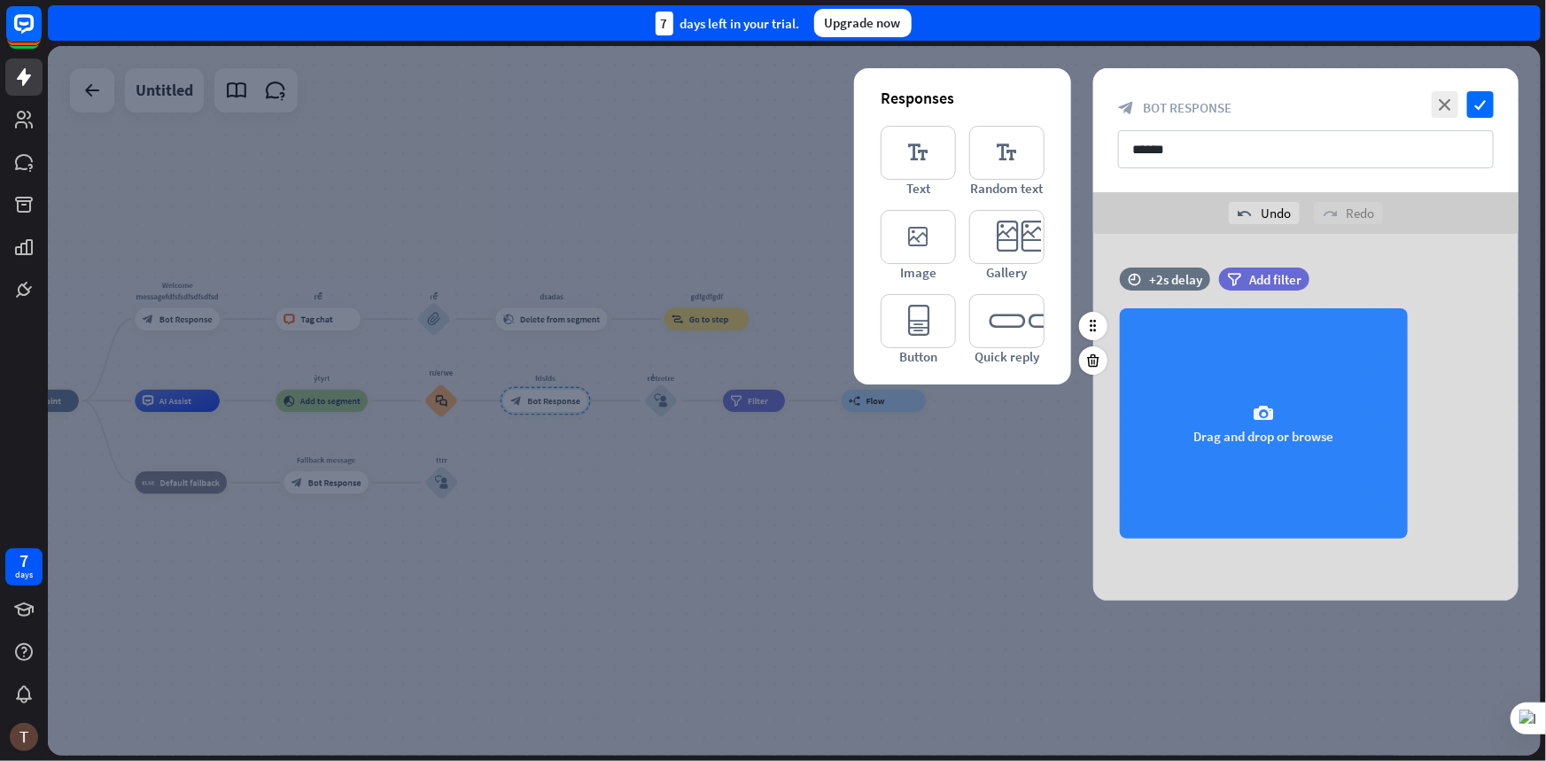
click at [1256, 428] on div "camera Drag and drop or browse" at bounding box center [1264, 423] width 288 height 230
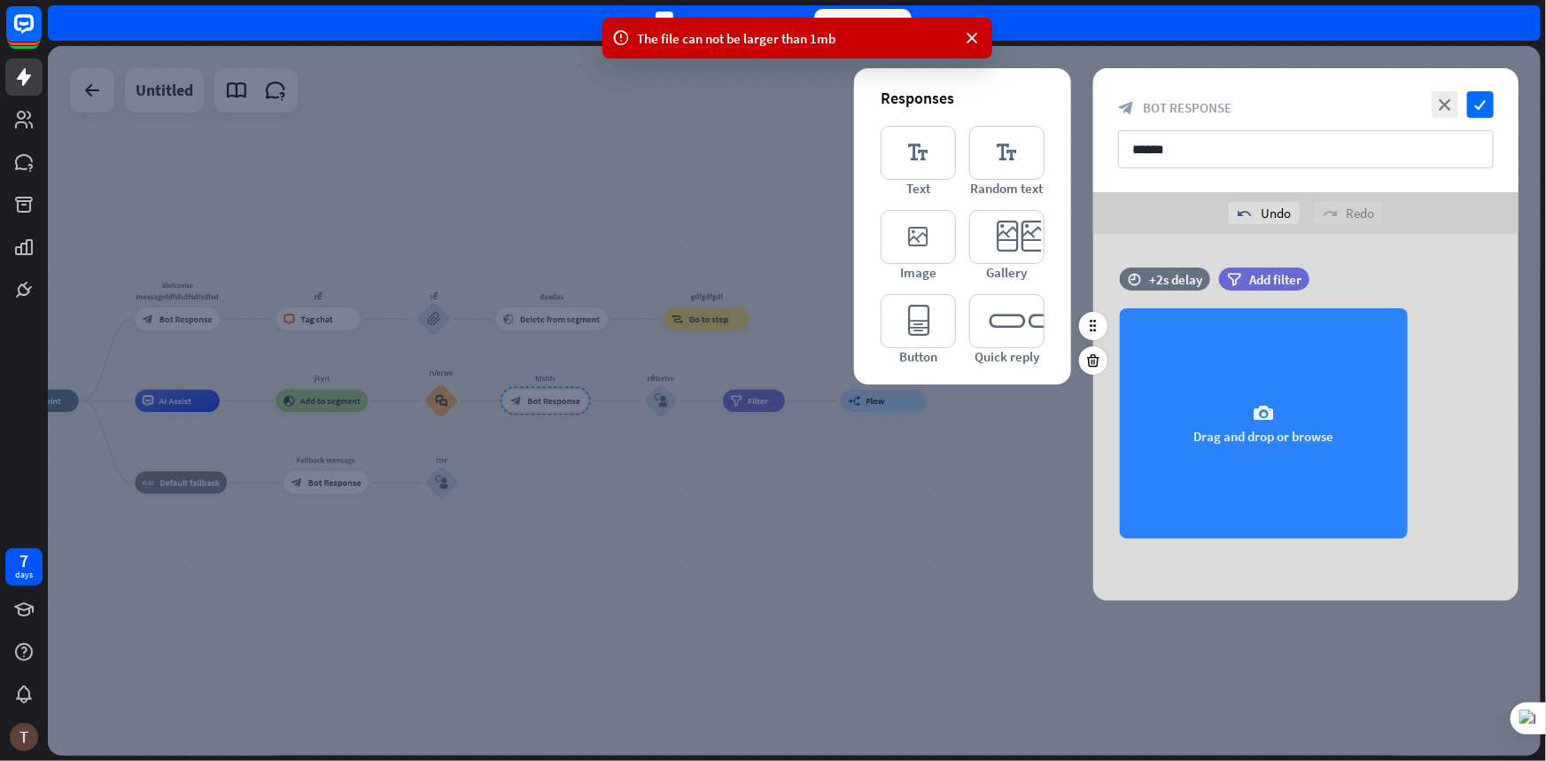
click at [1191, 402] on div "camera Drag and drop or browse" at bounding box center [1264, 423] width 288 height 230
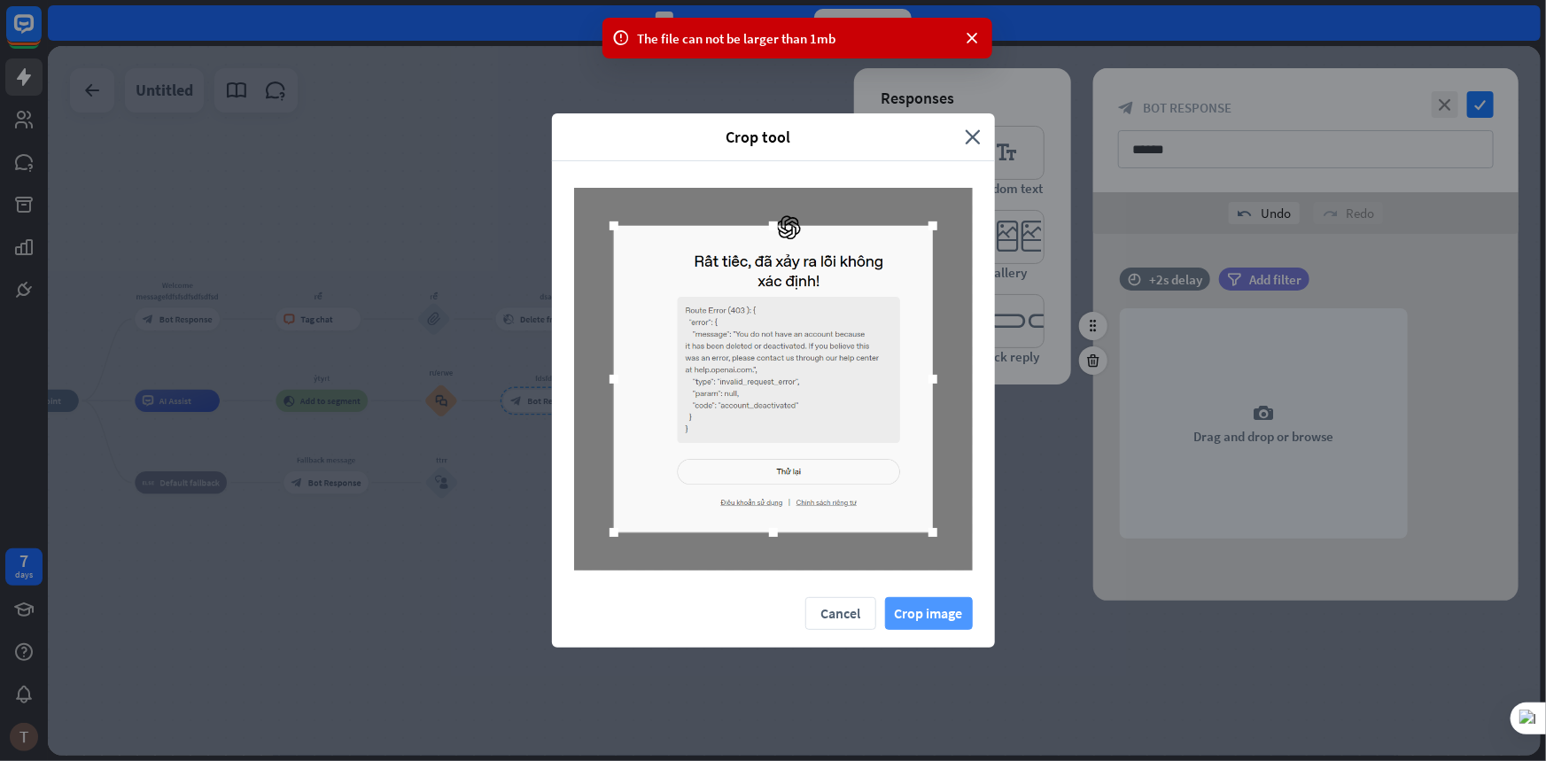
click at [933, 604] on button "Crop image" at bounding box center [929, 613] width 88 height 33
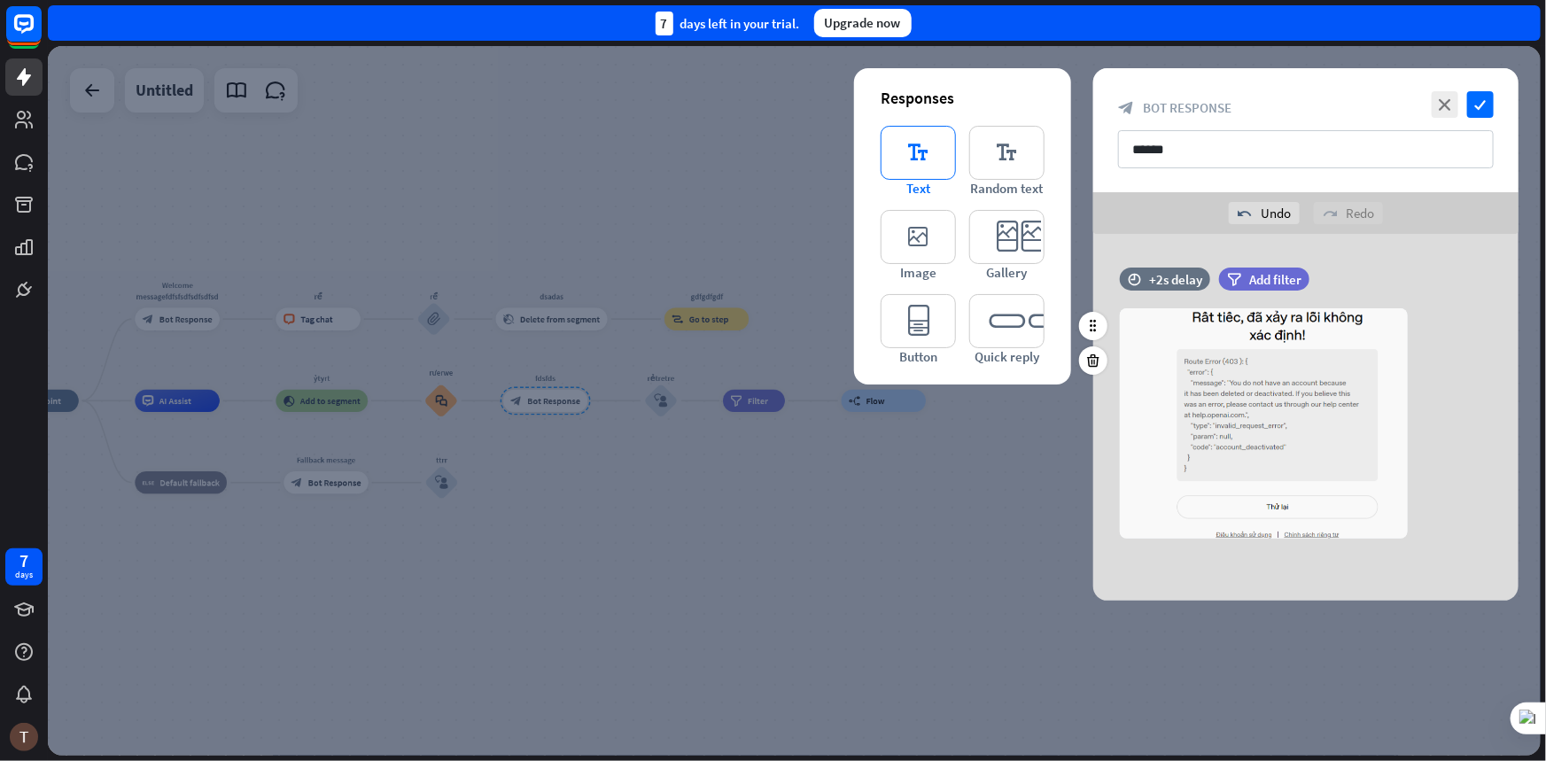
click at [923, 170] on icon "editor_text" at bounding box center [918, 153] width 75 height 54
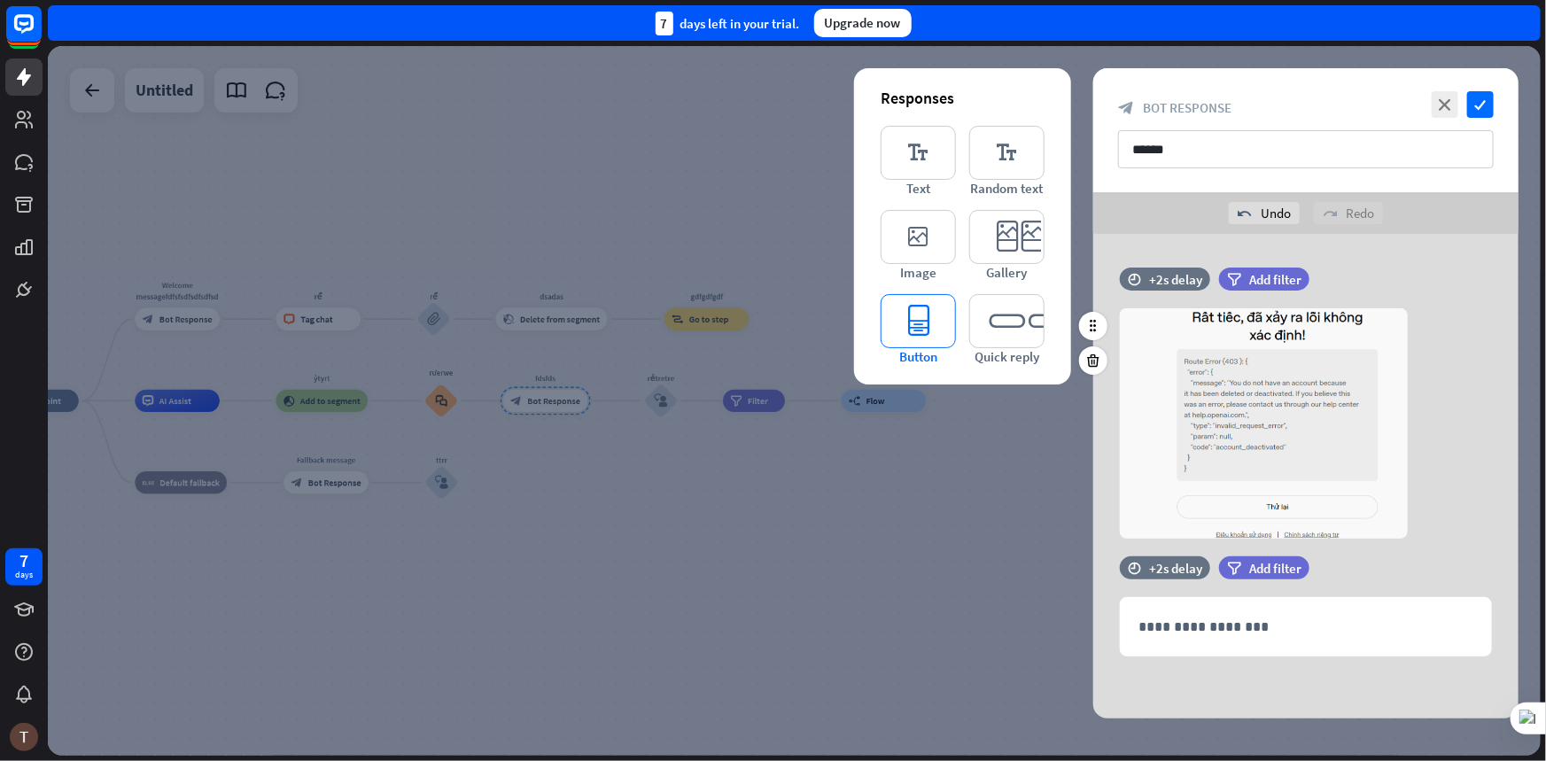
click at [928, 313] on icon "editor_button" at bounding box center [918, 321] width 75 height 54
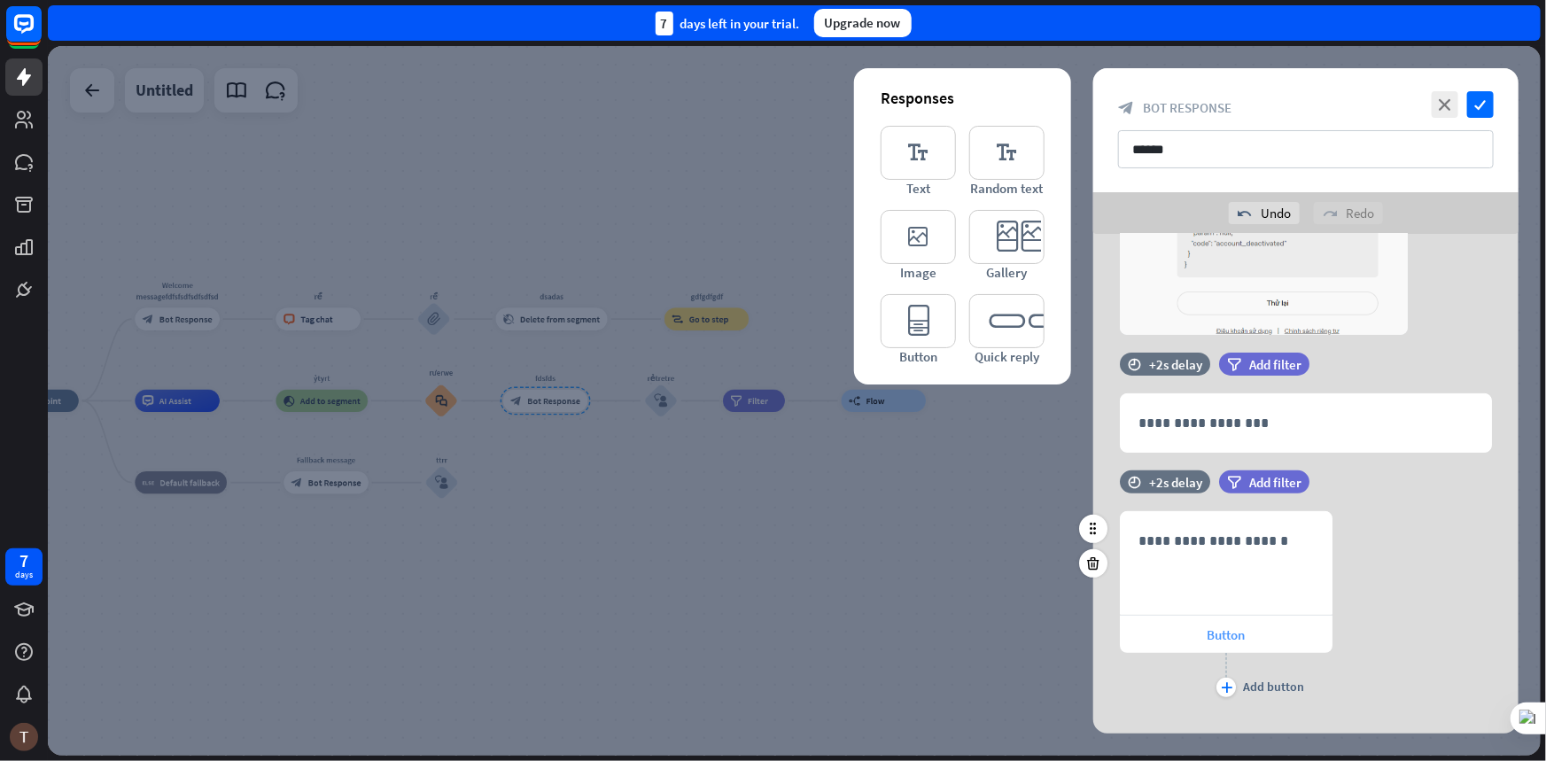
scroll to position [232, 0]
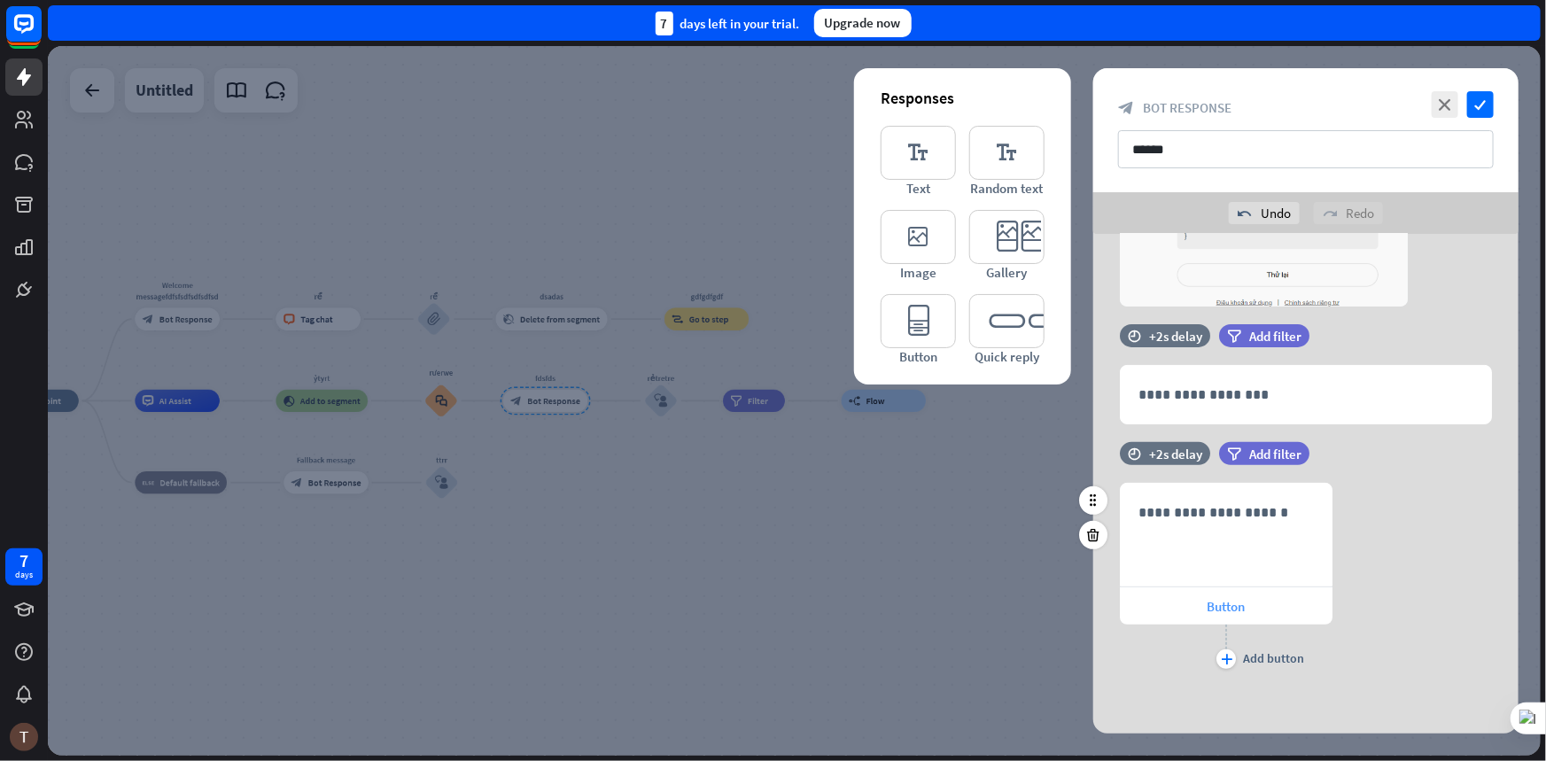
click at [1217, 604] on span "Button" at bounding box center [1227, 606] width 38 height 17
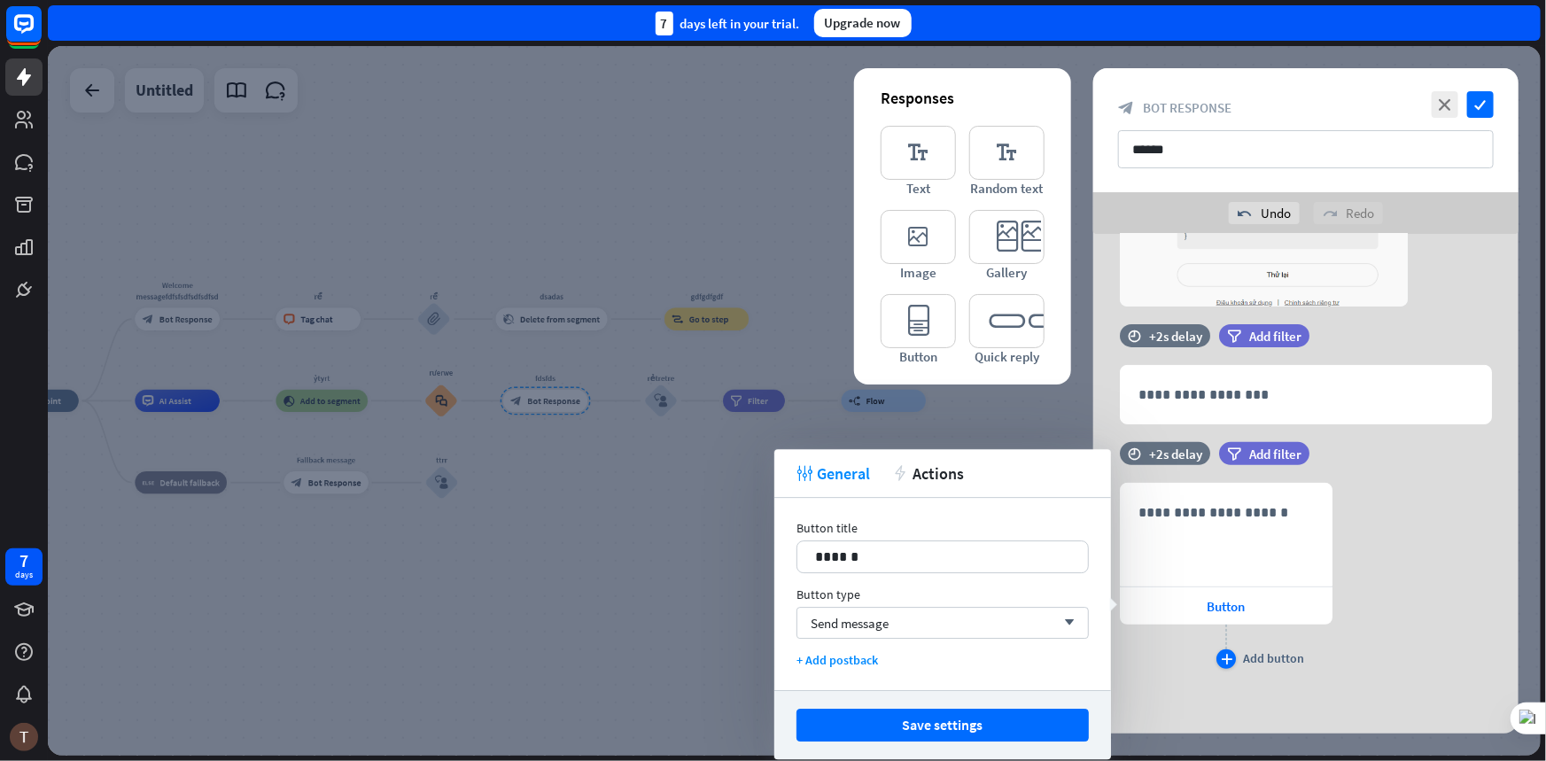
click at [1231, 657] on icon "plus" at bounding box center [1227, 659] width 12 height 11
click at [1229, 692] on icon "plus" at bounding box center [1227, 697] width 12 height 11
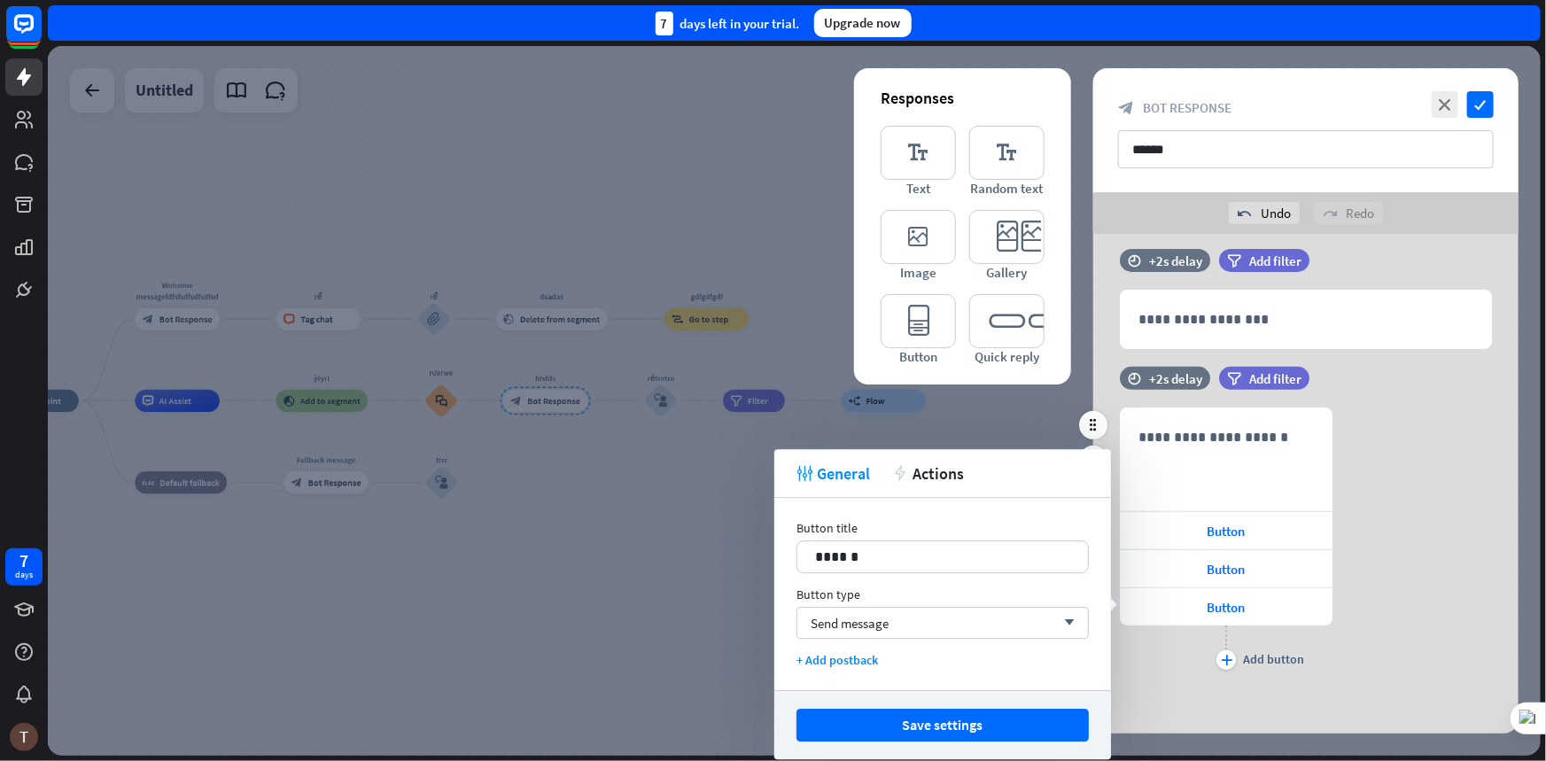
scroll to position [309, 0]
click at [1216, 438] on p "**********" at bounding box center [1226, 435] width 175 height 22
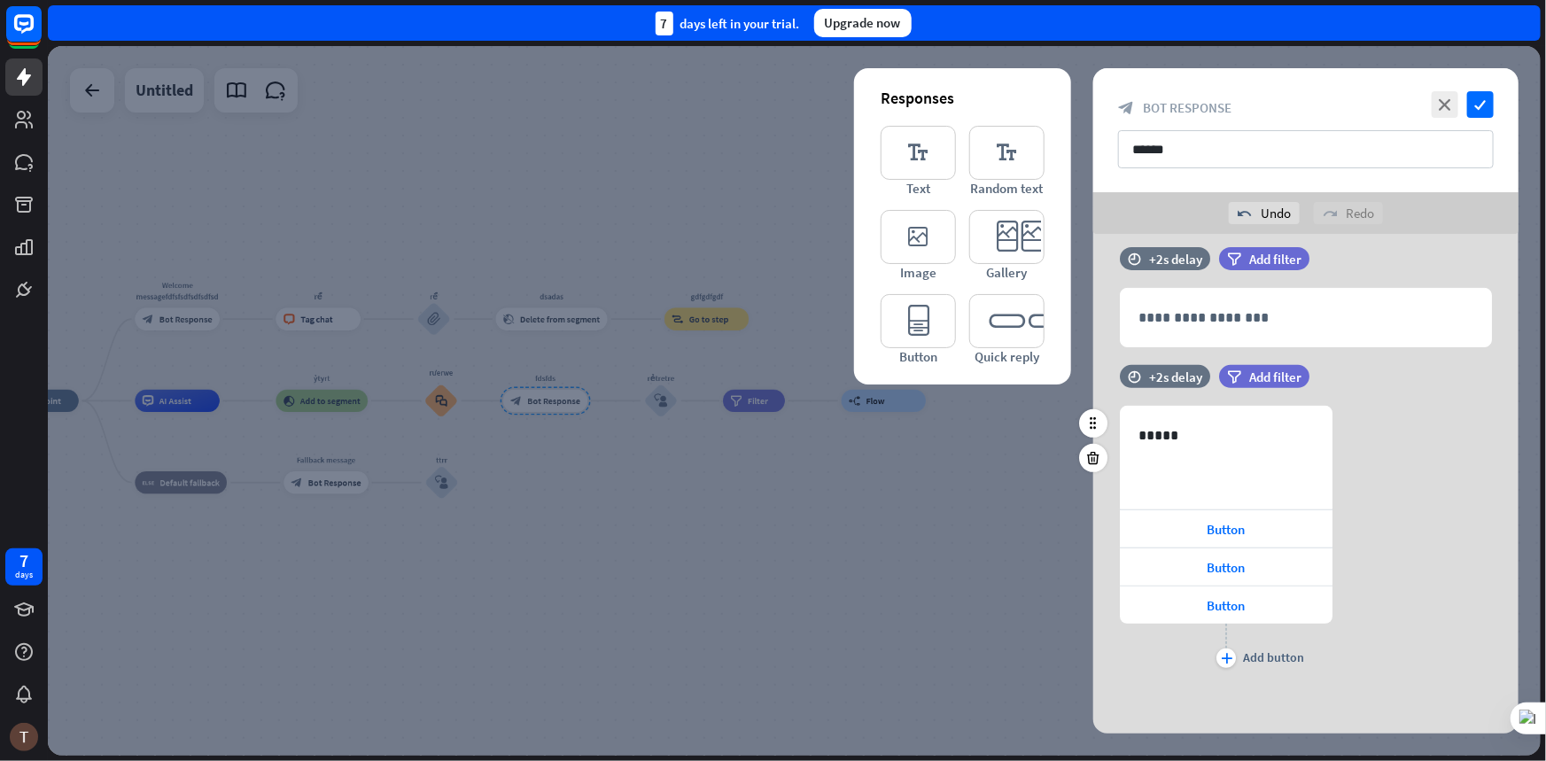
click at [1370, 447] on div "635 ***** Button Button Button plus Add button" at bounding box center [1305, 539] width 425 height 267
click at [918, 313] on icon "editor_button" at bounding box center [918, 321] width 75 height 54
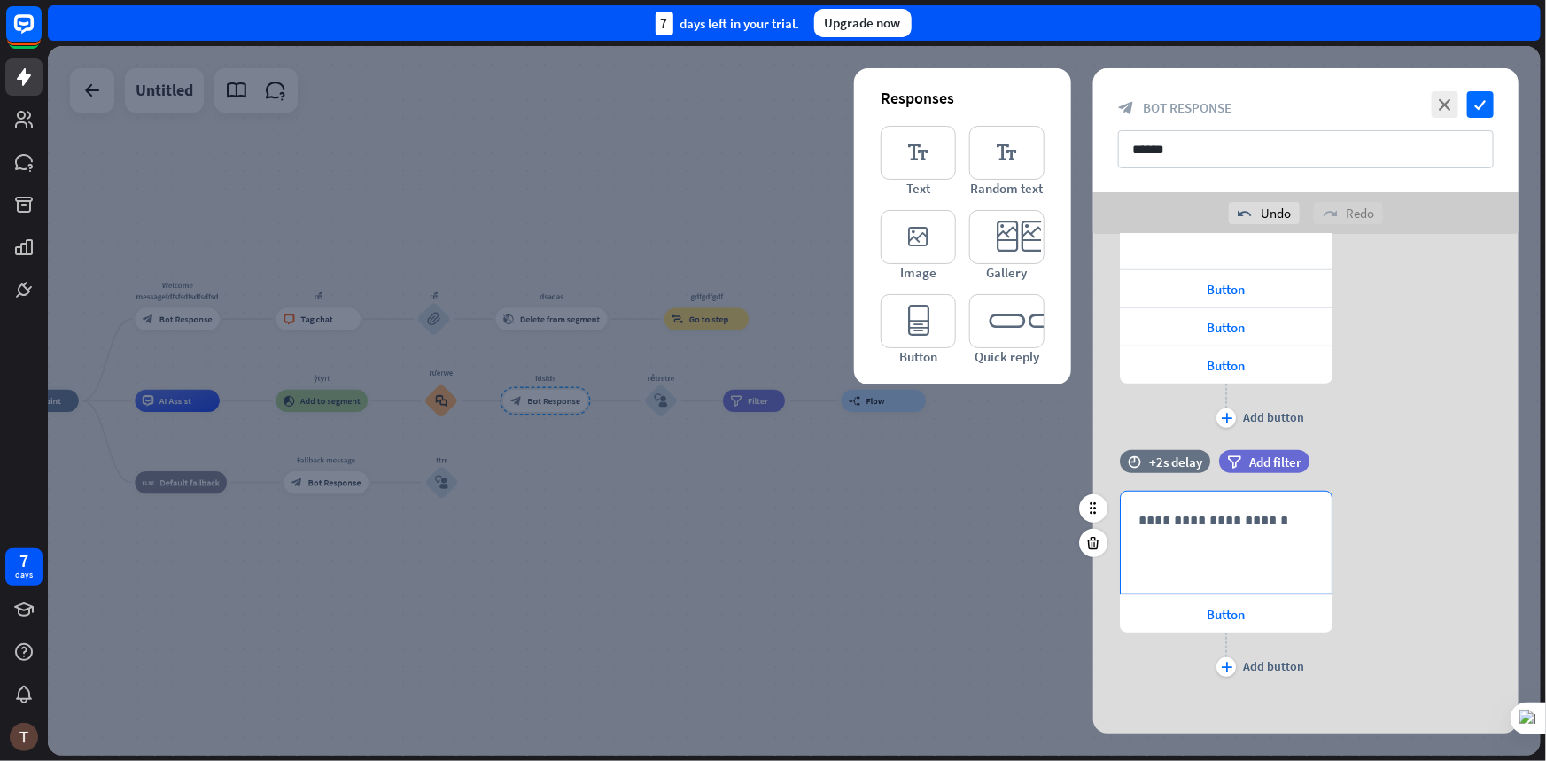
scroll to position [557, 0]
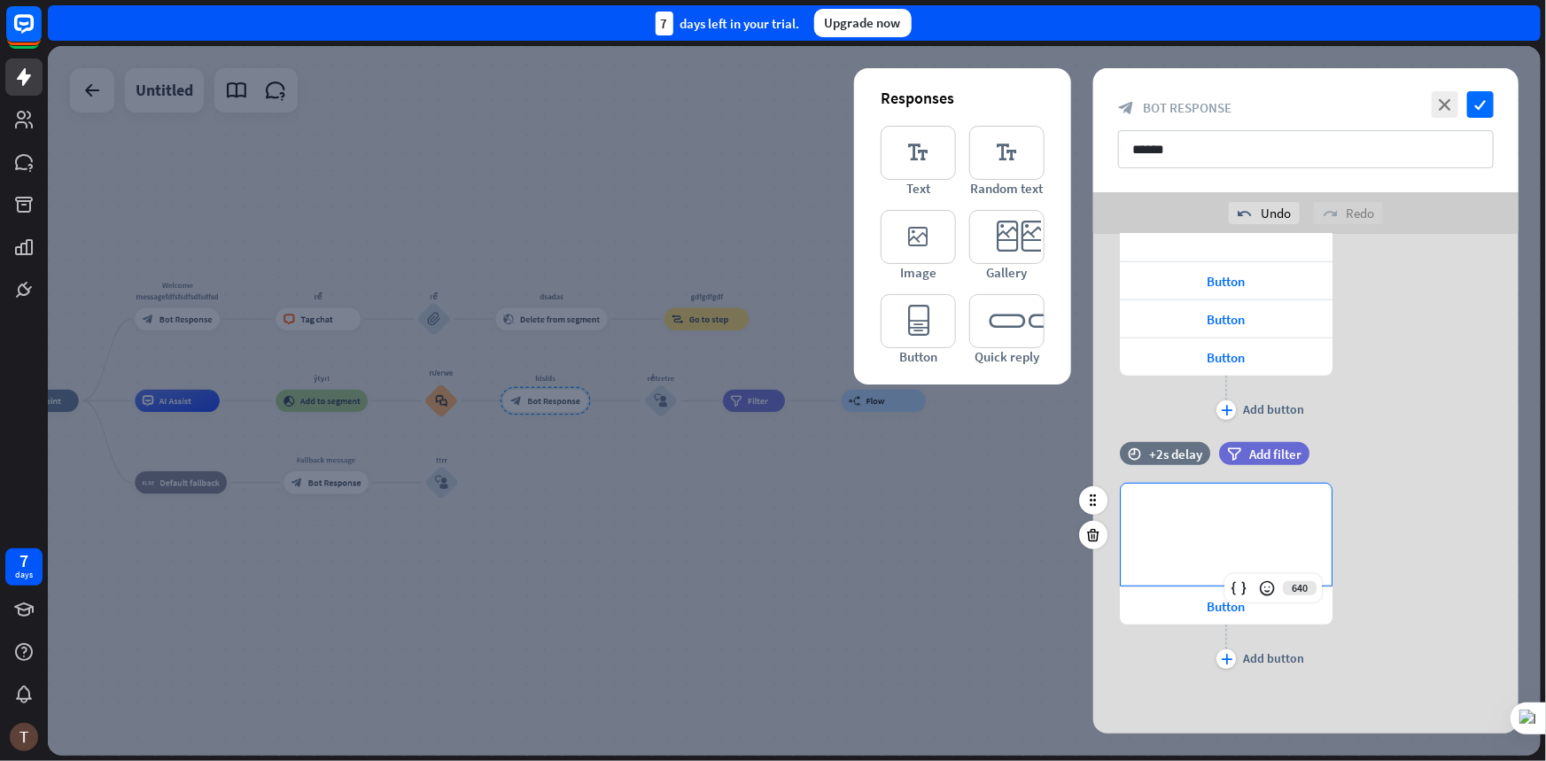
click at [1186, 509] on p "**********" at bounding box center [1226, 512] width 175 height 22
click at [1435, 496] on div "**********" at bounding box center [1305, 578] width 425 height 190
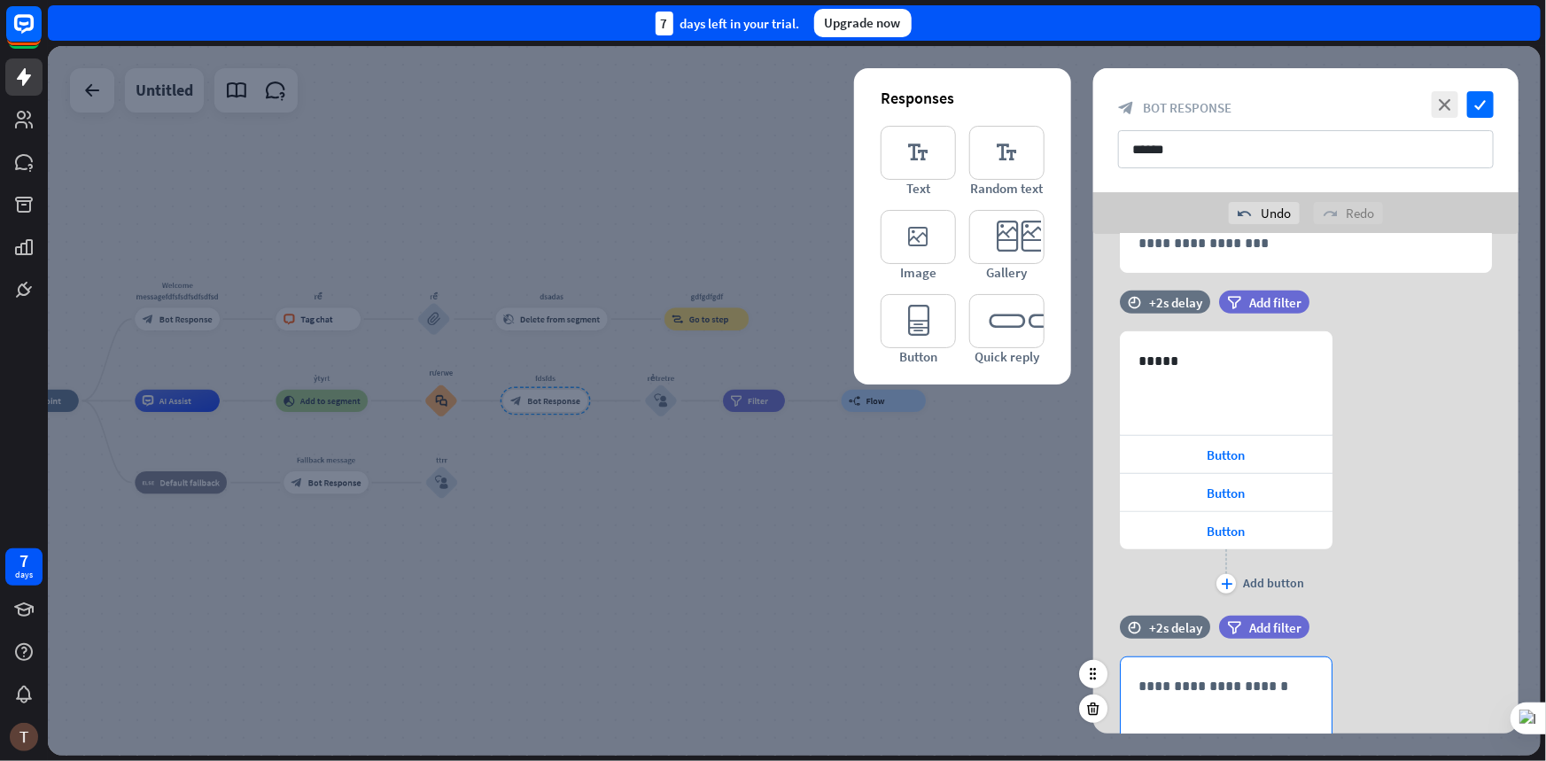
scroll to position [477, 0]
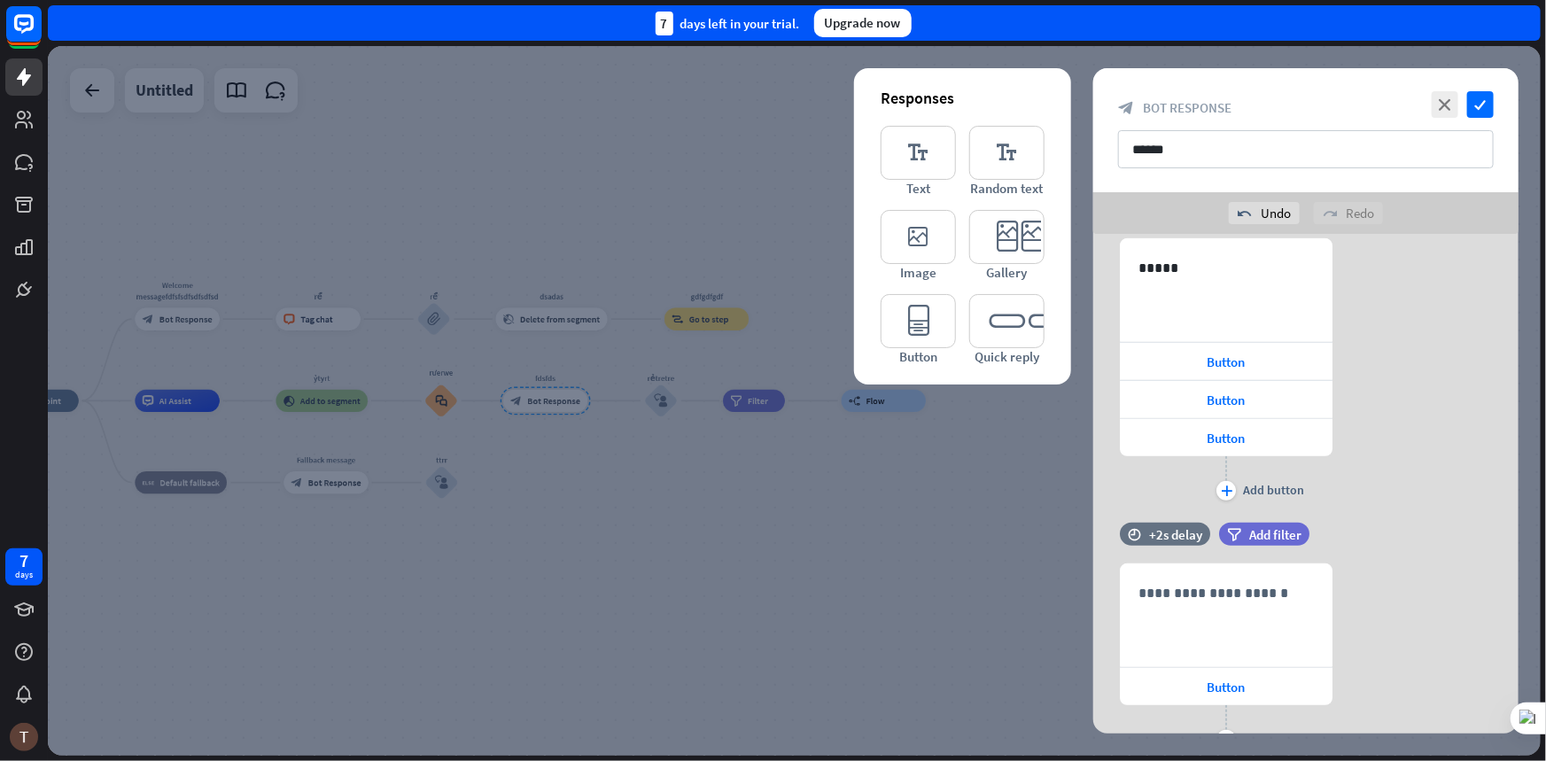
click at [751, 492] on div at bounding box center [794, 401] width 1493 height 710
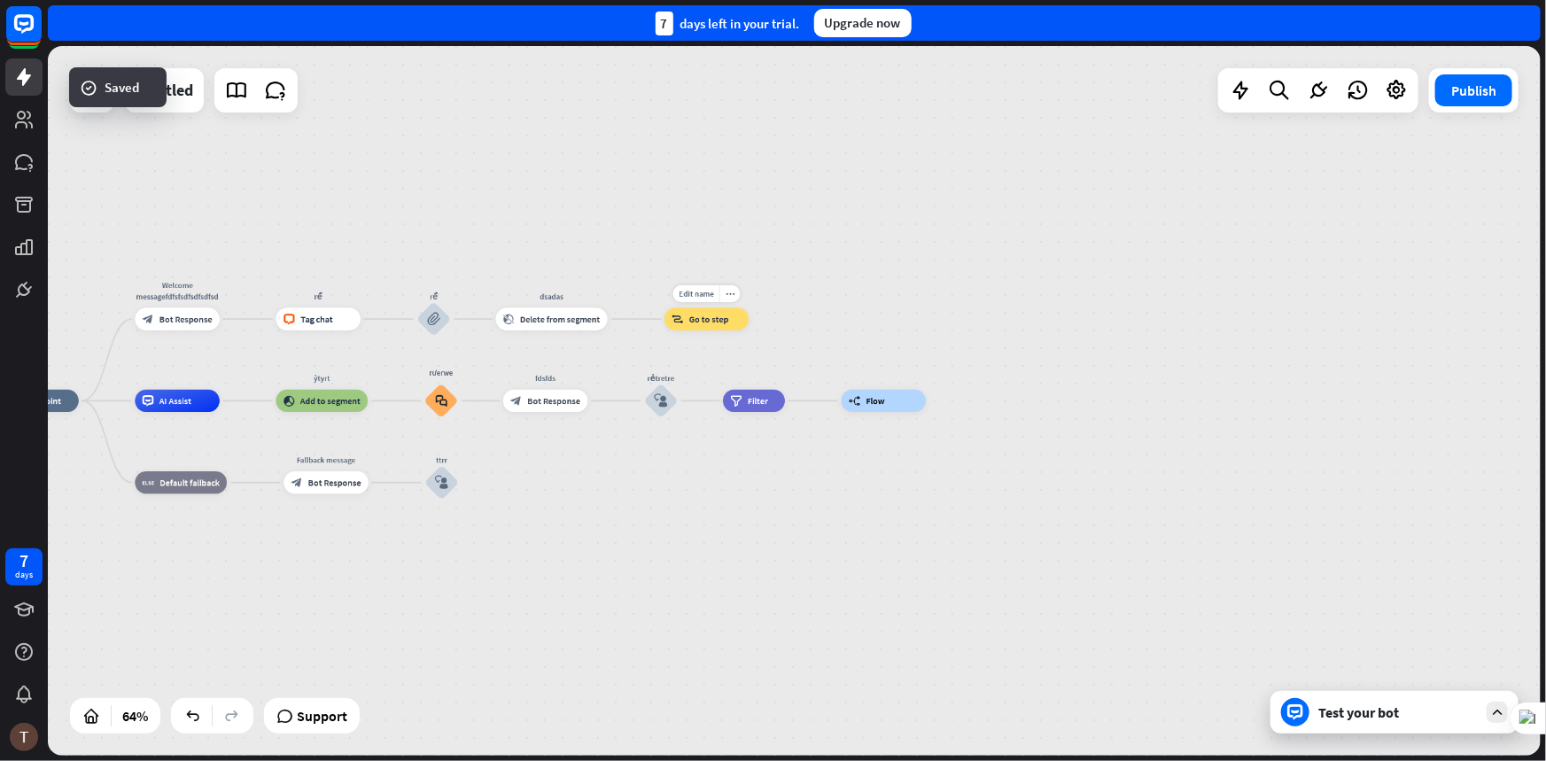
click at [740, 330] on div "Edit name more_horiz block_goto Go to step" at bounding box center [706, 318] width 84 height 22
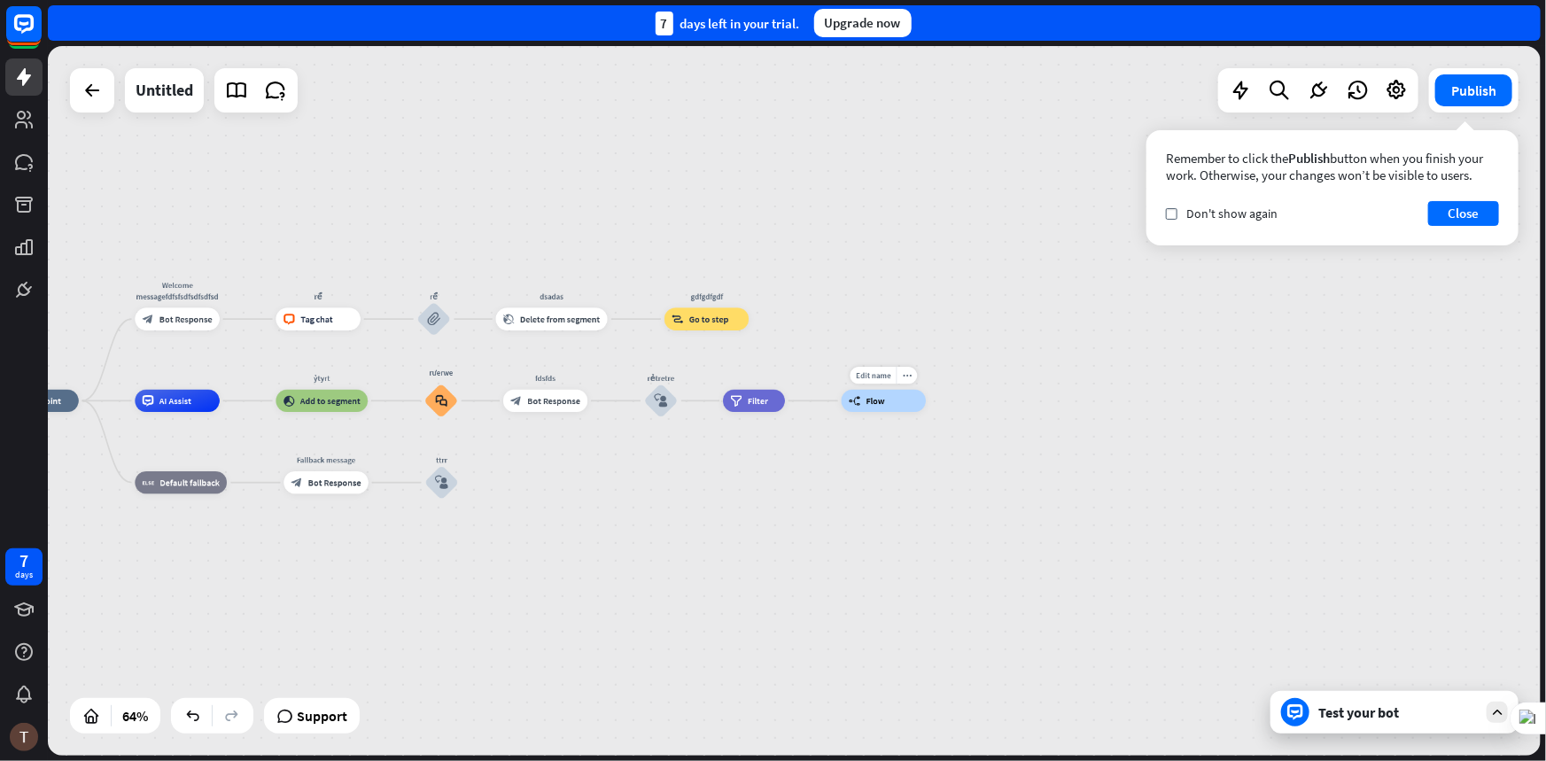
click at [876, 410] on div "builder_tree Flow" at bounding box center [884, 401] width 84 height 22
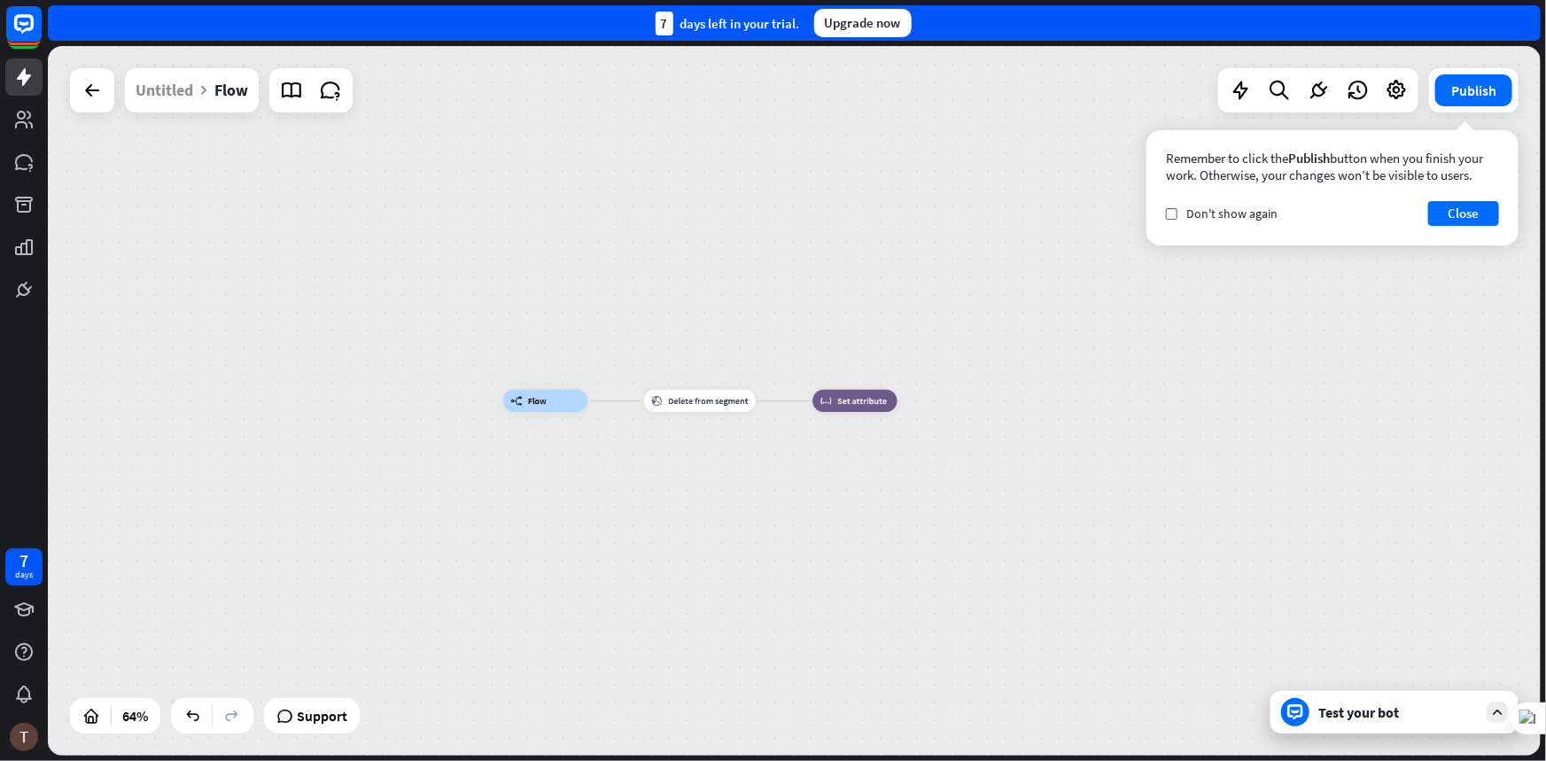
click at [68, 88] on div "builder_tree Flow block_delete_from_segment Delete from segment block_set_attri…" at bounding box center [794, 401] width 1493 height 710
click at [85, 91] on icon at bounding box center [92, 90] width 21 height 21
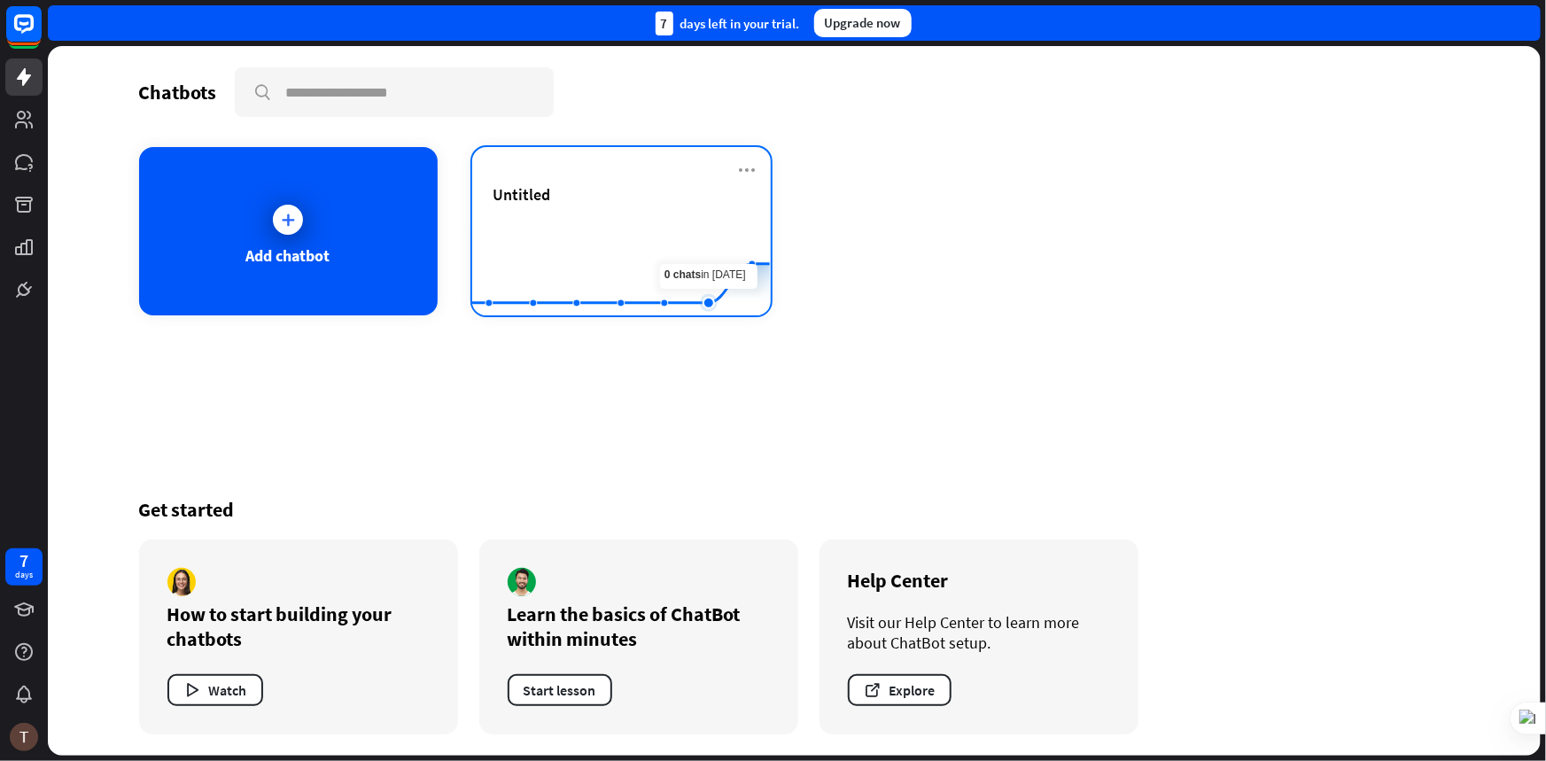
click at [725, 299] on icon at bounding box center [621, 283] width 351 height 39
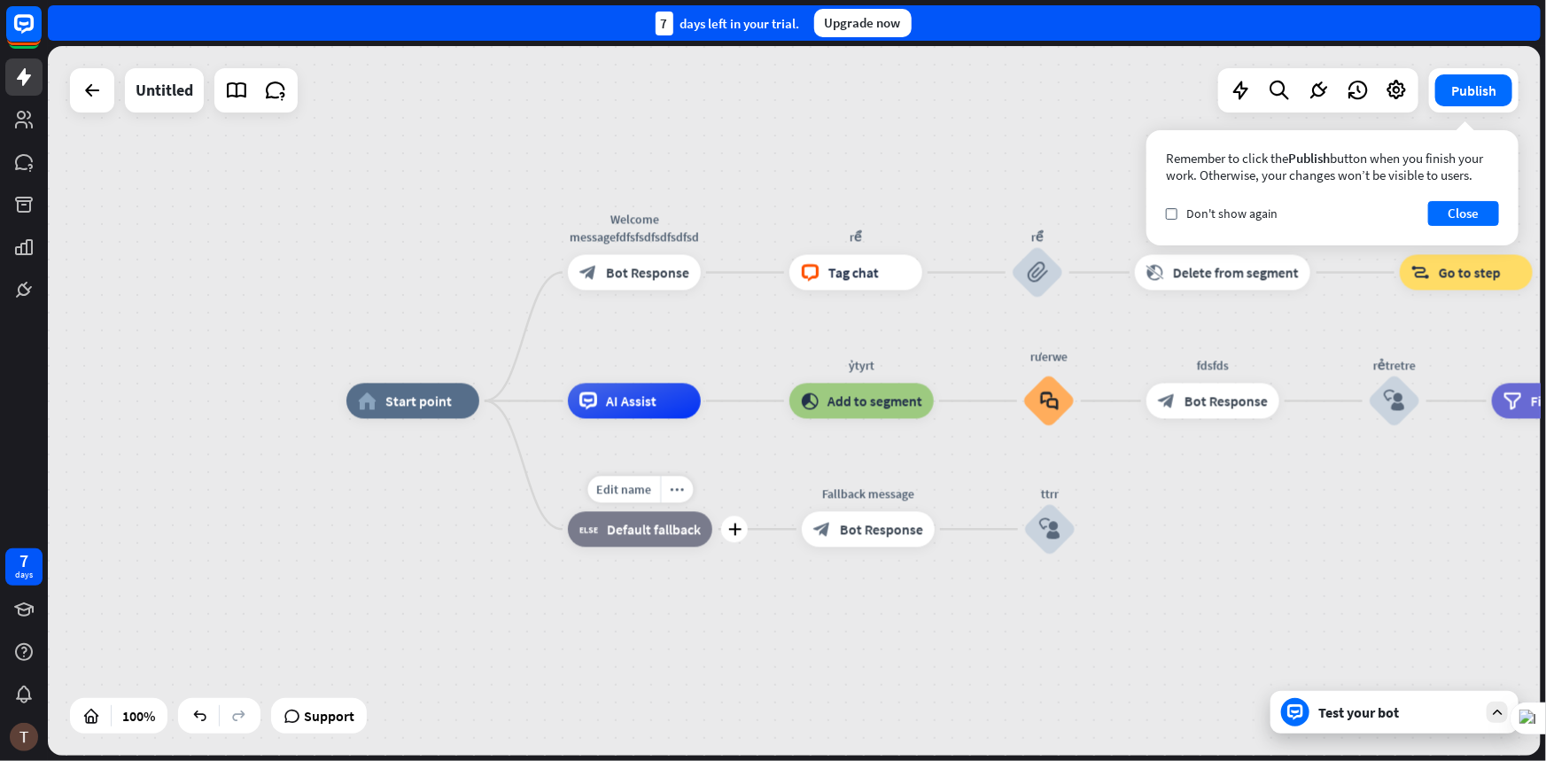
click at [651, 546] on div "block_fallback Default fallback" at bounding box center [640, 529] width 144 height 35
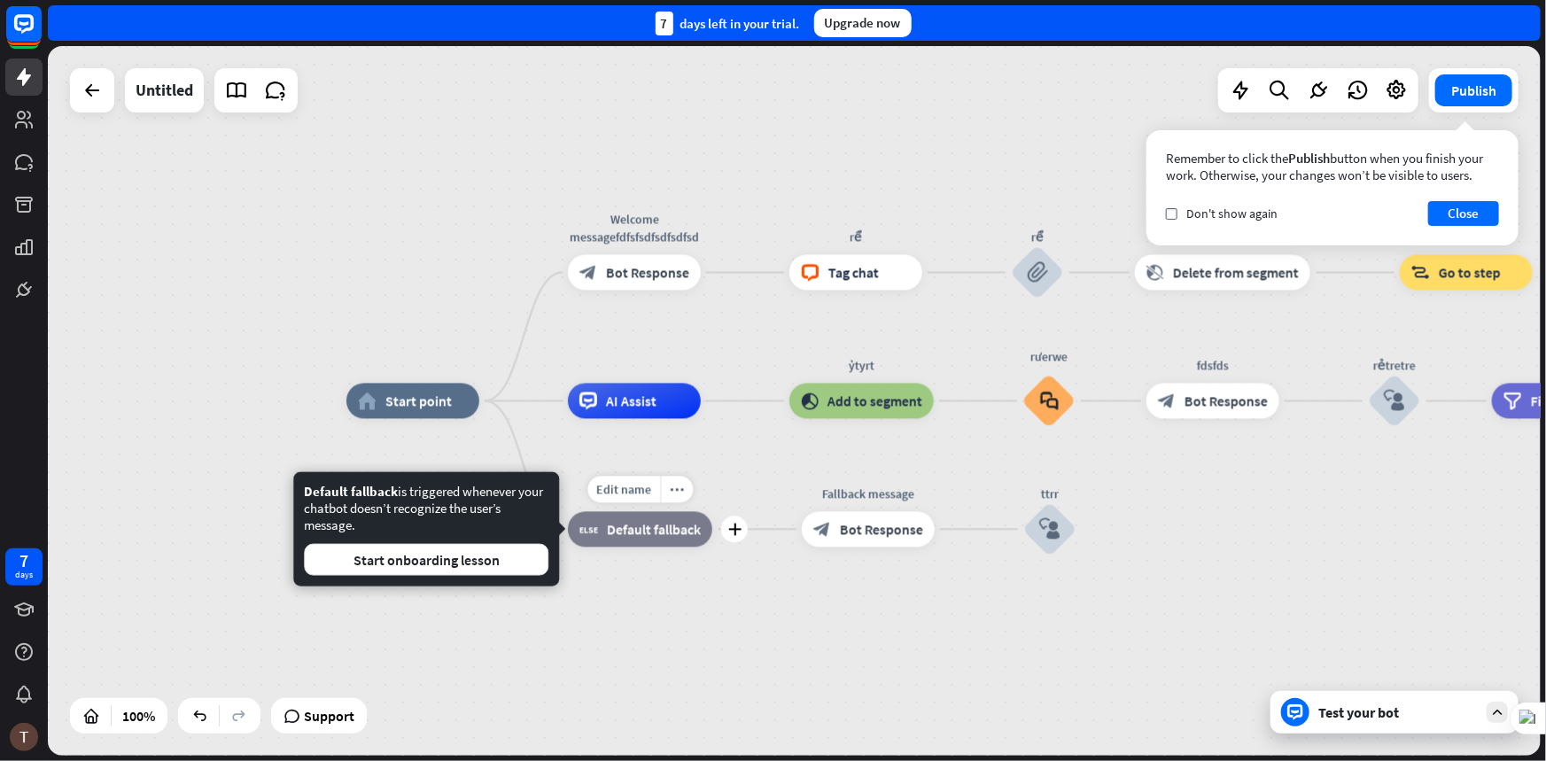
click at [712, 512] on div "Edit name more_horiz plus block_fallback Default fallback" at bounding box center [640, 529] width 144 height 35
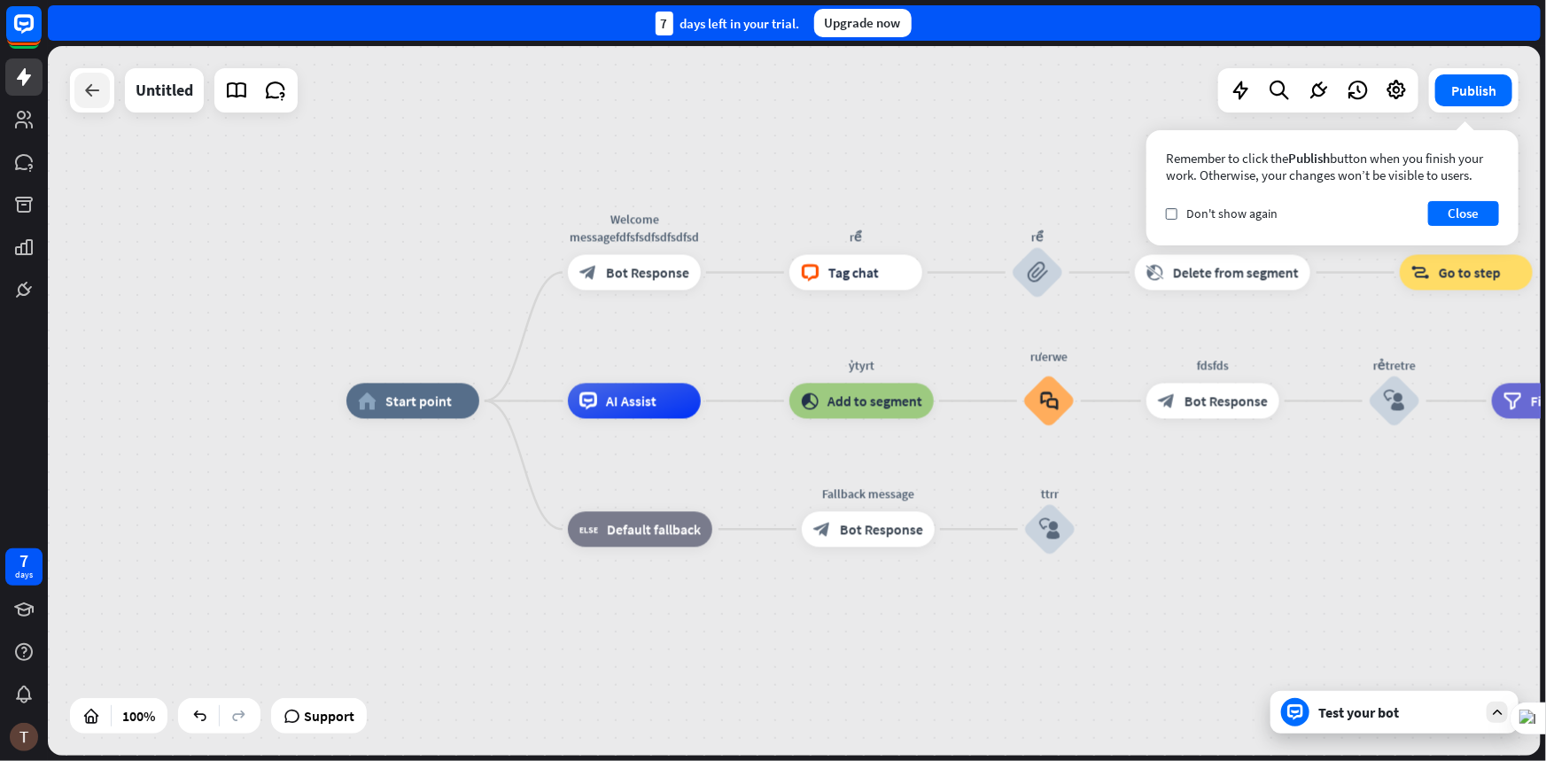
click at [95, 90] on icon at bounding box center [92, 90] width 21 height 21
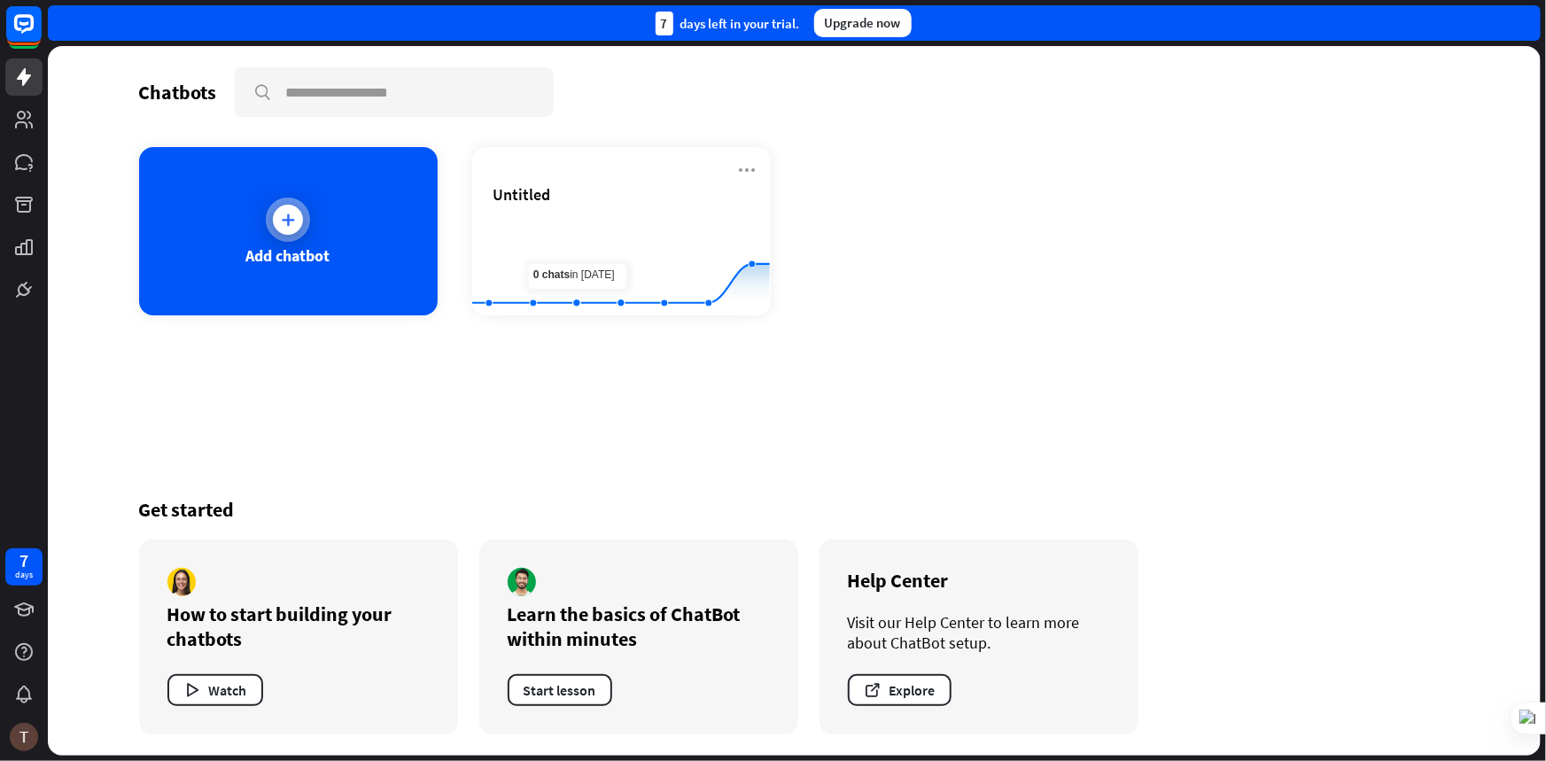
click at [277, 226] on div at bounding box center [288, 220] width 30 height 30
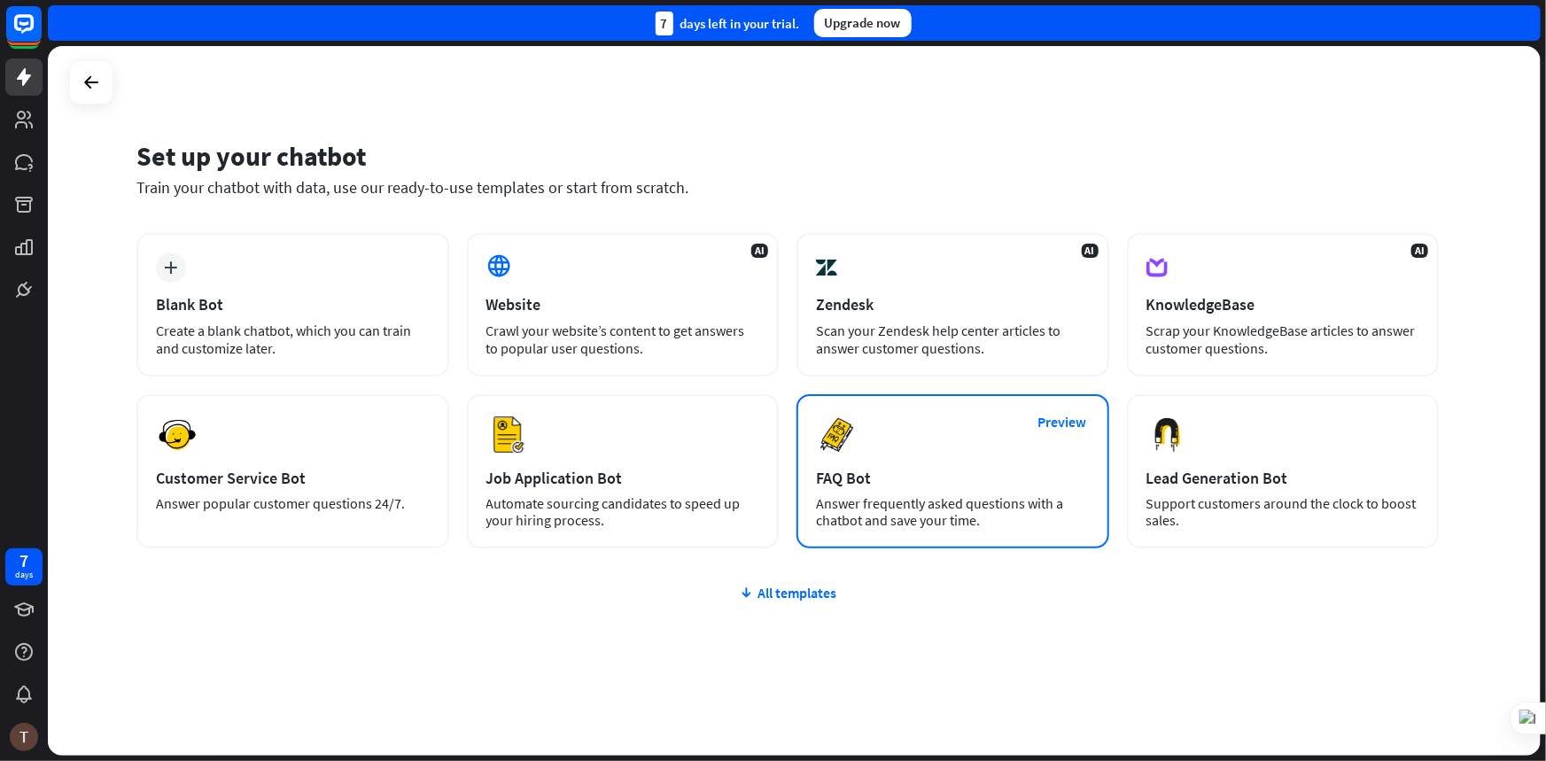
click at [832, 461] on div "Preview FAQ Bot [PERSON_NAME] frequently asked questions with a chatbot and sav…" at bounding box center [953, 471] width 313 height 154
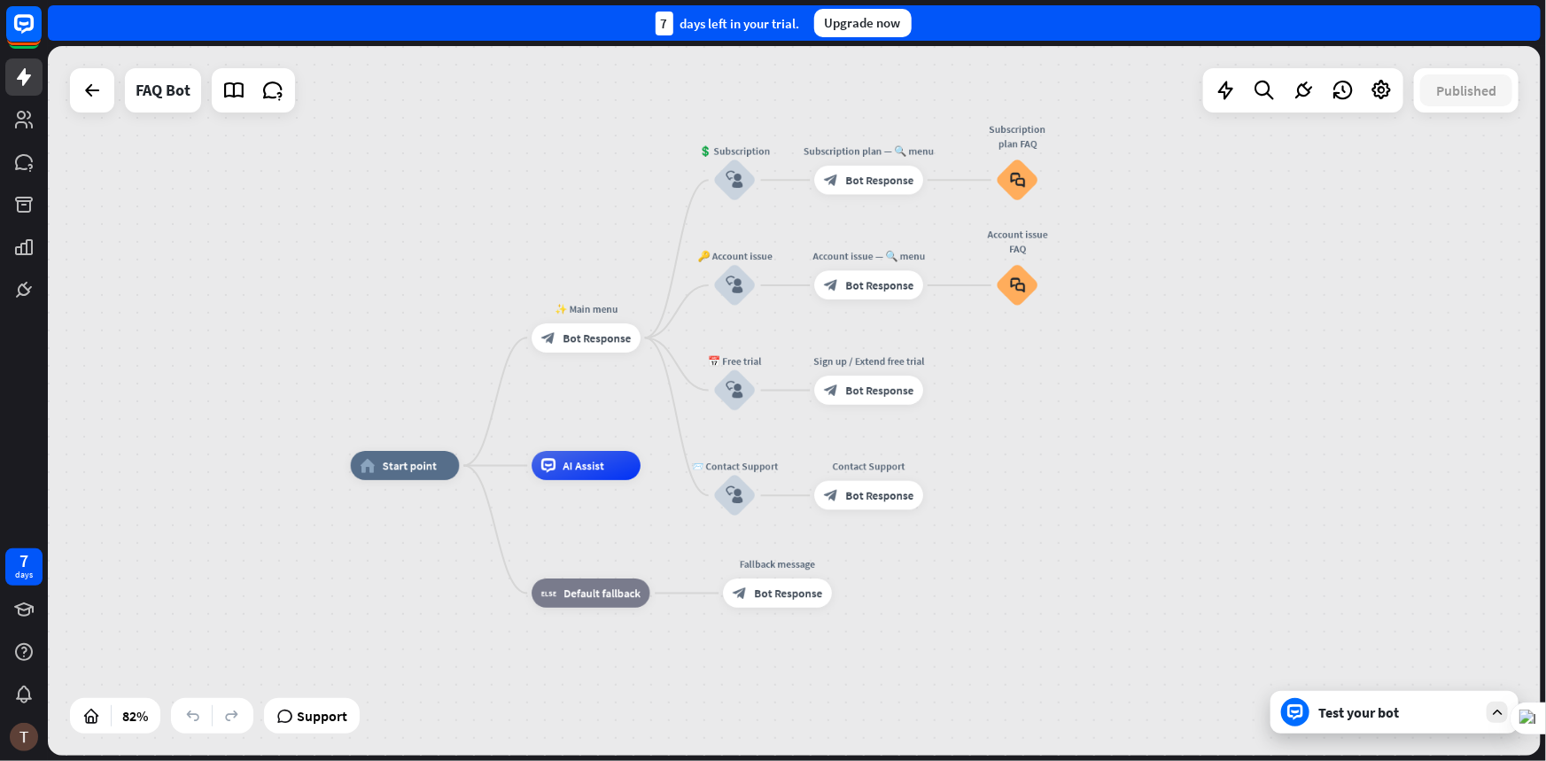
drag, startPoint x: 1036, startPoint y: 384, endPoint x: 1042, endPoint y: 409, distance: 26.4
click at [1042, 409] on div "home_2 Start point ✨ Main menu block_bot_response Bot Response 💲 Subscription b…" at bounding box center [794, 401] width 1493 height 710
click at [1037, 284] on div "block_faq" at bounding box center [1017, 284] width 43 height 43
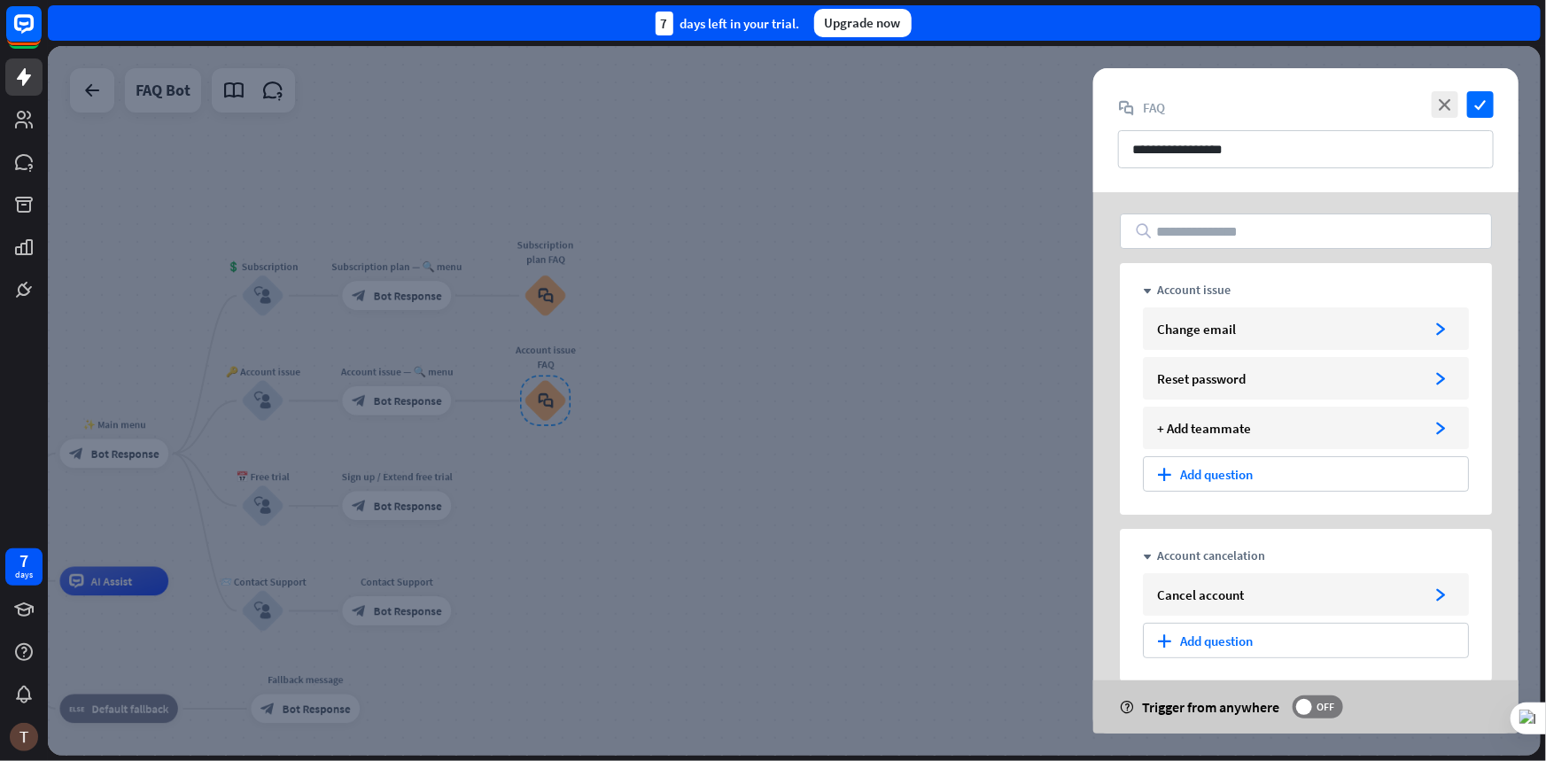
click at [1203, 214] on input "text" at bounding box center [1306, 231] width 372 height 35
click at [1214, 238] on input "text" at bounding box center [1306, 231] width 372 height 35
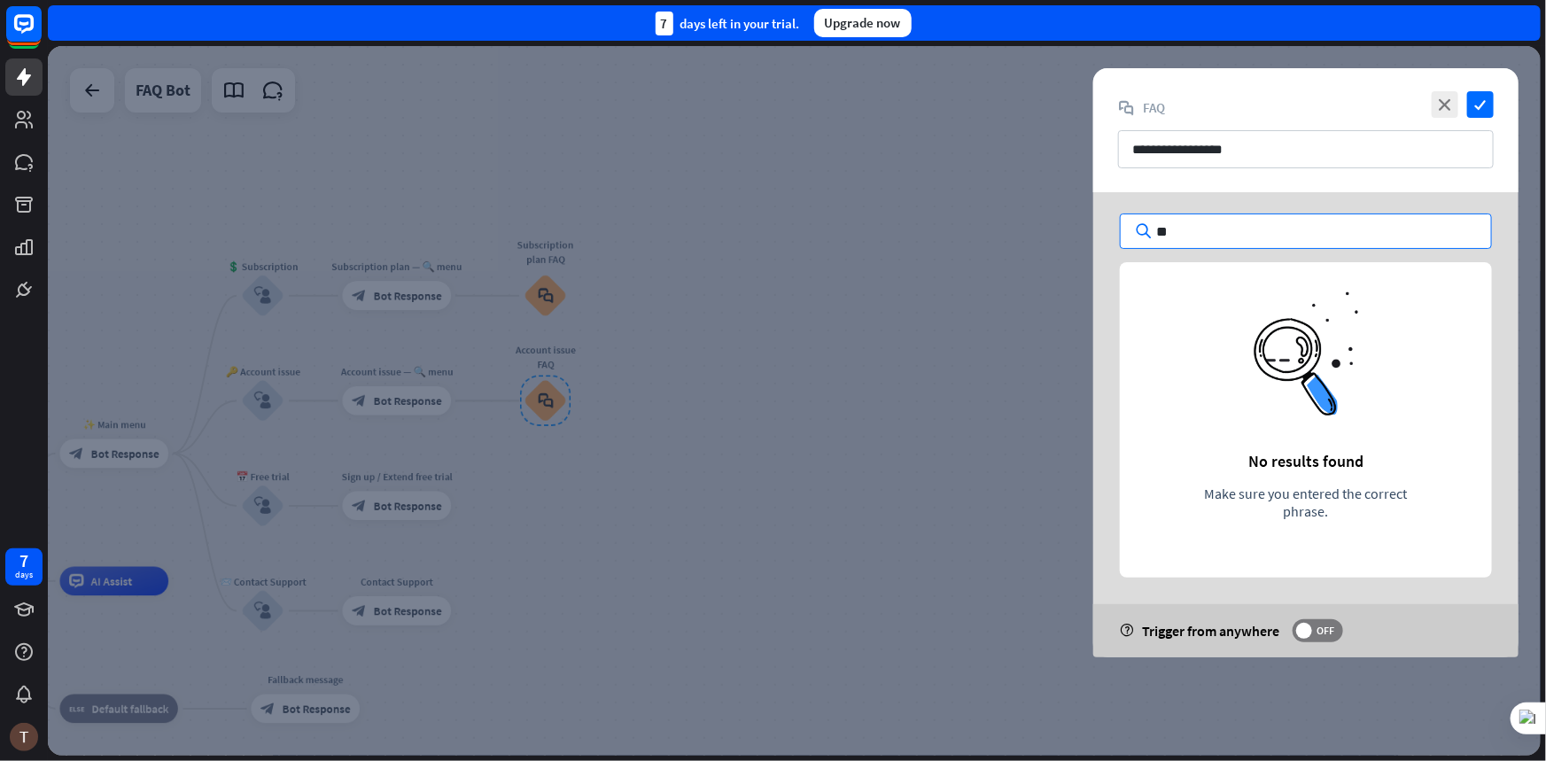
type input "***"
click at [1216, 241] on input "***" at bounding box center [1306, 231] width 372 height 35
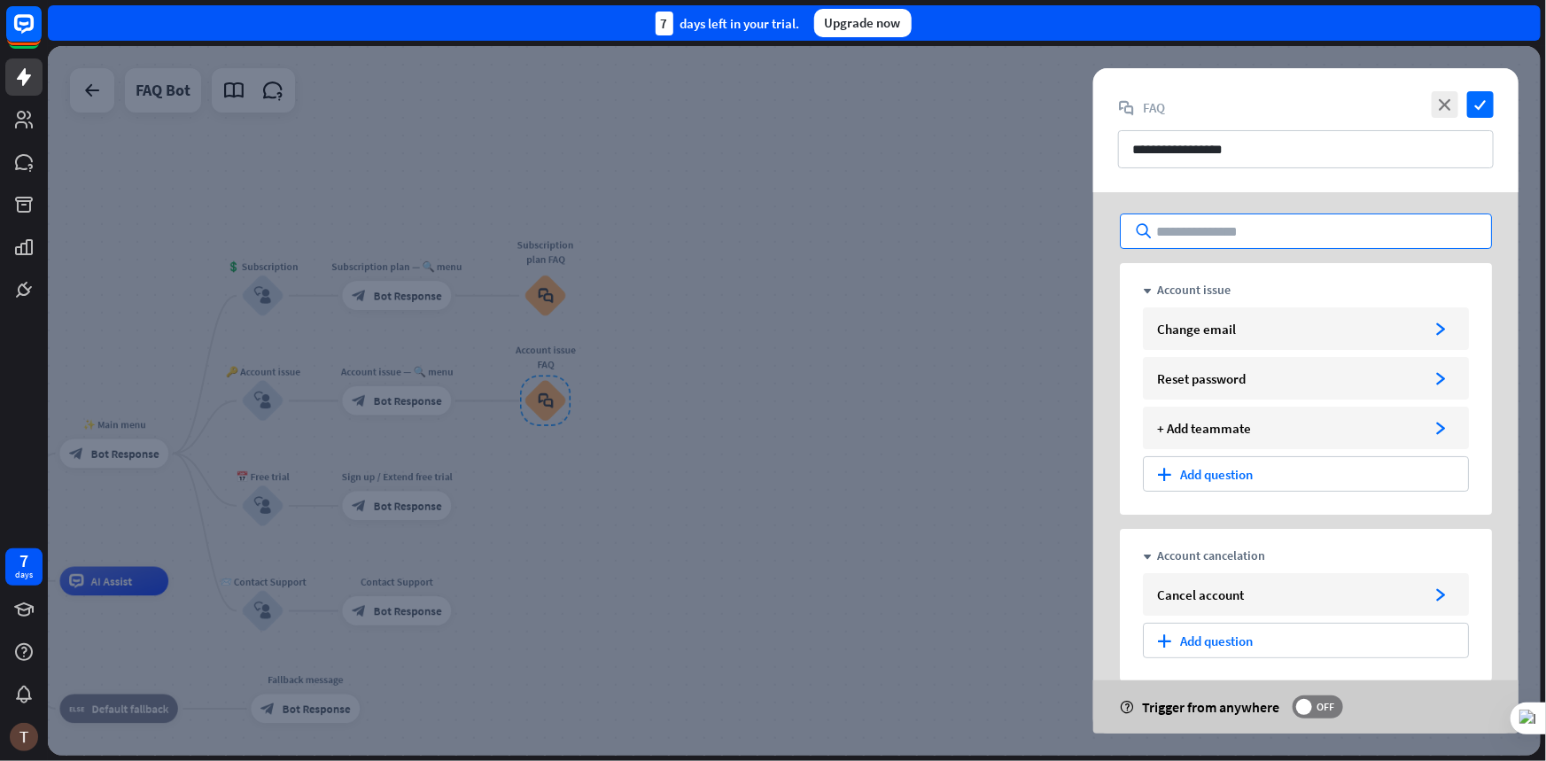
type input "*"
click at [1226, 231] on input "text" at bounding box center [1306, 231] width 372 height 35
click at [1472, 115] on icon "check" at bounding box center [1480, 104] width 27 height 27
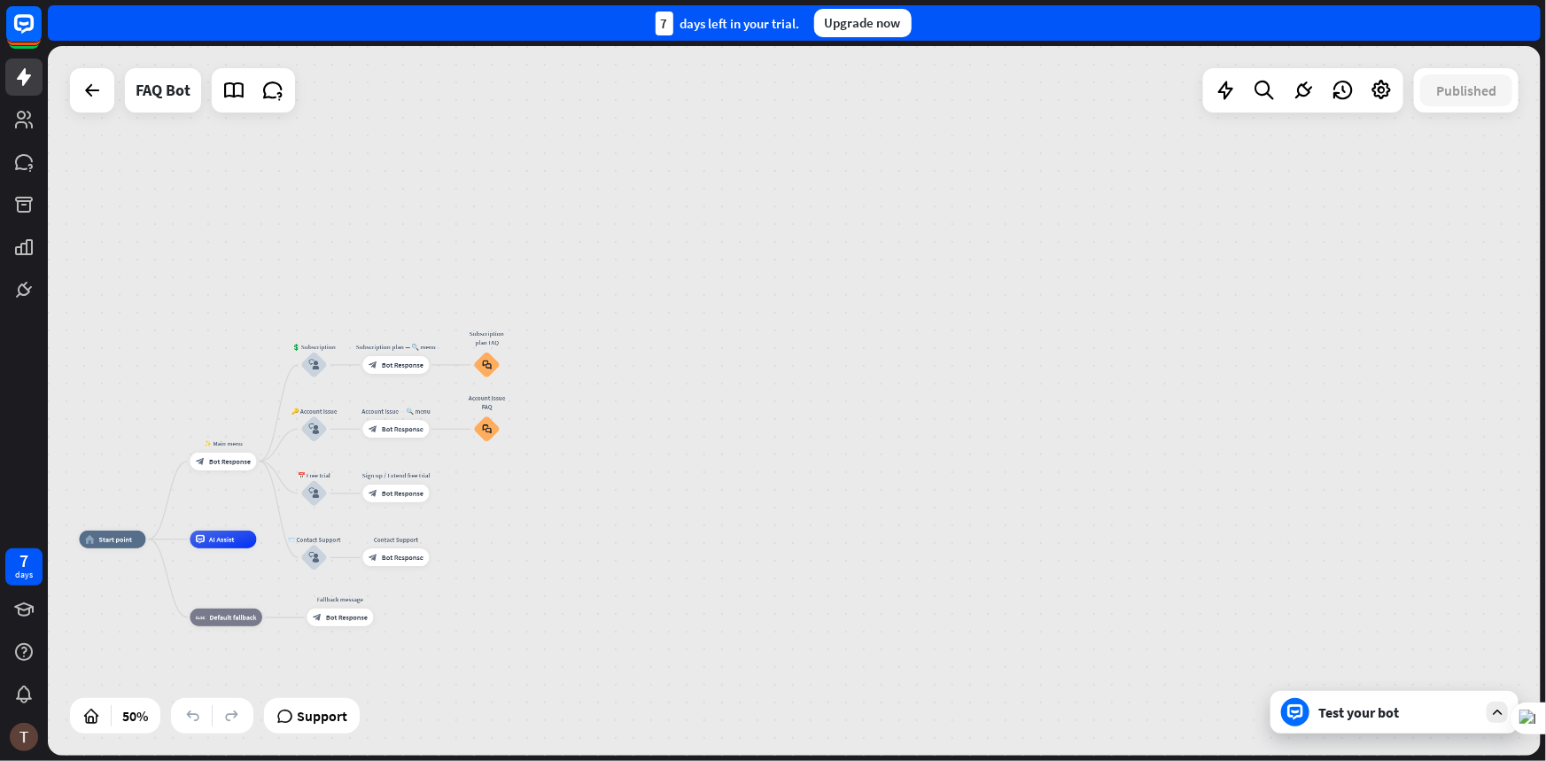
drag, startPoint x: 246, startPoint y: 600, endPoint x: 513, endPoint y: 582, distance: 267.3
click at [513, 582] on div "home_2 Start point ✨ Main menu block_bot_response Bot Response 💲 Subscription b…" at bounding box center [452, 717] width 747 height 355
click at [104, 100] on div at bounding box center [91, 90] width 35 height 35
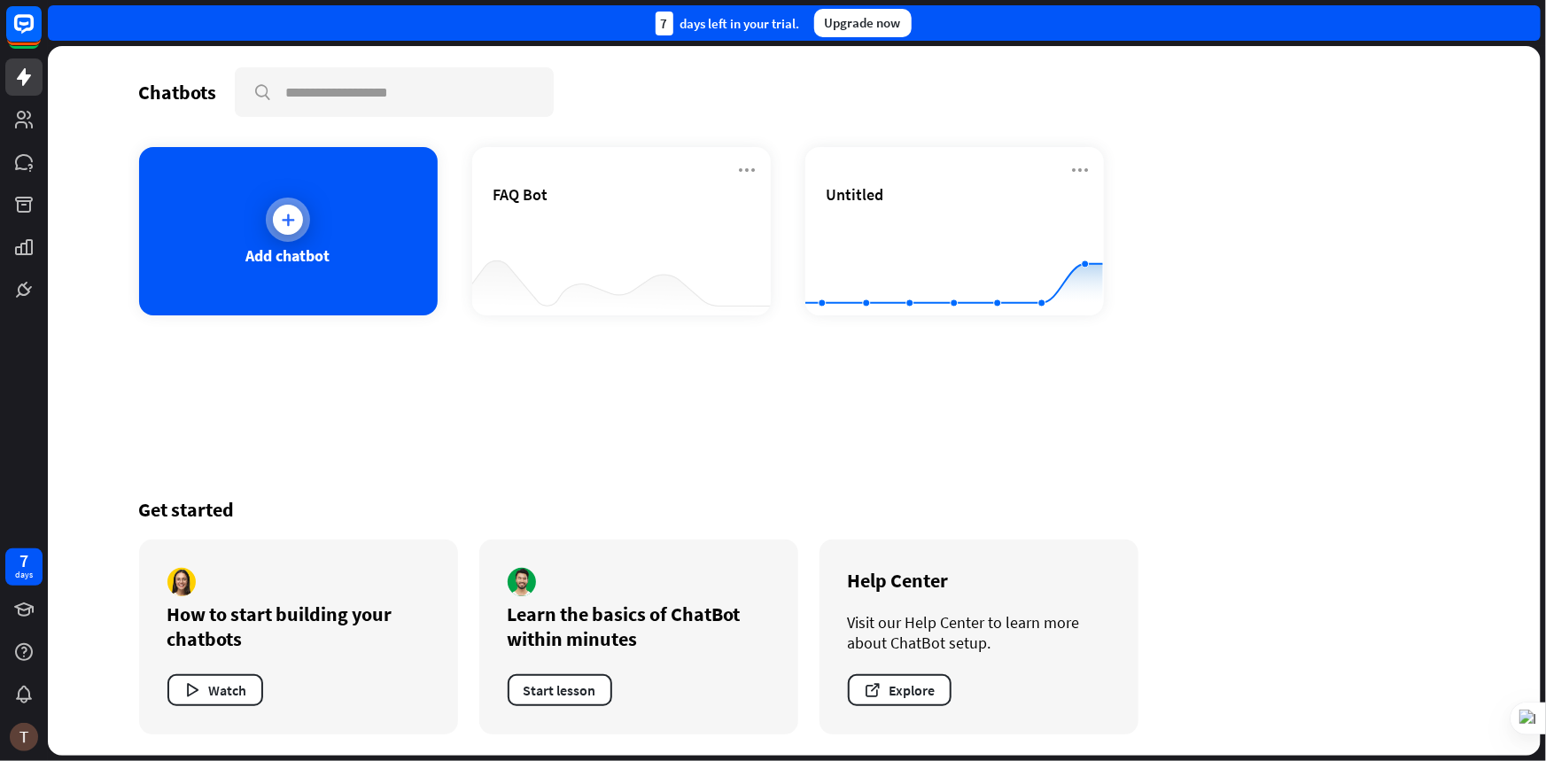
click at [375, 270] on div "Add chatbot" at bounding box center [288, 231] width 299 height 168
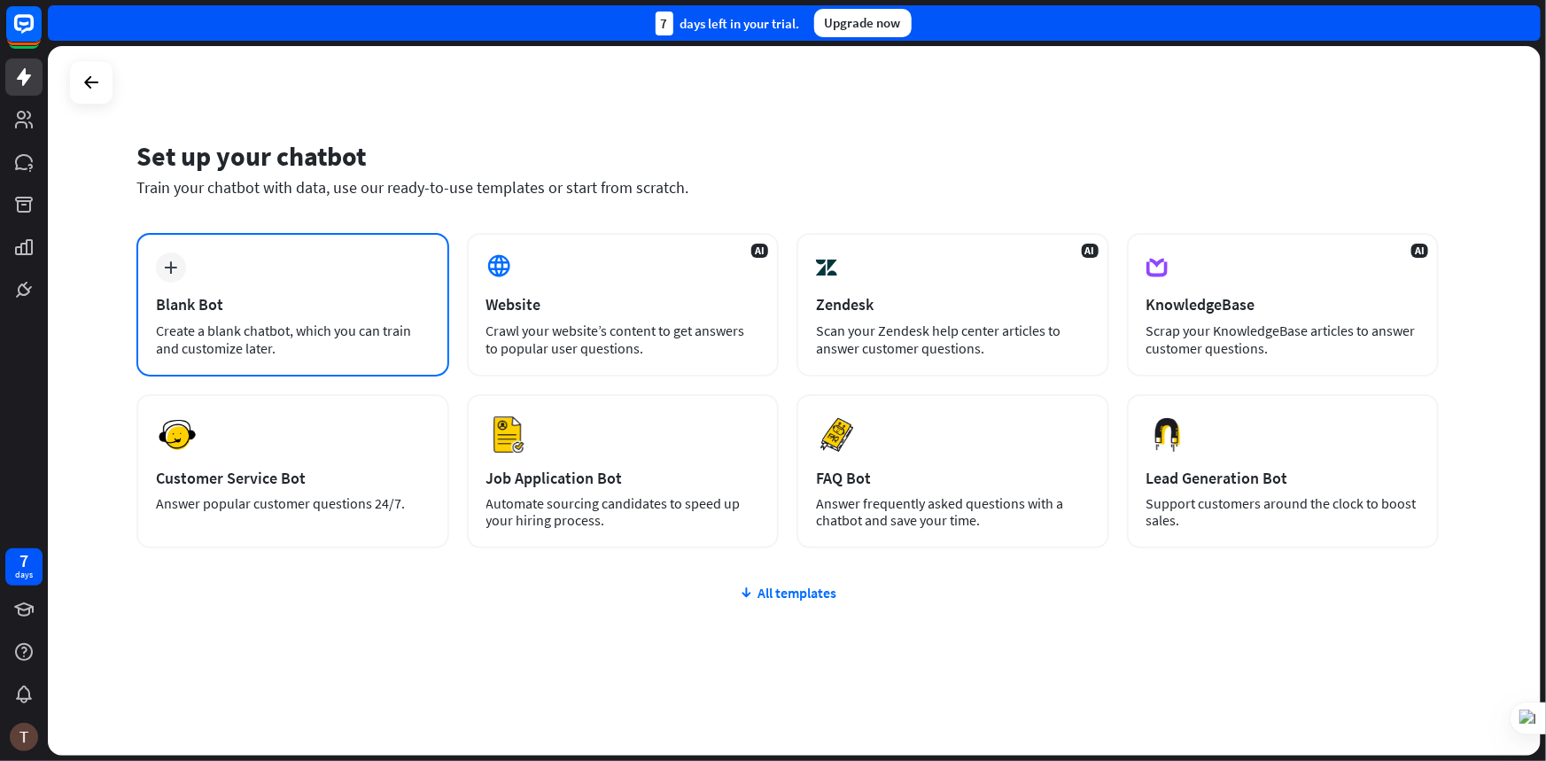
click at [321, 316] on div "plus Blank Bot Create a blank chatbot, which you can train and customize later." at bounding box center [292, 305] width 313 height 144
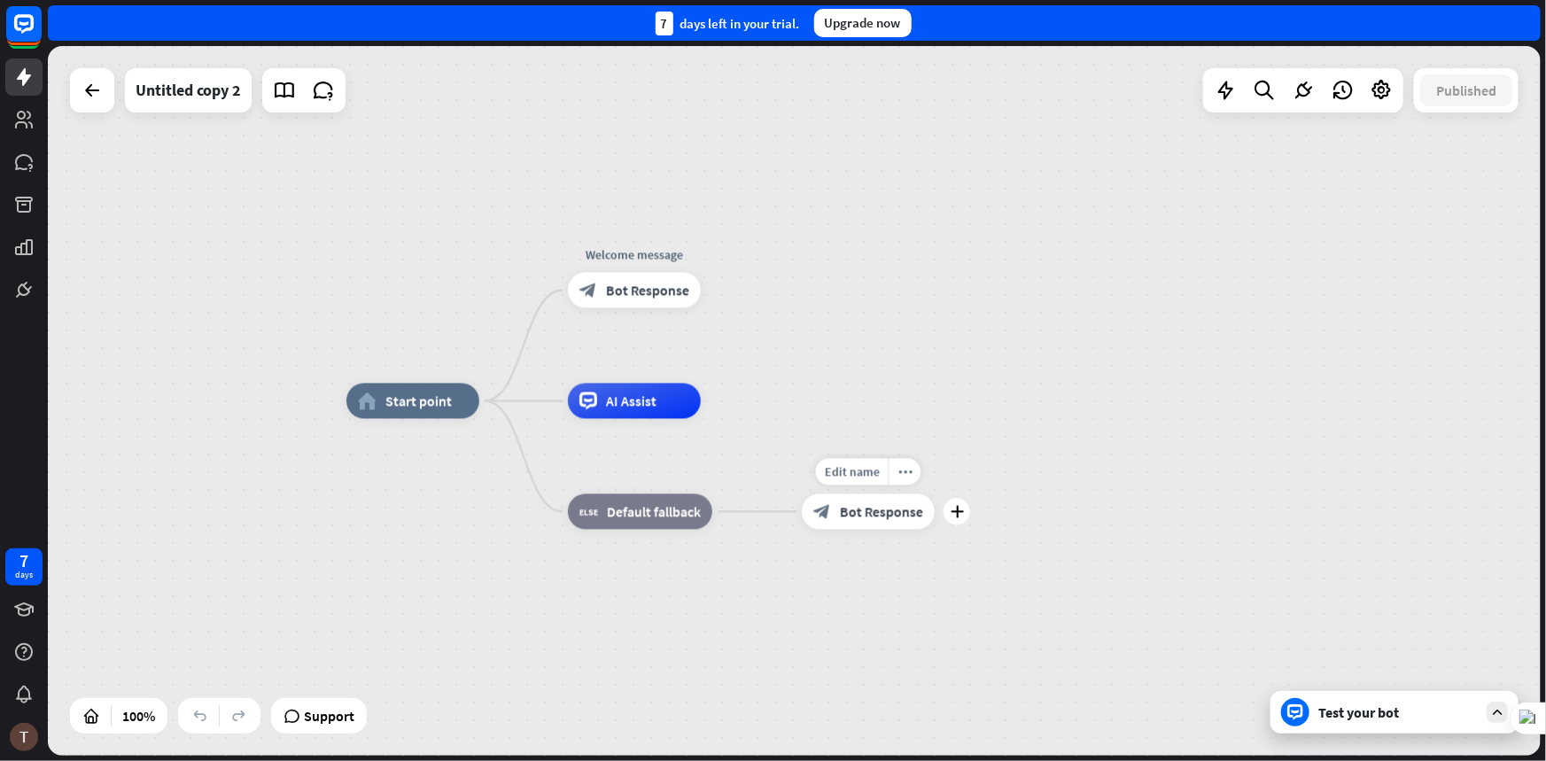
drag, startPoint x: 861, startPoint y: 518, endPoint x: 762, endPoint y: 569, distance: 111.3
click at [802, 530] on div "Edit name more_horiz plus block_bot_response Bot Response" at bounding box center [868, 511] width 133 height 35
click at [861, 517] on span "Bot Response" at bounding box center [881, 512] width 83 height 18
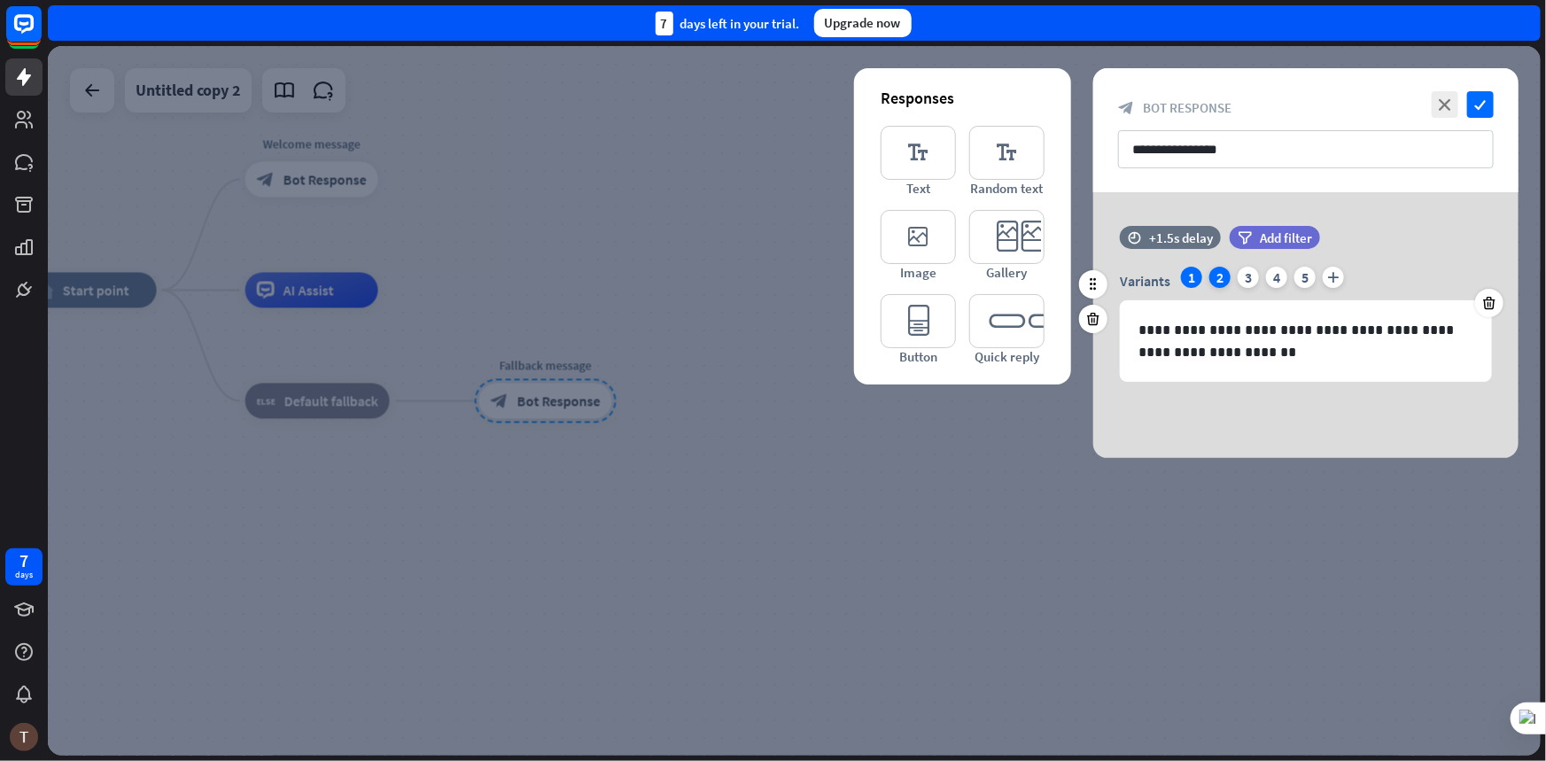
click at [1221, 276] on div "2" at bounding box center [1219, 277] width 21 height 21
click at [1249, 275] on div "3" at bounding box center [1248, 277] width 21 height 21
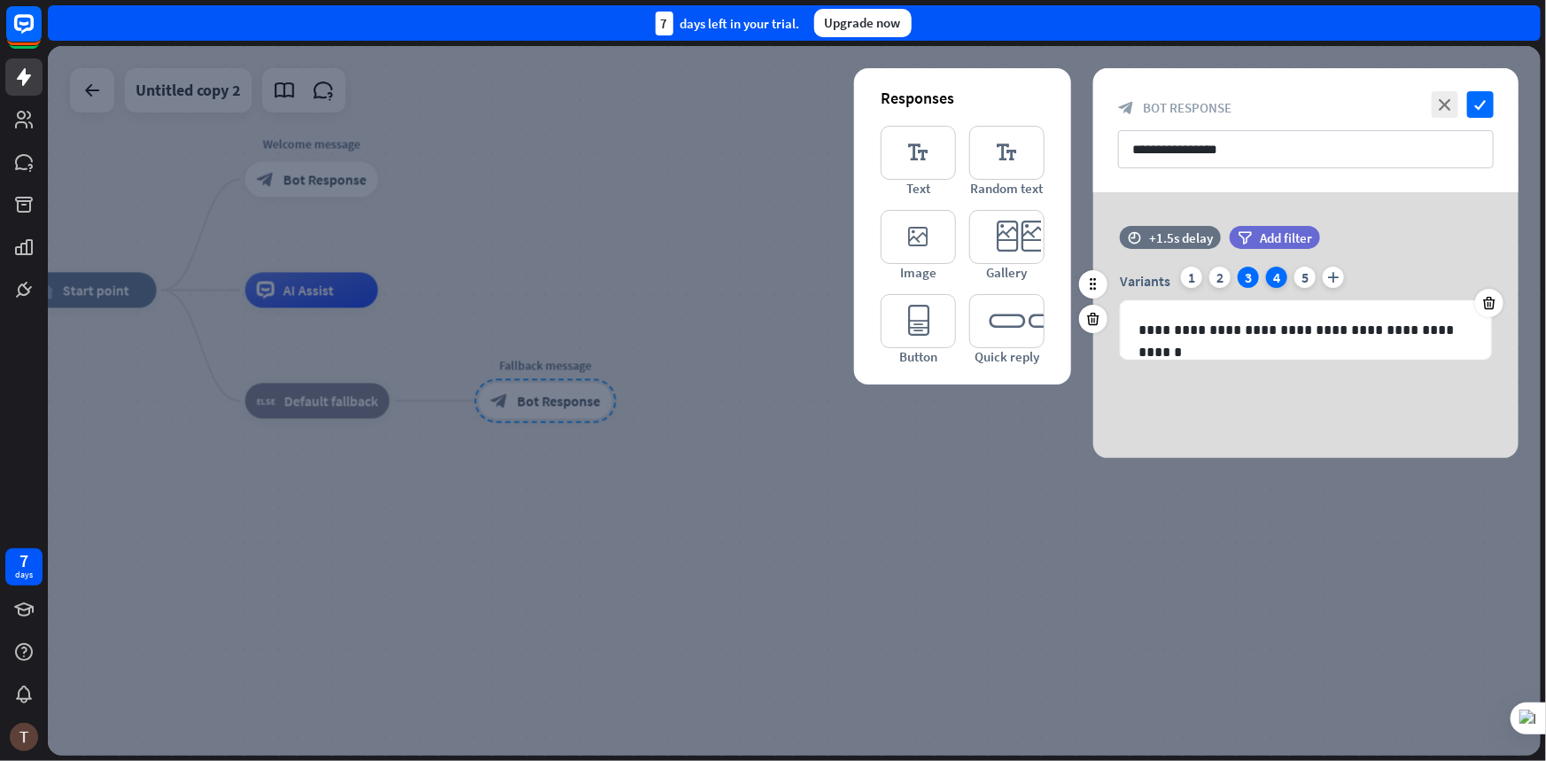
click at [1272, 275] on div "4" at bounding box center [1276, 277] width 21 height 21
click at [1304, 274] on div "5" at bounding box center [1304, 277] width 21 height 21
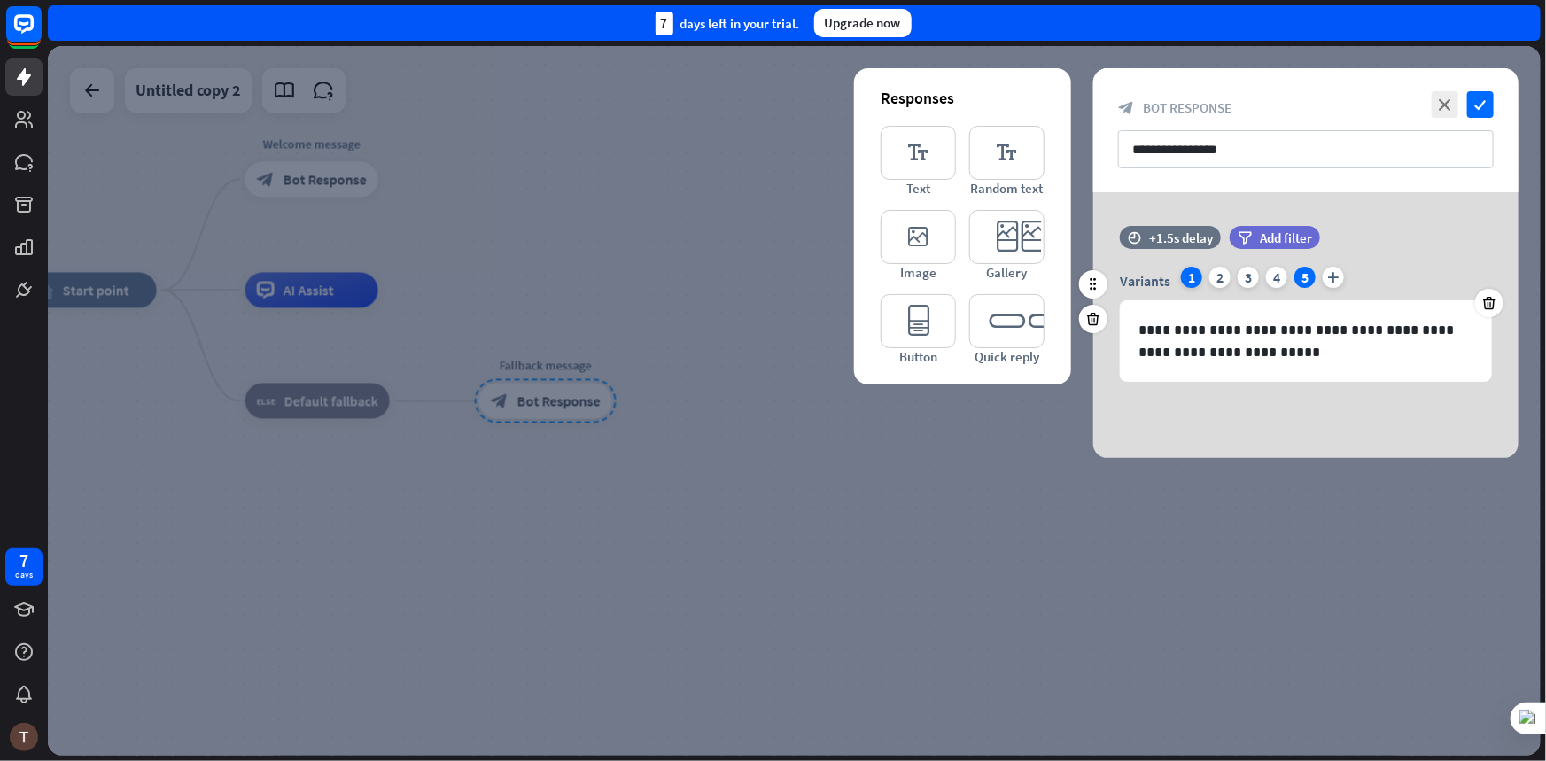
click at [1197, 280] on div "1" at bounding box center [1191, 277] width 21 height 21
click at [657, 508] on div at bounding box center [794, 401] width 1493 height 710
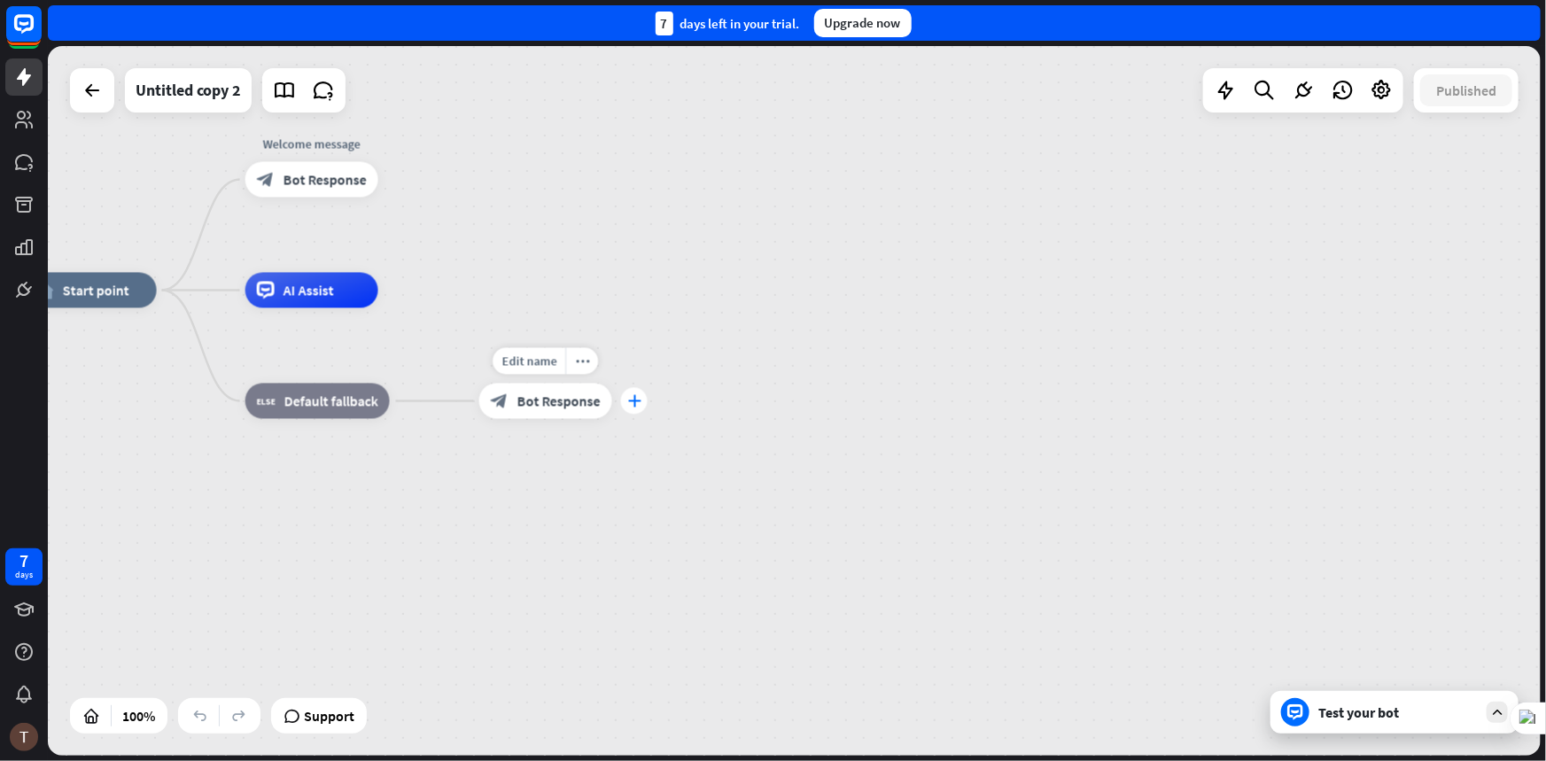
click at [626, 401] on div "plus" at bounding box center [634, 401] width 27 height 27
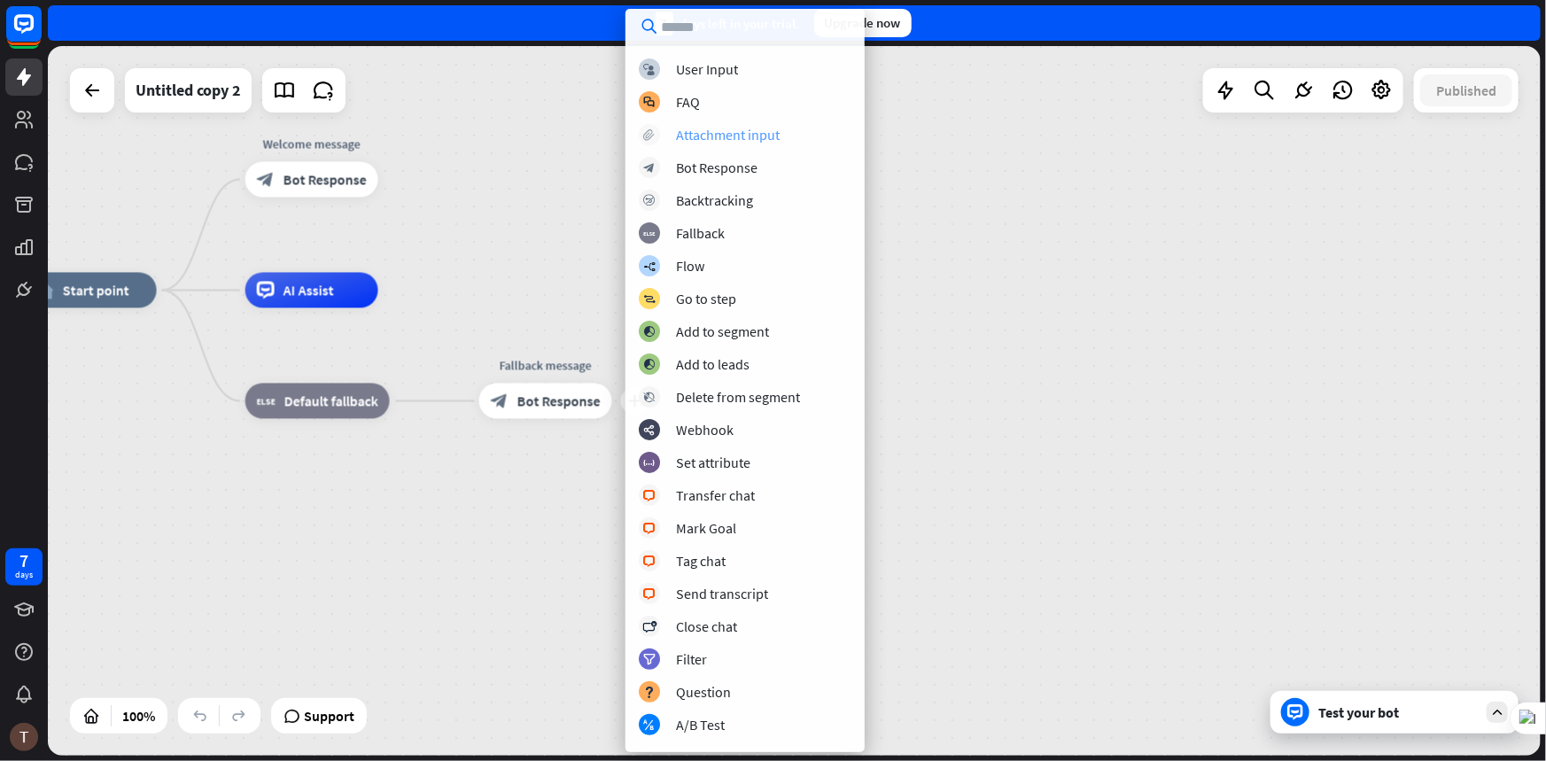
click at [704, 137] on div "Attachment input" at bounding box center [728, 135] width 104 height 18
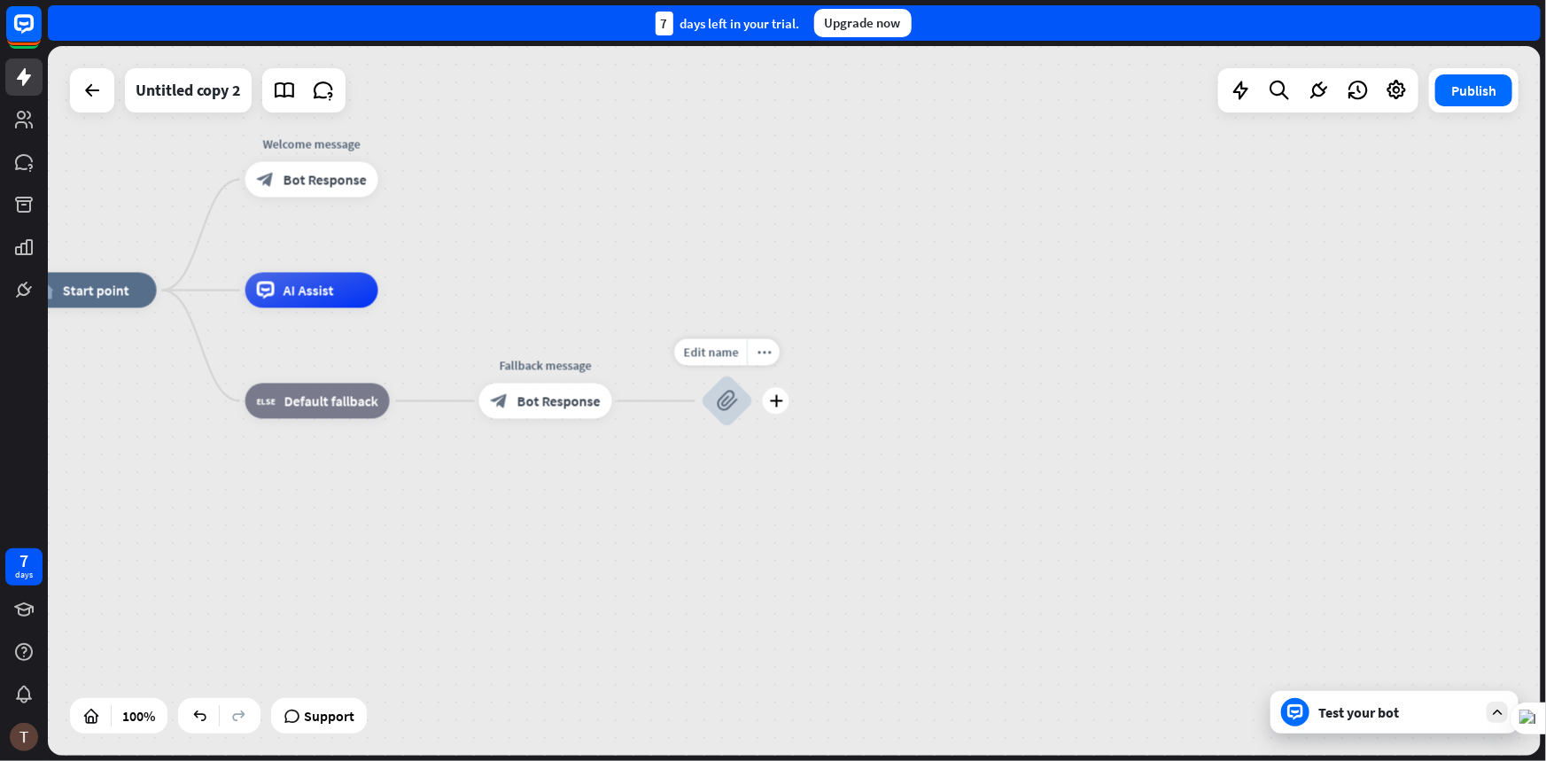
click at [724, 404] on icon "block_attachment" at bounding box center [727, 401] width 21 height 21
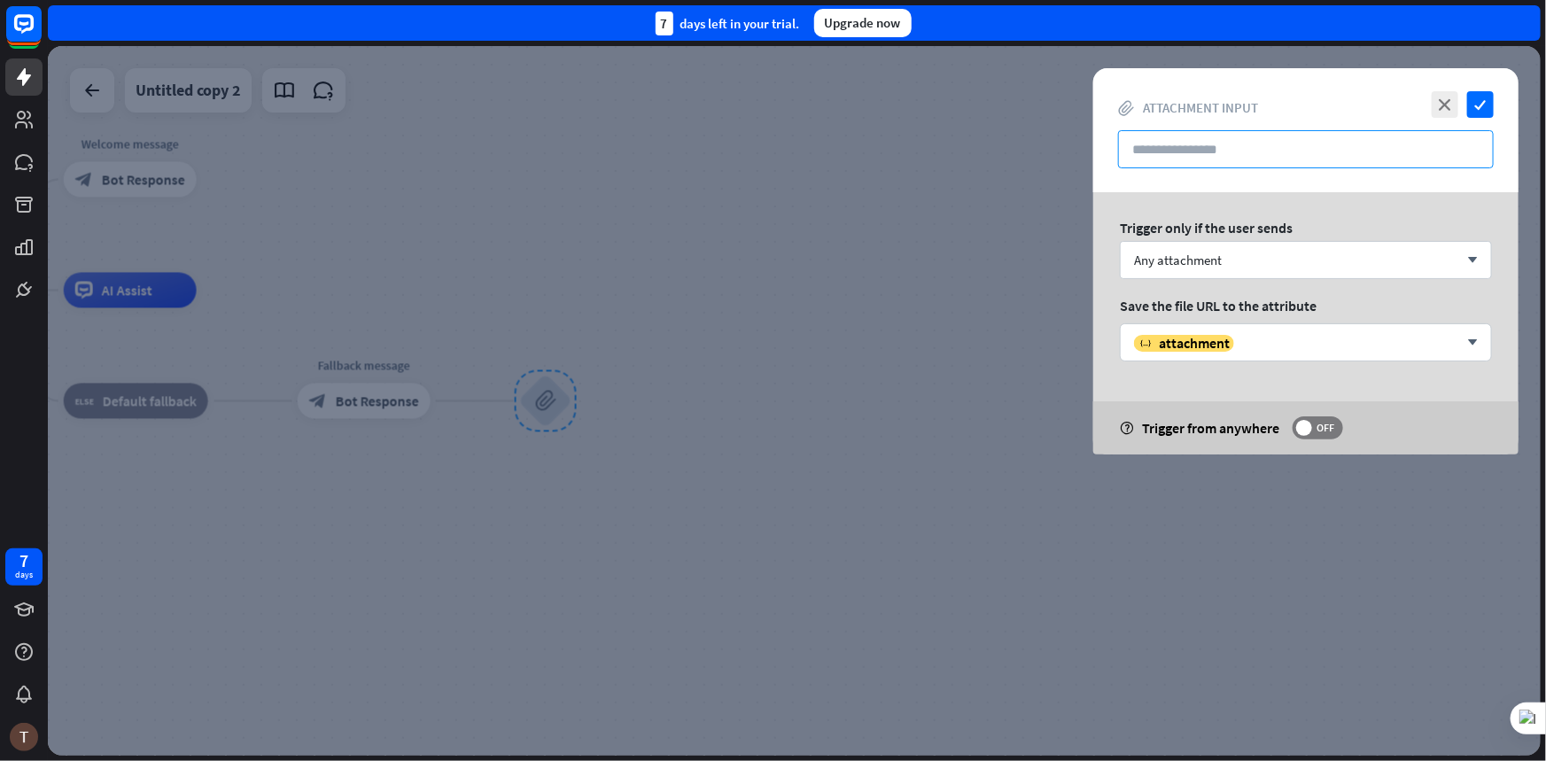
click at [1197, 154] on input "text" at bounding box center [1306, 149] width 376 height 38
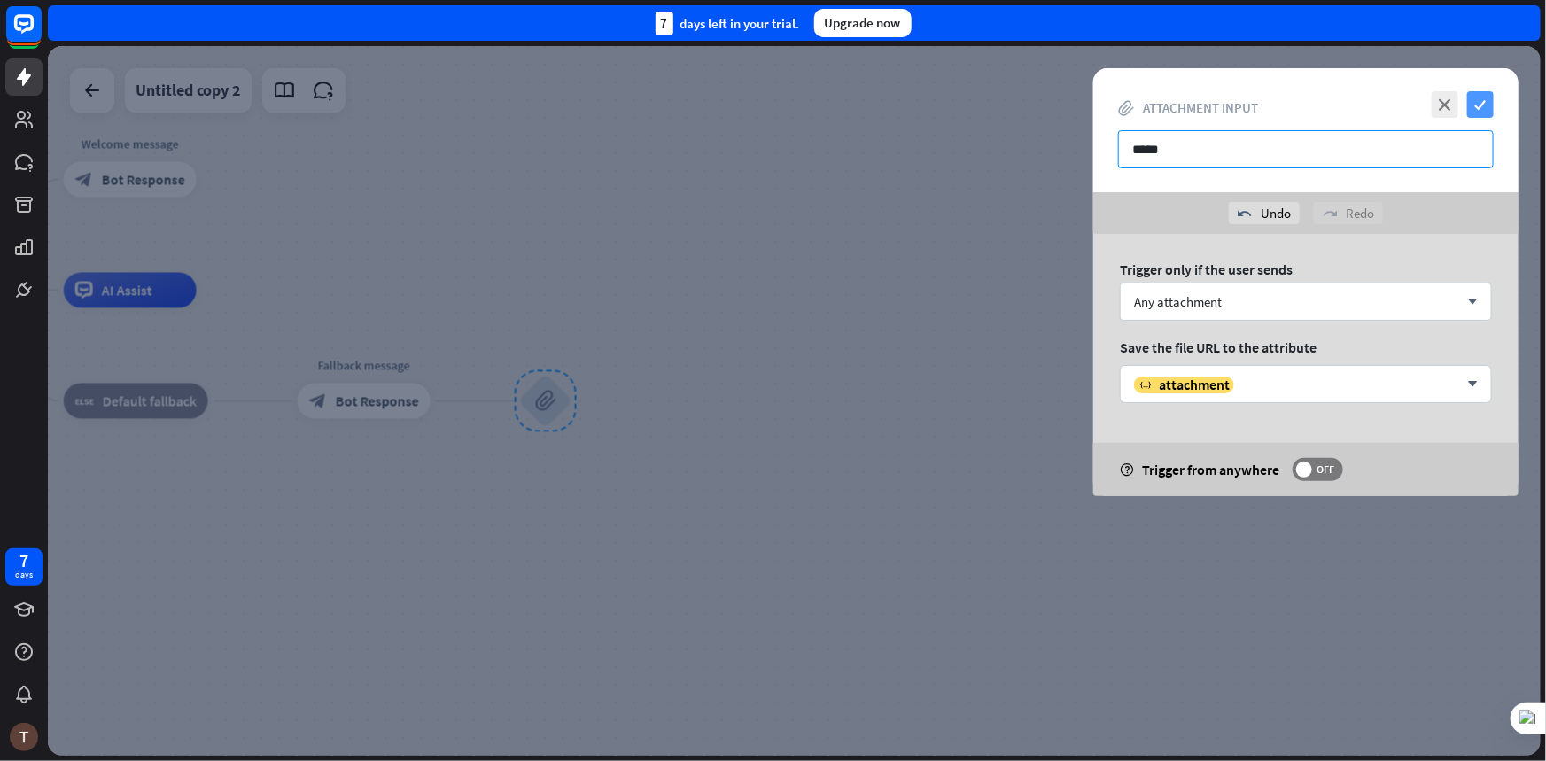
type input "*****"
click at [1487, 107] on icon "check" at bounding box center [1480, 104] width 27 height 27
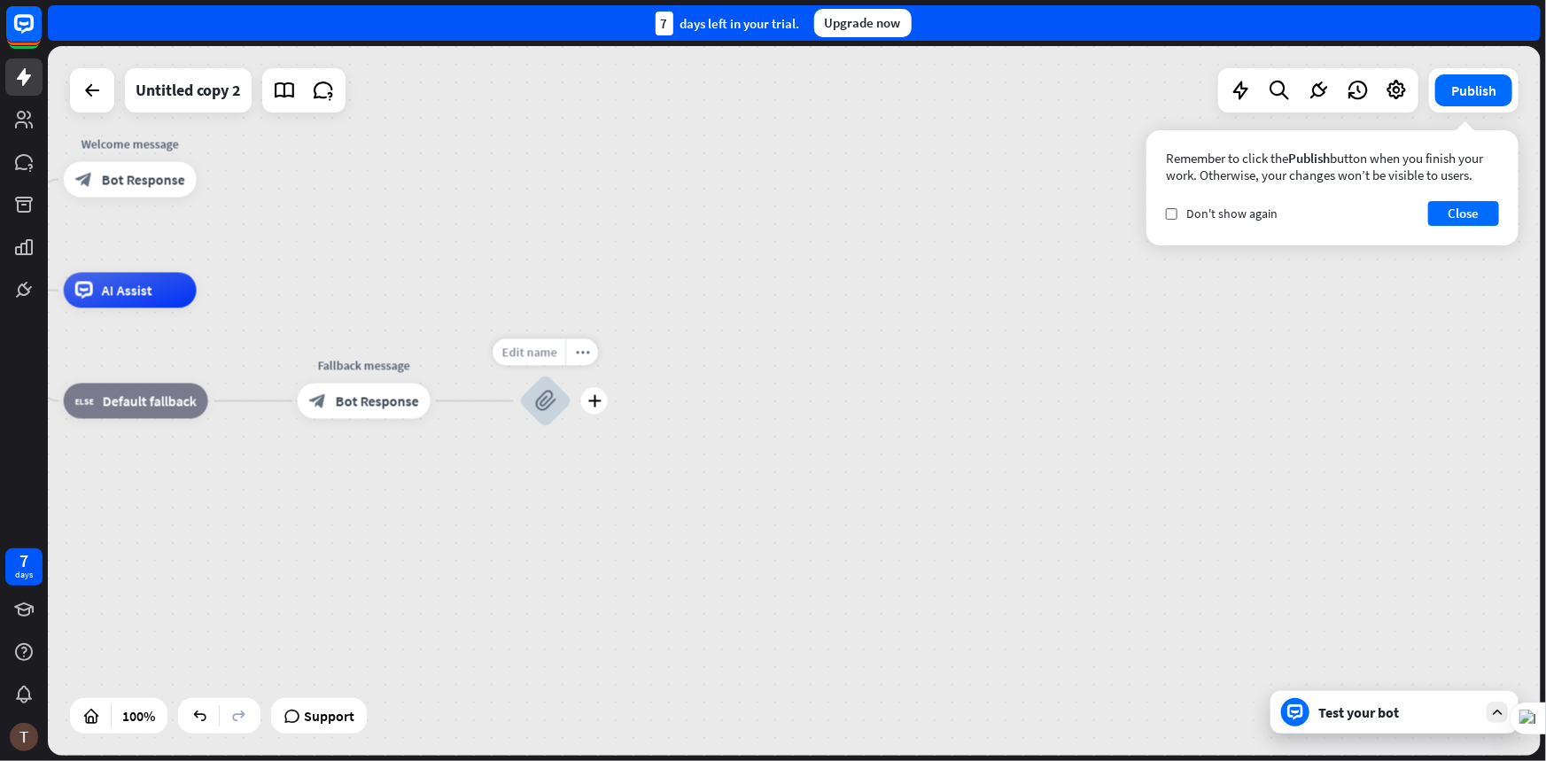
click at [559, 359] on div "Edit name" at bounding box center [529, 352] width 73 height 27
click at [585, 399] on div "plus" at bounding box center [594, 401] width 27 height 27
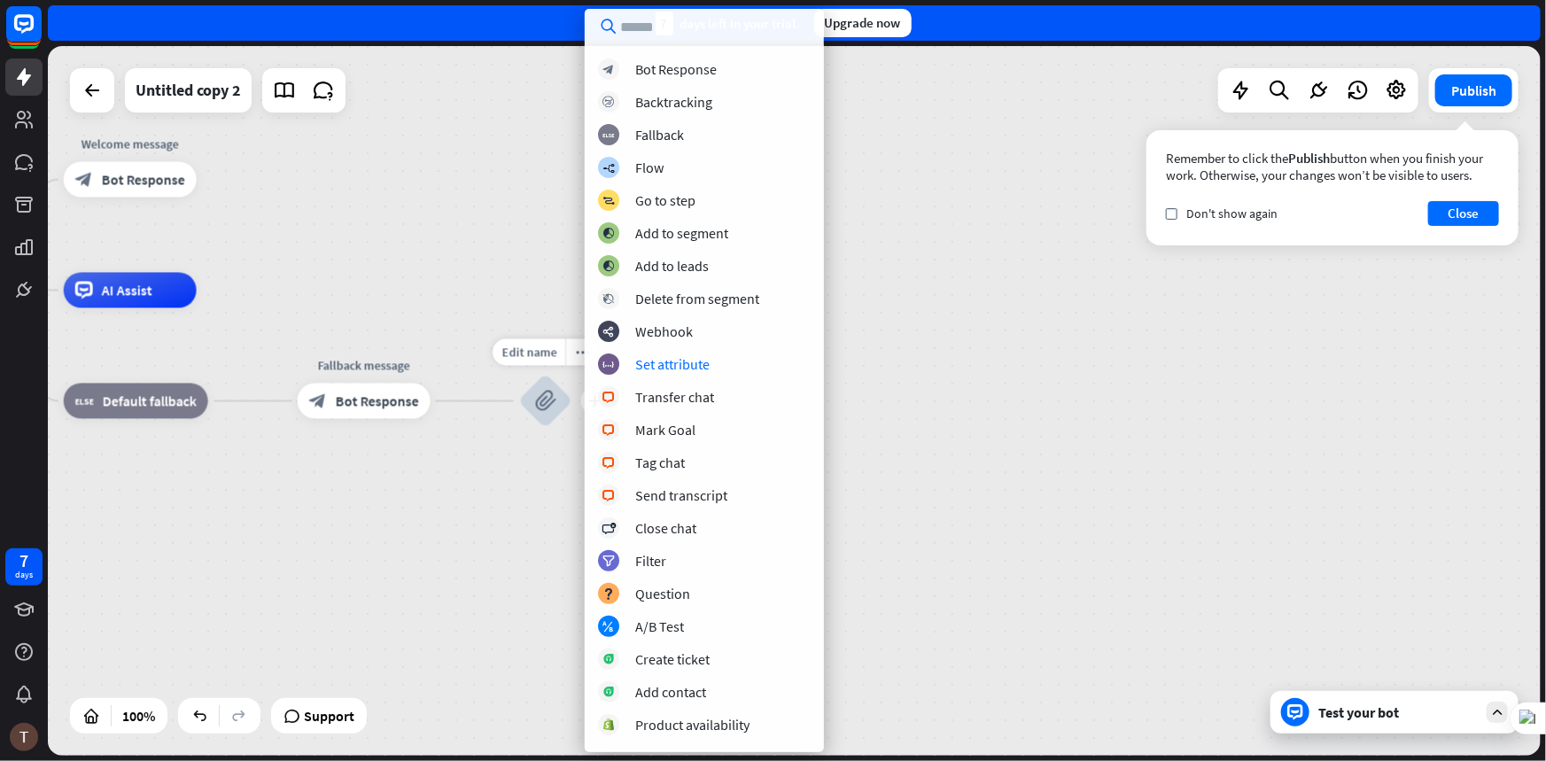
click at [560, 388] on div "block_attachment" at bounding box center [545, 401] width 53 height 53
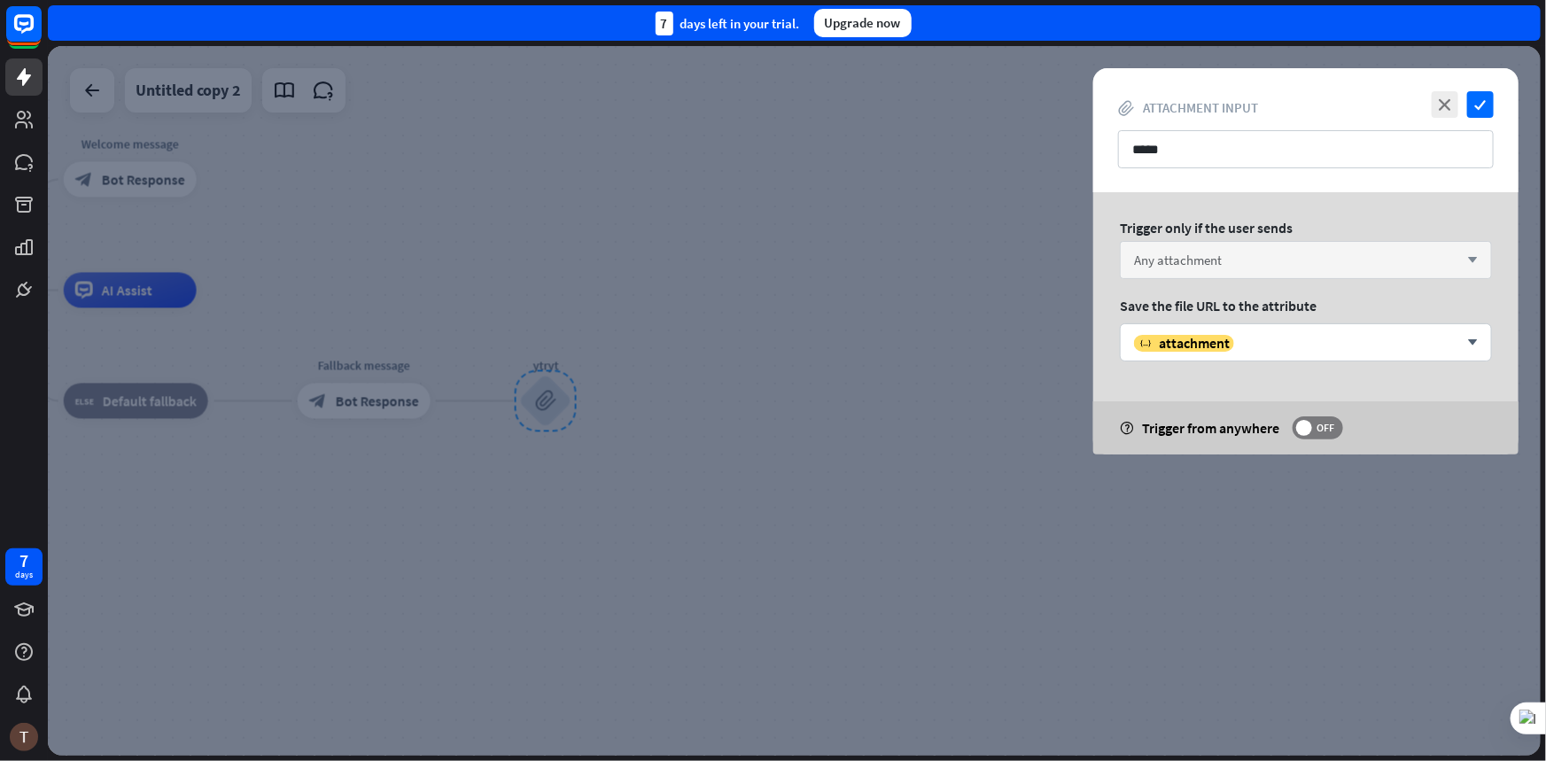
click at [1222, 253] on span "Any attachment" at bounding box center [1178, 260] width 88 height 17
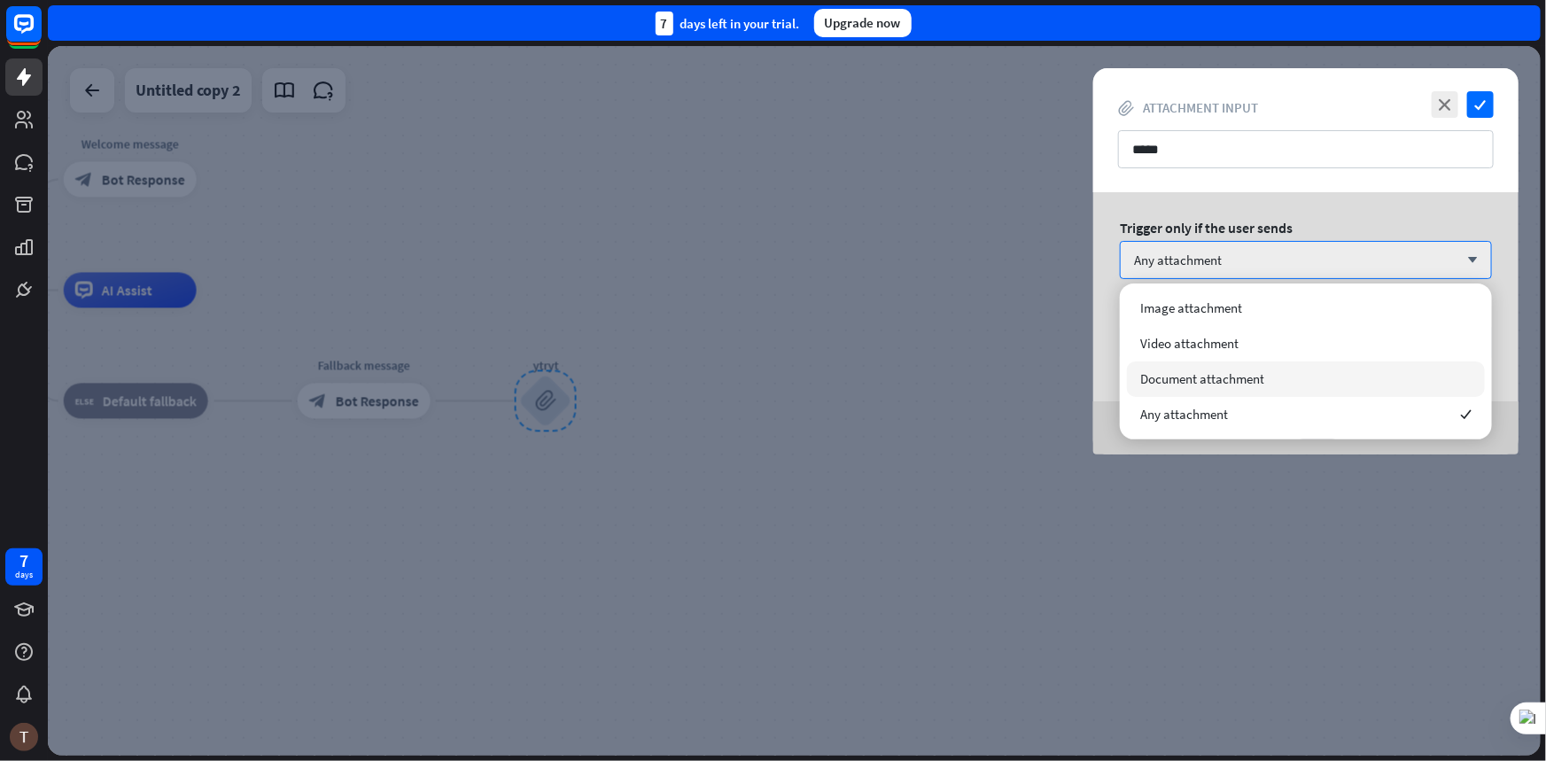
click at [1186, 375] on span "Document attachment" at bounding box center [1202, 378] width 124 height 17
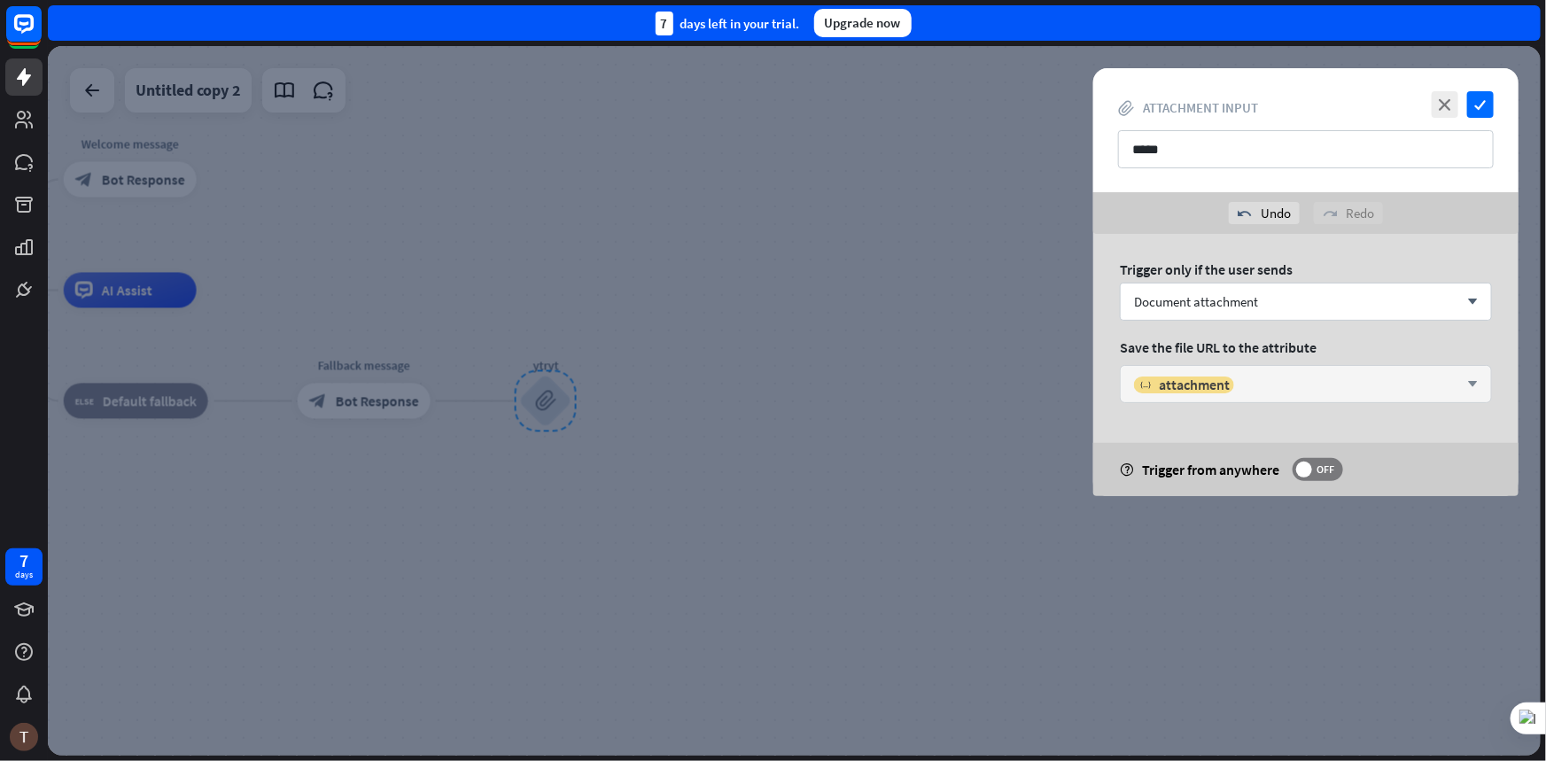
click at [1206, 372] on div "variable attachment arrow_down" at bounding box center [1306, 384] width 372 height 38
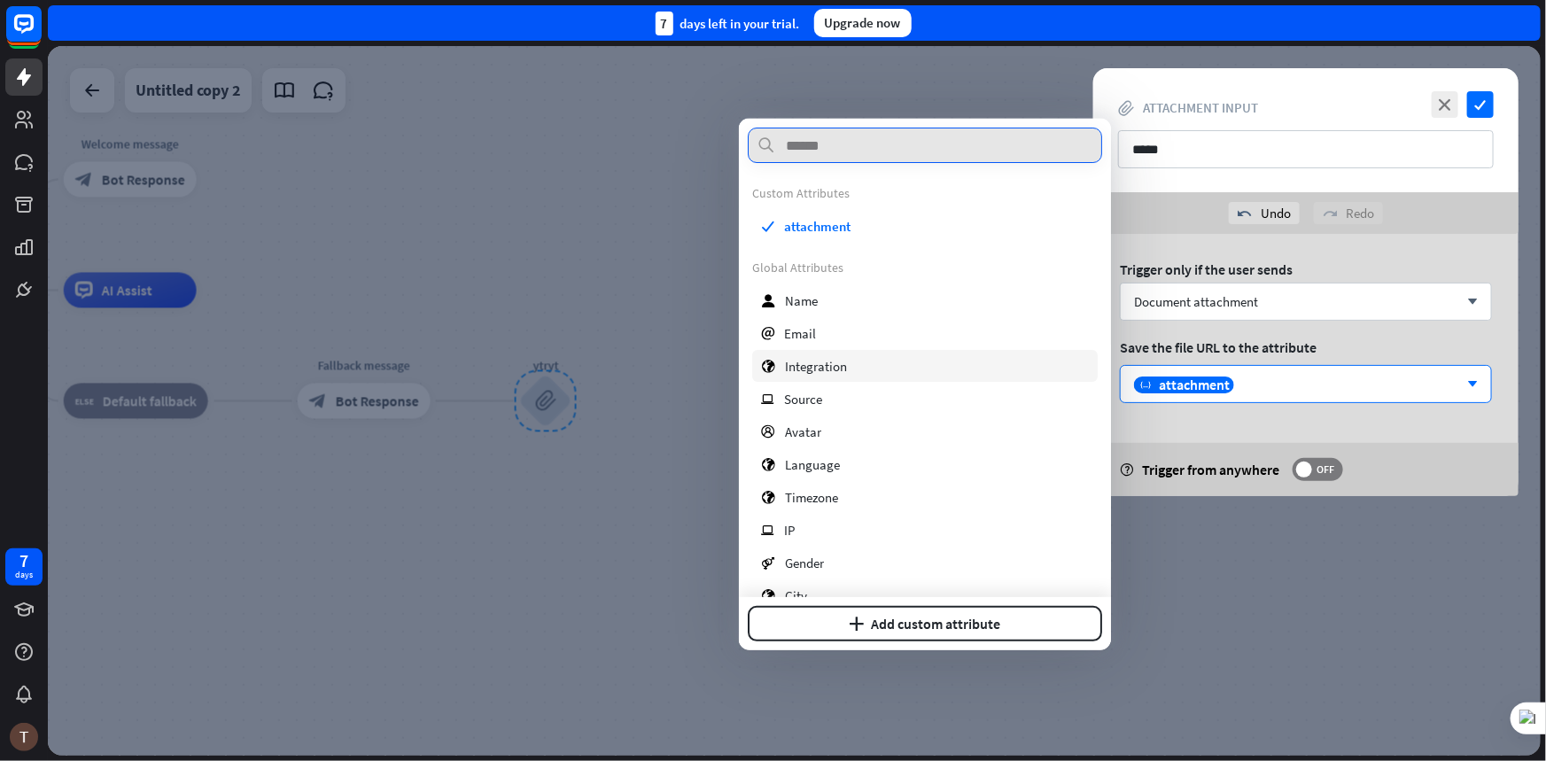
scroll to position [192, 0]
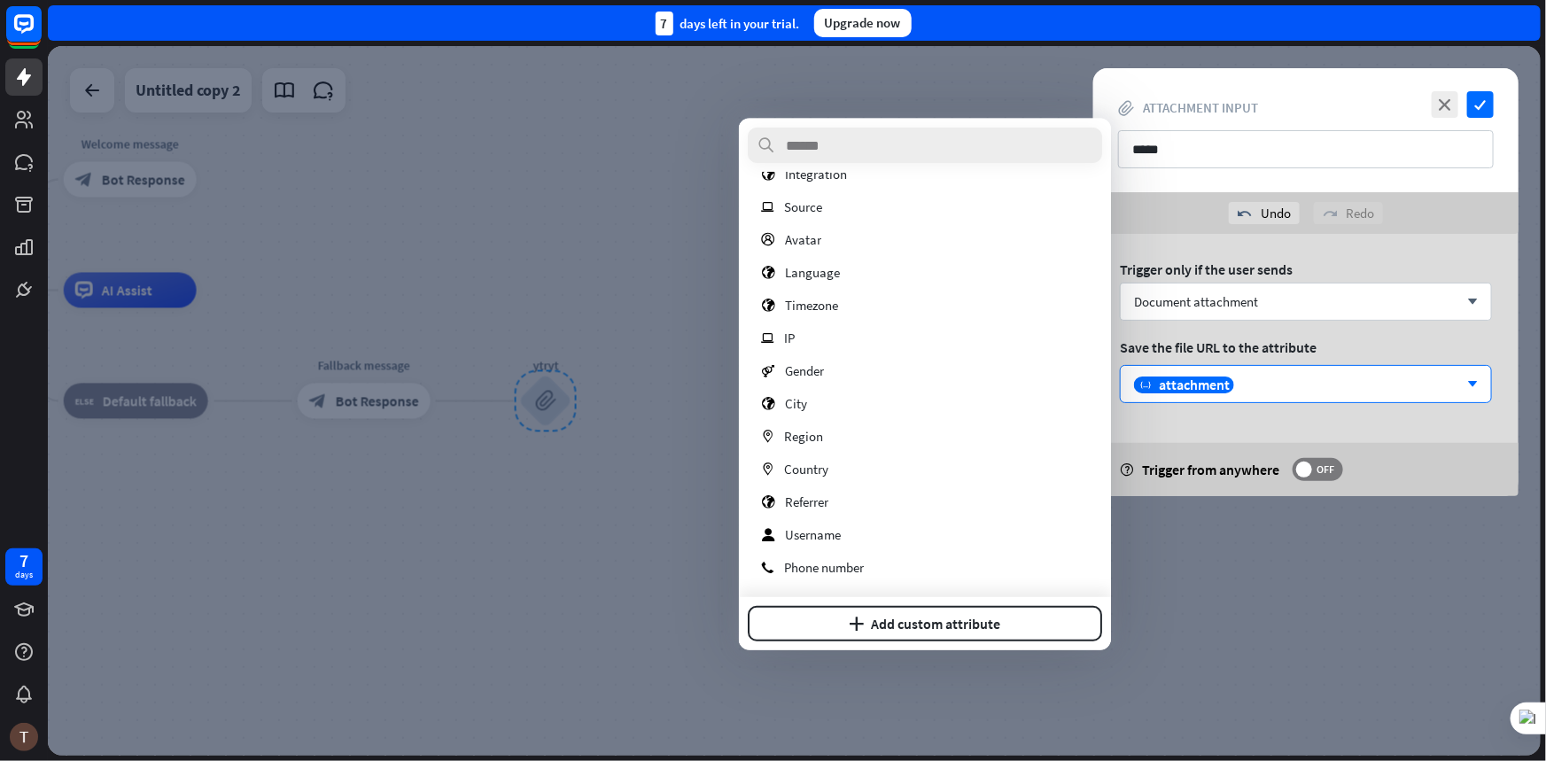
click at [890, 603] on div "plus Add custom attribute" at bounding box center [925, 623] width 372 height 53
click at [882, 615] on button "plus Add custom attribute" at bounding box center [925, 623] width 354 height 35
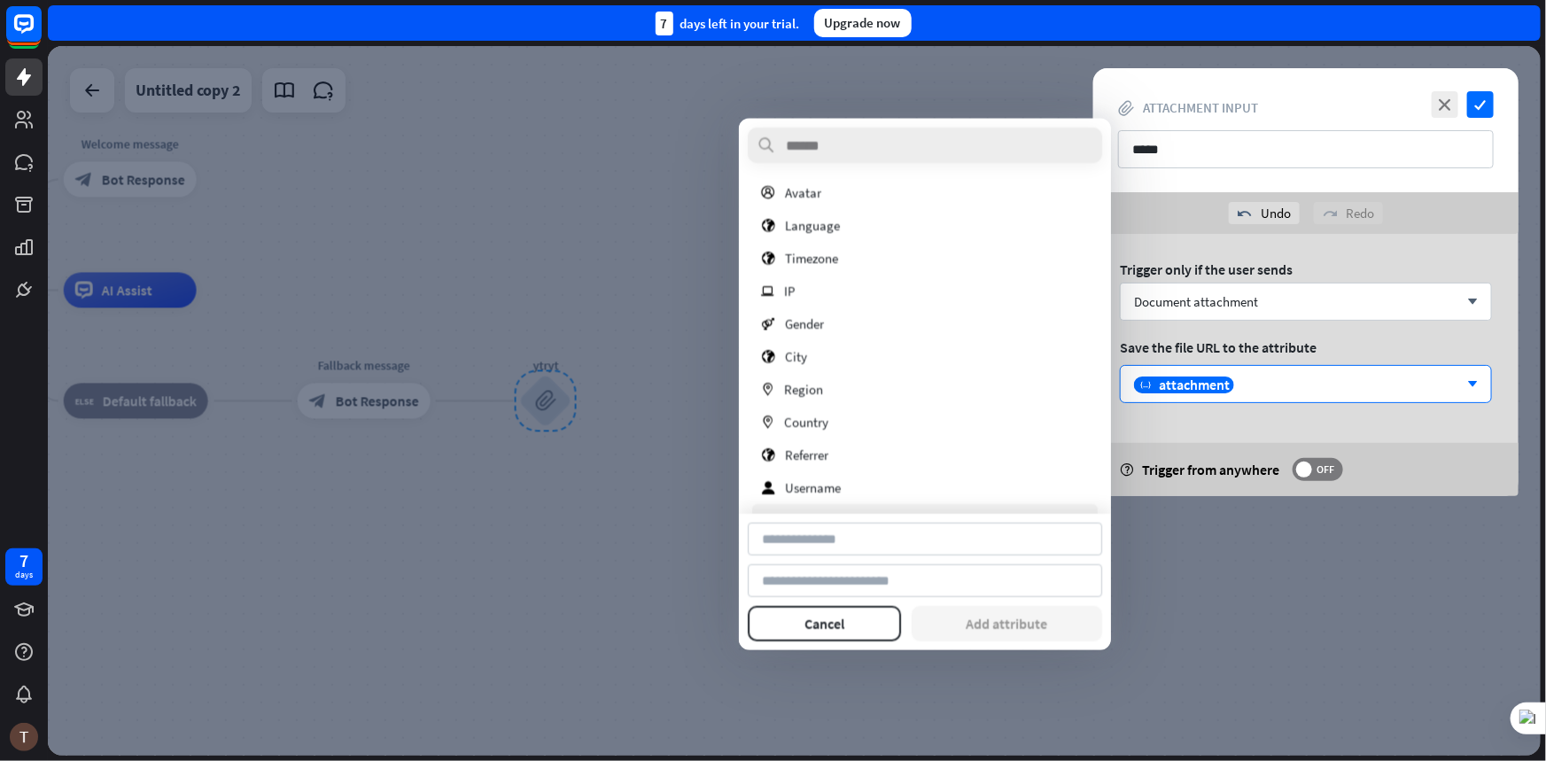
scroll to position [275, 0]
click at [839, 453] on span "Username" at bounding box center [813, 451] width 56 height 17
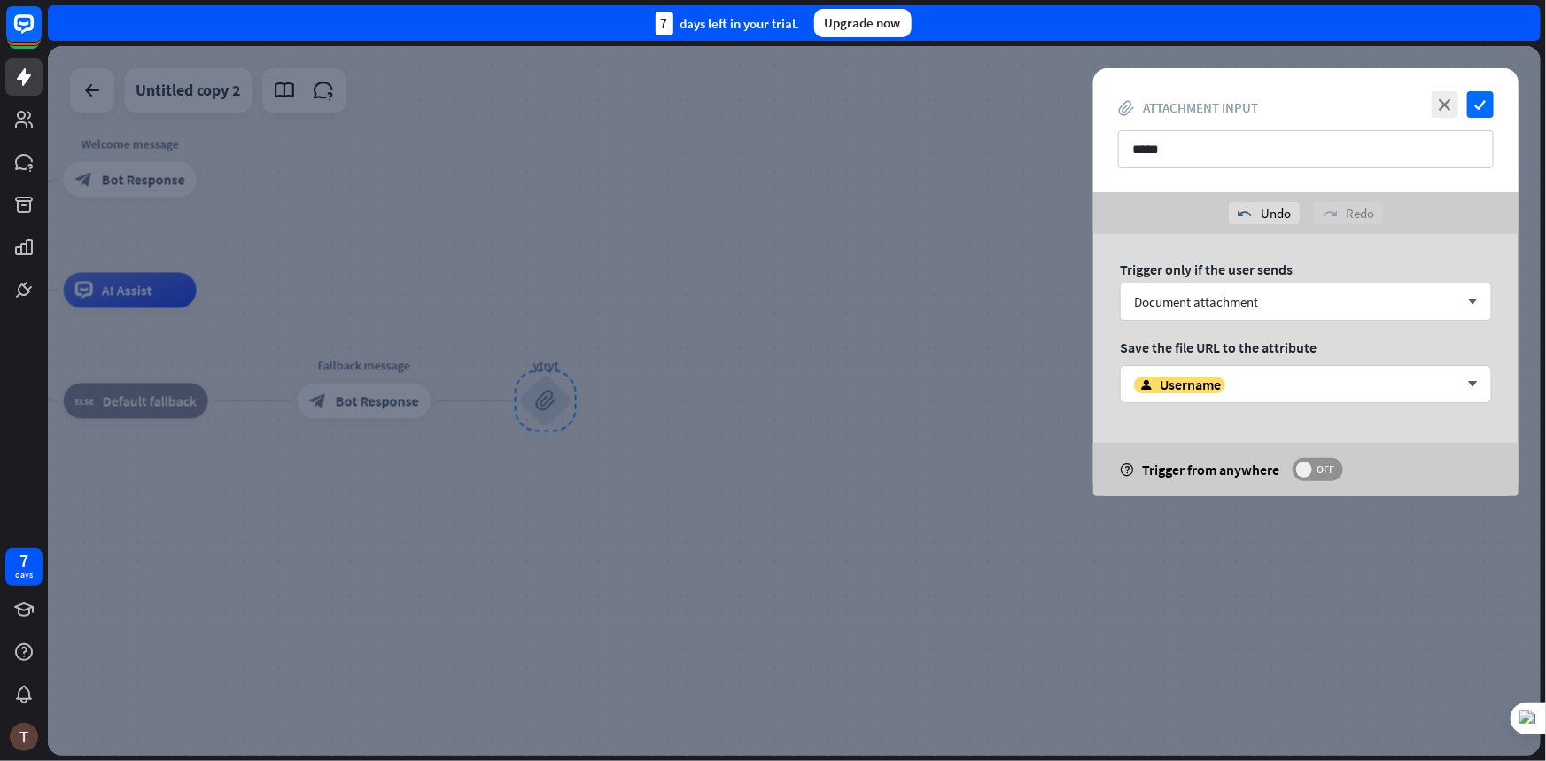
click at [1318, 469] on span "OFF" at bounding box center [1325, 469] width 27 height 14
click at [1482, 100] on icon "check" at bounding box center [1480, 104] width 27 height 27
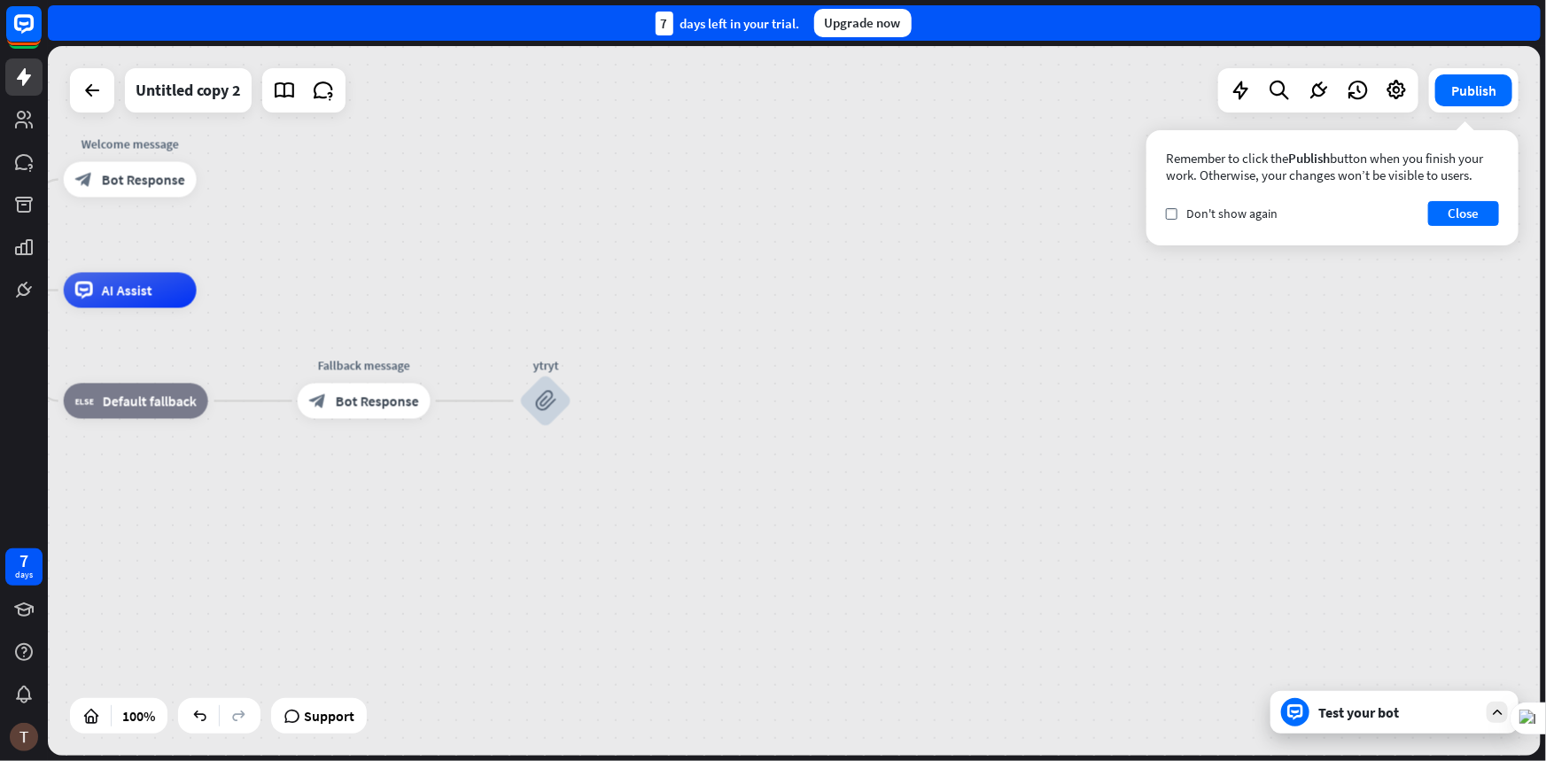
click at [1328, 715] on div "Test your bot" at bounding box center [1397, 712] width 159 height 18
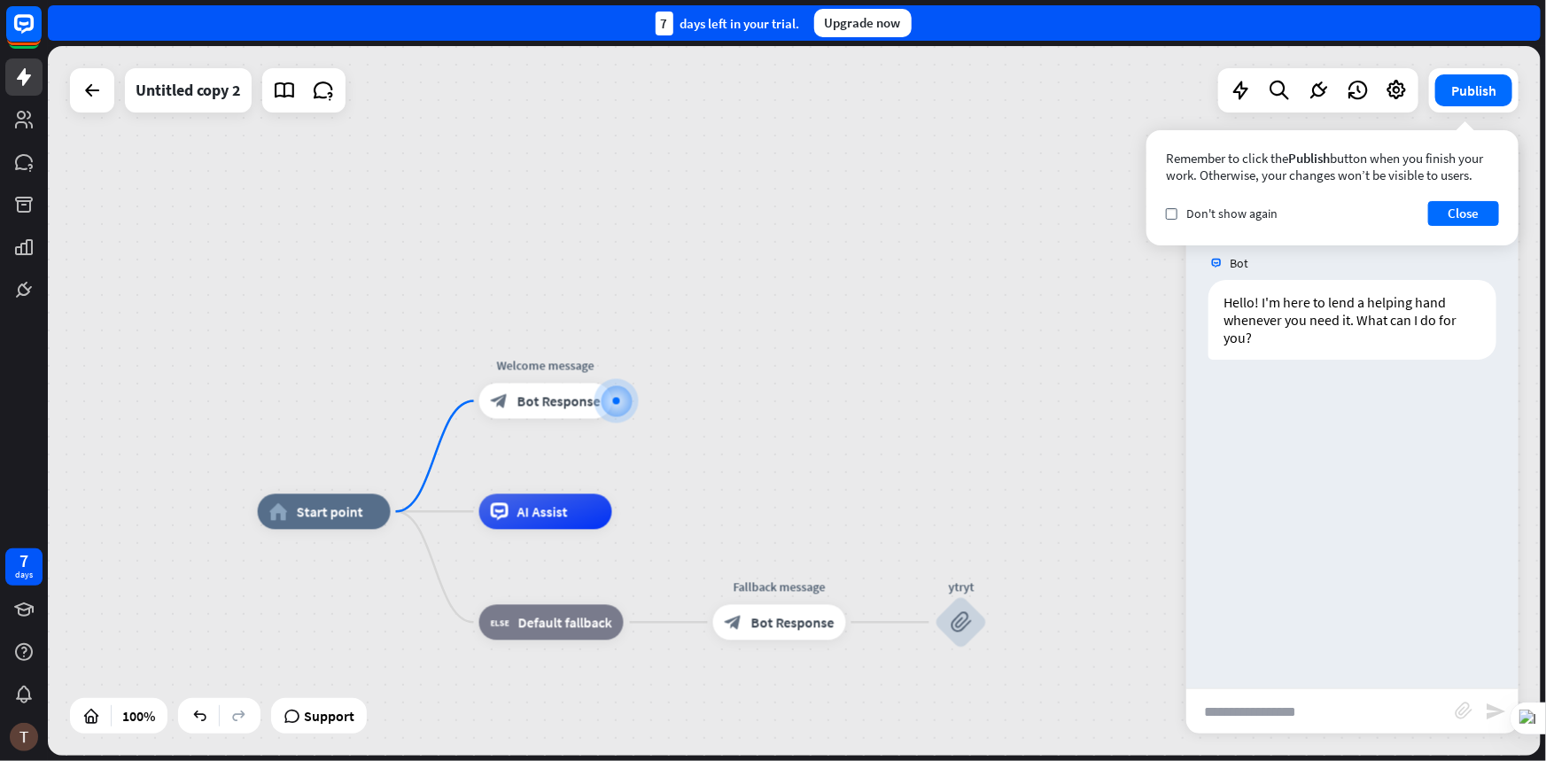
click at [1317, 703] on input "text" at bounding box center [1320, 711] width 268 height 44
type input "*******"
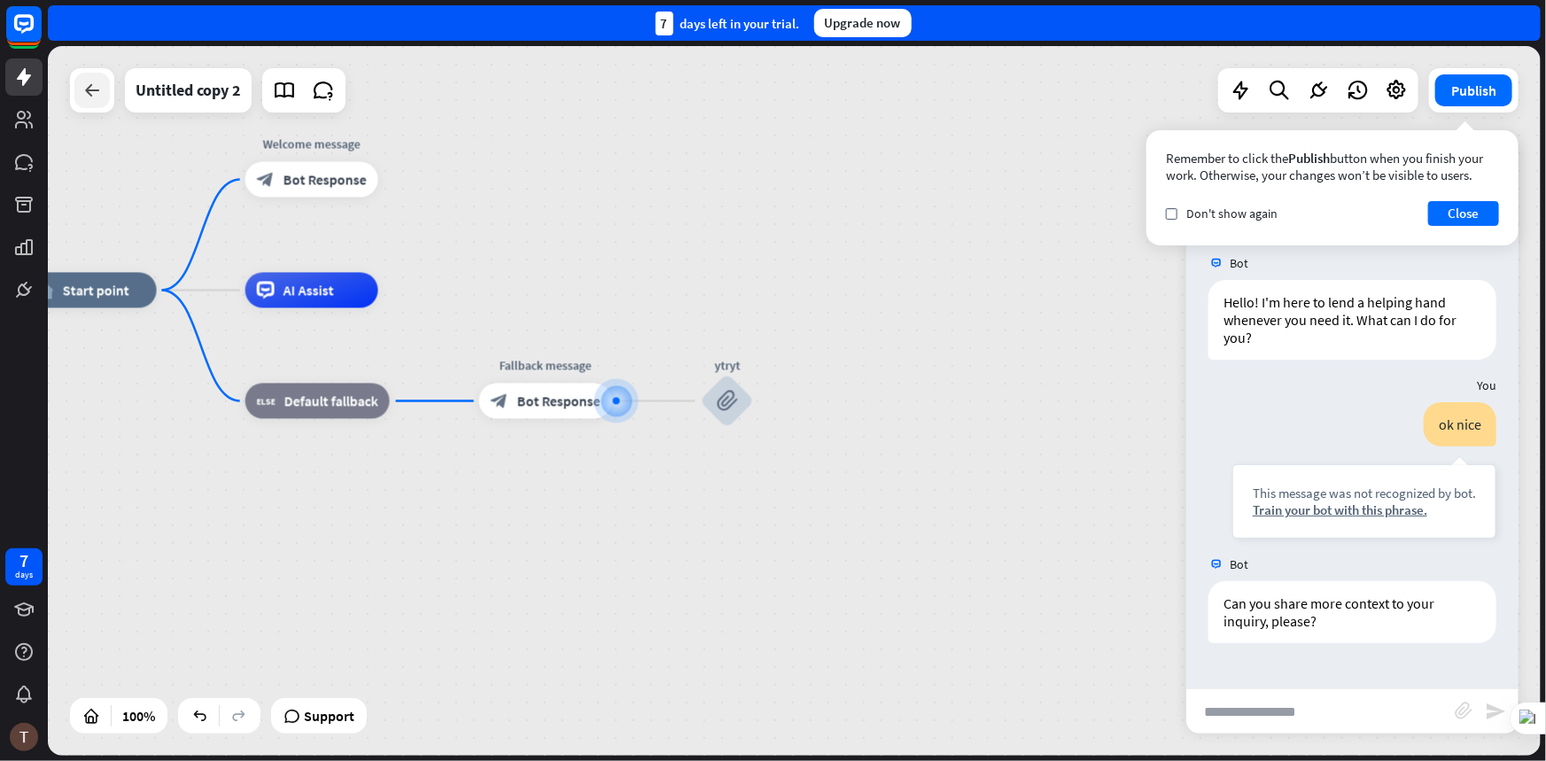
click at [105, 89] on div at bounding box center [91, 90] width 35 height 35
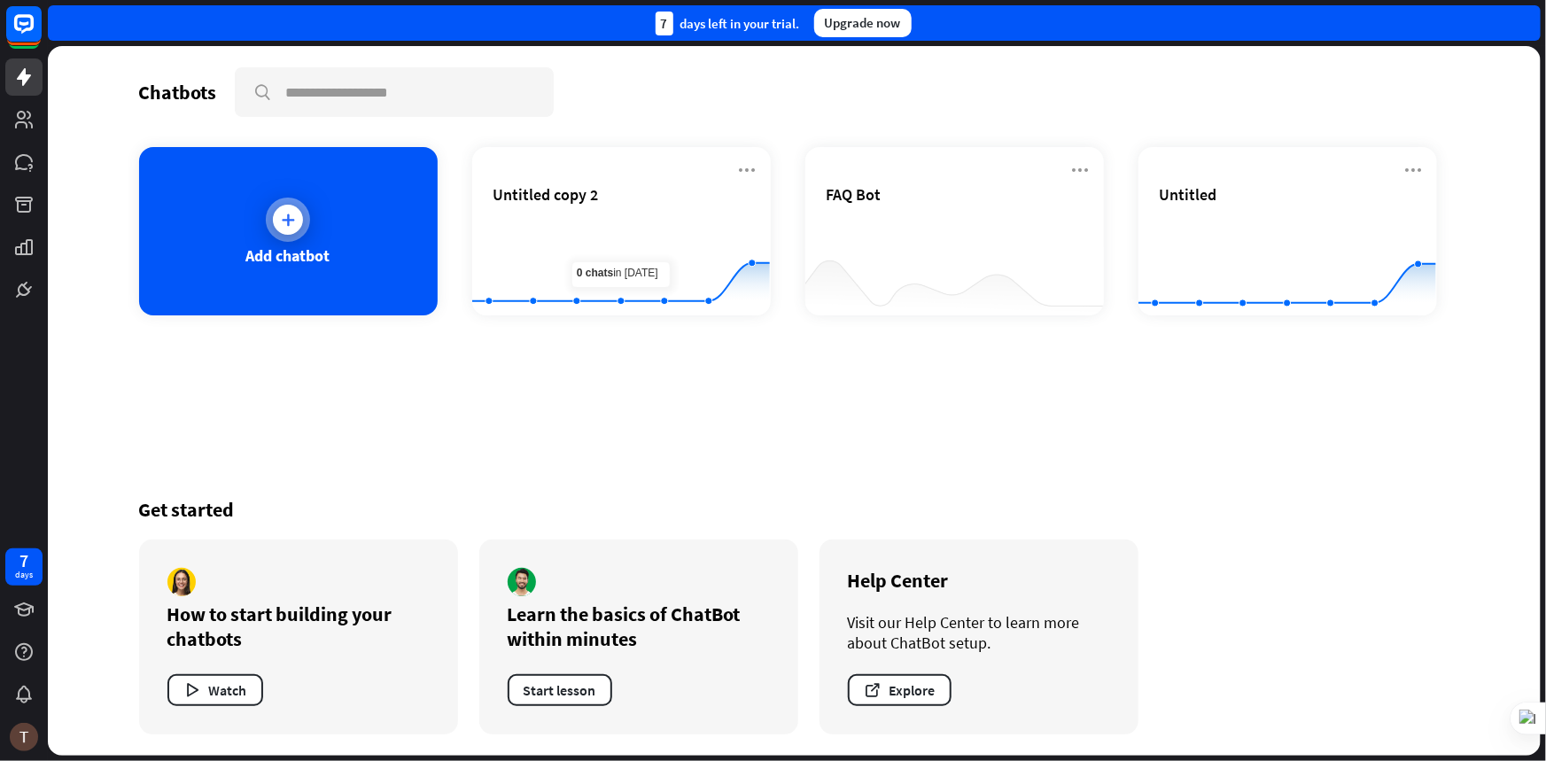
click at [343, 220] on div "Add chatbot" at bounding box center [288, 231] width 299 height 168
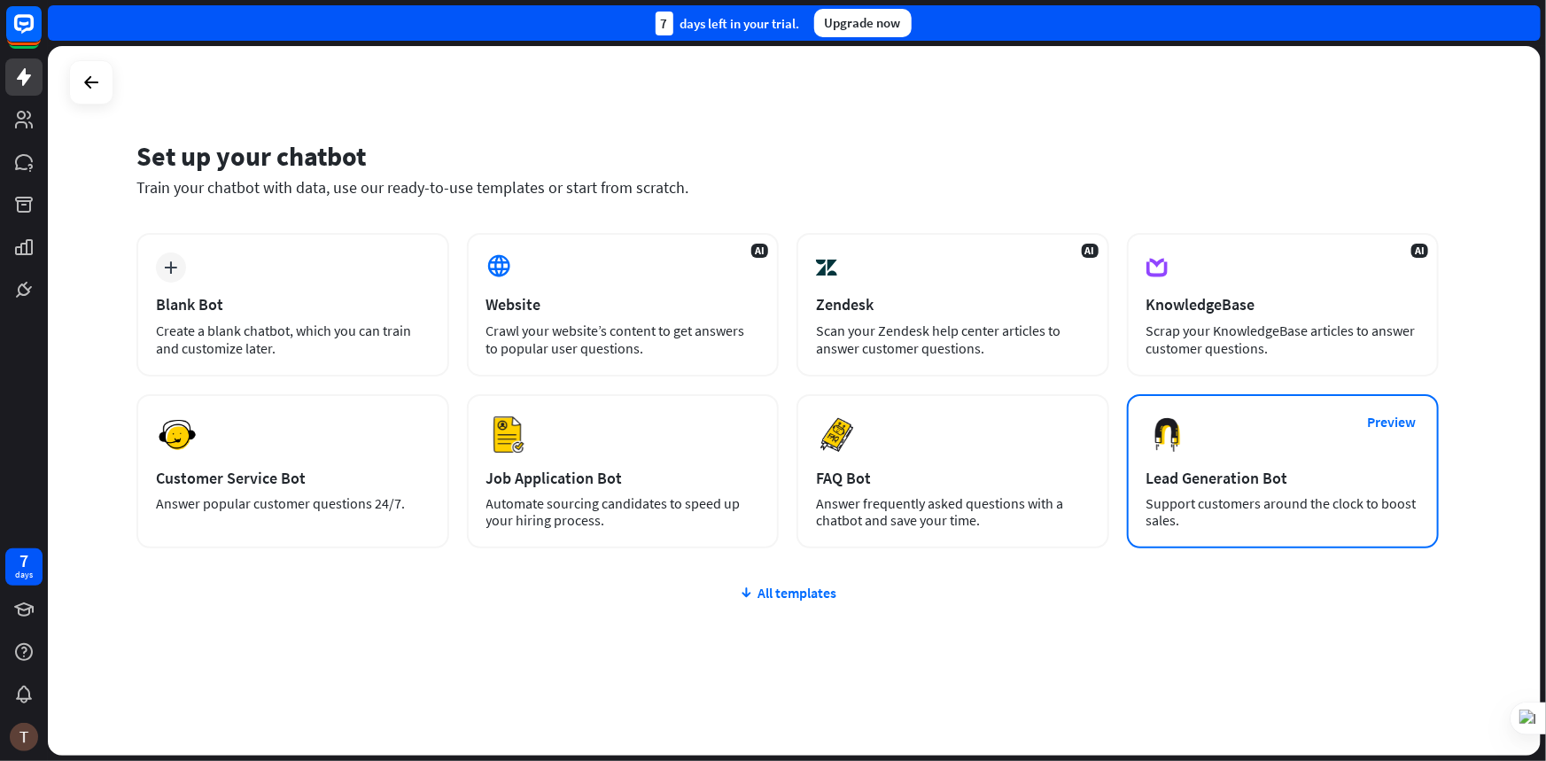
click at [1263, 464] on div "Preview Lead Generation Bot Support customers around the clock to boost sales." at bounding box center [1283, 471] width 313 height 154
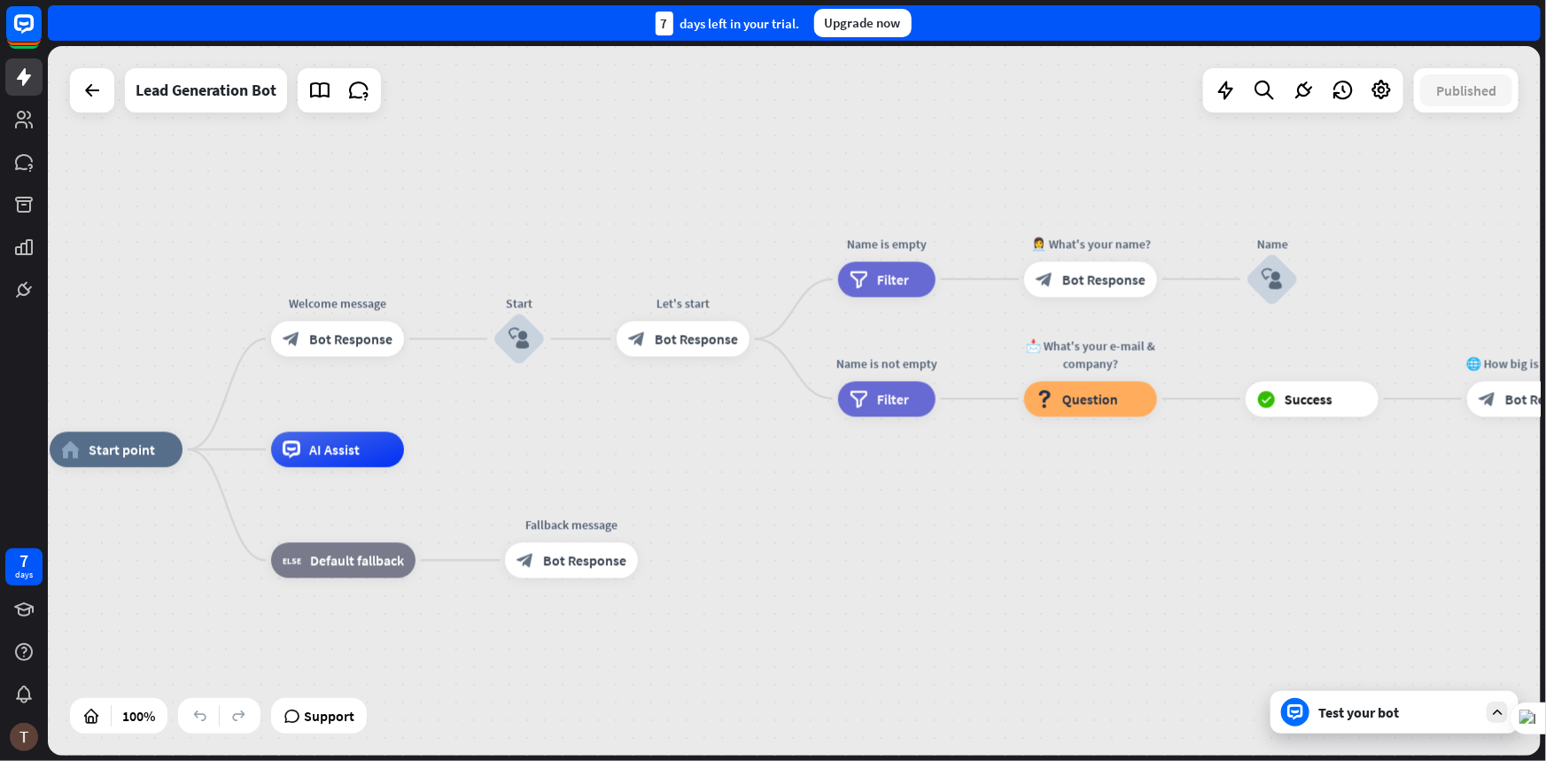
drag, startPoint x: 991, startPoint y: 395, endPoint x: 695, endPoint y: 444, distance: 300.8
click at [695, 444] on div "home_2 Start point Welcome message block_bot_response Bot Response Start block_…" at bounding box center [794, 401] width 1493 height 710
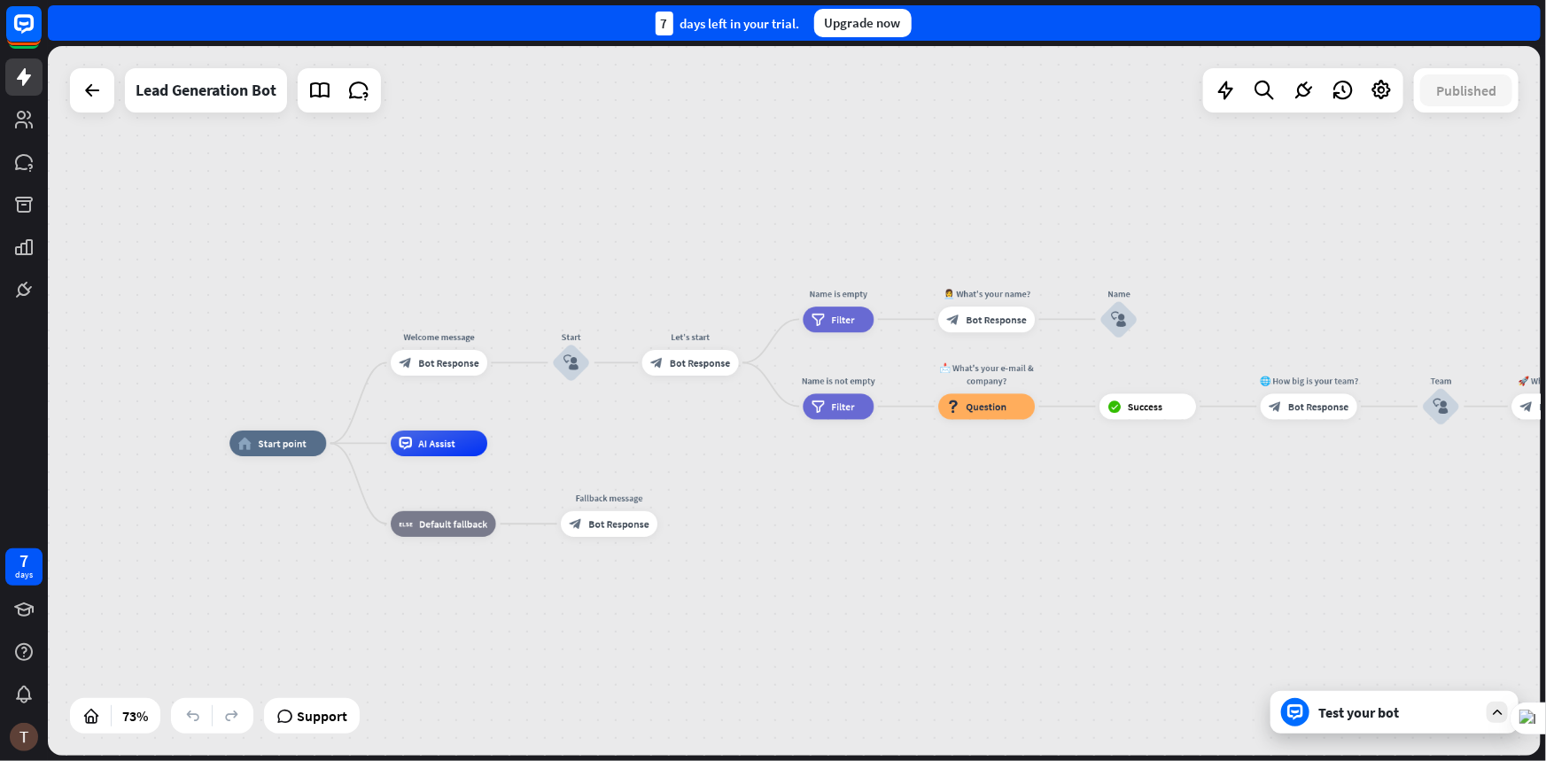
click at [1351, 714] on div "Test your bot" at bounding box center [1397, 712] width 159 height 18
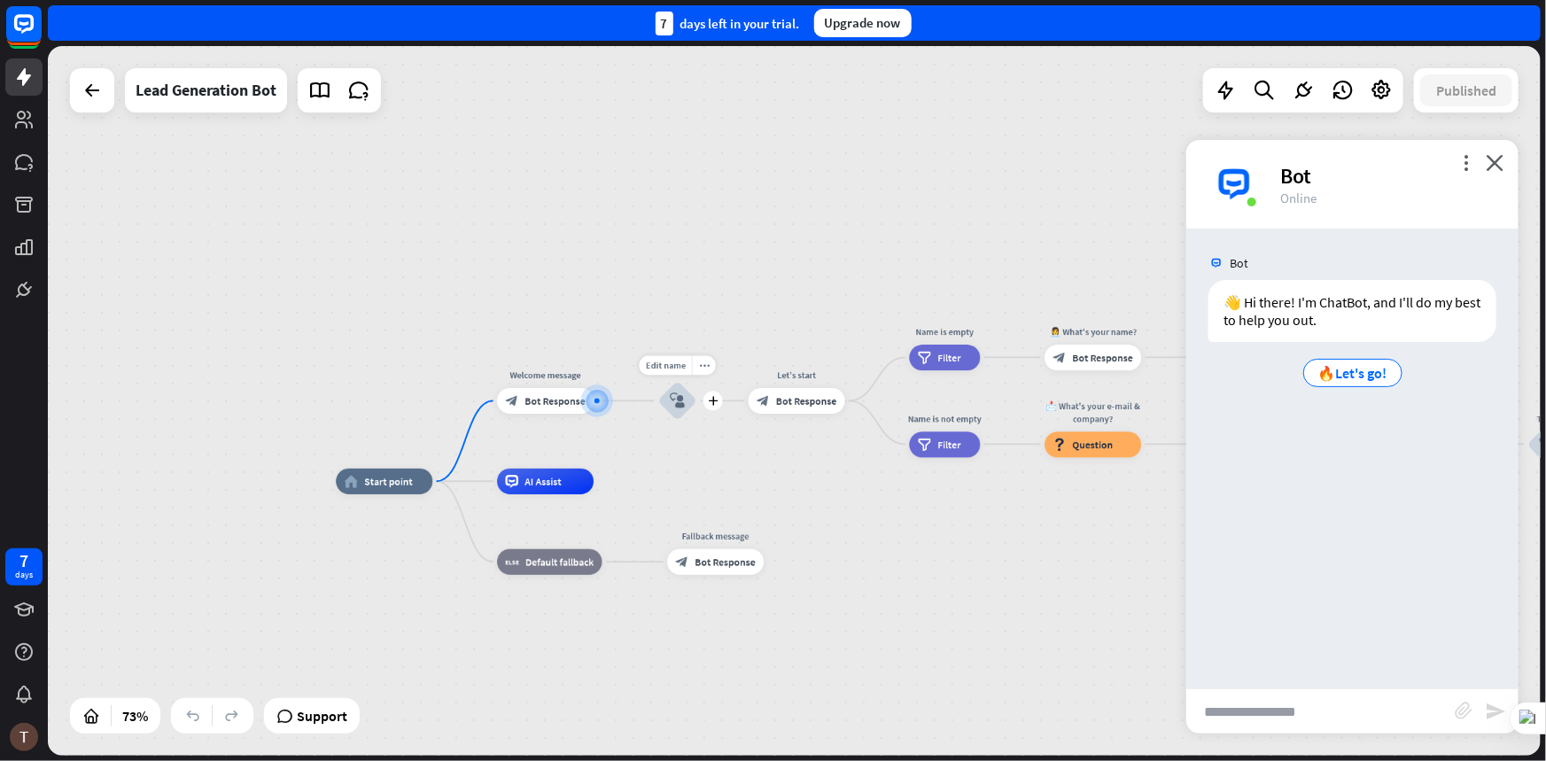
click at [682, 410] on div "block_user_input" at bounding box center [677, 401] width 39 height 39
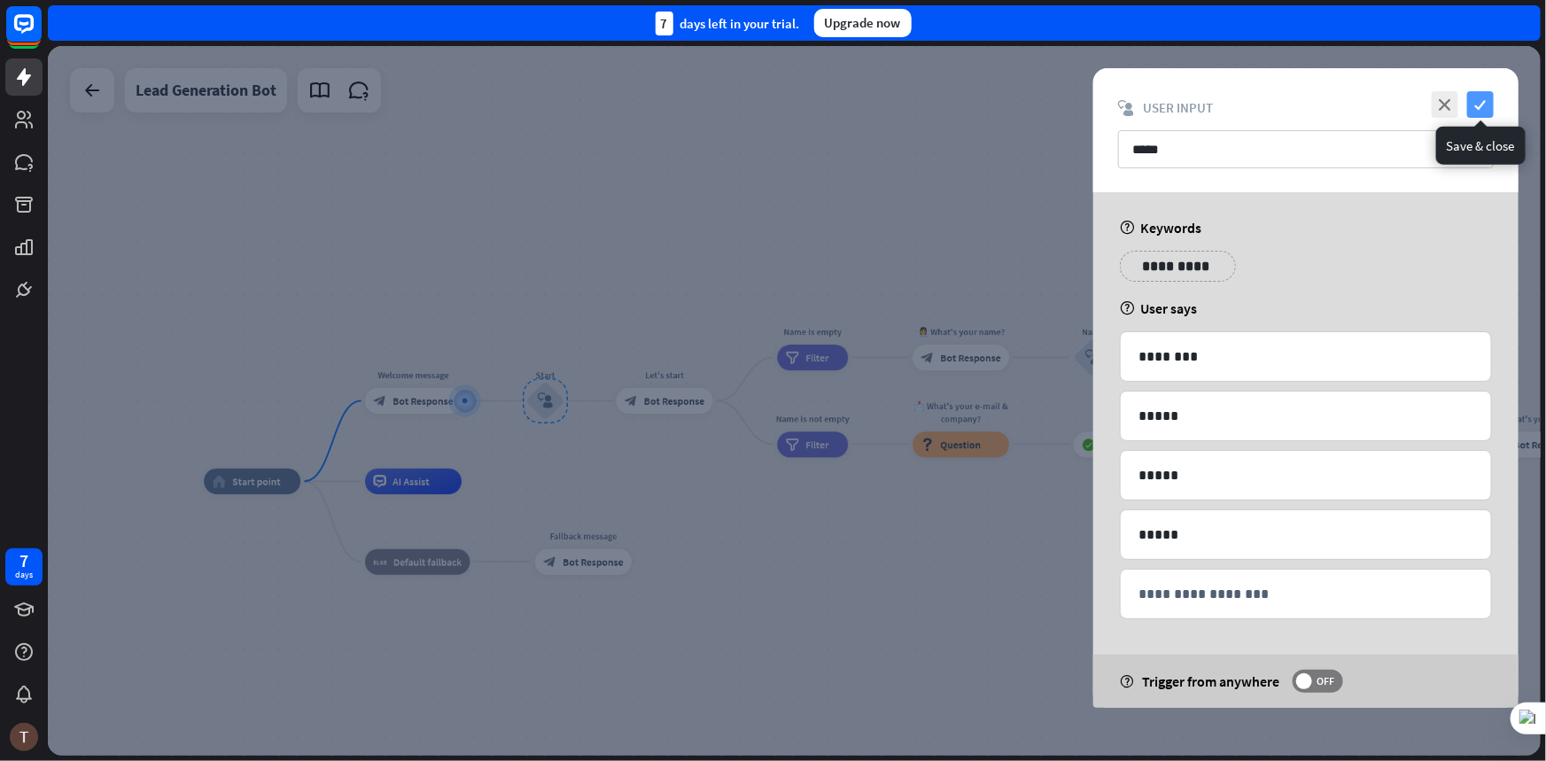
click at [1471, 104] on icon "check" at bounding box center [1480, 104] width 27 height 27
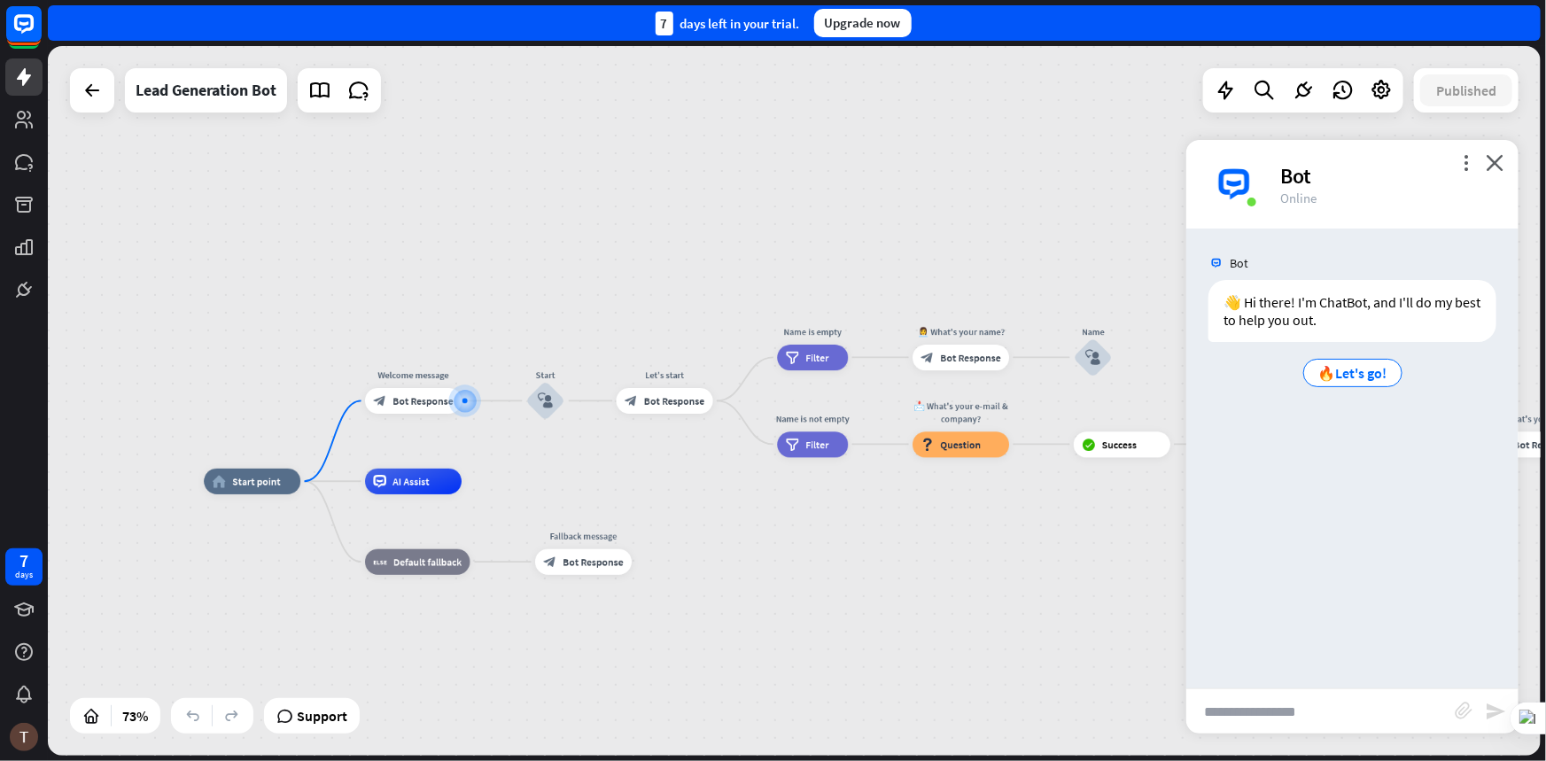
click at [1294, 704] on input "text" at bounding box center [1320, 711] width 268 height 44
click at [555, 404] on div "block_user_input" at bounding box center [545, 401] width 39 height 39
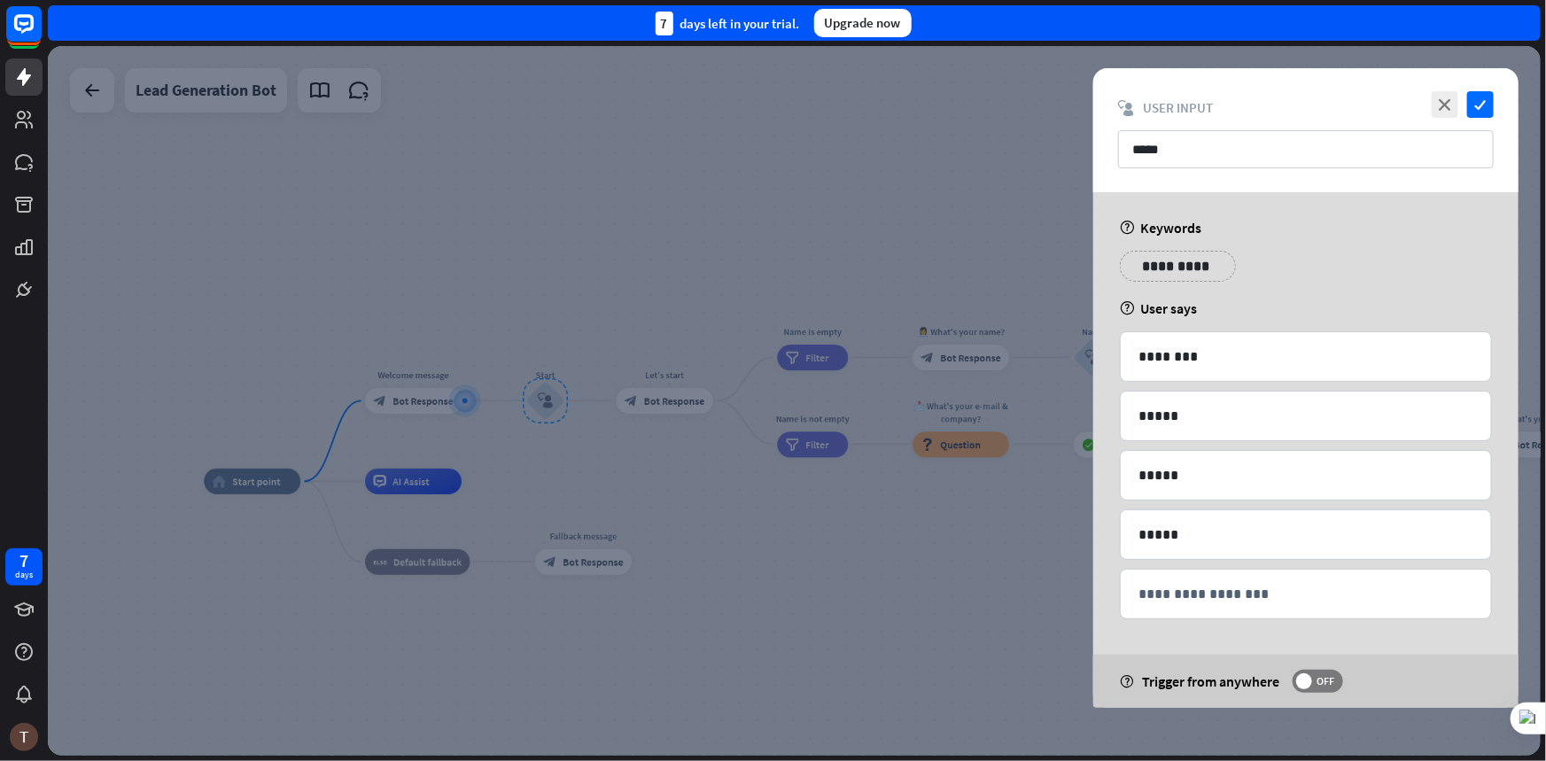
click at [1239, 734] on div at bounding box center [794, 401] width 1493 height 710
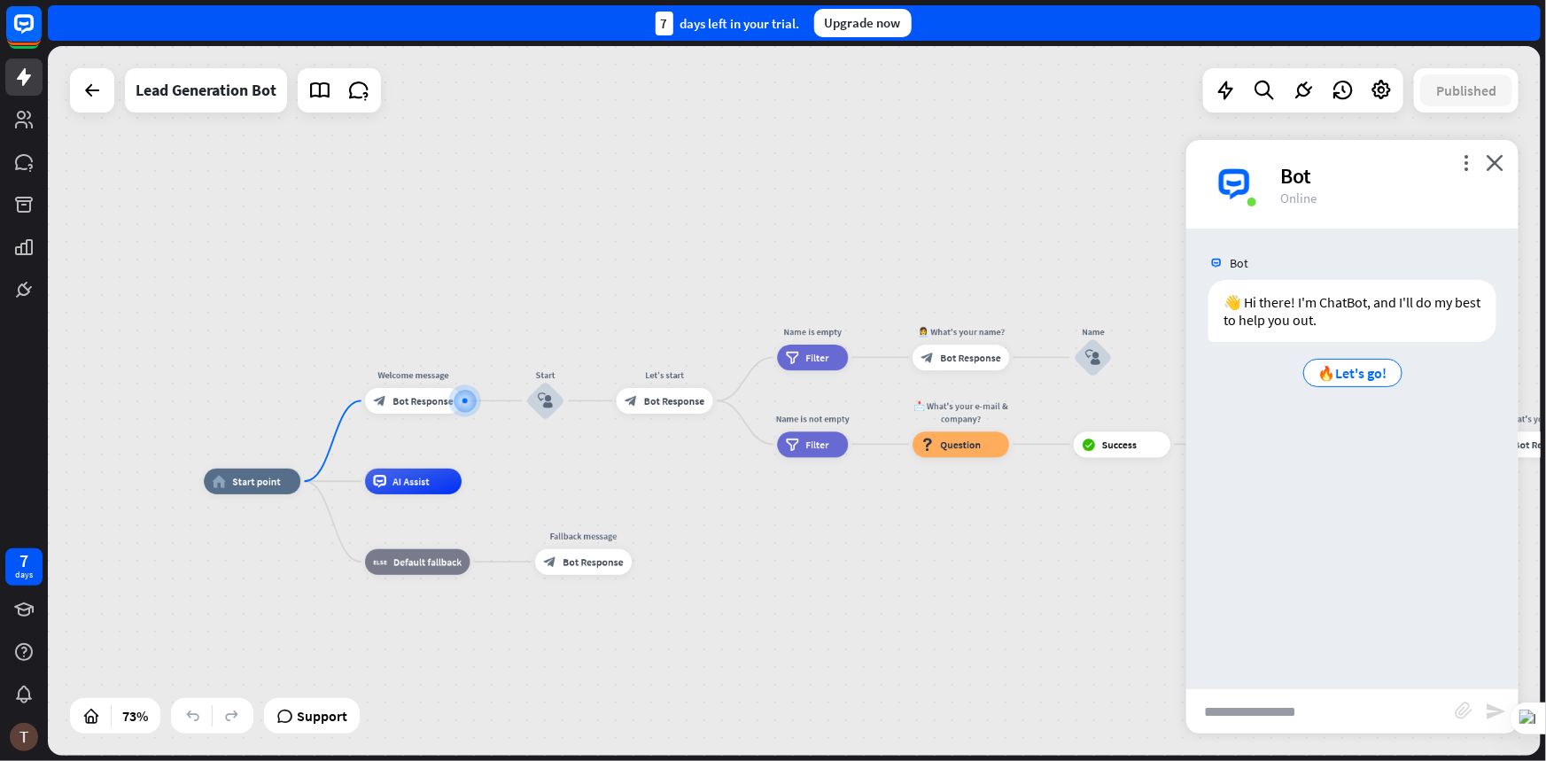
click at [1281, 705] on input "text" at bounding box center [1320, 711] width 268 height 44
type input "*****"
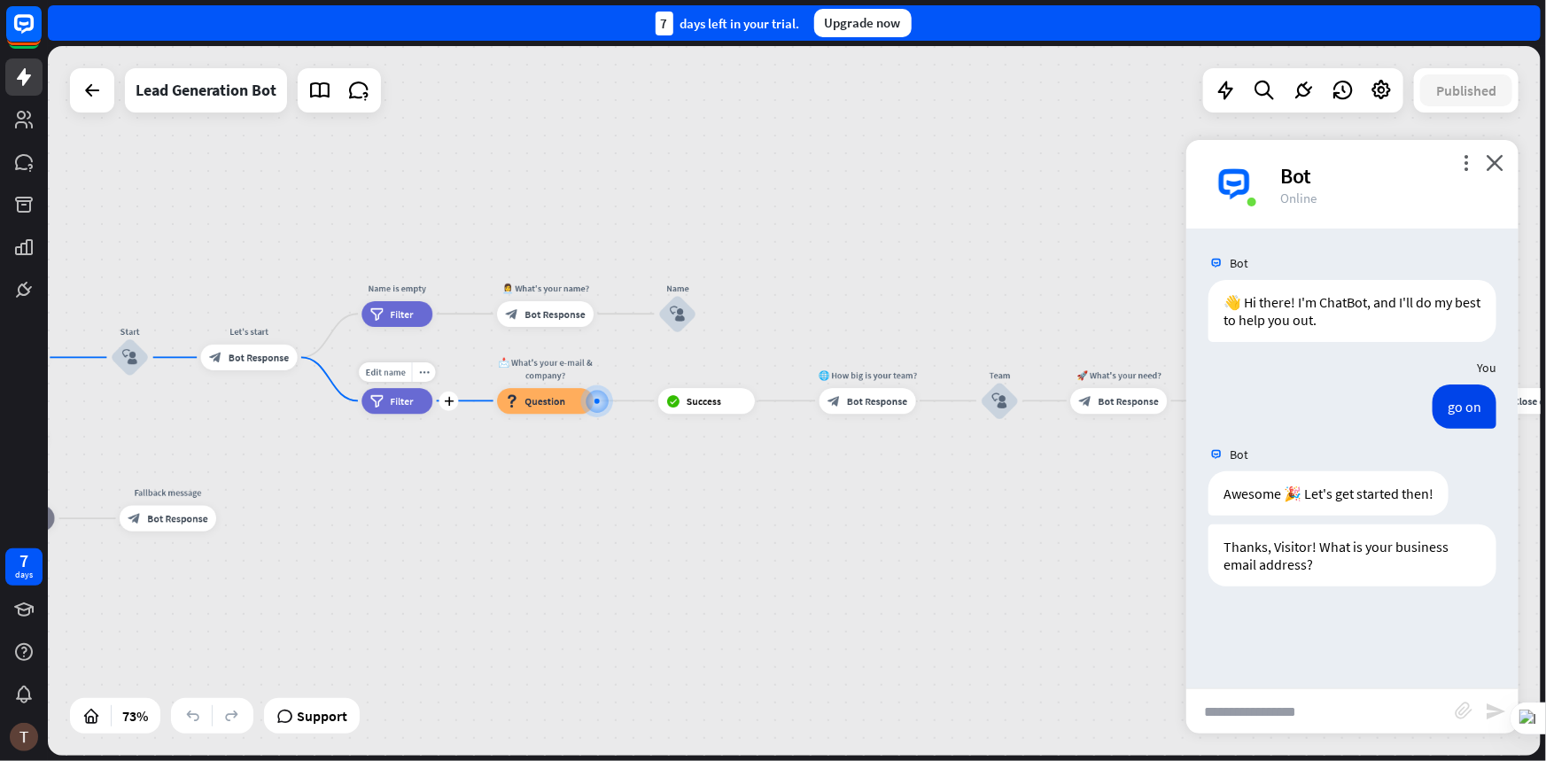
click at [419, 396] on div "filter Filter" at bounding box center [396, 401] width 71 height 26
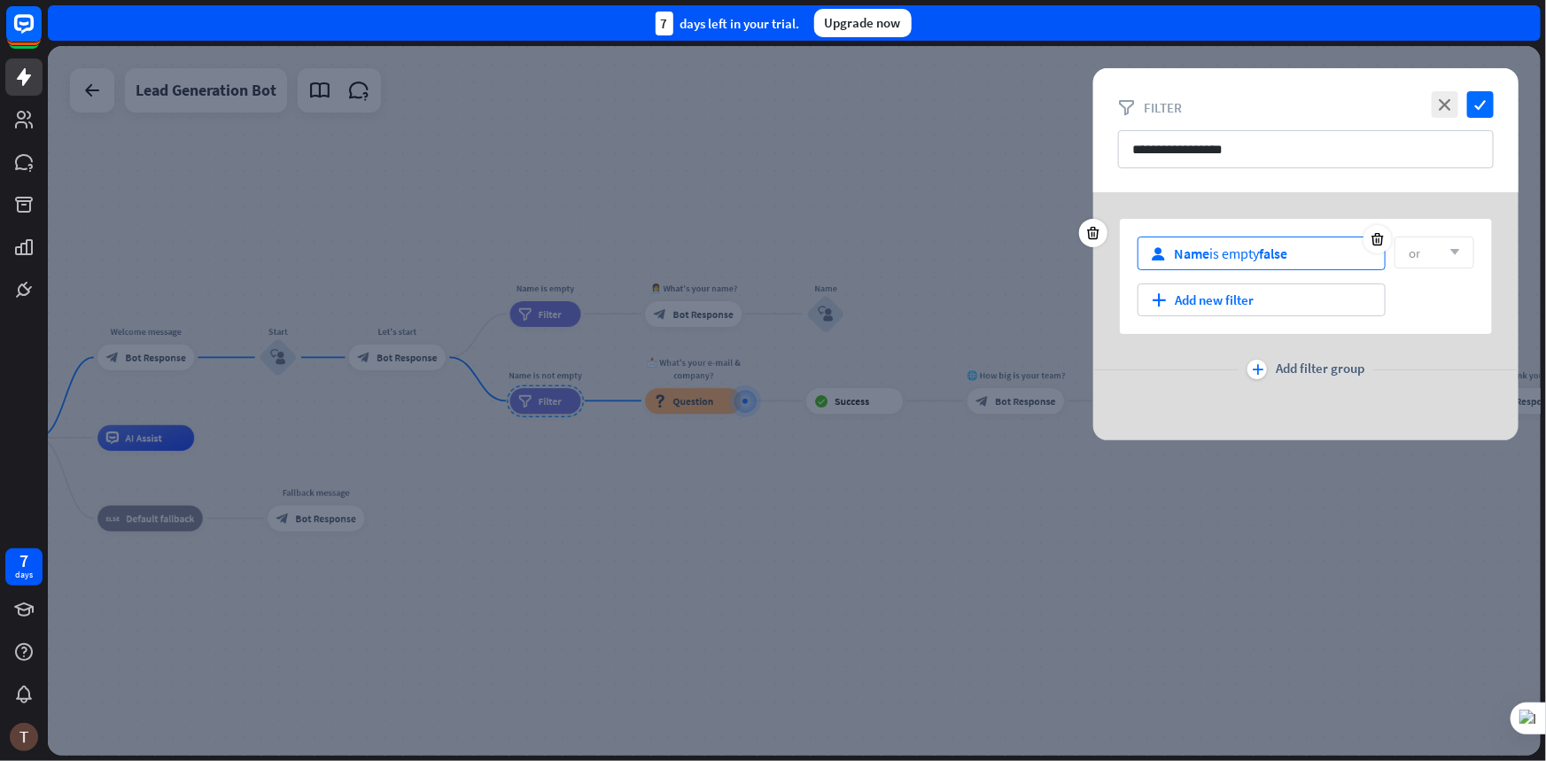
click at [1287, 253] on span "false" at bounding box center [1273, 254] width 28 height 18
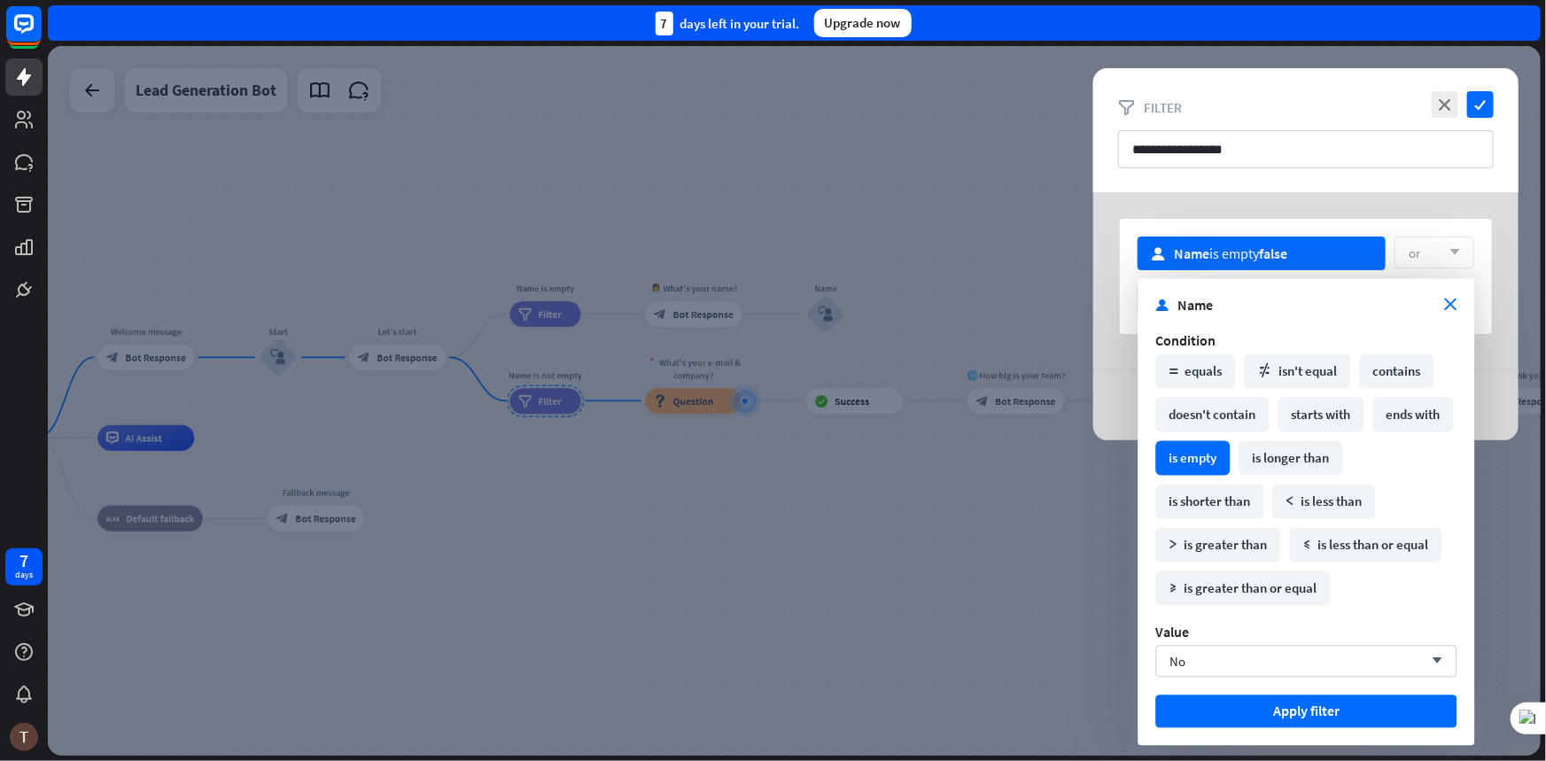
click at [1266, 207] on div "user Name is empty false or arrow_down plus Add new filter plus Add filter group" at bounding box center [1305, 316] width 425 height 248
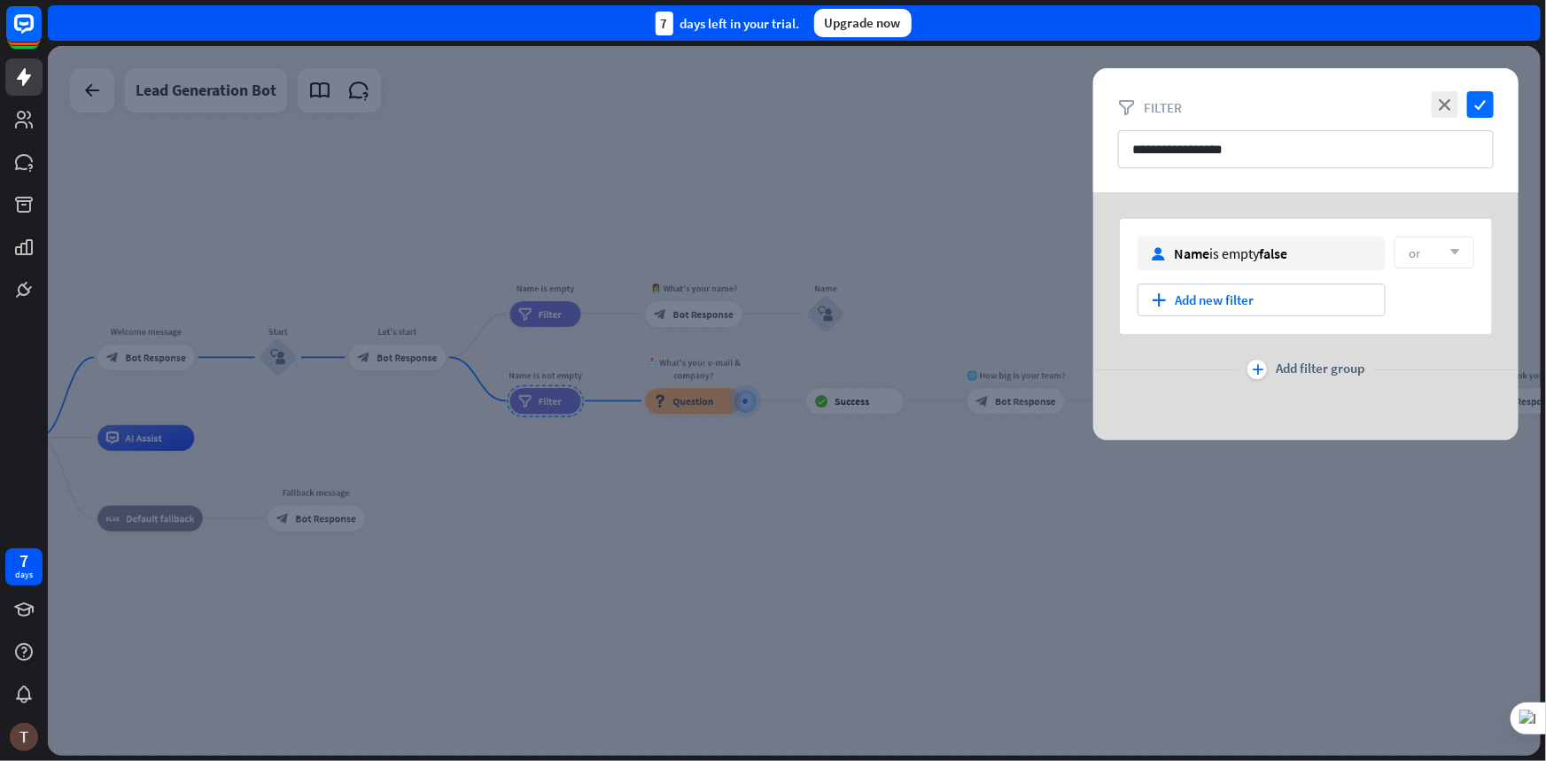
click at [934, 500] on div at bounding box center [794, 401] width 1493 height 710
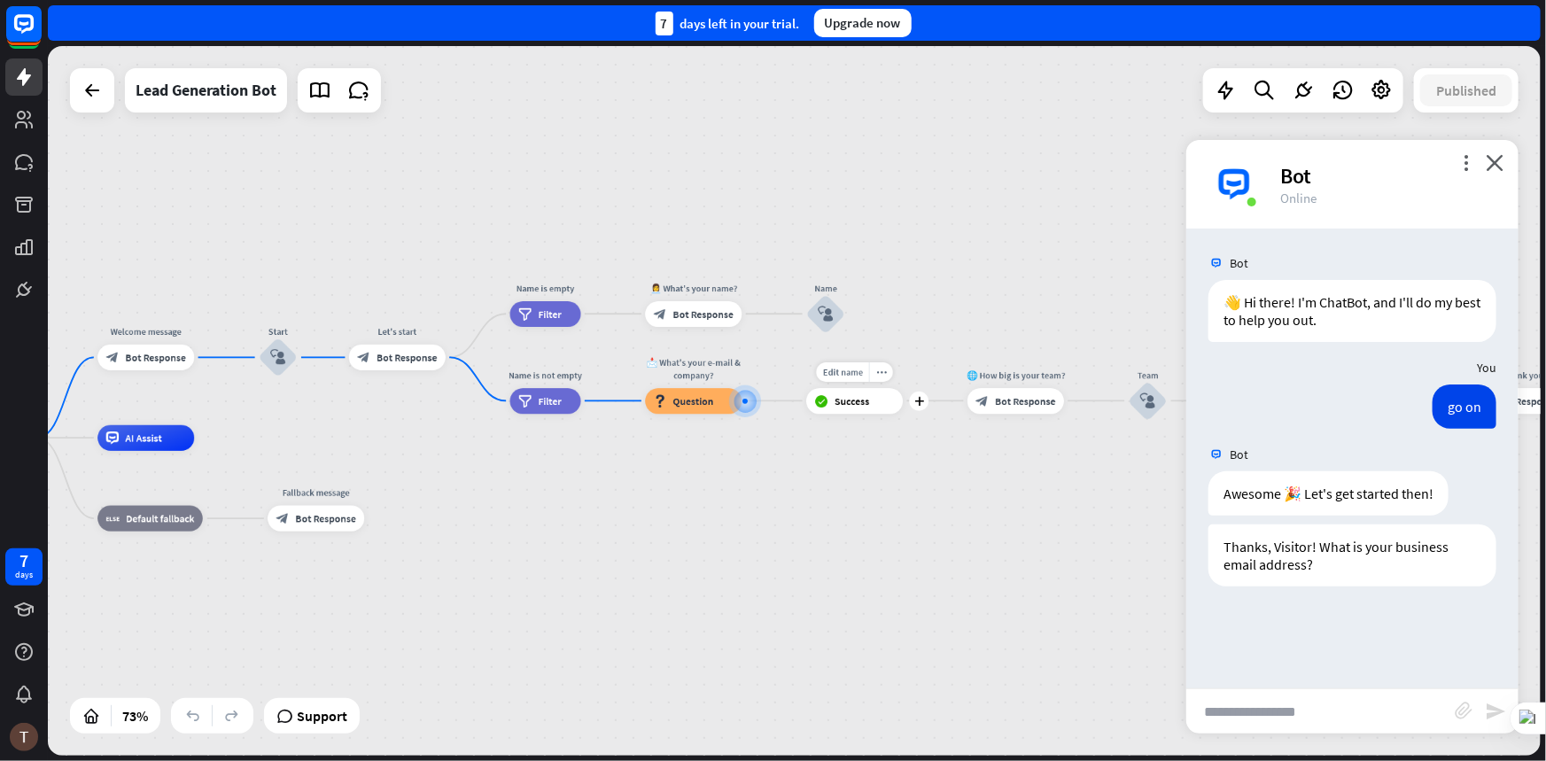
click at [827, 407] on icon "block_success" at bounding box center [821, 400] width 13 height 13
click at [741, 466] on div "home_2 Start point Welcome message block_bot_response Bot Response Start block_…" at bounding box center [478, 696] width 1085 height 517
click at [1338, 720] on input "text" at bounding box center [1320, 711] width 268 height 44
type input "**"
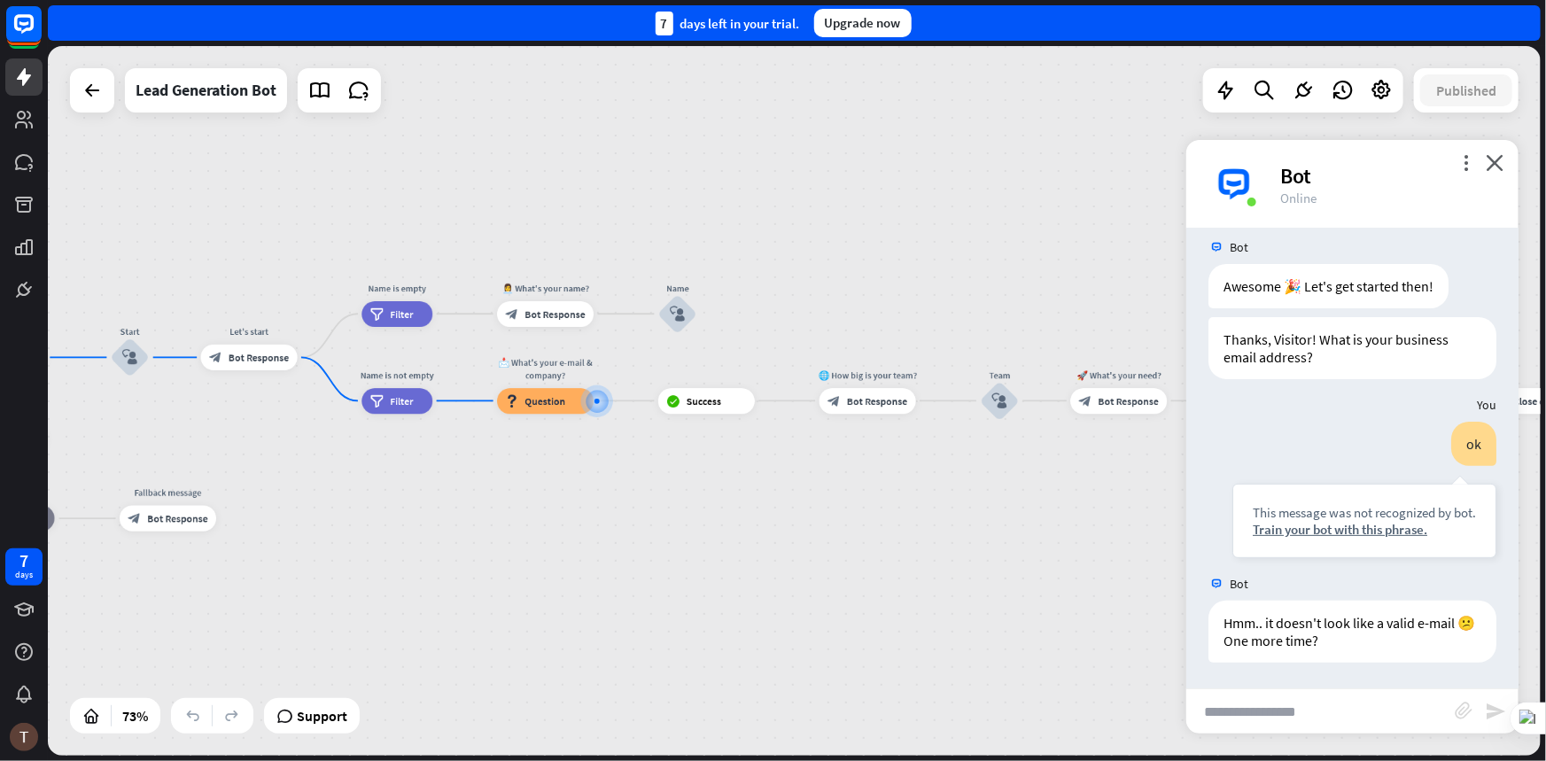
scroll to position [207, 0]
click at [561, 403] on span "Question" at bounding box center [545, 400] width 41 height 13
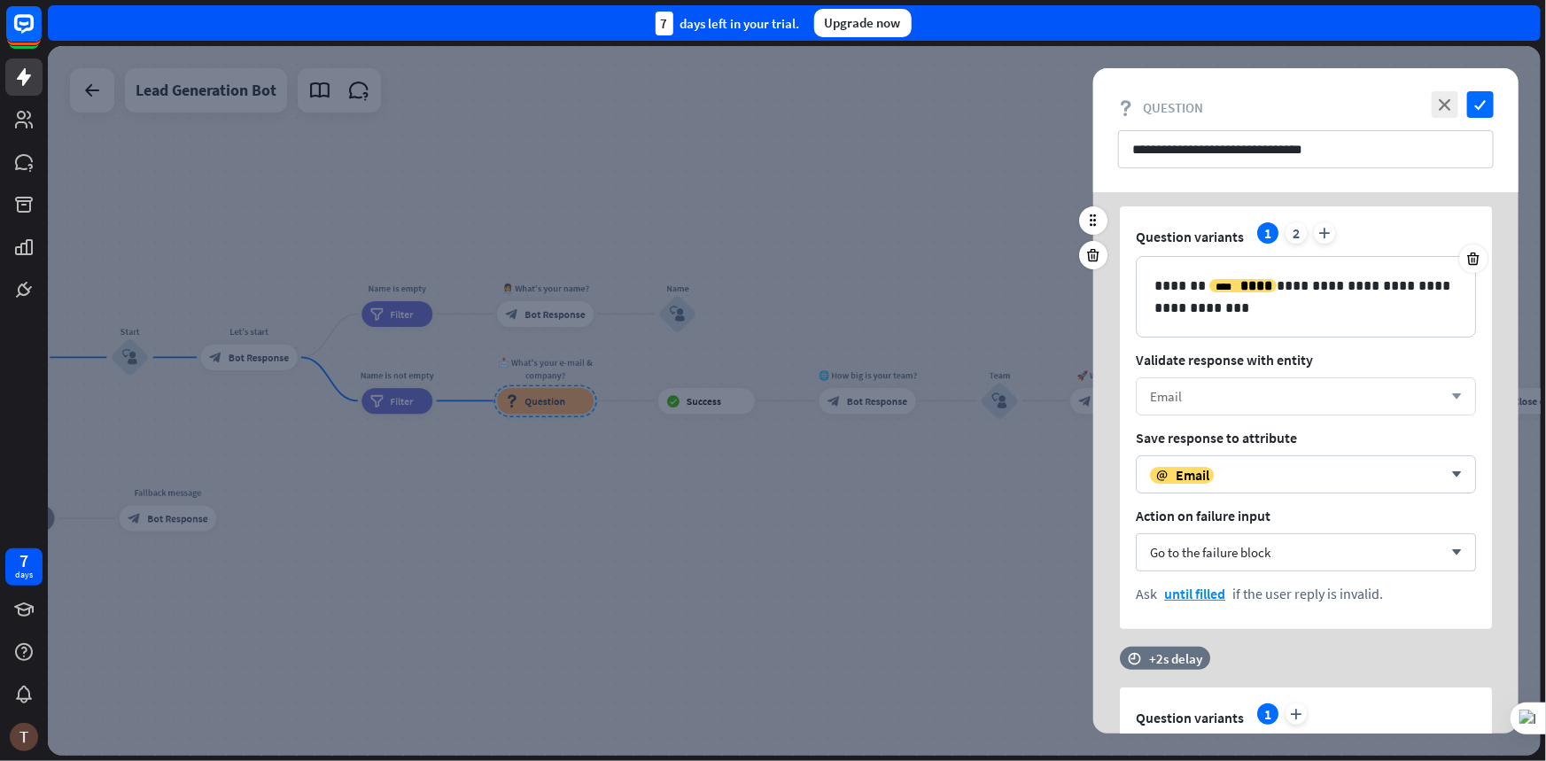
scroll to position [80, 0]
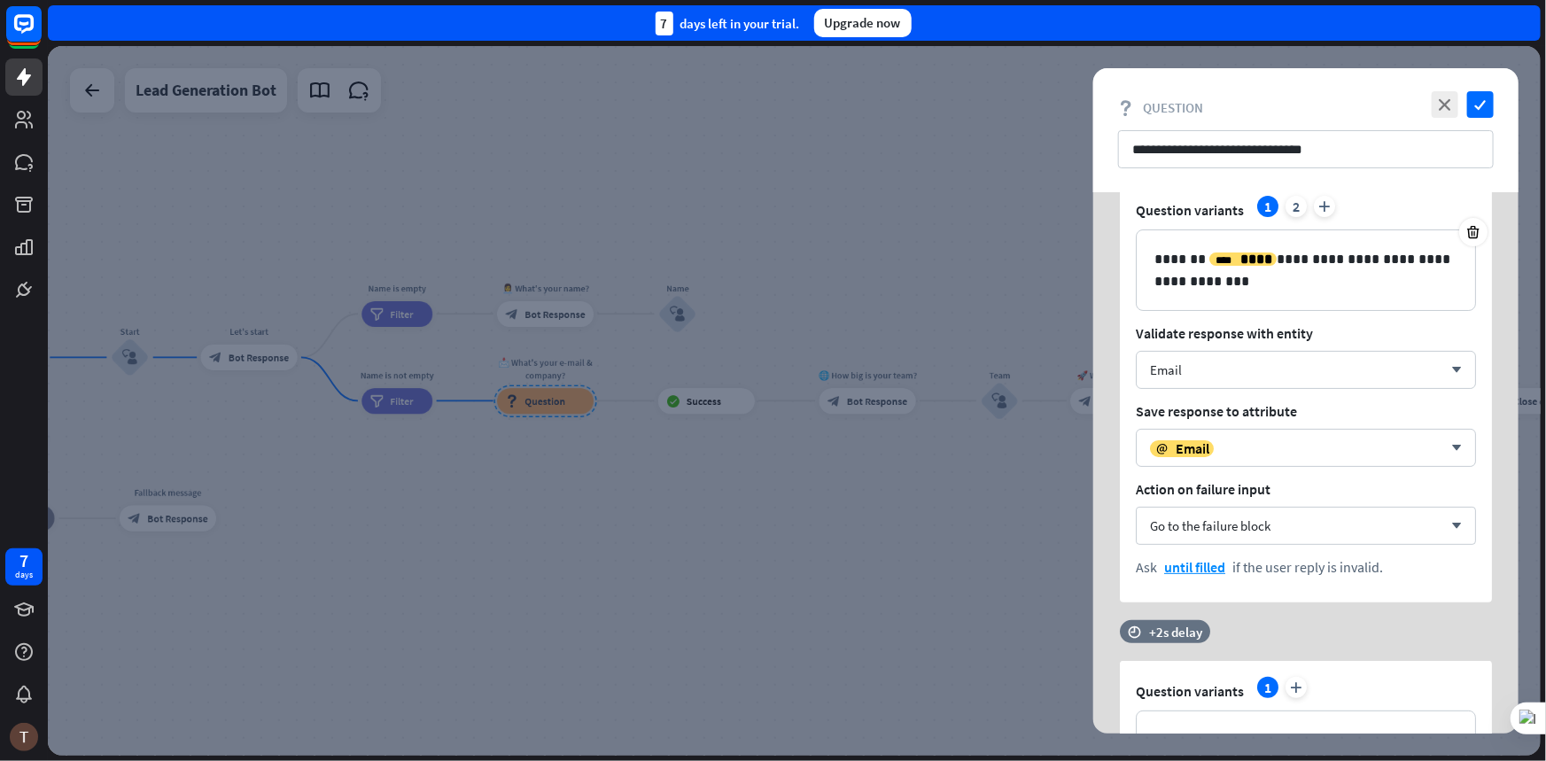
click at [930, 549] on div at bounding box center [794, 401] width 1493 height 710
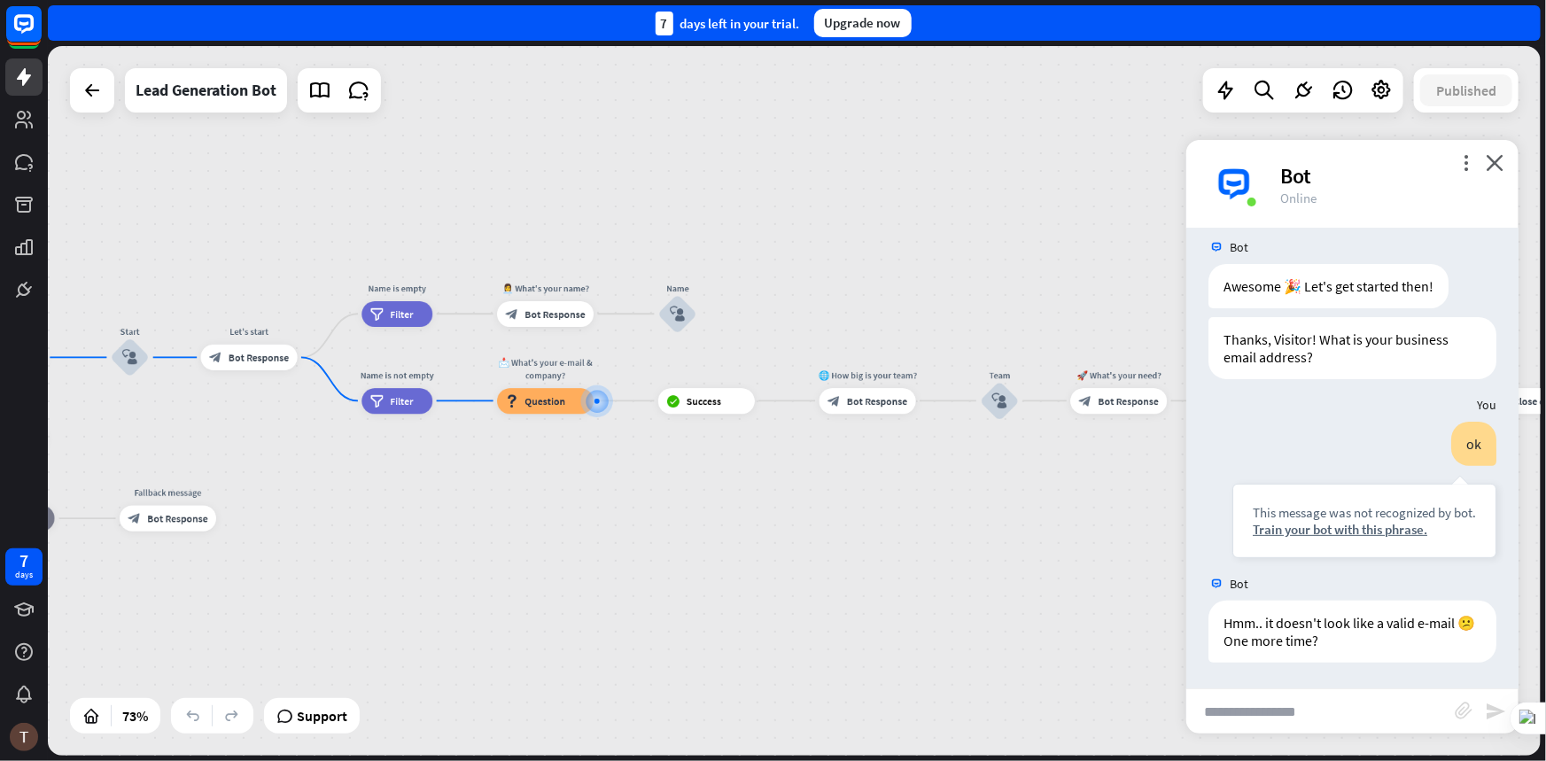
click at [1333, 710] on input "text" at bounding box center [1320, 711] width 268 height 44
type input "**********"
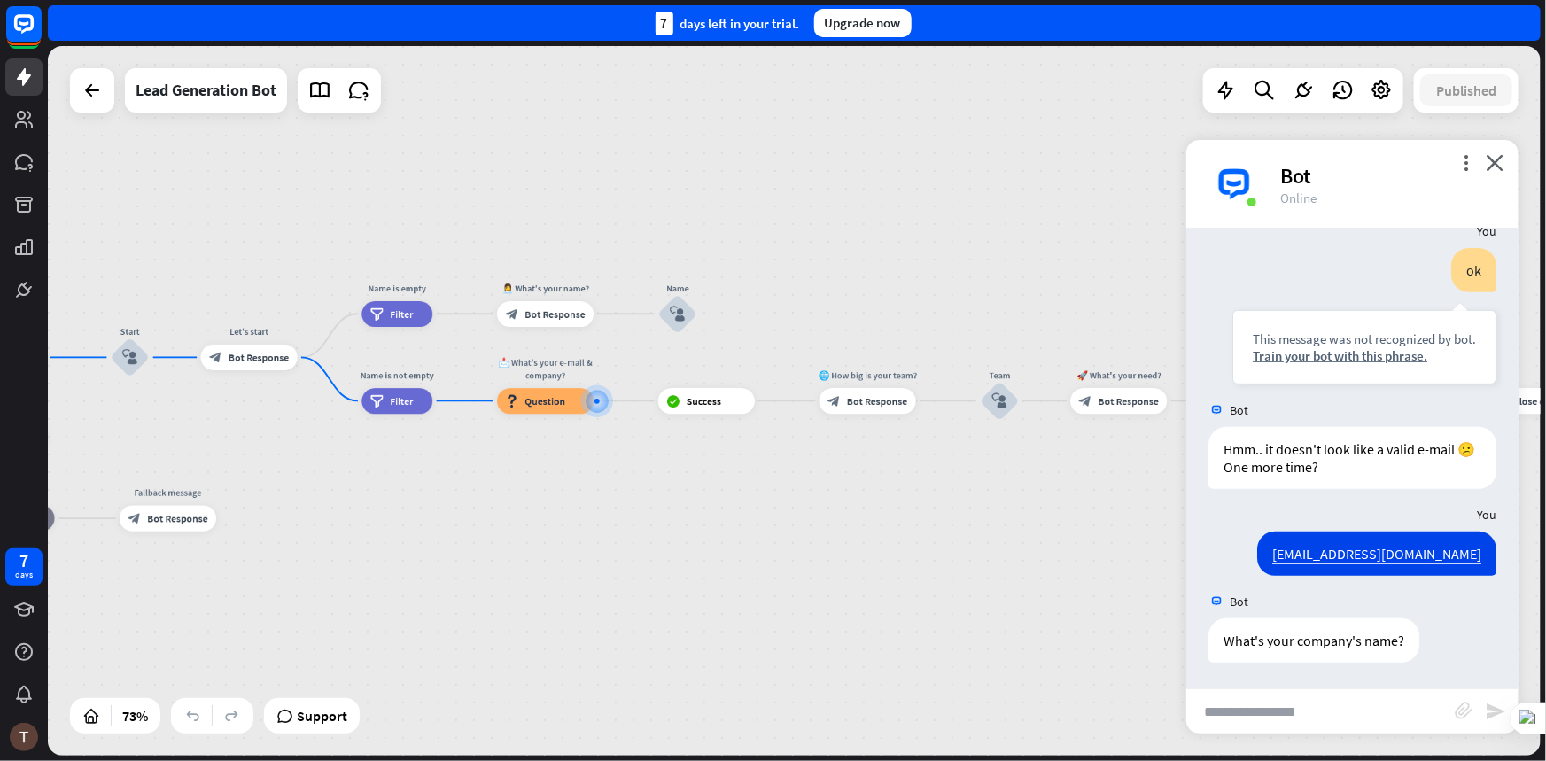
scroll to position [381, 0]
click at [1280, 705] on input "text" at bounding box center [1320, 711] width 268 height 44
type input "****"
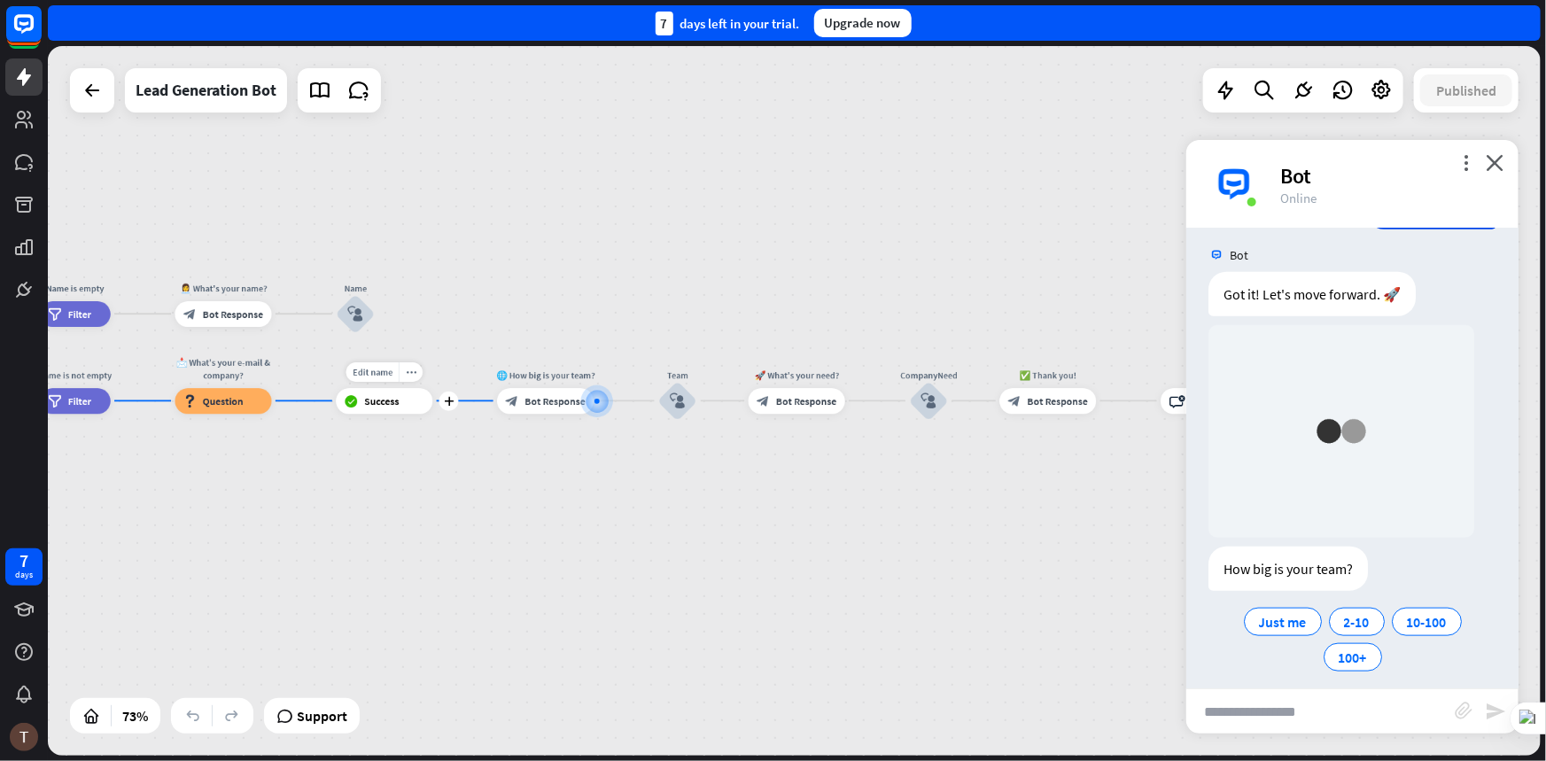
scroll to position [913, 0]
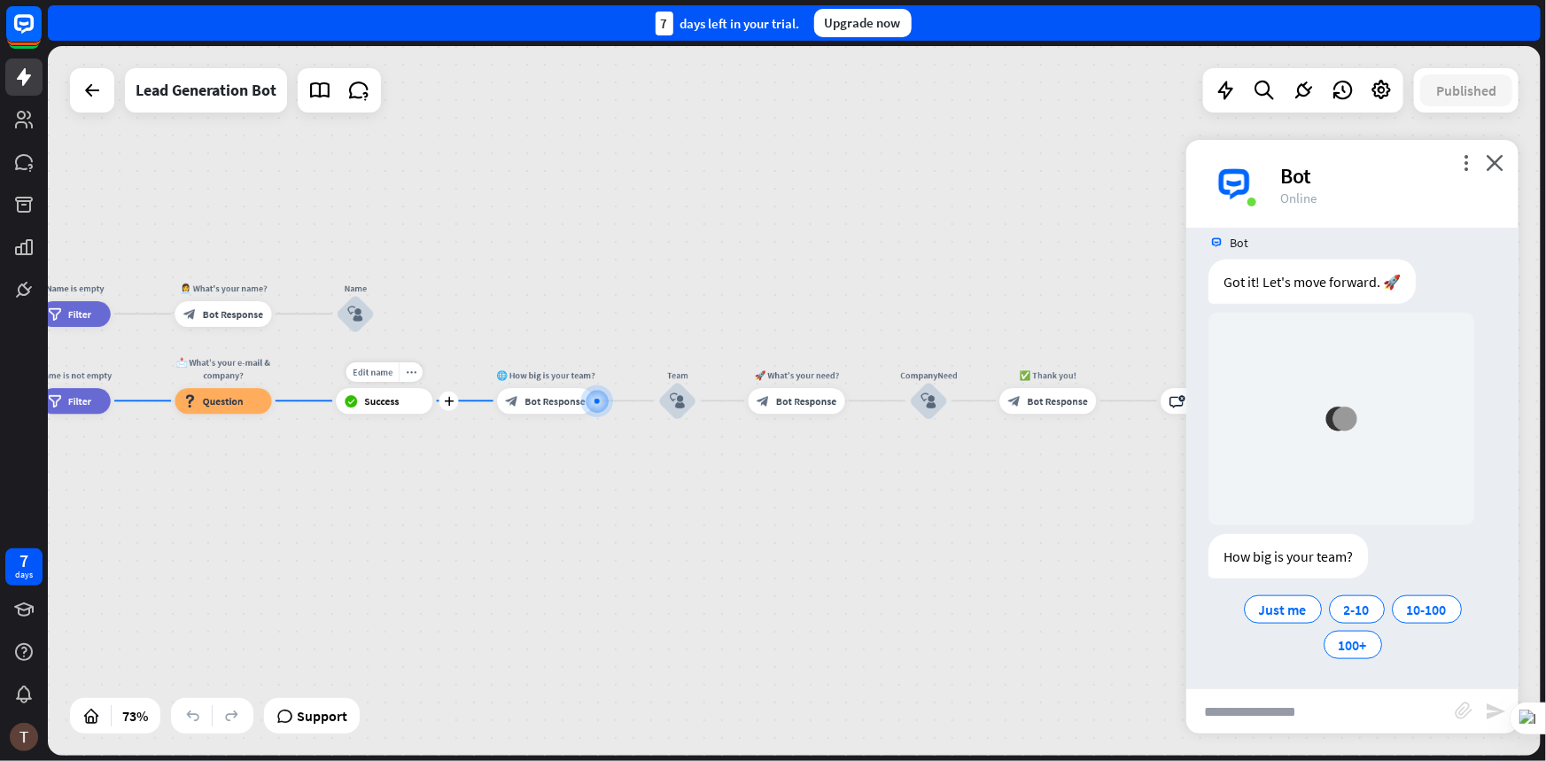
click at [399, 408] on div "block_success Success" at bounding box center [384, 401] width 97 height 26
click at [371, 369] on span "Edit name" at bounding box center [373, 372] width 40 height 12
click at [407, 402] on div "block_success Success" at bounding box center [384, 401] width 97 height 26
click at [423, 407] on div "block_success Success" at bounding box center [384, 401] width 97 height 26
click at [419, 373] on div "more_horiz" at bounding box center [411, 371] width 24 height 19
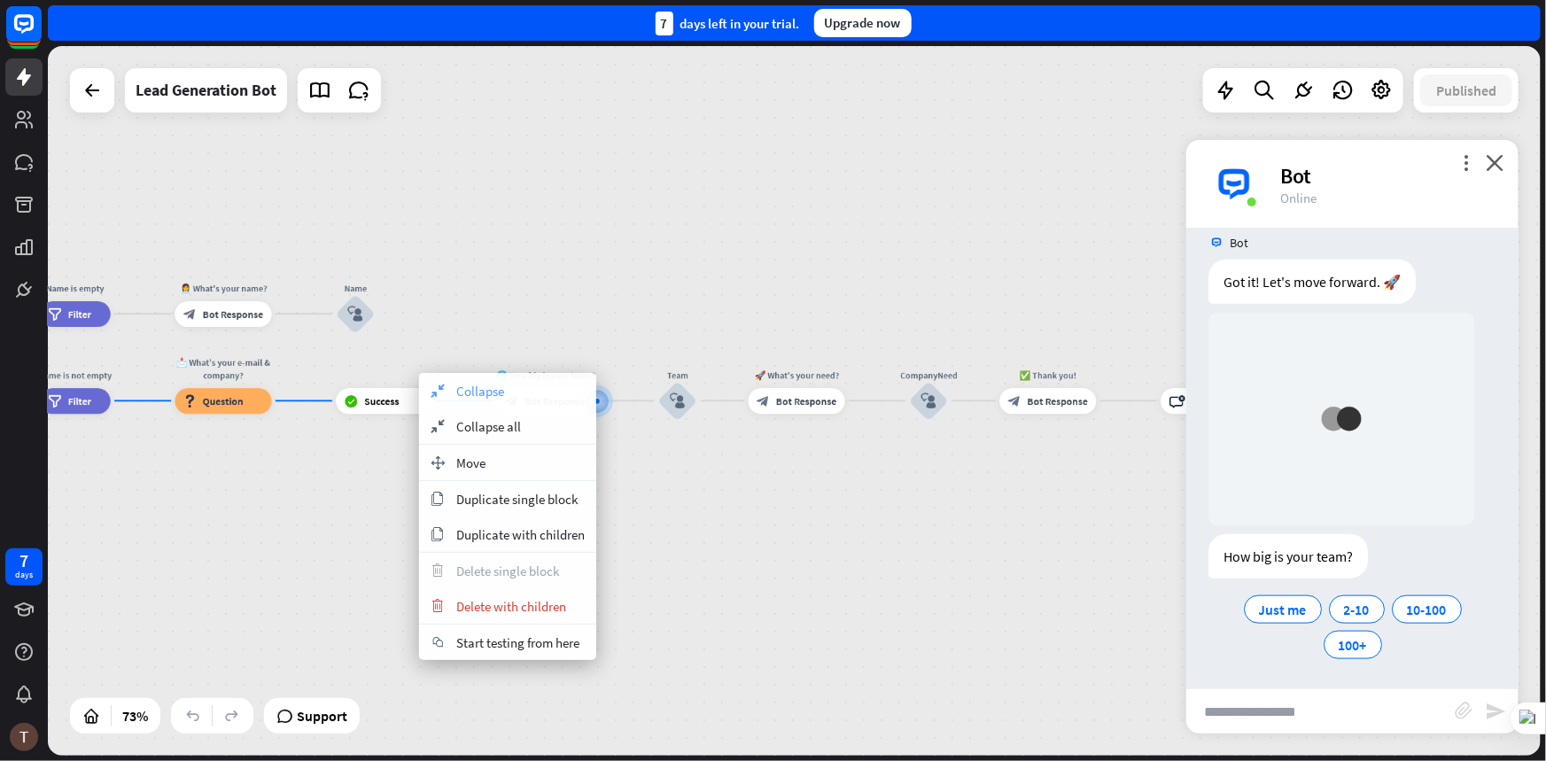
click at [419, 374] on div "collapse Collapse" at bounding box center [507, 390] width 177 height 35
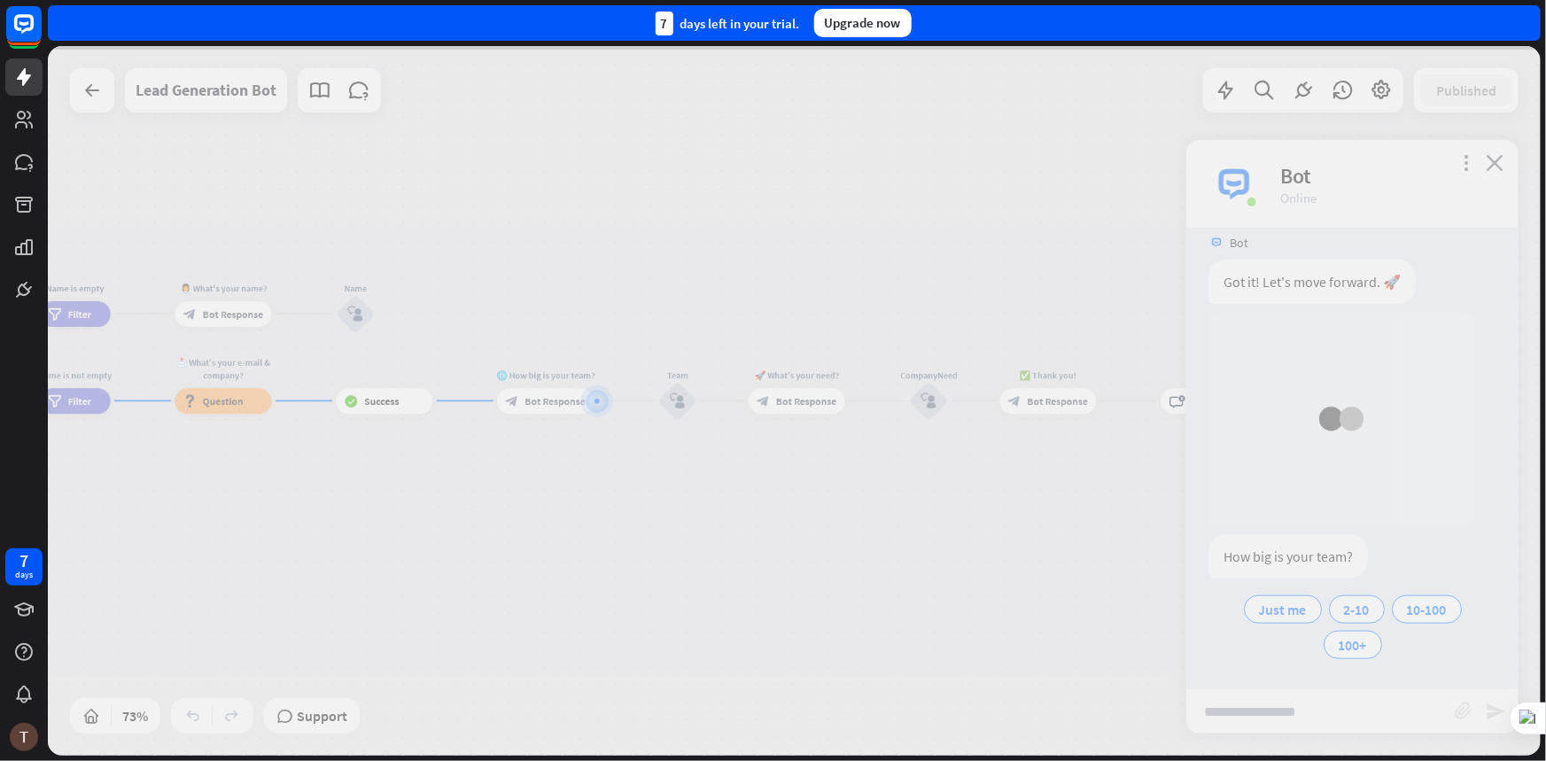
click at [395, 416] on div at bounding box center [794, 401] width 1493 height 710
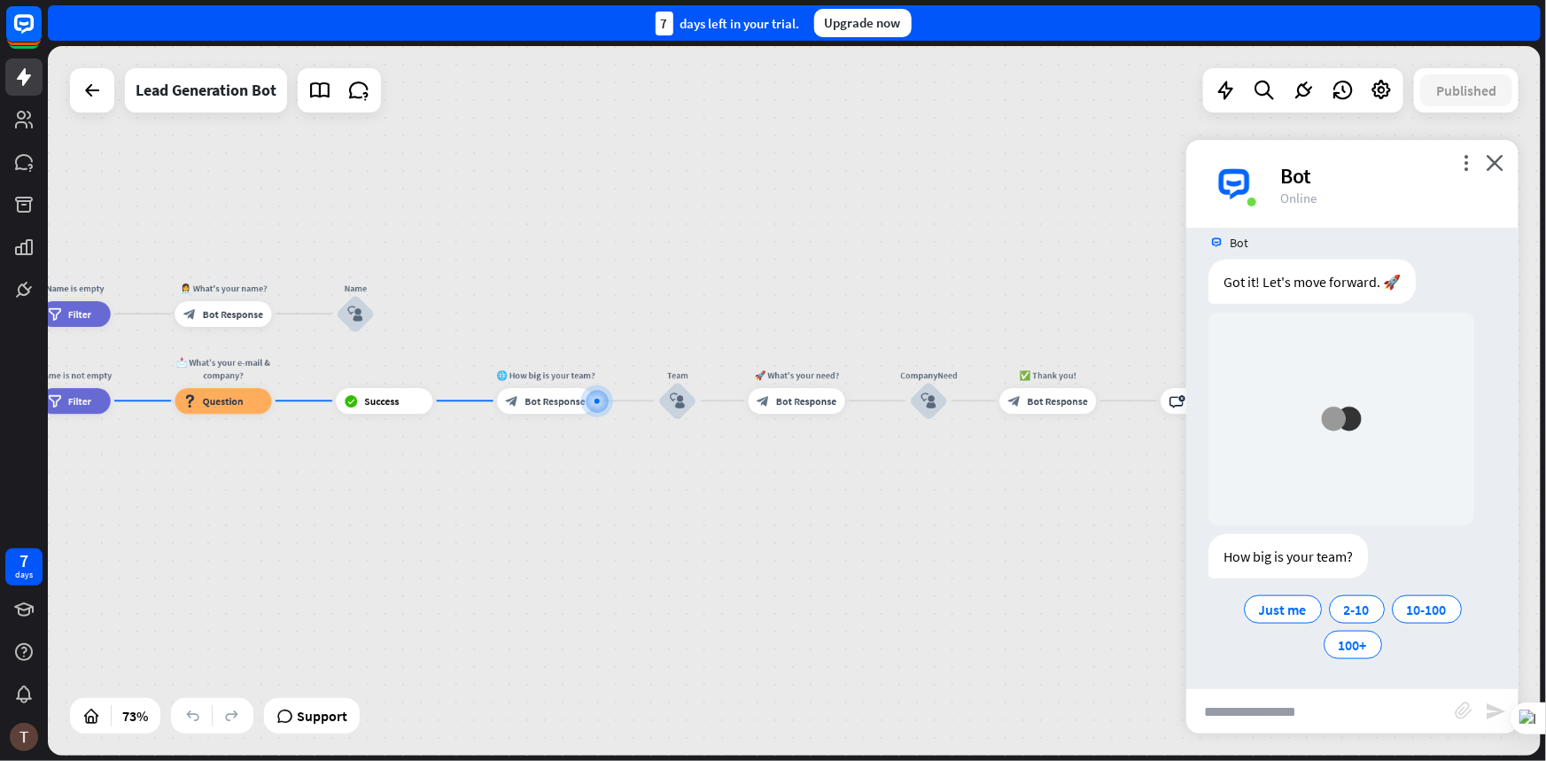
click at [392, 407] on div at bounding box center [794, 401] width 1493 height 710
click at [385, 404] on span "Success" at bounding box center [381, 400] width 35 height 13
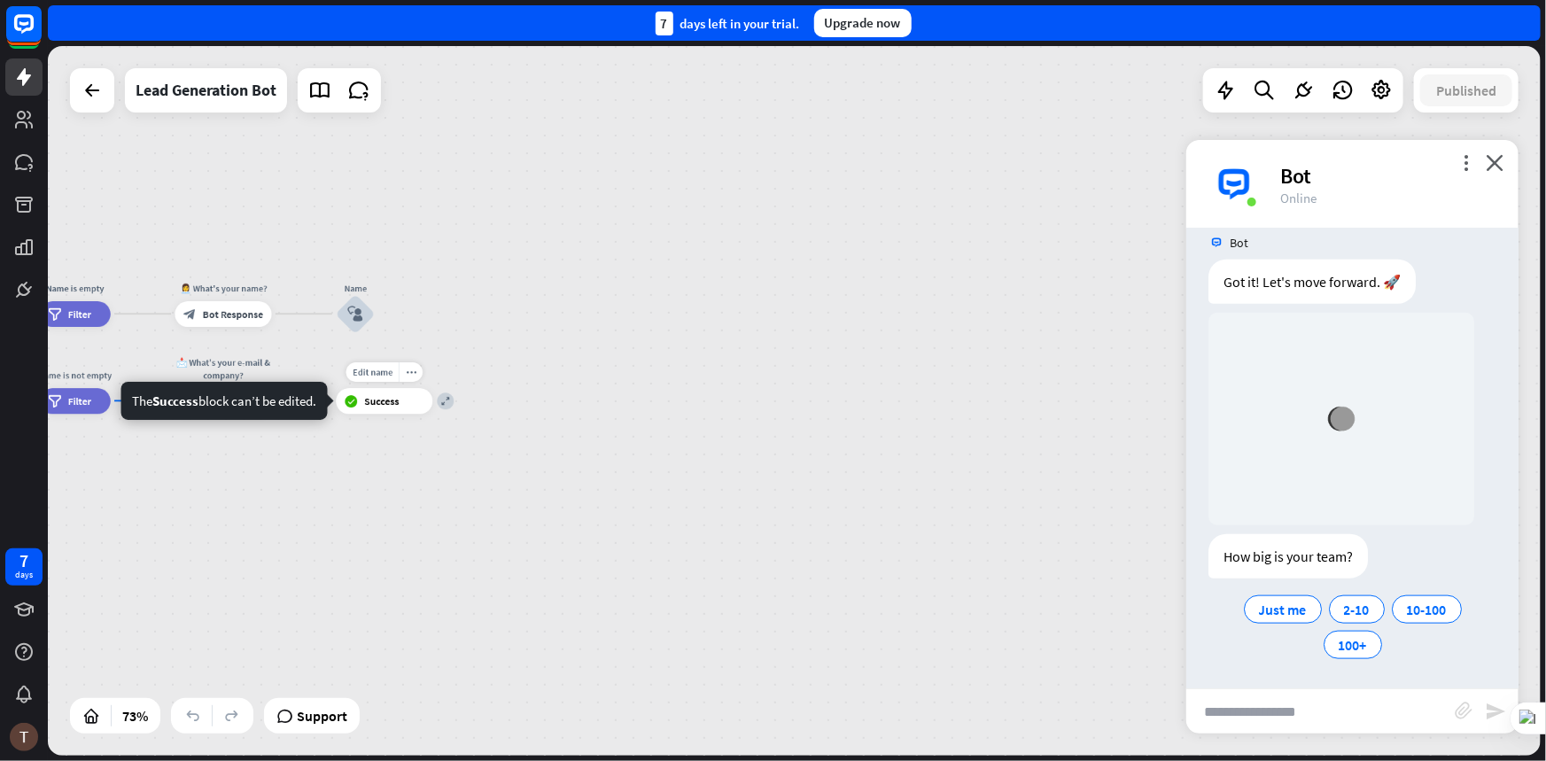
click at [364, 404] on span "Success" at bounding box center [381, 400] width 35 height 13
click at [342, 398] on div "block_success Success" at bounding box center [384, 401] width 97 height 26
click at [348, 404] on icon "block_success" at bounding box center [351, 400] width 13 height 13
click at [1495, 170] on icon "close" at bounding box center [1495, 162] width 18 height 17
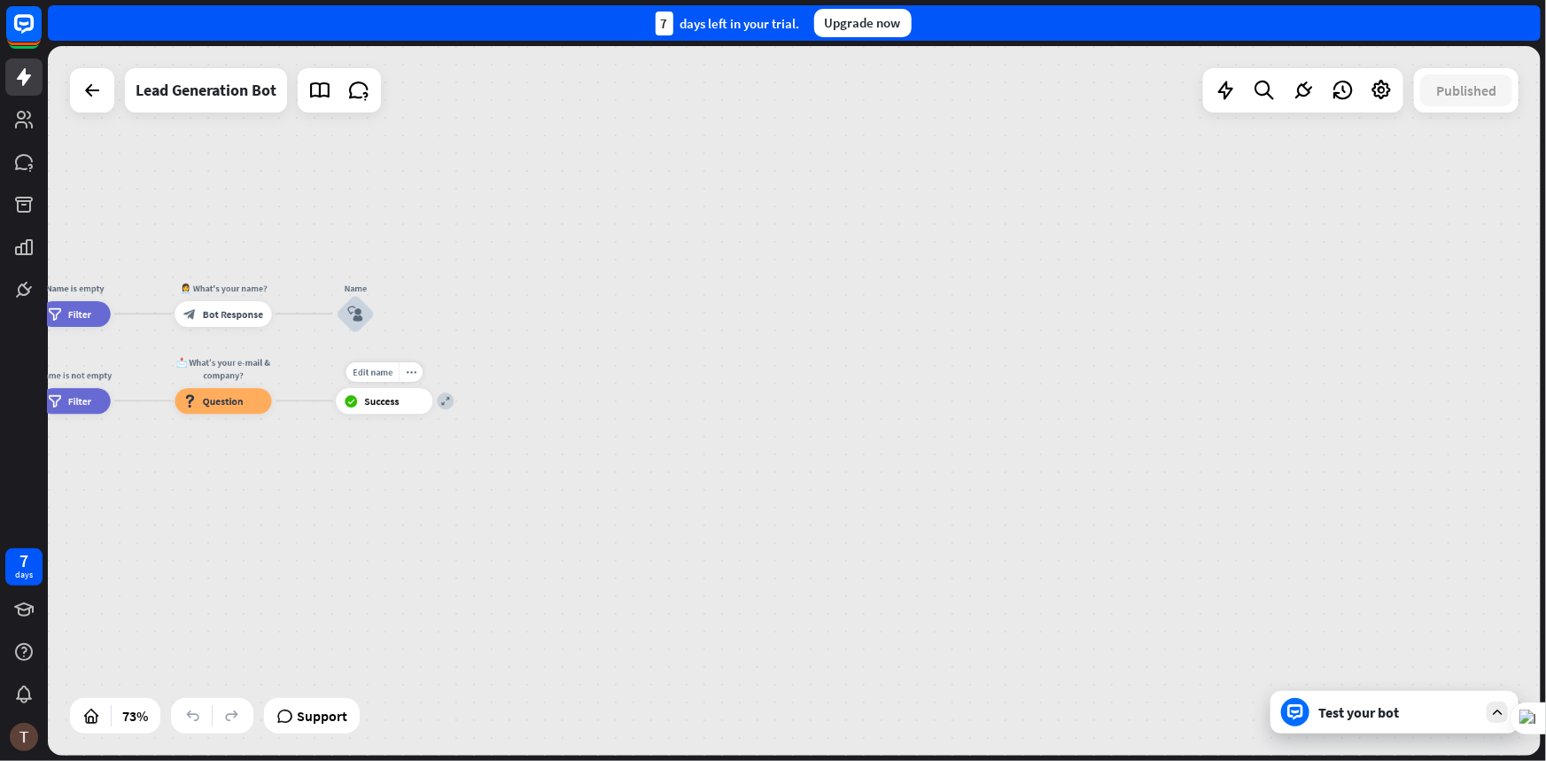
click at [362, 408] on div "block_success Success" at bounding box center [384, 401] width 97 height 26
click at [1100, 429] on div "home_2 Start point Welcome message block_bot_response Bot Response Start block_…" at bounding box center [794, 401] width 1493 height 710
click at [380, 411] on div "block_success Success" at bounding box center [386, 403] width 97 height 26
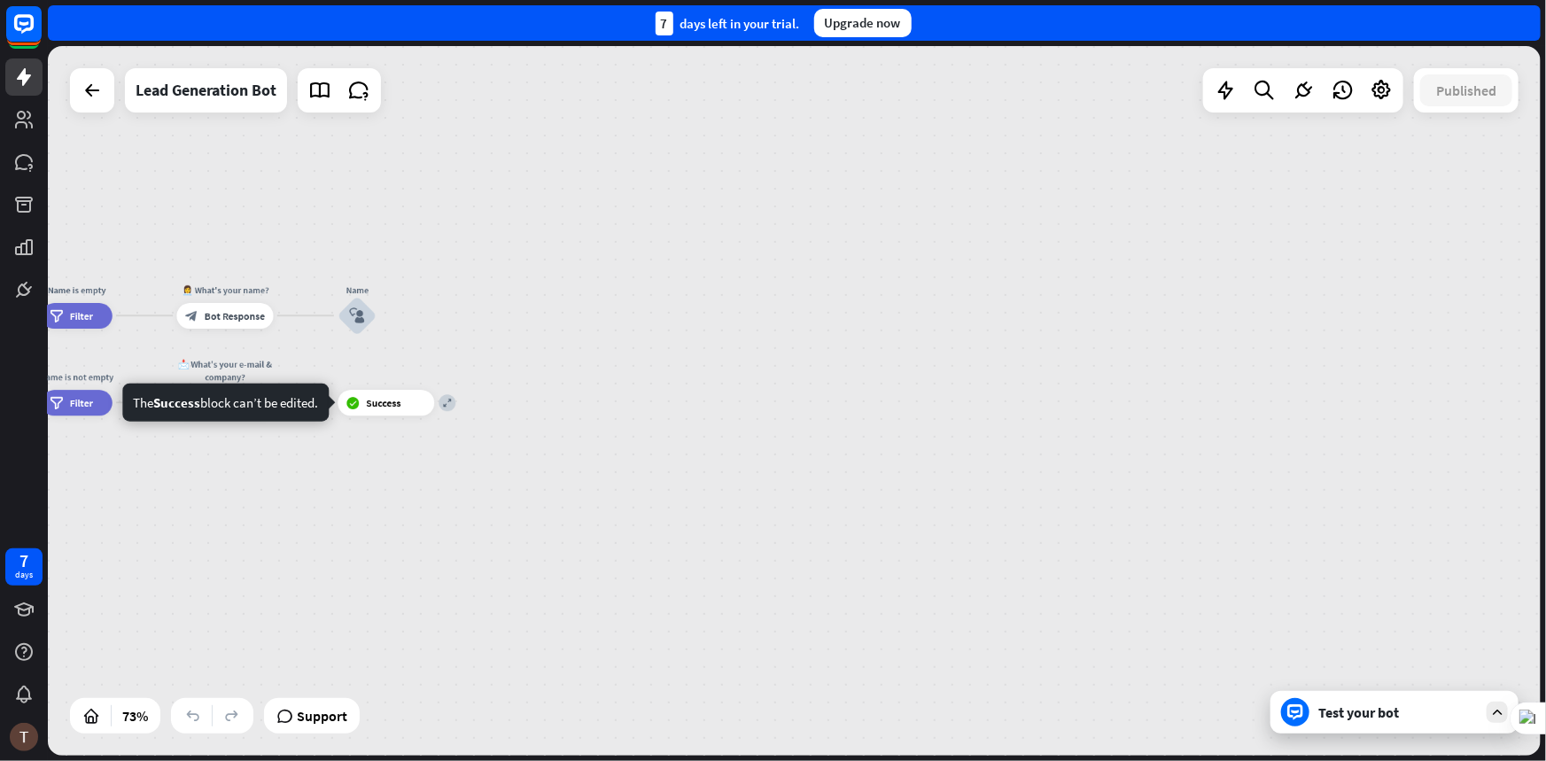
drag, startPoint x: 368, startPoint y: 413, endPoint x: 542, endPoint y: 435, distance: 175.9
click at [542, 435] on div "home_2 Start point Welcome message block_bot_response Bot Response Start block_…" at bounding box center [794, 401] width 1493 height 710
click at [386, 416] on div "Edit name more_horiz expand block_success Success" at bounding box center [386, 403] width 97 height 26
click at [420, 381] on div "more_horiz" at bounding box center [412, 373] width 24 height 19
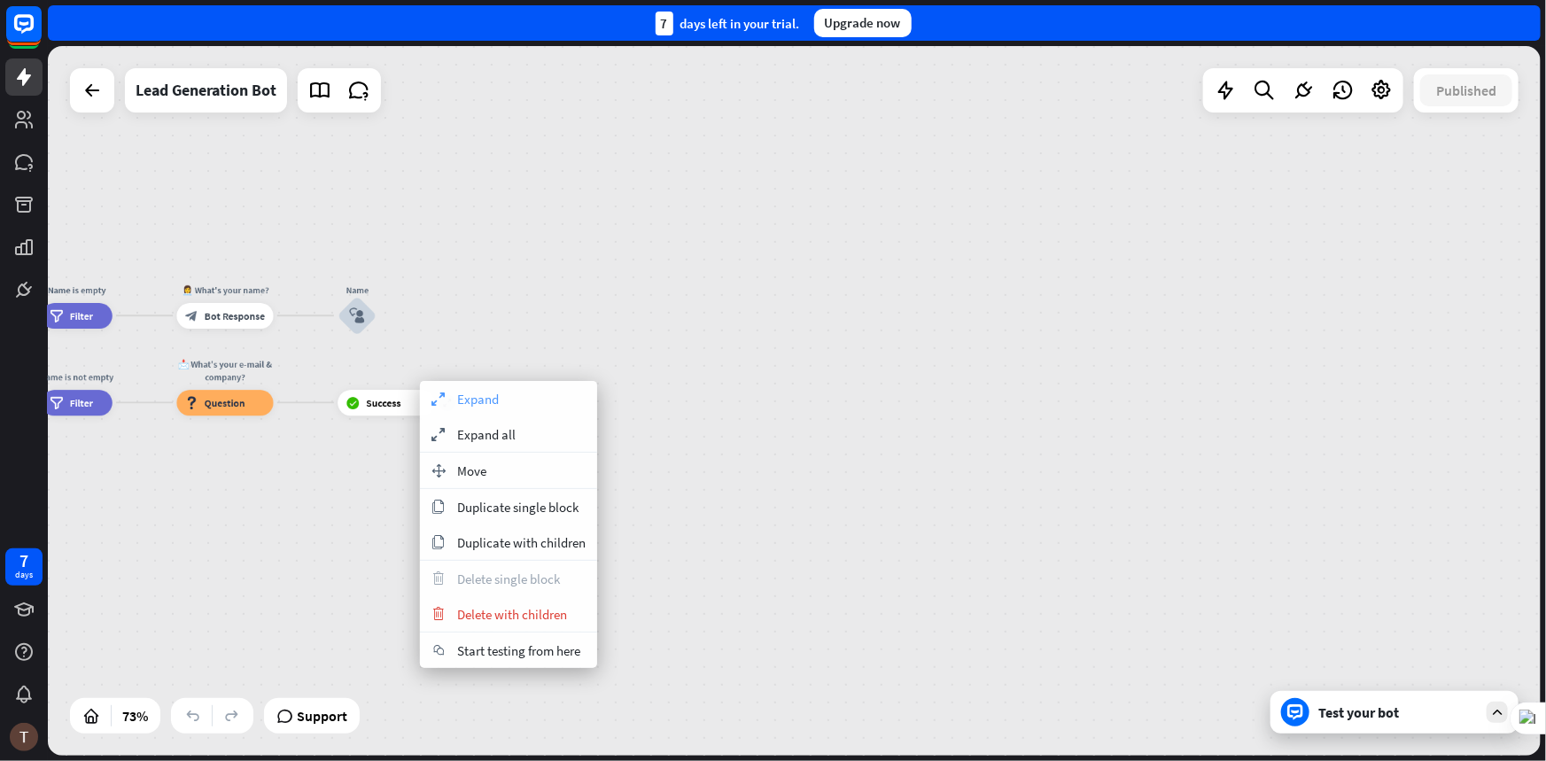
click at [486, 397] on span "Expand" at bounding box center [478, 399] width 42 height 17
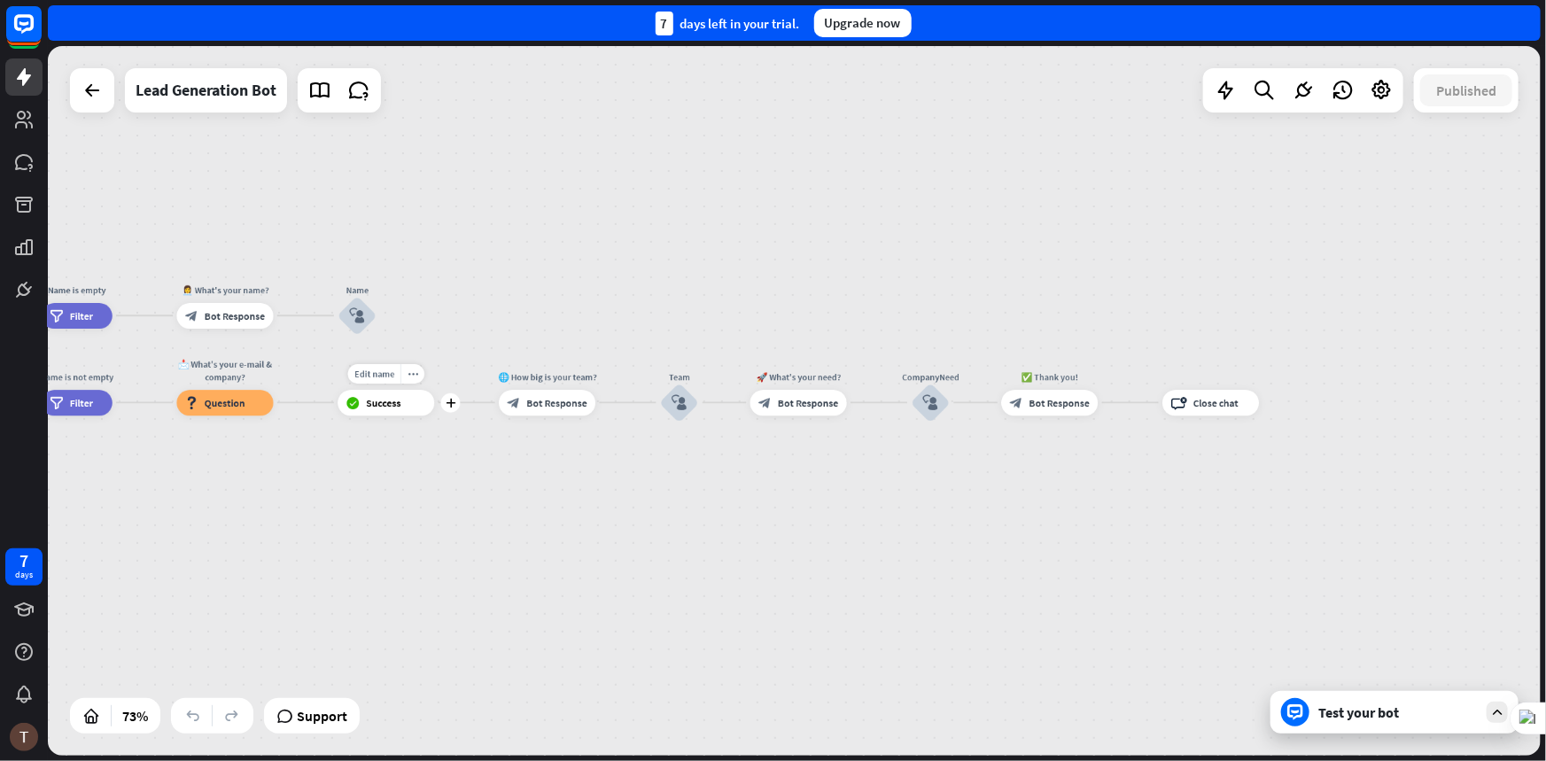
click at [384, 410] on div "block_success Success" at bounding box center [386, 403] width 97 height 26
click at [567, 398] on span "Bot Response" at bounding box center [556, 402] width 60 height 13
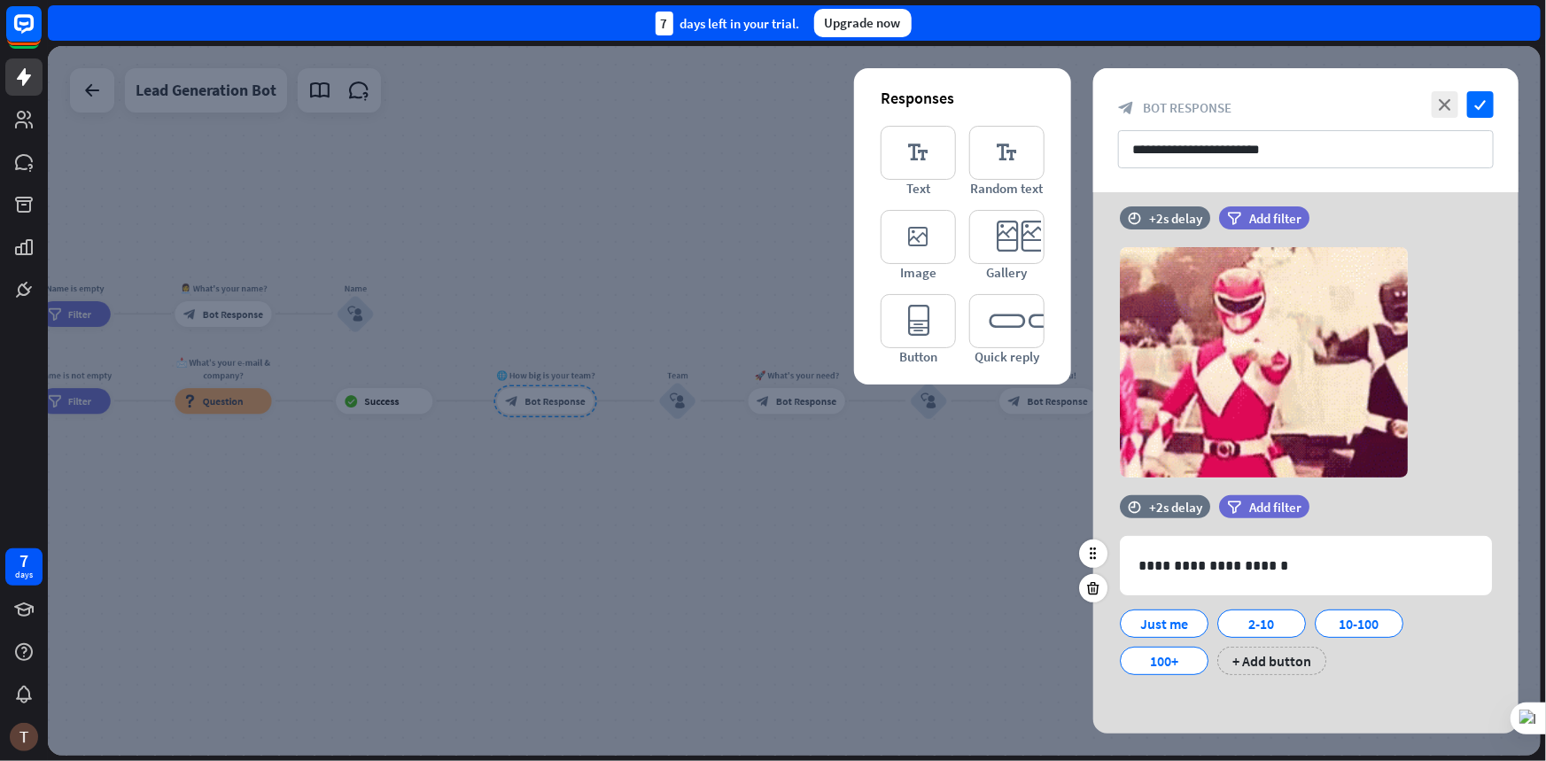
scroll to position [140, 0]
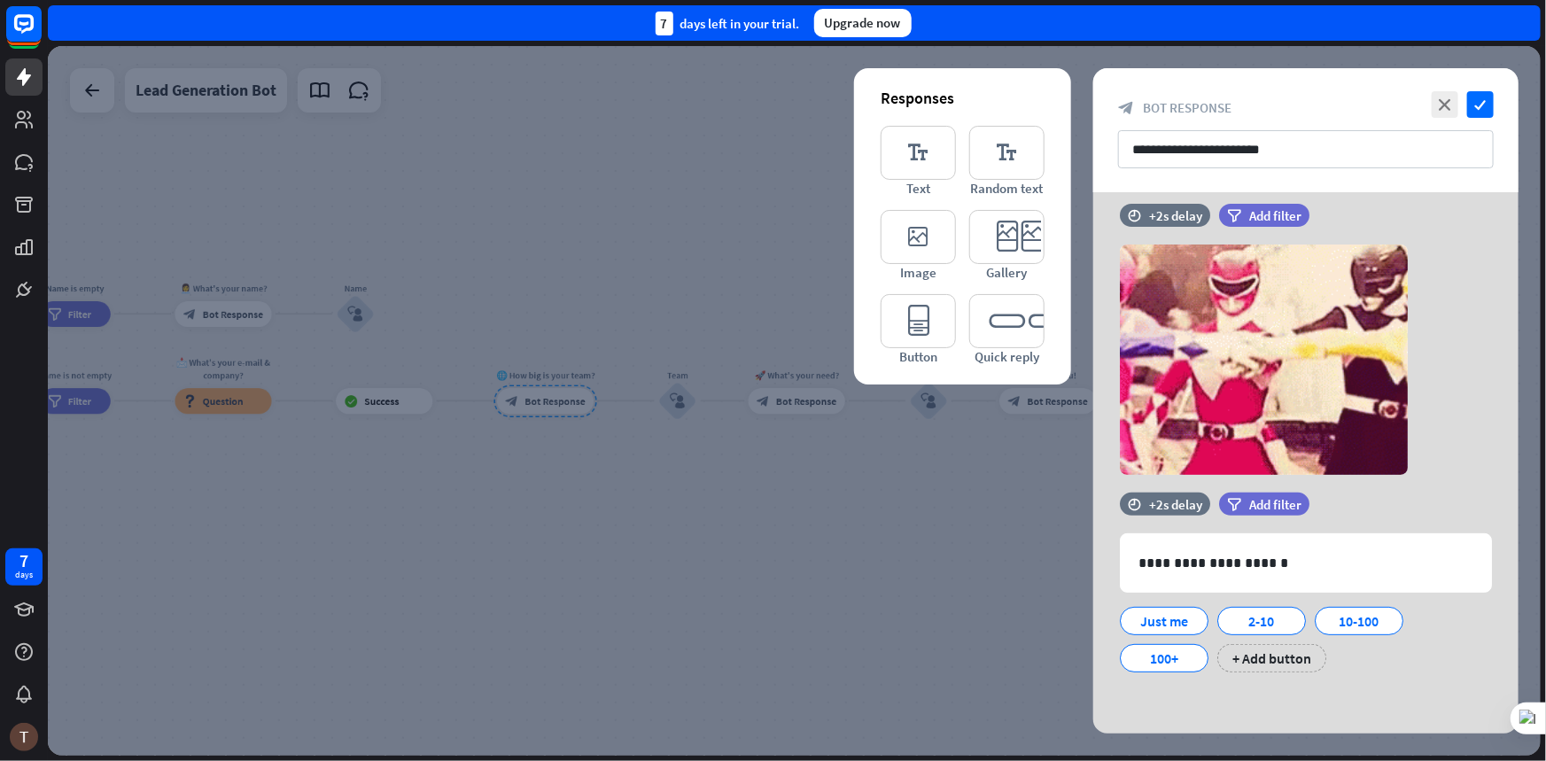
click at [776, 498] on div at bounding box center [794, 401] width 1493 height 710
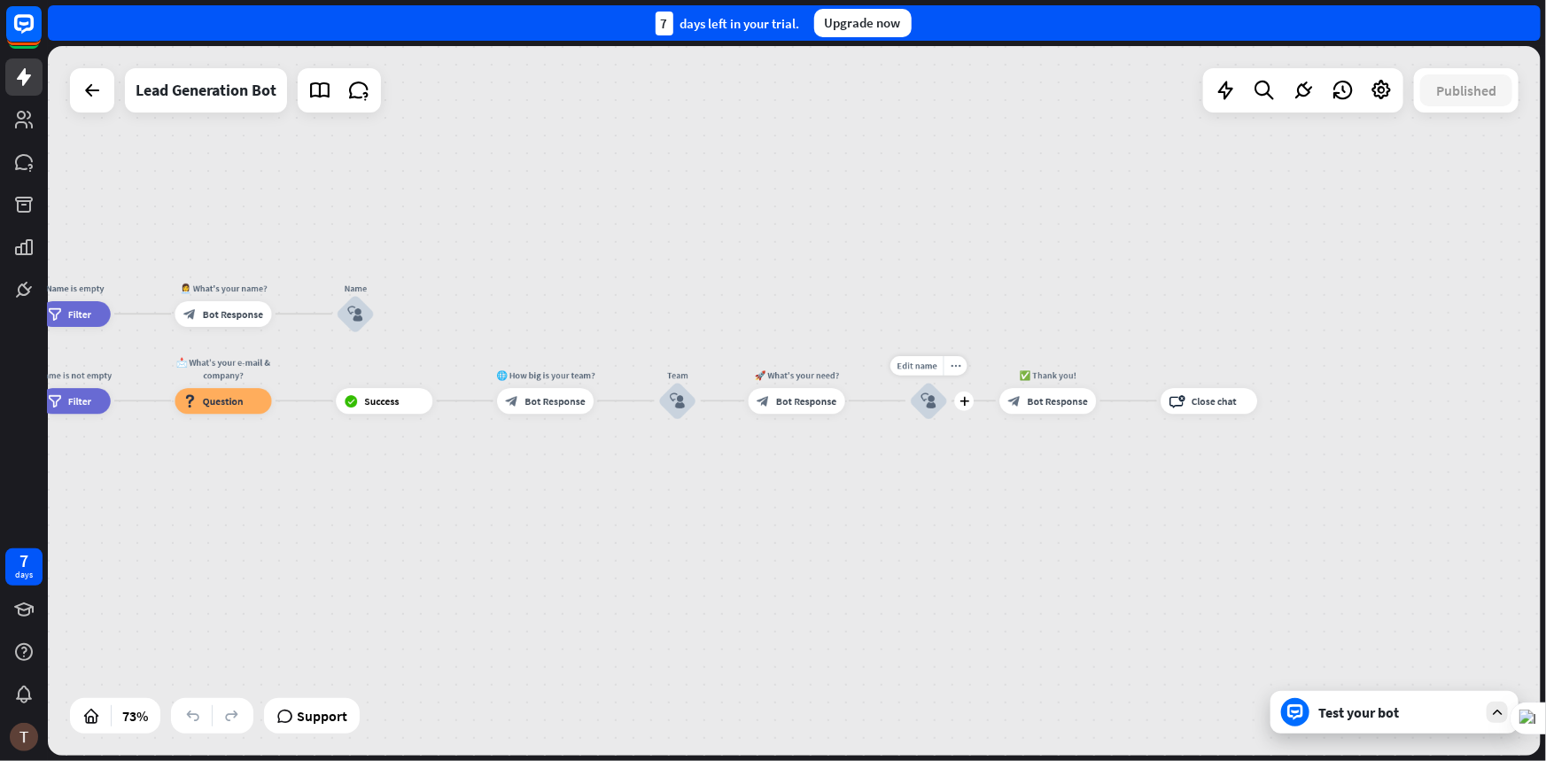
click at [929, 408] on icon "block_user_input" at bounding box center [928, 400] width 15 height 15
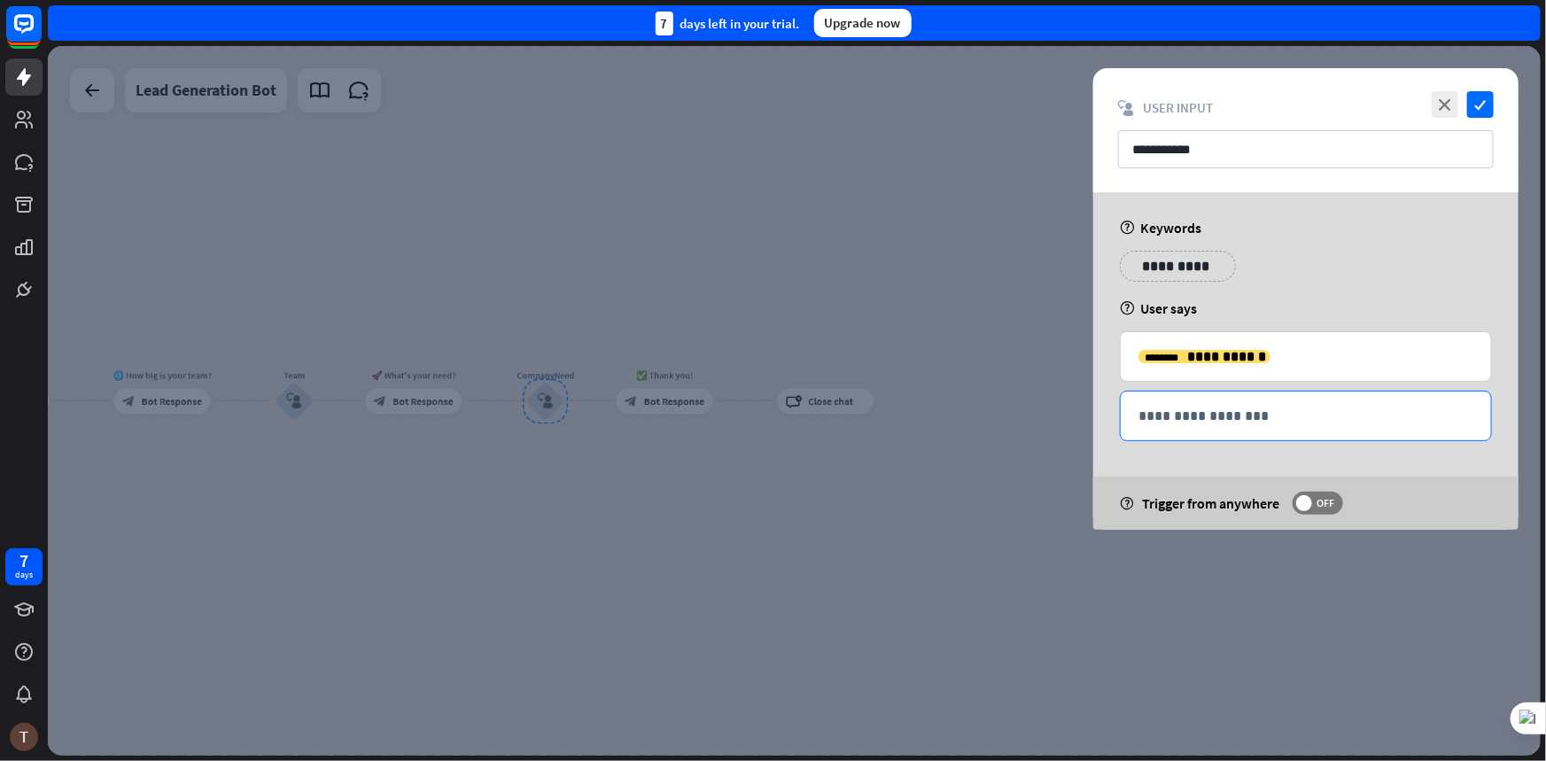
click at [1188, 398] on div "**********" at bounding box center [1306, 416] width 370 height 49
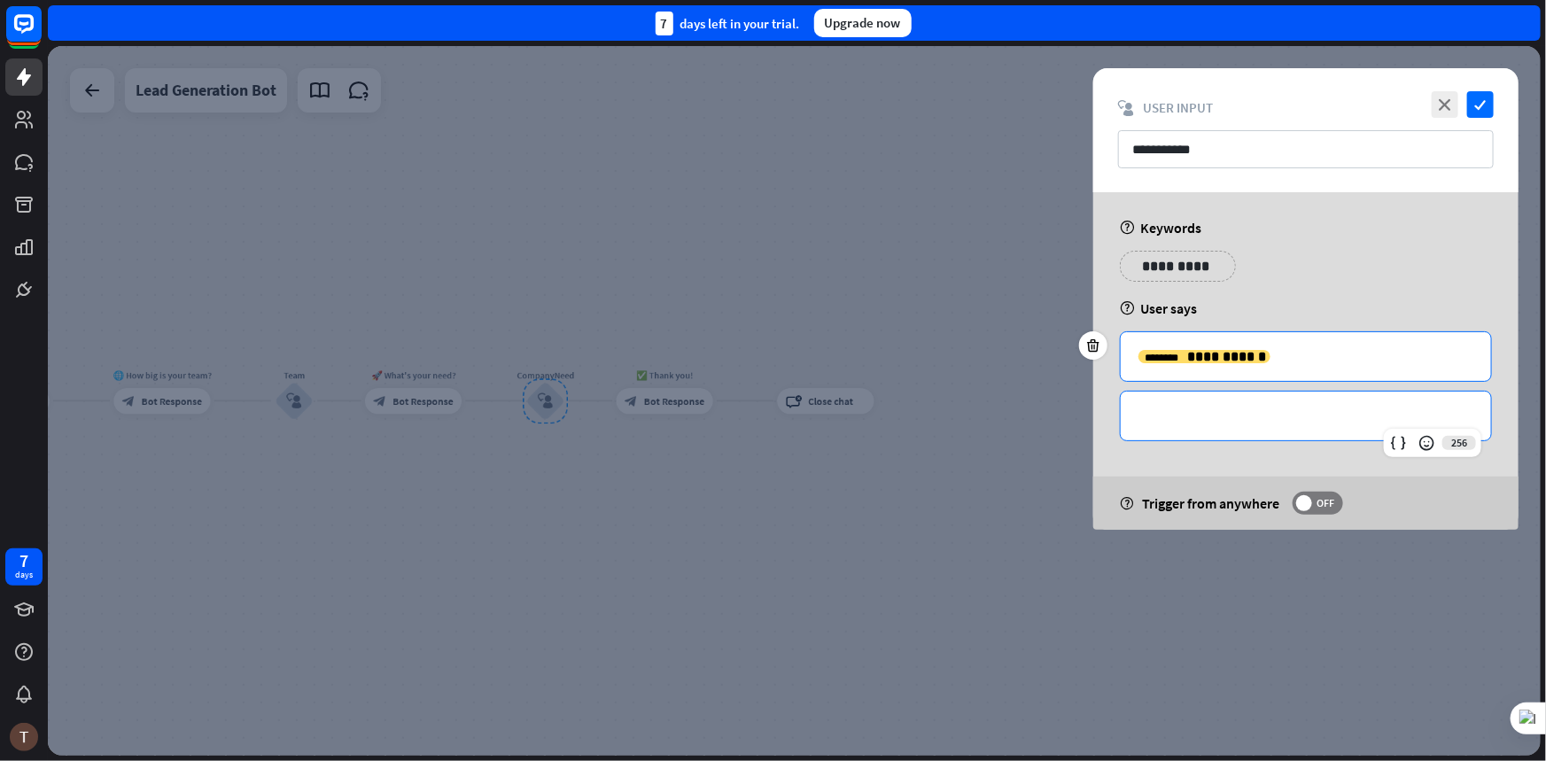
click at [1294, 354] on p "**********" at bounding box center [1306, 357] width 335 height 22
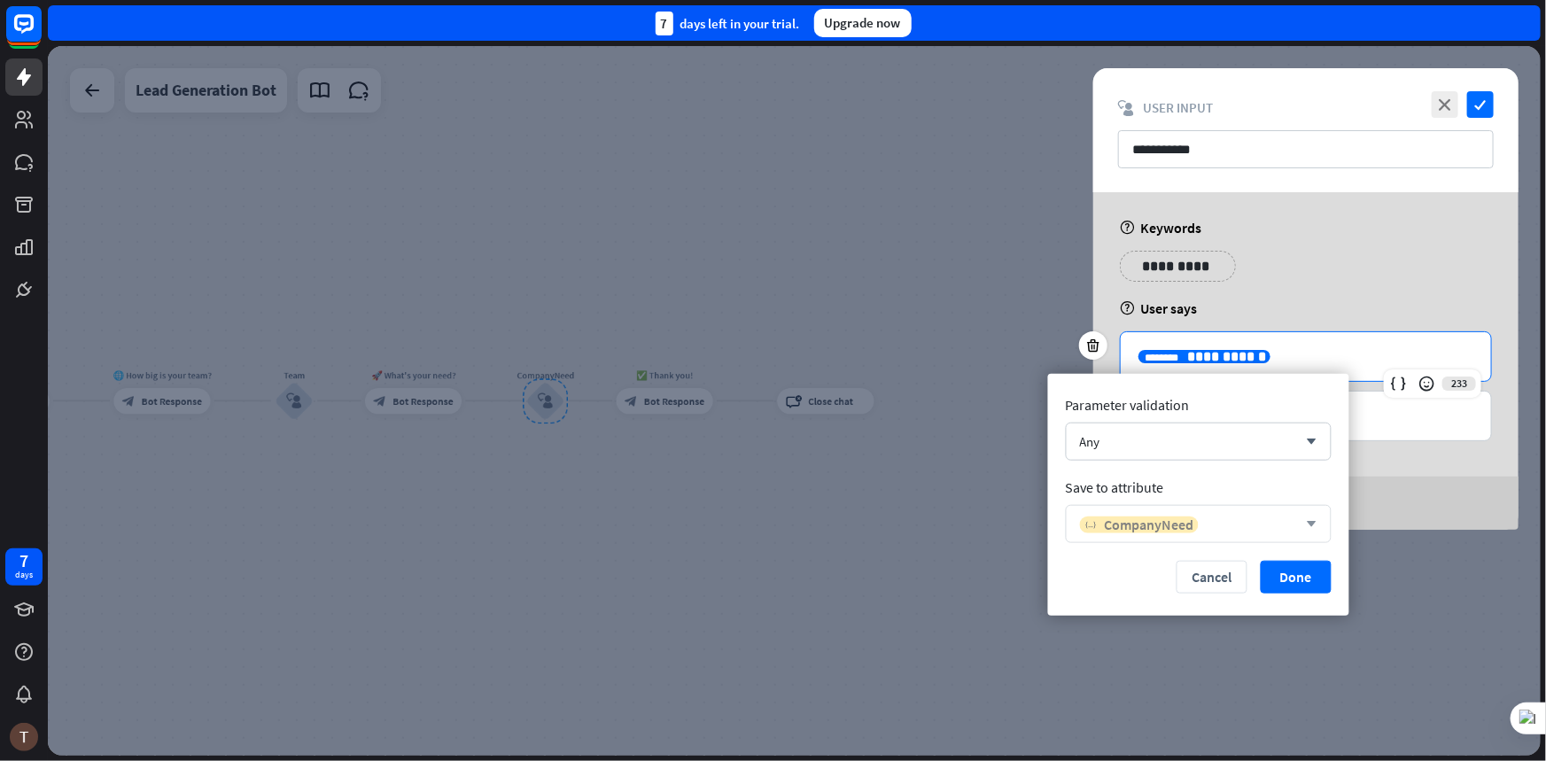
click at [1183, 518] on span "CompanyNeed" at bounding box center [1149, 524] width 89 height 18
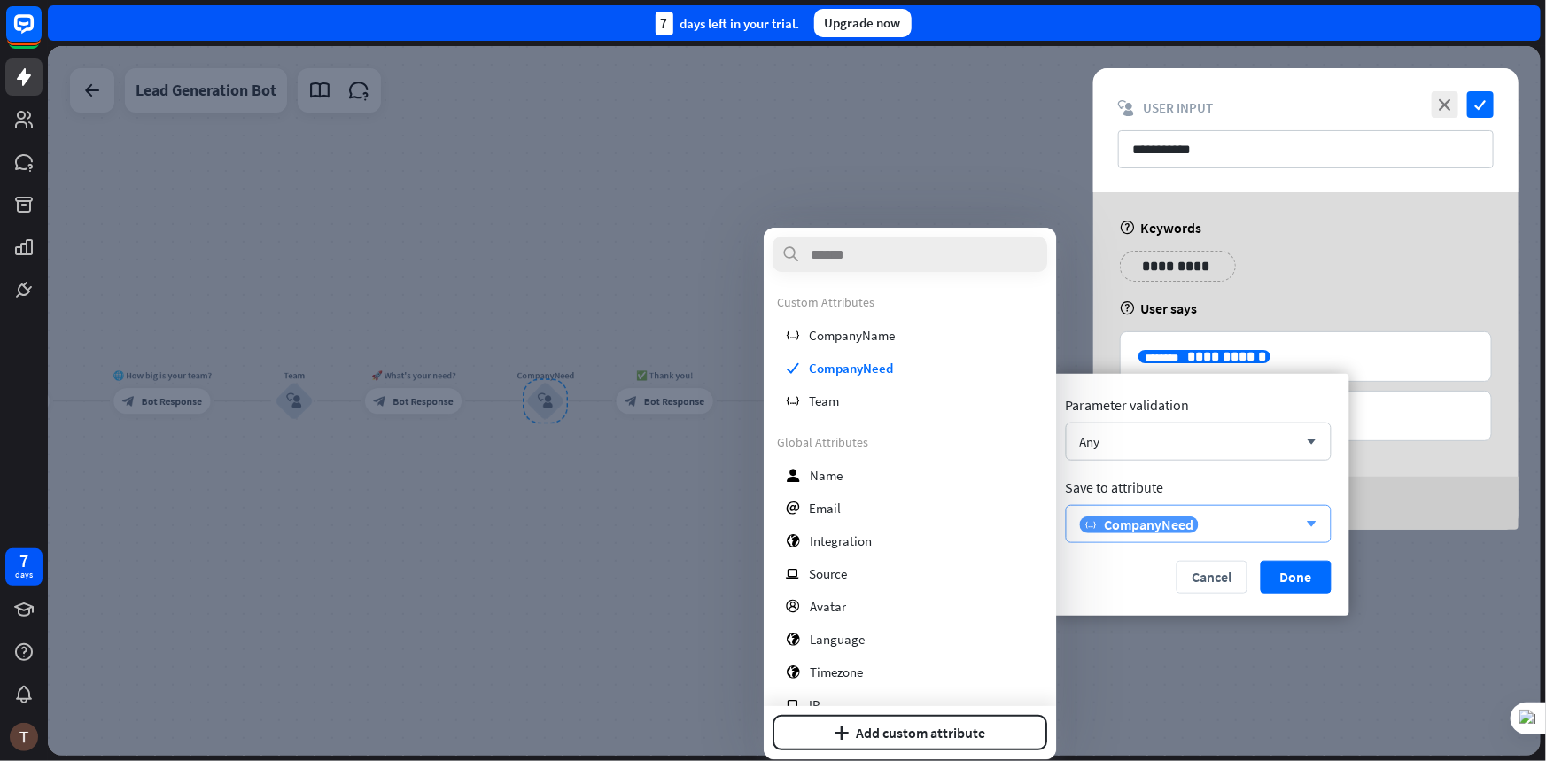
click at [1276, 519] on div "variable CompanyNeed" at bounding box center [1189, 524] width 218 height 18
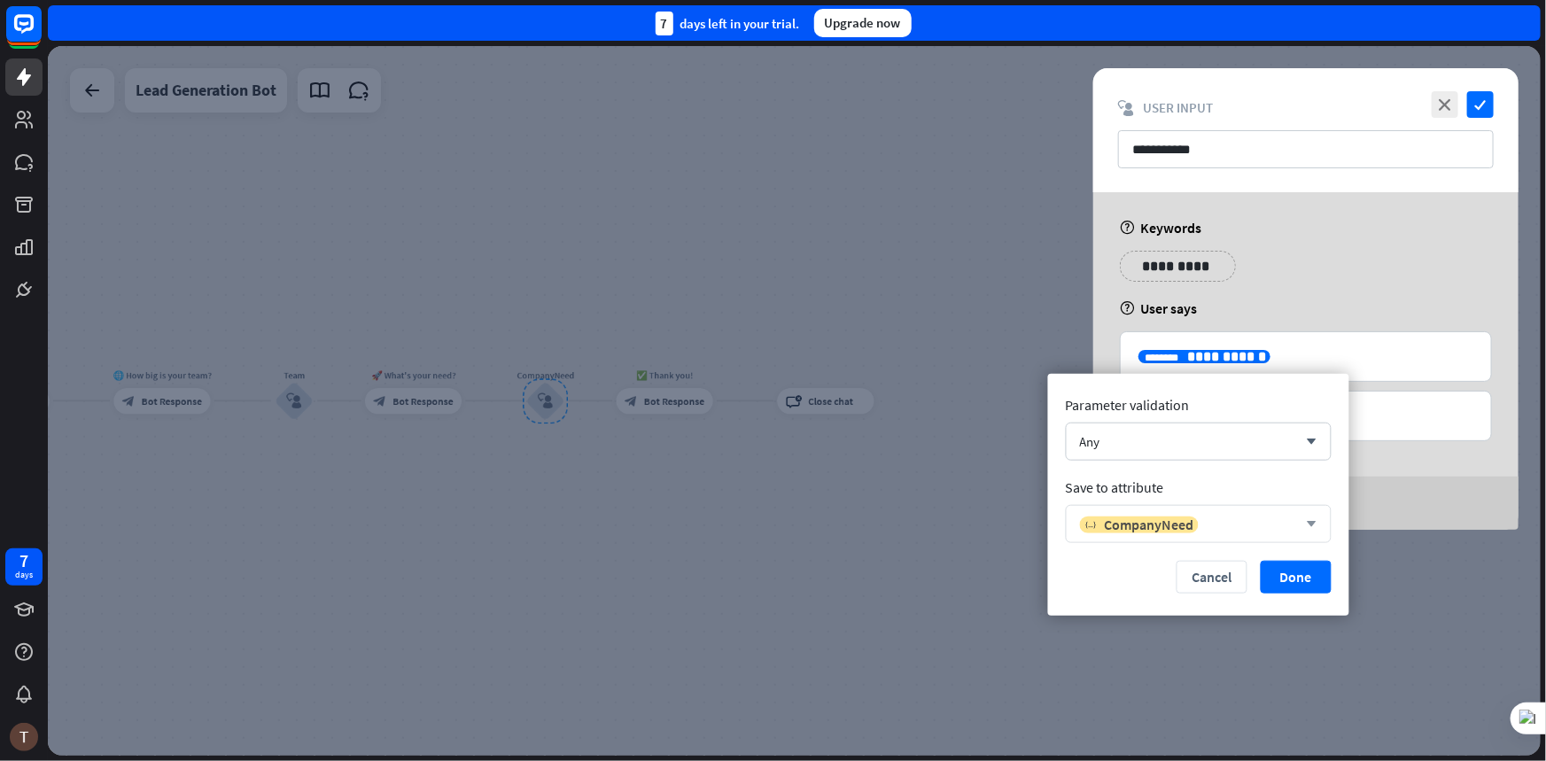
click at [1276, 519] on div "variable CompanyNeed" at bounding box center [1189, 524] width 218 height 18
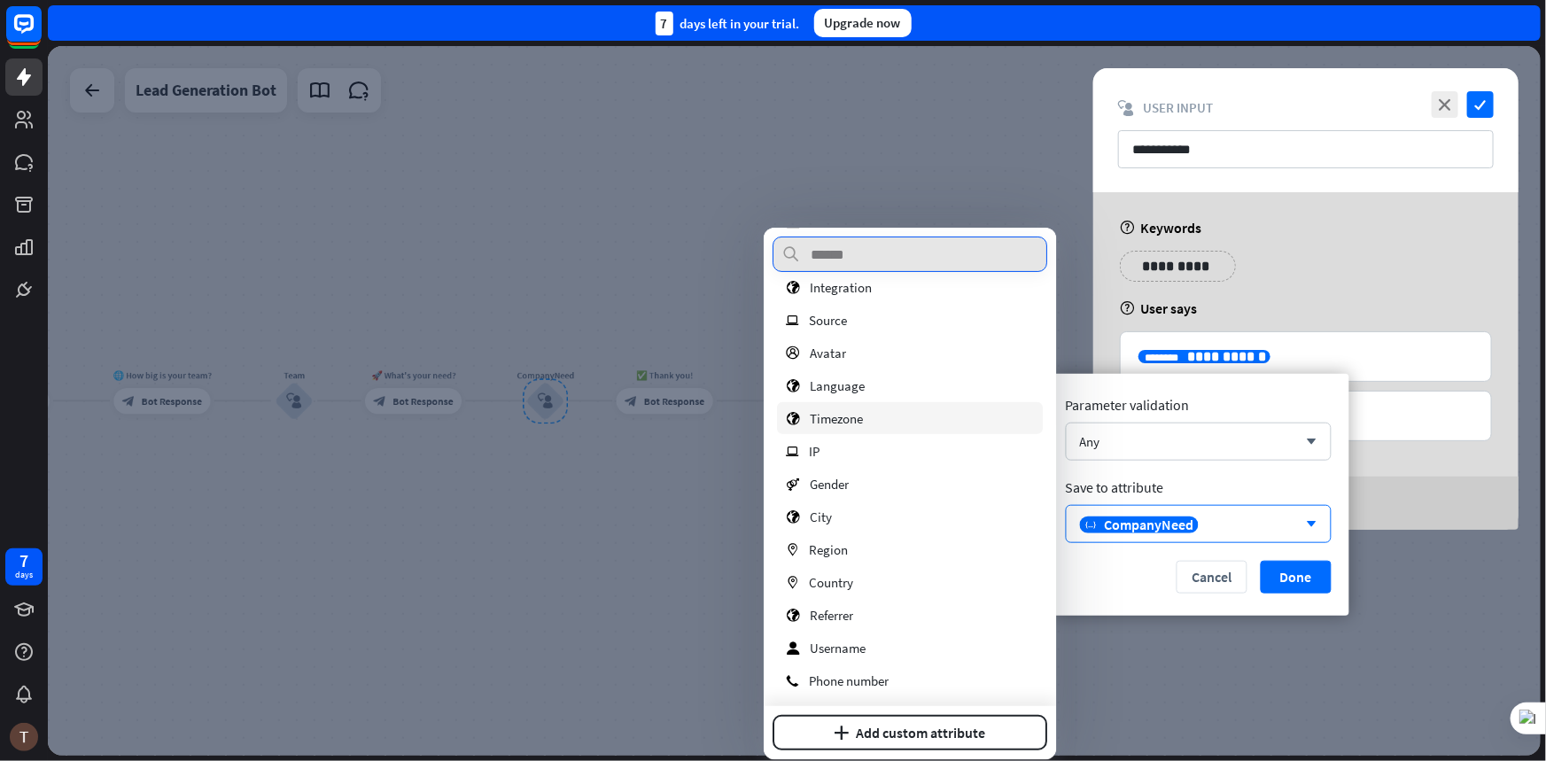
scroll to position [257, 0]
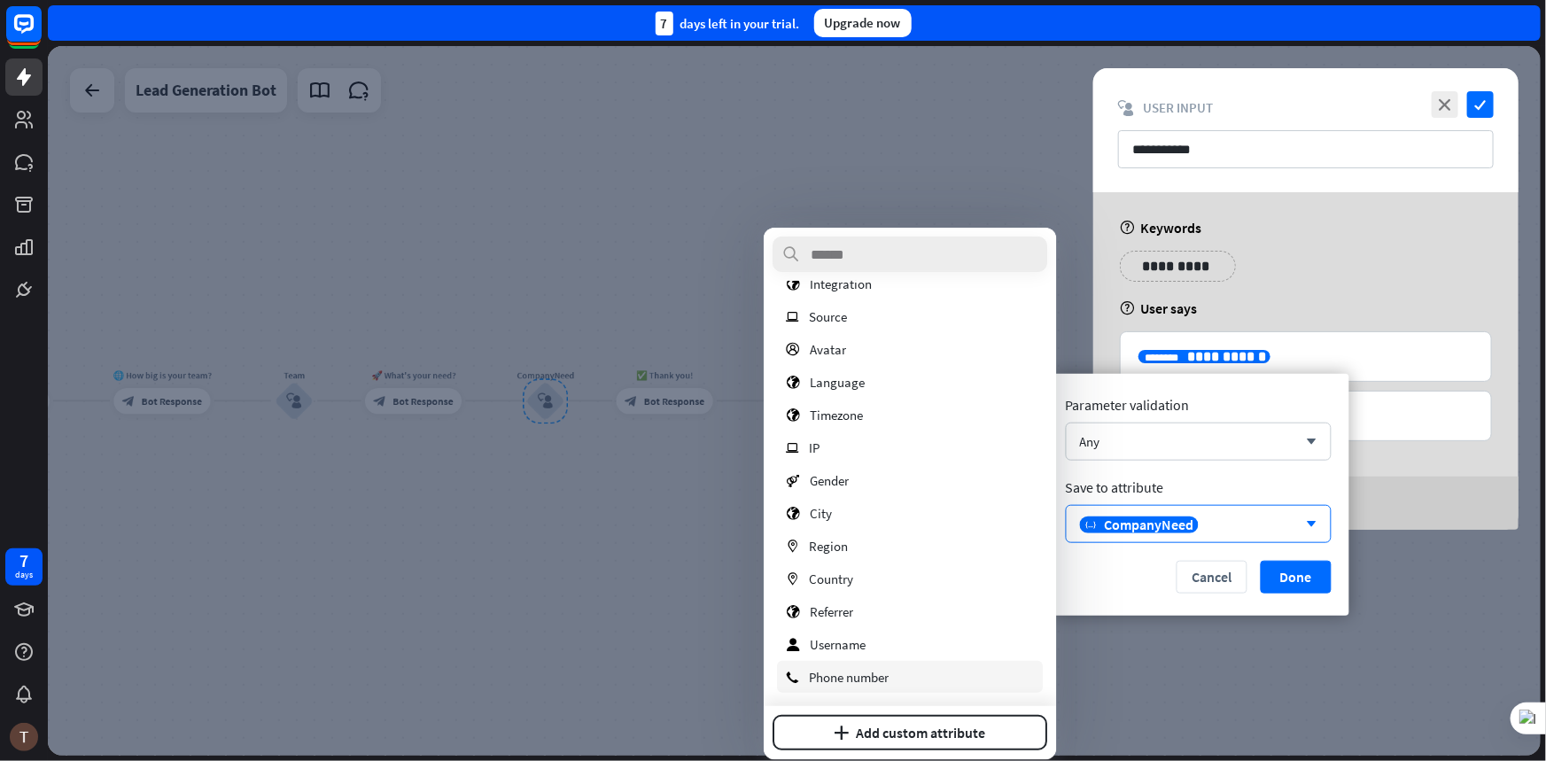
click at [847, 671] on span "Phone number" at bounding box center [849, 677] width 80 height 17
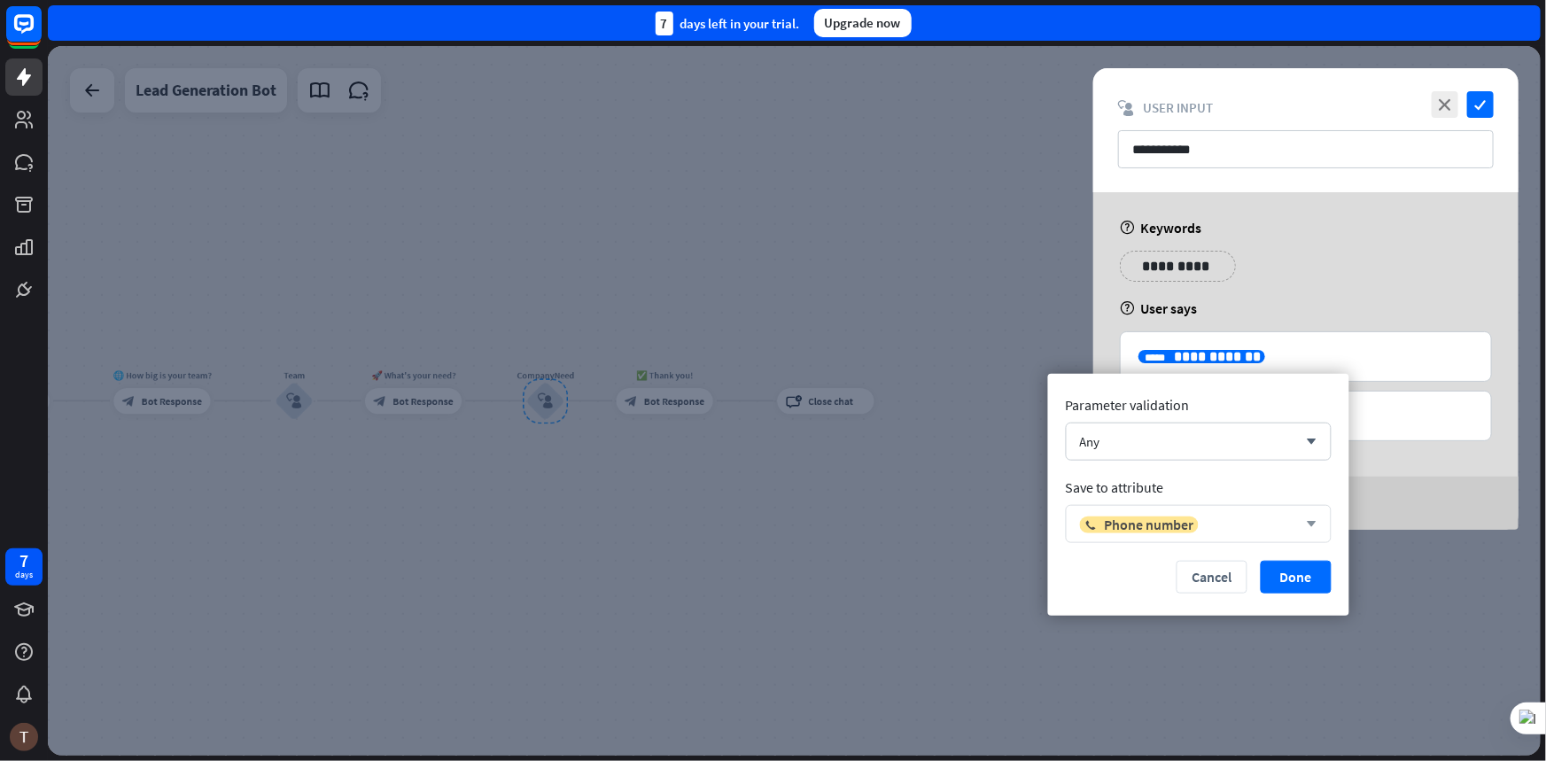
click at [1294, 516] on div "phone Phone number" at bounding box center [1189, 524] width 218 height 18
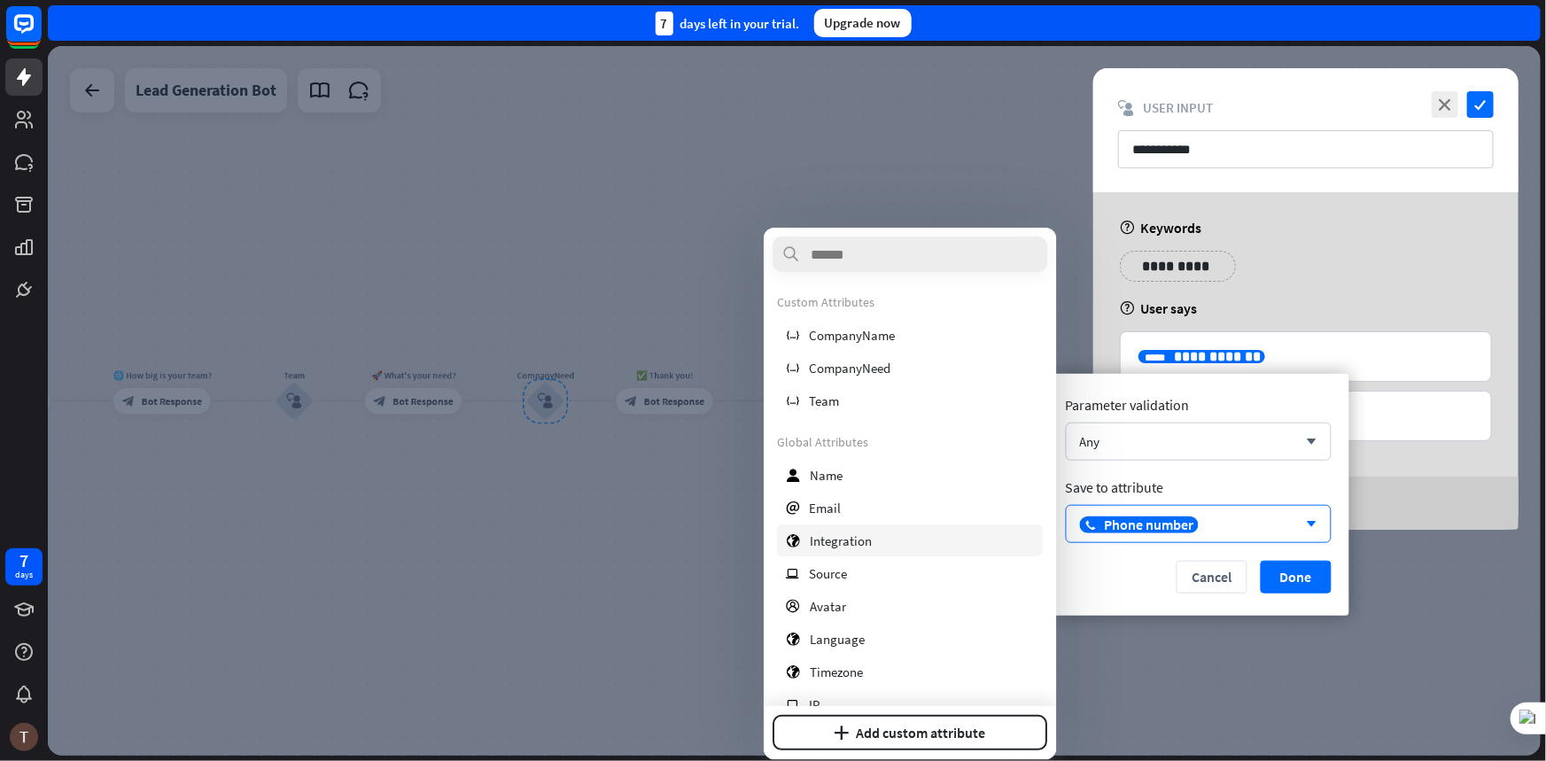
click at [876, 525] on div "globe Integration" at bounding box center [910, 541] width 266 height 32
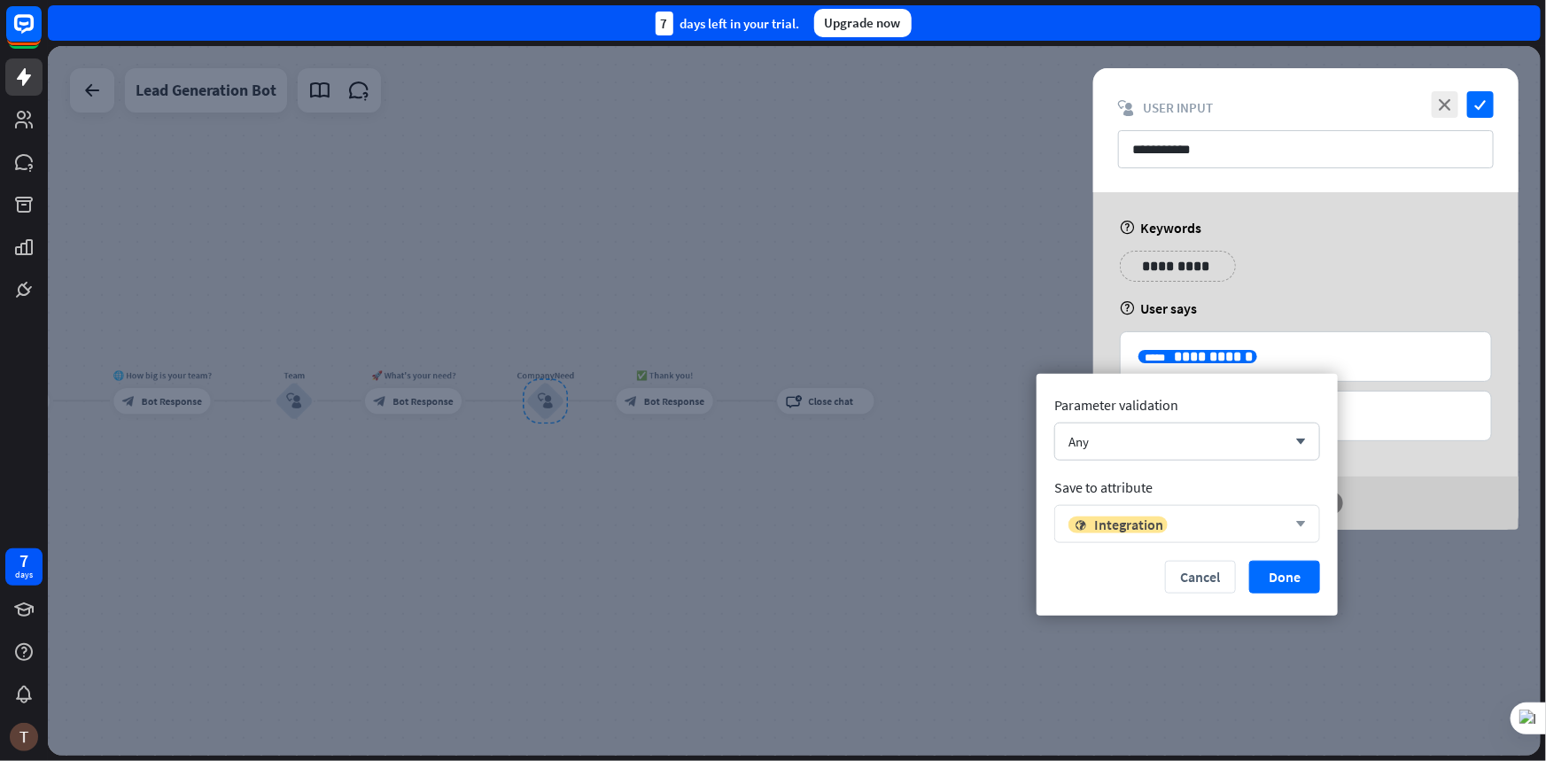
click at [1287, 523] on icon "arrow_down" at bounding box center [1295, 523] width 19 height 11
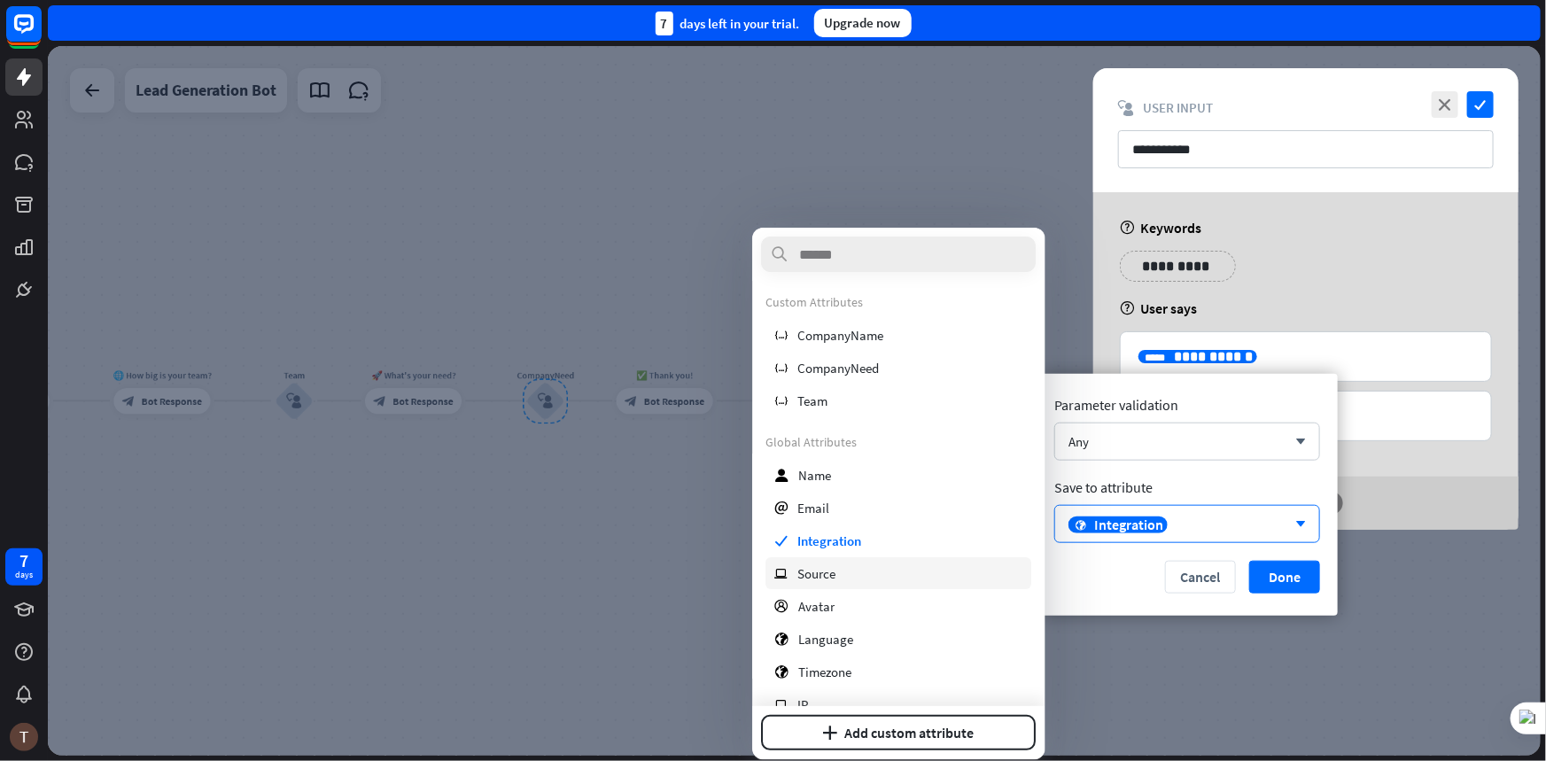
click at [817, 579] on span "Source" at bounding box center [817, 573] width 38 height 17
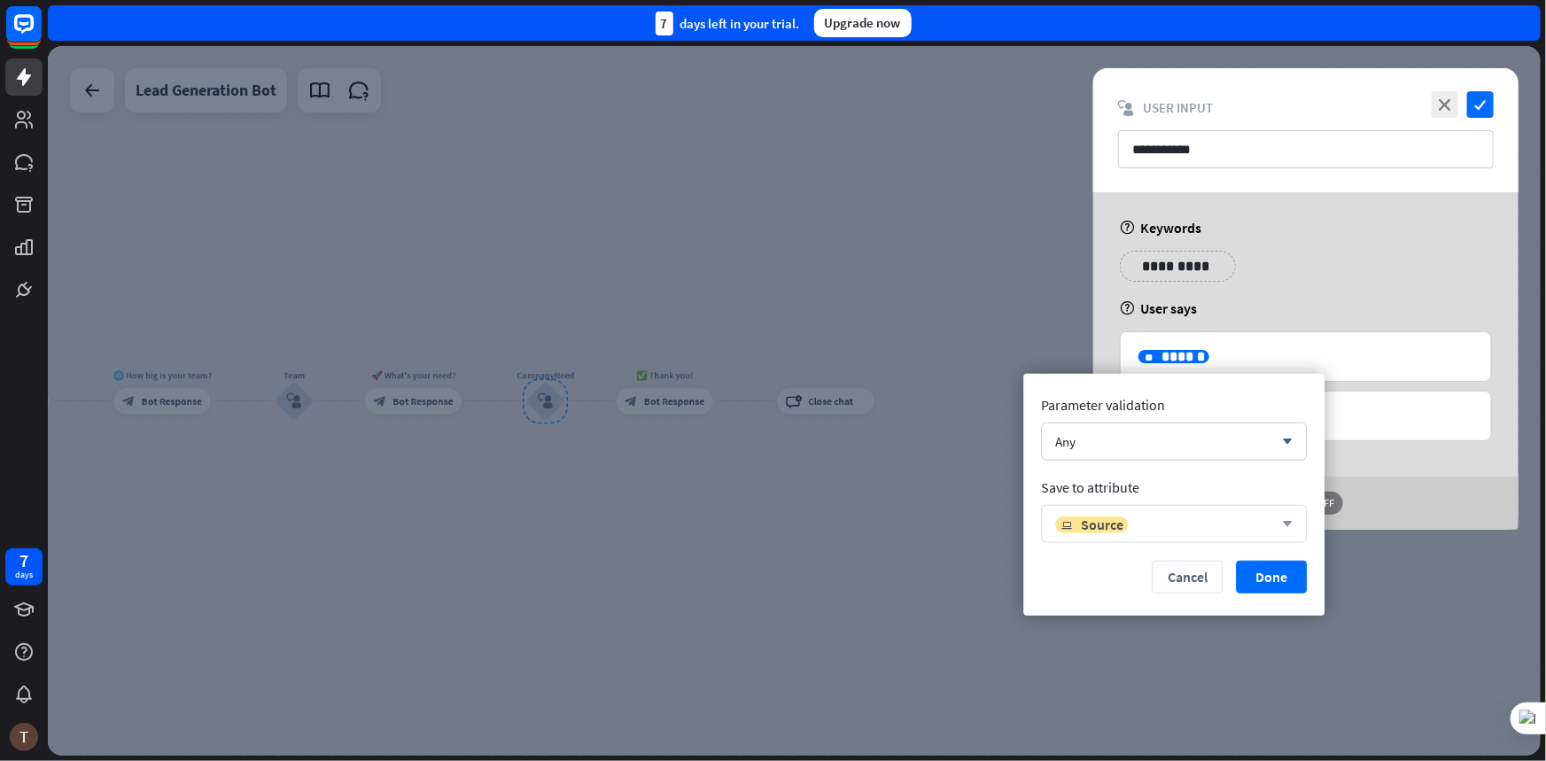
click at [1282, 515] on div "ip Source arrow_down" at bounding box center [1174, 524] width 266 height 38
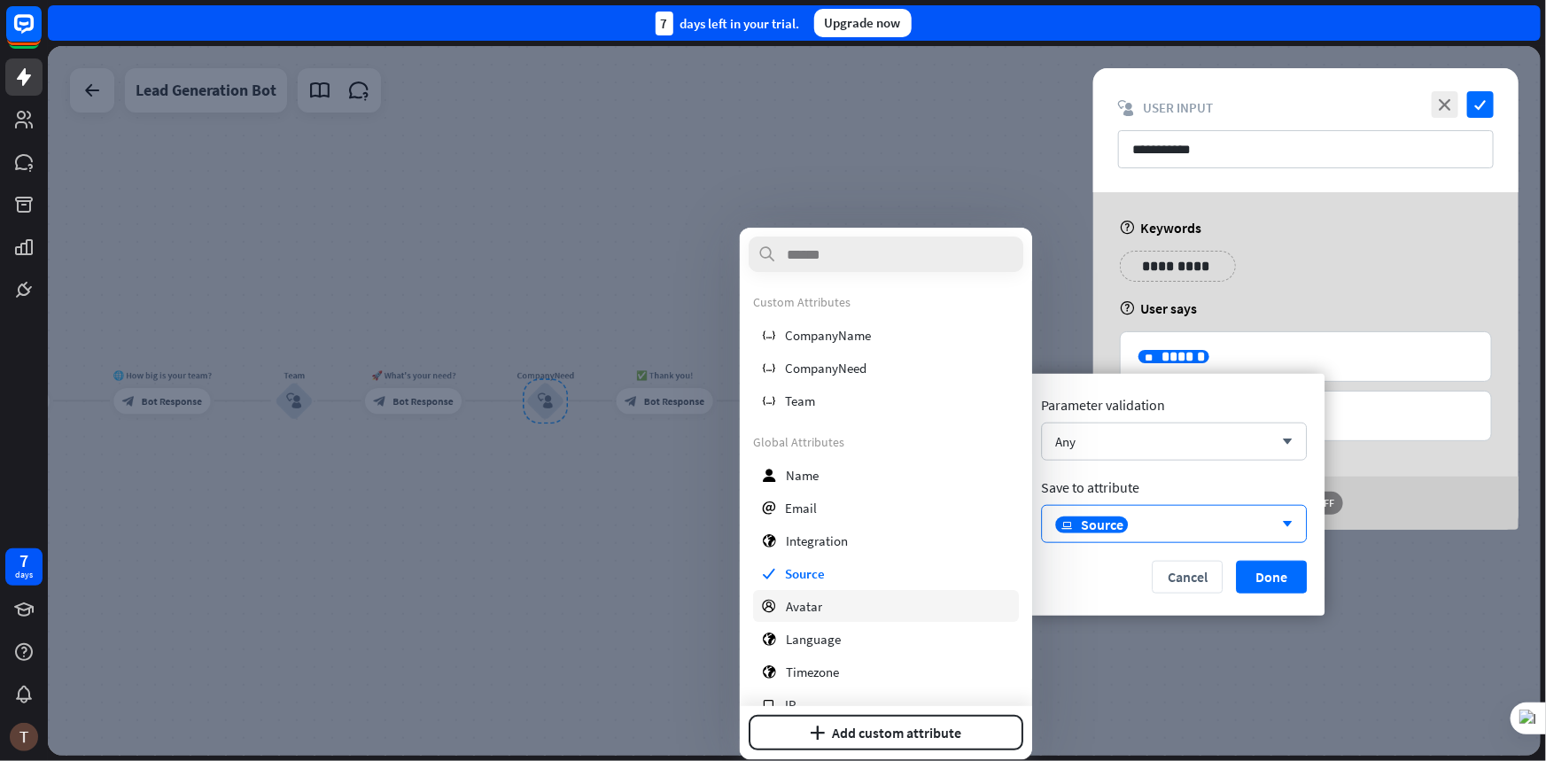
click at [831, 609] on div "profile Avatar" at bounding box center [886, 606] width 266 height 32
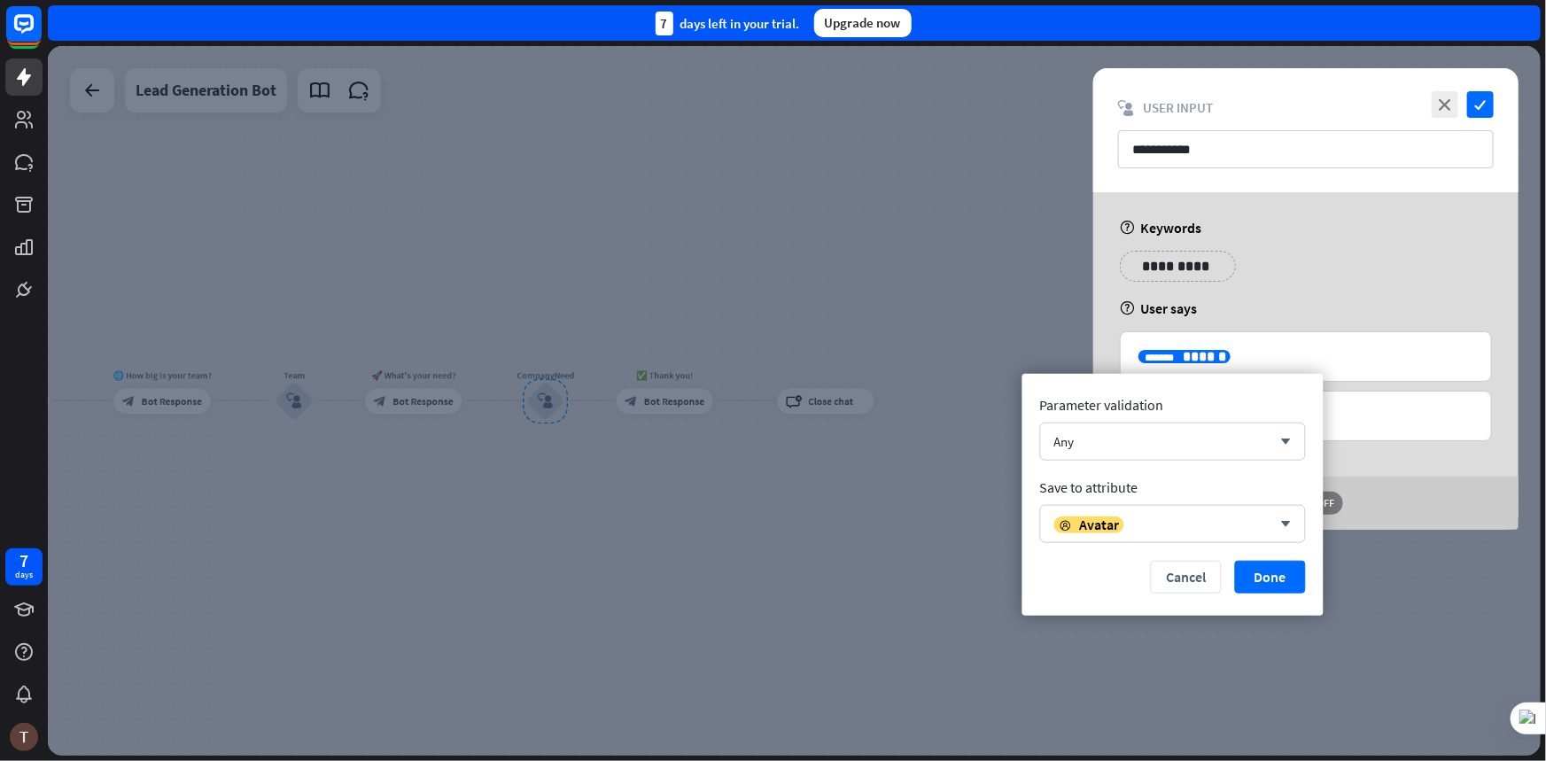
click at [467, 455] on div at bounding box center [794, 401] width 1493 height 710
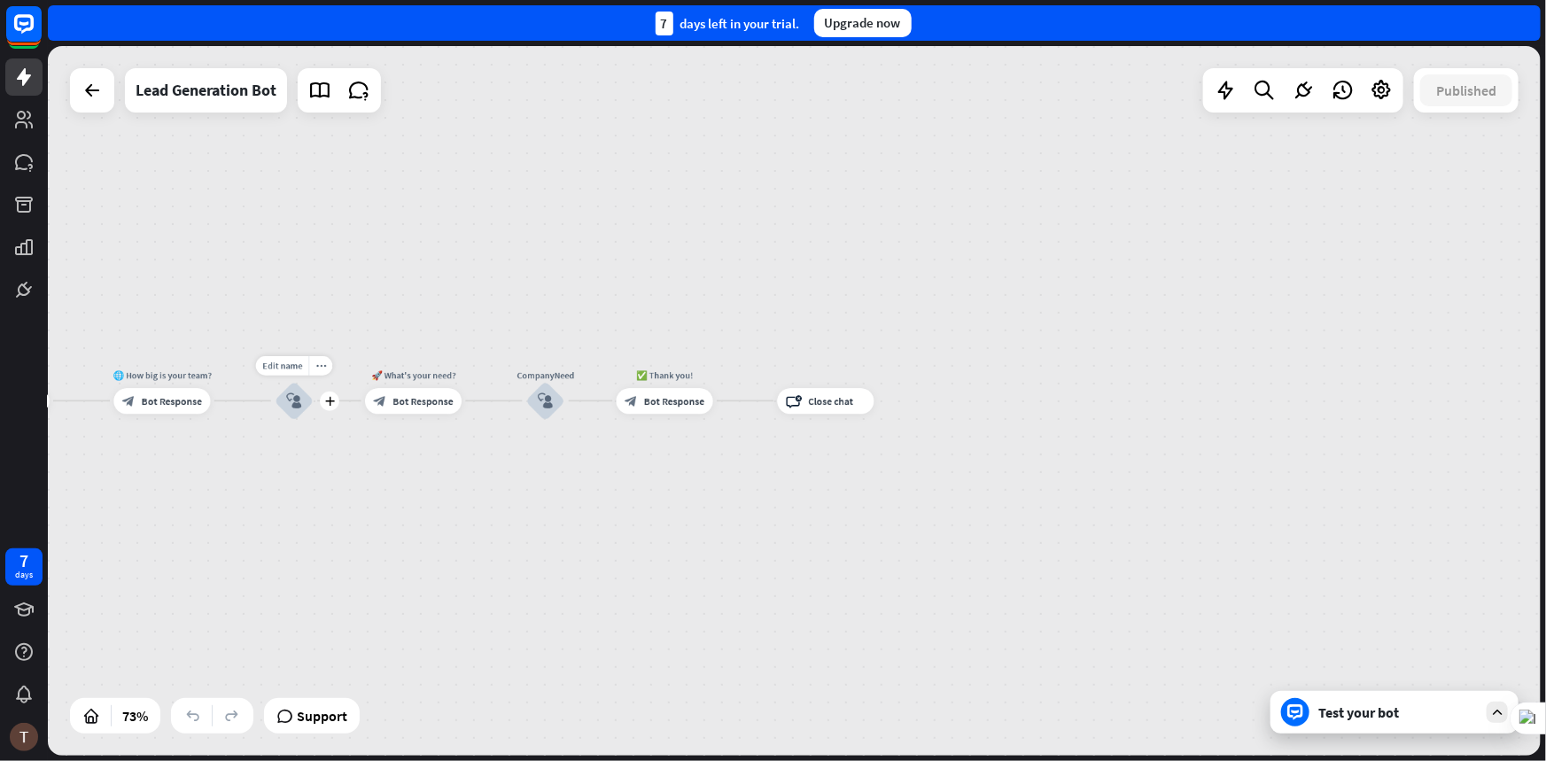
click at [314, 400] on div "Edit name more_horiz plus Team block_user_input" at bounding box center [294, 401] width 39 height 39
click at [302, 404] on div "block_user_input" at bounding box center [294, 401] width 39 height 39
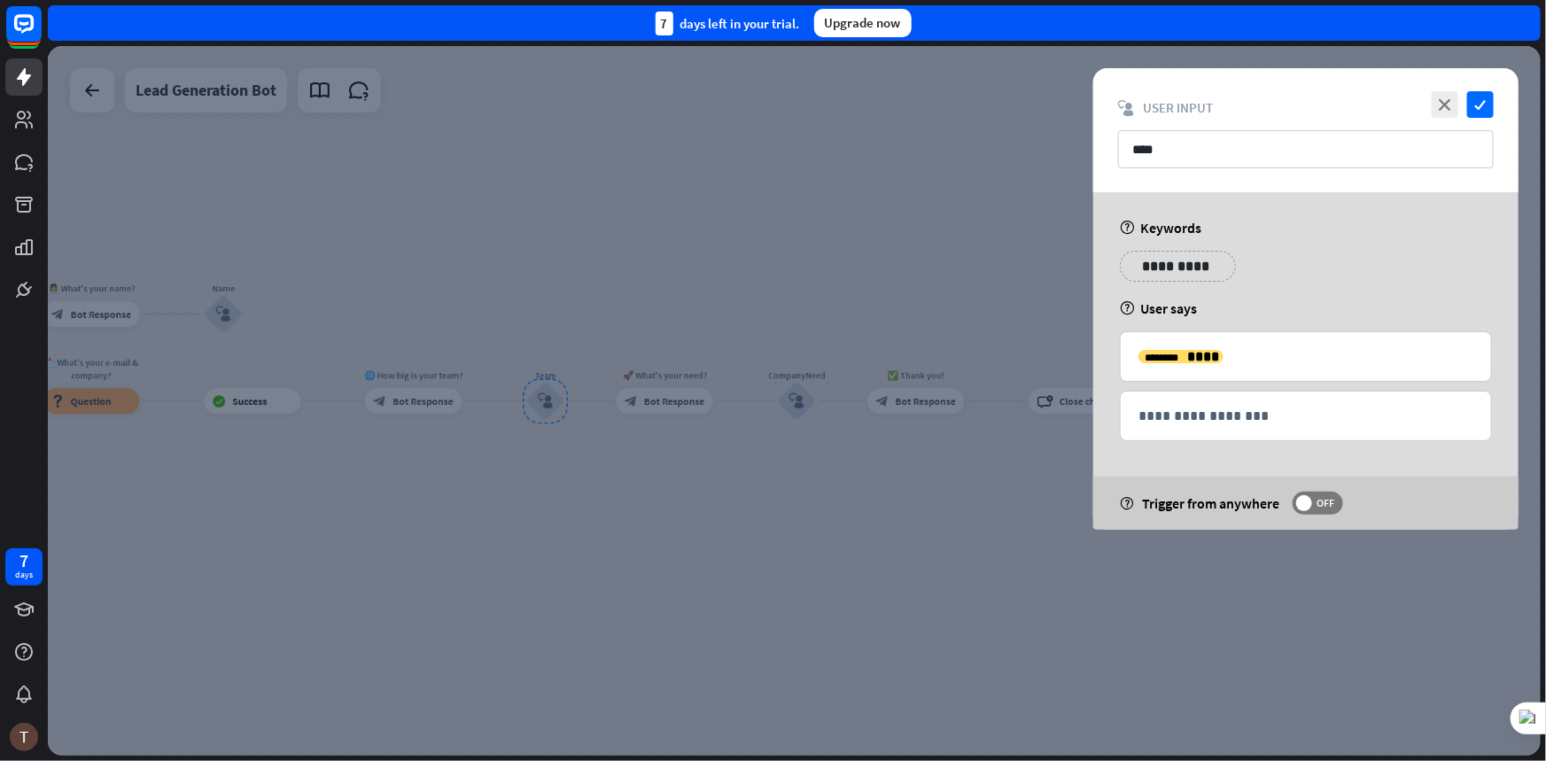
click at [437, 430] on div at bounding box center [794, 401] width 1493 height 710
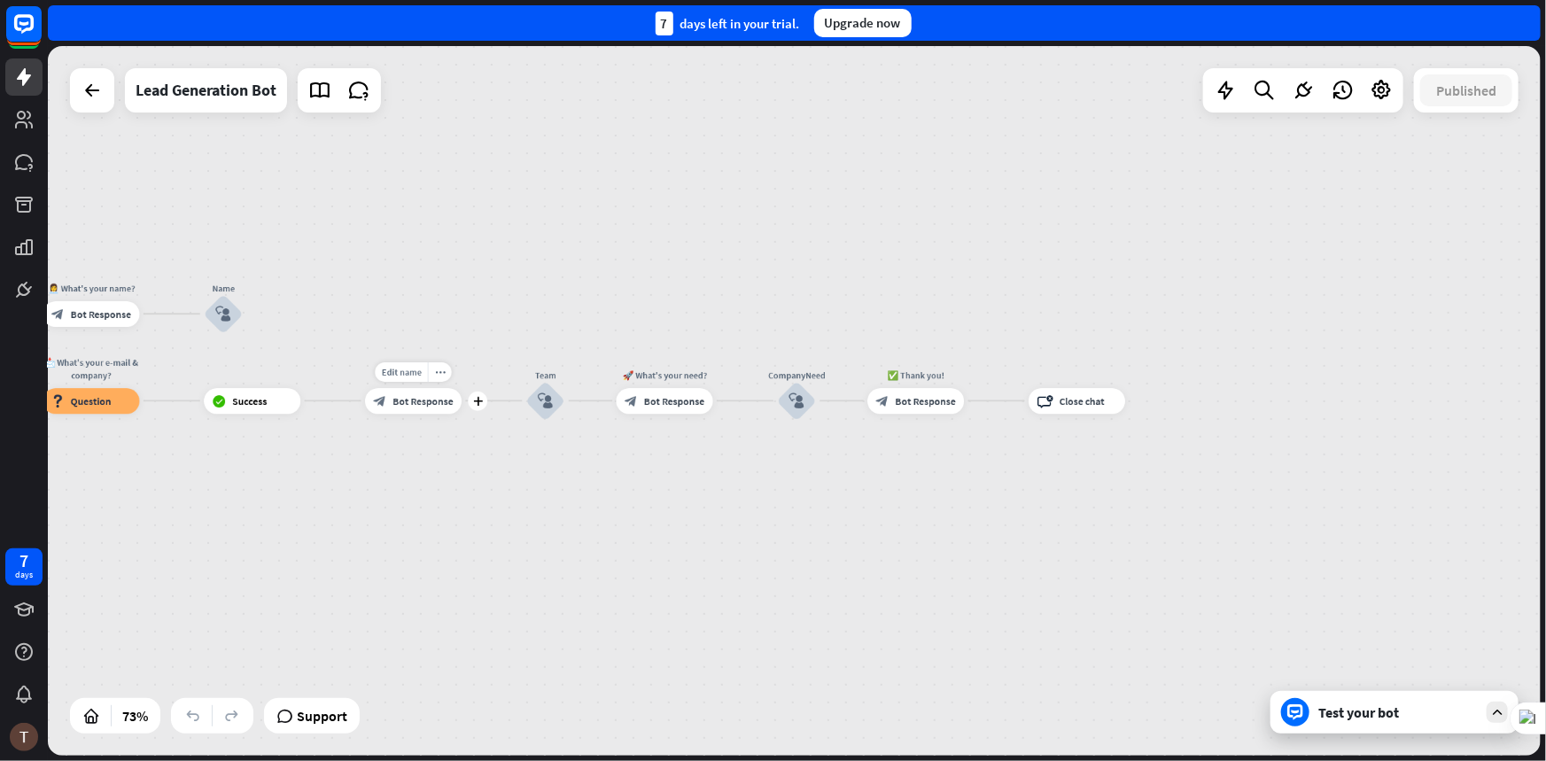
click at [400, 406] on span "Bot Response" at bounding box center [422, 400] width 60 height 13
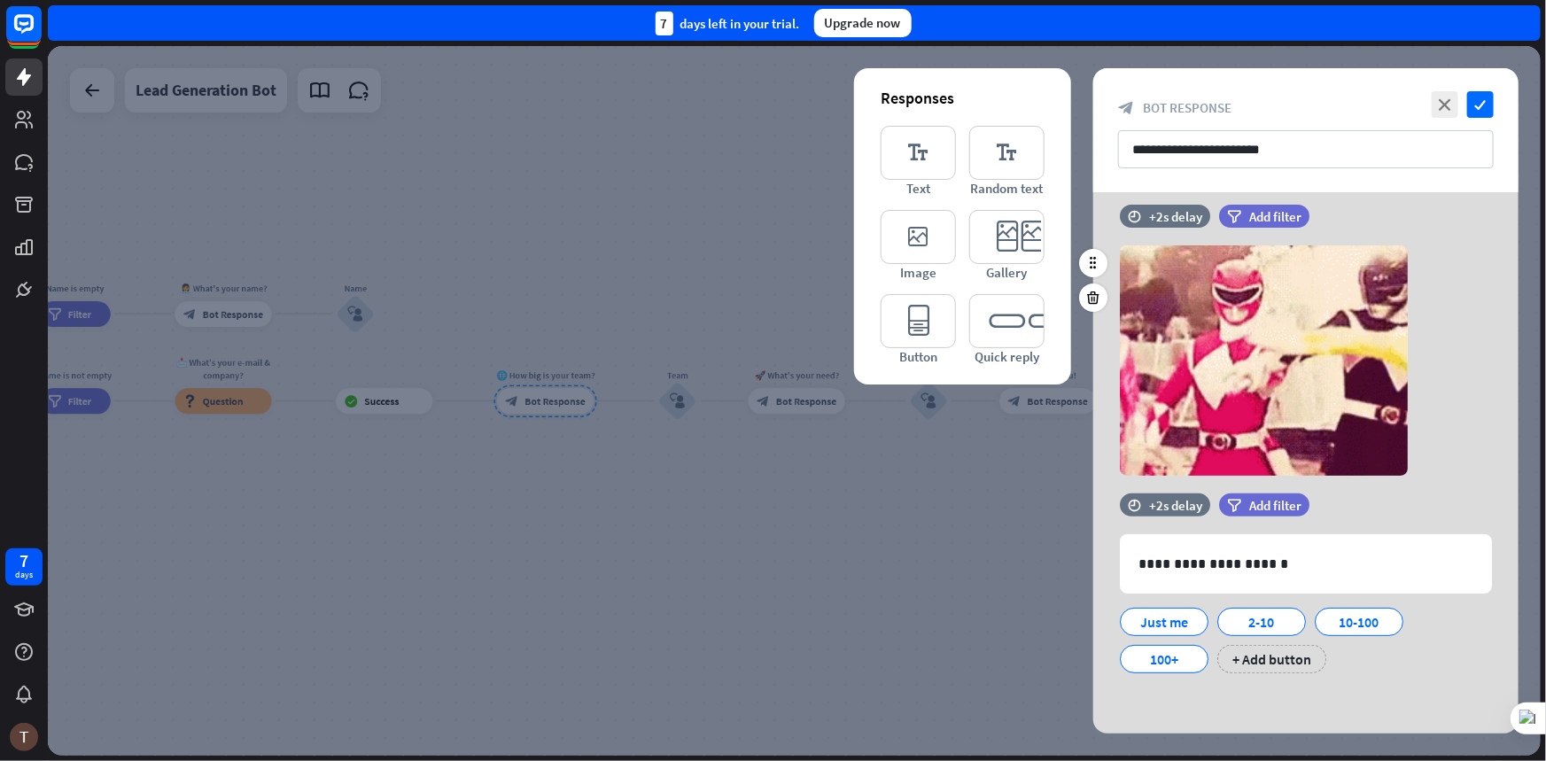
scroll to position [140, 0]
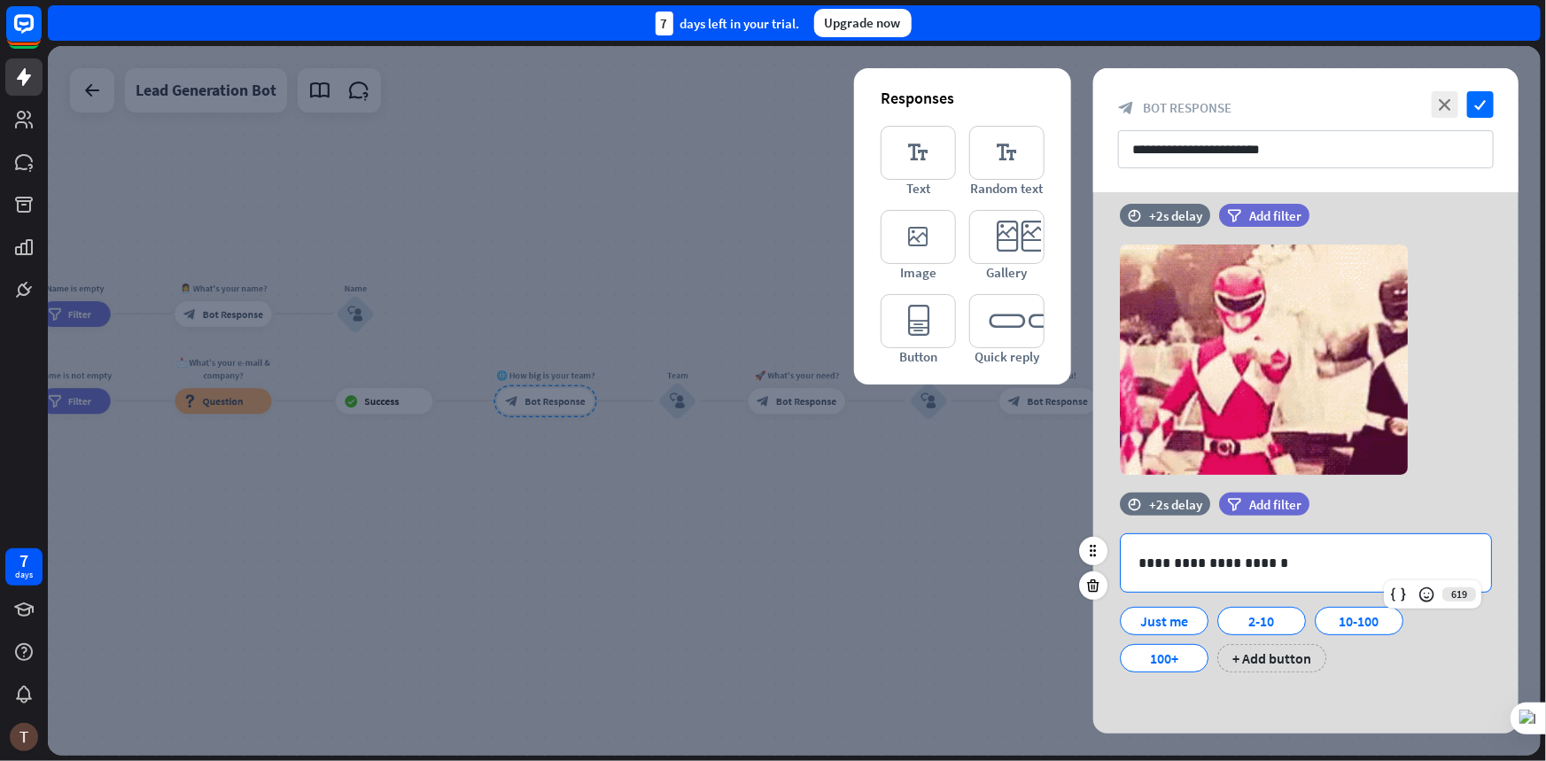
click at [1184, 567] on p "**********" at bounding box center [1306, 563] width 335 height 22
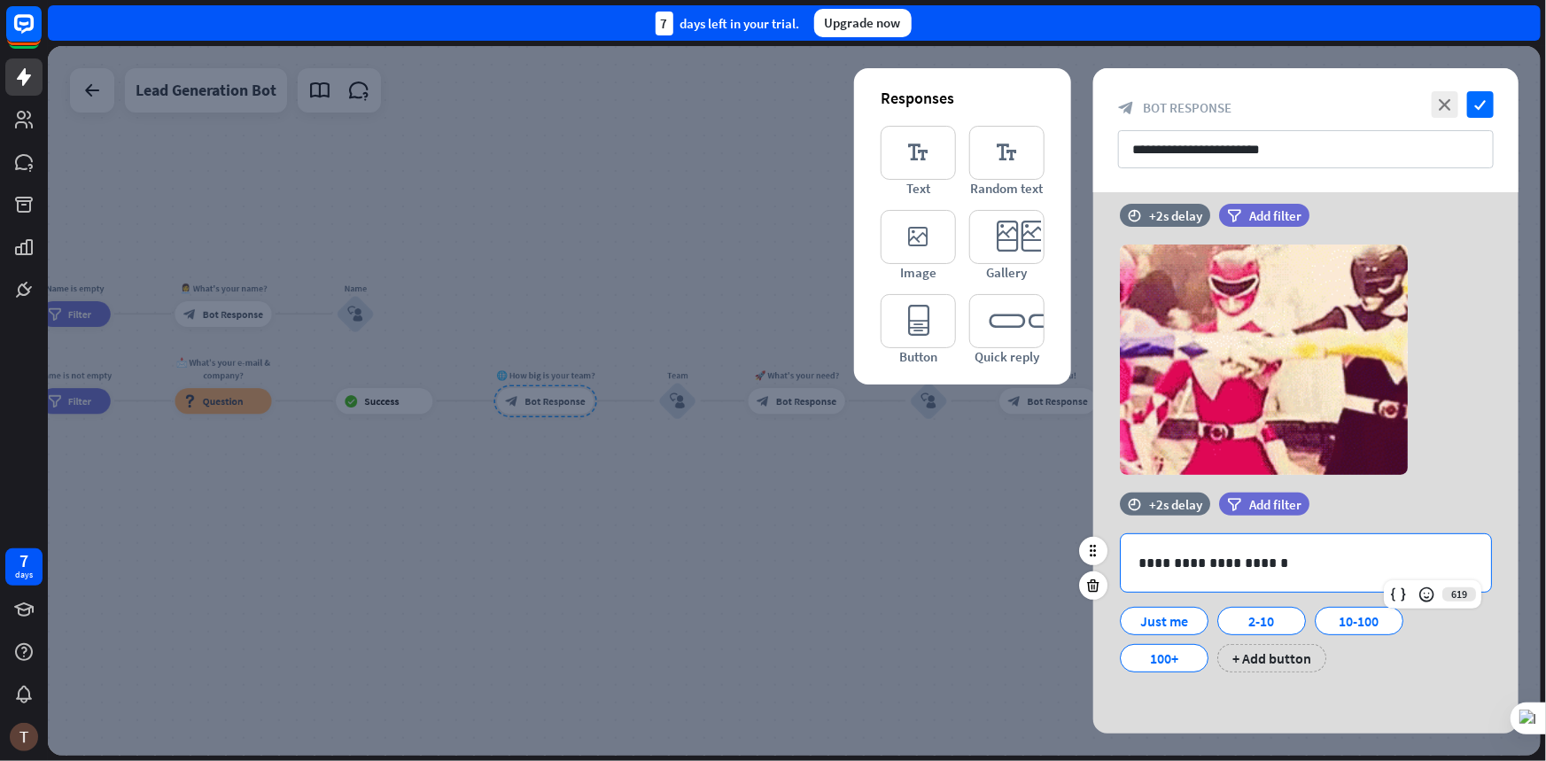
click at [1193, 570] on p "**********" at bounding box center [1306, 563] width 335 height 22
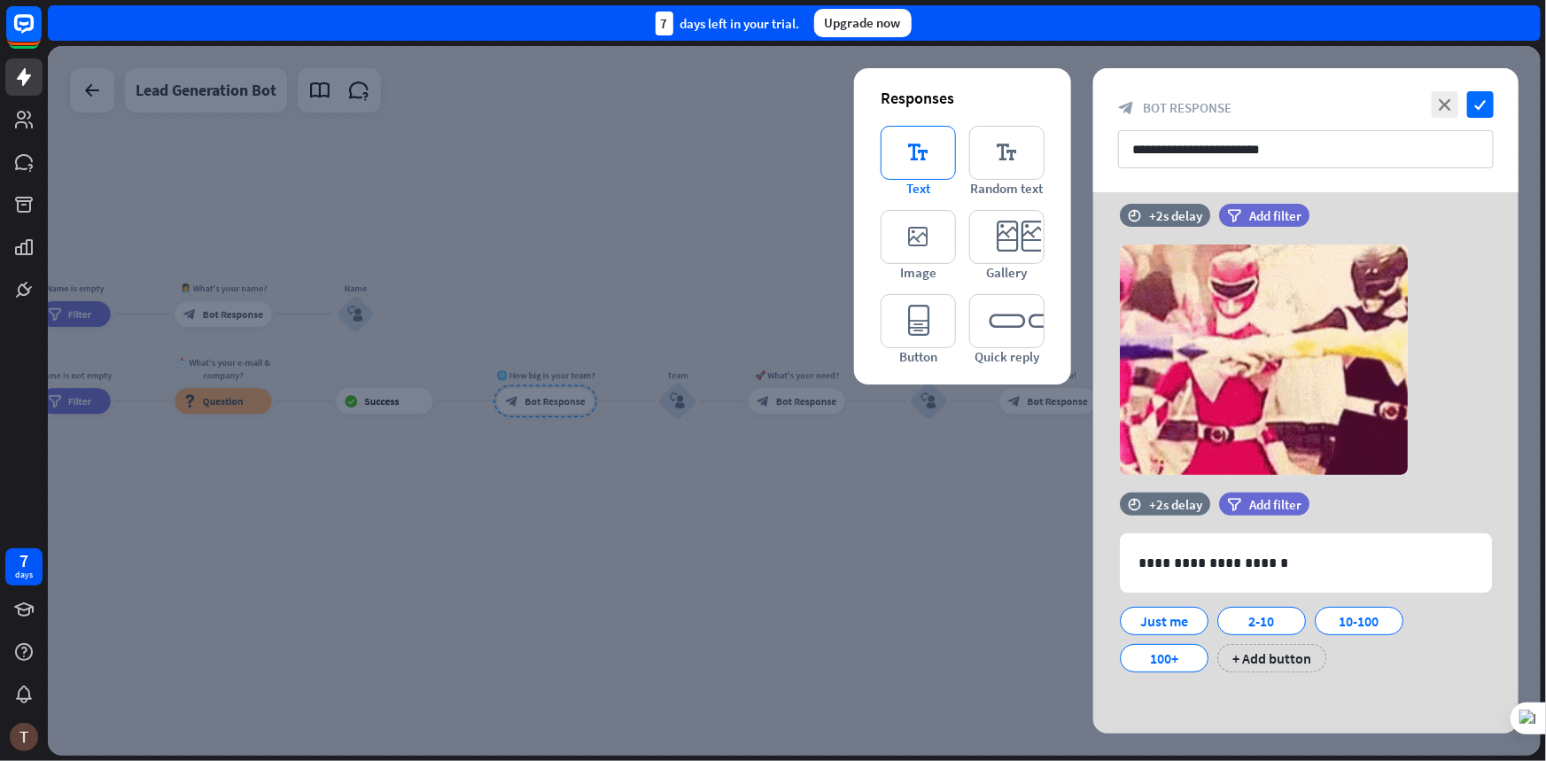
click at [929, 182] on span "Text" at bounding box center [918, 188] width 24 height 17
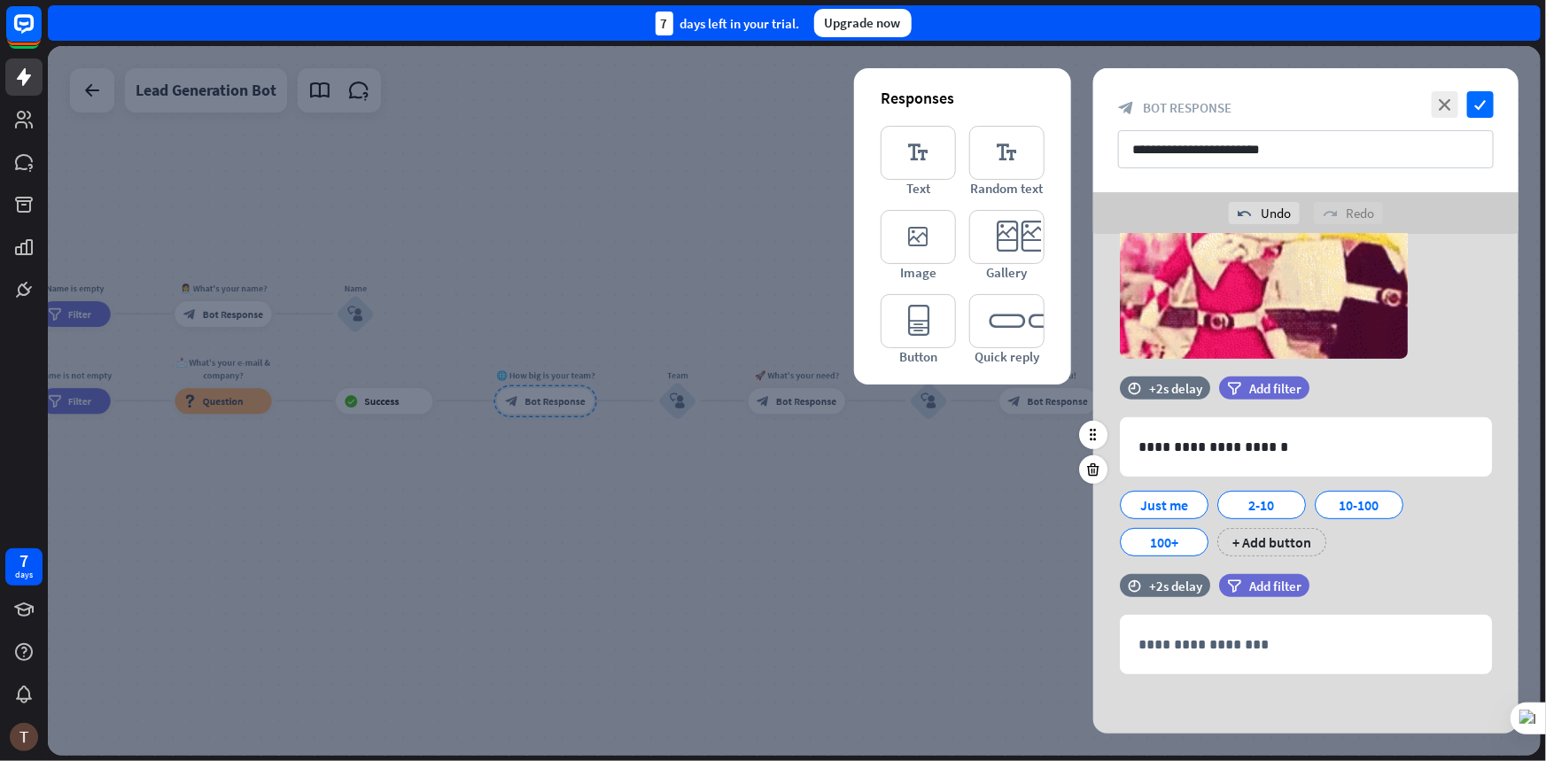
scroll to position [299, 0]
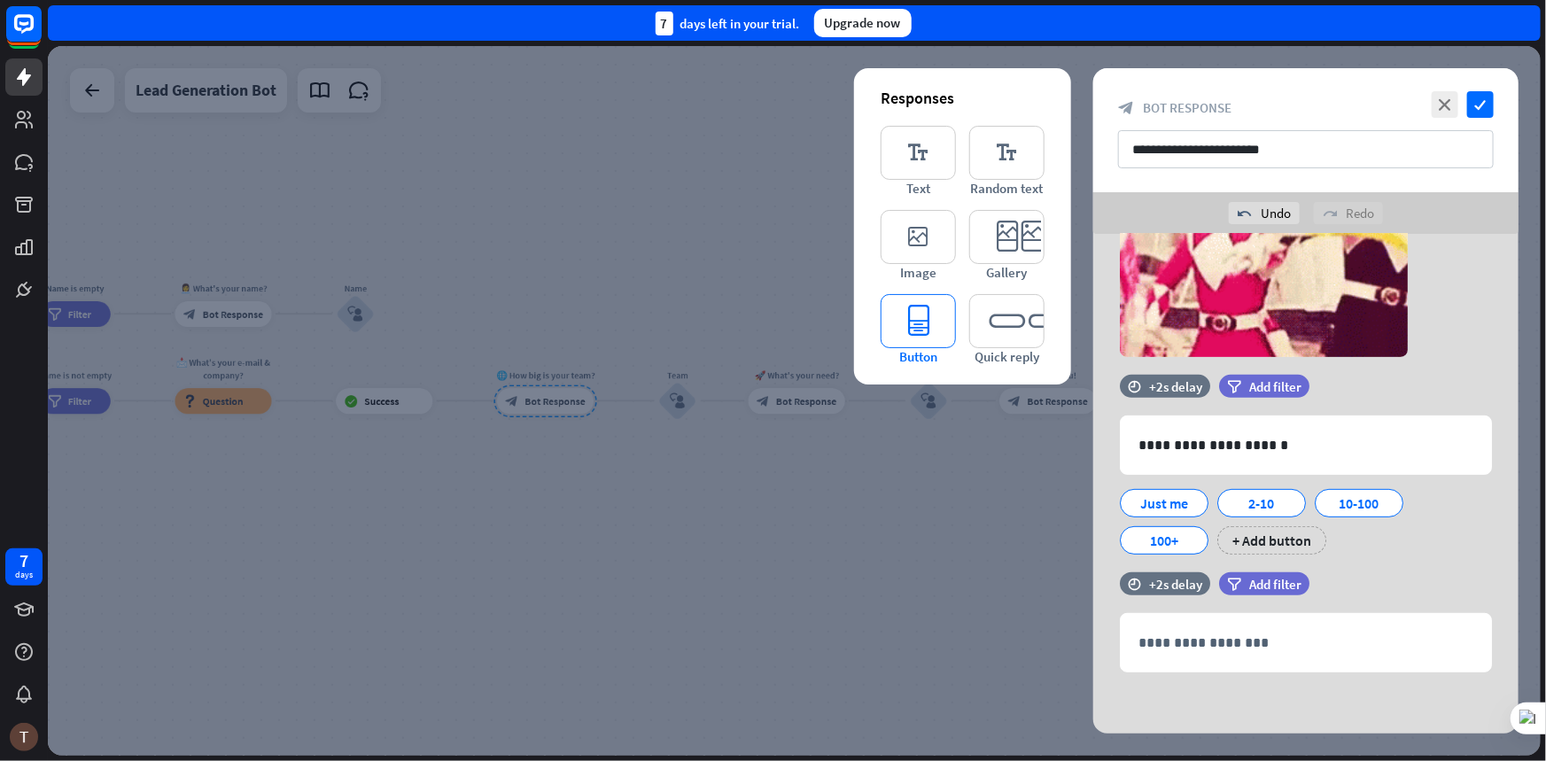
click at [919, 317] on icon "editor_button" at bounding box center [918, 321] width 75 height 54
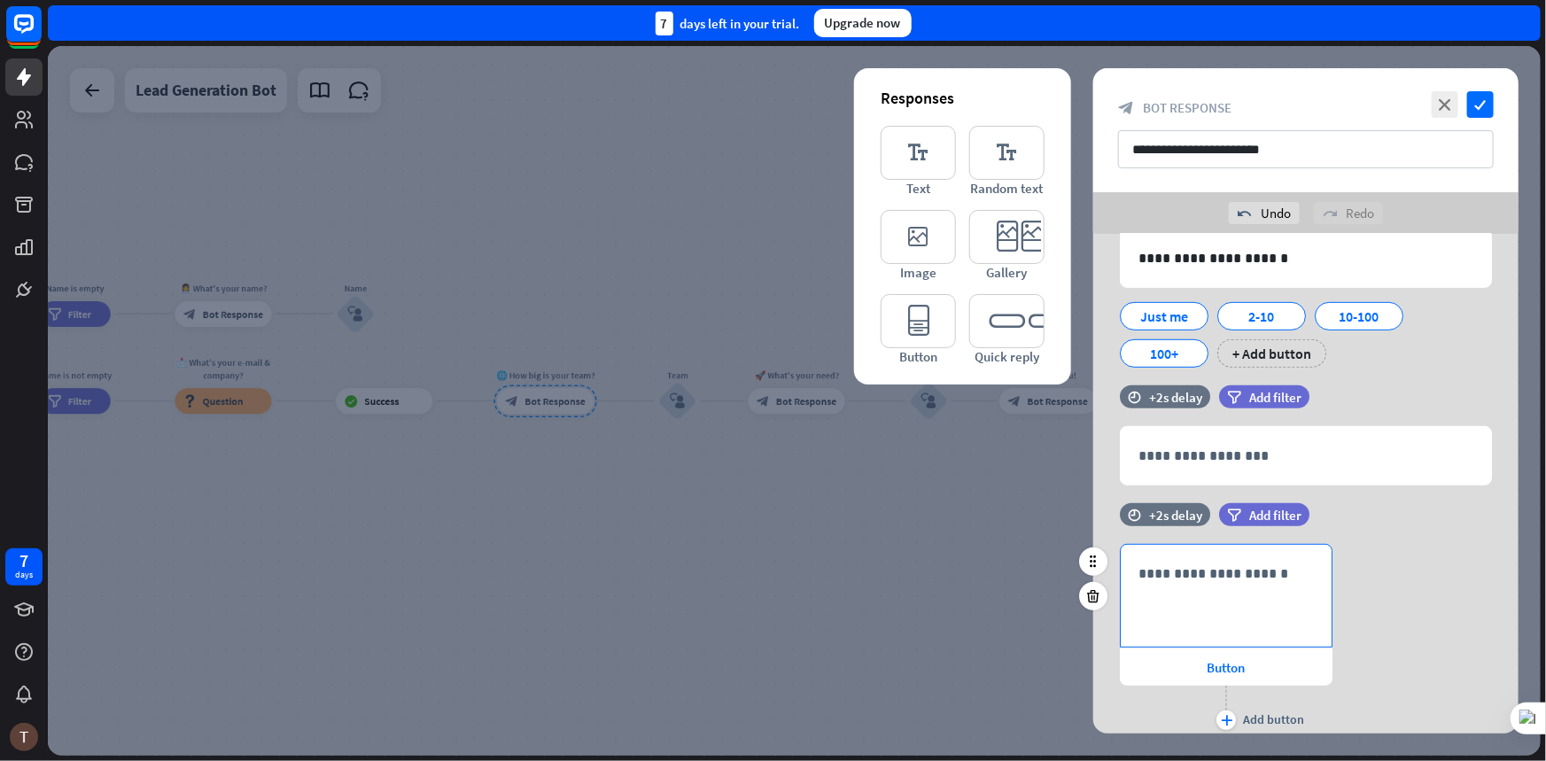
scroll to position [548, 0]
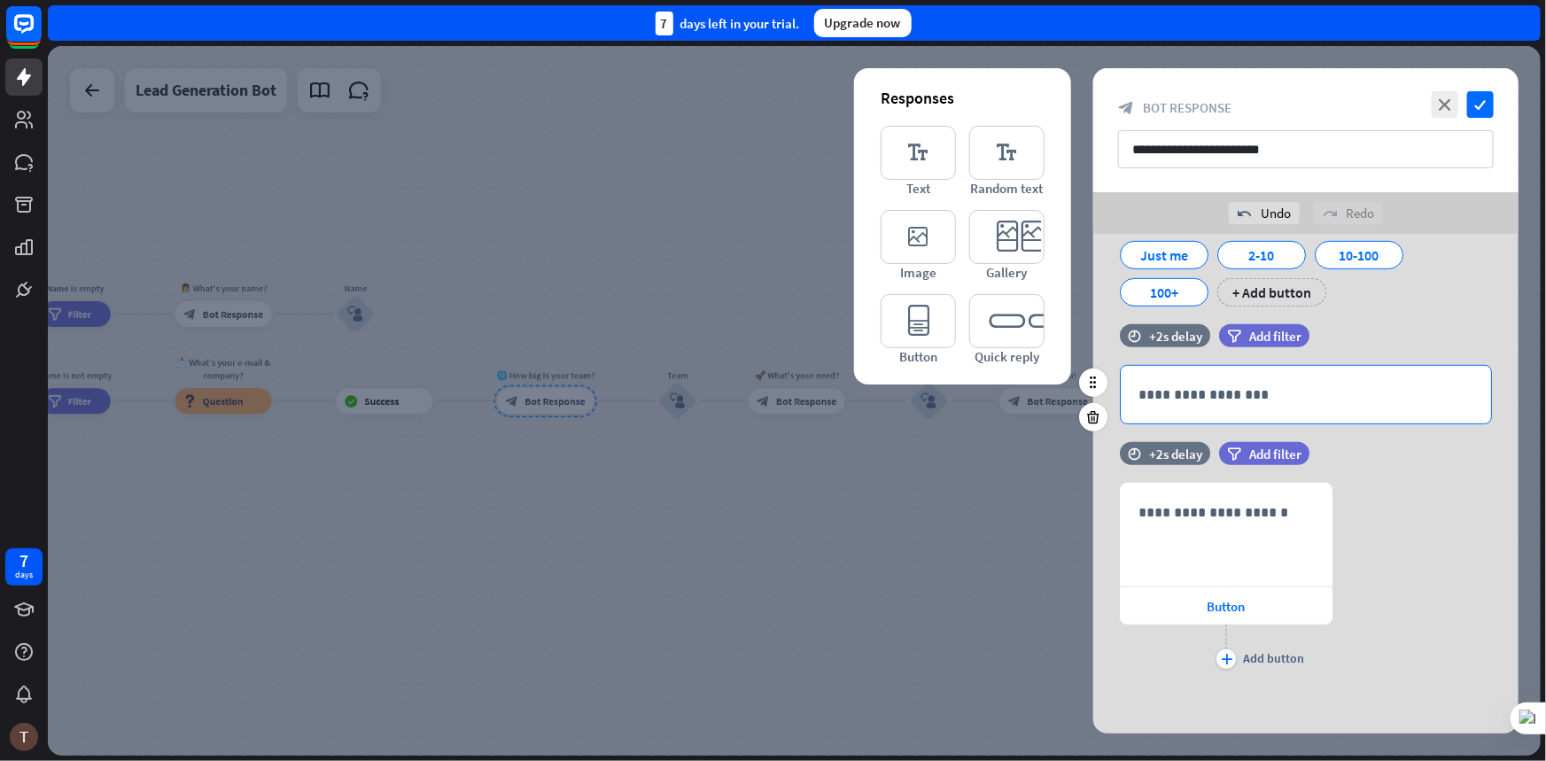
click at [1240, 389] on p "**********" at bounding box center [1306, 395] width 335 height 22
click at [1182, 399] on p "**********" at bounding box center [1306, 395] width 335 height 22
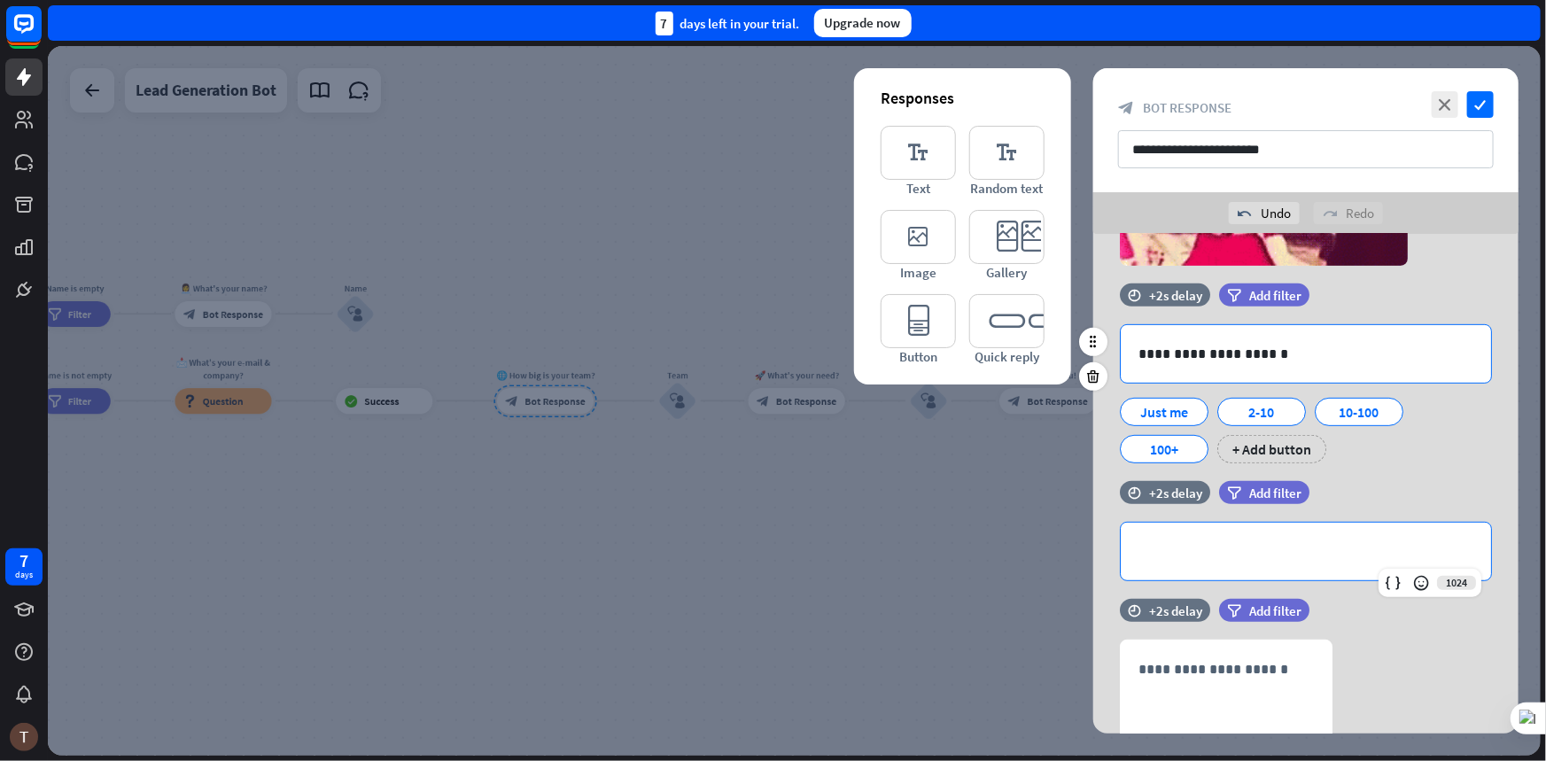
scroll to position [386, 0]
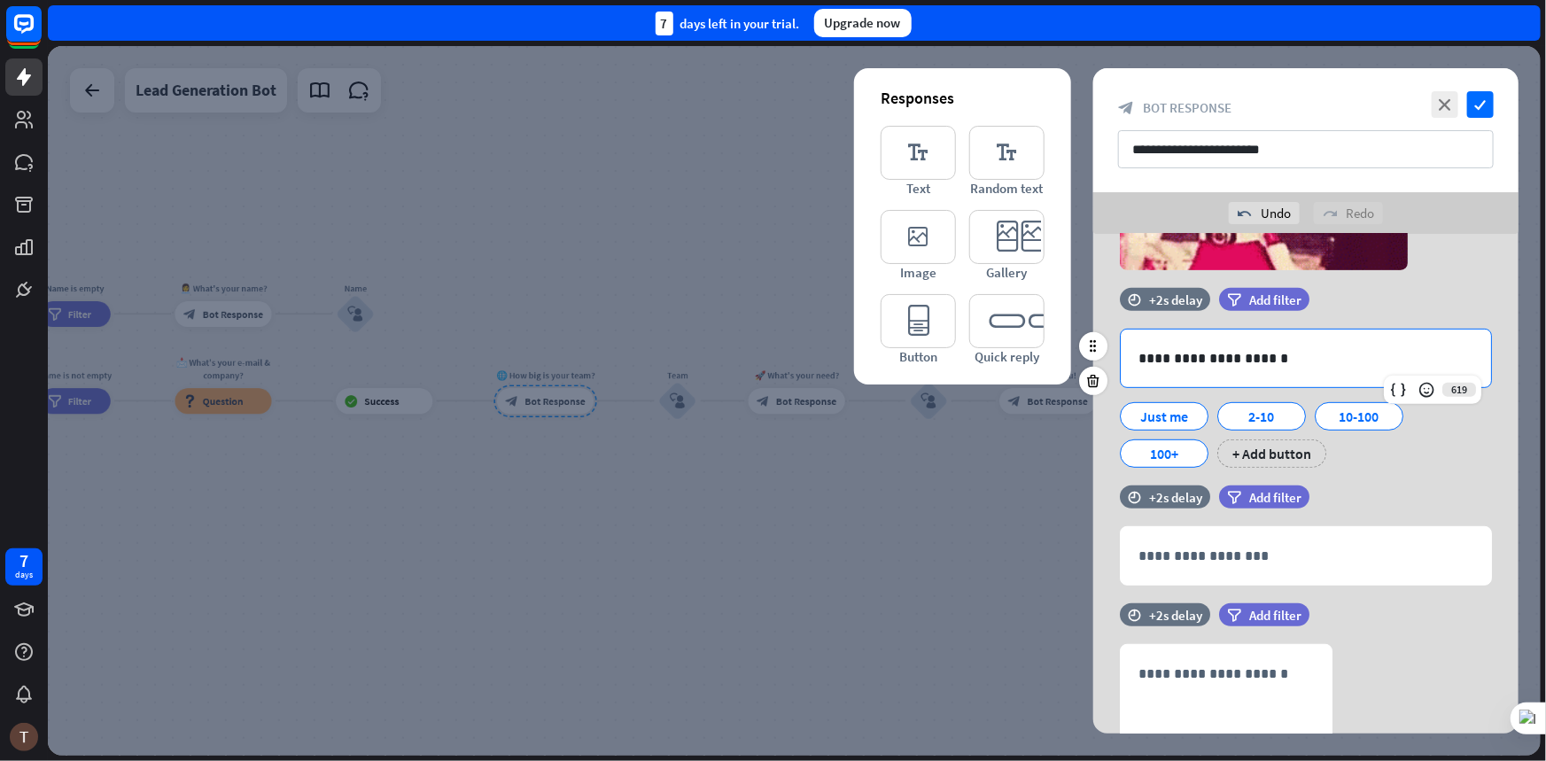
click at [1145, 377] on div "**********" at bounding box center [1306, 359] width 370 height 58
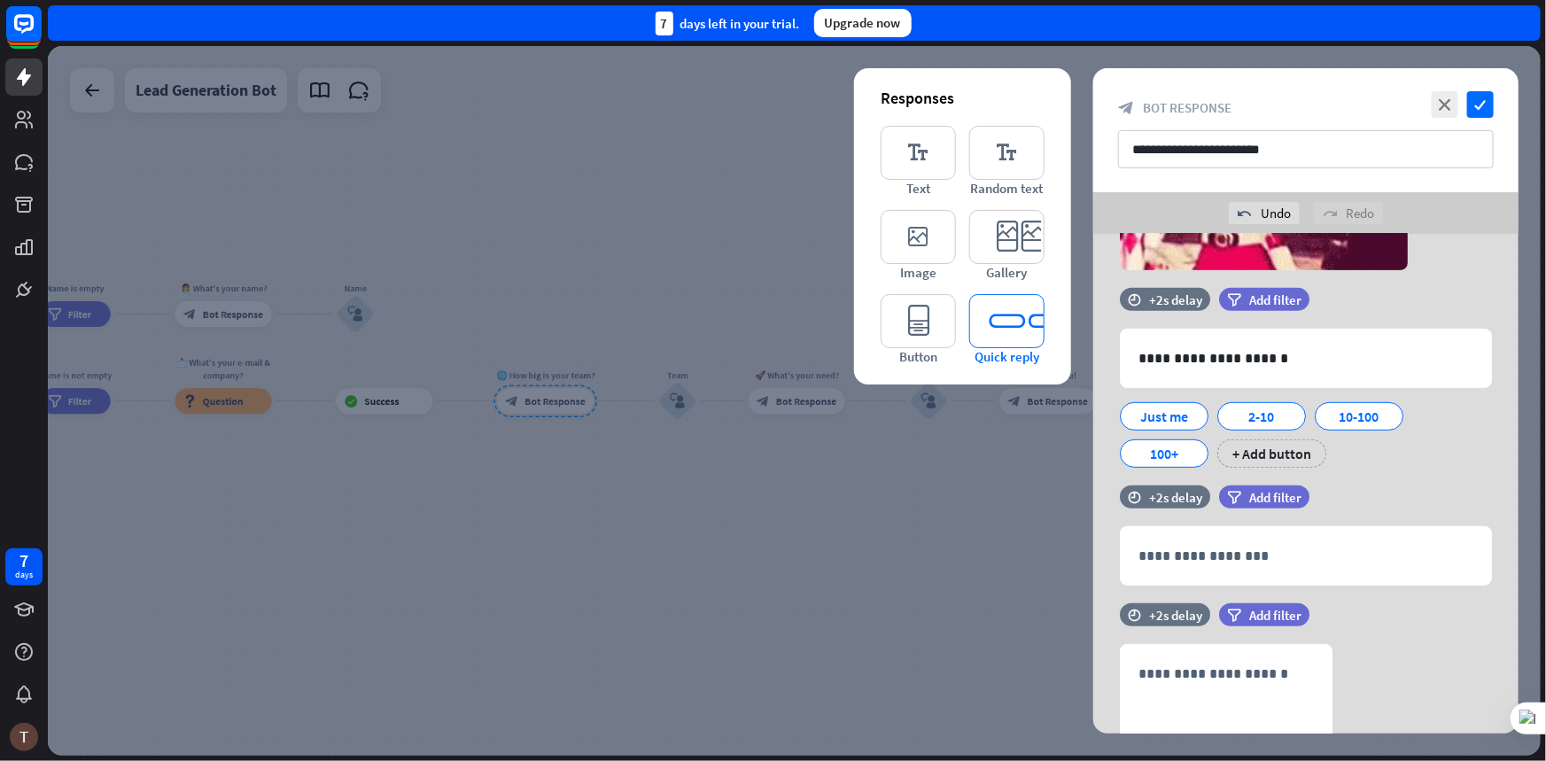
click at [1025, 330] on icon "editor_quick_replies" at bounding box center [1006, 321] width 75 height 54
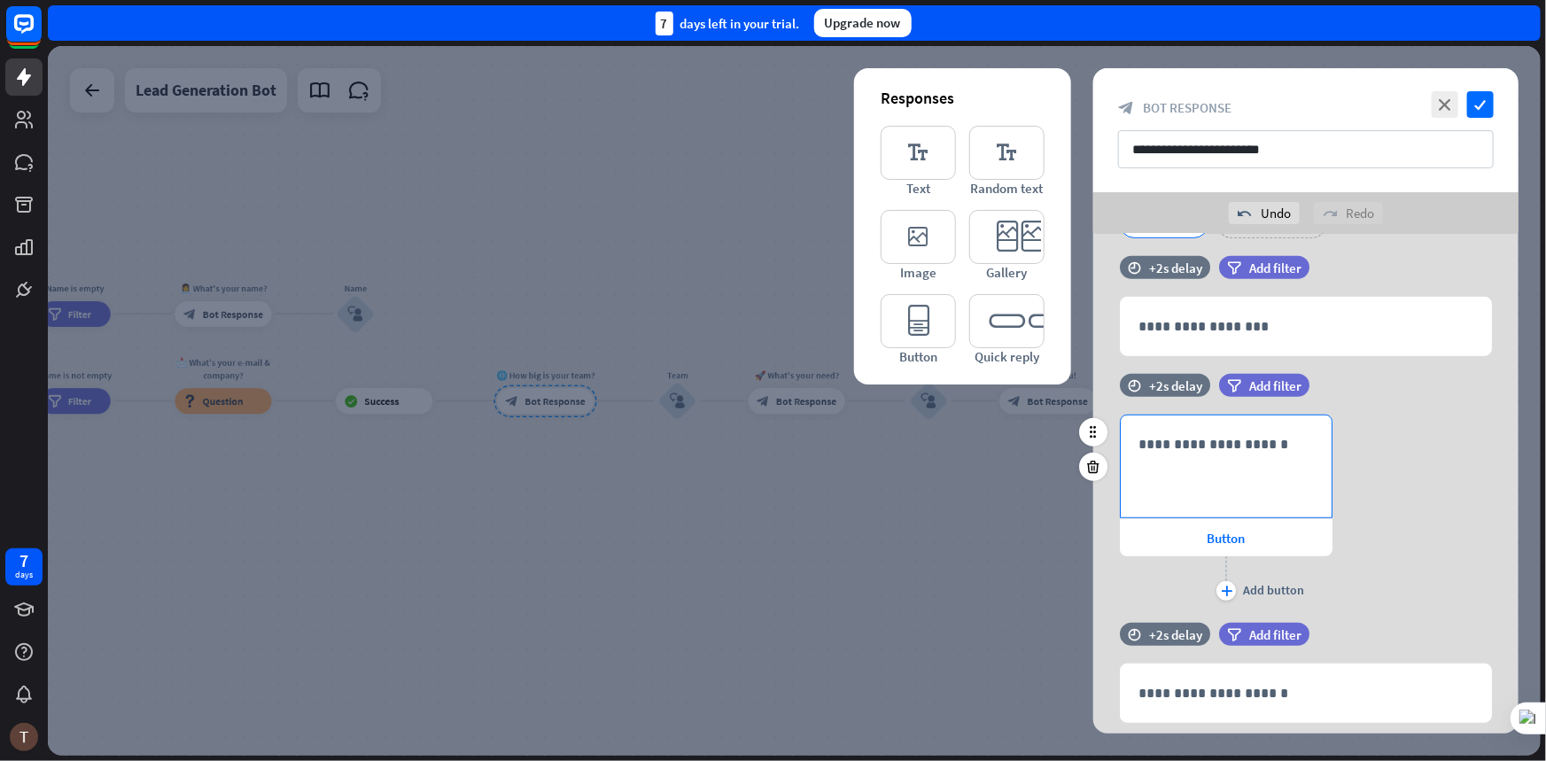
scroll to position [547, 0]
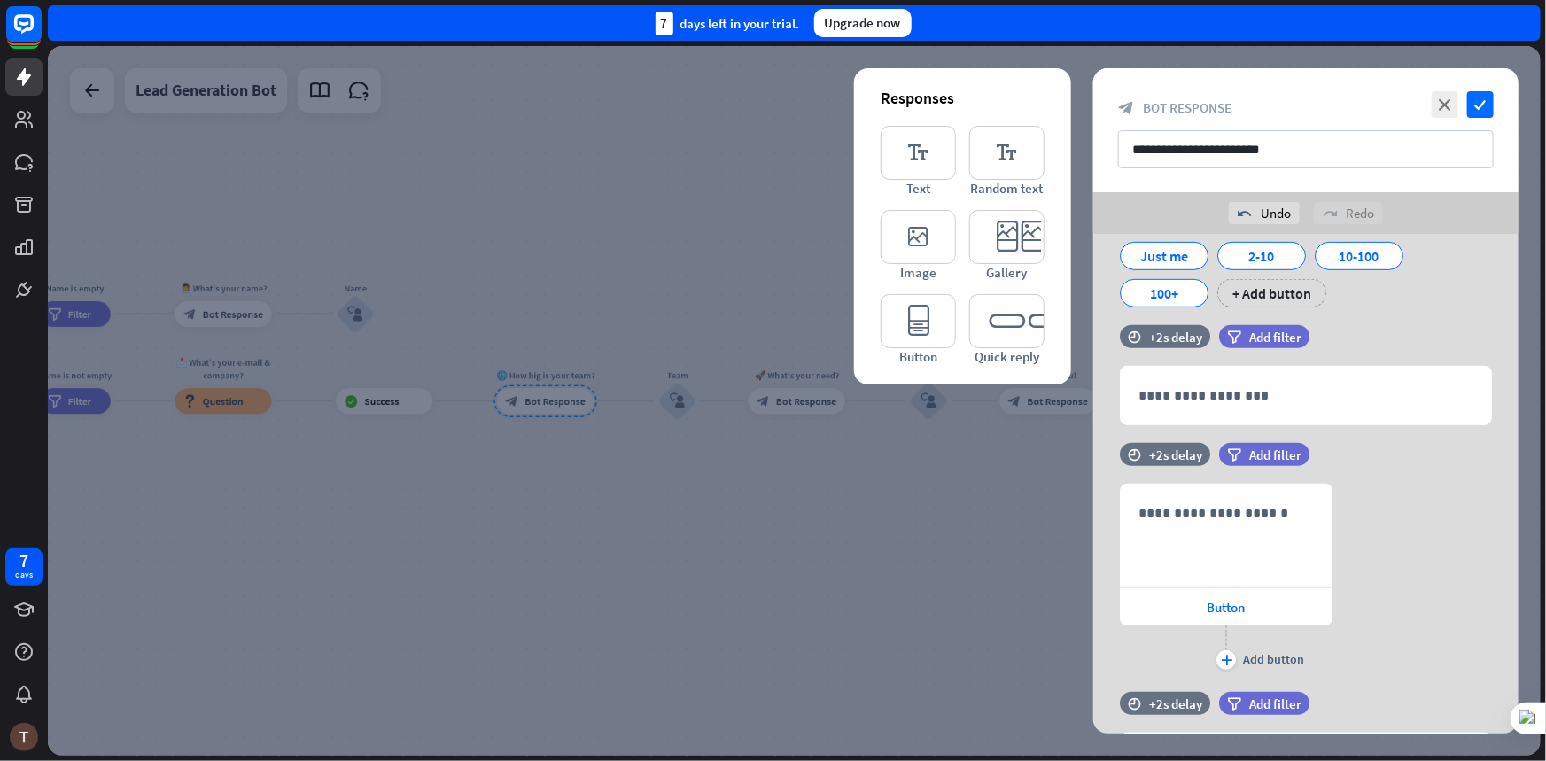
click at [983, 548] on div at bounding box center [794, 401] width 1493 height 710
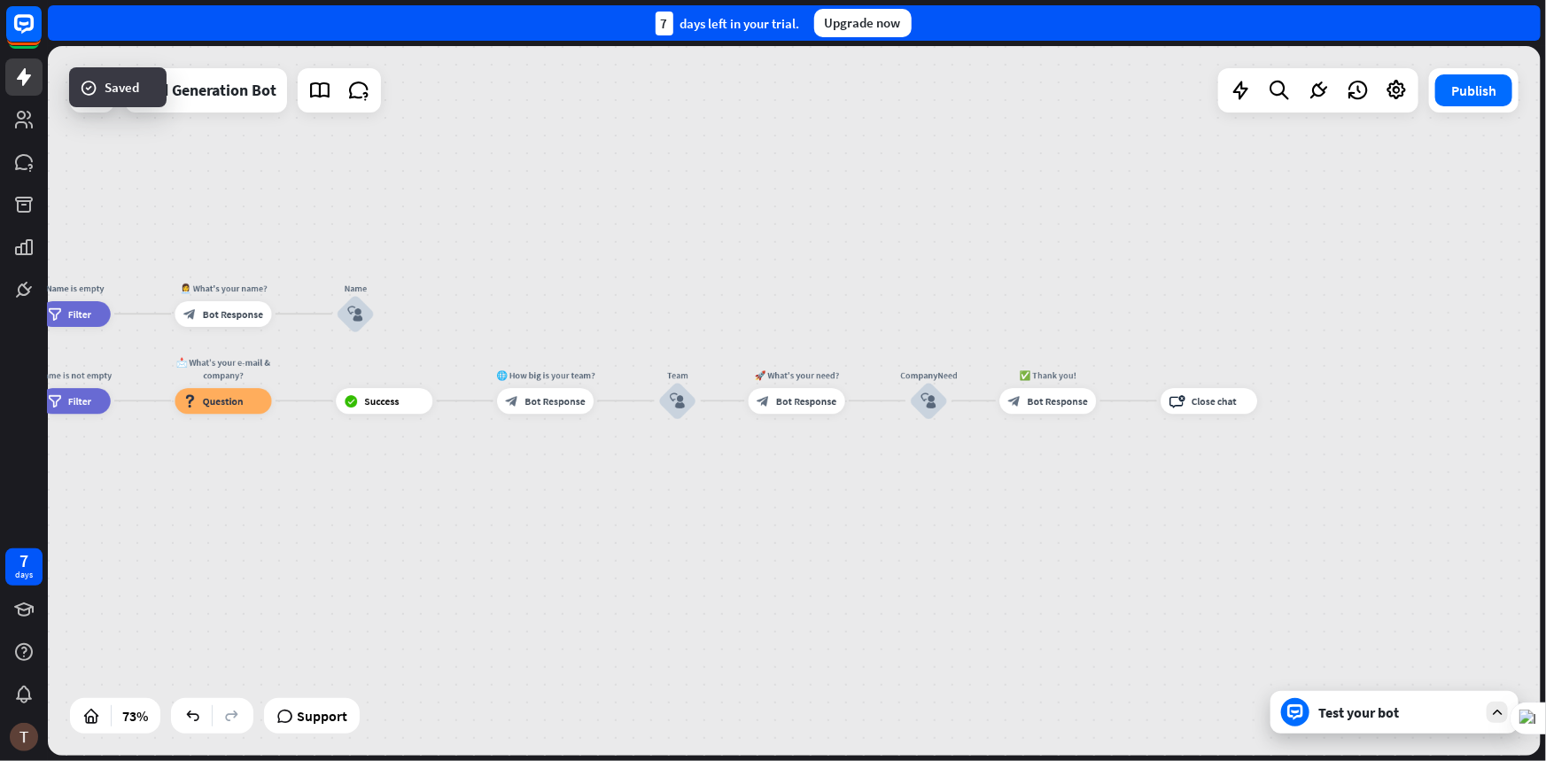
drag, startPoint x: 1385, startPoint y: 725, endPoint x: 1338, endPoint y: 680, distance: 64.6
click at [1386, 724] on div "Test your bot" at bounding box center [1395, 712] width 248 height 43
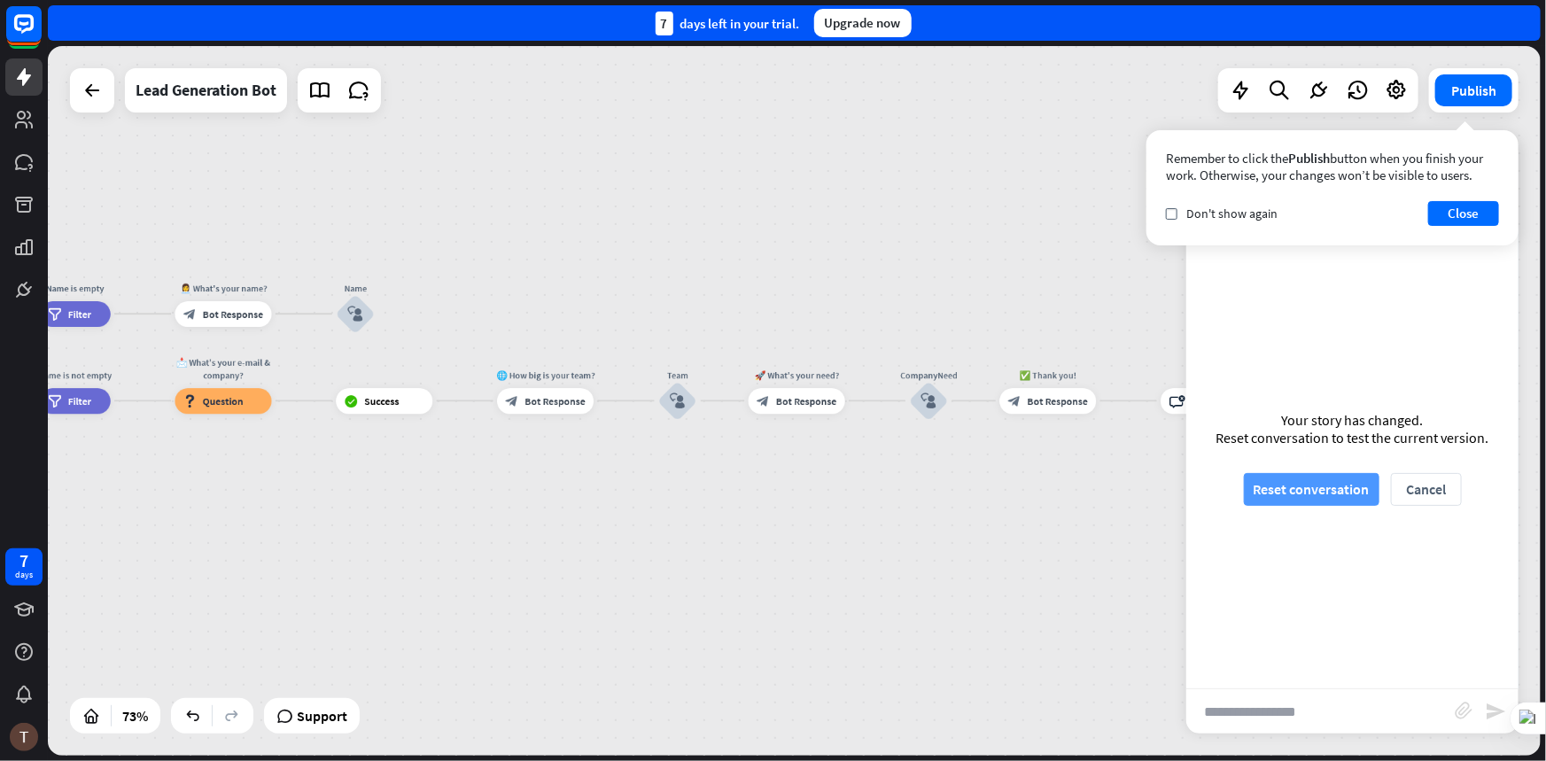
click at [1337, 486] on button "Reset conversation" at bounding box center [1312, 489] width 136 height 33
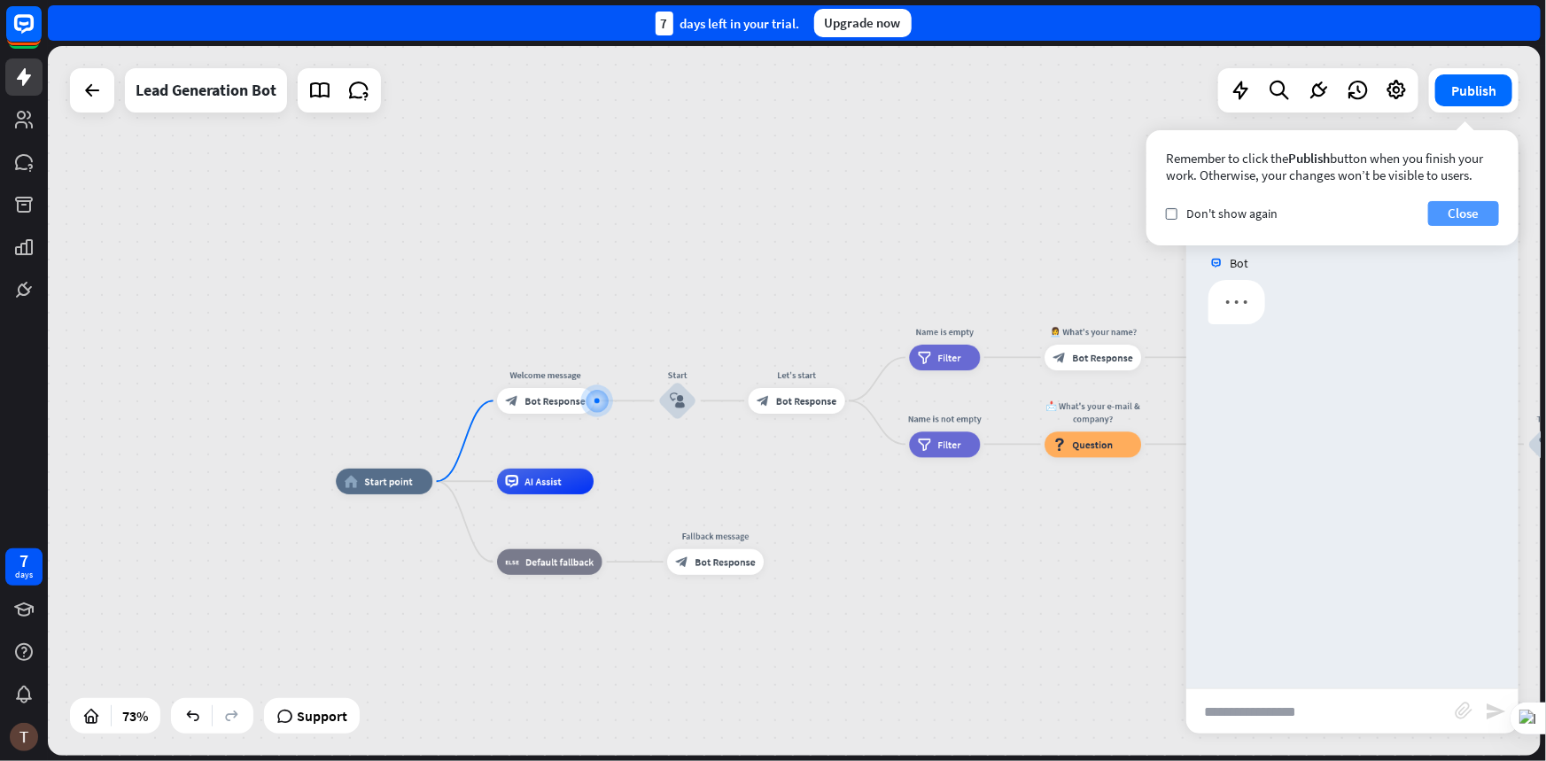
click at [1459, 216] on button "Close" at bounding box center [1463, 213] width 71 height 25
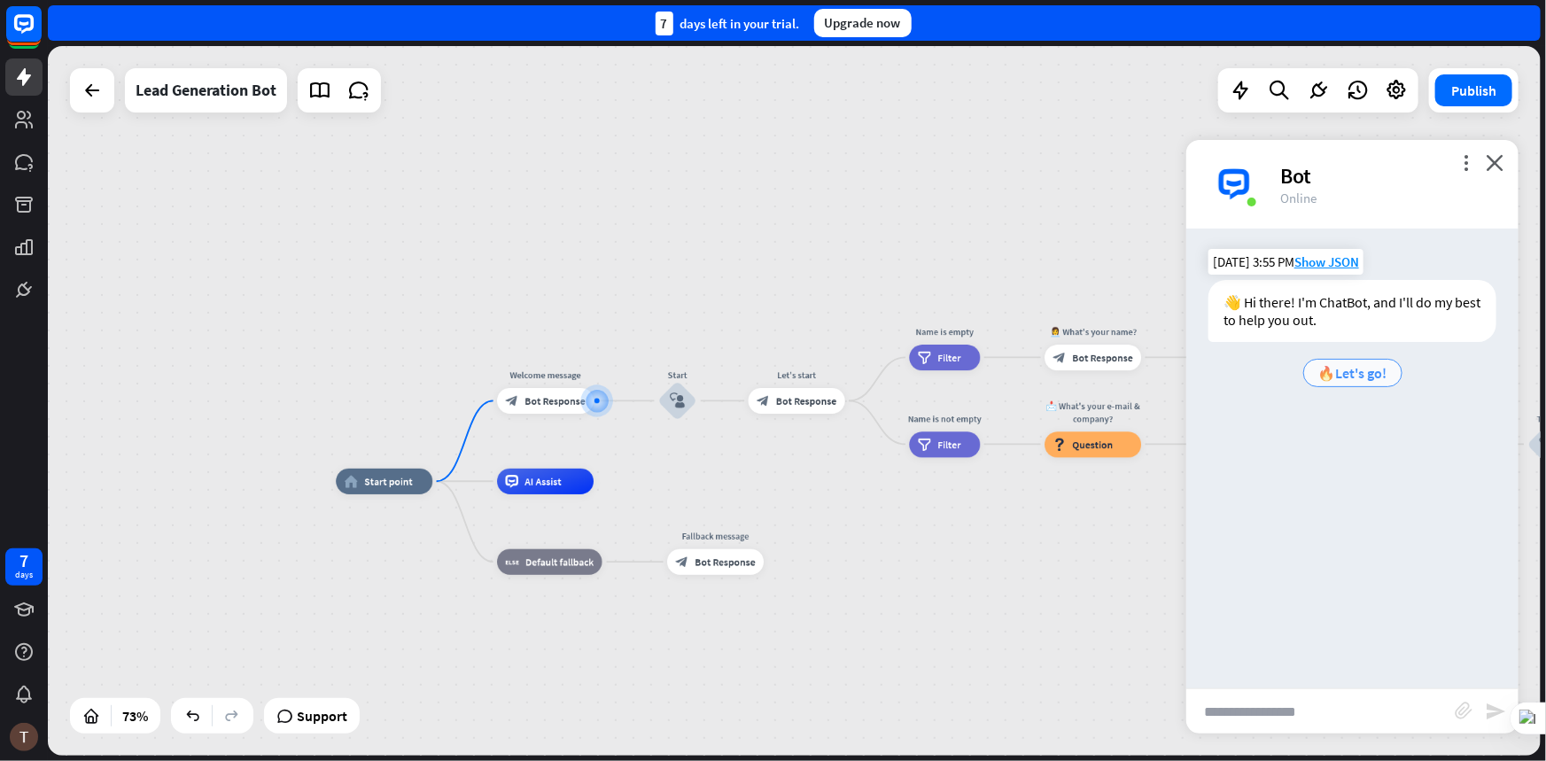
click at [1332, 376] on span "🔥Let's go!" at bounding box center [1352, 373] width 69 height 18
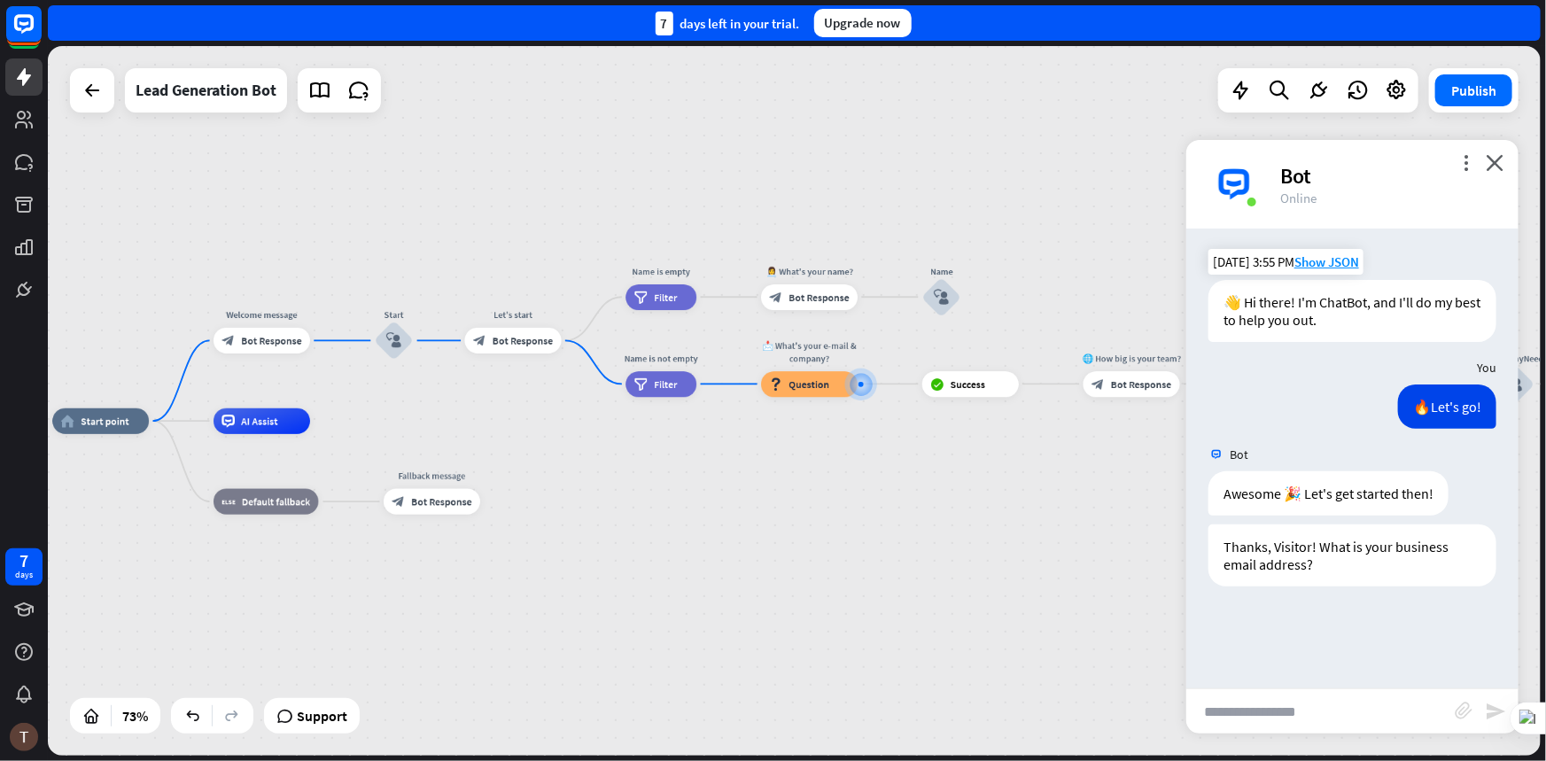
drag, startPoint x: 415, startPoint y: 557, endPoint x: 683, endPoint y: 540, distance: 269.0
click at [683, 540] on div "home_2 Start point Welcome message block_bot_response Bot Response Start block_…" at bounding box center [594, 679] width 1085 height 517
click at [795, 394] on div "block_question Question" at bounding box center [814, 384] width 97 height 26
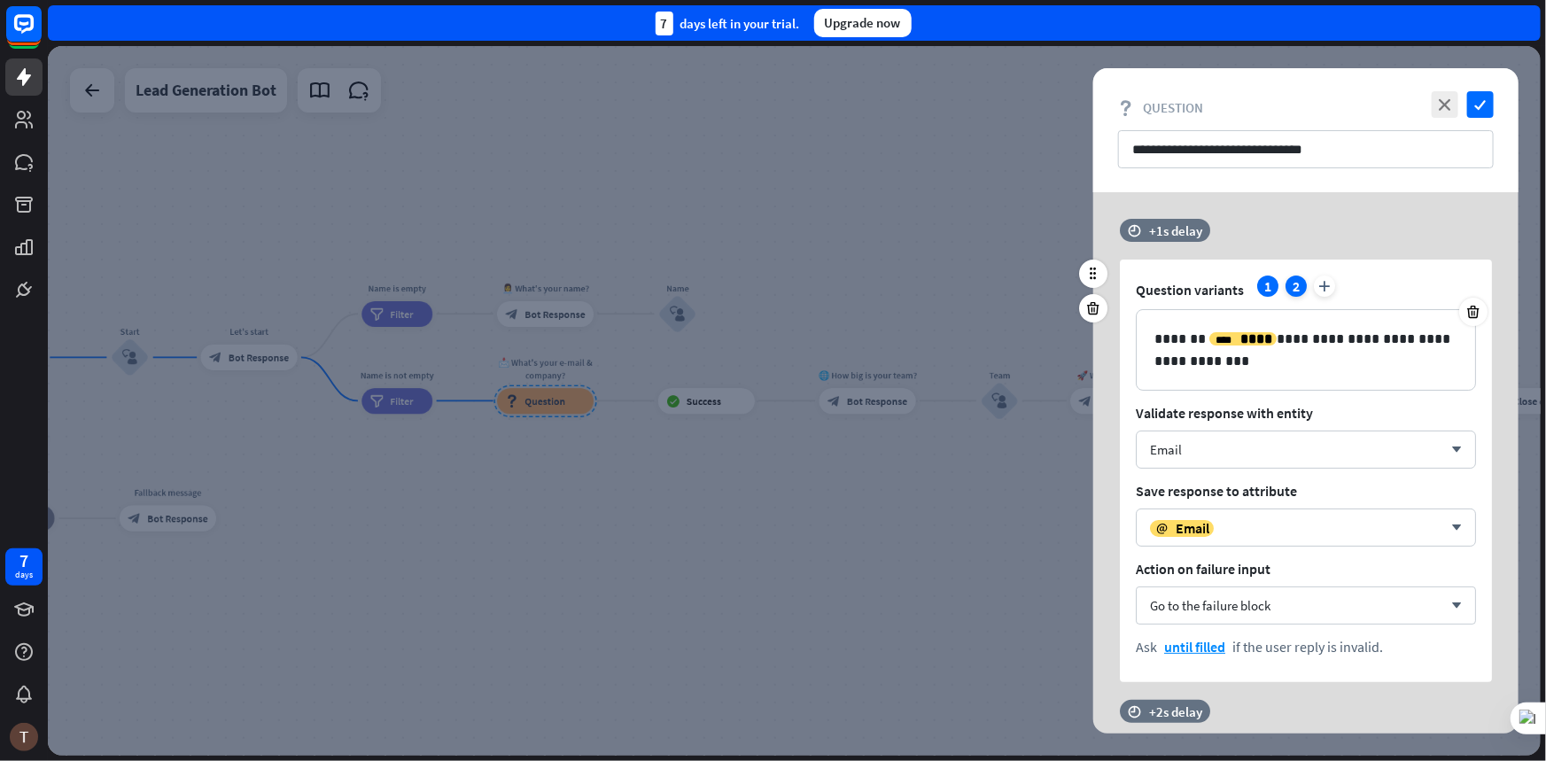
click at [1298, 285] on div "2" at bounding box center [1296, 286] width 21 height 21
click at [1269, 284] on div "1" at bounding box center [1267, 286] width 21 height 21
click at [1316, 284] on icon "plus" at bounding box center [1324, 286] width 21 height 21
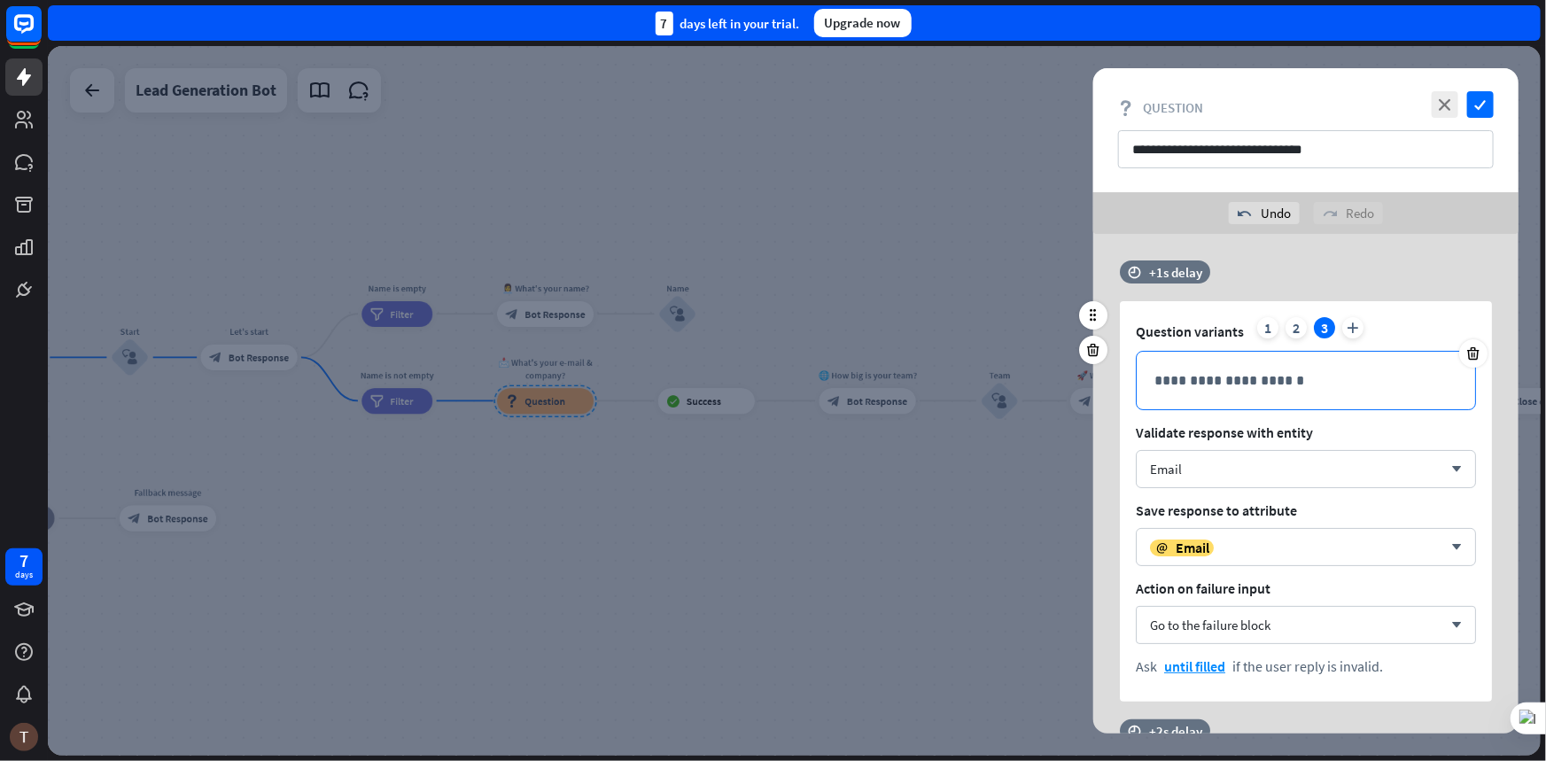
click at [1273, 363] on div "**********" at bounding box center [1306, 381] width 338 height 58
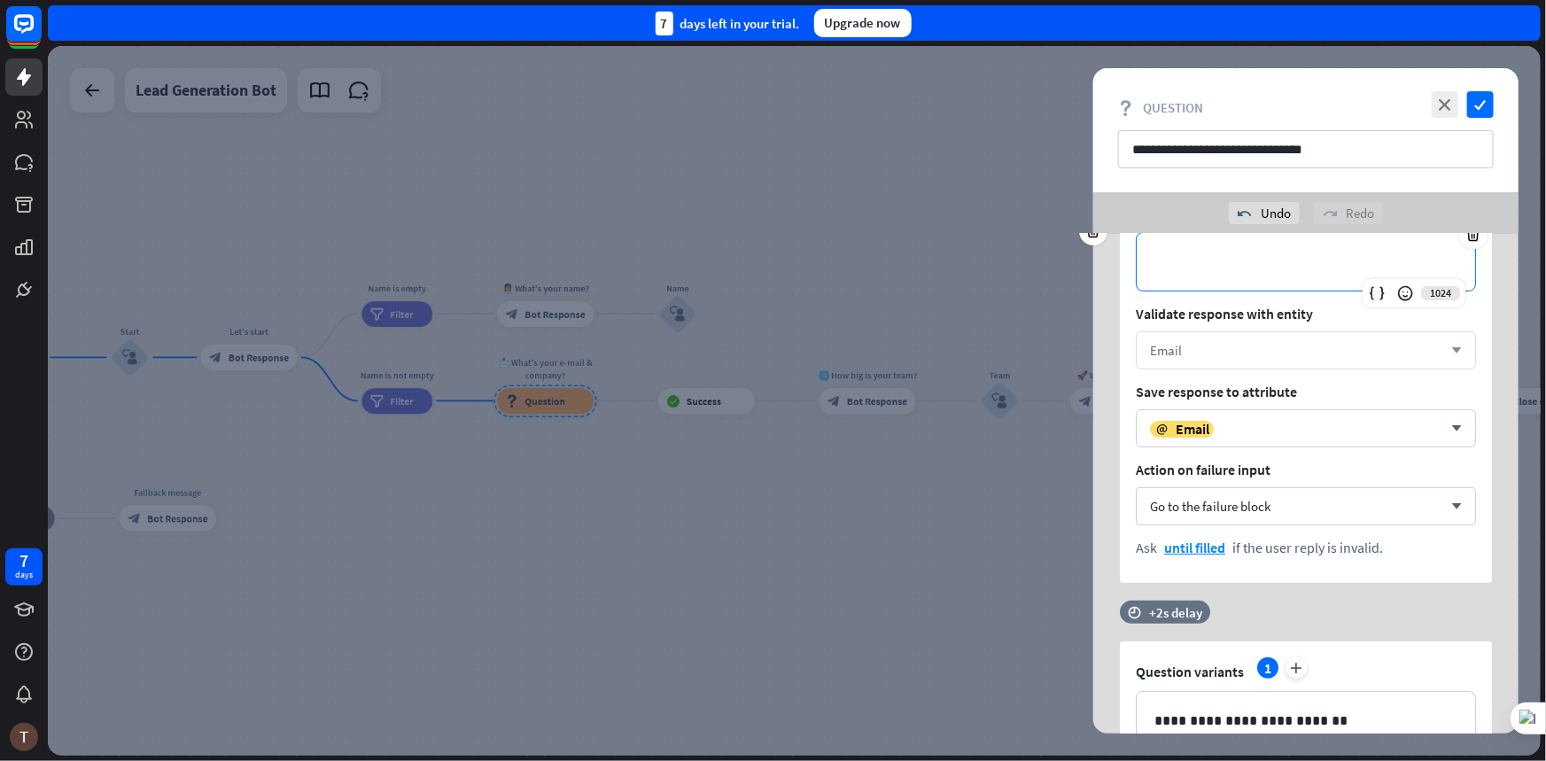
scroll to position [80, 0]
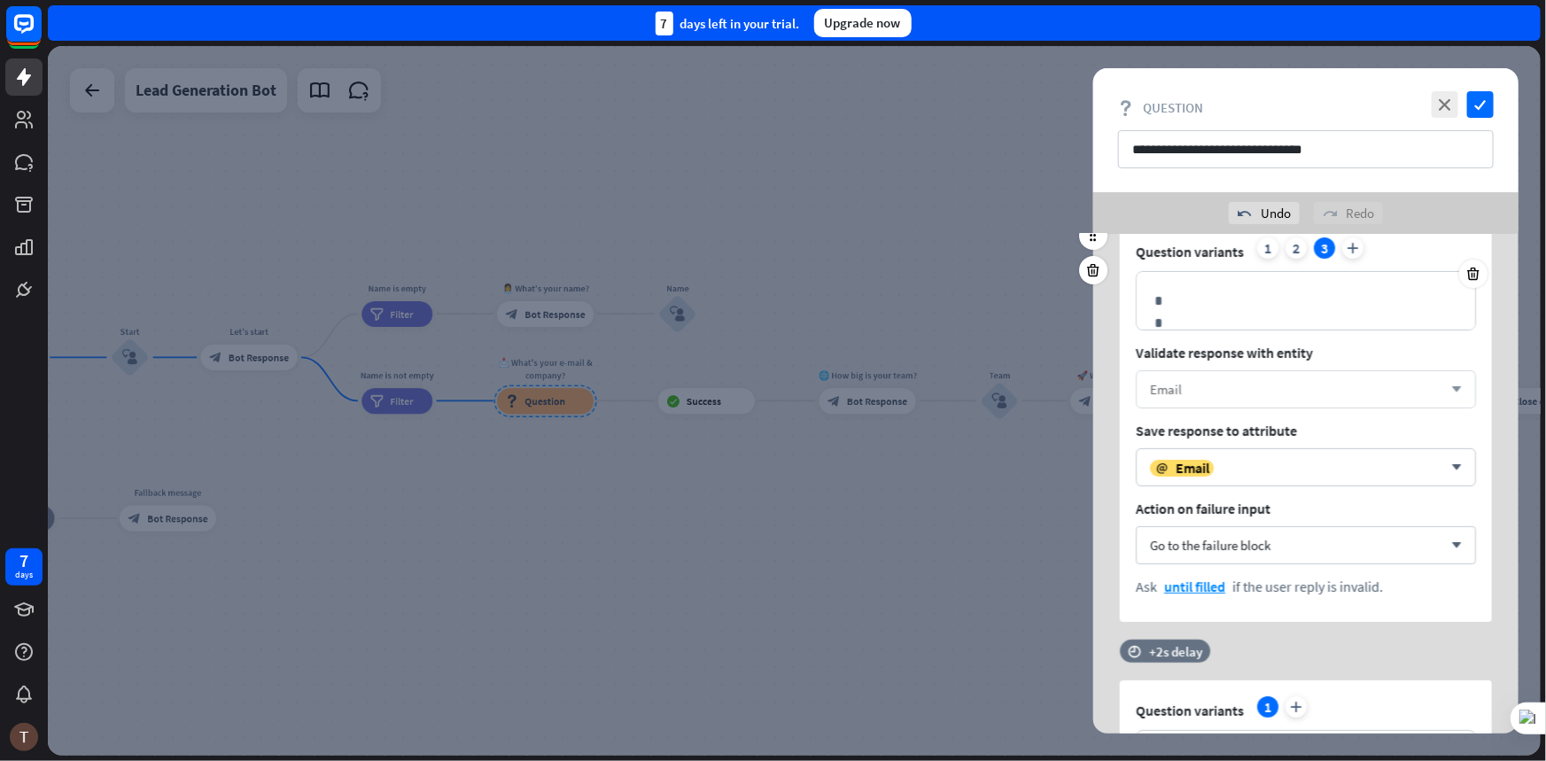
click at [1445, 381] on div "Email arrow_down" at bounding box center [1306, 389] width 340 height 38
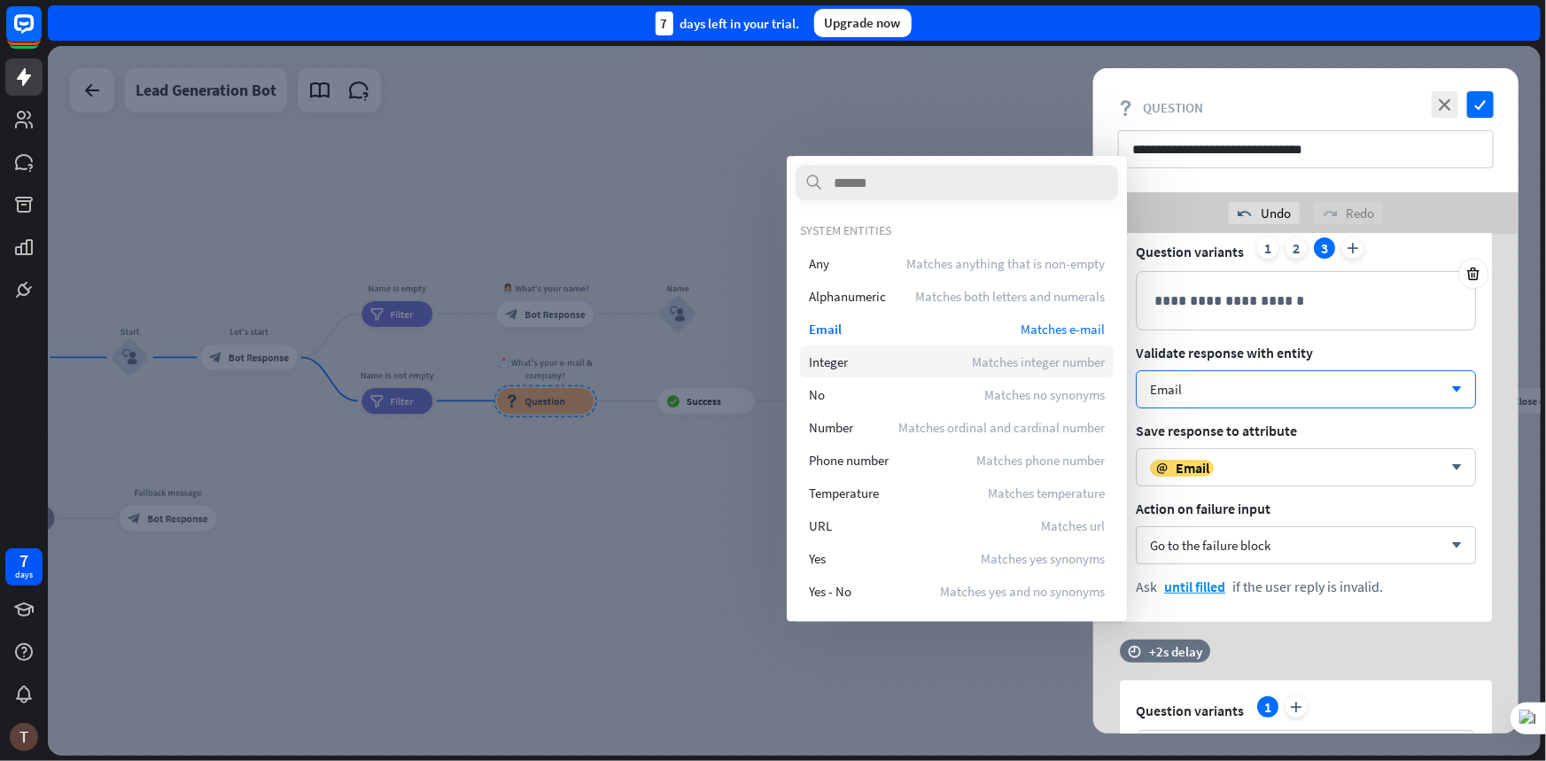
click at [963, 361] on div "Integer Matches integer number" at bounding box center [957, 362] width 314 height 32
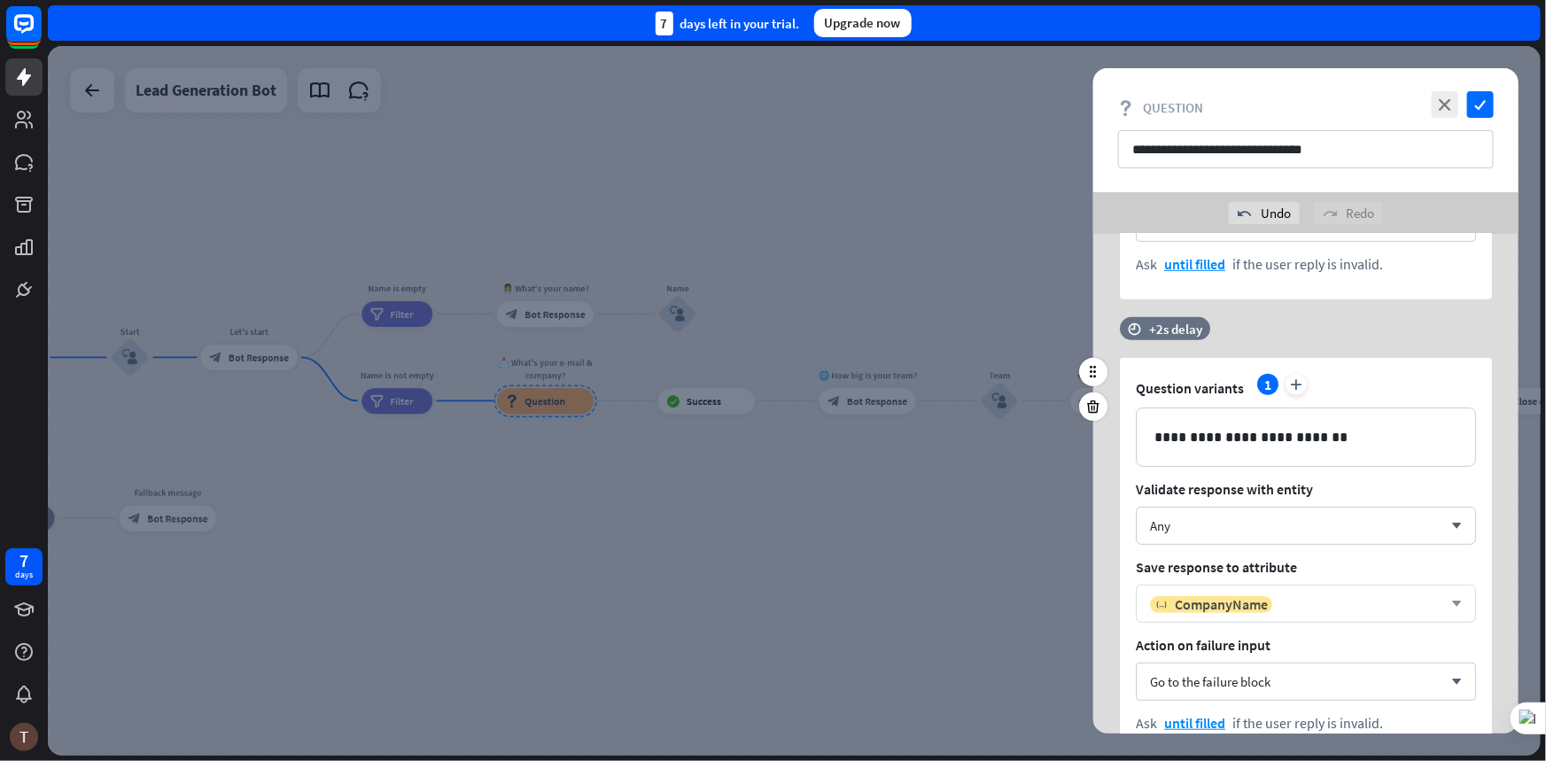
scroll to position [532, 0]
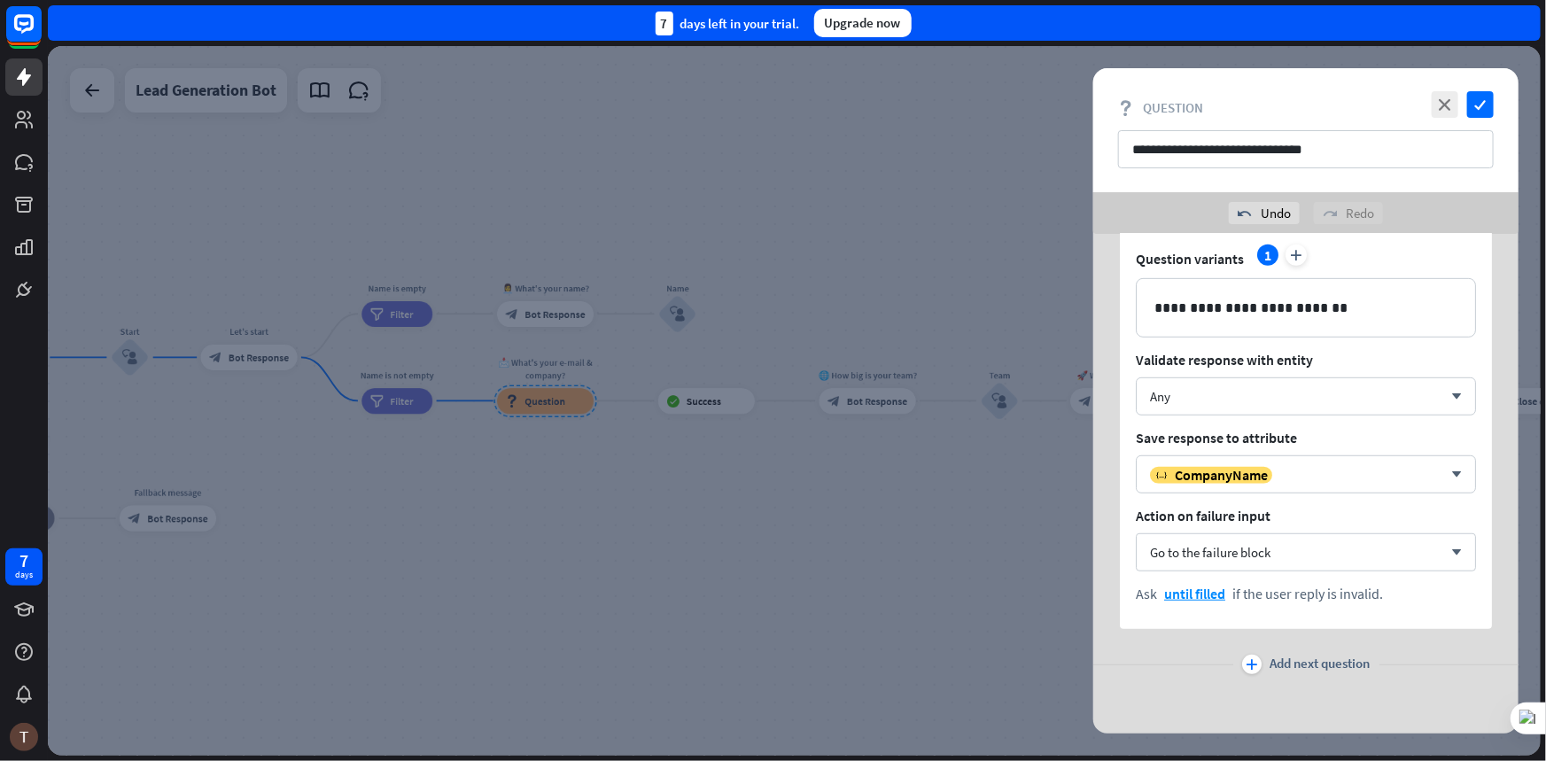
click at [737, 515] on div at bounding box center [794, 401] width 1493 height 710
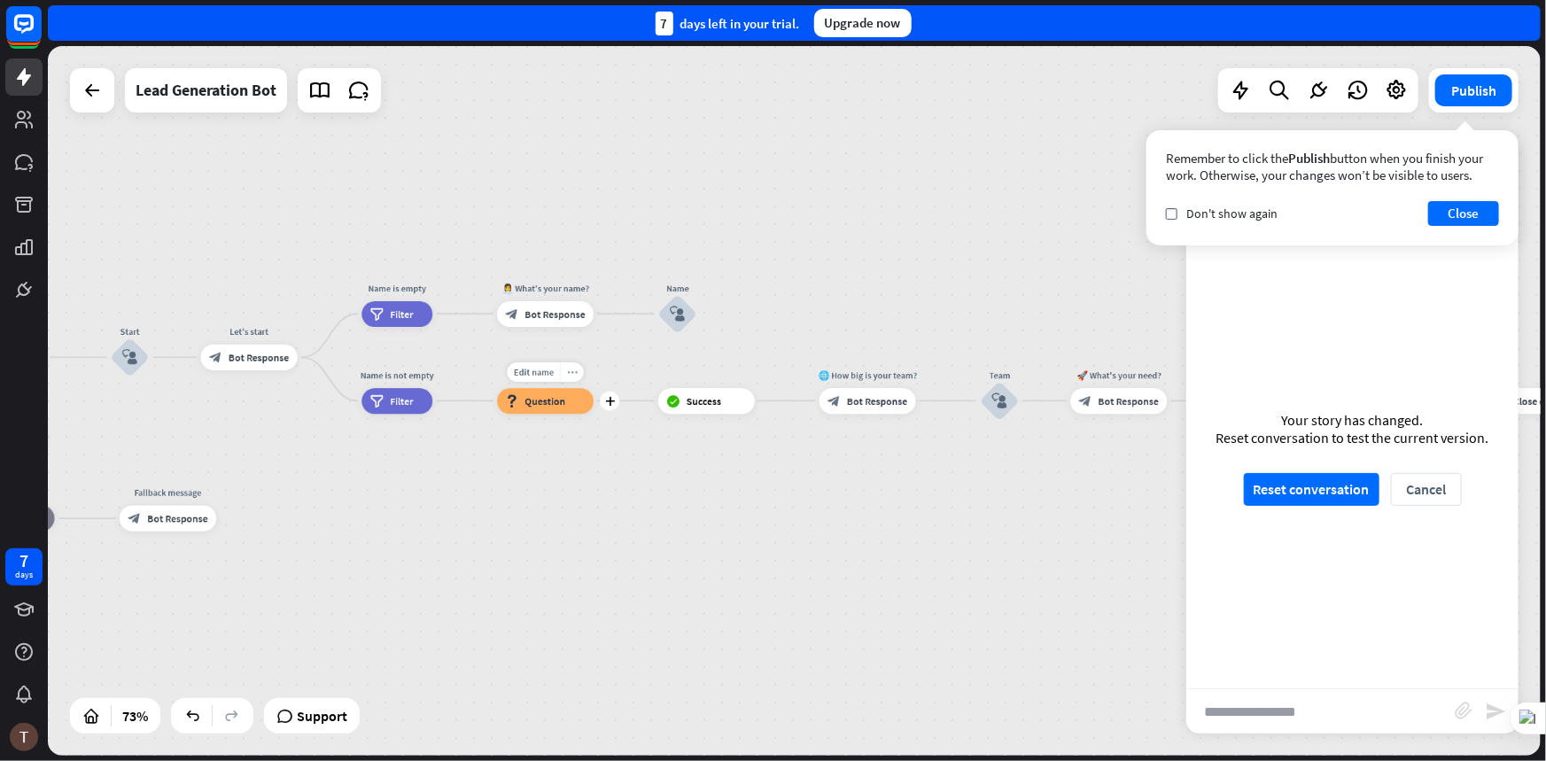
click at [563, 371] on div "more_horiz" at bounding box center [572, 371] width 24 height 19
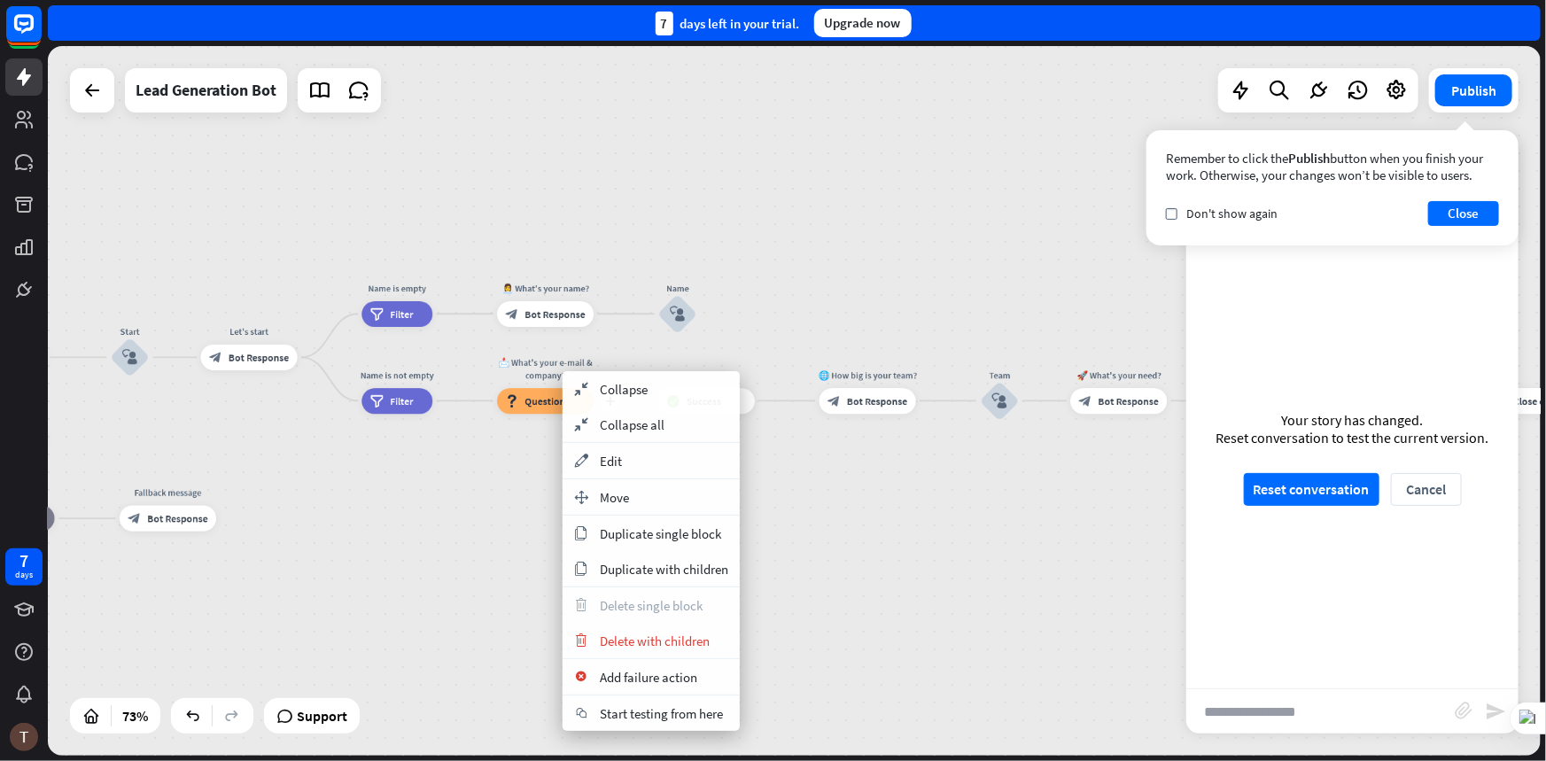
click at [563, 371] on div "📩 What's your e-mail & company?" at bounding box center [545, 369] width 116 height 26
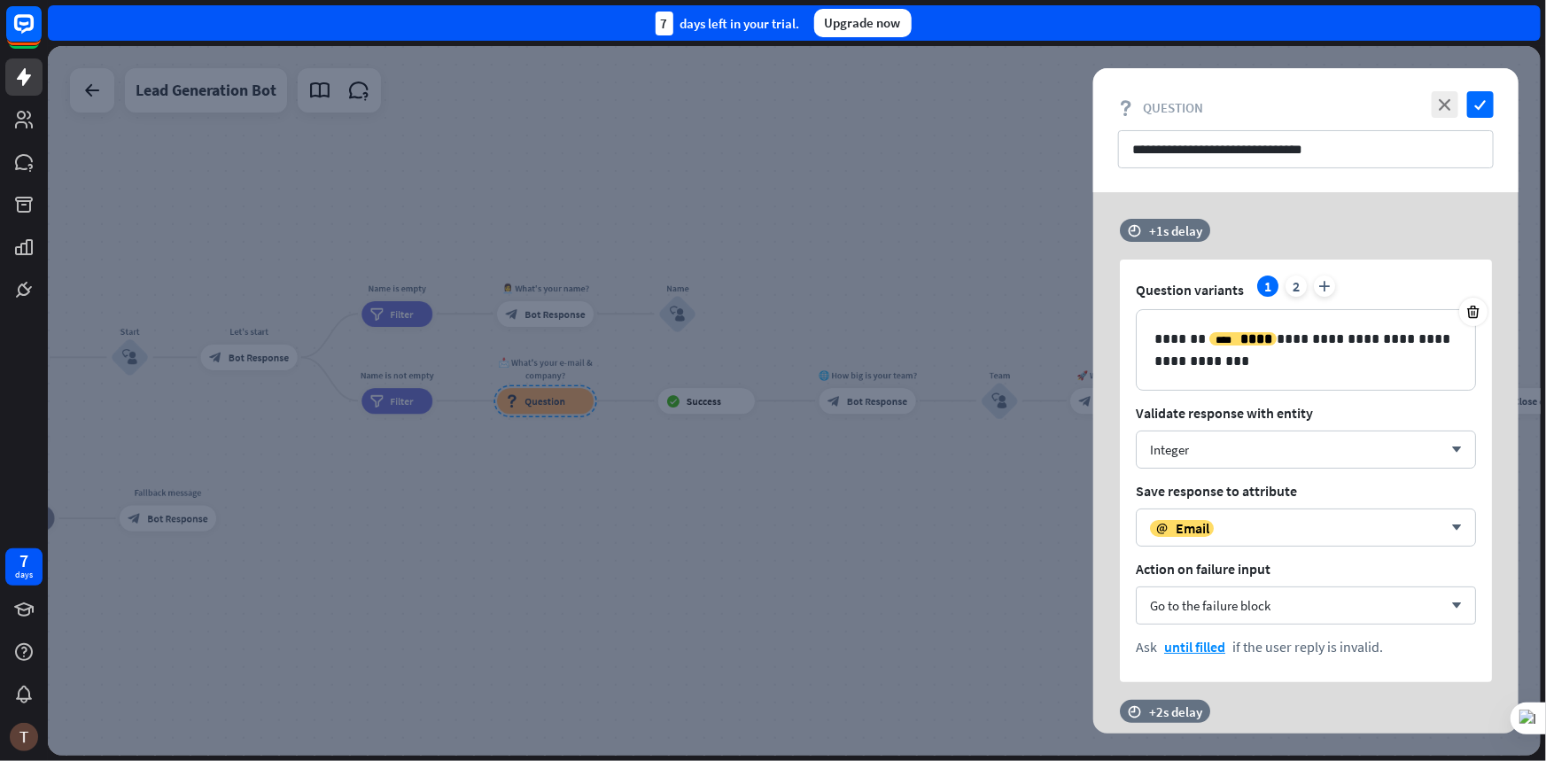
click at [569, 400] on div at bounding box center [794, 401] width 1493 height 710
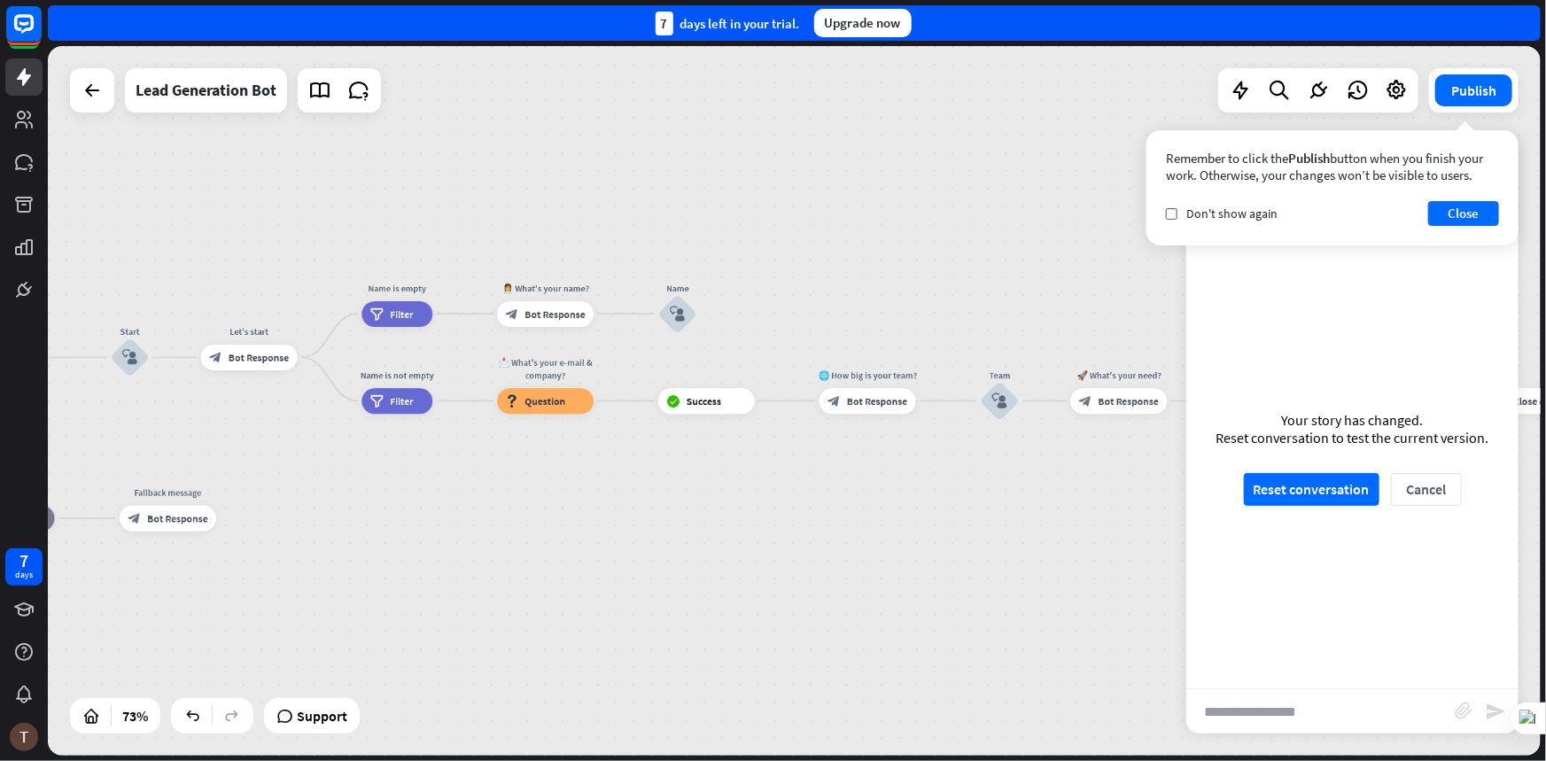
click at [788, 655] on div "home_2 Start point Welcome message block_bot_response Bot Response Start block_…" at bounding box center [330, 696] width 1085 height 517
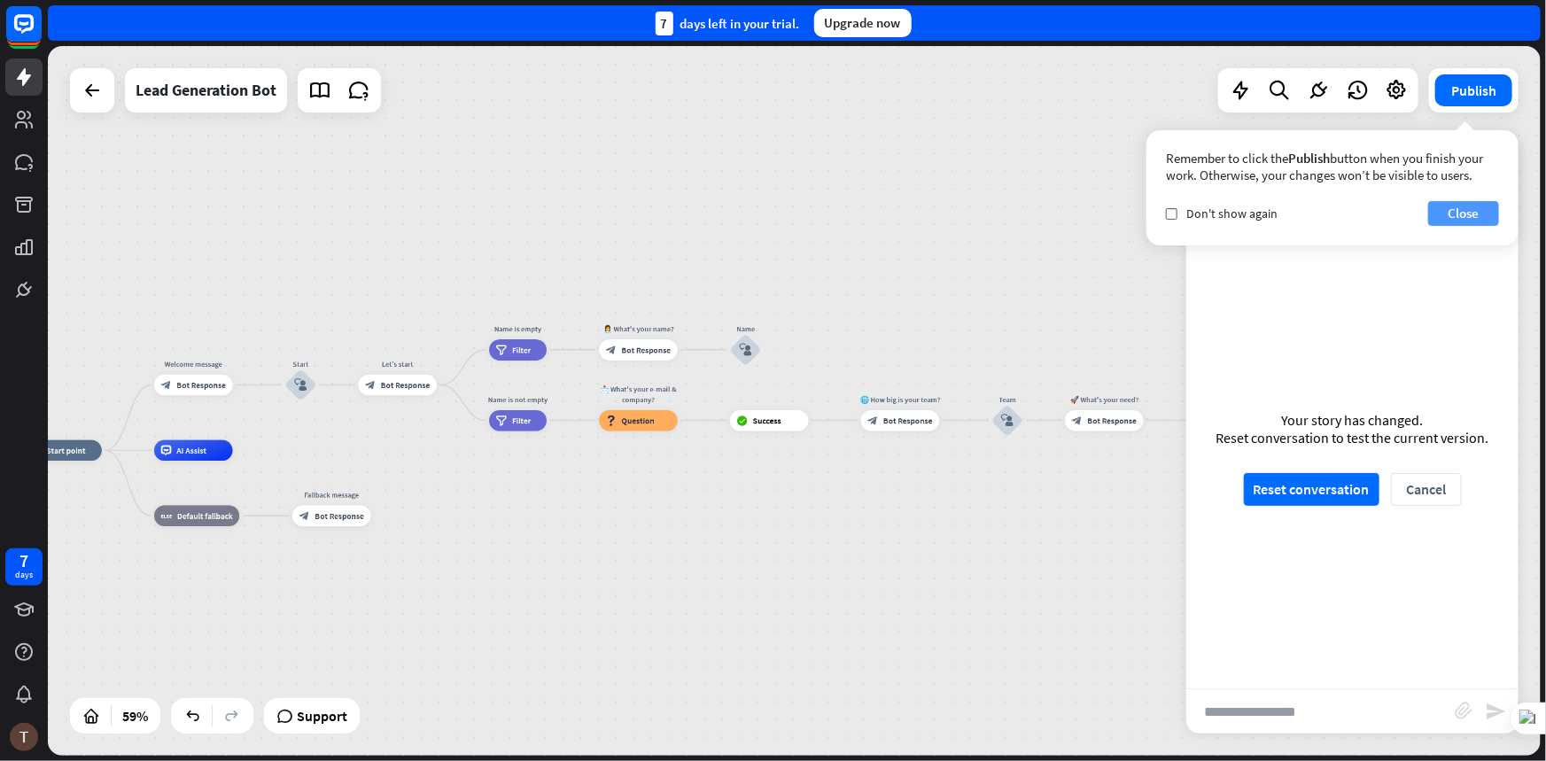
click at [1453, 221] on button "Close" at bounding box center [1463, 213] width 71 height 25
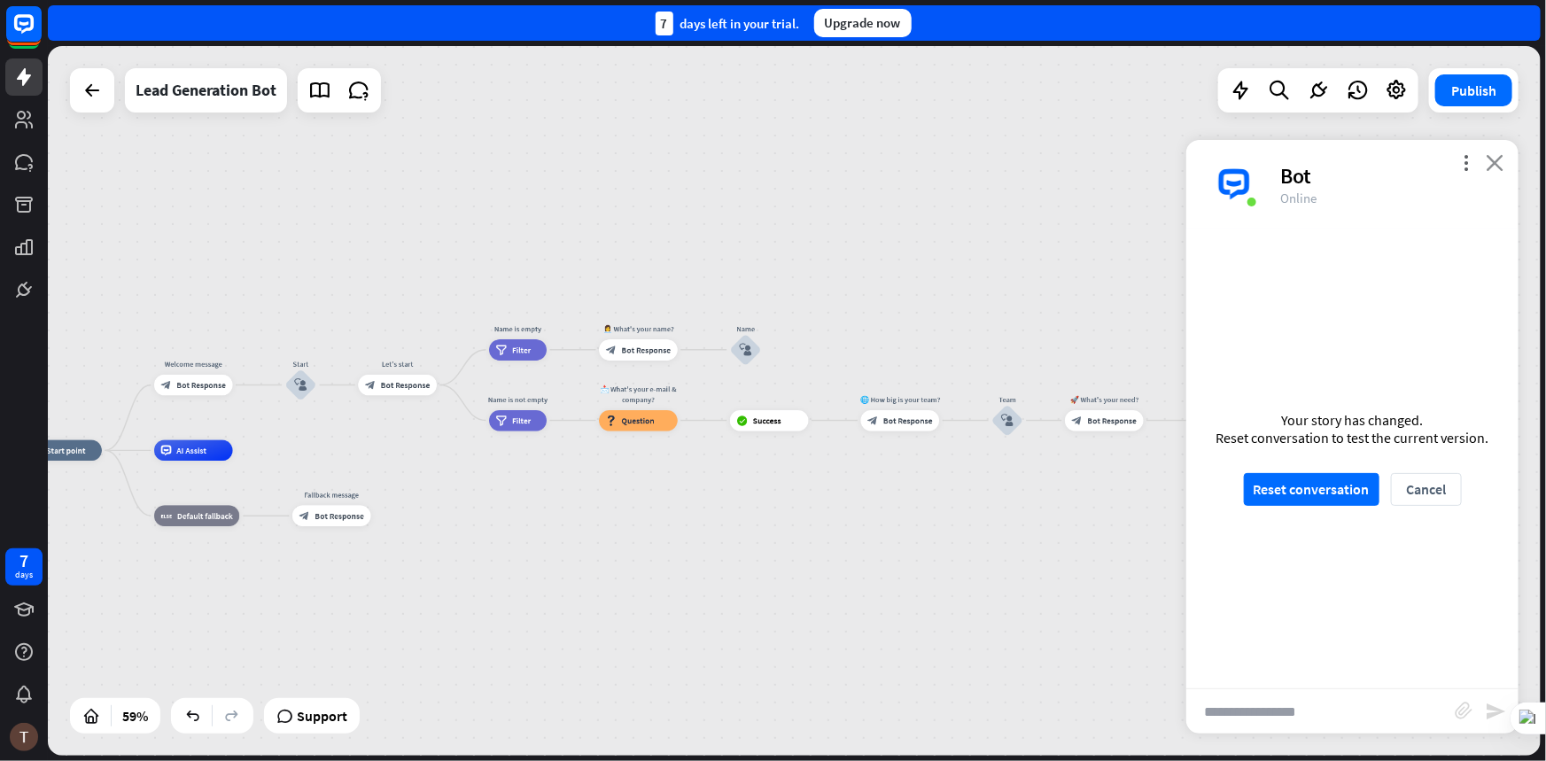
click at [1498, 162] on icon "close" at bounding box center [1495, 162] width 18 height 17
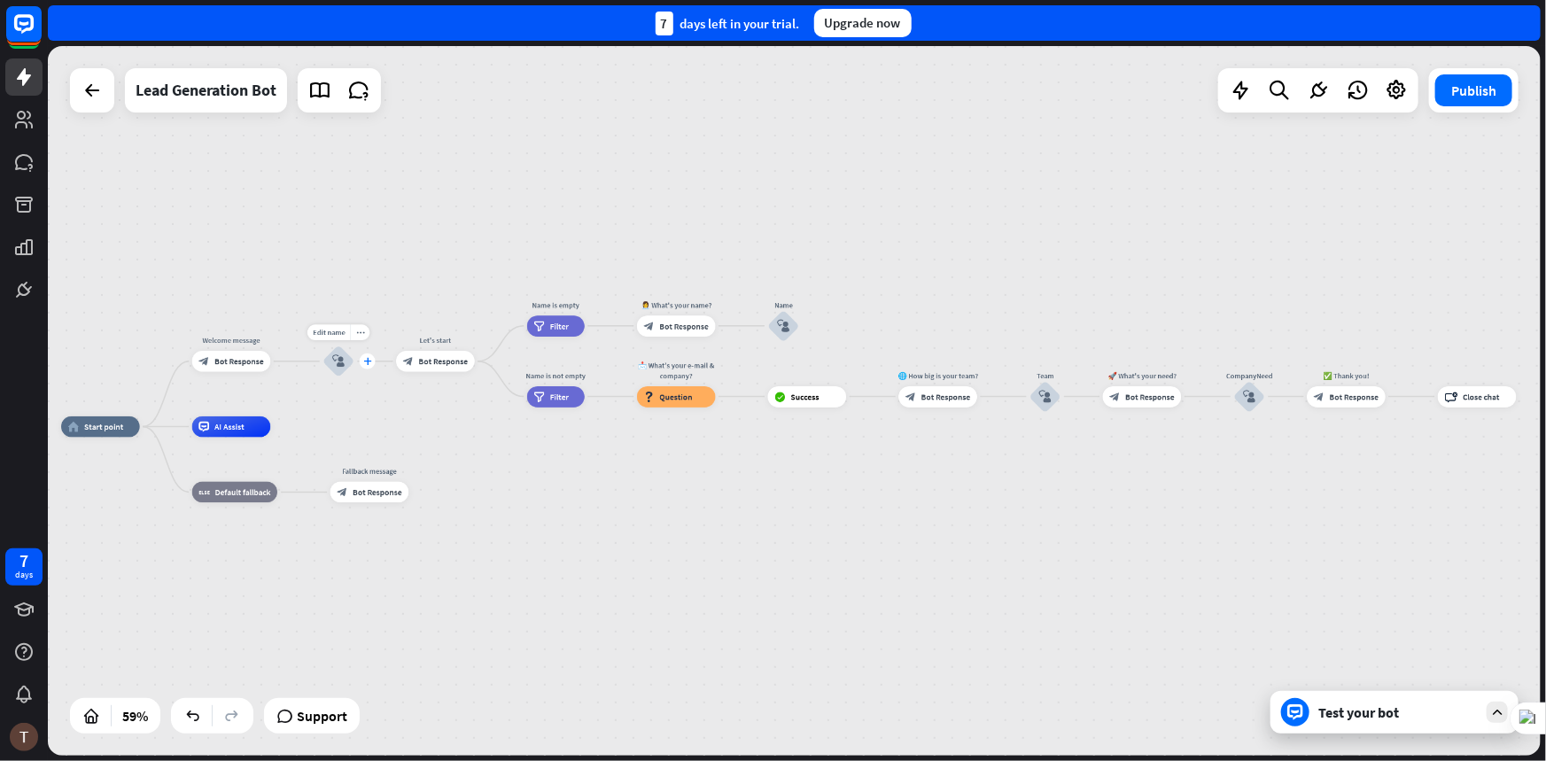
click at [364, 361] on icon "plus" at bounding box center [367, 361] width 8 height 7
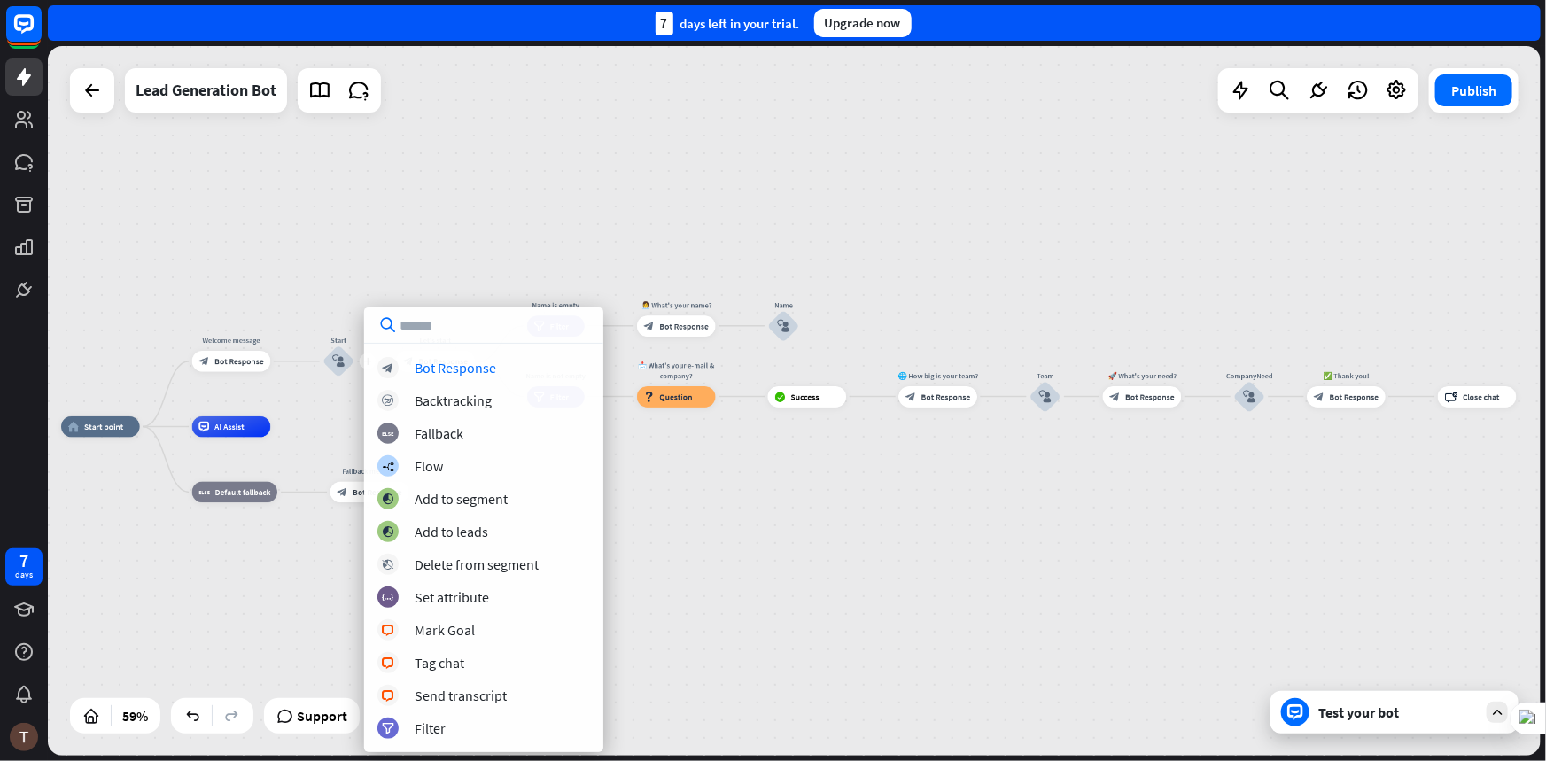
click at [323, 400] on div "home_2 Start point Welcome message block_bot_response Bot Response plus Start b…" at bounding box center [794, 401] width 1493 height 710
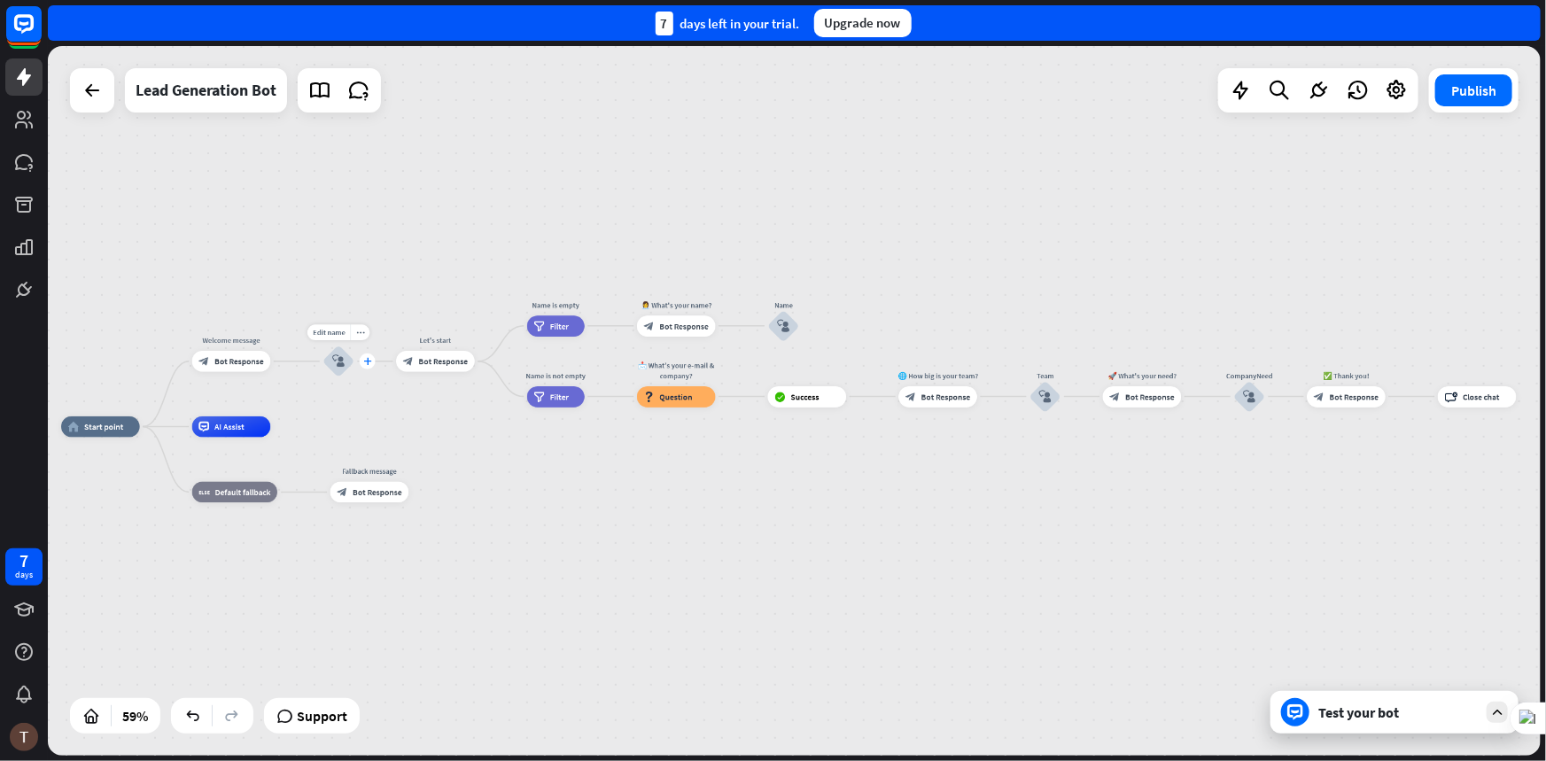
click at [362, 363] on div "plus" at bounding box center [368, 362] width 16 height 16
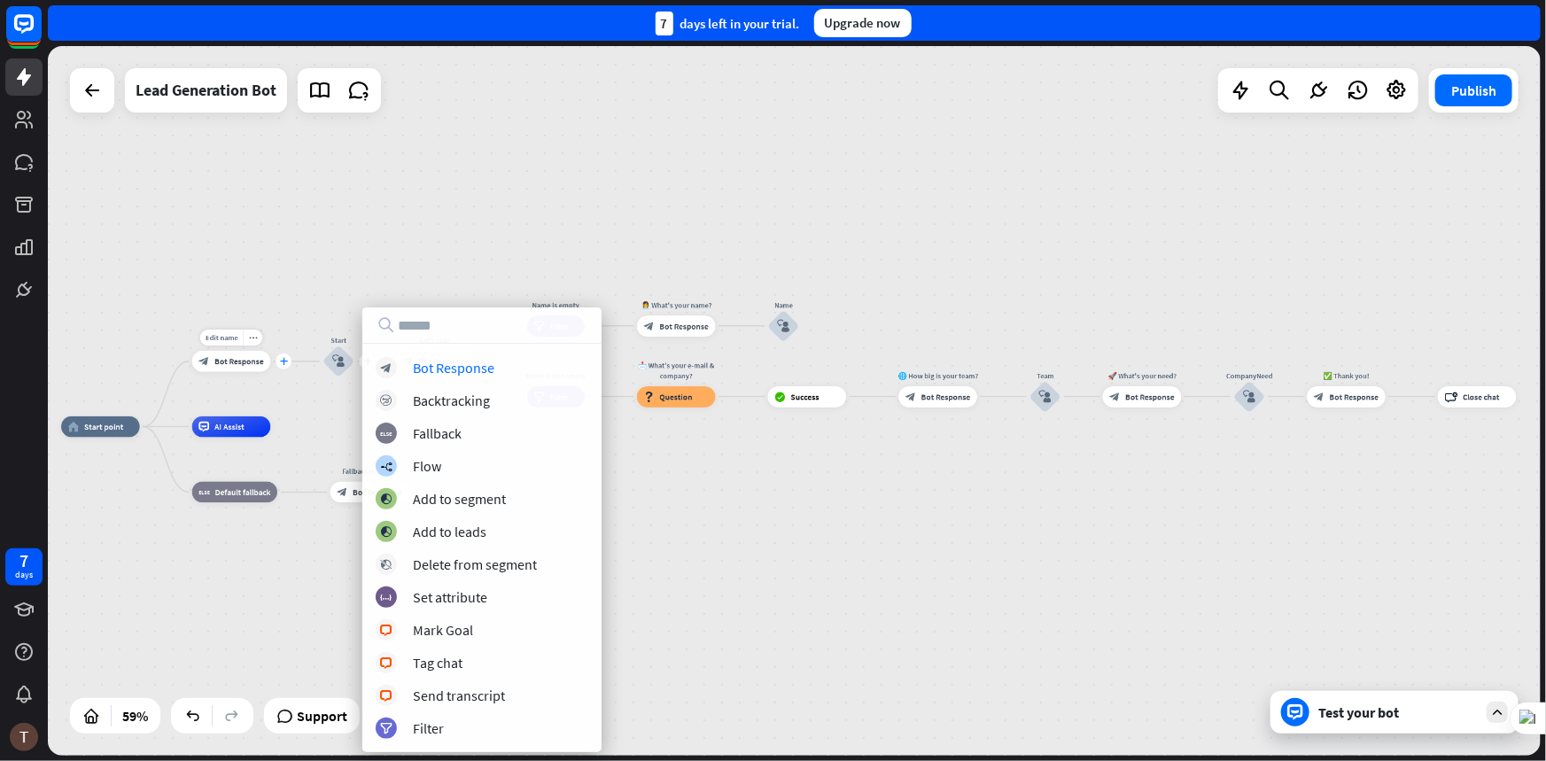
click at [280, 362] on icon "plus" at bounding box center [284, 361] width 8 height 7
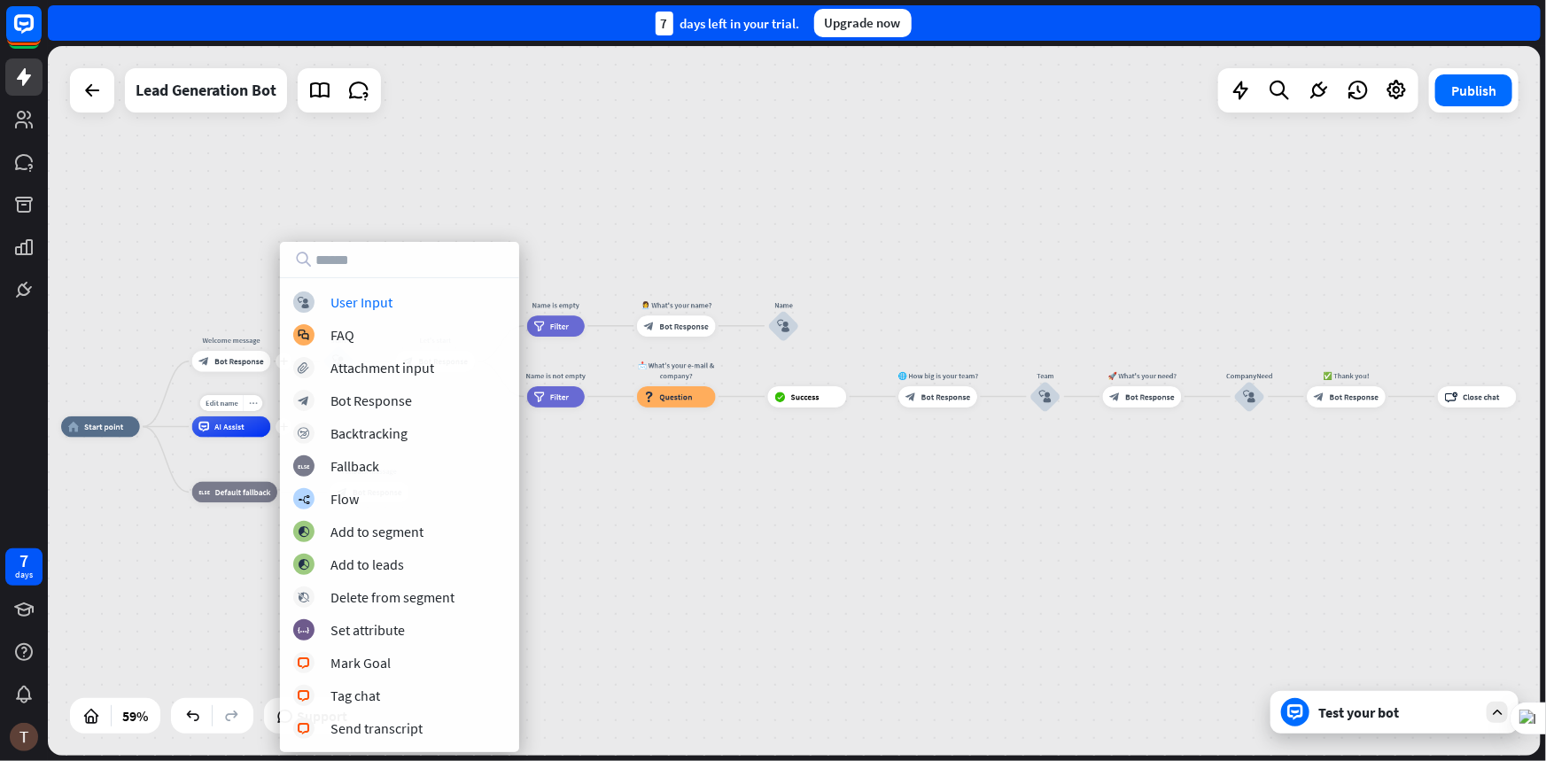
click at [244, 406] on div "more_horiz" at bounding box center [252, 403] width 19 height 16
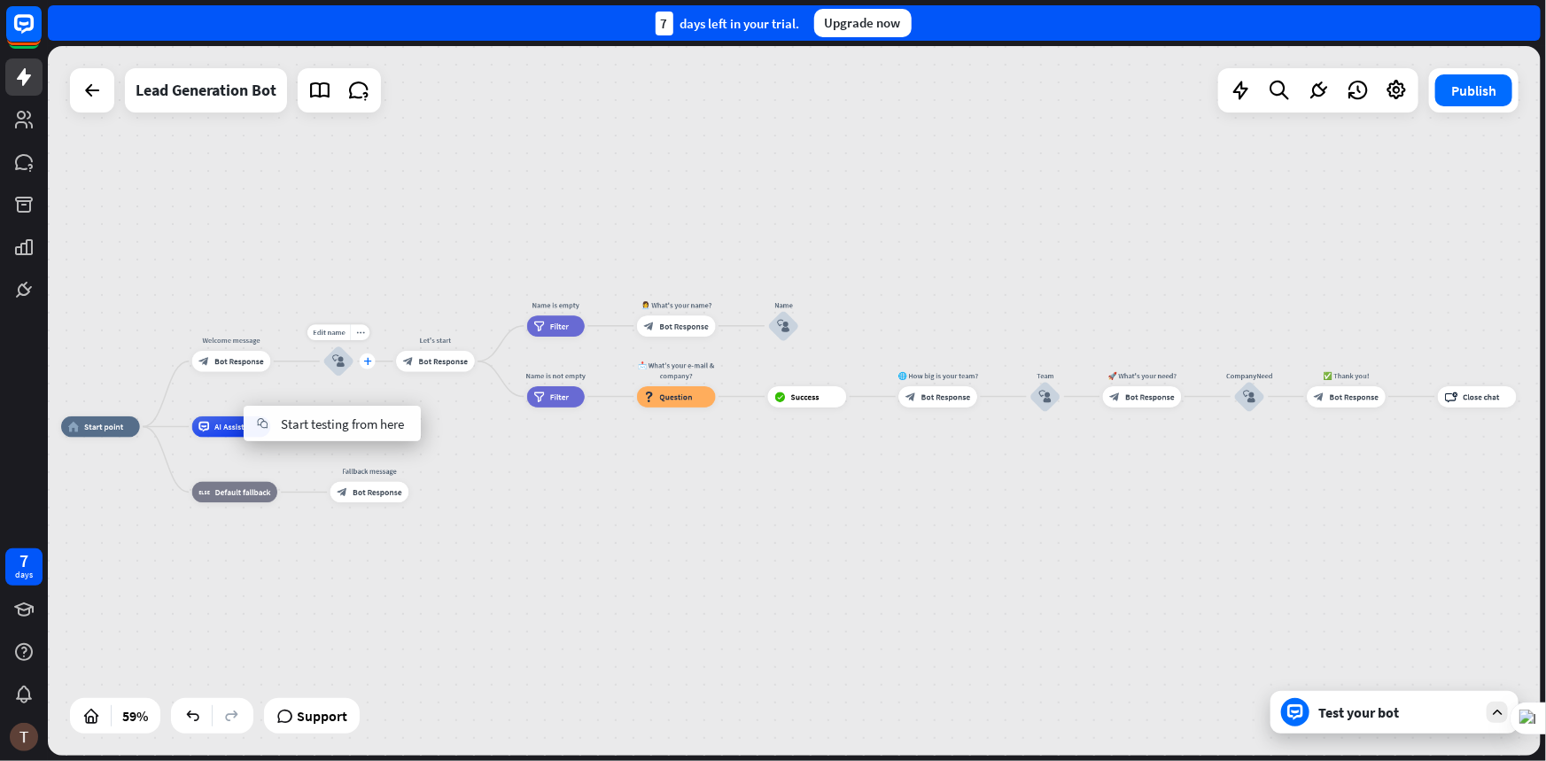
click at [366, 364] on icon "plus" at bounding box center [367, 361] width 8 height 7
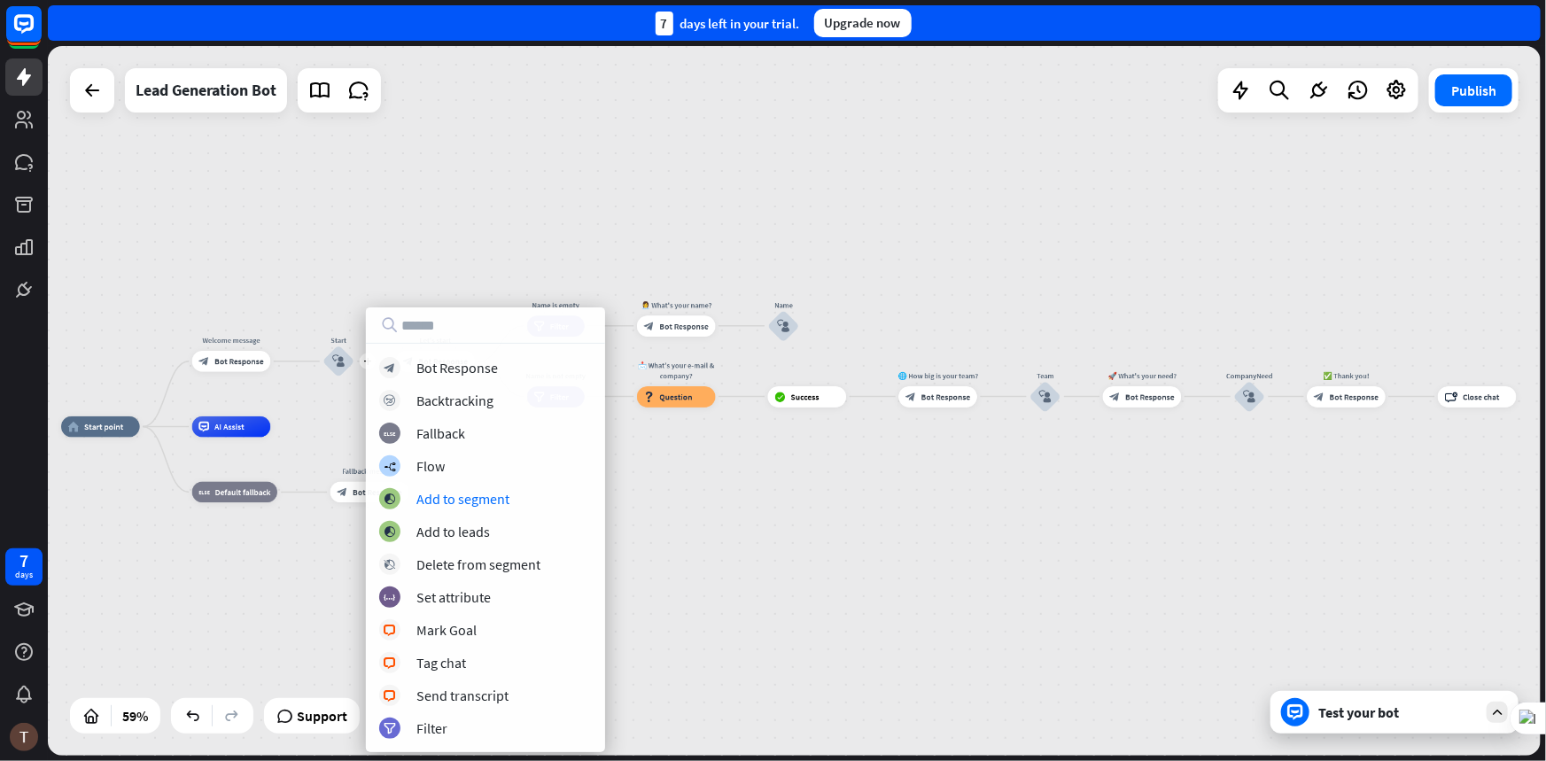
click at [688, 489] on div "home_2 Start point Welcome message block_bot_response Bot Response plus Start b…" at bounding box center [502, 636] width 882 height 419
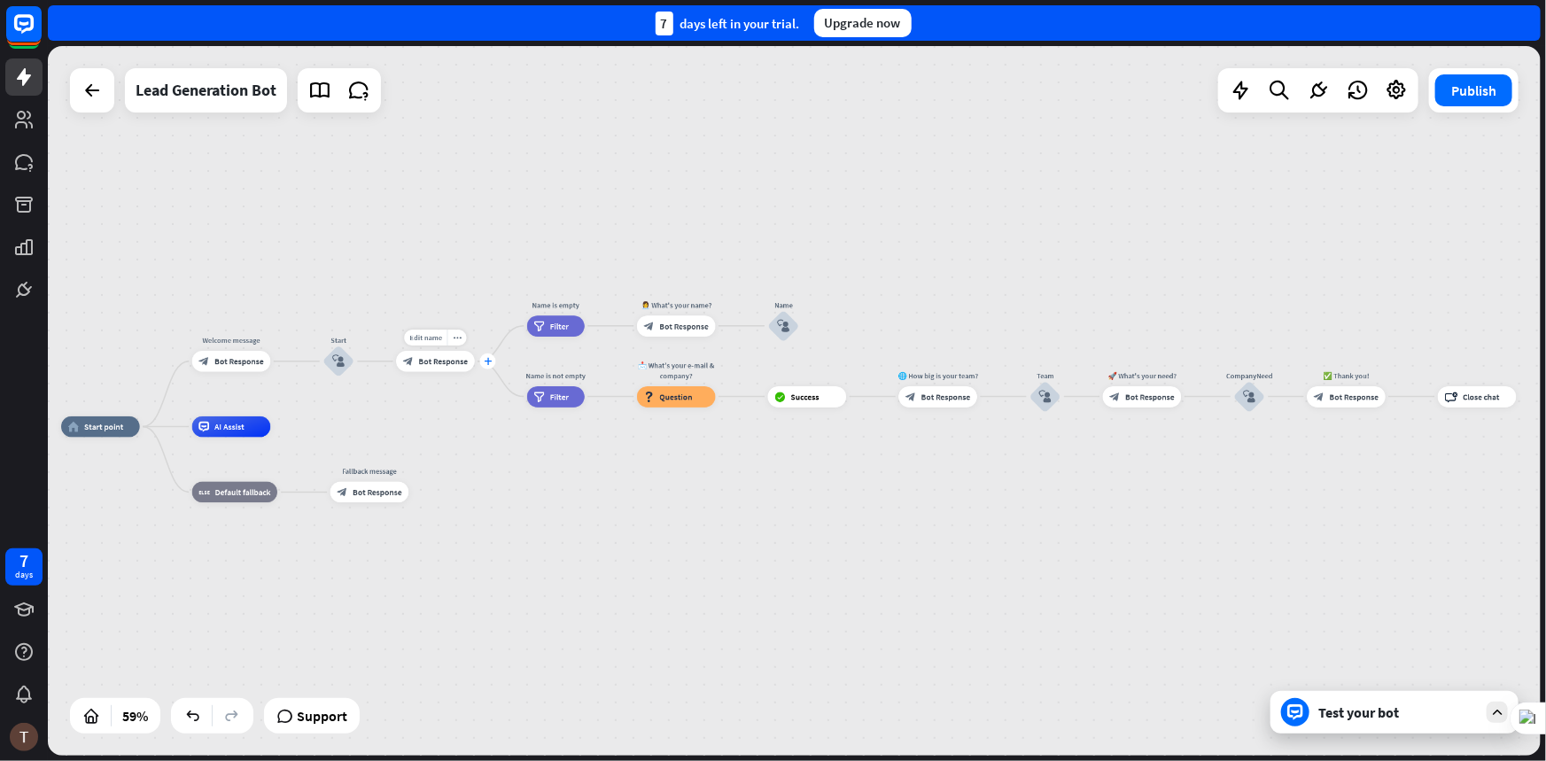
click at [486, 363] on icon "plus" at bounding box center [488, 361] width 8 height 7
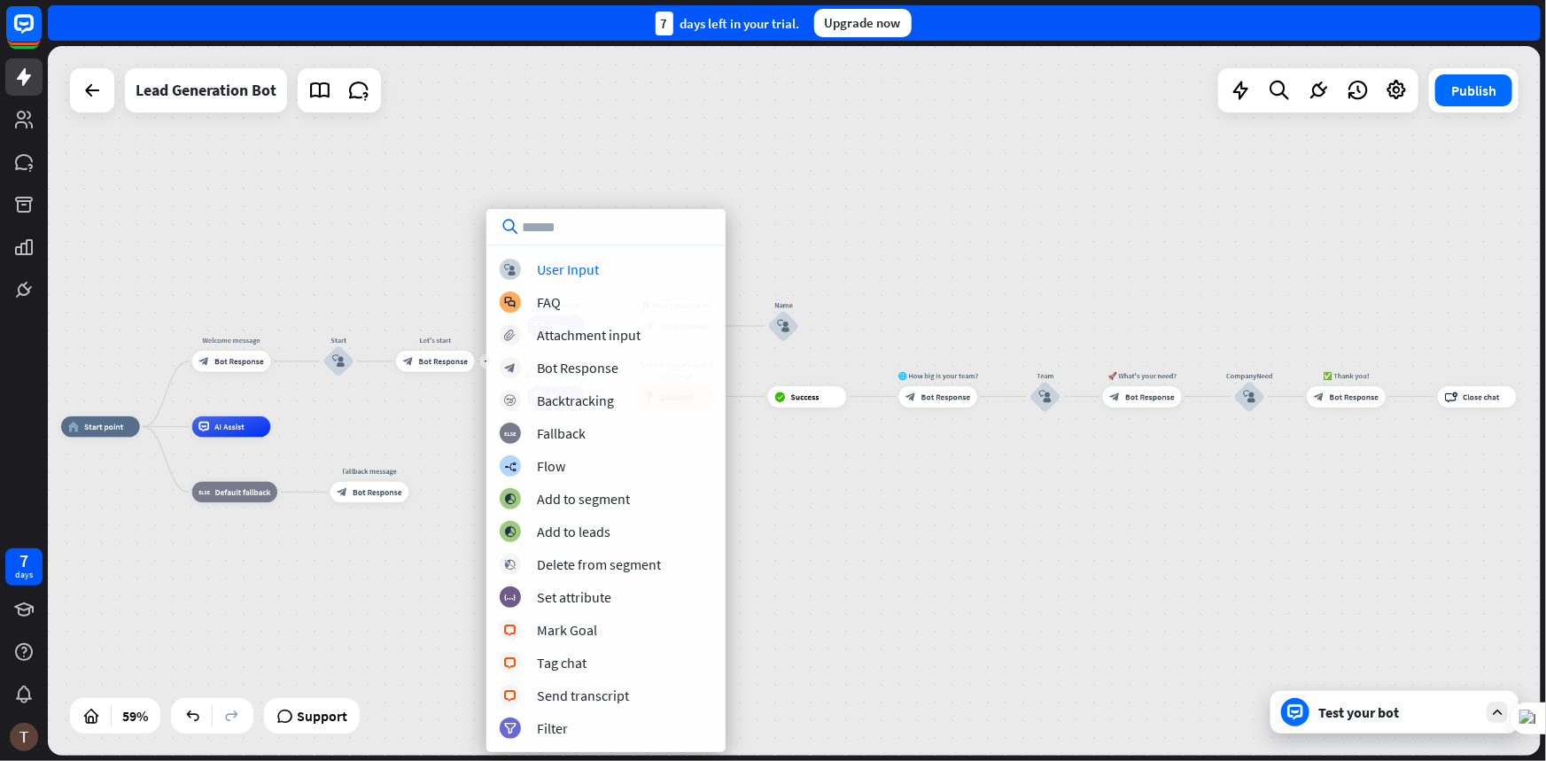
click at [438, 431] on div "home_2 Start point Welcome message block_bot_response Bot Response Start block_…" at bounding box center [502, 636] width 882 height 419
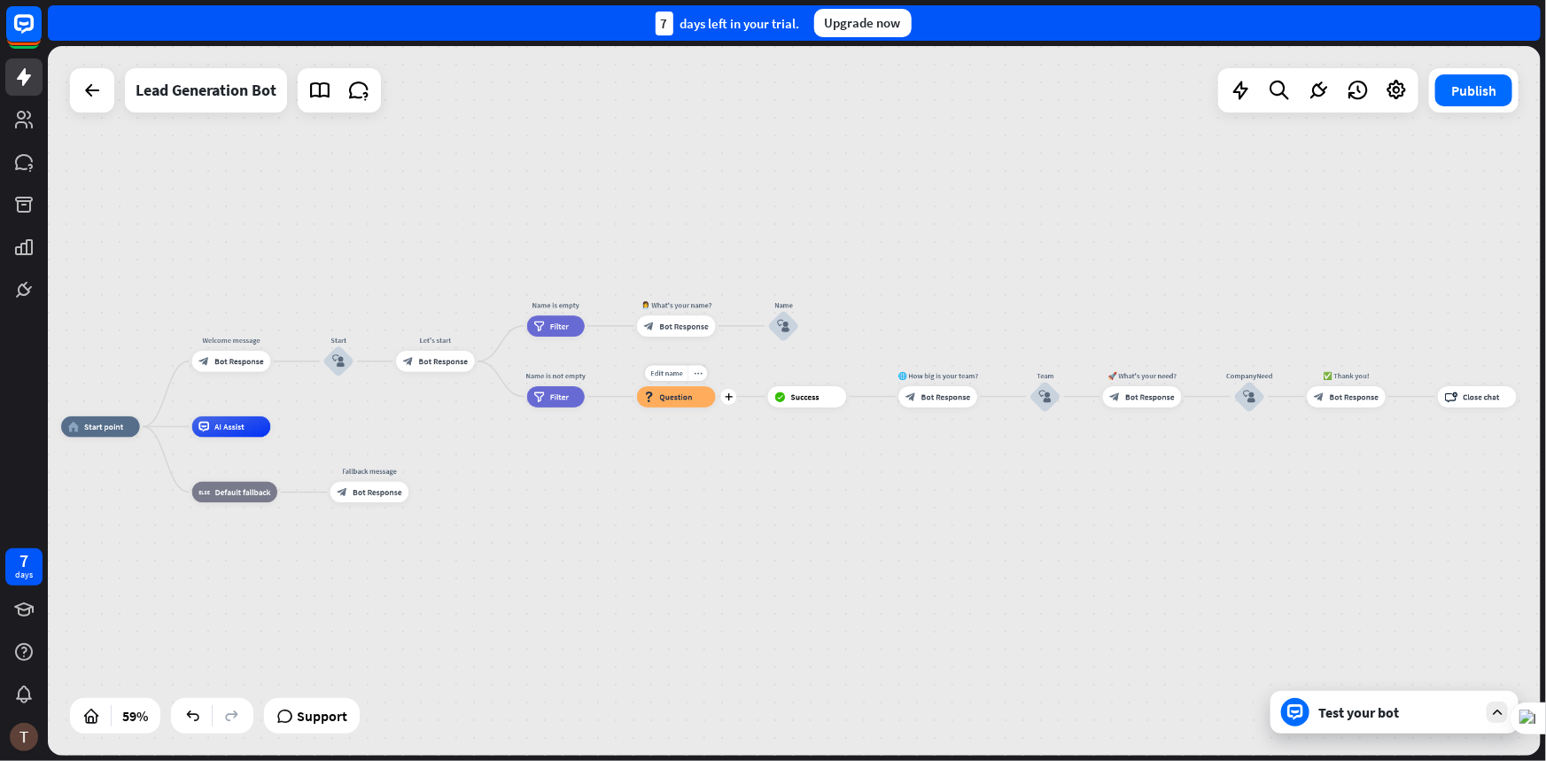
click at [668, 397] on span "Question" at bounding box center [675, 397] width 33 height 11
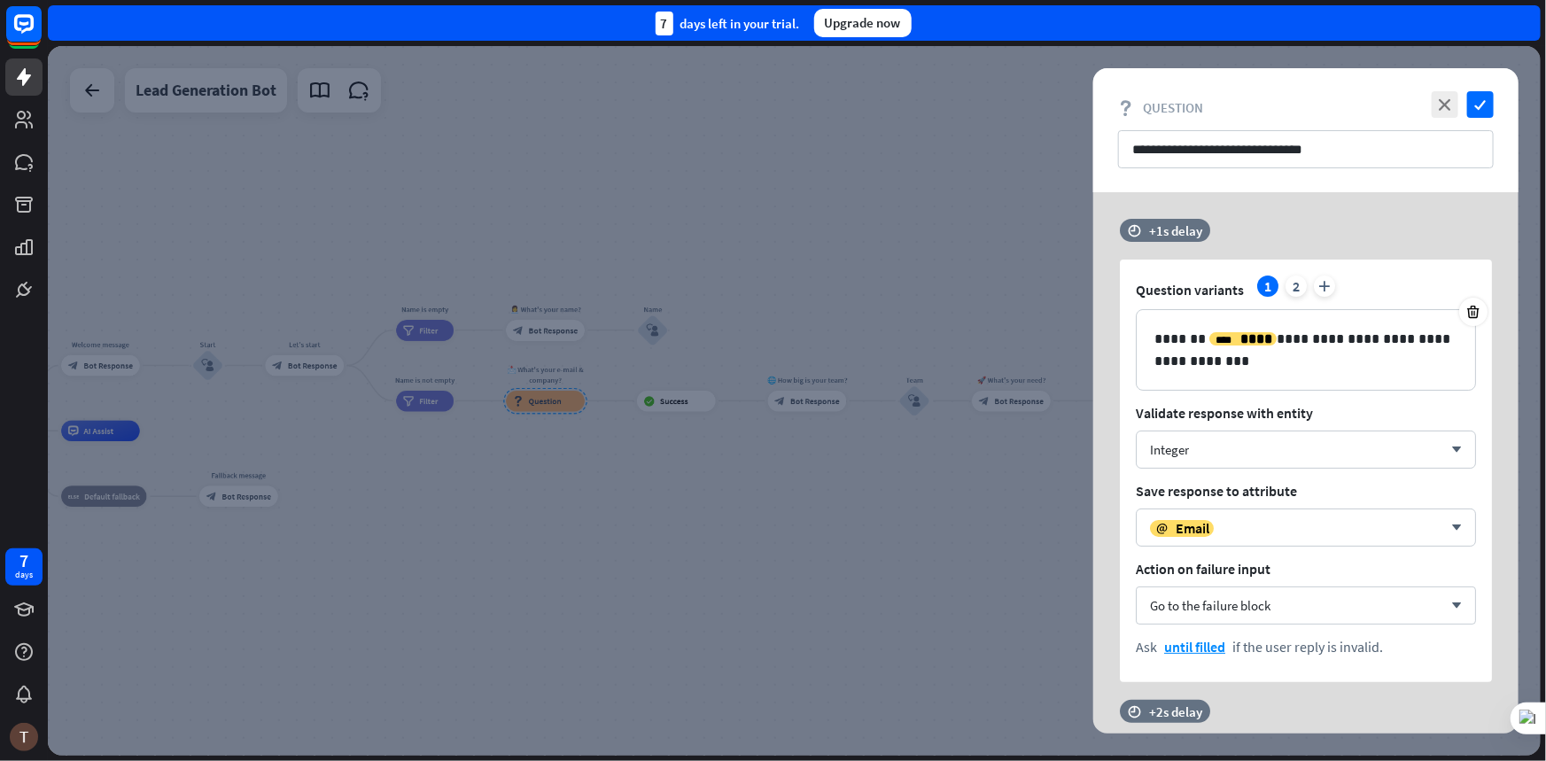
click at [833, 407] on div at bounding box center [794, 401] width 1493 height 710
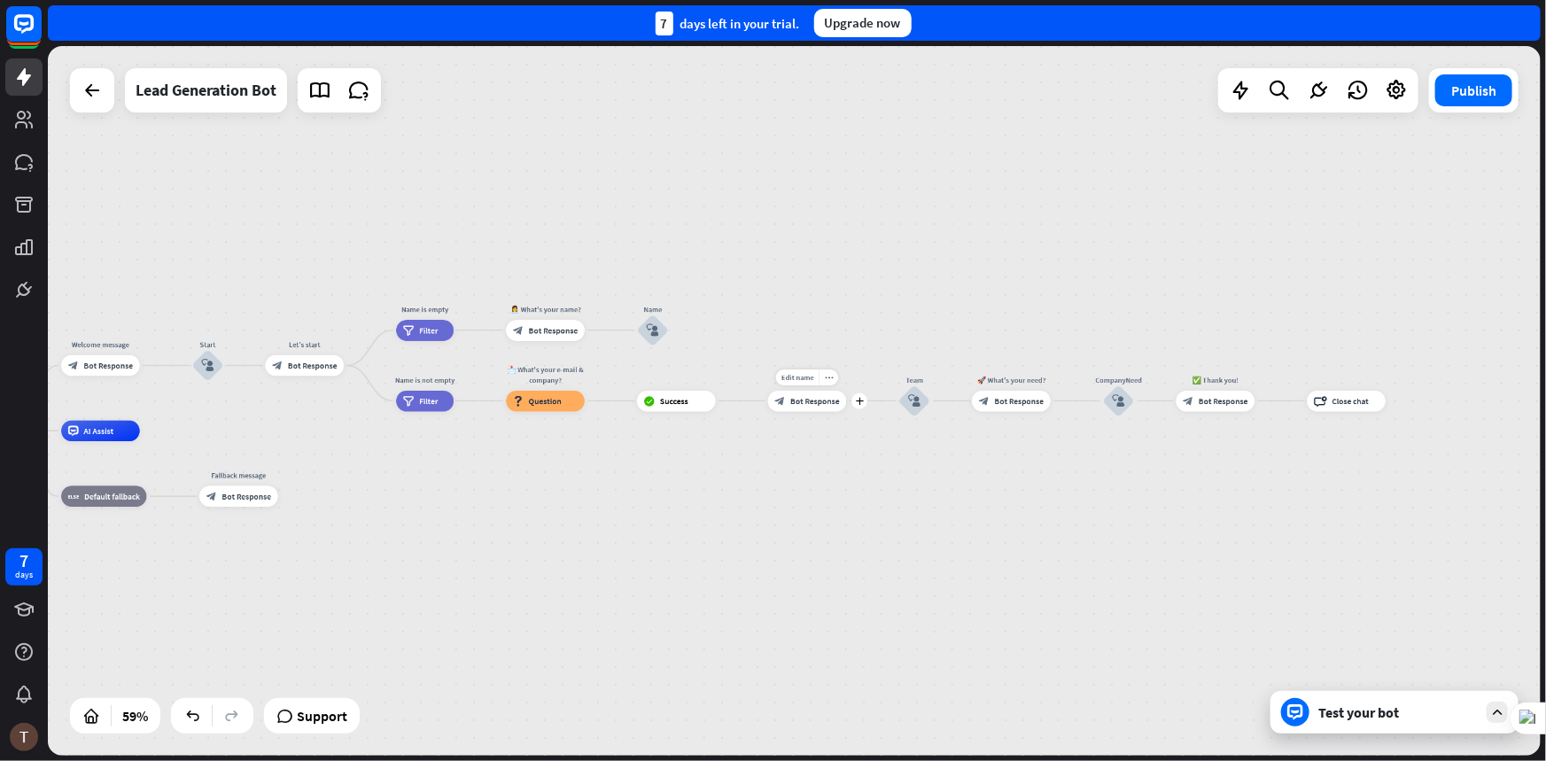
click at [828, 407] on div "block_bot_response Bot Response" at bounding box center [807, 401] width 79 height 21
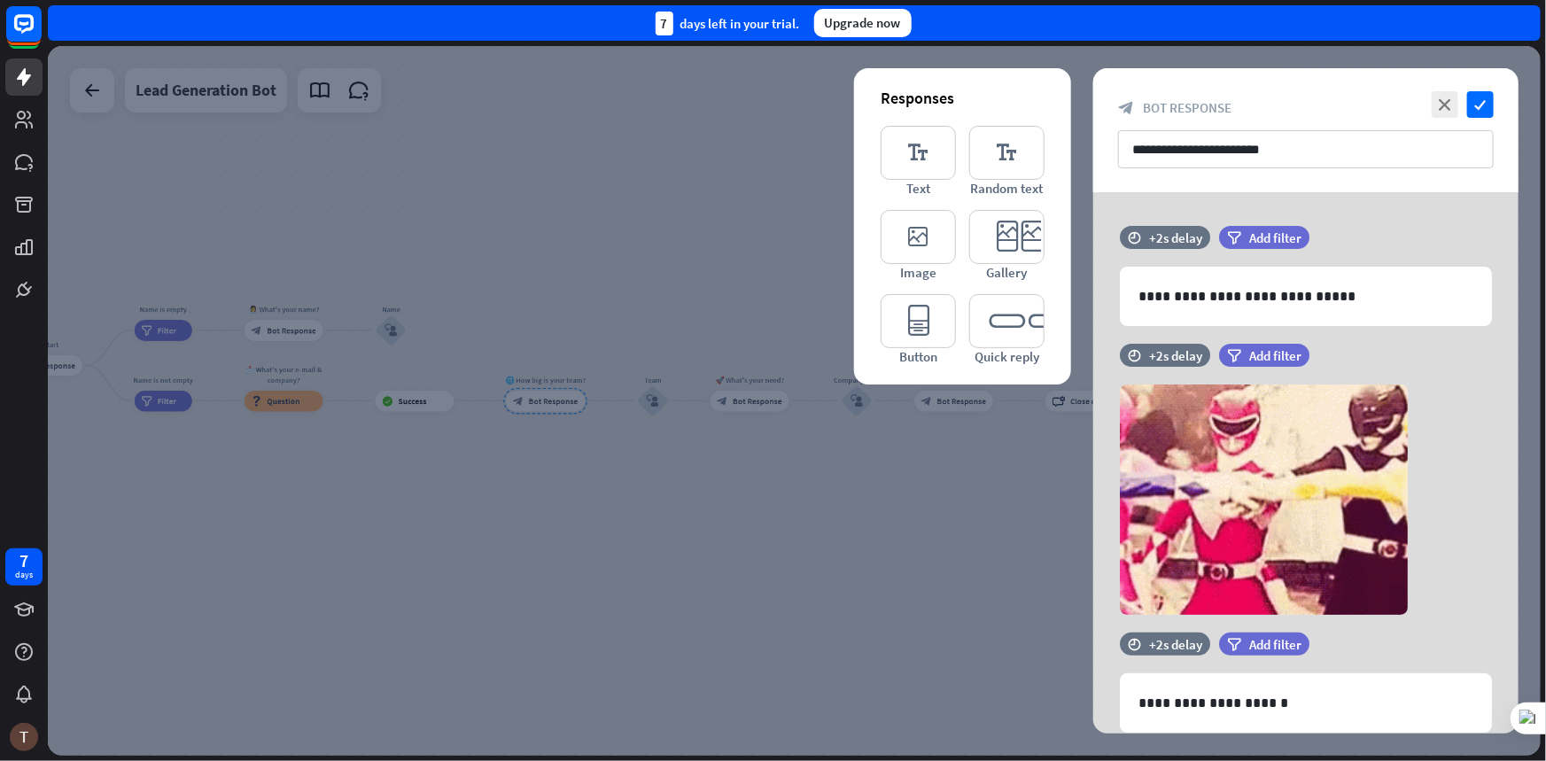
click at [885, 489] on div at bounding box center [794, 401] width 1493 height 710
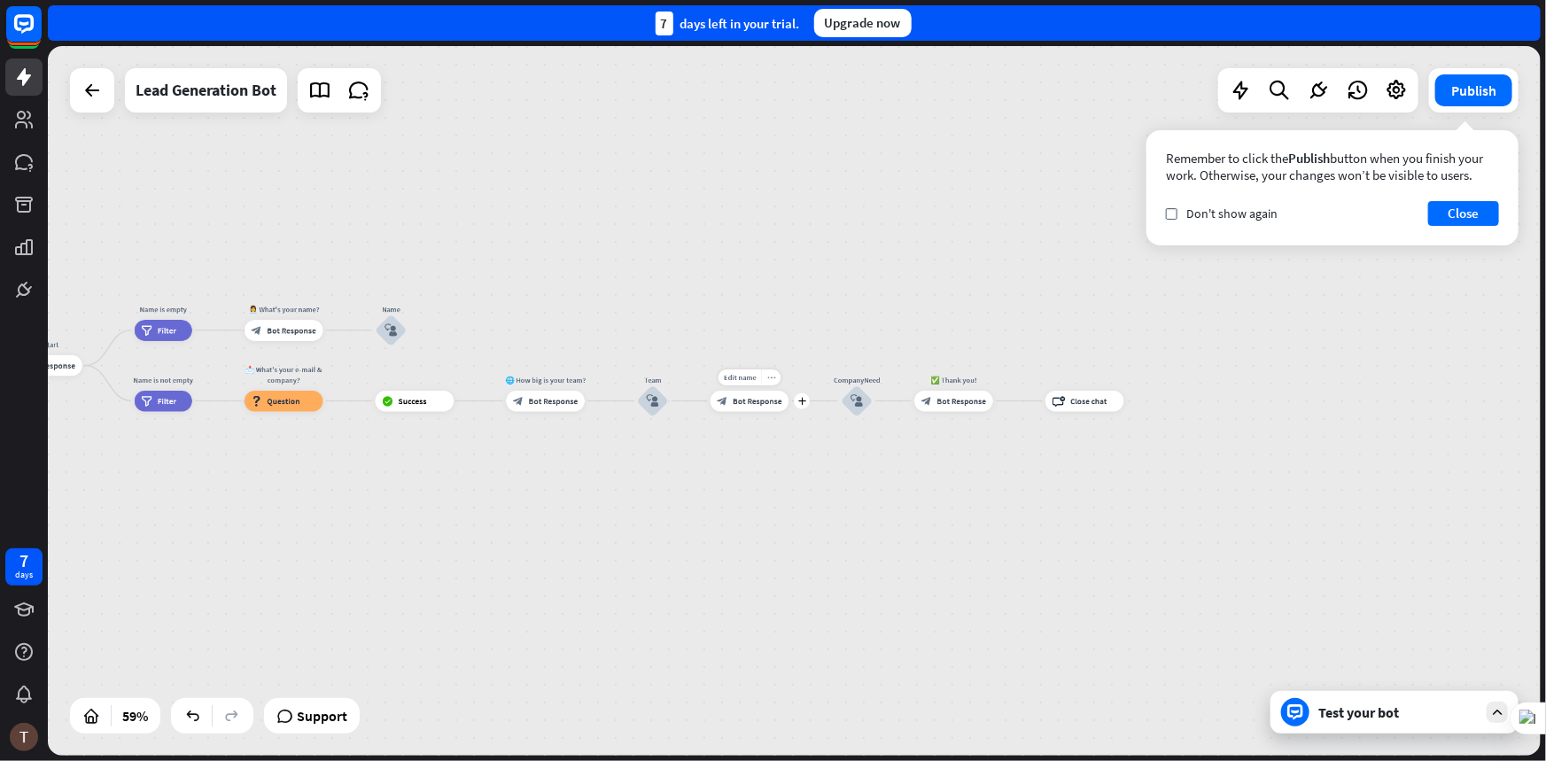
click at [767, 381] on div "more_horiz" at bounding box center [770, 377] width 19 height 16
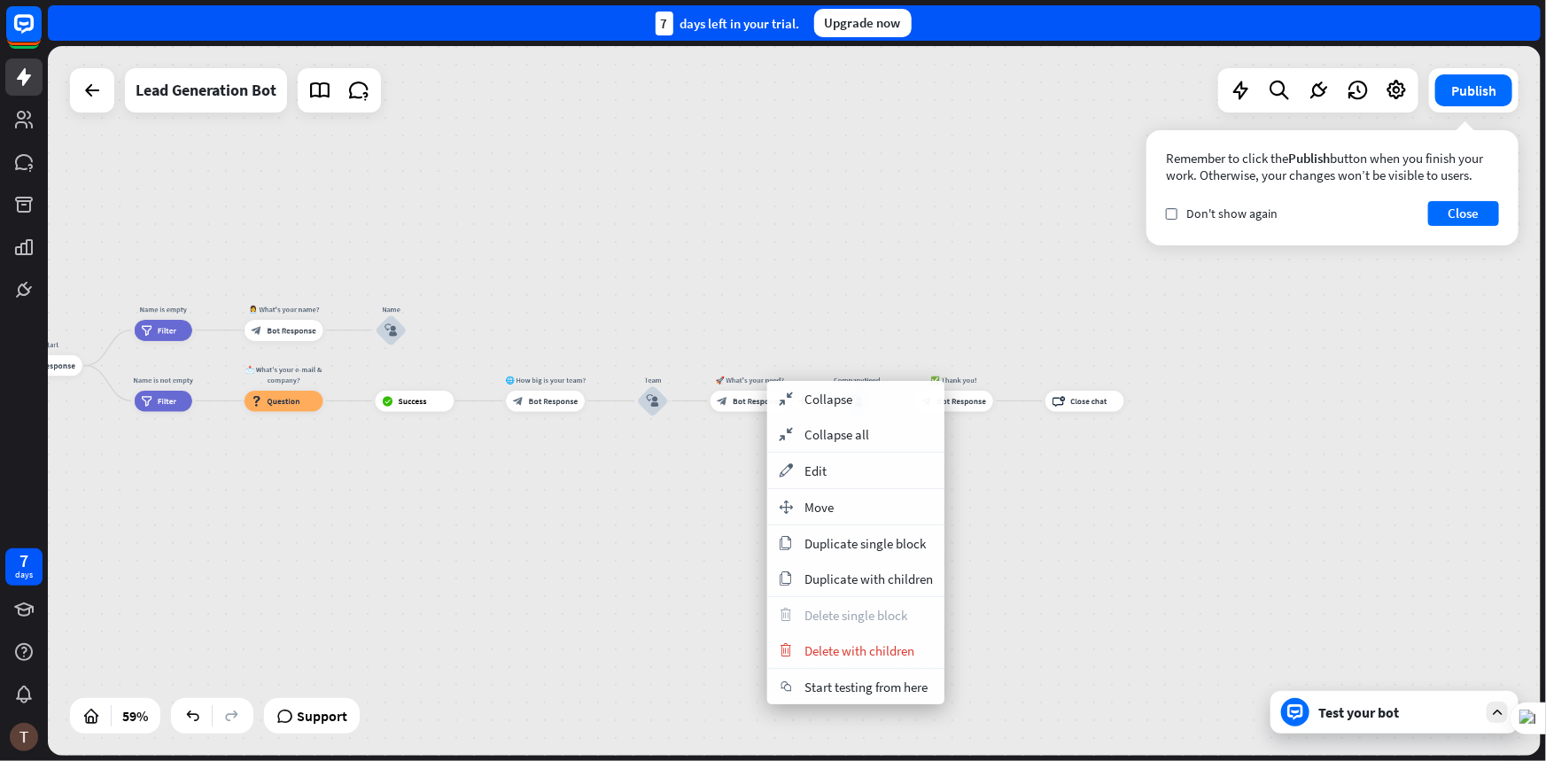
click at [767, 381] on div "🚀 What's your need?" at bounding box center [750, 380] width 94 height 11
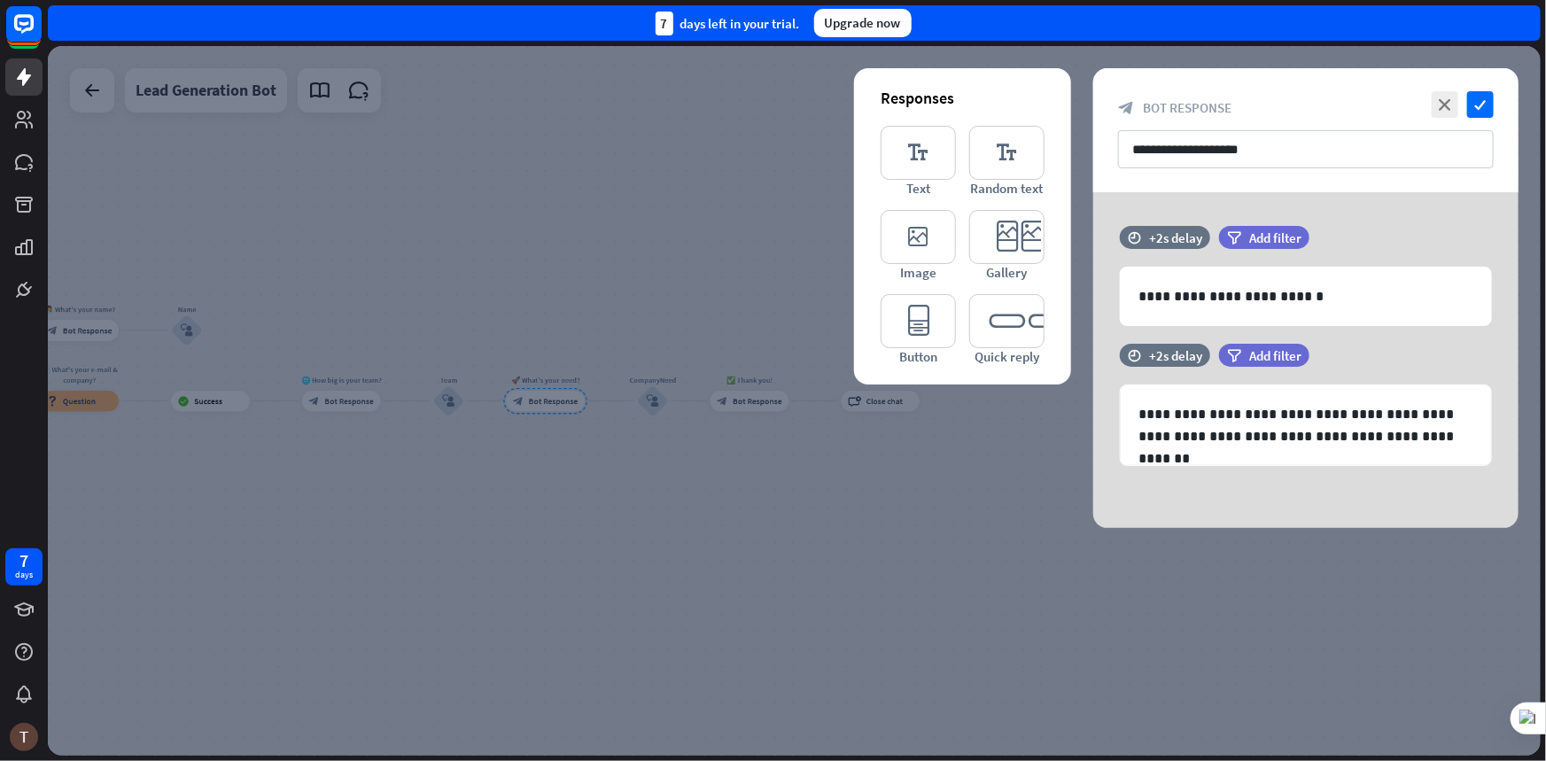
click at [929, 470] on div at bounding box center [794, 401] width 1493 height 710
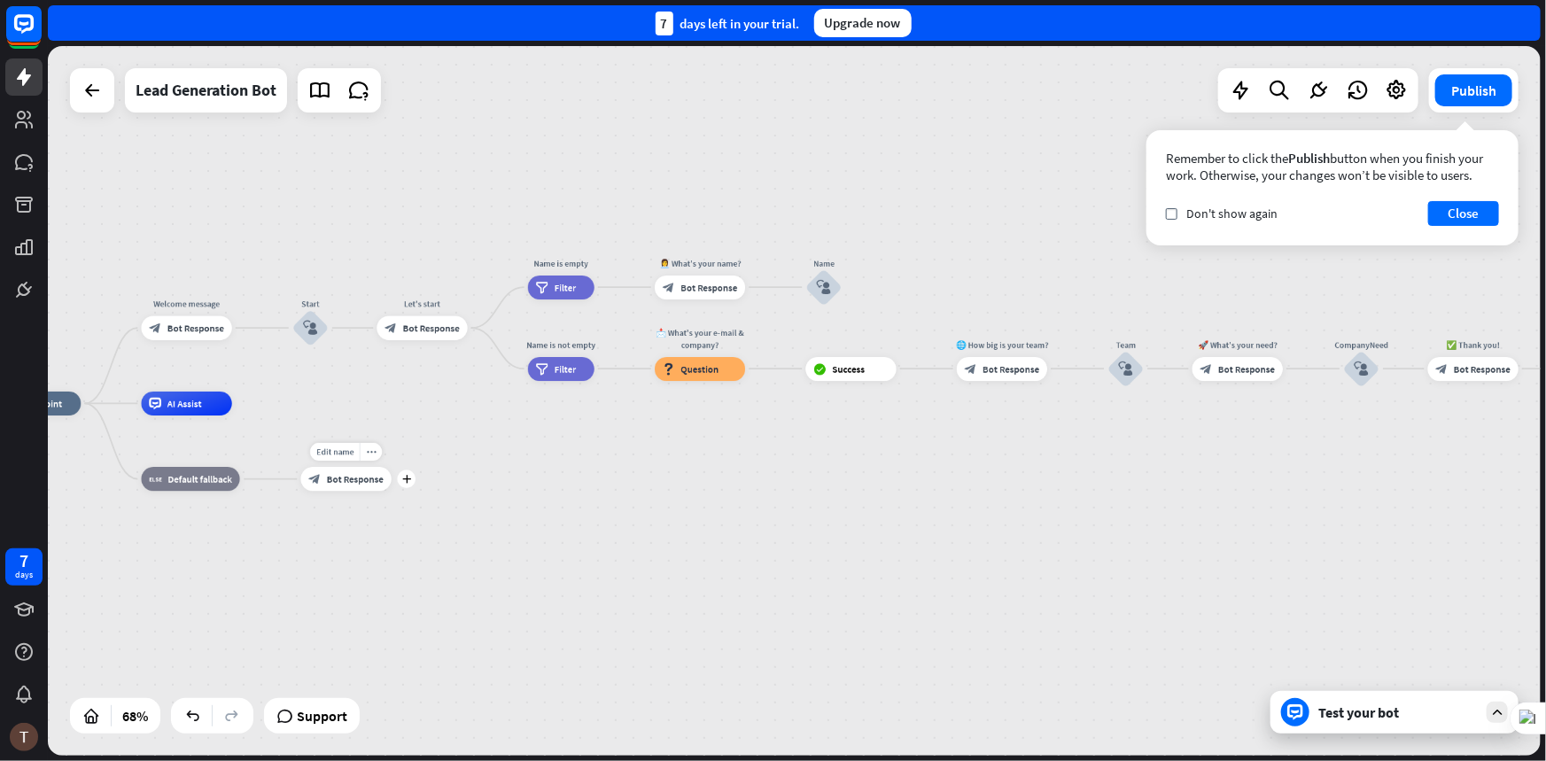
click at [372, 478] on span "Bot Response" at bounding box center [355, 479] width 57 height 12
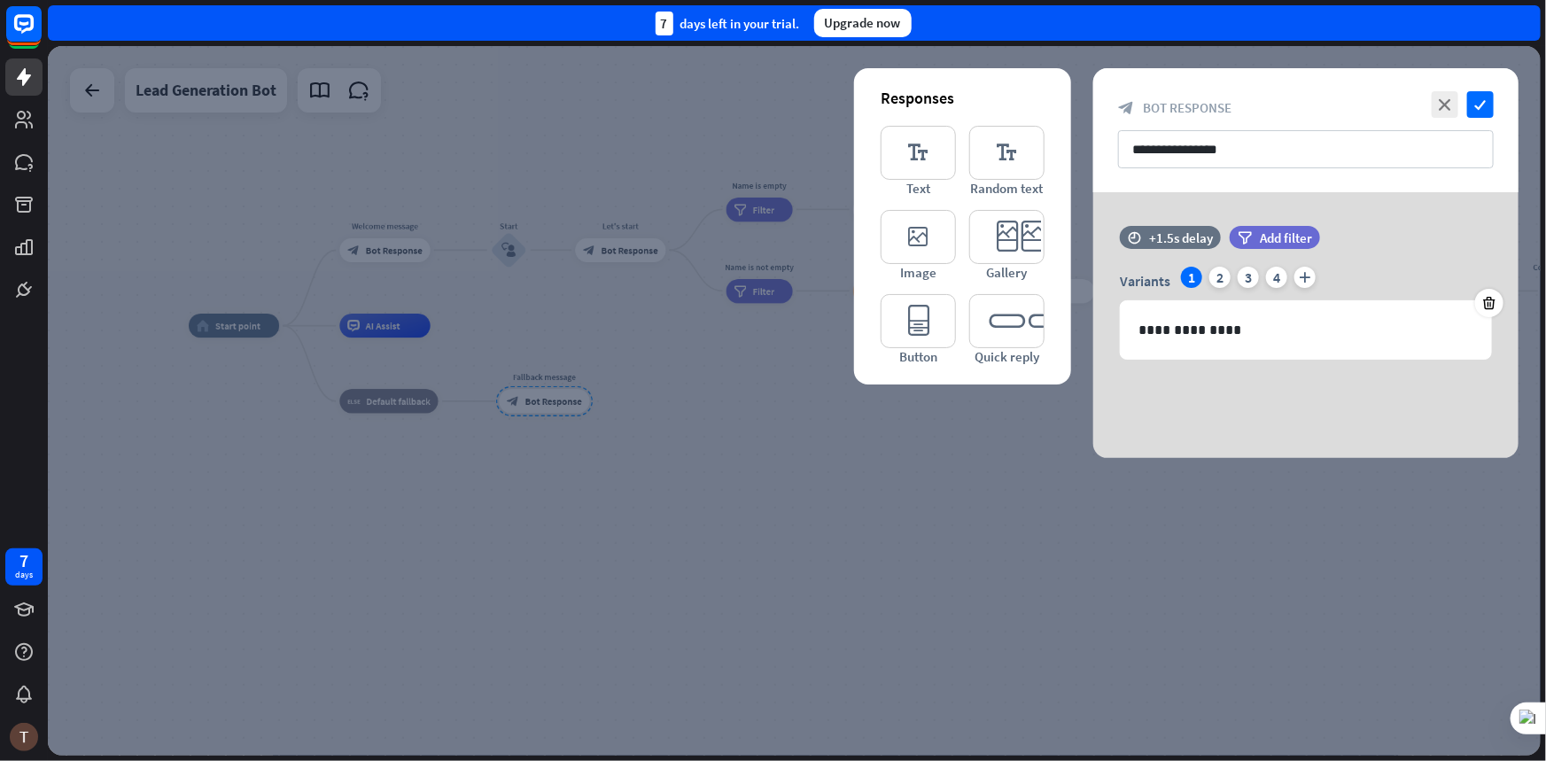
click at [649, 481] on div at bounding box center [794, 401] width 1493 height 710
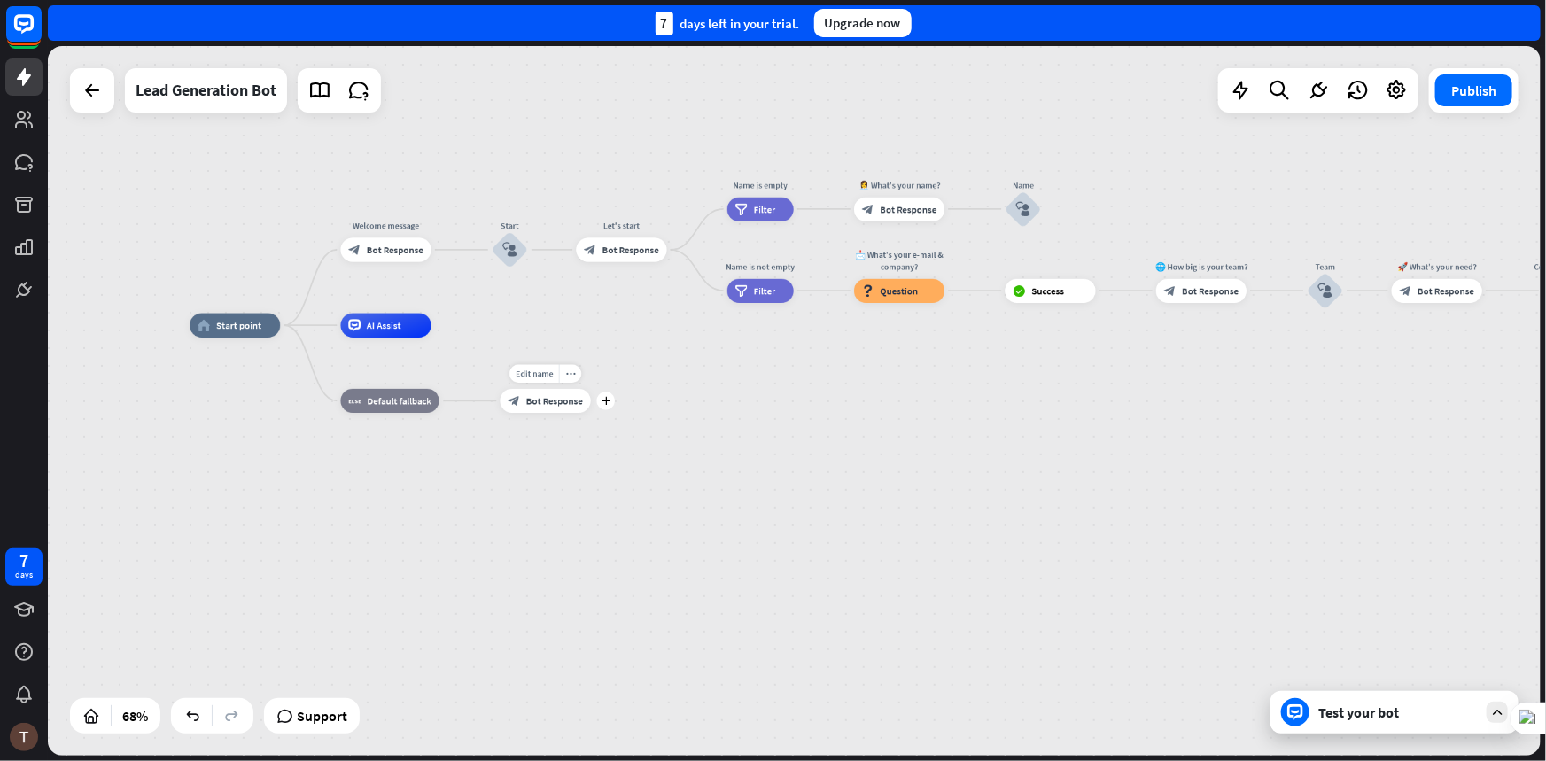
click at [591, 410] on div "Edit name more_horiz plus Fallback message block_bot_response Bot Response" at bounding box center [546, 401] width 90 height 24
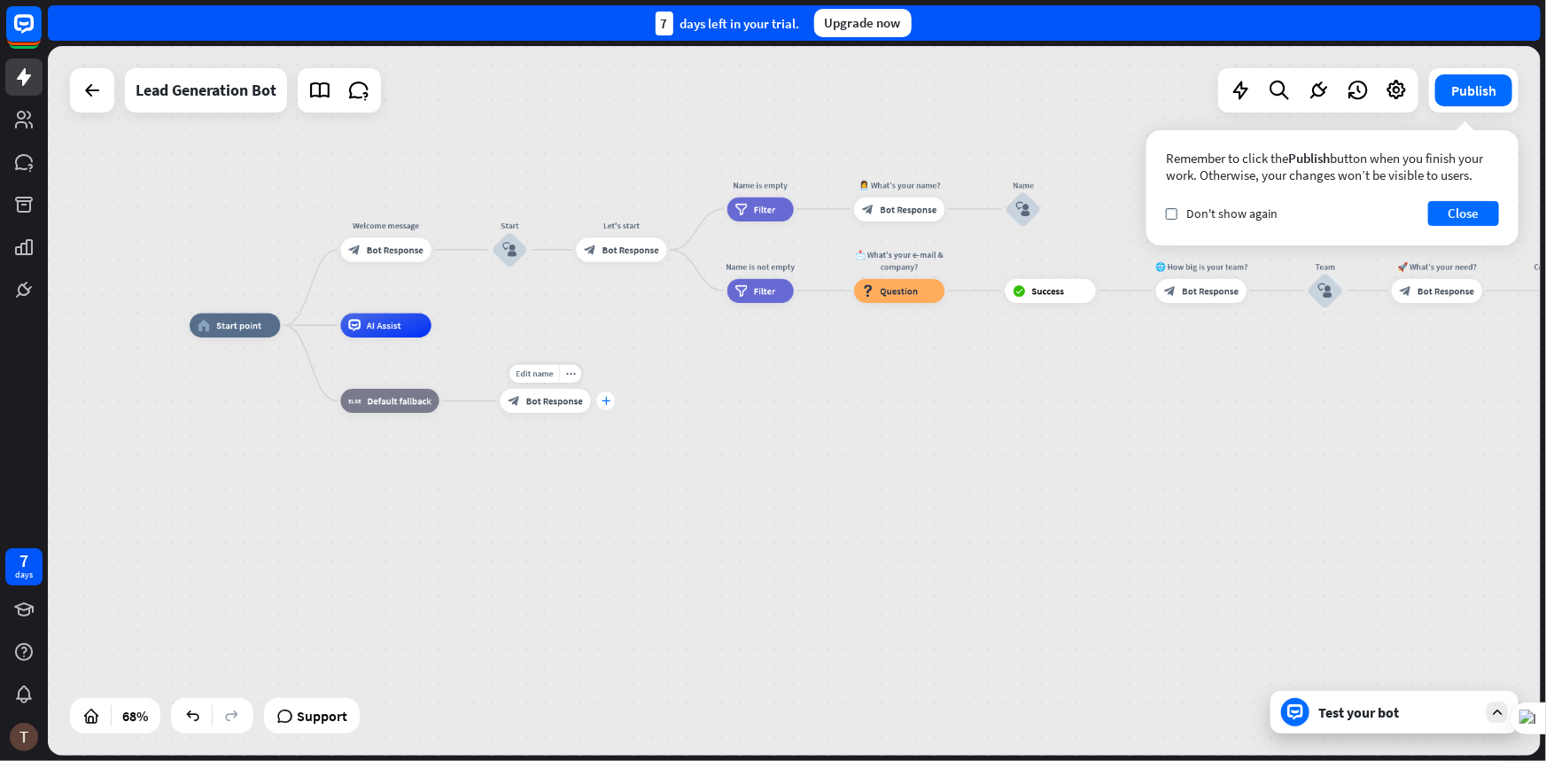
click at [609, 399] on icon "plus" at bounding box center [606, 401] width 9 height 9
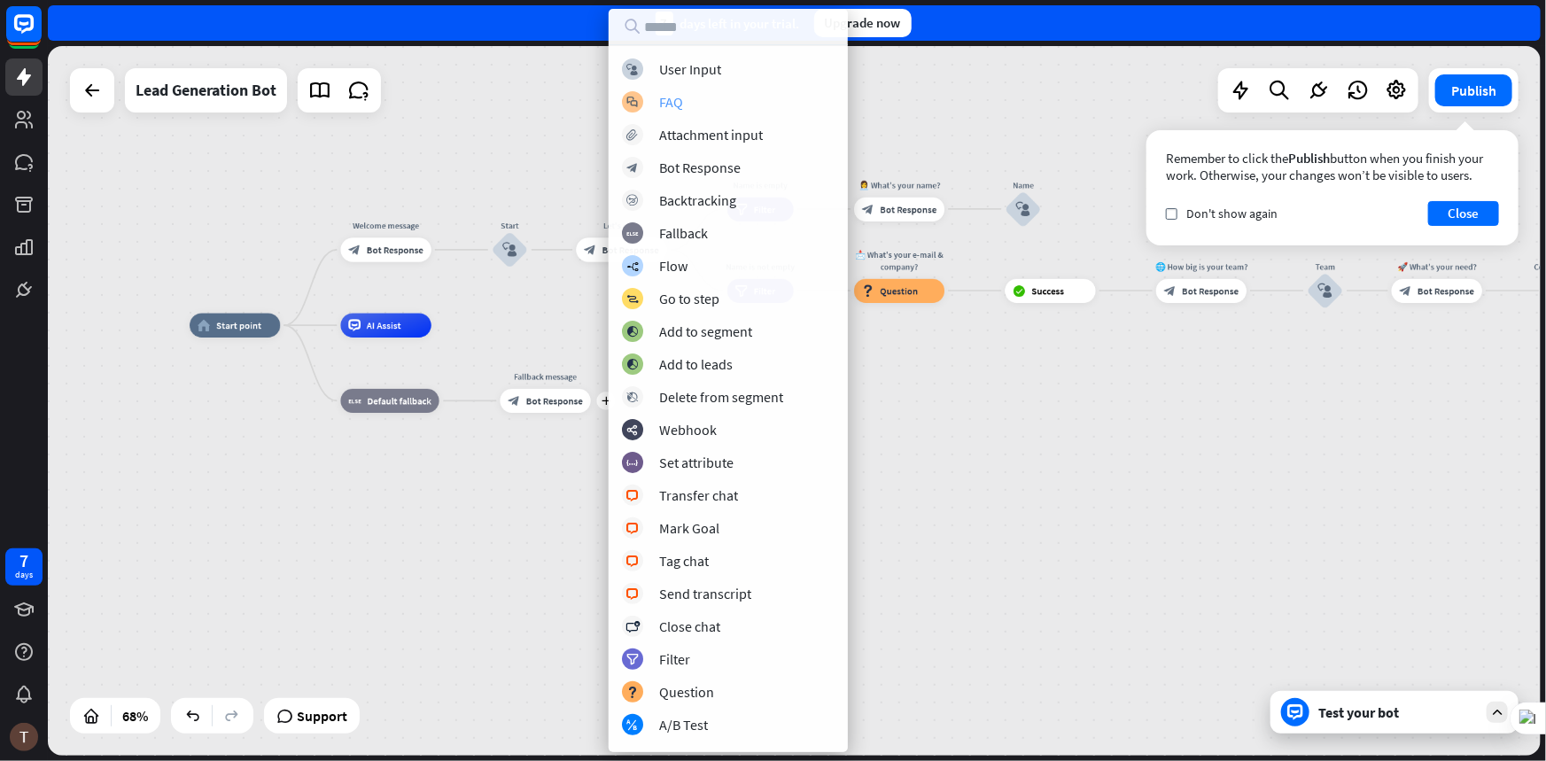
click at [679, 94] on div "FAQ" at bounding box center [671, 102] width 24 height 18
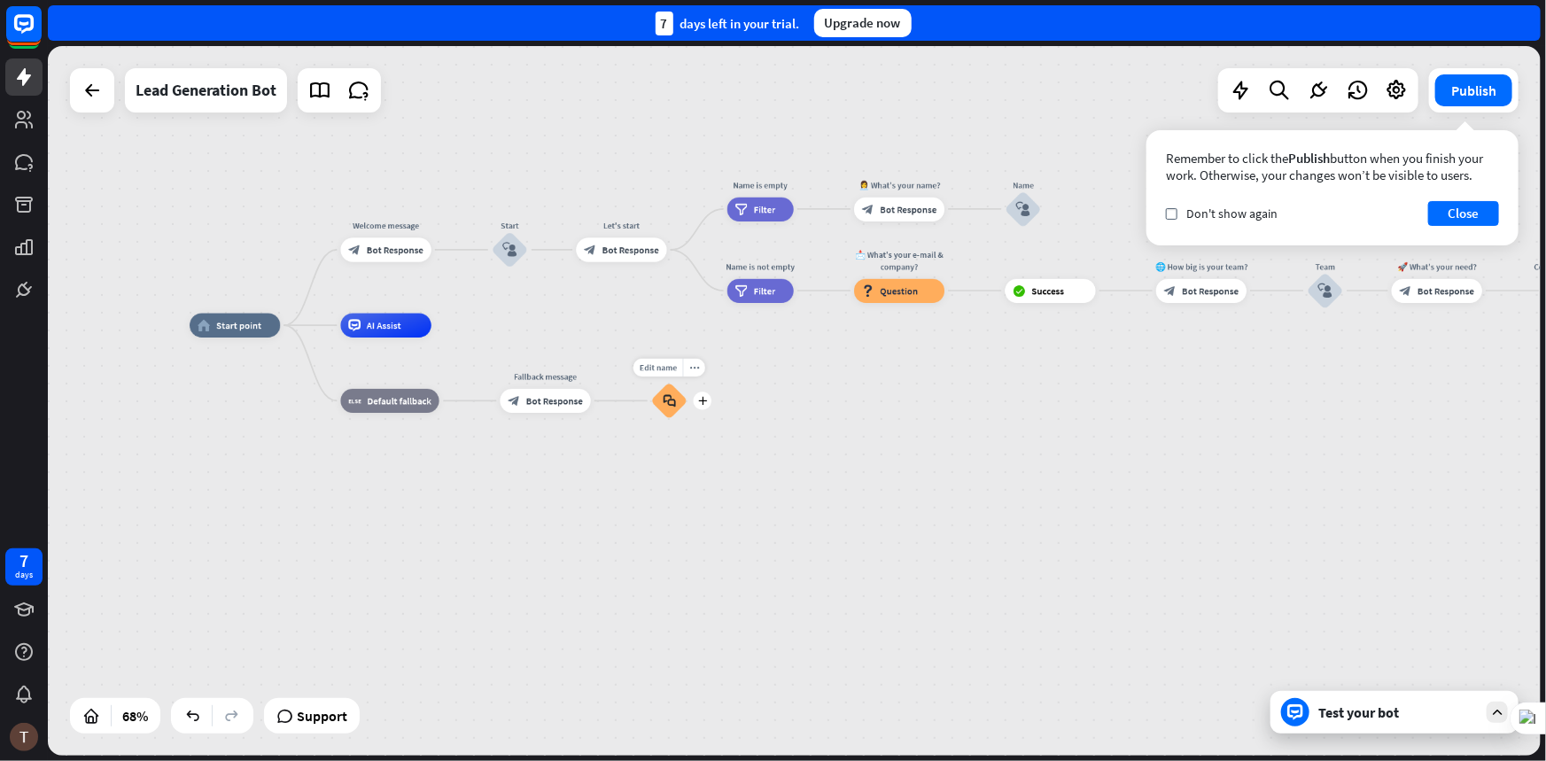
click at [673, 399] on icon "block_faq" at bounding box center [669, 400] width 12 height 13
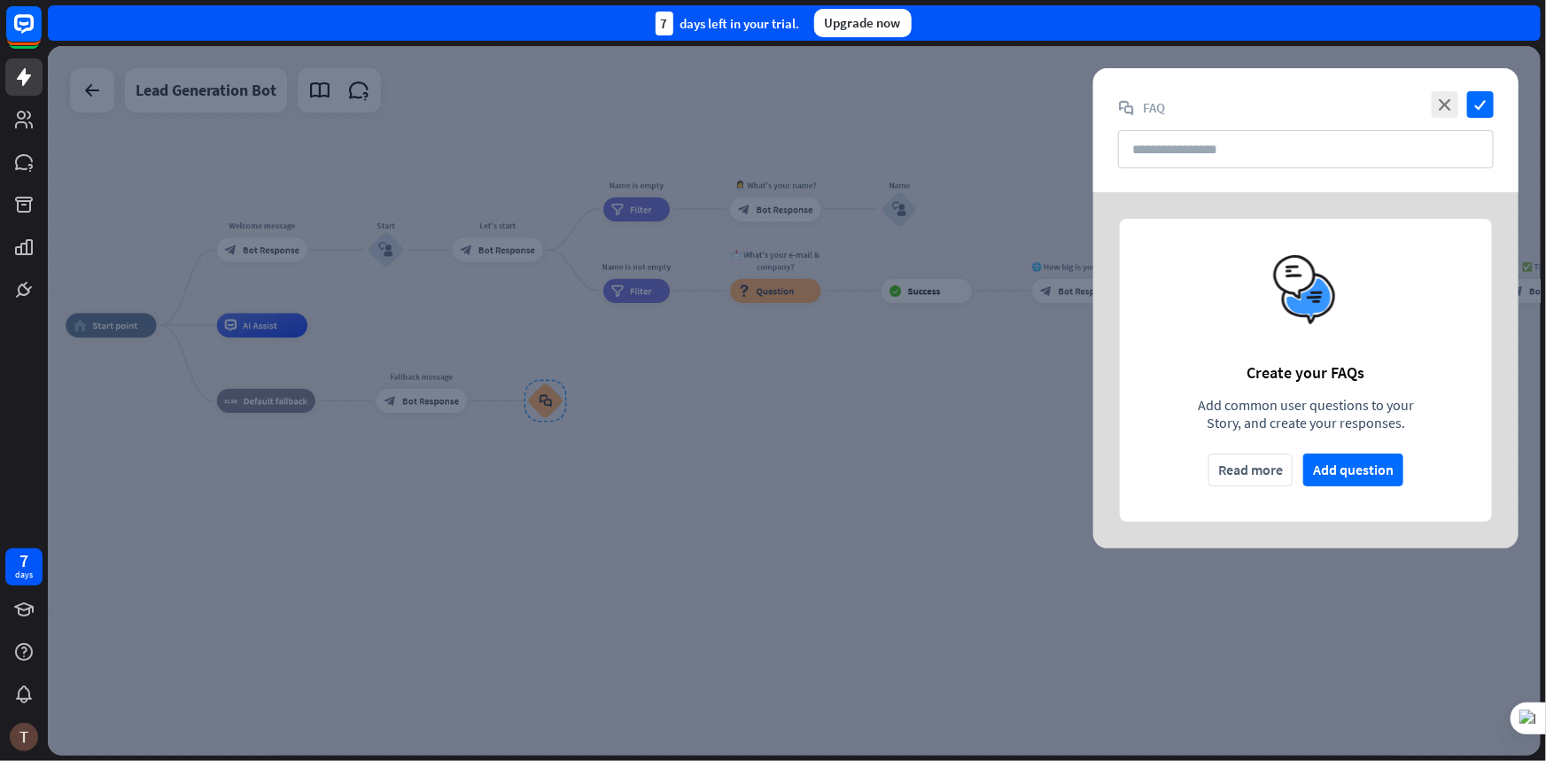
drag, startPoint x: 1345, startPoint y: 468, endPoint x: 1286, endPoint y: 302, distance: 175.7
click at [1329, 447] on div "Create your FAQs Add common user questions to your Story, and create your respo…" at bounding box center [1306, 370] width 372 height 303
click at [1207, 140] on input "text" at bounding box center [1306, 149] width 376 height 38
click at [1357, 457] on button "Add question" at bounding box center [1353, 470] width 100 height 33
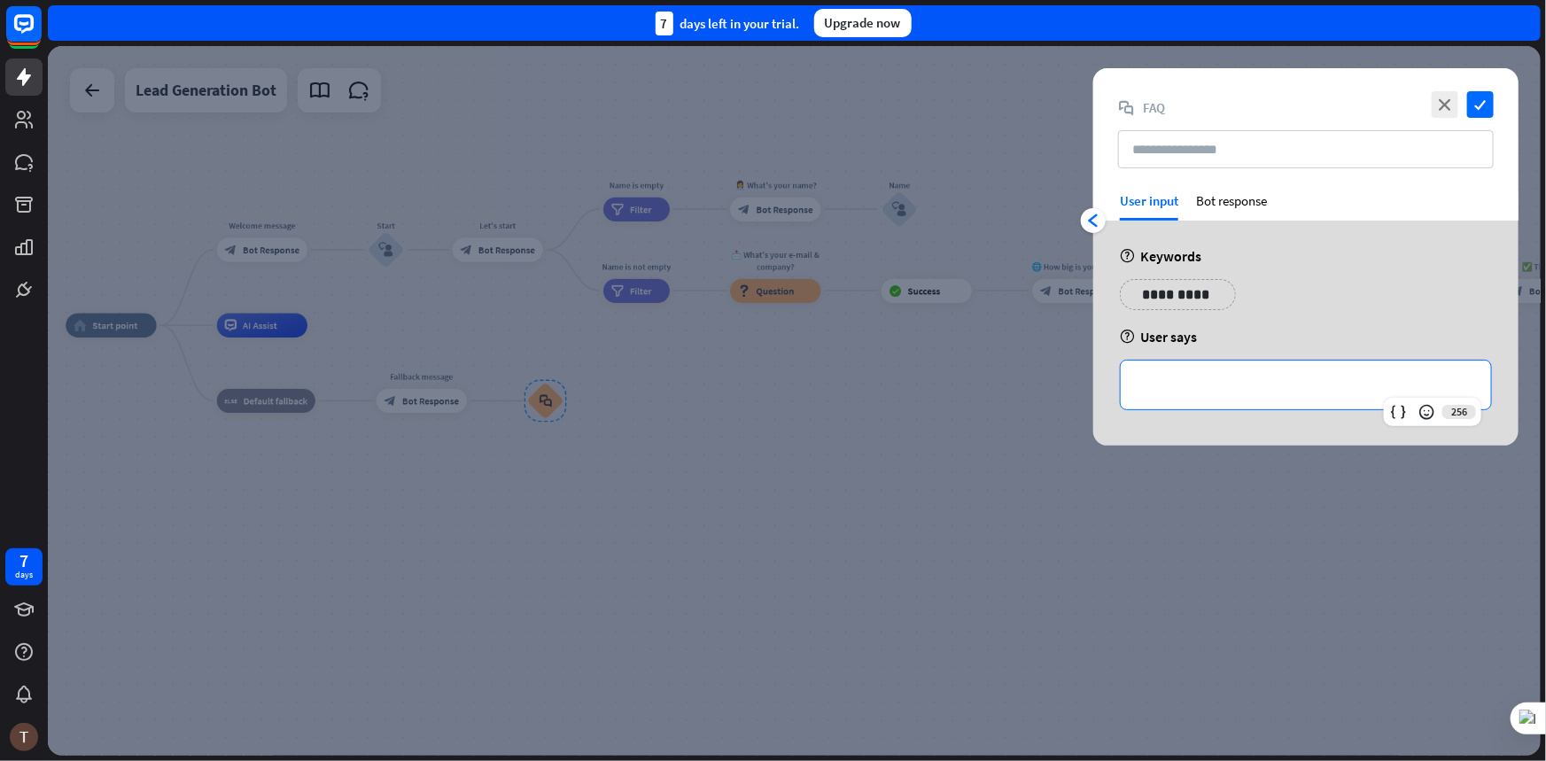
click at [1170, 395] on div "**********" at bounding box center [1306, 385] width 370 height 49
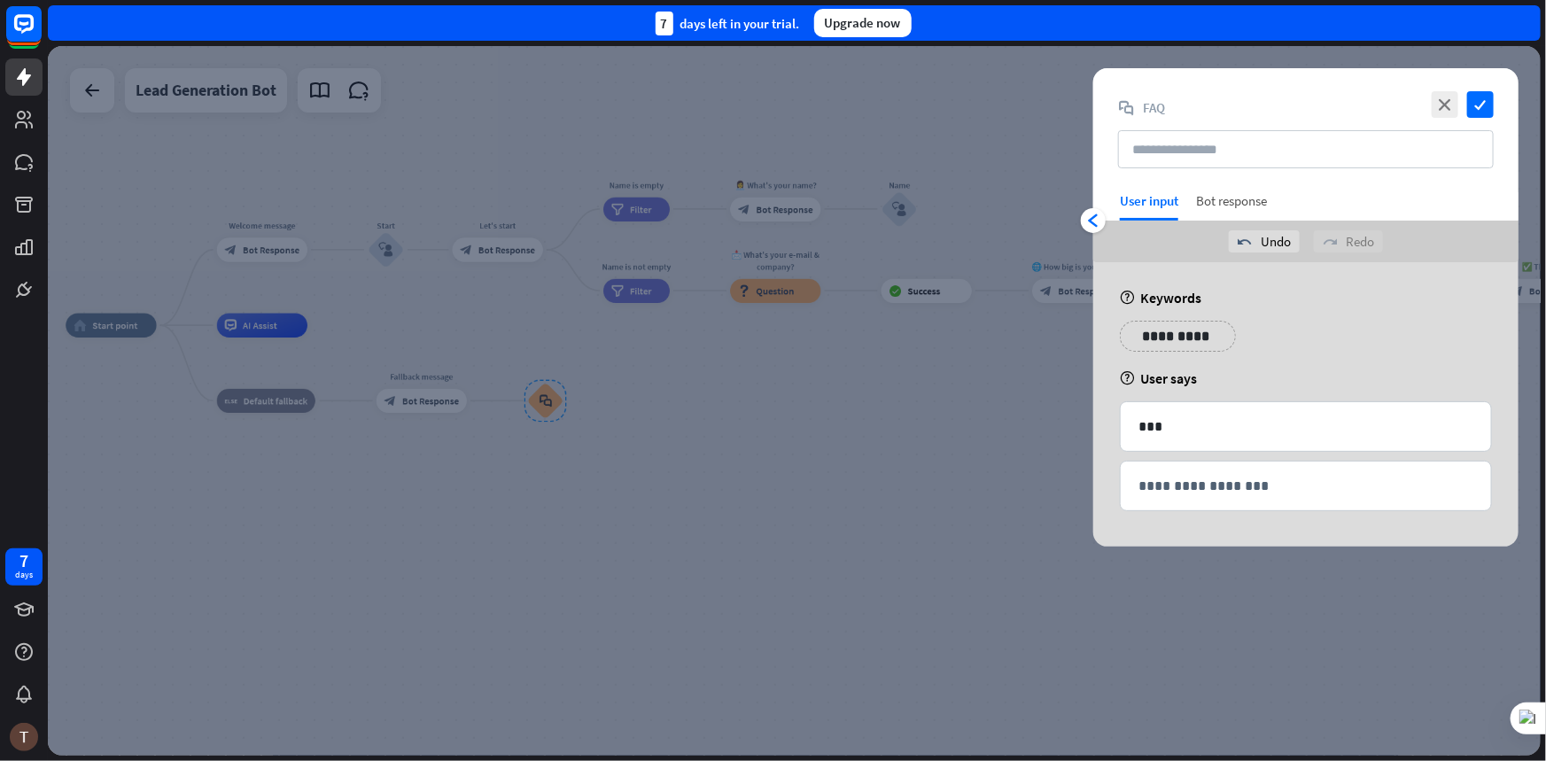
click at [1244, 210] on div "Bot response" at bounding box center [1231, 206] width 71 height 28
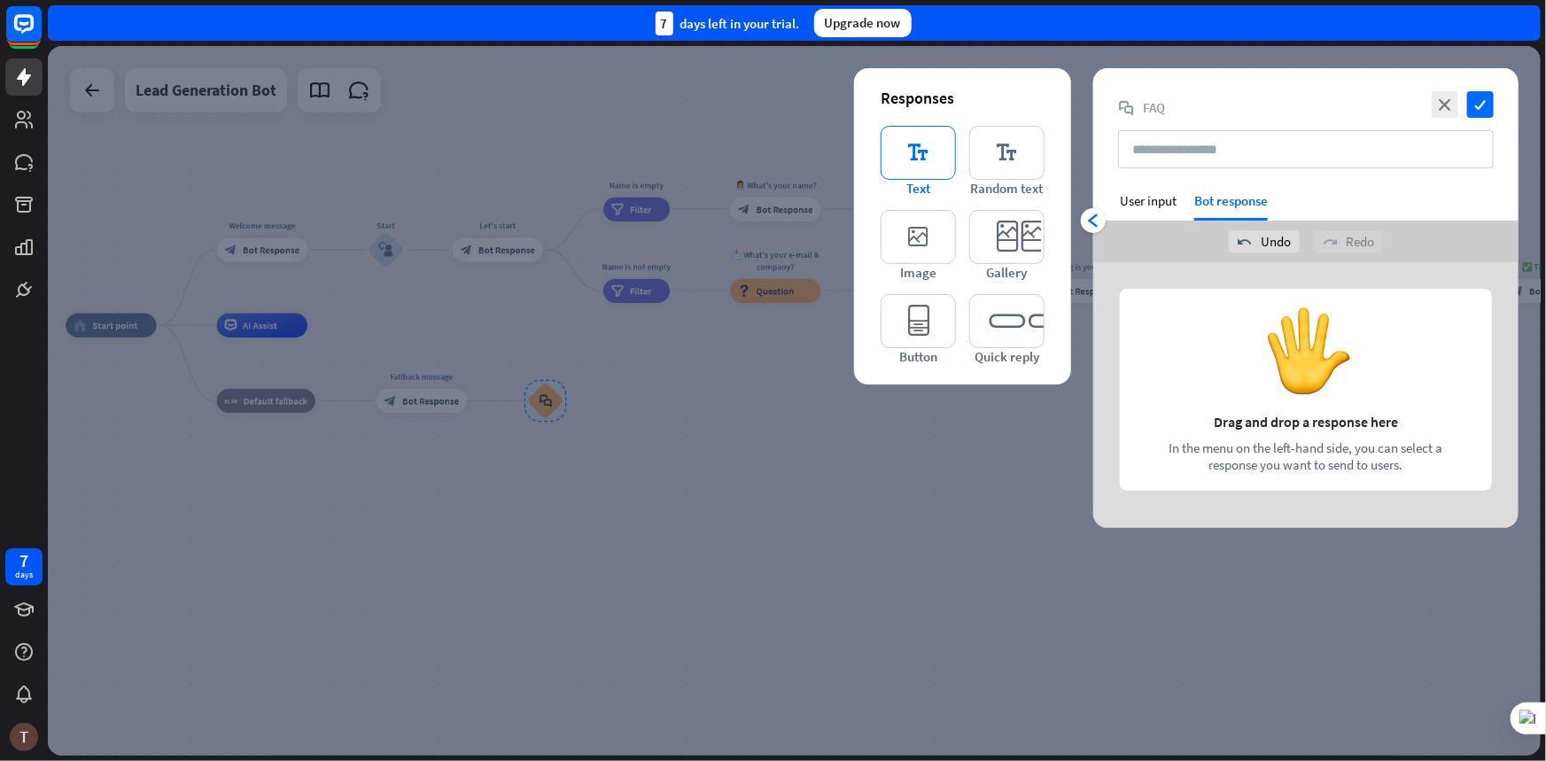
click at [942, 168] on icon "editor_text" at bounding box center [918, 153] width 75 height 54
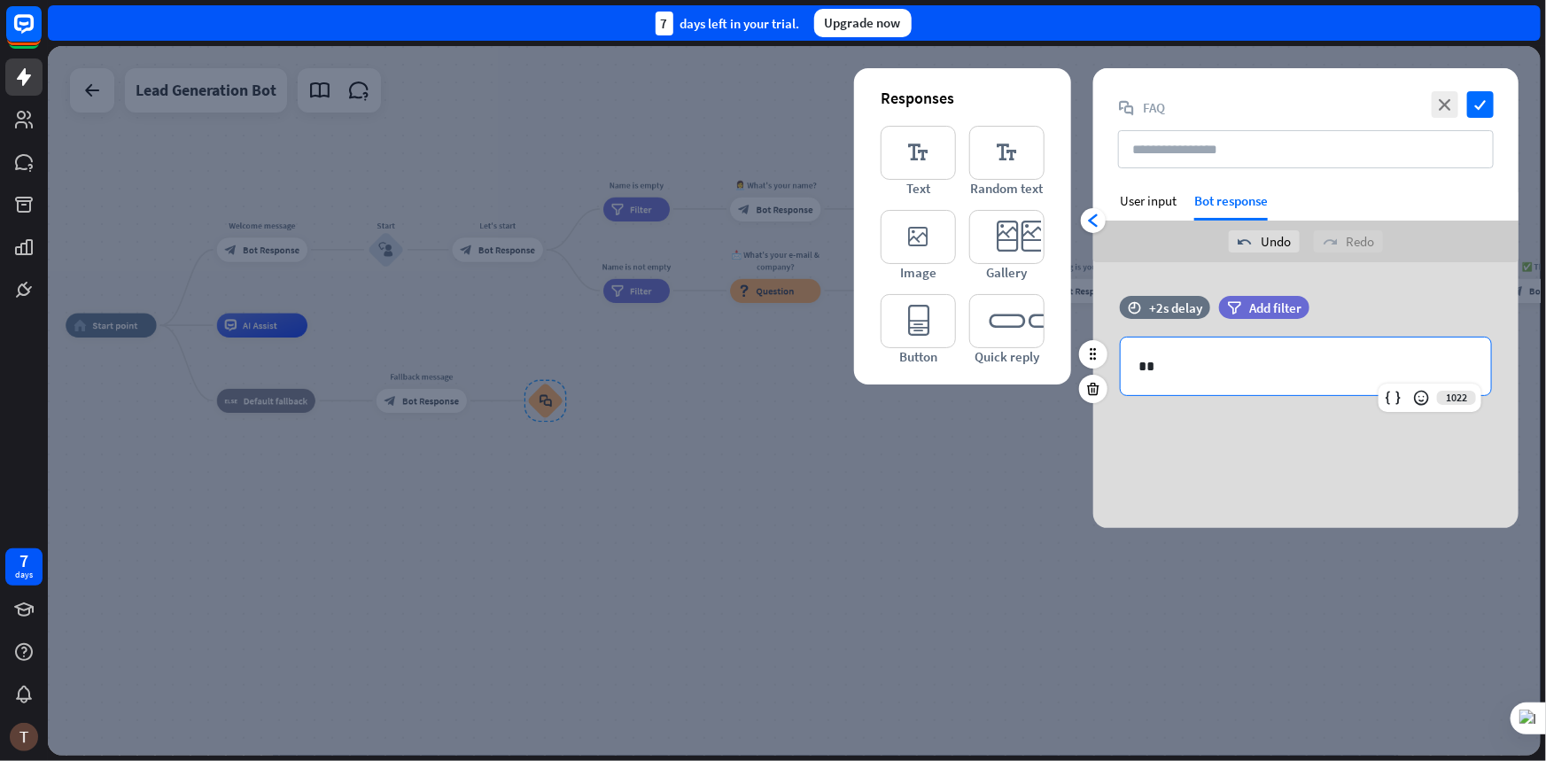
click at [1267, 362] on p "**" at bounding box center [1306, 366] width 335 height 22
click at [1157, 202] on div "User input" at bounding box center [1148, 200] width 57 height 17
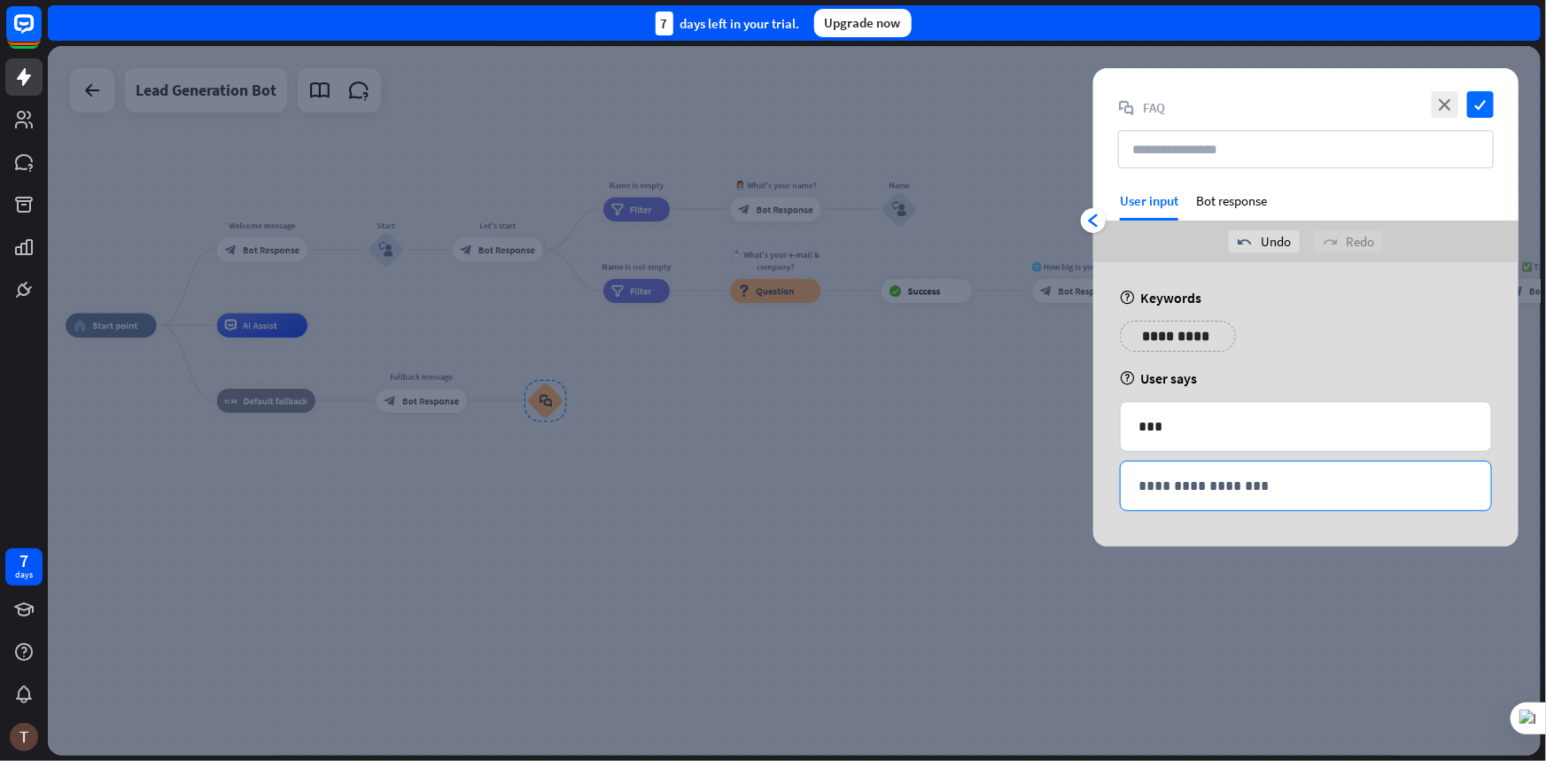
click at [1209, 486] on p "**********" at bounding box center [1306, 486] width 335 height 22
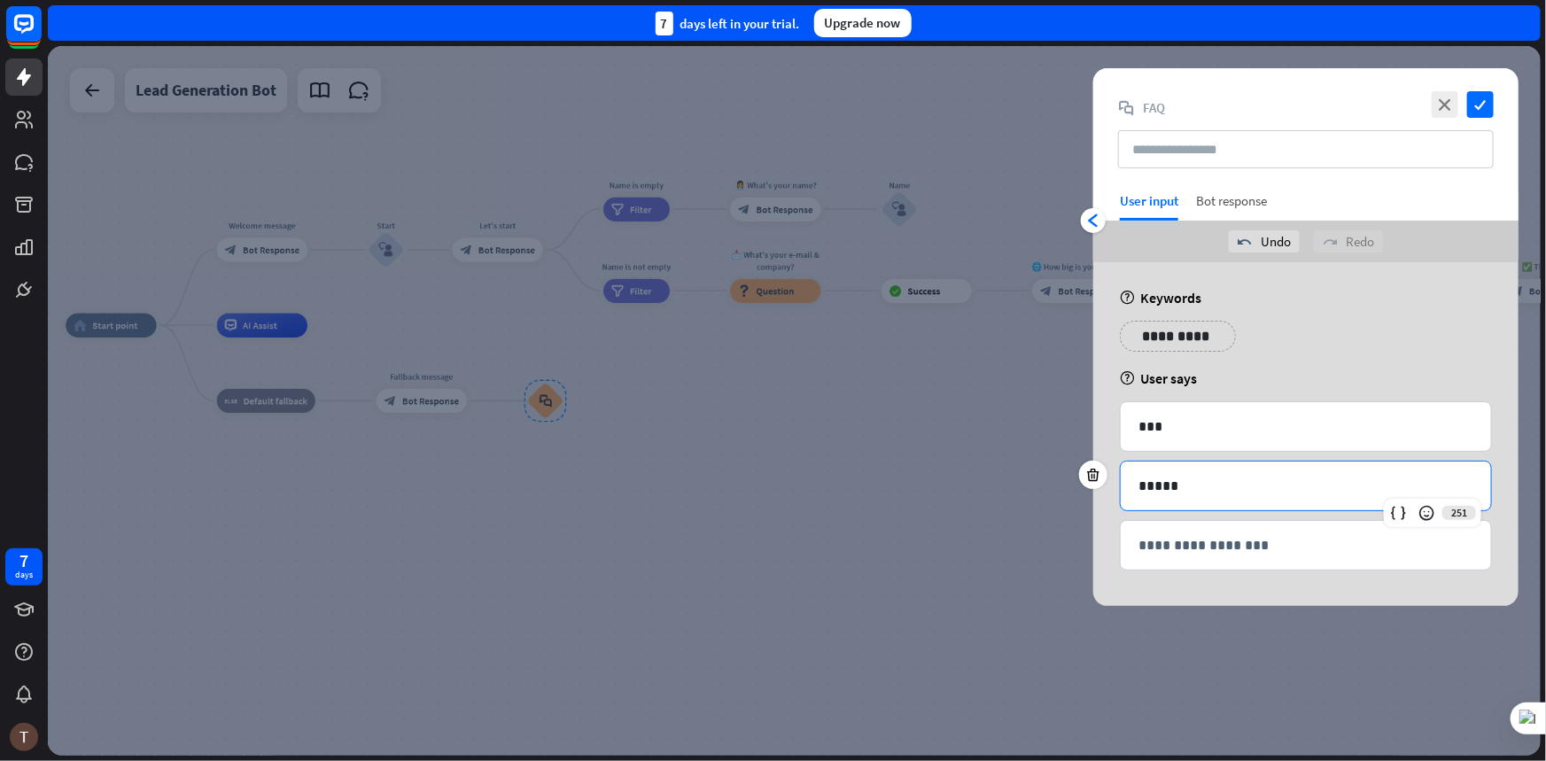
click at [1231, 205] on div "Bot response" at bounding box center [1231, 206] width 71 height 28
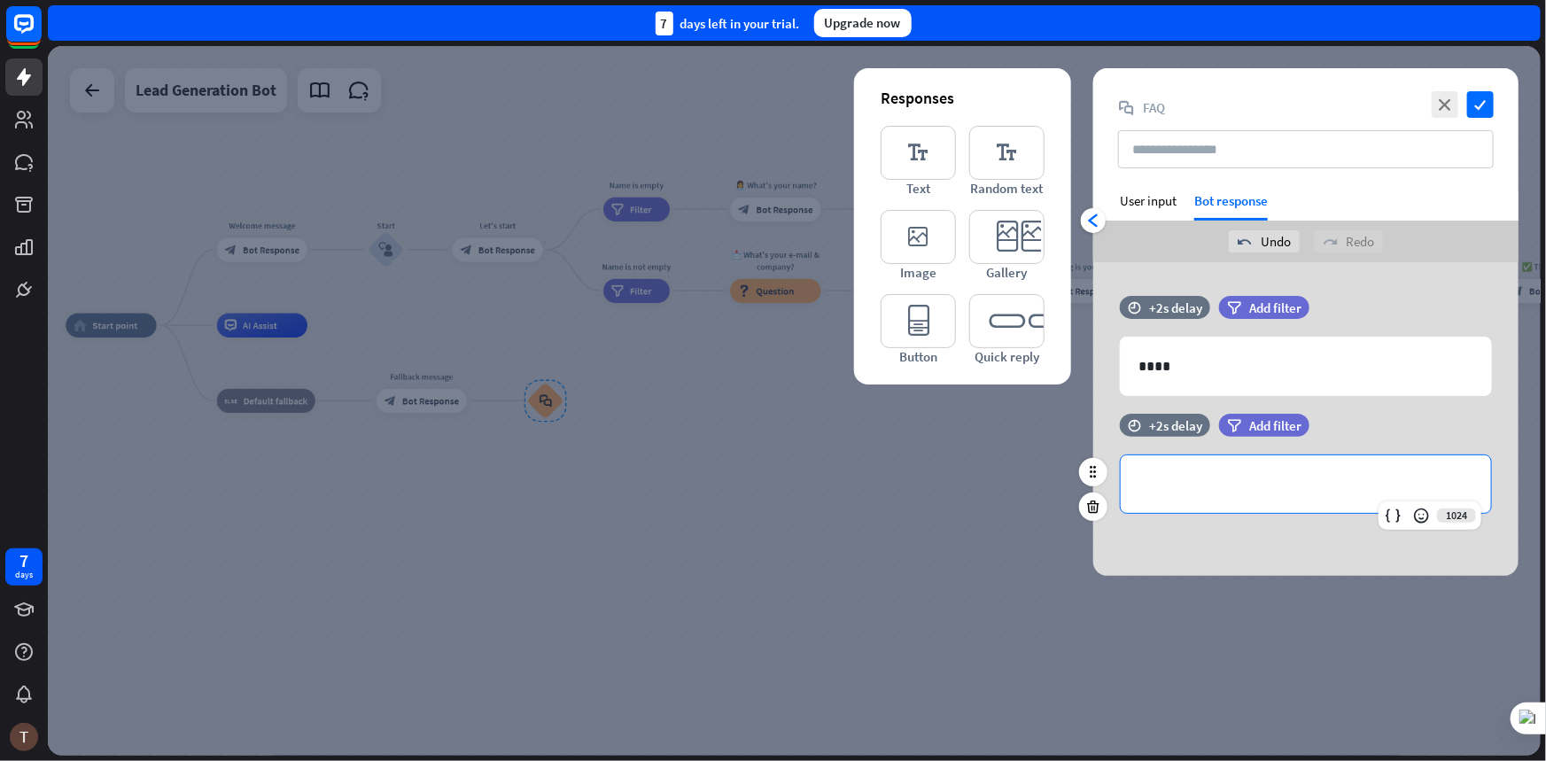
click at [1180, 479] on p "**********" at bounding box center [1306, 484] width 335 height 22
click at [999, 154] on icon "editor_text" at bounding box center [1006, 153] width 75 height 54
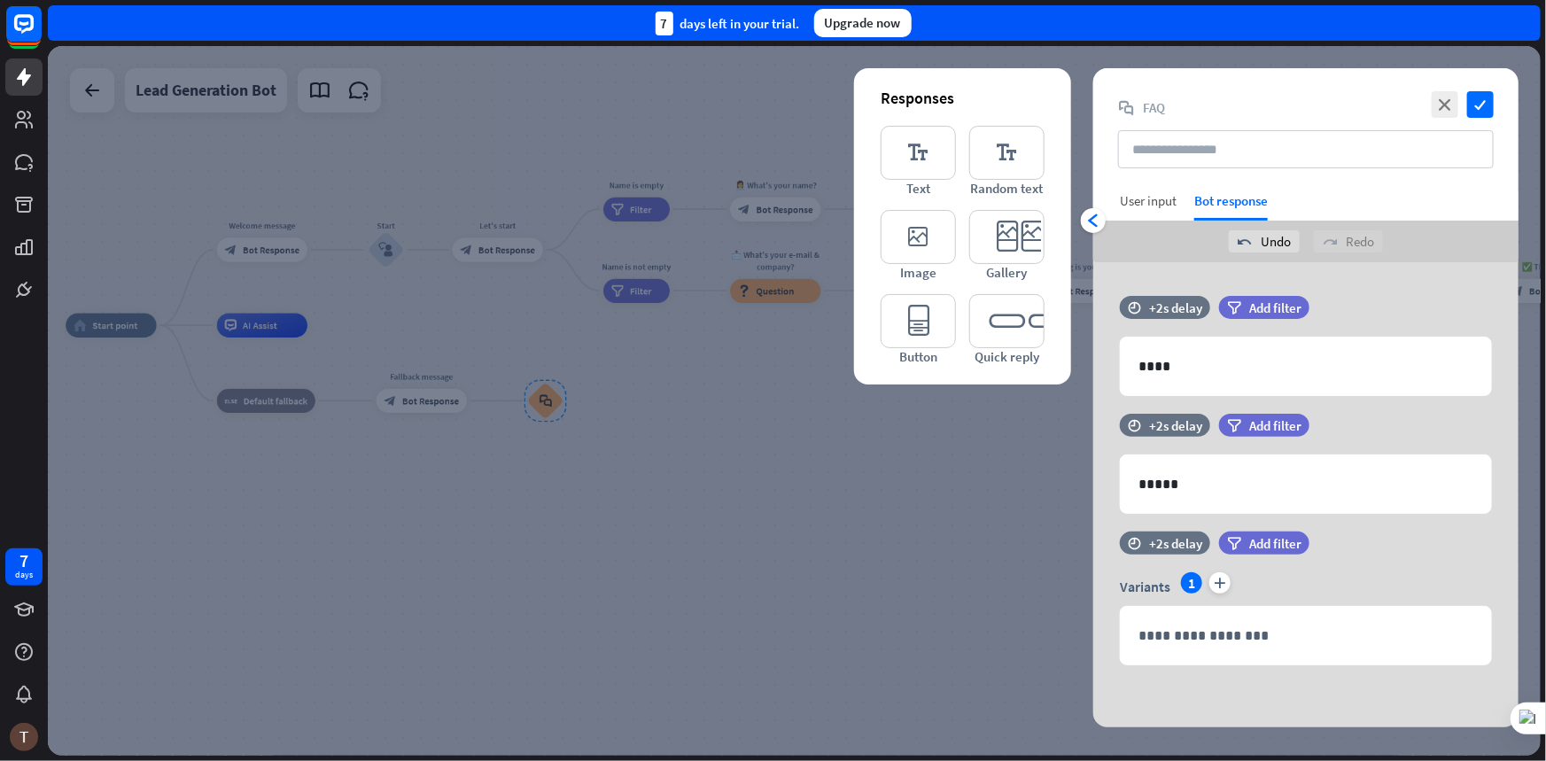
click at [1164, 208] on div "User input" at bounding box center [1148, 200] width 57 height 17
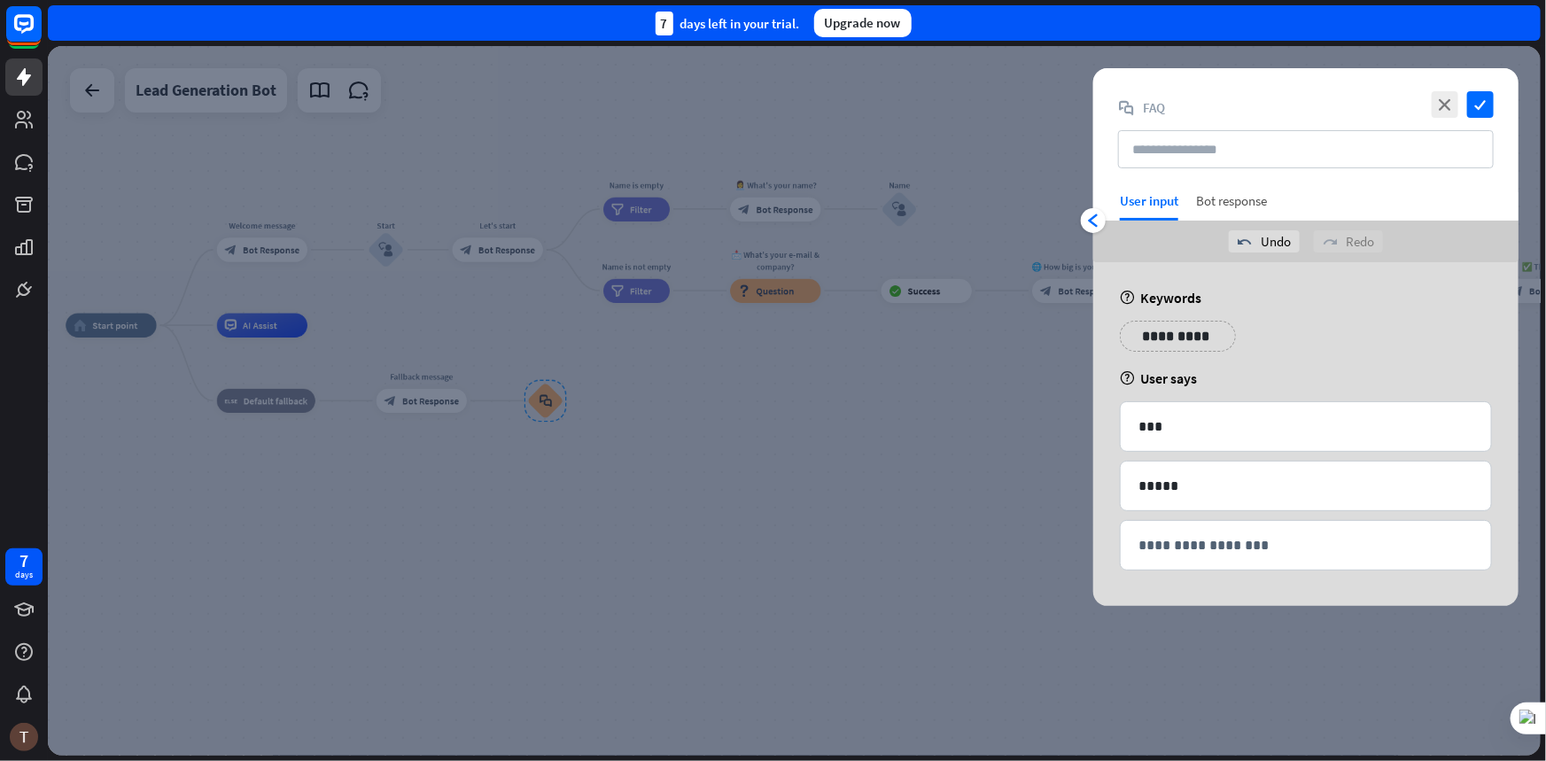
click at [1218, 203] on div "Bot response" at bounding box center [1231, 206] width 71 height 28
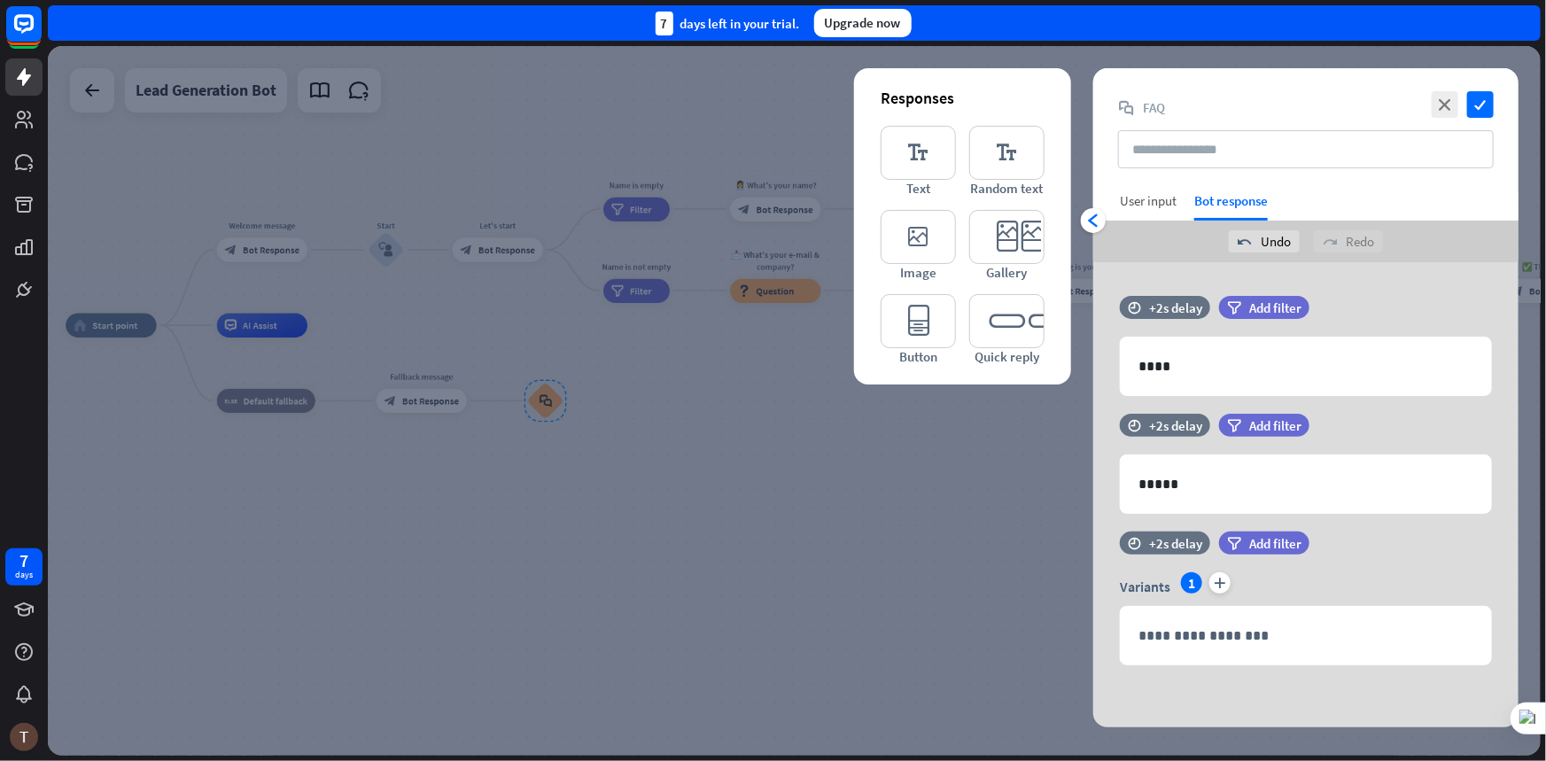
click at [1166, 208] on div "User input" at bounding box center [1148, 200] width 57 height 17
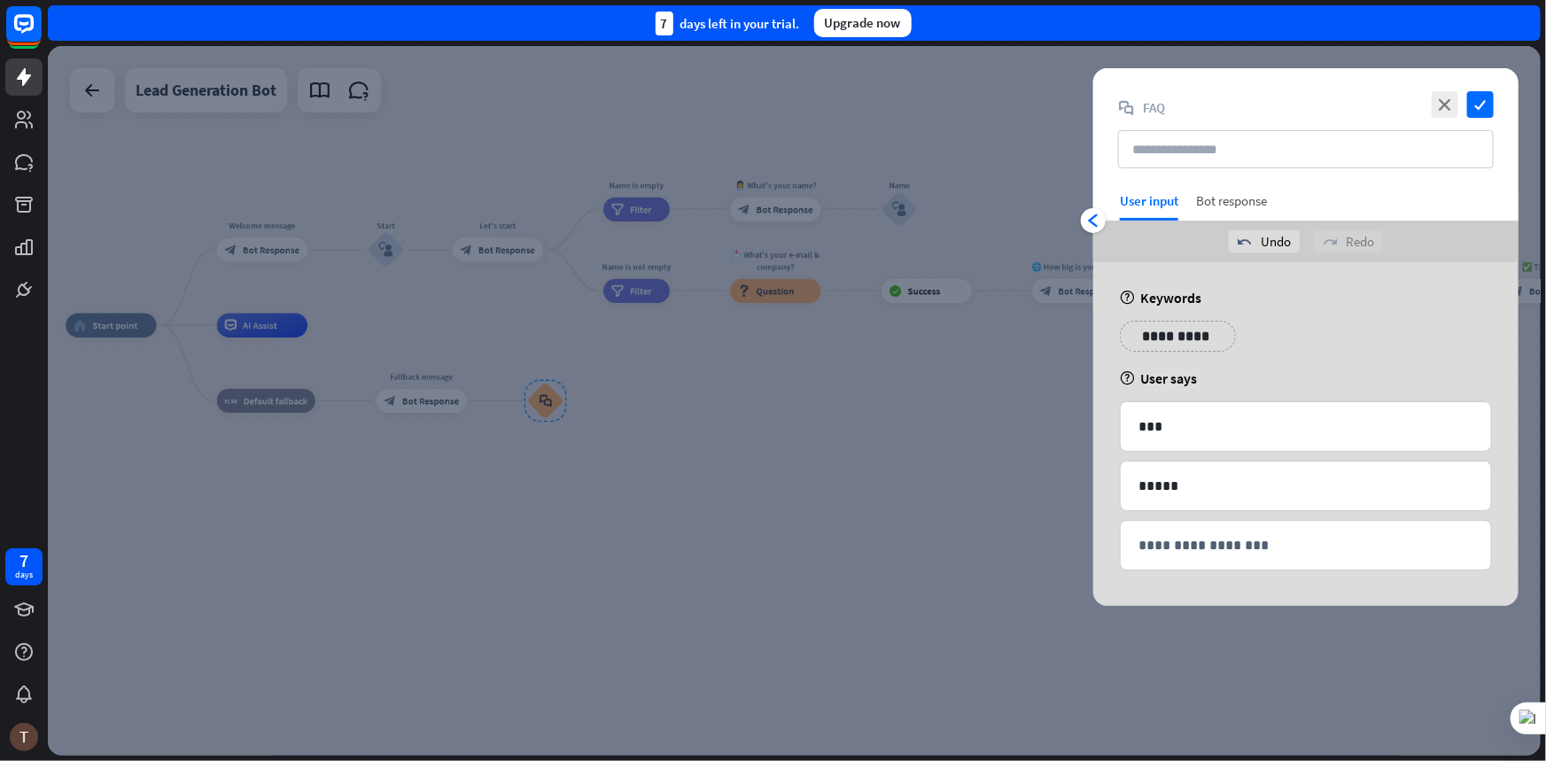
click at [1234, 207] on div "Bot response" at bounding box center [1231, 206] width 71 height 28
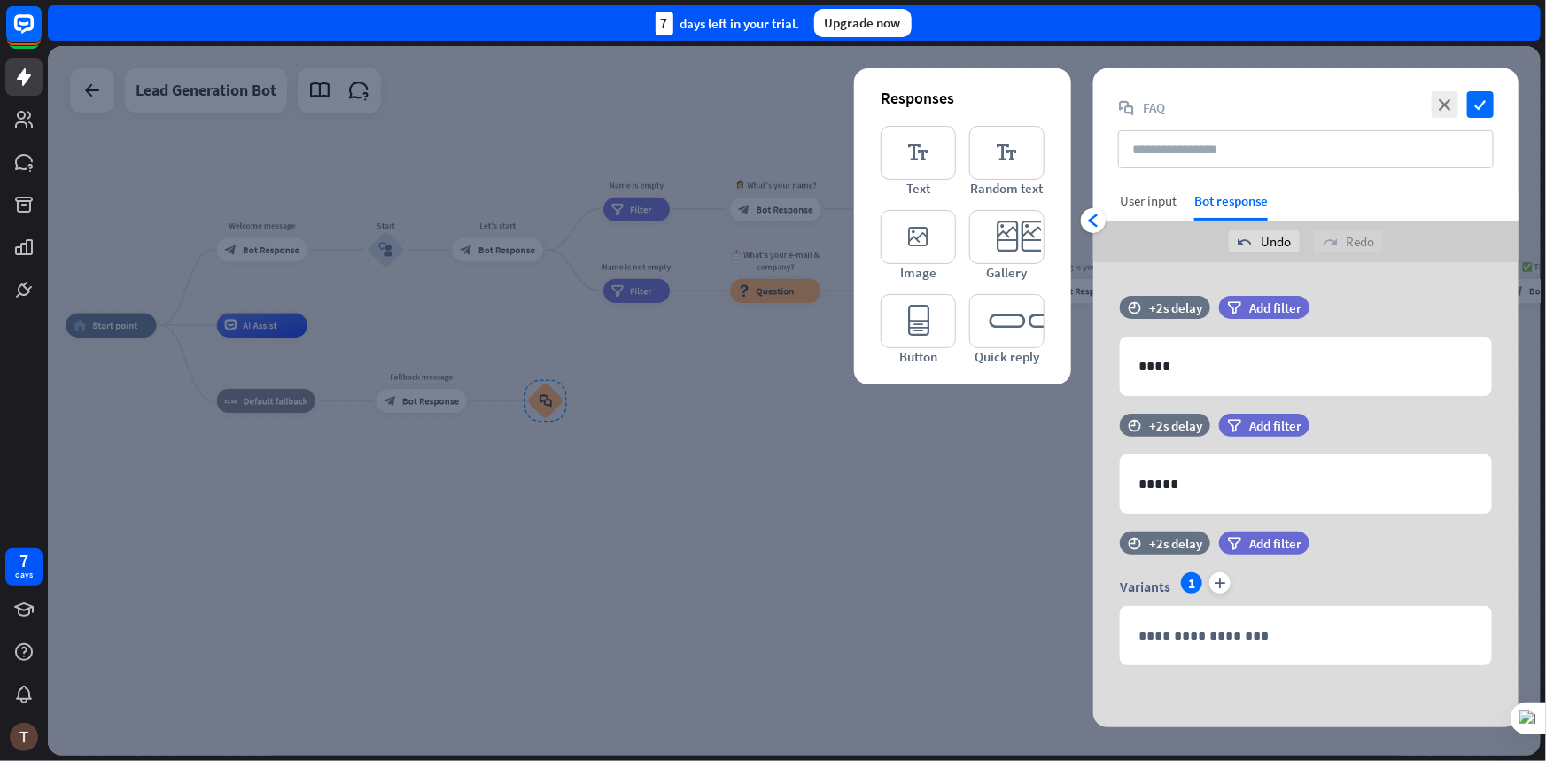
click at [1165, 206] on div "User input" at bounding box center [1148, 200] width 57 height 17
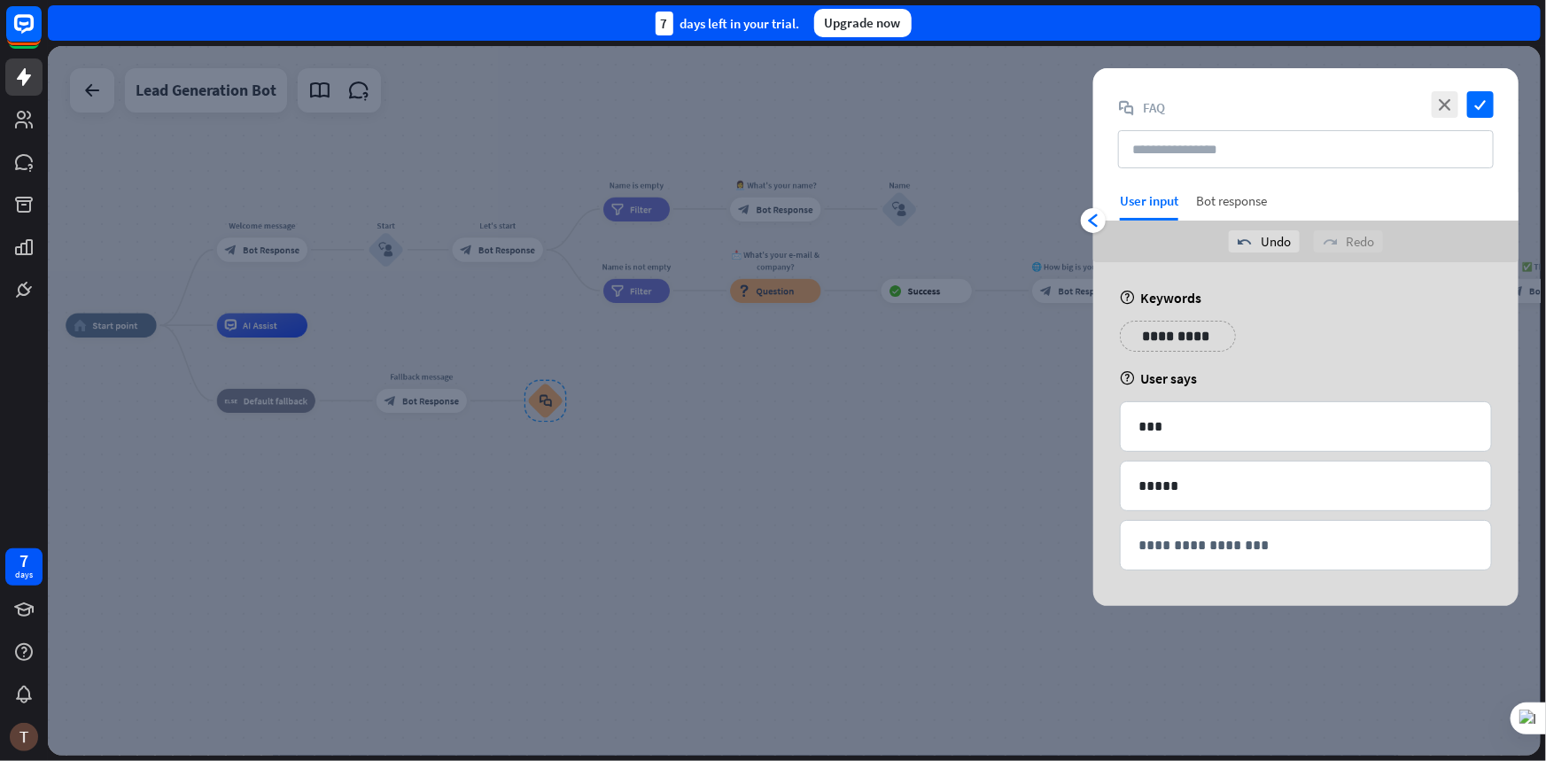
click at [1218, 203] on div "Bot response" at bounding box center [1231, 206] width 71 height 28
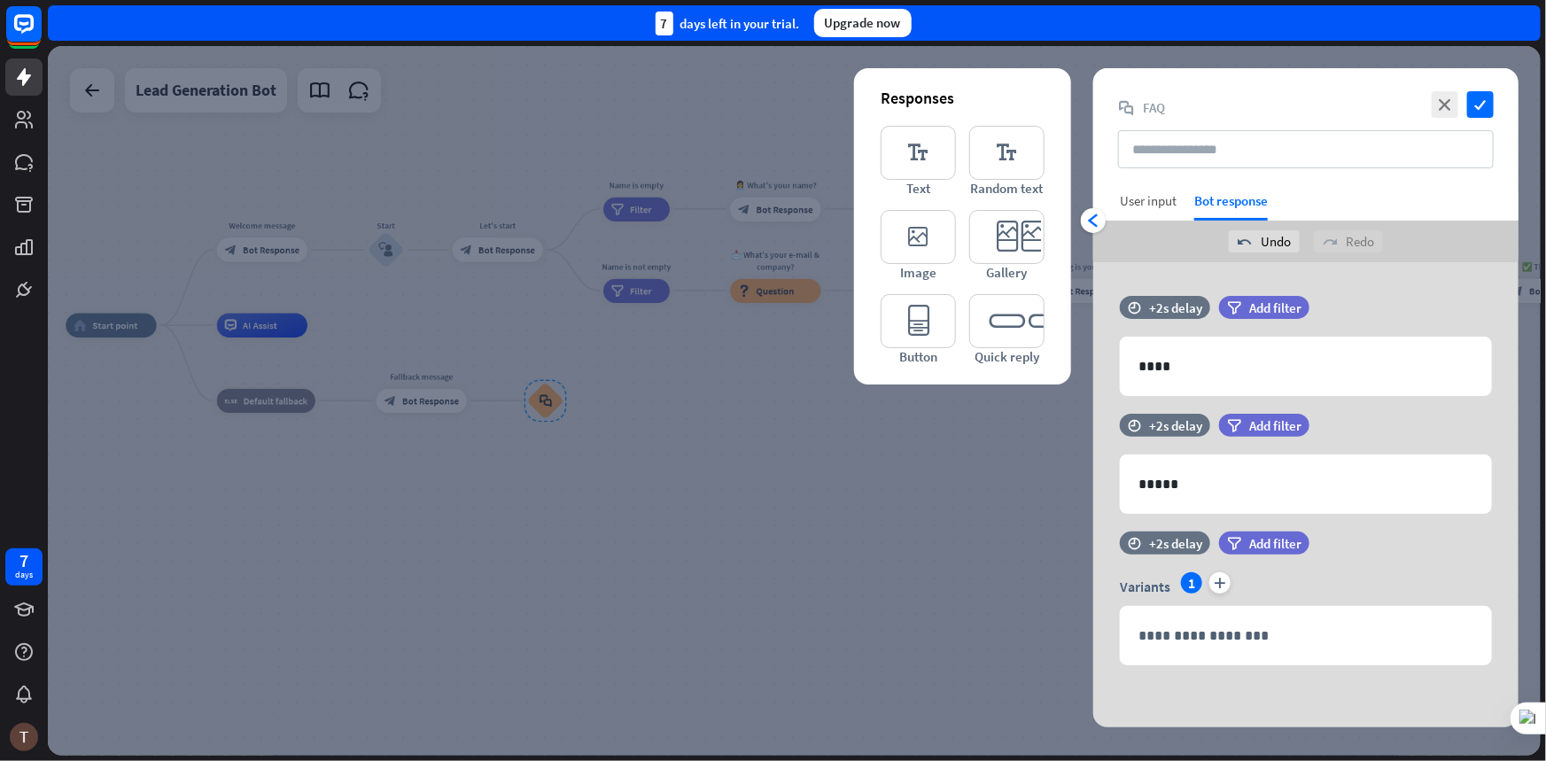
click at [1158, 212] on div "User input" at bounding box center [1148, 206] width 57 height 28
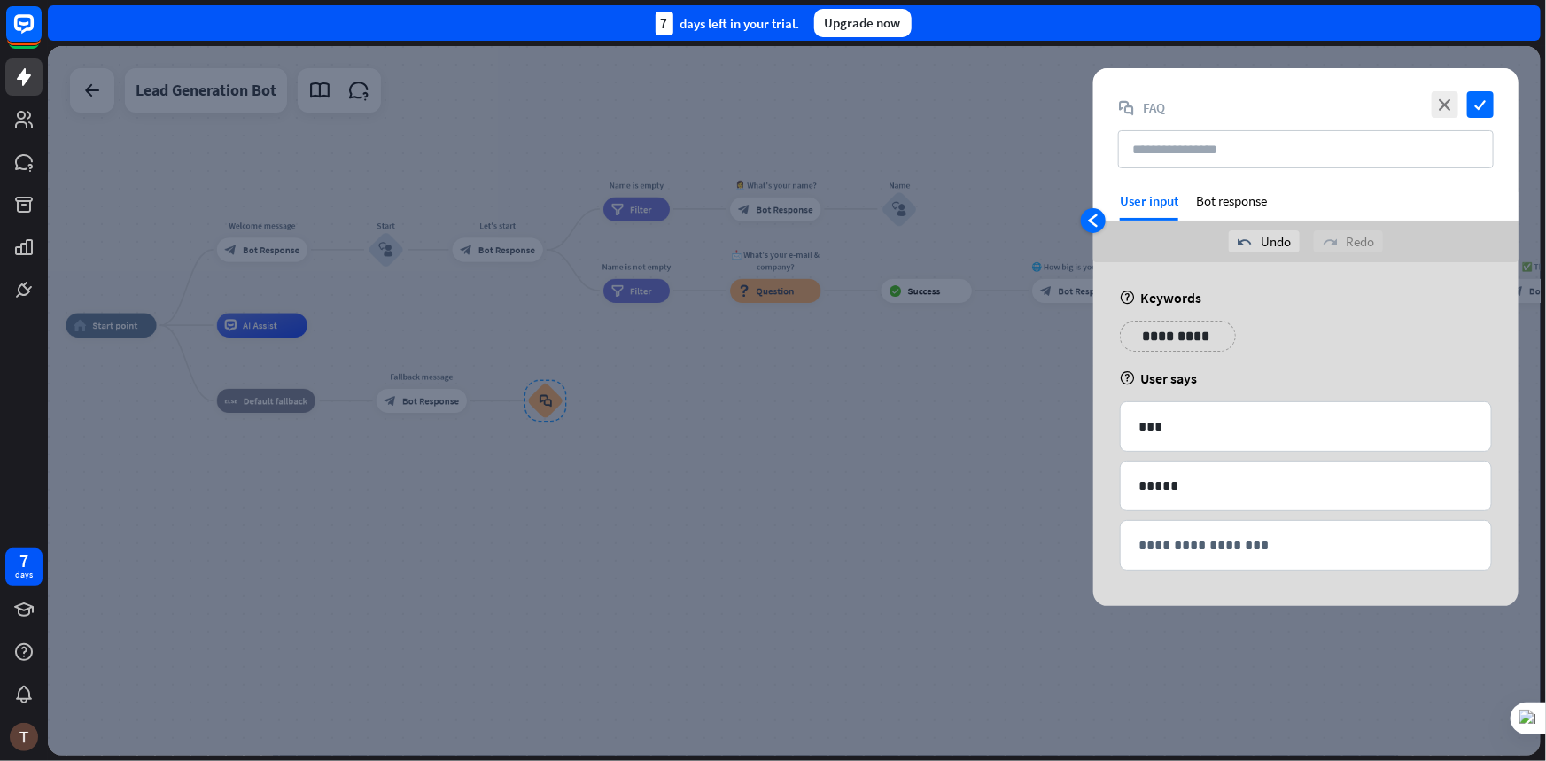
click at [1085, 216] on div "arrowhead_left" at bounding box center [1093, 220] width 25 height 25
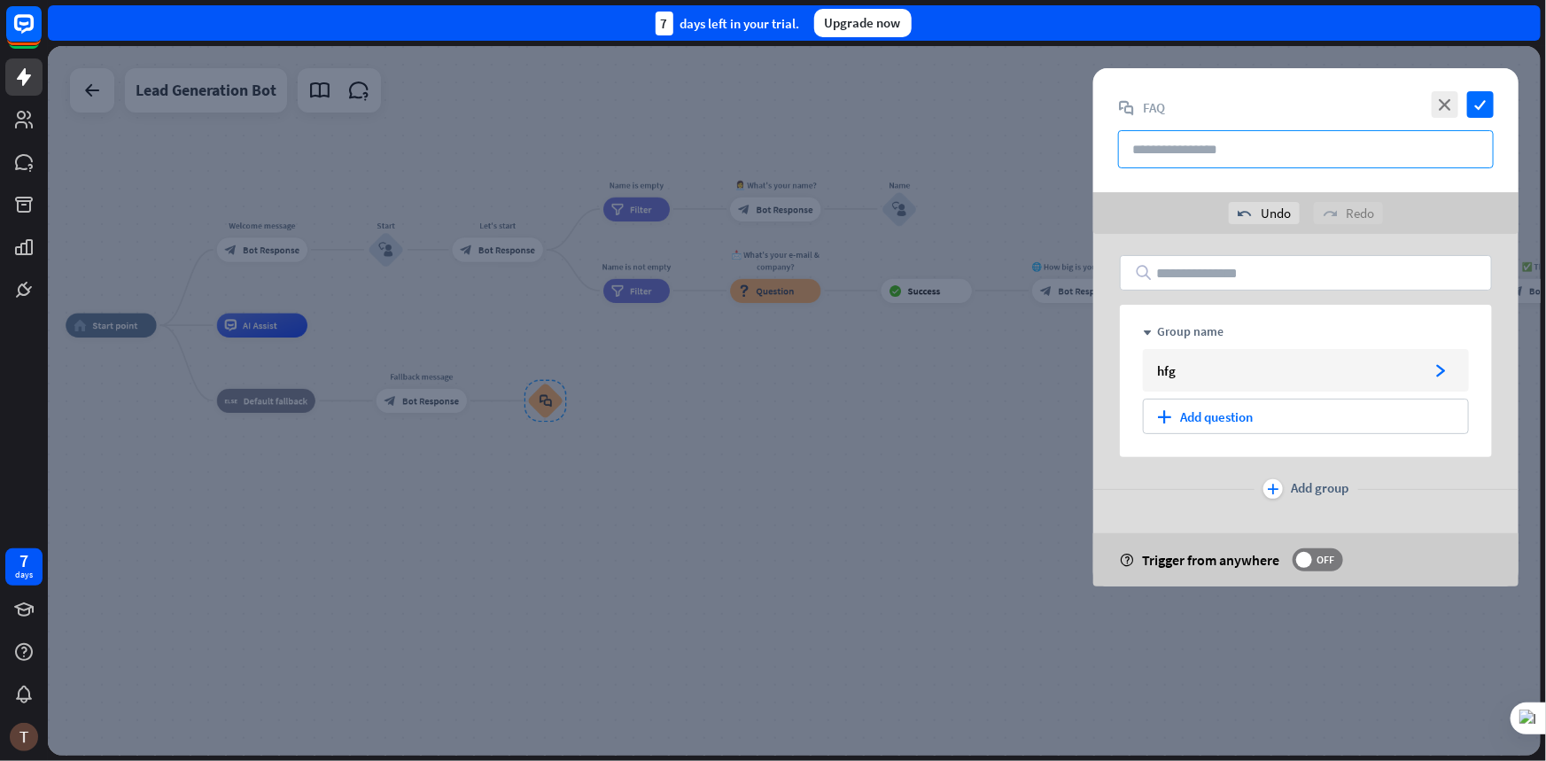
click at [1202, 157] on input "text" at bounding box center [1306, 149] width 376 height 38
click at [1197, 275] on input "text" at bounding box center [1306, 272] width 372 height 35
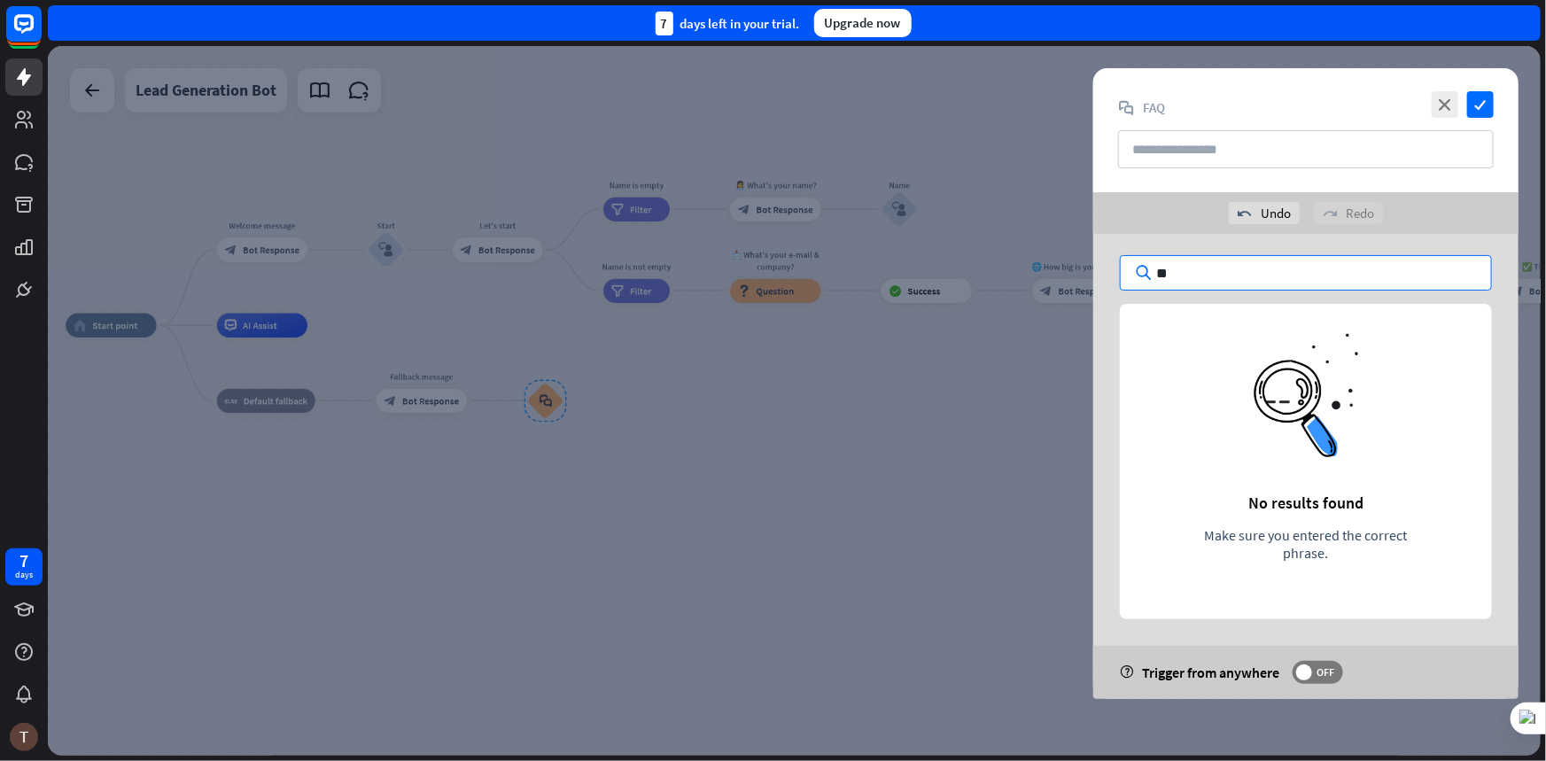
click at [1204, 260] on input "**" at bounding box center [1306, 272] width 372 height 35
click at [1198, 265] on input "**" at bounding box center [1306, 272] width 372 height 35
type input "*"
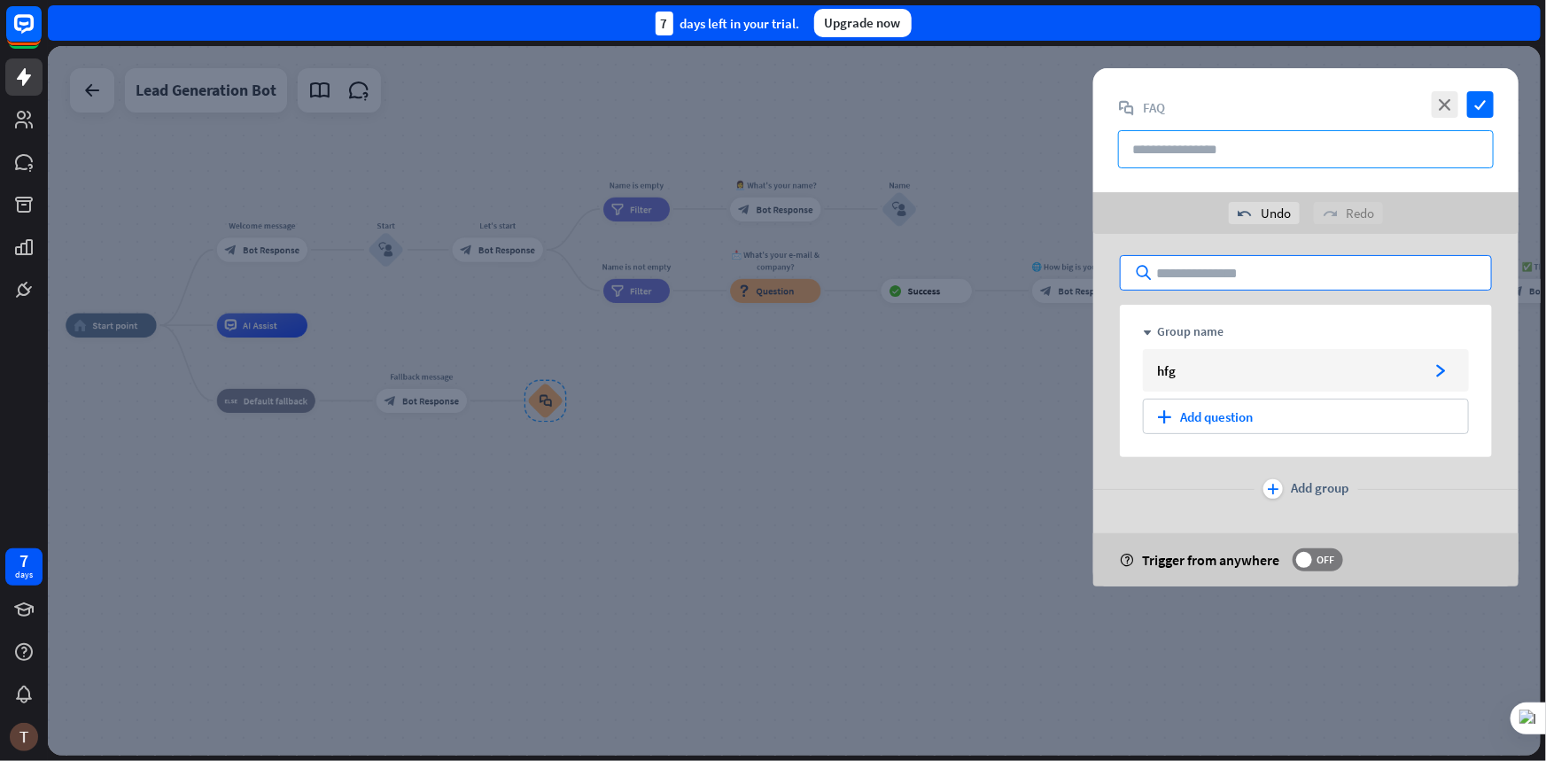
click at [1266, 155] on input "text" at bounding box center [1306, 149] width 376 height 38
click at [1216, 275] on input "text" at bounding box center [1306, 272] width 372 height 35
click at [1418, 281] on input "text" at bounding box center [1306, 272] width 372 height 35
type input "*"
click at [1197, 362] on div "hfg" at bounding box center [1288, 370] width 262 height 17
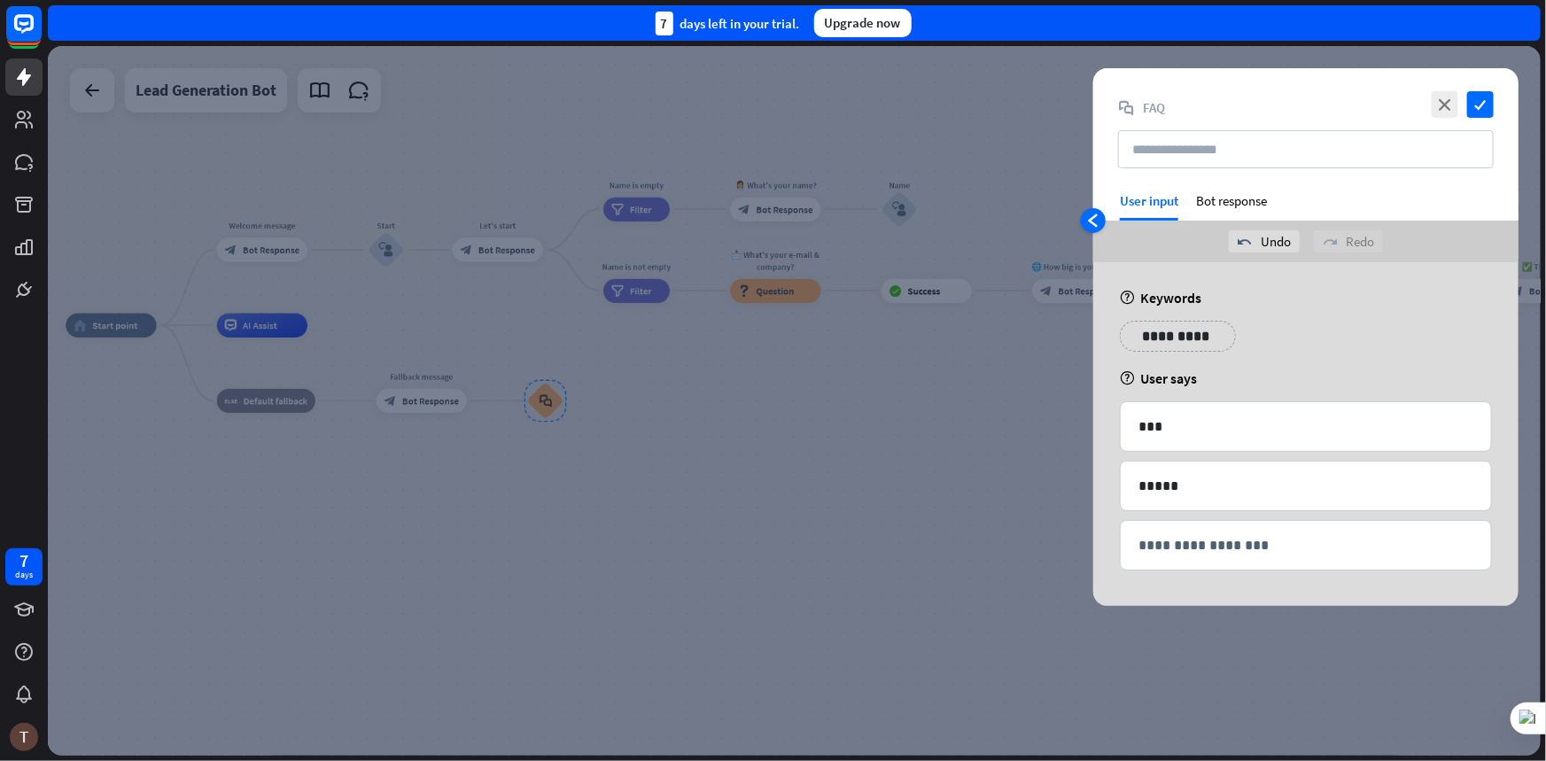
click at [1094, 216] on icon "arrowhead_left" at bounding box center [1093, 221] width 14 height 14
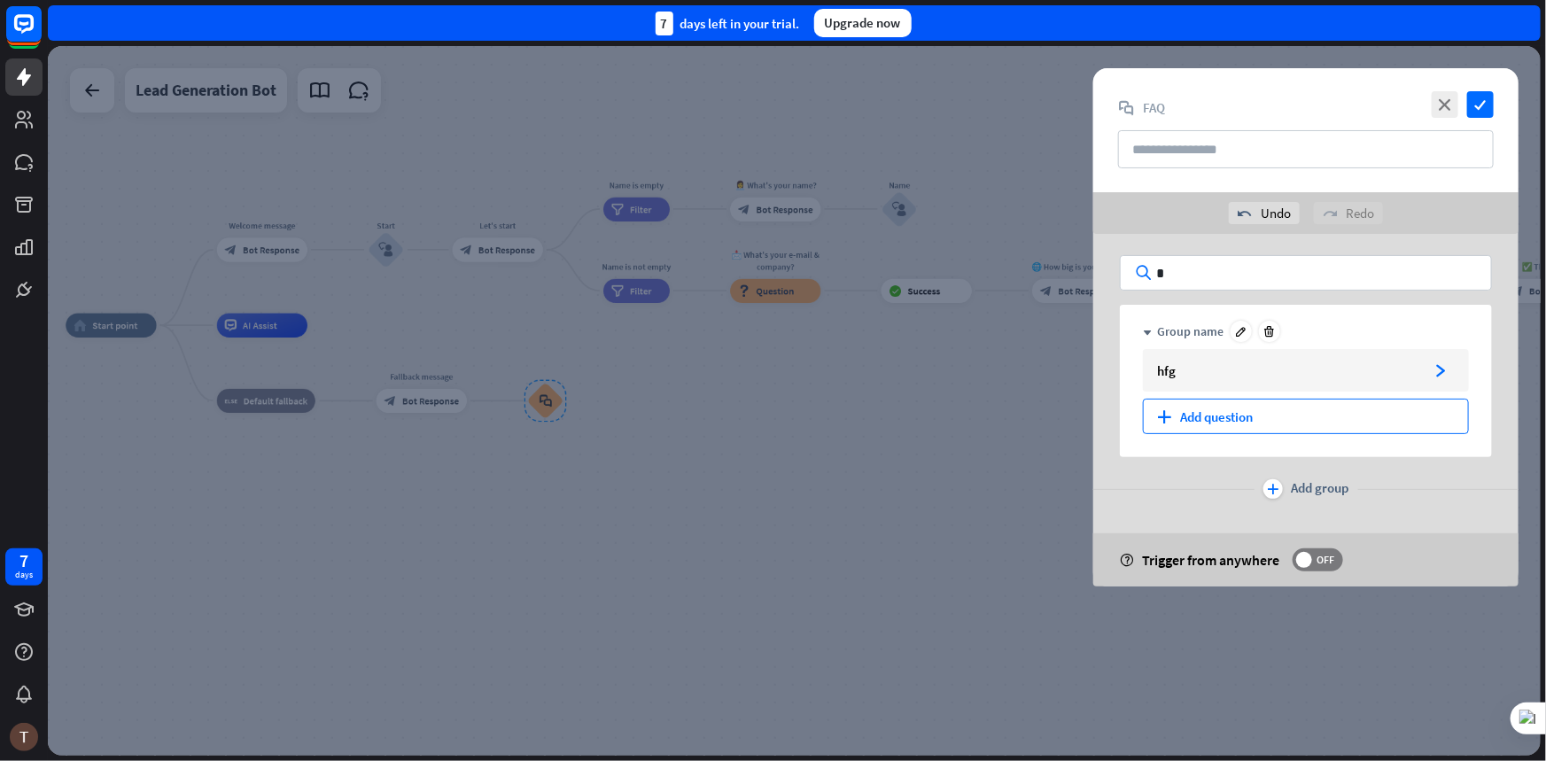
click at [1201, 413] on div "plus Add question" at bounding box center [1306, 416] width 326 height 35
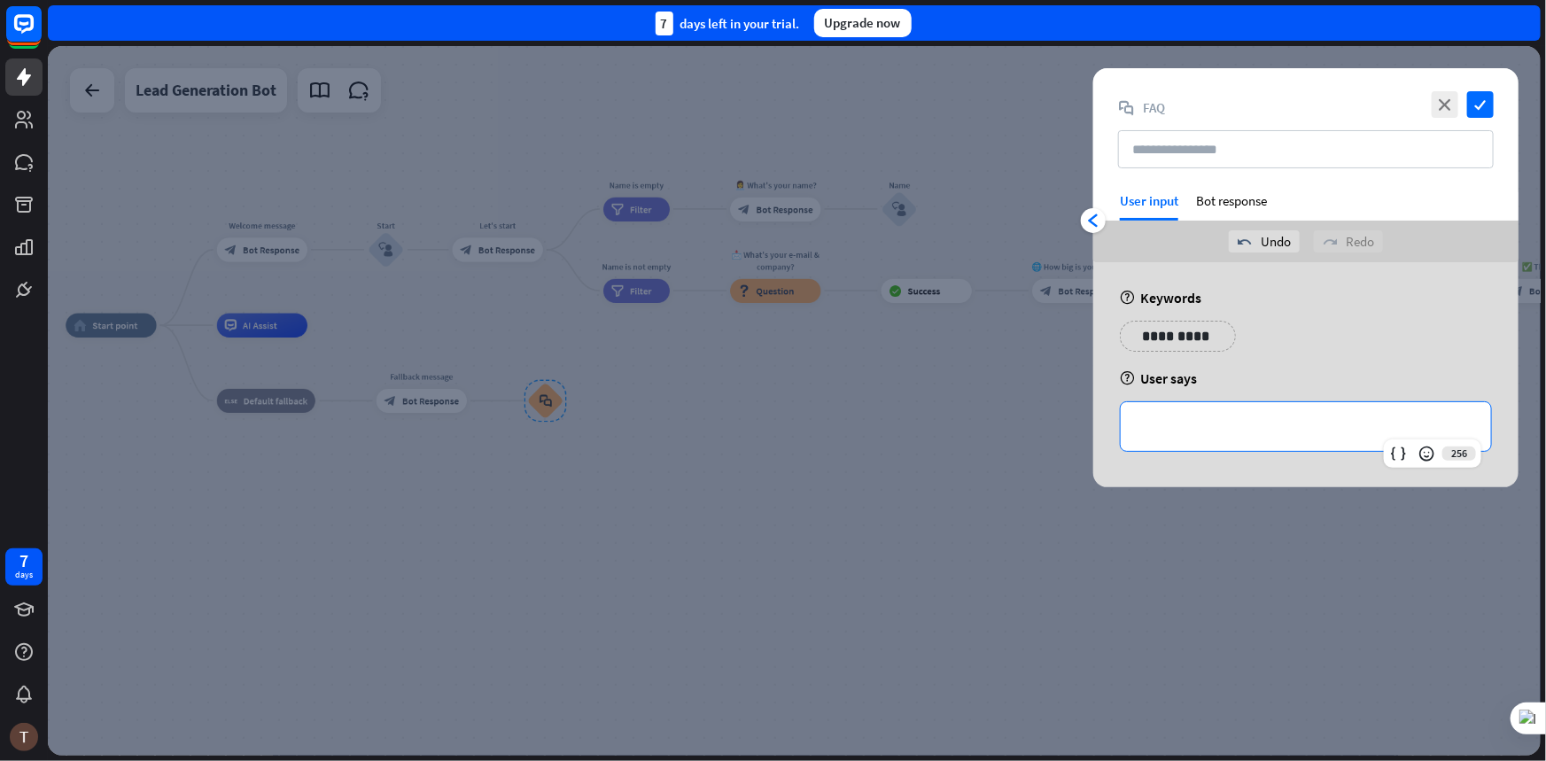
click at [1218, 424] on p "**********" at bounding box center [1306, 427] width 335 height 22
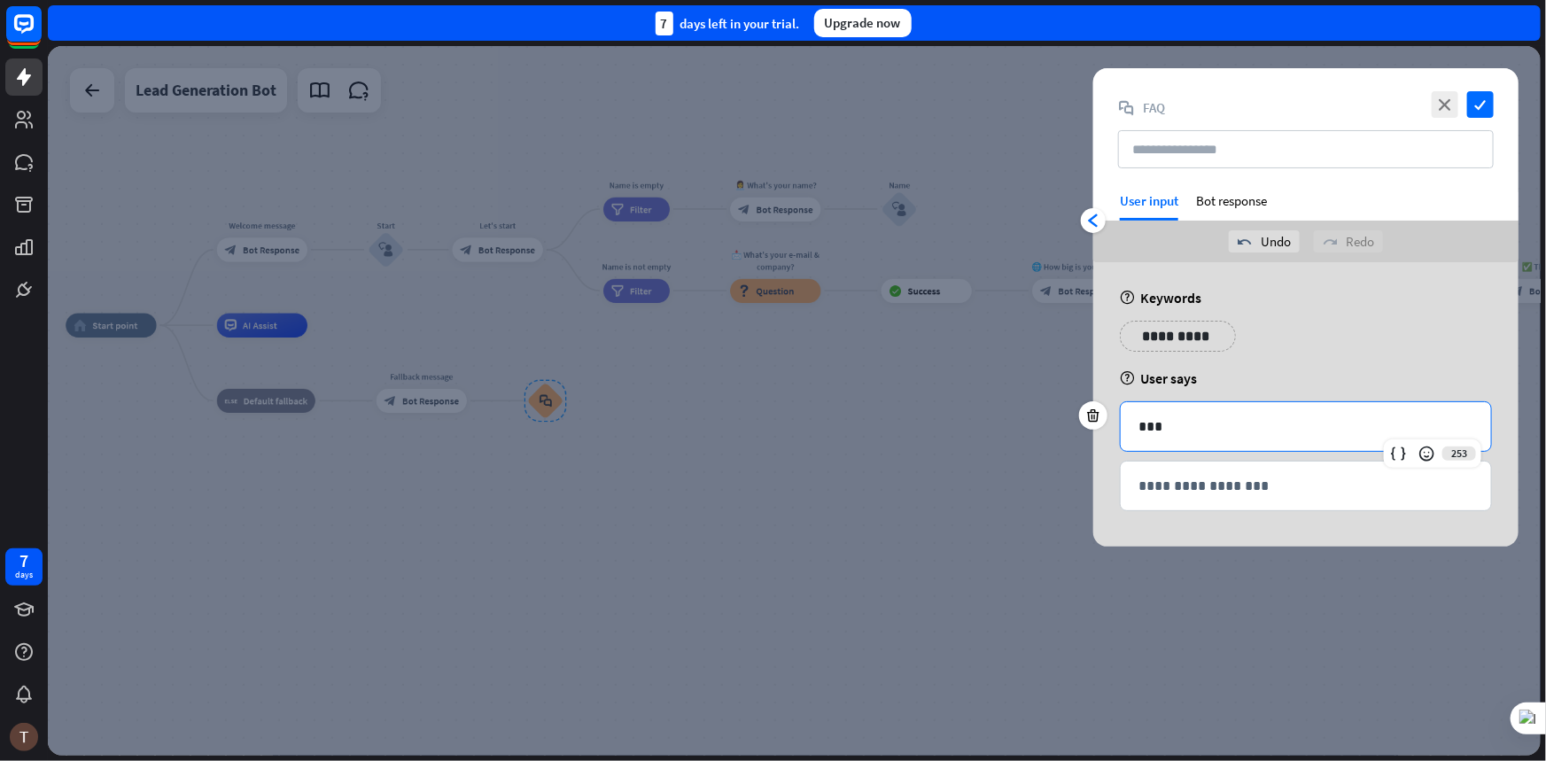
click at [1223, 188] on div "close check block_faq FAQ" at bounding box center [1305, 130] width 425 height 124
click at [1224, 205] on div "Bot response" at bounding box center [1231, 206] width 71 height 28
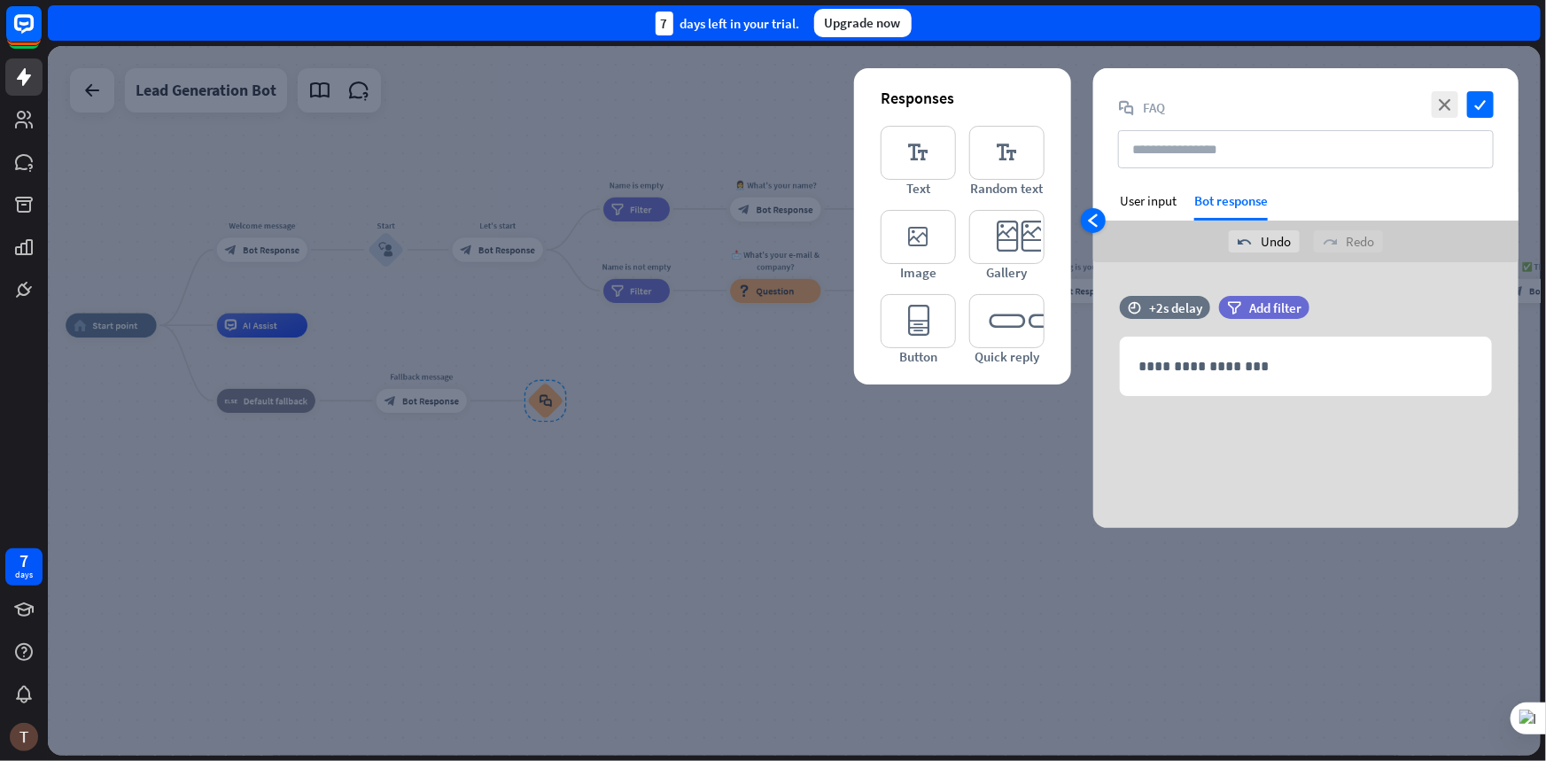
click at [1101, 221] on div "arrowhead_left" at bounding box center [1093, 220] width 25 height 25
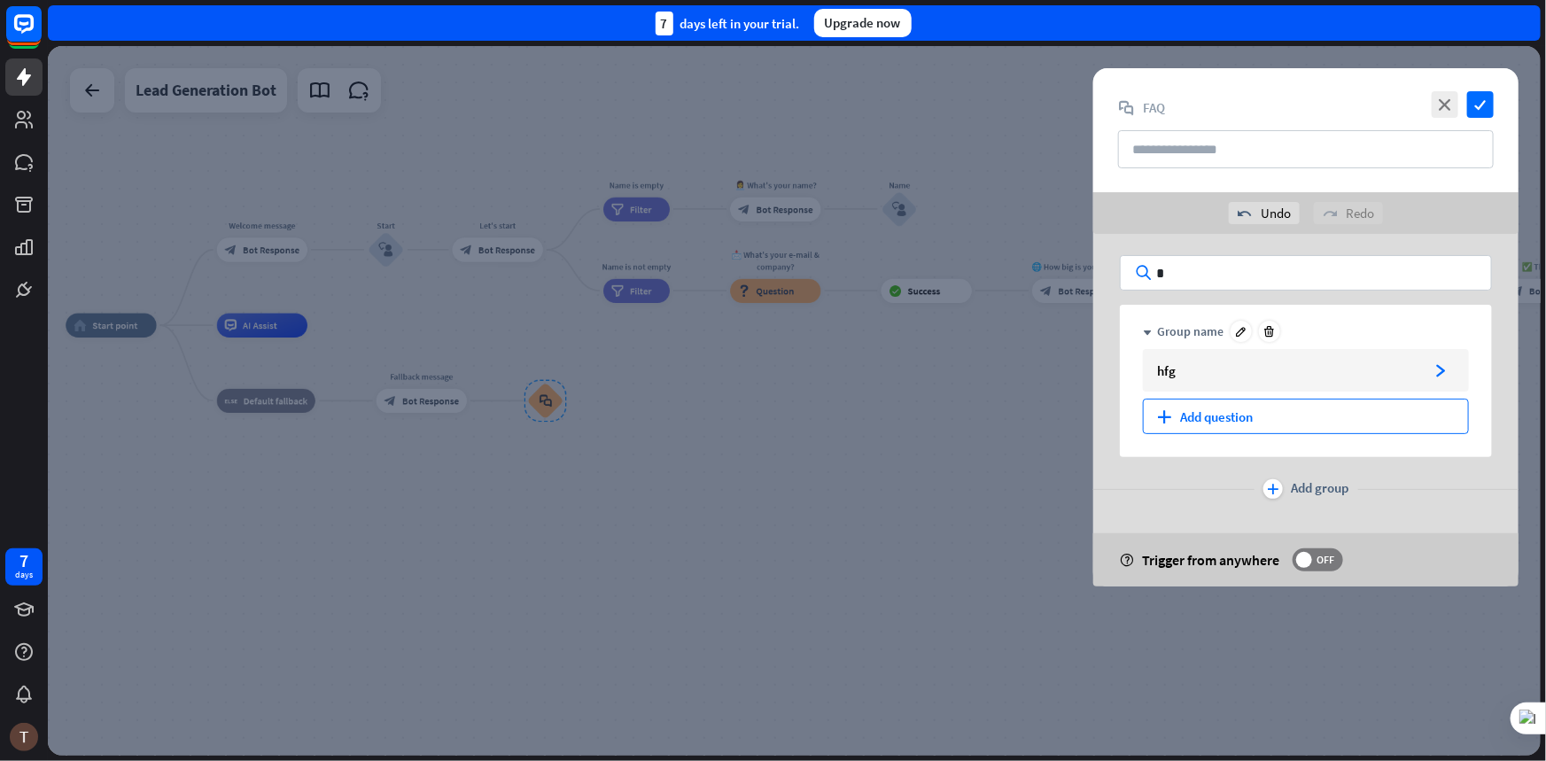
click at [1192, 416] on div "plus Add question" at bounding box center [1306, 416] width 326 height 35
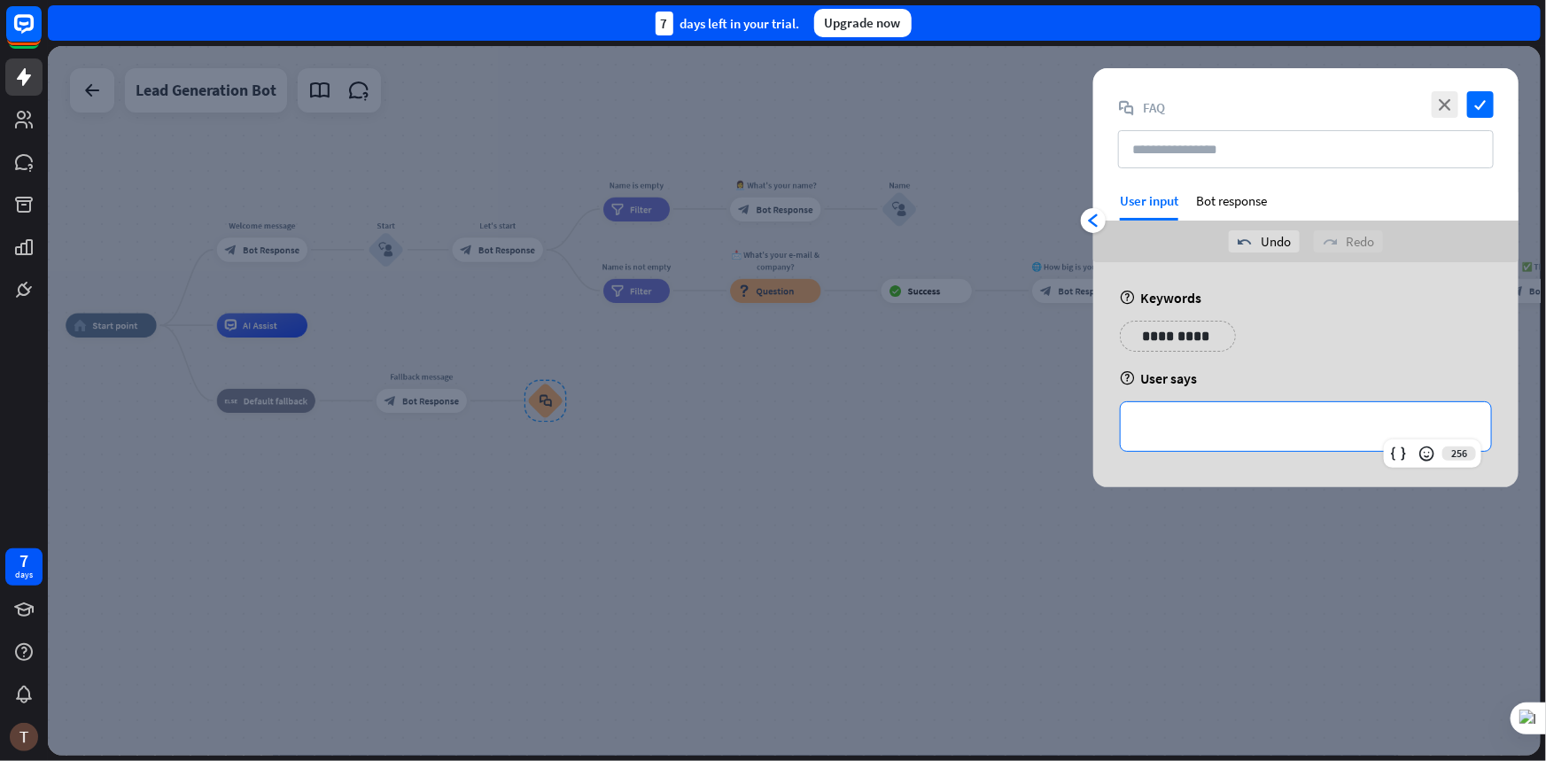
click at [1220, 406] on div "**********" at bounding box center [1306, 426] width 370 height 49
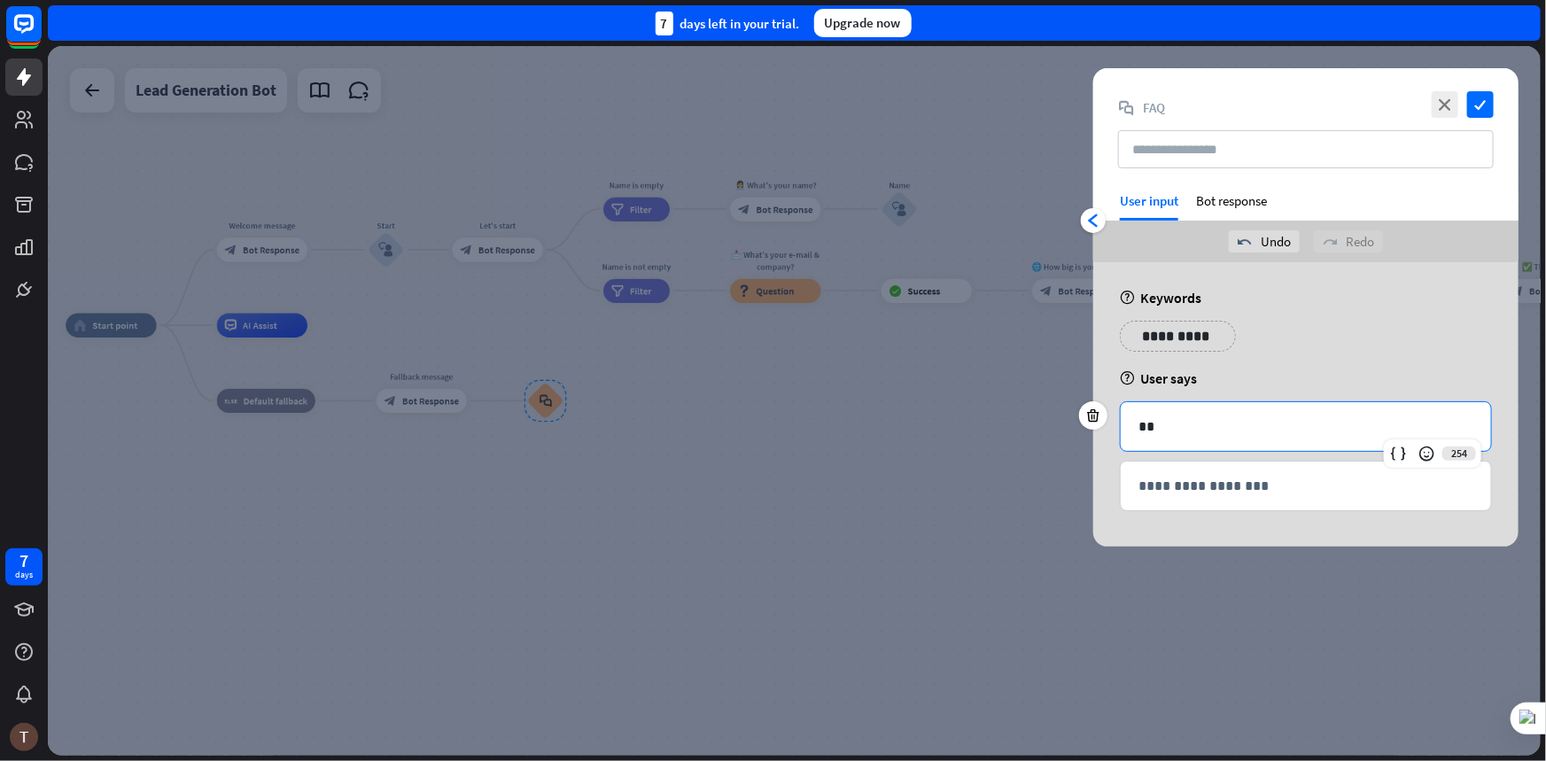
click at [1246, 190] on div "close check block_faq FAQ" at bounding box center [1305, 130] width 425 height 124
click at [1249, 204] on div "Bot response" at bounding box center [1231, 206] width 71 height 28
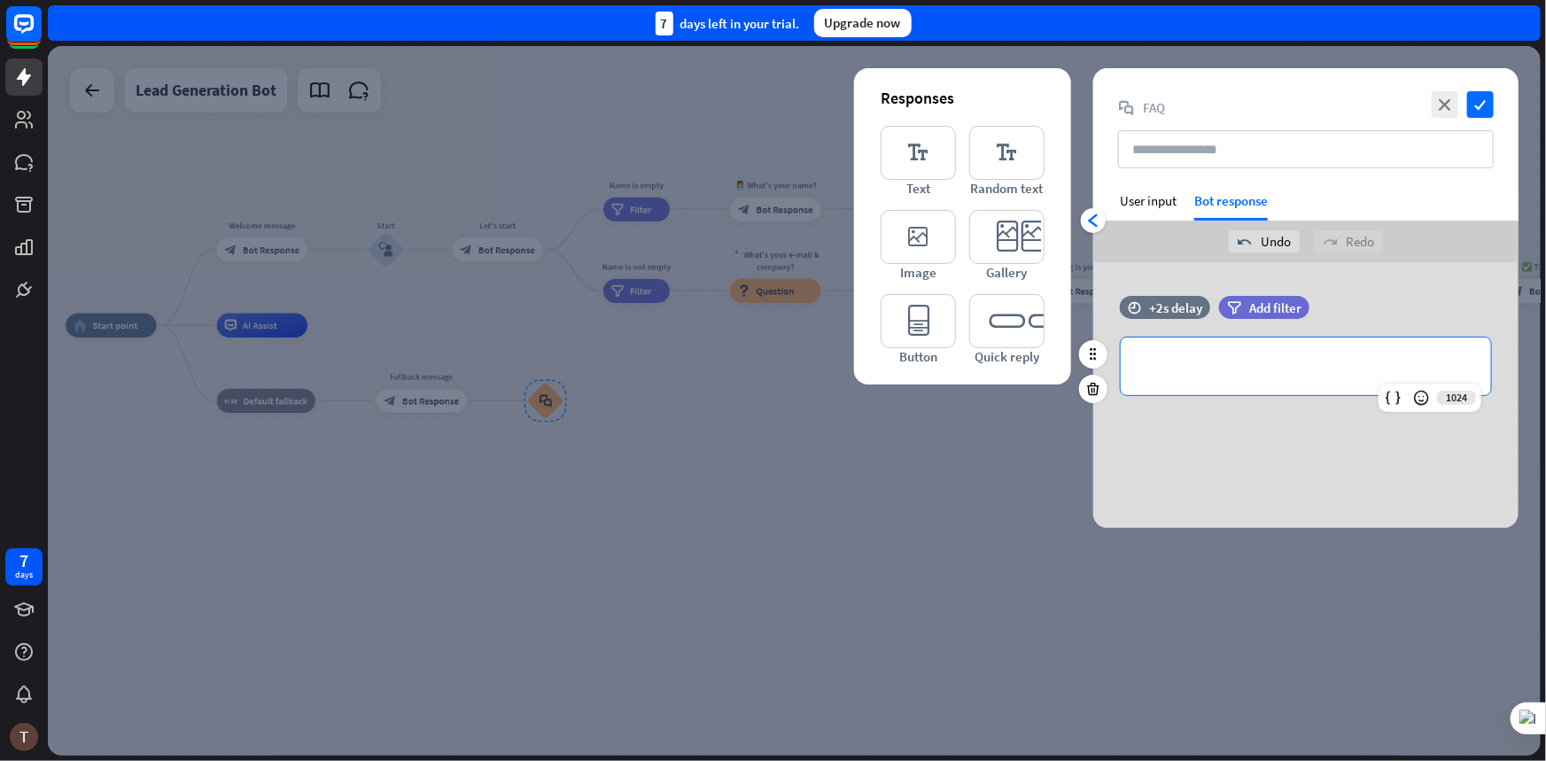
click at [1267, 368] on p "**********" at bounding box center [1306, 366] width 335 height 22
click at [1485, 105] on icon "check" at bounding box center [1480, 104] width 27 height 27
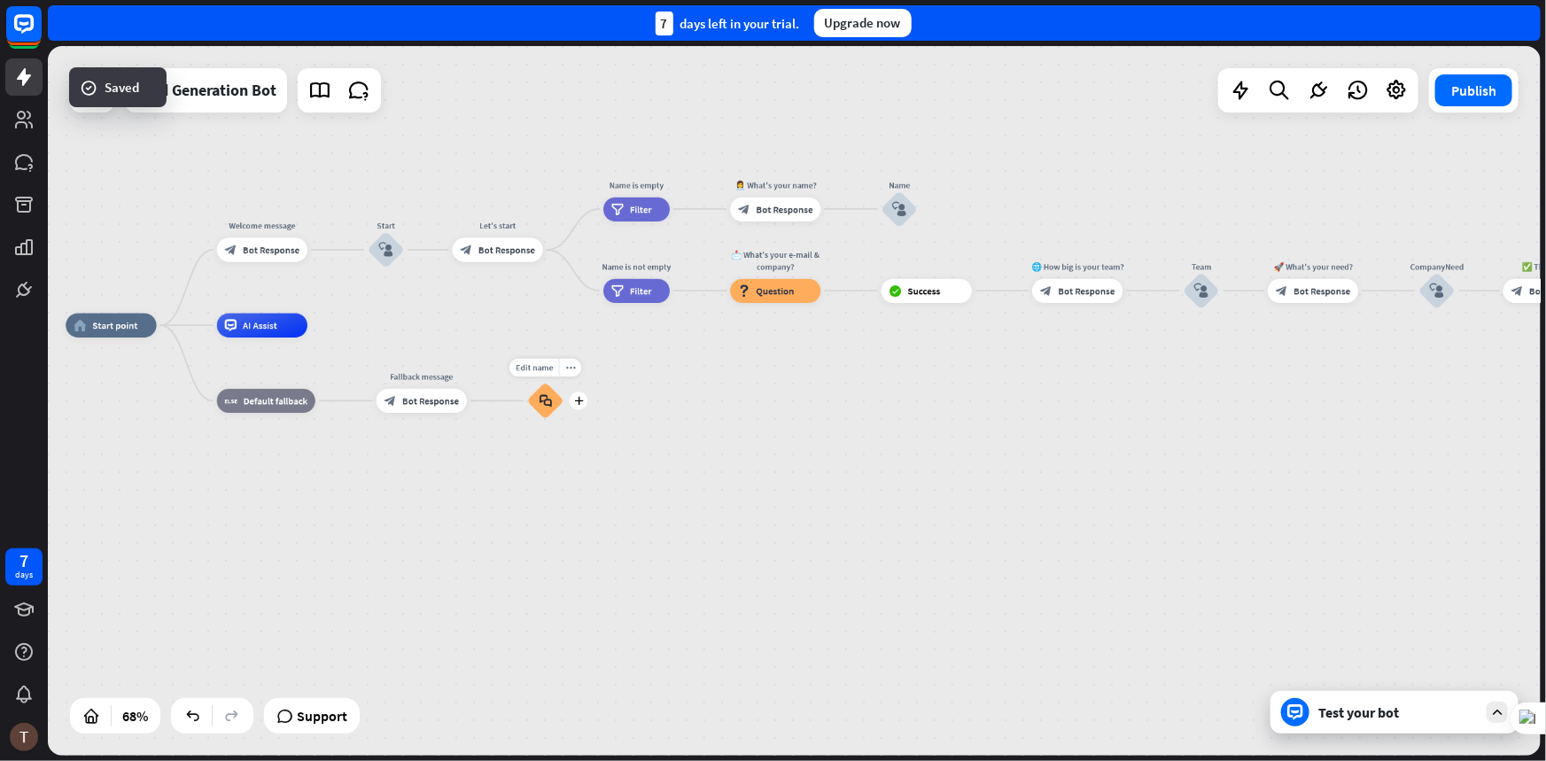
click at [548, 402] on icon "block_faq" at bounding box center [546, 400] width 12 height 13
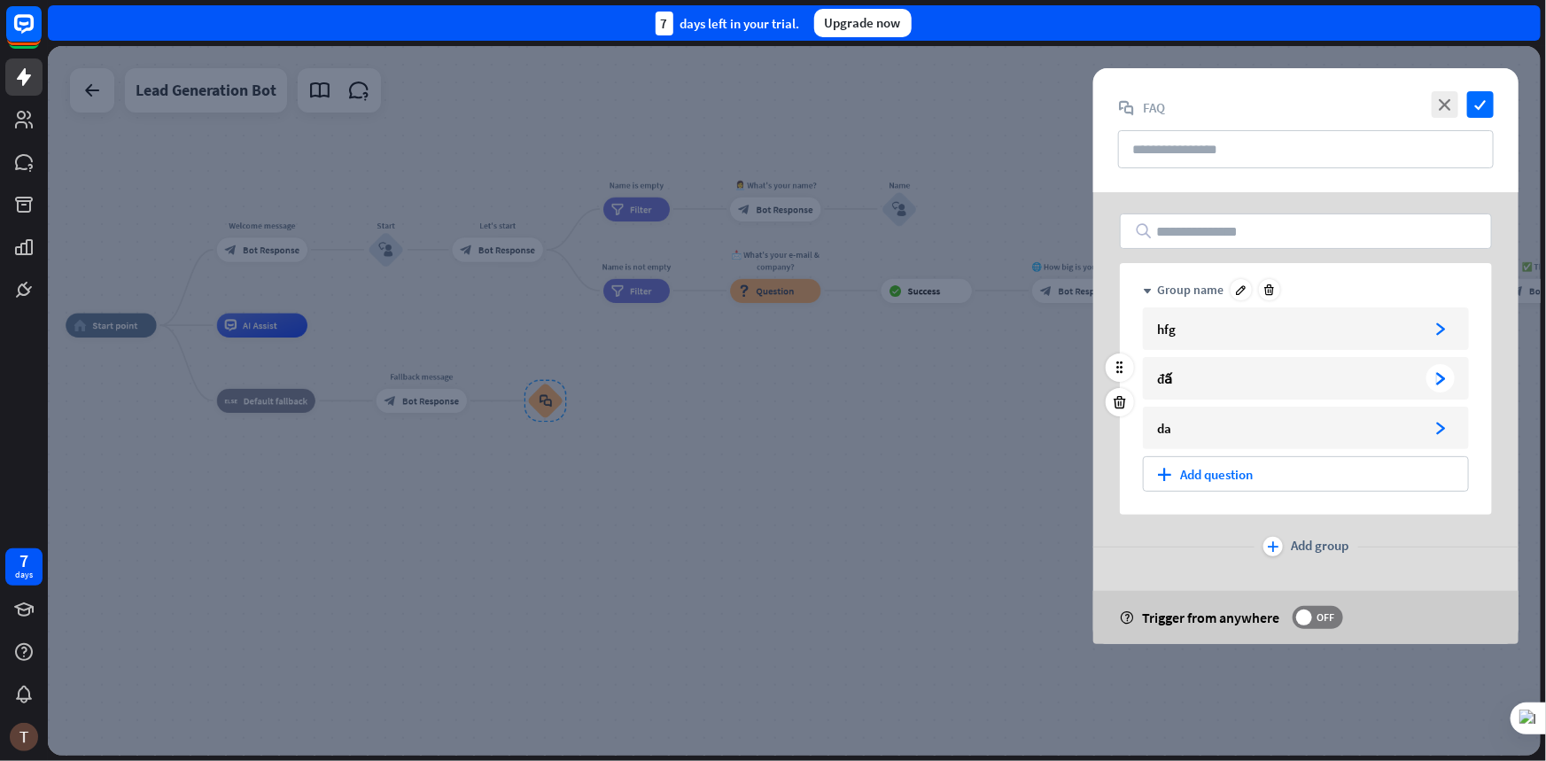
click at [1436, 371] on div "arrowhead_right" at bounding box center [1440, 378] width 28 height 28
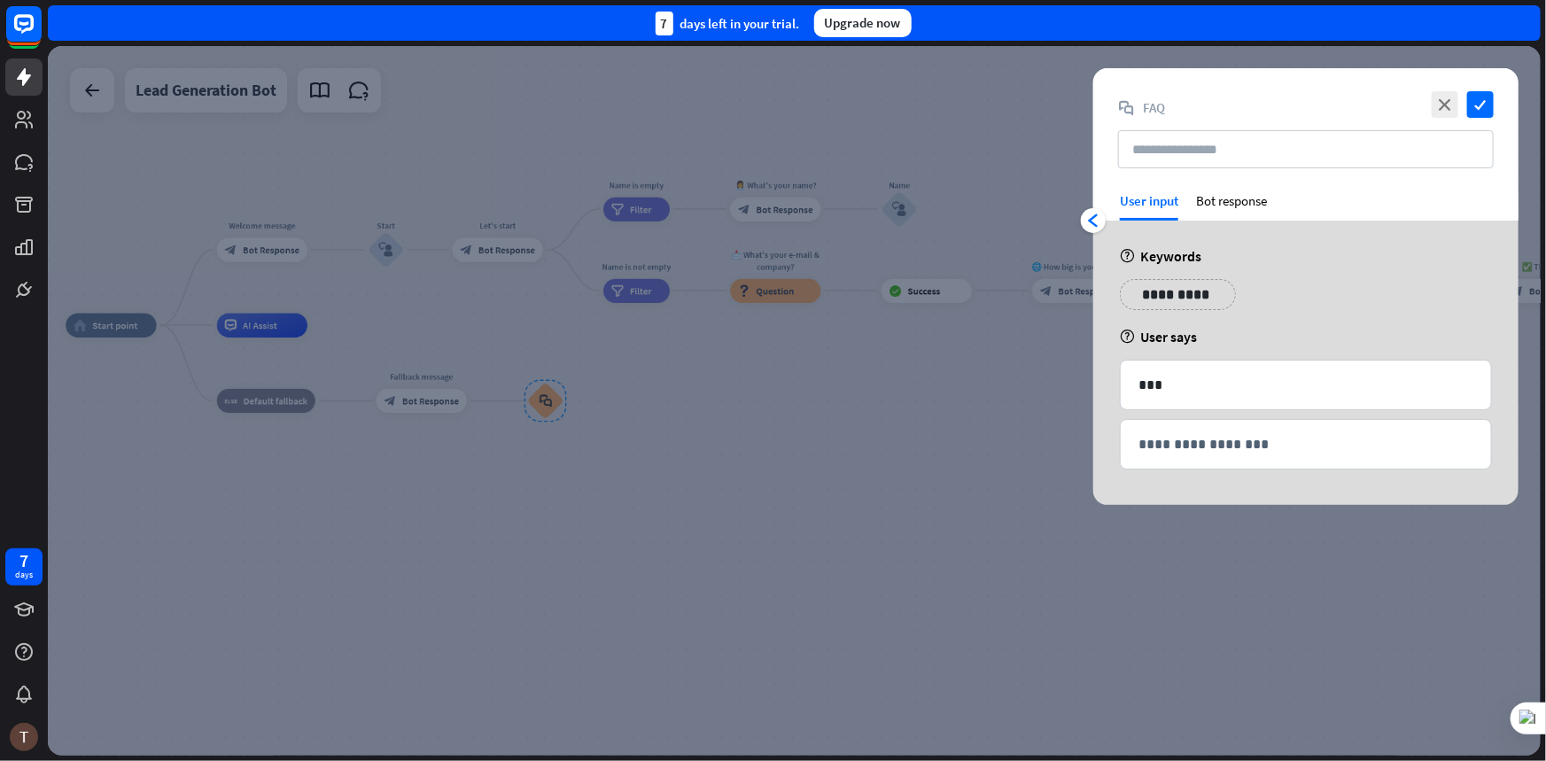
drag, startPoint x: 1074, startPoint y: 206, endPoint x: 1084, endPoint y: 210, distance: 10.4
click at [1077, 209] on div at bounding box center [794, 401] width 1493 height 710
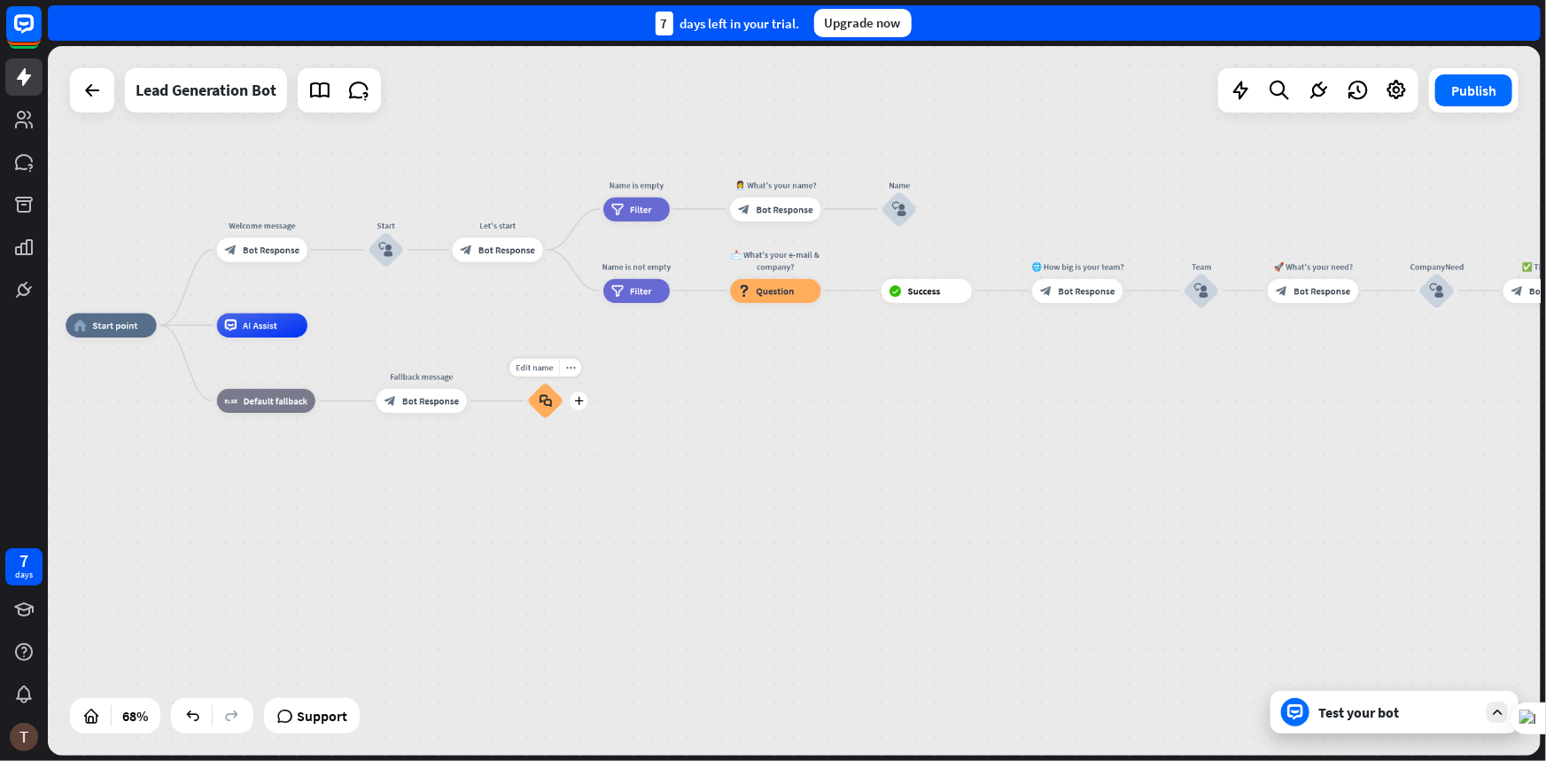
click at [541, 412] on div "block_faq" at bounding box center [545, 401] width 36 height 36
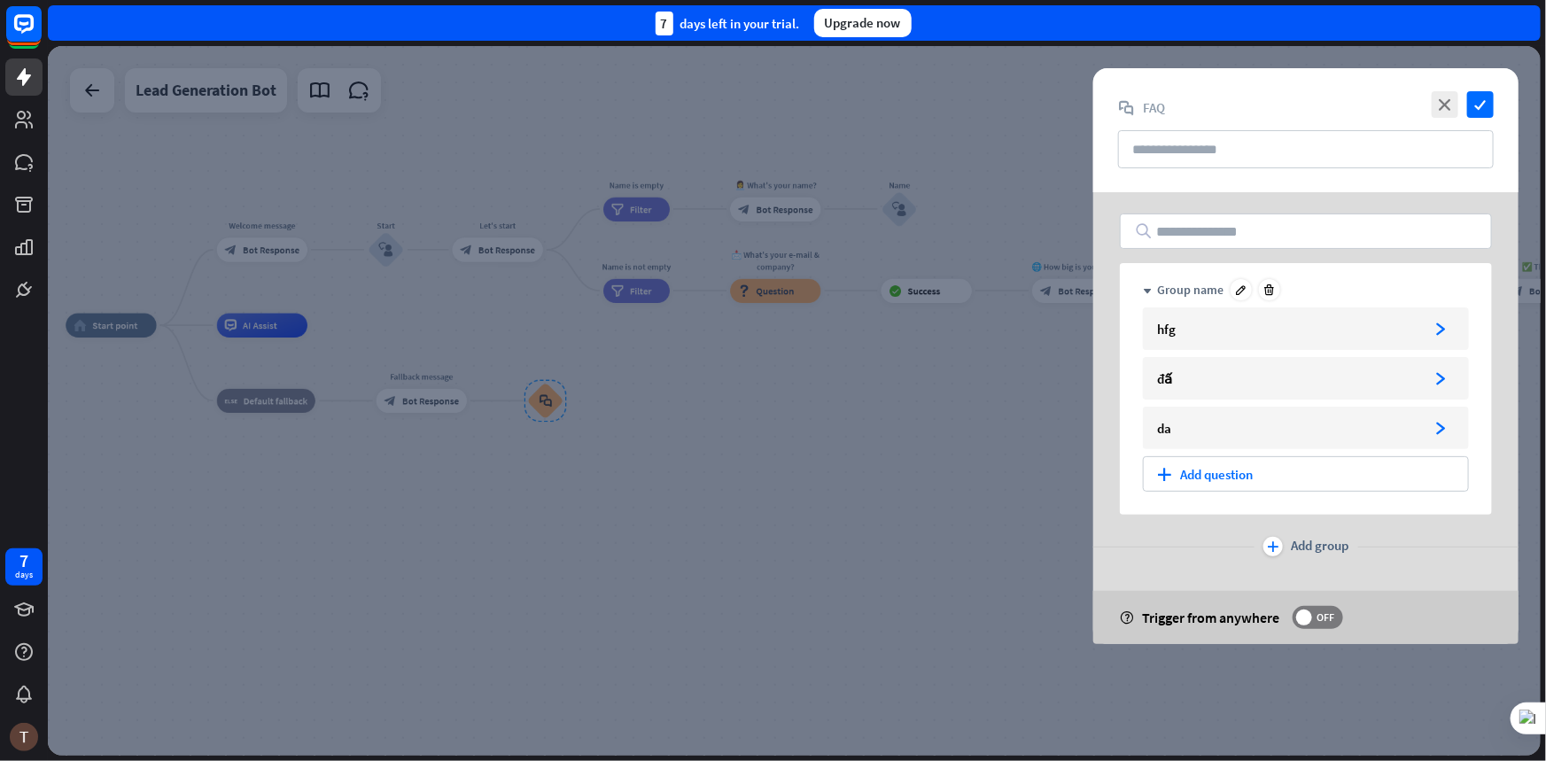
click at [1184, 291] on div "Group name" at bounding box center [1190, 290] width 66 height 16
click at [1142, 289] on div "down Group name hfg arrowhead_right đấ arrowhead_right da arrowhead_right plus…" at bounding box center [1306, 389] width 372 height 252
click at [1147, 287] on icon "down" at bounding box center [1147, 291] width 9 height 9
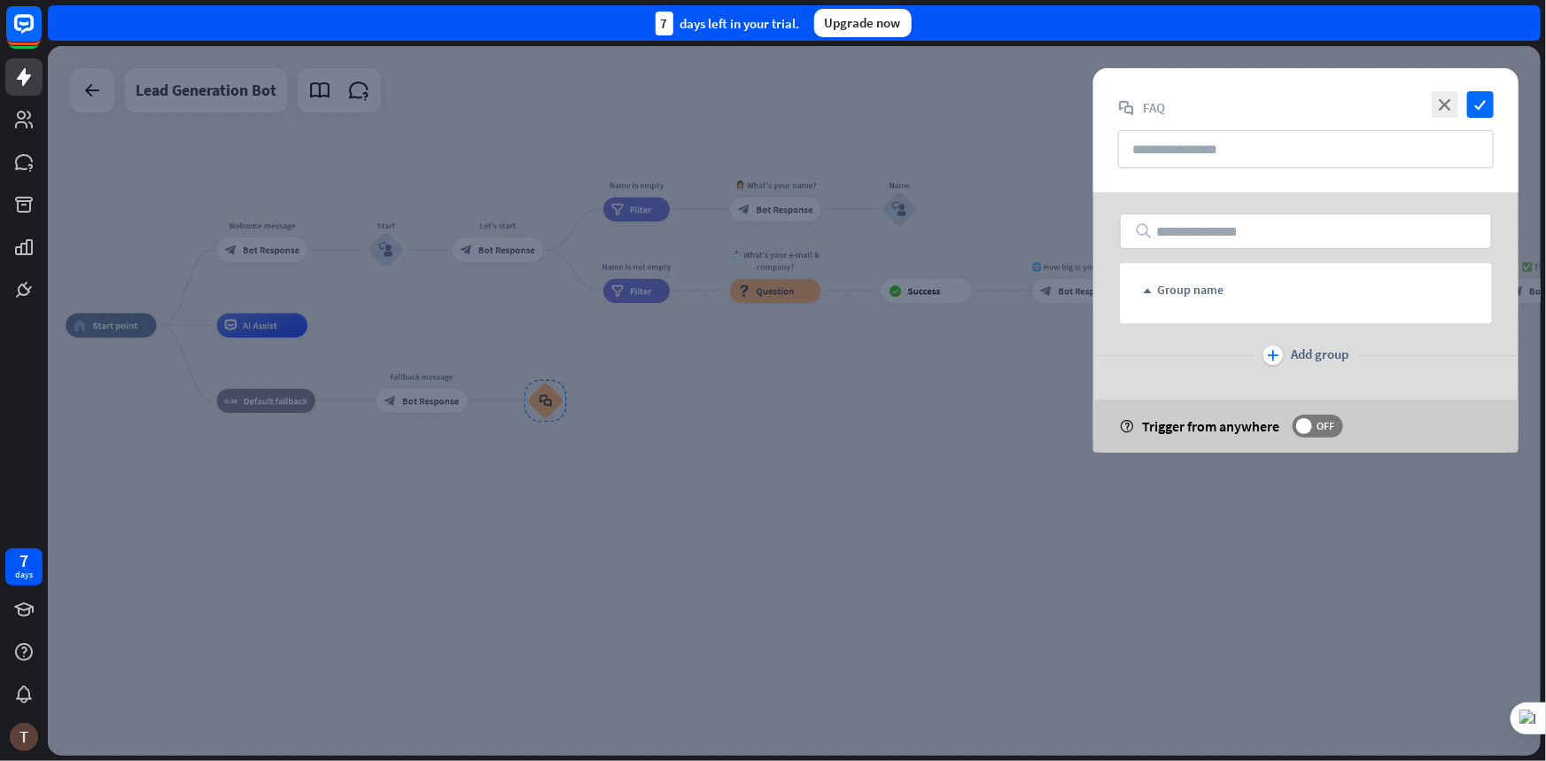
click at [971, 412] on div at bounding box center [794, 401] width 1493 height 710
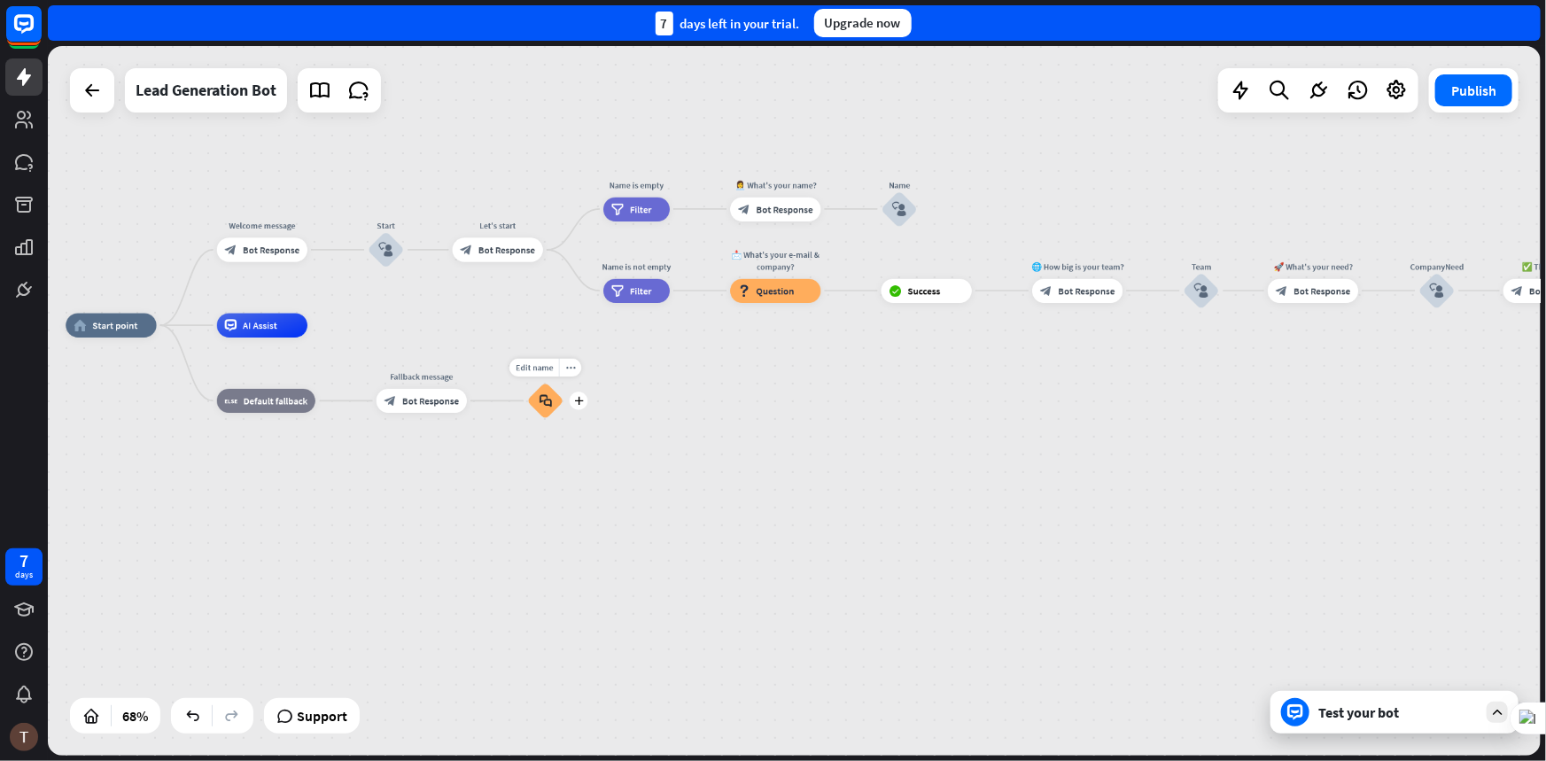
click at [535, 397] on div "block_faq" at bounding box center [545, 401] width 36 height 36
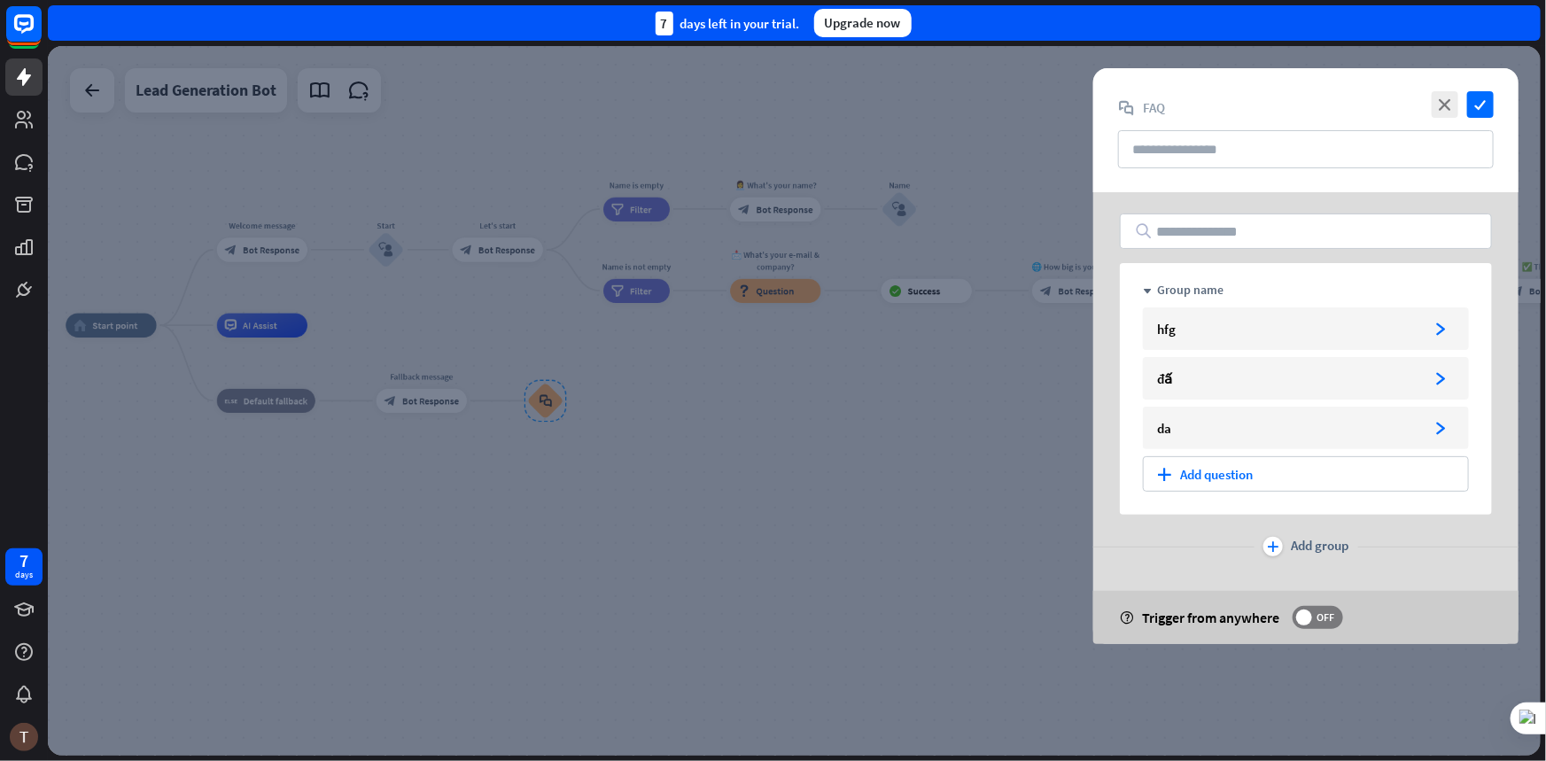
click at [838, 493] on div at bounding box center [794, 401] width 1493 height 710
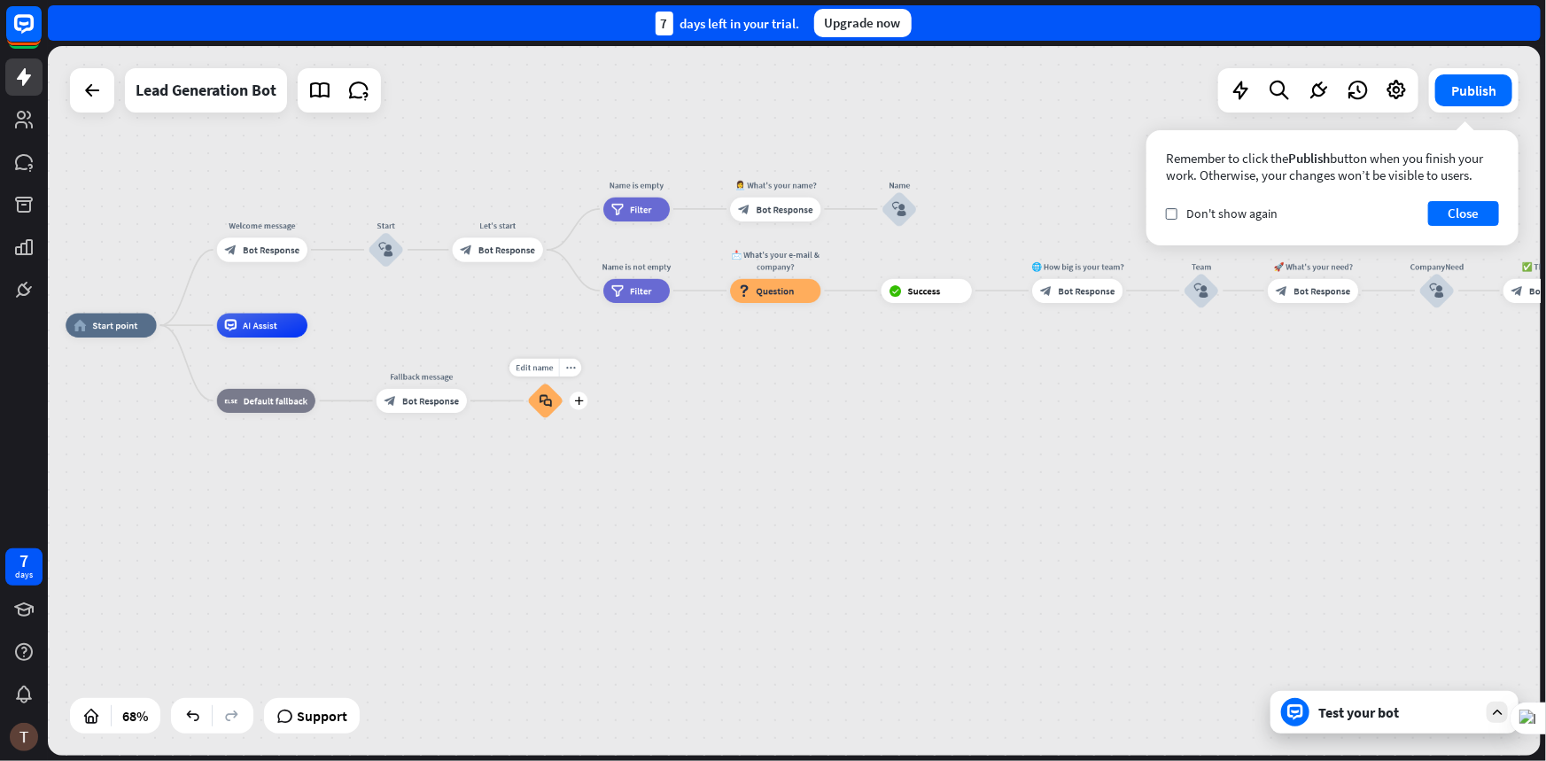
click at [556, 416] on div "block_faq" at bounding box center [545, 401] width 36 height 36
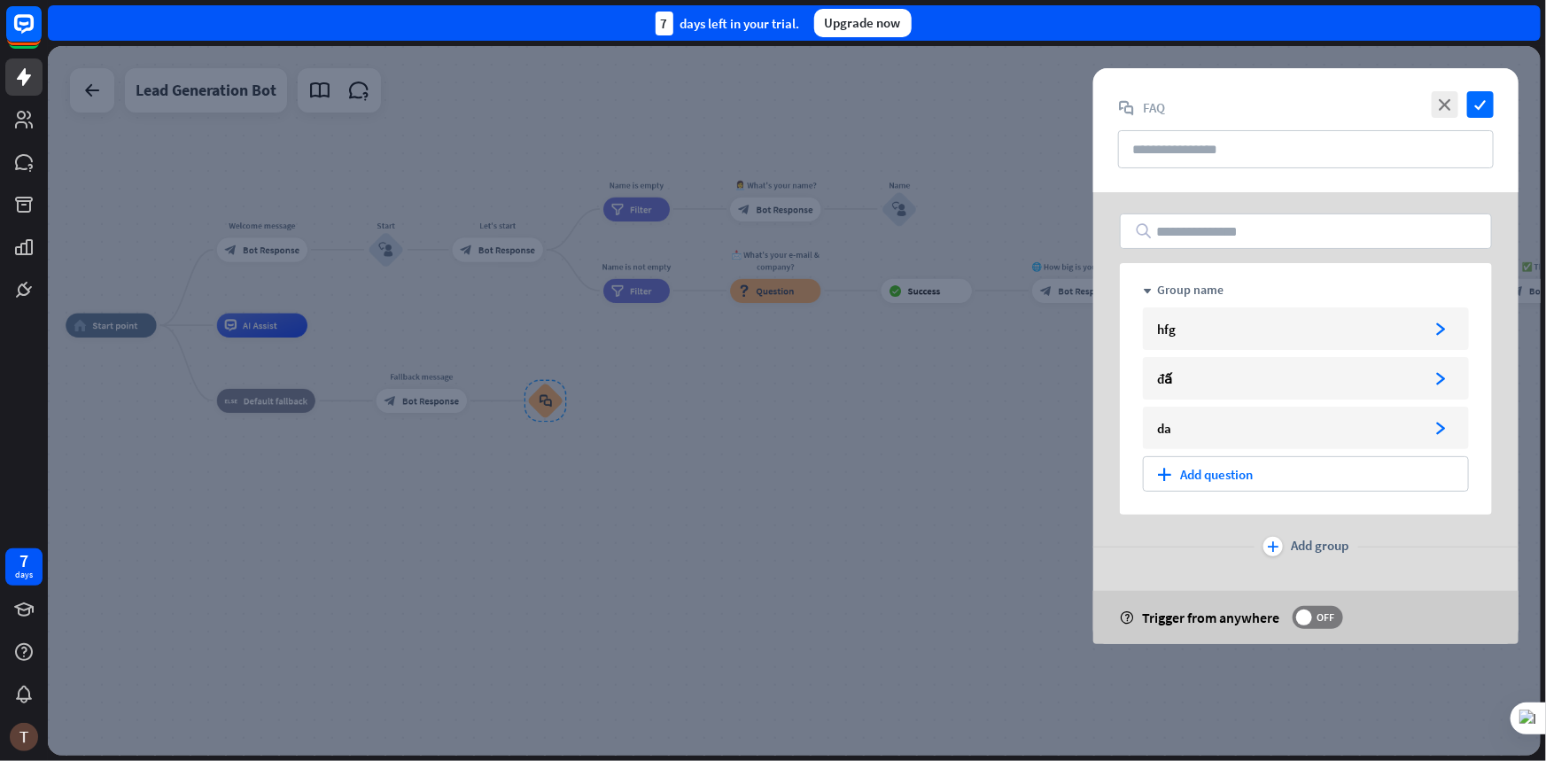
click at [549, 403] on div at bounding box center [794, 401] width 1493 height 710
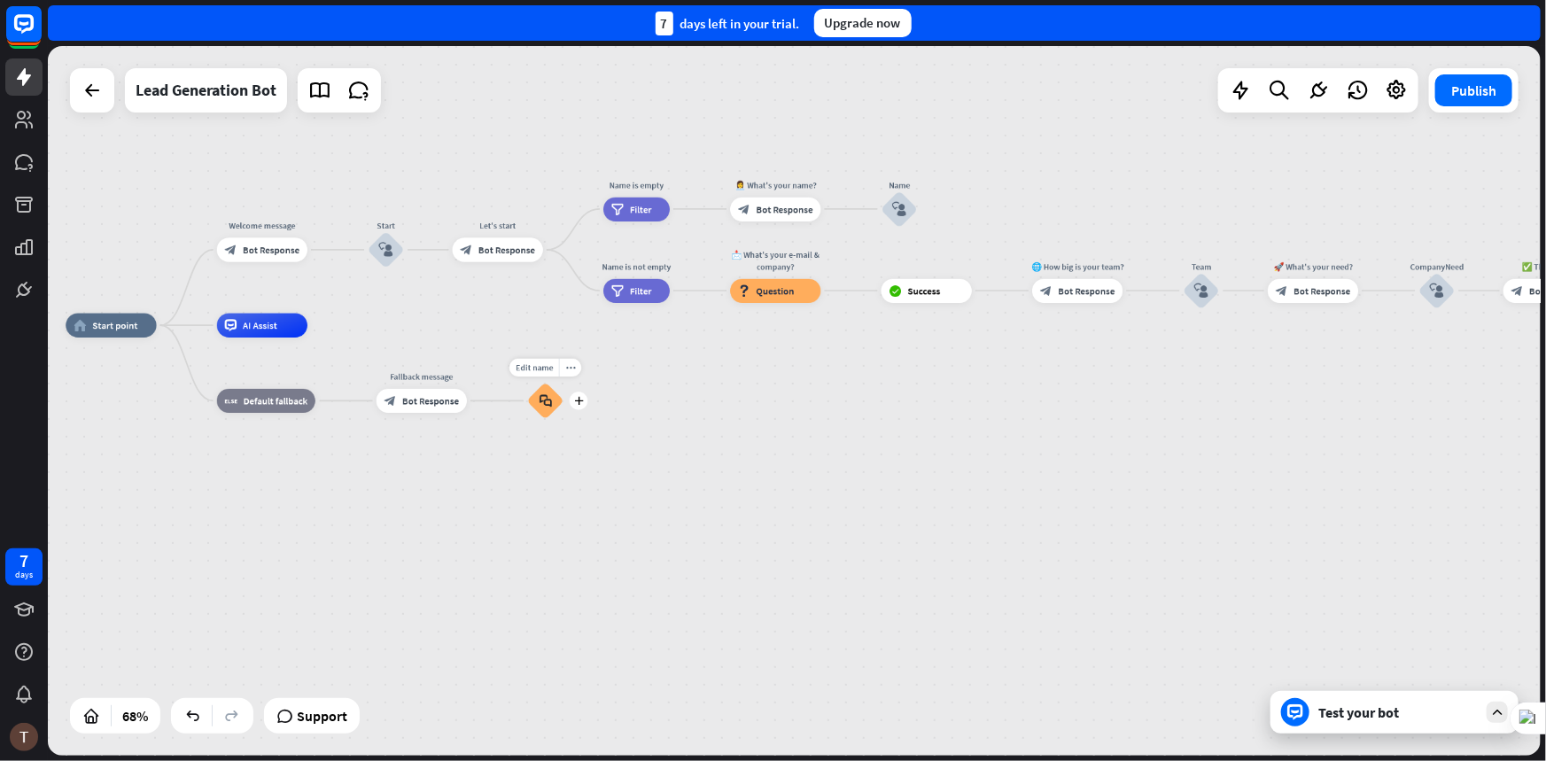
click at [551, 401] on div "block_faq" at bounding box center [545, 401] width 36 height 36
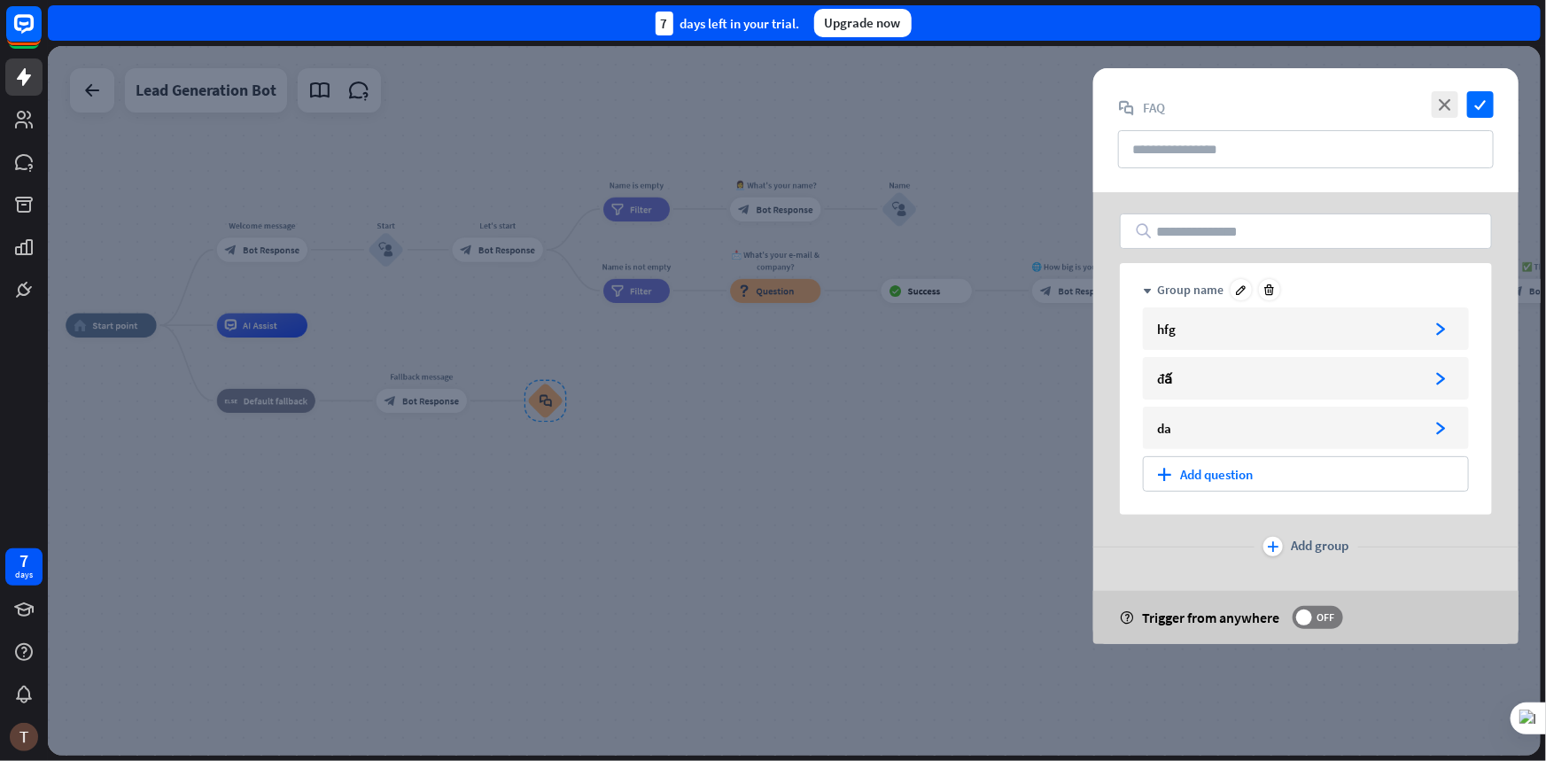
click at [1191, 286] on div "Group name" at bounding box center [1190, 290] width 66 height 16
click at [1249, 291] on div at bounding box center [1241, 289] width 21 height 21
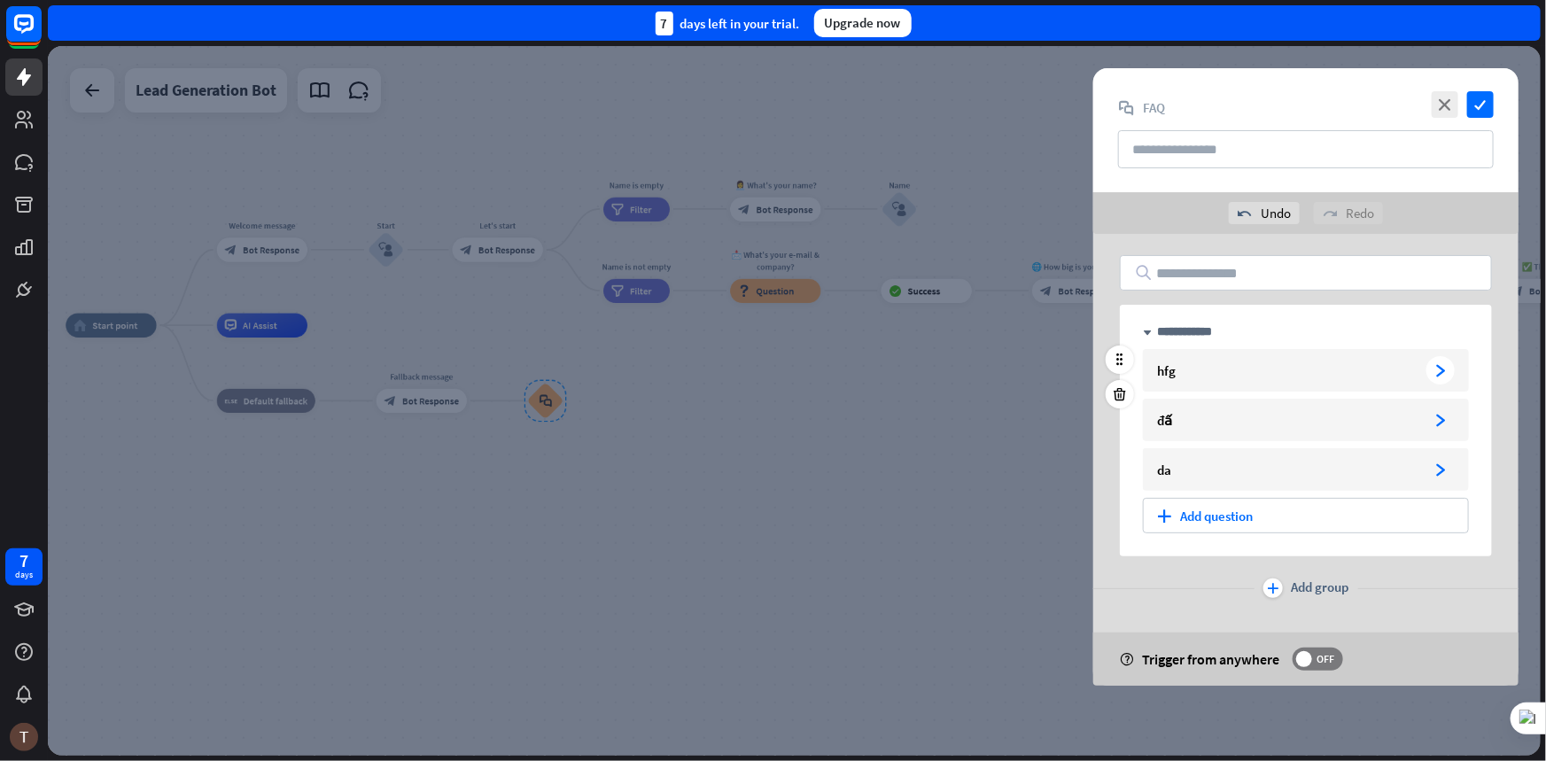
type input "**********"
click at [1270, 360] on div "hfg arrowhead_right" at bounding box center [1306, 370] width 326 height 43
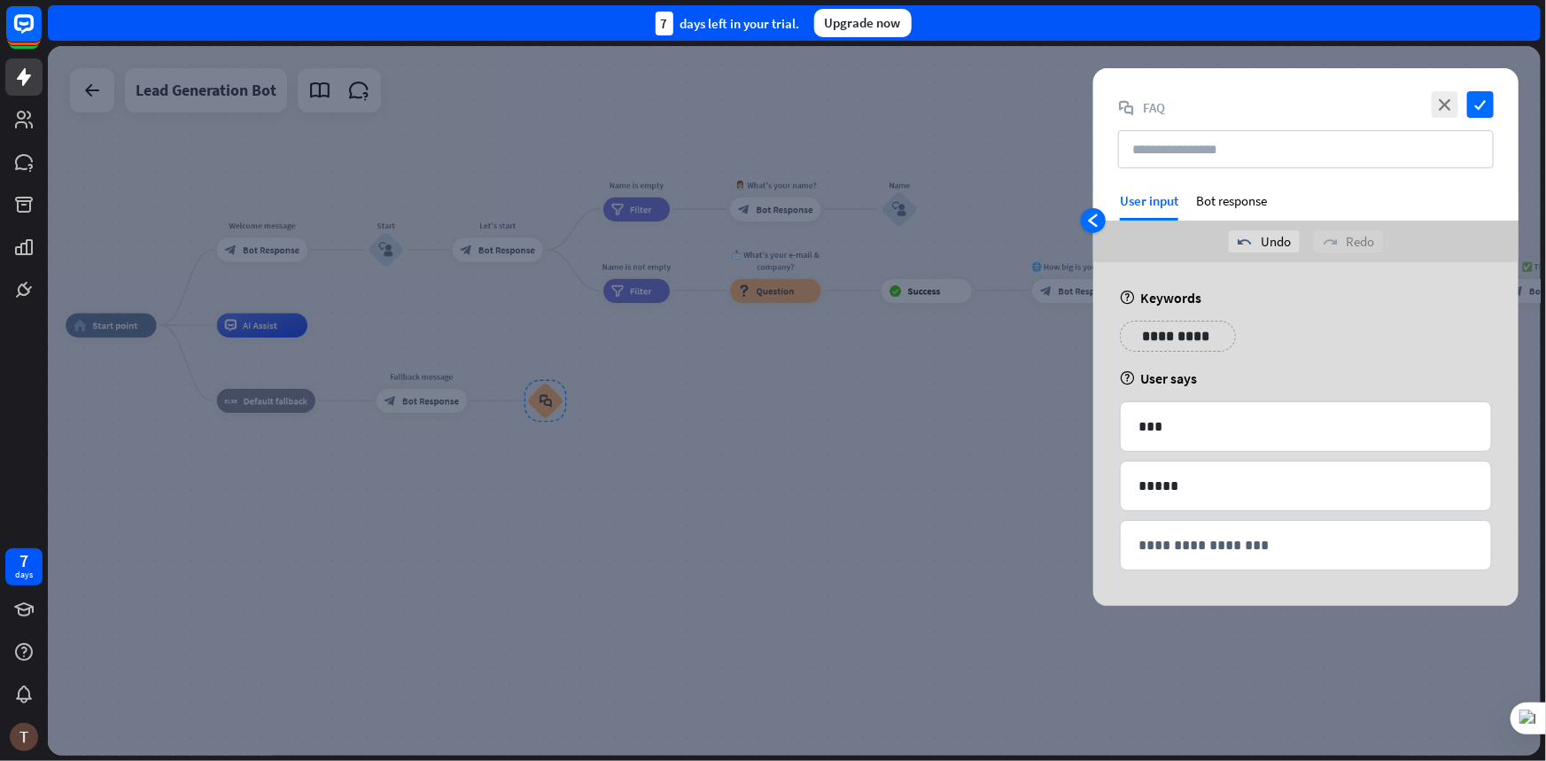
click at [1104, 219] on div "arrowhead_left" at bounding box center [1093, 220] width 25 height 25
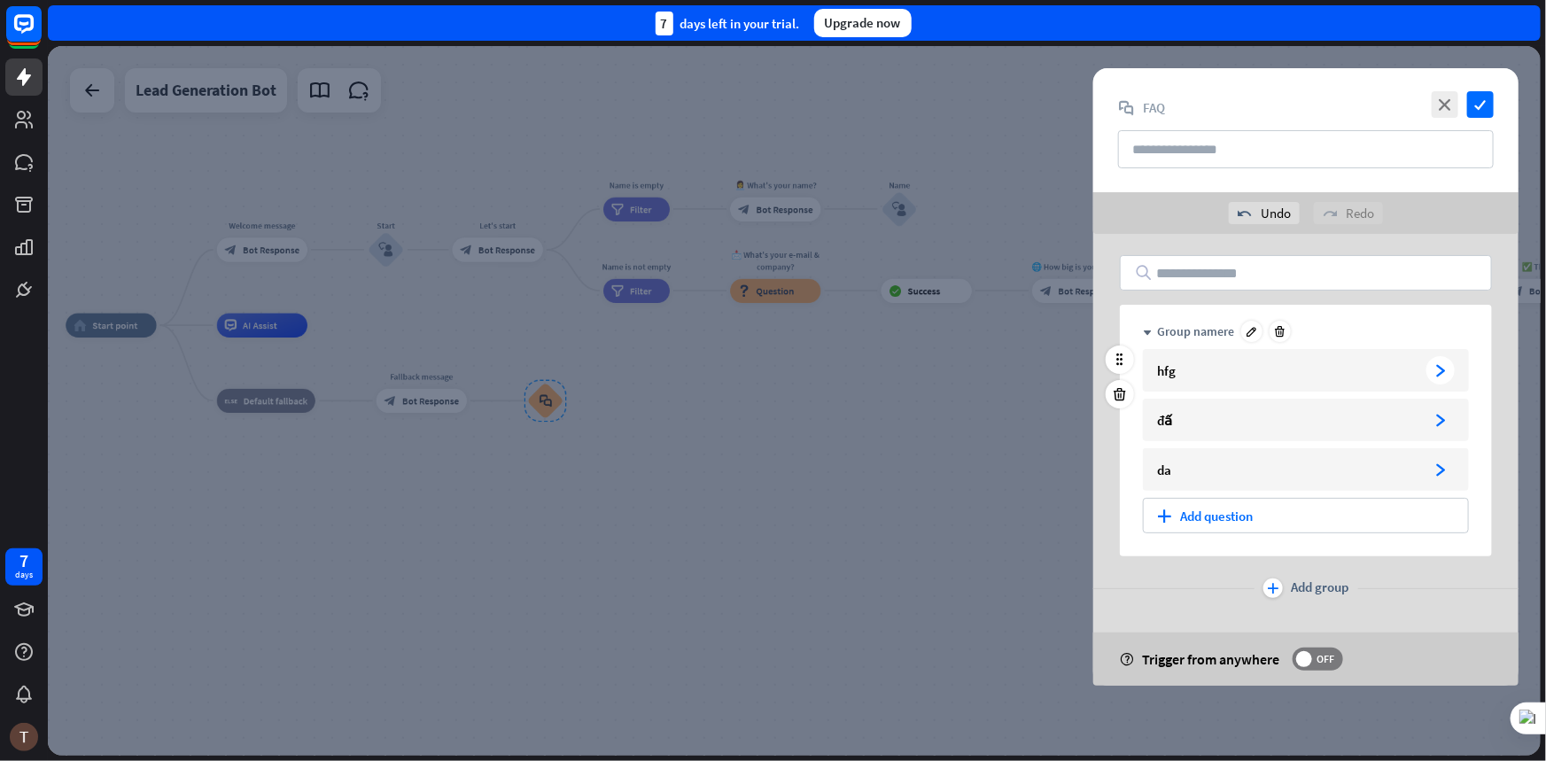
click at [1168, 354] on div "hfg arrowhead_right" at bounding box center [1306, 370] width 326 height 43
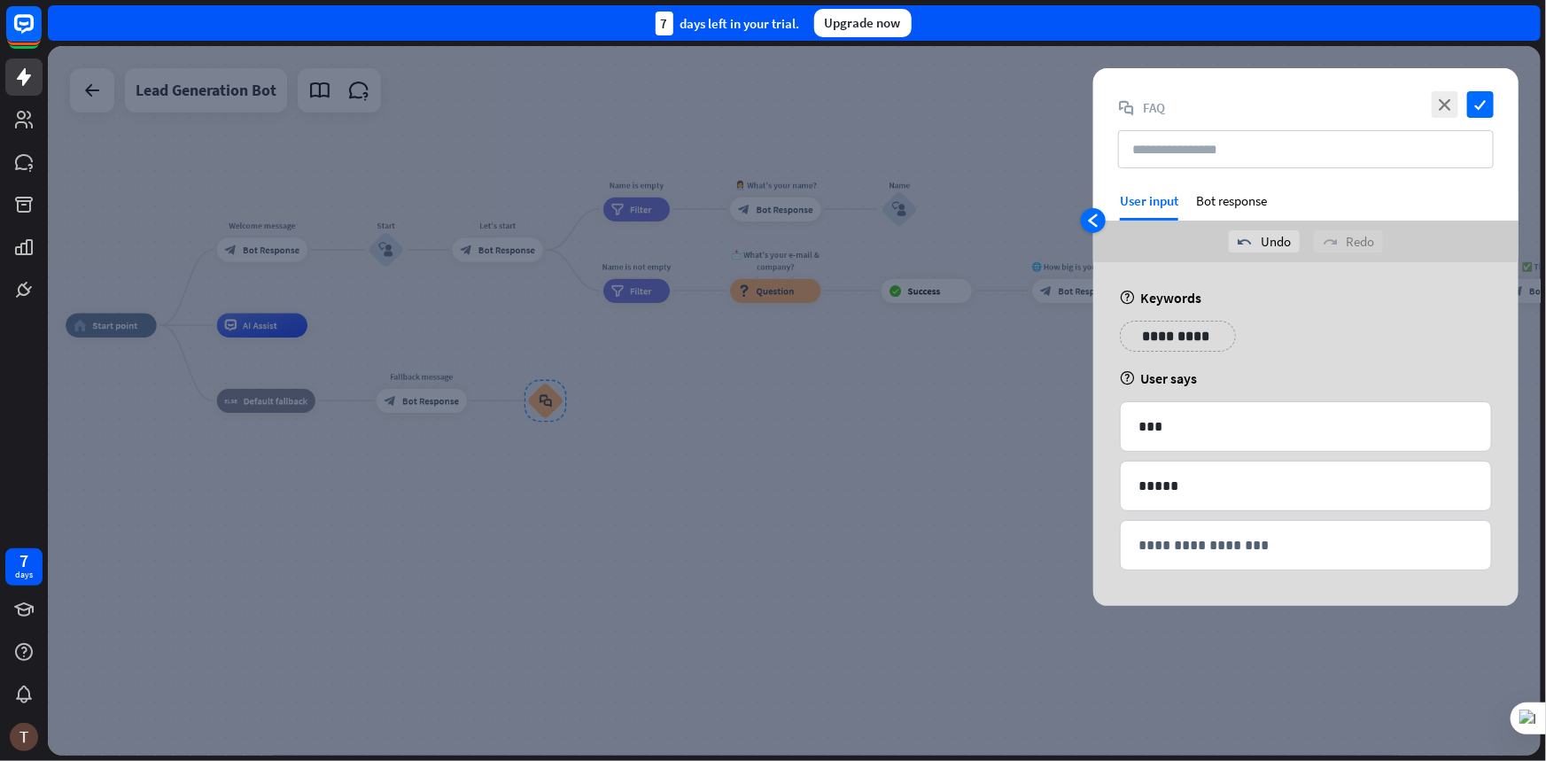
click at [1099, 217] on icon "arrowhead_left" at bounding box center [1093, 221] width 14 height 14
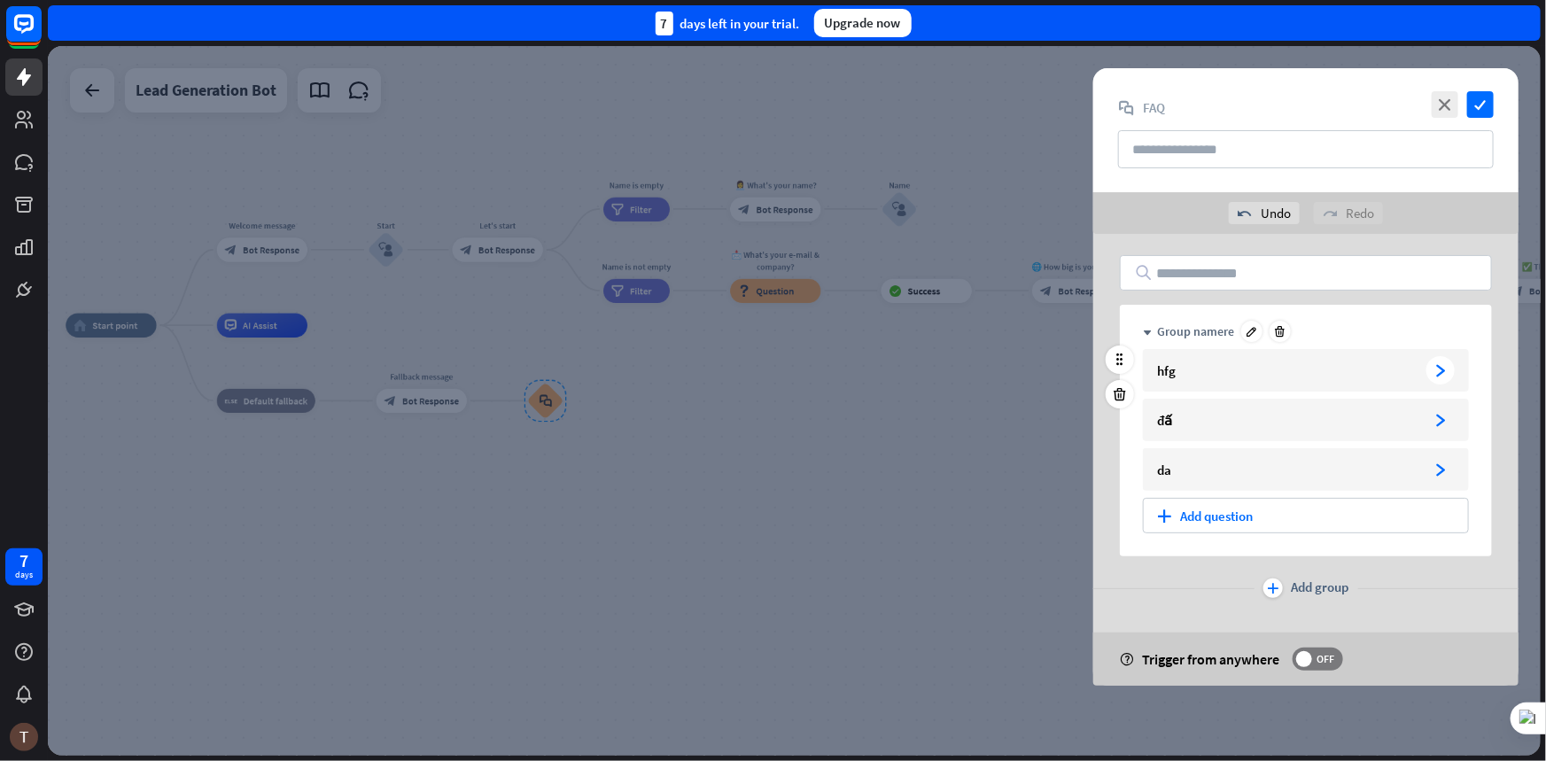
click at [1224, 379] on div "hfg arrowhead_right" at bounding box center [1306, 370] width 326 height 43
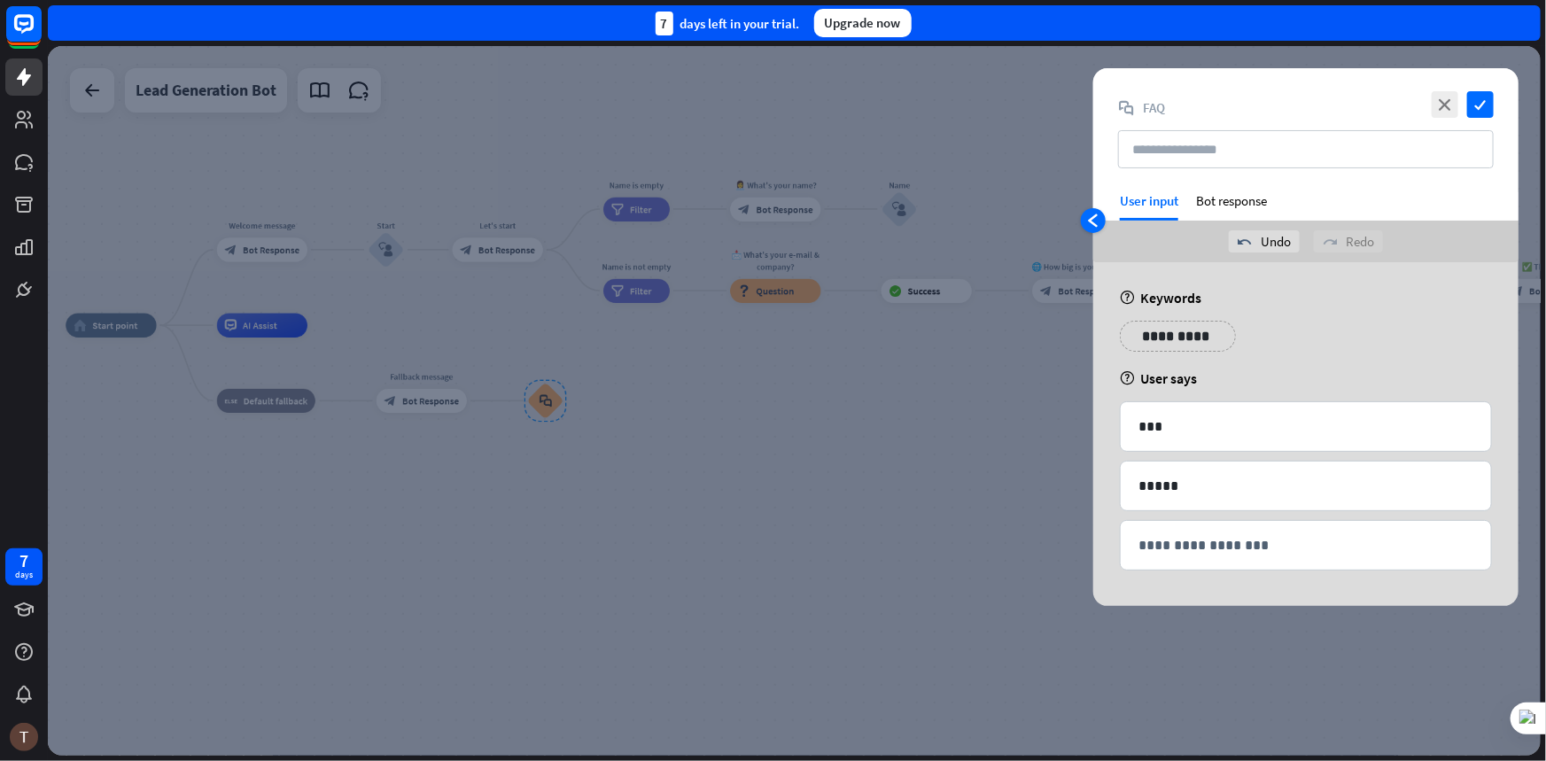
click at [1096, 225] on icon "arrowhead_left" at bounding box center [1093, 221] width 14 height 14
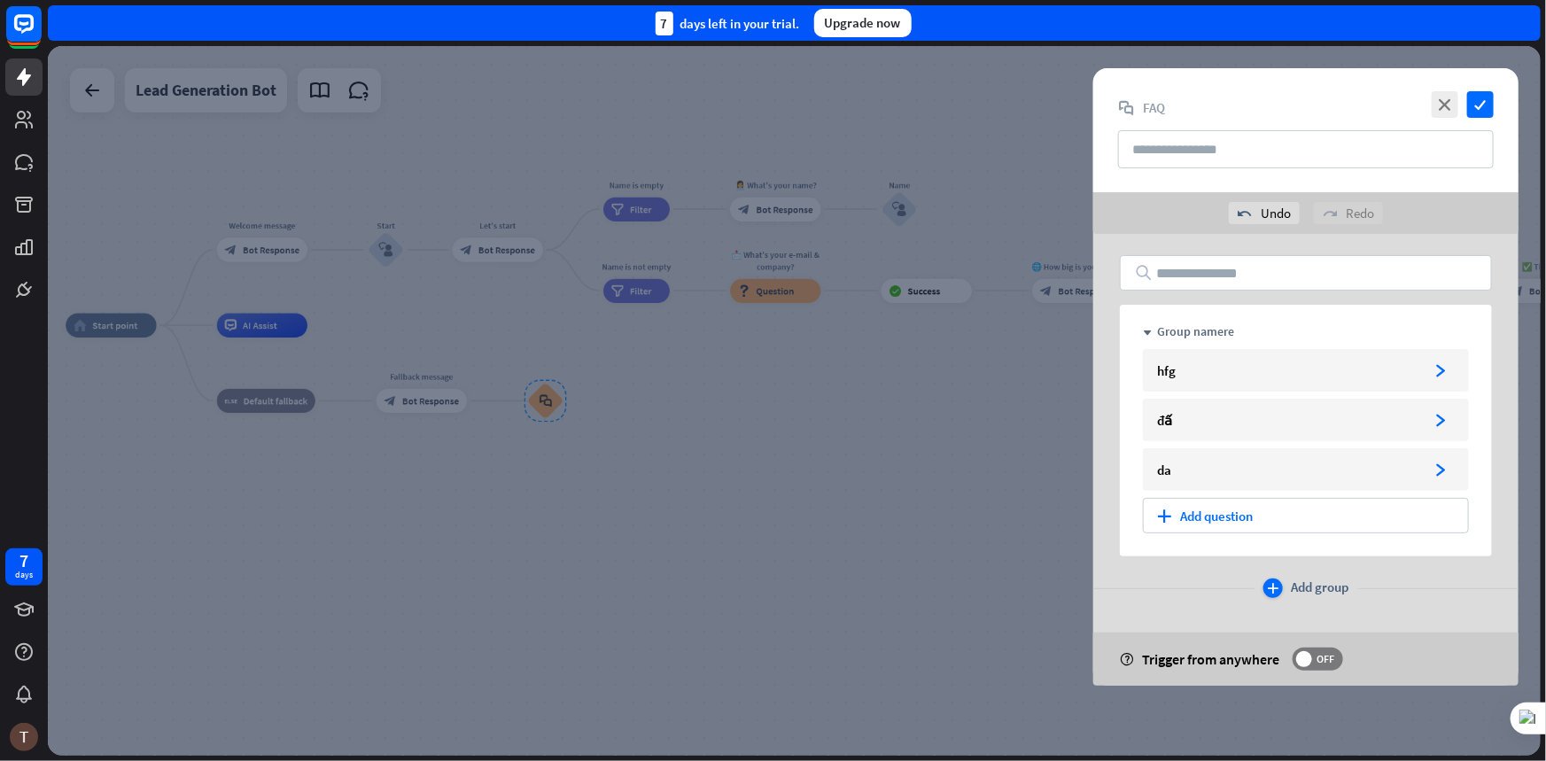
click at [1298, 593] on span "Add group" at bounding box center [1321, 588] width 58 height 19
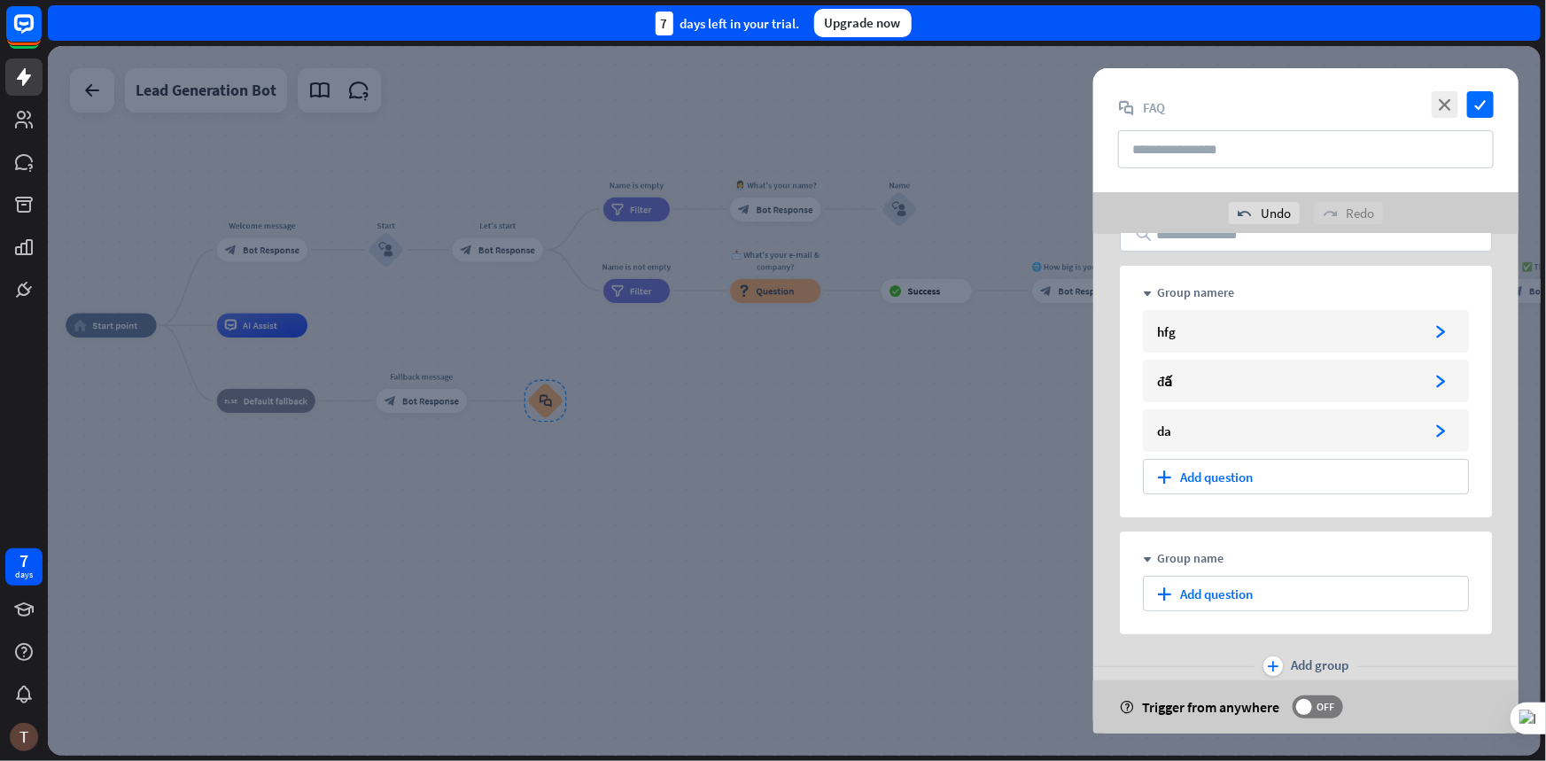
scroll to position [68, 0]
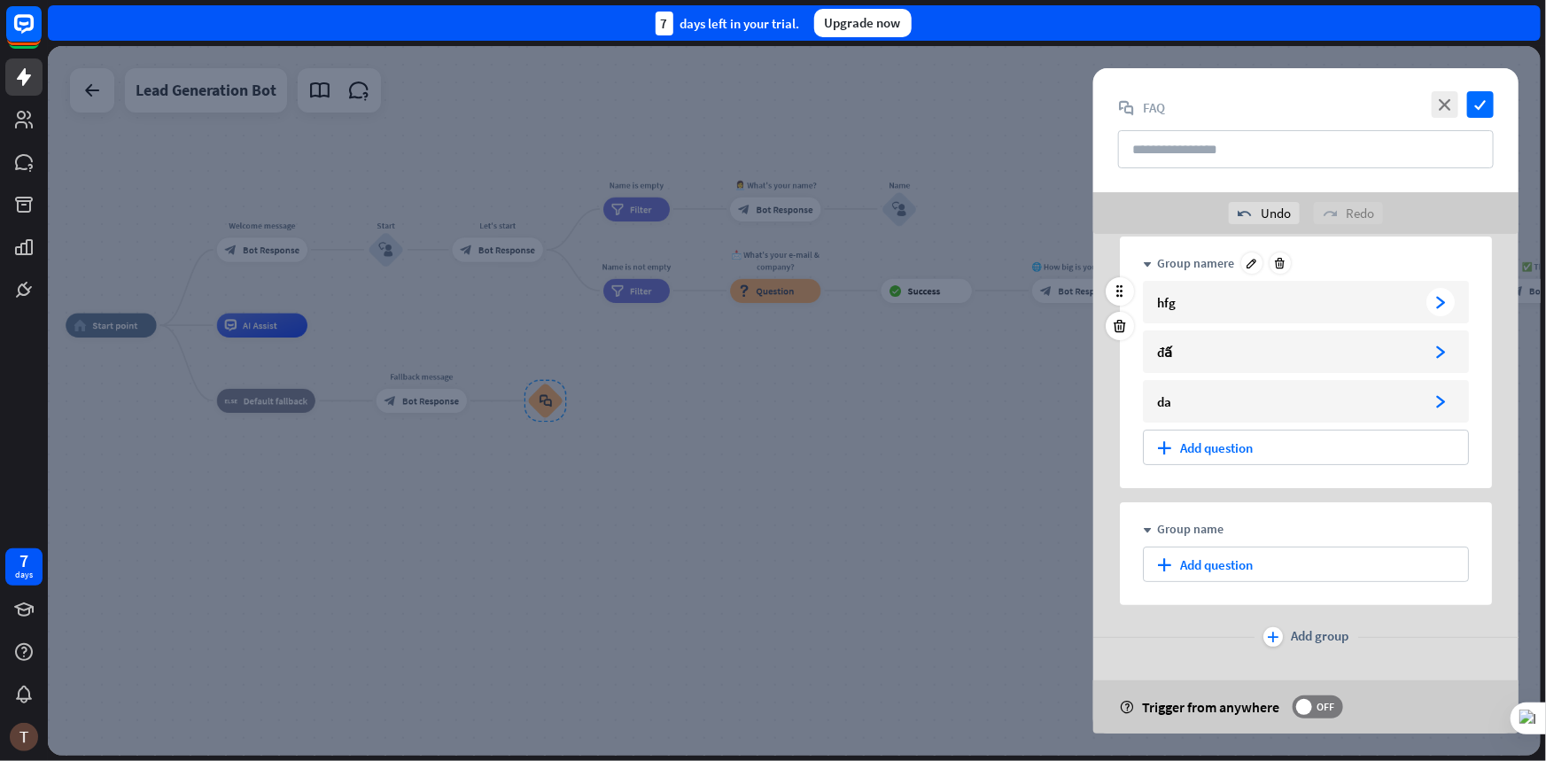
click at [1444, 290] on div "arrowhead_right" at bounding box center [1440, 302] width 28 height 28
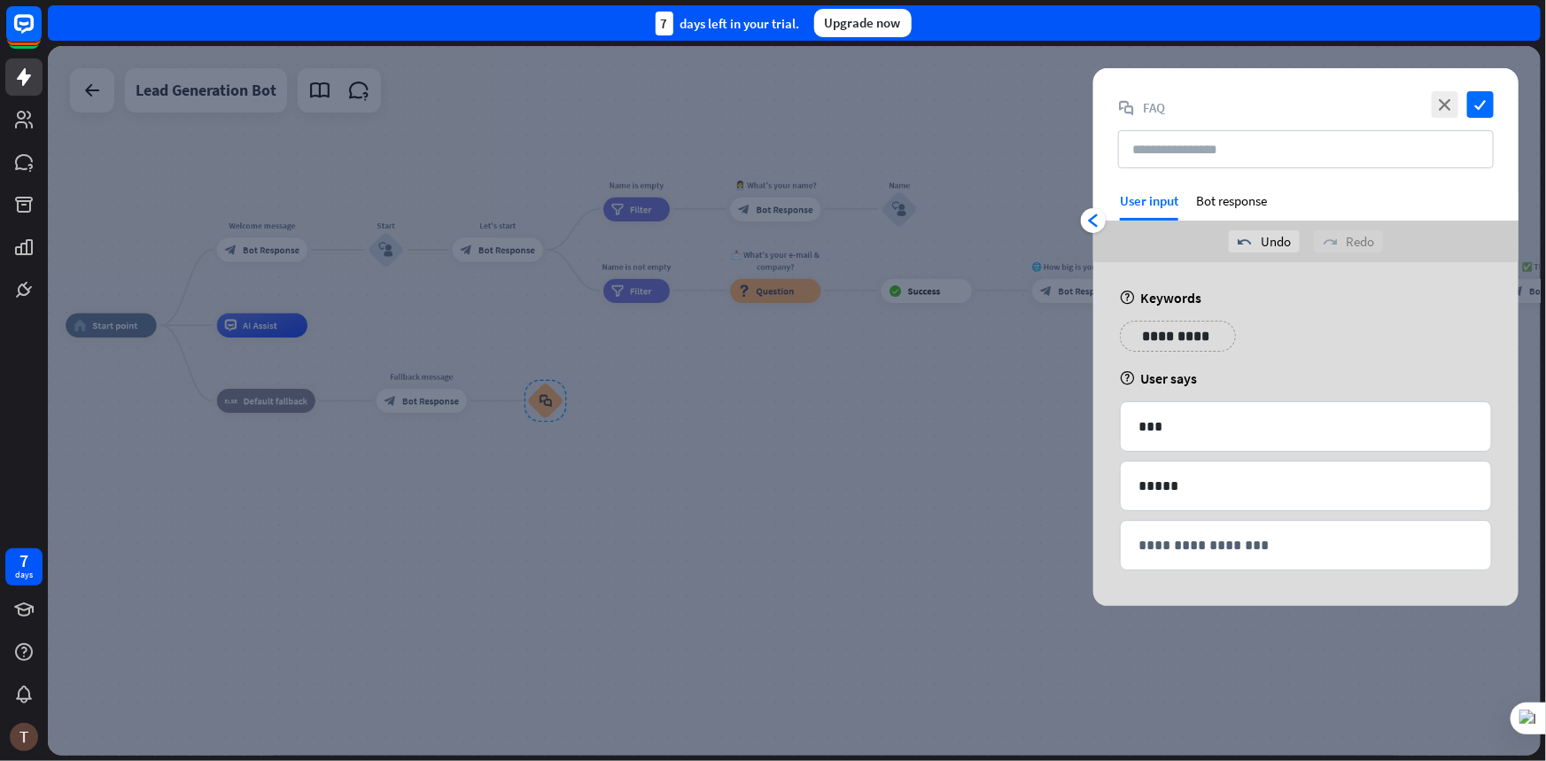
scroll to position [0, 0]
click at [1092, 221] on icon "arrowhead_left" at bounding box center [1093, 221] width 14 height 14
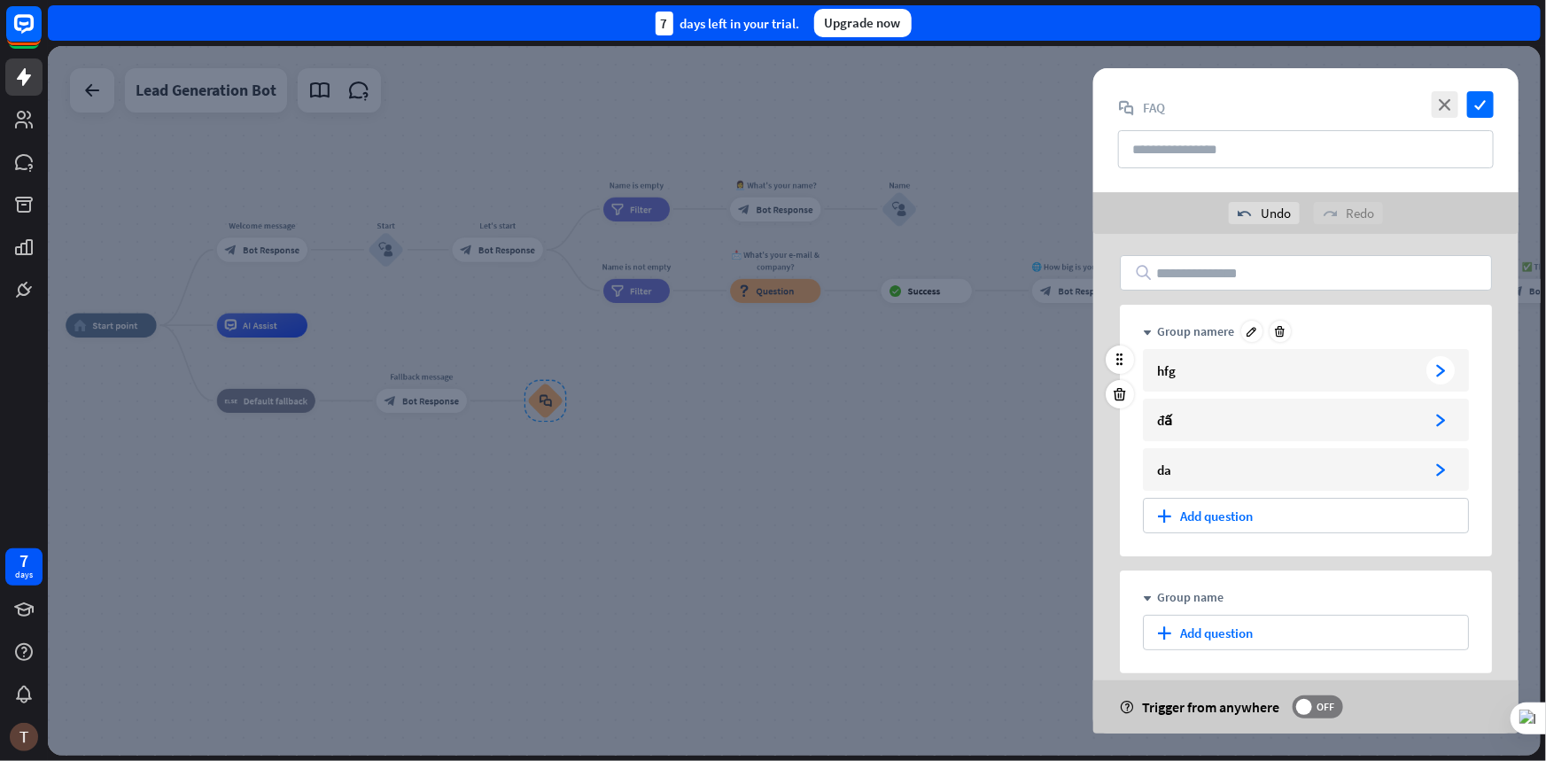
click at [1448, 361] on div "arrowhead_right" at bounding box center [1440, 370] width 28 height 28
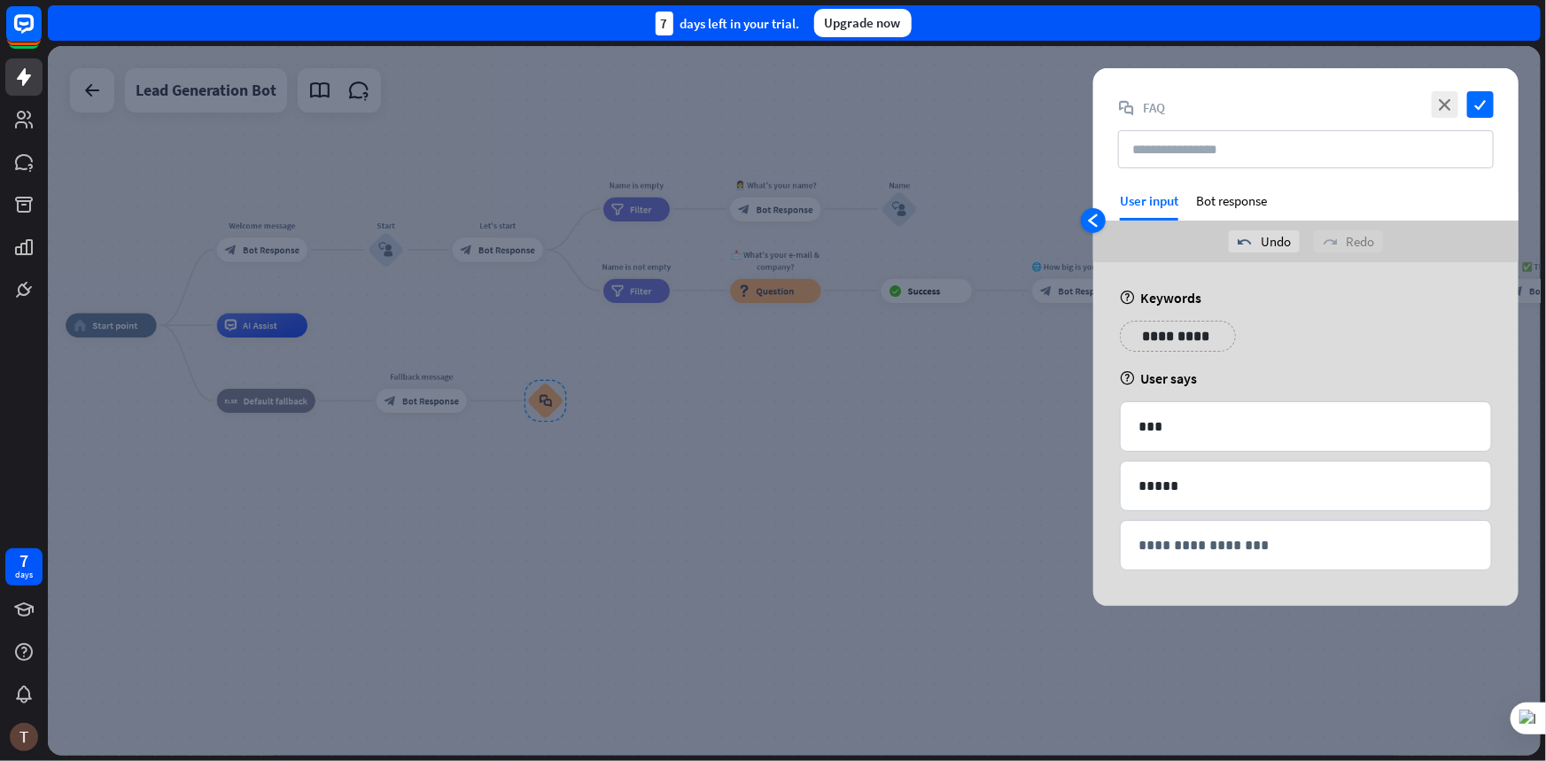
click at [1096, 218] on icon "arrowhead_left" at bounding box center [1093, 221] width 14 height 14
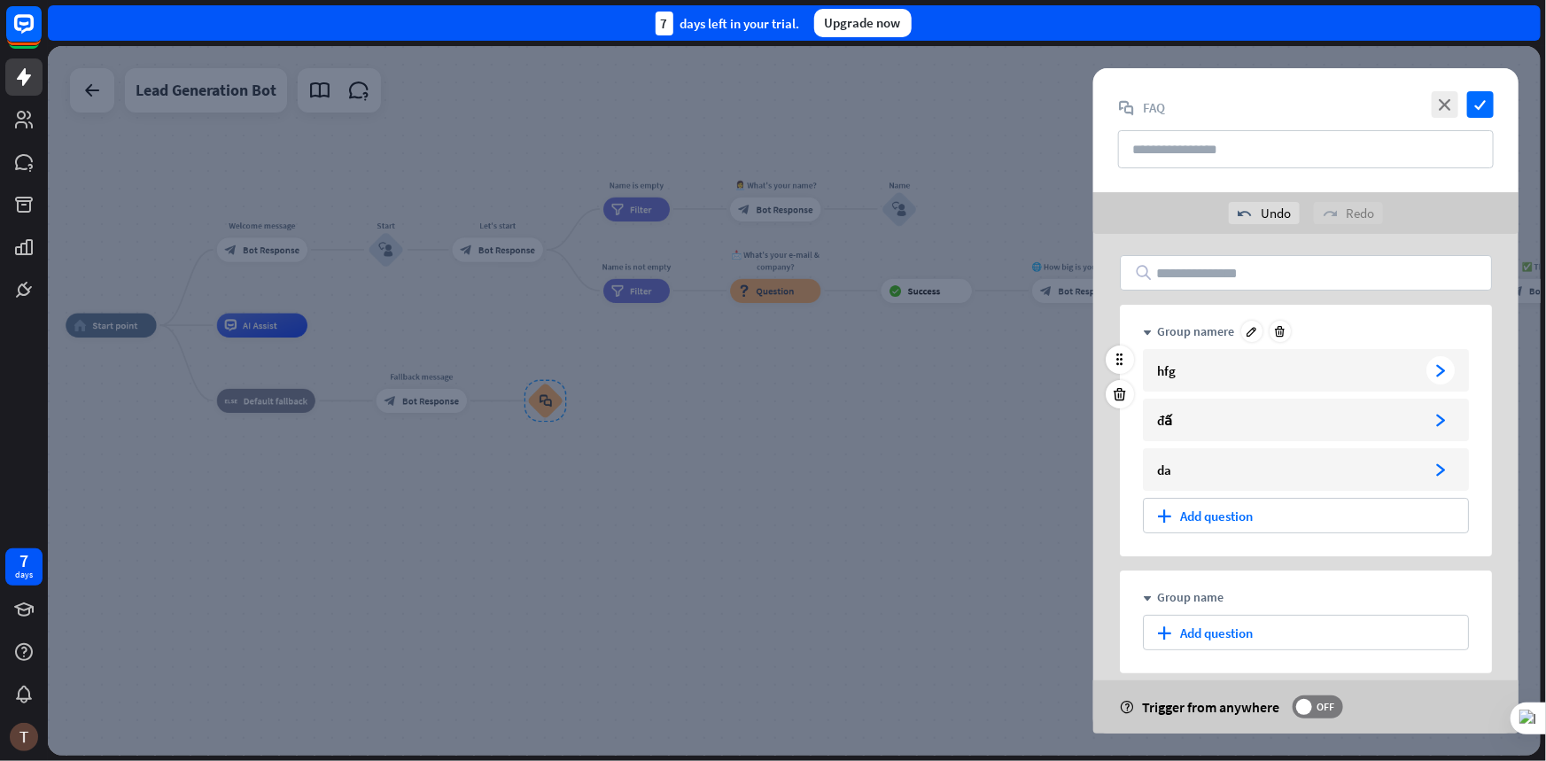
click at [1449, 368] on div "arrowhead_right" at bounding box center [1440, 370] width 28 height 28
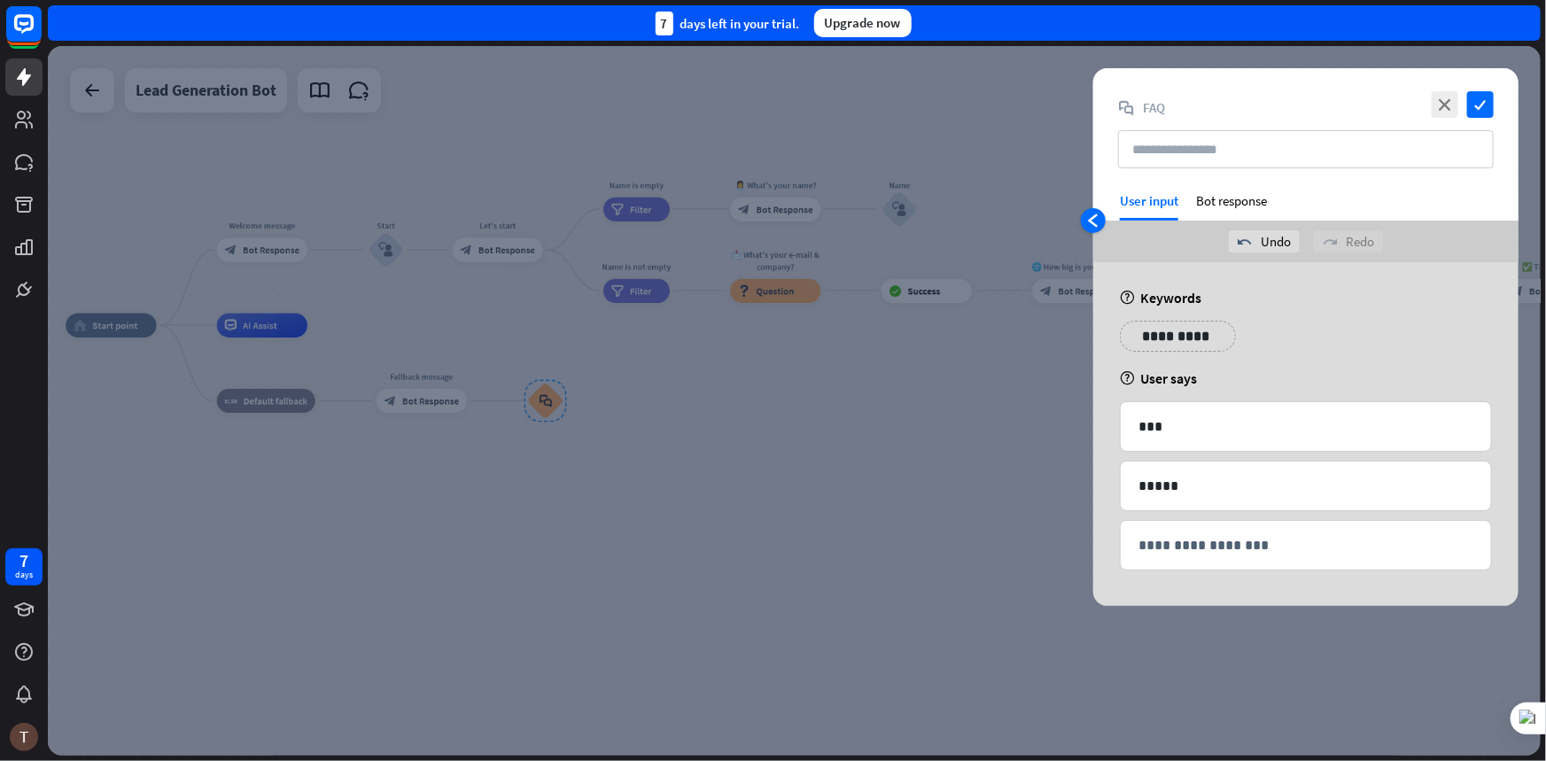
click at [1092, 217] on icon "arrowhead_left" at bounding box center [1093, 221] width 14 height 14
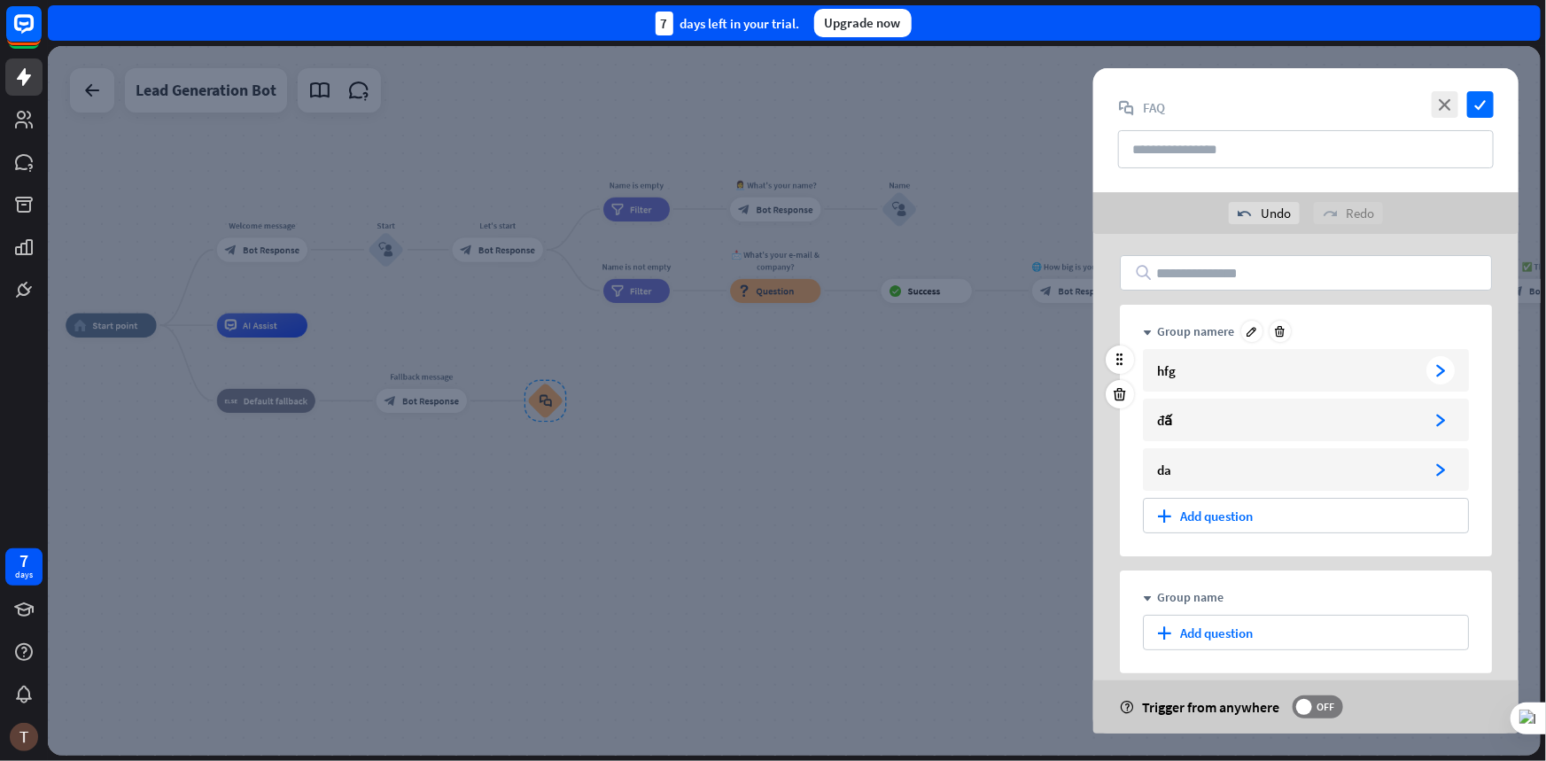
click at [1447, 361] on div "arrowhead_right" at bounding box center [1440, 370] width 28 height 28
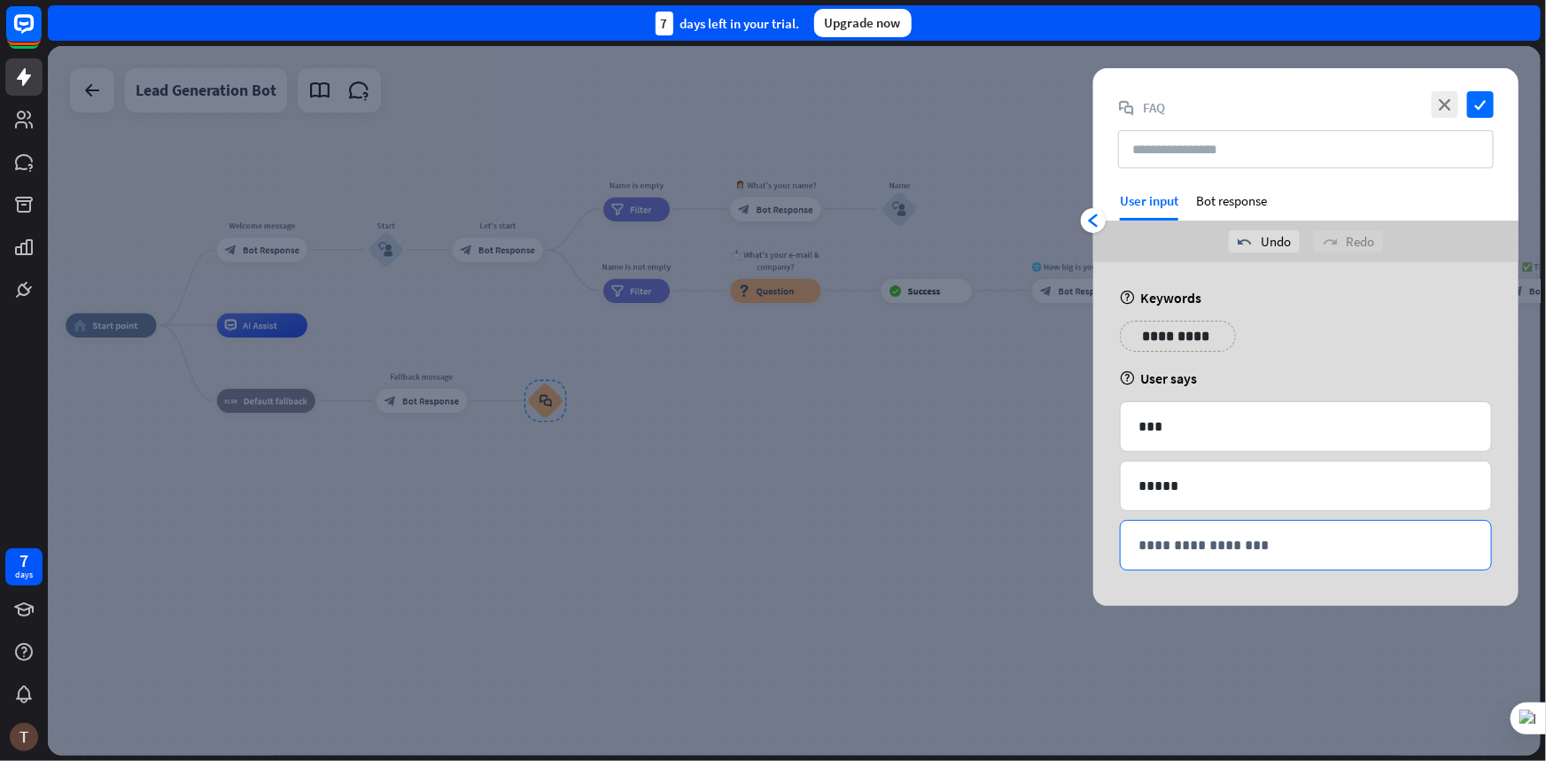
click at [1217, 540] on p "**********" at bounding box center [1306, 545] width 335 height 22
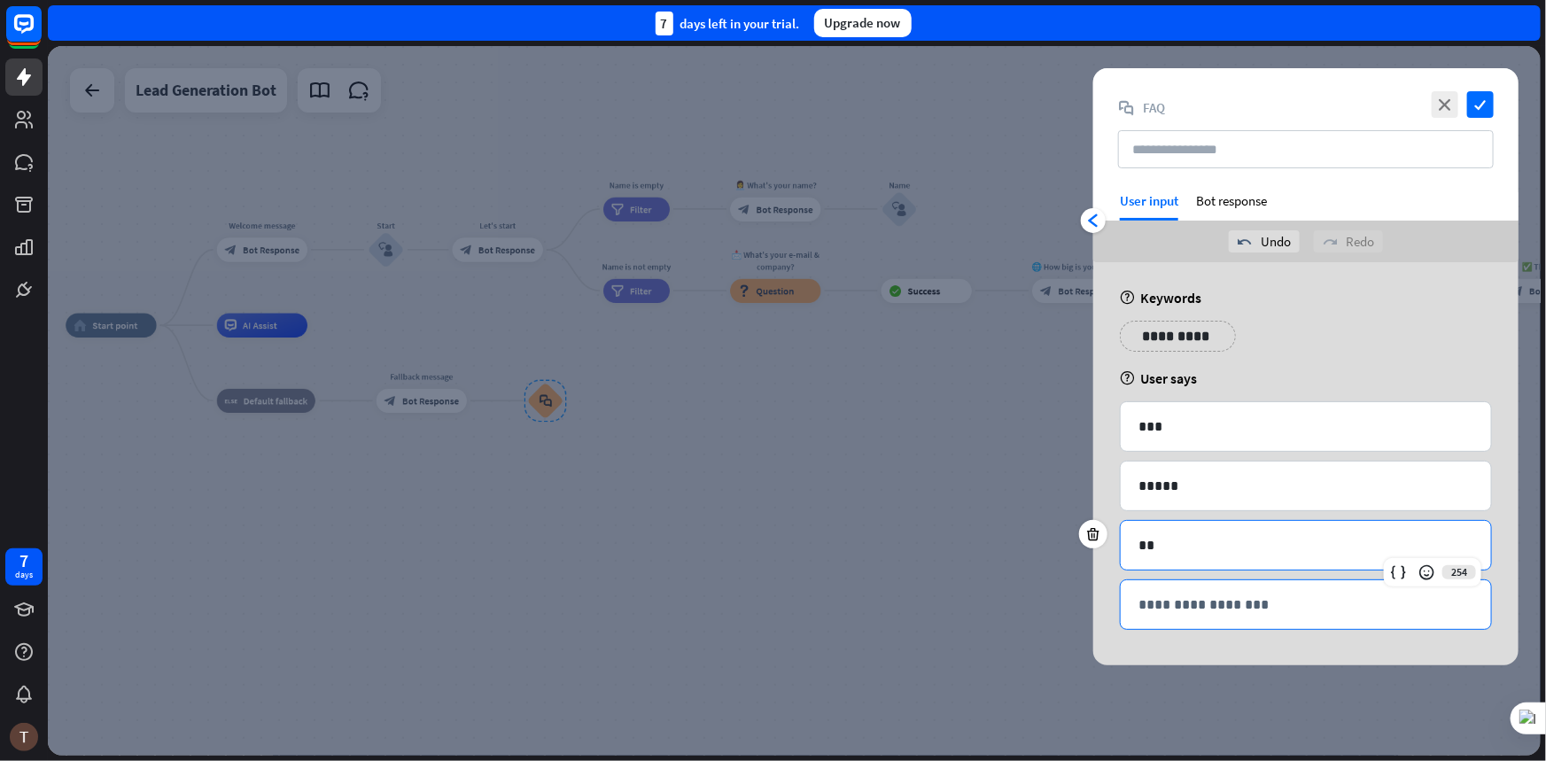
click at [1210, 586] on div "**********" at bounding box center [1306, 604] width 370 height 49
click at [1187, 431] on p "***" at bounding box center [1306, 427] width 335 height 22
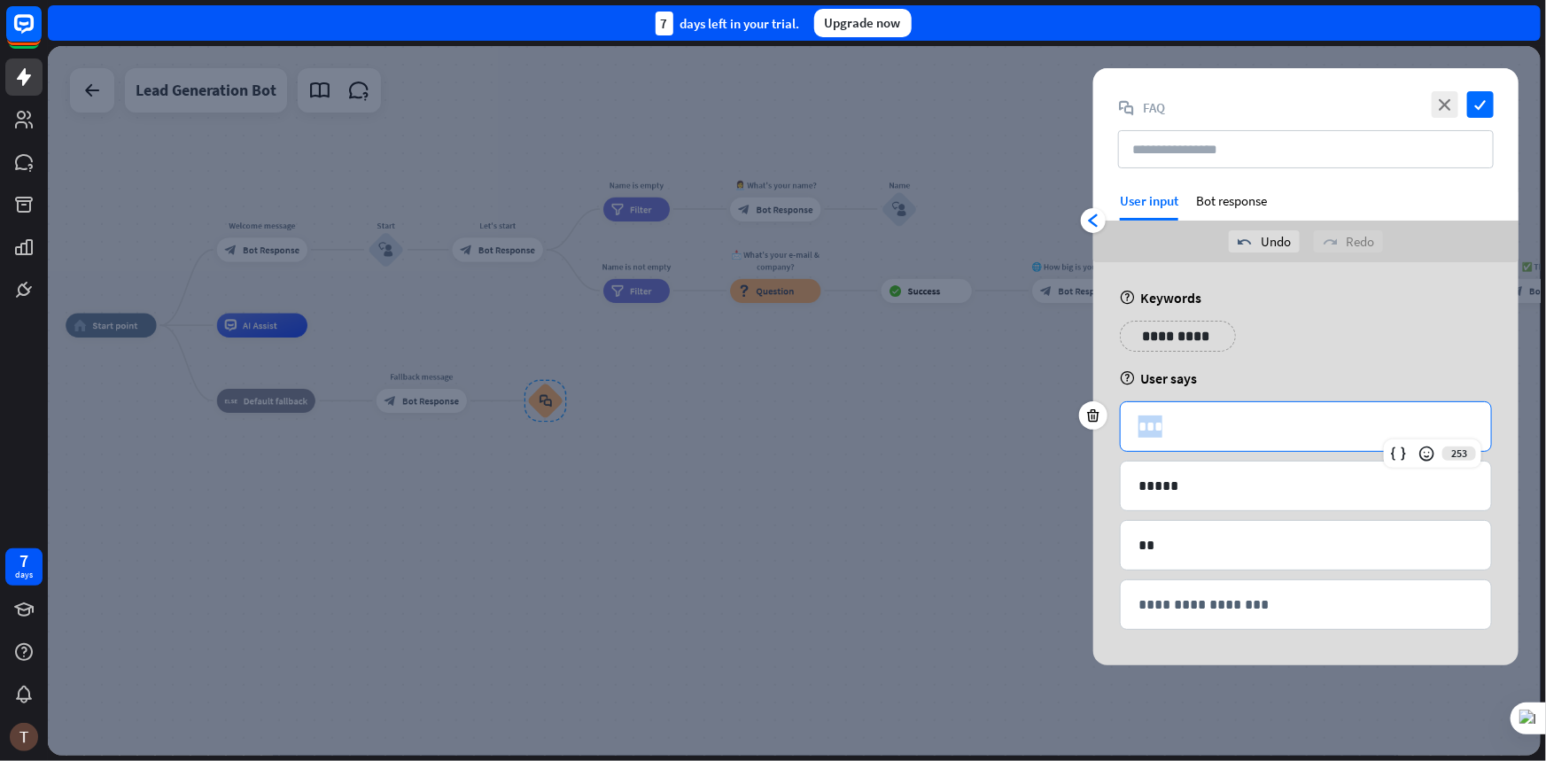
click at [1187, 431] on p "***" at bounding box center [1306, 427] width 335 height 22
click at [1097, 472] on icon at bounding box center [1093, 475] width 17 height 16
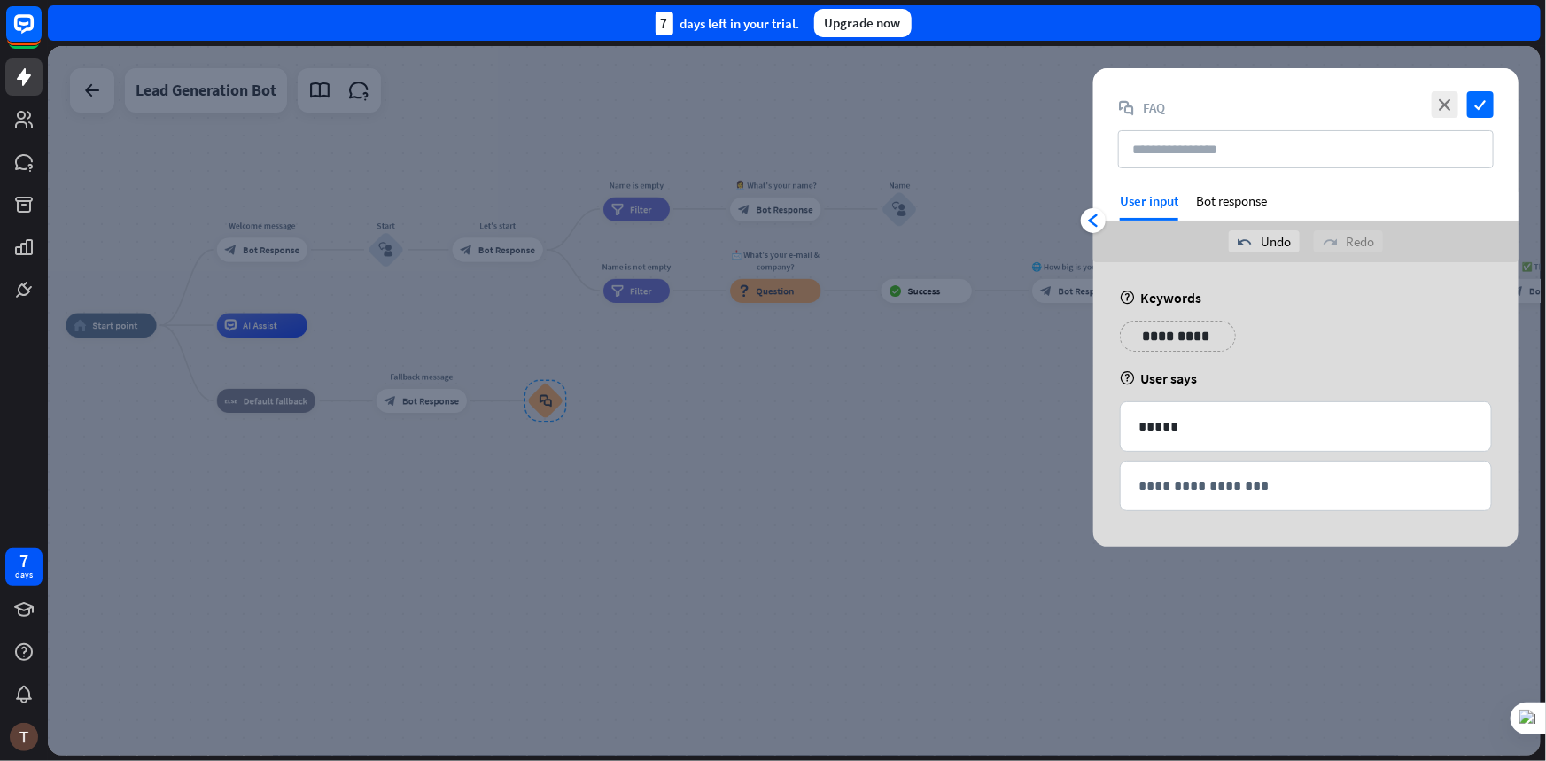
click at [1113, 486] on div "**********" at bounding box center [1305, 404] width 425 height 284
click at [1151, 476] on p "**********" at bounding box center [1306, 486] width 335 height 22
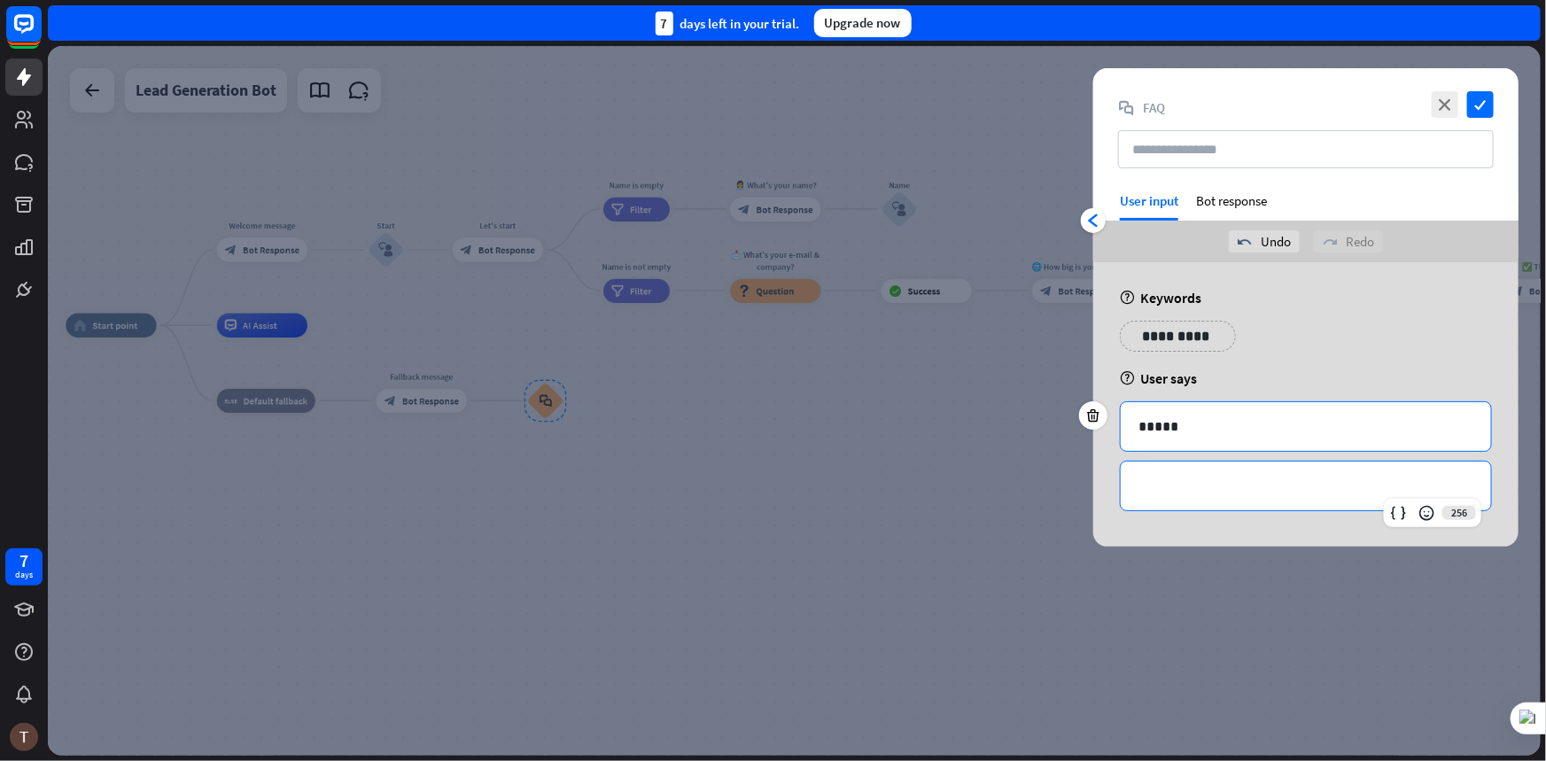
click at [1159, 431] on p "*****" at bounding box center [1306, 427] width 335 height 22
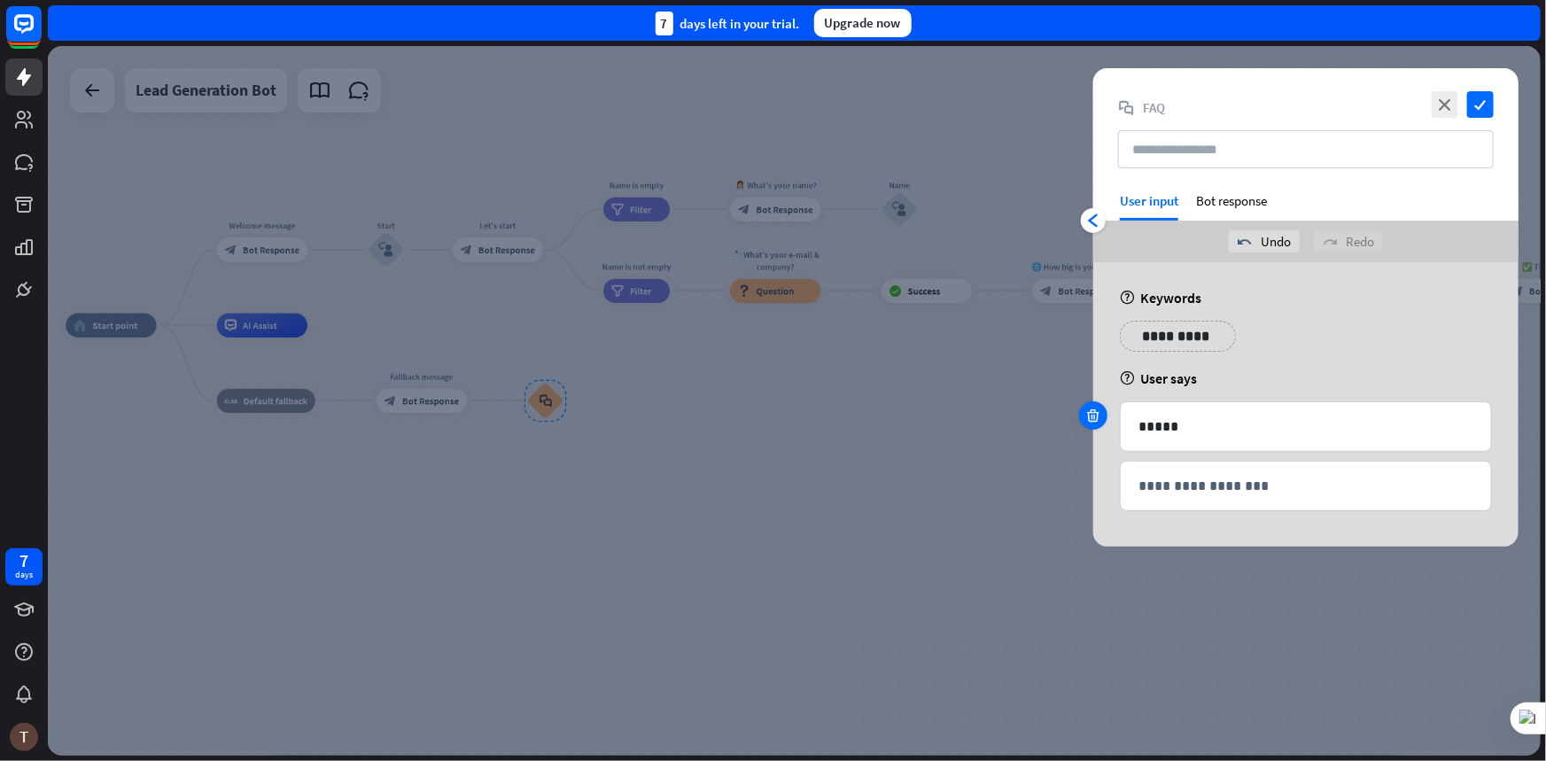
click at [1095, 420] on icon at bounding box center [1093, 416] width 17 height 16
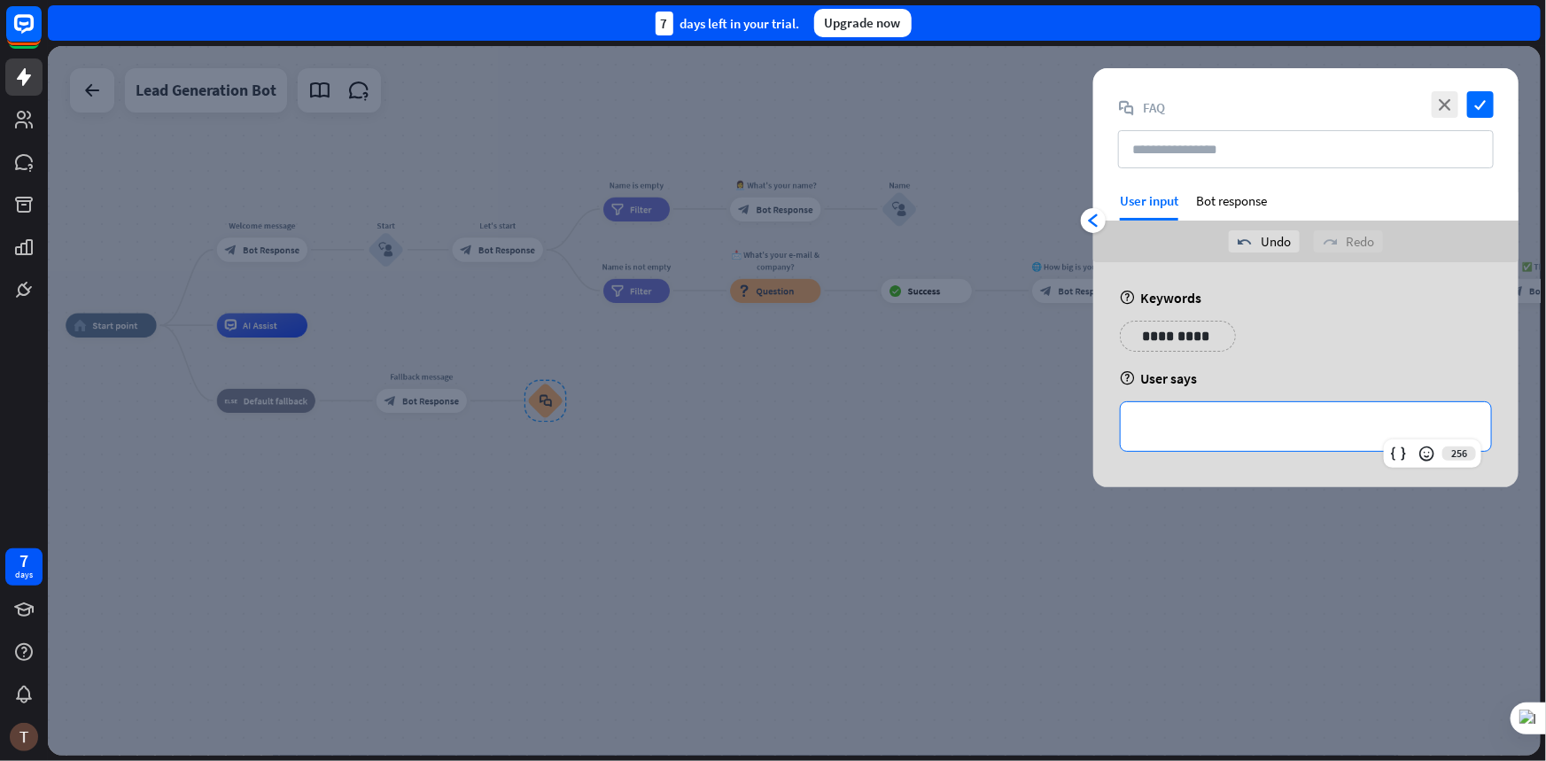
click at [1171, 423] on p "**********" at bounding box center [1306, 427] width 335 height 22
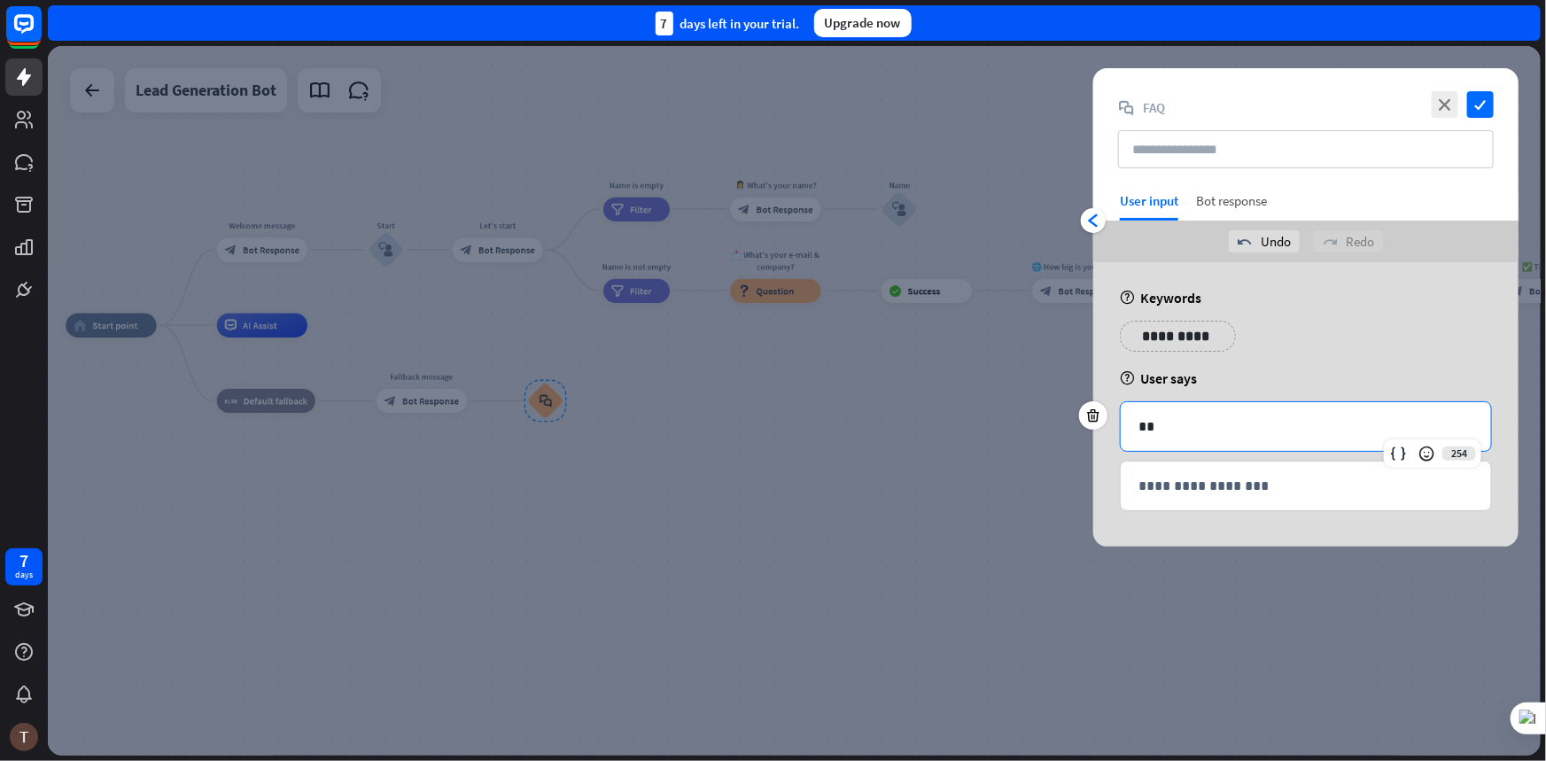
click at [1236, 199] on div "Bot response" at bounding box center [1231, 206] width 71 height 28
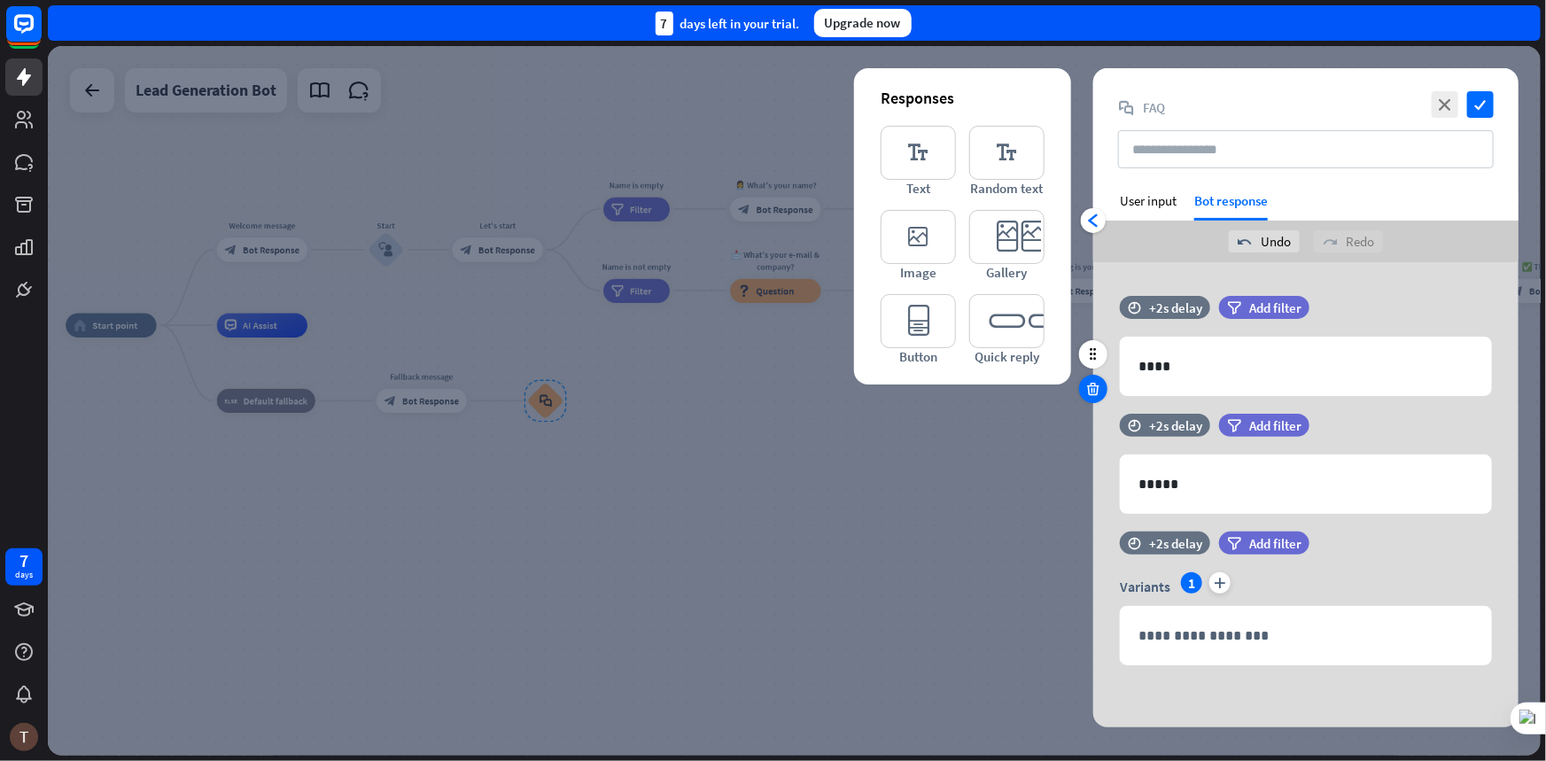
click at [1094, 383] on icon at bounding box center [1093, 389] width 17 height 16
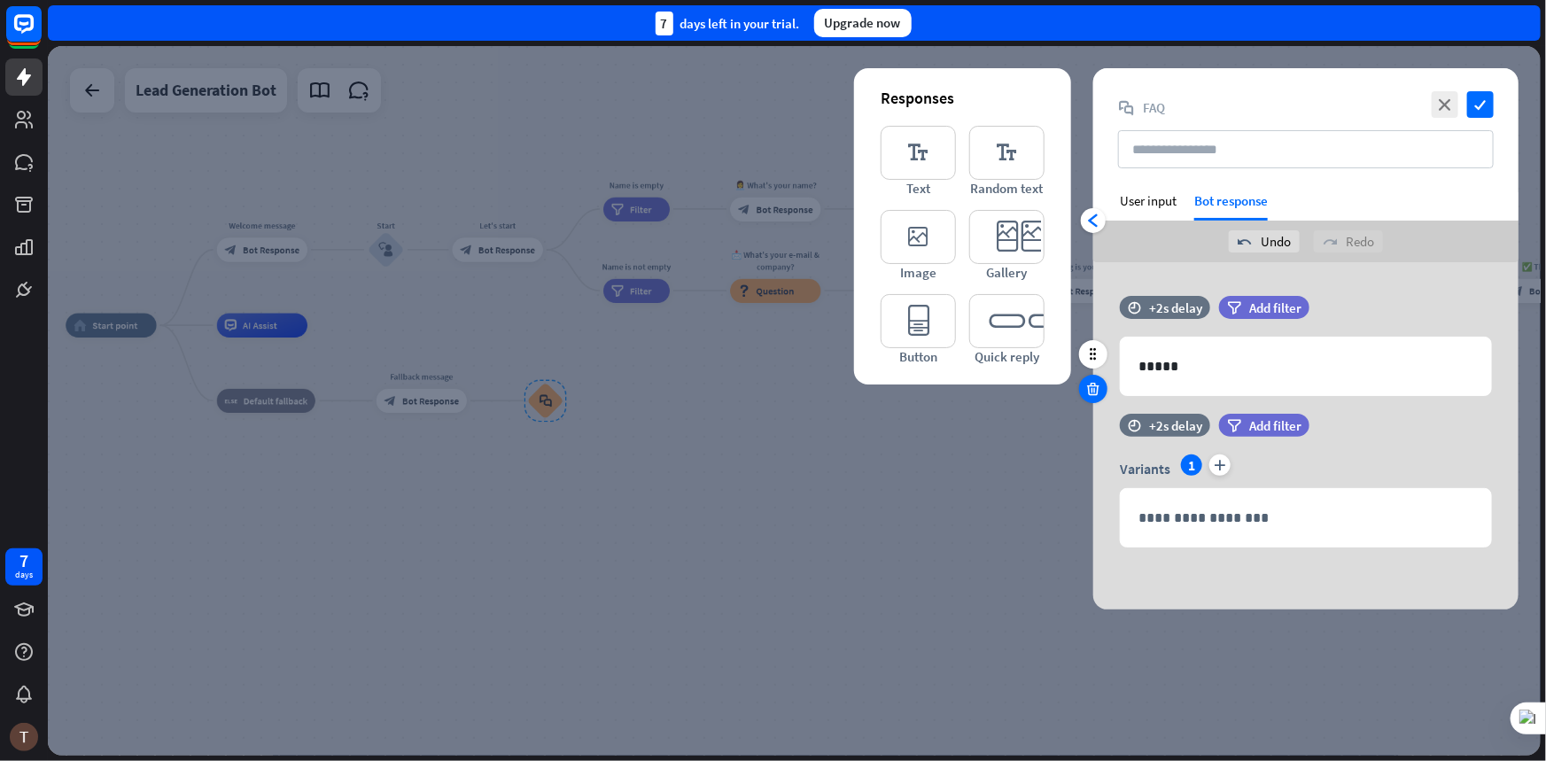
click at [1094, 382] on icon at bounding box center [1093, 389] width 17 height 16
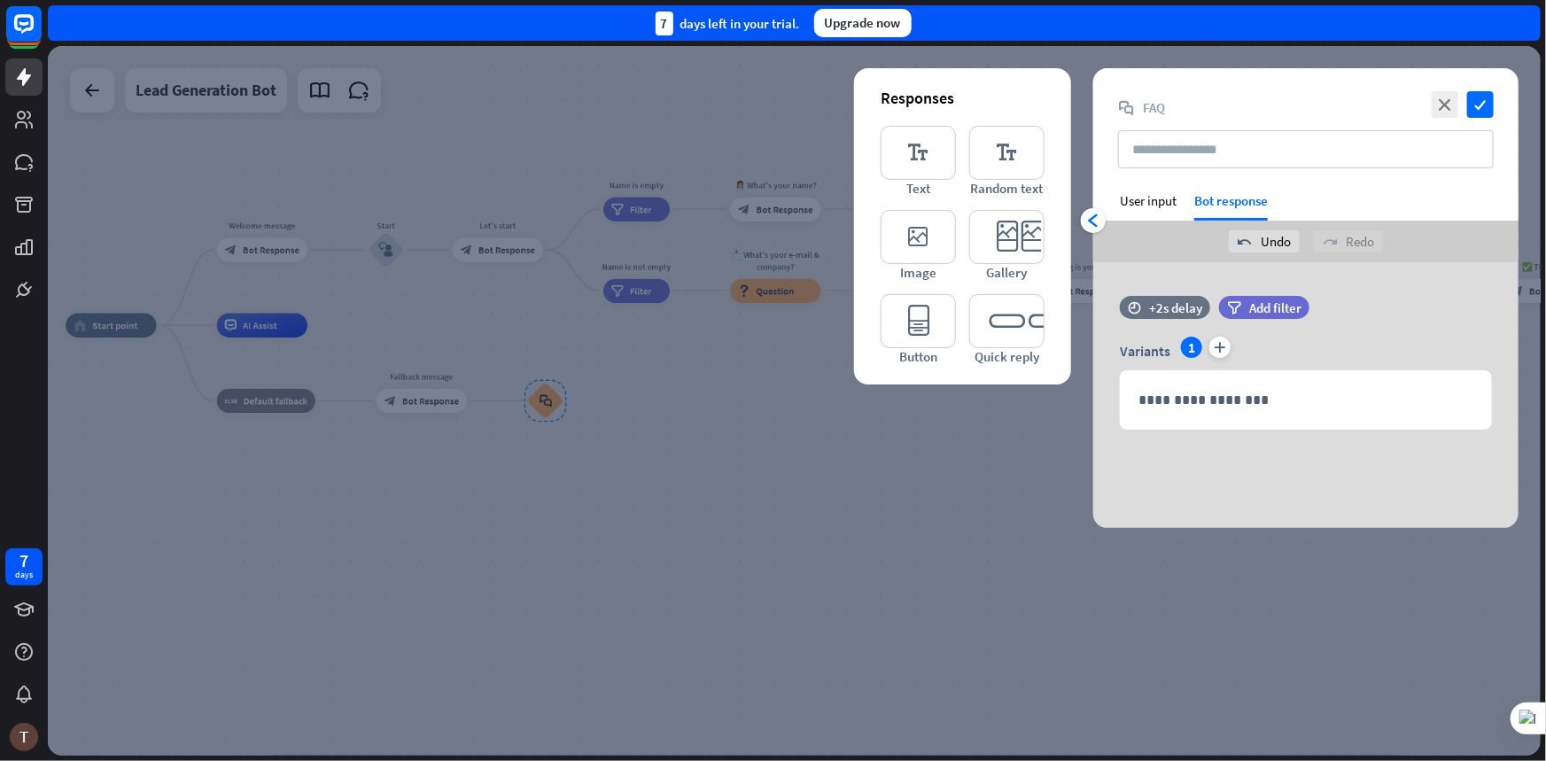
click at [1094, 382] on icon at bounding box center [1093, 389] width 17 height 16
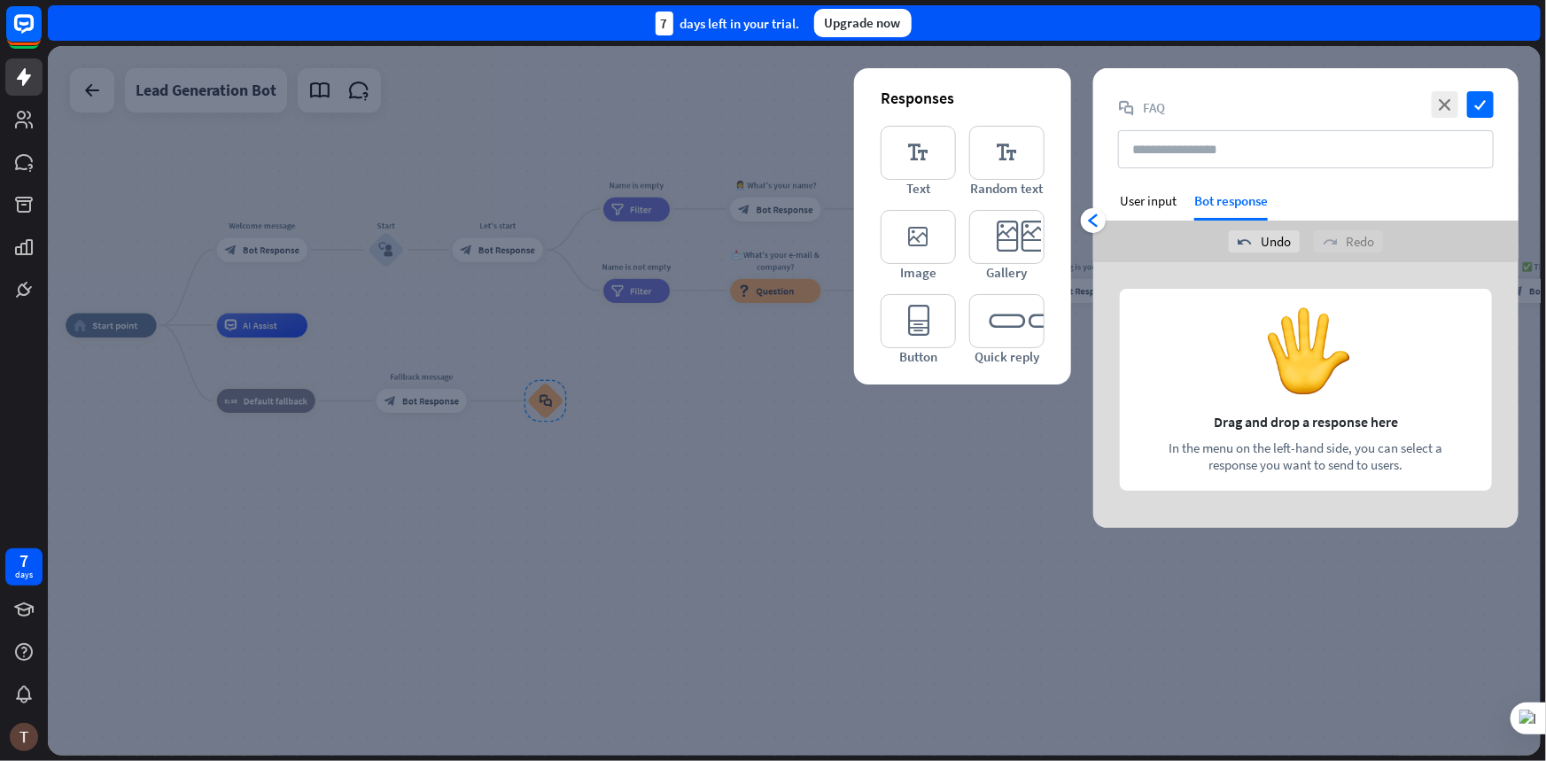
click at [1317, 434] on div at bounding box center [1305, 395] width 425 height 266
drag, startPoint x: 1301, startPoint y: 424, endPoint x: 1267, endPoint y: 429, distance: 34.0
click at [1283, 424] on div at bounding box center [1305, 395] width 425 height 266
click at [1154, 188] on div "close check block_faq FAQ" at bounding box center [1305, 130] width 425 height 124
click at [1148, 195] on div "User input" at bounding box center [1148, 200] width 57 height 17
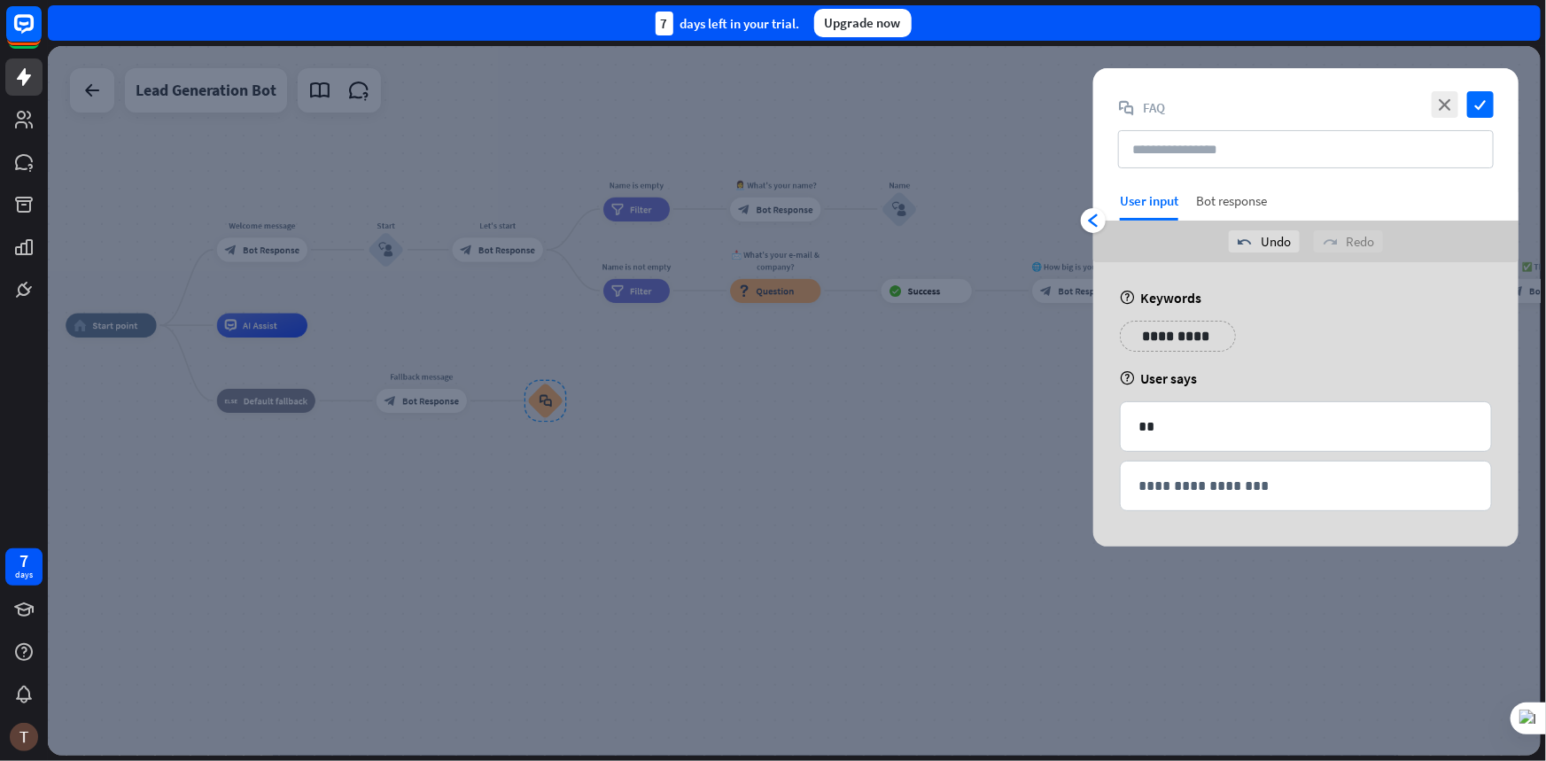
click at [1249, 198] on div "Bot response" at bounding box center [1231, 206] width 71 height 28
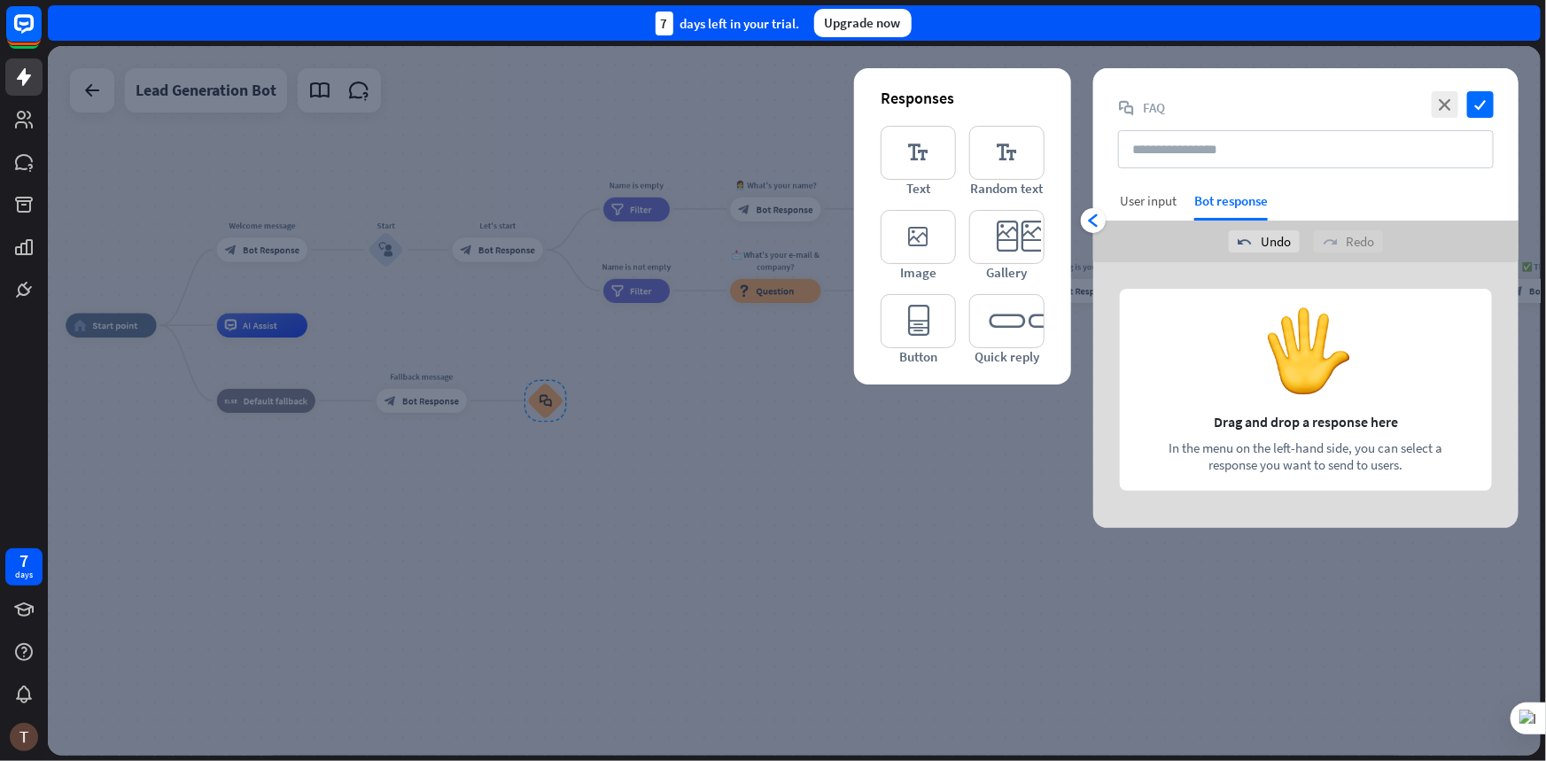
click at [1161, 194] on div "User input" at bounding box center [1148, 200] width 57 height 17
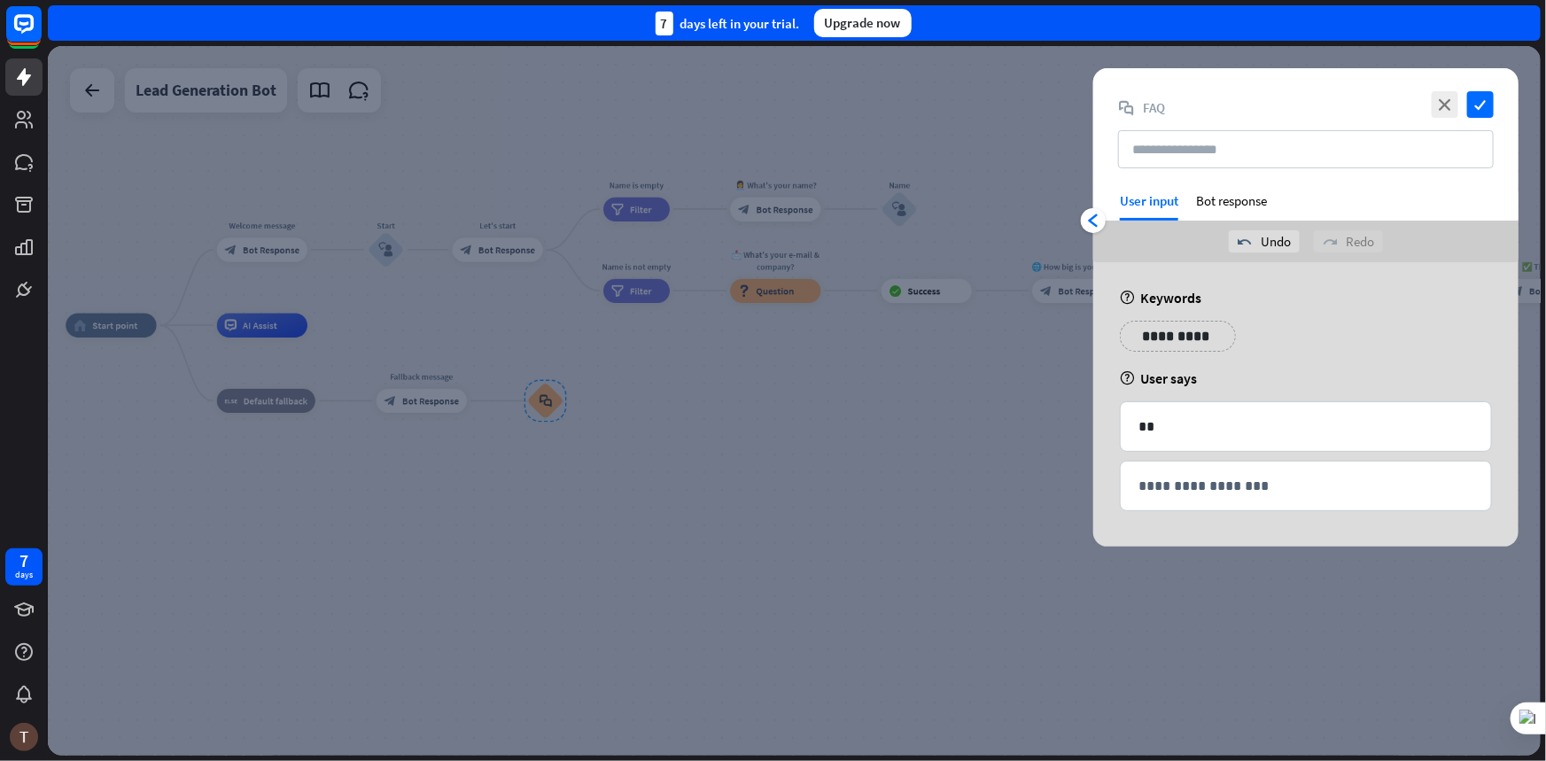
click at [1078, 211] on div at bounding box center [794, 401] width 1493 height 710
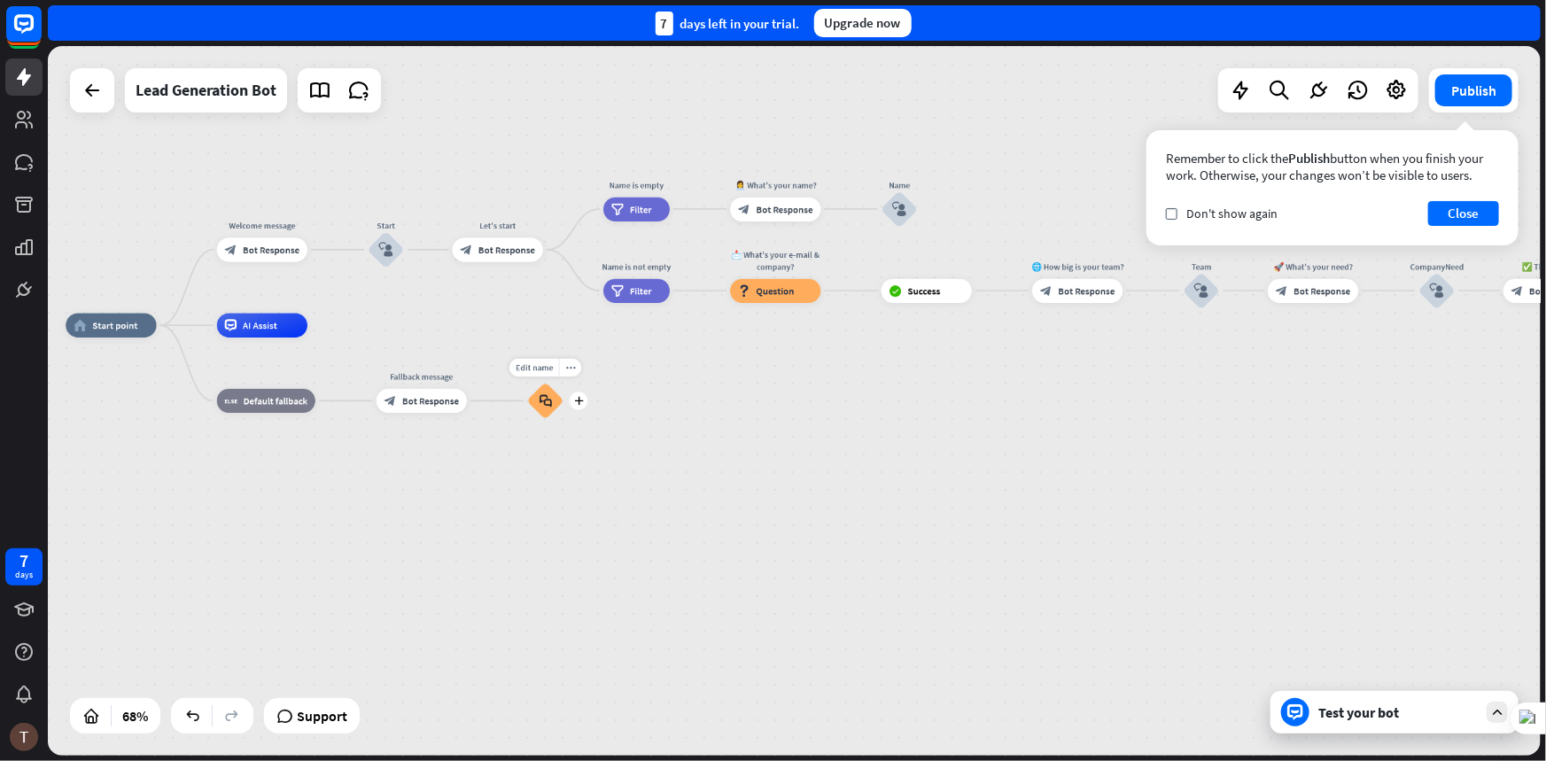
click at [534, 399] on div "block_faq" at bounding box center [545, 401] width 36 height 36
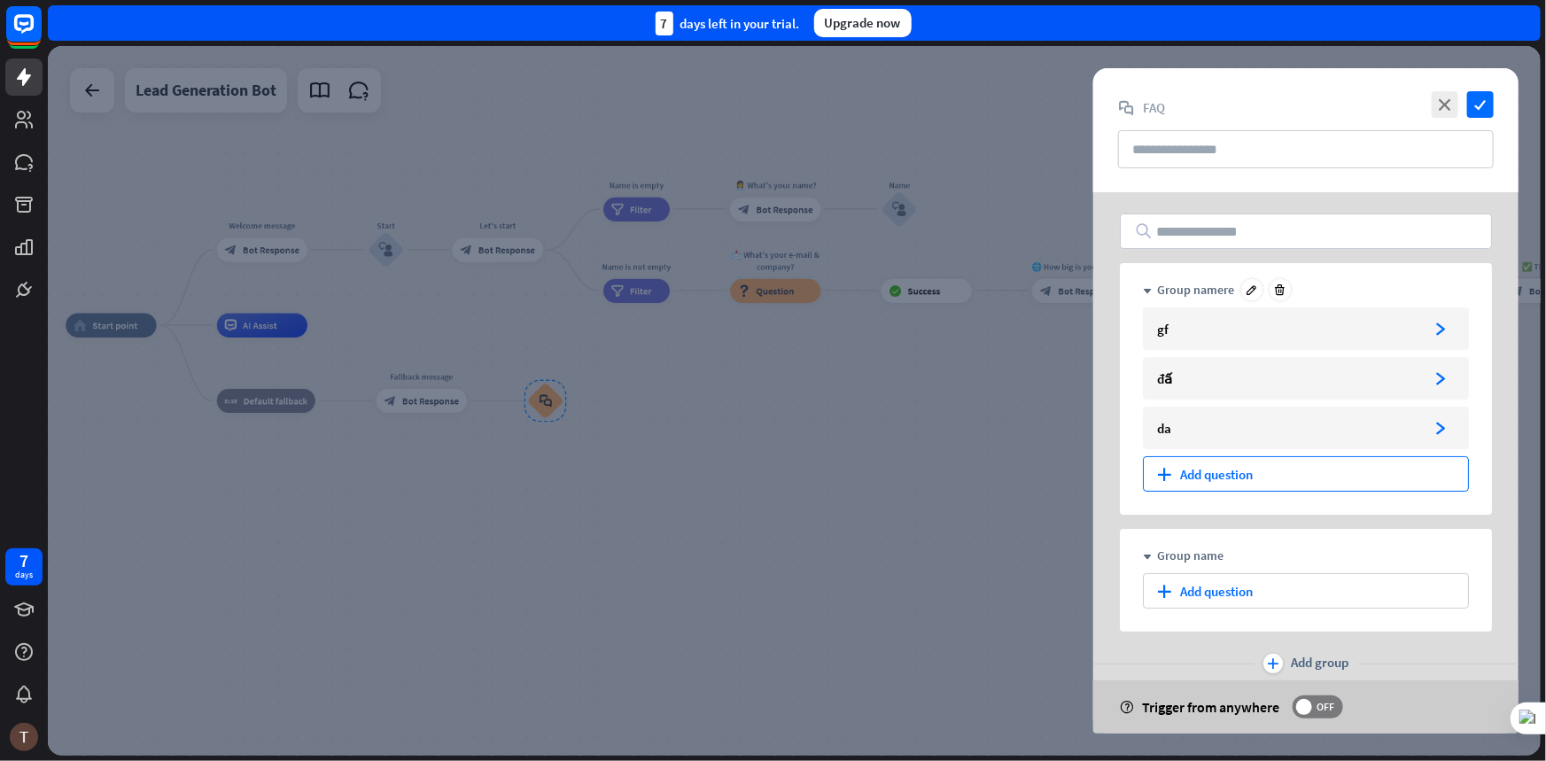
click at [1225, 470] on div "plus Add question" at bounding box center [1306, 473] width 326 height 35
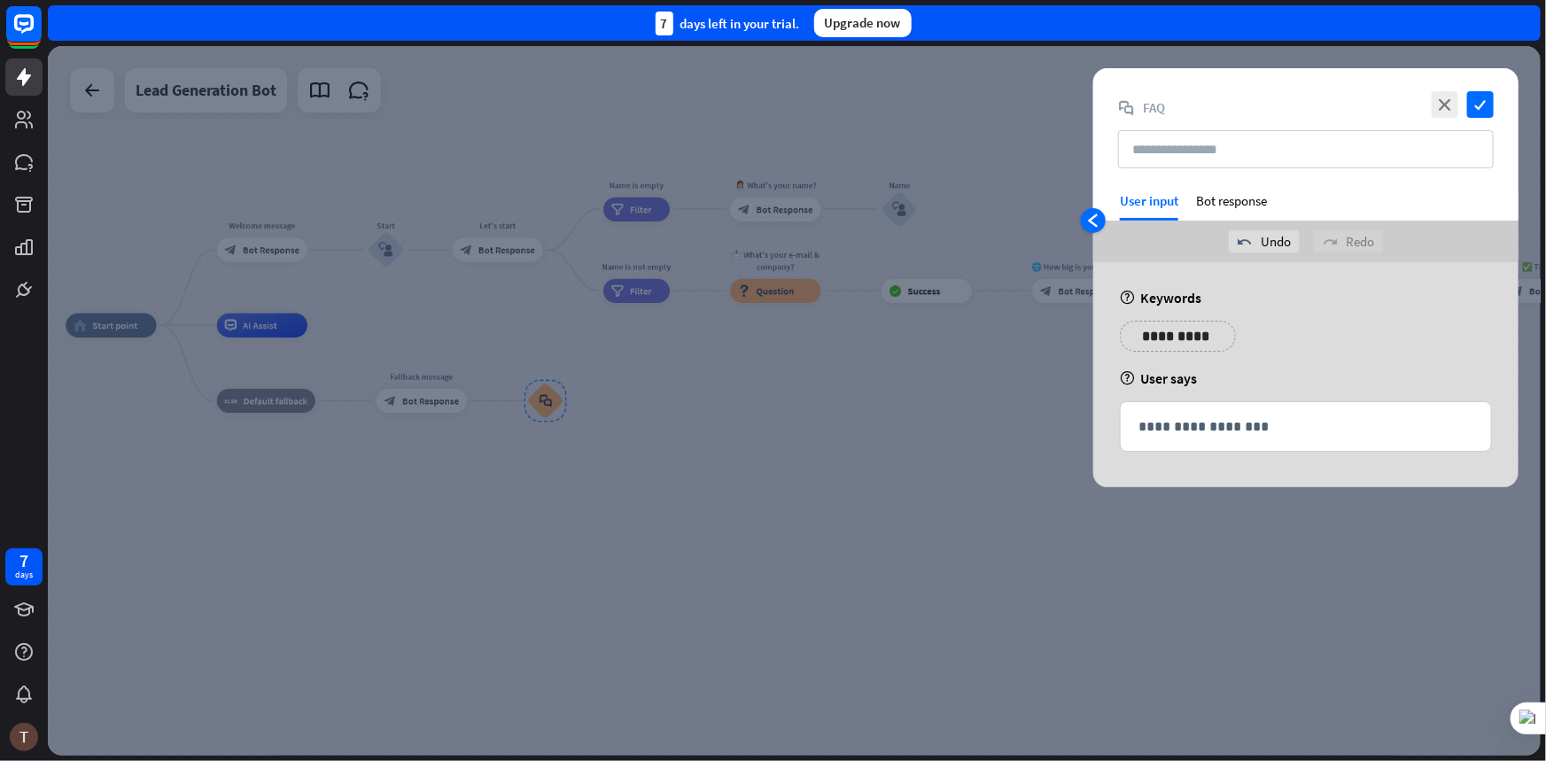
click at [1098, 225] on icon "arrowhead_left" at bounding box center [1093, 221] width 14 height 14
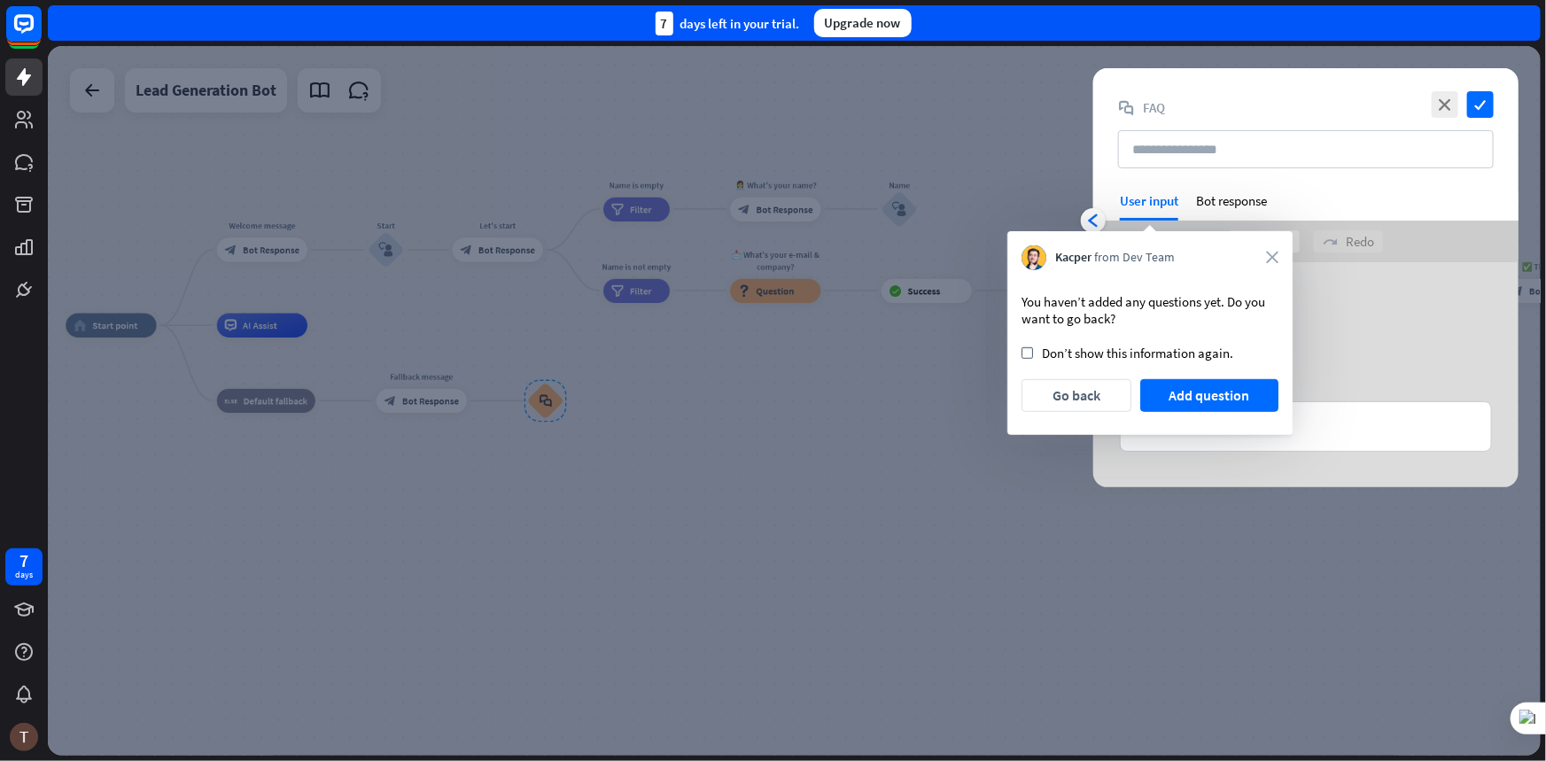
click at [1356, 337] on div "**********" at bounding box center [1306, 343] width 383 height 44
click at [1269, 249] on div "Kacper from Dev Team close" at bounding box center [1150, 257] width 257 height 35
click at [1268, 252] on icon "close" at bounding box center [1272, 258] width 12 height 12
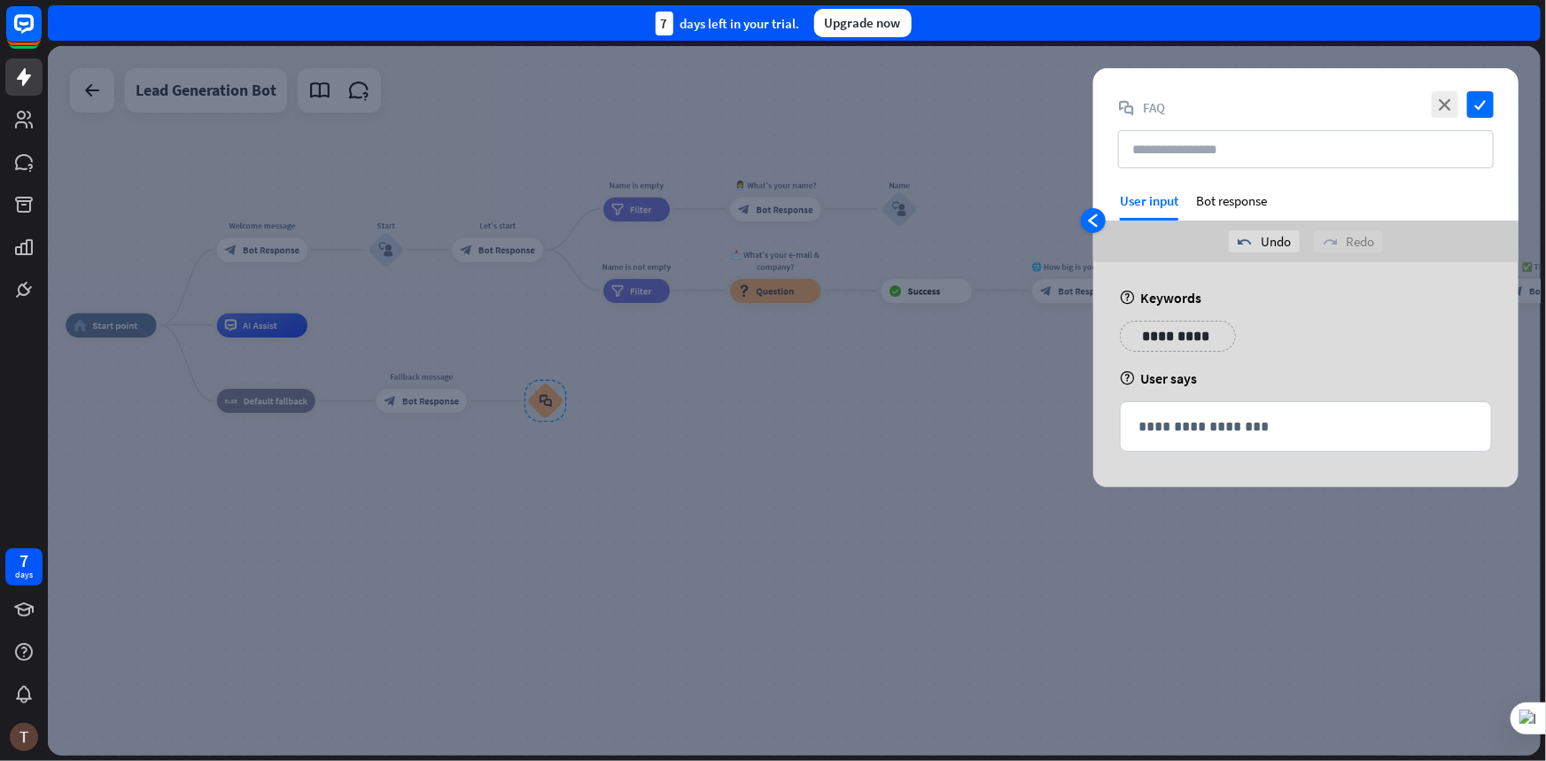
click at [1098, 224] on icon "arrowhead_left" at bounding box center [1093, 221] width 14 height 14
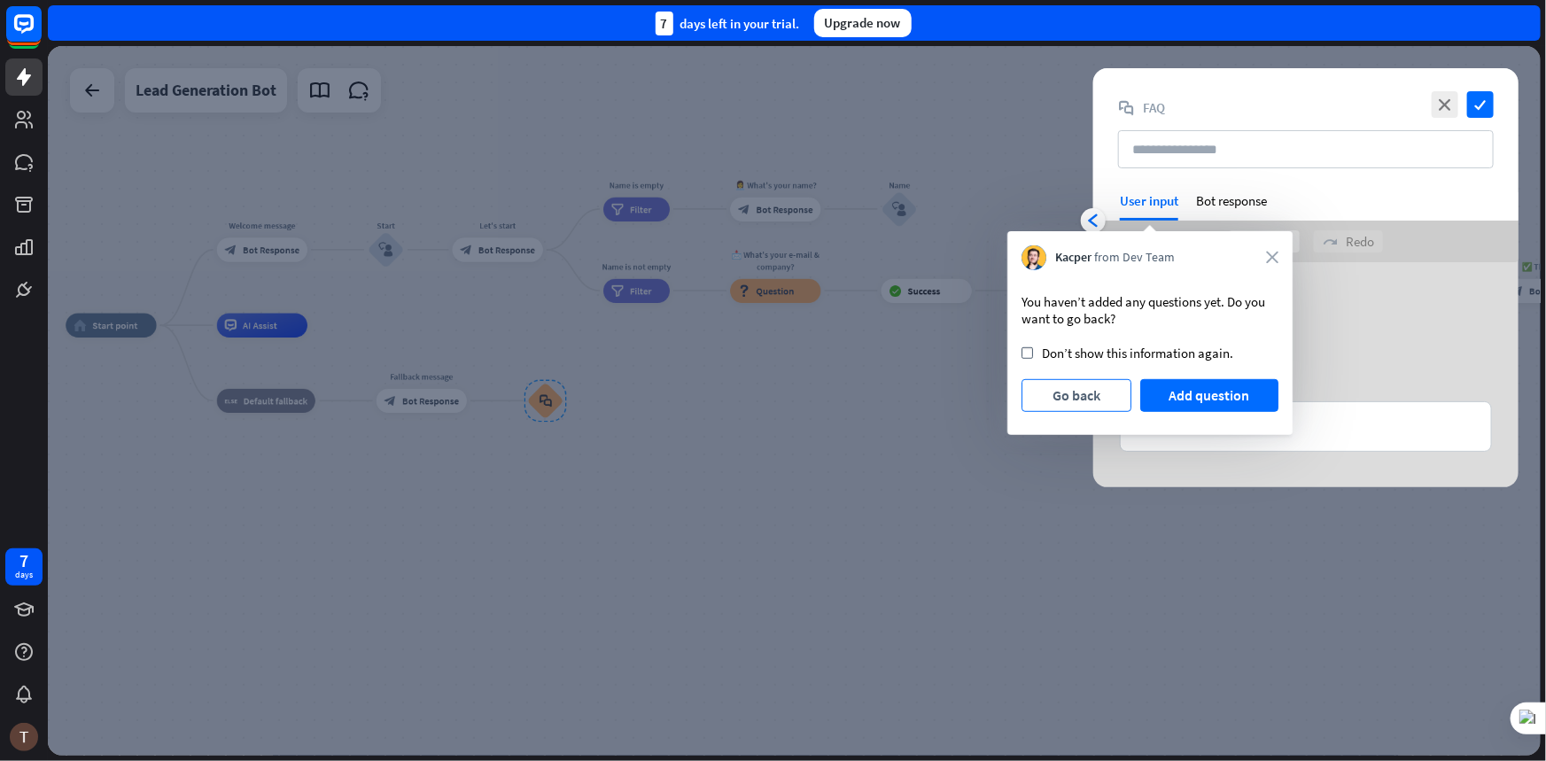
click at [1109, 392] on button "Go back" at bounding box center [1077, 395] width 110 height 33
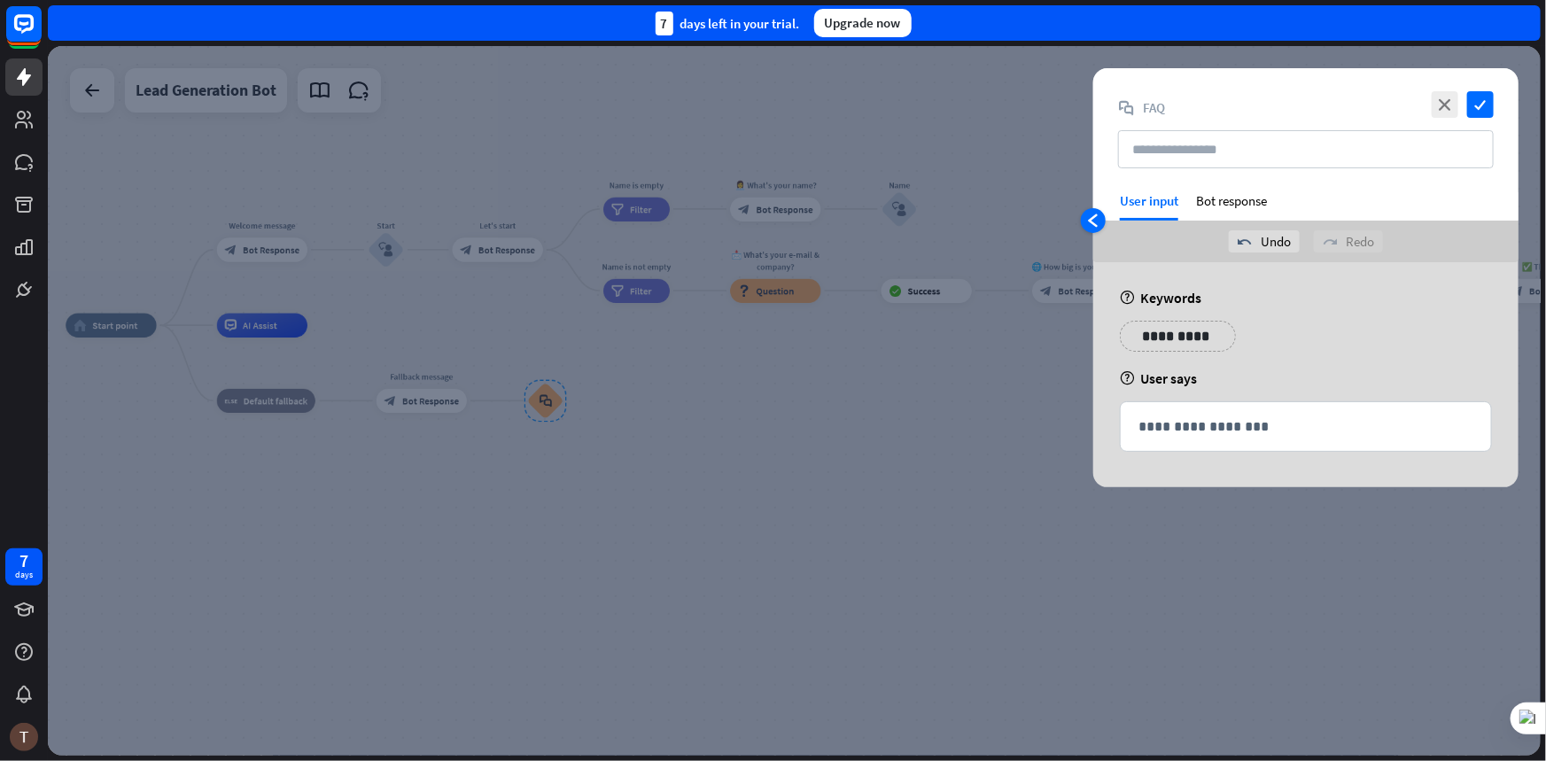
click at [1091, 217] on icon "arrowhead_left" at bounding box center [1093, 221] width 14 height 14
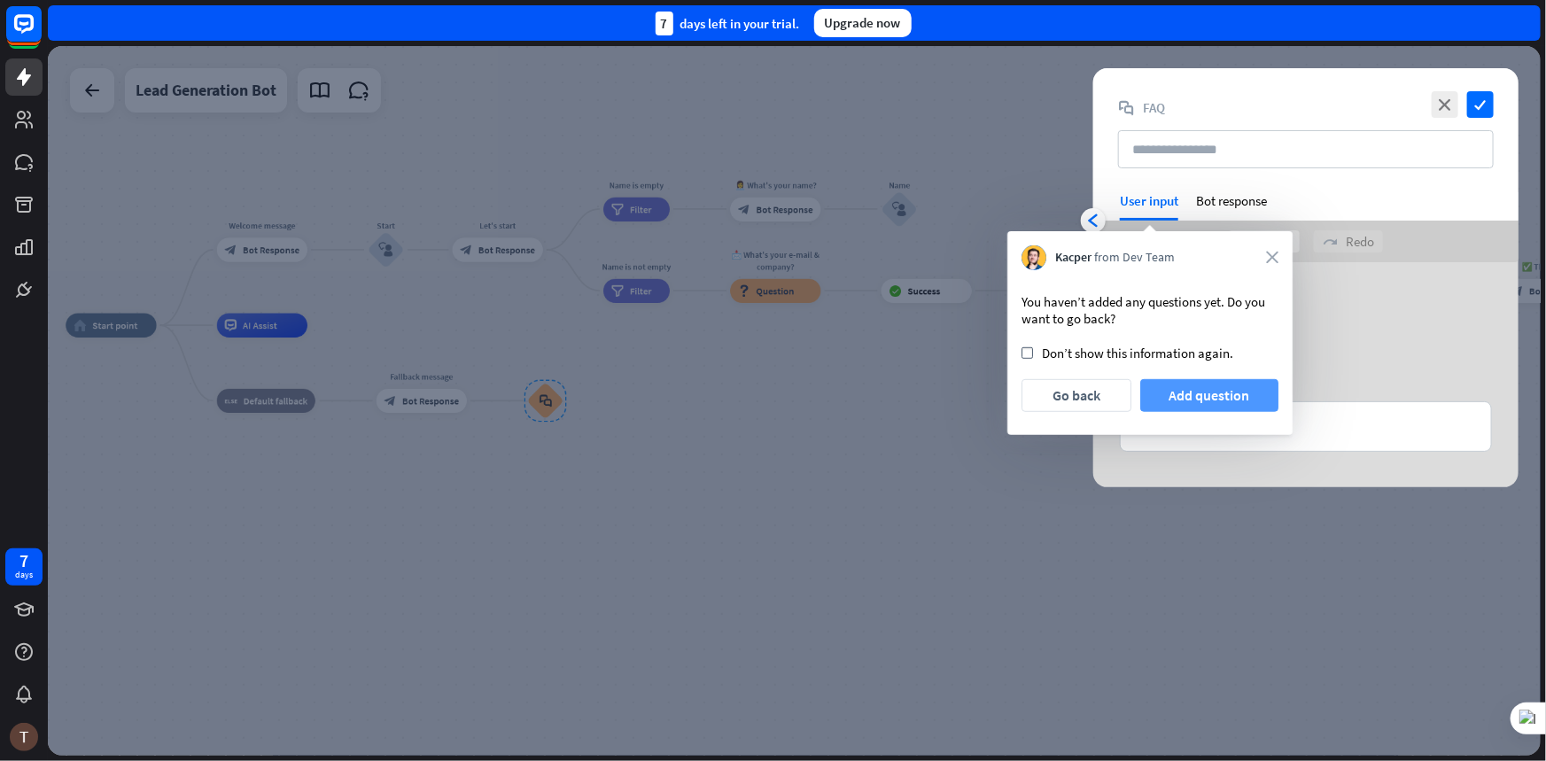
click at [1204, 400] on button "Add question" at bounding box center [1209, 395] width 139 height 33
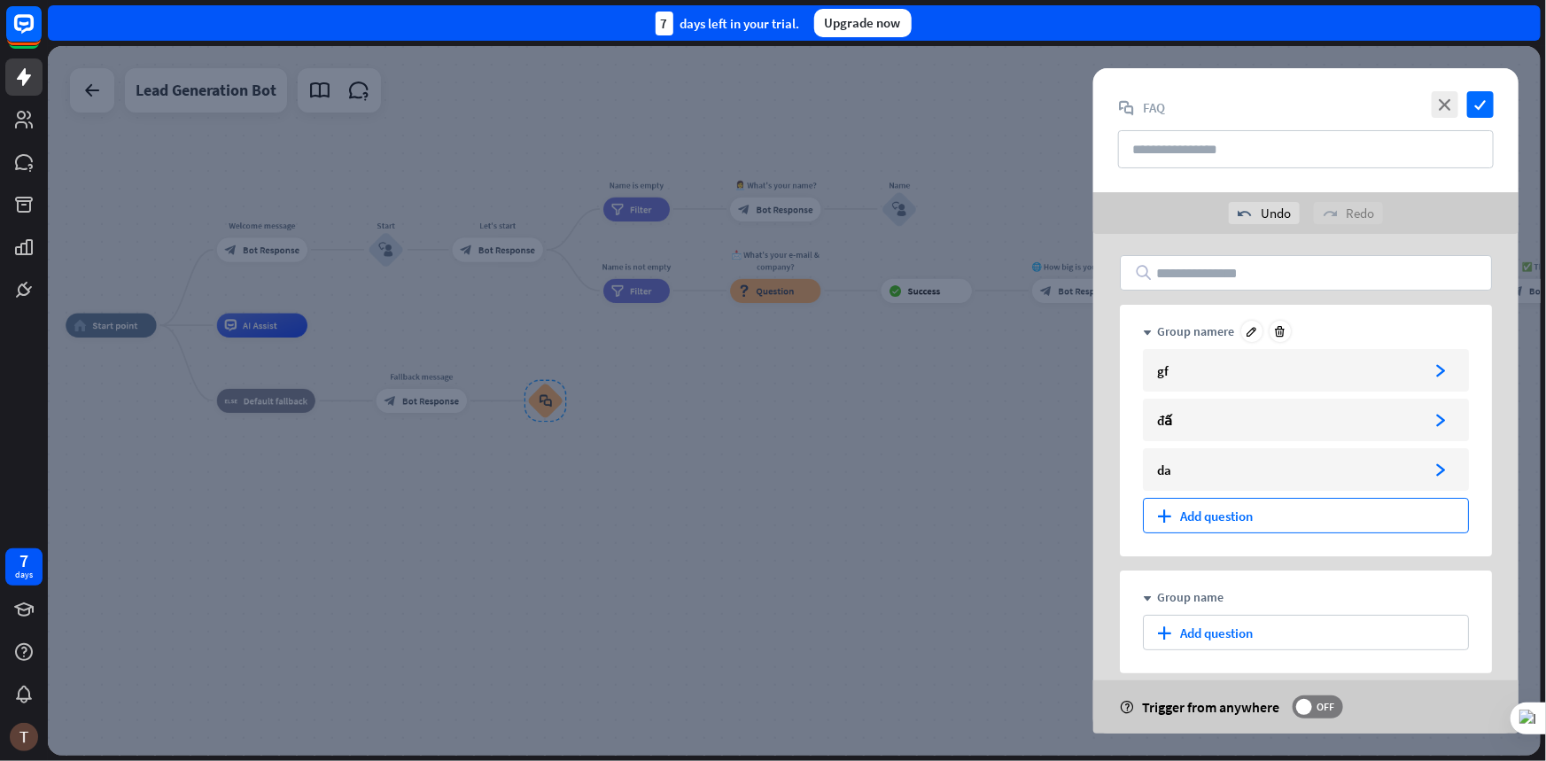
click at [1186, 509] on div "plus Add question" at bounding box center [1306, 515] width 326 height 35
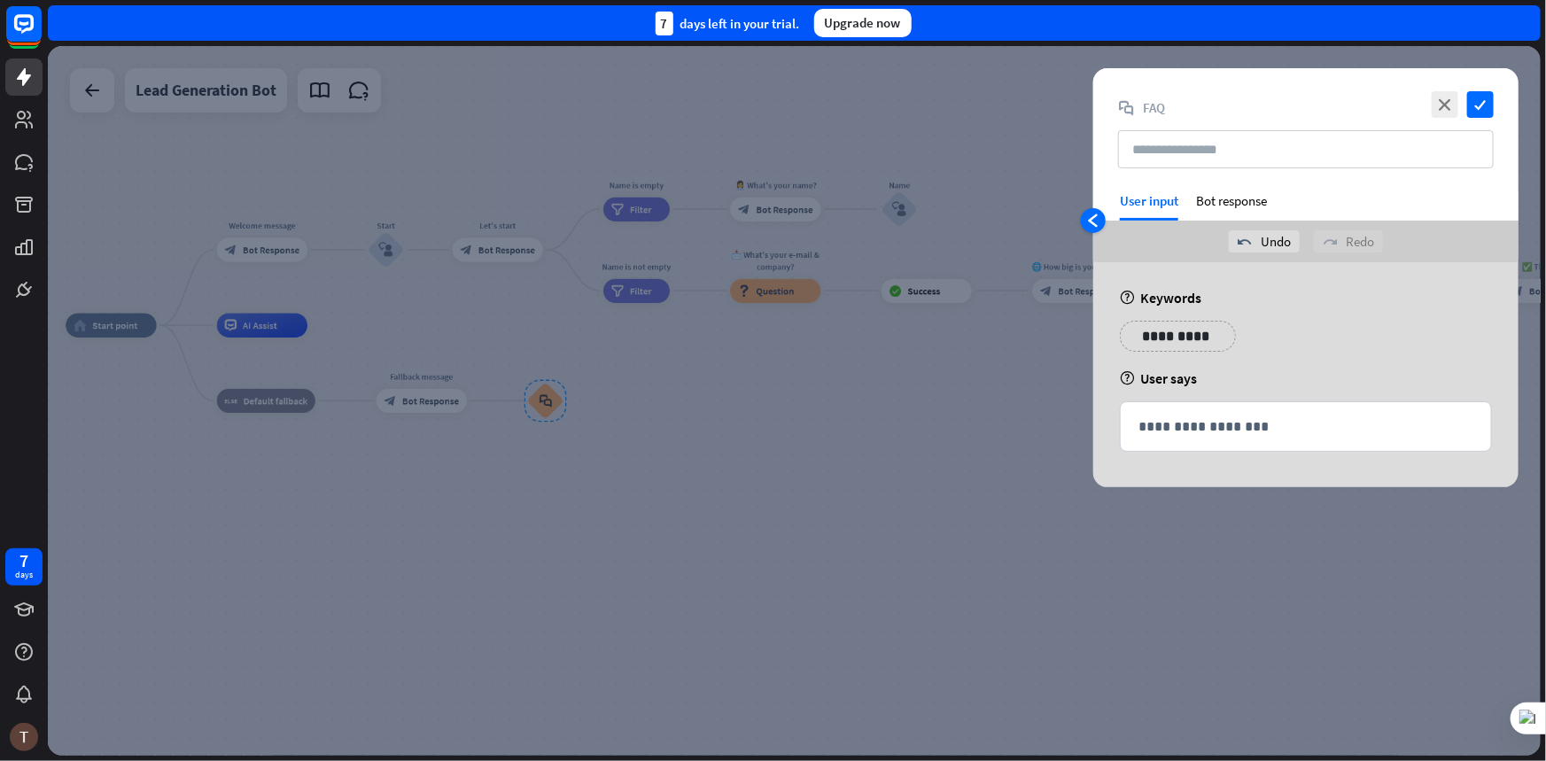
click at [1095, 222] on icon "arrowhead_left" at bounding box center [1093, 221] width 14 height 14
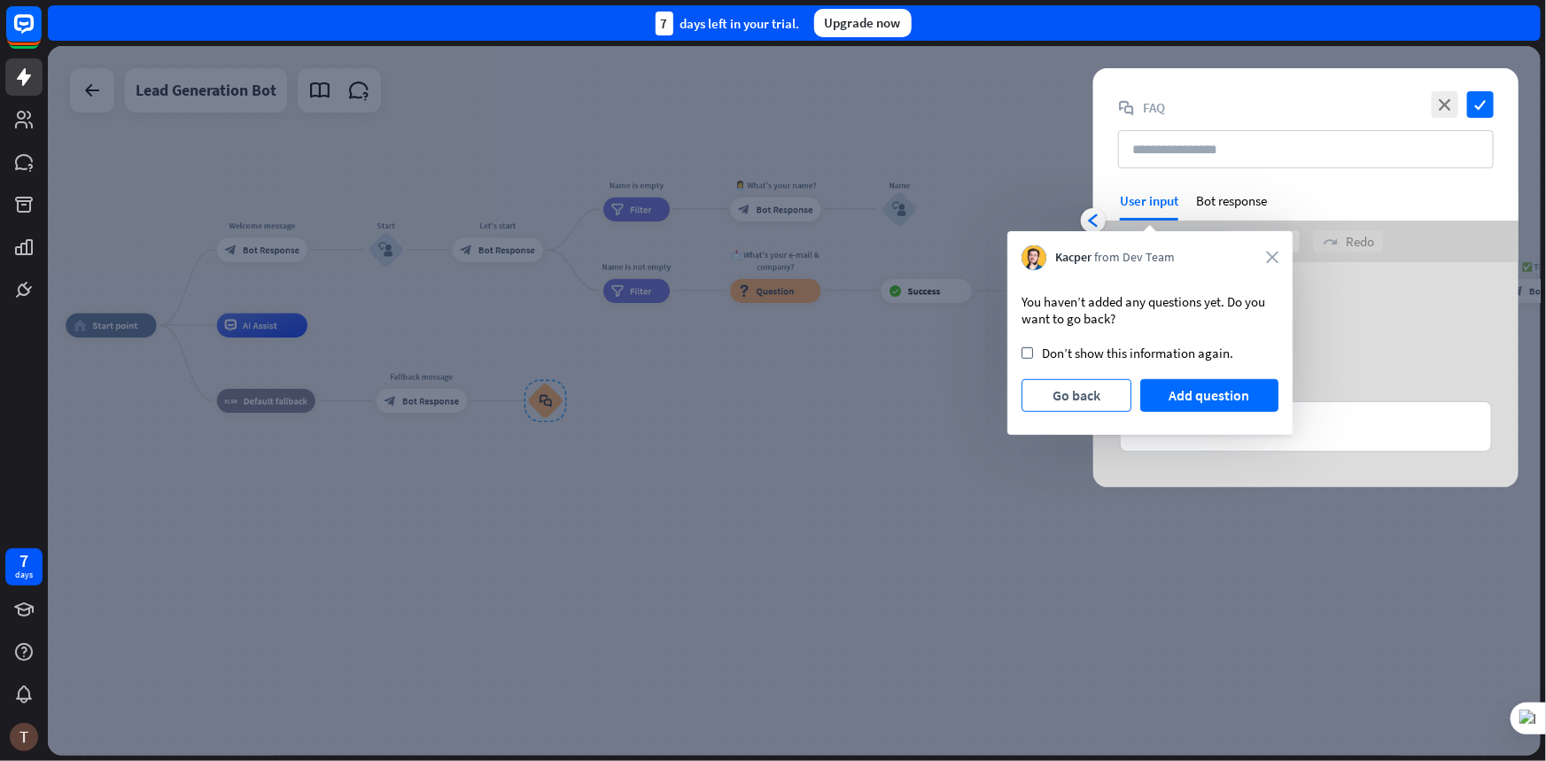
click at [1088, 397] on button "Go back" at bounding box center [1077, 395] width 110 height 33
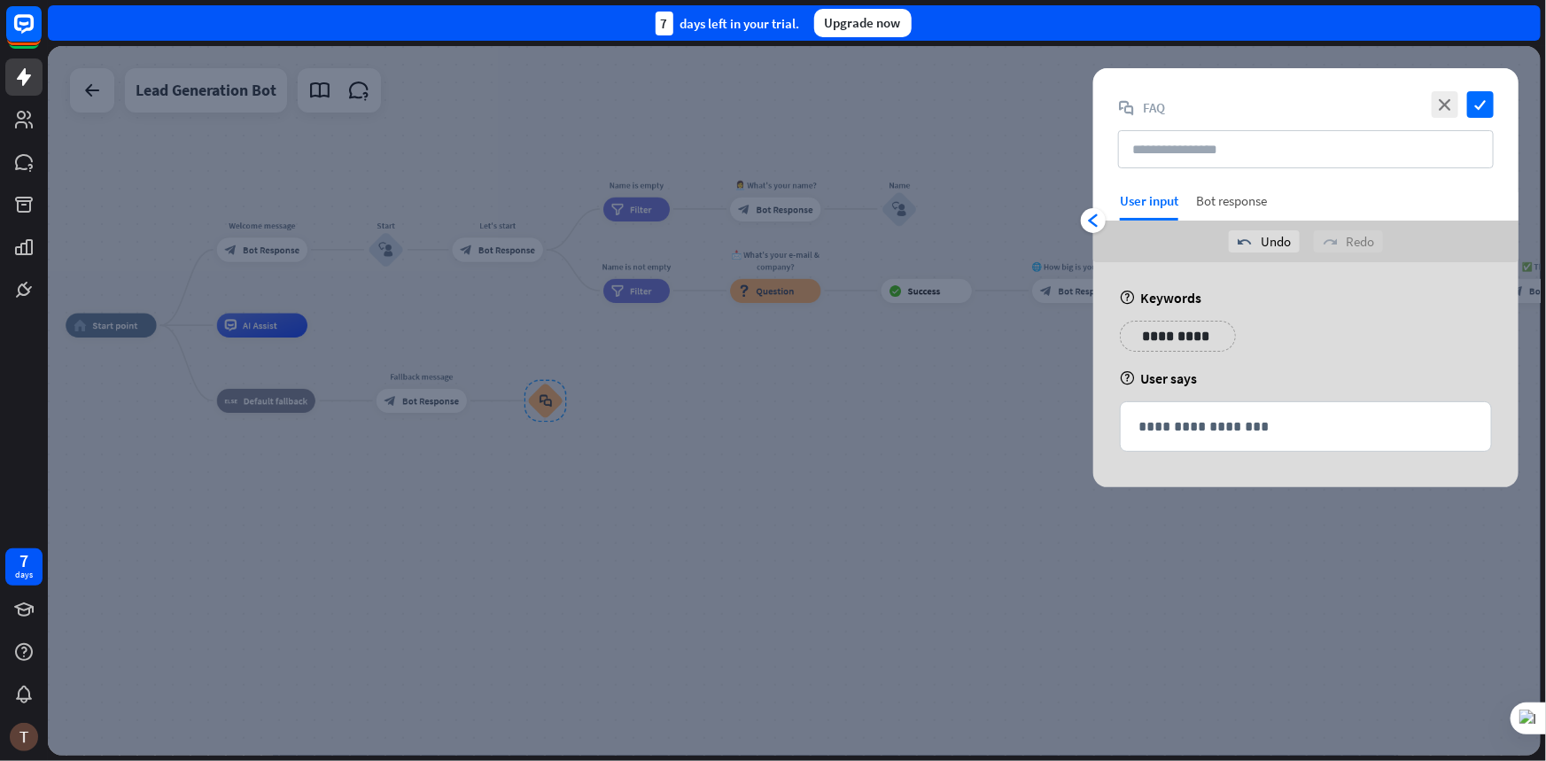
click at [1236, 201] on div "Bot response" at bounding box center [1231, 206] width 71 height 28
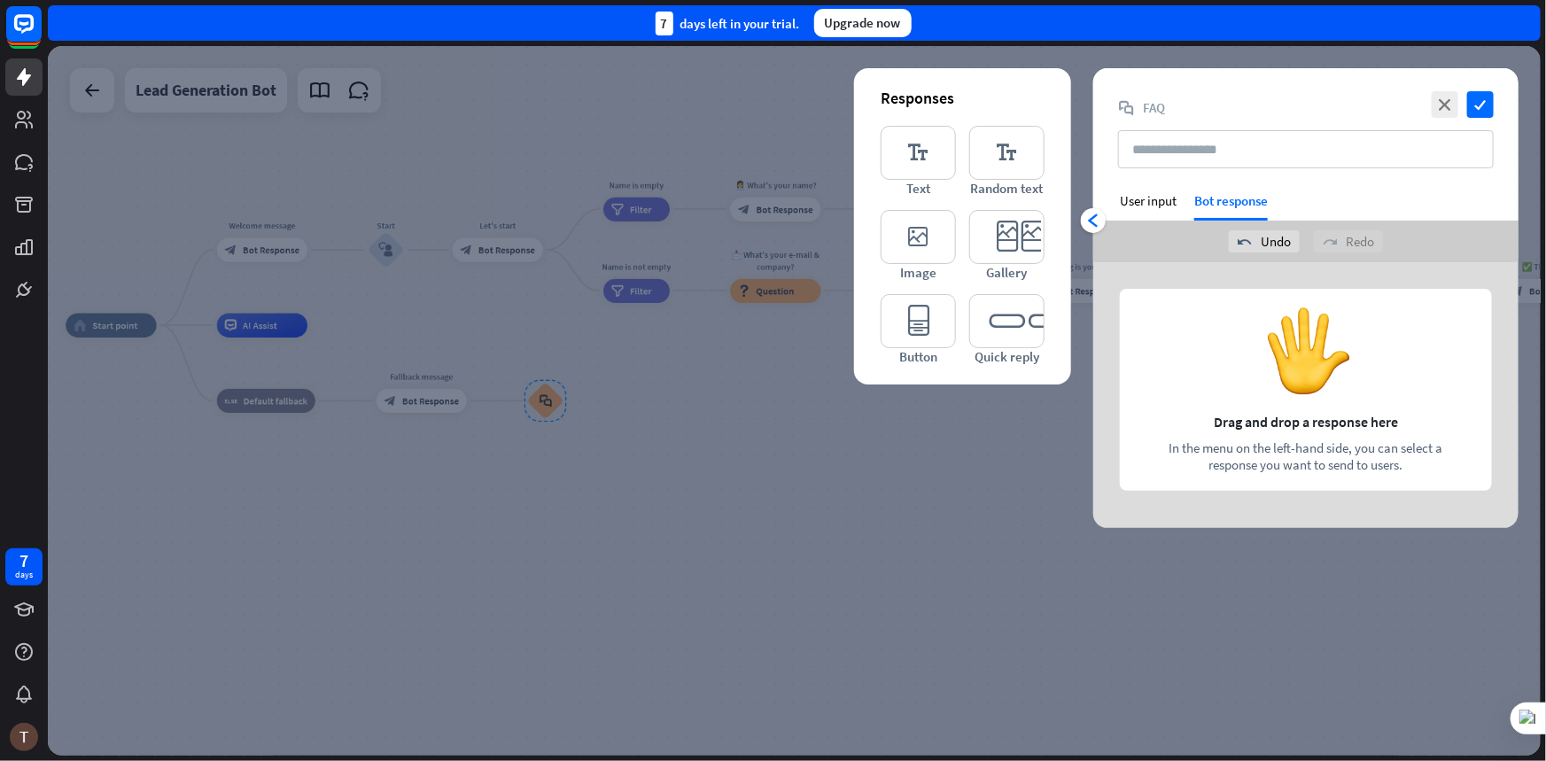
click at [1108, 220] on div "arrowhead_left User input Bot response" at bounding box center [1305, 206] width 425 height 28
click at [1107, 221] on div "close check block_faq FAQ arrowhead_left User input Bot response undo Undo redo…" at bounding box center [1305, 298] width 425 height 460
click at [1102, 223] on div "arrowhead_left" at bounding box center [1093, 220] width 25 height 25
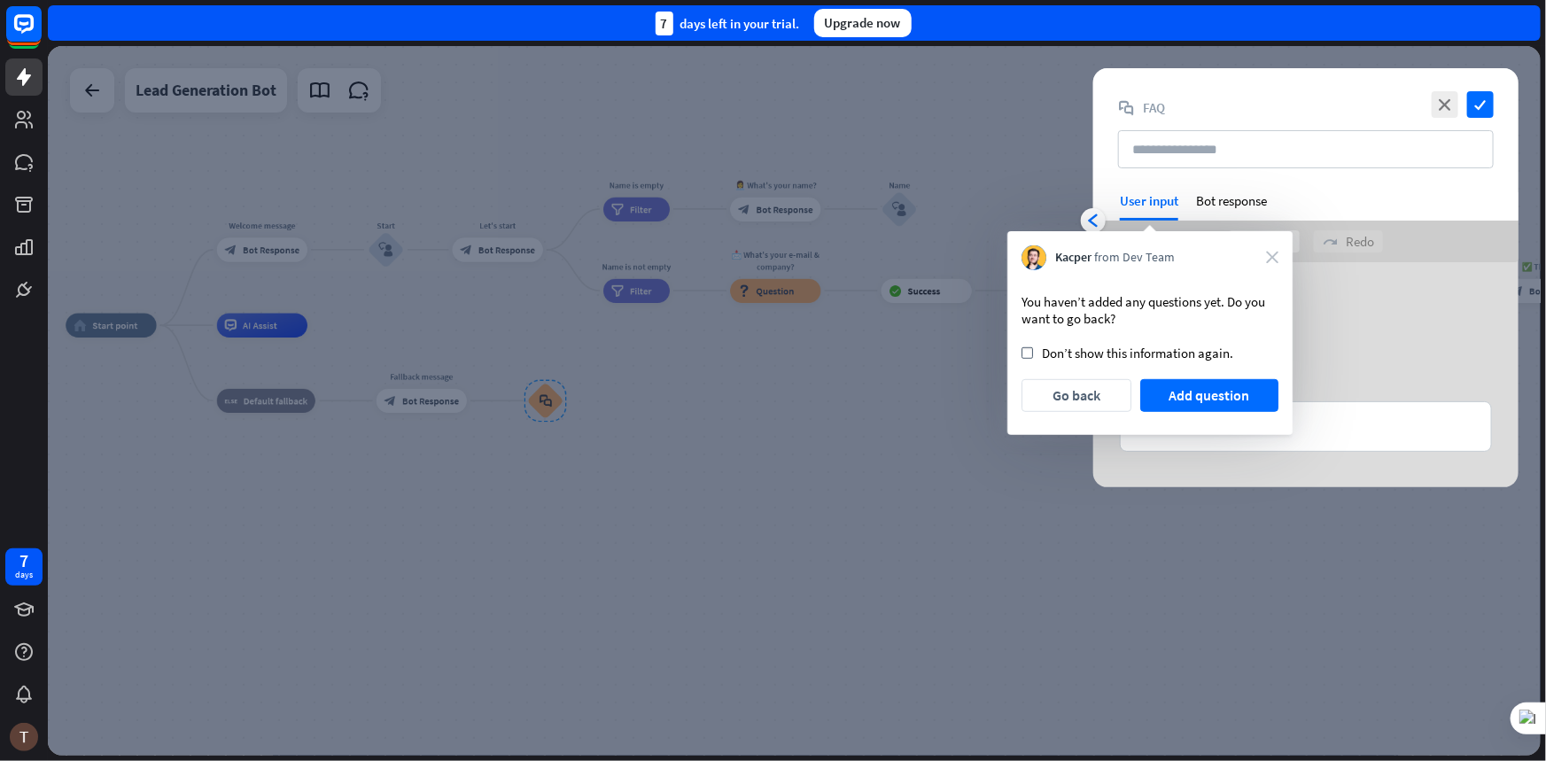
click at [1269, 260] on icon "close" at bounding box center [1272, 258] width 12 height 12
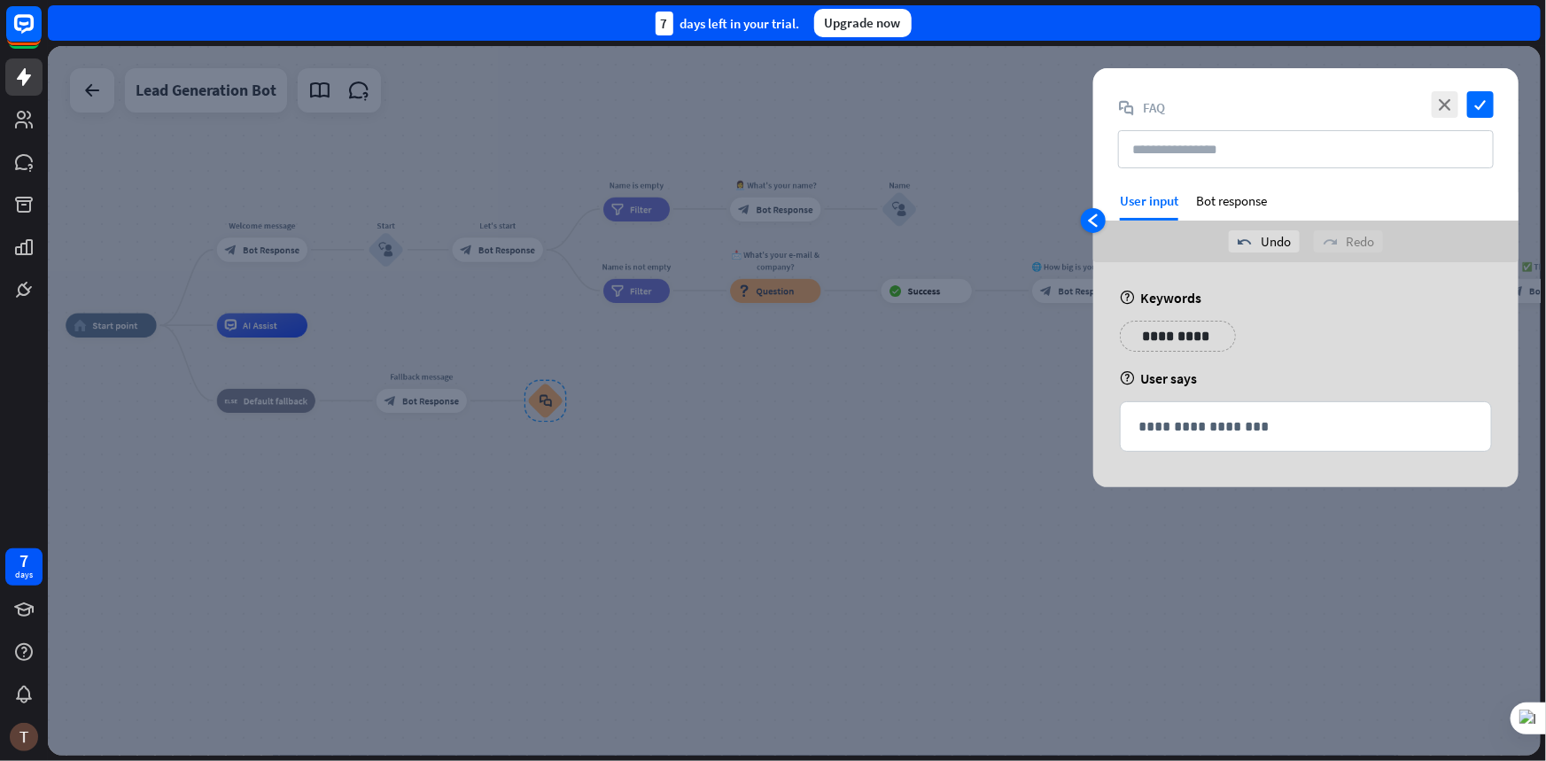
click at [1100, 220] on div "arrowhead_left" at bounding box center [1093, 220] width 25 height 25
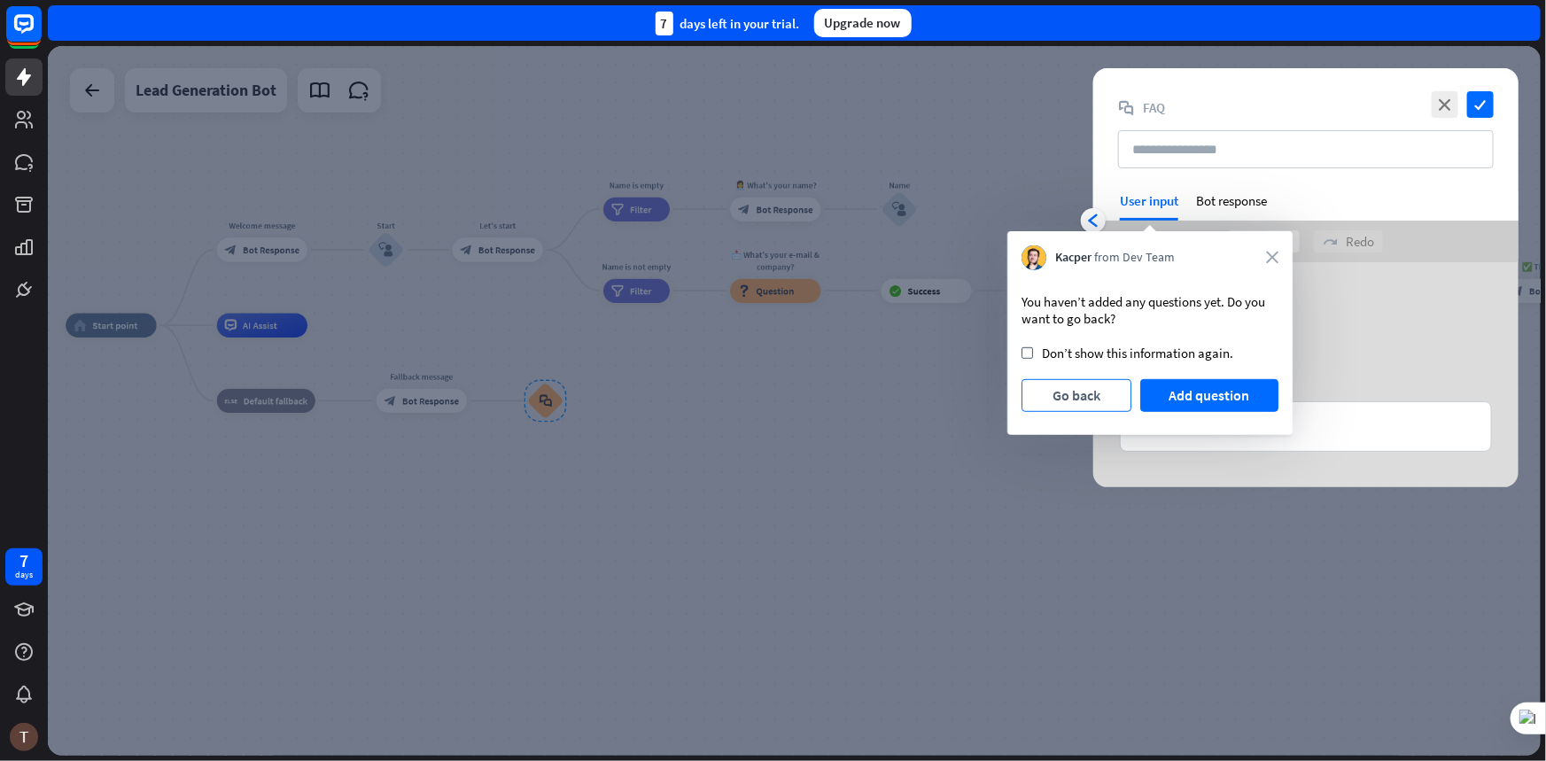
click at [1099, 396] on button "Go back" at bounding box center [1077, 395] width 110 height 33
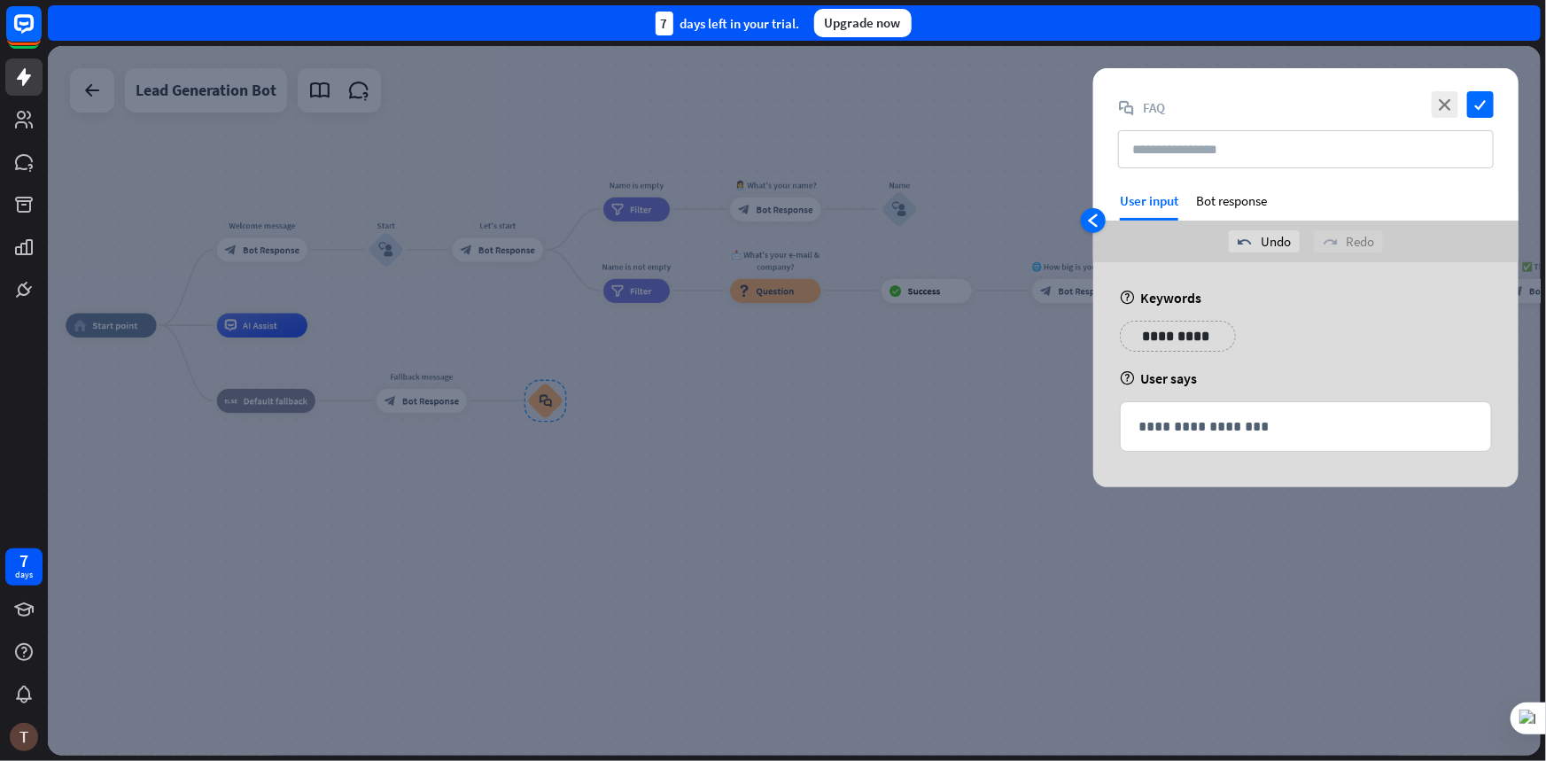
click at [1098, 216] on icon "arrowhead_left" at bounding box center [1093, 221] width 14 height 14
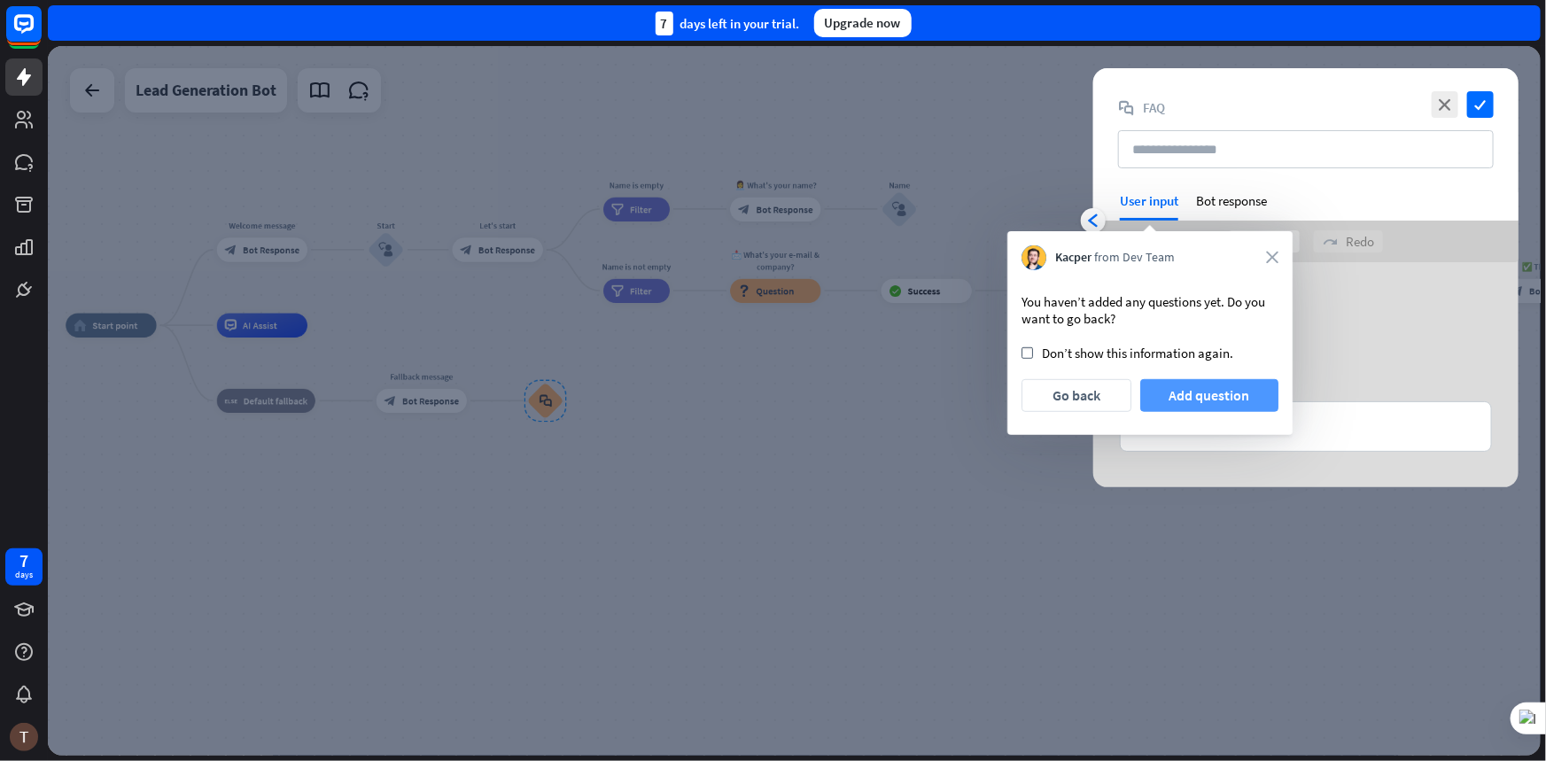
click at [1169, 402] on button "Add question" at bounding box center [1209, 395] width 139 height 33
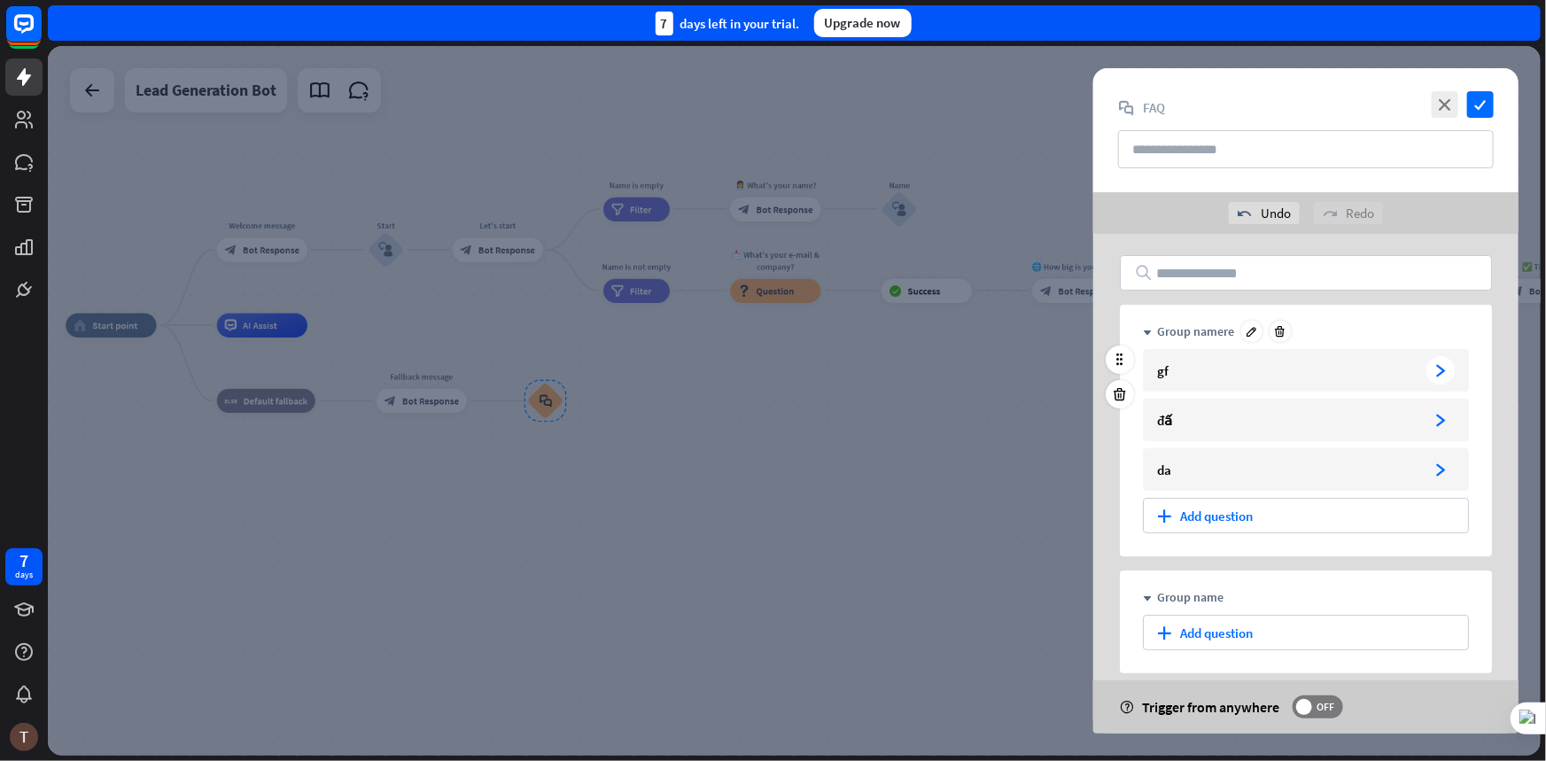
drag, startPoint x: 1464, startPoint y: 376, endPoint x: 1450, endPoint y: 374, distance: 13.4
click at [1450, 374] on div "gf arrowhead_right" at bounding box center [1306, 370] width 326 height 43
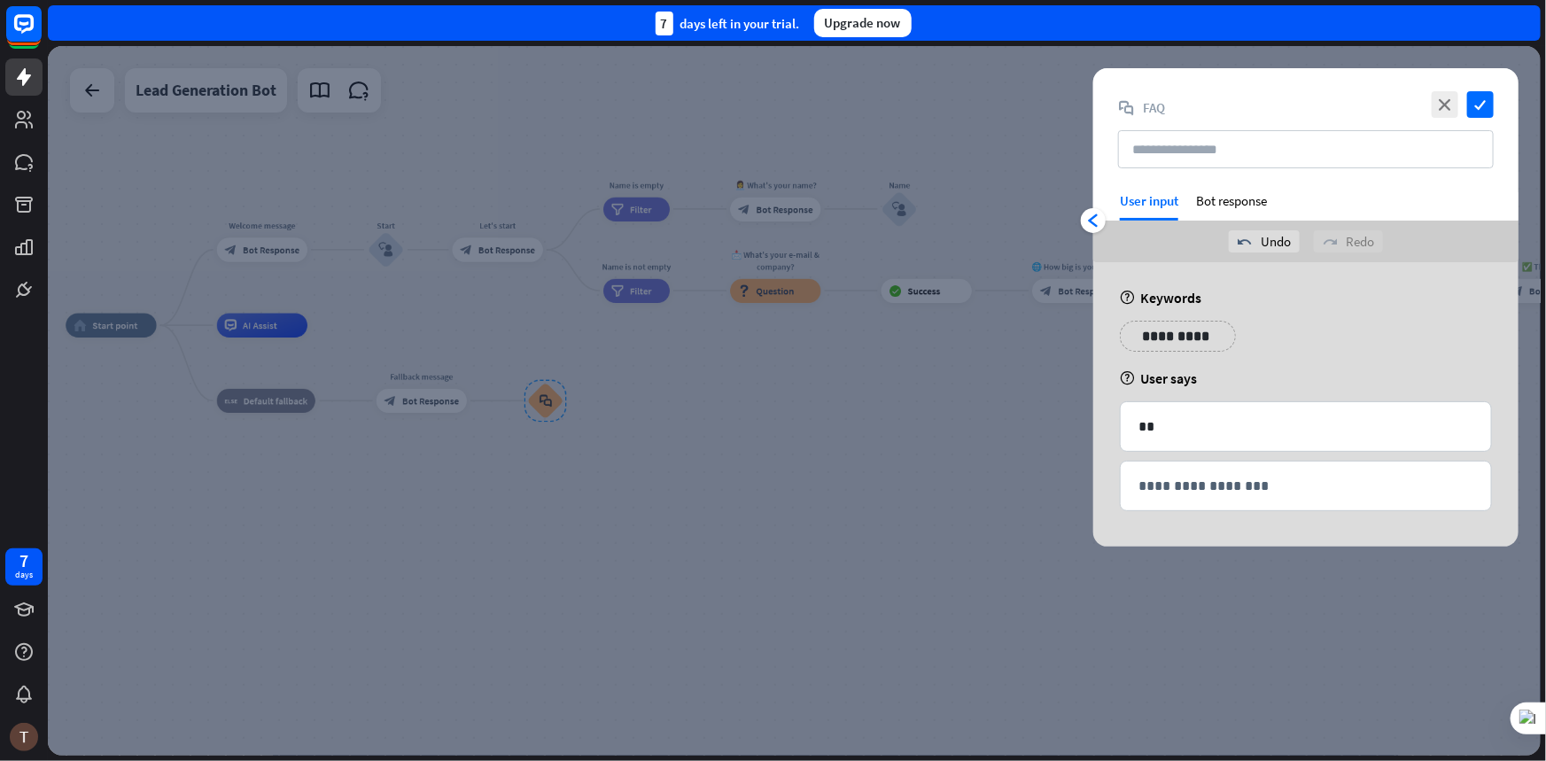
click at [957, 369] on div at bounding box center [794, 401] width 1493 height 710
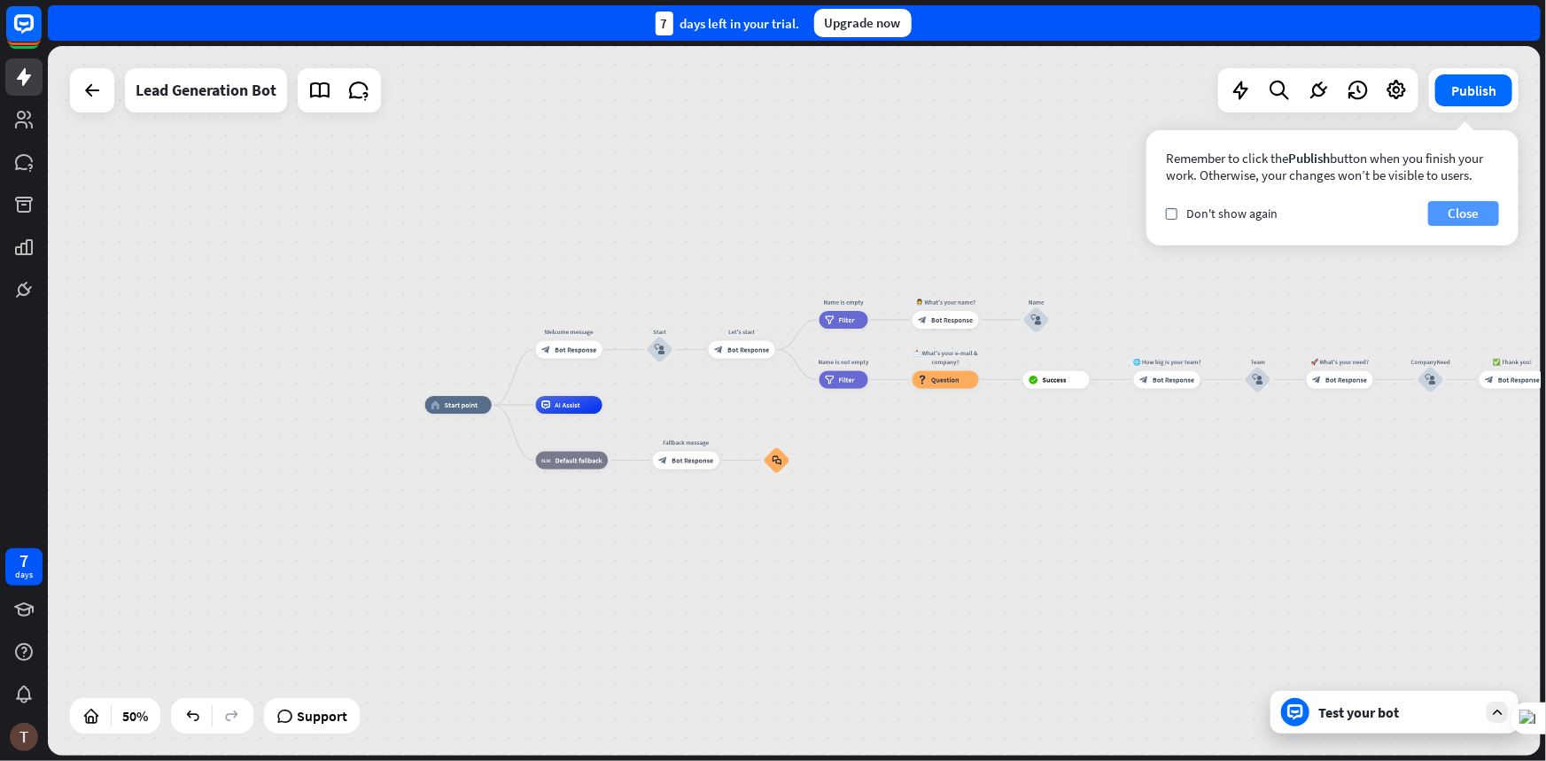
click at [1468, 203] on button "Close" at bounding box center [1463, 213] width 71 height 25
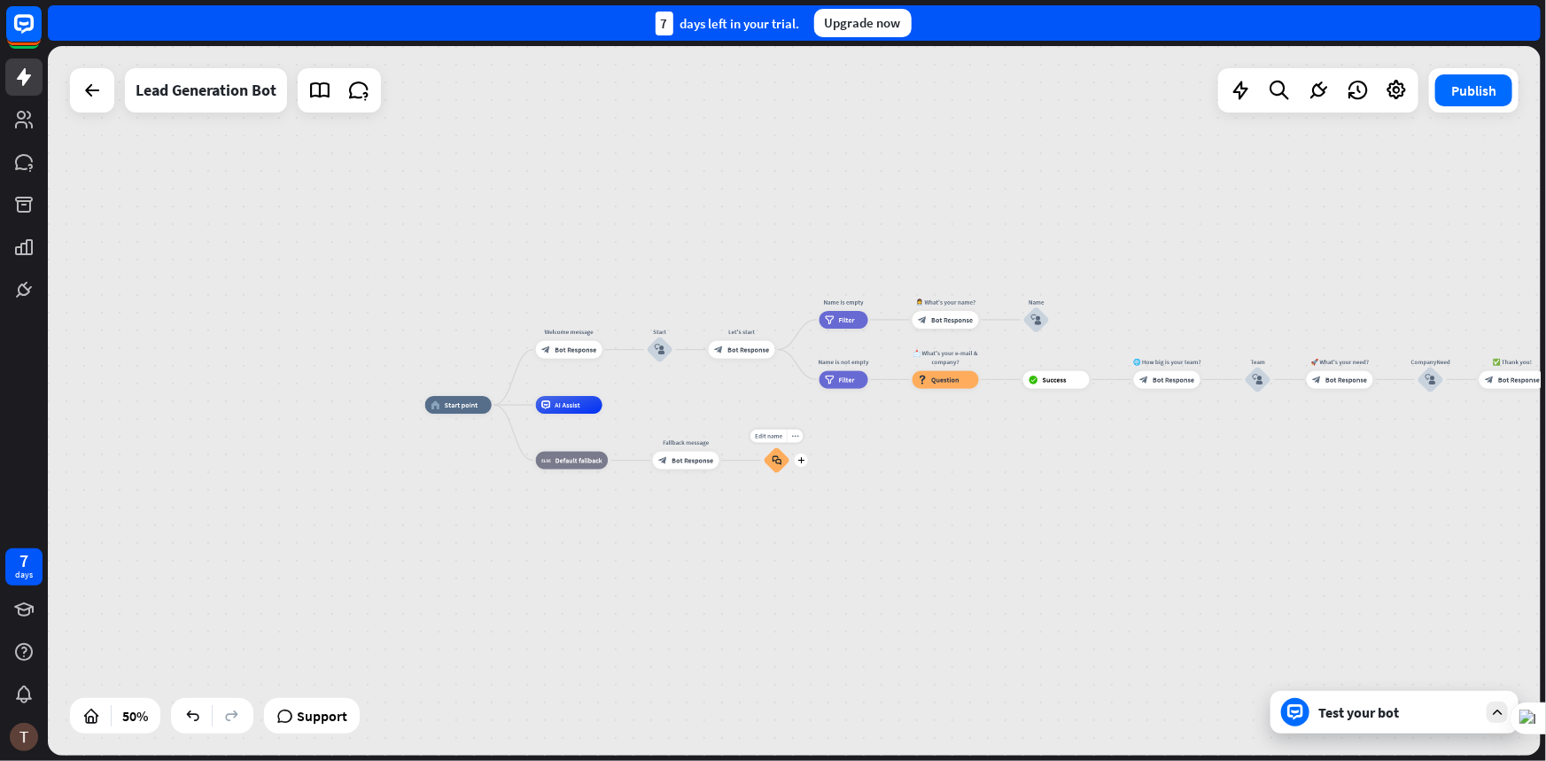
click at [775, 465] on div "block_faq" at bounding box center [777, 460] width 27 height 27
